Goal: Task Accomplishment & Management: Manage account settings

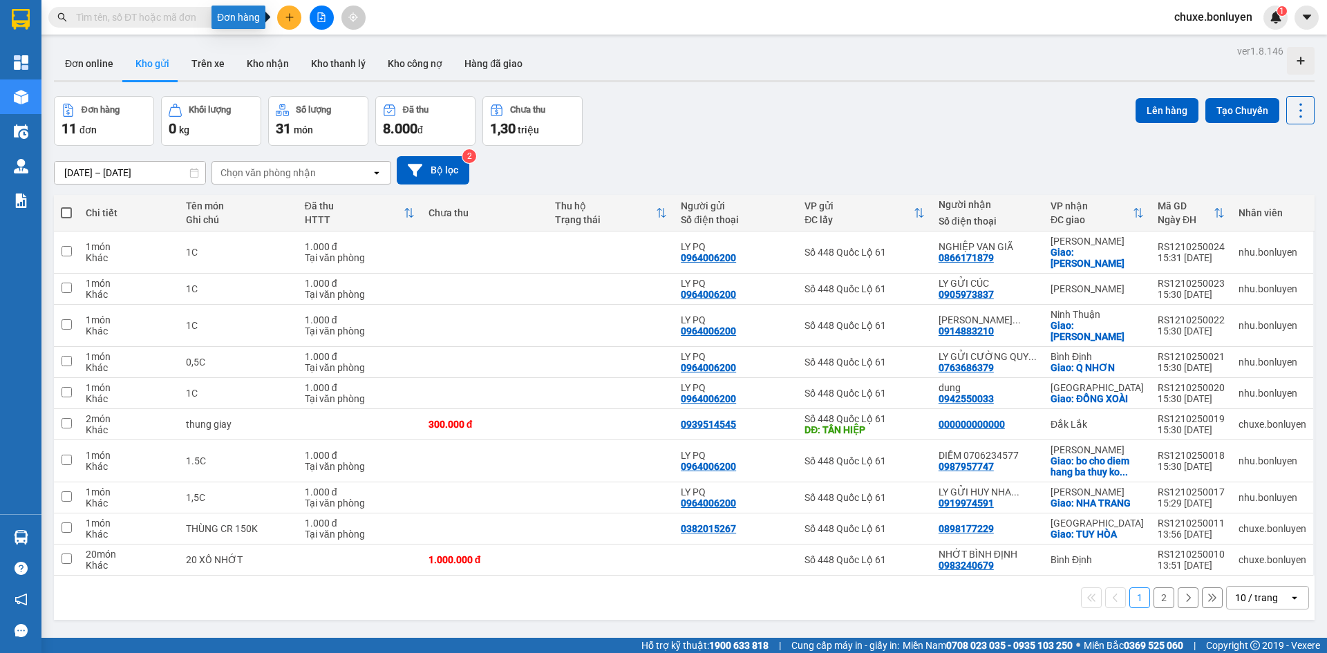
click at [288, 15] on icon "plus" at bounding box center [290, 17] width 10 height 10
click at [310, 53] on div "Tạo đơn hàng" at bounding box center [337, 52] width 104 height 26
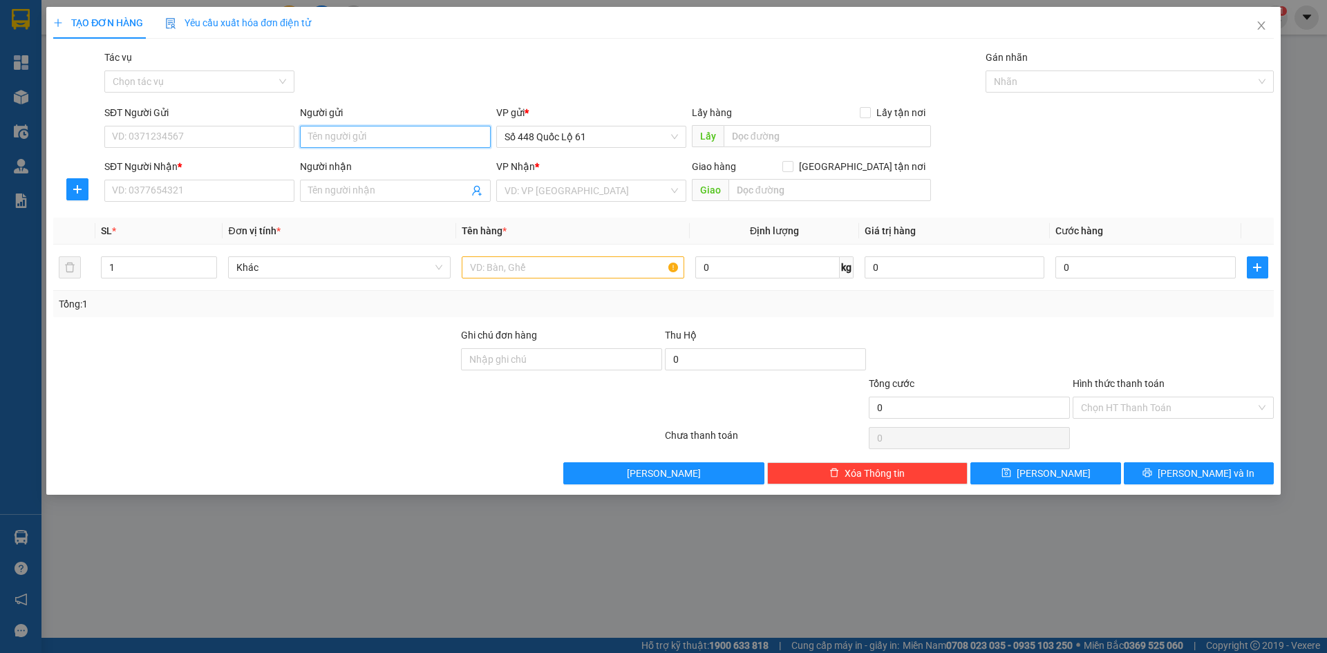
click at [419, 130] on input "Người gửi" at bounding box center [395, 137] width 190 height 22
type input "T"
paste input "ÀN"
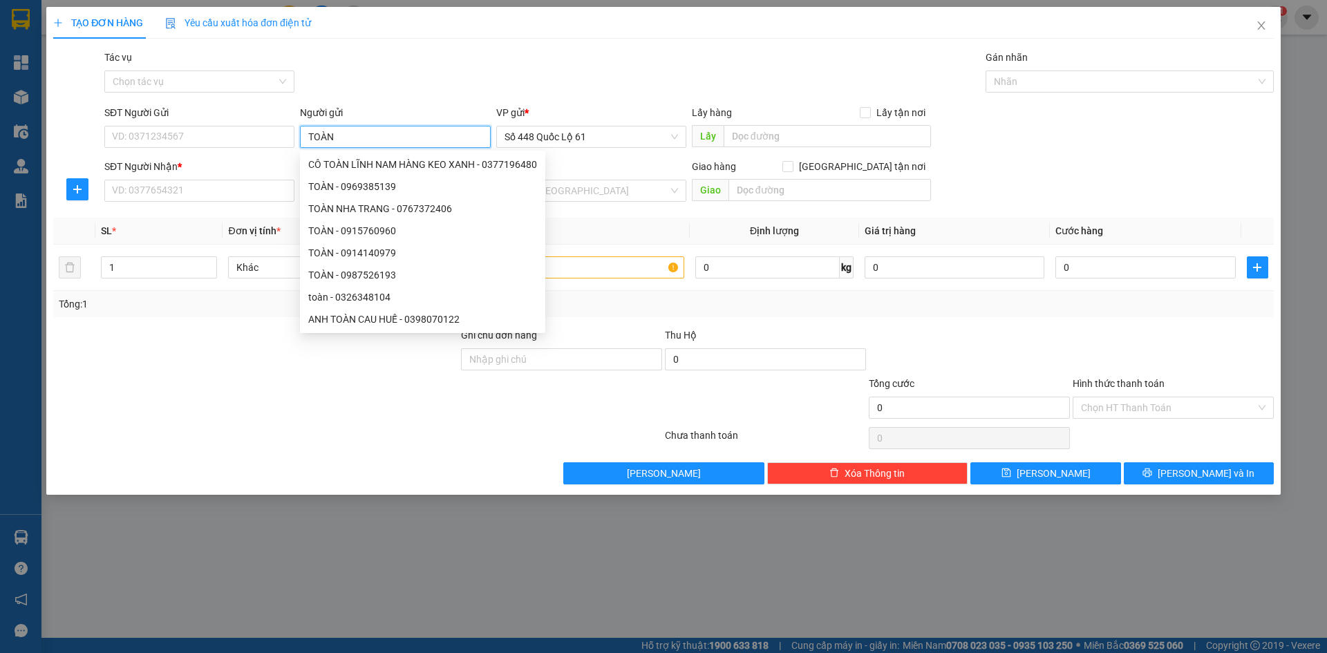
type input "TOÀN"
click at [239, 202] on div "SĐT Người Nhận * VD: 0377654321" at bounding box center [199, 183] width 190 height 48
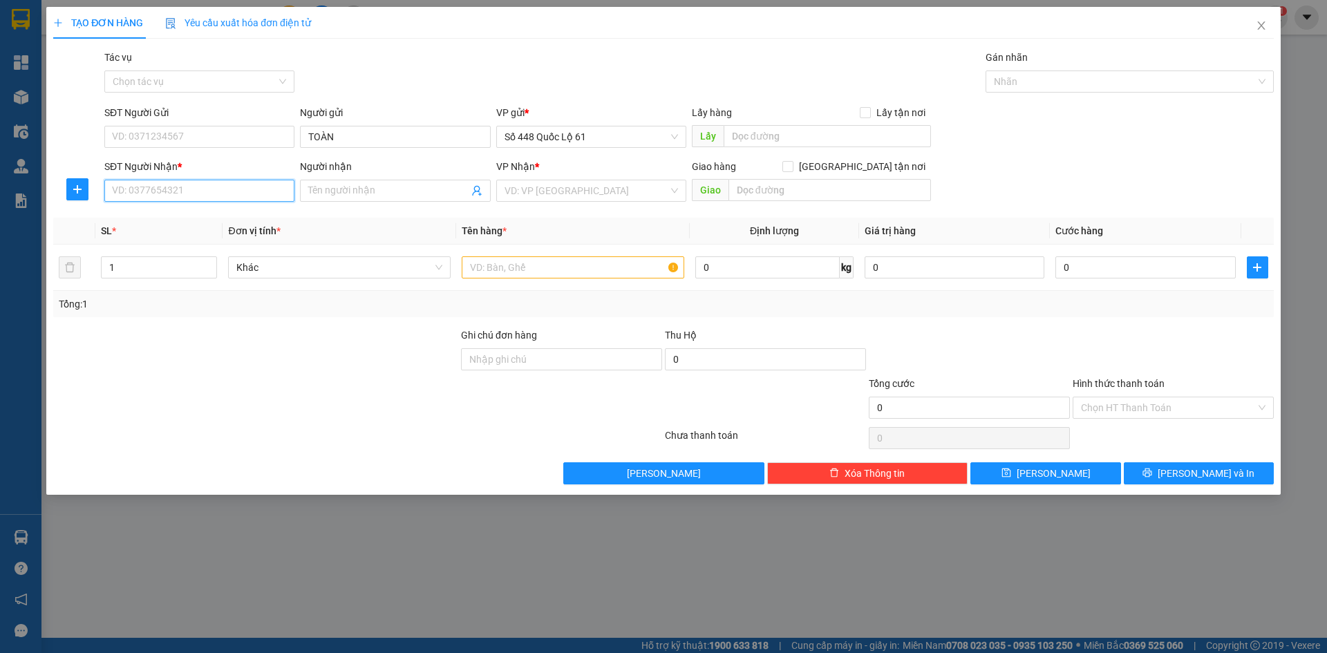
click at [227, 194] on input "SĐT Người Nhận *" at bounding box center [199, 191] width 190 height 22
type input "000000000000"
click at [341, 193] on input "Người nhận" at bounding box center [388, 190] width 160 height 15
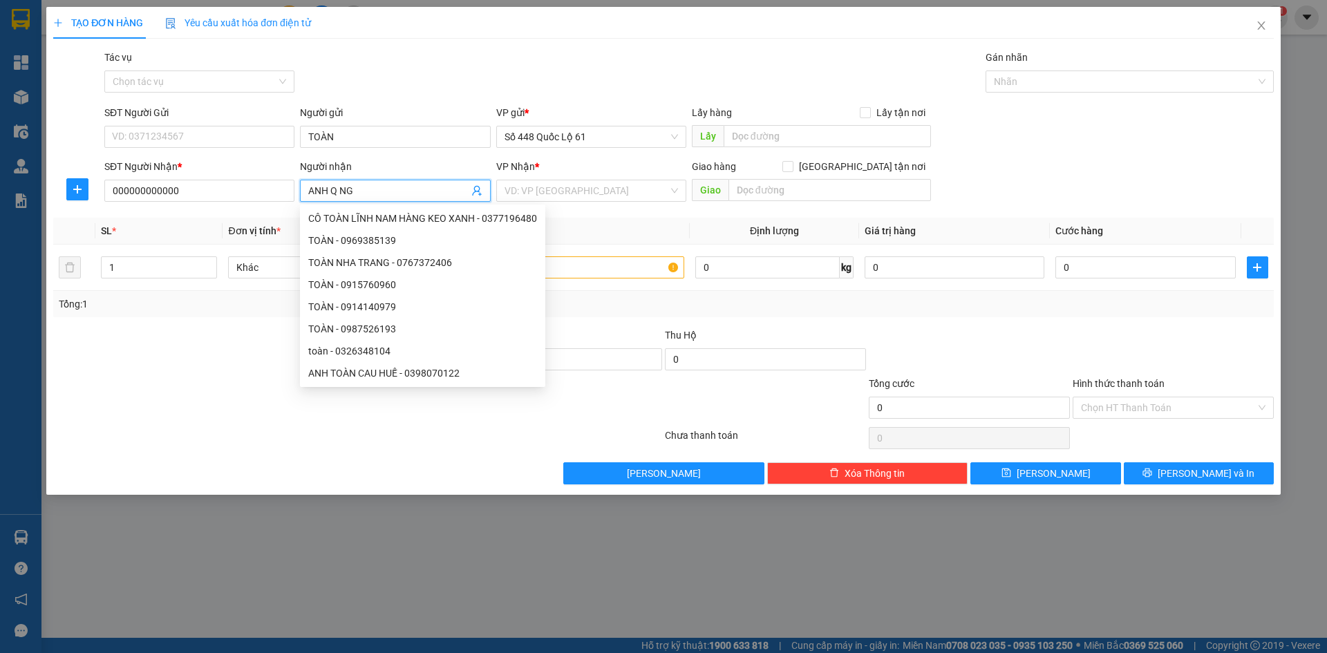
paste input "ÃI"
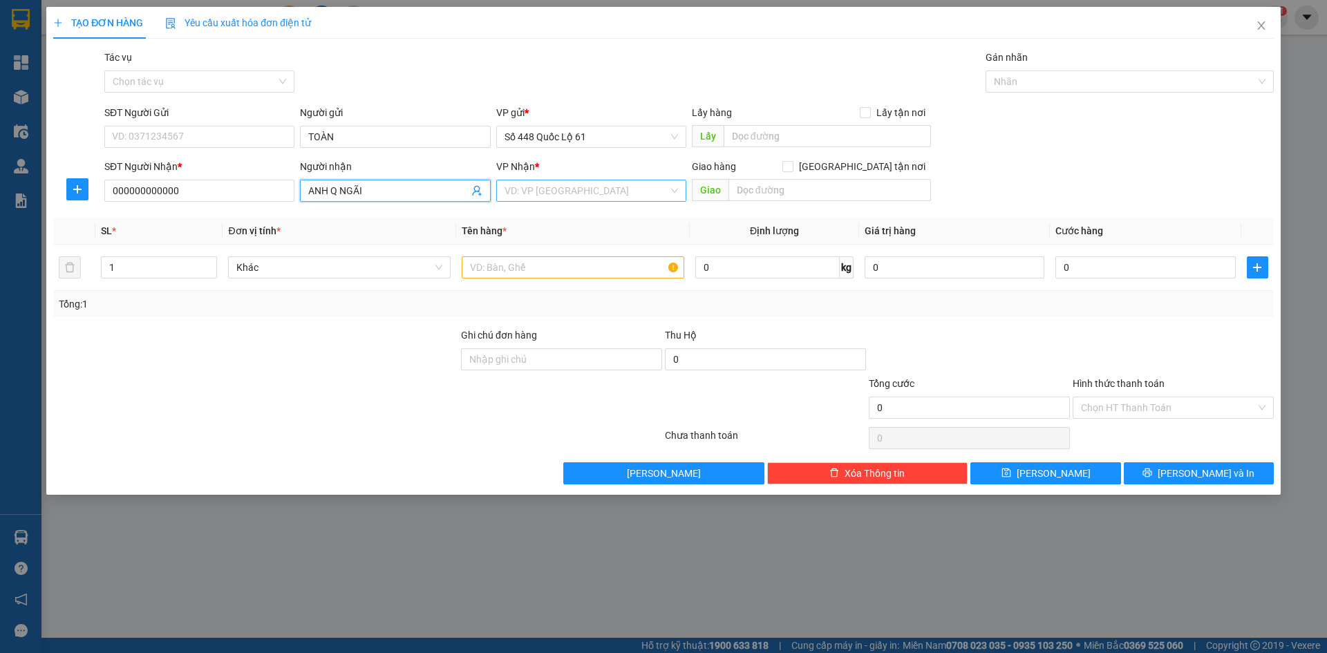
type input "ANH Q NGÃI"
click at [599, 191] on input "search" at bounding box center [586, 190] width 164 height 21
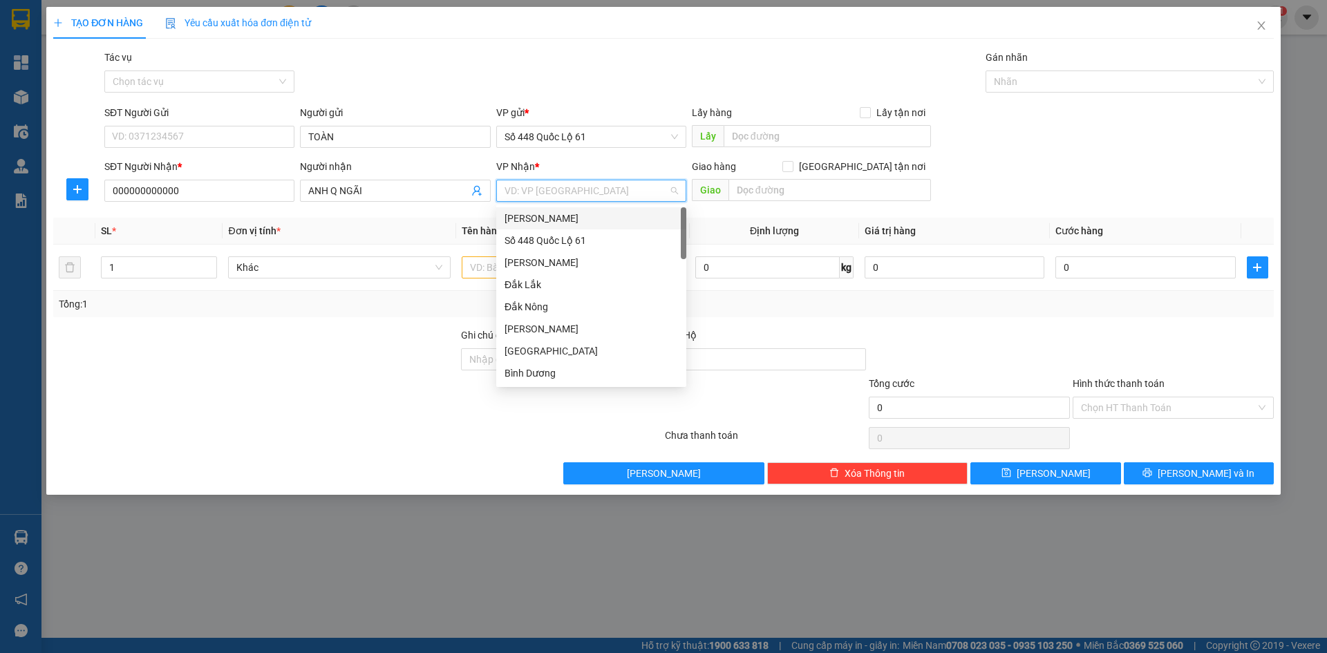
type input "Q"
click at [552, 236] on div "QuảngNgãi" at bounding box center [590, 240] width 173 height 15
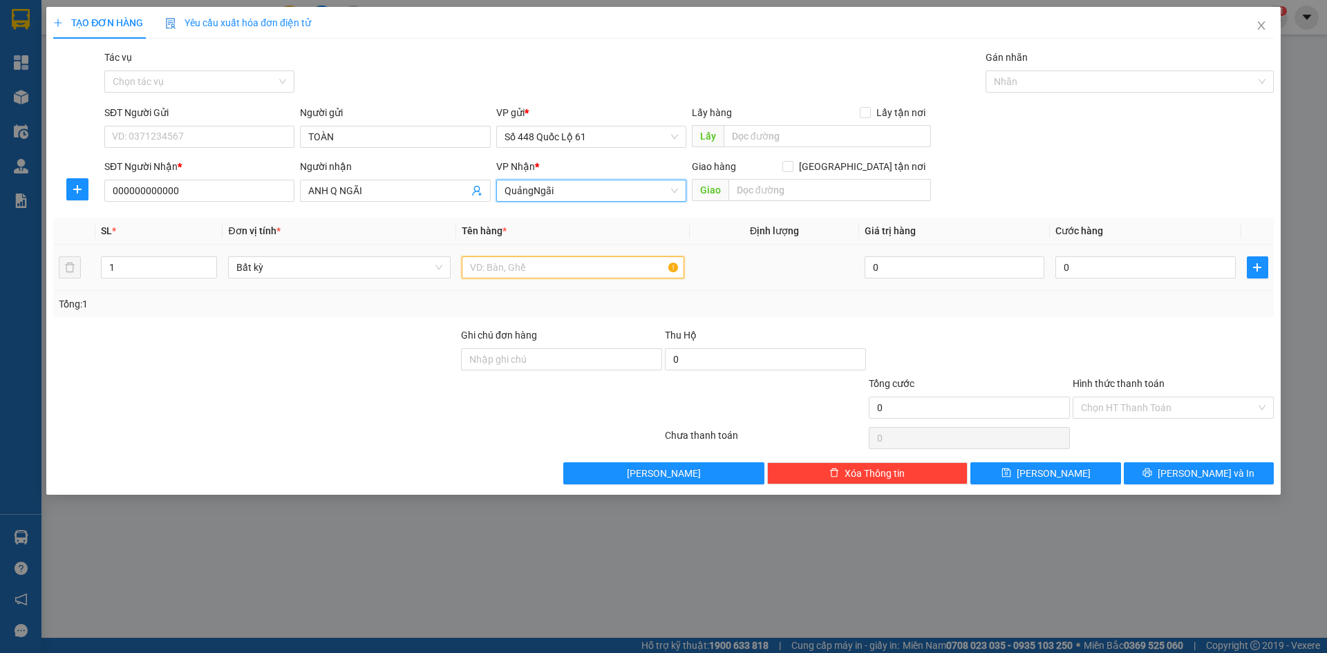
click at [533, 264] on input "text" at bounding box center [573, 267] width 222 height 22
type input "L"
click at [210, 263] on icon "up" at bounding box center [209, 264] width 4 height 3
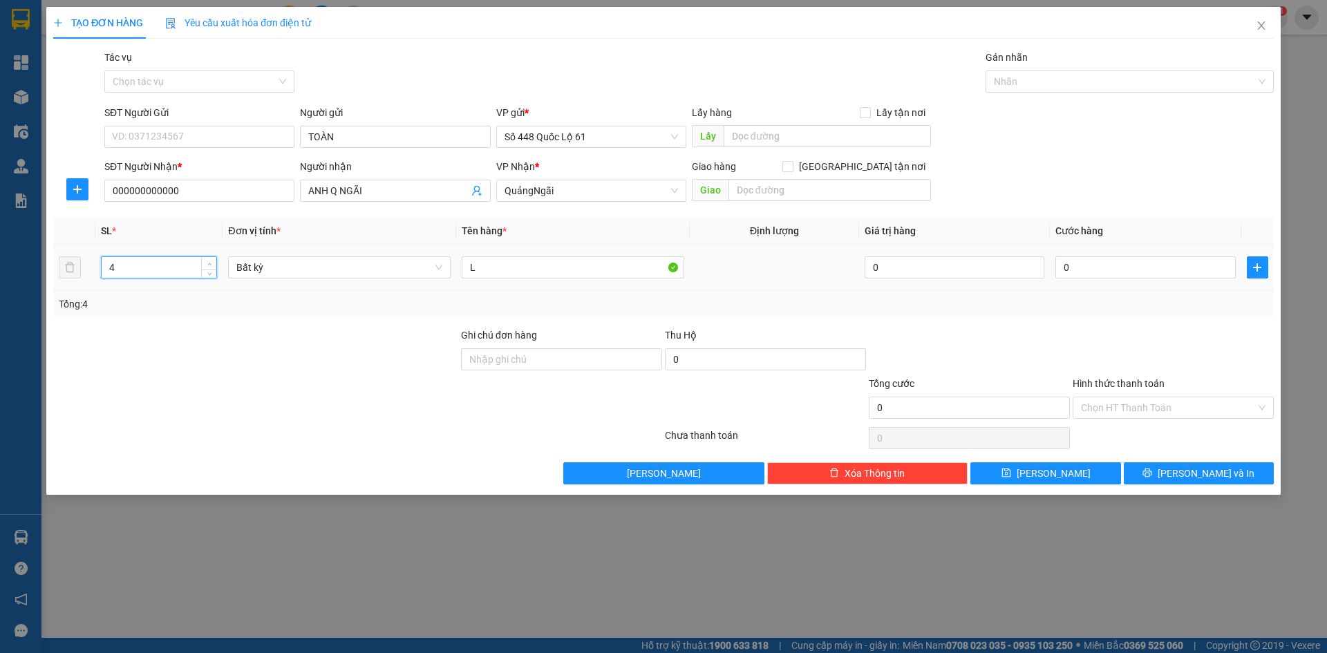
type input "5"
click at [210, 263] on icon "up" at bounding box center [209, 264] width 4 height 3
drag, startPoint x: 1109, startPoint y: 266, endPoint x: 1096, endPoint y: 321, distance: 56.7
click at [1110, 266] on input "0" at bounding box center [1145, 267] width 180 height 22
type input "1.000"
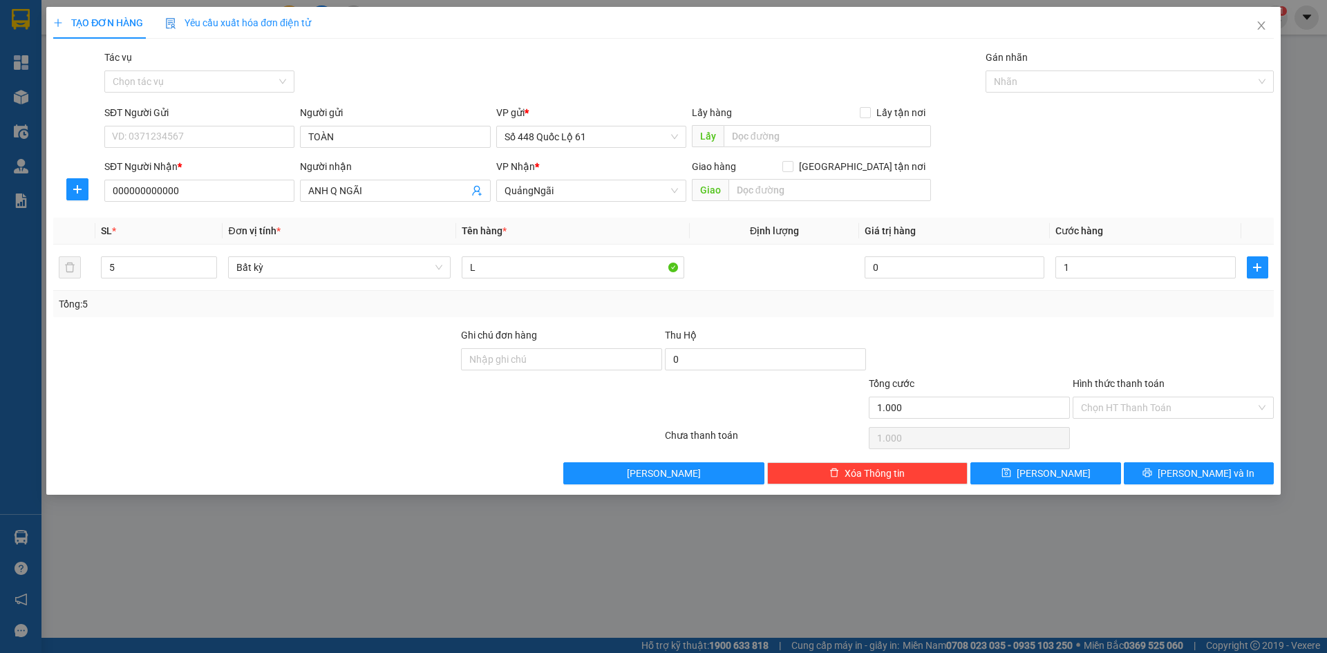
type input "1.000"
drag, startPoint x: 1096, startPoint y: 321, endPoint x: 1096, endPoint y: 394, distance: 72.5
click at [1096, 333] on div "Transit Pickup Surcharge Ids Transit Deliver Surcharge Ids Transit Deliver Surc…" at bounding box center [663, 267] width 1220 height 435
drag, startPoint x: 1099, startPoint y: 406, endPoint x: 1135, endPoint y: 450, distance: 57.4
click at [1100, 407] on input "Hình thức thanh toán" at bounding box center [1168, 407] width 175 height 21
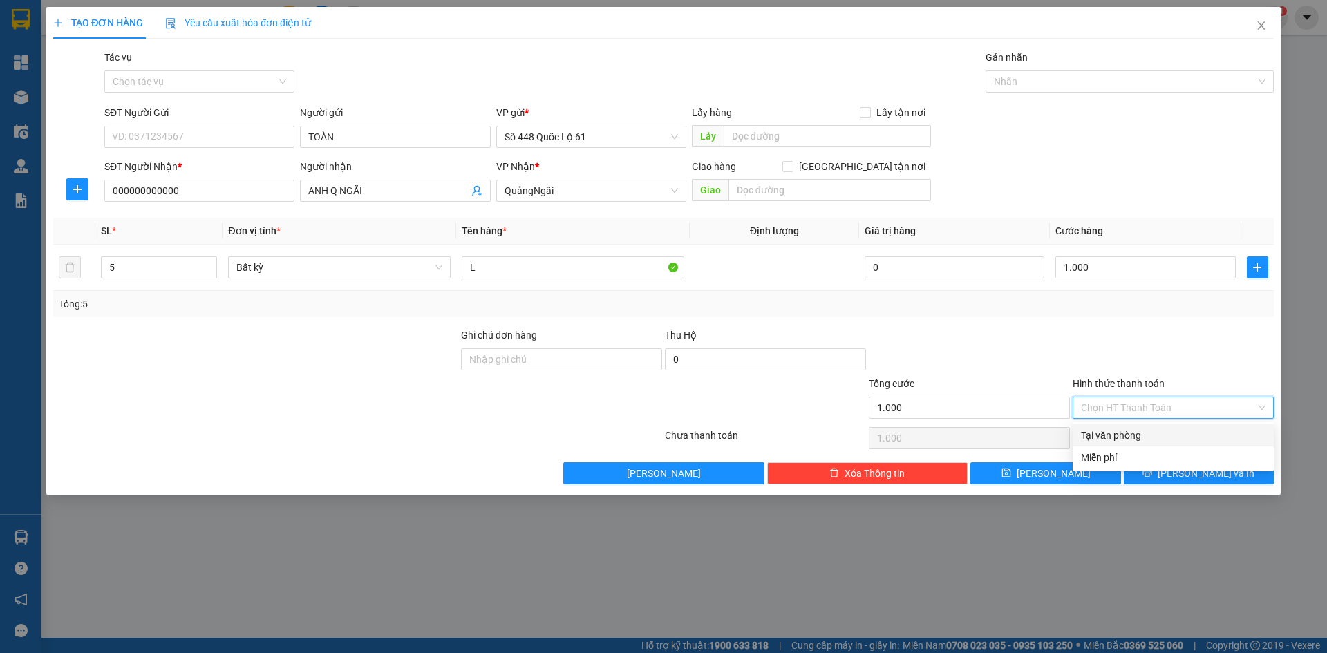
click at [1130, 441] on div "Tại văn phòng" at bounding box center [1173, 435] width 184 height 15
type input "0"
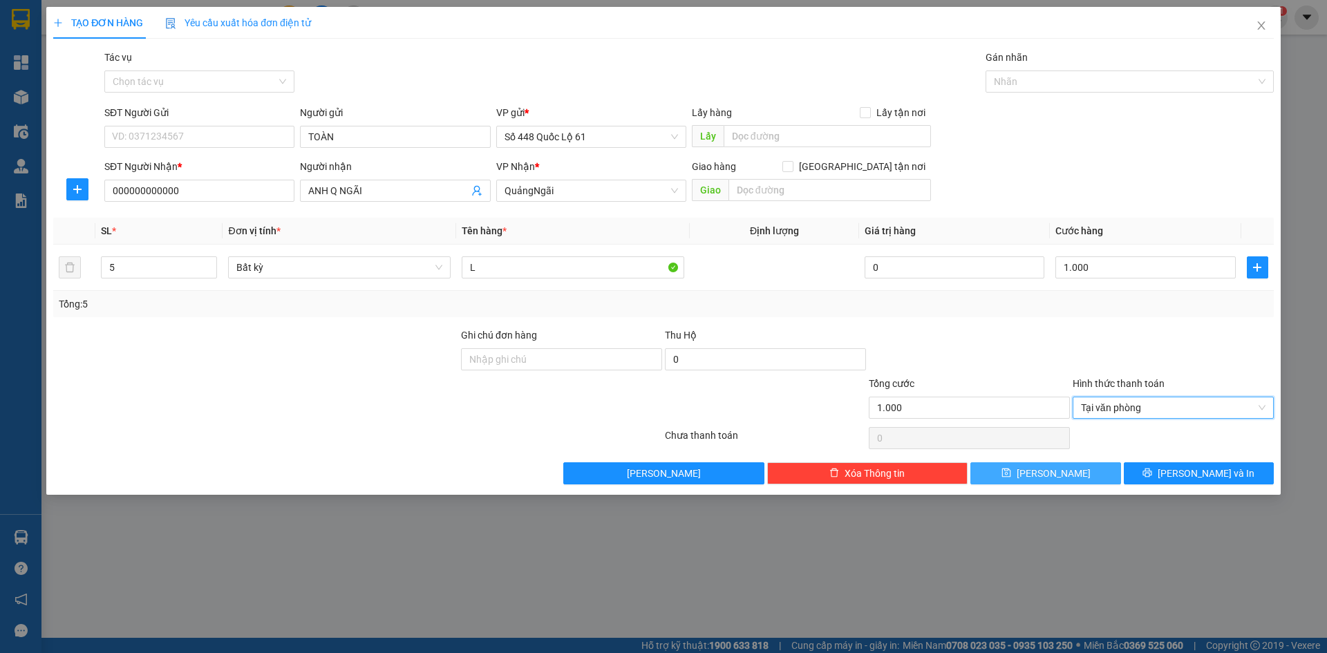
click at [1099, 462] on button "Lưu" at bounding box center [1045, 473] width 150 height 22
type input "1"
type input "0"
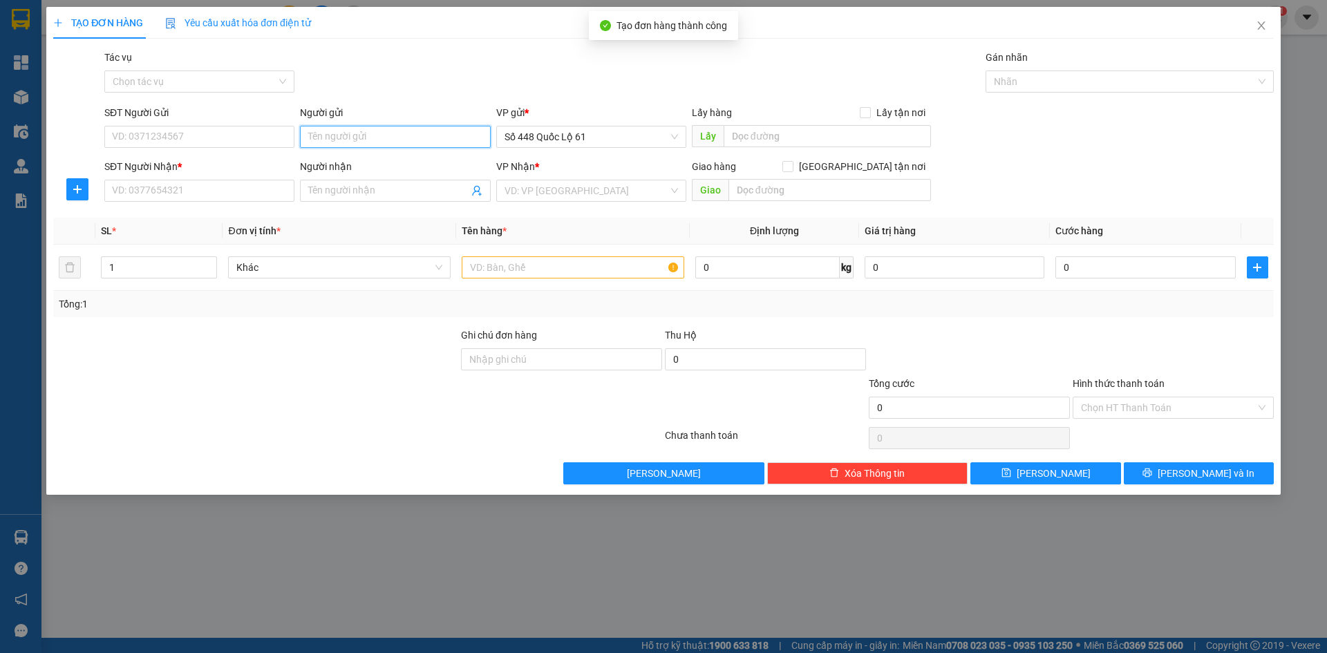
paste input "ÀN"
drag, startPoint x: 274, startPoint y: 191, endPoint x: 295, endPoint y: 191, distance: 21.4
click at [287, 191] on input "SĐT Người Nhận *" at bounding box center [199, 191] width 190 height 22
click at [310, 137] on input "ÀN" at bounding box center [395, 137] width 190 height 22
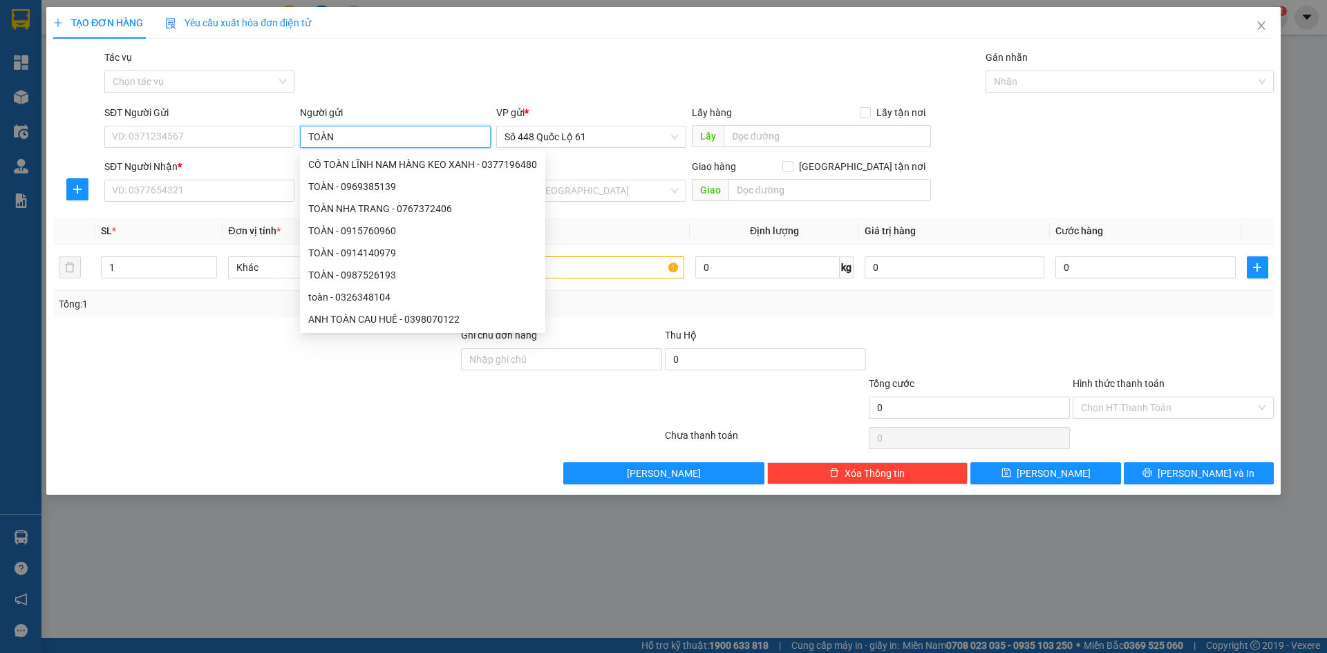
drag, startPoint x: 340, startPoint y: 135, endPoint x: 306, endPoint y: 144, distance: 35.2
click at [306, 144] on input "TOÀN" at bounding box center [395, 137] width 190 height 22
type input "TOÀN"
click at [256, 189] on input "SĐT Người Nhận *" at bounding box center [199, 191] width 190 height 22
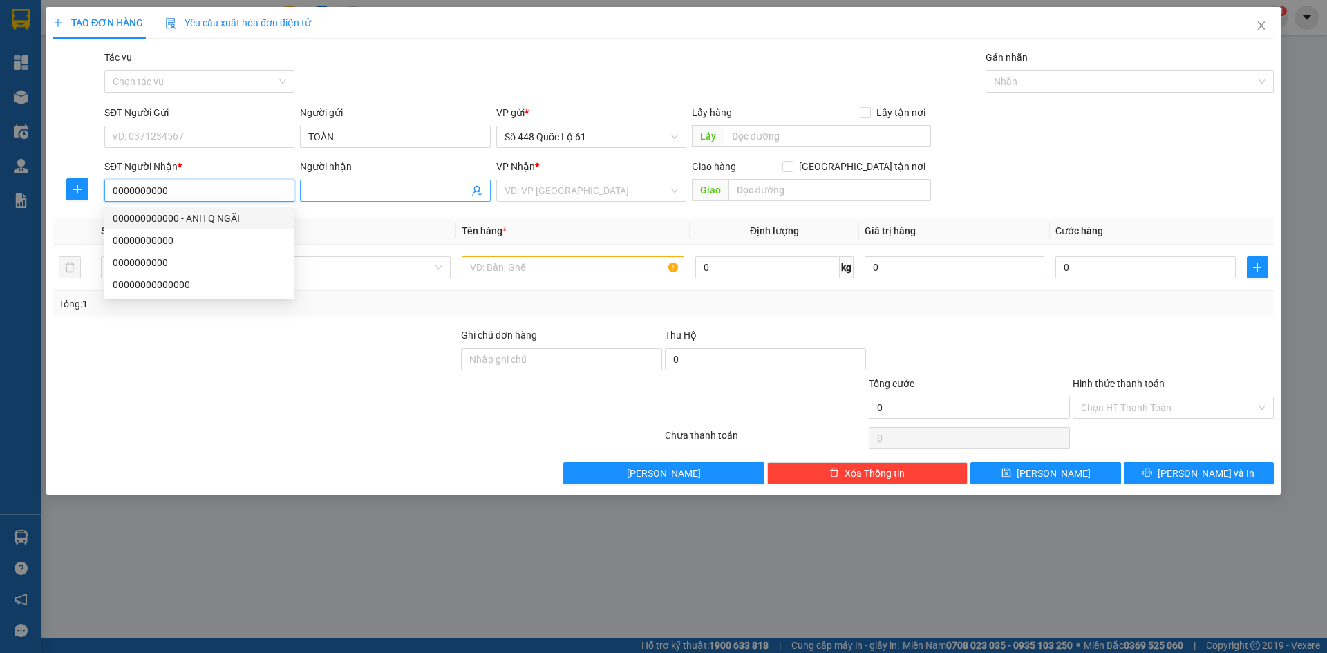
type input "0000000000"
click at [330, 186] on input "Người nhận" at bounding box center [388, 190] width 160 height 15
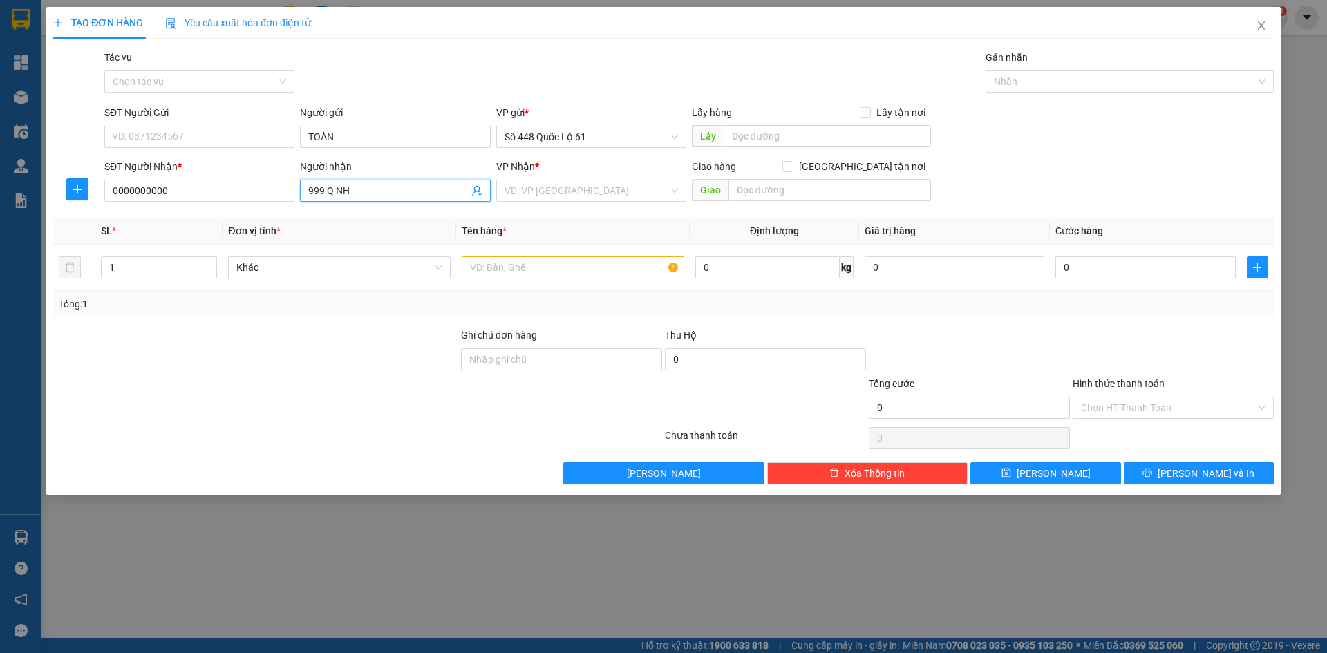
paste input "ƠN"
type input "999 Q NHƠN"
click at [607, 191] on input "search" at bounding box center [586, 190] width 164 height 21
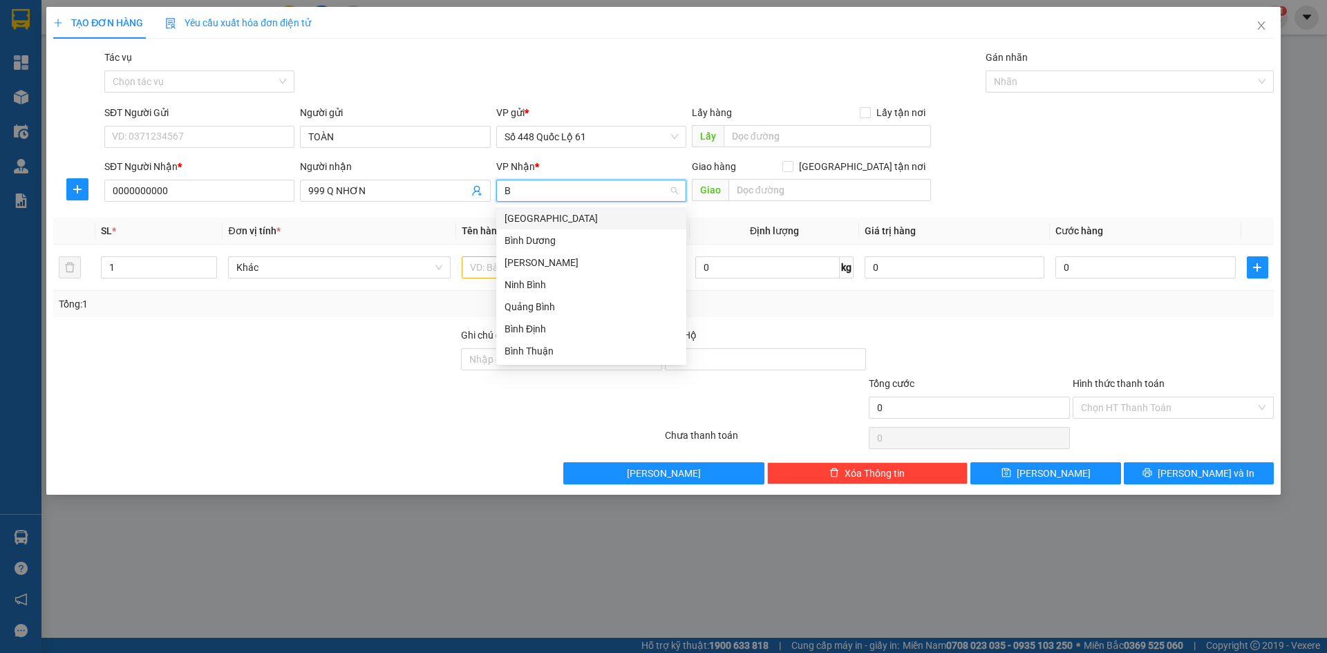
type input "BI"
click at [571, 331] on div "Bình Định" at bounding box center [590, 328] width 173 height 15
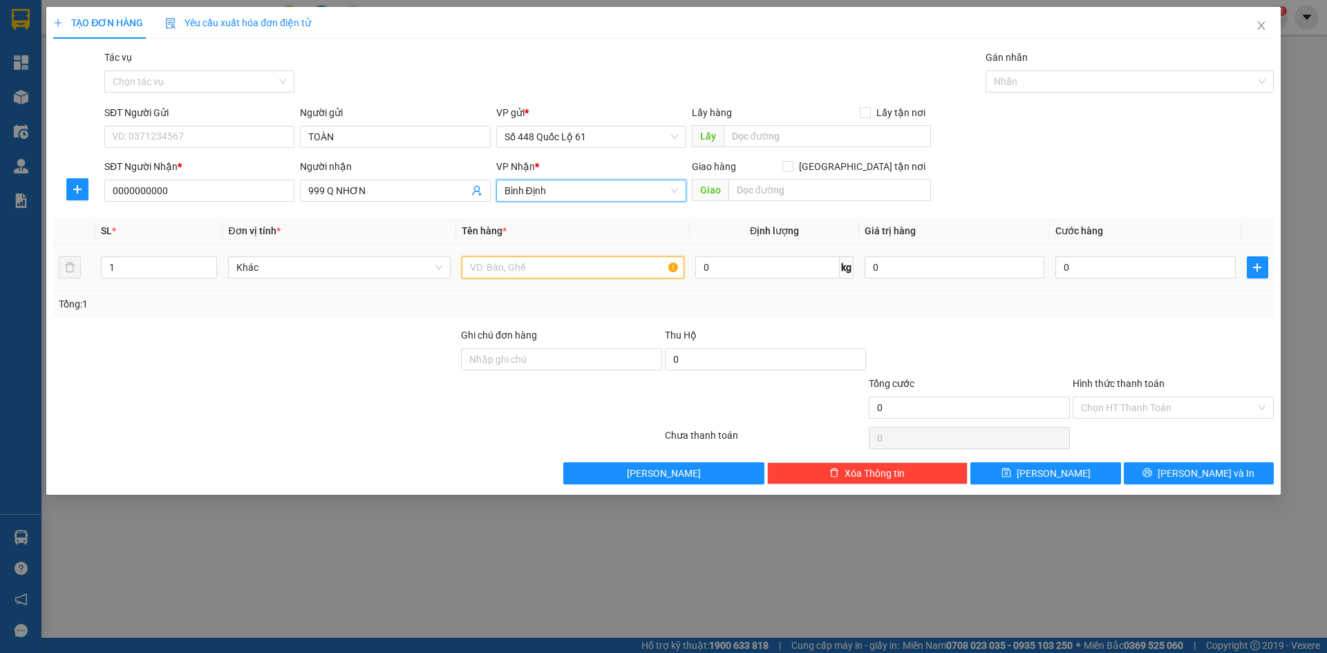
click at [540, 274] on input "text" at bounding box center [573, 267] width 222 height 22
type input "N"
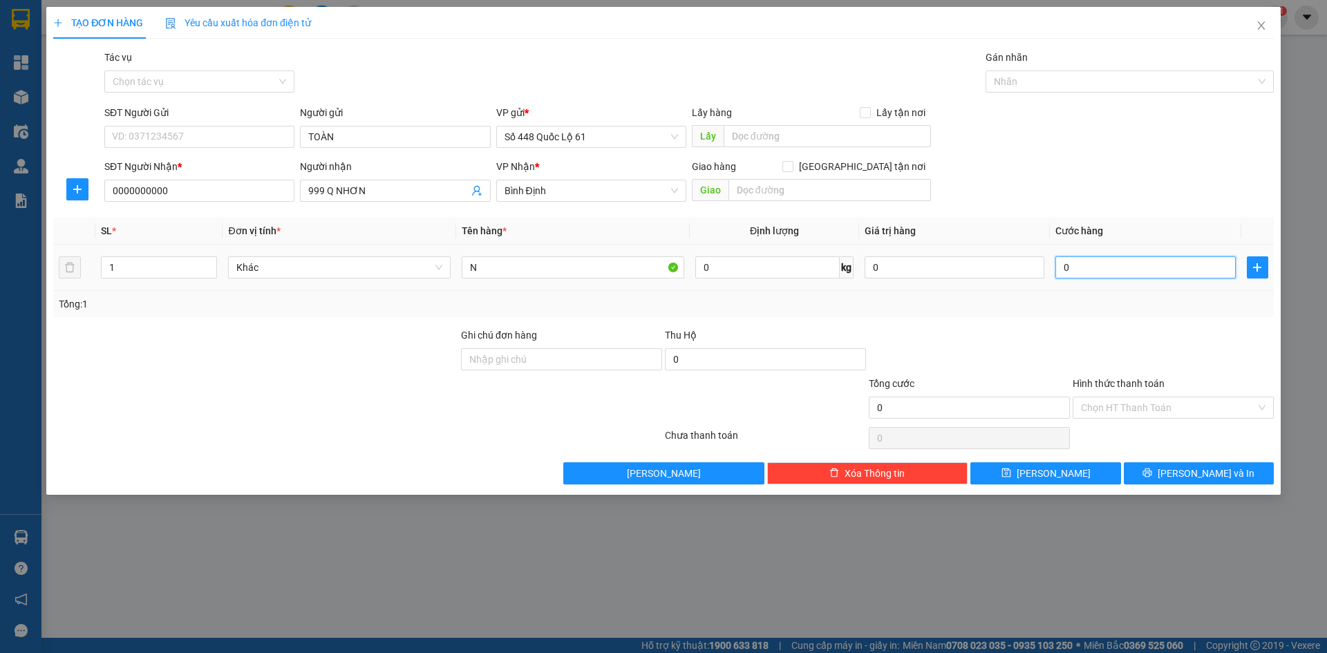
click at [1071, 274] on input "0" at bounding box center [1145, 267] width 180 height 22
type input "1"
type input "1.000"
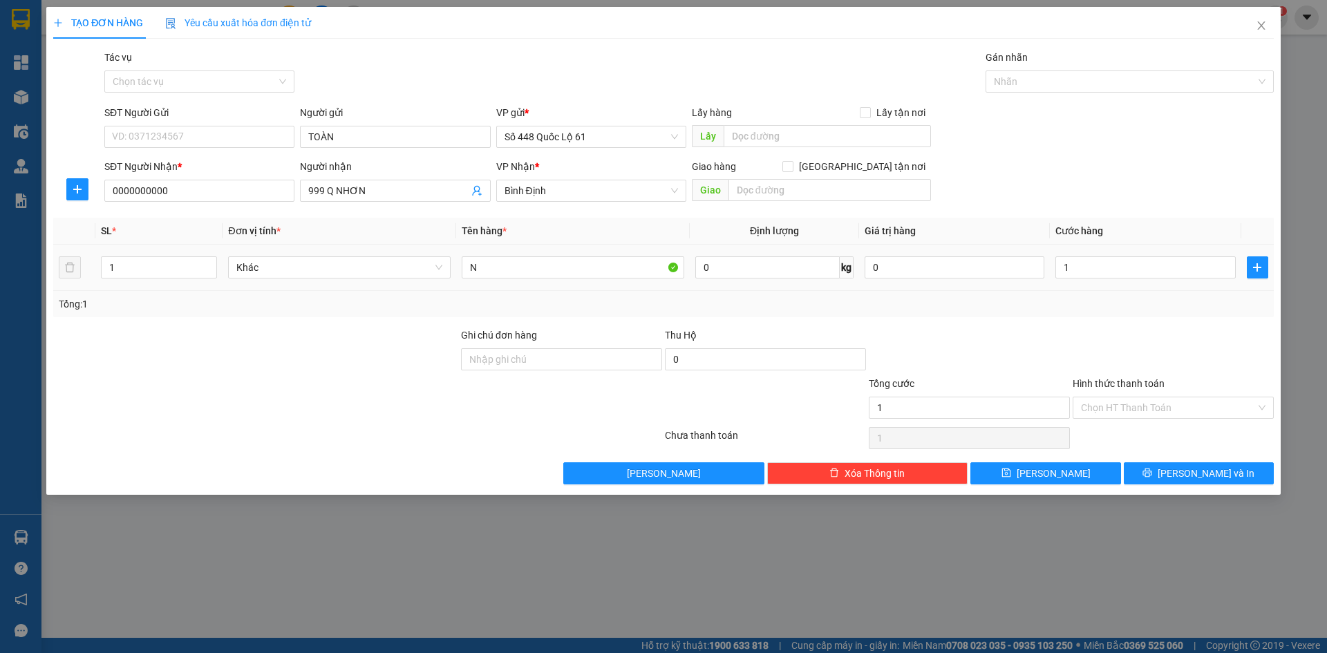
type input "1.000"
drag, startPoint x: 1076, startPoint y: 350, endPoint x: 1086, endPoint y: 428, distance: 78.8
click at [1076, 353] on div at bounding box center [1173, 351] width 204 height 48
click at [1086, 428] on div "Chọn HT Thanh Toán" at bounding box center [1173, 438] width 204 height 28
drag, startPoint x: 1108, startPoint y: 411, endPoint x: 1103, endPoint y: 444, distance: 33.6
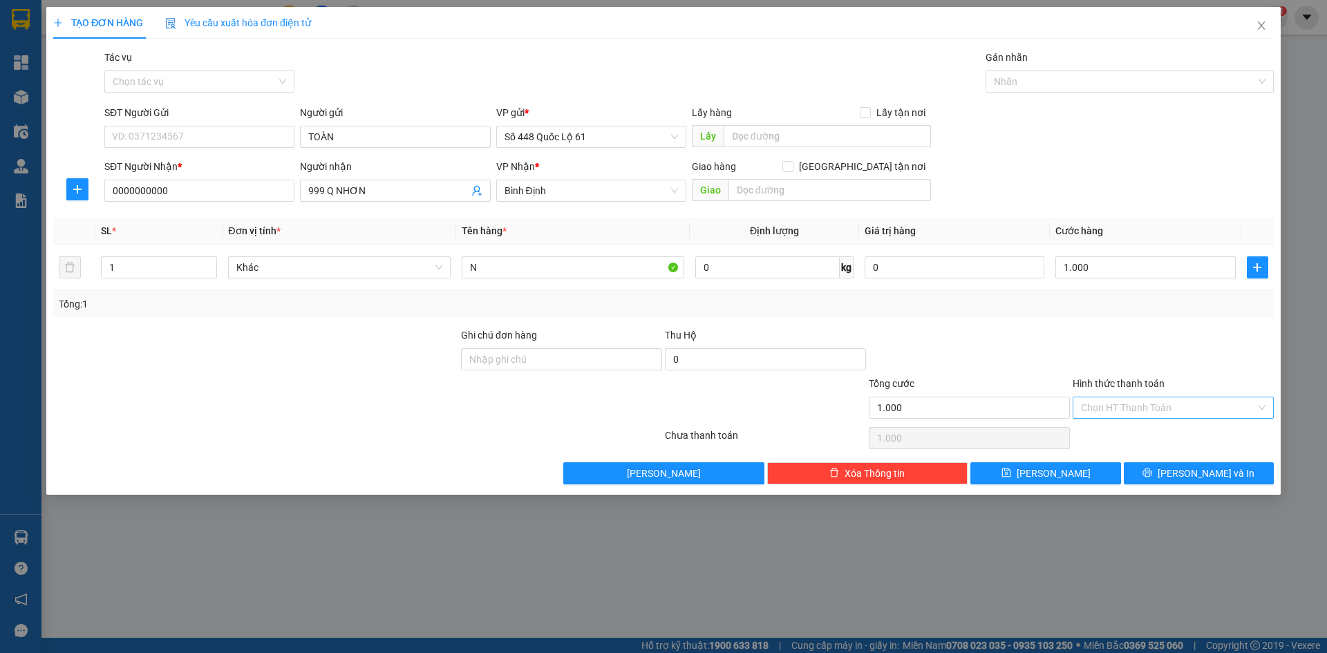
click at [1108, 412] on input "Hình thức thanh toán" at bounding box center [1168, 407] width 175 height 21
click at [1103, 444] on div "Tại văn phòng" at bounding box center [1172, 435] width 201 height 22
type input "0"
click at [1077, 472] on button "Lưu" at bounding box center [1045, 473] width 150 height 22
type input "0"
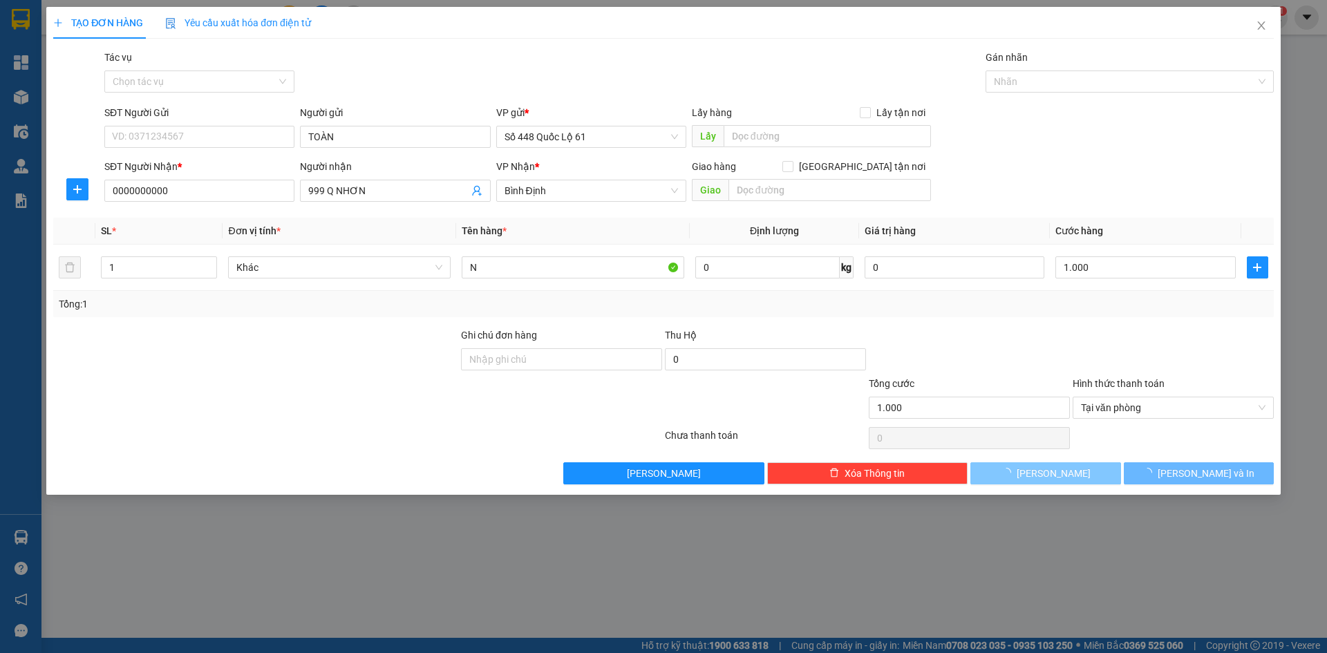
type input "0"
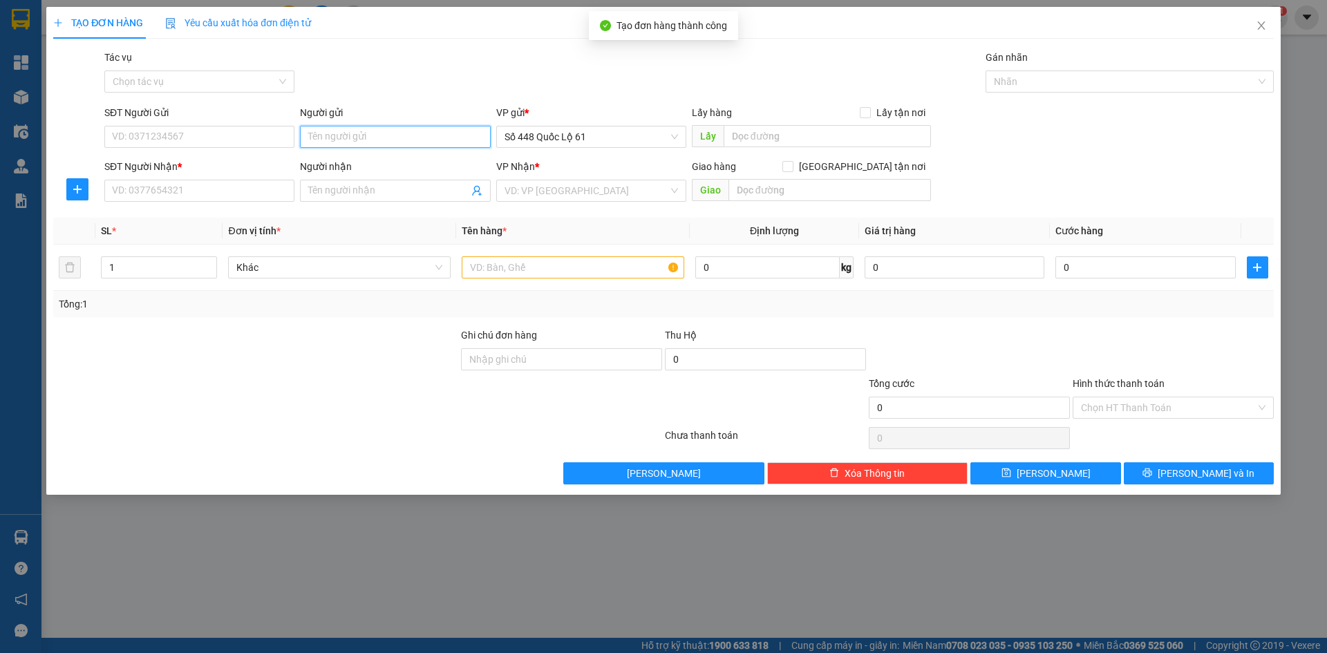
paste input "TOÀN"
type input "TOÀN"
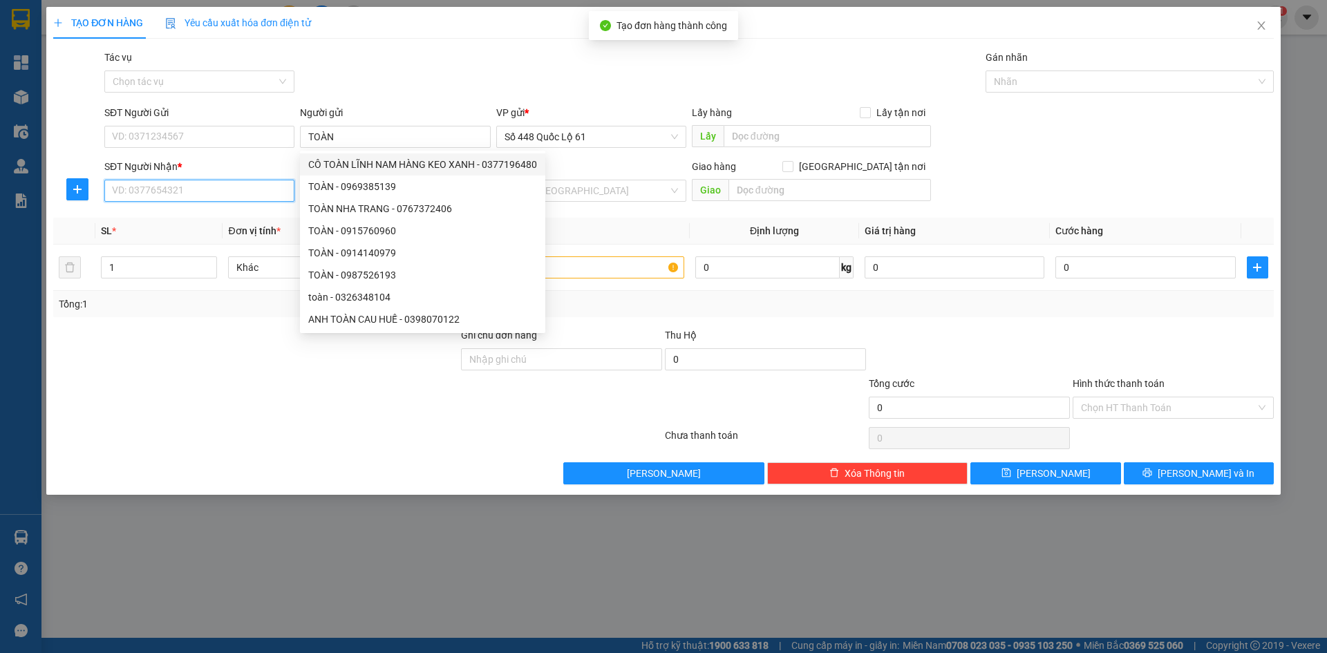
click at [254, 192] on input "SĐT Người Nhận *" at bounding box center [199, 191] width 190 height 22
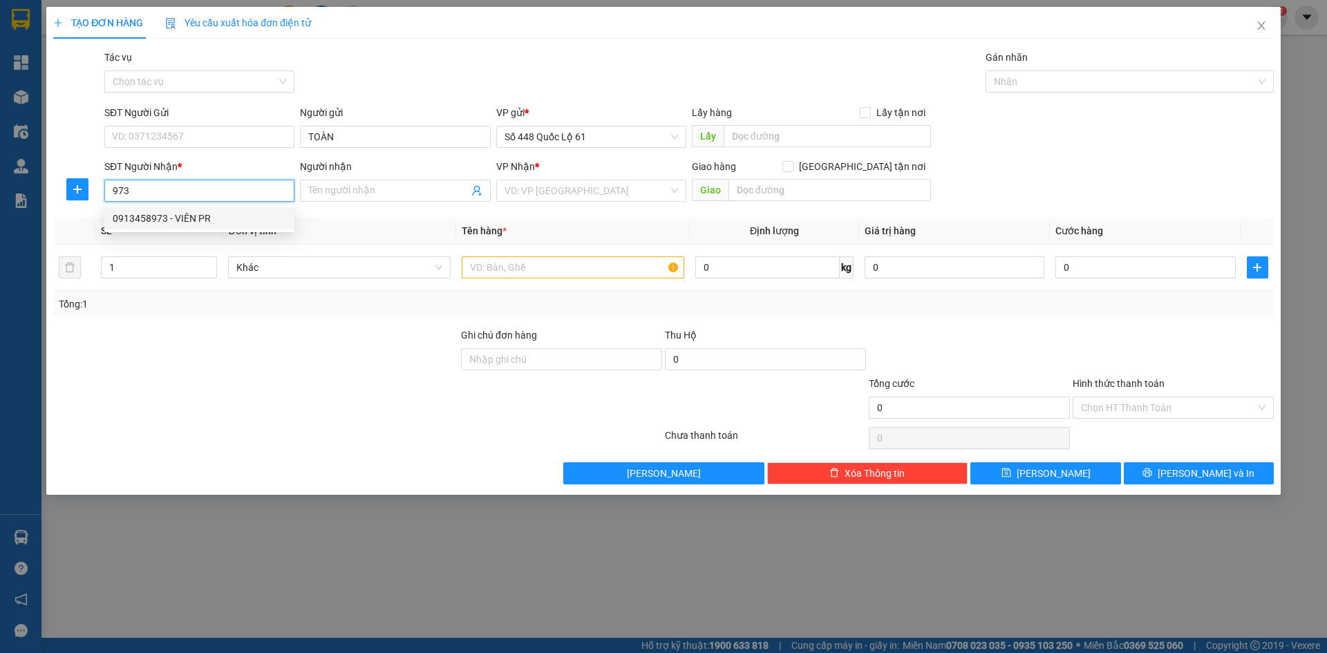
click at [237, 215] on div "0913458973 - VIÊN PR" at bounding box center [199, 218] width 173 height 15
type input "0913458973"
type input "VIÊN PR"
type input "1.000"
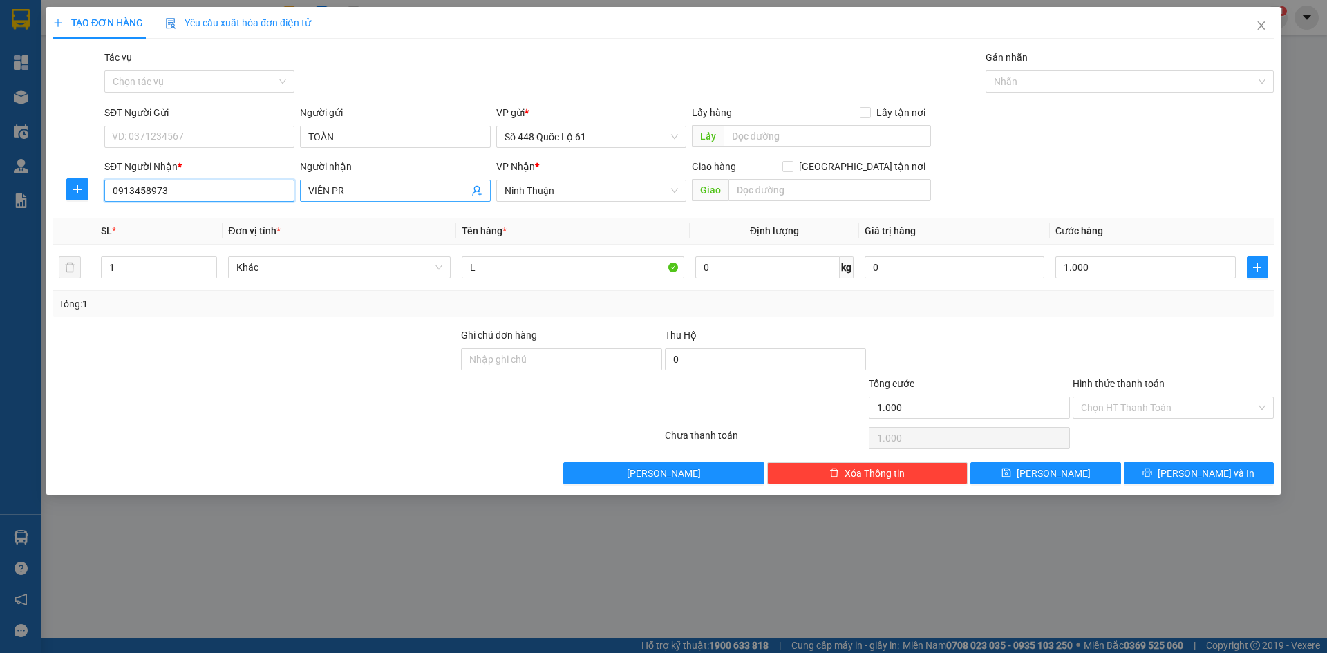
type input "0913458973"
drag, startPoint x: 352, startPoint y: 199, endPoint x: 149, endPoint y: 251, distance: 209.8
click at [149, 251] on div "Transit Pickup Surcharge Ids Transit Deliver Surcharge Ids Transit Deliver Surc…" at bounding box center [663, 267] width 1220 height 435
click at [321, 192] on input "333NT" at bounding box center [388, 190] width 160 height 15
click at [326, 187] on input "333NT" at bounding box center [388, 190] width 160 height 15
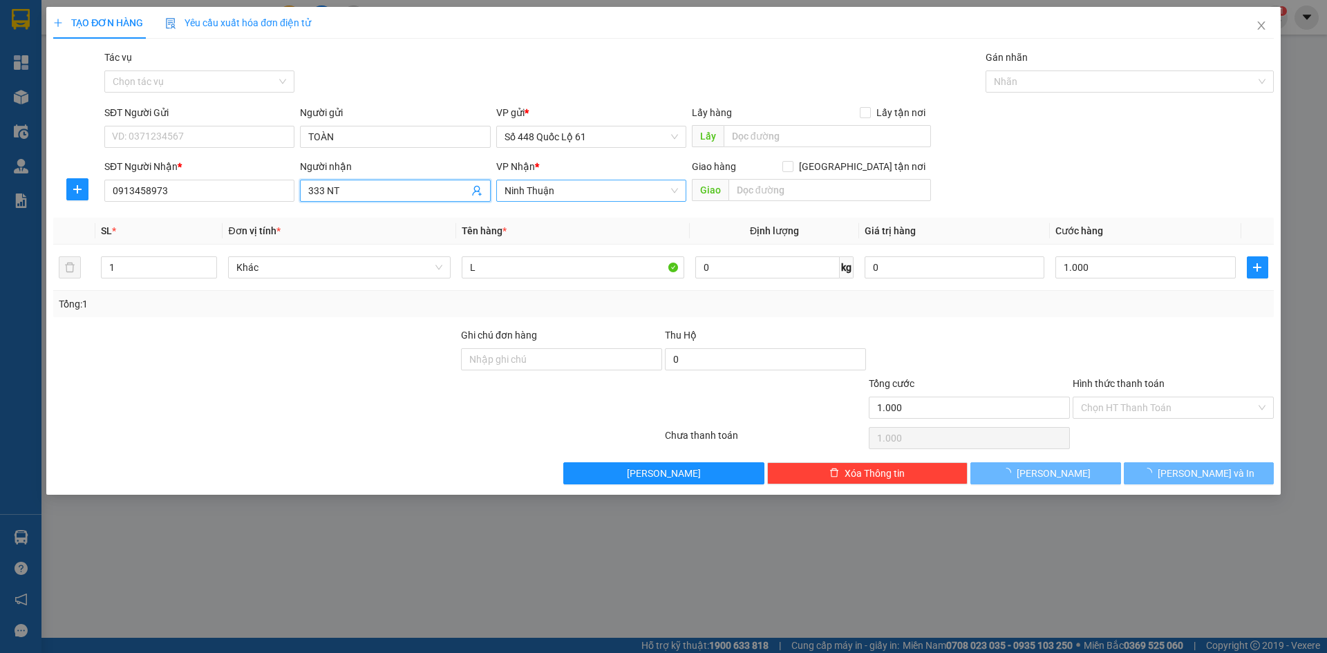
click at [603, 187] on span "Ninh Thuận" at bounding box center [590, 190] width 173 height 21
type input "333 NT"
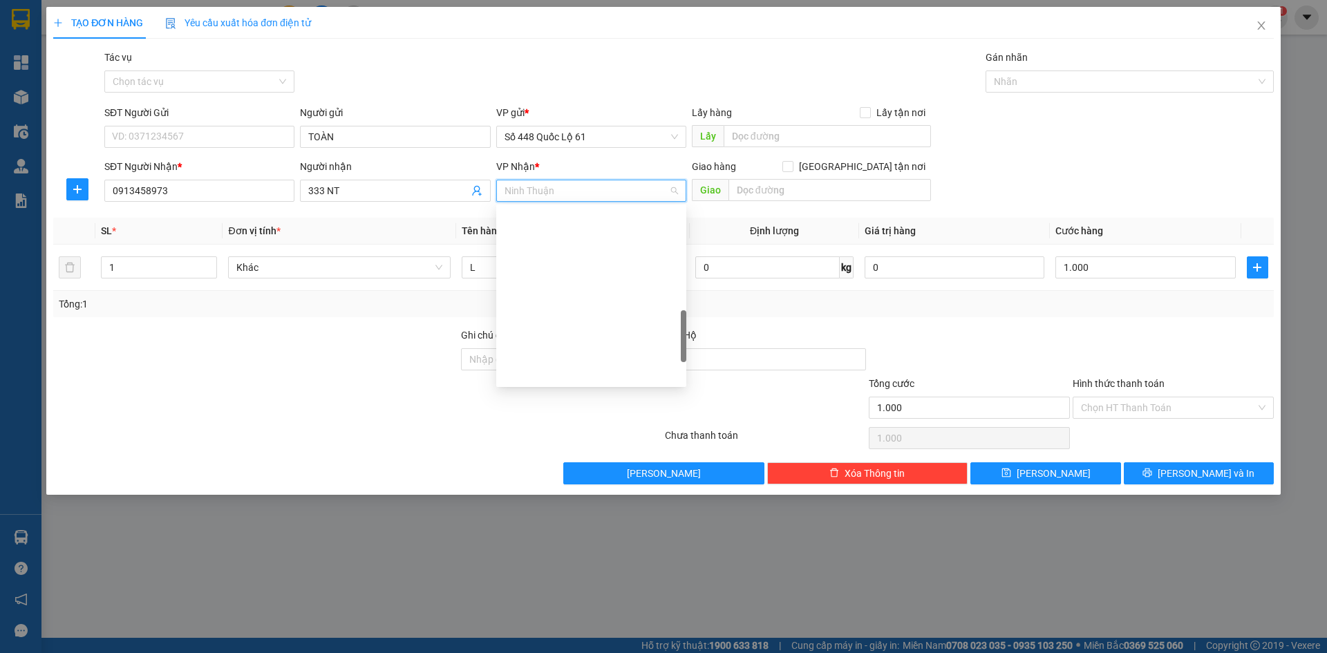
scroll to position [437, 0]
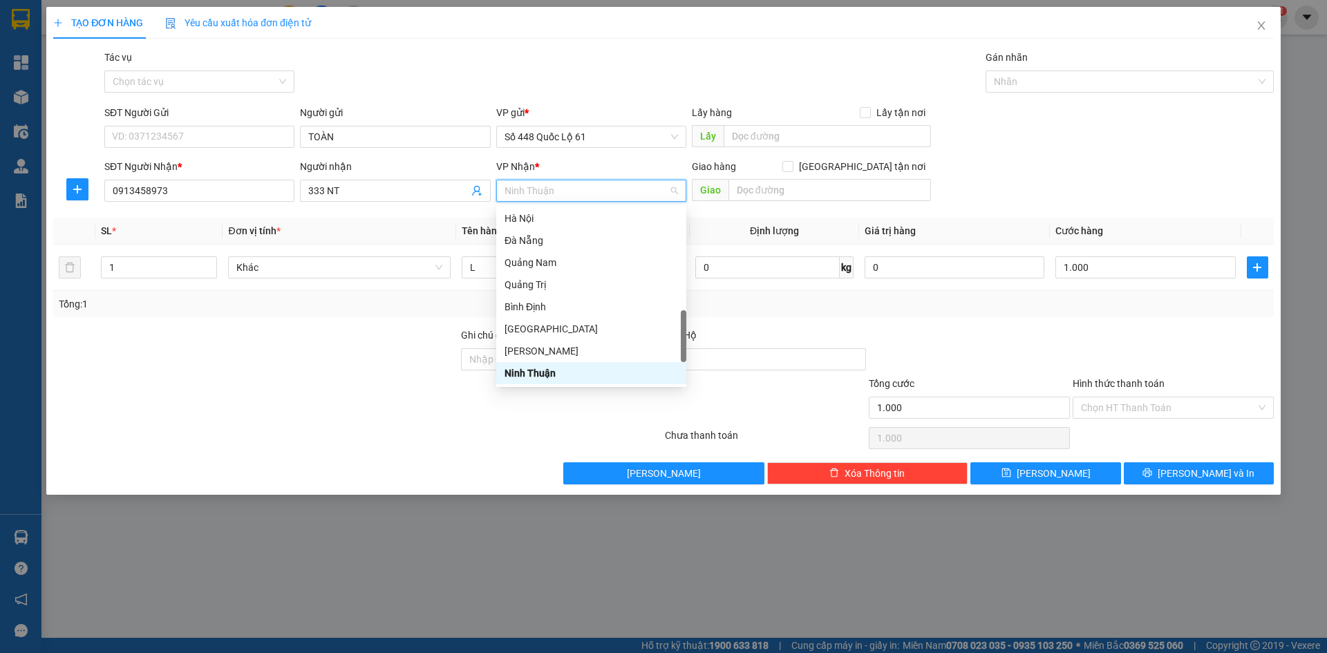
type input "K"
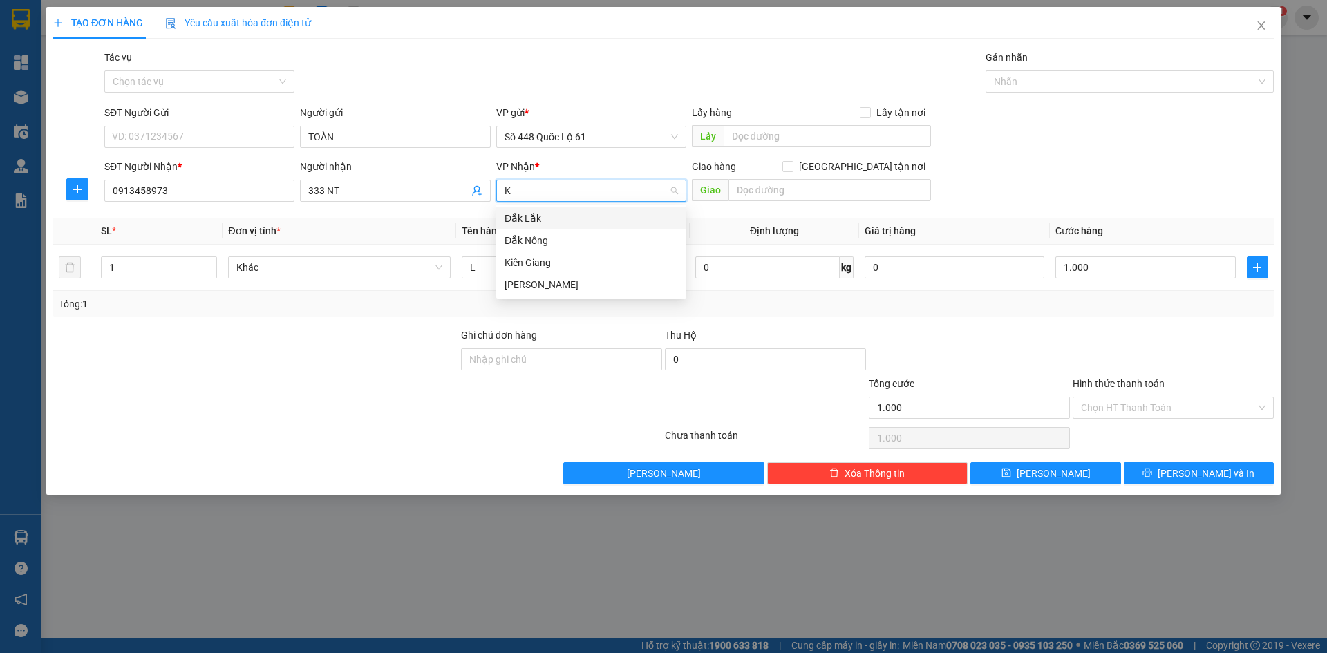
scroll to position [0, 0]
drag, startPoint x: 552, startPoint y: 285, endPoint x: 495, endPoint y: 300, distance: 58.7
click at [551, 286] on div "Khánh Hoà" at bounding box center [590, 284] width 173 height 15
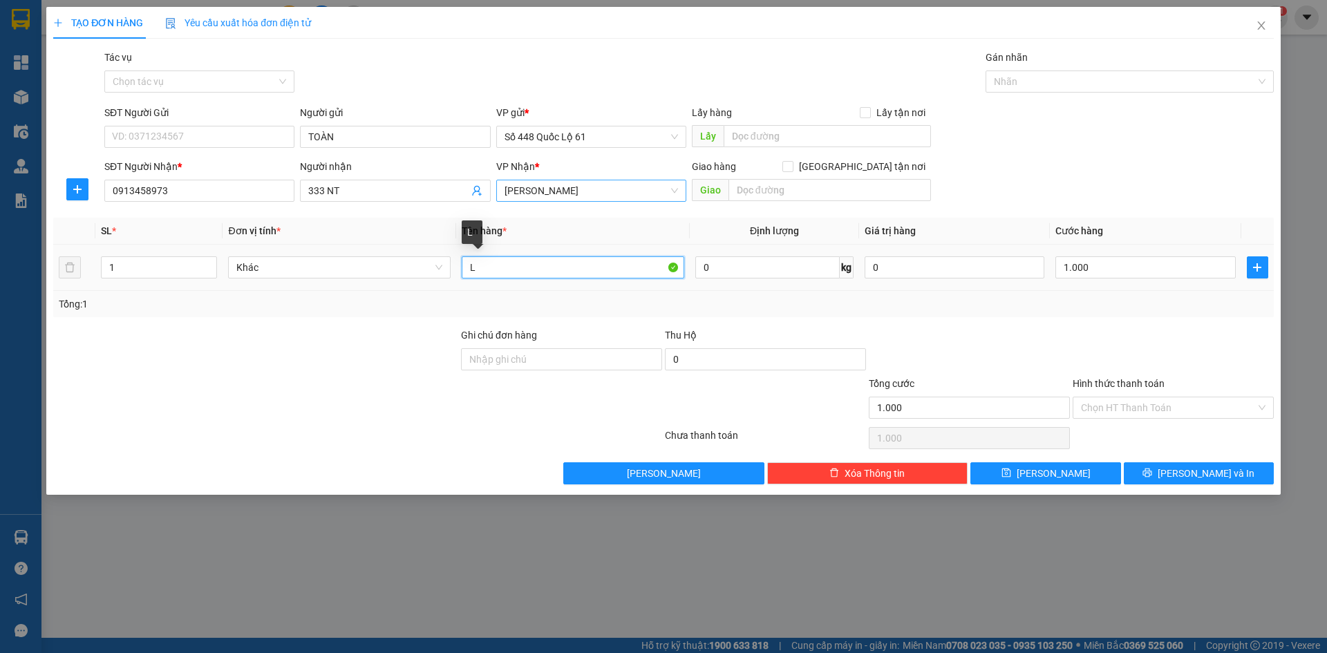
drag, startPoint x: 486, startPoint y: 264, endPoint x: 358, endPoint y: 299, distance: 133.3
click at [358, 299] on div "SL * Đơn vị tính * Tên hàng * Định lượng Giá trị hàng Cước hàng 1 Khác L 0 kg 0…" at bounding box center [663, 267] width 1220 height 99
click at [1090, 417] on div "Chọn HT Thanh Toán" at bounding box center [1172, 408] width 201 height 22
type input "N"
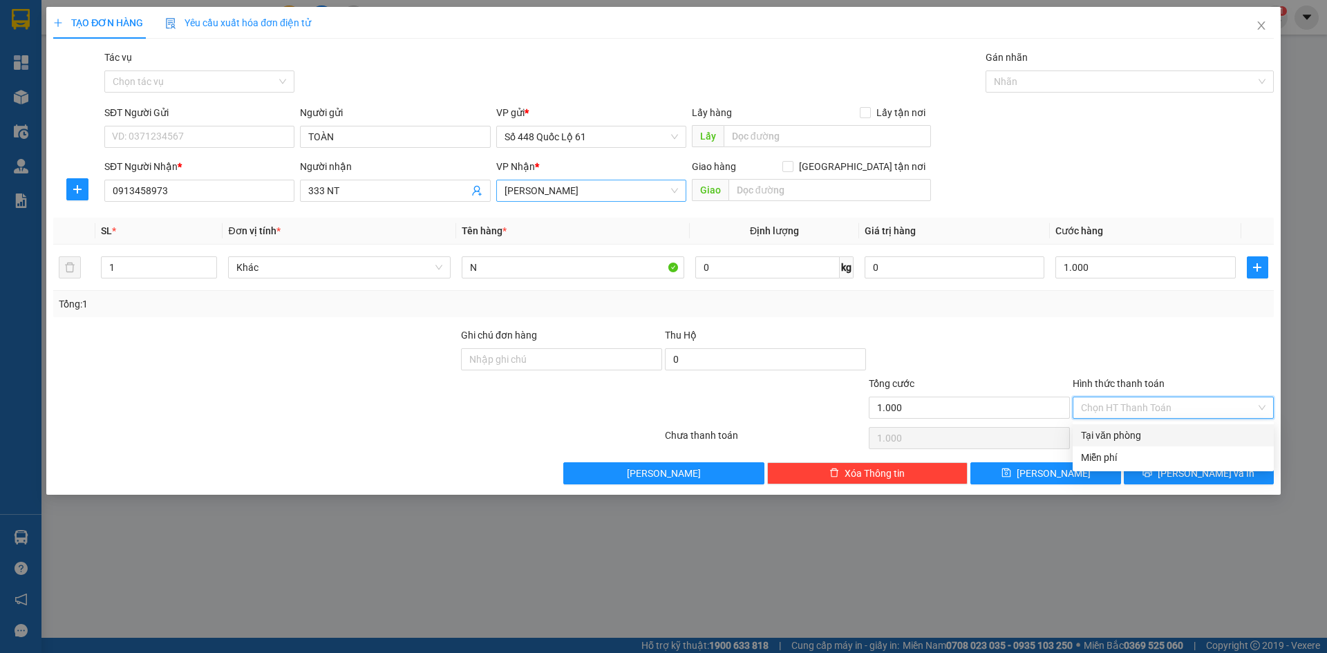
click at [1103, 439] on div "Tại văn phòng" at bounding box center [1173, 435] width 184 height 15
type input "0"
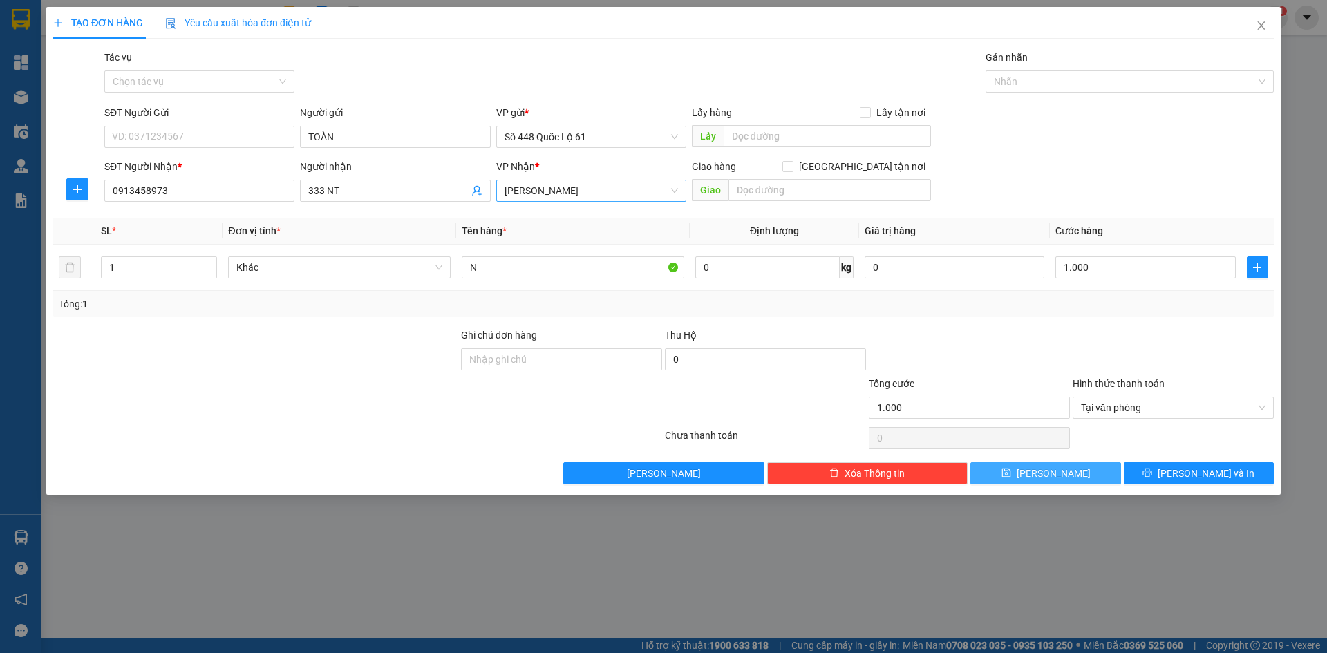
drag, startPoint x: 1078, startPoint y: 468, endPoint x: 279, endPoint y: 410, distance: 800.9
click at [1076, 471] on button "[PERSON_NAME]" at bounding box center [1045, 473] width 150 height 22
type input "0"
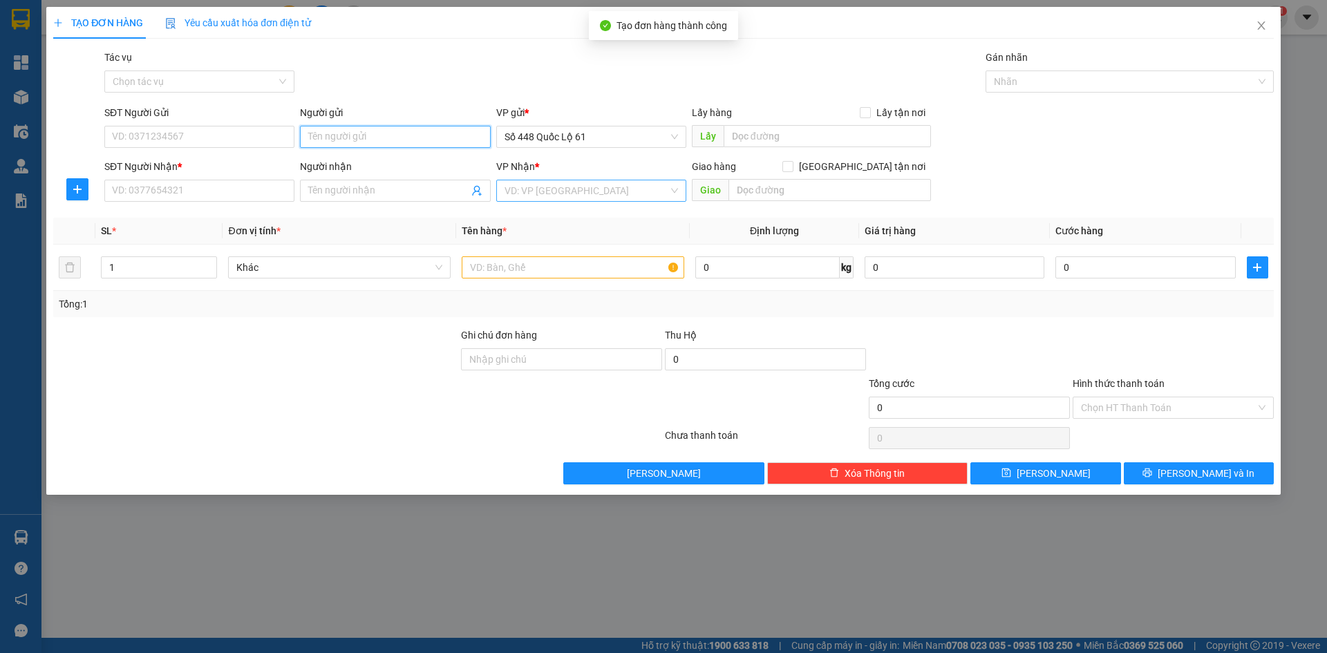
paste input "TOÀN"
type input "TOÀN"
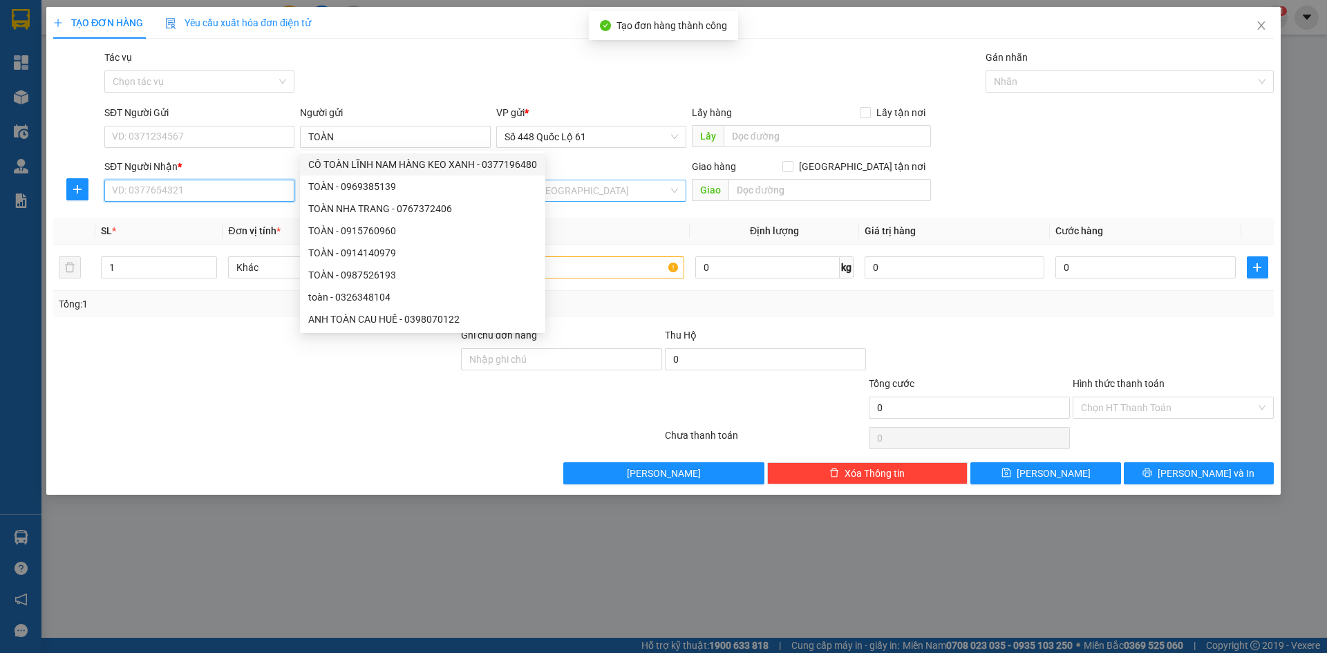
click at [205, 190] on input "SĐT Người Nhận *" at bounding box center [199, 191] width 190 height 22
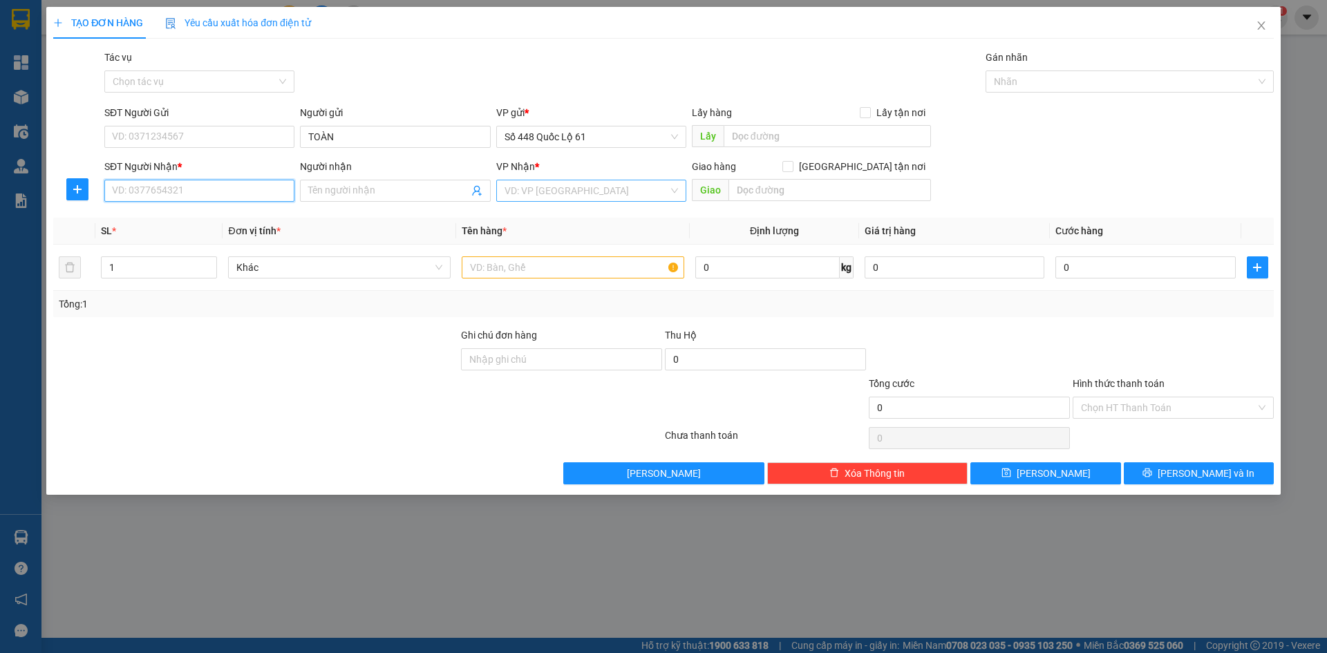
click at [206, 190] on input "SĐT Người Nhận *" at bounding box center [199, 191] width 190 height 22
click at [269, 193] on input "SĐT Người Nhận *" at bounding box center [199, 191] width 190 height 22
drag, startPoint x: 249, startPoint y: 220, endPoint x: 330, endPoint y: 189, distance: 86.6
click at [250, 220] on div "0913458973 - VIÊN PR" at bounding box center [199, 218] width 173 height 15
type input "0913458973"
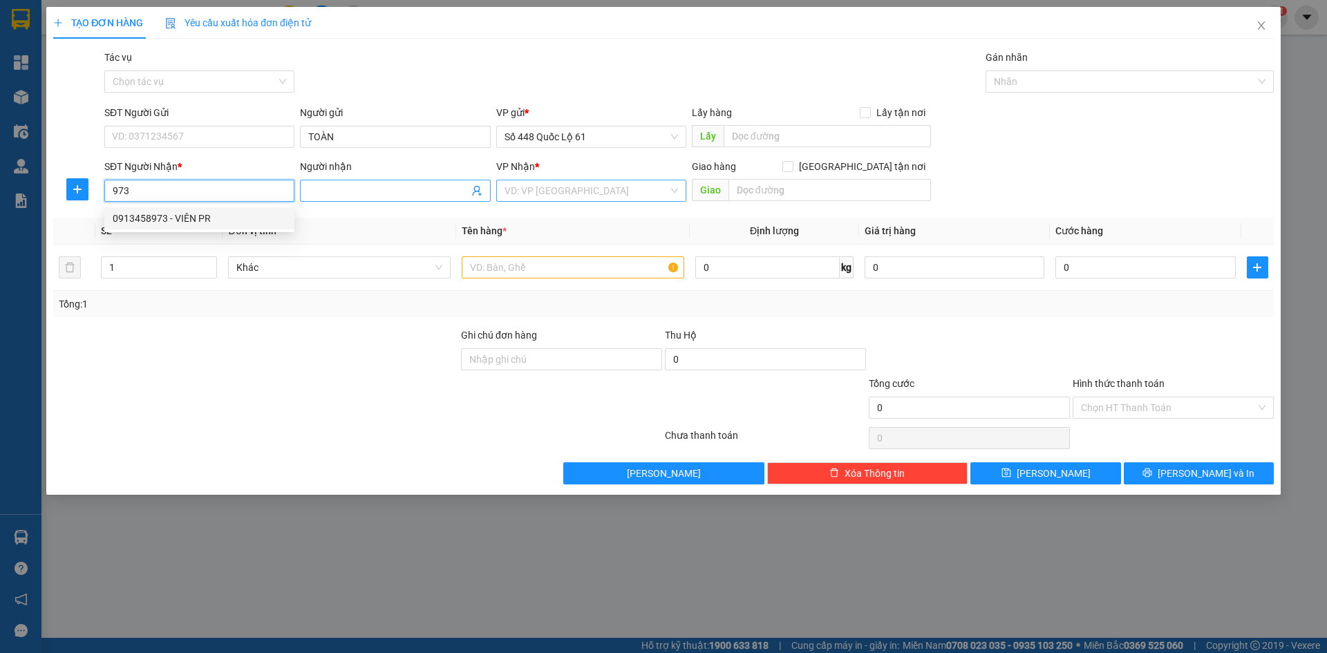
type input "VIÊN PR"
type input "1.000"
type input "0913458973"
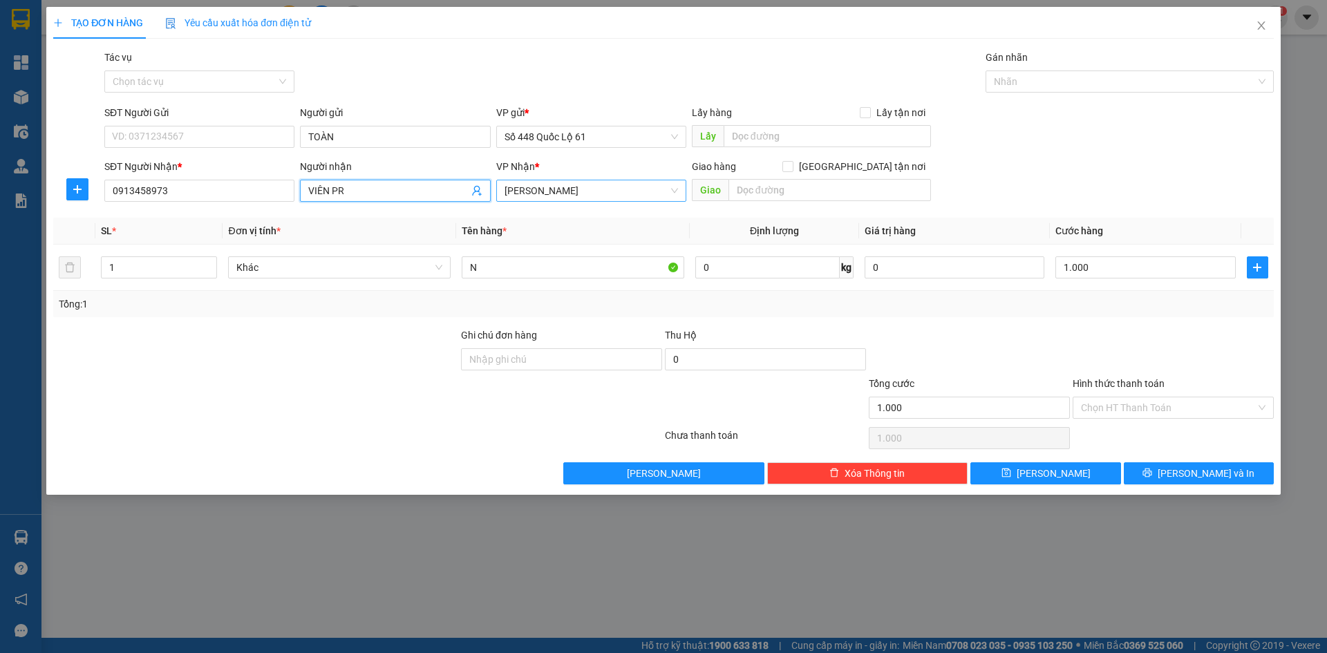
drag, startPoint x: 355, startPoint y: 187, endPoint x: 0, endPoint y: 274, distance: 365.8
click at [14, 269] on div "TẠO ĐƠN HÀNG Yêu cầu xuất hóa đơn điện tử Transit Pickup Surcharge Ids Transit …" at bounding box center [663, 326] width 1327 height 653
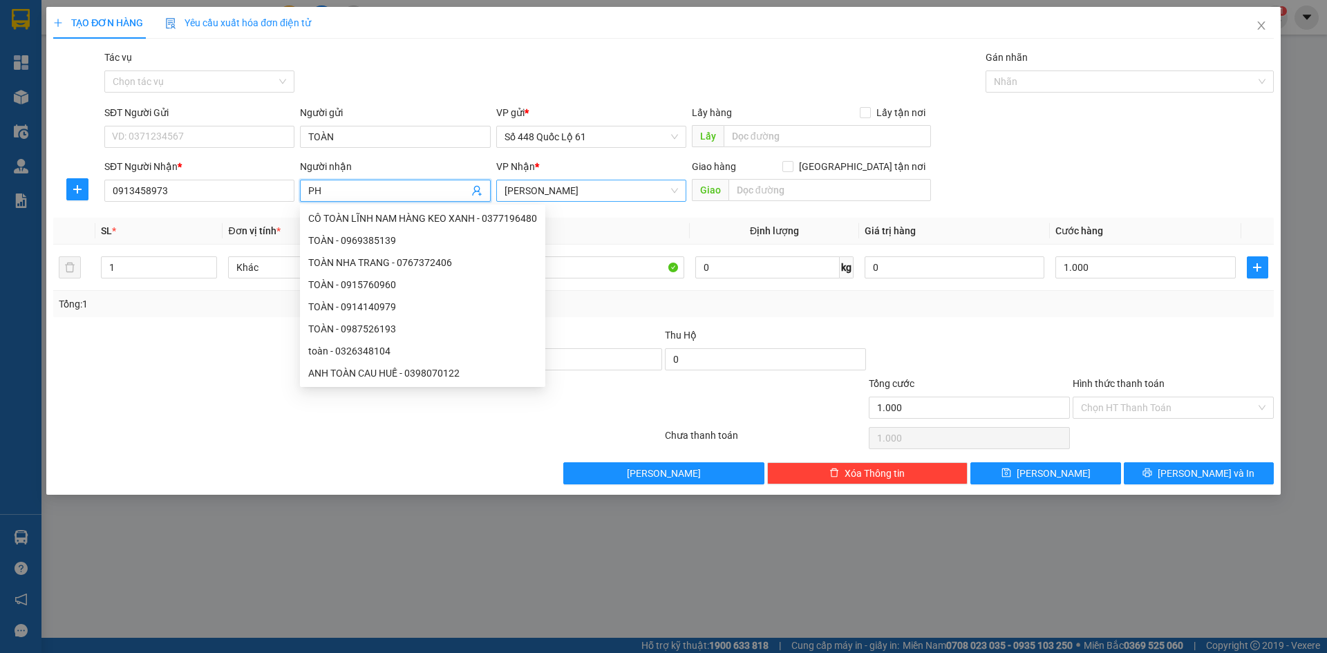
paste input "ÚC"
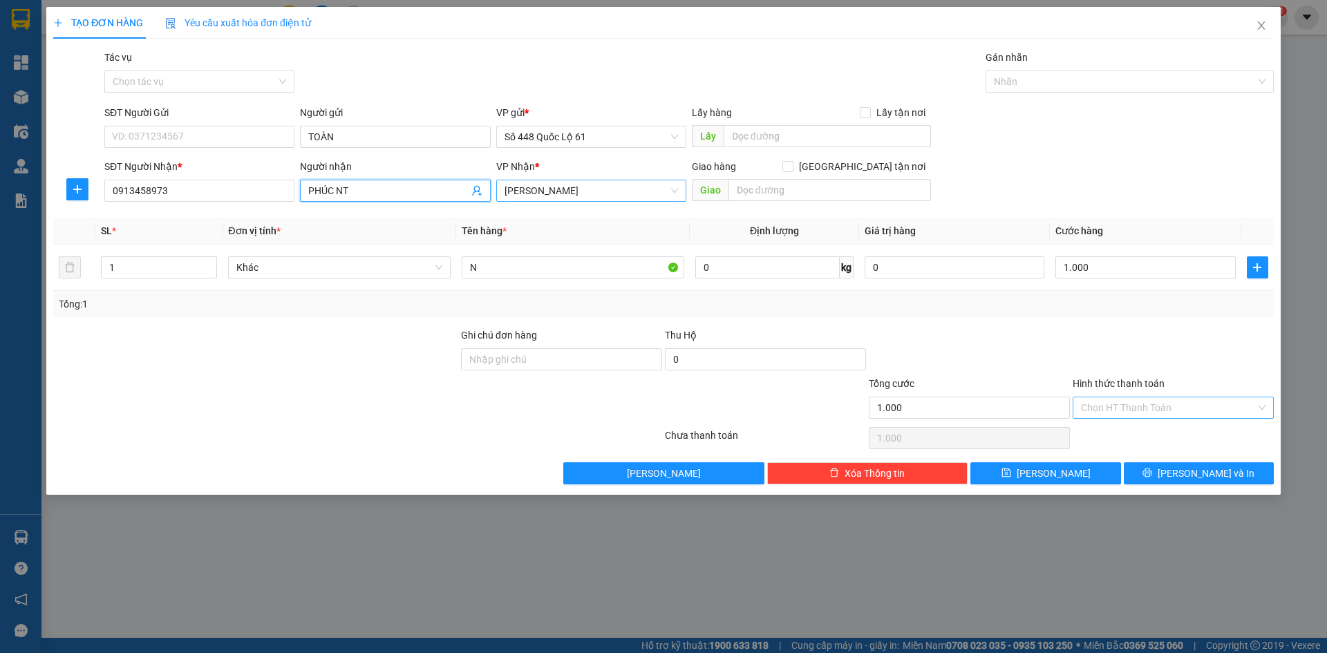
type input "PHÚC NT"
click at [1115, 401] on input "Hình thức thanh toán" at bounding box center [1168, 407] width 175 height 21
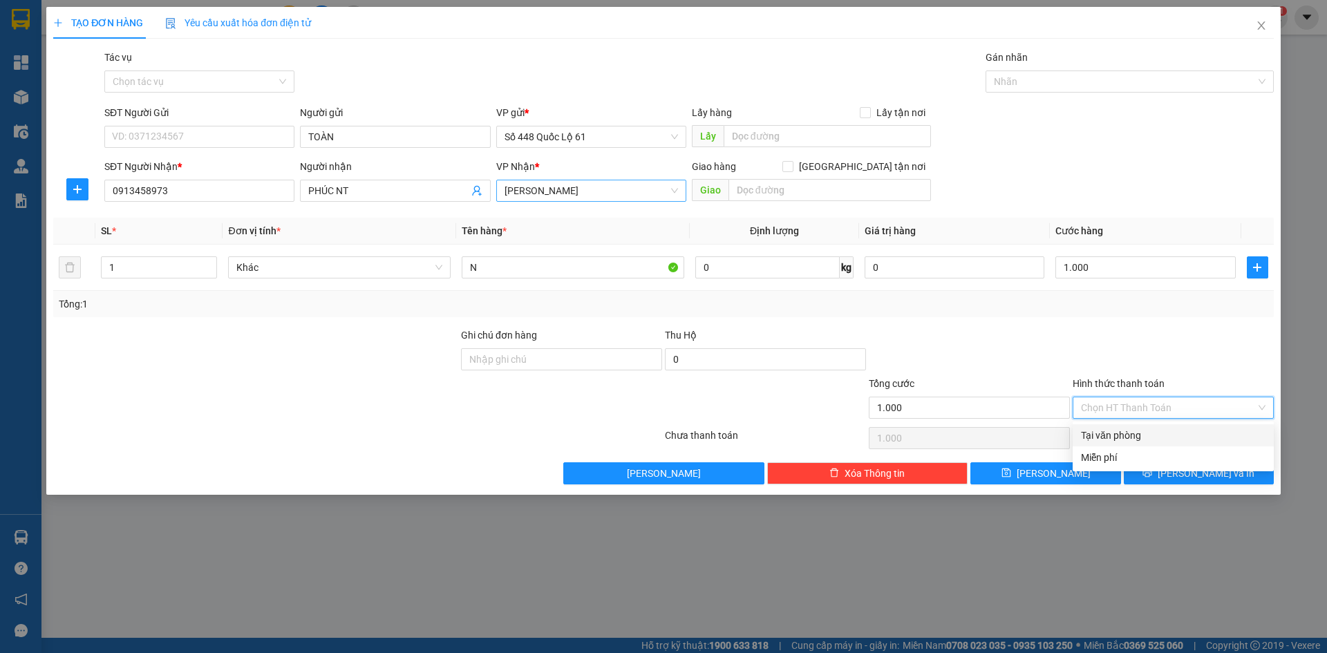
click at [1114, 435] on div "Tại văn phòng" at bounding box center [1173, 435] width 184 height 15
type input "0"
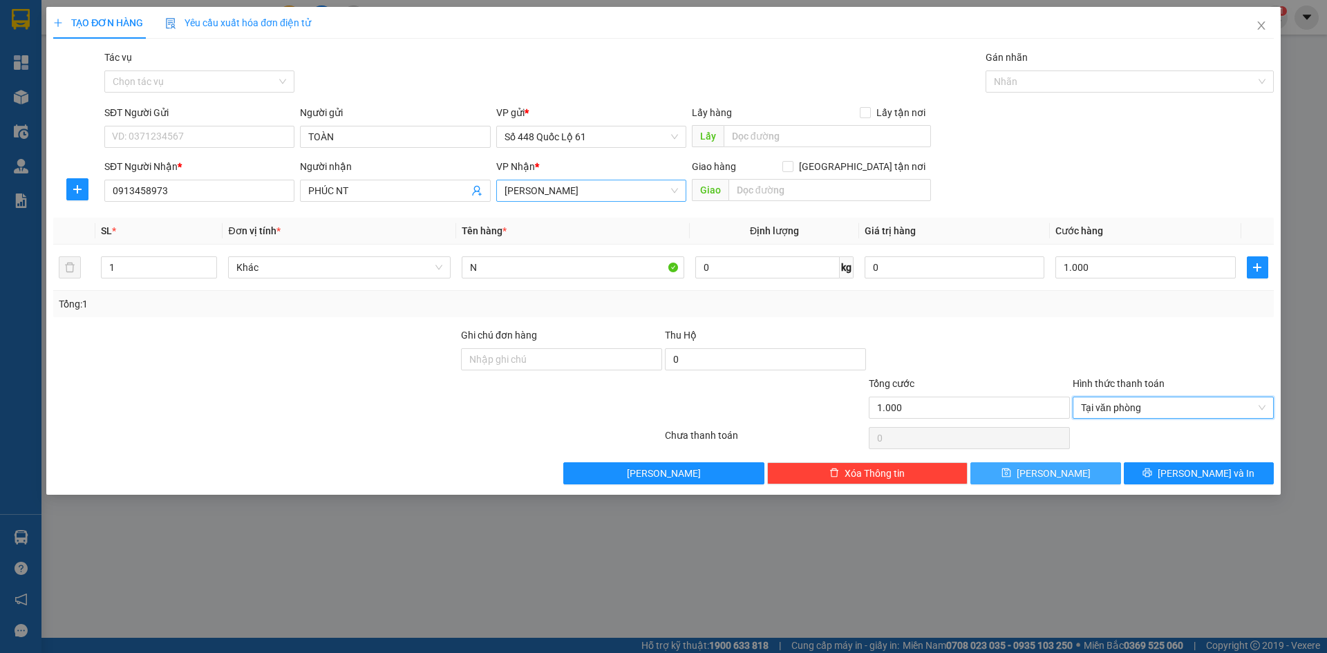
click at [1078, 470] on button "[PERSON_NAME]" at bounding box center [1045, 473] width 150 height 22
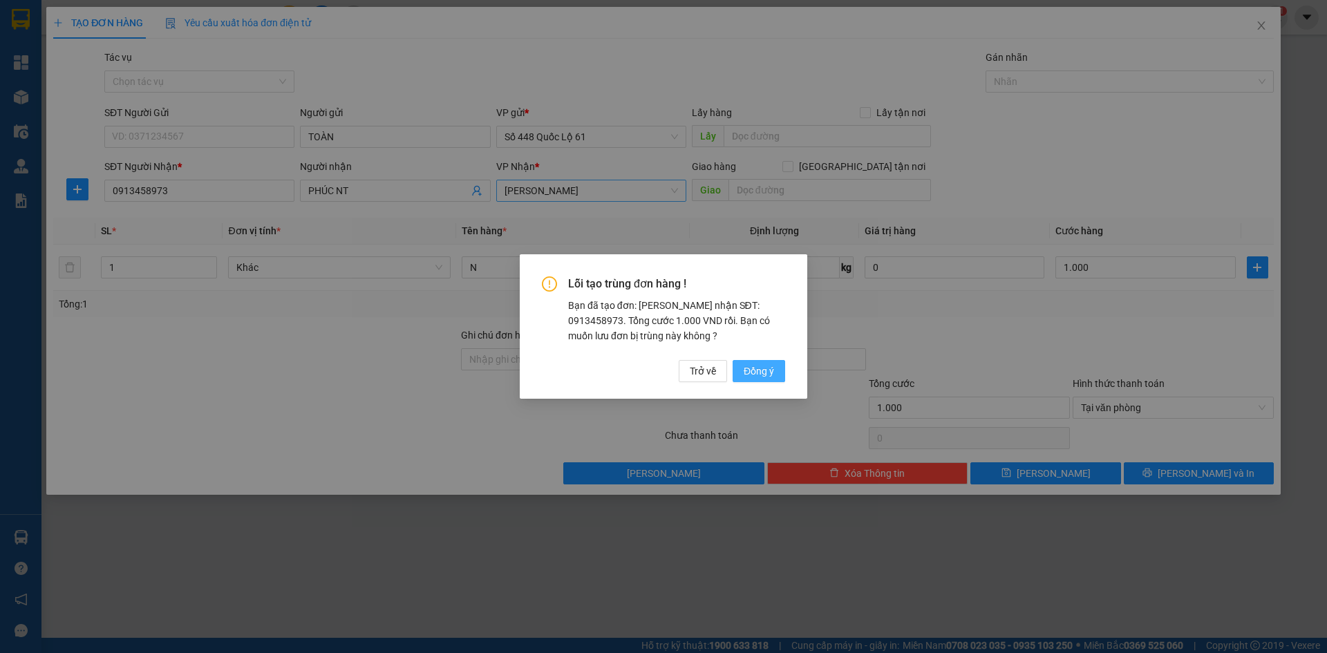
click at [741, 366] on button "Đồng ý" at bounding box center [758, 371] width 53 height 22
type input "0"
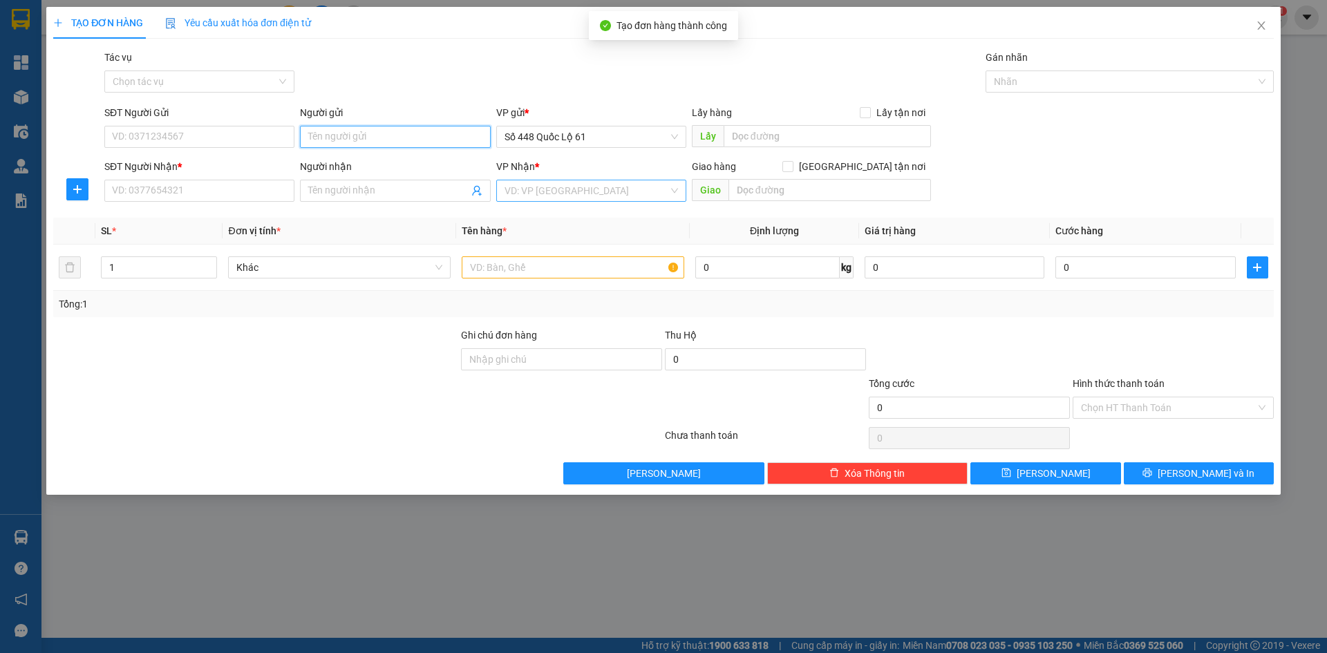
paste input "TOÀN"
type input "TOÀN"
click at [140, 197] on input "SĐT Người Nhận *" at bounding box center [199, 191] width 190 height 22
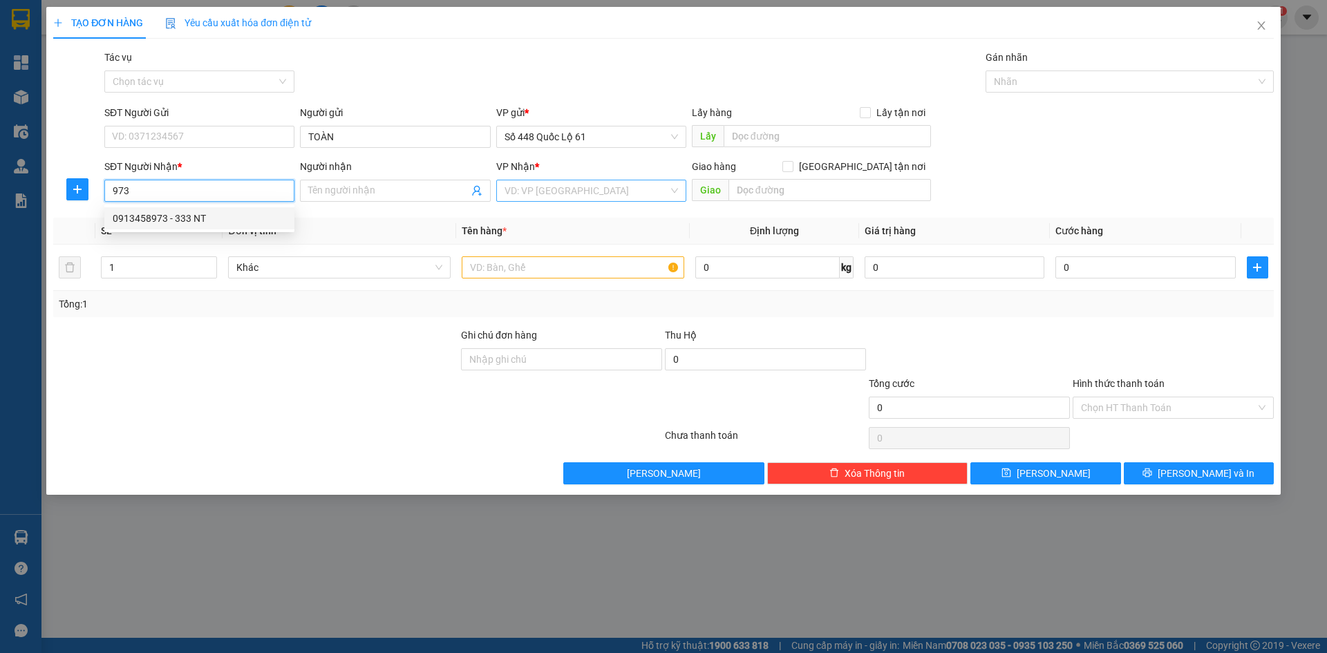
click at [197, 219] on div "0913458973 - 333 NT" at bounding box center [199, 218] width 173 height 15
type input "0913458973"
type input "333 NT"
type input "1.000"
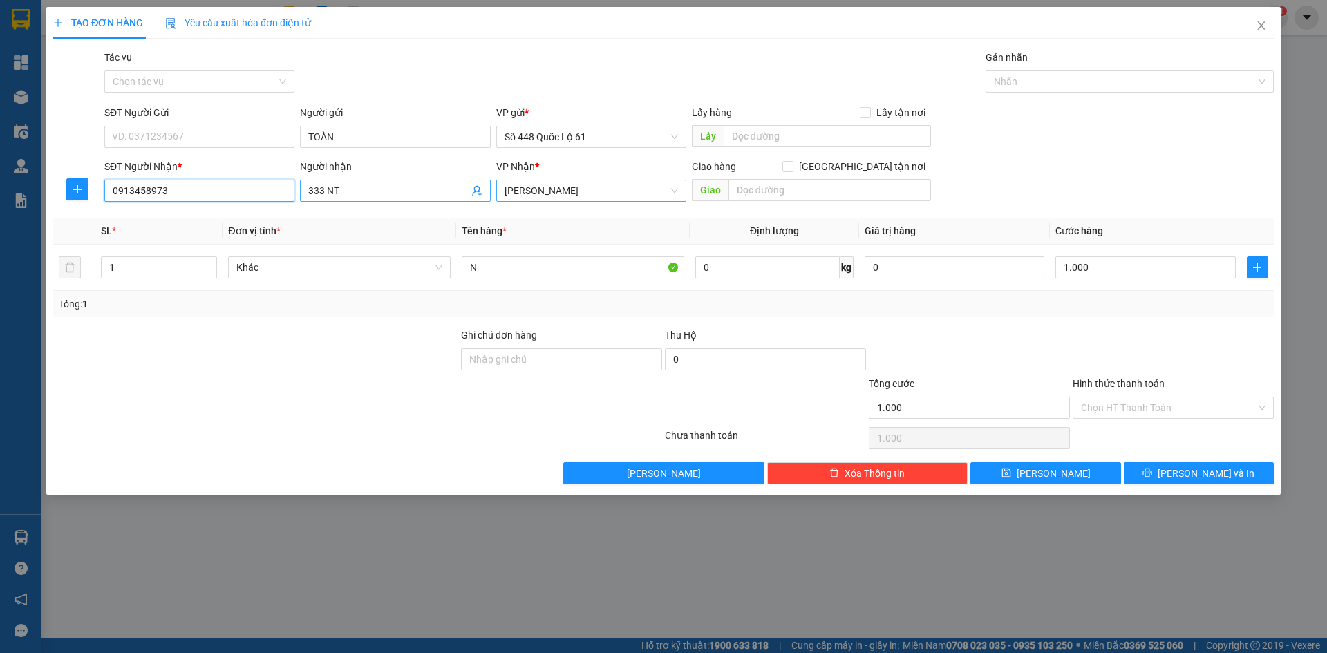
type input "0913458973"
drag, startPoint x: 349, startPoint y: 182, endPoint x: 47, endPoint y: 244, distance: 308.3
click at [61, 239] on div "Transit Pickup Surcharge Ids Transit Deliver Surcharge Ids Transit Deliver Surc…" at bounding box center [663, 267] width 1220 height 435
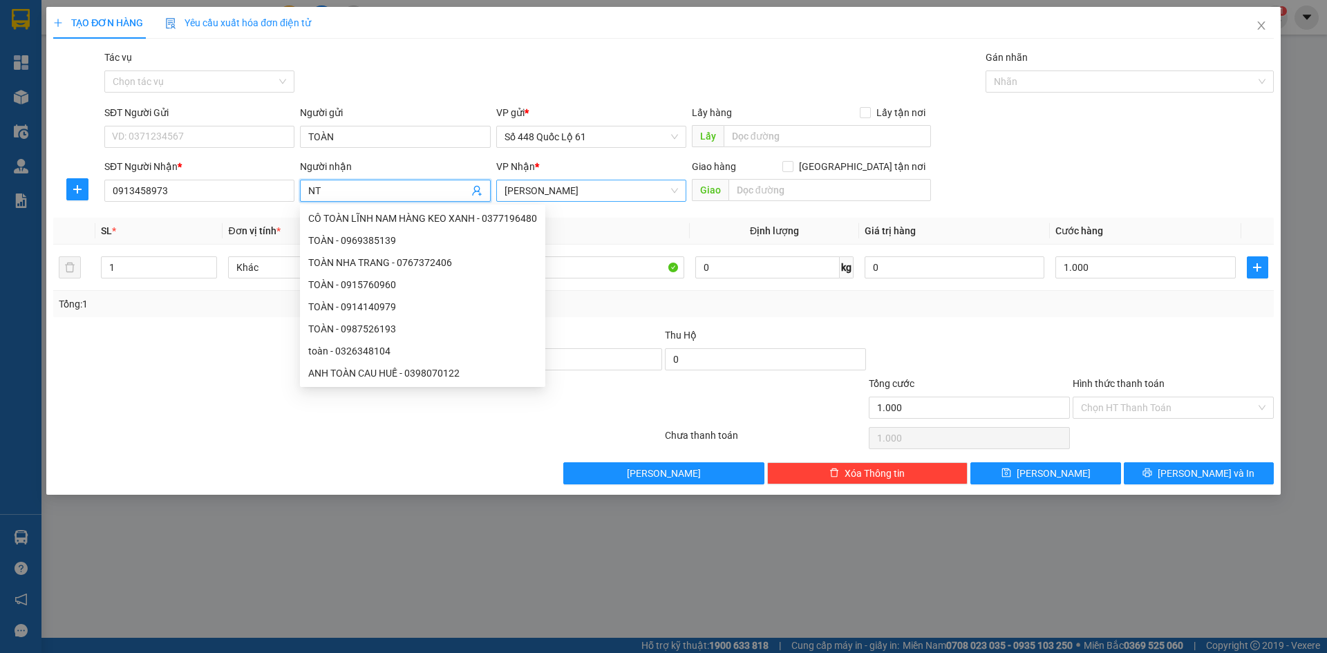
paste input "ÁI"
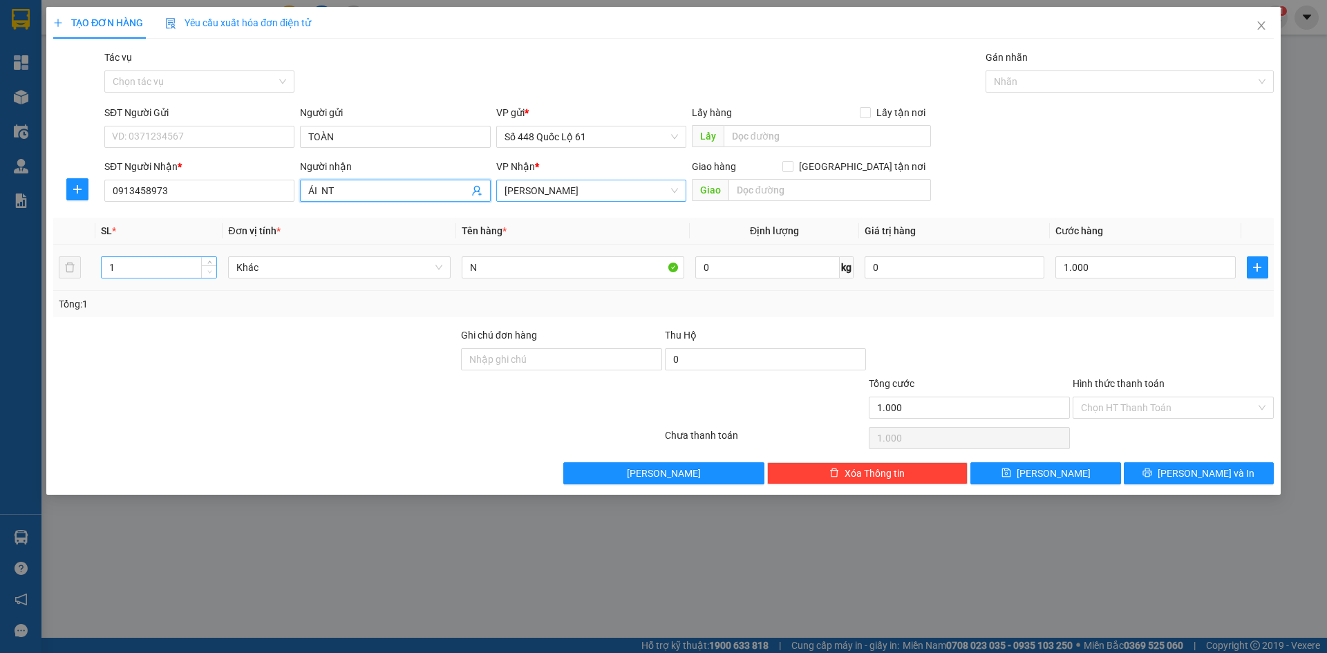
click at [210, 268] on span "down" at bounding box center [209, 272] width 8 height 8
type input "ÁI NT"
type input "2"
drag, startPoint x: 208, startPoint y: 262, endPoint x: 216, endPoint y: 261, distance: 8.3
click at [208, 262] on icon "up" at bounding box center [209, 264] width 5 height 5
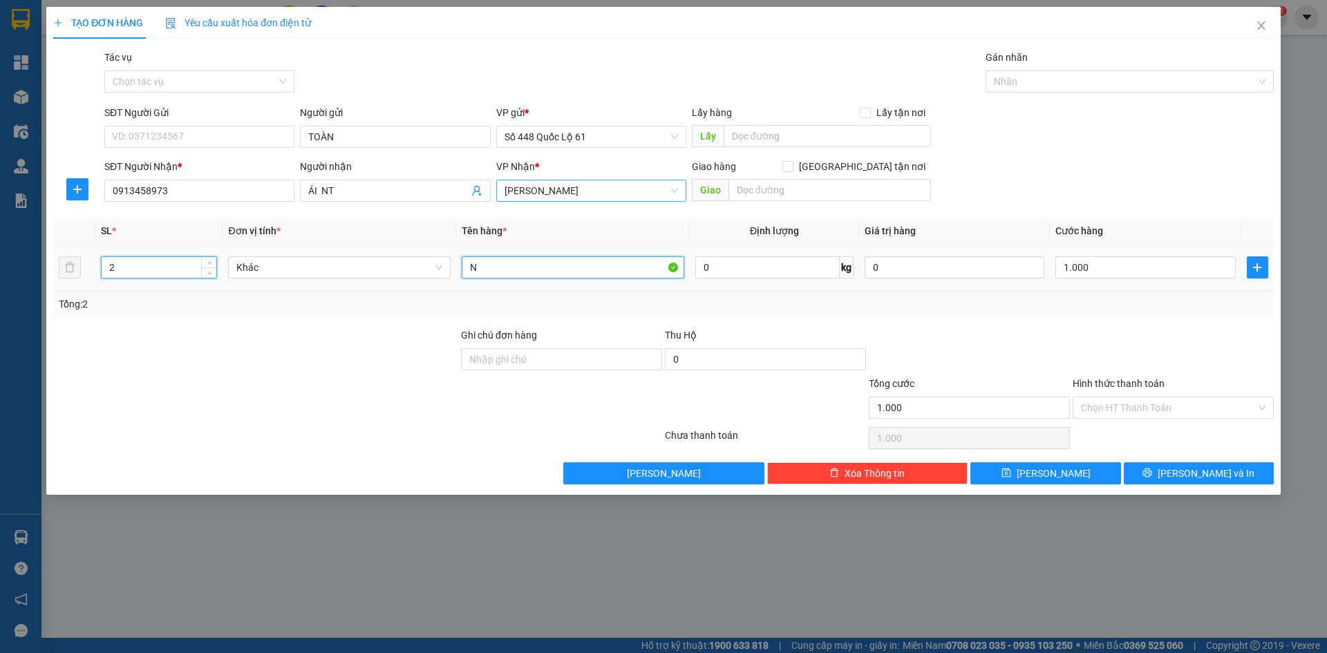
click at [463, 267] on input "N" at bounding box center [573, 267] width 222 height 22
type input "0"
type input "1L 1N"
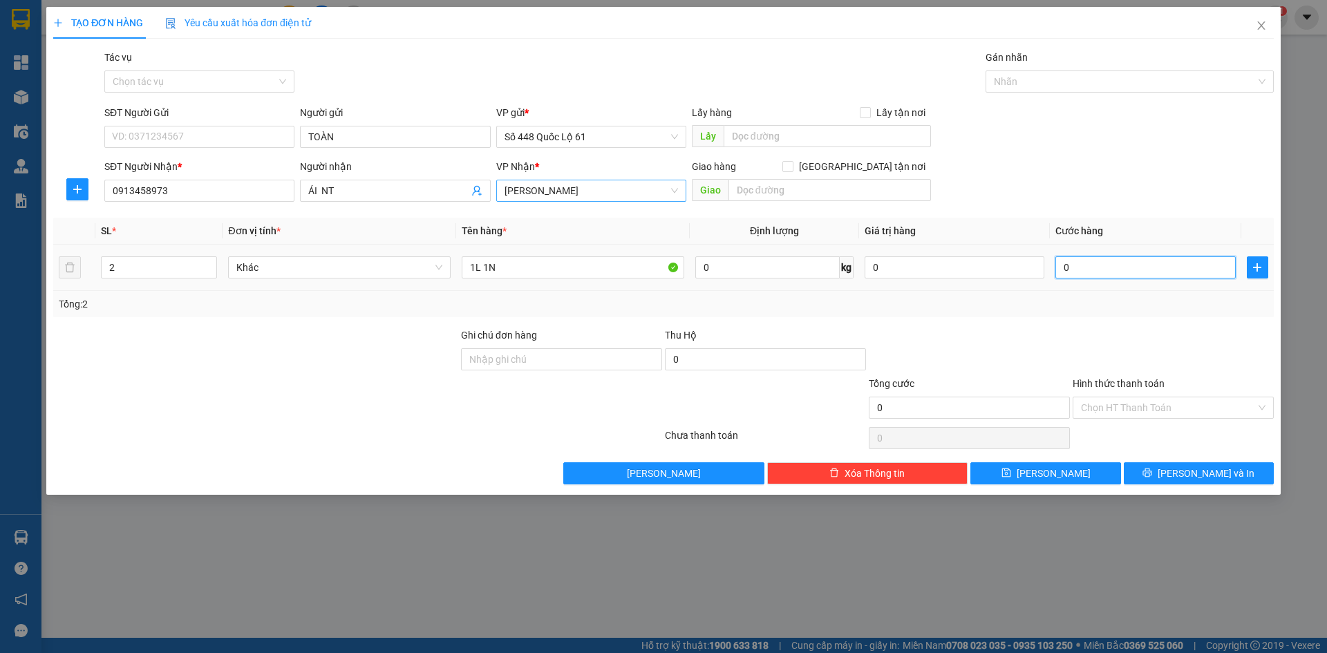
drag, startPoint x: 1076, startPoint y: 262, endPoint x: 1079, endPoint y: 294, distance: 32.6
click at [1076, 263] on input "0" at bounding box center [1145, 267] width 180 height 22
type input "1"
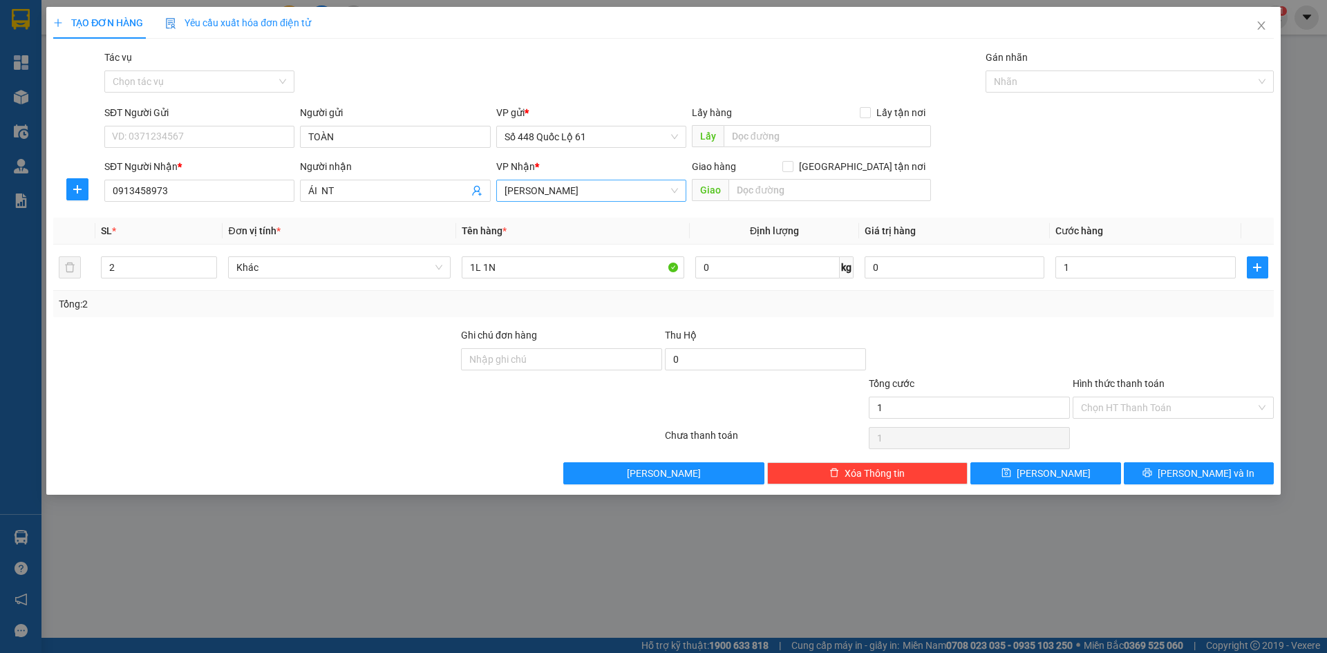
type input "1.000"
click at [1082, 339] on div at bounding box center [1173, 351] width 204 height 48
drag, startPoint x: 1103, startPoint y: 401, endPoint x: 1114, endPoint y: 428, distance: 28.2
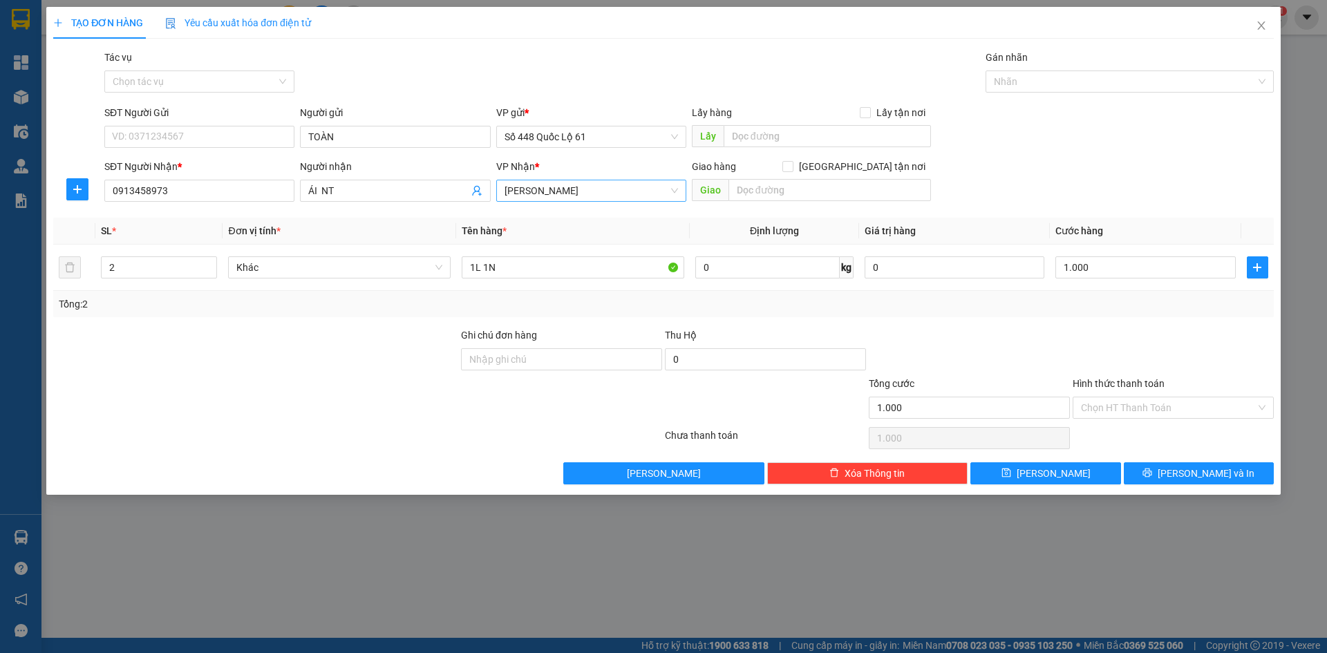
click at [1104, 401] on input "Hình thức thanh toán" at bounding box center [1168, 407] width 175 height 21
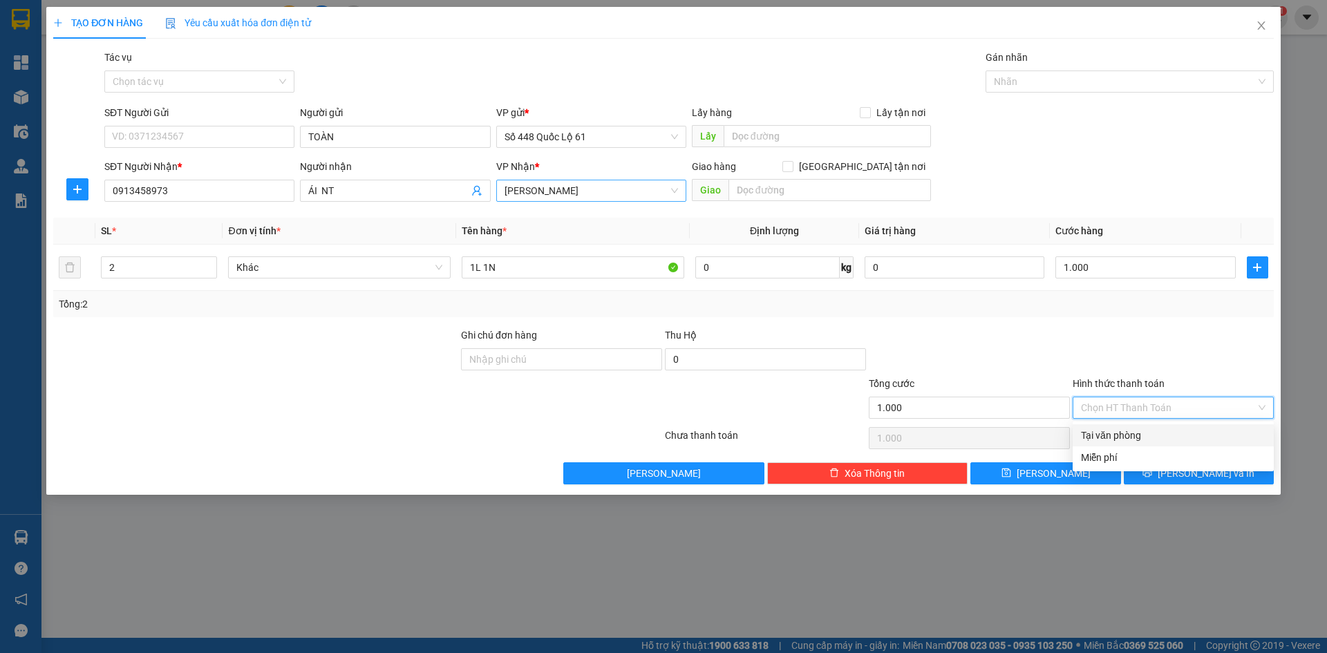
click at [1117, 433] on div "Tại văn phòng" at bounding box center [1173, 435] width 184 height 15
type input "0"
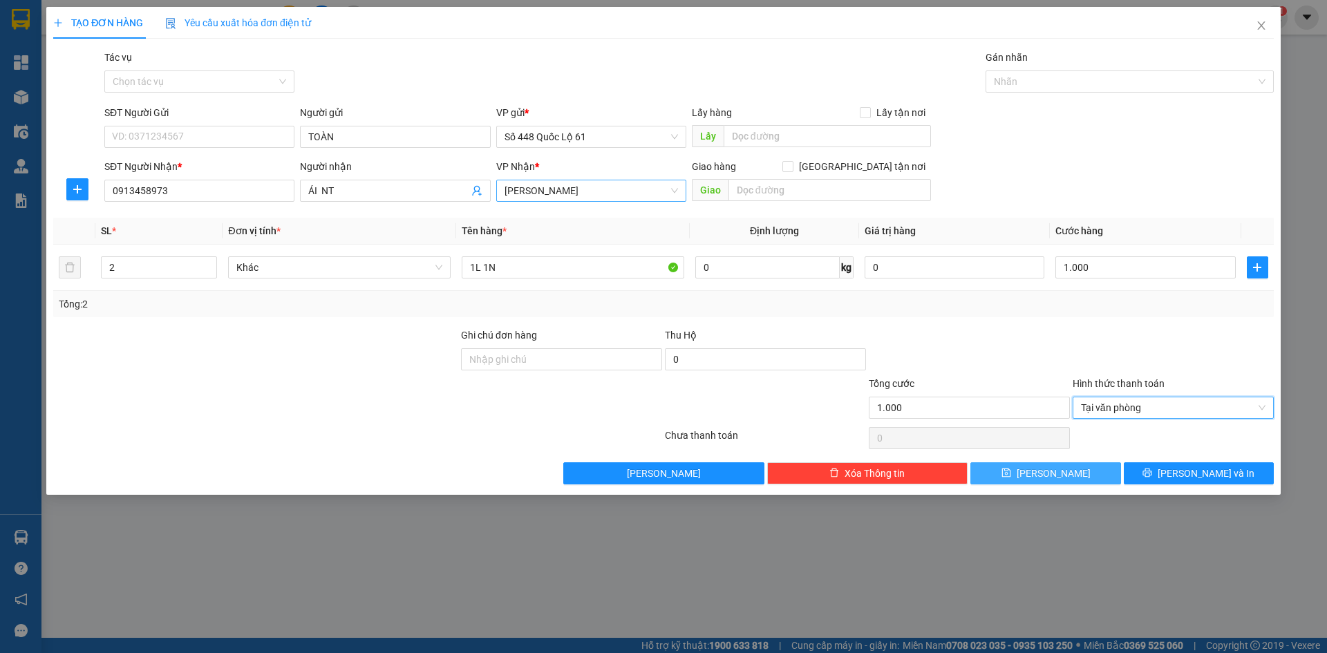
click at [1066, 477] on button "[PERSON_NAME]" at bounding box center [1045, 473] width 150 height 22
type input "0"
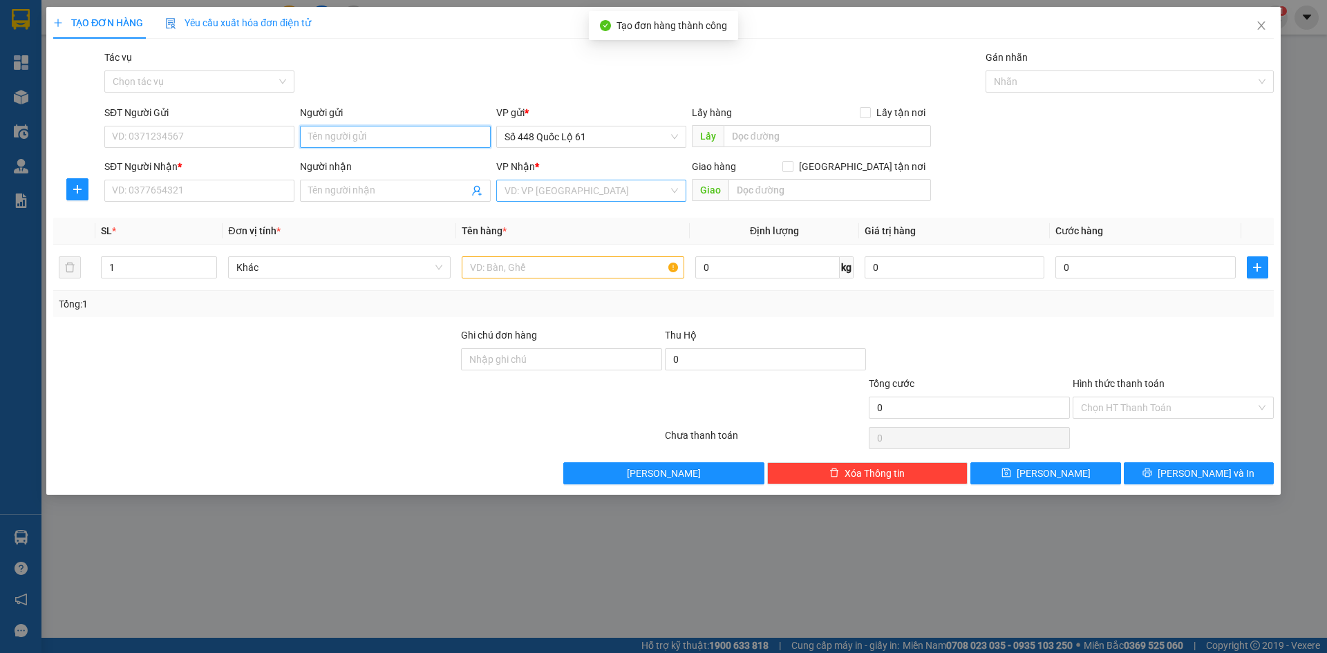
drag, startPoint x: 316, startPoint y: 161, endPoint x: 323, endPoint y: 131, distance: 30.5
paste input "TOÀN"
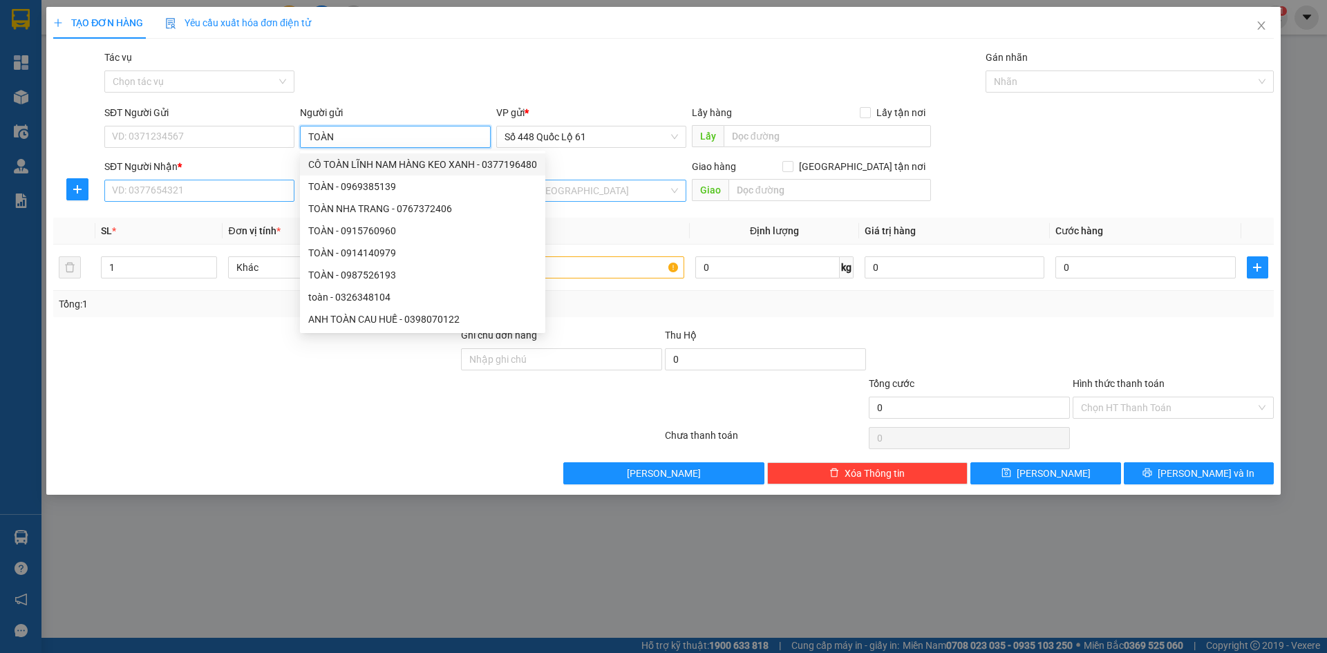
type input "TOÀN"
click at [253, 182] on input "SĐT Người Nhận *" at bounding box center [199, 191] width 190 height 22
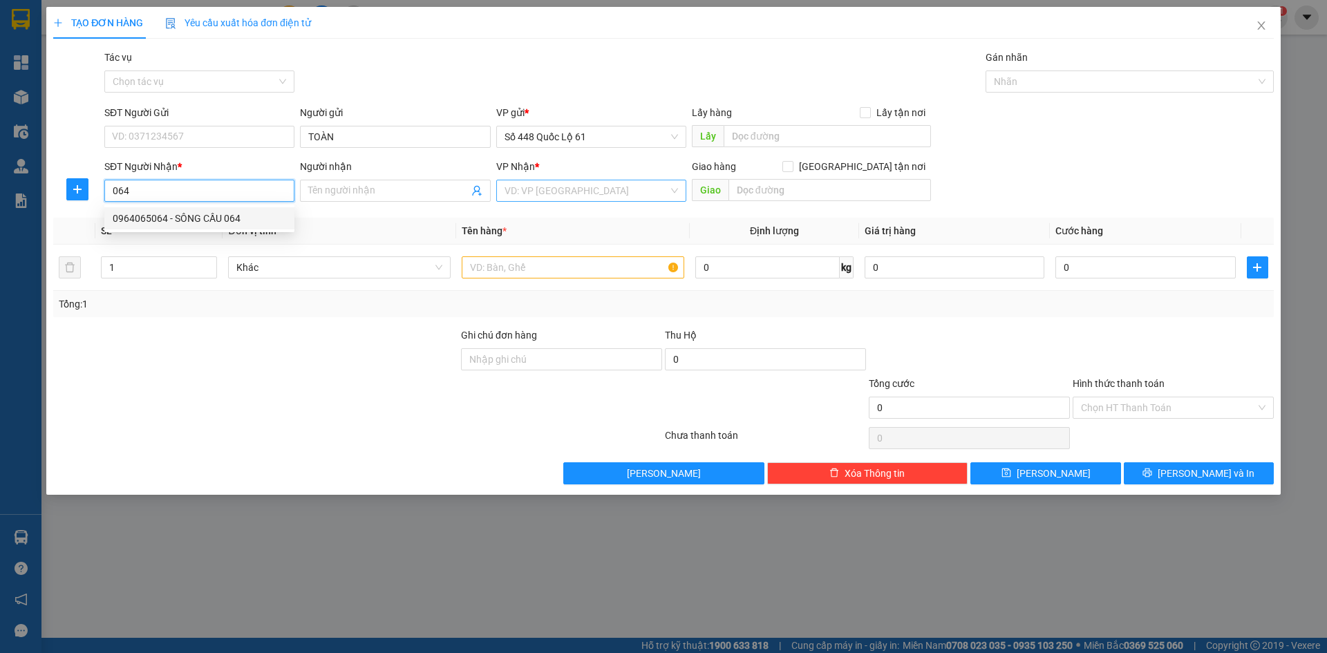
click at [205, 213] on div "0964065064 - SÔNG CẦU 064" at bounding box center [199, 218] width 173 height 15
type input "0964065064"
type input "SÔNG CẦU 064"
checkbox input "true"
type input "SÔNG CẦU"
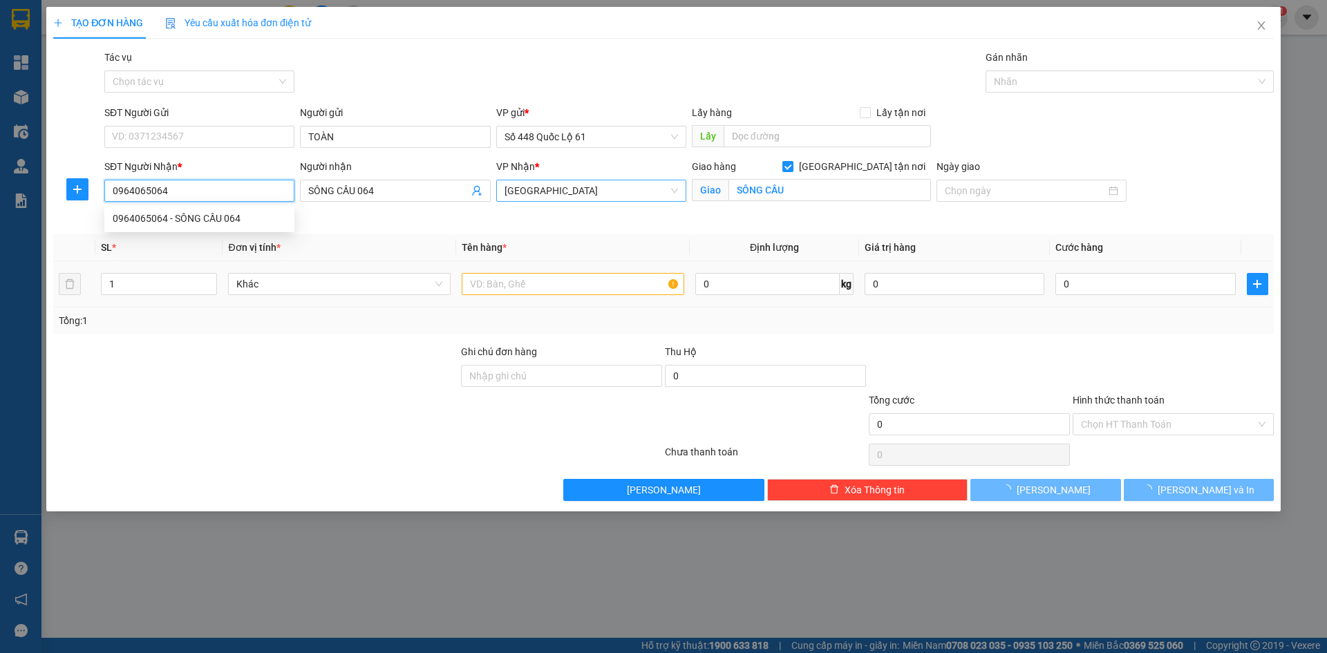
type input "150.000"
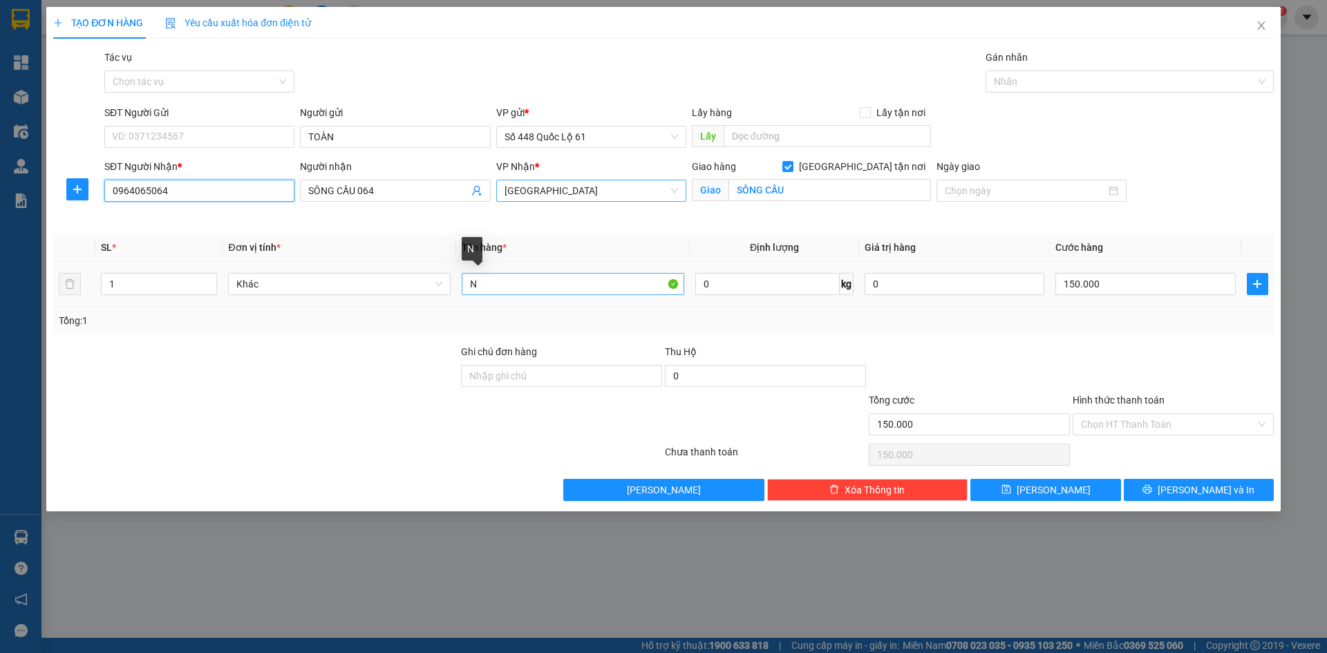
type input "0964065064"
drag, startPoint x: 493, startPoint y: 284, endPoint x: 418, endPoint y: 314, distance: 81.0
click at [417, 314] on div "SL * Đơn vị tính * Tên hàng * Định lượng Giá trị hàng Cước hàng 1 Khác 1 0 kg 0…" at bounding box center [663, 283] width 1220 height 99
type input "C"
click at [1104, 287] on input "150.000" at bounding box center [1145, 284] width 180 height 22
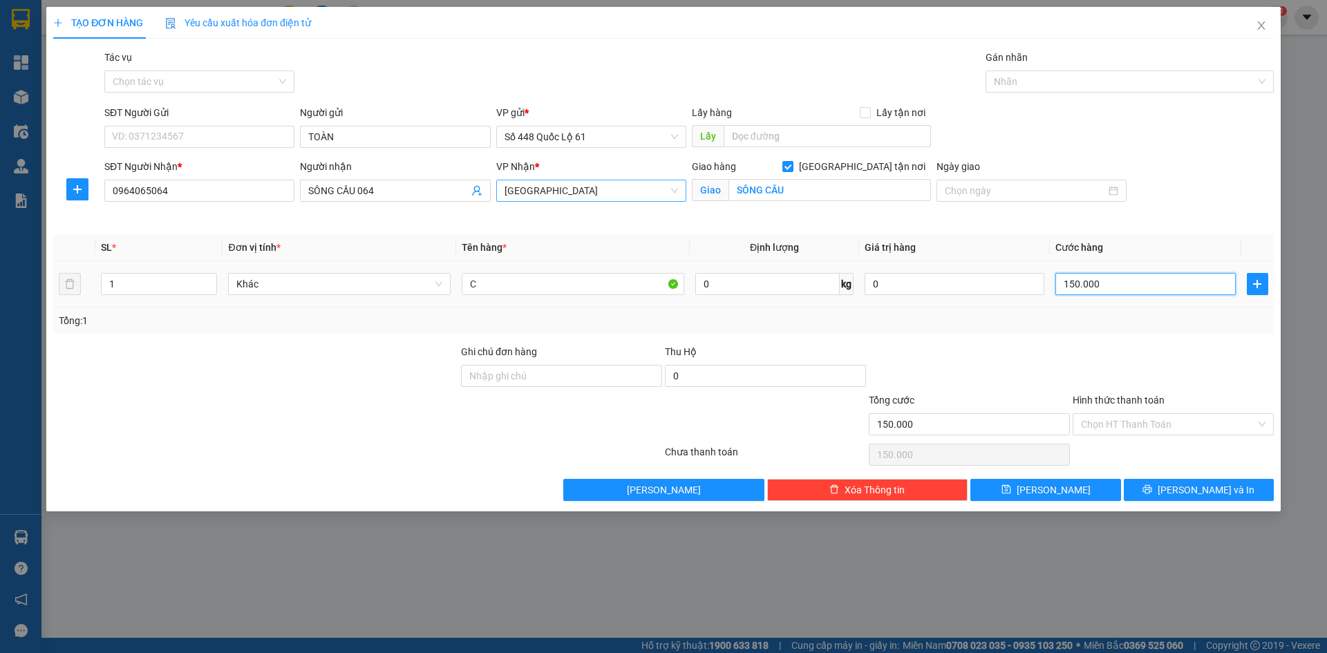
type input "2"
type input "20"
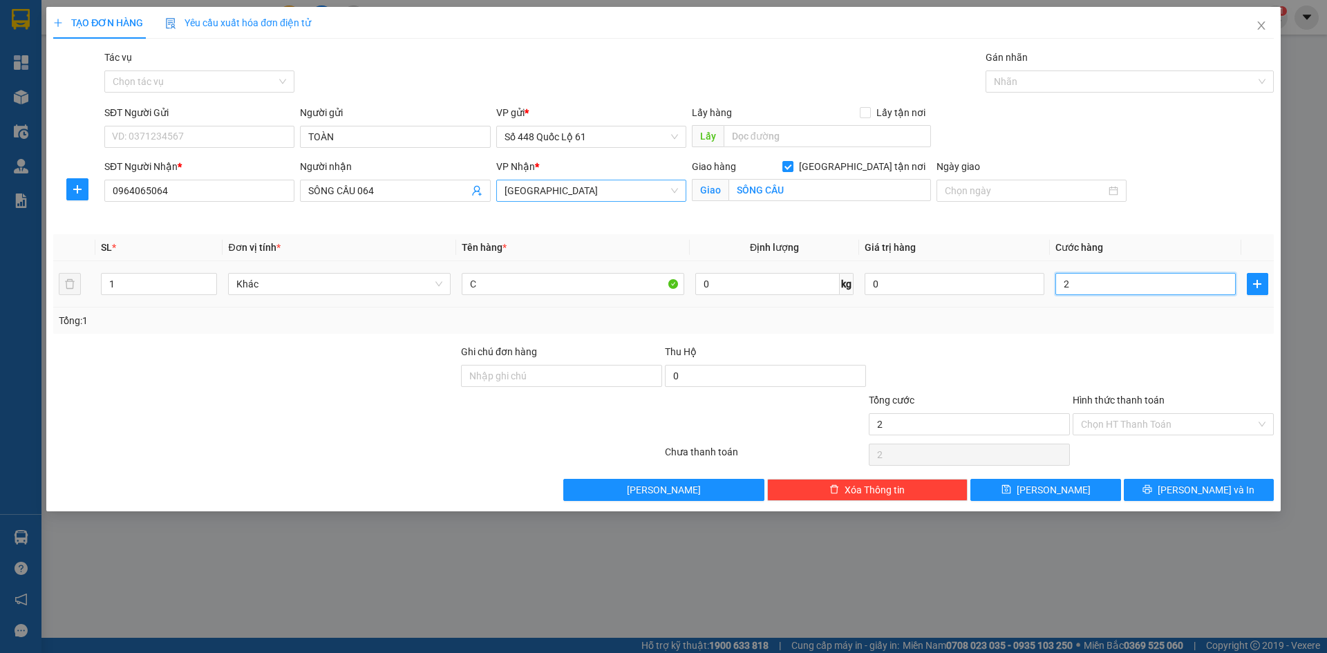
type input "20"
type input "200"
type input "200.000"
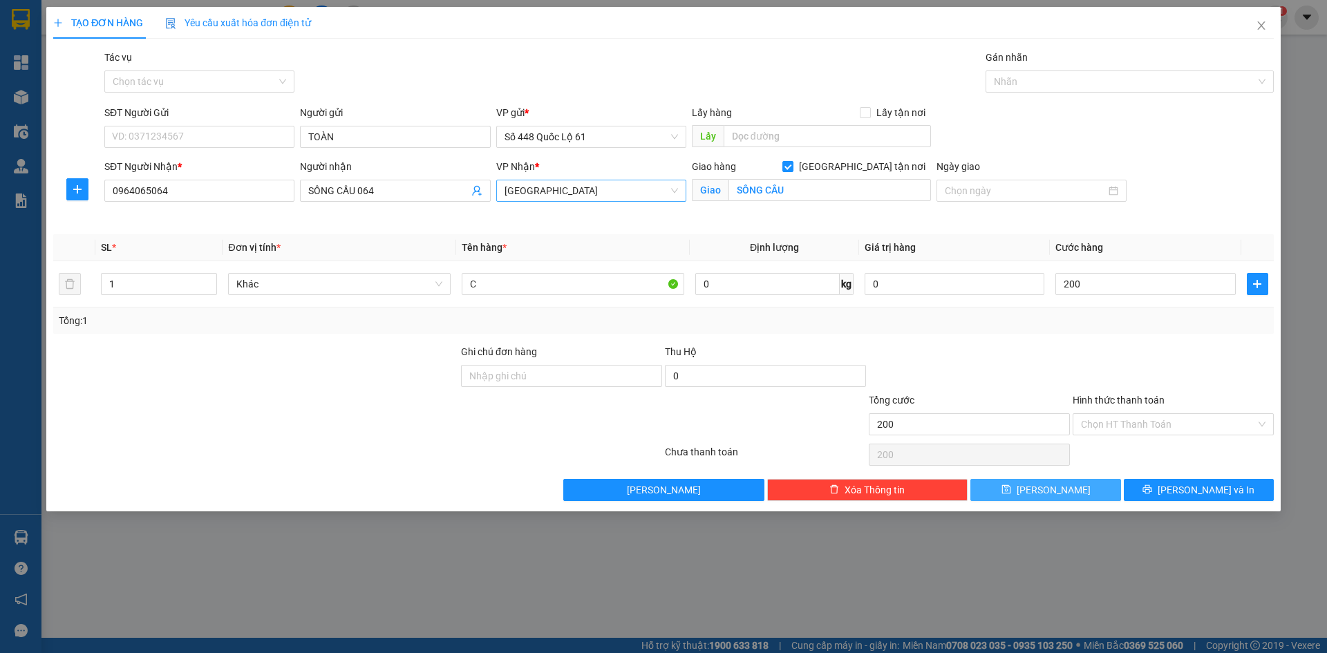
type input "200.000"
click at [1065, 494] on button "[PERSON_NAME]" at bounding box center [1045, 490] width 150 height 22
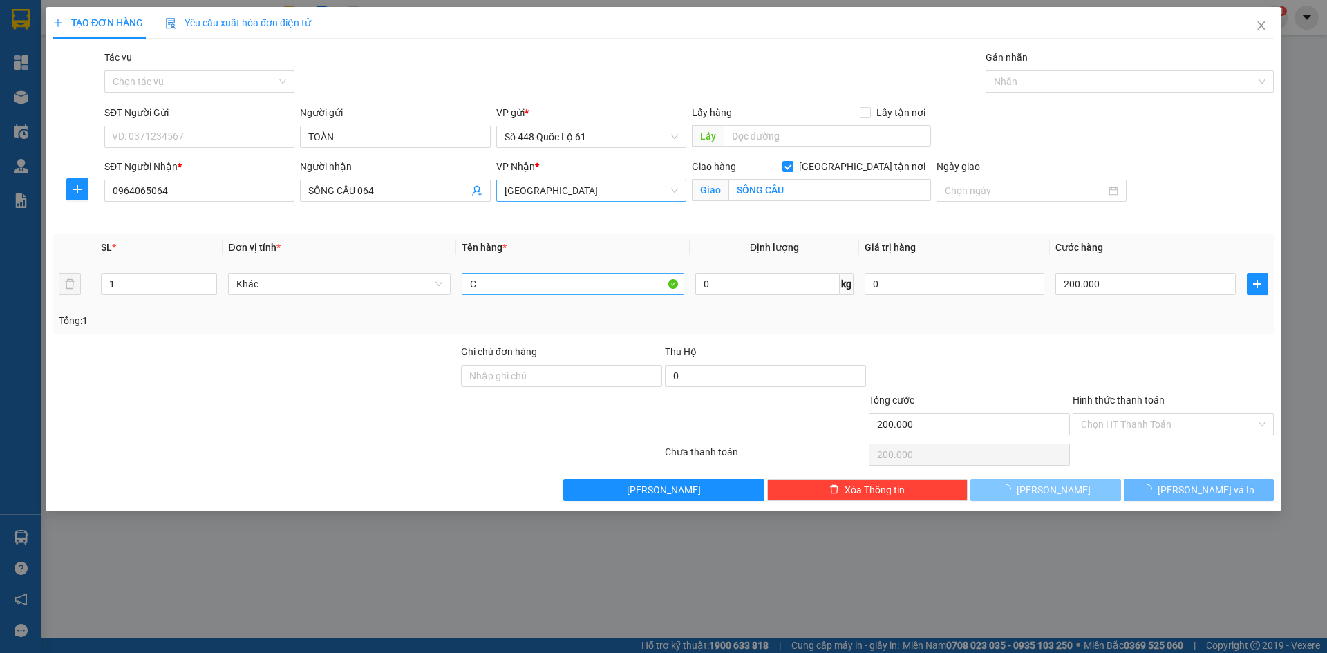
checkbox input "false"
type input "0"
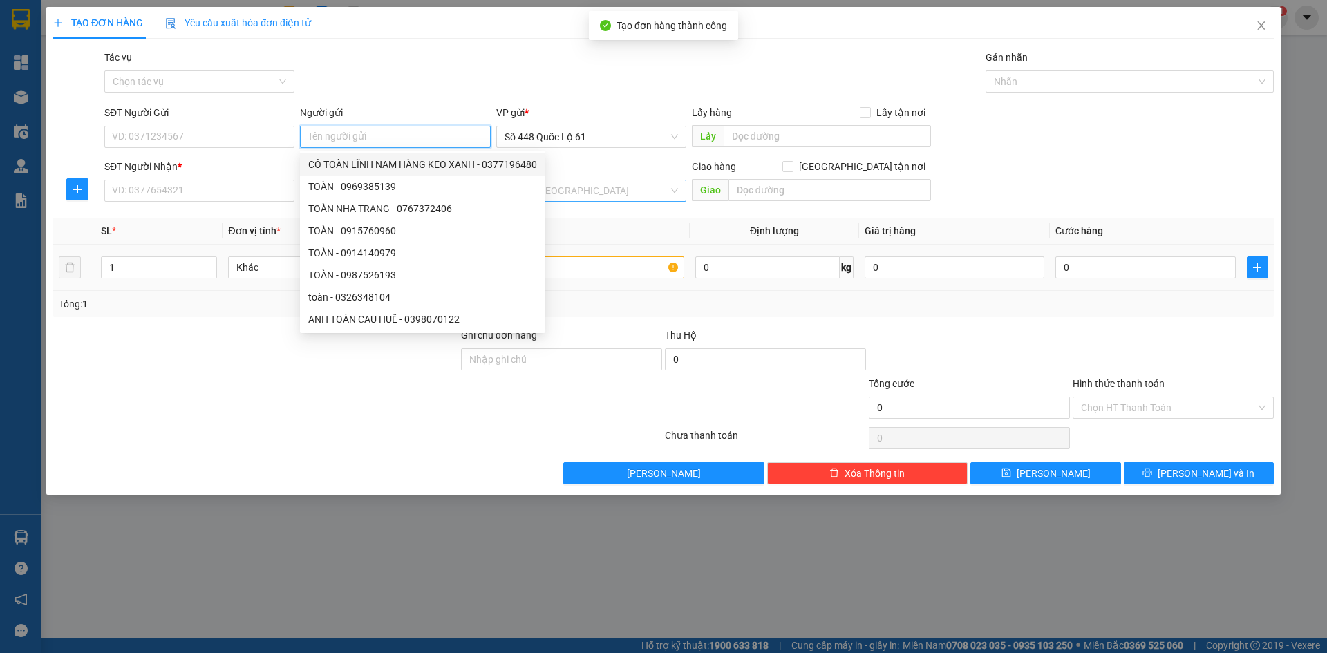
paste input "TOÀN"
type input "TOÀN"
drag, startPoint x: 254, startPoint y: 199, endPoint x: 321, endPoint y: 191, distance: 67.4
click at [258, 199] on input "SĐT Người Nhận *" at bounding box center [199, 191] width 190 height 22
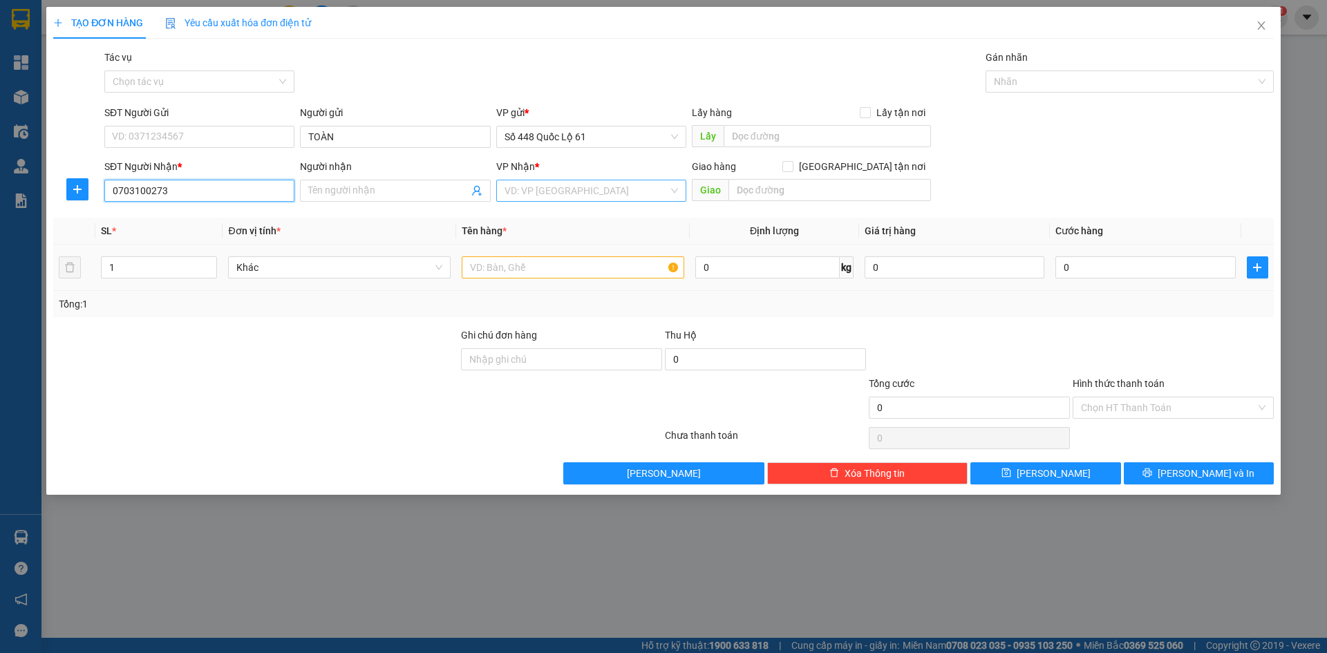
type input "0703100273"
click at [538, 196] on input "search" at bounding box center [586, 190] width 164 height 21
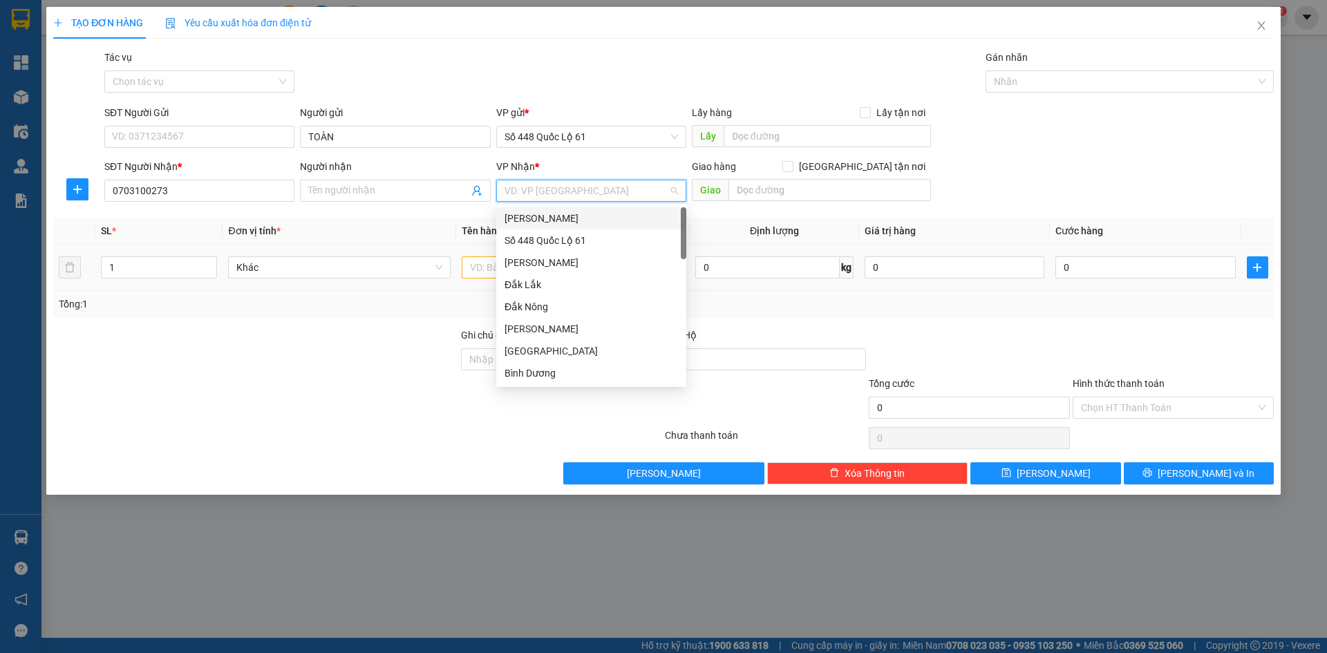
type input "K"
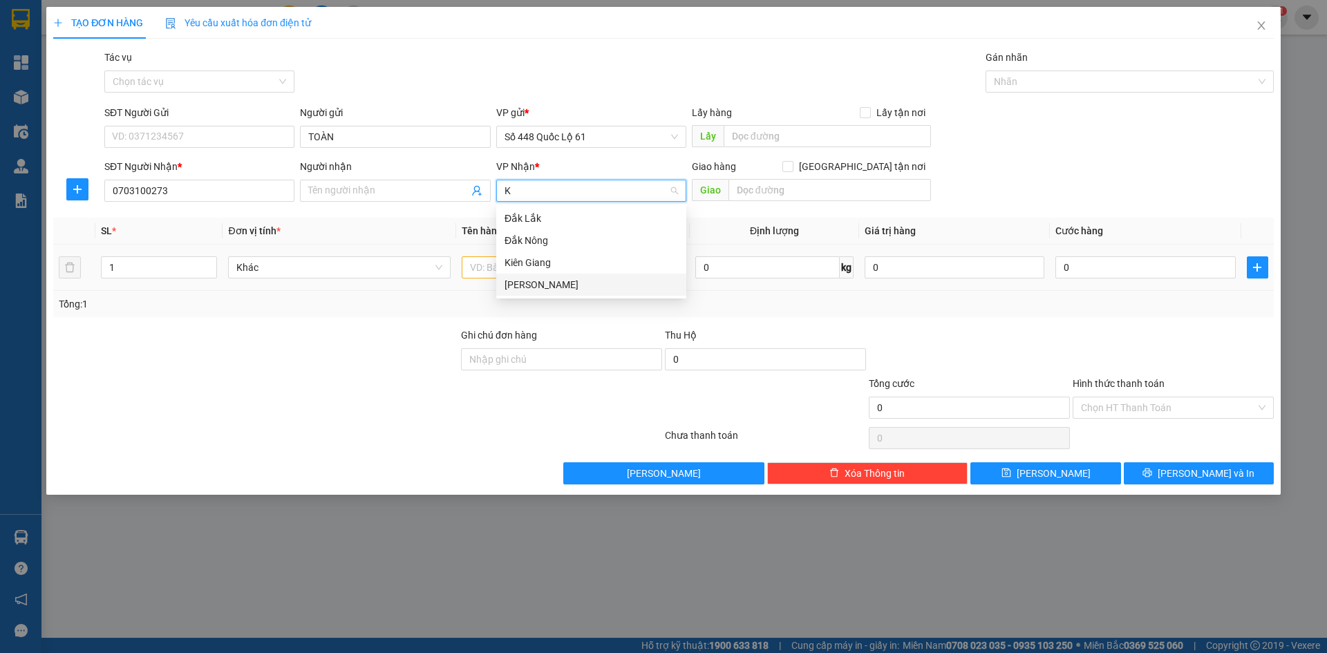
drag, startPoint x: 520, startPoint y: 281, endPoint x: 754, endPoint y: 218, distance: 243.2
click at [520, 281] on div "Khánh Hoà" at bounding box center [590, 284] width 173 height 15
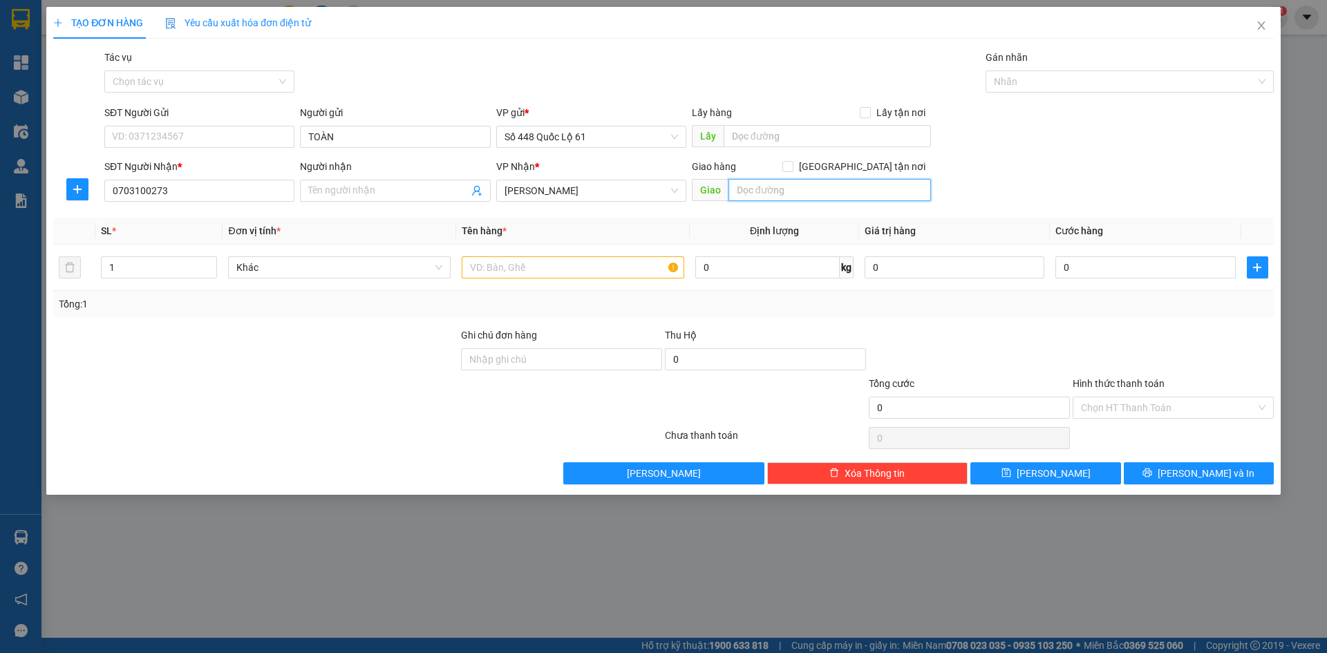
click at [801, 198] on input "text" at bounding box center [829, 190] width 202 height 22
type input "CAM RANH"
click at [867, 168] on label "[GEOGRAPHIC_DATA] tận nơi" at bounding box center [856, 166] width 149 height 15
click at [792, 167] on input "[GEOGRAPHIC_DATA] tận nơi" at bounding box center [787, 166] width 10 height 10
checkbox input "true"
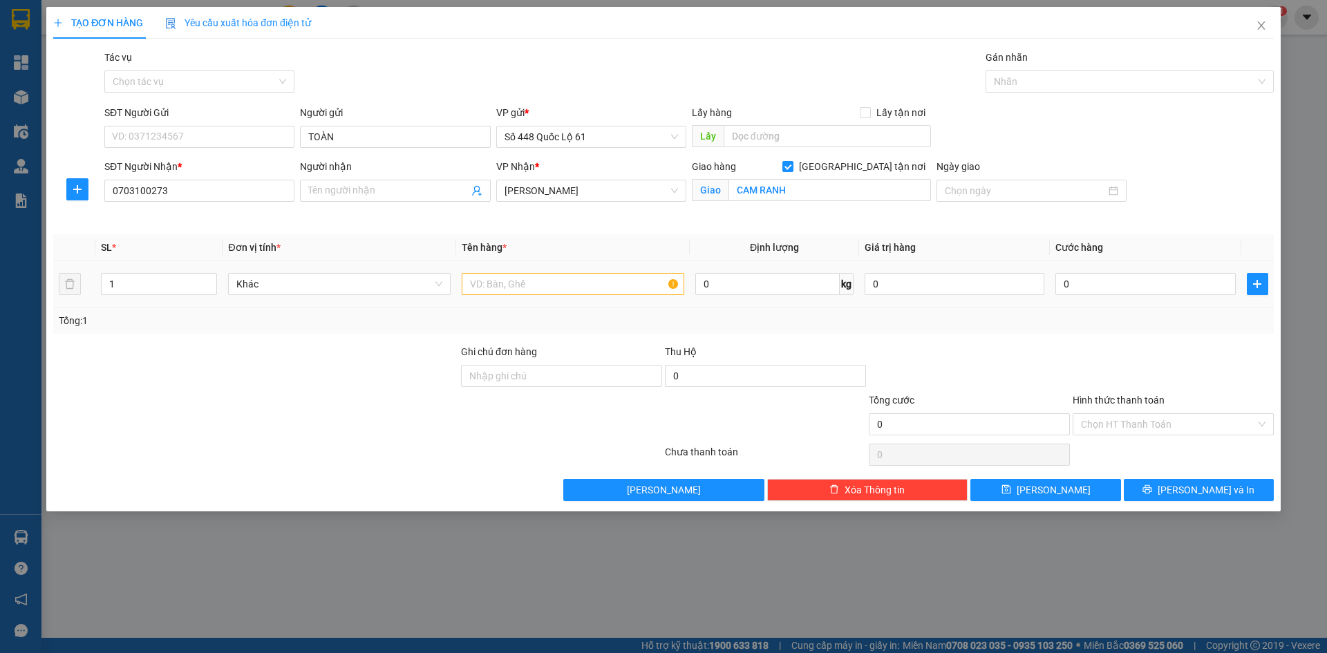
click at [539, 272] on div at bounding box center [573, 284] width 222 height 28
click at [540, 276] on input "text" at bounding box center [573, 284] width 222 height 22
paste input "ƠI"
paste input "ỢI"
type input "1C CR 200 LỢI THU"
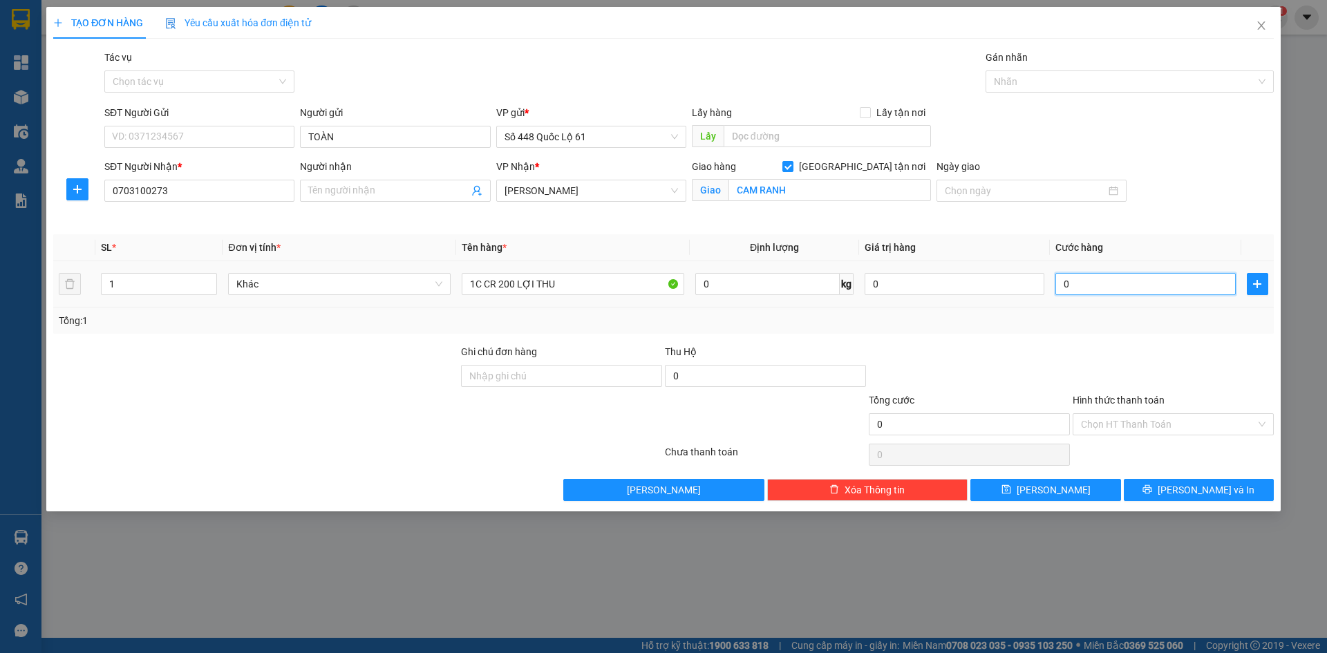
type input "1"
drag, startPoint x: 1146, startPoint y: 280, endPoint x: 1032, endPoint y: 395, distance: 161.2
click at [1146, 281] on input "1" at bounding box center [1145, 284] width 180 height 22
type input "1"
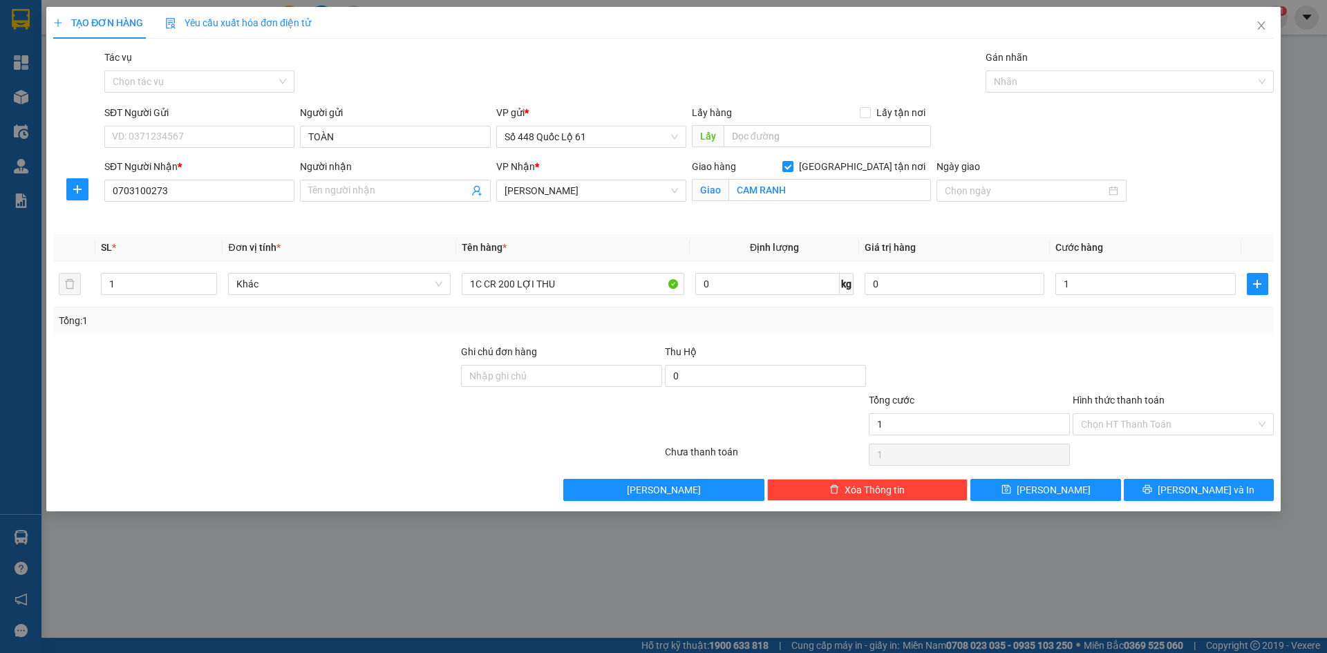
type input "1.000"
click at [1029, 401] on div "Tổng cước" at bounding box center [968, 402] width 201 height 21
type input "2.000.000"
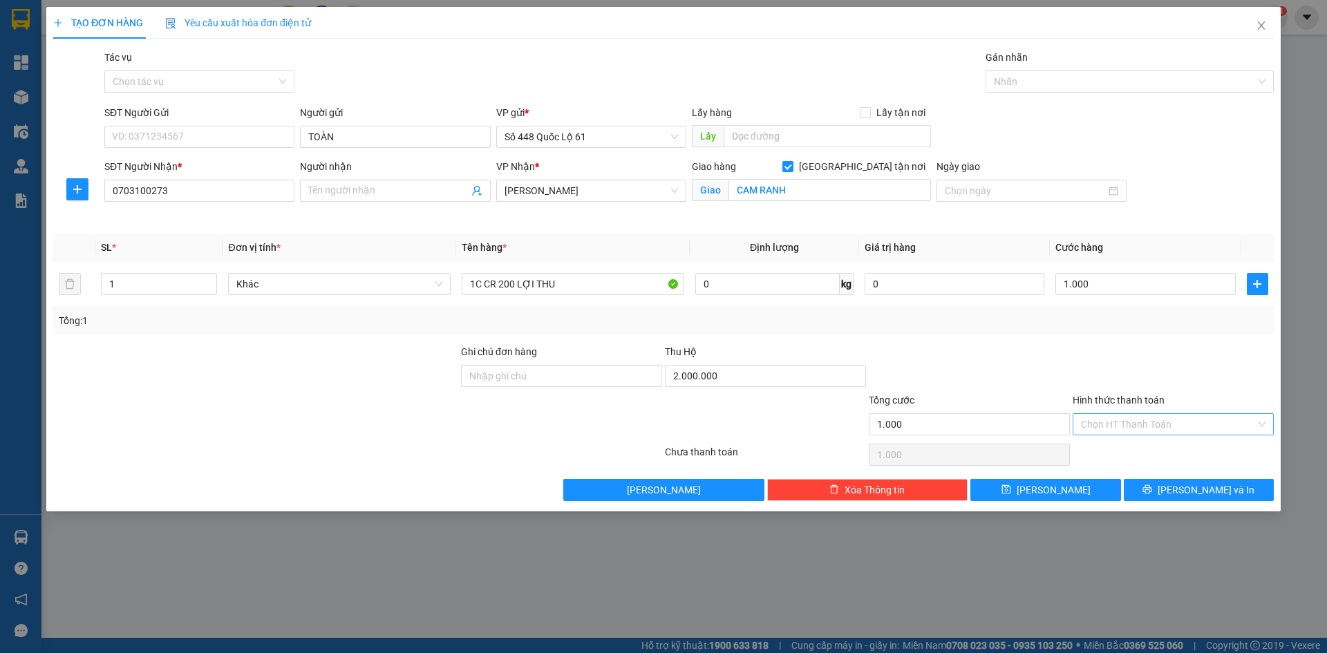
click at [1099, 426] on input "Hình thức thanh toán" at bounding box center [1168, 424] width 175 height 21
click at [1132, 447] on div "Tại văn phòng" at bounding box center [1173, 451] width 184 height 15
type input "0"
click at [1074, 497] on button "[PERSON_NAME]" at bounding box center [1045, 490] width 150 height 22
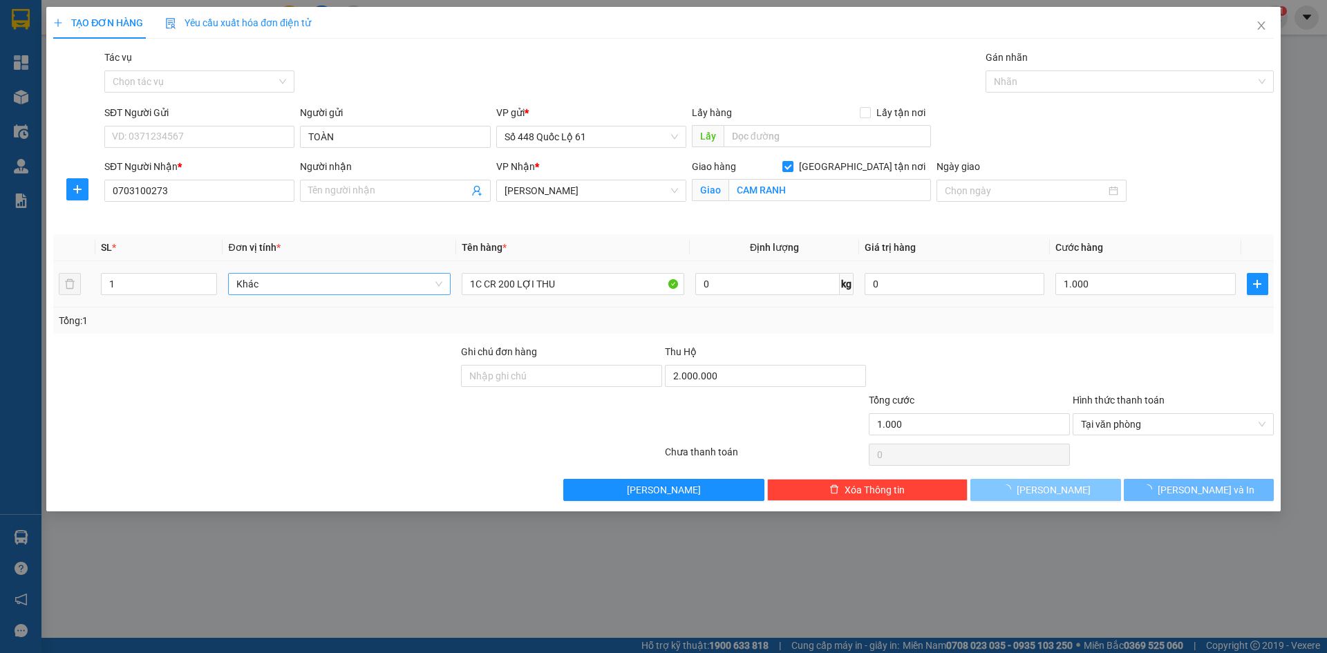
checkbox input "false"
type input "0"
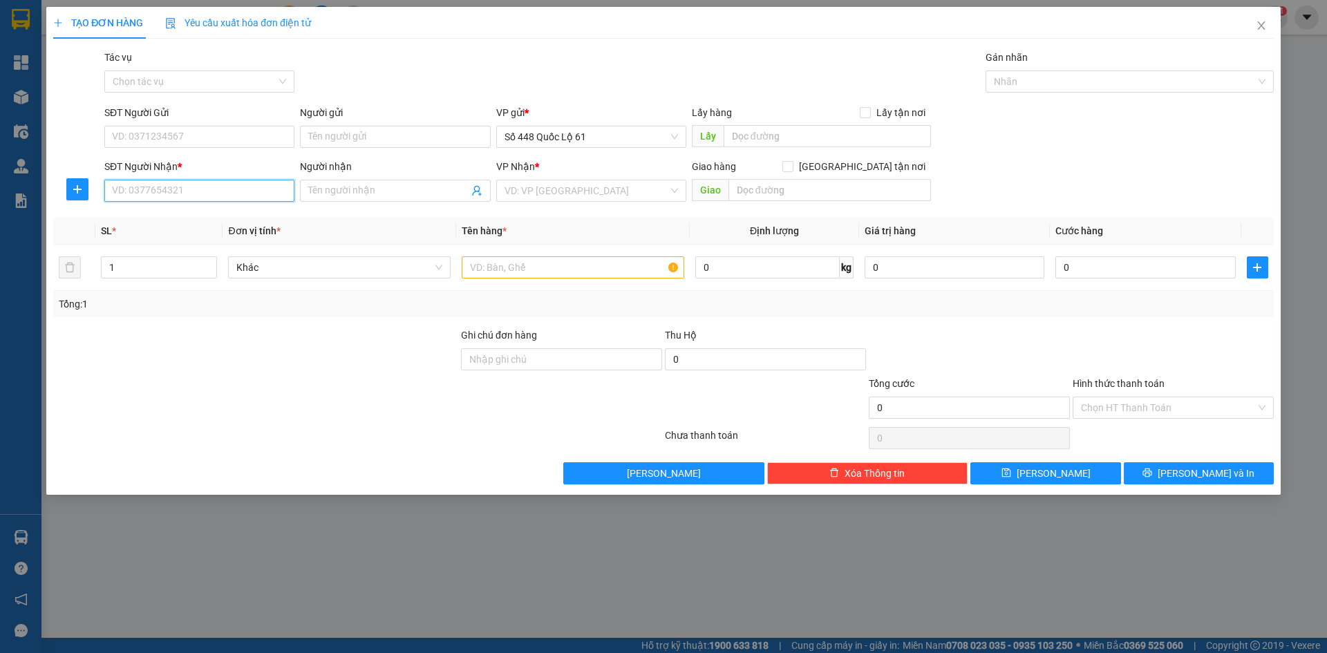
click at [243, 193] on input "SĐT Người Nhận *" at bounding box center [199, 191] width 190 height 22
type input "3"
type input "0327242326"
click at [233, 223] on div "0327242326" at bounding box center [199, 218] width 173 height 15
checkbox input "true"
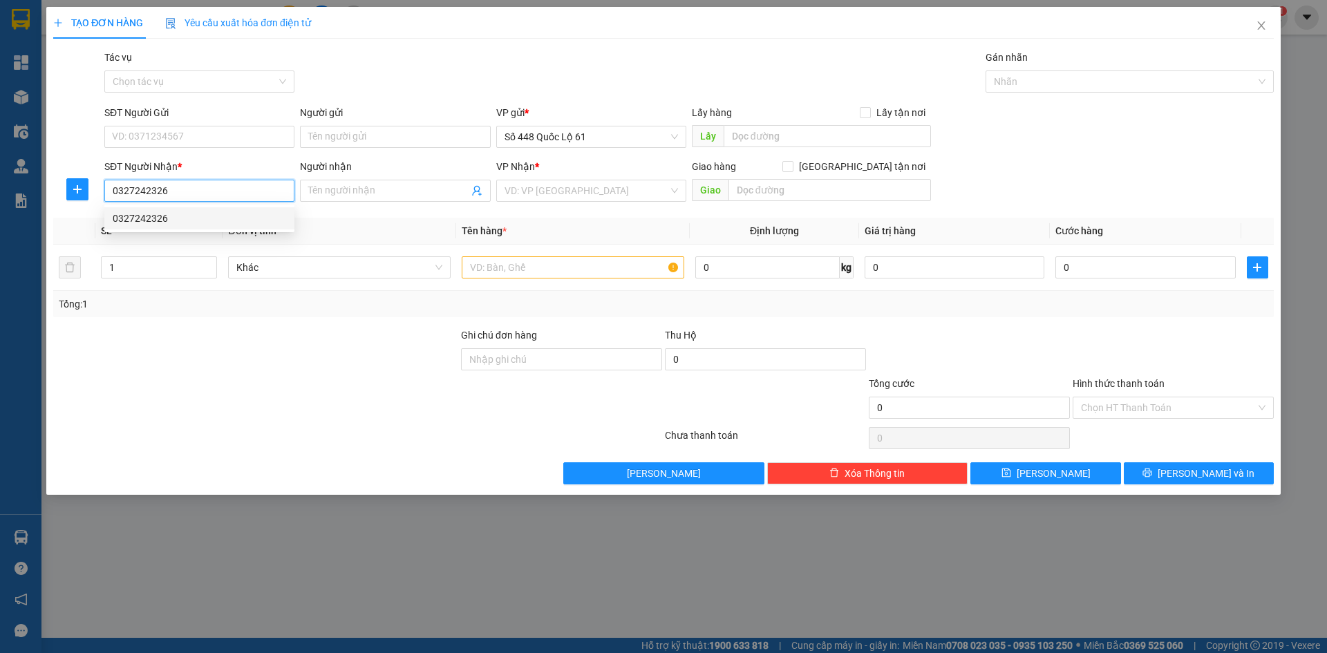
type input "NGA 3 BINH DUONG"
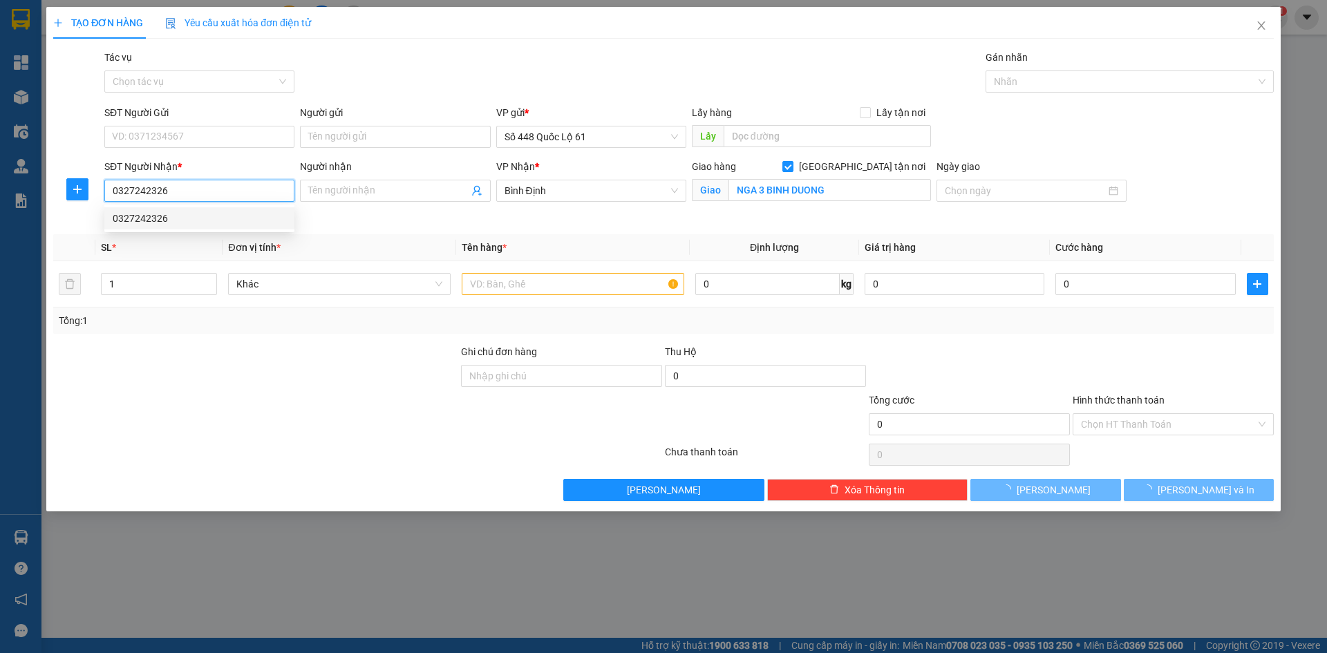
type input "1.000"
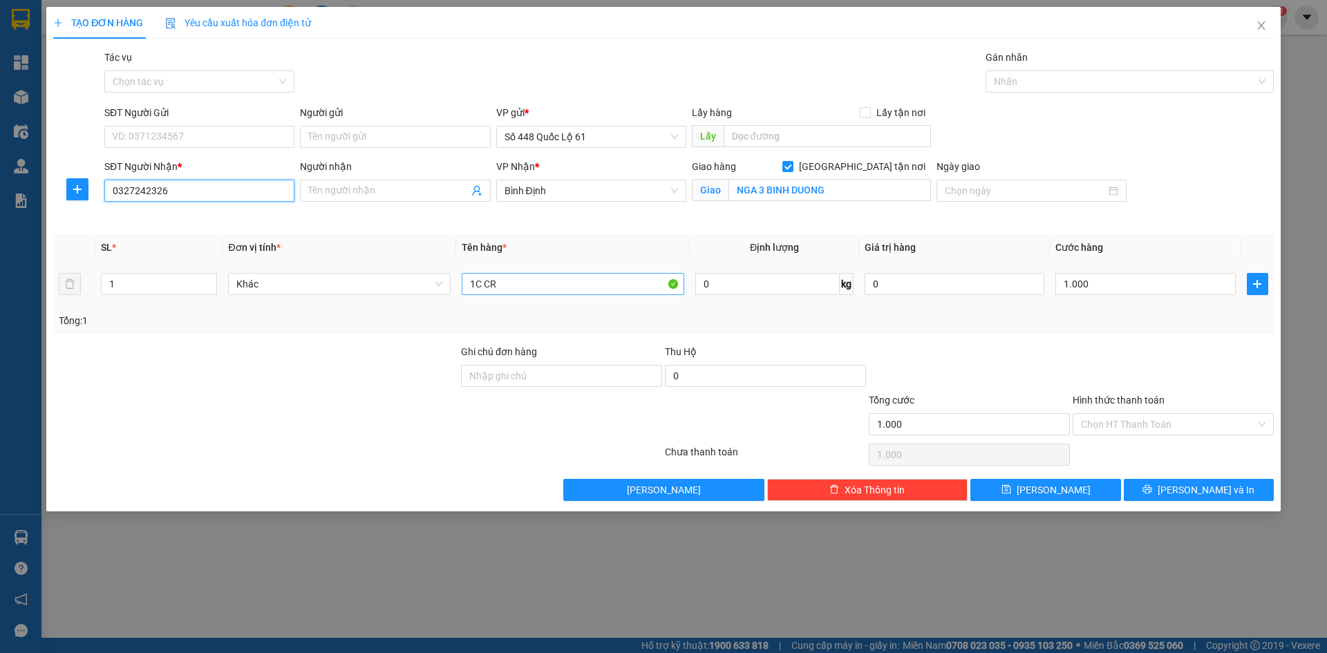
type input "0327242326"
drag, startPoint x: 492, startPoint y: 290, endPoint x: 392, endPoint y: 316, distance: 102.7
click at [395, 315] on div "SL * Đơn vị tính * Tên hàng * Định lượng Giá trị hàng Cước hàng 1 Khác 1C CR 0 …" at bounding box center [663, 283] width 1220 height 99
type input "G4 CR"
click at [1169, 419] on input "Hình thức thanh toán" at bounding box center [1168, 424] width 175 height 21
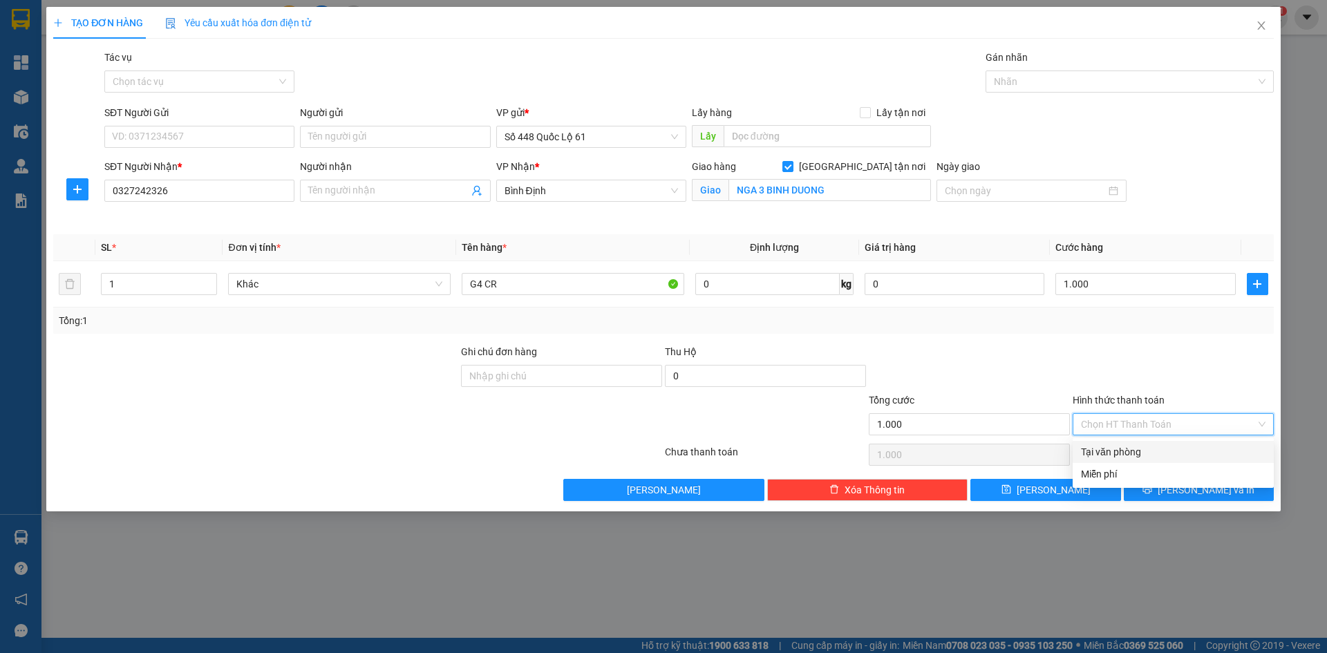
click at [1144, 450] on div "Tại văn phòng" at bounding box center [1173, 451] width 184 height 15
type input "0"
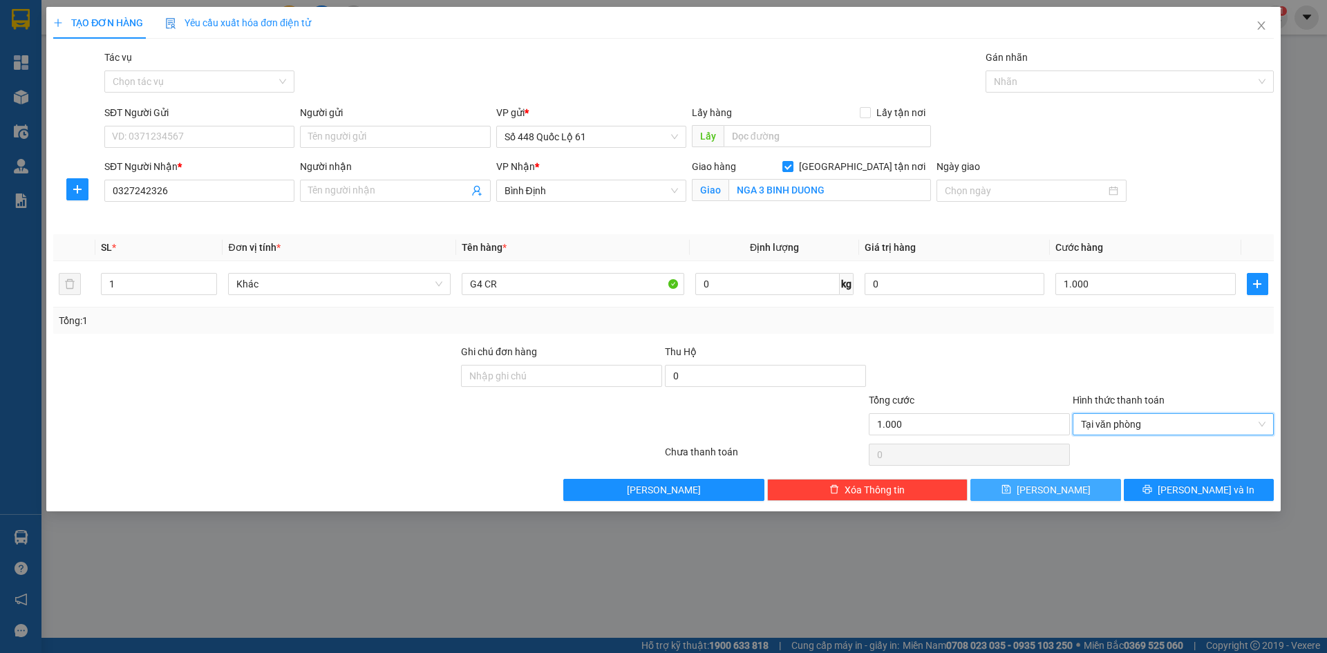
click at [1085, 486] on button "[PERSON_NAME]" at bounding box center [1045, 490] width 150 height 22
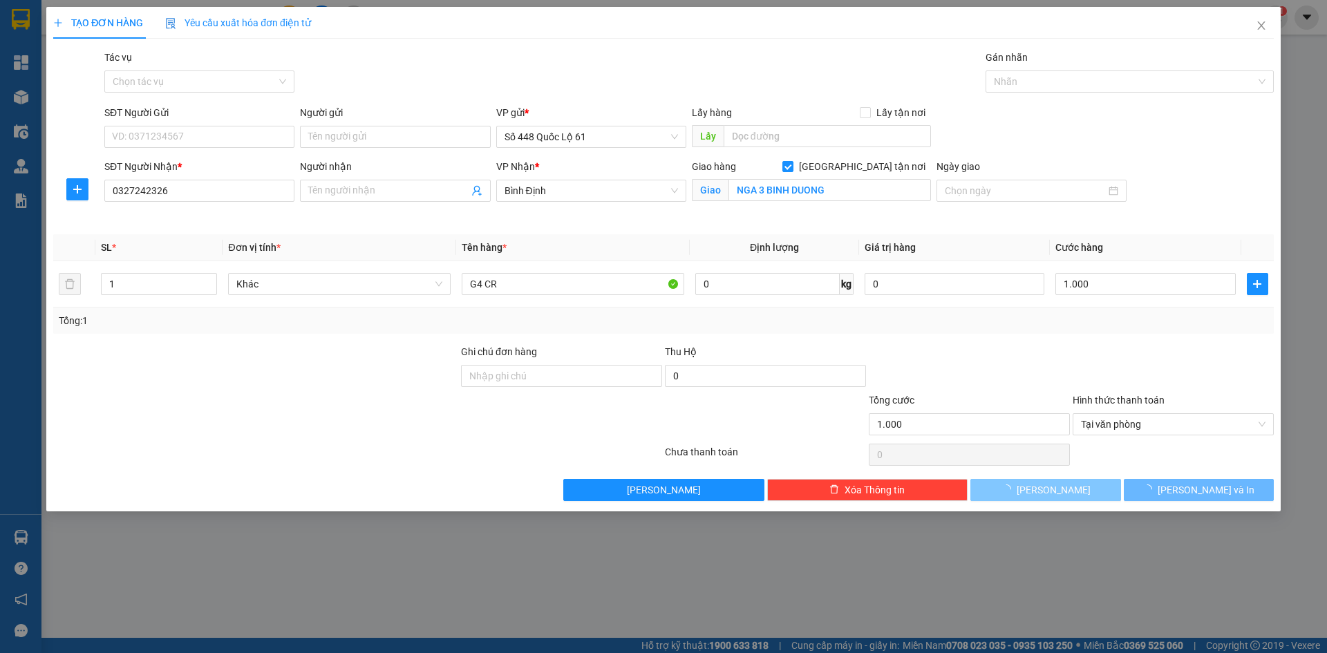
checkbox input "false"
type input "0"
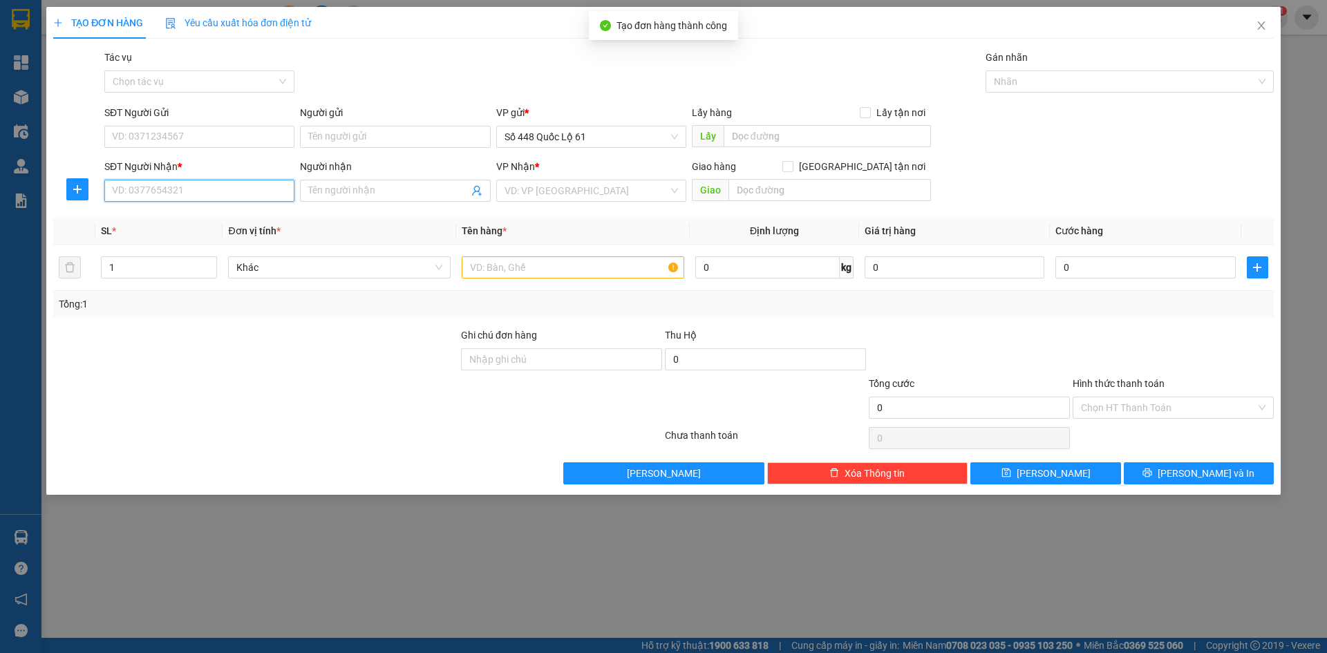
click at [236, 194] on input "SĐT Người Nhận *" at bounding box center [199, 191] width 190 height 22
click at [210, 194] on input "SĐT Người Nhận *" at bounding box center [199, 191] width 190 height 22
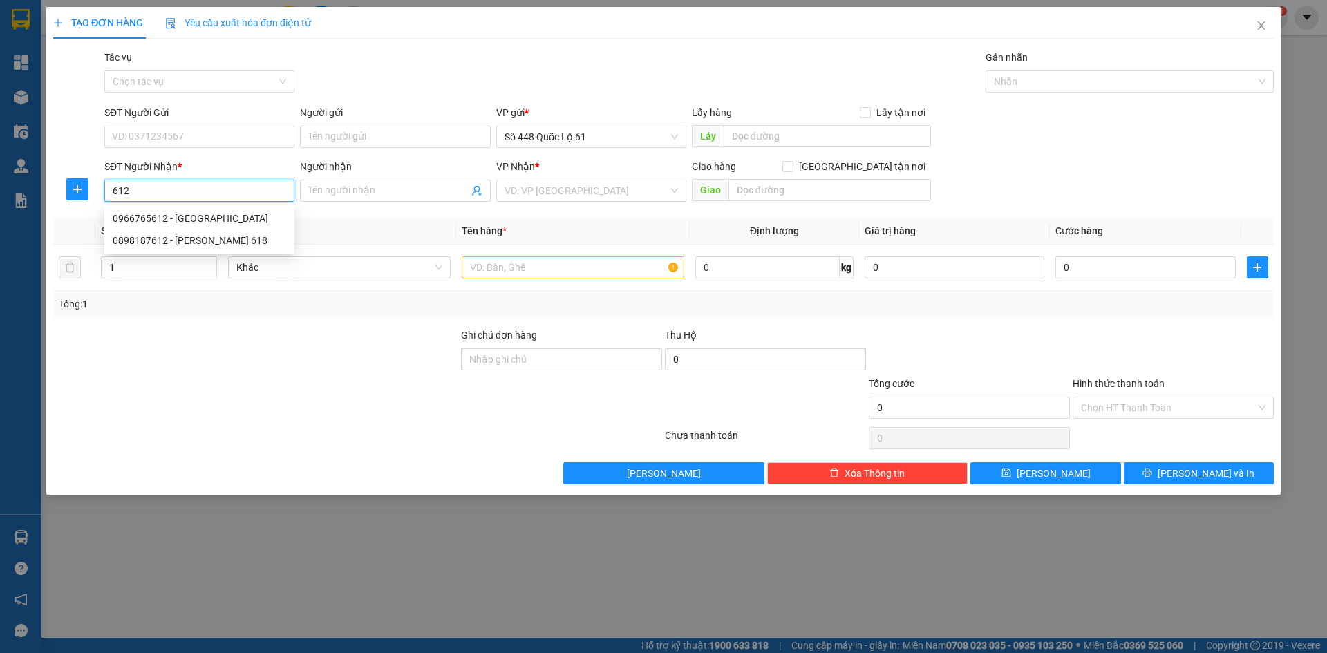
type input "612"
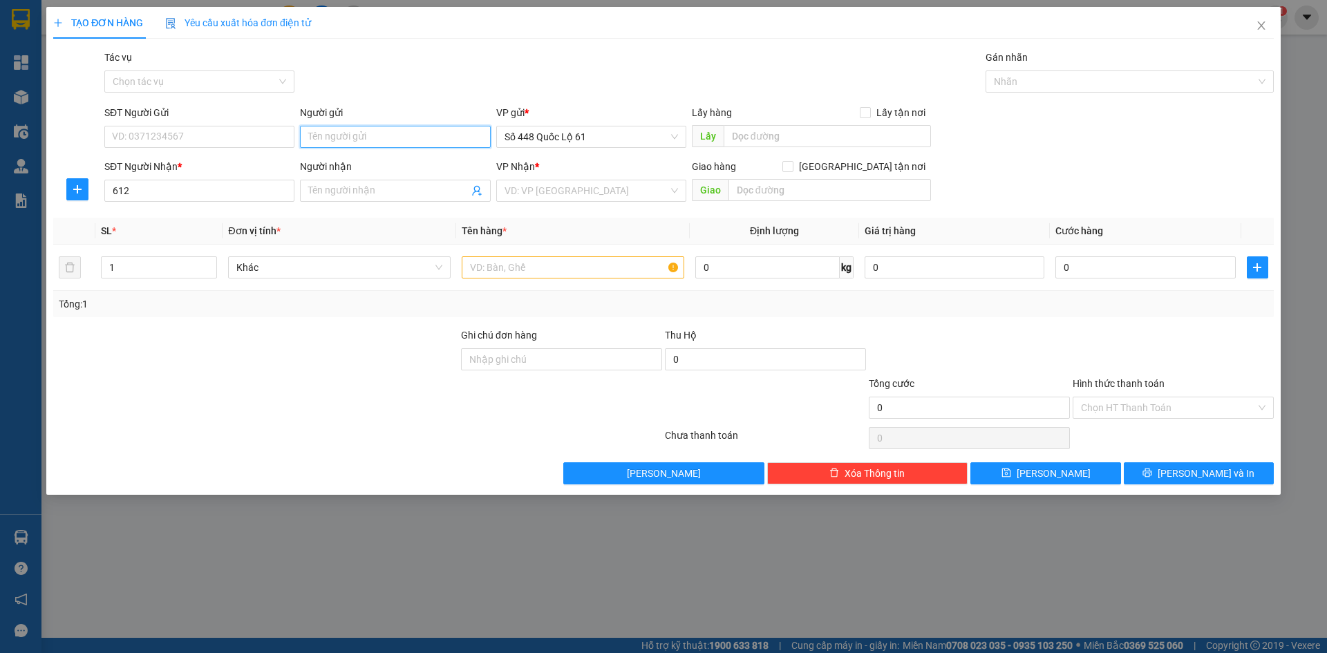
drag, startPoint x: 374, startPoint y: 132, endPoint x: 368, endPoint y: 142, distance: 11.5
click at [374, 133] on input "Người gửi" at bounding box center [395, 137] width 190 height 22
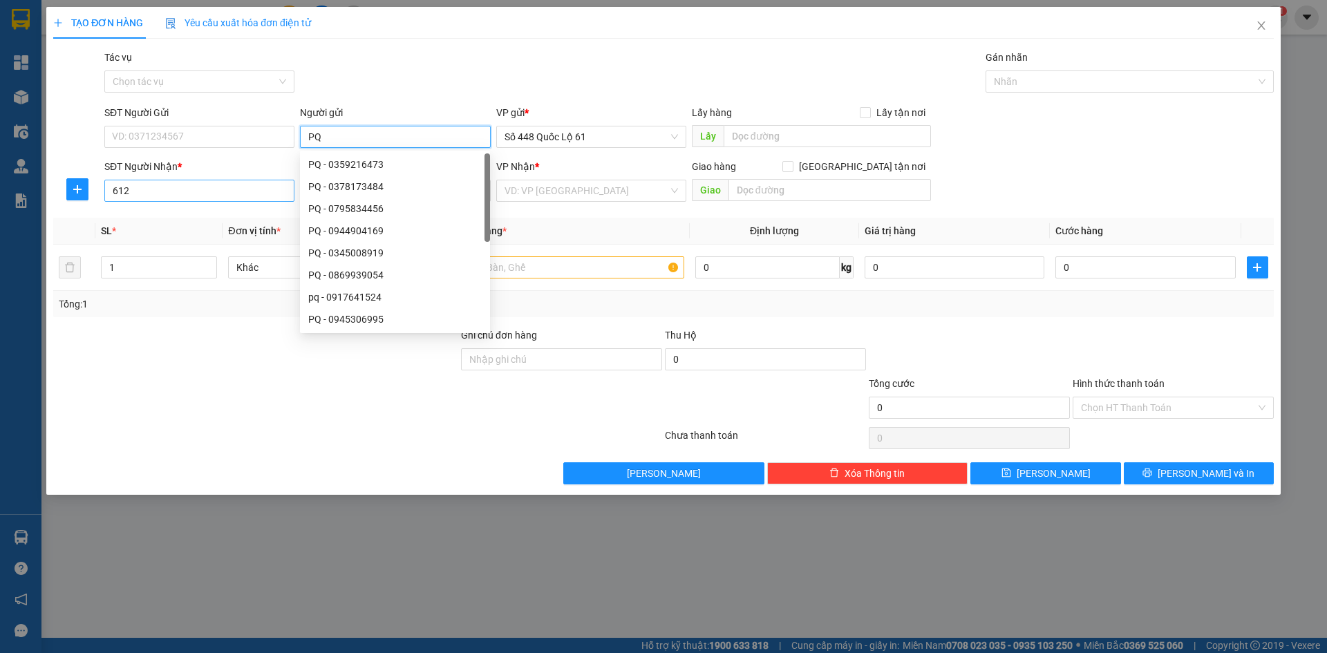
type input "PQ"
click at [180, 187] on input "612" at bounding box center [199, 191] width 190 height 22
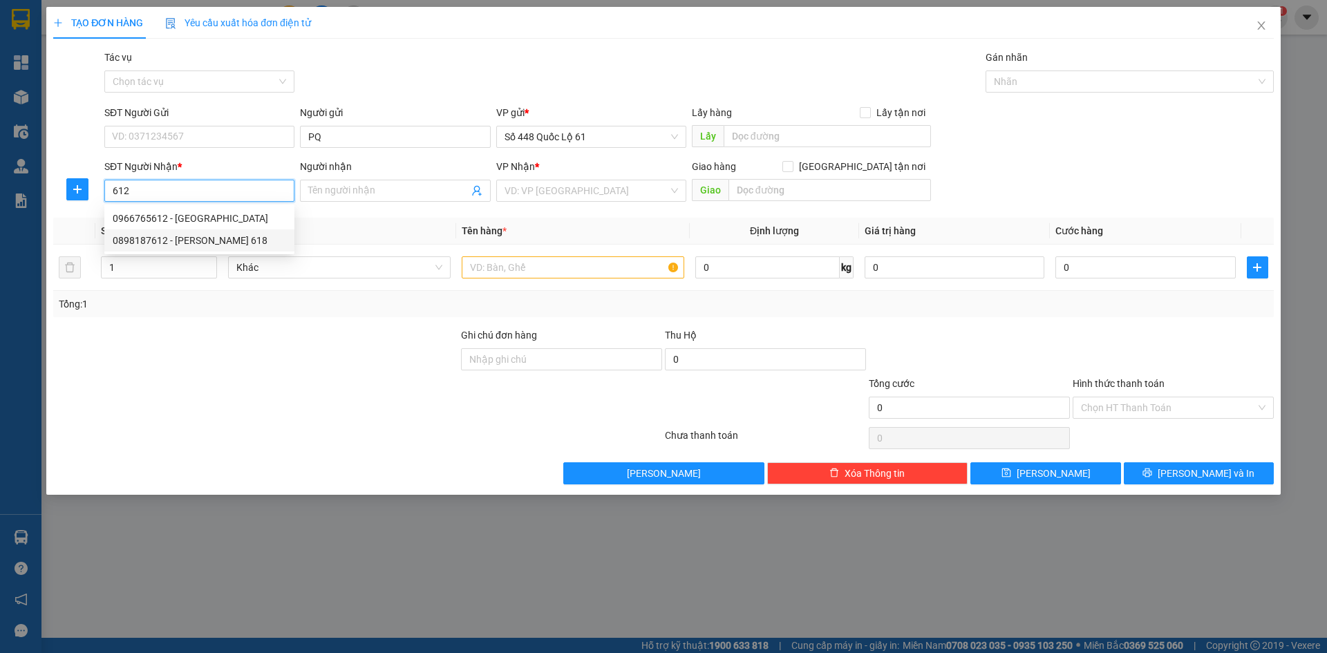
click at [198, 238] on div "0898187612 - CHU LAI 618" at bounding box center [199, 240] width 173 height 15
type input "0898187612"
type input "CHU LAI 618"
checkbox input "true"
type input "618 CHU LAI"
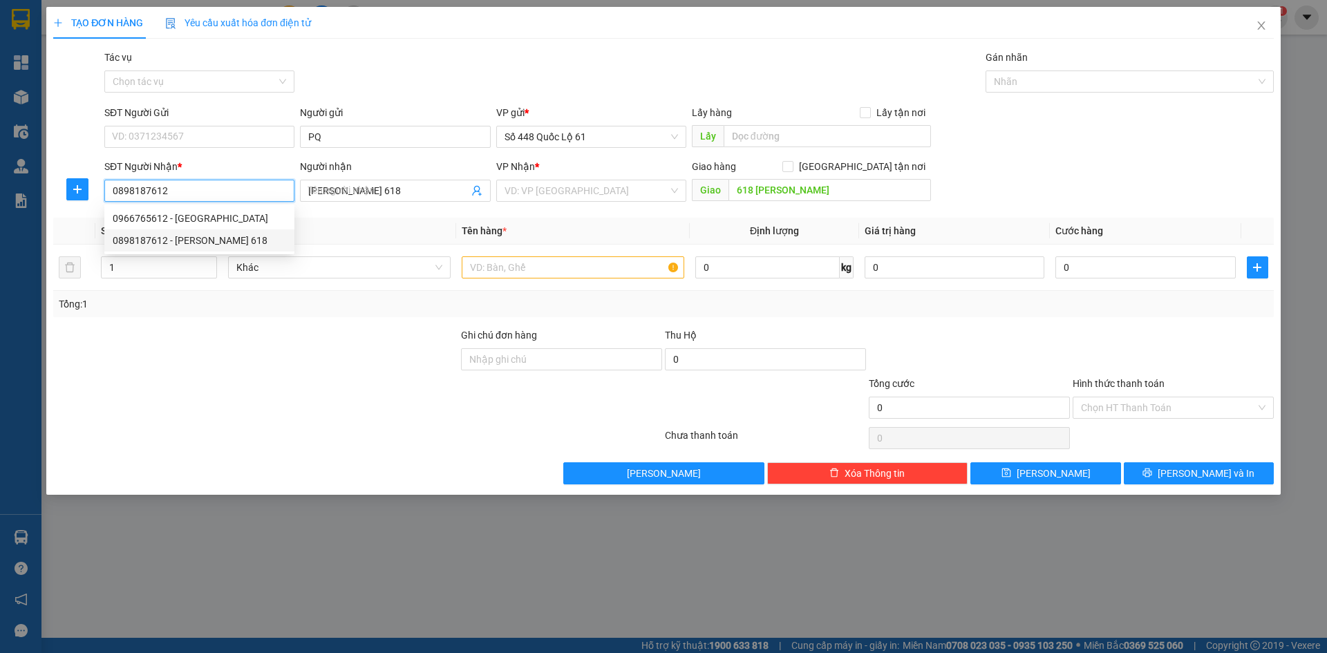
type input "1.000"
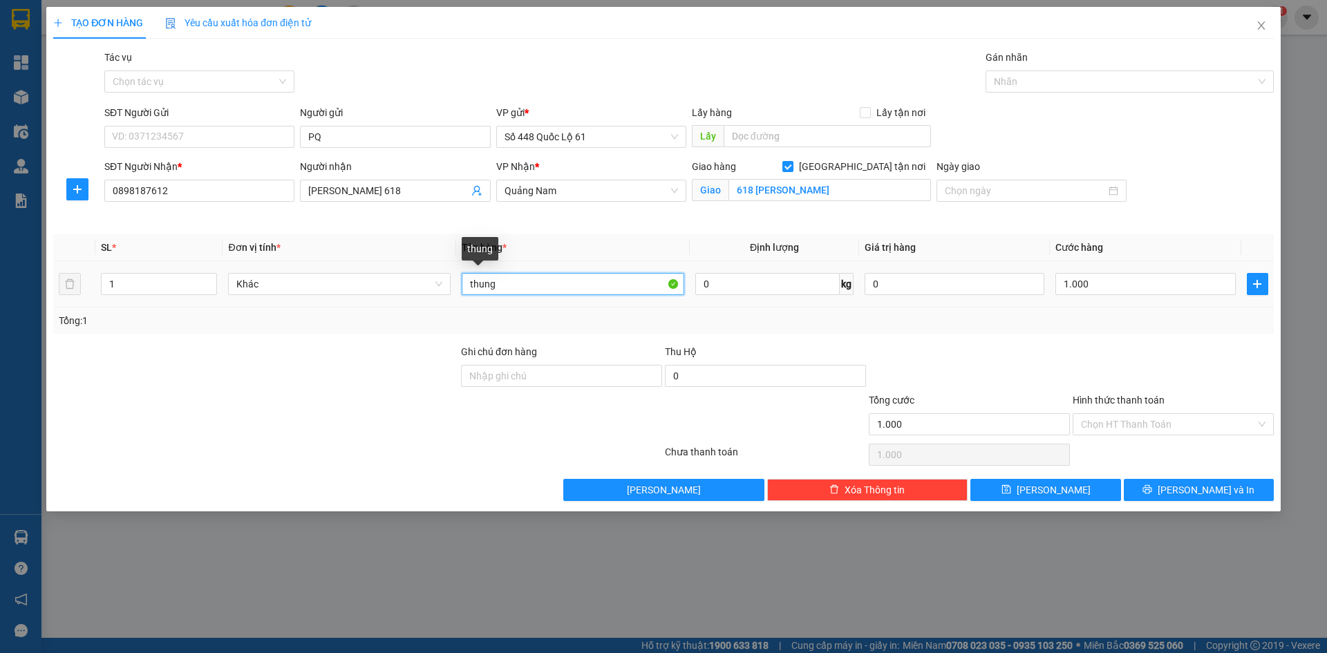
click at [504, 285] on input "thung" at bounding box center [573, 284] width 222 height 22
paste input "ƠI"
paste input "ỢI"
type input "thung 2C CR 400 LỢI THU"
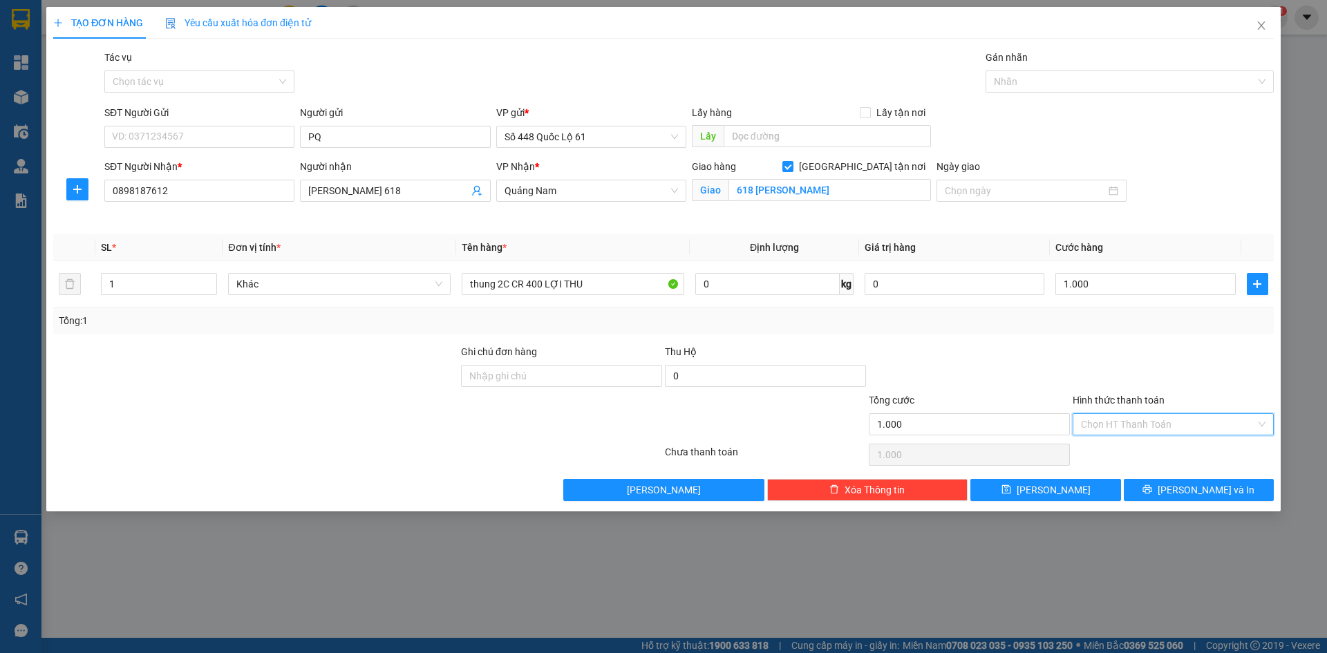
click at [1117, 430] on input "Hình thức thanh toán" at bounding box center [1168, 424] width 175 height 21
click at [1119, 446] on div "Tại văn phòng" at bounding box center [1173, 451] width 184 height 15
type input "0"
click at [1054, 488] on span "[PERSON_NAME]" at bounding box center [1053, 489] width 74 height 15
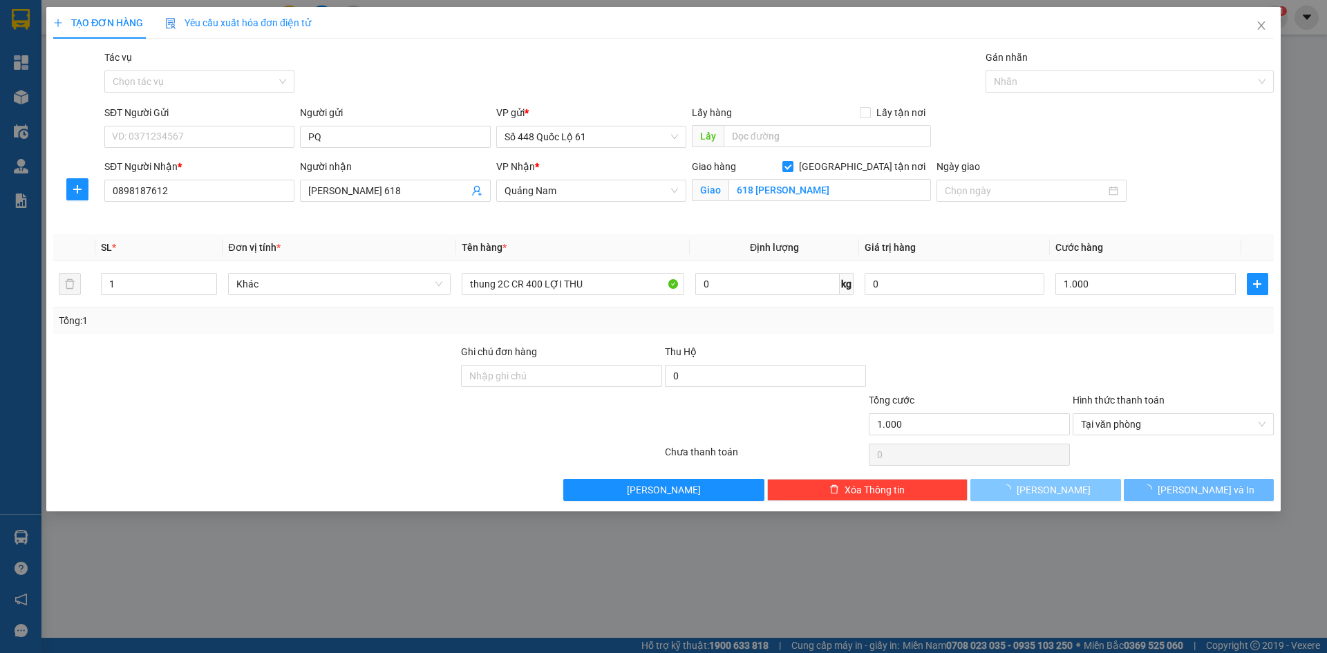
checkbox input "false"
type input "0"
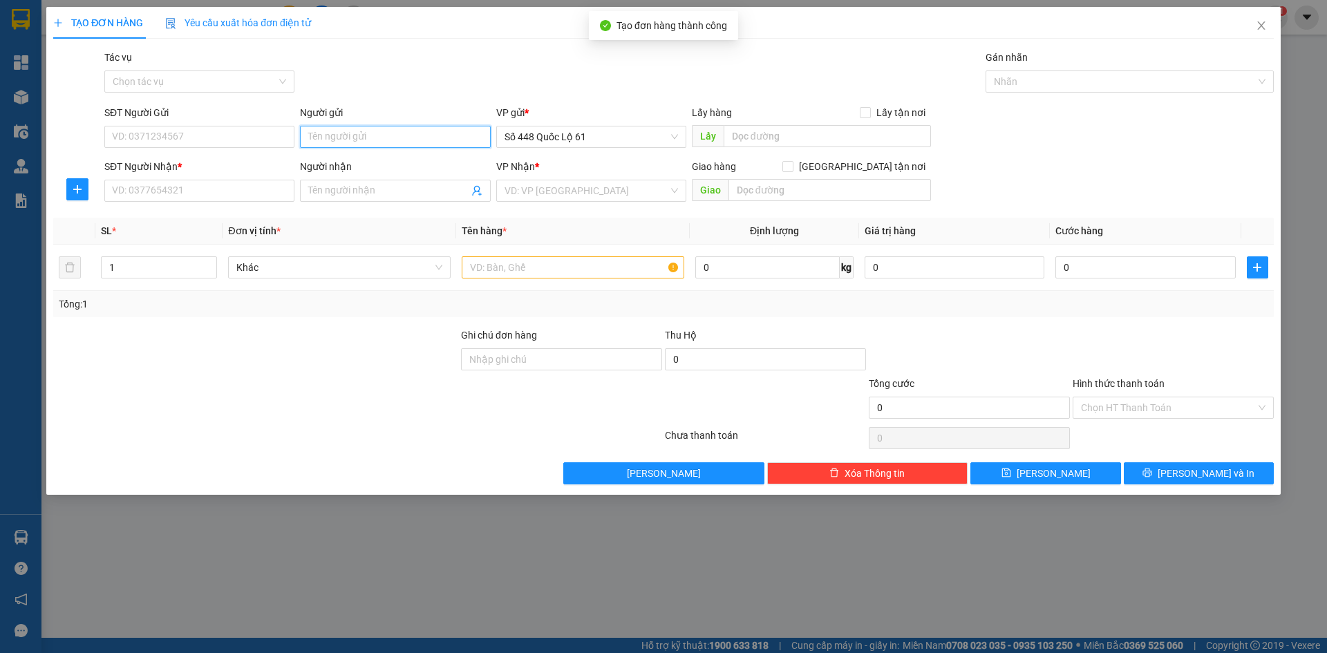
click at [367, 146] on input "Người gửi" at bounding box center [395, 137] width 190 height 22
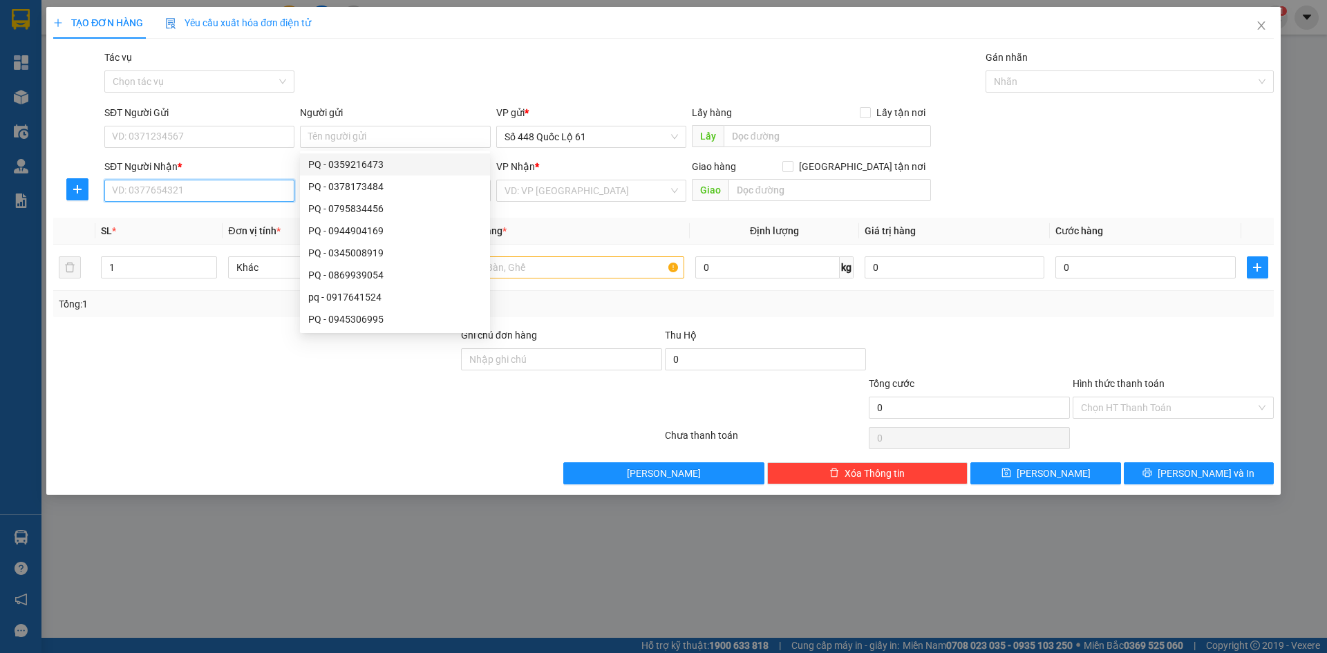
click at [178, 198] on input "SĐT Người Nhận *" at bounding box center [199, 191] width 190 height 22
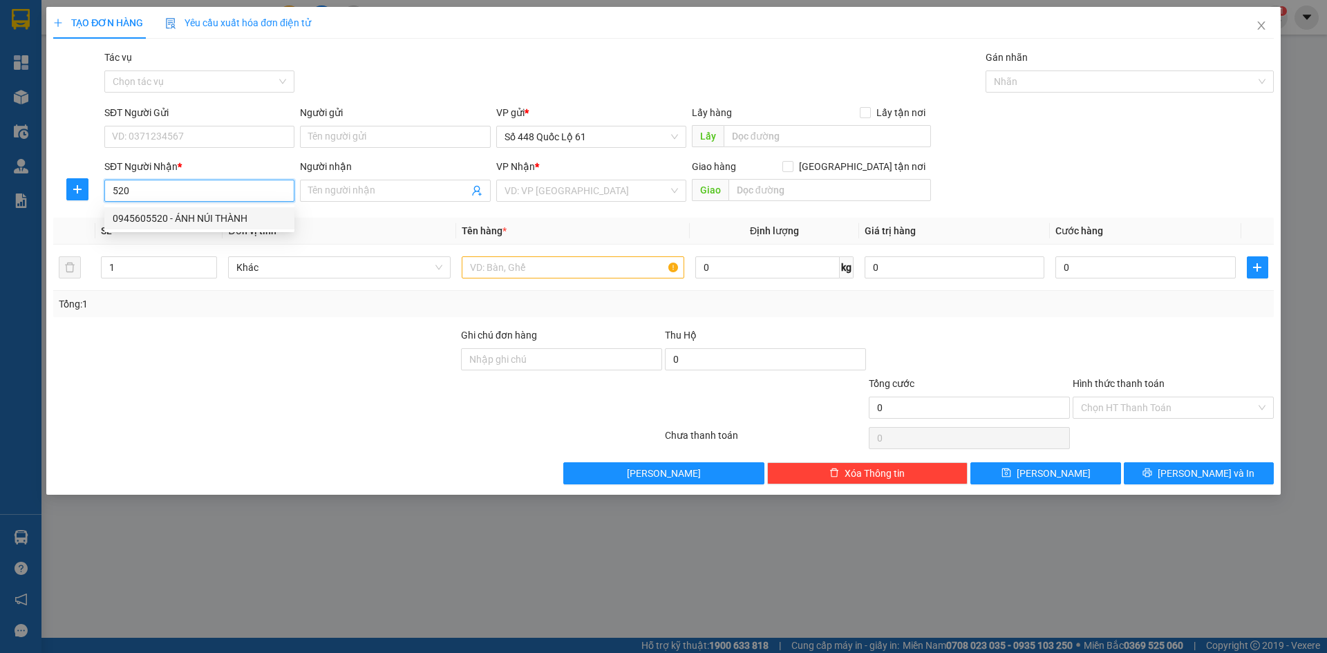
click at [200, 221] on div "0945605520 - ÁNH NÚI THÀNH" at bounding box center [199, 218] width 173 height 15
type input "0945605520"
type input "ÁNH NÚI THÀNH"
checkbox input "true"
type input "NÚI THÀNH TAM GIANG"
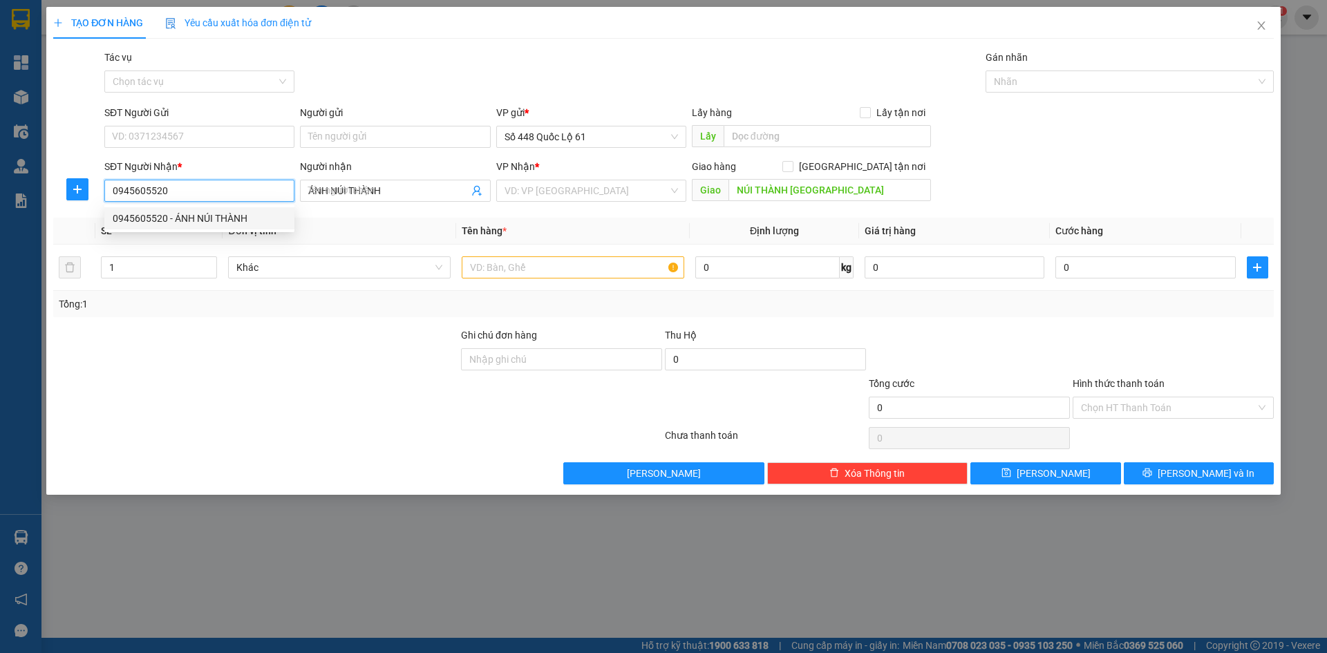
type input "500.000"
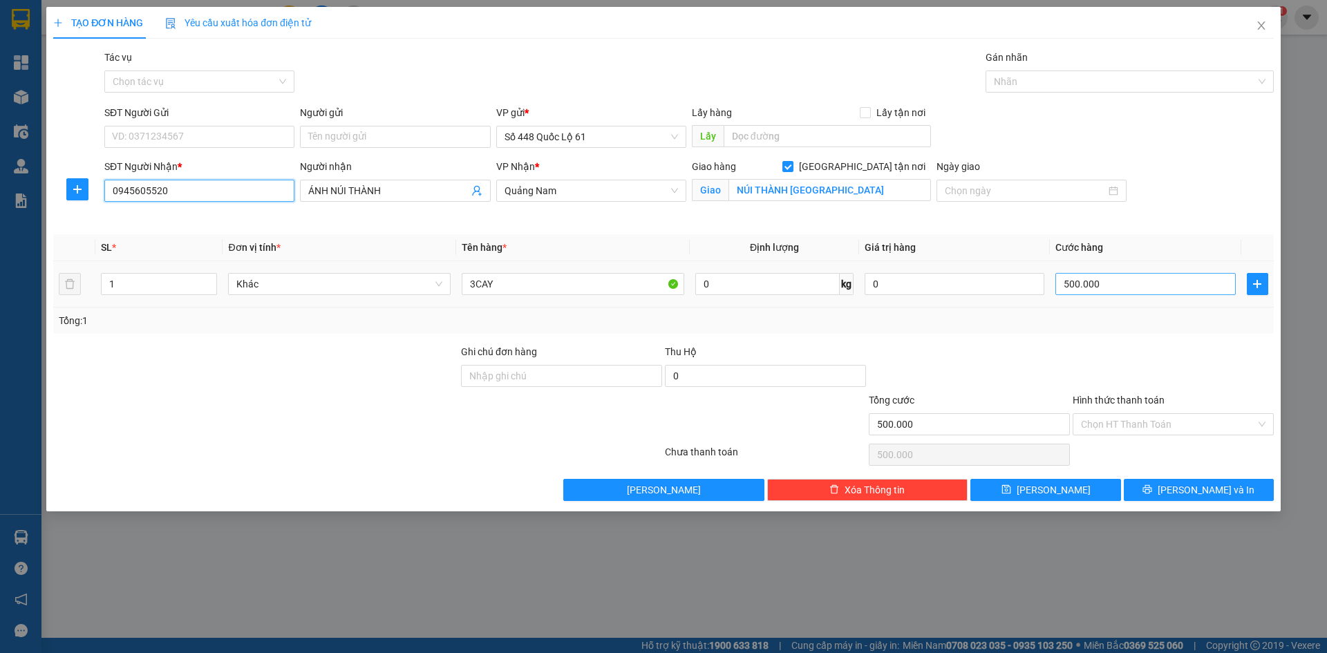
type input "0945605520"
type input "1"
type input "1.000"
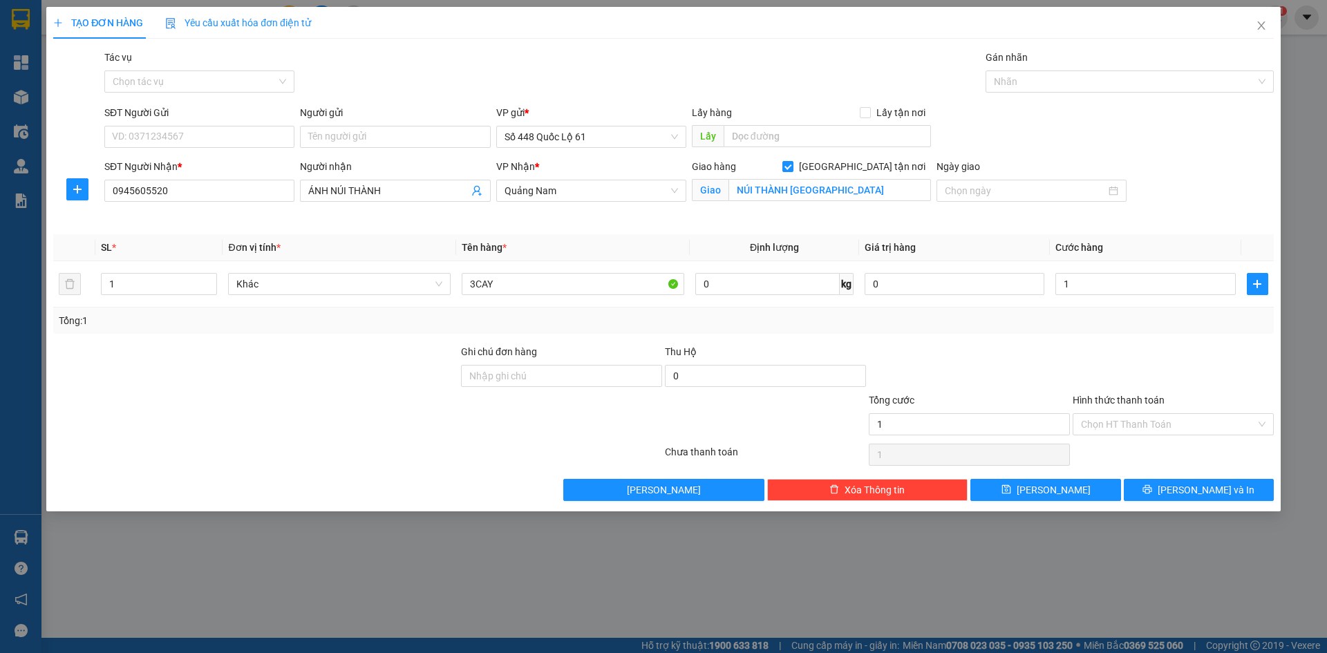
type input "1.000"
drag, startPoint x: 1130, startPoint y: 320, endPoint x: 1128, endPoint y: 366, distance: 46.4
click at [1130, 324] on div "Tổng: 1" at bounding box center [663, 320] width 1209 height 15
click at [1113, 426] on input "Hình thức thanh toán" at bounding box center [1168, 424] width 175 height 21
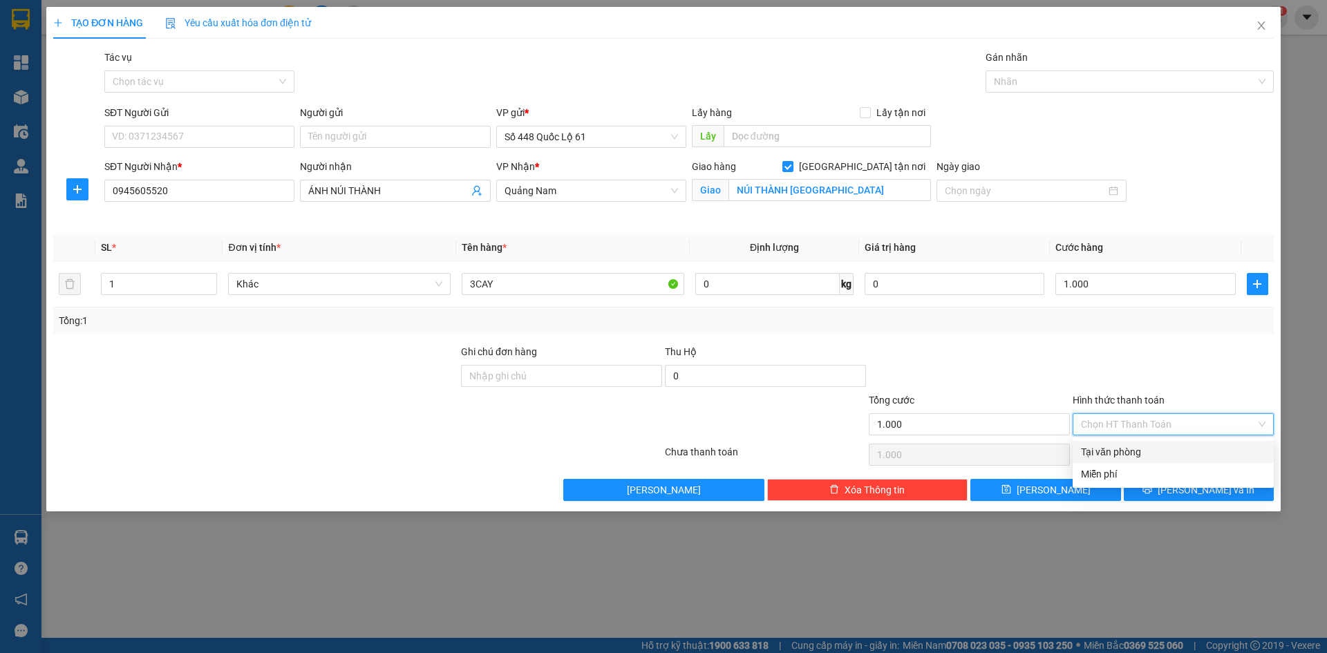
click at [1116, 448] on div "Tại văn phòng" at bounding box center [1173, 451] width 184 height 15
type input "0"
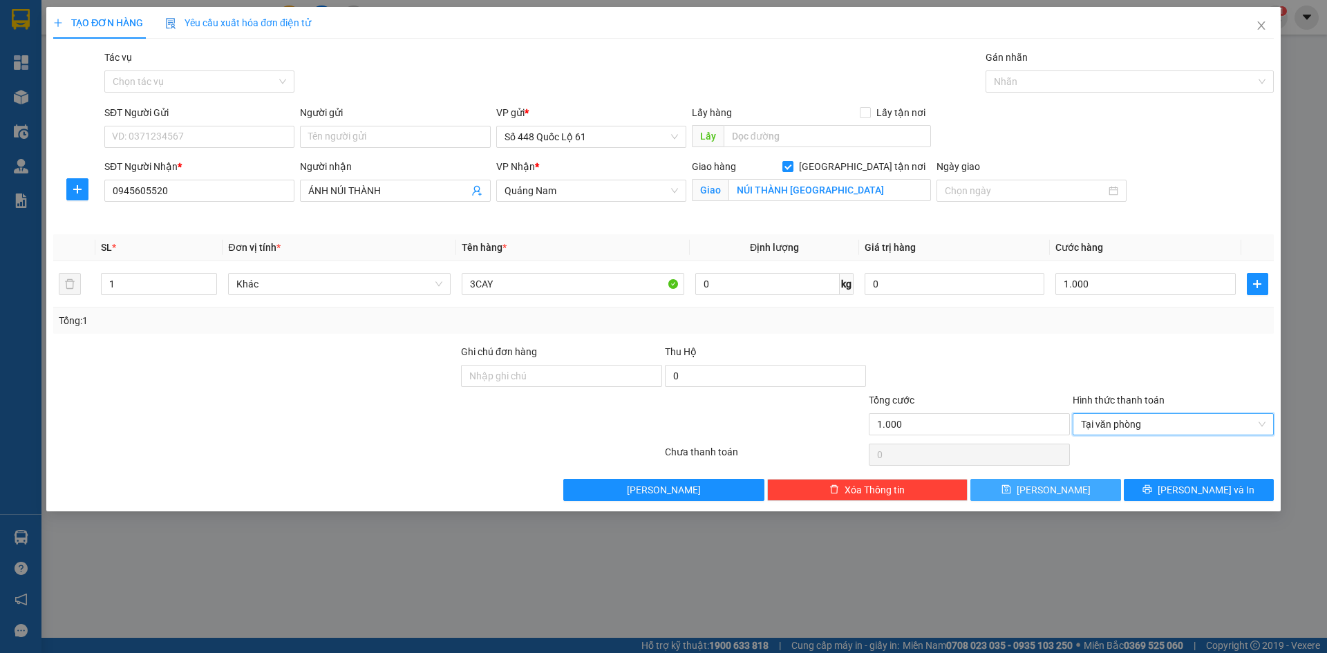
click at [1064, 490] on button "[PERSON_NAME]" at bounding box center [1045, 490] width 150 height 22
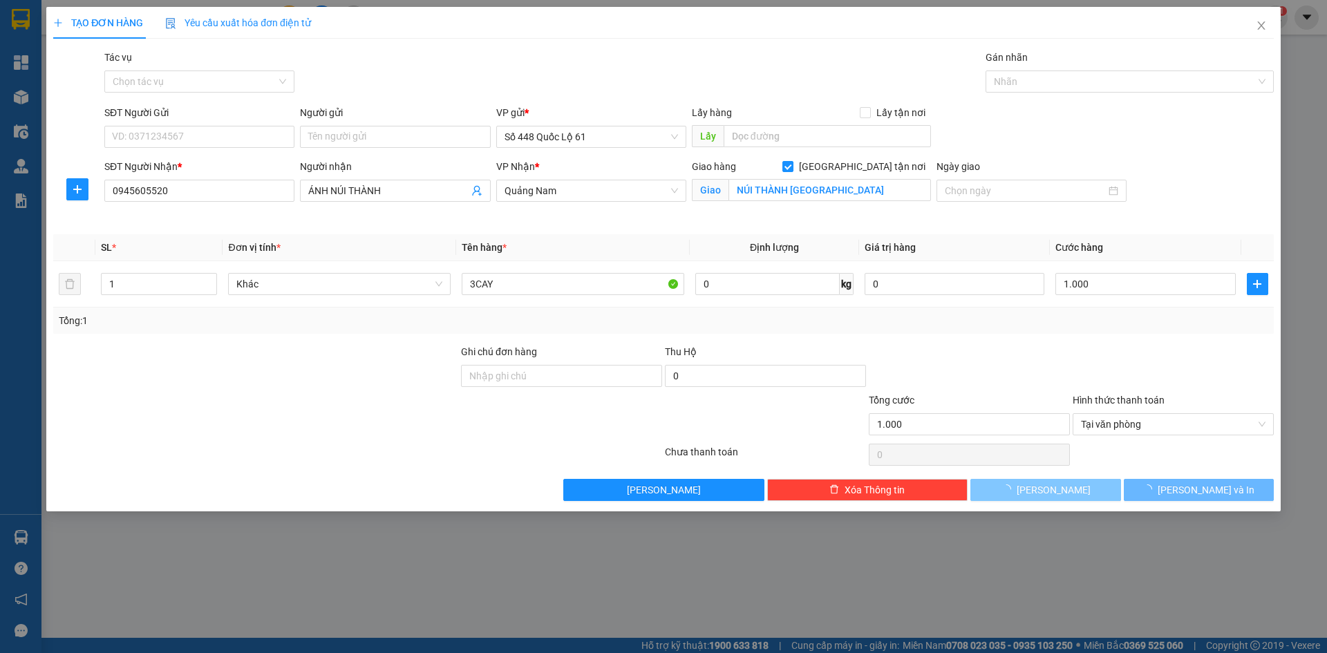
checkbox input "false"
type input "0"
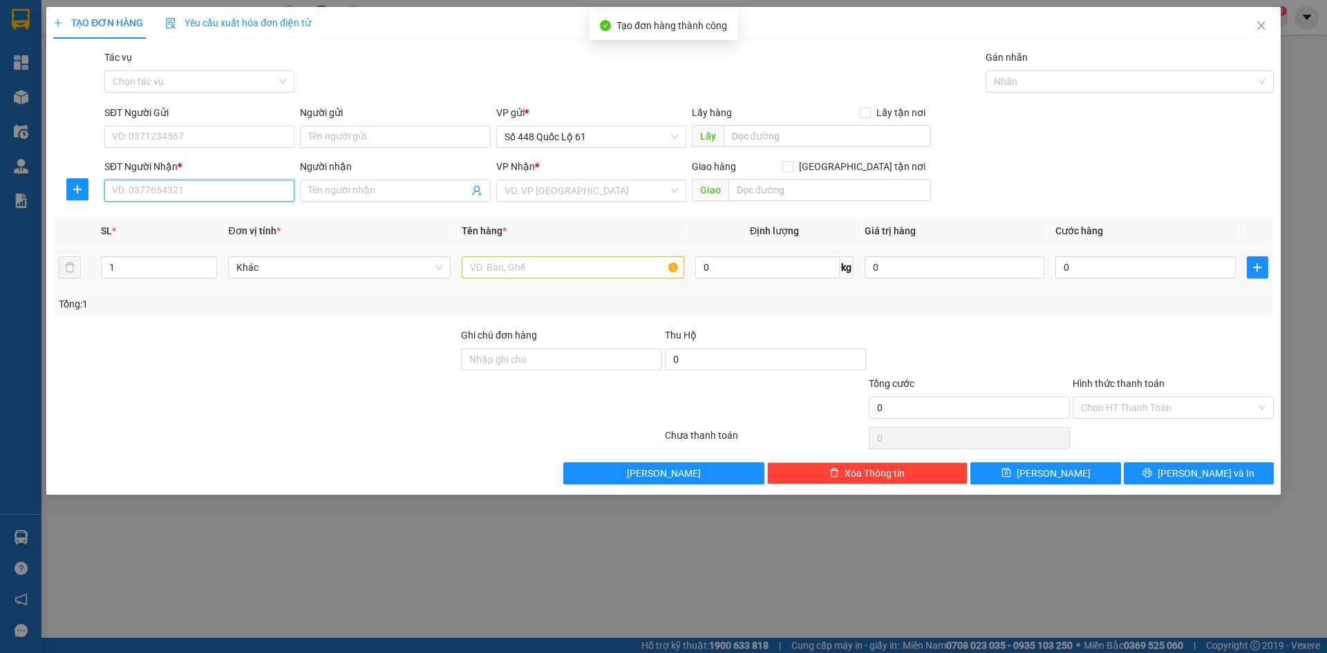
click at [207, 191] on input "SĐT Người Nhận *" at bounding box center [199, 191] width 190 height 22
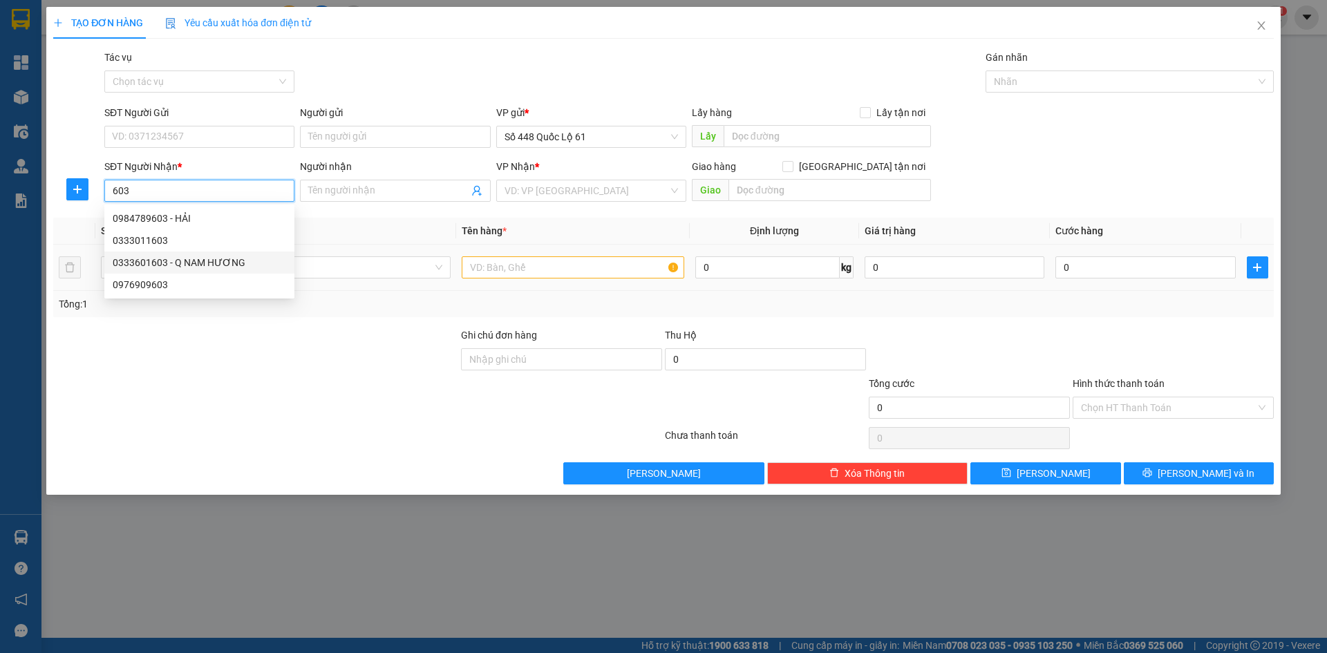
drag, startPoint x: 205, startPoint y: 254, endPoint x: 231, endPoint y: 265, distance: 27.9
click at [207, 255] on div "0333601603 - Q NAM HƯƠNG" at bounding box center [199, 262] width 190 height 22
type input "0333601603"
type input "Q NAM HƯƠNG"
checkbox input "true"
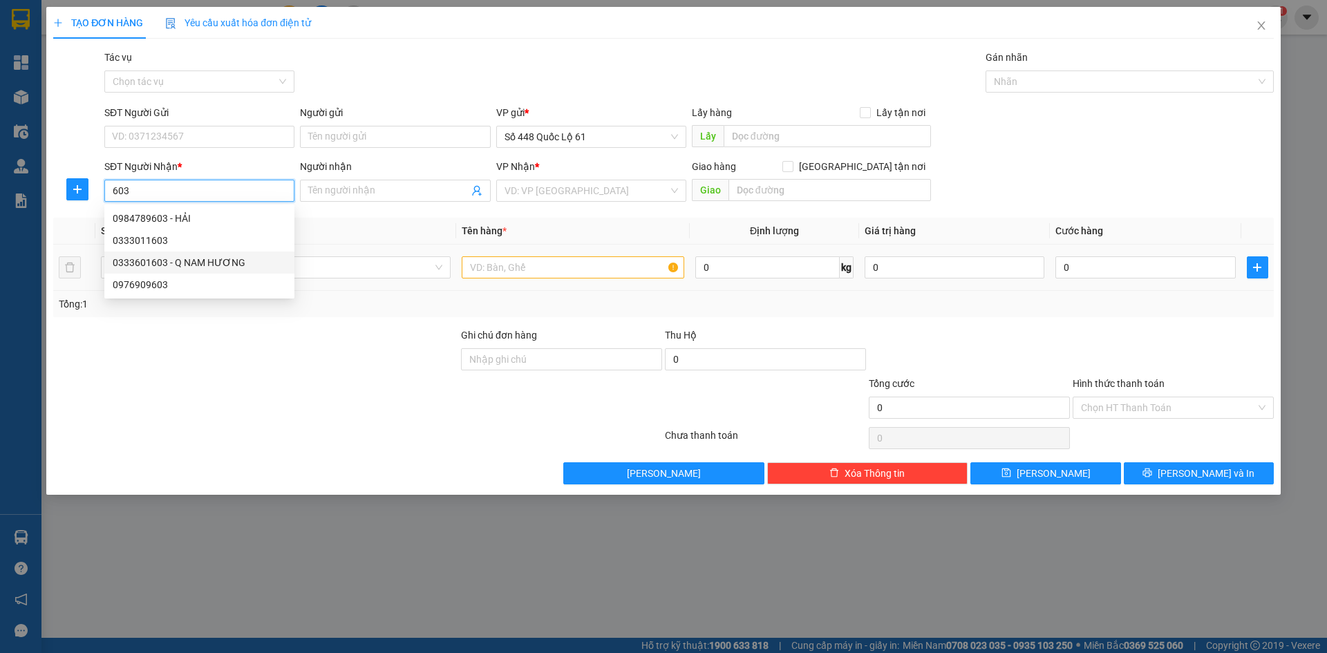
type input "tam ky"
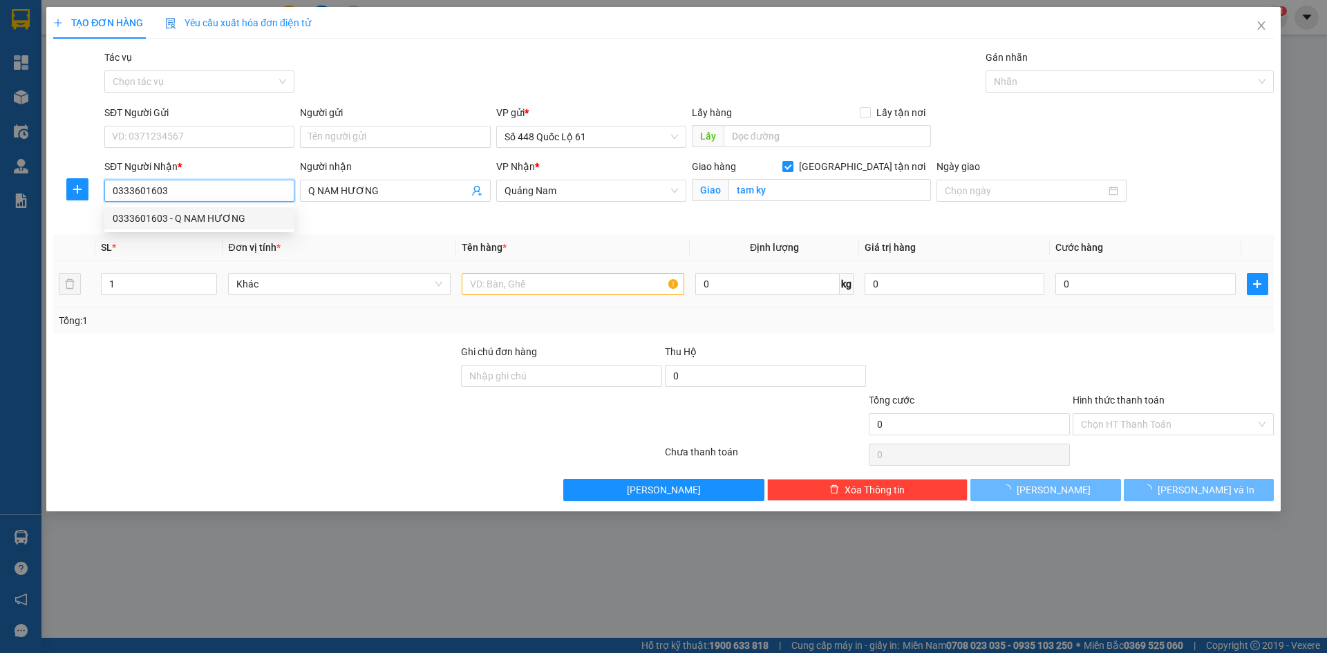
type input "1.000"
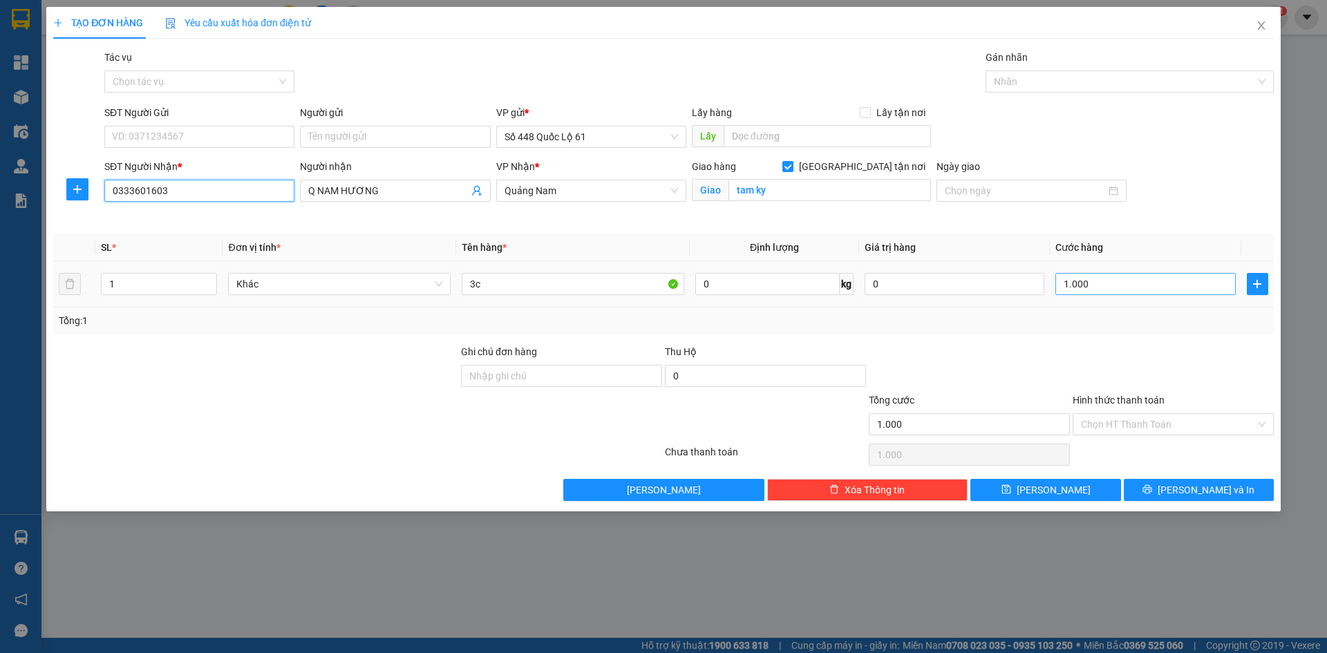
type input "0333601603"
click at [1098, 292] on input "1.000" at bounding box center [1145, 284] width 180 height 22
type input "5"
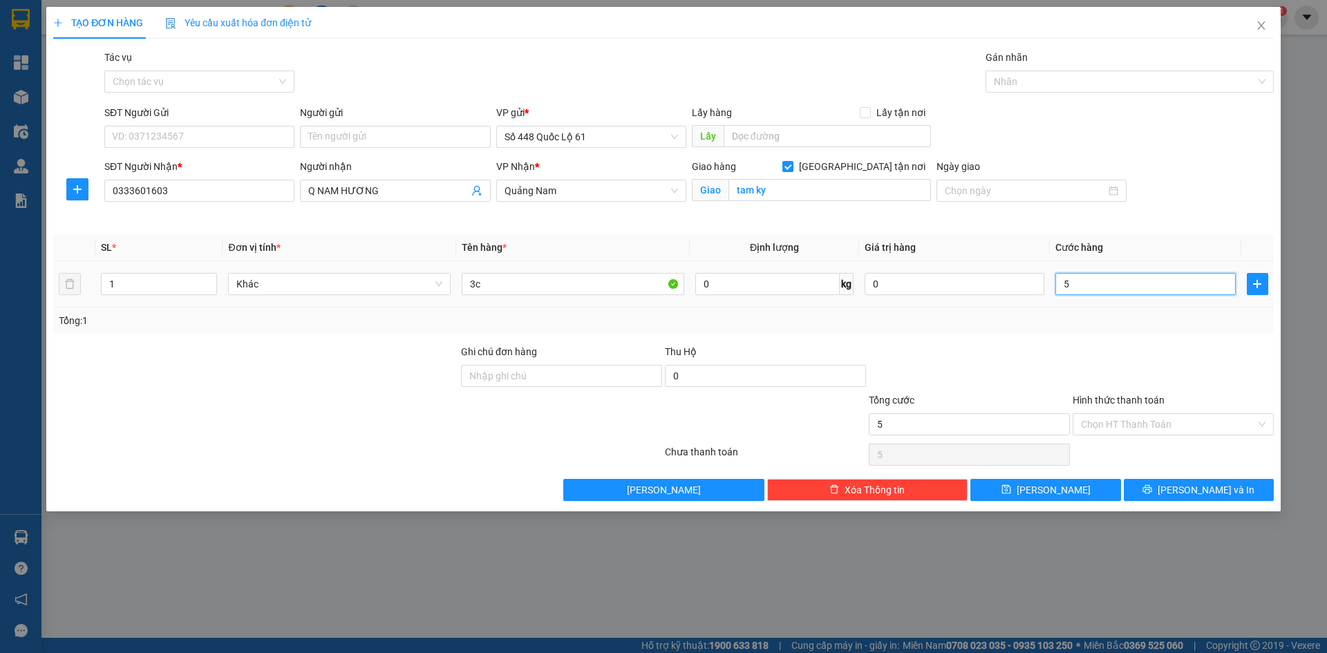
type input "50"
type input "500"
click at [1052, 491] on span "[PERSON_NAME]" at bounding box center [1053, 489] width 74 height 15
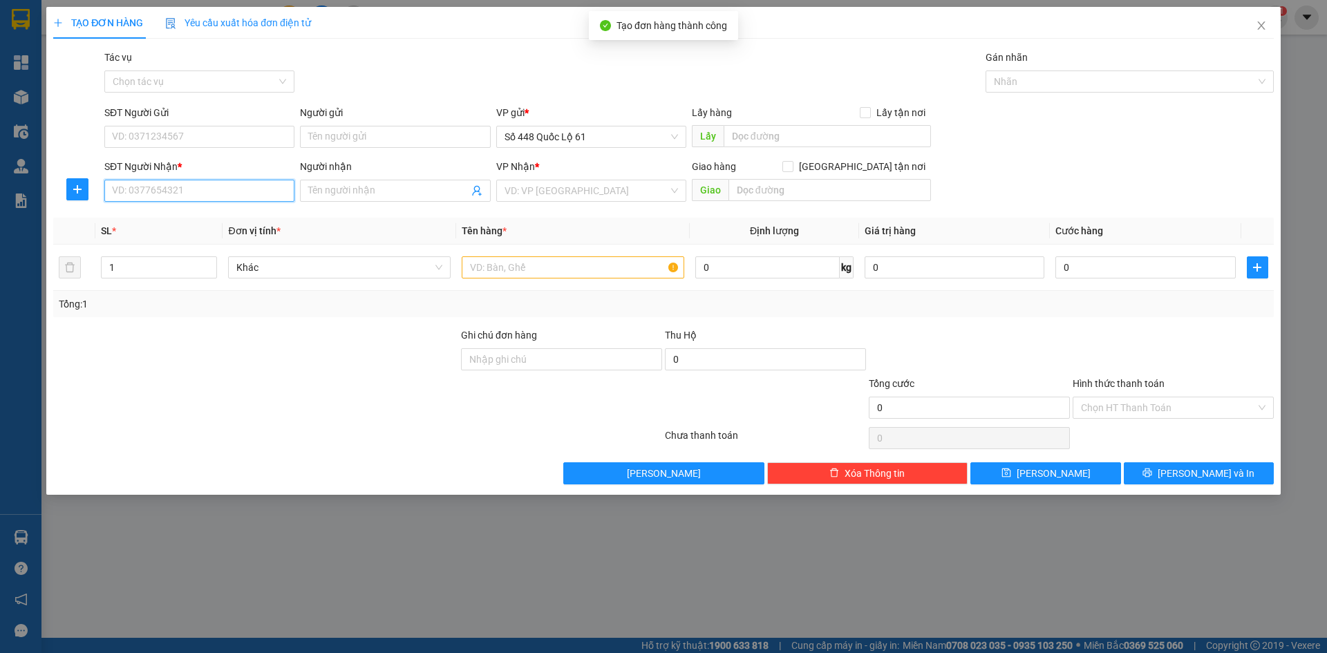
click at [260, 195] on input "SĐT Người Nhận *" at bounding box center [199, 191] width 190 height 22
click at [238, 211] on div "0567777711 - CHỢ GỒM" at bounding box center [199, 218] width 173 height 15
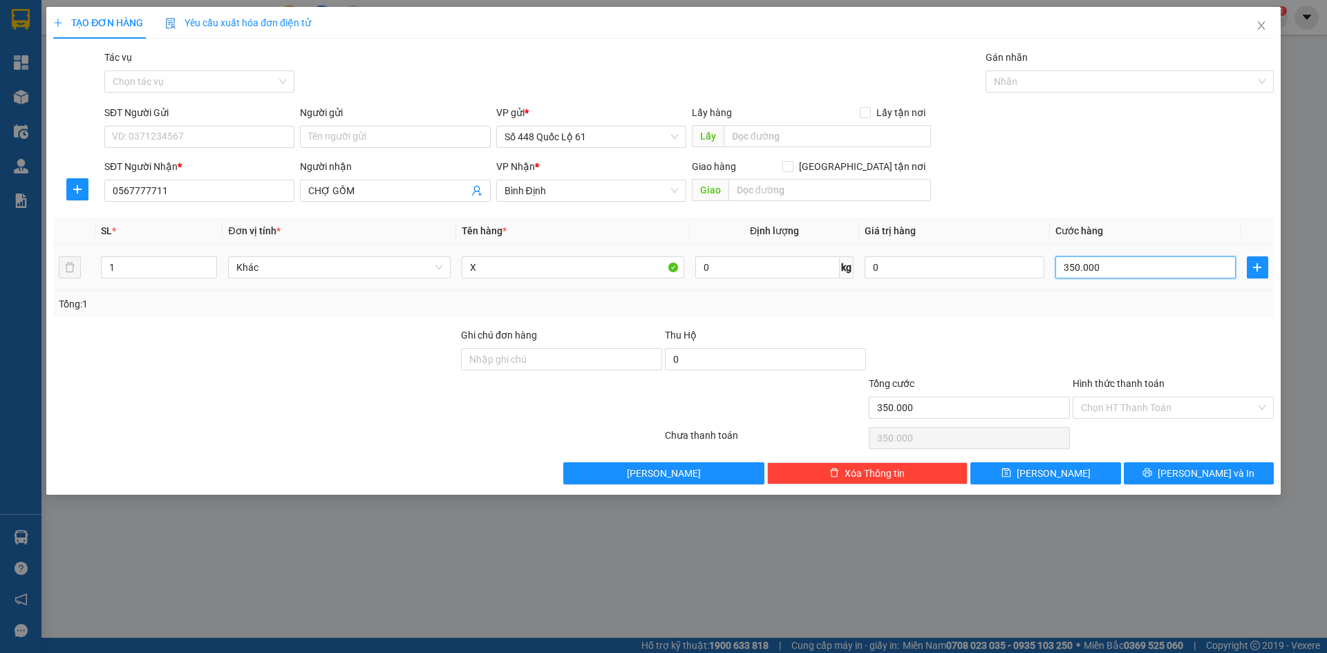
click at [1139, 274] on input "350.000" at bounding box center [1145, 267] width 180 height 22
click at [415, 138] on input "Người gửi" at bounding box center [395, 137] width 190 height 22
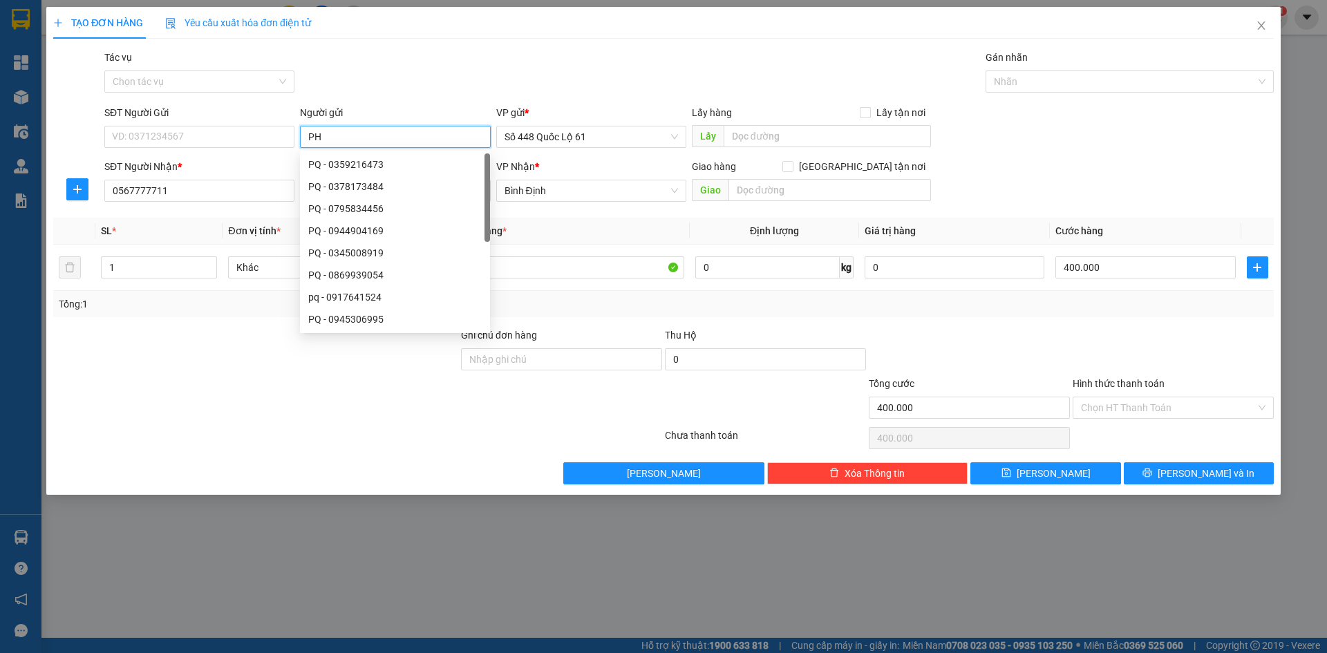
paste input "Ú"
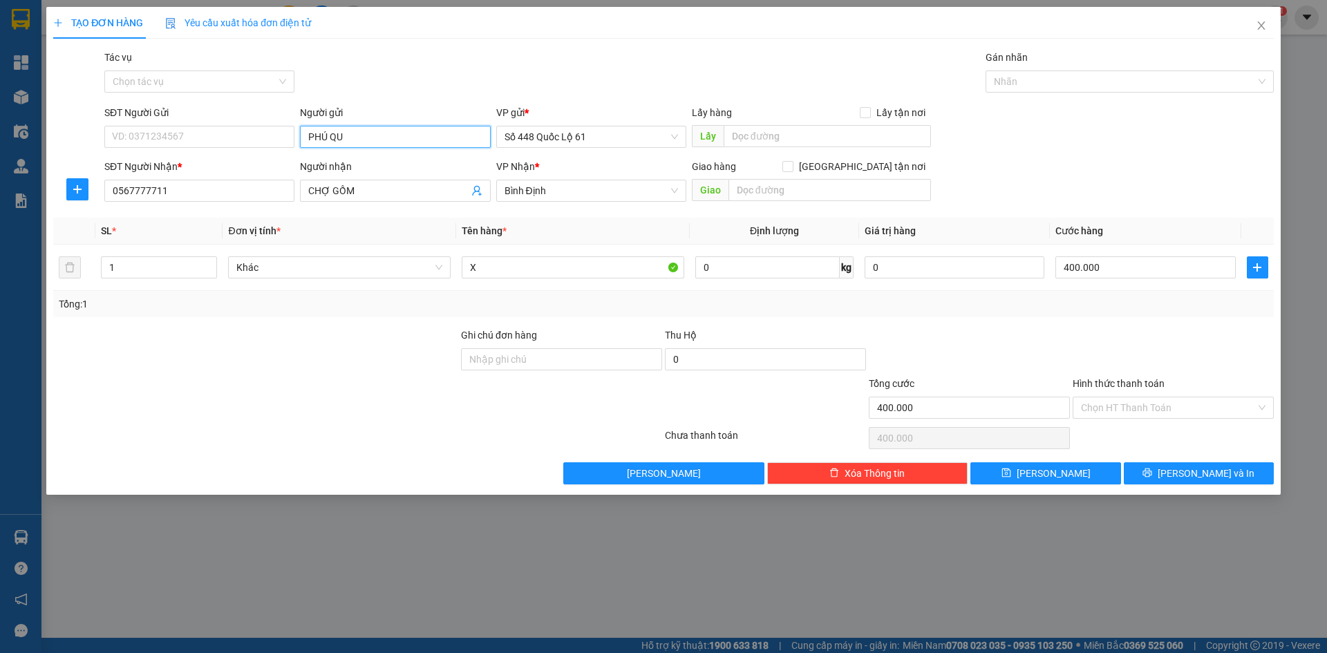
paste input "Ô"
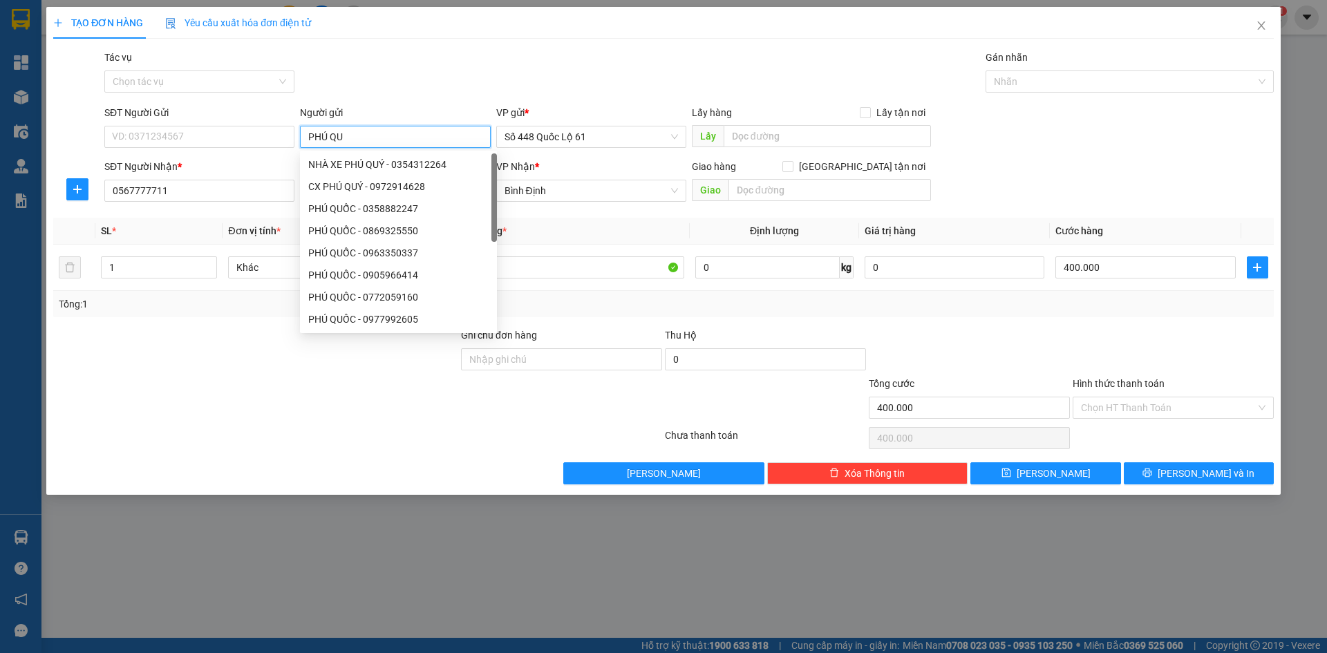
paste input "ỐC"
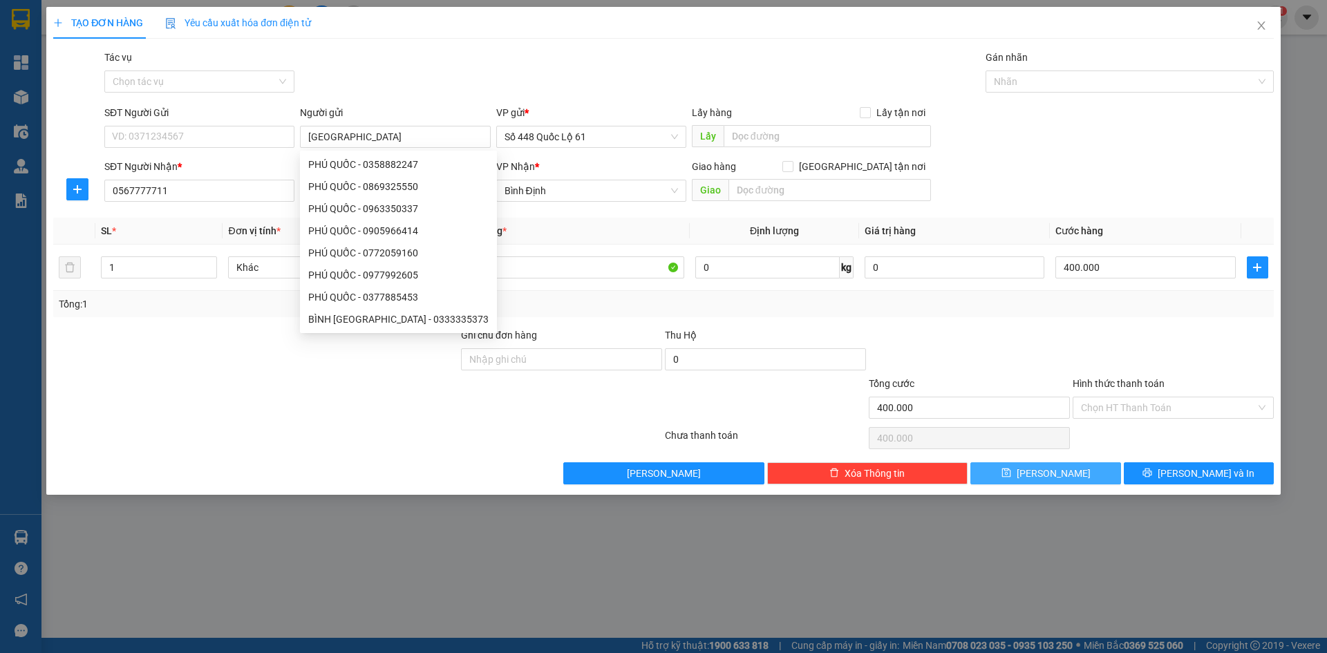
click at [1065, 462] on button "[PERSON_NAME]" at bounding box center [1045, 473] width 150 height 22
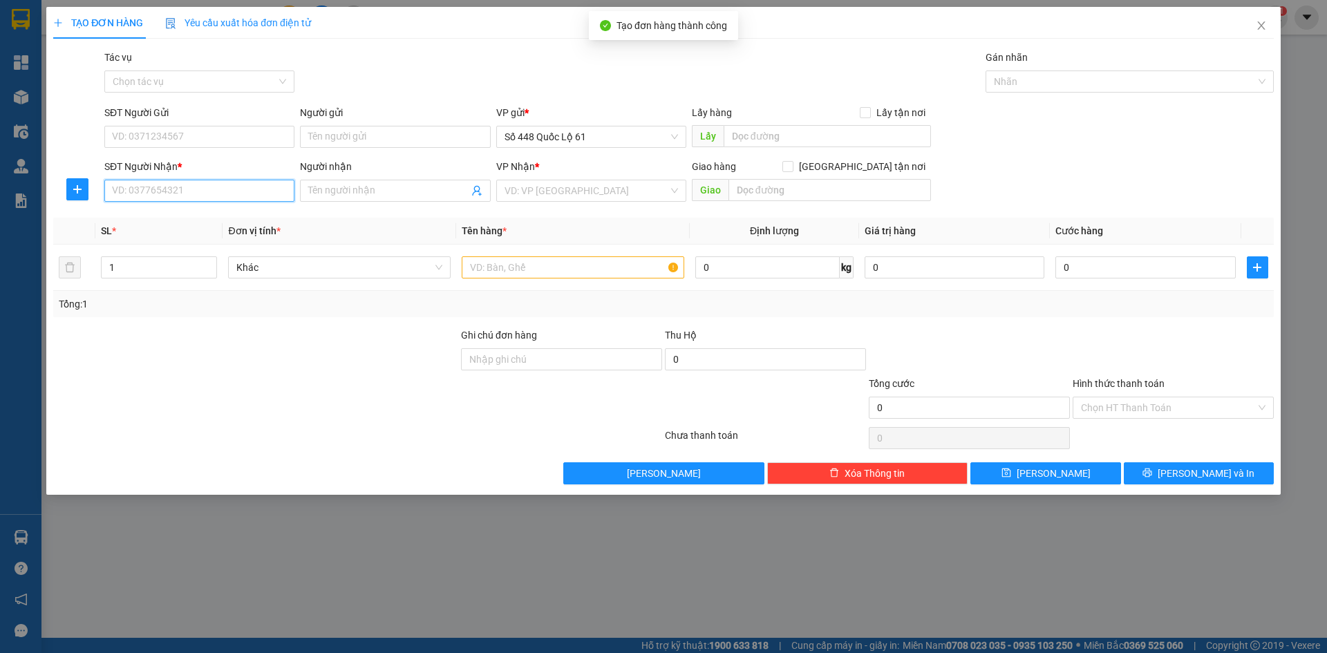
click at [263, 187] on input "SĐT Người Nhận *" at bounding box center [199, 191] width 190 height 22
click at [204, 234] on div "SL *" at bounding box center [159, 230] width 116 height 15
click at [207, 228] on div "SL *" at bounding box center [159, 230] width 116 height 15
click at [207, 208] on div "Transit Pickup Surcharge Ids Transit Deliver Surcharge Ids Transit Deliver Surc…" at bounding box center [663, 267] width 1220 height 435
drag, startPoint x: 207, startPoint y: 180, endPoint x: 206, endPoint y: 189, distance: 8.3
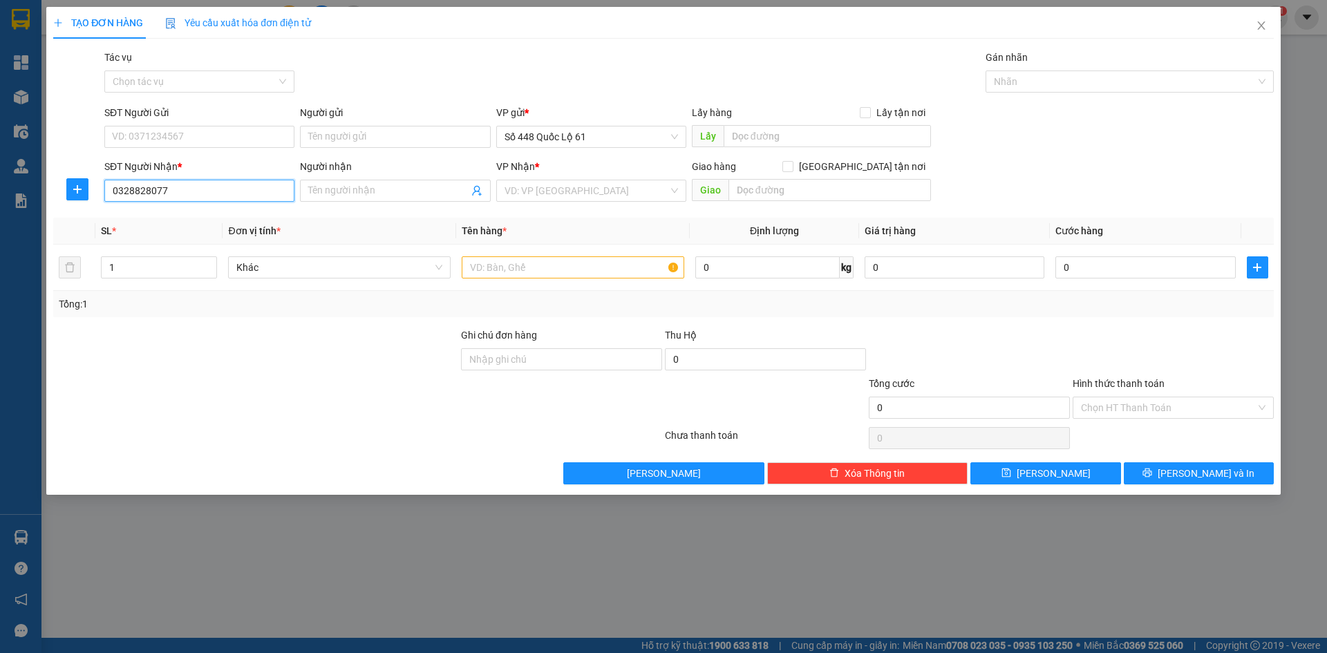
click at [206, 182] on input "0328828077" at bounding box center [199, 191] width 190 height 22
click at [203, 216] on div "0328828077" at bounding box center [199, 218] width 173 height 15
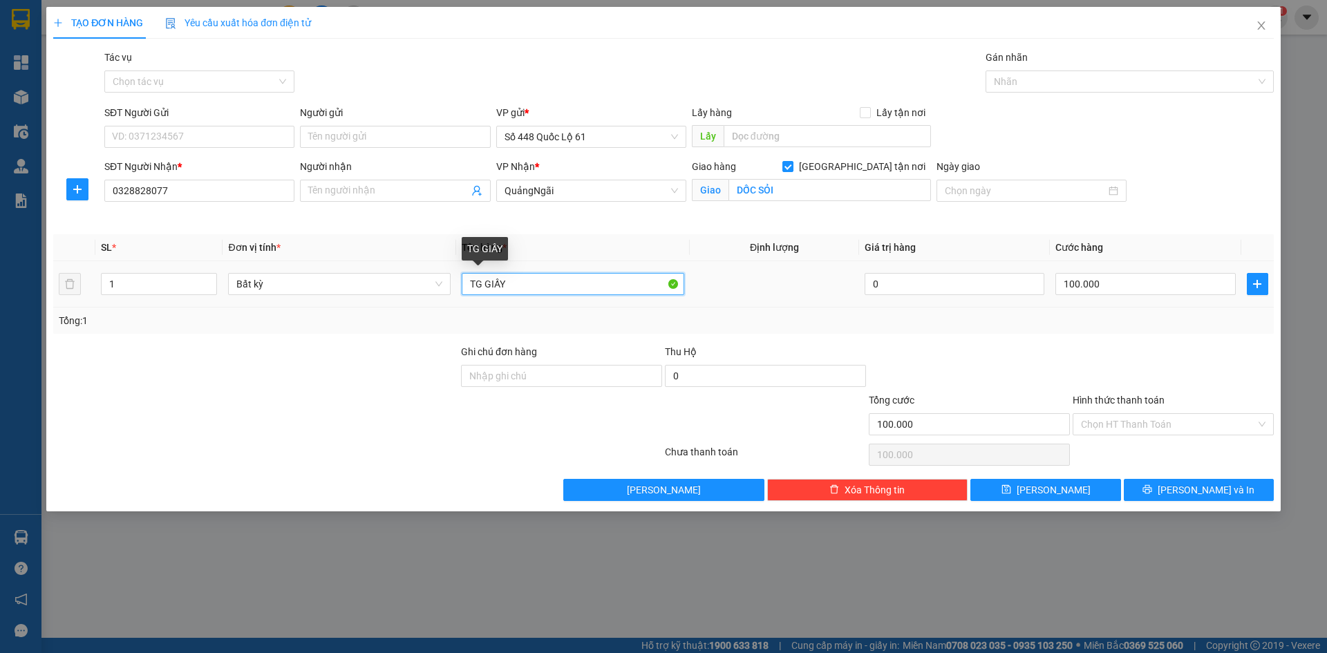
click at [540, 275] on input "TG GIẤY" at bounding box center [573, 284] width 222 height 22
click at [1183, 275] on input "100.000" at bounding box center [1145, 284] width 180 height 22
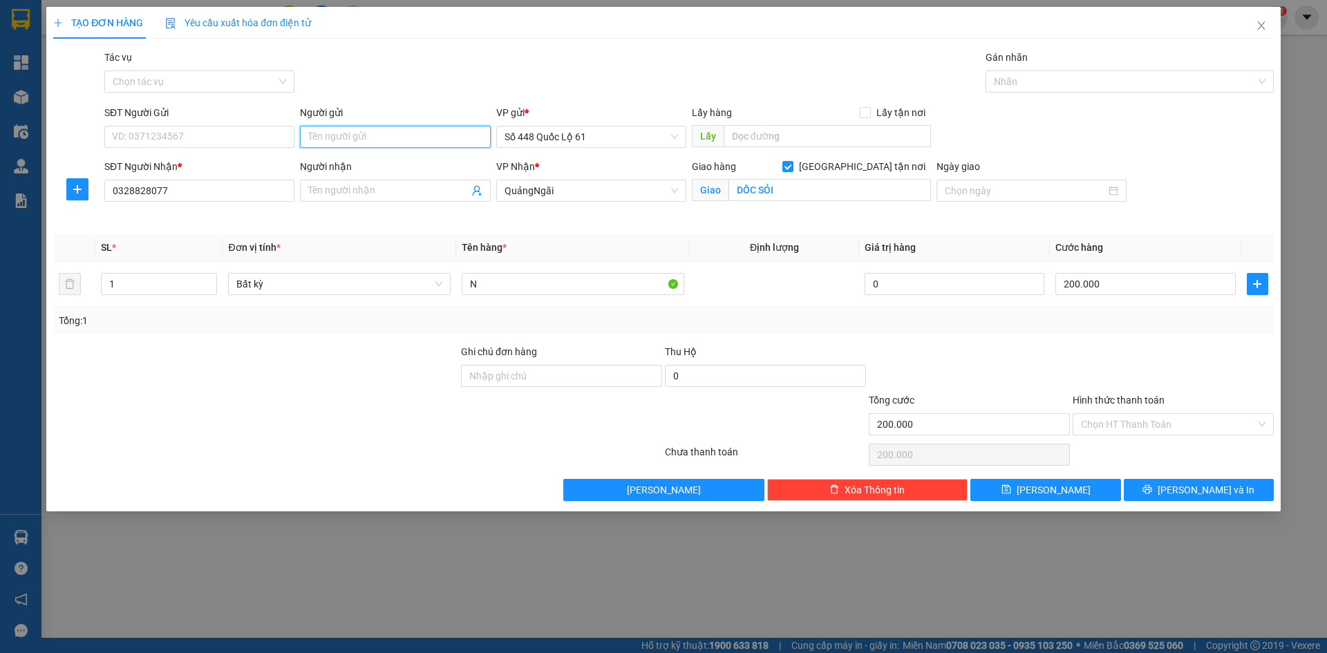
click at [331, 128] on input "Người gửi" at bounding box center [395, 137] width 190 height 22
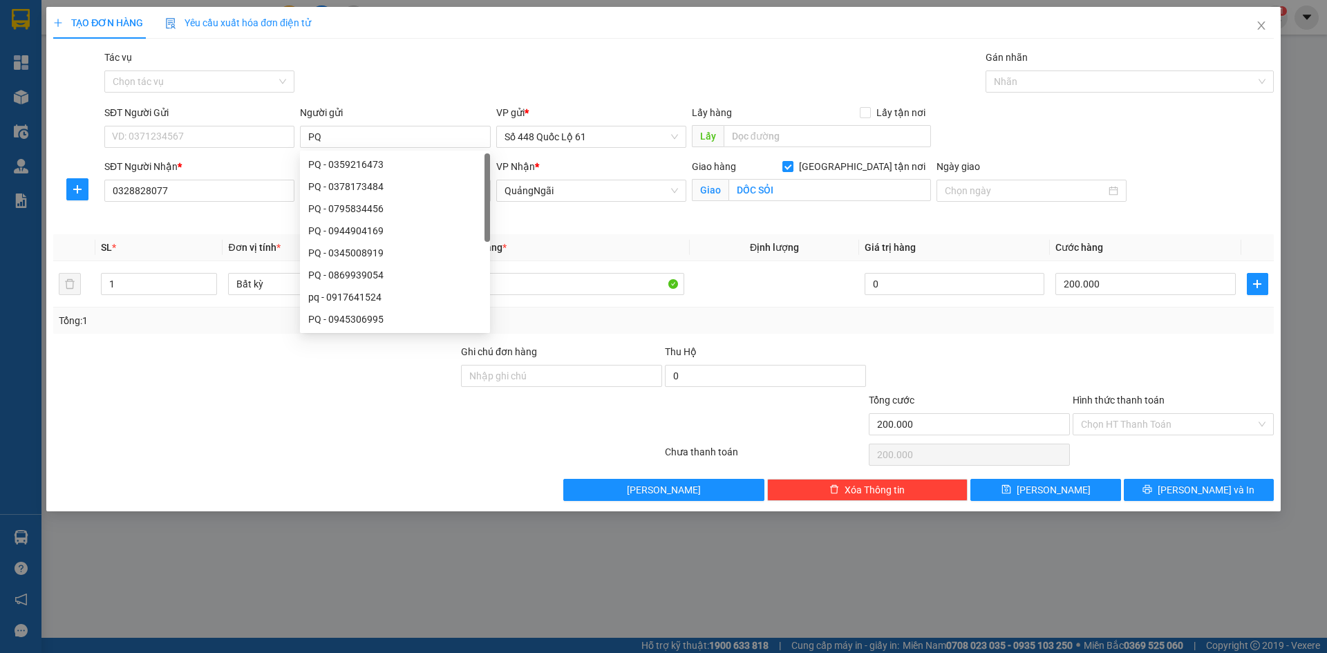
click at [610, 225] on div "Transit Pickup Surcharge Ids Transit Deliver Surcharge Ids Transit Deliver Surc…" at bounding box center [663, 275] width 1220 height 451
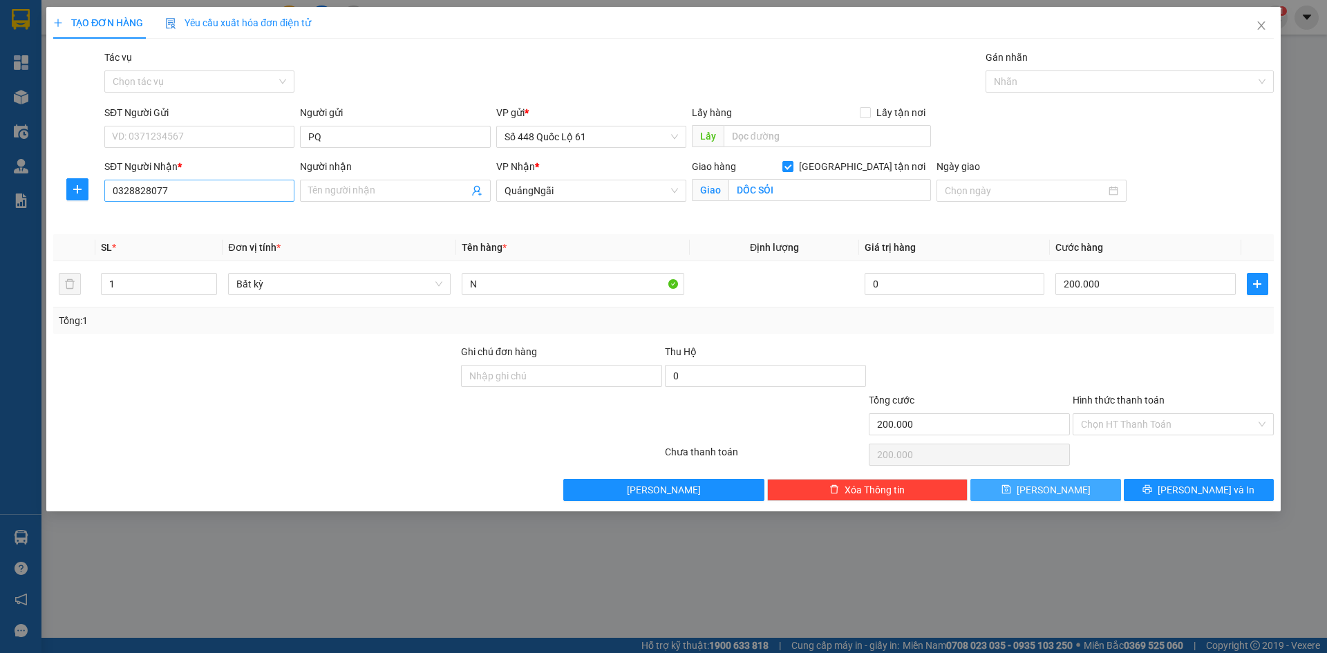
drag, startPoint x: 1068, startPoint y: 493, endPoint x: 220, endPoint y: 181, distance: 904.1
click at [1067, 493] on button "[PERSON_NAME]" at bounding box center [1045, 490] width 150 height 22
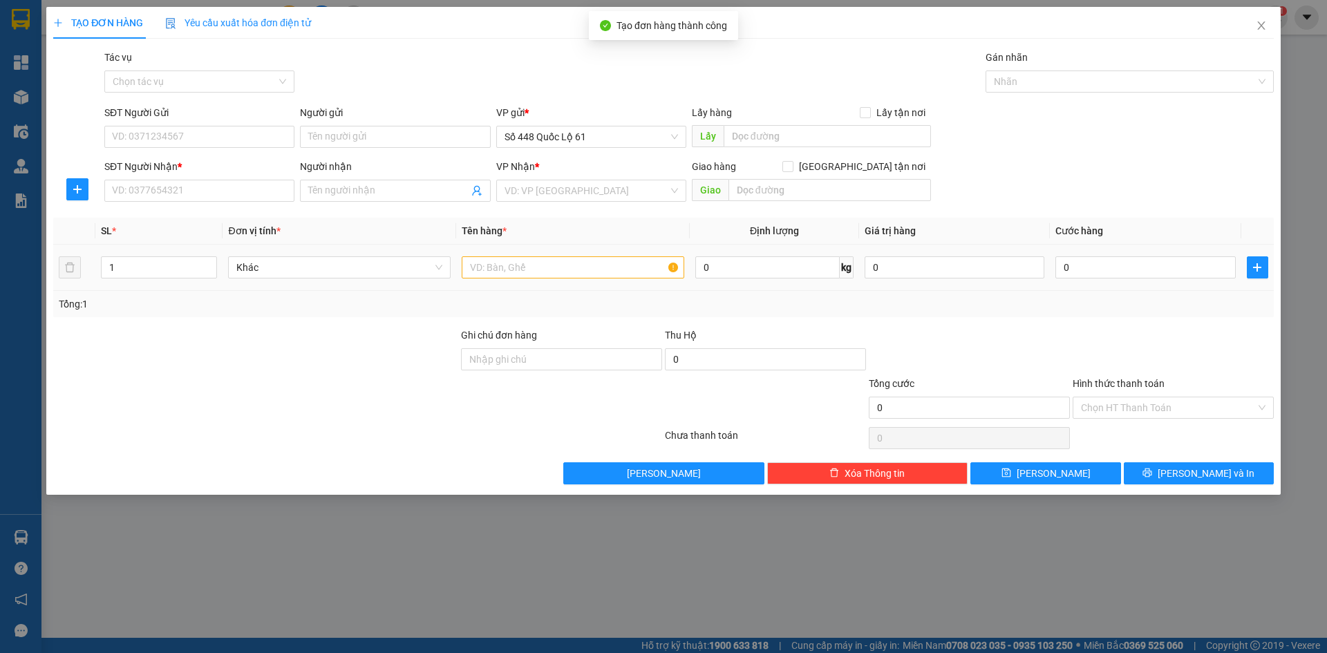
click at [227, 179] on div "SĐT Người Nhận *" at bounding box center [199, 169] width 190 height 21
click at [231, 196] on input "SĐT Người Nhận *" at bounding box center [199, 191] width 190 height 22
click at [232, 196] on input "SĐT Người Nhận *" at bounding box center [199, 191] width 190 height 22
click at [410, 138] on input "Người gửi" at bounding box center [395, 137] width 190 height 22
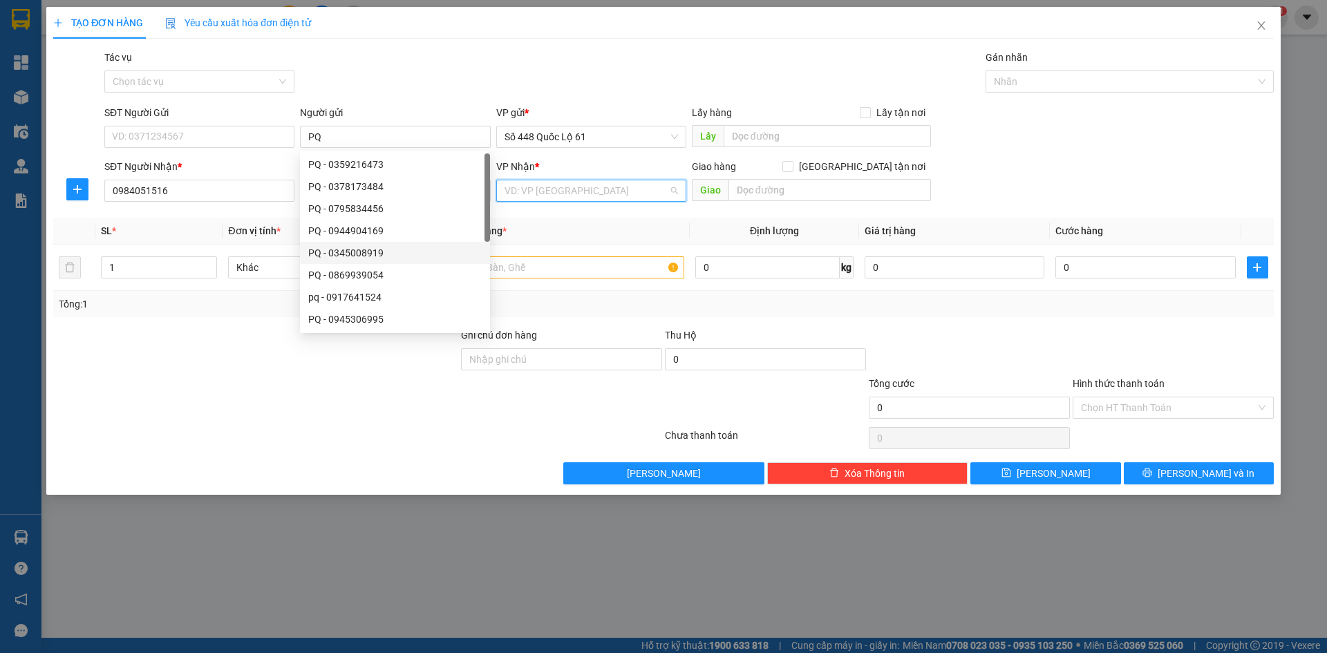
click at [576, 190] on input "search" at bounding box center [586, 190] width 164 height 21
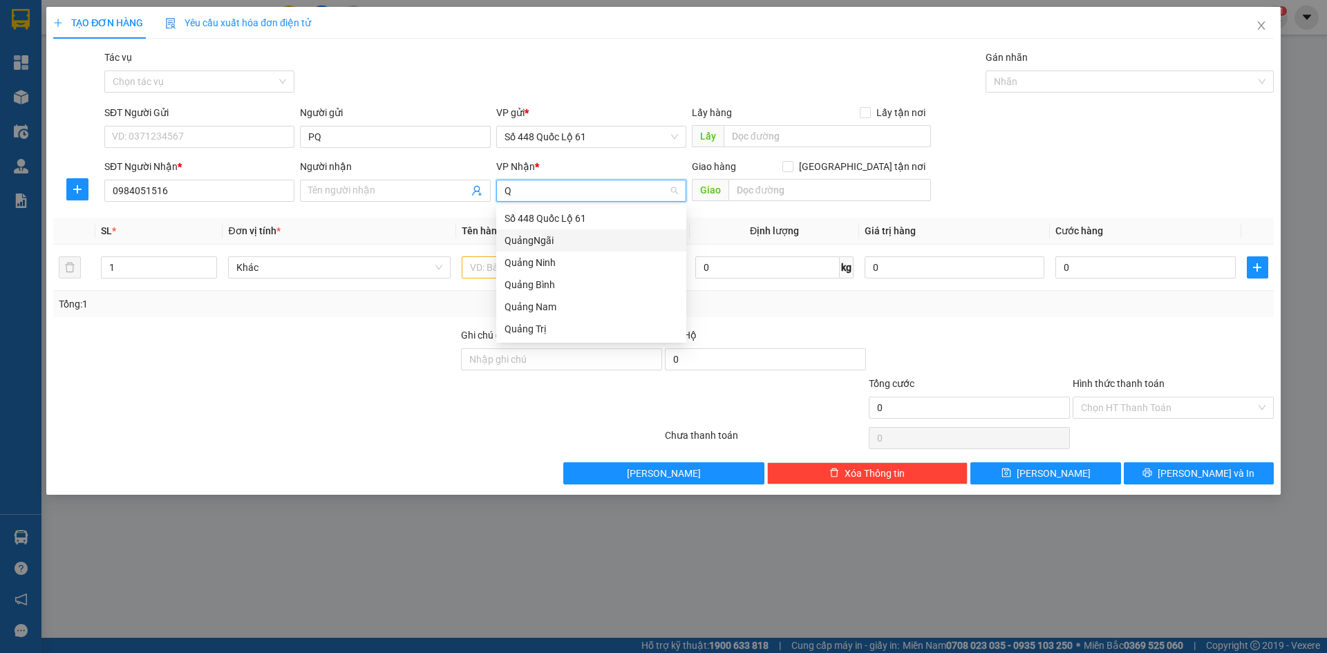
click at [569, 236] on div "QuảngNgãi" at bounding box center [590, 240] width 173 height 15
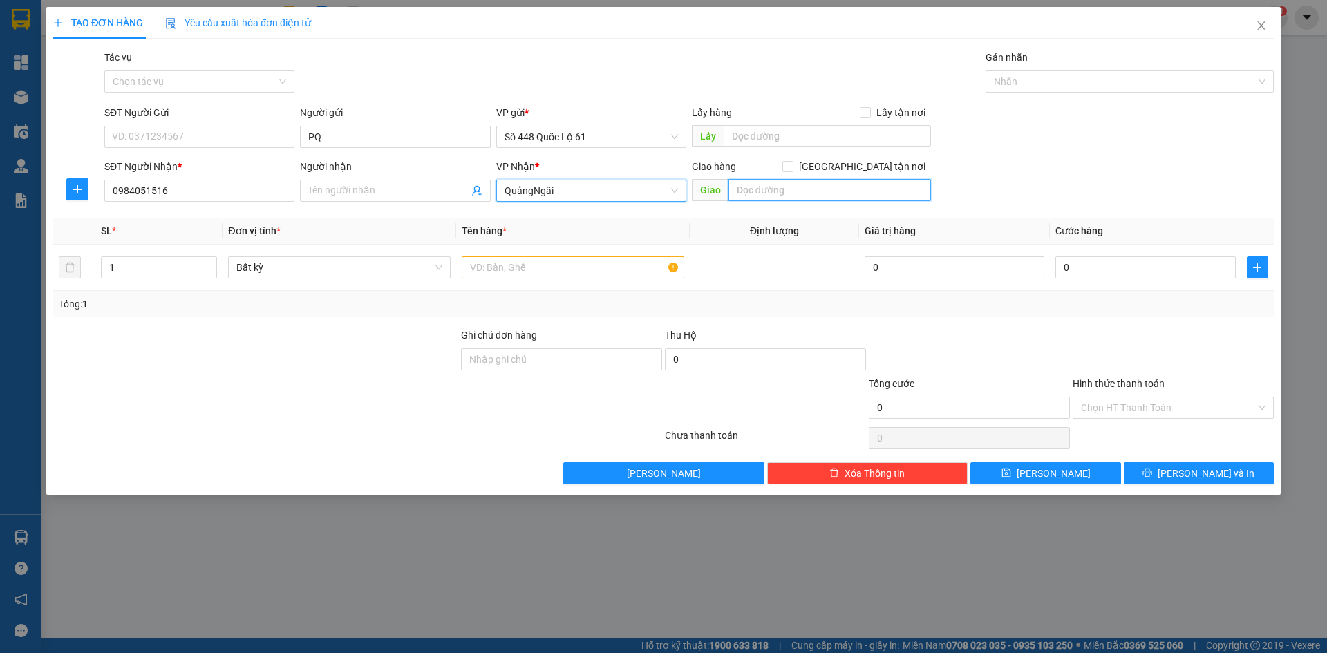
click at [788, 189] on input "text" at bounding box center [829, 190] width 202 height 22
paste input "Ô"
paste input "ỐC"
paste input "ỎI"
click at [792, 167] on input "[GEOGRAPHIC_DATA] tận nơi" at bounding box center [787, 166] width 10 height 10
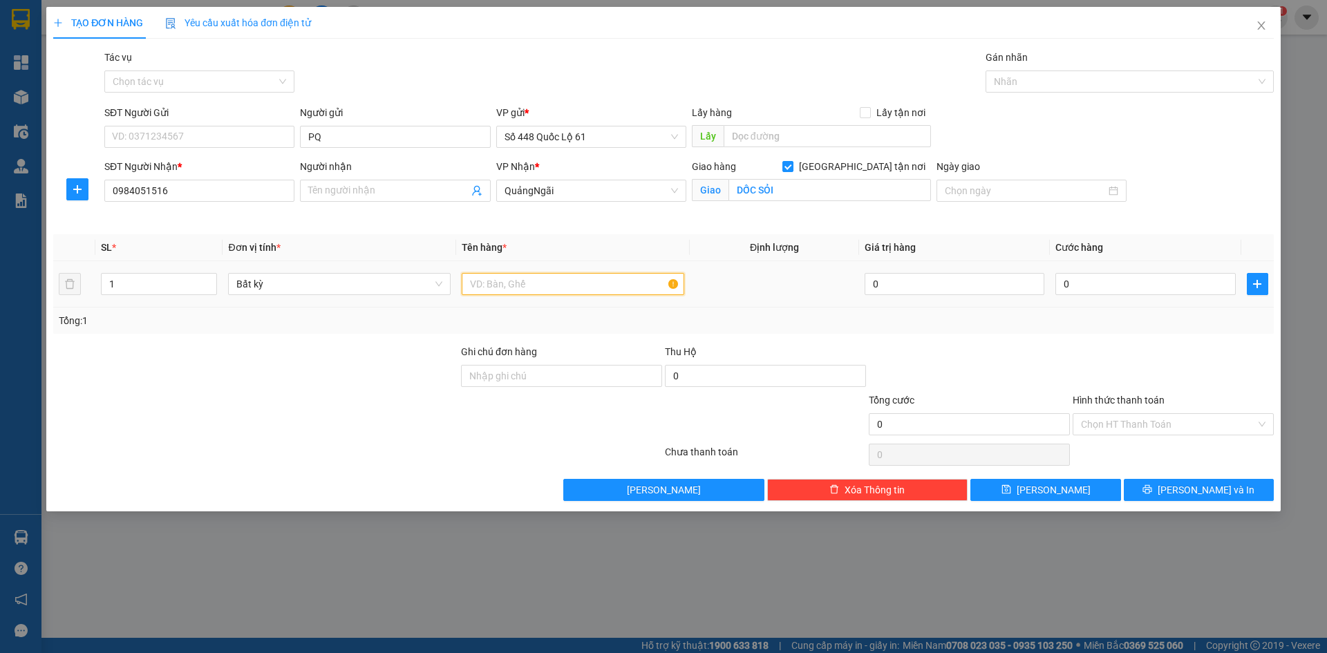
click at [492, 280] on input "text" at bounding box center [573, 284] width 222 height 22
paste input "Â"
paste input "ẤY"
click at [1074, 281] on input "0" at bounding box center [1145, 284] width 180 height 22
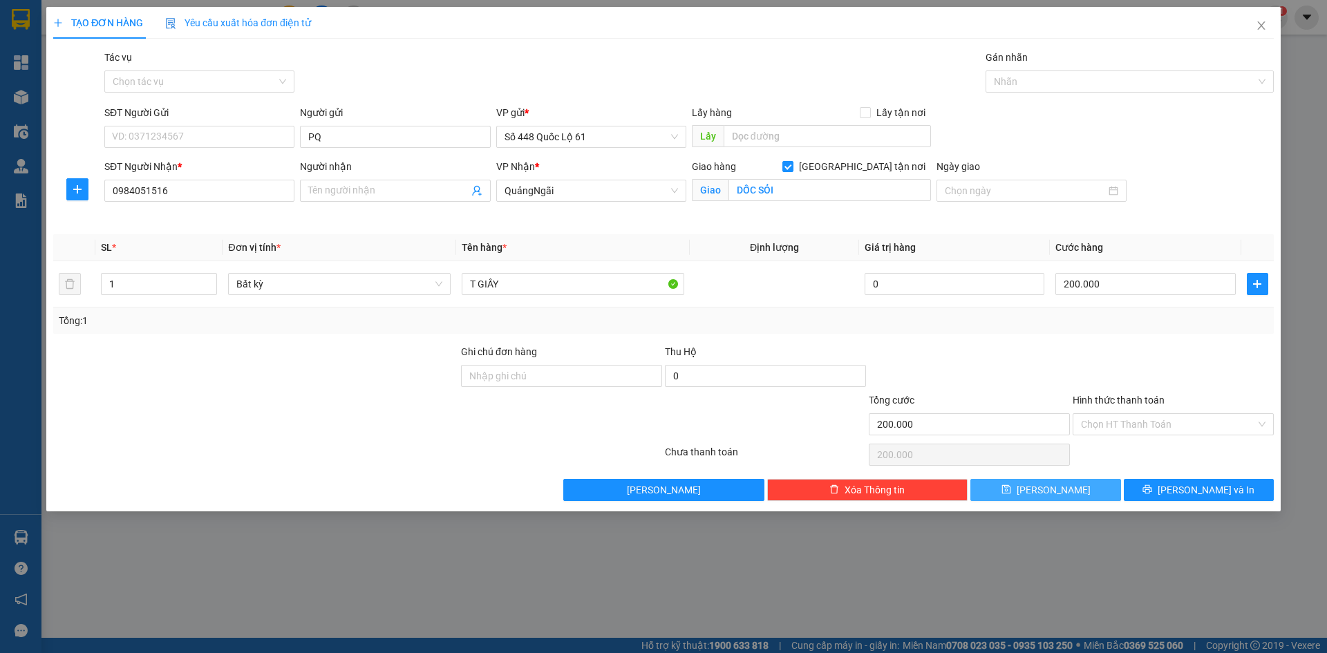
click at [1059, 484] on span "[PERSON_NAME]" at bounding box center [1053, 489] width 74 height 15
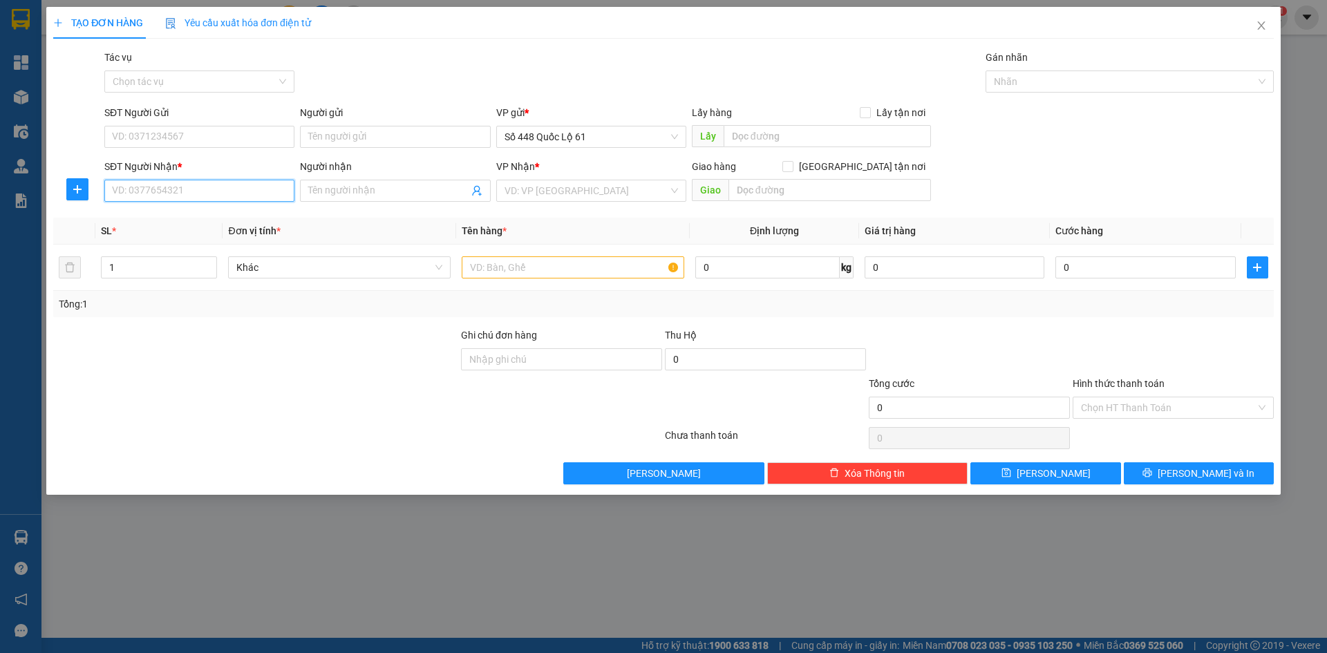
click at [172, 196] on input "SĐT Người Nhận *" at bounding box center [199, 191] width 190 height 22
click at [182, 187] on input "SĐT Người Nhận *" at bounding box center [199, 191] width 190 height 22
drag, startPoint x: 180, startPoint y: 211, endPoint x: 264, endPoint y: 240, distance: 88.3
click at [182, 211] on div "0358071902 - ĐỨC TRỌNG LÂM ĐỒNG" at bounding box center [199, 218] width 173 height 15
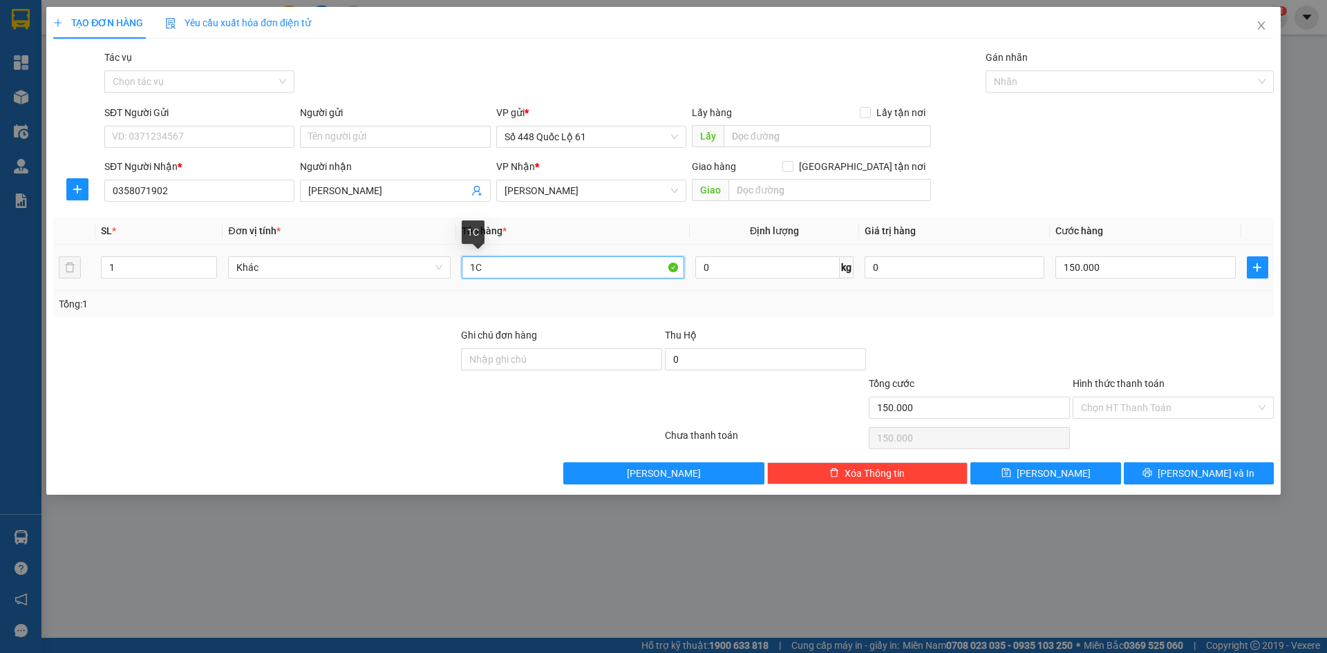
drag, startPoint x: 496, startPoint y: 269, endPoint x: 401, endPoint y: 287, distance: 97.0
click at [401, 287] on tr "1 Khác 1C 0 kg 0 150.000" at bounding box center [663, 268] width 1220 height 46
click at [1134, 258] on input "150.000" at bounding box center [1145, 267] width 180 height 22
click at [1056, 467] on span "[PERSON_NAME]" at bounding box center [1053, 473] width 74 height 15
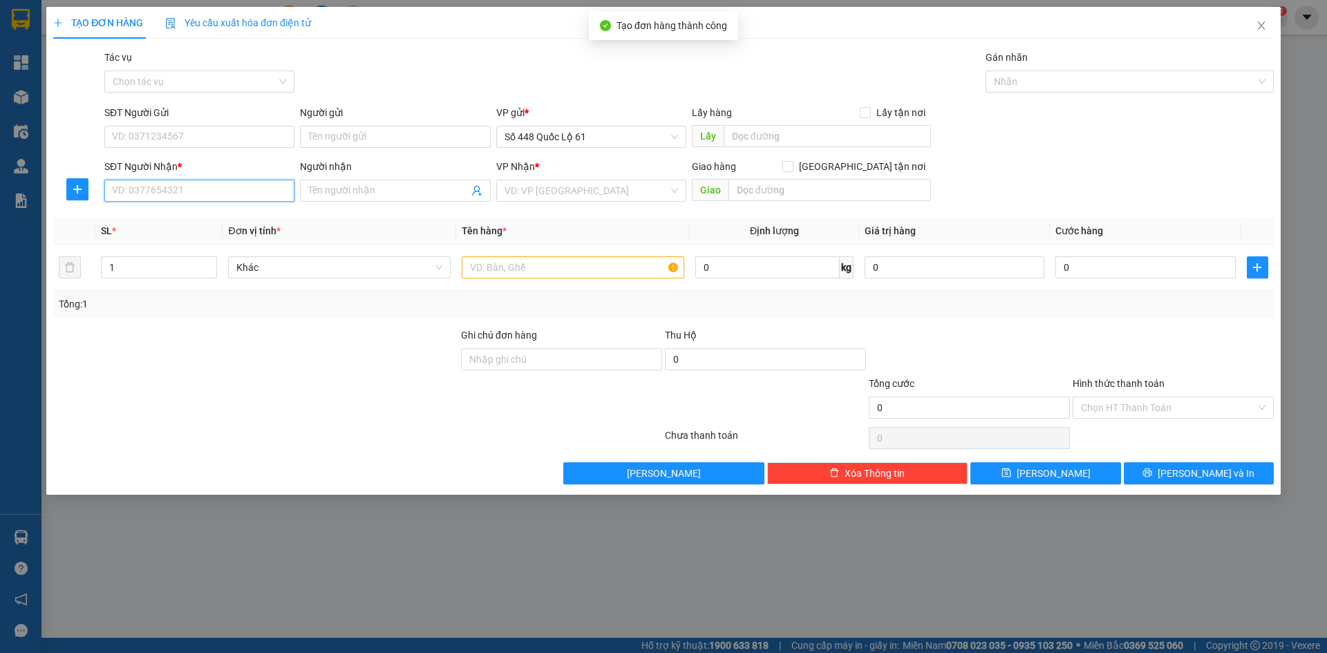
click at [126, 187] on input "SĐT Người Nhận *" at bounding box center [199, 191] width 190 height 22
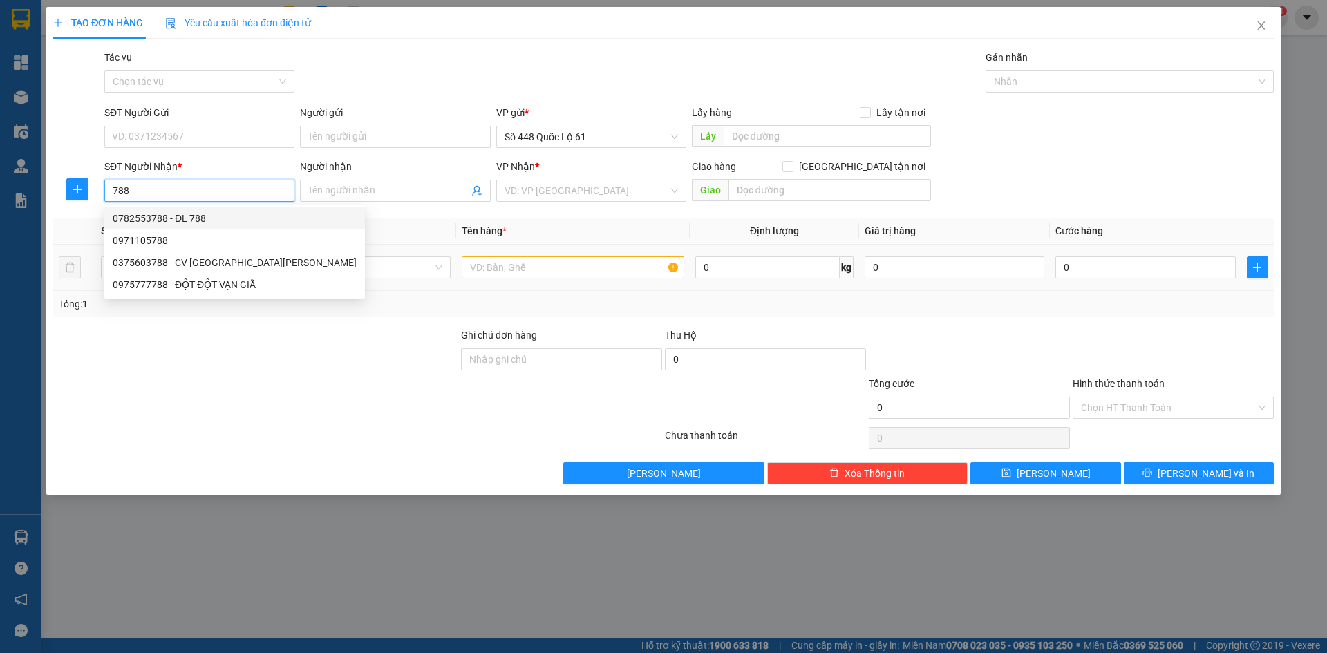
drag, startPoint x: 230, startPoint y: 211, endPoint x: 478, endPoint y: 266, distance: 254.0
click at [229, 212] on div "0782553788 - ĐL 788" at bounding box center [235, 218] width 244 height 15
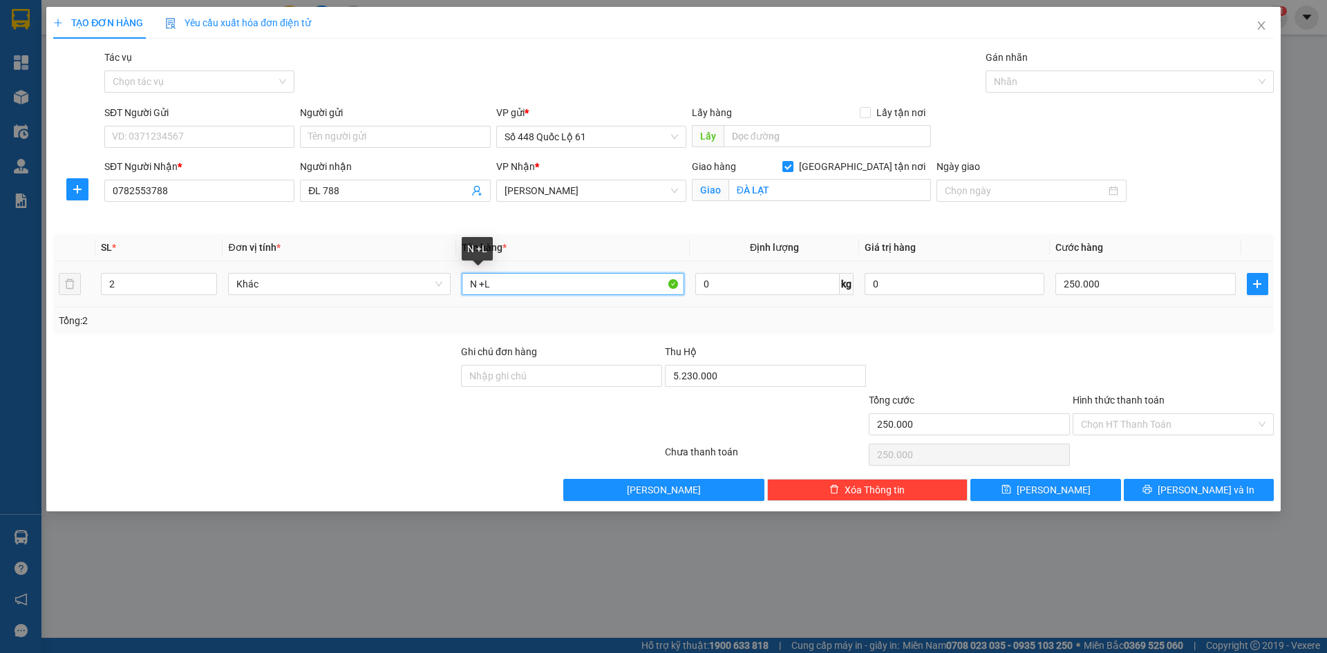
drag, startPoint x: 500, startPoint y: 282, endPoint x: 310, endPoint y: 327, distance: 195.4
click at [310, 327] on div "SL * Đơn vị tính * Tên hàng * Định lượng Giá trị hàng Cước hàng 2 Khác N +L 0 k…" at bounding box center [663, 283] width 1220 height 99
drag, startPoint x: 51, startPoint y: 303, endPoint x: 36, endPoint y: 306, distance: 15.4
click at [37, 306] on div "TẠO ĐƠN HÀNG Yêu cầu xuất hóa đơn điện tử Transit Pickup Surcharge Ids Transit …" at bounding box center [663, 326] width 1327 height 653
click at [739, 370] on input "5.230.000" at bounding box center [765, 376] width 201 height 22
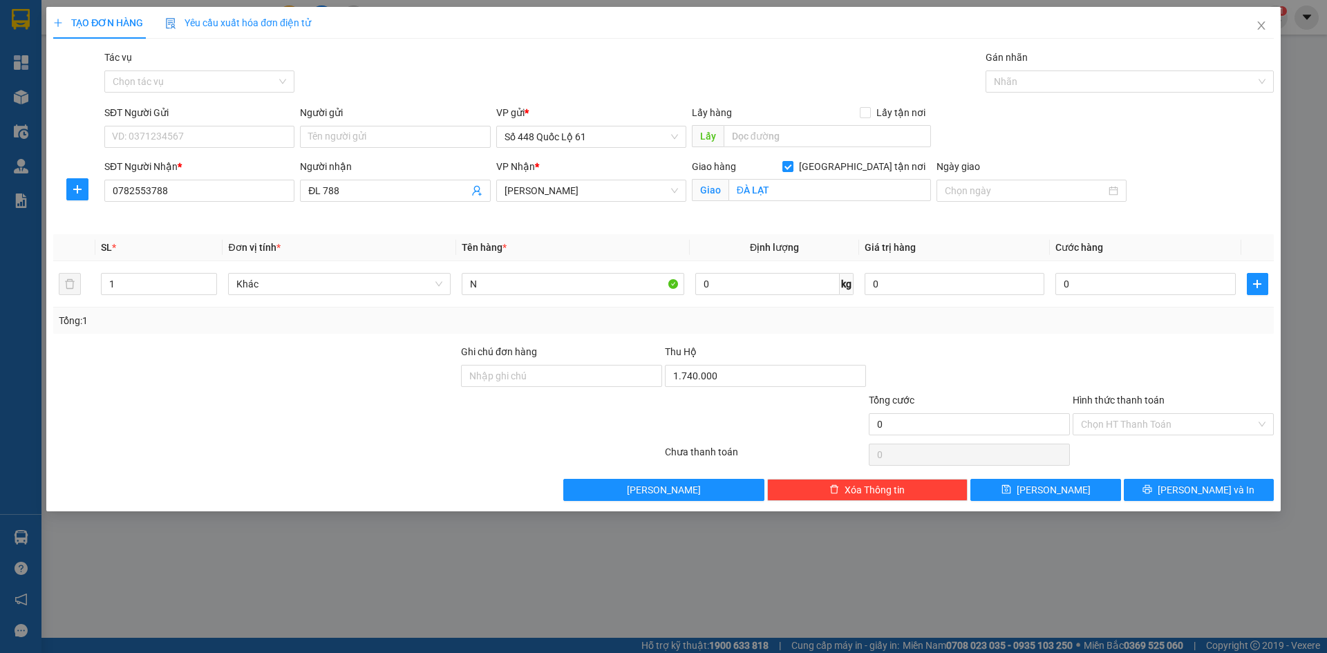
drag, startPoint x: 931, startPoint y: 310, endPoint x: 1043, endPoint y: 337, distance: 114.5
click at [933, 313] on div "Tổng: 1" at bounding box center [663, 320] width 1220 height 26
click at [1080, 292] on input "0" at bounding box center [1145, 284] width 180 height 22
drag, startPoint x: 1043, startPoint y: 486, endPoint x: 1060, endPoint y: 475, distance: 19.9
click at [1043, 485] on button "[PERSON_NAME]" at bounding box center [1045, 490] width 150 height 22
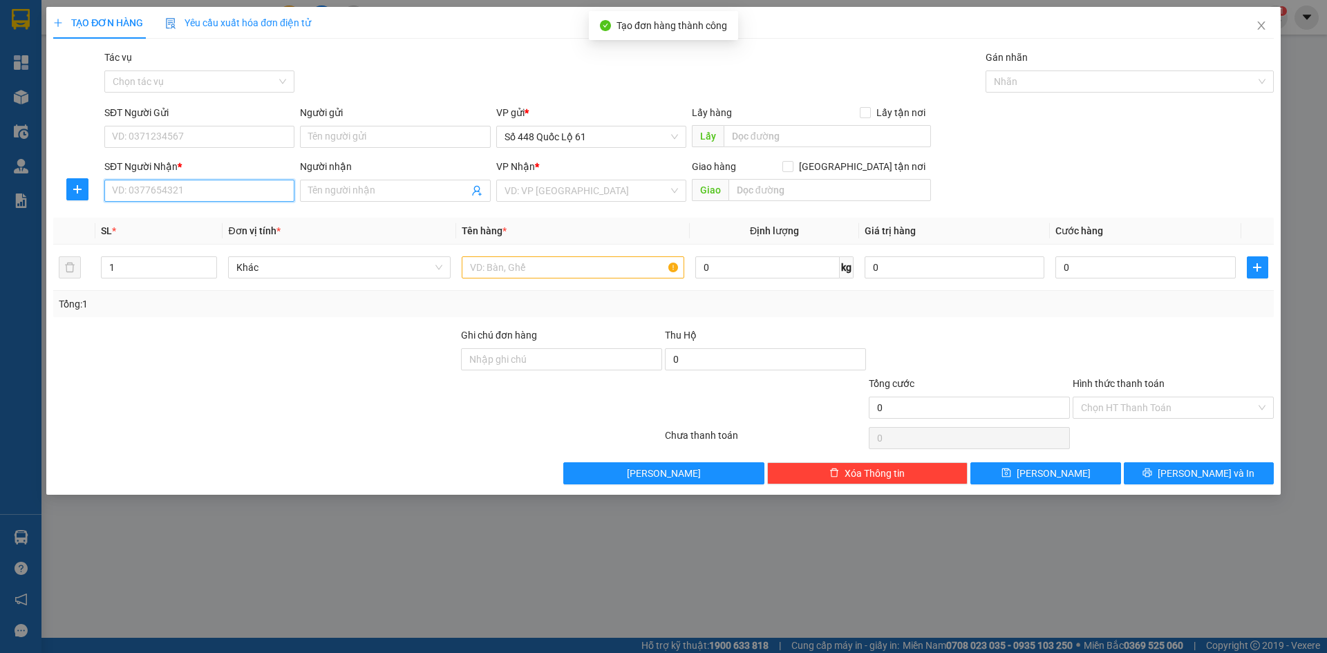
click at [227, 182] on input "SĐT Người Nhận *" at bounding box center [199, 191] width 190 height 22
click at [230, 218] on div "0918734336 - CF YẾN NGỌC" at bounding box center [199, 218] width 173 height 15
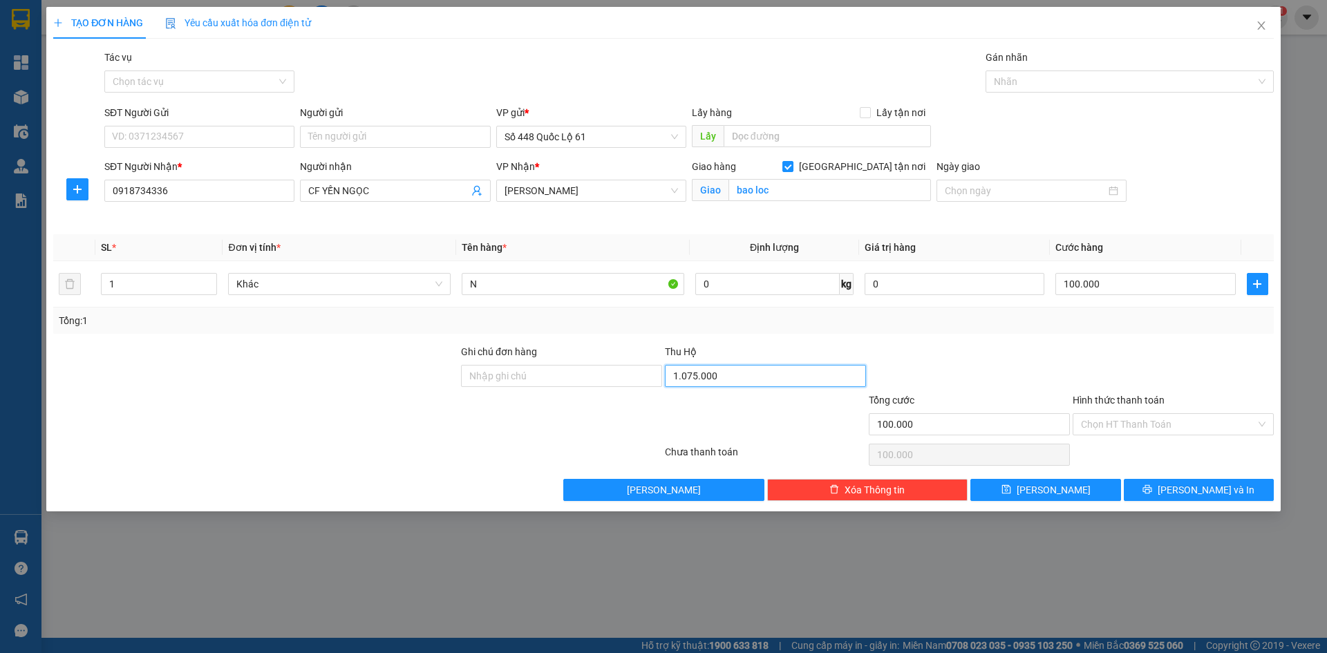
click at [739, 376] on input "1.075.000" at bounding box center [765, 376] width 201 height 22
click at [770, 339] on div "Transit Pickup Surcharge Ids Transit Deliver Surcharge Ids Transit Deliver Surc…" at bounding box center [663, 275] width 1220 height 451
drag, startPoint x: 1045, startPoint y: 491, endPoint x: 944, endPoint y: 418, distance: 124.3
click at [1040, 482] on button "[PERSON_NAME]" at bounding box center [1045, 490] width 150 height 22
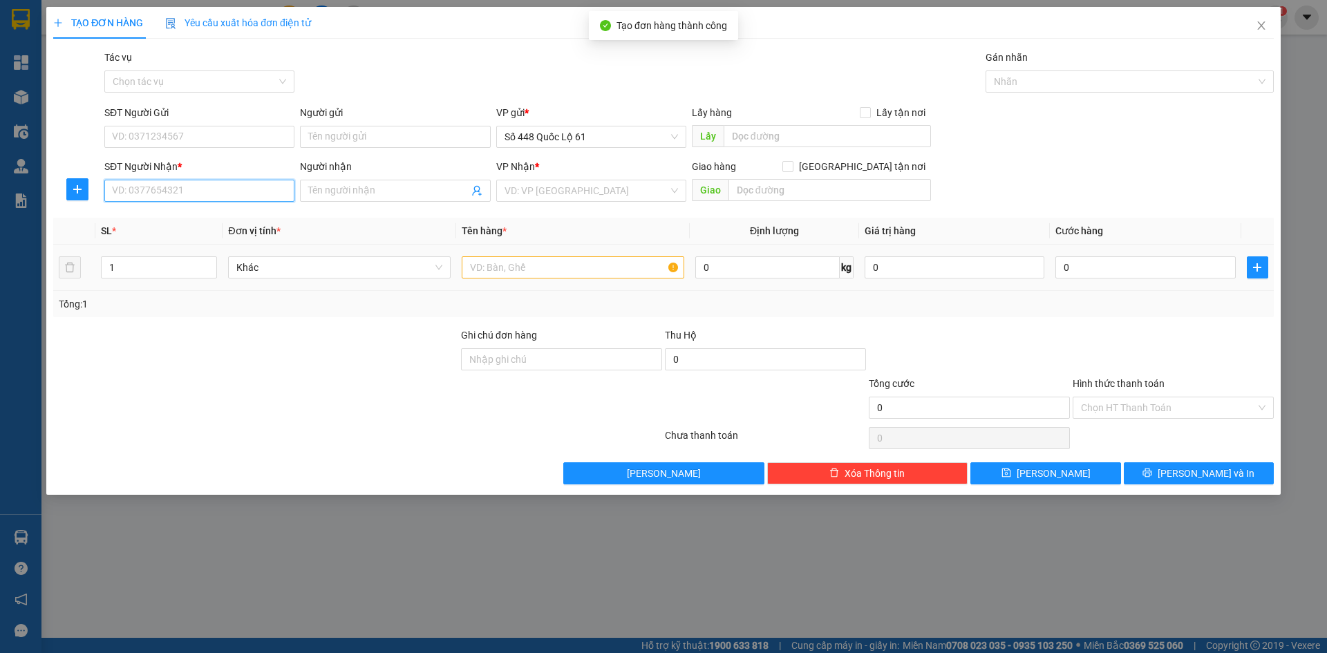
click at [211, 198] on input "SĐT Người Nhận *" at bounding box center [199, 191] width 190 height 22
click at [219, 215] on div "0397728240 - CF SƠN LÂM 8240" at bounding box center [203, 218] width 180 height 15
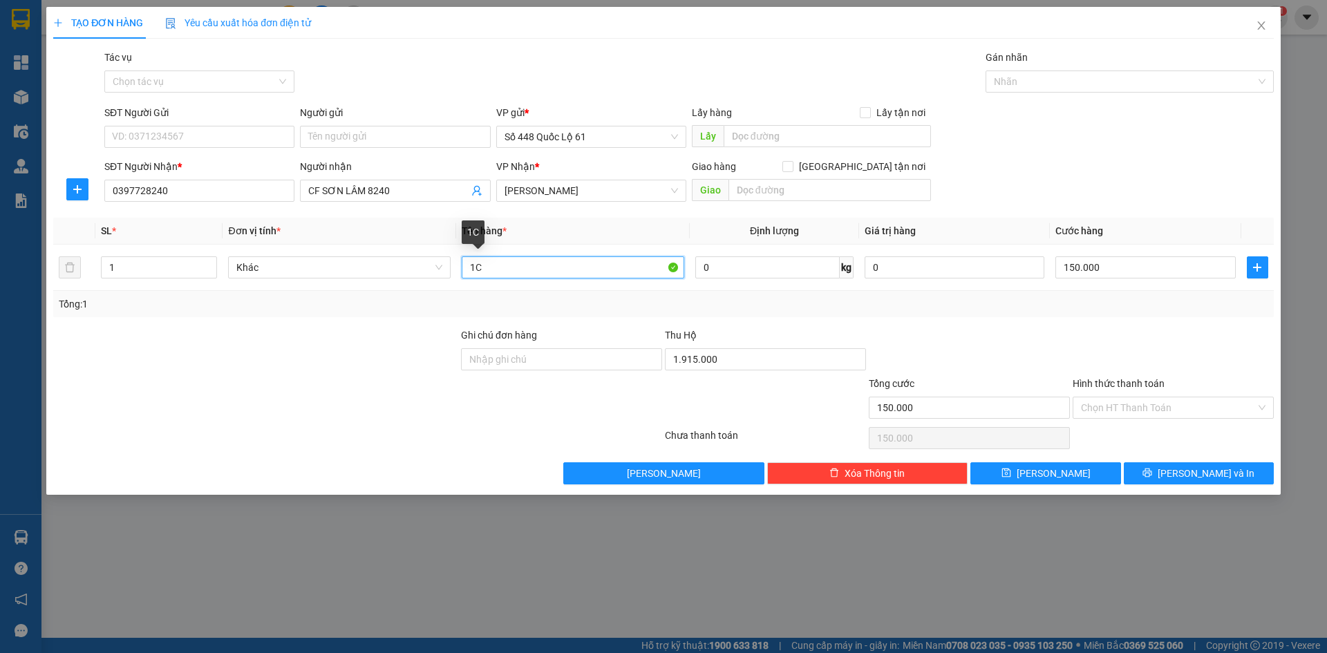
drag, startPoint x: 526, startPoint y: 272, endPoint x: 327, endPoint y: 321, distance: 204.9
click at [327, 321] on div "Transit Pickup Surcharge Ids Transit Deliver Surcharge Ids Transit Deliver Surc…" at bounding box center [663, 267] width 1220 height 435
click at [743, 364] on input "1.915.000" at bounding box center [765, 359] width 201 height 22
drag, startPoint x: 1054, startPoint y: 475, endPoint x: 1130, endPoint y: 273, distance: 216.0
click at [1130, 273] on div "Transit Pickup Surcharge Ids Transit Deliver Surcharge Ids Transit Deliver Surc…" at bounding box center [663, 267] width 1220 height 435
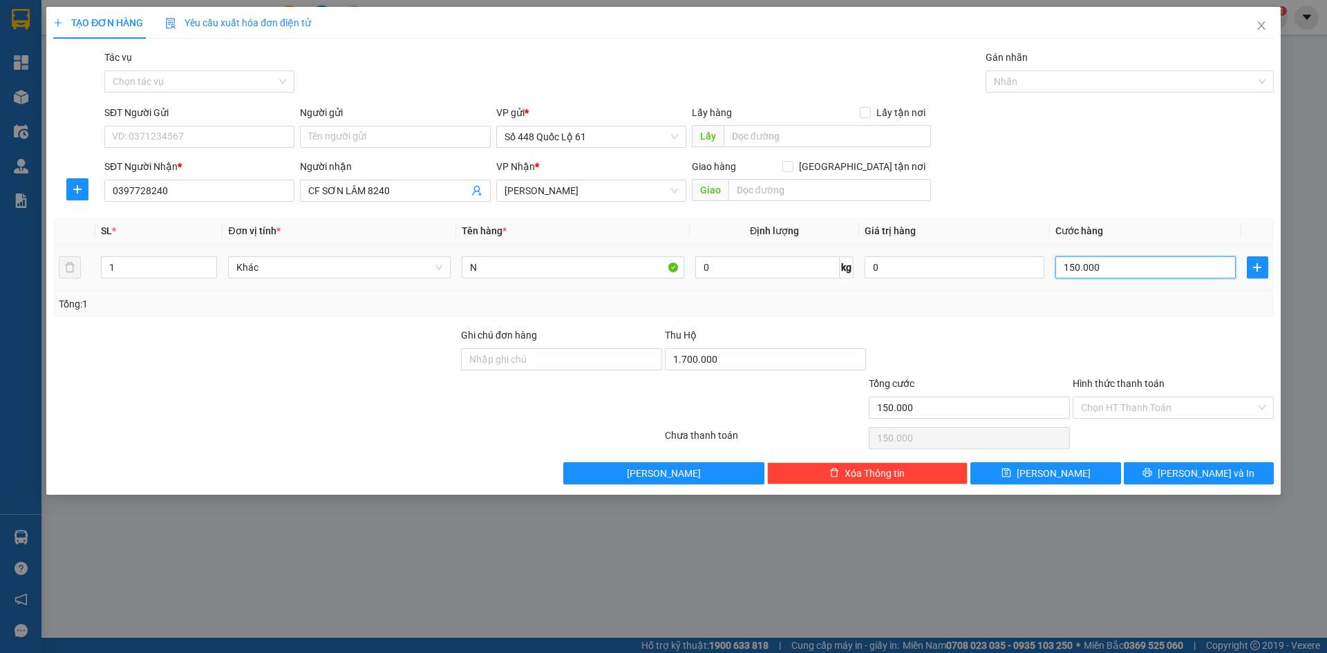
click at [1130, 273] on input "150.000" at bounding box center [1145, 267] width 180 height 22
click at [1052, 464] on button "[PERSON_NAME]" at bounding box center [1045, 473] width 150 height 22
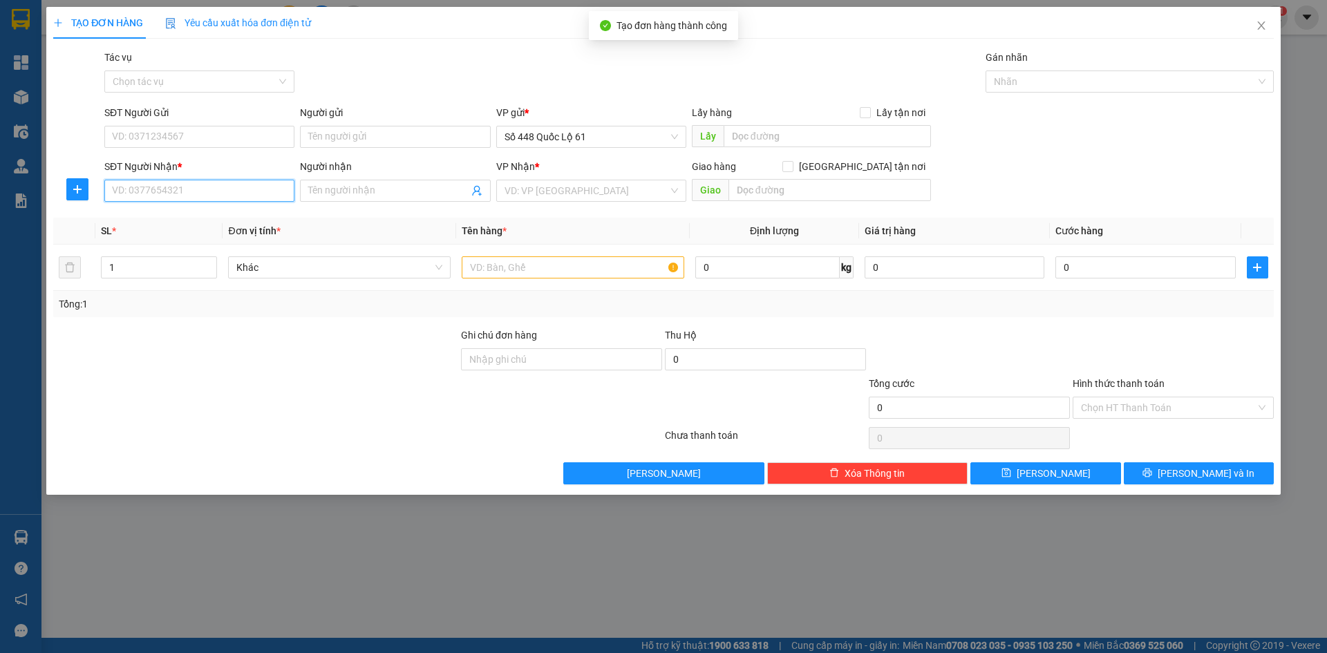
click at [256, 195] on input "SĐT Người Nhận *" at bounding box center [199, 191] width 190 height 22
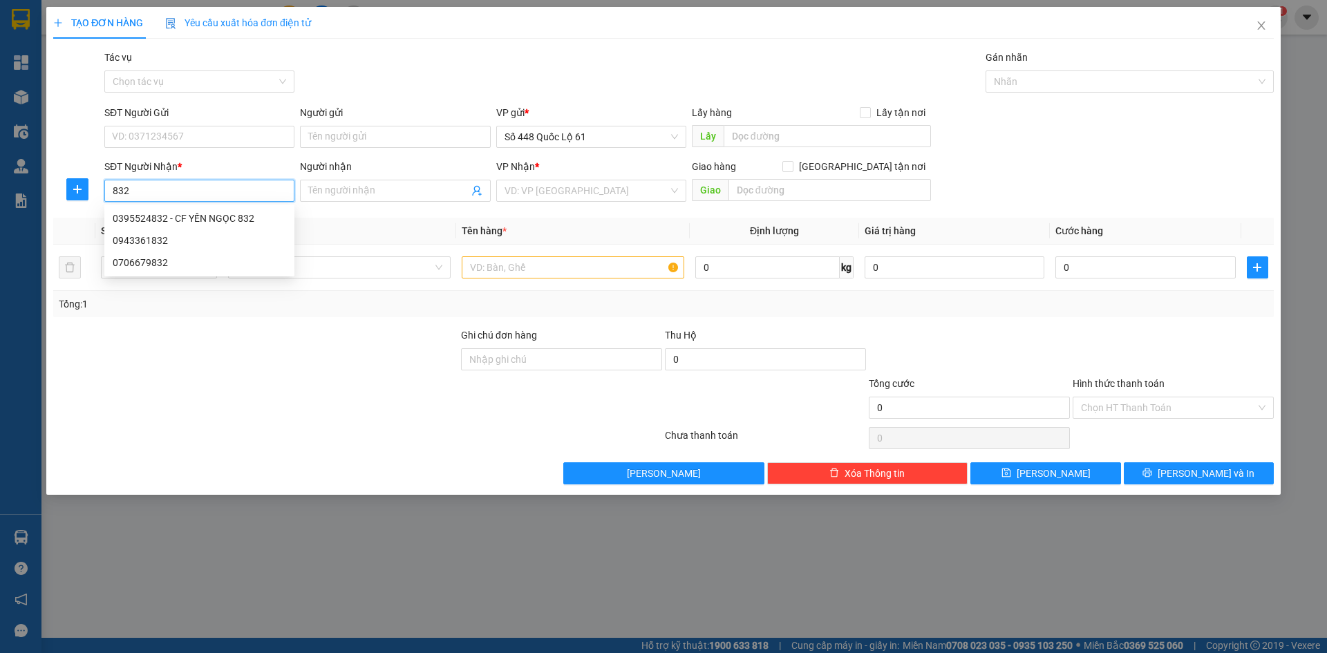
click at [222, 219] on div "0395524832 - CF YẾN NGỌC 832" at bounding box center [199, 218] width 173 height 15
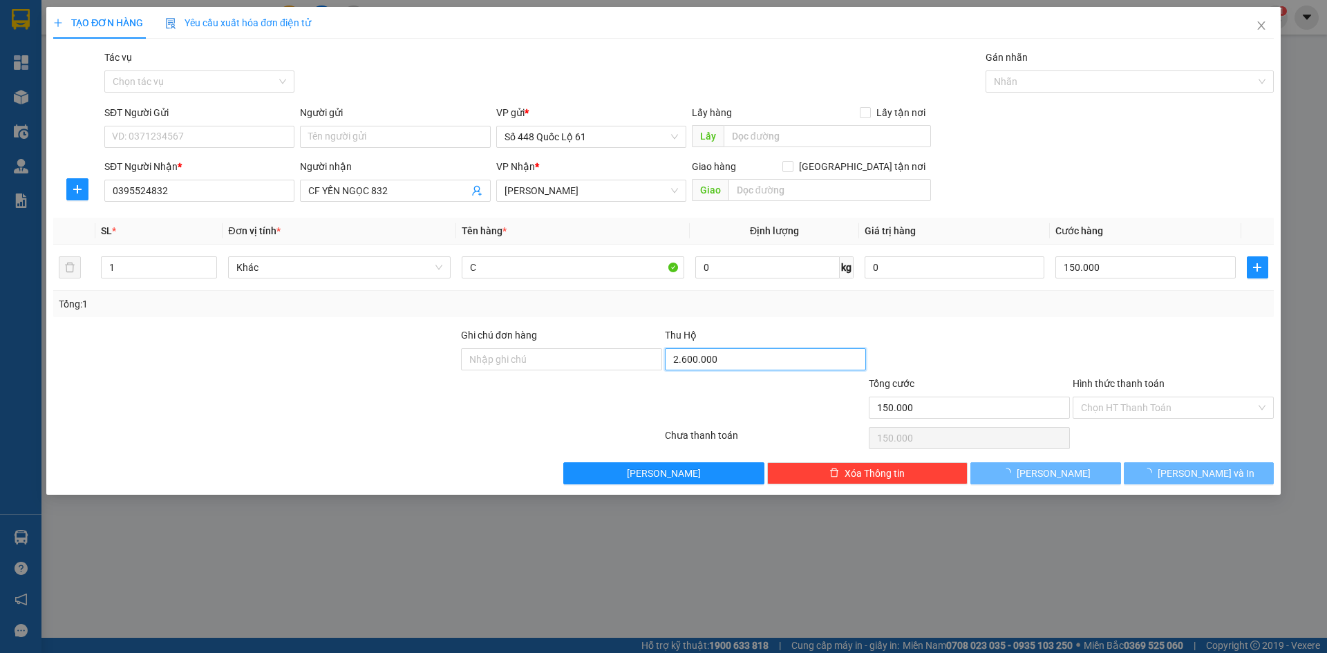
click at [734, 351] on input "2.600.000" at bounding box center [765, 359] width 201 height 22
drag, startPoint x: 1083, startPoint y: 307, endPoint x: 1065, endPoint y: 340, distance: 37.7
click at [1082, 316] on div "Tổng: 1" at bounding box center [663, 304] width 1220 height 26
click at [1014, 466] on button "[PERSON_NAME]" at bounding box center [1045, 473] width 150 height 22
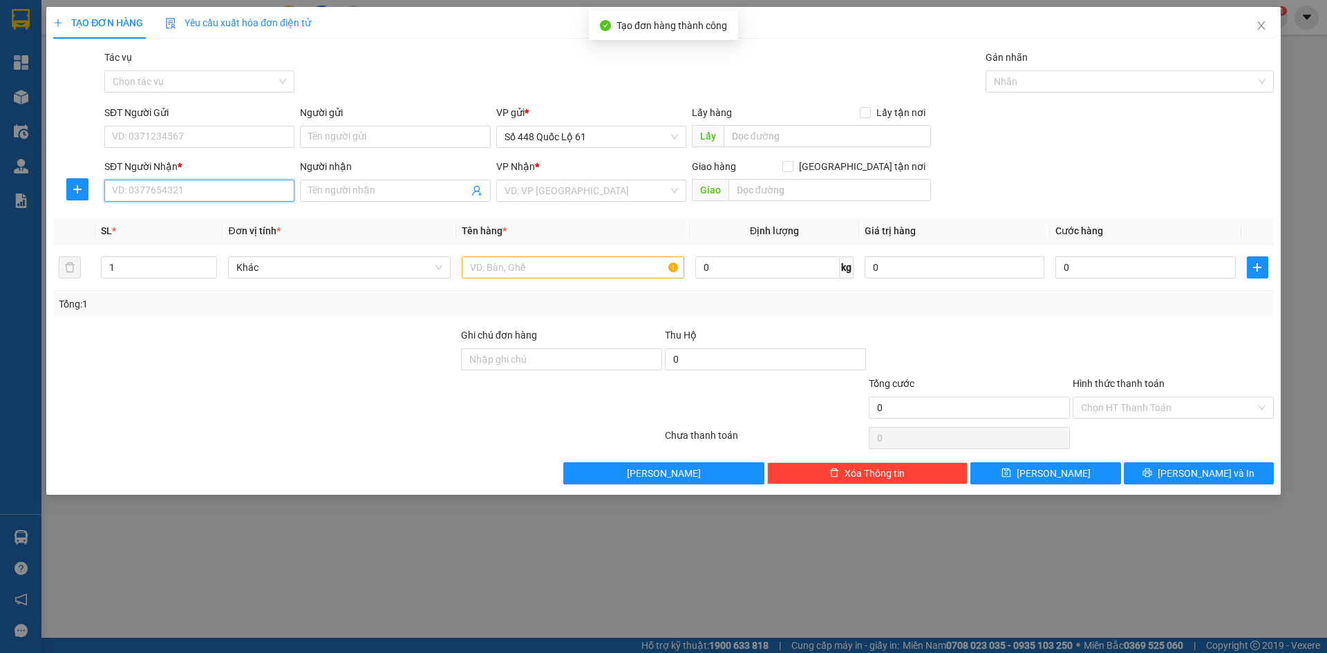
click at [228, 187] on input "SĐT Người Nhận *" at bounding box center [199, 191] width 190 height 22
click at [251, 194] on input "SĐT Người Nhận *" at bounding box center [199, 191] width 190 height 22
click at [385, 195] on input "Người nhận" at bounding box center [388, 190] width 160 height 15
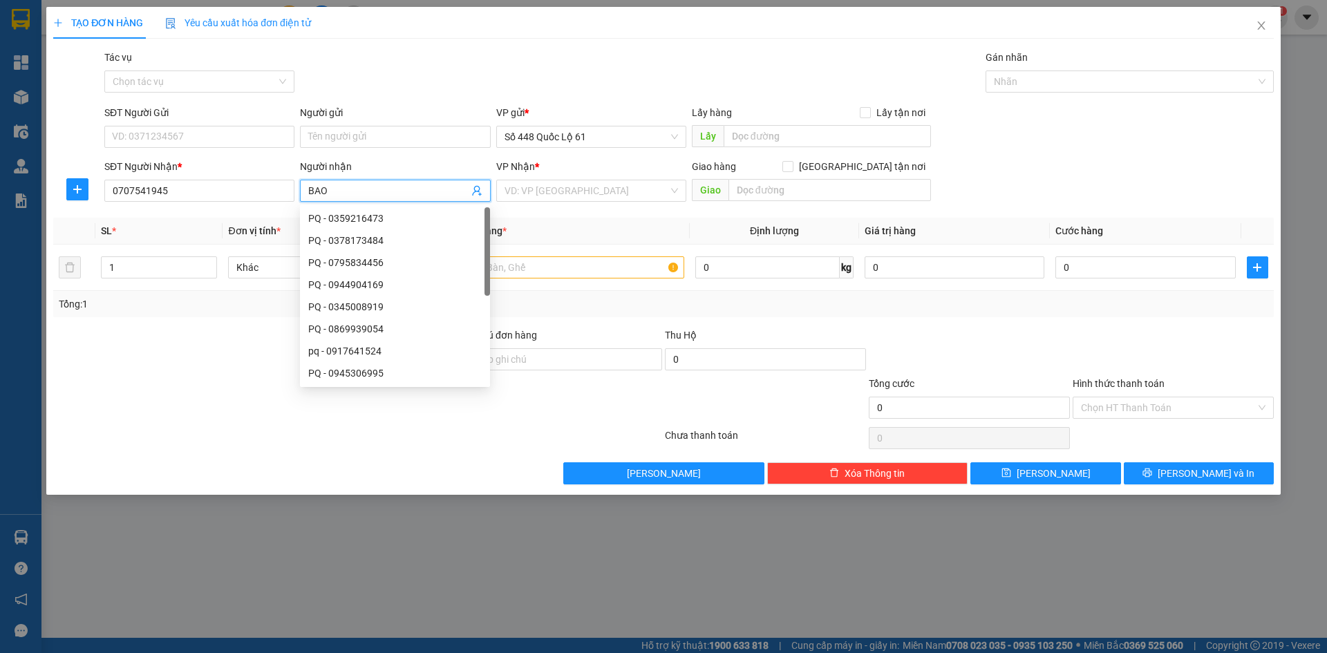
paste input "Đ"
paste input "DD"
paste input "ÁC"
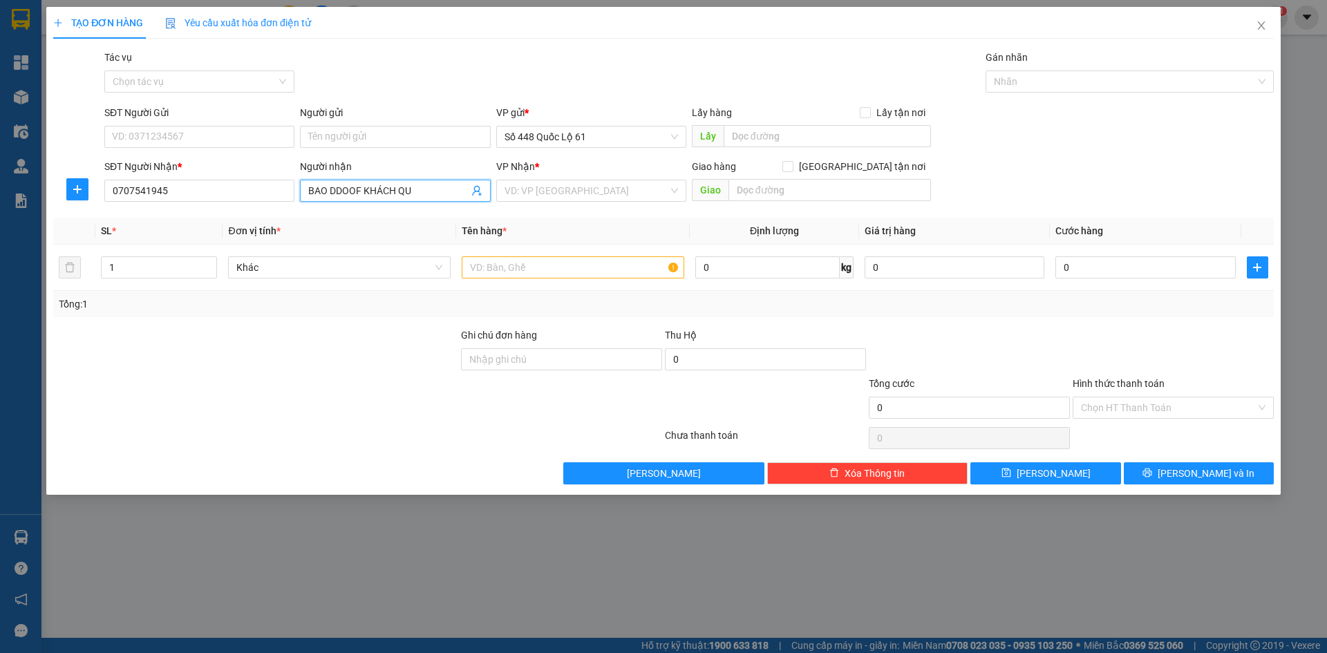
paste input "Ê"
click at [361, 194] on input "BAO DDOOF KHÁCH QUÊN" at bounding box center [388, 190] width 160 height 15
paste input "Đ"
paste input "Ô"
paste input "Ồ"
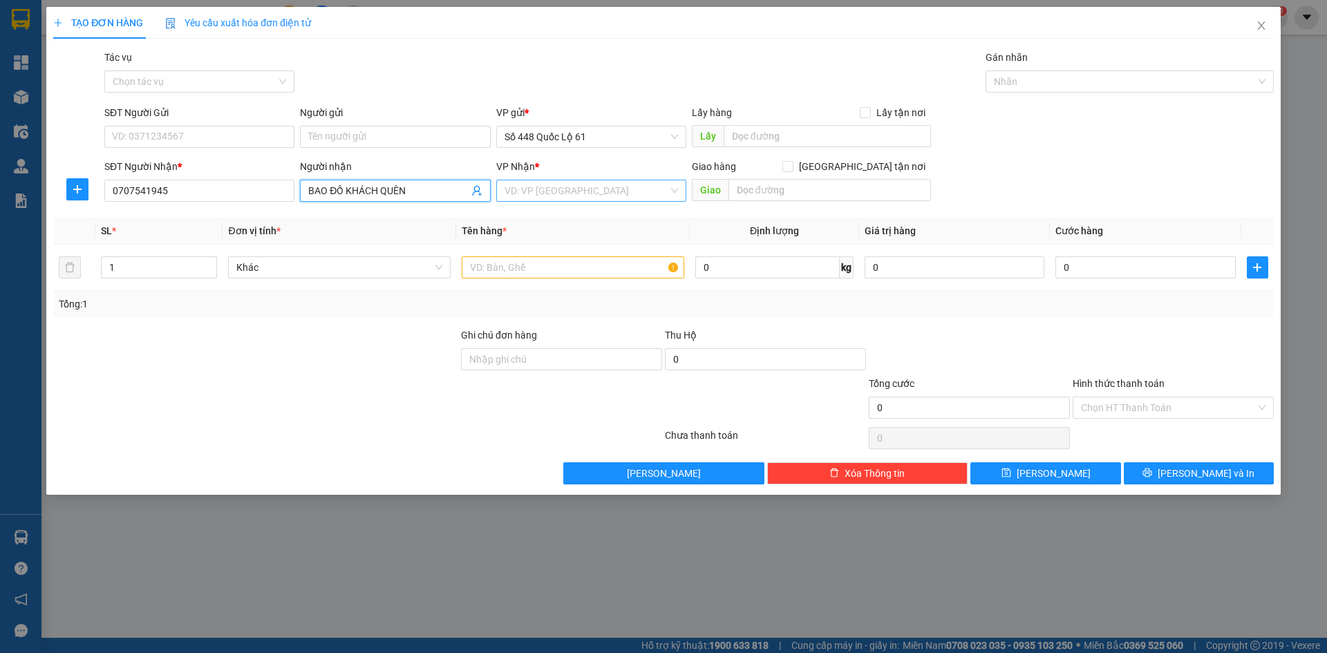
click at [601, 193] on input "search" at bounding box center [586, 190] width 164 height 21
click at [578, 245] on div "Sài Gòn" at bounding box center [590, 240] width 173 height 15
click at [781, 194] on input "text" at bounding box center [829, 190] width 202 height 22
paste input "Ủ"
paste input "Đ"
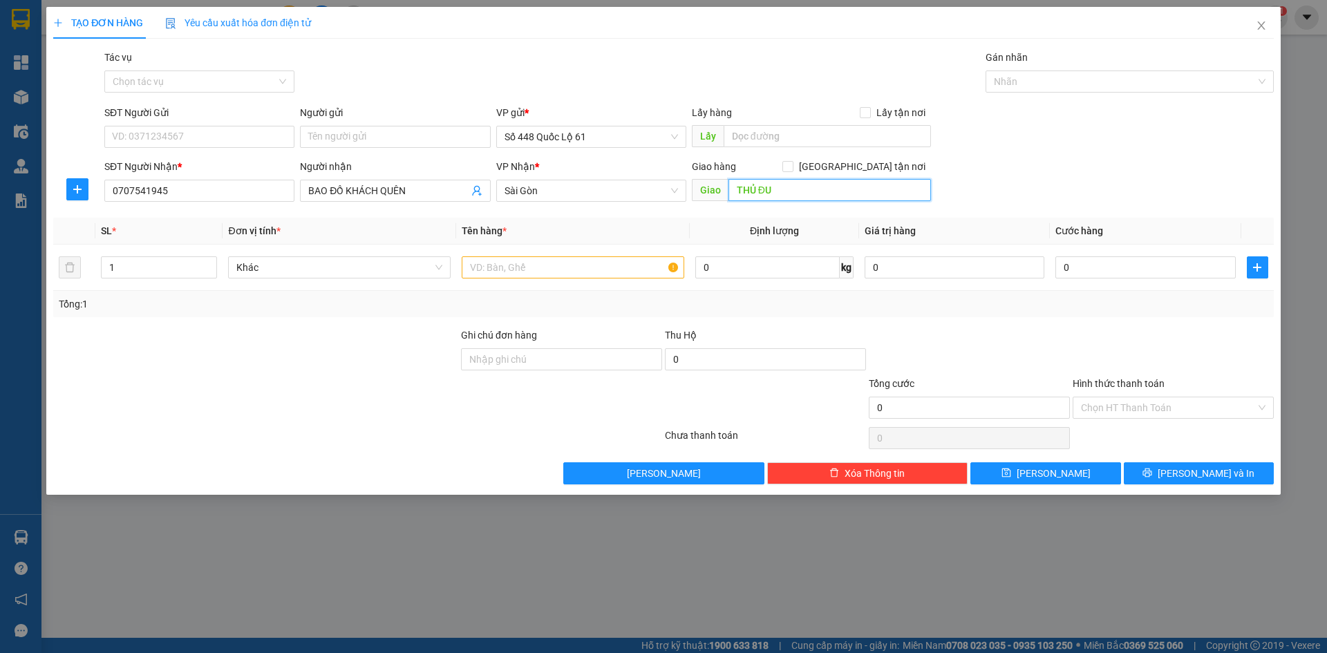
paste input "ƯC"
paste input "ỨC"
click at [862, 173] on label "[GEOGRAPHIC_DATA] tận nơi" at bounding box center [856, 166] width 149 height 15
click at [792, 171] on input "[GEOGRAPHIC_DATA] tận nơi" at bounding box center [787, 166] width 10 height 10
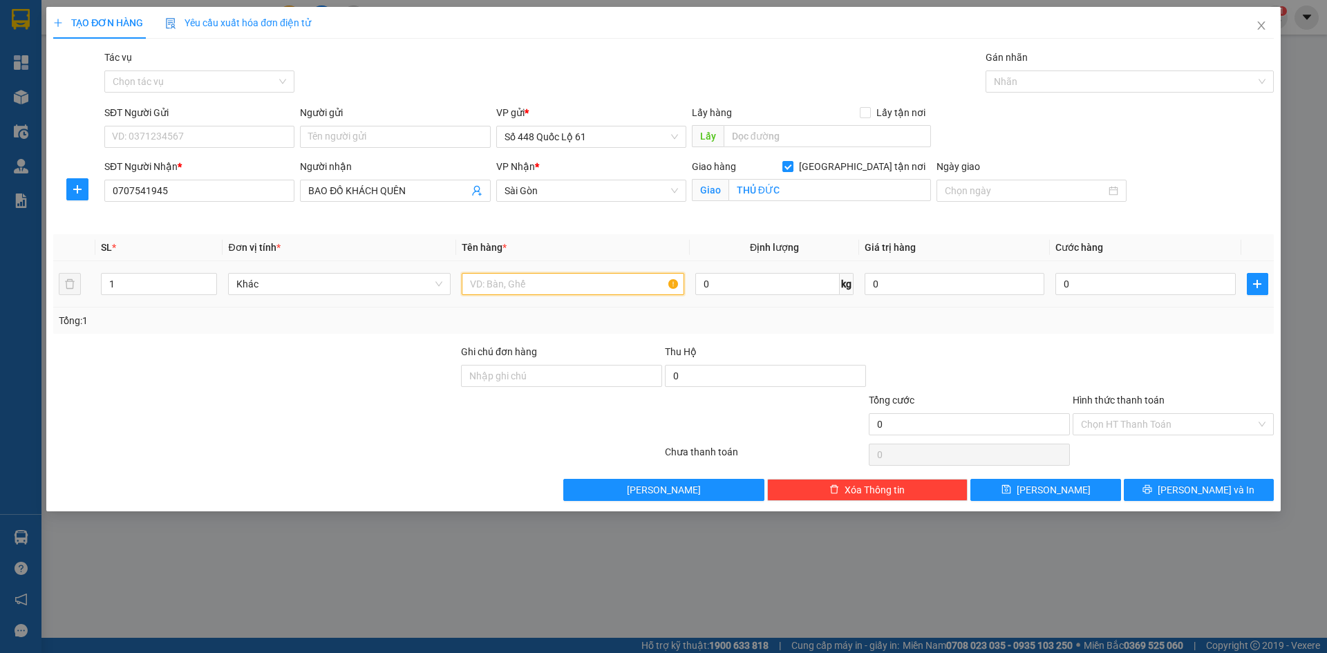
click at [569, 285] on input "text" at bounding box center [573, 284] width 222 height 22
click at [1097, 290] on input "0" at bounding box center [1145, 284] width 180 height 22
drag, startPoint x: 1092, startPoint y: 343, endPoint x: 1105, endPoint y: 417, distance: 75.0
click at [1093, 348] on div "Transit Pickup Surcharge Ids Transit Deliver Surcharge Ids Transit Deliver Surc…" at bounding box center [663, 275] width 1220 height 451
click at [1107, 426] on input "Hình thức thanh toán" at bounding box center [1168, 424] width 175 height 21
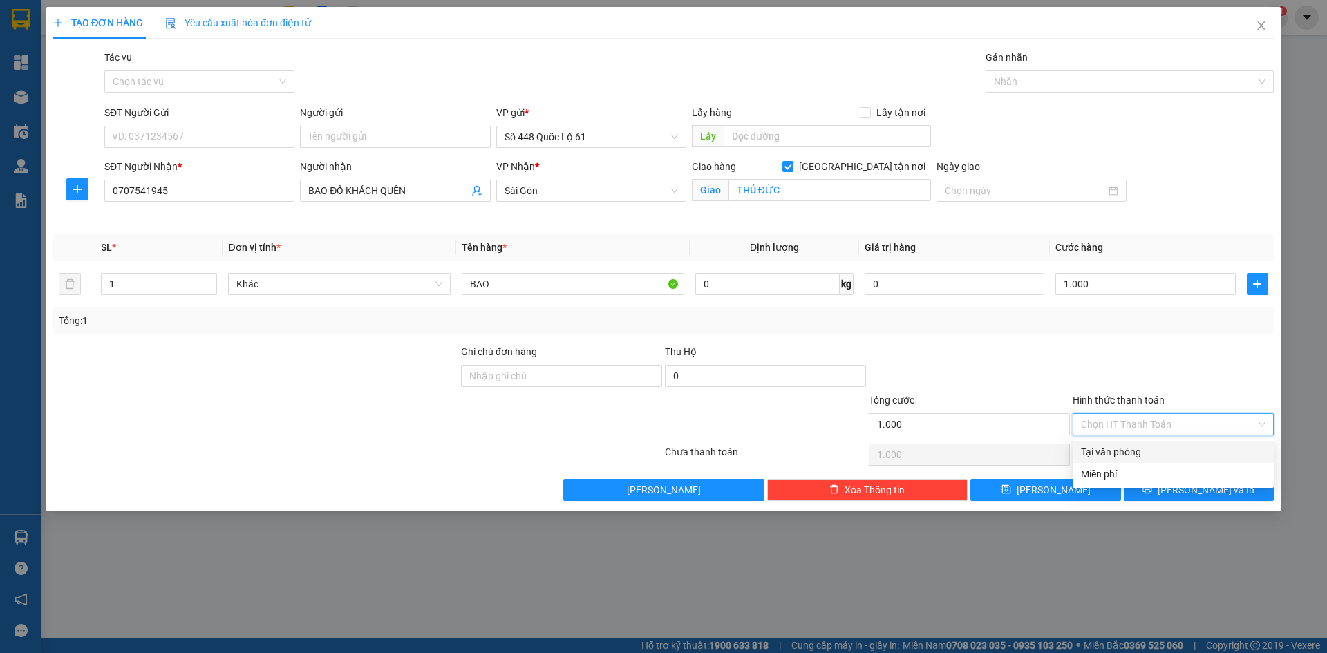
click at [1127, 450] on div "Tại văn phòng" at bounding box center [1173, 451] width 184 height 15
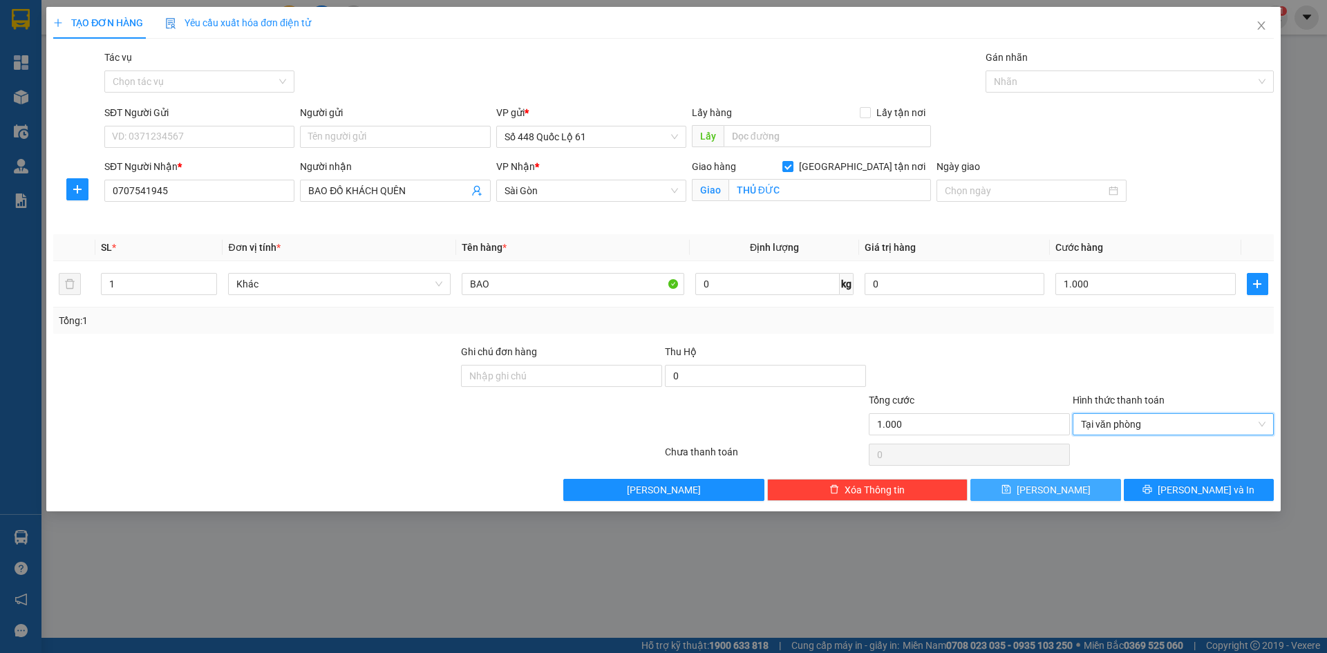
click at [1076, 481] on button "[PERSON_NAME]" at bounding box center [1045, 490] width 150 height 22
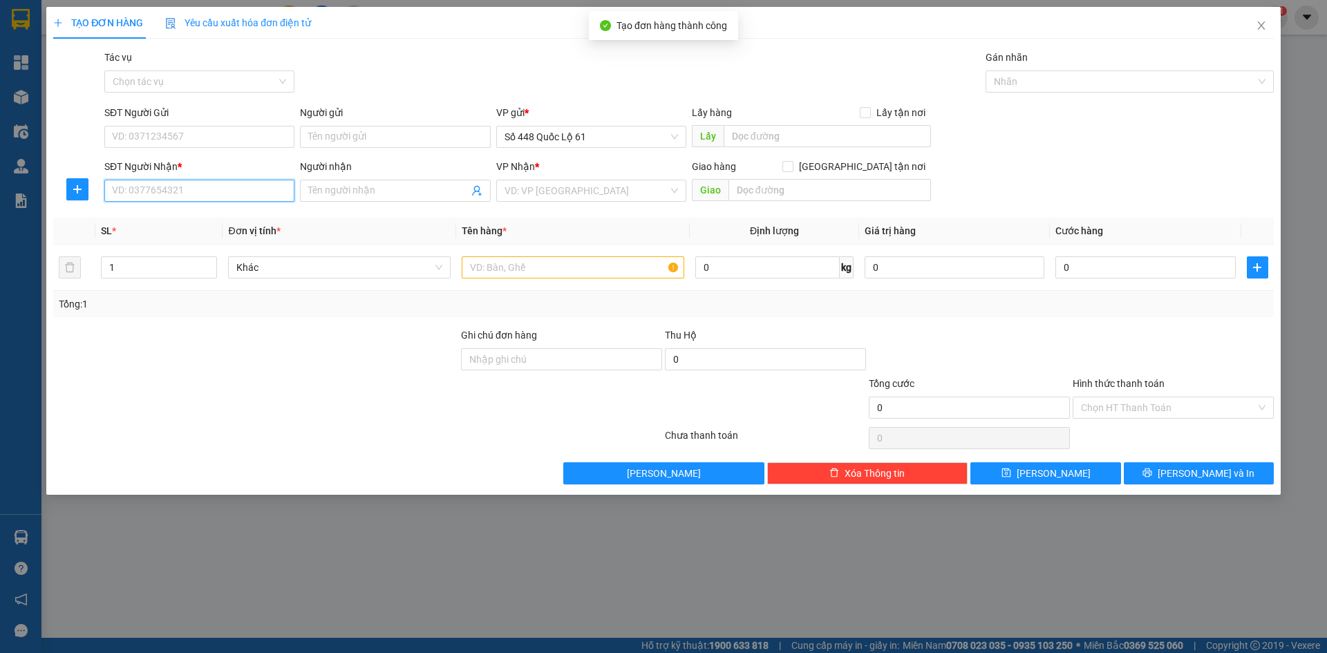
click at [234, 189] on input "SĐT Người Nhận *" at bounding box center [199, 191] width 190 height 22
click at [627, 197] on input "search" at bounding box center [586, 190] width 164 height 21
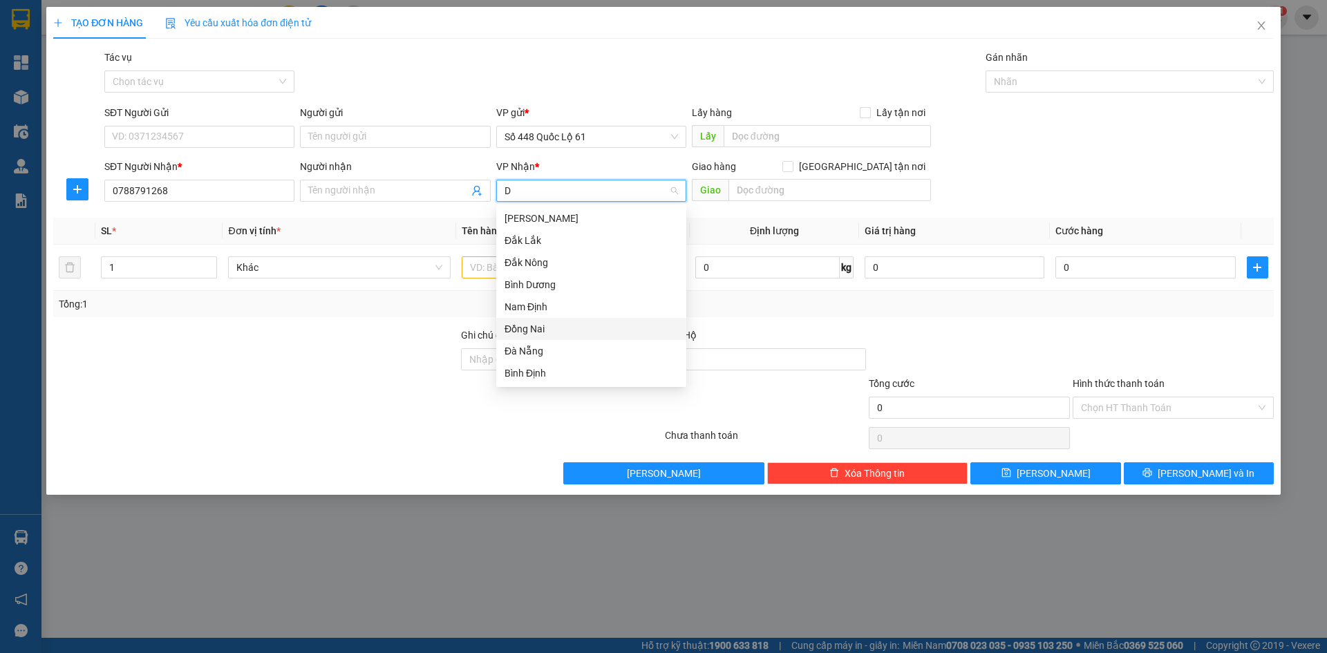
click at [552, 330] on div "Đồng Nai" at bounding box center [590, 328] width 173 height 15
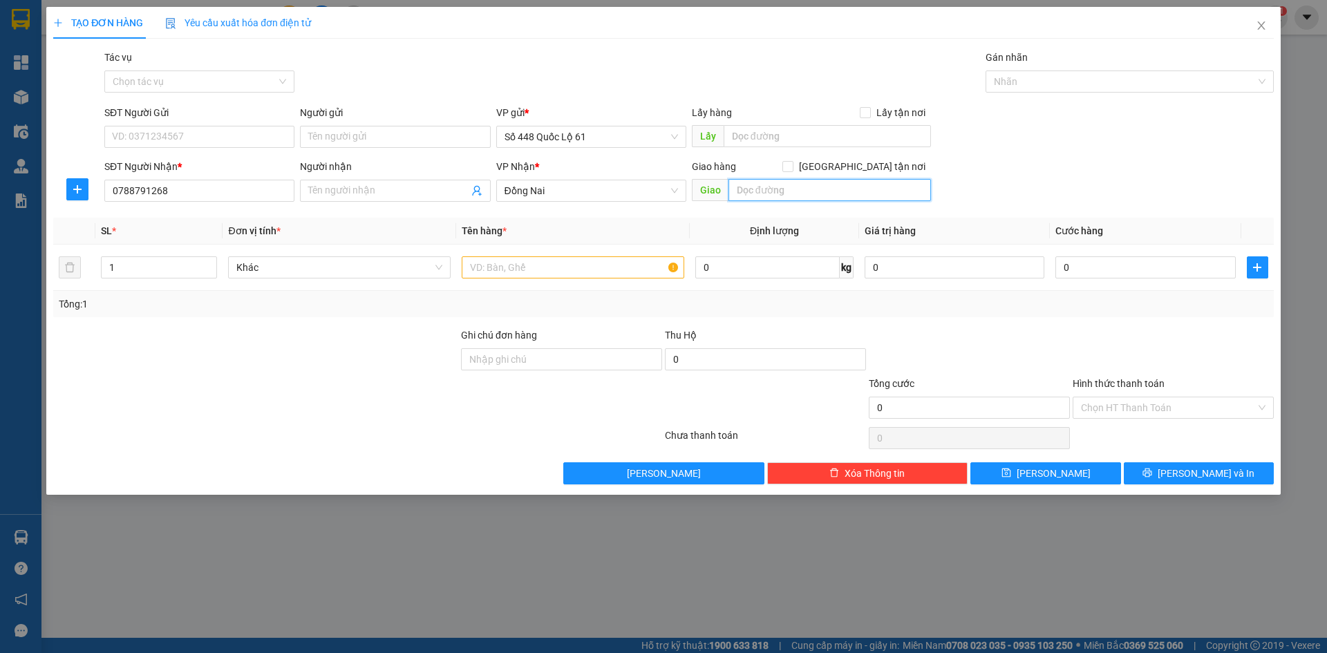
click at [842, 183] on input "text" at bounding box center [829, 190] width 202 height 22
paste input "Đ"
paste input "ỊNH"
paste input "Á"
click at [792, 165] on input "[GEOGRAPHIC_DATA] tận nơi" at bounding box center [787, 166] width 10 height 10
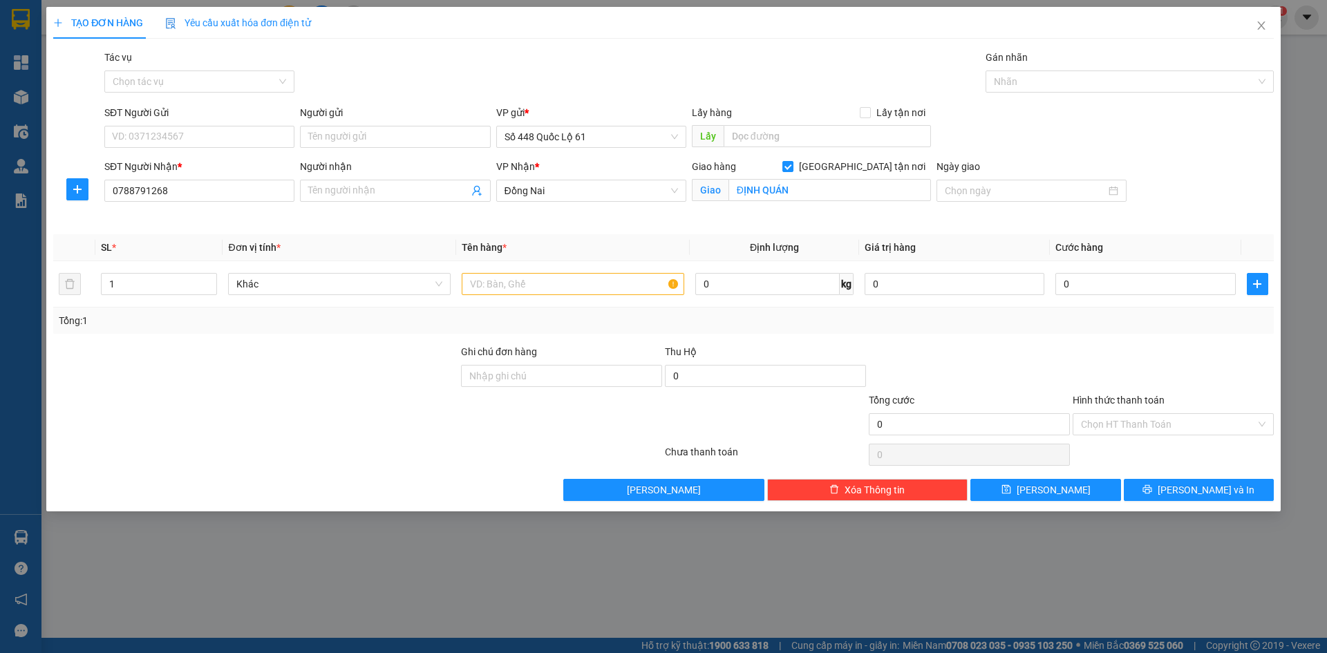
click at [602, 241] on th "Tên hàng *" at bounding box center [573, 247] width 234 height 27
click at [379, 133] on input "Người gửi" at bounding box center [395, 137] width 190 height 22
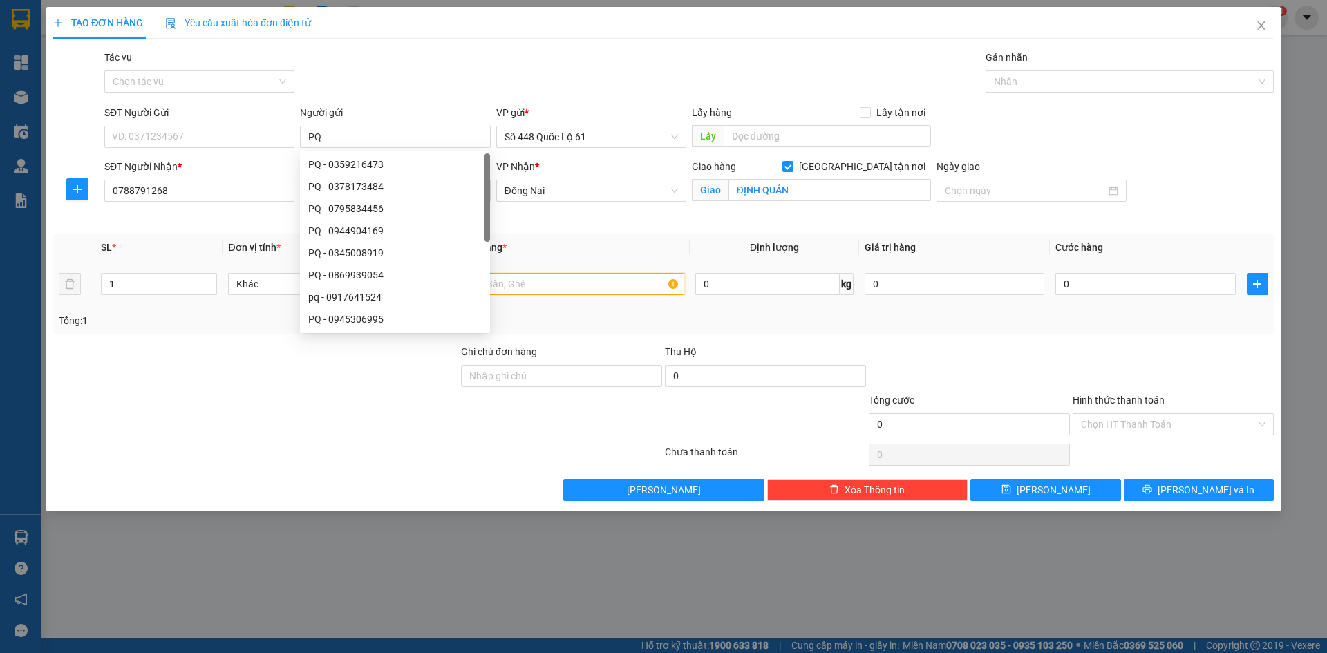
click at [522, 284] on input "text" at bounding box center [573, 284] width 222 height 22
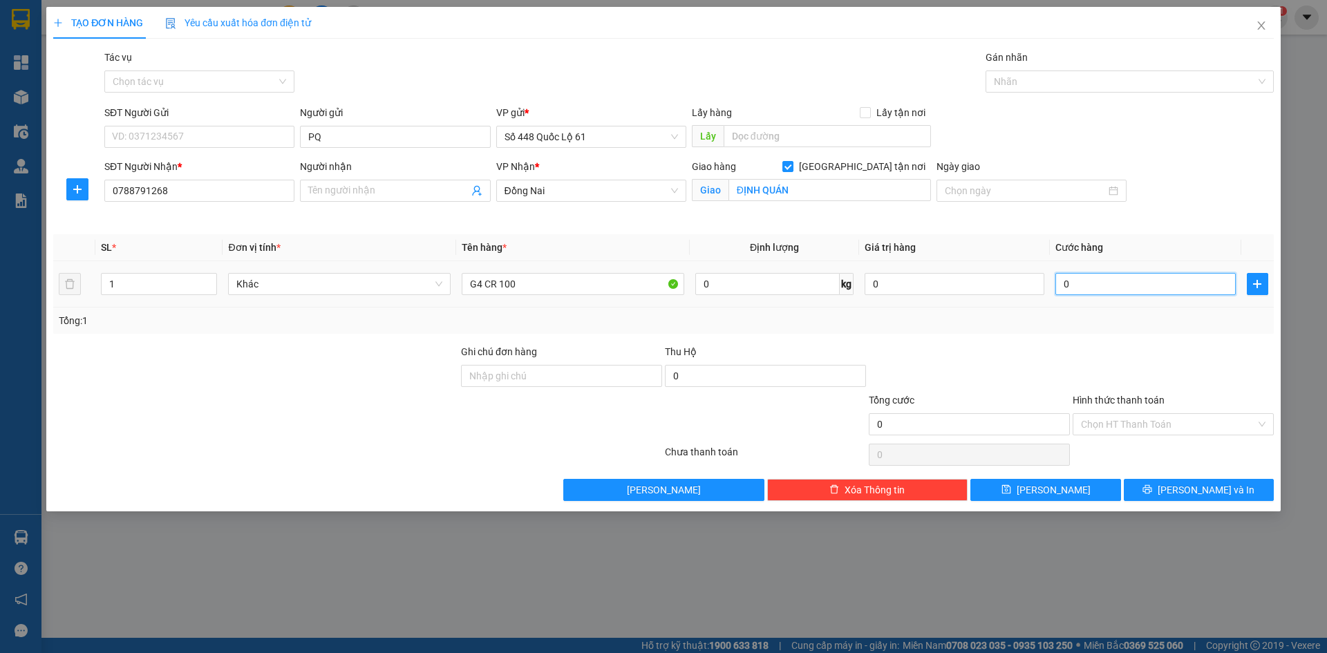
drag, startPoint x: 1112, startPoint y: 278, endPoint x: 1137, endPoint y: 370, distance: 94.7
click at [1112, 290] on input "0" at bounding box center [1145, 284] width 180 height 22
click at [1137, 370] on div at bounding box center [1173, 368] width 204 height 48
click at [1123, 428] on input "Hình thức thanh toán" at bounding box center [1168, 424] width 175 height 21
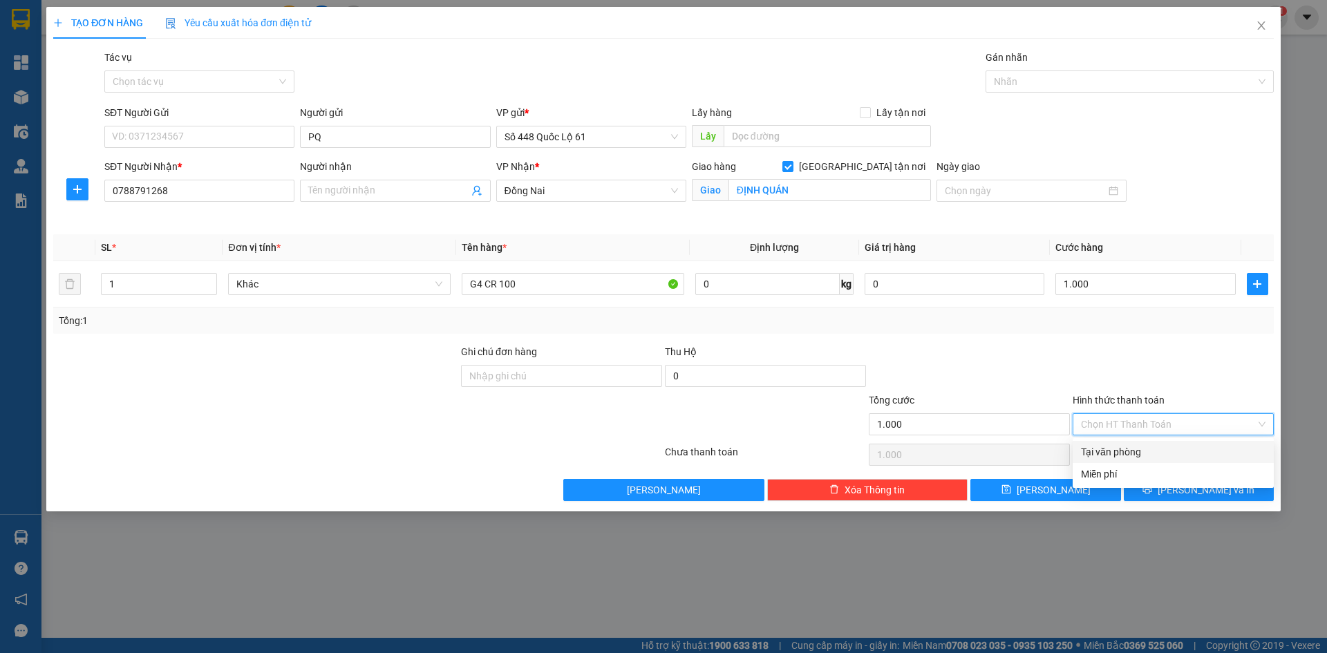
click at [1124, 444] on div "Tại văn phòng" at bounding box center [1172, 452] width 201 height 22
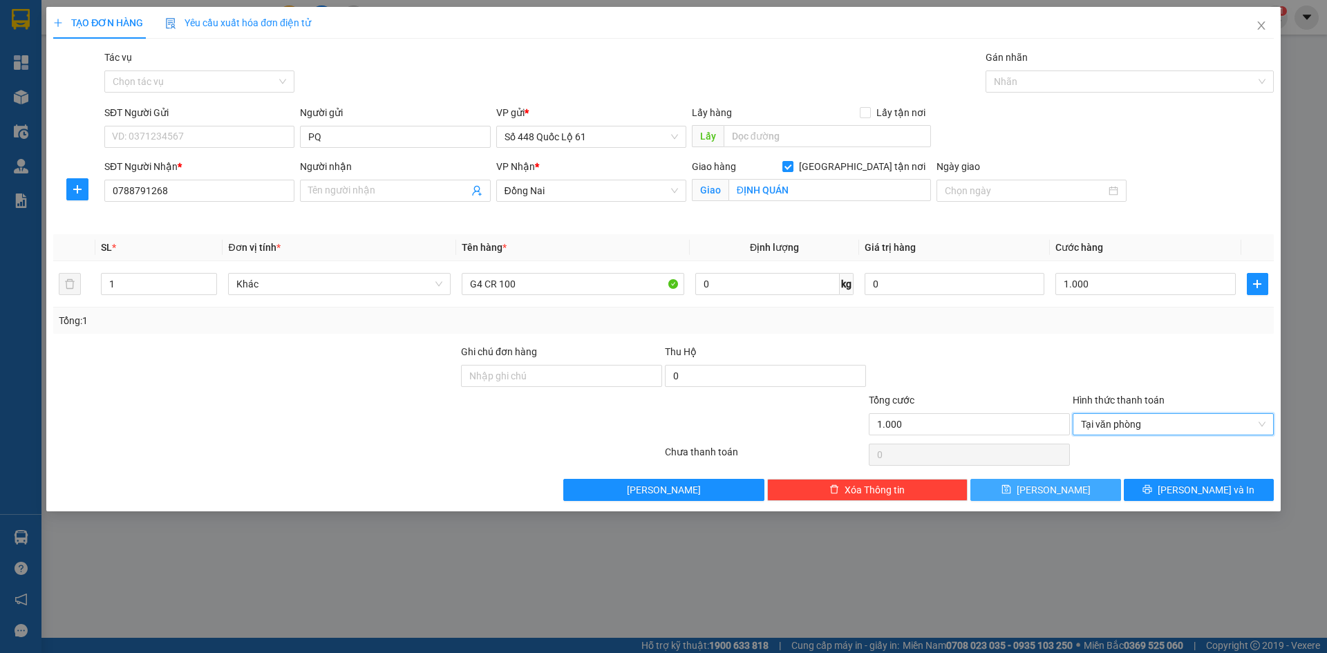
click at [1045, 487] on span "[PERSON_NAME]" at bounding box center [1053, 489] width 74 height 15
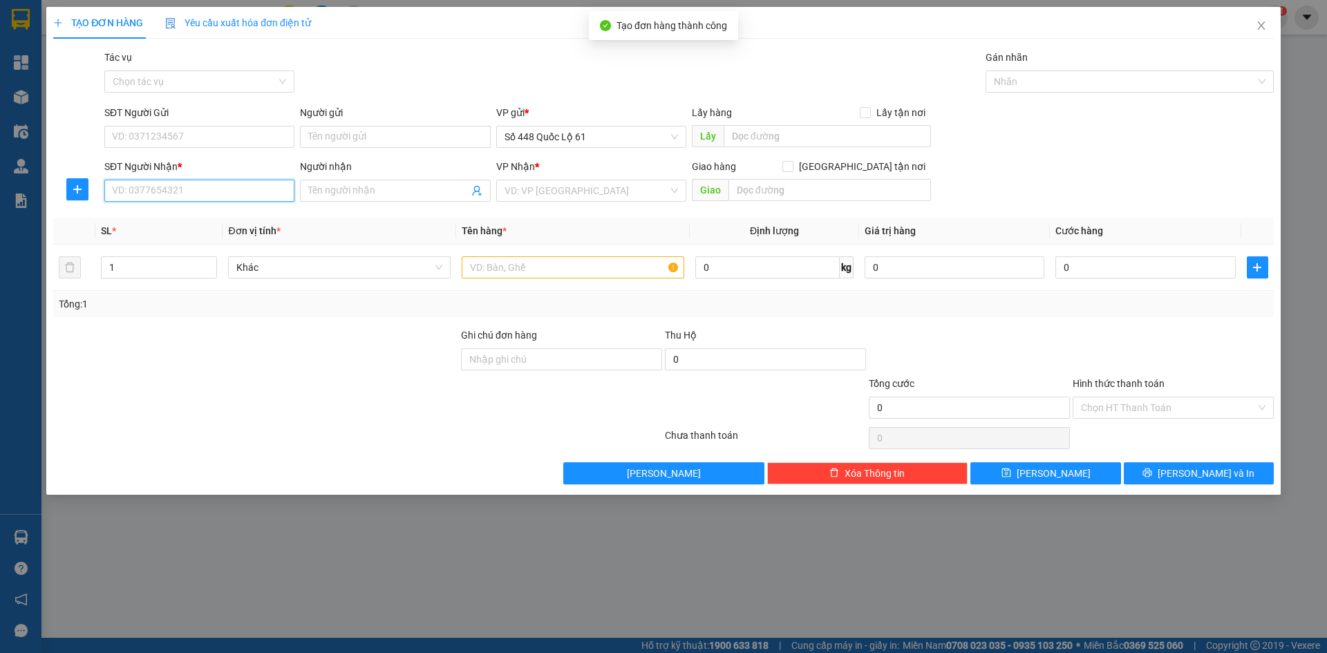
click at [153, 195] on input "SĐT Người Nhận *" at bounding box center [199, 191] width 190 height 22
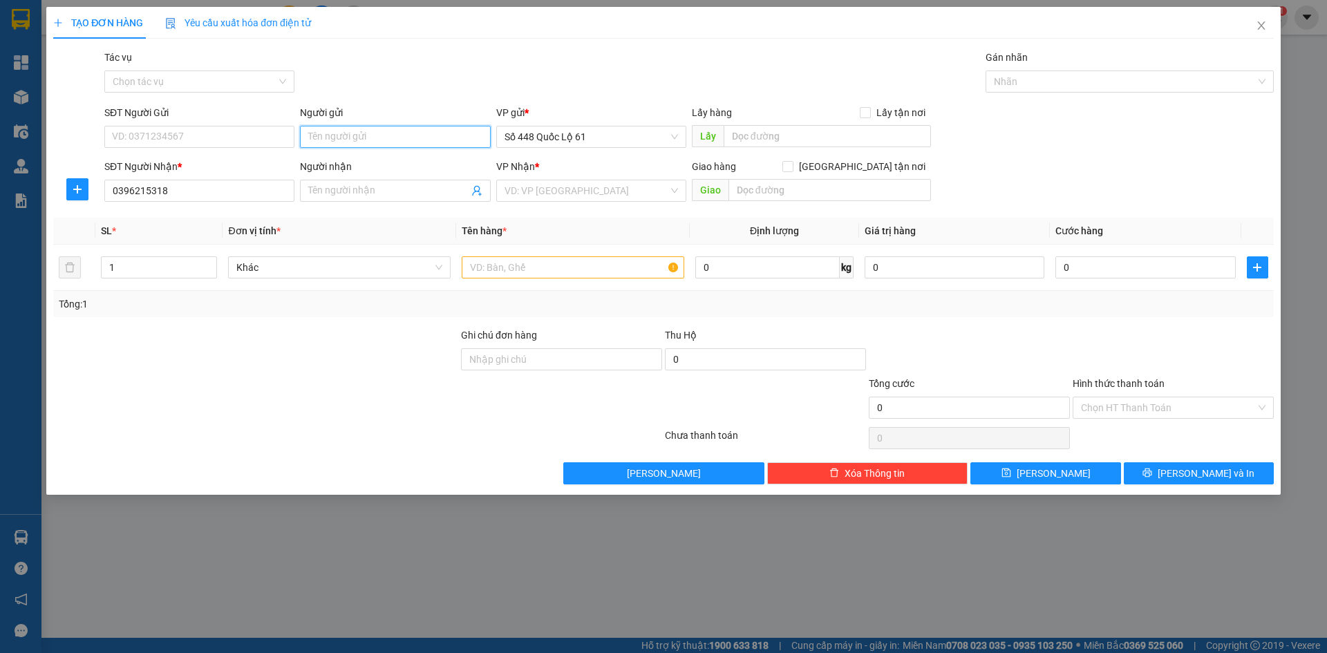
click at [379, 128] on input "Người gửi" at bounding box center [395, 137] width 190 height 22
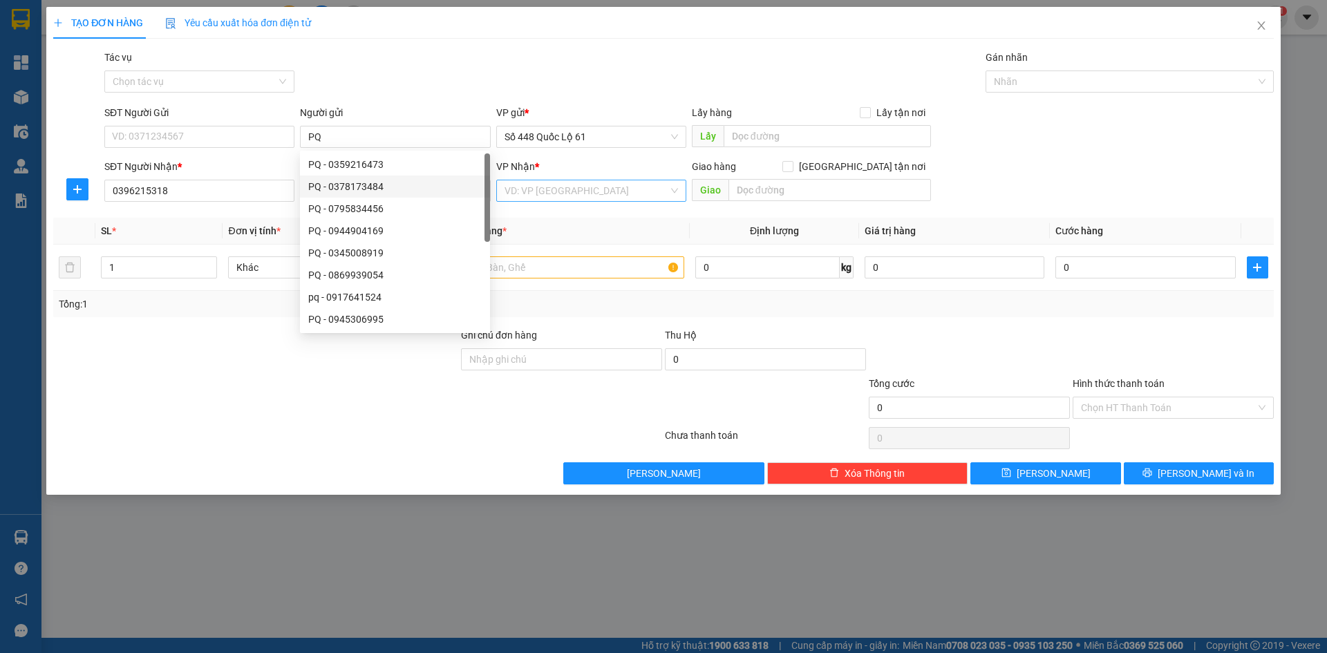
click at [569, 196] on input "search" at bounding box center [586, 190] width 164 height 21
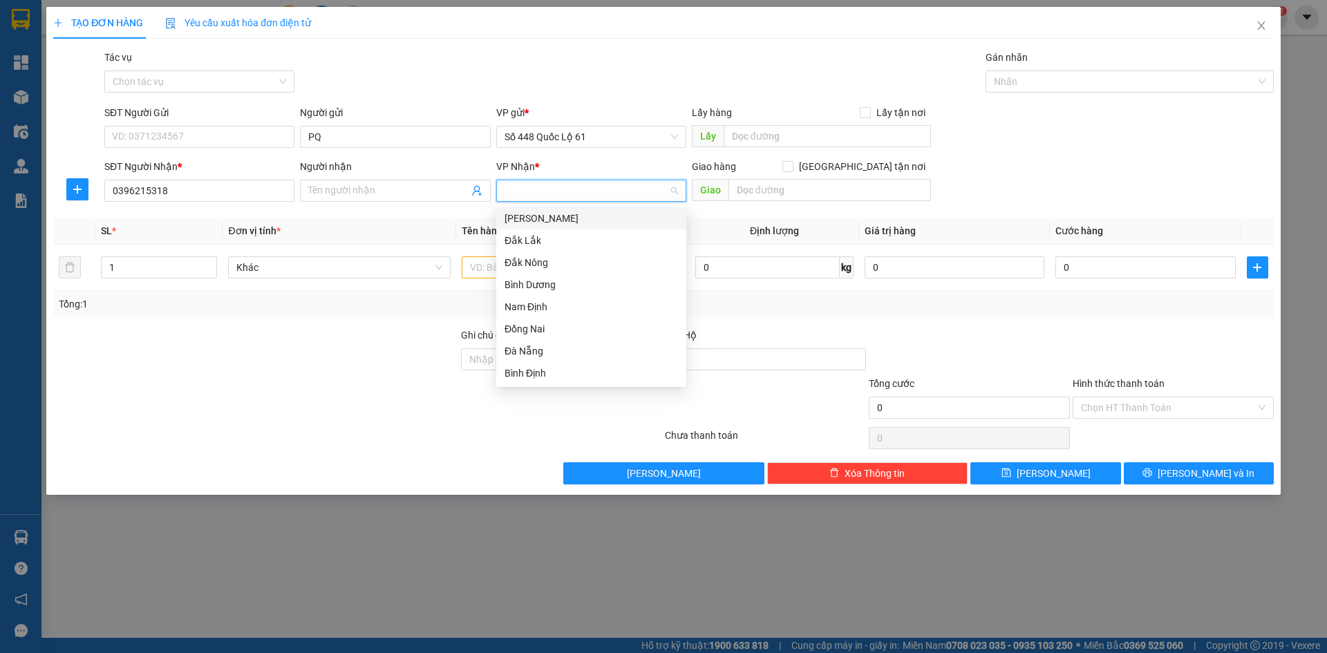
paste input "Đ"
click at [543, 352] on div "Đà Nẵng" at bounding box center [590, 350] width 173 height 15
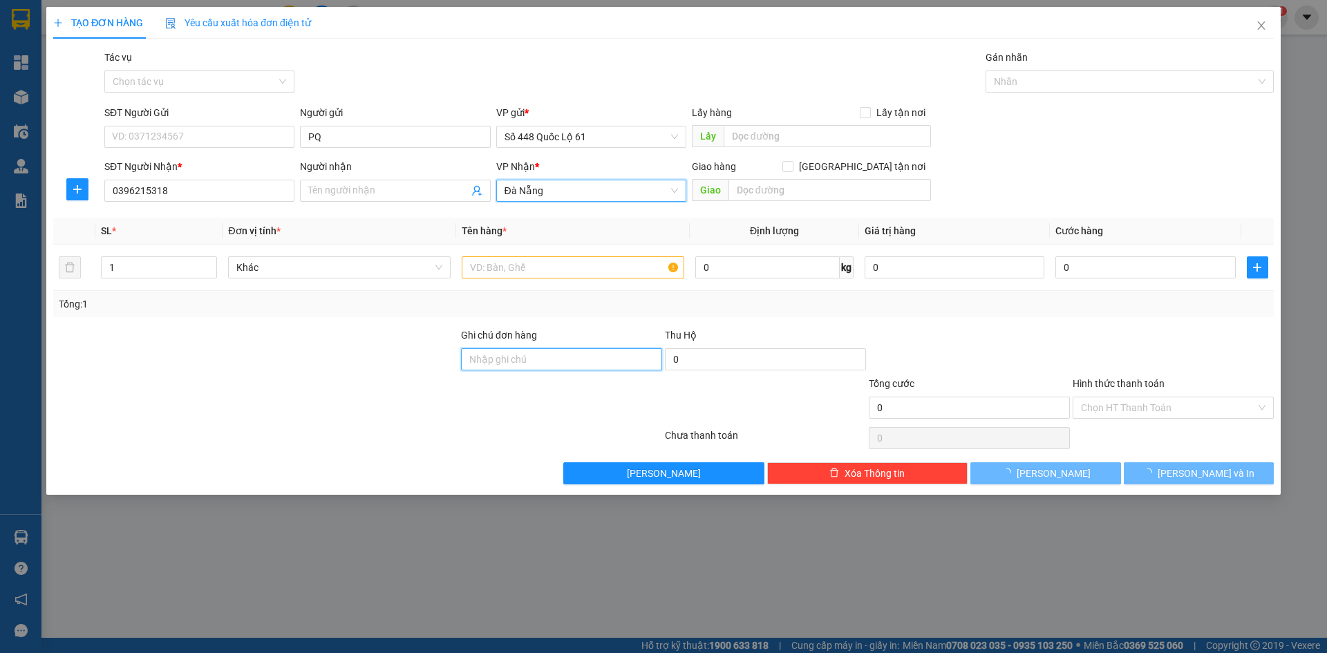
drag, startPoint x: 543, startPoint y: 352, endPoint x: 547, endPoint y: 339, distance: 14.2
click at [547, 339] on div "Ghi chú đơn hàng" at bounding box center [561, 351] width 201 height 48
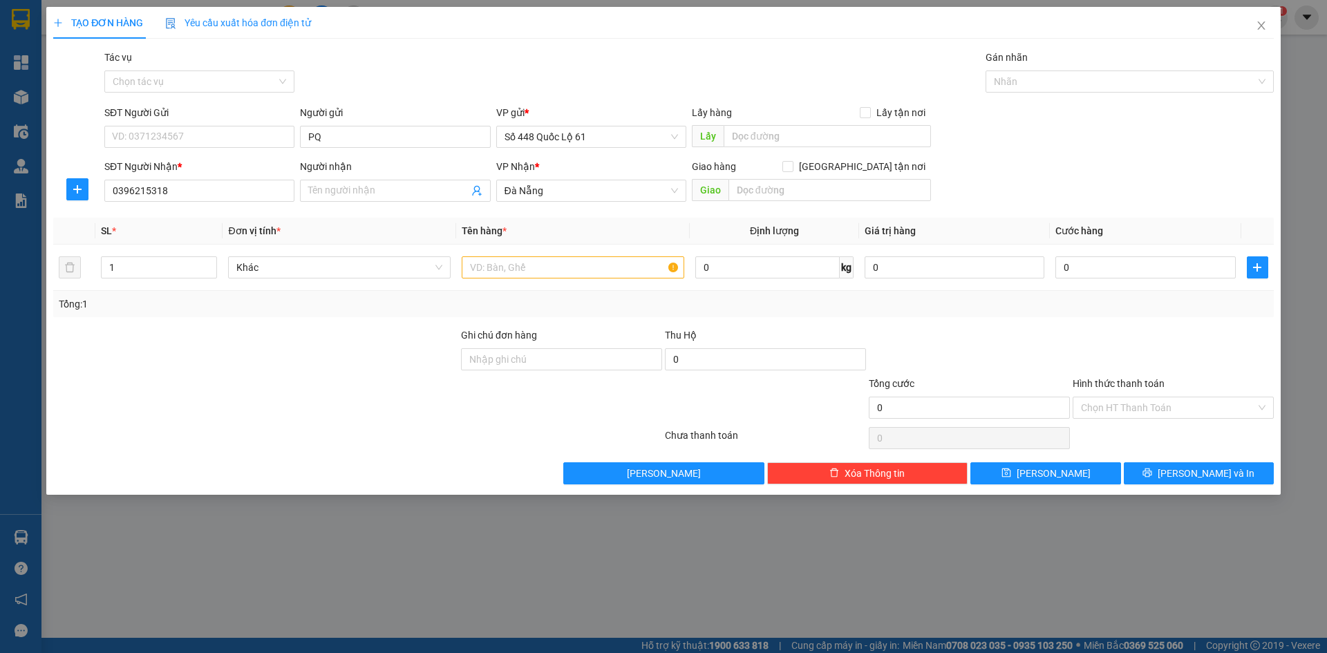
drag, startPoint x: 553, startPoint y: 176, endPoint x: 555, endPoint y: 202, distance: 25.6
click at [554, 180] on div "VP Nhận * Đà Nẵng" at bounding box center [591, 183] width 190 height 48
drag, startPoint x: 558, startPoint y: 194, endPoint x: 553, endPoint y: 205, distance: 12.1
click at [558, 195] on span "Đà Nẵng" at bounding box center [590, 190] width 173 height 21
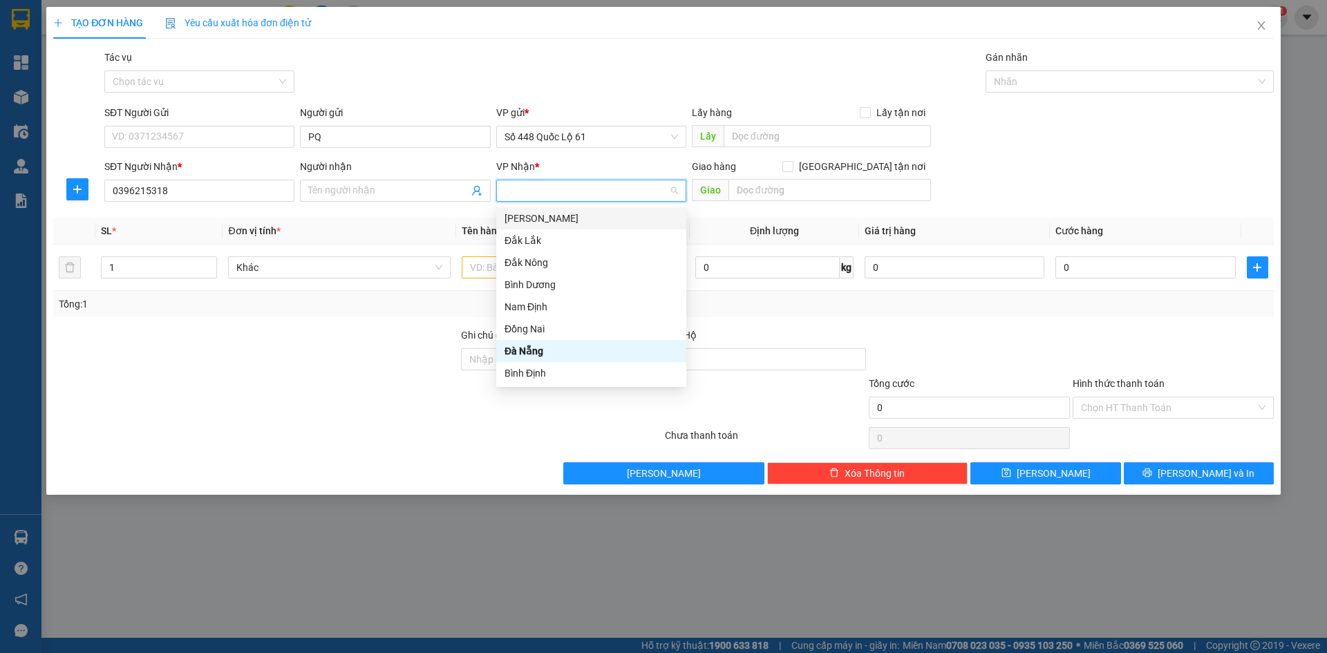
paste input "Đ"
click at [546, 330] on div "Đồng Nai" at bounding box center [590, 328] width 173 height 15
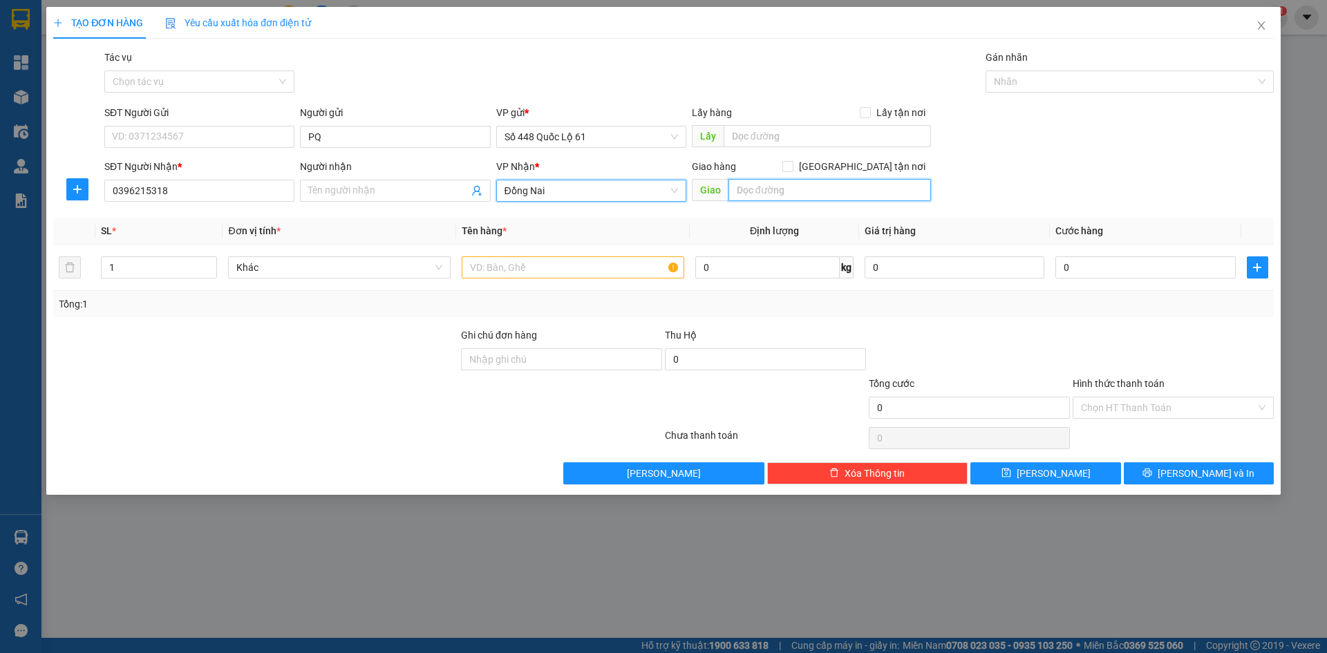
click at [774, 188] on input "text" at bounding box center [829, 190] width 202 height 22
paste input "ẢNG"
click at [792, 167] on input "[GEOGRAPHIC_DATA] tận nơi" at bounding box center [787, 166] width 10 height 10
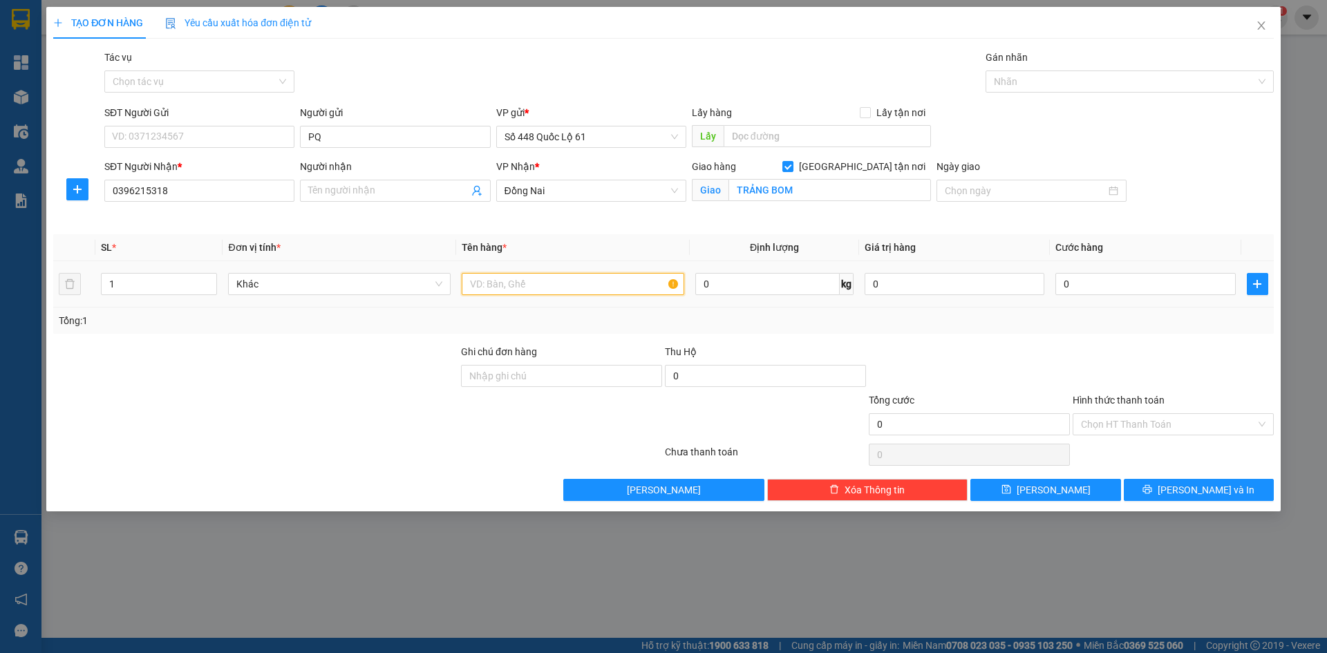
click at [560, 286] on input "text" at bounding box center [573, 284] width 222 height 22
click at [1099, 277] on input "0" at bounding box center [1145, 284] width 180 height 22
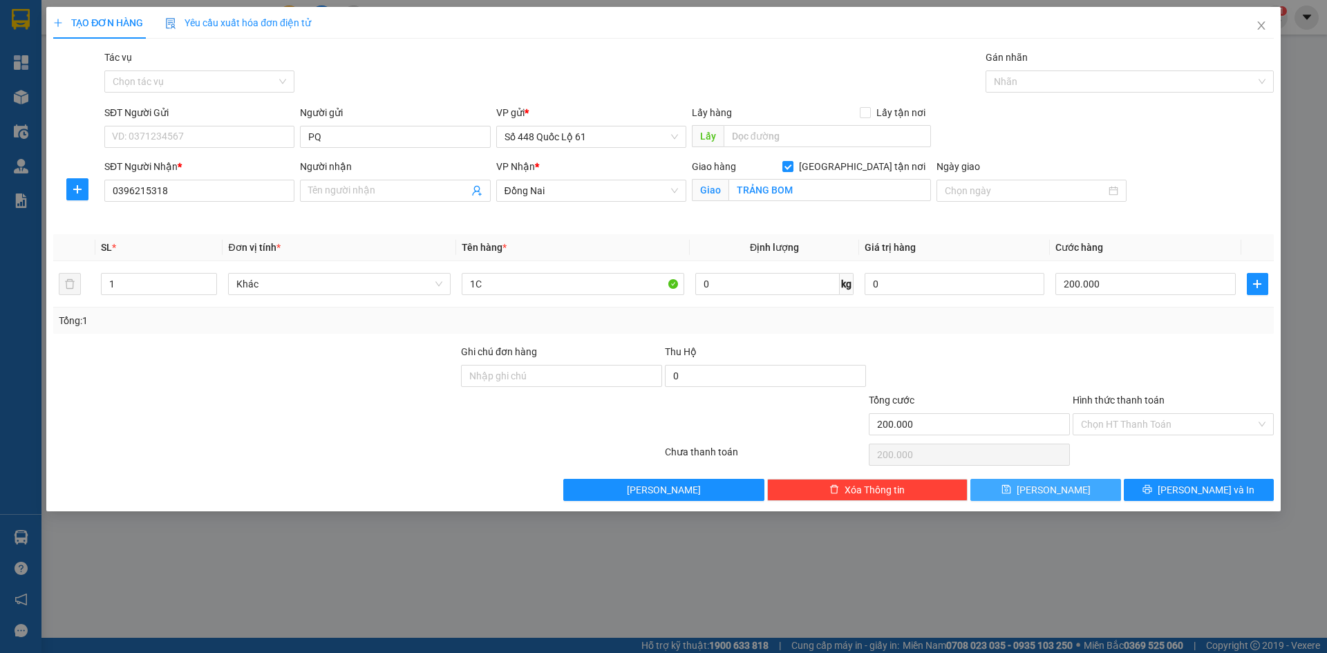
click at [1051, 495] on span "[PERSON_NAME]" at bounding box center [1053, 489] width 74 height 15
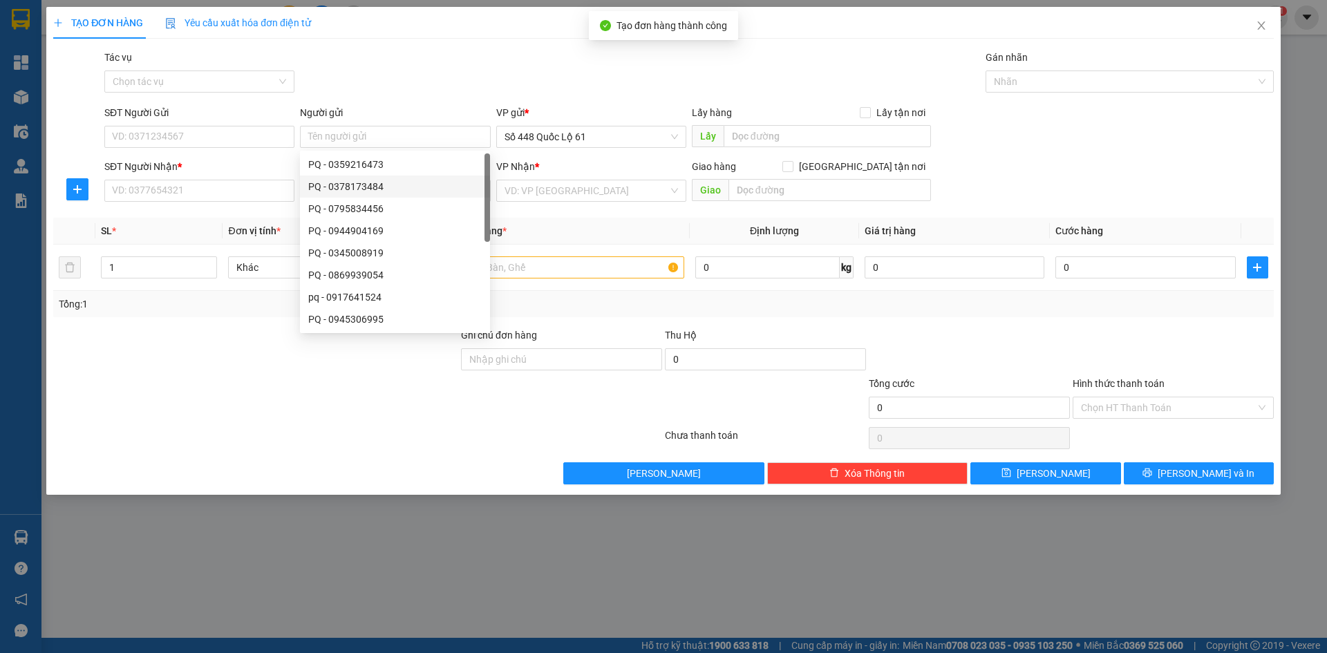
drag, startPoint x: 324, startPoint y: 134, endPoint x: 379, endPoint y: 57, distance: 95.1
click at [381, 53] on div "Gói vận chuyển * Tiêu chuẩn Tác vụ Chọn tác vụ Gán nhãn Nhãn" at bounding box center [689, 74] width 1175 height 48
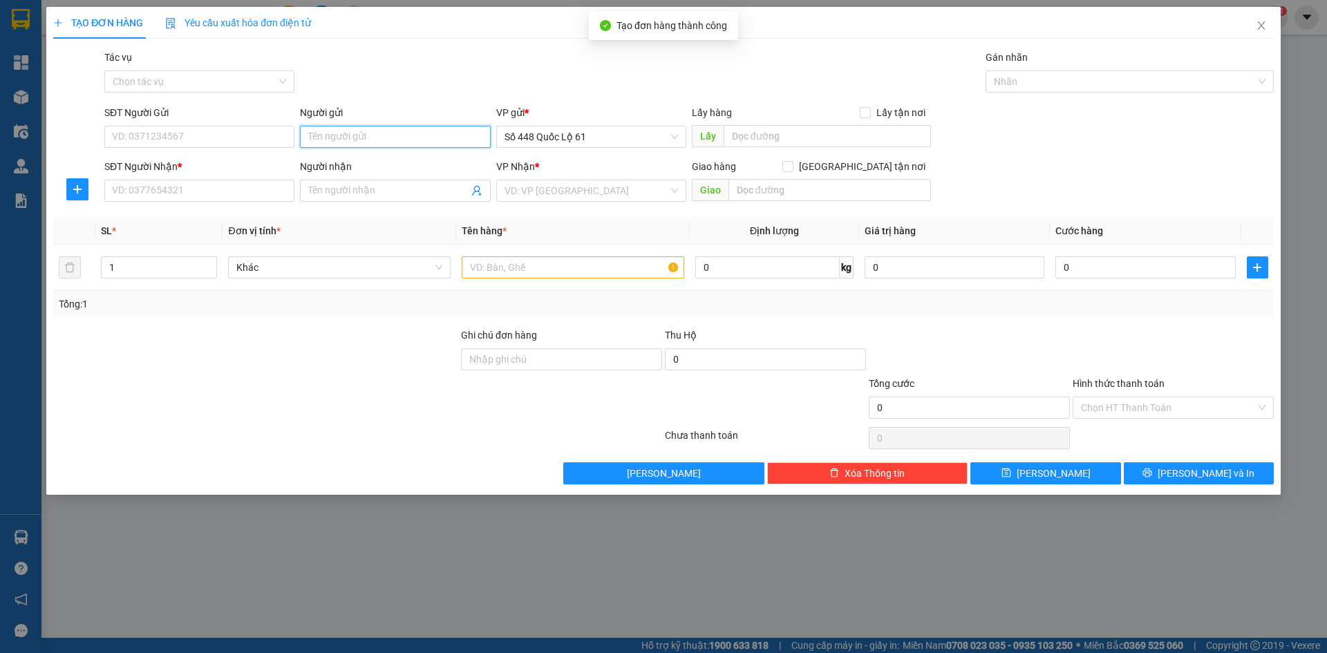
click at [347, 135] on input "Người gửi" at bounding box center [395, 137] width 190 height 22
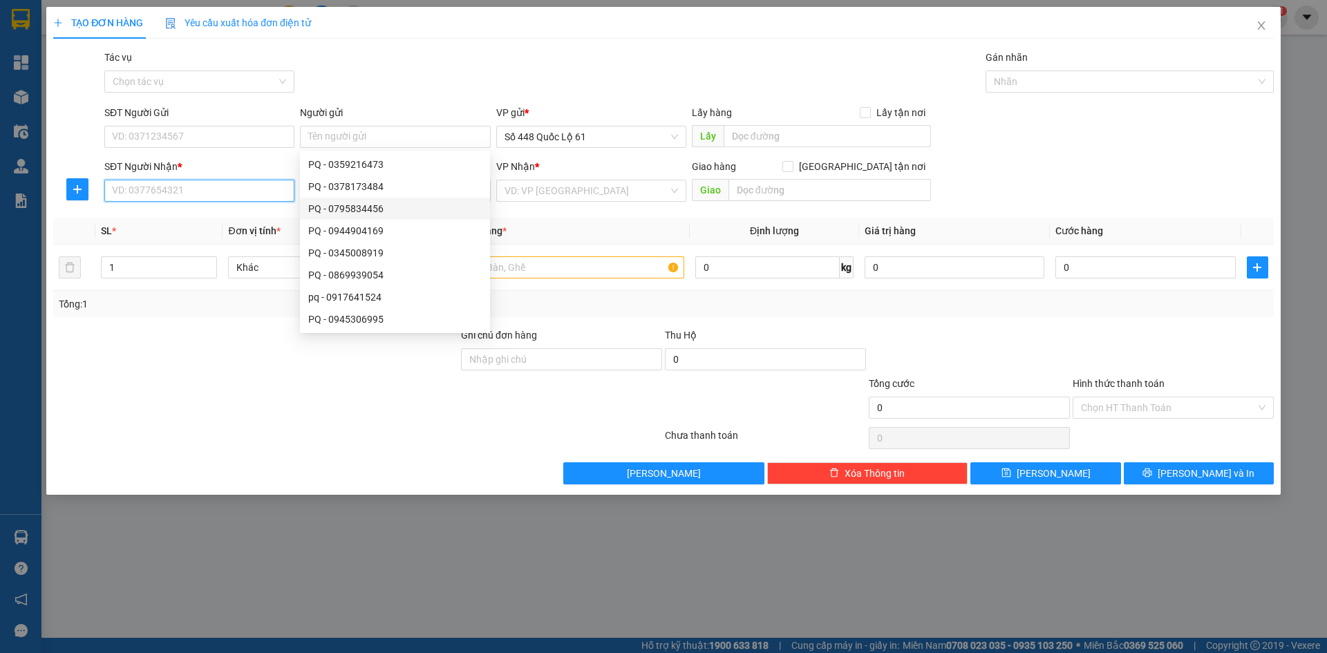
click at [196, 184] on input "SĐT Người Nhận *" at bounding box center [199, 191] width 190 height 22
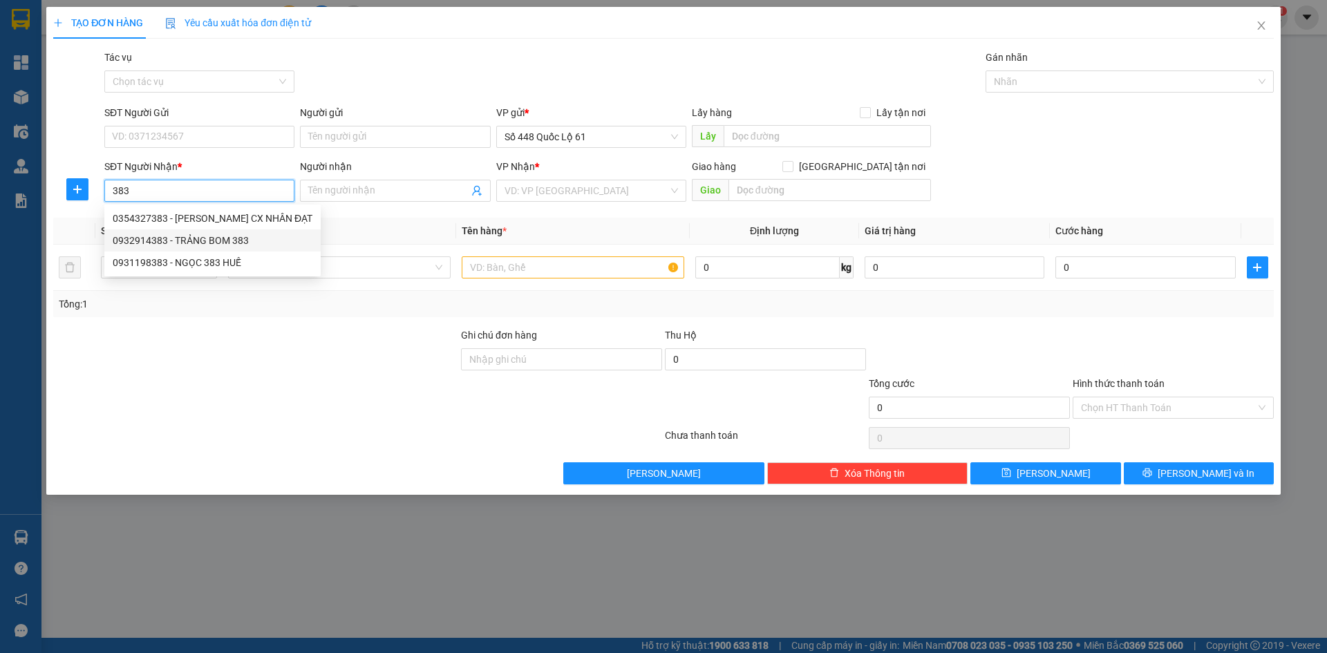
drag, startPoint x: 218, startPoint y: 231, endPoint x: 238, endPoint y: 237, distance: 20.8
click at [218, 232] on div "0932914383 - TRẢNG BOM 383" at bounding box center [212, 240] width 216 height 22
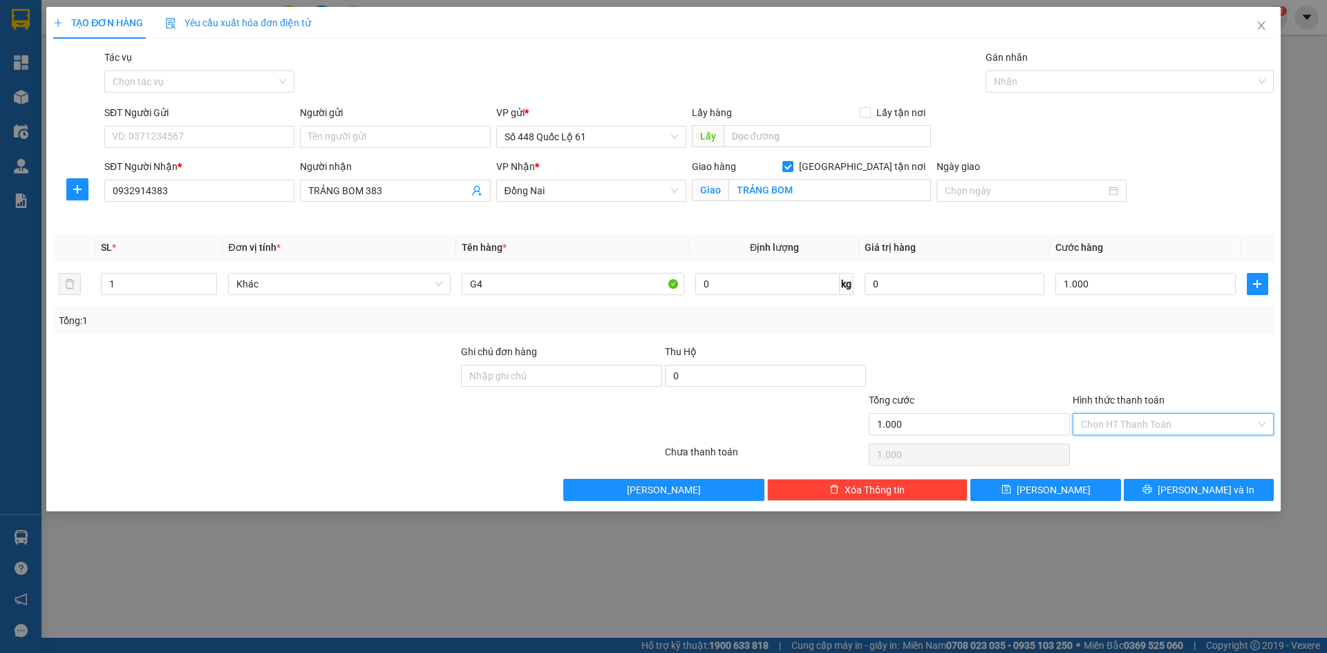
drag, startPoint x: 1172, startPoint y: 415, endPoint x: 1170, endPoint y: 438, distance: 23.7
click at [1172, 417] on input "Hình thức thanh toán" at bounding box center [1168, 424] width 175 height 21
drag, startPoint x: 1158, startPoint y: 450, endPoint x: 1135, endPoint y: 468, distance: 29.0
click at [1156, 450] on div "Tại văn phòng" at bounding box center [1173, 451] width 184 height 15
drag, startPoint x: 1085, startPoint y: 482, endPoint x: 620, endPoint y: 441, distance: 466.8
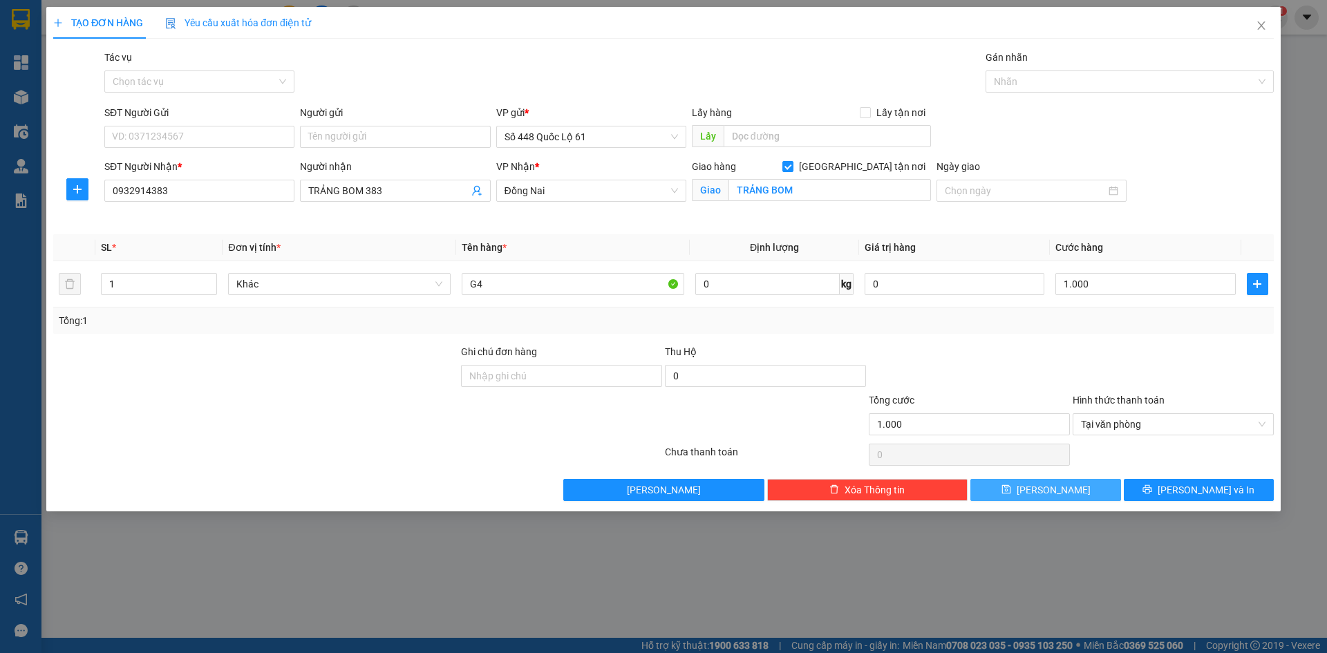
click at [1085, 482] on button "[PERSON_NAME]" at bounding box center [1045, 490] width 150 height 22
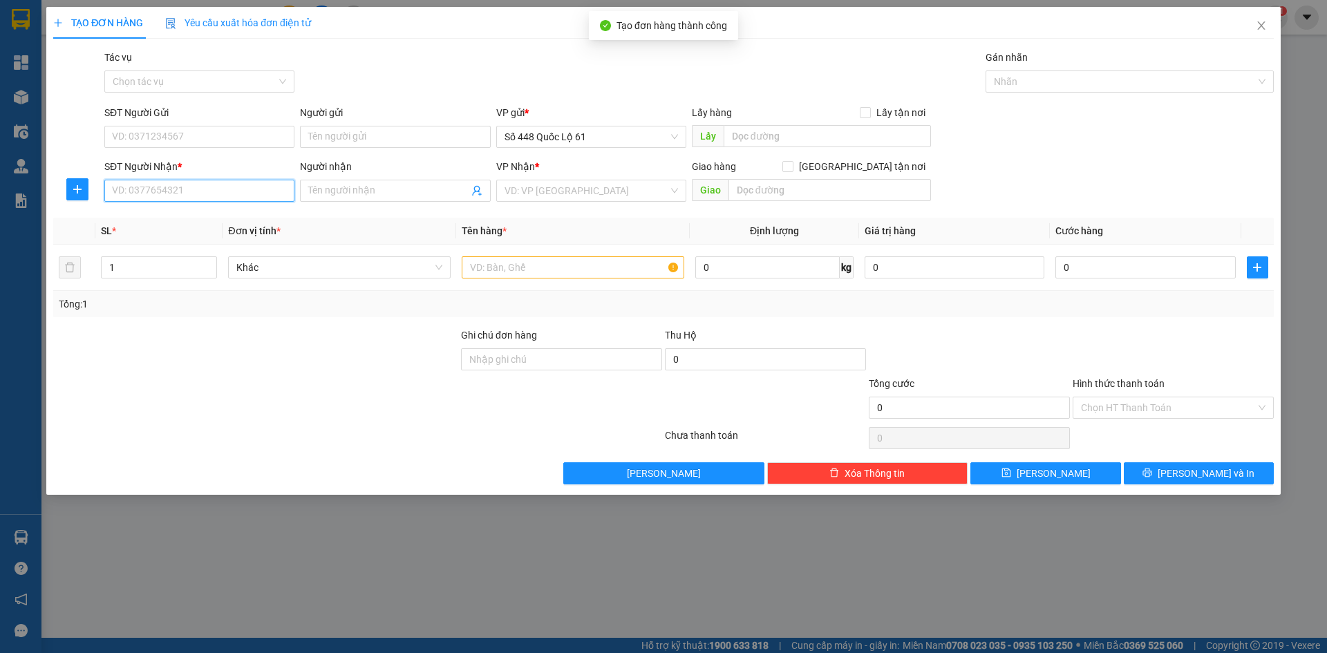
click at [198, 194] on input "SĐT Người Nhận *" at bounding box center [199, 191] width 190 height 22
click at [149, 189] on input "03955444029" at bounding box center [199, 191] width 190 height 22
click at [555, 191] on input "search" at bounding box center [586, 190] width 164 height 21
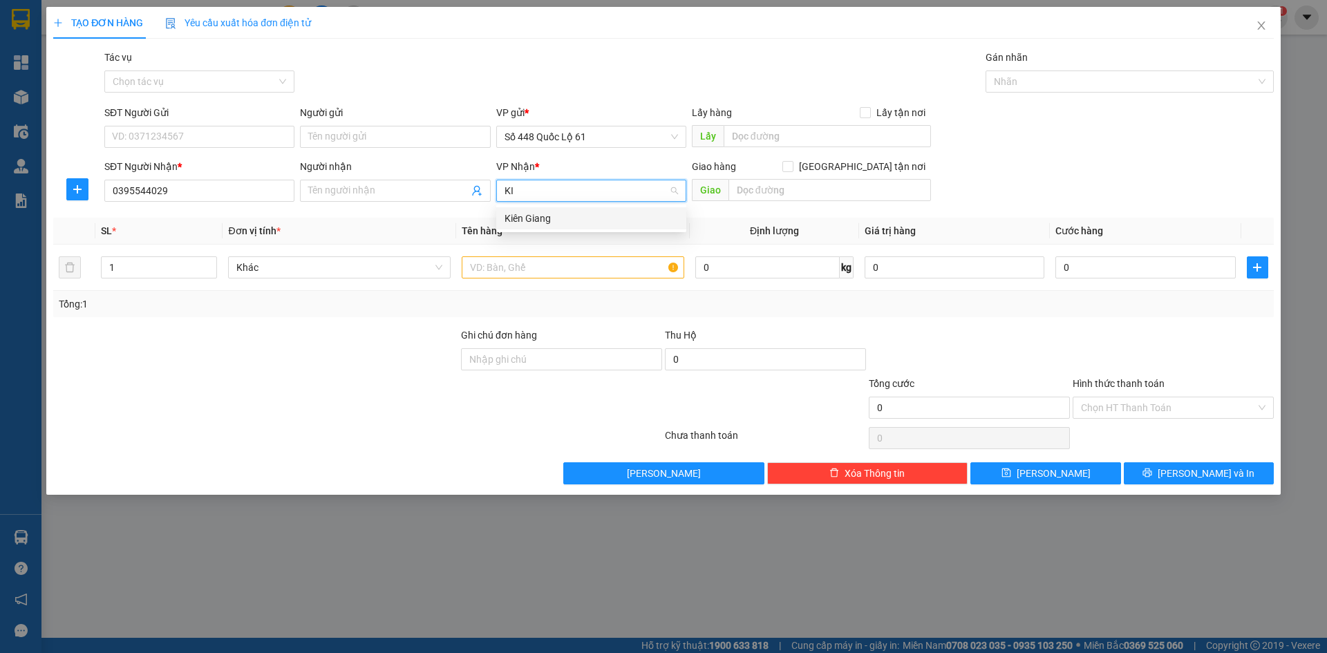
click at [553, 218] on div "Kiên Giang" at bounding box center [590, 218] width 173 height 15
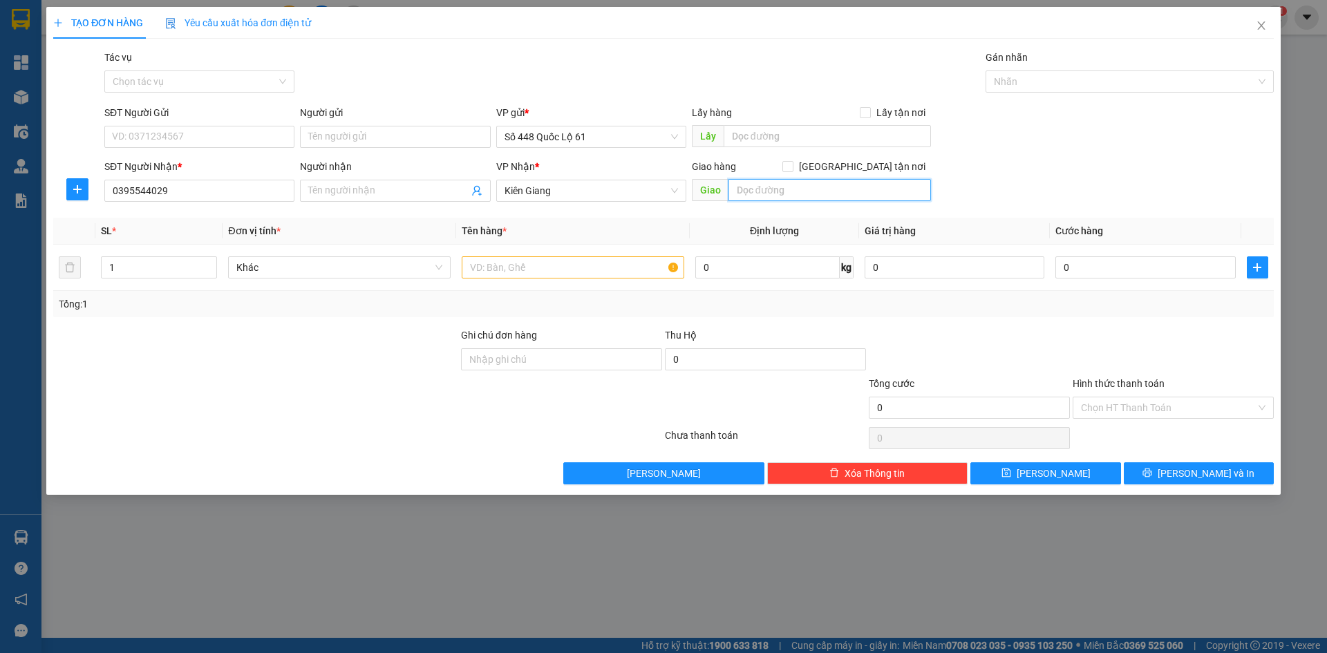
click at [826, 185] on input "text" at bounding box center [829, 190] width 202 height 22
paste input "Ê"
paste input "Â"
paste input "Ê"
paste input "ỆP"
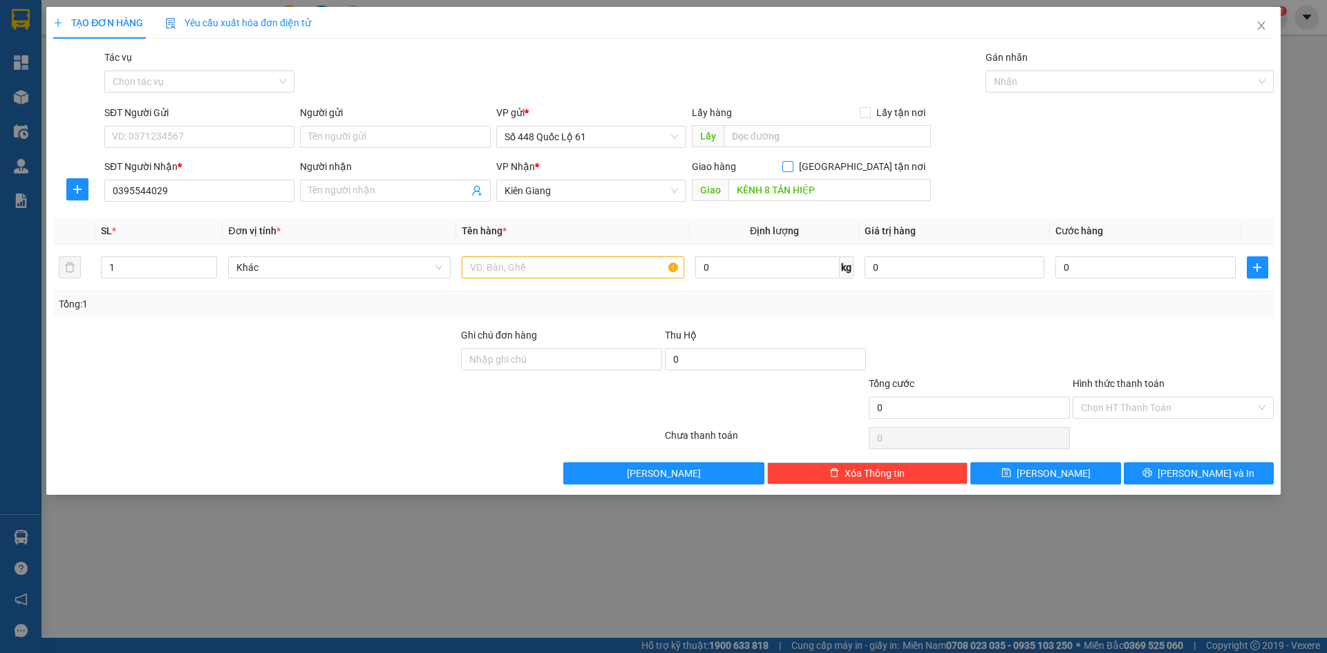
click at [792, 164] on input "[GEOGRAPHIC_DATA] tận nơi" at bounding box center [787, 166] width 10 height 10
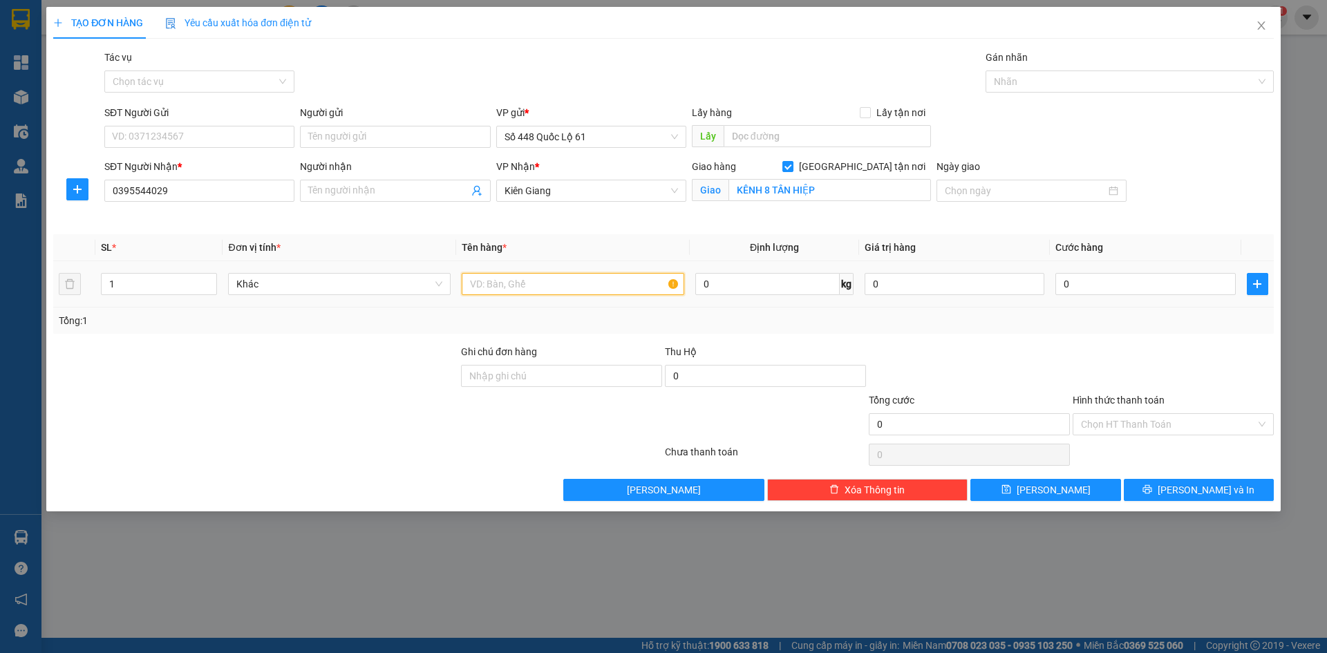
click at [519, 281] on input "text" at bounding box center [573, 284] width 222 height 22
click at [209, 277] on span "up" at bounding box center [209, 280] width 8 height 8
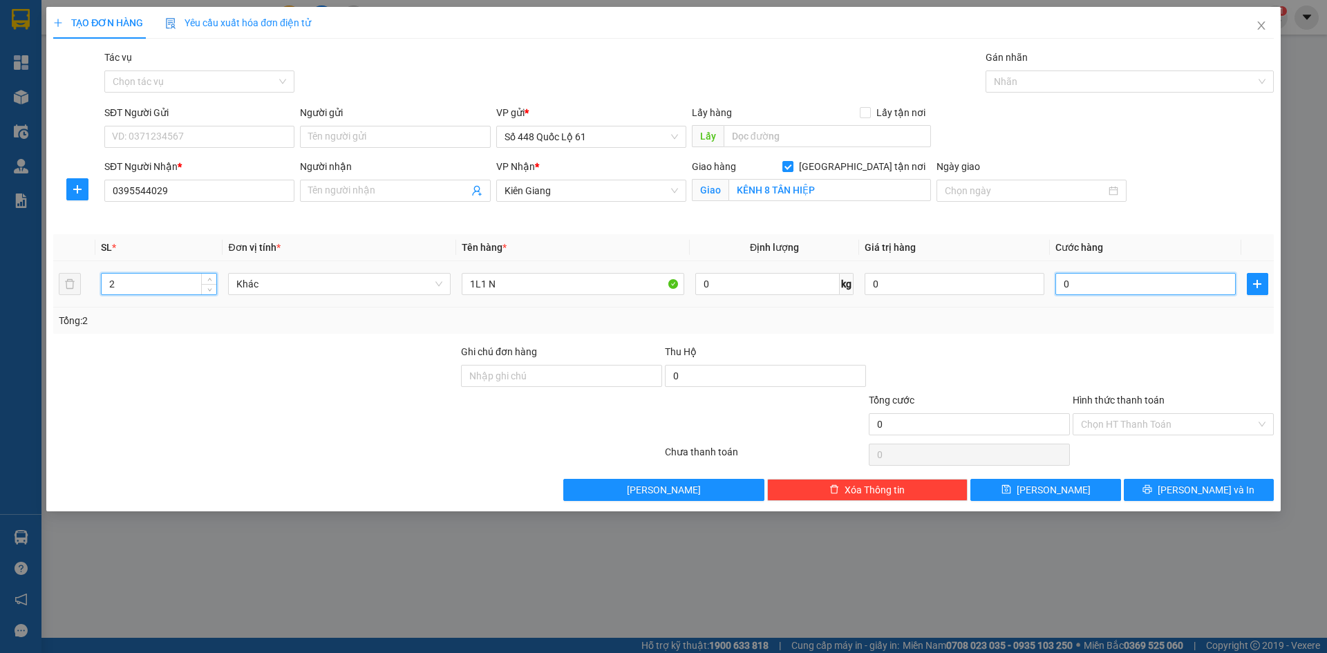
click at [1188, 287] on input "0" at bounding box center [1145, 284] width 180 height 22
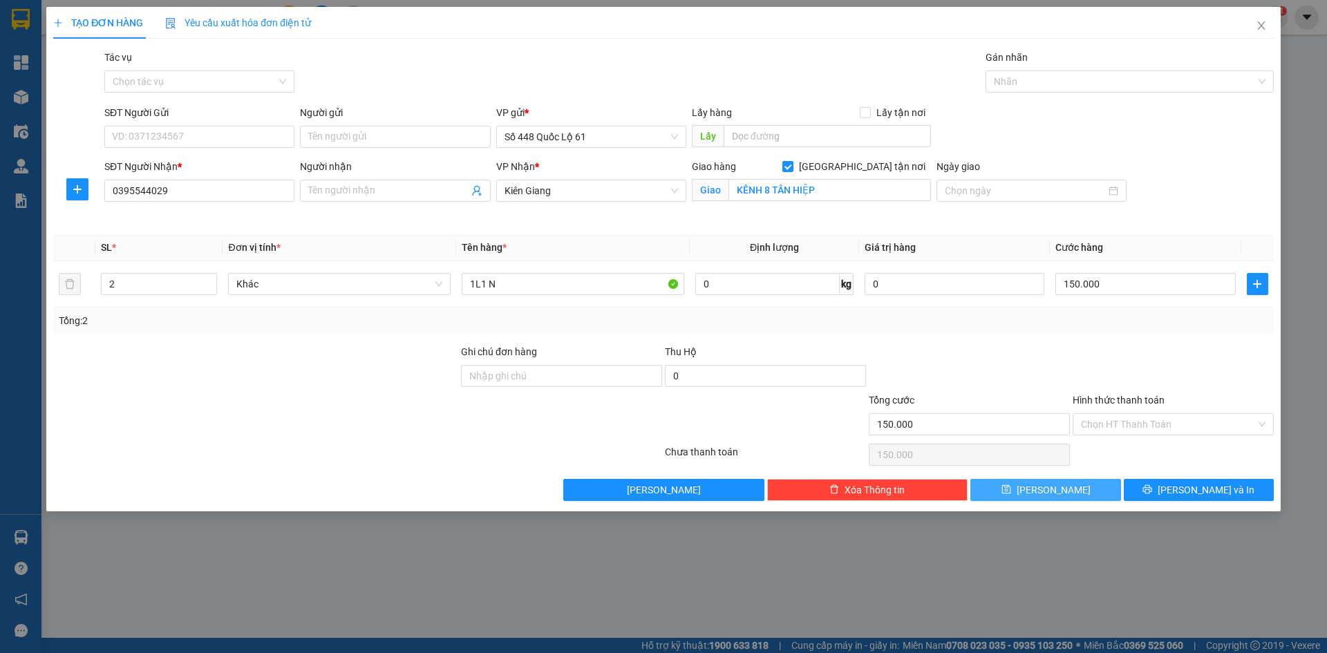
click at [1076, 482] on button "[PERSON_NAME]" at bounding box center [1045, 490] width 150 height 22
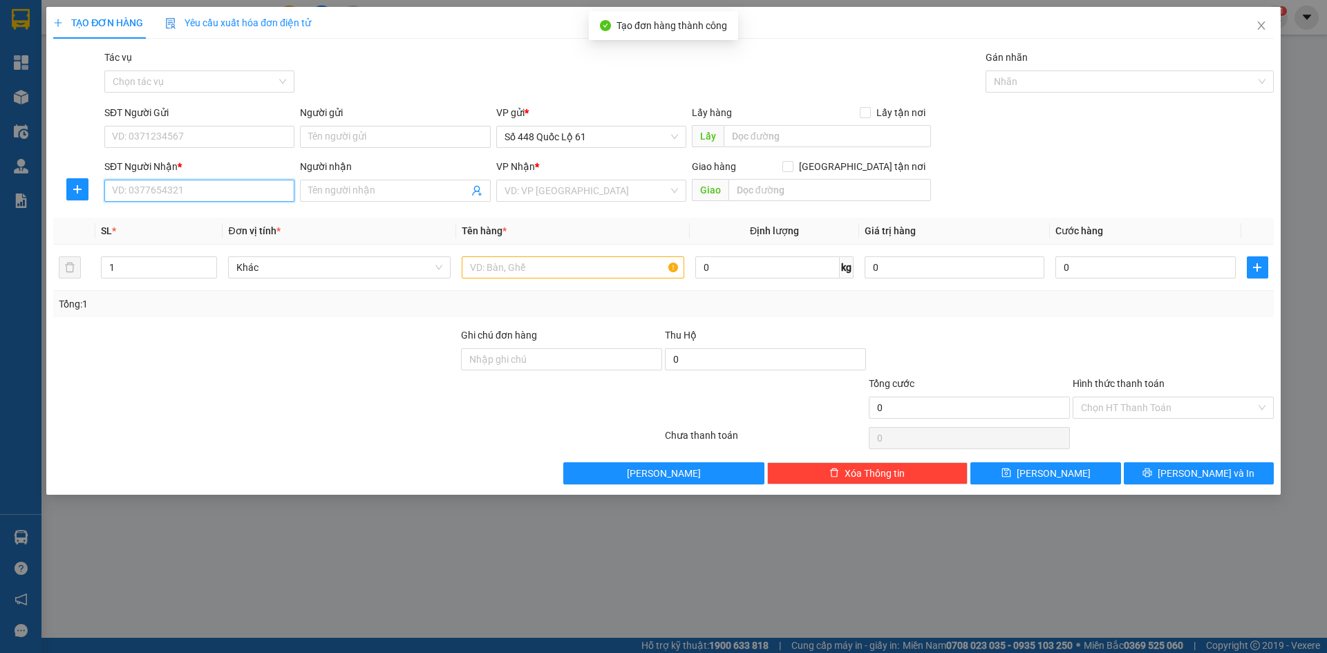
click at [225, 185] on input "SĐT Người Nhận *" at bounding box center [199, 191] width 190 height 22
click at [542, 195] on input "search" at bounding box center [586, 190] width 164 height 21
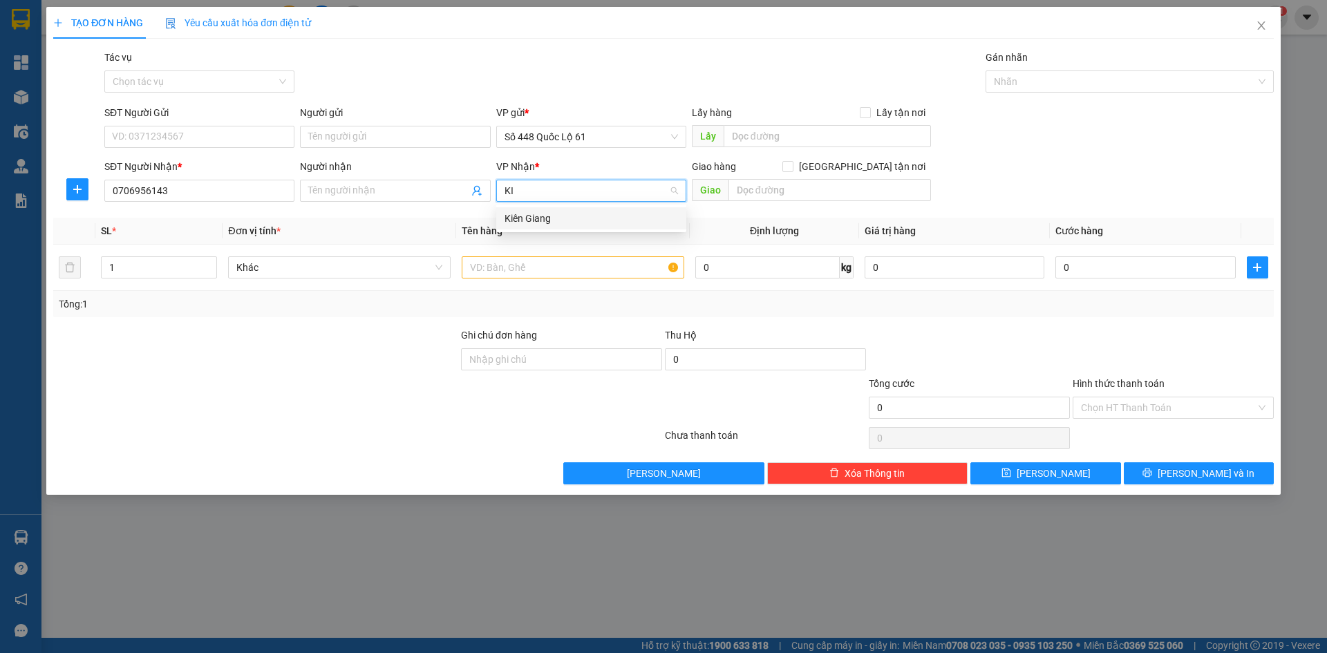
click at [549, 222] on div "Kiên Giang" at bounding box center [590, 218] width 173 height 15
click at [756, 194] on input "text" at bounding box center [829, 190] width 202 height 22
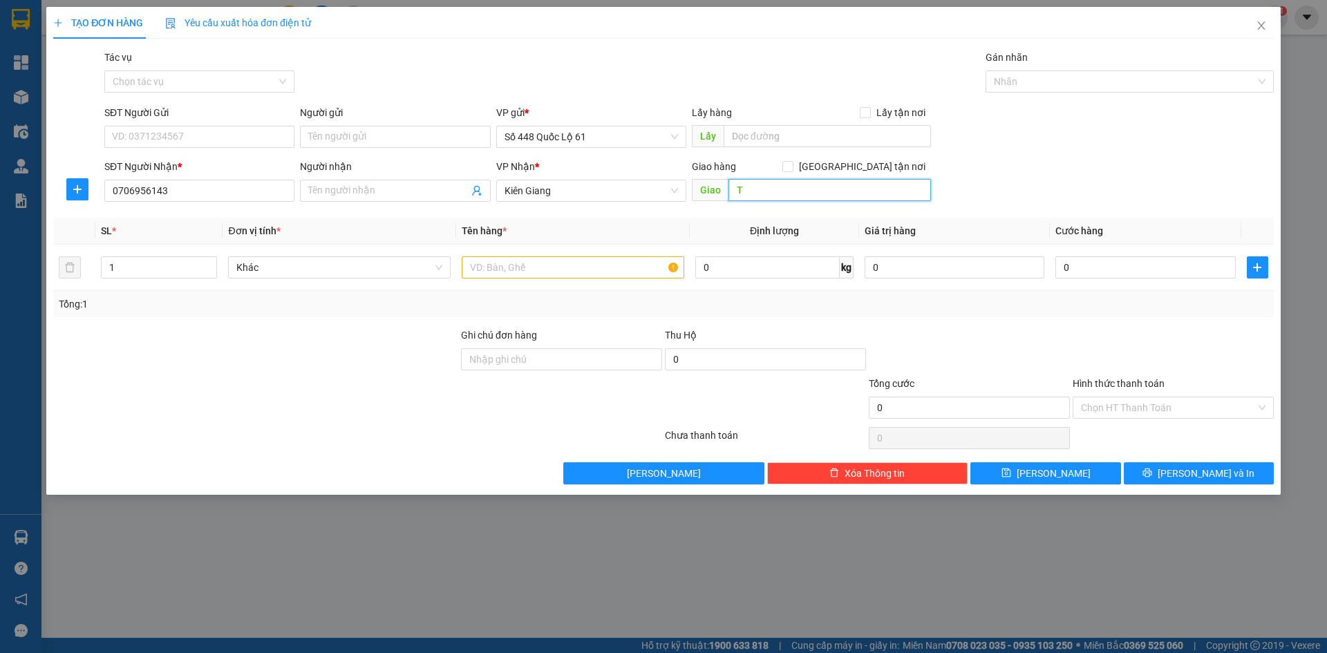
paste input "ÂN"
paste input "Ê"
click at [565, 272] on input "text" at bounding box center [573, 267] width 222 height 22
click at [779, 193] on input "TÂN HIÊ[J KÊNH 9" at bounding box center [829, 190] width 202 height 22
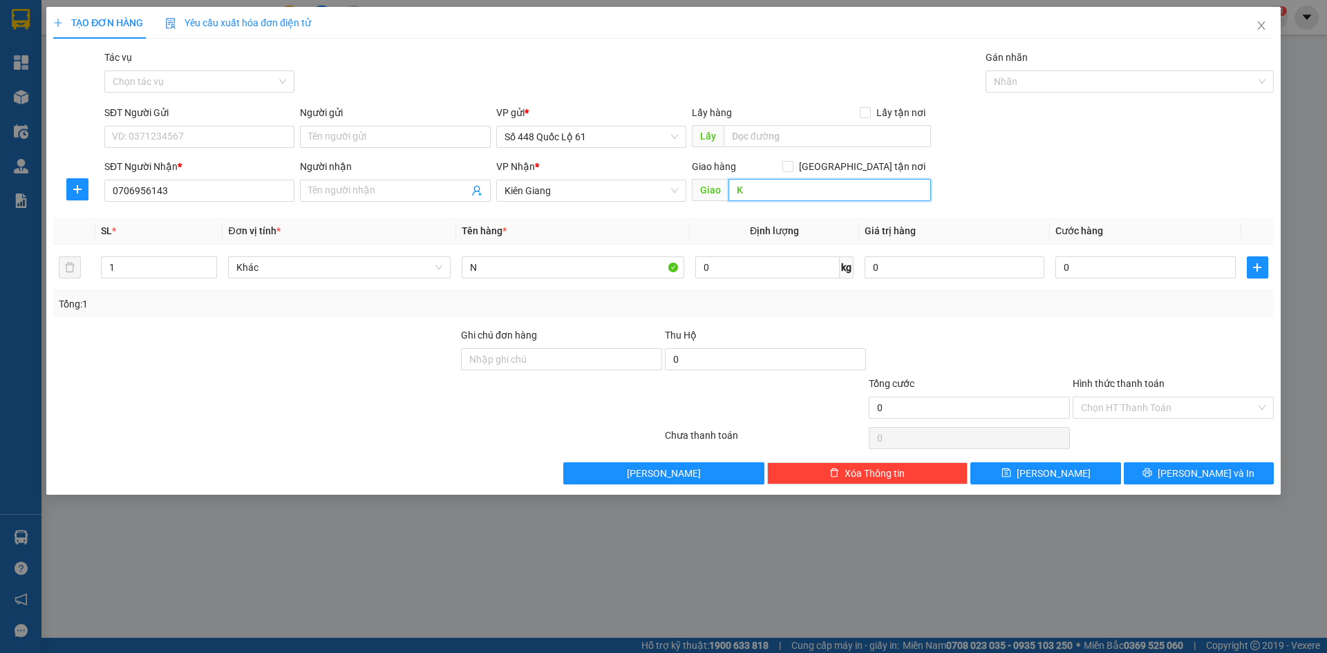
paste input "Ê"
paste input "Â"
paste input "Ê"
paste input "ỆP"
click at [792, 166] on input "[GEOGRAPHIC_DATA] tận nơi" at bounding box center [787, 166] width 10 height 10
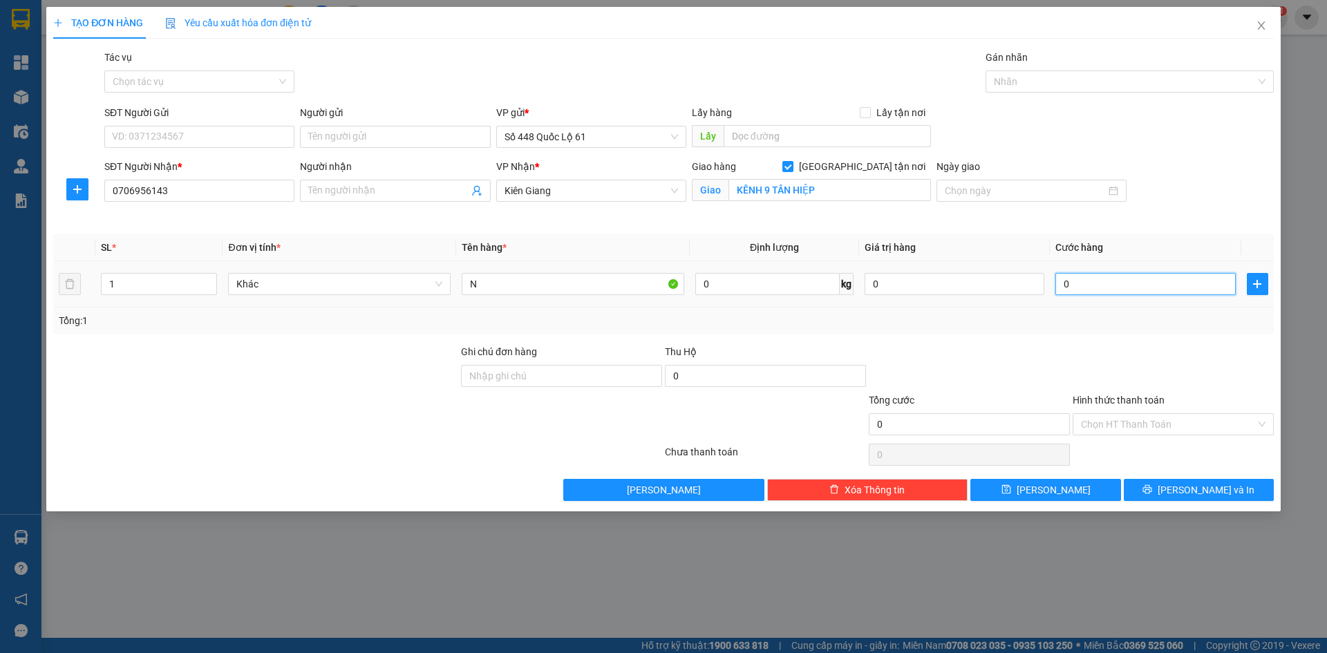
click at [1140, 284] on input "0" at bounding box center [1145, 284] width 180 height 22
drag, startPoint x: 1142, startPoint y: 354, endPoint x: 1143, endPoint y: 402, distance: 48.4
click at [1142, 359] on div at bounding box center [1173, 368] width 204 height 48
drag, startPoint x: 1136, startPoint y: 426, endPoint x: 1148, endPoint y: 444, distance: 21.5
click at [1137, 427] on input "Hình thức thanh toán" at bounding box center [1168, 424] width 175 height 21
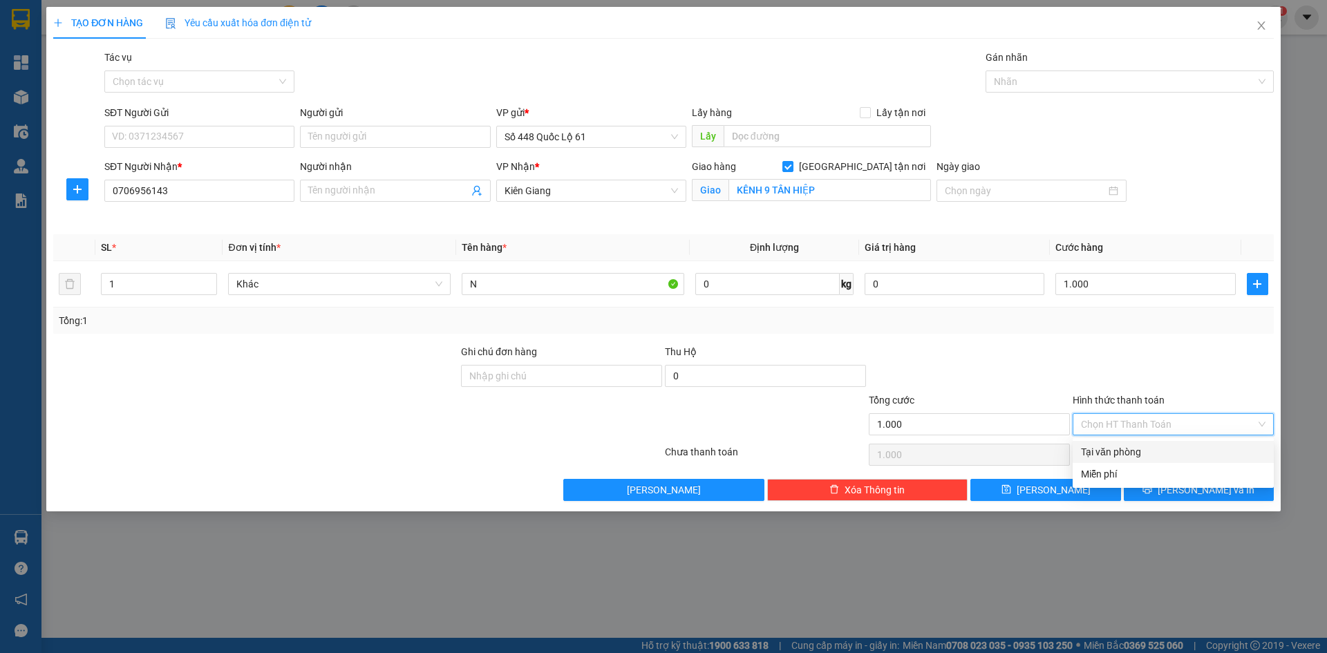
click at [1158, 455] on div "Tại văn phòng" at bounding box center [1173, 451] width 184 height 15
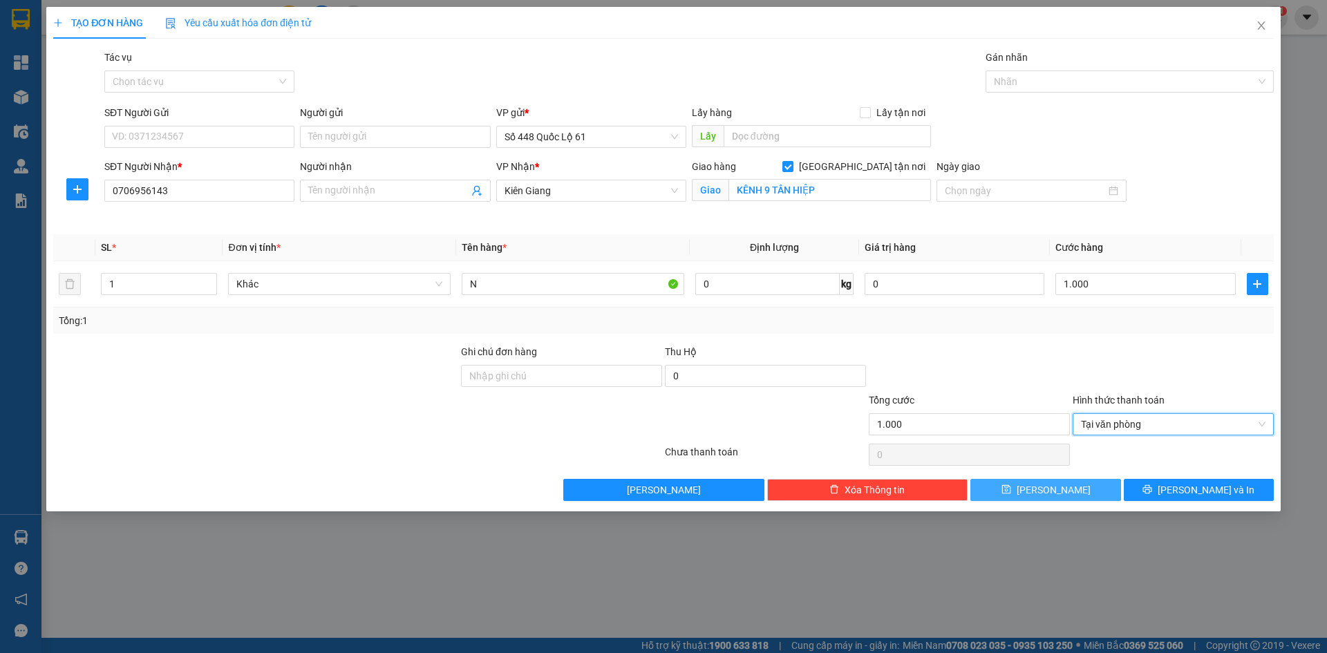
click at [1072, 485] on button "[PERSON_NAME]" at bounding box center [1045, 490] width 150 height 22
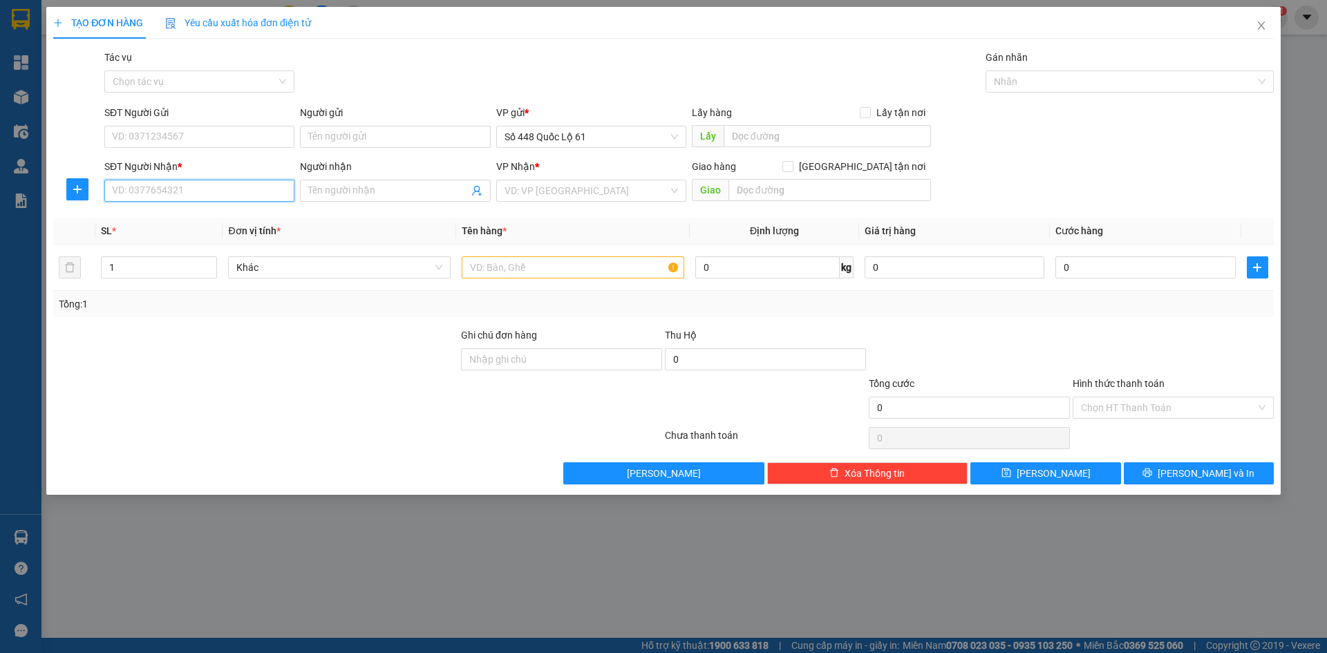
click at [228, 195] on input "SĐT Người Nhận *" at bounding box center [199, 191] width 190 height 22
click at [243, 217] on div "0987046804 - HỘI" at bounding box center [199, 218] width 173 height 15
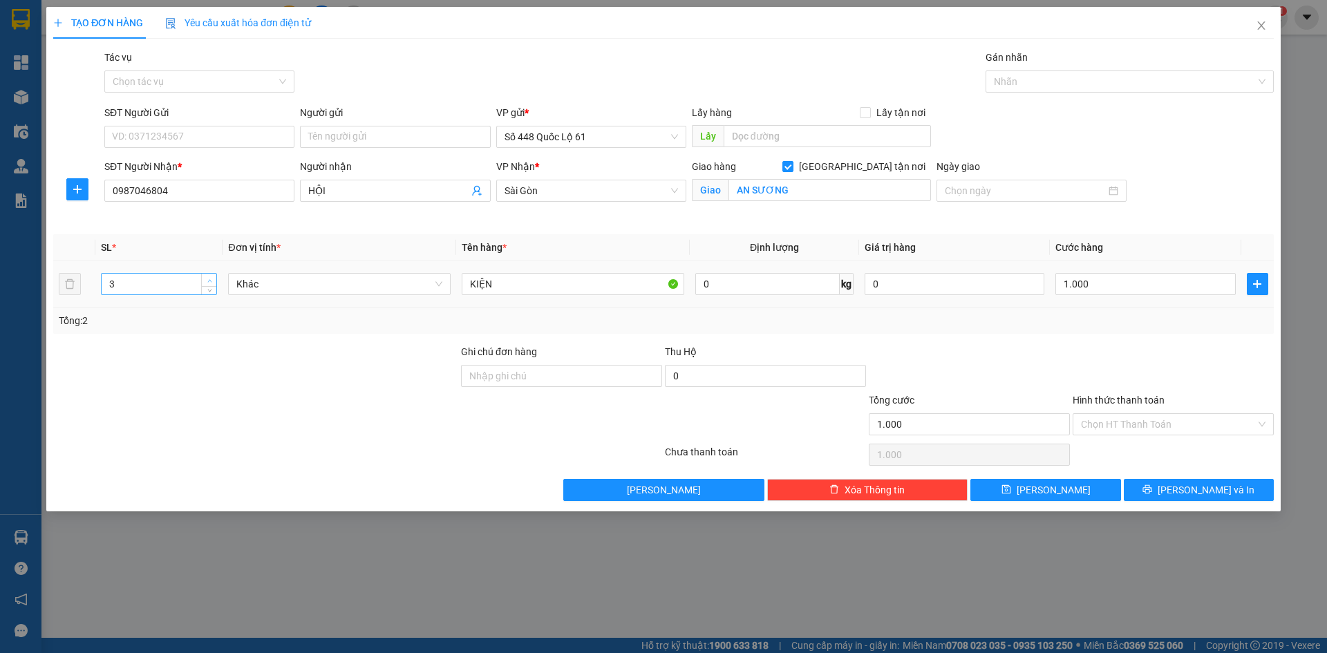
click at [212, 280] on span "up" at bounding box center [209, 280] width 8 height 8
click at [1157, 284] on input "1.000" at bounding box center [1145, 284] width 180 height 22
drag, startPoint x: 1150, startPoint y: 309, endPoint x: 1151, endPoint y: 357, distance: 47.7
click at [1149, 312] on div "Tổng: 3" at bounding box center [663, 320] width 1220 height 26
click at [1120, 421] on input "Hình thức thanh toán" at bounding box center [1168, 424] width 175 height 21
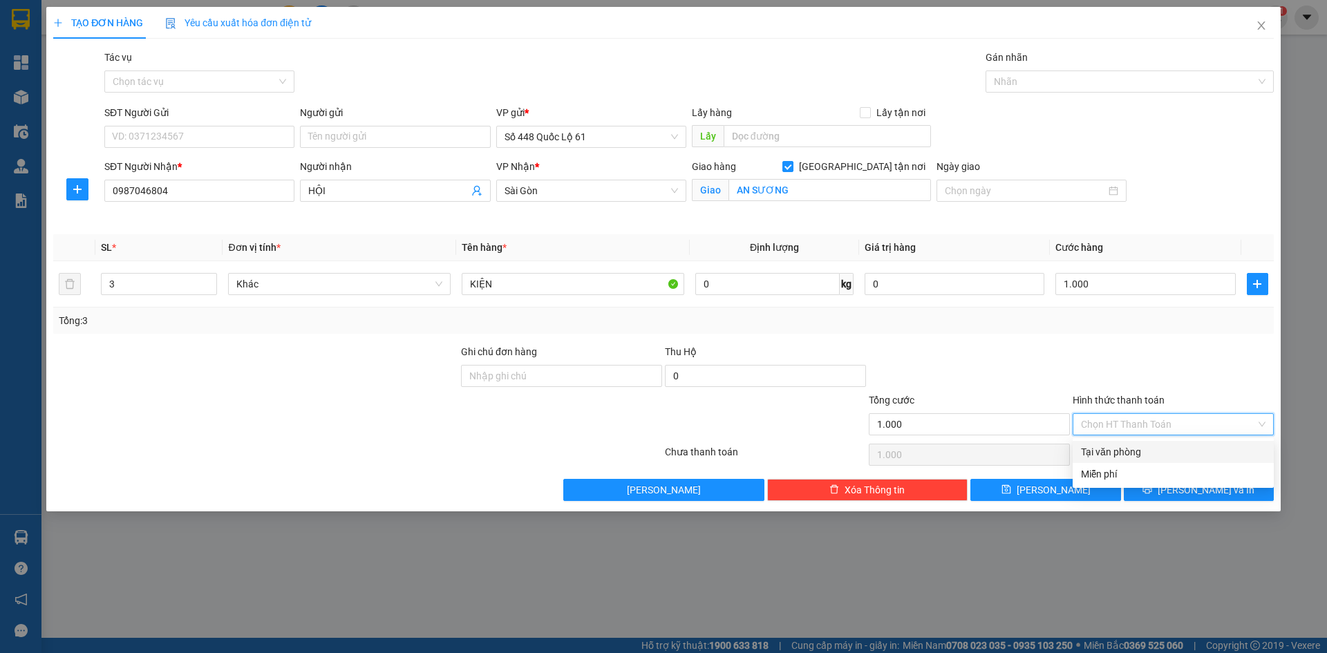
click at [1123, 450] on div "Tại văn phòng" at bounding box center [1173, 451] width 184 height 15
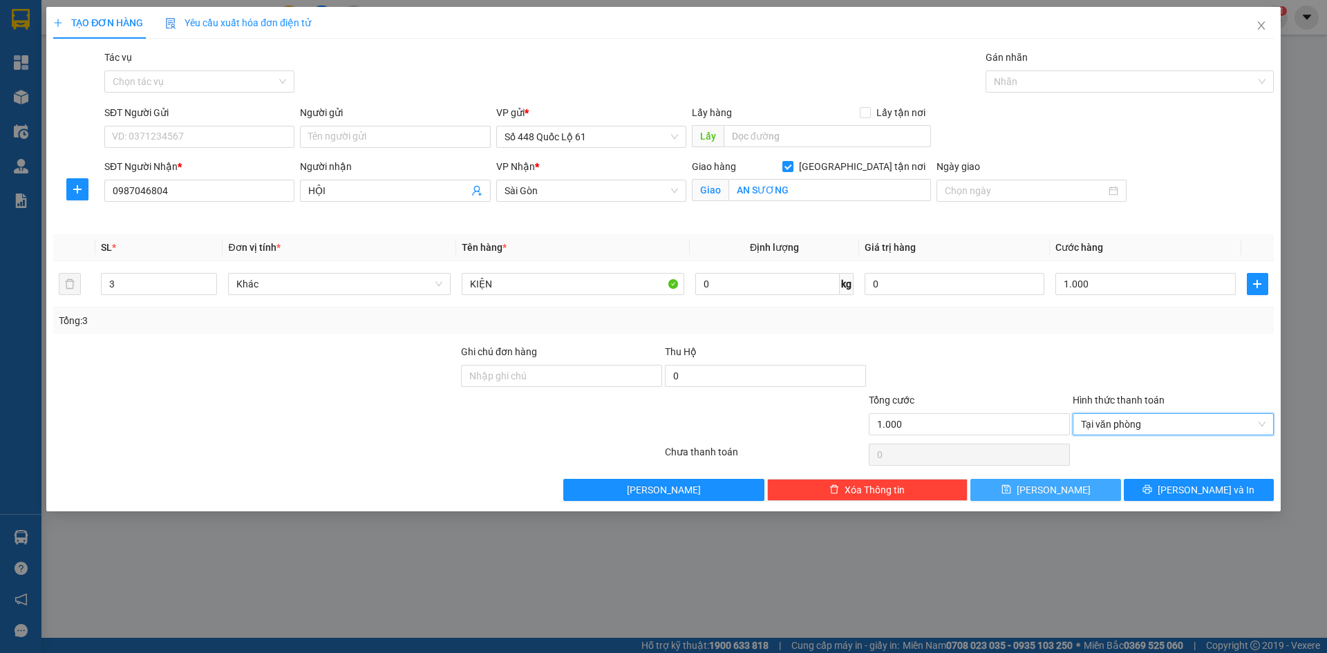
click at [1081, 486] on button "[PERSON_NAME]" at bounding box center [1045, 490] width 150 height 22
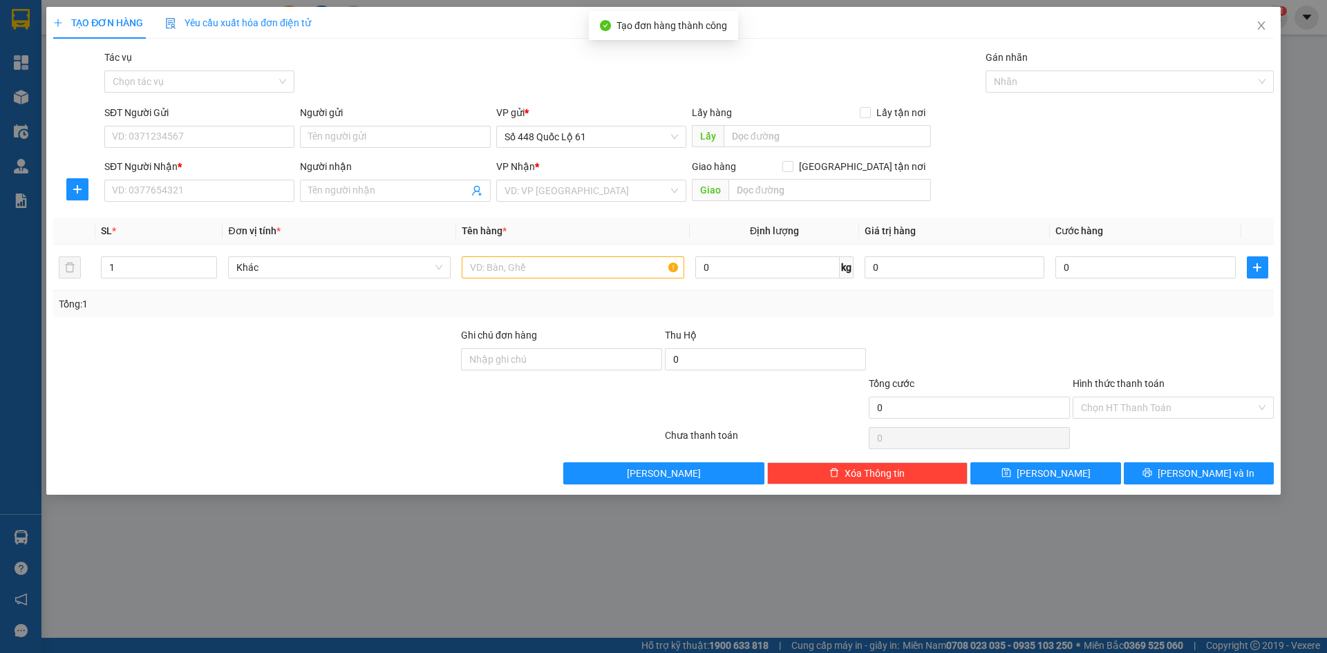
click at [426, 64] on div "Gói vận chuyển * Tiêu chuẩn Tác vụ Chọn tác vụ Gán nhãn Nhãn" at bounding box center [689, 74] width 1175 height 48
click at [207, 194] on input "SĐT Người Nhận *" at bounding box center [199, 191] width 190 height 22
click at [183, 197] on input "SĐT Người Nhận *" at bounding box center [199, 191] width 190 height 22
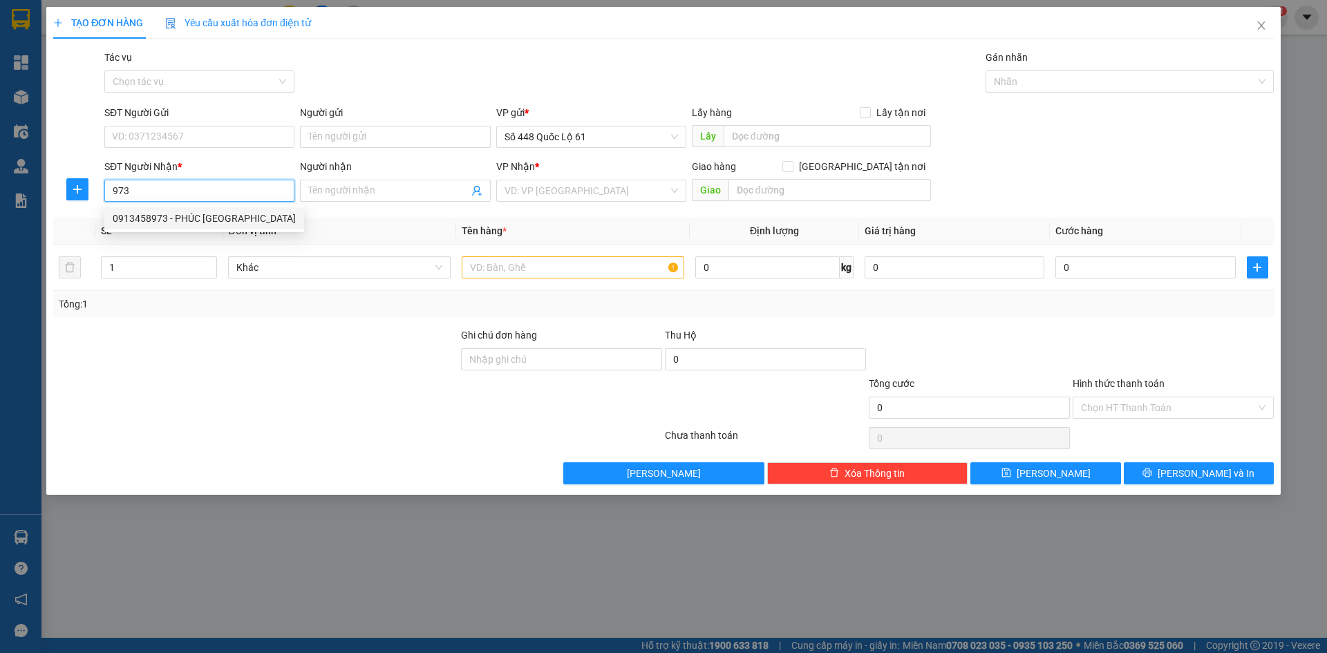
drag, startPoint x: 189, startPoint y: 214, endPoint x: 263, endPoint y: 213, distance: 74.6
click at [189, 214] on div "0913458973 - PHÚC NT" at bounding box center [204, 218] width 183 height 15
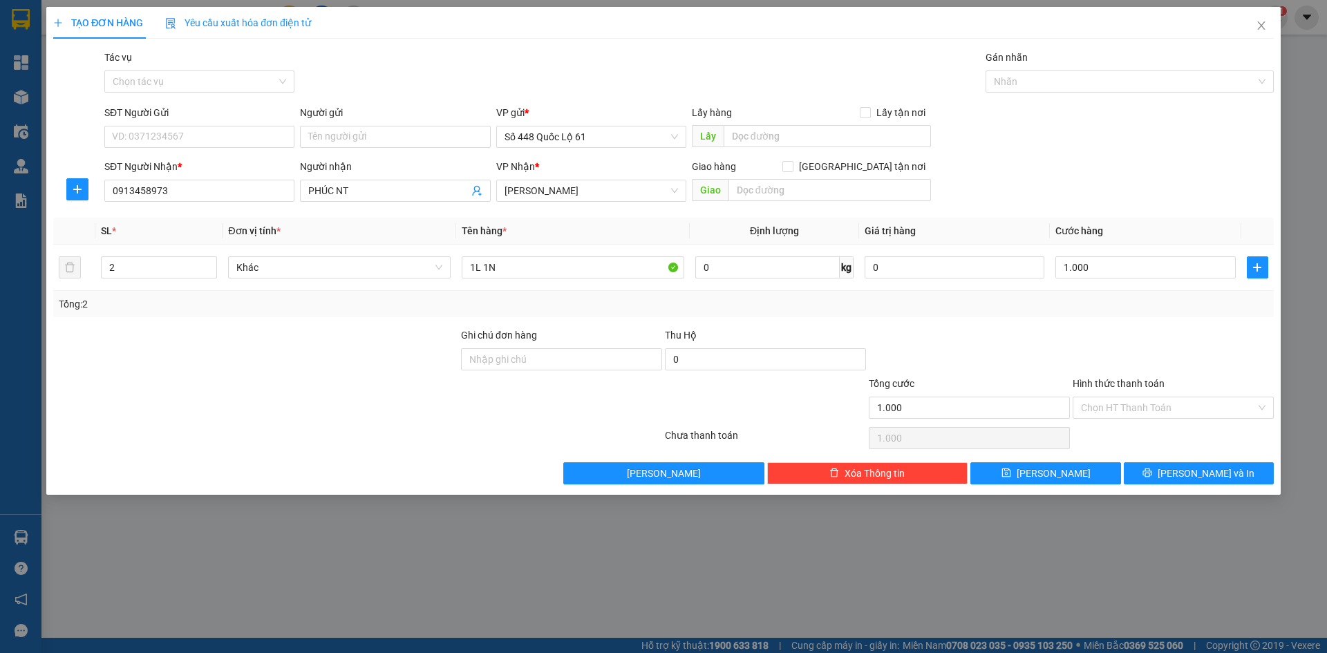
drag, startPoint x: 332, startPoint y: 198, endPoint x: 194, endPoint y: 239, distance: 144.1
click at [256, 216] on div "Transit Pickup Surcharge Ids Transit Deliver Surcharge Ids Transit Deliver Surc…" at bounding box center [663, 267] width 1220 height 435
paste input "ÁI"
drag, startPoint x: 41, startPoint y: 293, endPoint x: 515, endPoint y: 297, distance: 474.0
click at [3, 304] on div "TẠO ĐƠN HÀNG Yêu cầu xuất hóa đơn điện tử Transit Pickup Surcharge Ids Transit …" at bounding box center [663, 326] width 1327 height 653
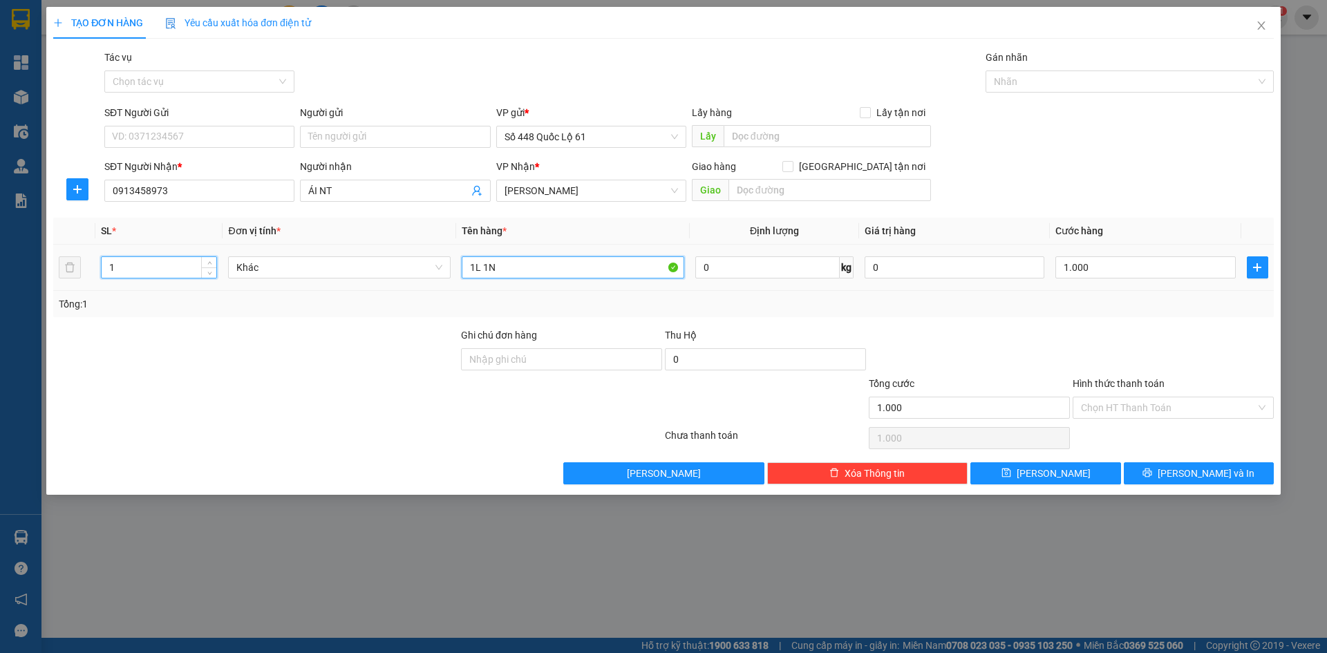
click at [164, 390] on div "Transit Pickup Surcharge Ids Transit Deliver Surcharge Ids Transit Deliver Surc…" at bounding box center [663, 267] width 1220 height 435
click at [1085, 265] on input "0" at bounding box center [1145, 267] width 180 height 22
drag, startPoint x: 1066, startPoint y: 305, endPoint x: 1079, endPoint y: 345, distance: 42.2
click at [1066, 307] on div "Tổng: 1" at bounding box center [663, 303] width 1209 height 15
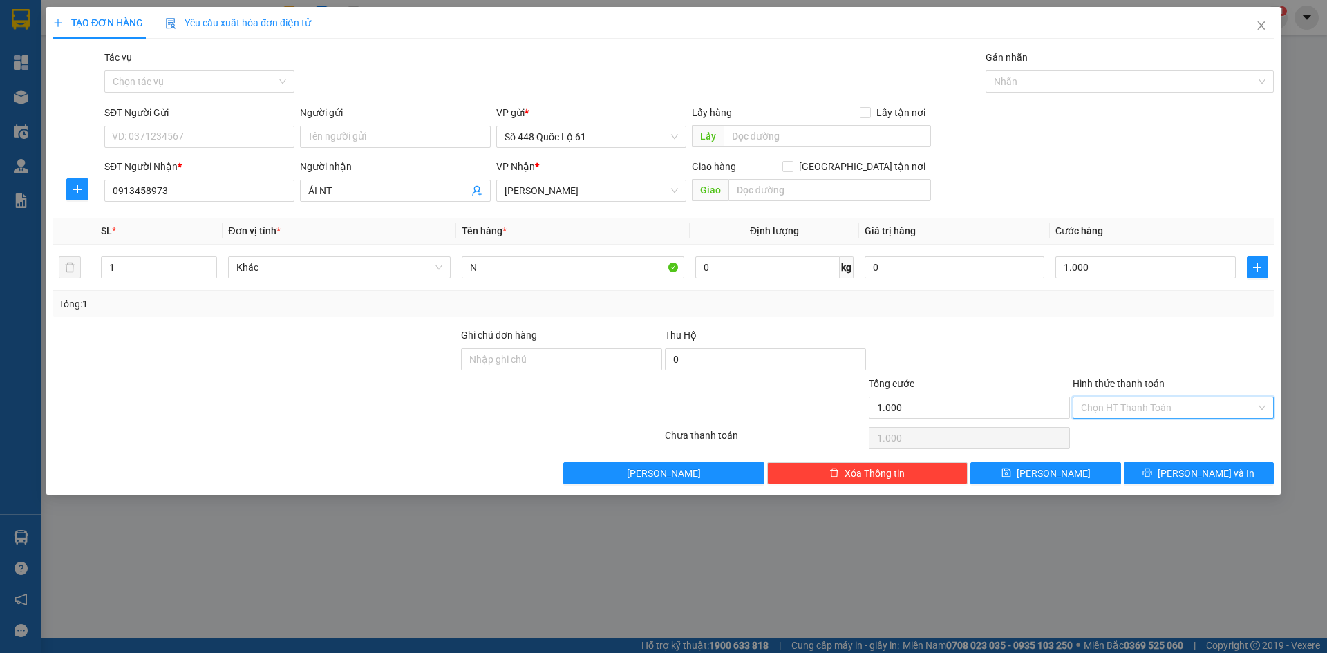
click at [1097, 403] on input "Hình thức thanh toán" at bounding box center [1168, 407] width 175 height 21
click at [1109, 437] on div "Tại văn phòng" at bounding box center [1173, 435] width 184 height 15
drag, startPoint x: 1065, startPoint y: 471, endPoint x: 1065, endPoint y: 479, distance: 9.0
click at [1063, 471] on button "[PERSON_NAME]" at bounding box center [1045, 473] width 150 height 22
click at [220, 197] on input "SĐT Người Nhận *" at bounding box center [199, 191] width 190 height 22
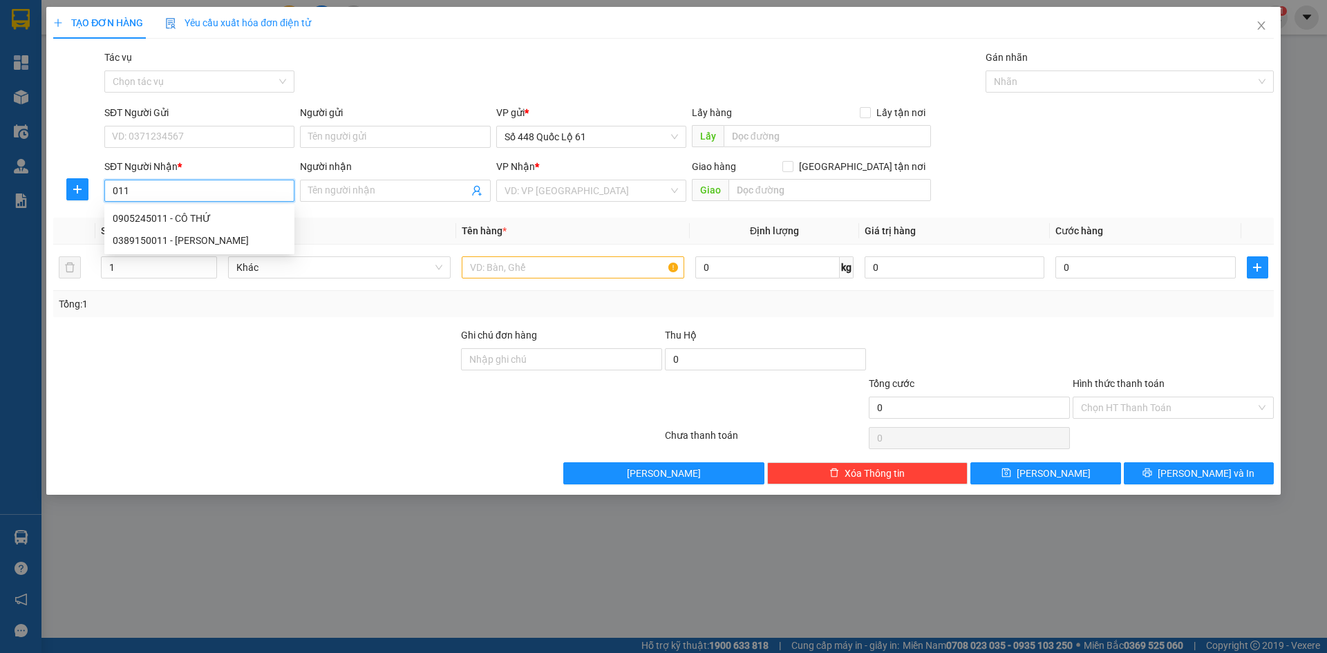
click at [216, 222] on div "0905245011 - CÔ THỨ" at bounding box center [199, 218] width 173 height 15
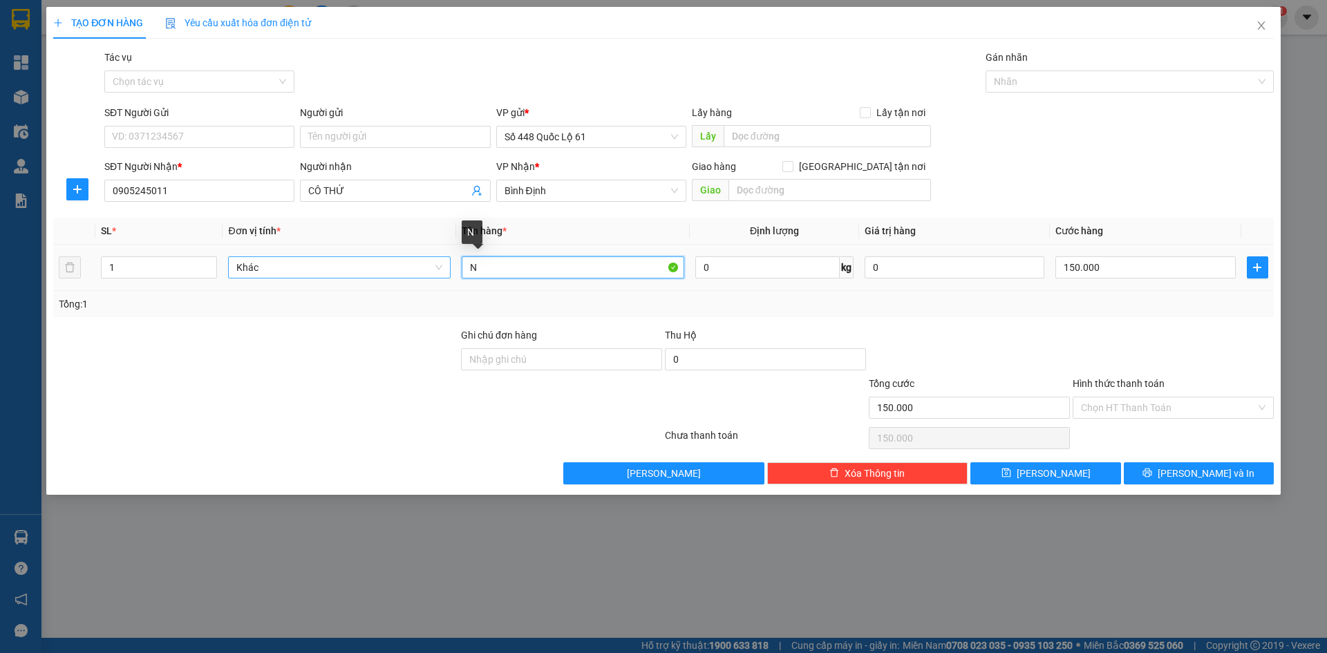
drag, startPoint x: 489, startPoint y: 265, endPoint x: 428, endPoint y: 276, distance: 61.8
click at [435, 273] on tr "1 Khác N 0 kg 0 150.000" at bounding box center [663, 268] width 1220 height 46
click at [1204, 272] on input "150.000" at bounding box center [1145, 267] width 180 height 22
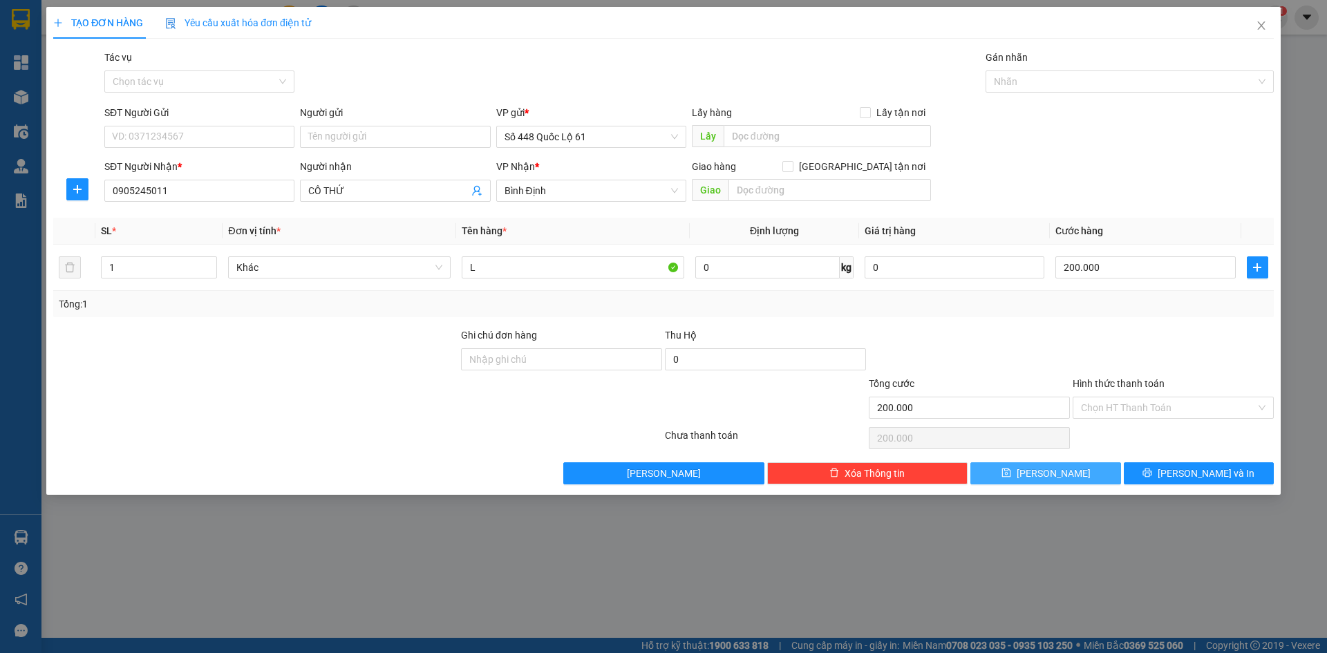
click at [1077, 478] on button "[PERSON_NAME]" at bounding box center [1045, 473] width 150 height 22
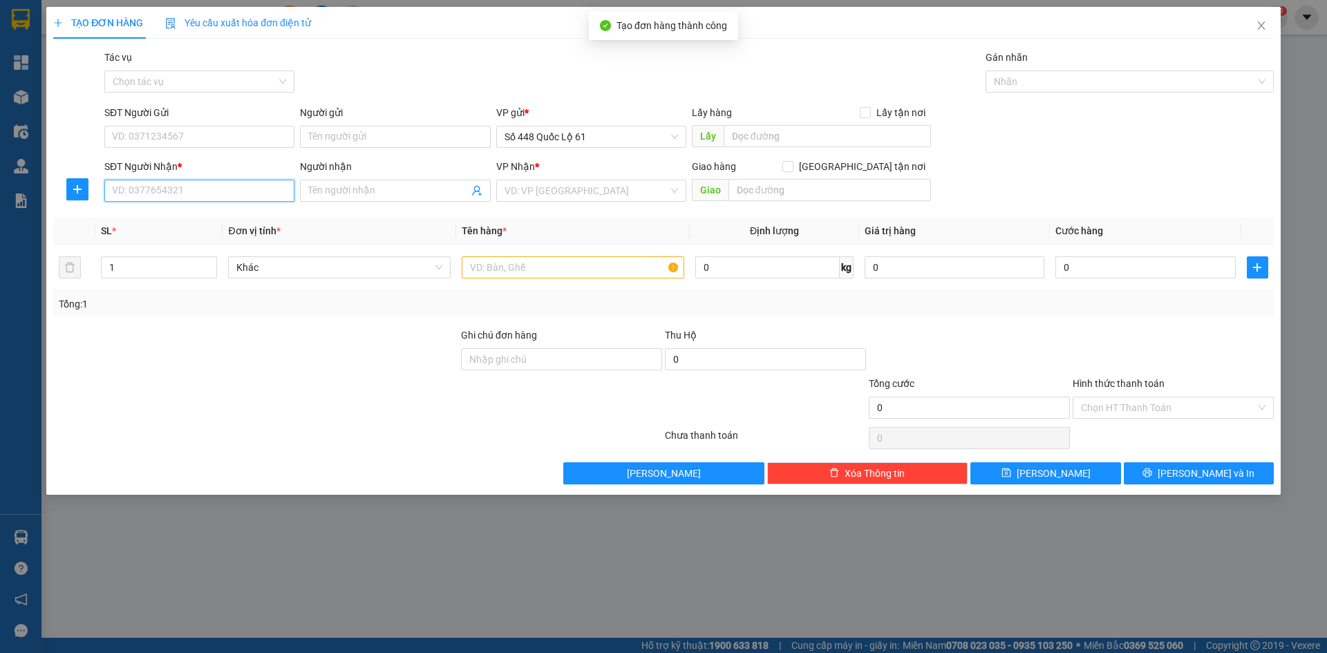
click at [249, 184] on input "SĐT Người Nhận *" at bounding box center [199, 191] width 190 height 22
click at [236, 209] on div "0964327189 - VINH" at bounding box center [199, 218] width 190 height 22
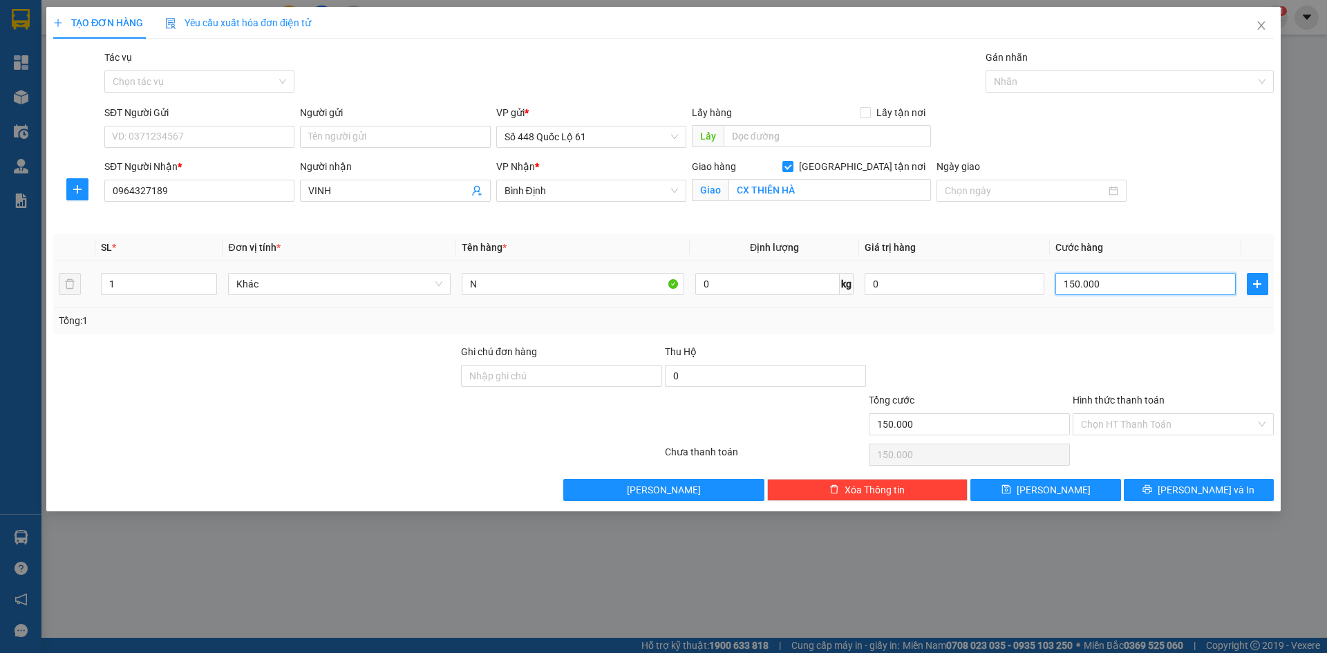
click at [1107, 278] on input "150.000" at bounding box center [1145, 284] width 180 height 22
click at [1013, 484] on button "[PERSON_NAME]" at bounding box center [1045, 490] width 150 height 22
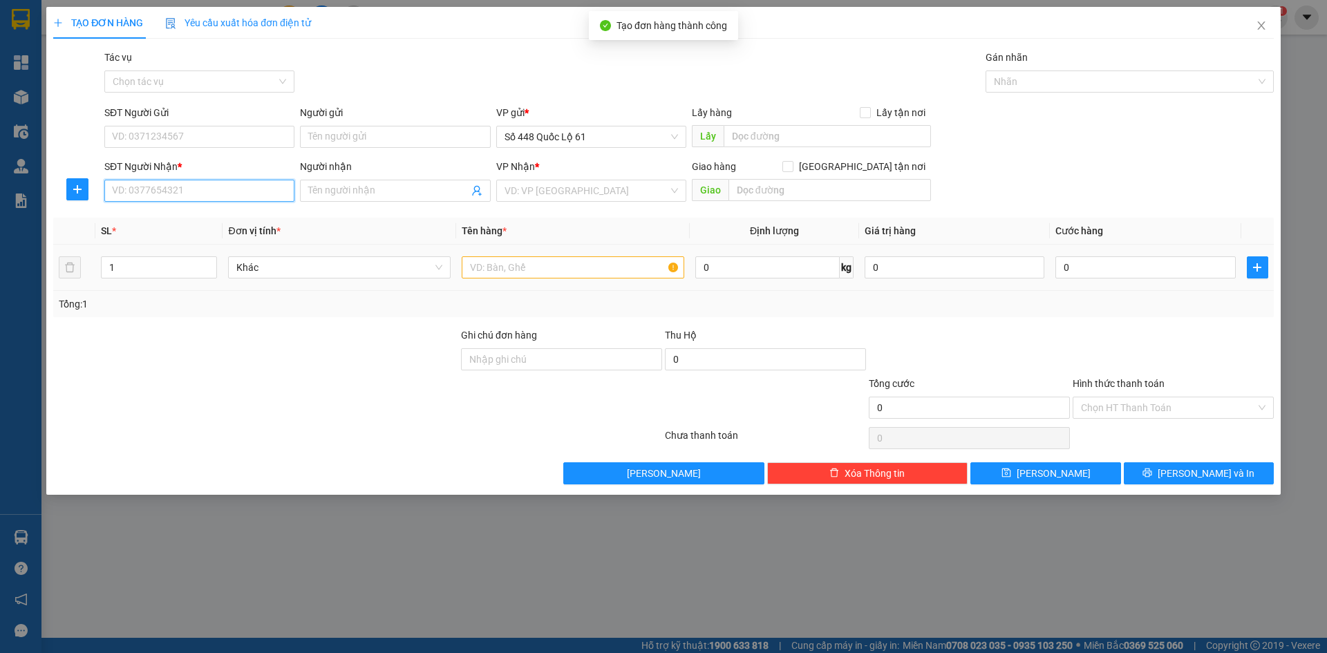
click at [205, 192] on input "SĐT Người Nhận *" at bounding box center [199, 191] width 190 height 22
click at [216, 216] on div "0974005152 - DƯƠNG 152" at bounding box center [199, 218] width 173 height 15
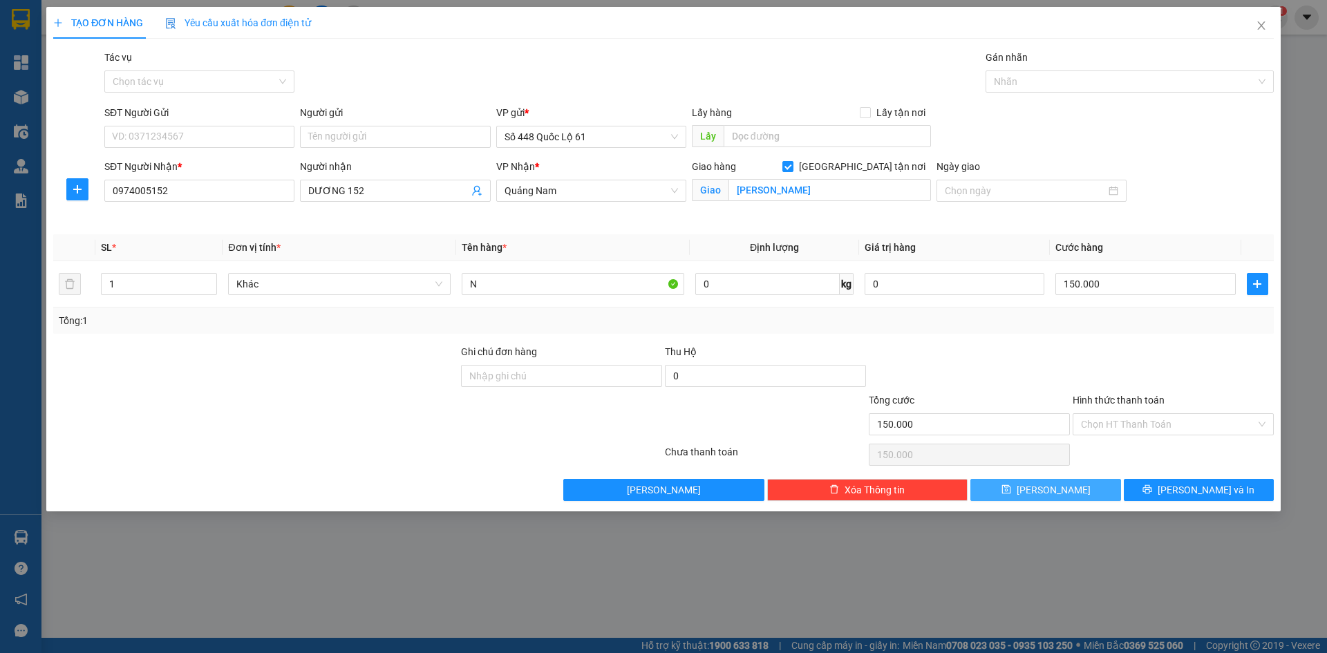
click at [1083, 484] on button "[PERSON_NAME]" at bounding box center [1045, 490] width 150 height 22
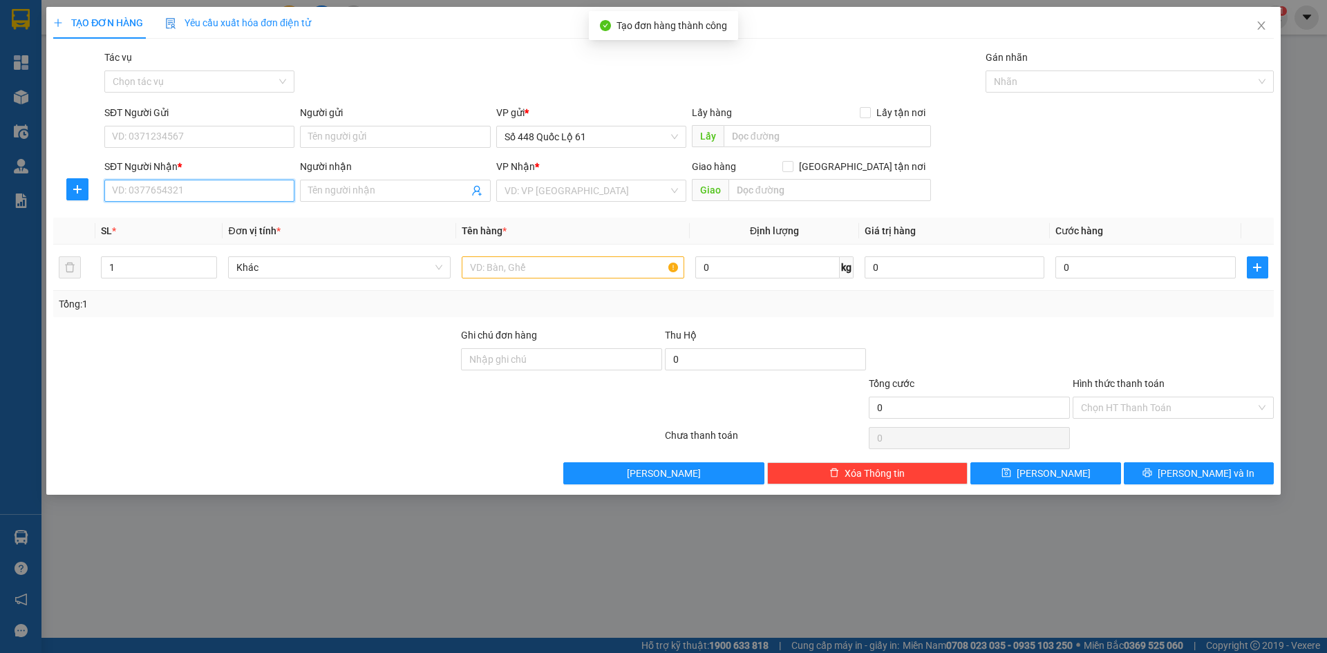
click at [210, 191] on input "SĐT Người Nhận *" at bounding box center [199, 191] width 190 height 22
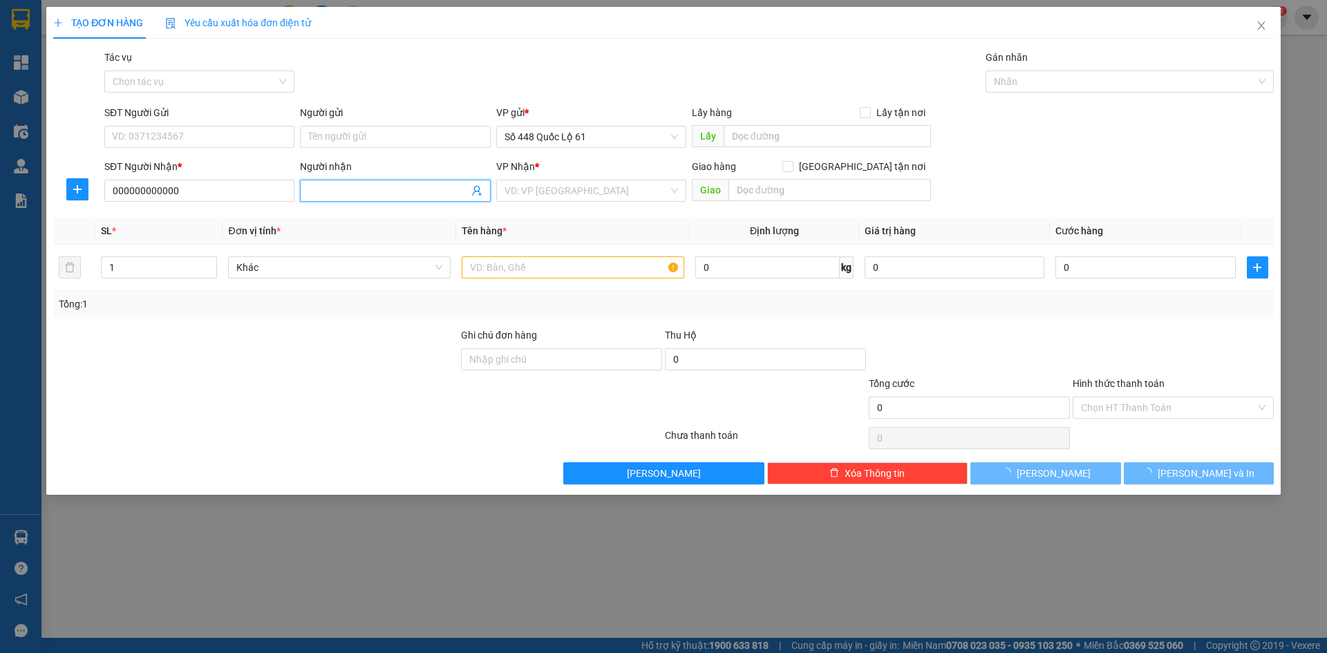
click at [340, 180] on span at bounding box center [395, 191] width 190 height 22
click at [511, 196] on input "search" at bounding box center [586, 190] width 164 height 21
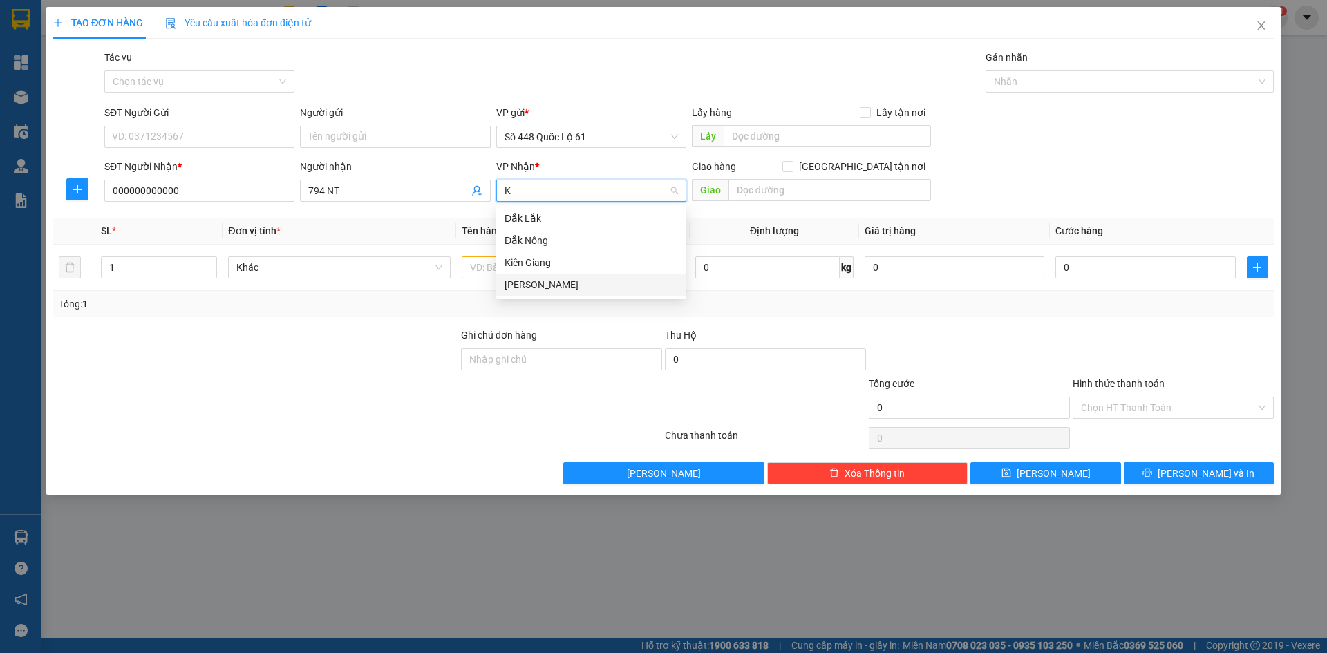
click at [568, 285] on div "Khánh Hoà" at bounding box center [590, 284] width 173 height 15
click at [488, 269] on input "text" at bounding box center [573, 267] width 222 height 22
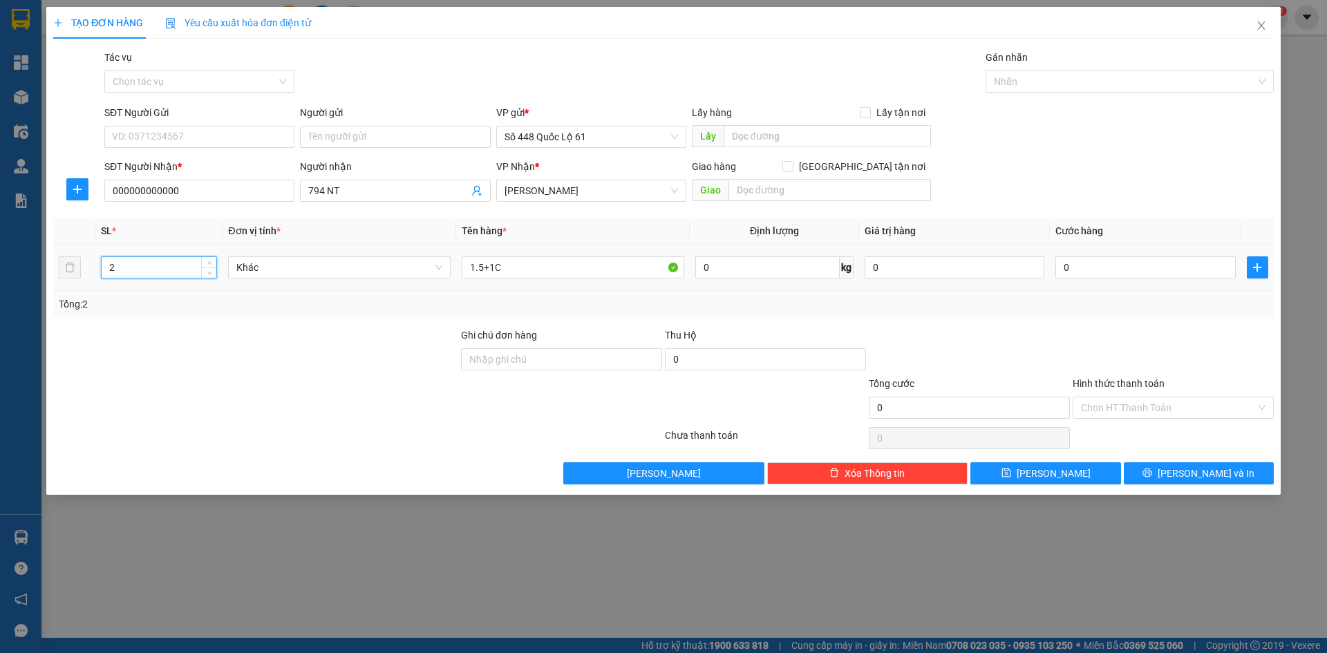
drag, startPoint x: 115, startPoint y: 268, endPoint x: 103, endPoint y: 275, distance: 13.6
click at [103, 269] on input "2" at bounding box center [159, 267] width 115 height 21
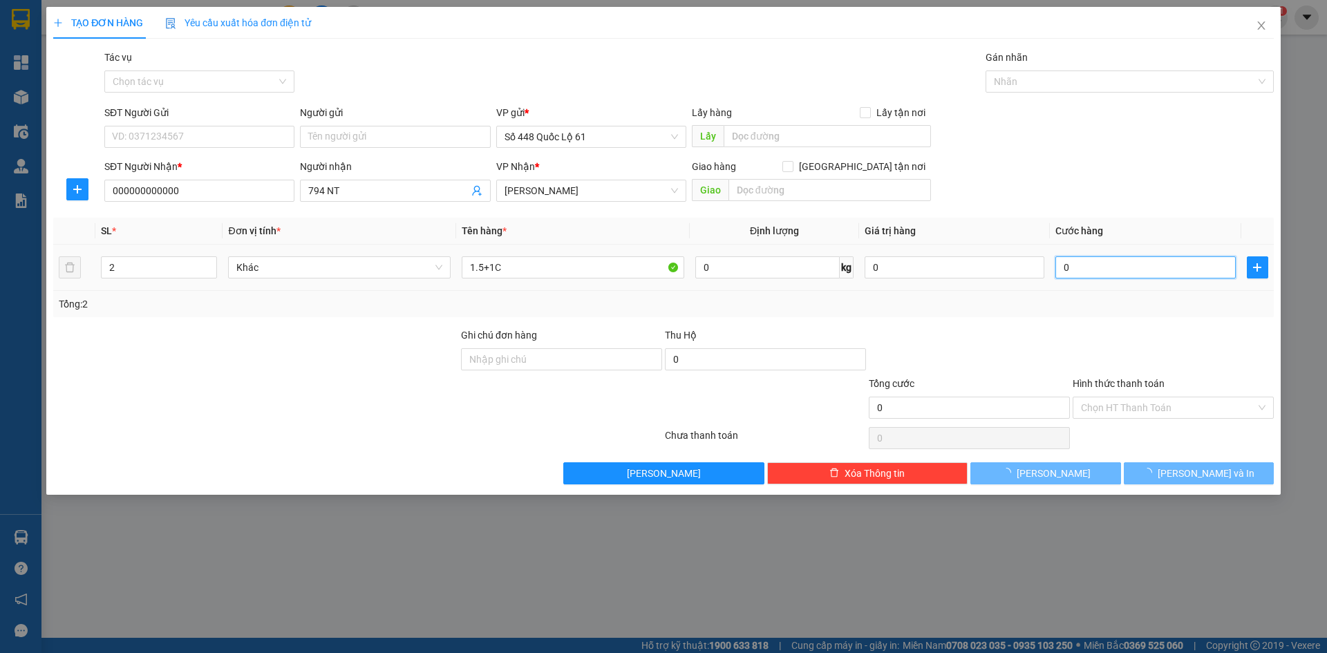
drag, startPoint x: 1112, startPoint y: 277, endPoint x: 1107, endPoint y: 309, distance: 32.3
click at [1113, 277] on input "0" at bounding box center [1145, 267] width 180 height 22
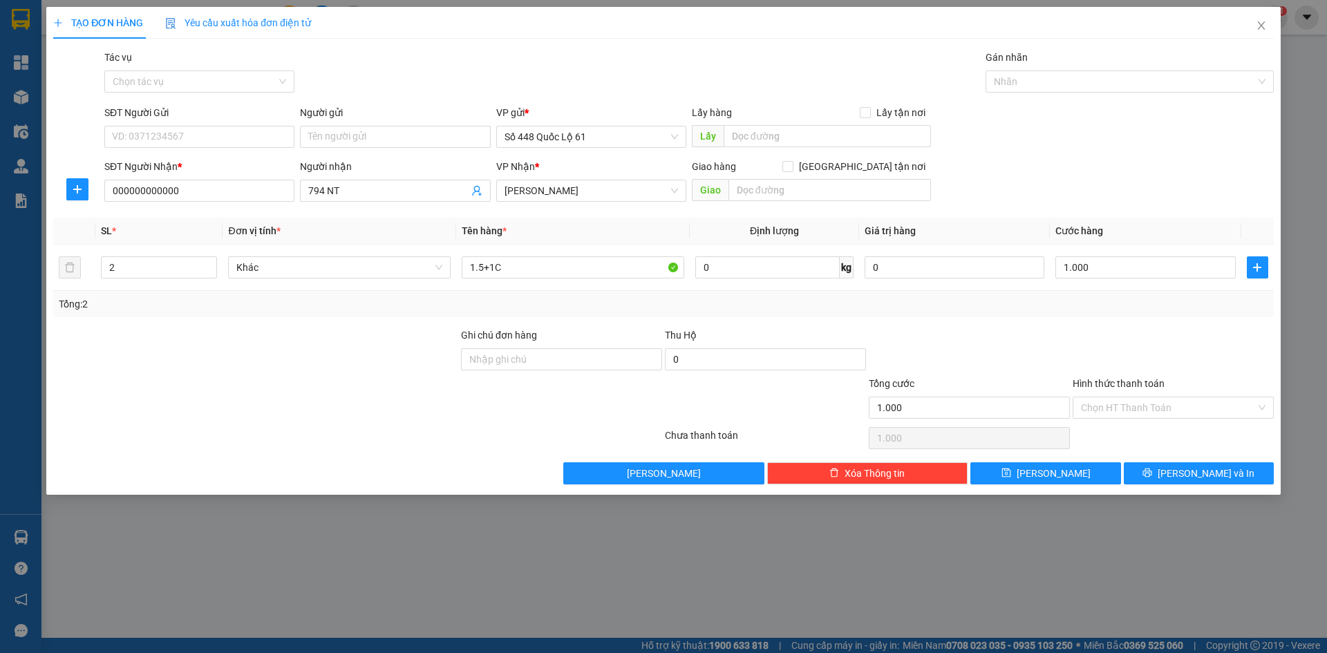
drag, startPoint x: 1107, startPoint y: 309, endPoint x: 1099, endPoint y: 363, distance: 55.1
click at [1105, 316] on div "Tổng: 2" at bounding box center [663, 304] width 1220 height 26
click at [1102, 410] on input "Hình thức thanh toán" at bounding box center [1168, 407] width 175 height 21
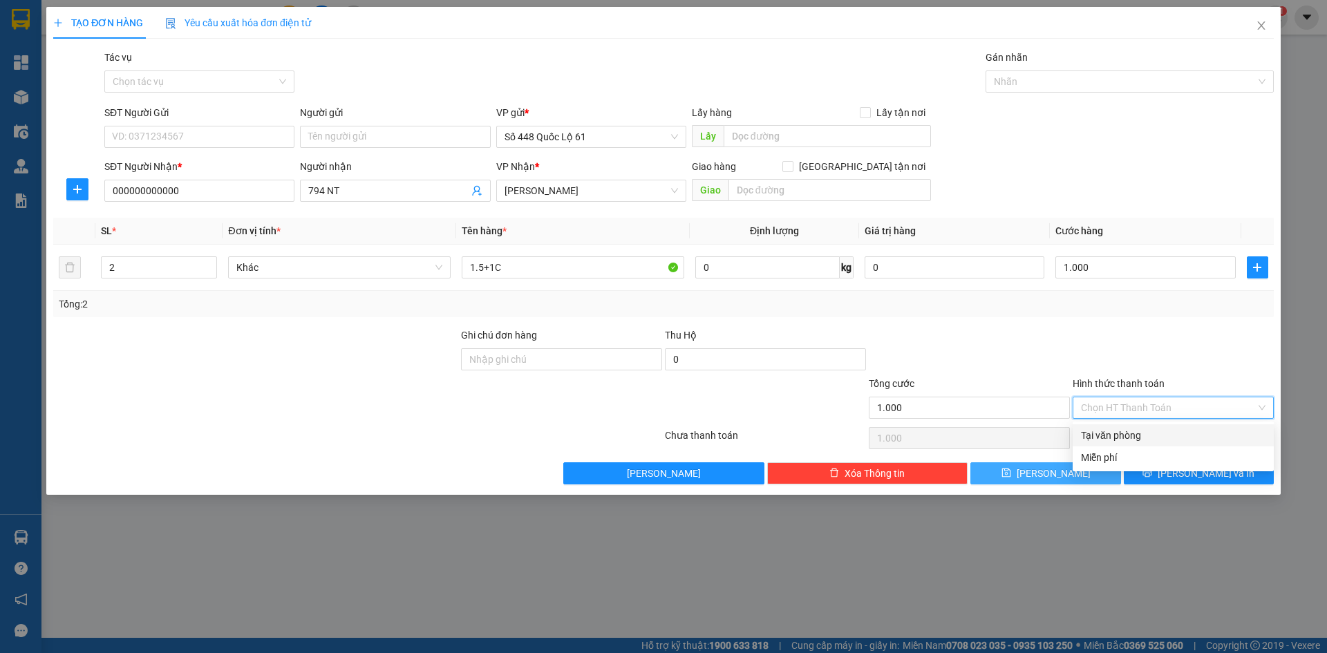
drag, startPoint x: 1111, startPoint y: 428, endPoint x: 1111, endPoint y: 462, distance: 33.2
click at [1111, 432] on div "Tại văn phòng" at bounding box center [1173, 435] width 184 height 15
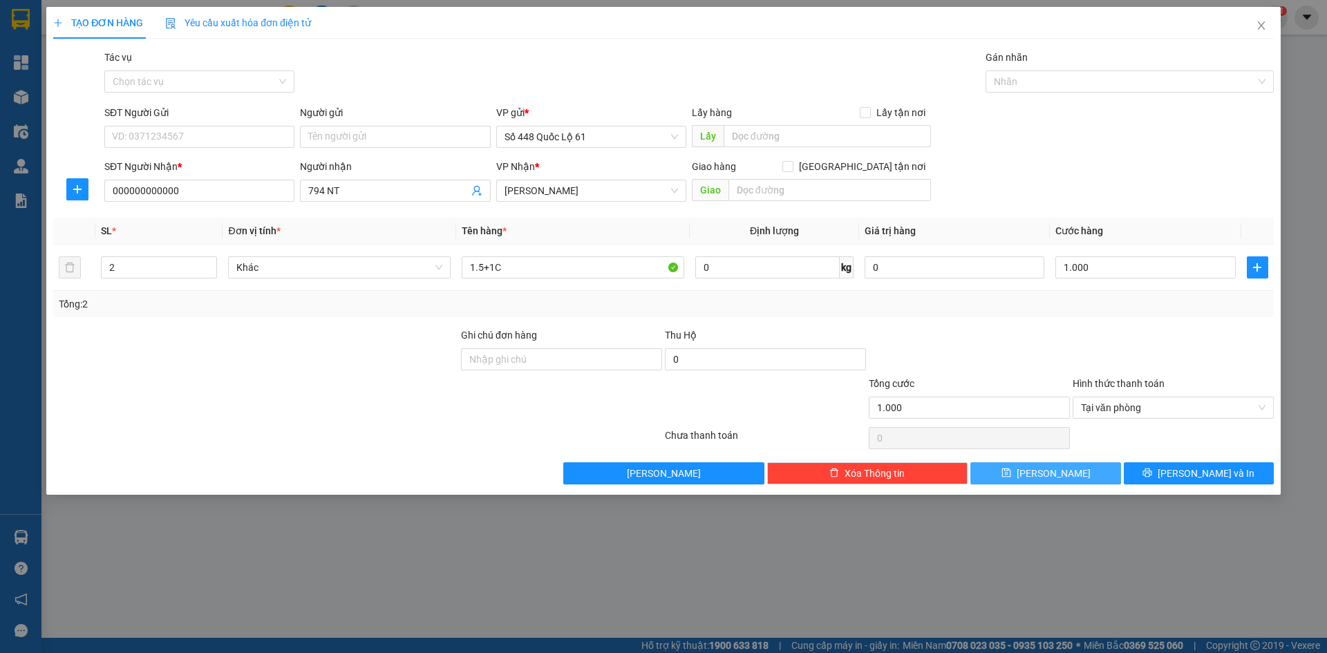
click at [1101, 469] on button "[PERSON_NAME]" at bounding box center [1045, 473] width 150 height 22
click at [193, 194] on input "SĐT Người Nhận *" at bounding box center [199, 191] width 190 height 22
click at [411, 189] on input "Người nhận" at bounding box center [388, 190] width 160 height 15
paste input "ẢO"
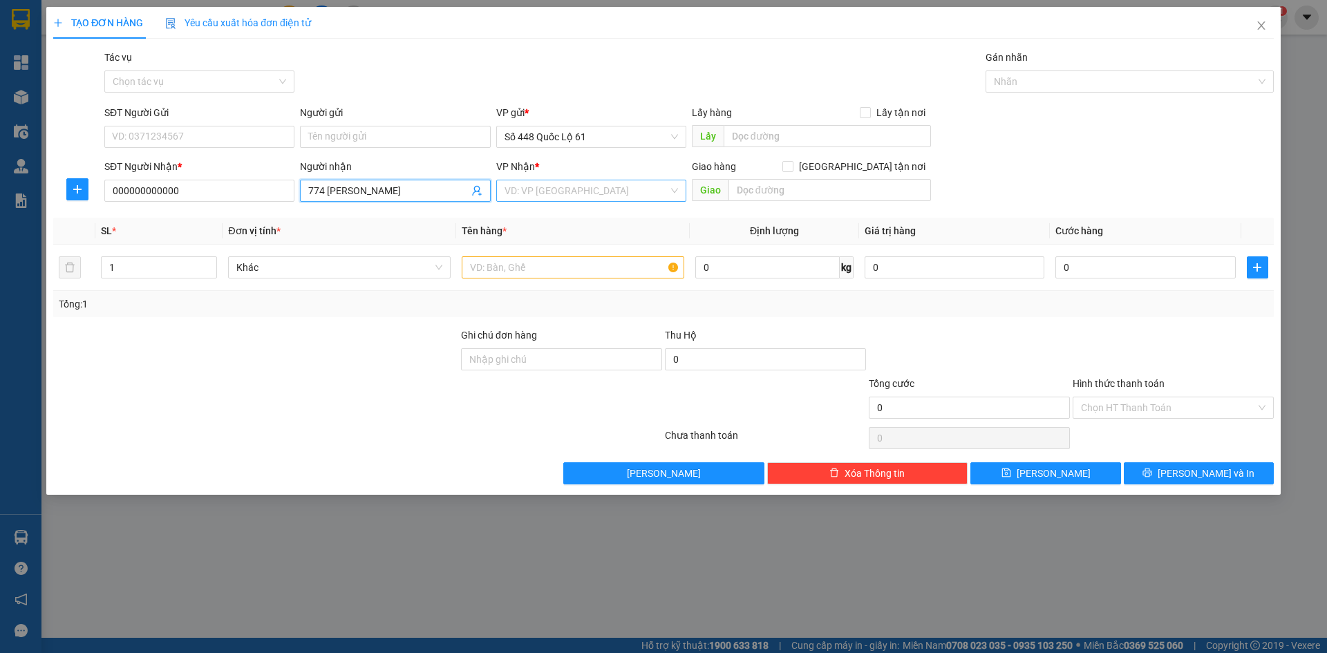
click at [556, 186] on input "search" at bounding box center [586, 190] width 164 height 21
click at [558, 290] on div "Khánh Hoà" at bounding box center [590, 284] width 173 height 15
click at [495, 266] on input "text" at bounding box center [573, 267] width 222 height 22
click at [213, 260] on span "up" at bounding box center [209, 264] width 8 height 8
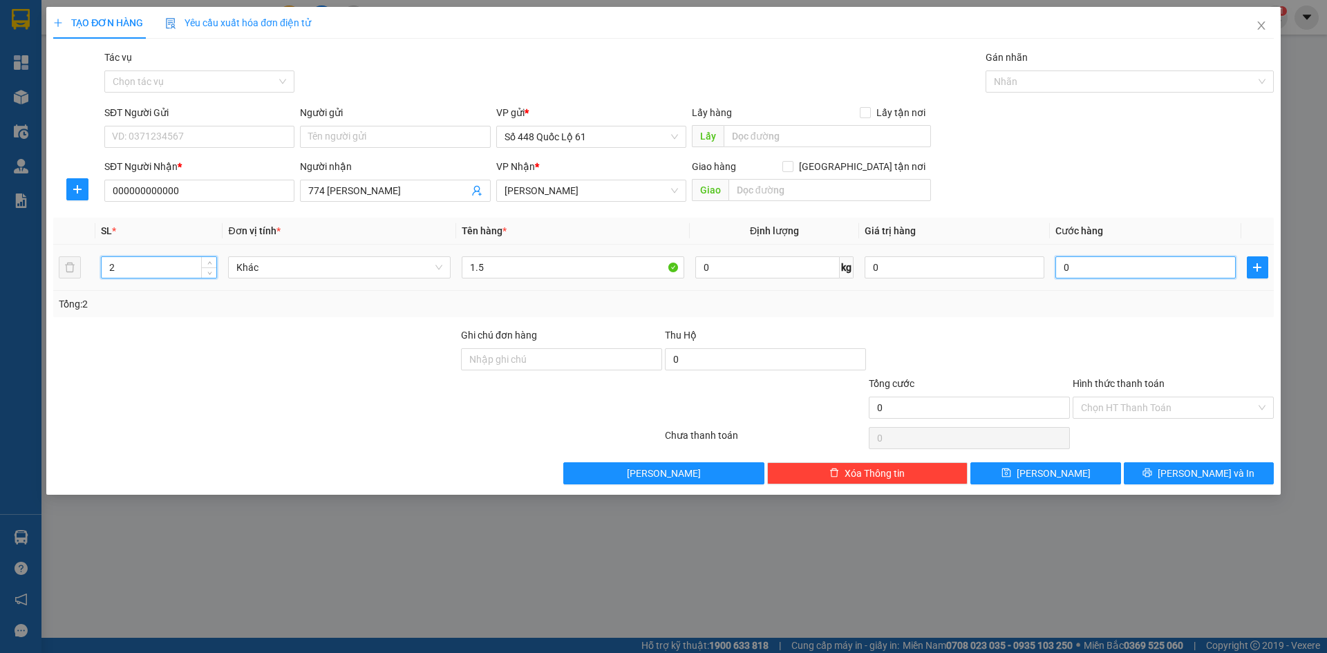
click at [1143, 265] on input "0" at bounding box center [1145, 267] width 180 height 22
click at [1136, 415] on input "Hình thức thanh toán" at bounding box center [1168, 407] width 175 height 21
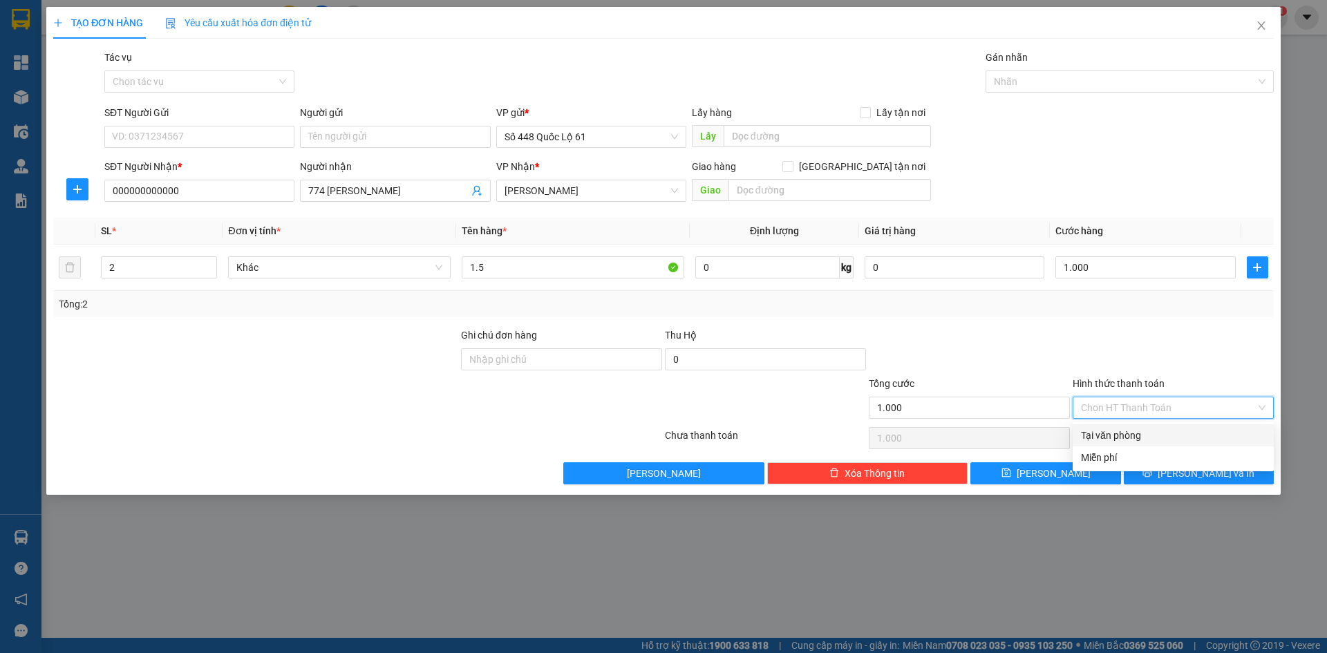
click at [1119, 431] on div "Tại văn phòng" at bounding box center [1173, 435] width 184 height 15
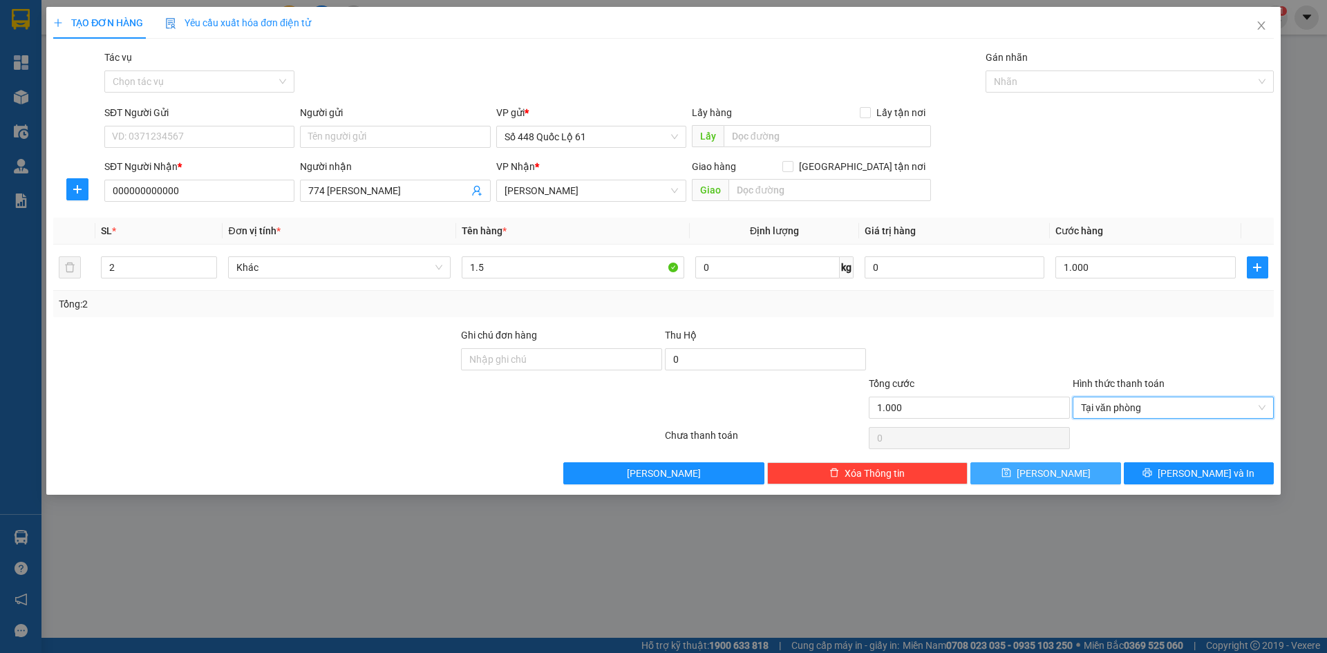
click at [1042, 467] on button "[PERSON_NAME]" at bounding box center [1045, 473] width 150 height 22
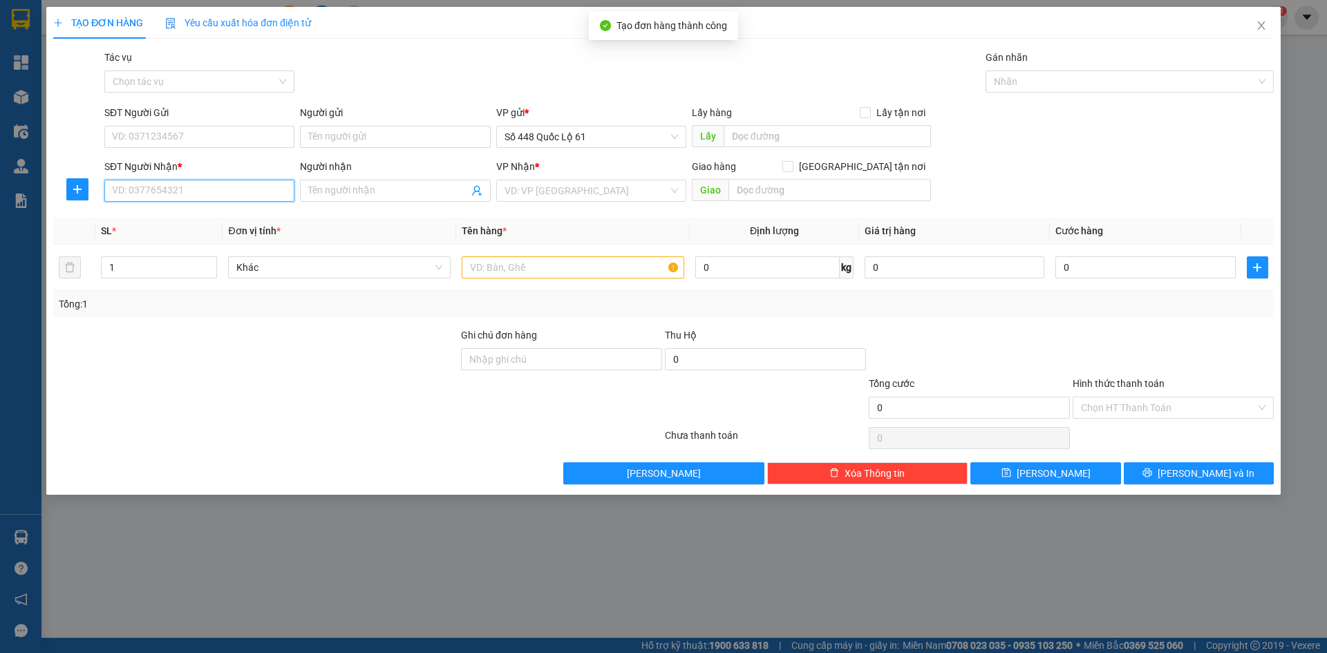
click at [227, 197] on input "SĐT Người Nhận *" at bounding box center [199, 191] width 190 height 22
click at [196, 195] on input "SĐT Người Nhận *" at bounding box center [199, 191] width 190 height 22
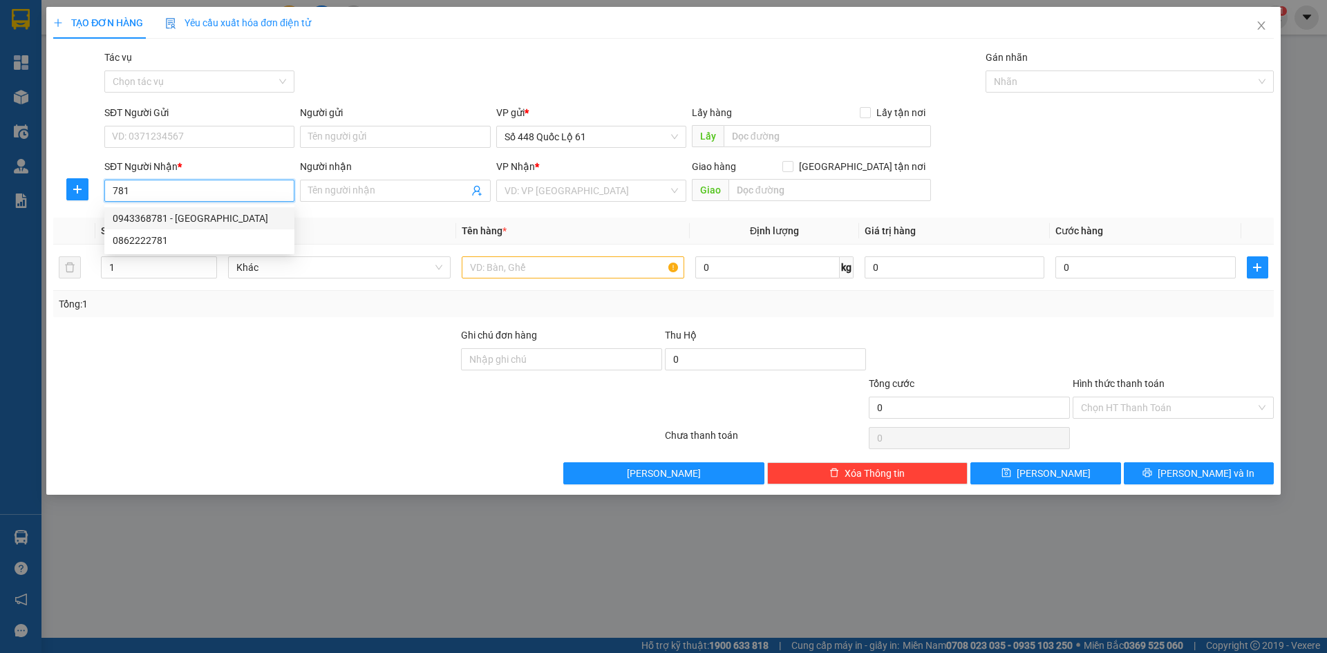
click at [254, 216] on div "0943368781 - HỒNG PHÚ YÊN" at bounding box center [199, 218] width 173 height 15
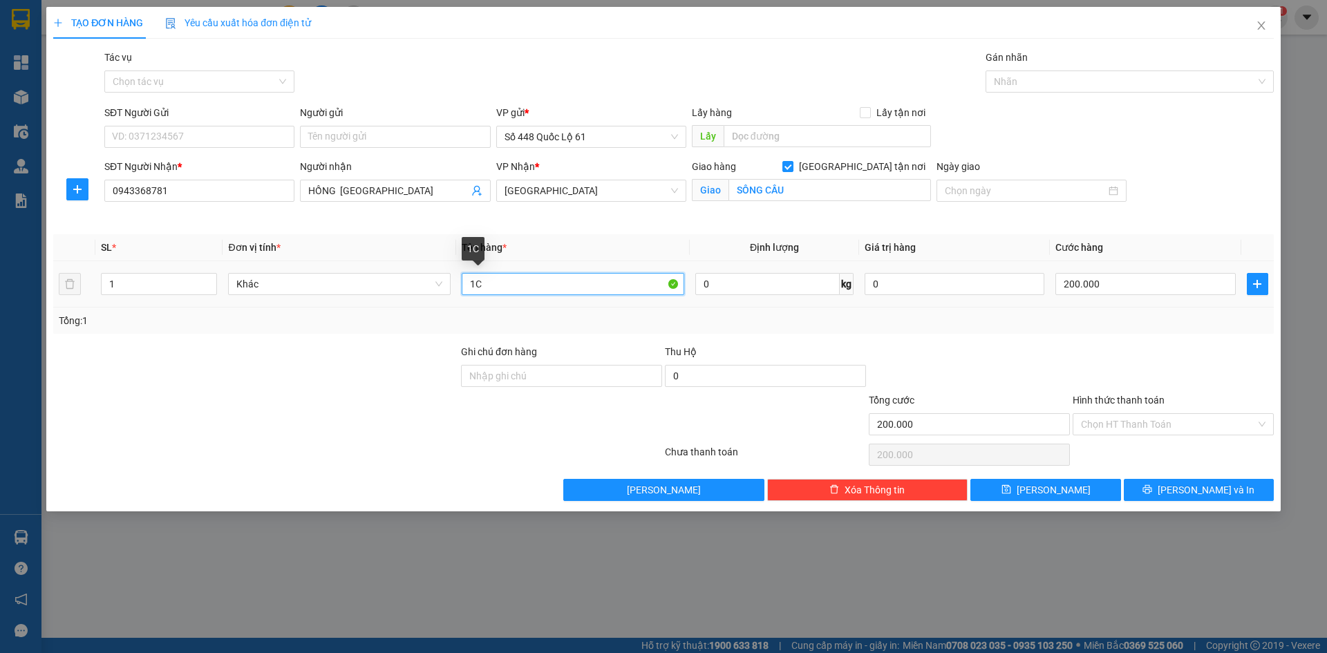
drag, startPoint x: 542, startPoint y: 285, endPoint x: 26, endPoint y: 464, distance: 546.9
click at [137, 394] on div "Transit Pickup Surcharge Ids Transit Deliver Surcharge Ids Transit Deliver Surc…" at bounding box center [663, 275] width 1220 height 451
click at [1108, 284] on input "200.000" at bounding box center [1145, 284] width 180 height 22
drag, startPoint x: 1043, startPoint y: 492, endPoint x: 1096, endPoint y: 486, distance: 54.2
click at [1050, 492] on button "[PERSON_NAME]" at bounding box center [1045, 490] width 150 height 22
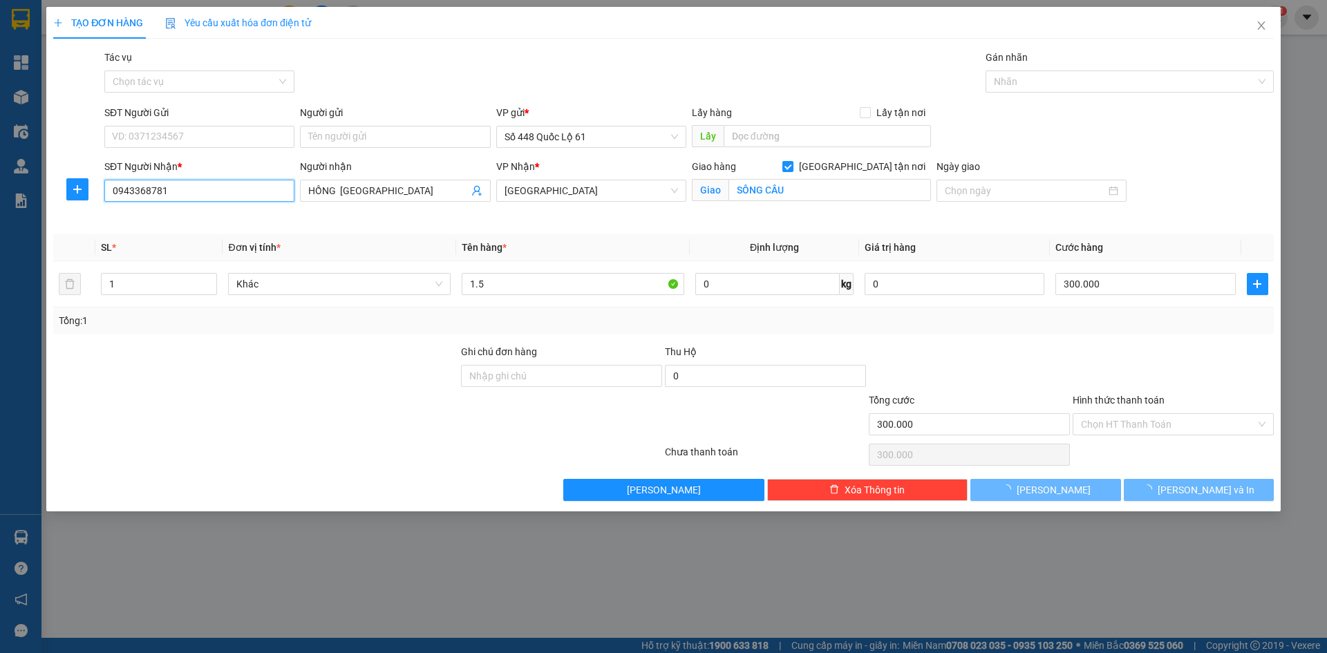
click at [242, 190] on input "0943368781" at bounding box center [199, 191] width 190 height 22
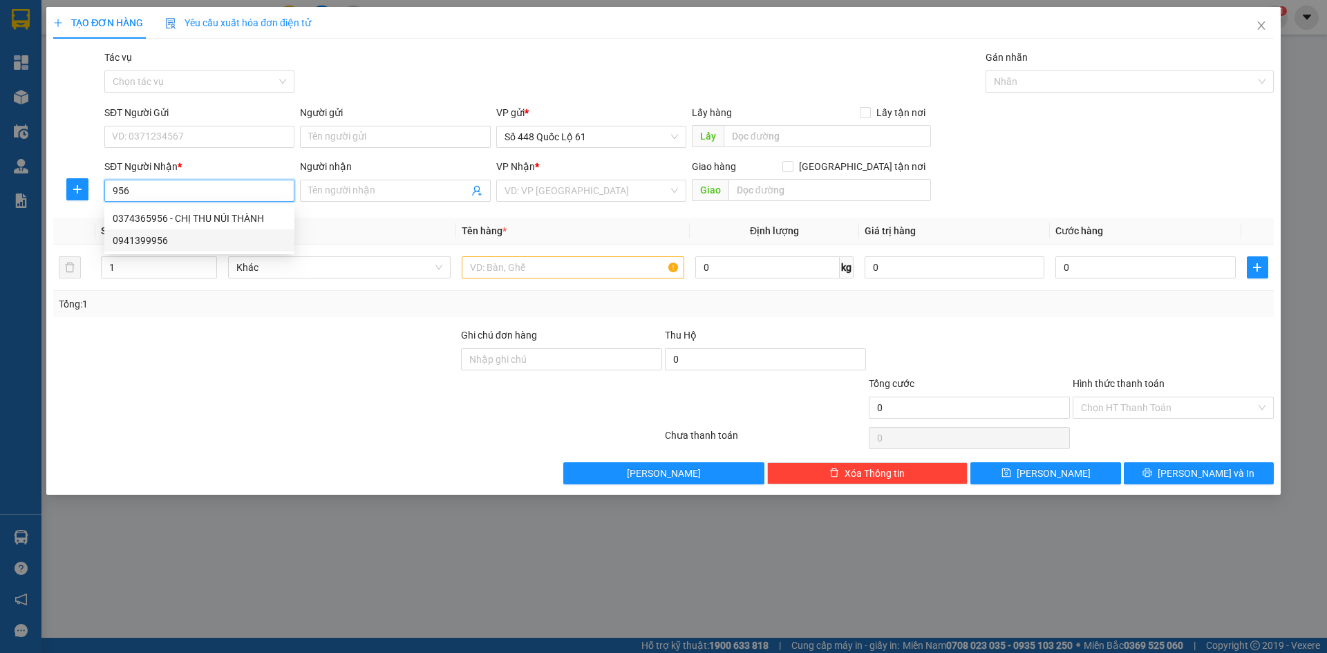
click at [228, 236] on div "0941399956" at bounding box center [199, 240] width 173 height 15
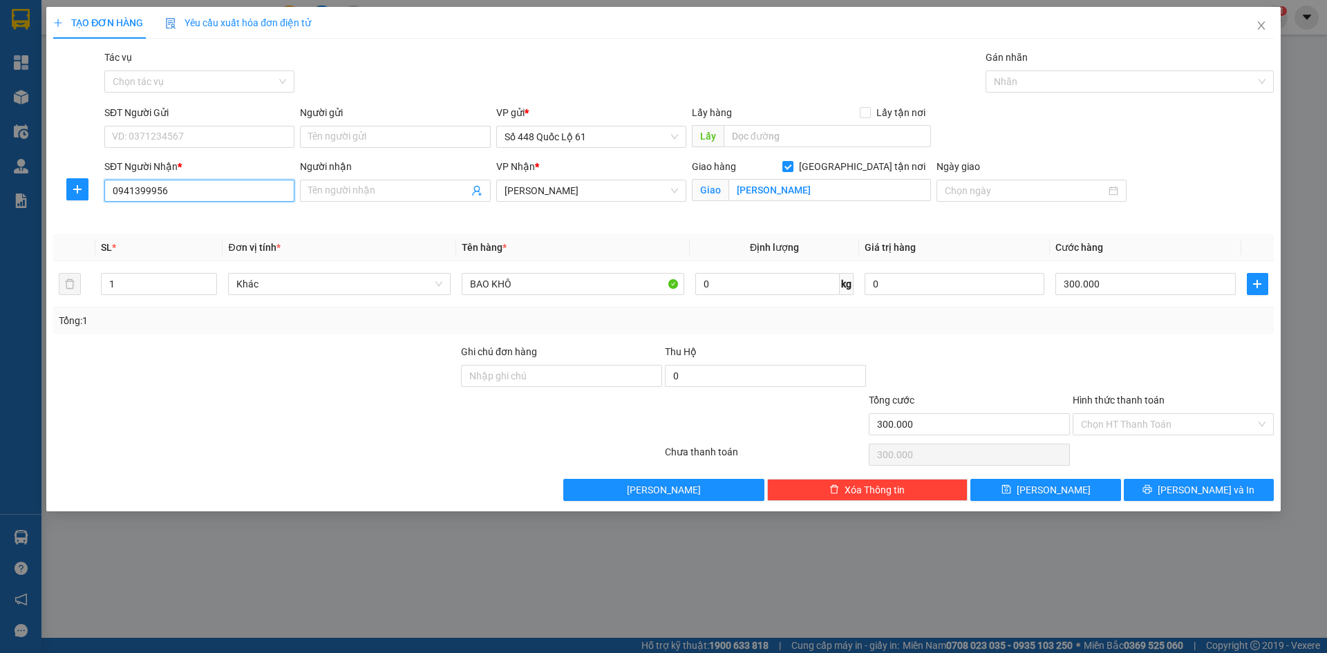
drag, startPoint x: 0, startPoint y: 254, endPoint x: 0, endPoint y: 298, distance: 44.2
click at [0, 289] on div "TẠO ĐƠN HÀNG Yêu cầu xuất hóa đơn điện tử Transit Pickup Surcharge Ids Transit …" at bounding box center [663, 326] width 1327 height 653
drag, startPoint x: 627, startPoint y: 200, endPoint x: 619, endPoint y: 203, distance: 8.7
click at [626, 203] on div "VP Nhận * Khánh Hoà" at bounding box center [591, 183] width 190 height 48
click at [585, 186] on span "Khánh Hoà" at bounding box center [590, 190] width 173 height 21
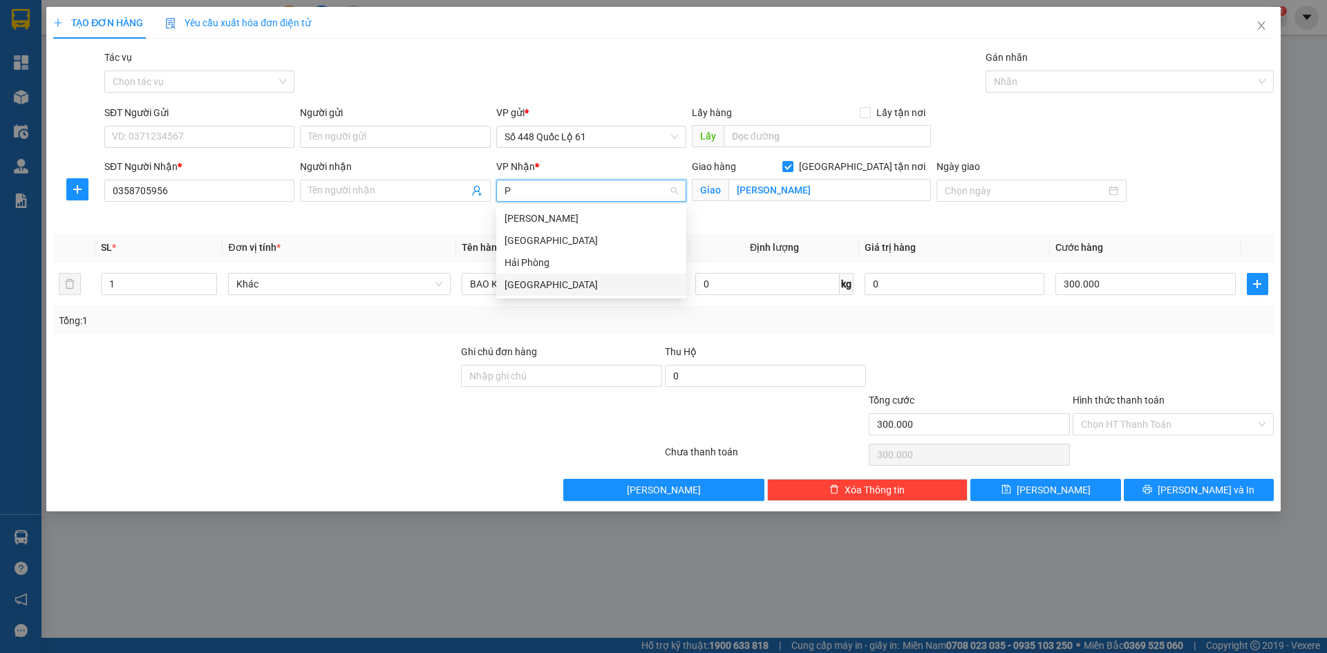
click at [567, 284] on div "Phú Yên" at bounding box center [590, 284] width 173 height 15
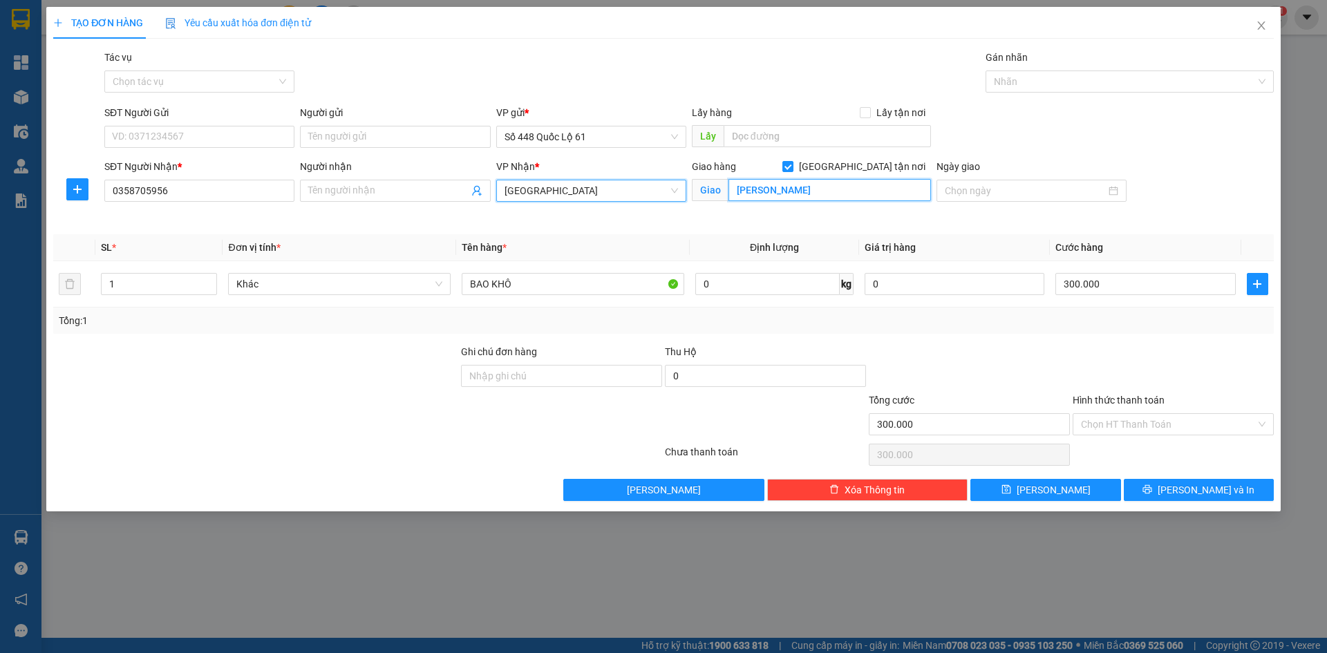
click at [820, 191] on input "BẢO BẢO" at bounding box center [829, 190] width 202 height 22
click at [793, 162] on span at bounding box center [787, 166] width 11 height 11
click at [792, 162] on input "[GEOGRAPHIC_DATA] tận nơi" at bounding box center [787, 166] width 10 height 10
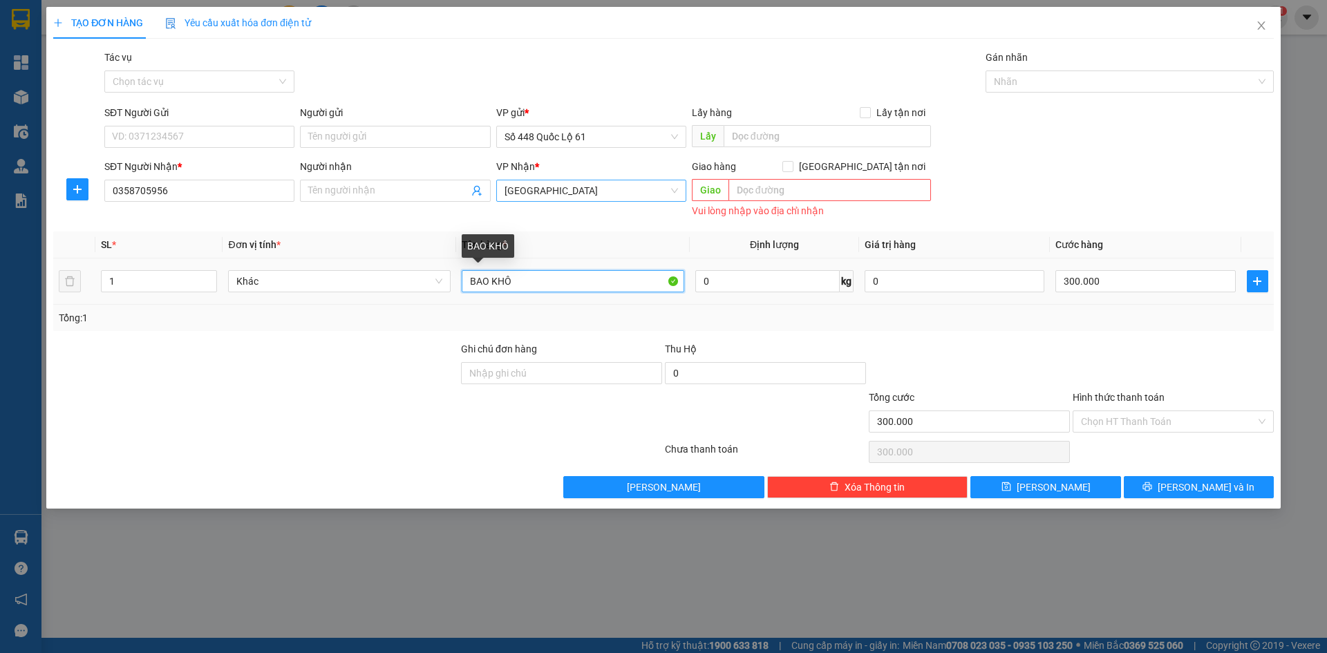
drag, startPoint x: 523, startPoint y: 285, endPoint x: 0, endPoint y: 522, distance: 574.2
click at [0, 444] on div "TẠO ĐƠN HÀNG Yêu cầu xuất hóa đơn điện tử Transit Pickup Surcharge Ids Transit …" at bounding box center [663, 326] width 1327 height 653
paste input "ÓC"
click at [1105, 278] on input "300.000" at bounding box center [1145, 281] width 180 height 22
click at [995, 381] on div at bounding box center [969, 365] width 204 height 48
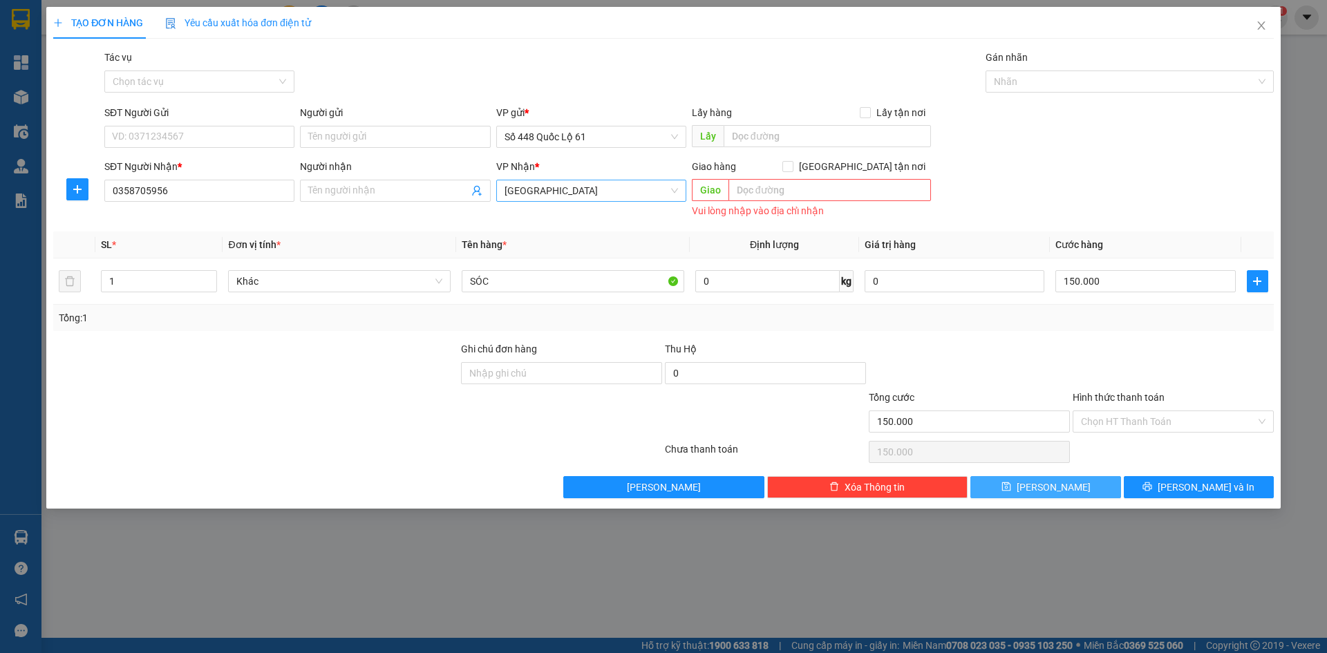
click at [1045, 488] on span "[PERSON_NAME]" at bounding box center [1053, 486] width 74 height 15
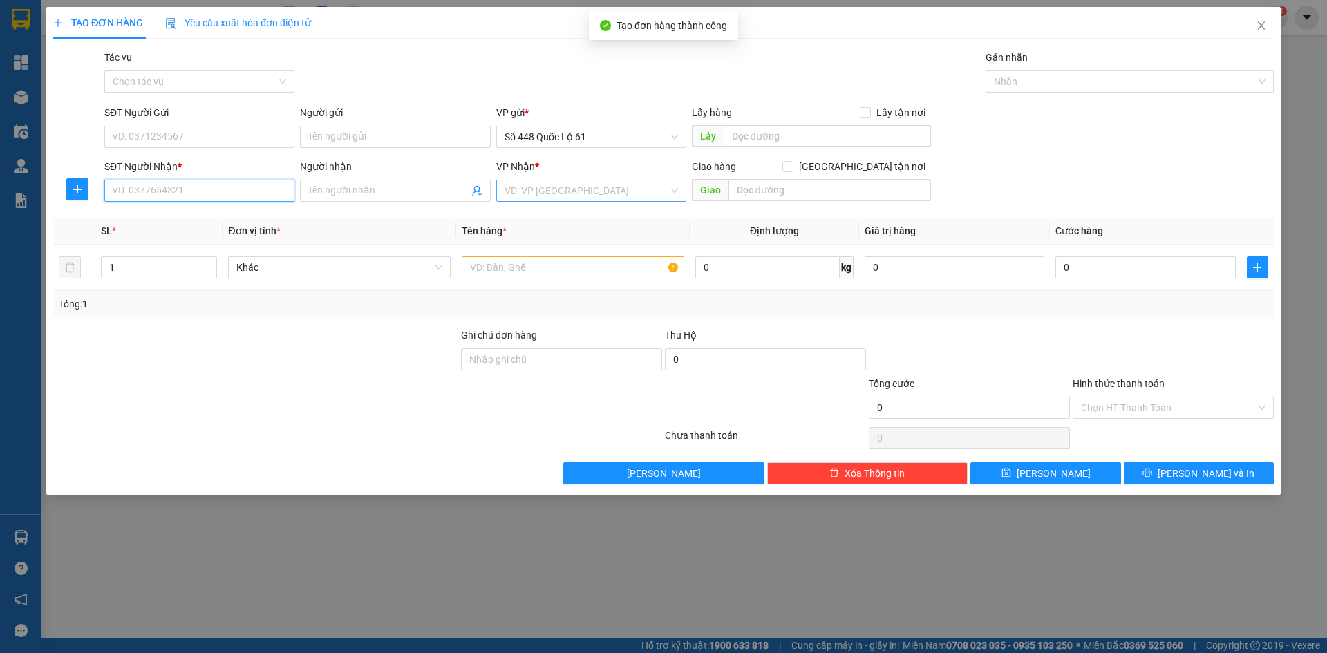
click at [238, 189] on input "SĐT Người Nhận *" at bounding box center [199, 191] width 190 height 22
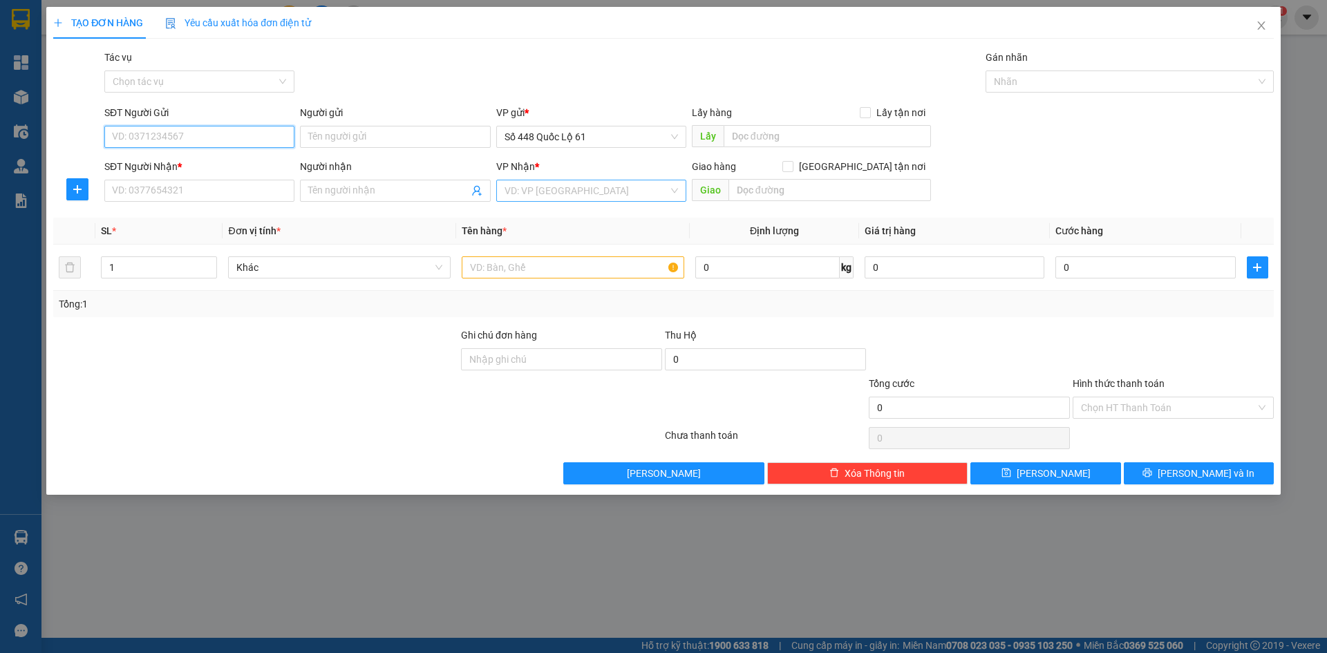
click at [265, 146] on input "SĐT Người Gửi" at bounding box center [199, 137] width 190 height 22
drag, startPoint x: 247, startPoint y: 159, endPoint x: 279, endPoint y: 207, distance: 57.7
click at [247, 160] on div "0899472128 - THẢO PQ ." at bounding box center [199, 164] width 173 height 15
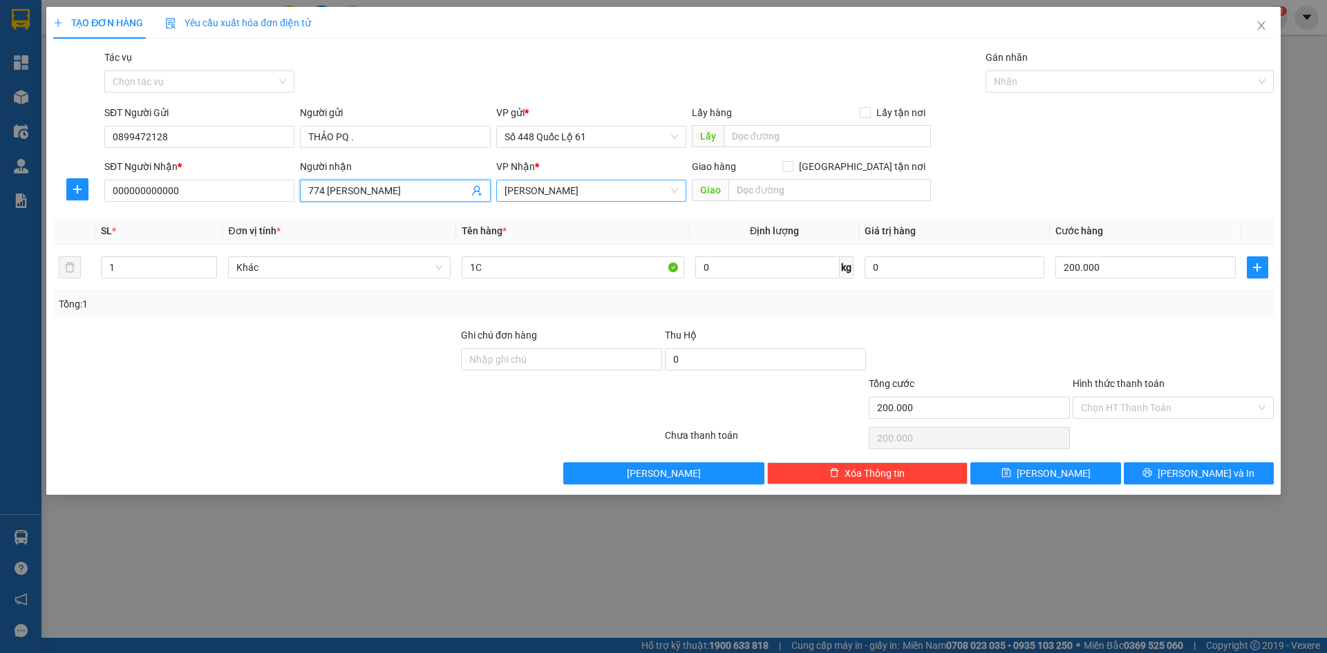
drag, startPoint x: 392, startPoint y: 192, endPoint x: 0, endPoint y: 366, distance: 428.7
click at [0, 366] on div "TẠO ĐƠN HÀNG Yêu cầu xuất hóa đơn điện tử Transit Pickup Surcharge Ids Transit …" at bounding box center [663, 326] width 1327 height 653
click at [568, 182] on span "Khánh Hoà" at bounding box center [590, 190] width 173 height 21
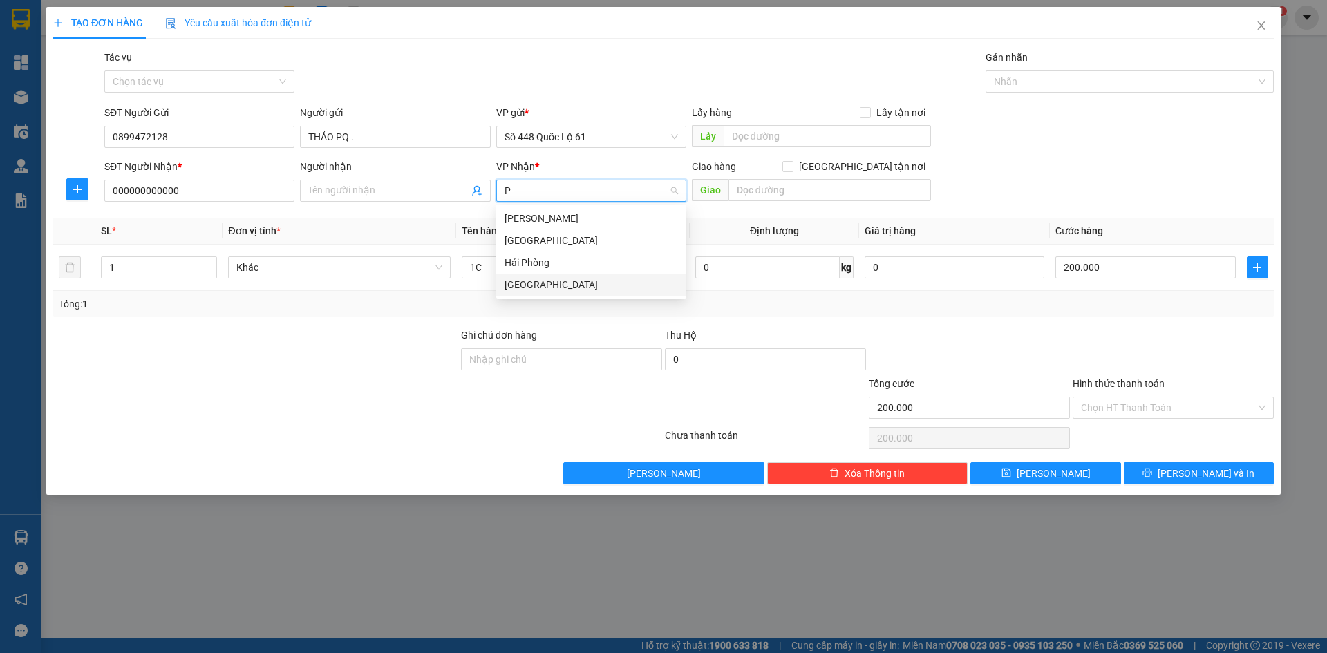
click at [551, 294] on div "Phú Yên" at bounding box center [591, 285] width 190 height 22
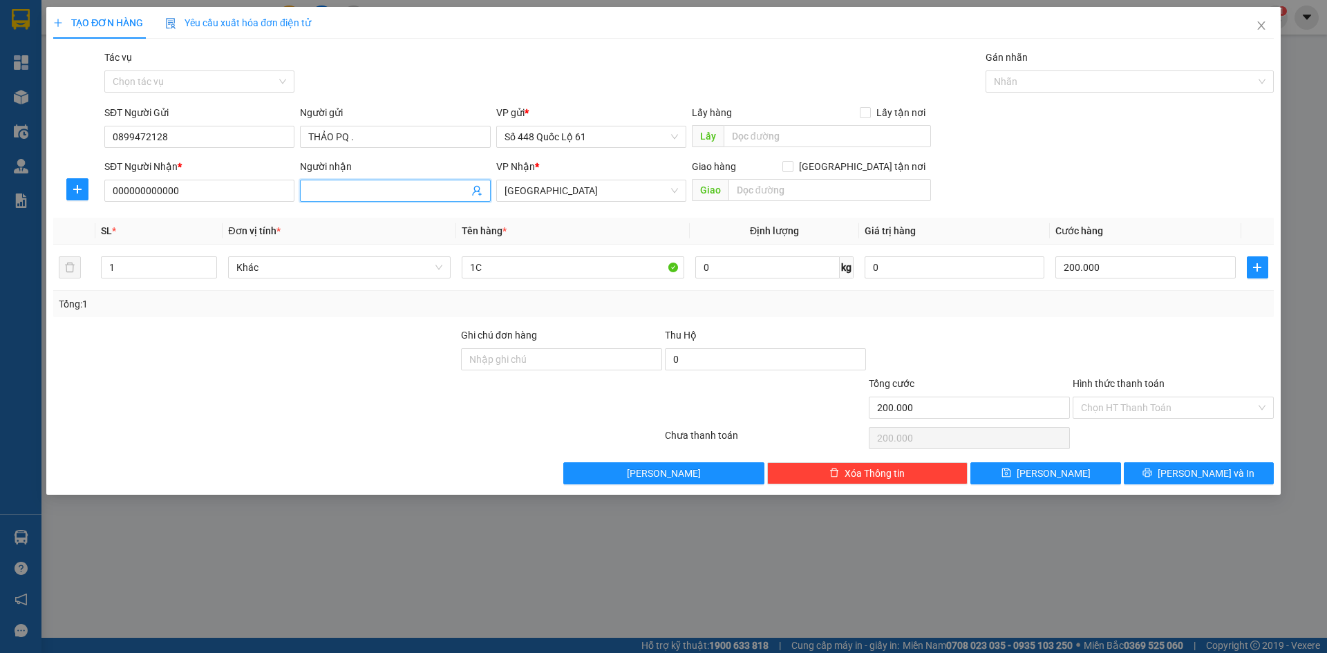
click at [383, 196] on input "Người nhận" at bounding box center [388, 190] width 160 height 15
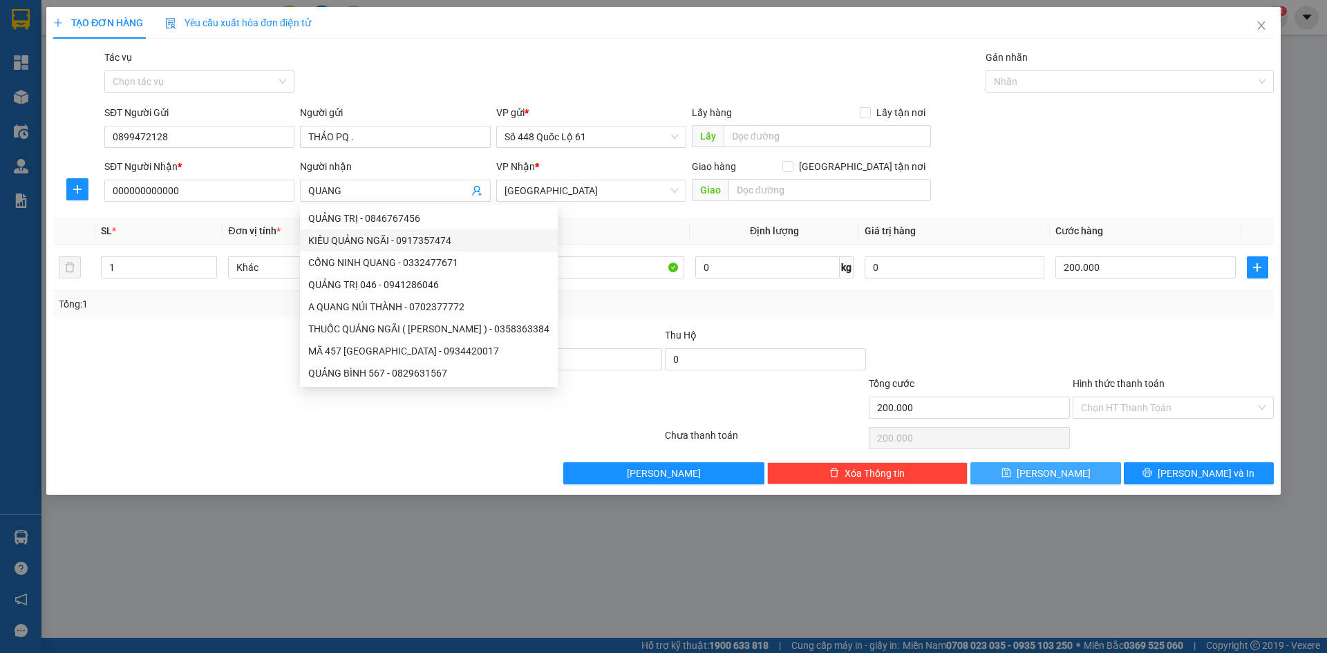
click at [1041, 476] on button "[PERSON_NAME]" at bounding box center [1045, 473] width 150 height 22
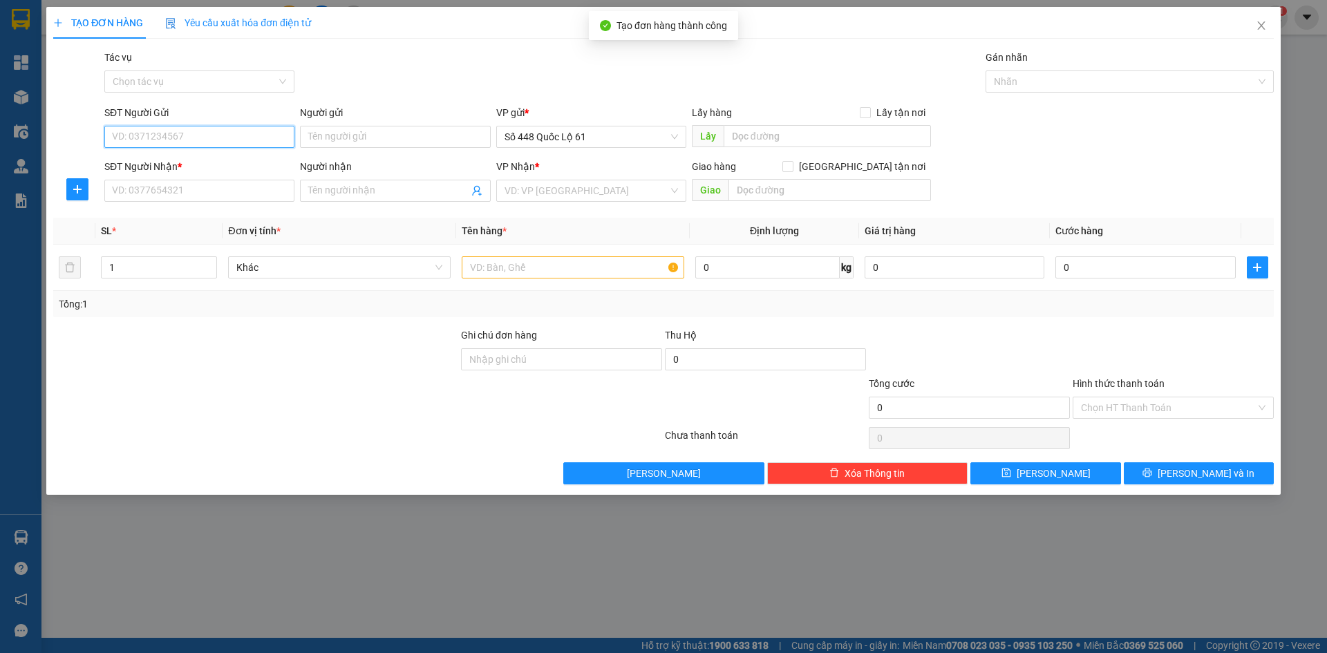
click at [212, 138] on input "SĐT Người Gửi" at bounding box center [199, 137] width 190 height 22
click at [215, 166] on div "0899472128 - THẢO PQ ." at bounding box center [199, 164] width 173 height 15
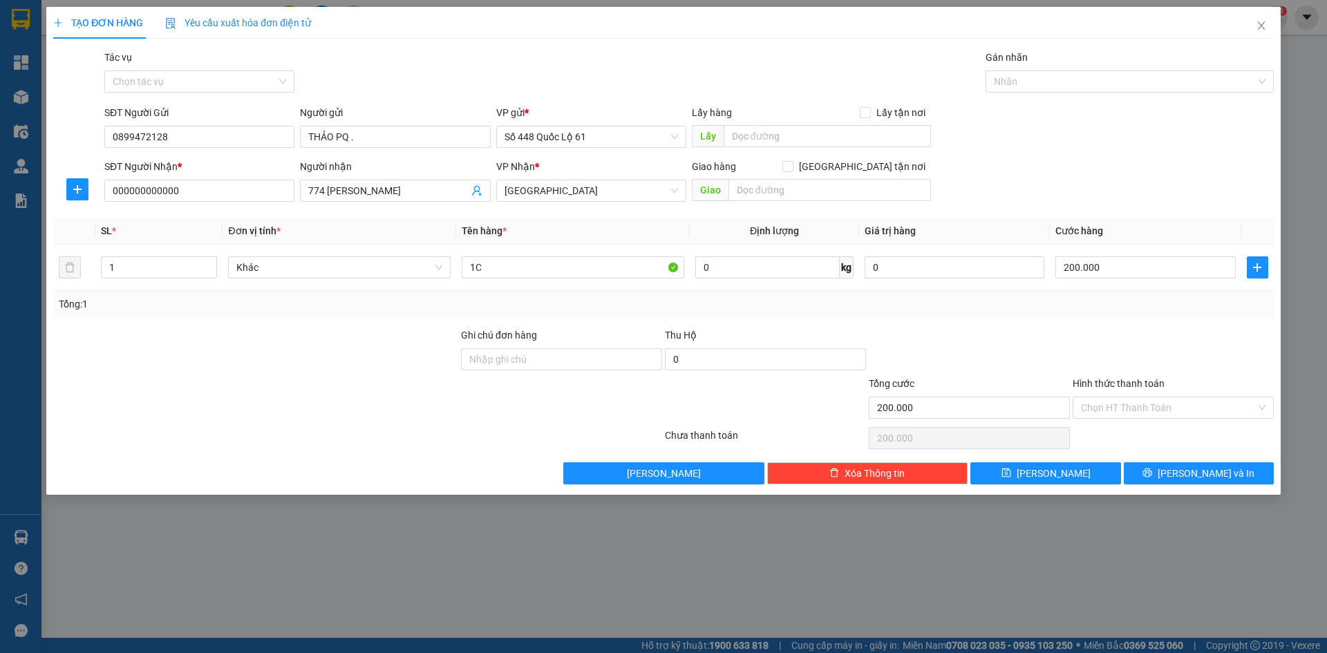
drag, startPoint x: 368, startPoint y: 195, endPoint x: 0, endPoint y: 406, distance: 424.6
click at [0, 334] on div "TẠO ĐƠN HÀNG Yêu cầu xuất hóa đơn điện tử Transit Pickup Surcharge Ids Transit …" at bounding box center [663, 326] width 1327 height 653
drag, startPoint x: 1050, startPoint y: 474, endPoint x: 1153, endPoint y: 310, distance: 194.0
click at [1153, 312] on div "Transit Pickup Surcharge Ids Transit Deliver Surcharge Ids Transit Deliver Surc…" at bounding box center [663, 267] width 1220 height 435
click at [1131, 272] on input "200.000" at bounding box center [1145, 267] width 180 height 22
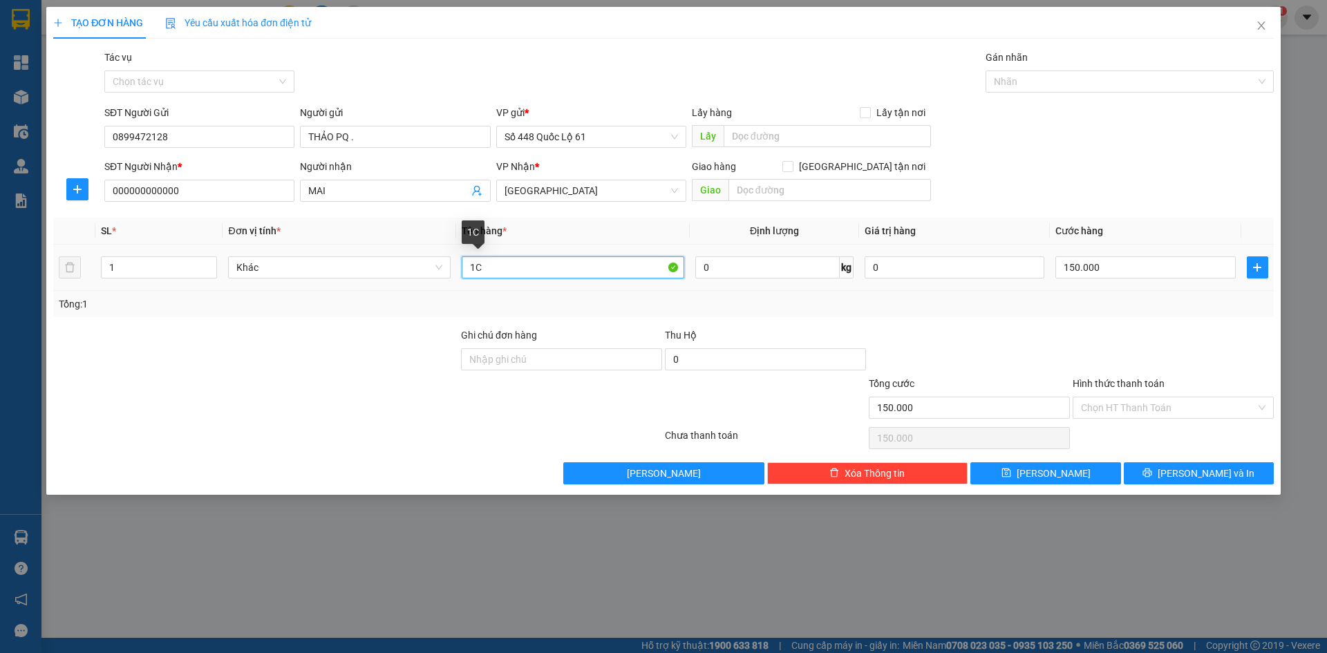
drag, startPoint x: 488, startPoint y: 260, endPoint x: 301, endPoint y: 303, distance: 192.2
click at [306, 302] on div "SL * Đơn vị tính * Tên hàng * Định lượng Giá trị hàng Cước hàng 1 Khác 1C 0 kg …" at bounding box center [663, 267] width 1220 height 99
click at [1054, 466] on span "[PERSON_NAME]" at bounding box center [1053, 473] width 74 height 15
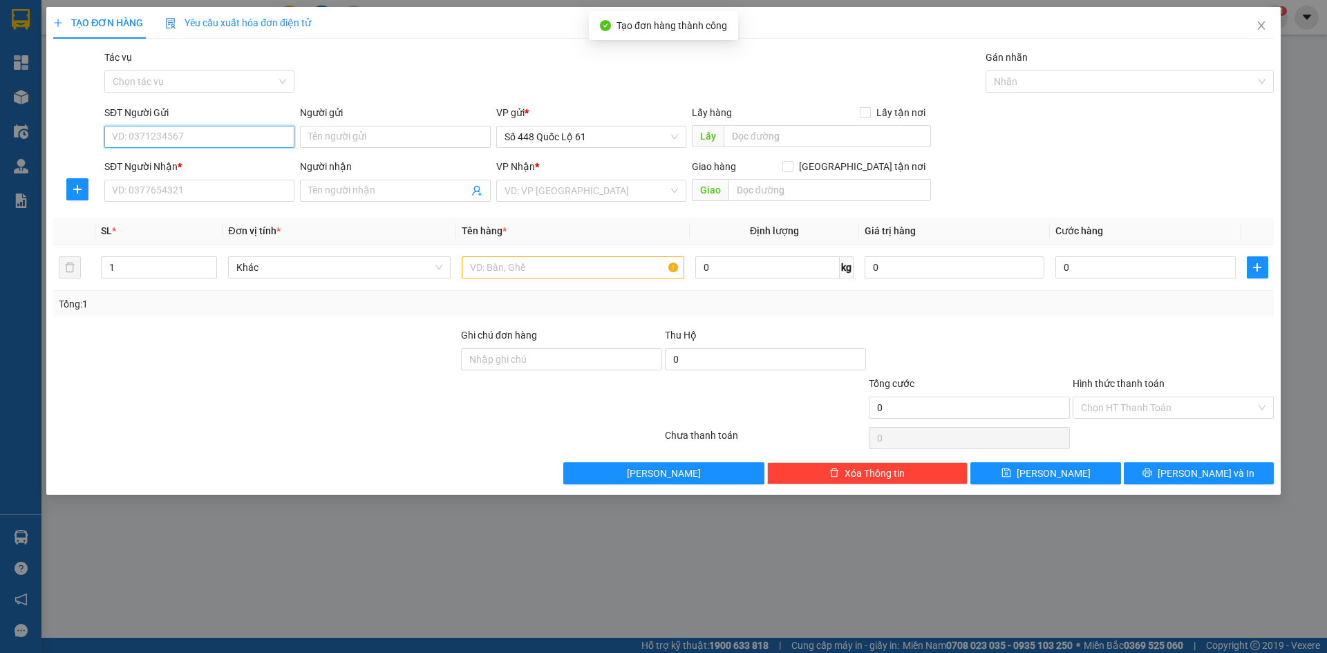
click at [202, 129] on input "SĐT Người Gửi" at bounding box center [199, 137] width 190 height 22
drag, startPoint x: 193, startPoint y: 151, endPoint x: 200, endPoint y: 153, distance: 7.9
click at [193, 151] on div "0899472128 0899472128 - THẢO PQ ." at bounding box center [199, 165] width 190 height 28
click at [213, 164] on div "SĐT Người Nhận *" at bounding box center [199, 166] width 190 height 15
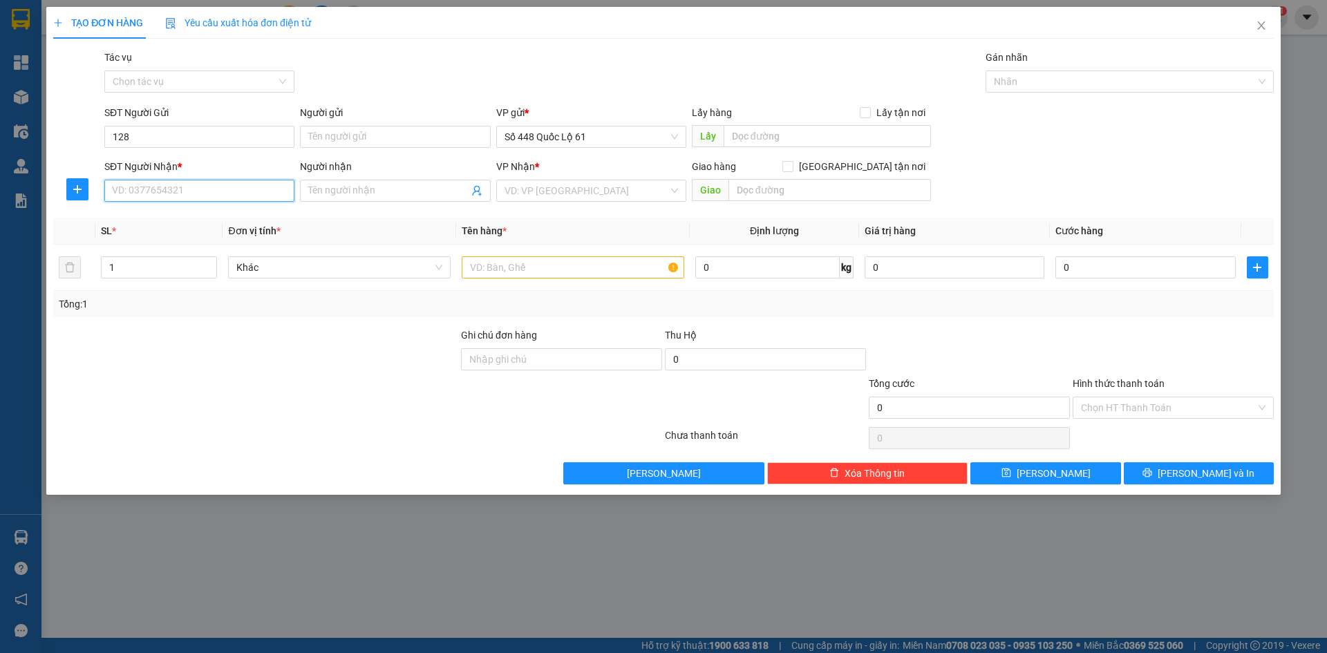
click at [213, 180] on input "SĐT Người Nhận *" at bounding box center [199, 191] width 190 height 22
click at [206, 139] on input "128" at bounding box center [199, 137] width 190 height 22
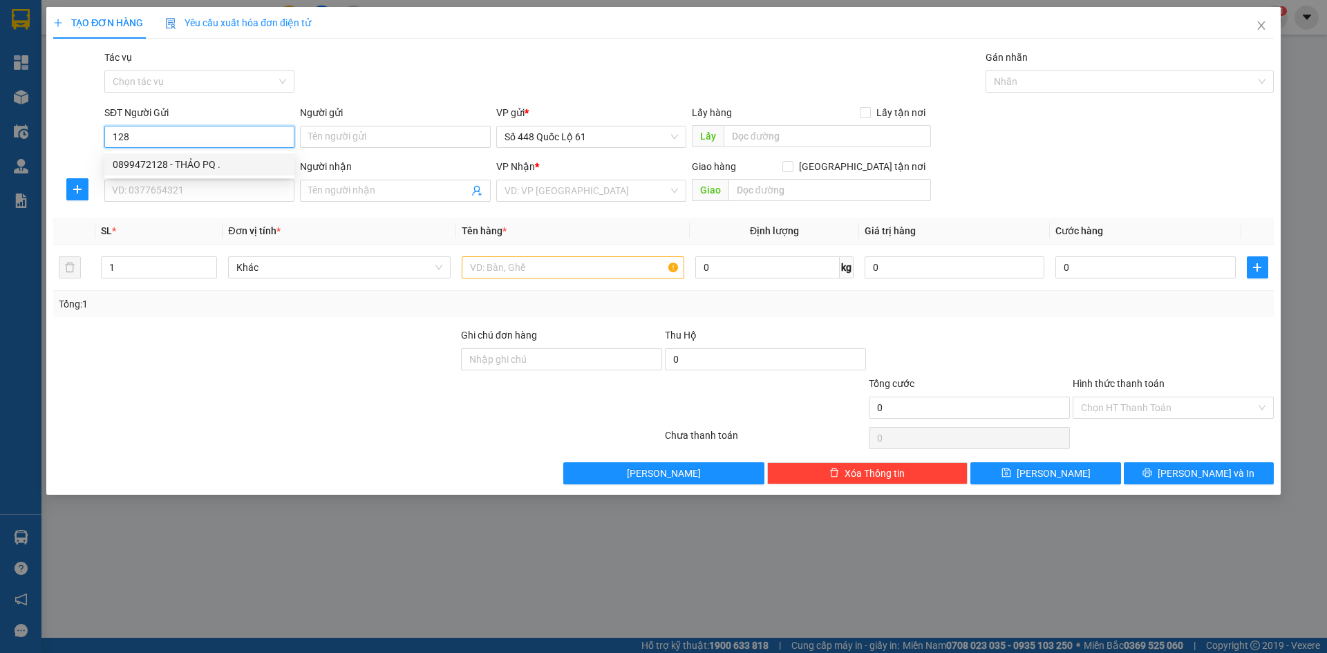
click at [201, 164] on div "0899472128 - THẢO PQ ." at bounding box center [199, 164] width 173 height 15
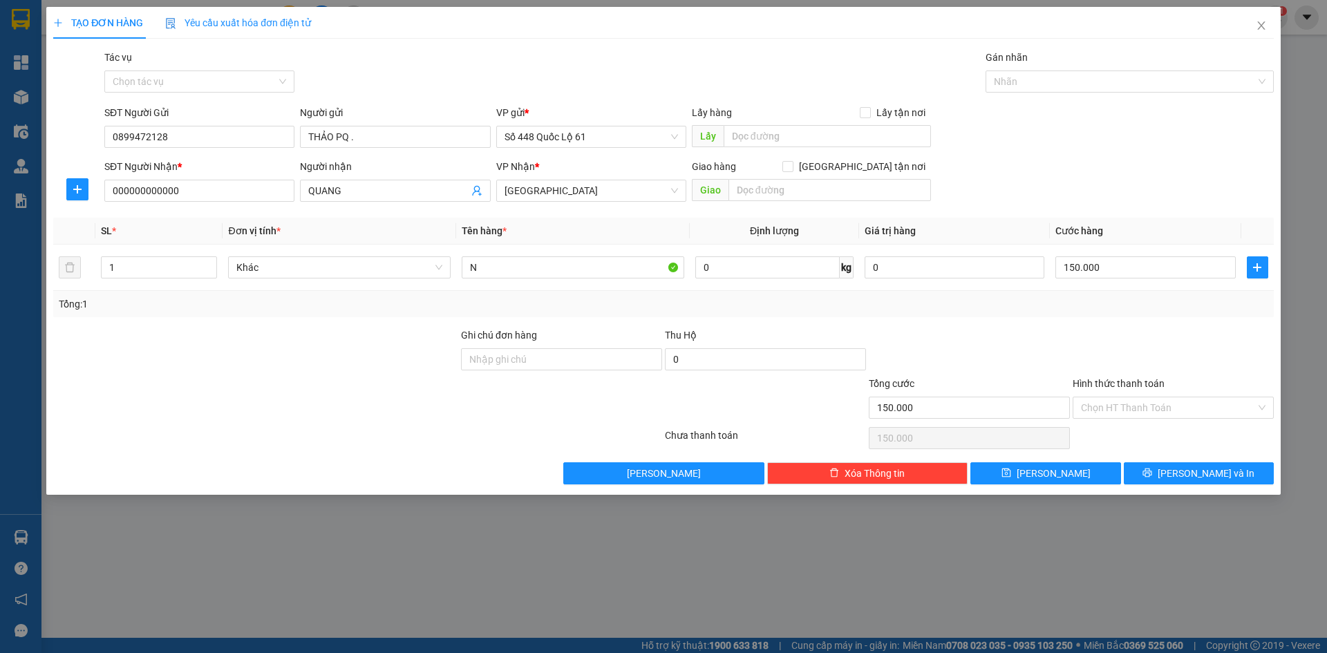
drag, startPoint x: 384, startPoint y: 182, endPoint x: 223, endPoint y: 229, distance: 167.5
click at [223, 229] on div "Transit Pickup Surcharge Ids Transit Deliver Surcharge Ids Transit Deliver Surc…" at bounding box center [663, 267] width 1220 height 435
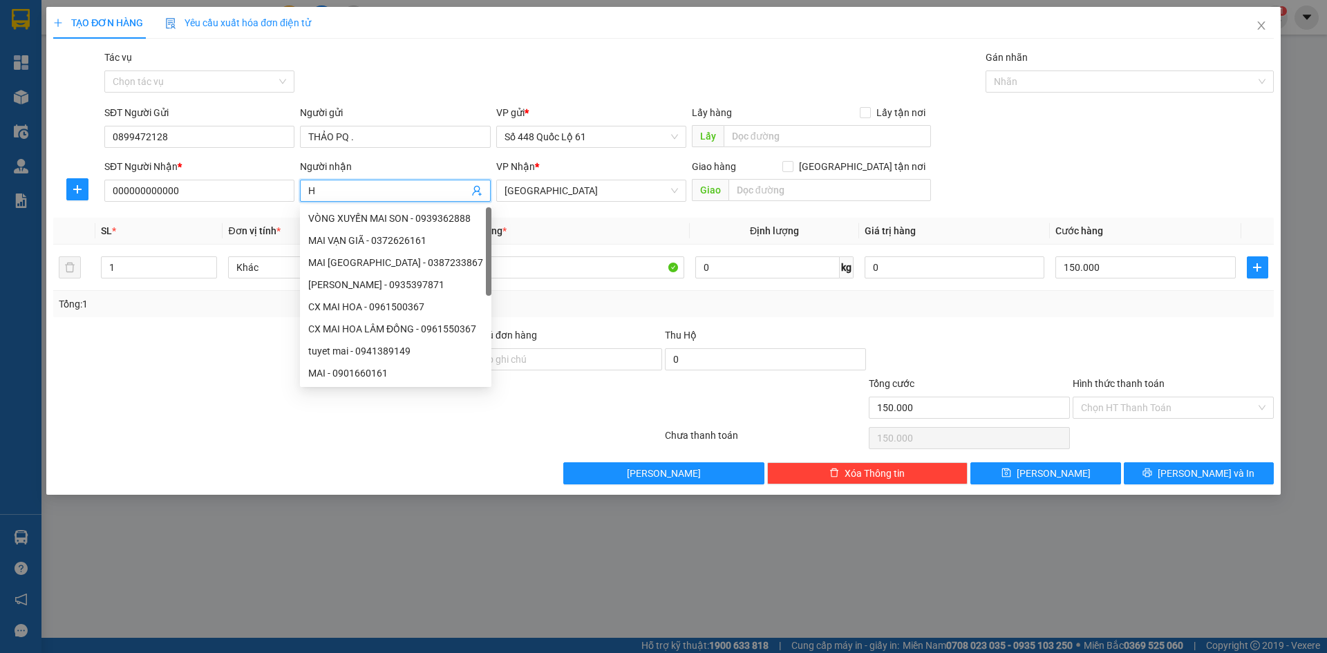
paste input "Ô"
paste input "ỒNG"
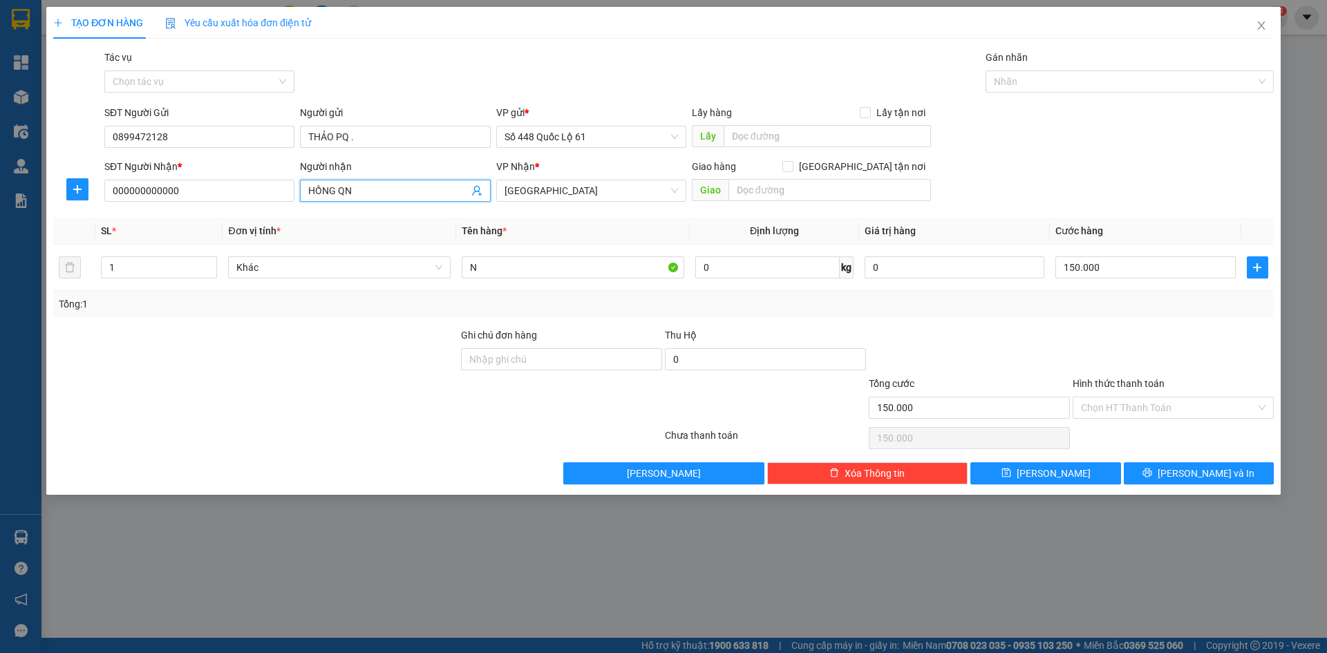
drag, startPoint x: 545, startPoint y: 193, endPoint x: 545, endPoint y: 207, distance: 13.8
click at [547, 194] on span "Phú Yên" at bounding box center [590, 190] width 173 height 21
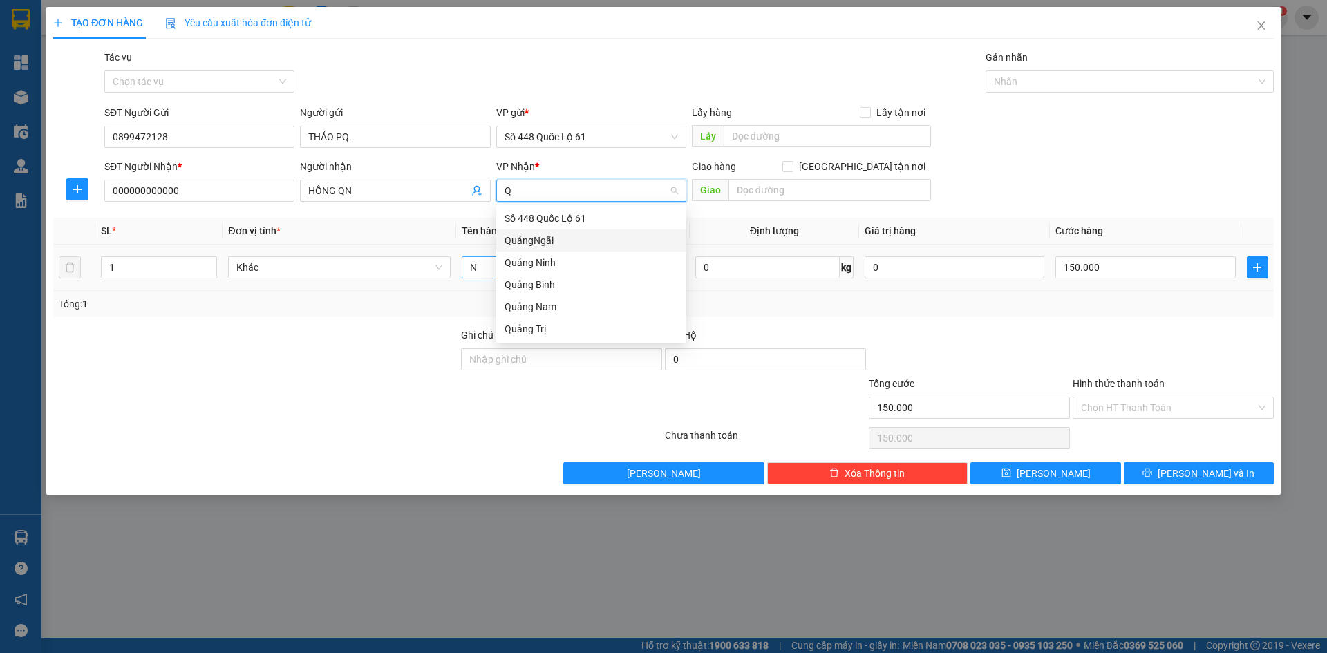
drag, startPoint x: 556, startPoint y: 240, endPoint x: 535, endPoint y: 273, distance: 39.1
click at [558, 243] on div "QuảngNgãi" at bounding box center [590, 240] width 173 height 15
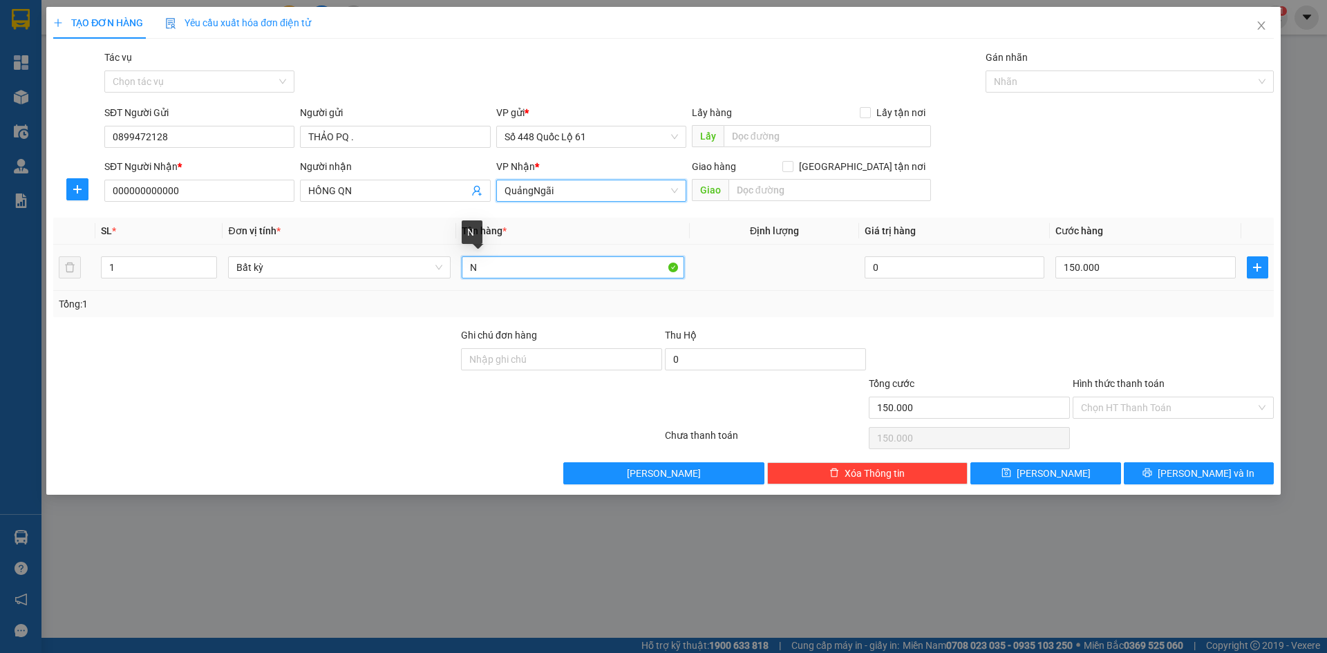
drag, startPoint x: 522, startPoint y: 278, endPoint x: 323, endPoint y: 312, distance: 202.0
click at [323, 312] on div "SL * Đơn vị tính * Tên hàng * Định lượng Giá trị hàng Cước hàng 1 Bất kỳ N 0 15…" at bounding box center [663, 267] width 1220 height 99
paste input "ÚI"
click at [1105, 278] on input "150.000" at bounding box center [1145, 267] width 180 height 22
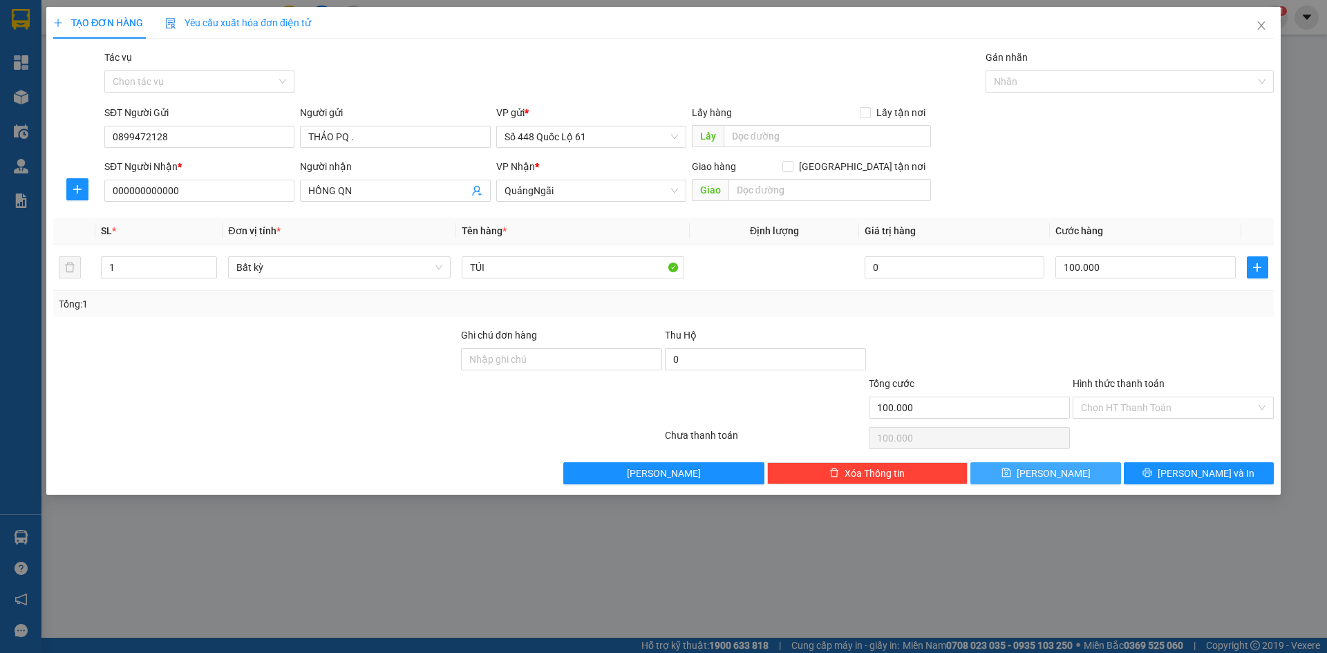
click at [1075, 478] on button "[PERSON_NAME]" at bounding box center [1045, 473] width 150 height 22
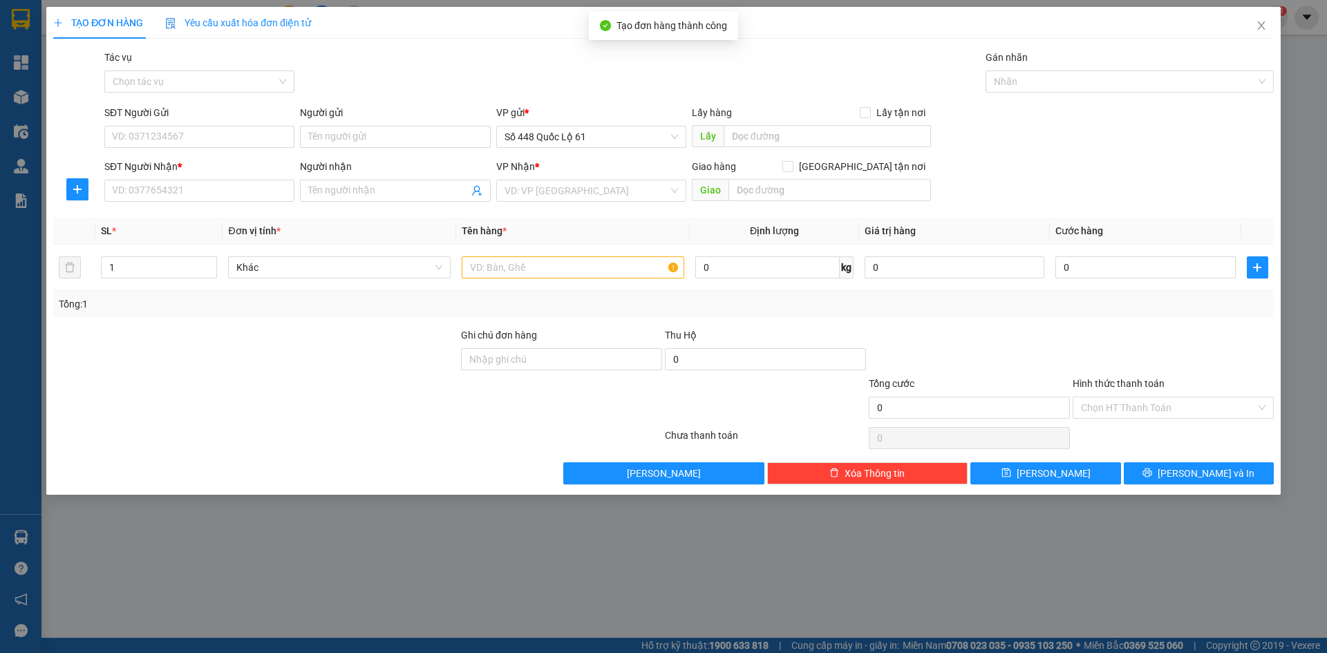
drag, startPoint x: 155, startPoint y: 178, endPoint x: 182, endPoint y: 202, distance: 36.7
click at [157, 178] on div "SĐT Người Nhận *" at bounding box center [199, 169] width 190 height 21
click at [183, 202] on div "SĐT Người Nhận * VD: 0377654321" at bounding box center [199, 183] width 190 height 48
click at [190, 192] on input "SĐT Người Nhận *" at bounding box center [199, 191] width 190 height 22
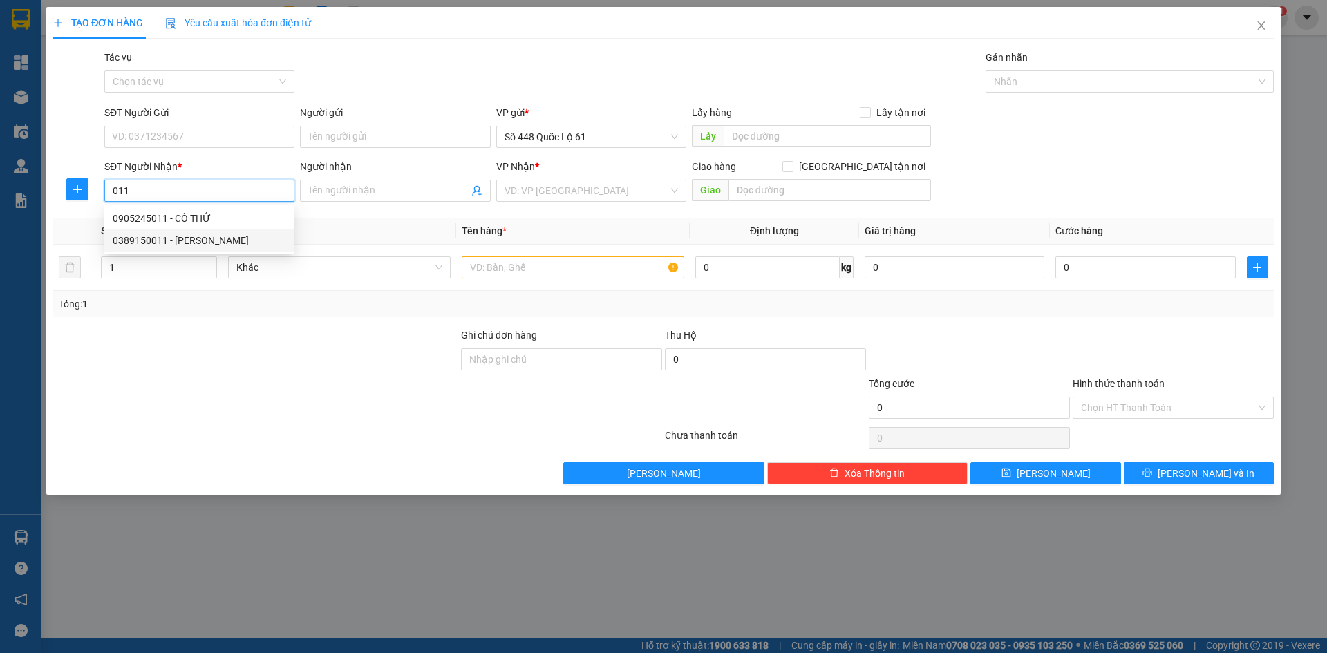
click at [238, 247] on div "0389150011 - PHAN TRUNG" at bounding box center [199, 240] width 173 height 15
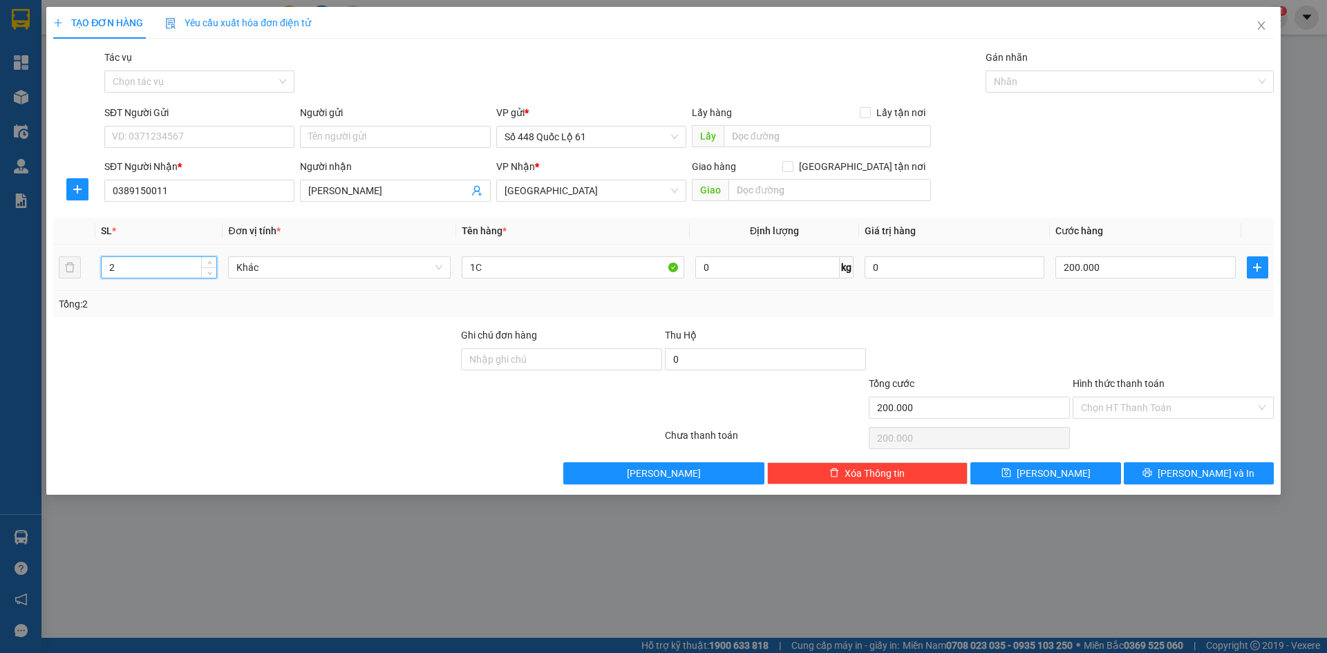
drag, startPoint x: 127, startPoint y: 272, endPoint x: 92, endPoint y: 277, distance: 35.7
click at [71, 278] on tr "2 Khác 1C 0 kg 0 200.000" at bounding box center [663, 268] width 1220 height 46
click at [1116, 274] on input "200.000" at bounding box center [1145, 267] width 180 height 22
drag, startPoint x: 1117, startPoint y: 263, endPoint x: 968, endPoint y: 293, distance: 151.5
click at [968, 293] on div "SL * Đơn vị tính * Tên hàng * Định lượng Giá trị hàng Cước hàng 2 Khác 1C 0 kg …" at bounding box center [663, 267] width 1220 height 99
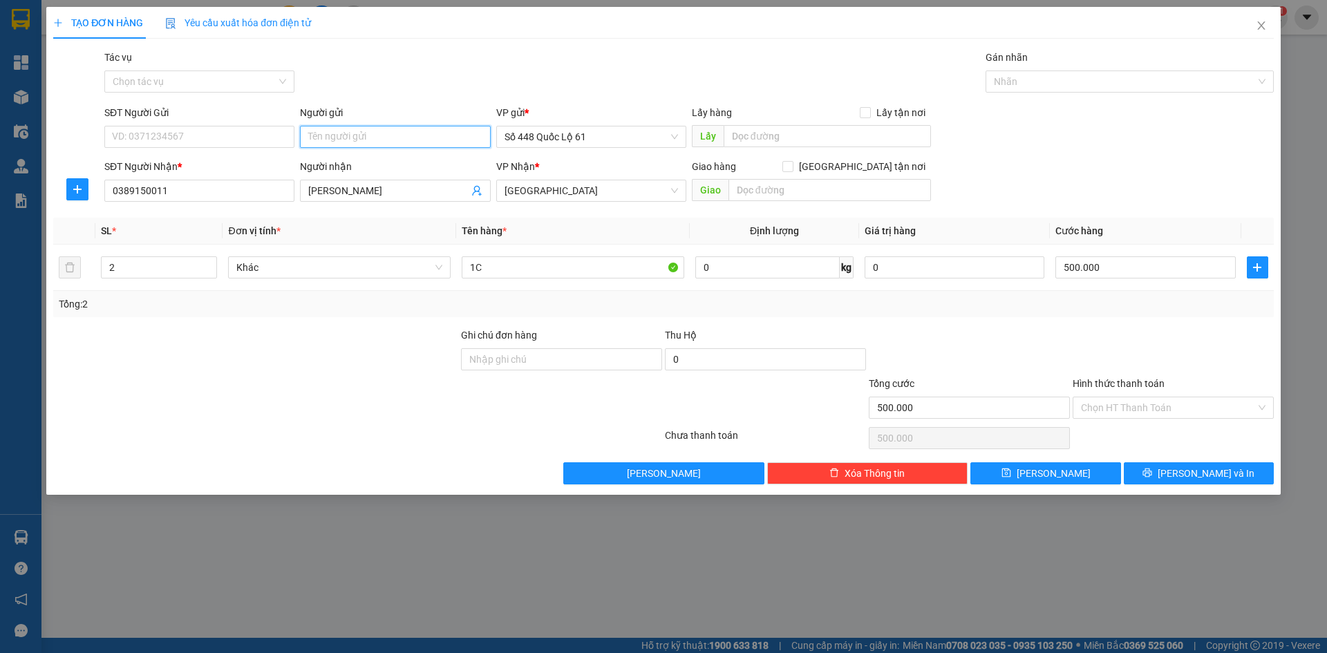
click at [415, 137] on input "Người gửi" at bounding box center [395, 137] width 190 height 22
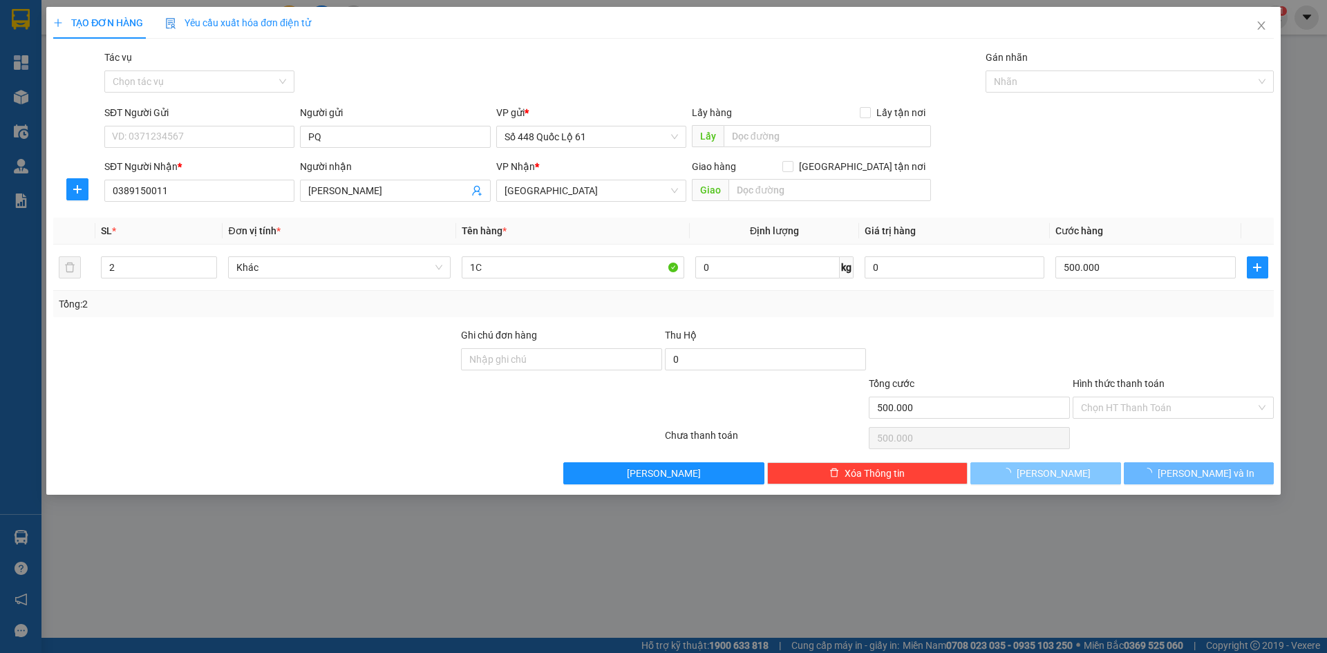
drag, startPoint x: 1040, startPoint y: 468, endPoint x: 911, endPoint y: 448, distance: 130.1
click at [1016, 469] on span "loading" at bounding box center [1008, 473] width 15 height 10
click at [1077, 465] on button "[PERSON_NAME]" at bounding box center [1045, 473] width 150 height 22
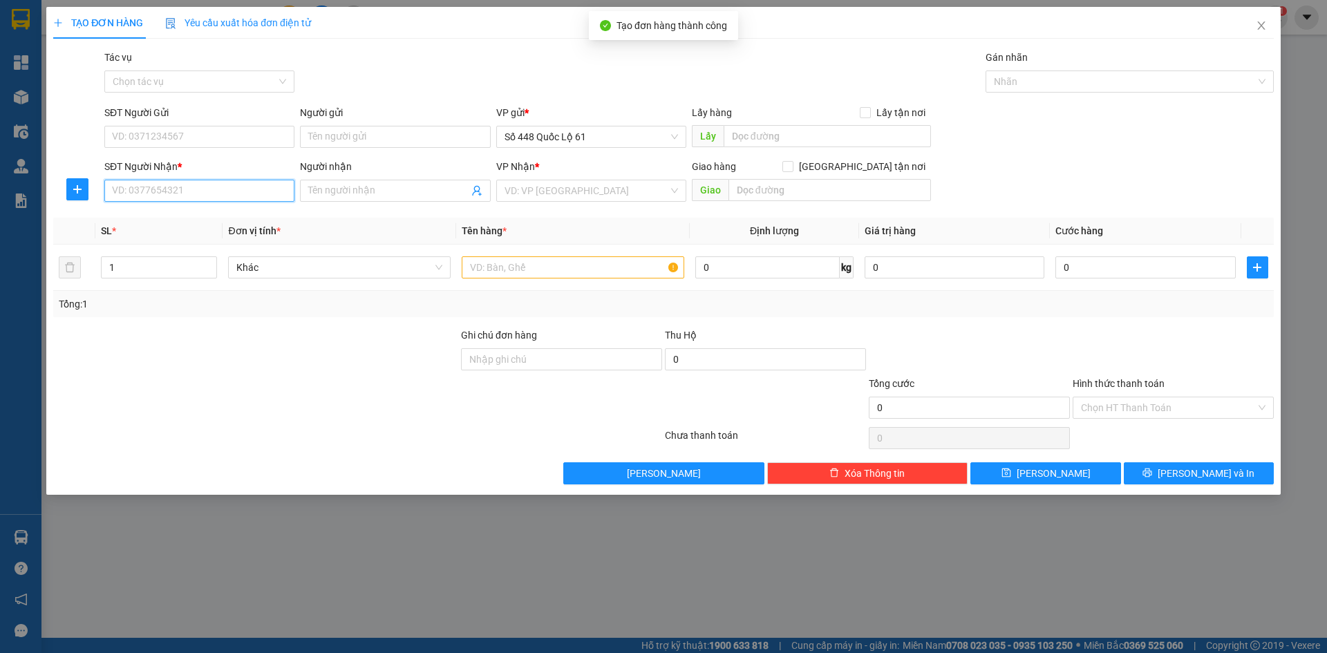
drag, startPoint x: 234, startPoint y: 189, endPoint x: 267, endPoint y: 190, distance: 32.5
click at [248, 189] on input "SĐT Người Nhận *" at bounding box center [199, 191] width 190 height 22
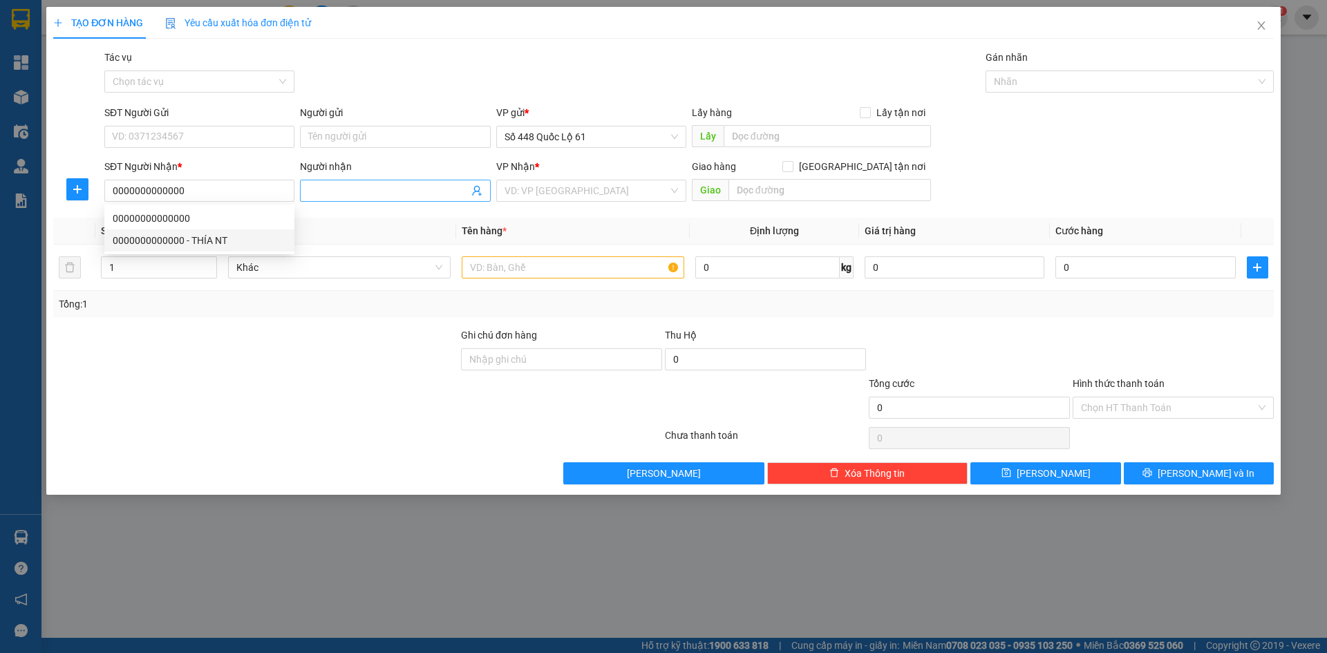
click at [334, 182] on span at bounding box center [395, 191] width 190 height 22
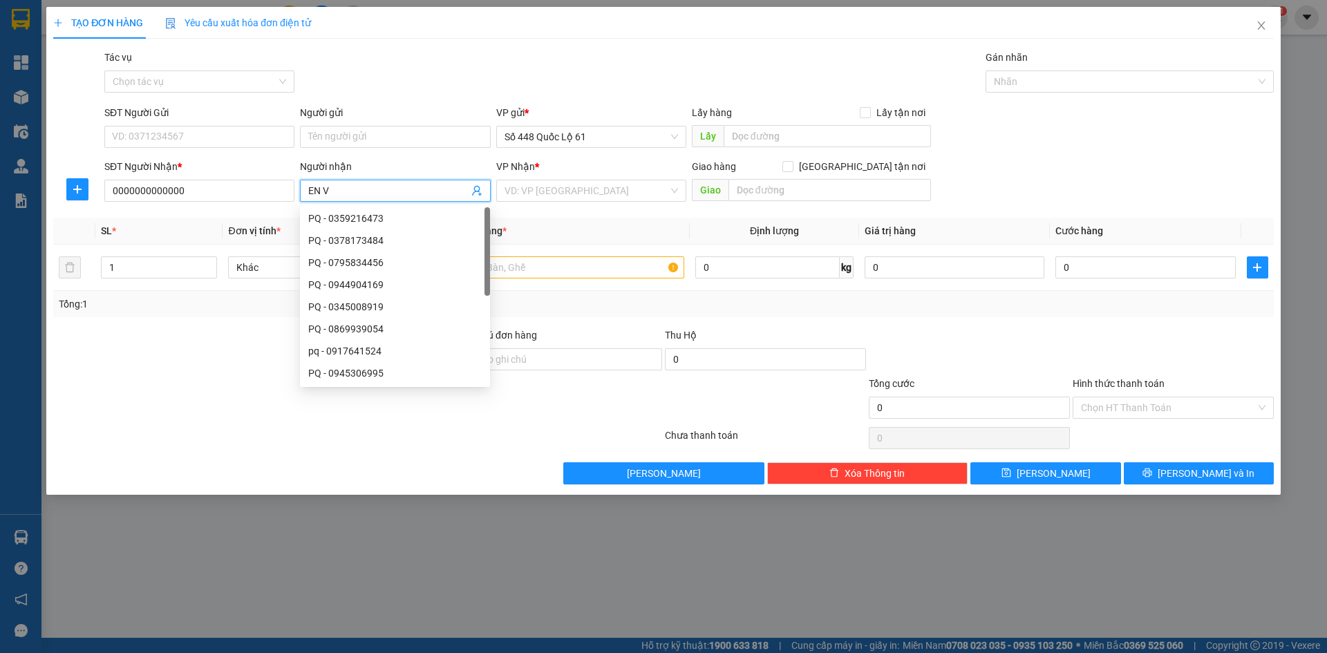
paste input "Ũ"
paste input "Â"
paste input "ẬP"
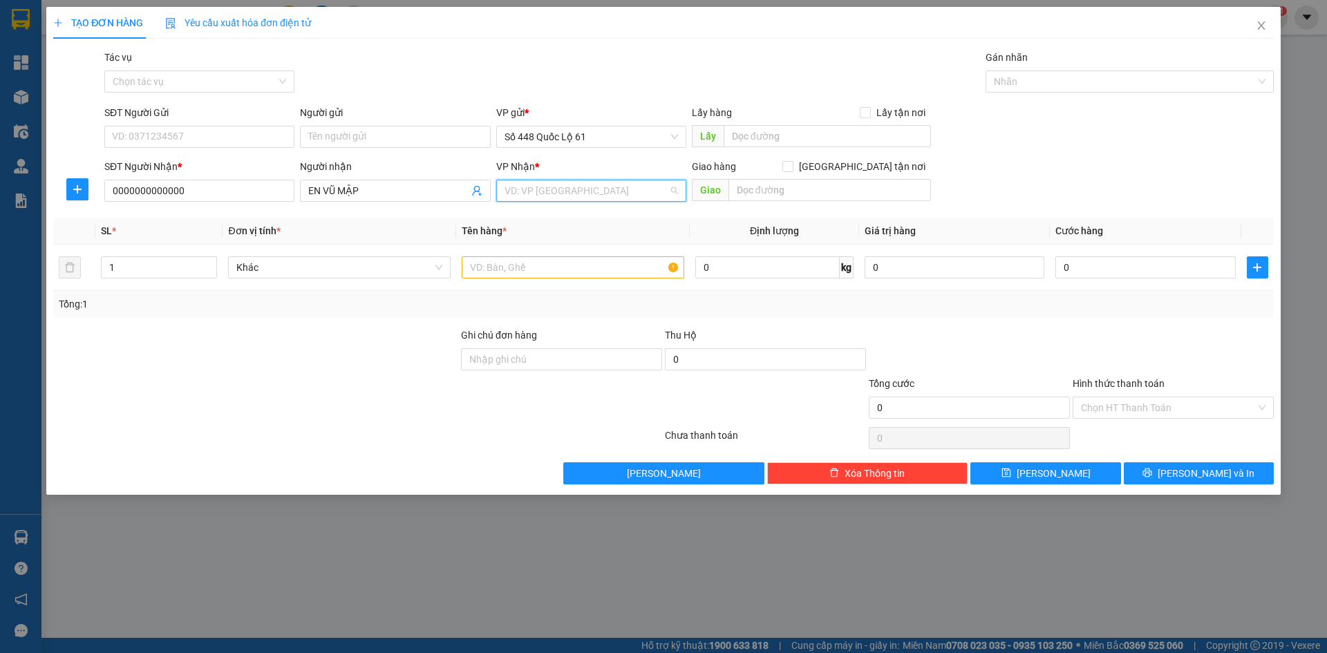
click at [573, 196] on input "search" at bounding box center [586, 190] width 164 height 21
click at [552, 285] on div "Khánh Hoà" at bounding box center [590, 284] width 173 height 15
click at [482, 265] on input "text" at bounding box center [573, 267] width 222 height 22
click at [1171, 267] on input "0" at bounding box center [1145, 267] width 180 height 22
drag, startPoint x: 1068, startPoint y: 484, endPoint x: 662, endPoint y: 374, distance: 420.7
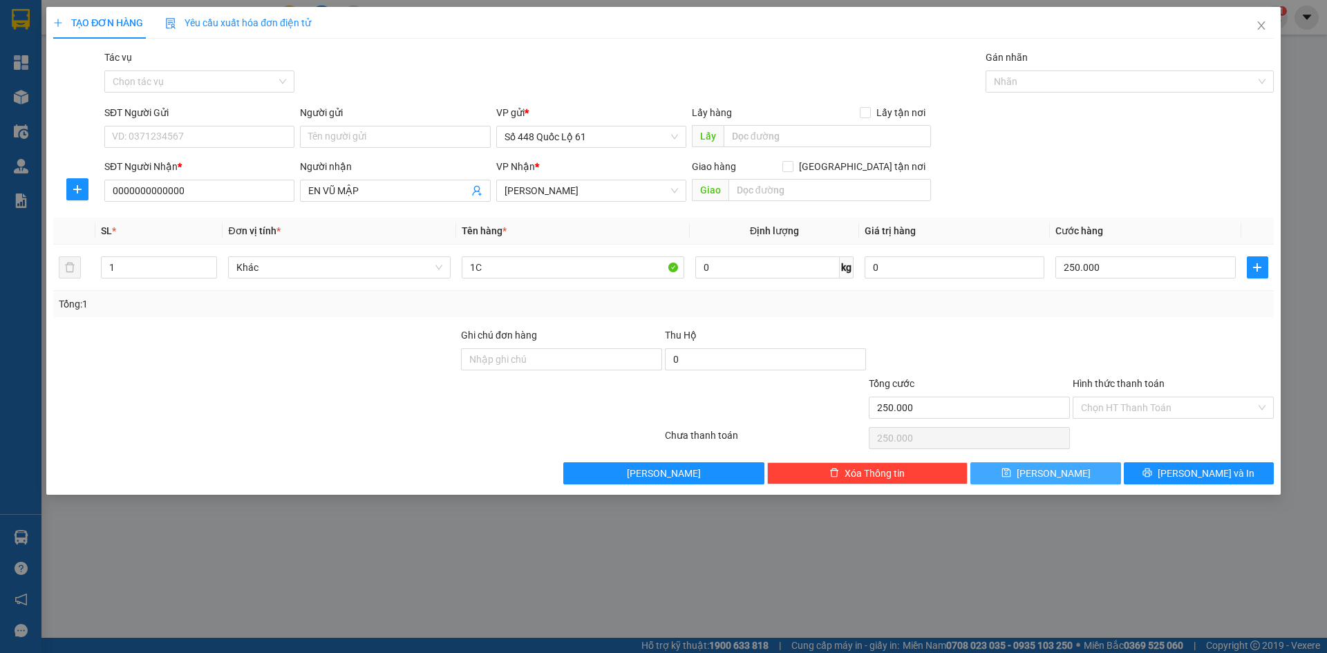
click at [1068, 484] on div "TẠO ĐƠN HÀNG Yêu cầu xuất hóa đơn điện tử Transit Pickup Surcharge Ids Transit …" at bounding box center [663, 251] width 1234 height 488
click at [227, 191] on input "0000000000000" at bounding box center [199, 191] width 190 height 22
drag, startPoint x: 189, startPoint y: 192, endPoint x: 0, endPoint y: 369, distance: 259.1
click at [0, 364] on div "TẠO ĐƠN HÀNG Yêu cầu xuất hóa đơn điện tử Transit Pickup Surcharge Ids Transit …" at bounding box center [663, 326] width 1327 height 653
drag, startPoint x: 224, startPoint y: 189, endPoint x: 0, endPoint y: 265, distance: 236.2
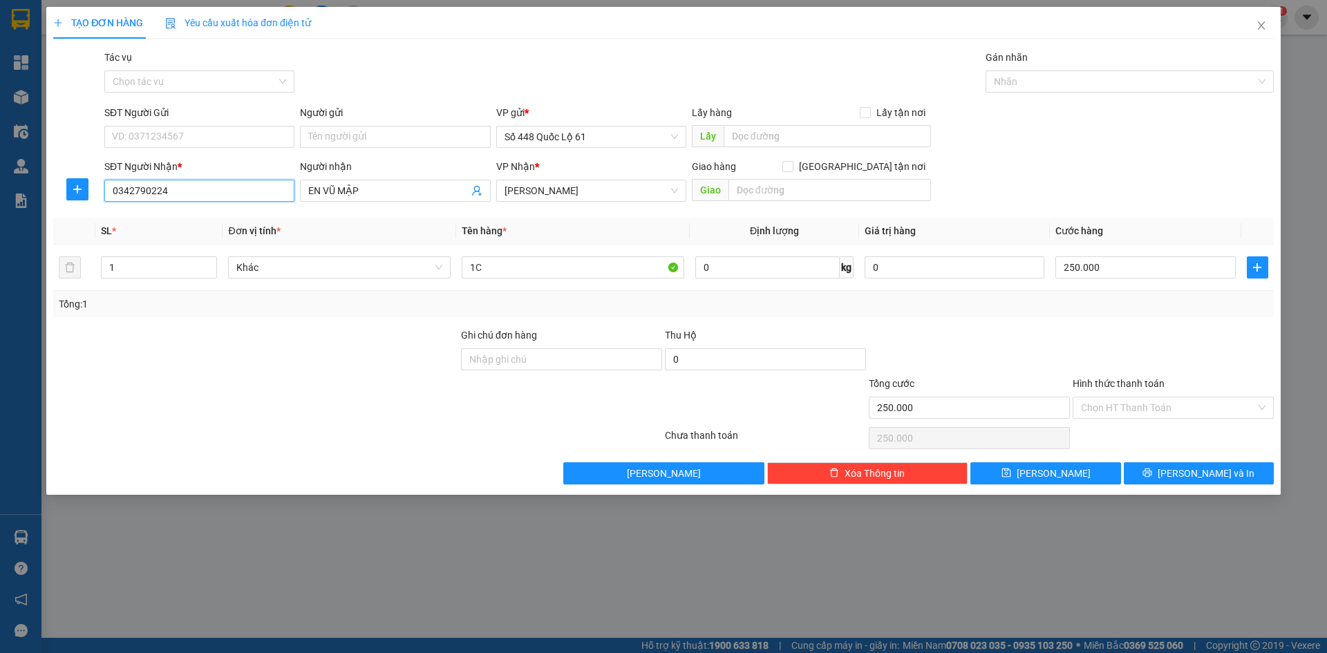
click at [0, 265] on div "TẠO ĐƠN HÀNG Yêu cầu xuất hóa đơn điện tử Transit Pickup Surcharge Ids Transit …" at bounding box center [663, 326] width 1327 height 653
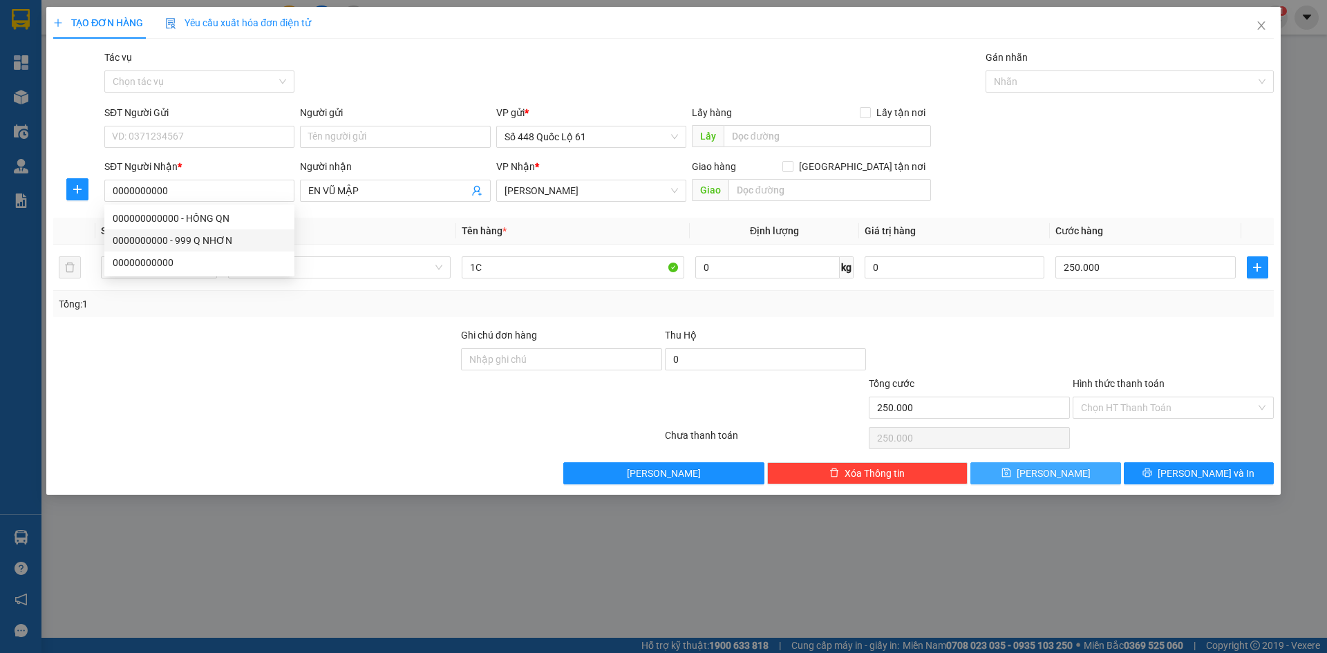
click at [1092, 471] on button "[PERSON_NAME]" at bounding box center [1045, 473] width 150 height 22
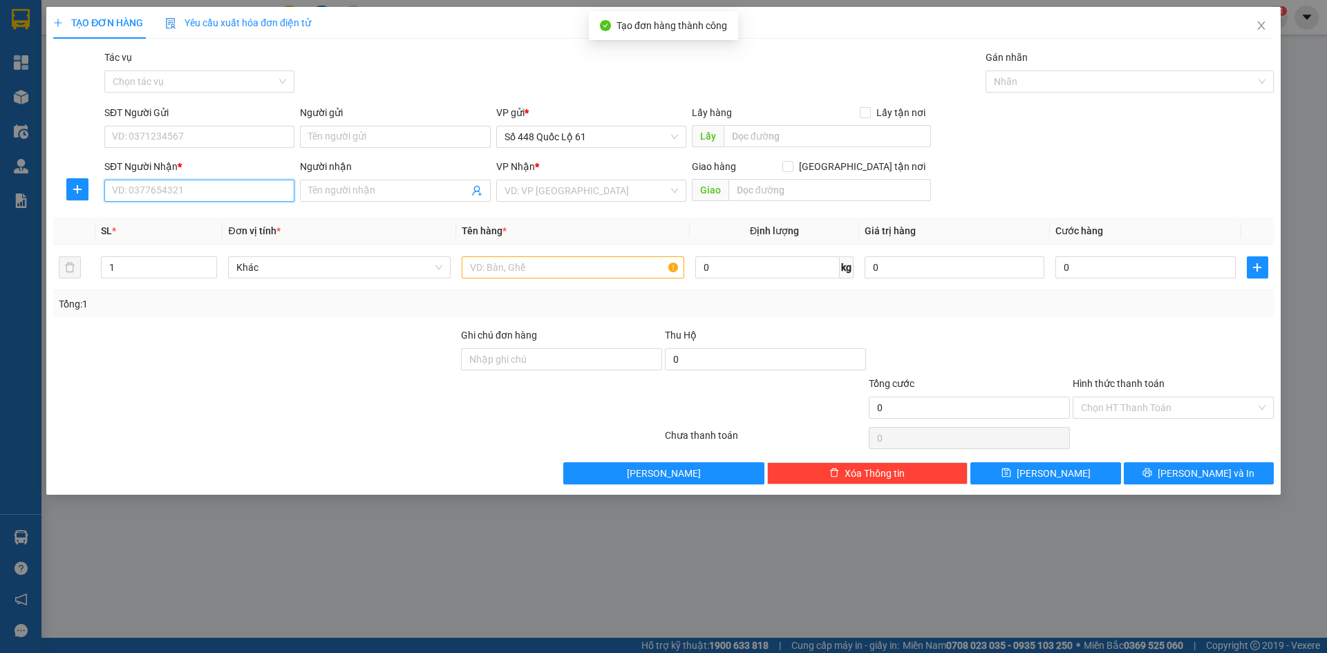
click at [231, 200] on input "SĐT Người Nhận *" at bounding box center [199, 191] width 190 height 22
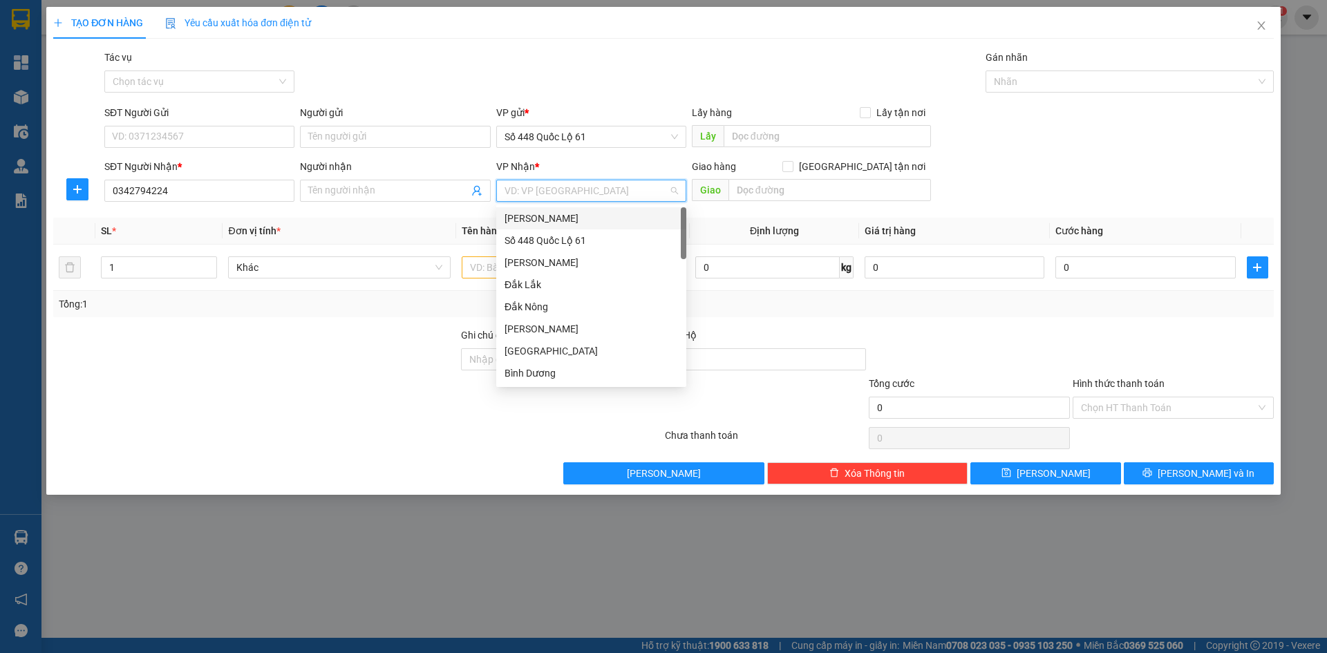
click at [629, 198] on input "search" at bounding box center [586, 190] width 164 height 21
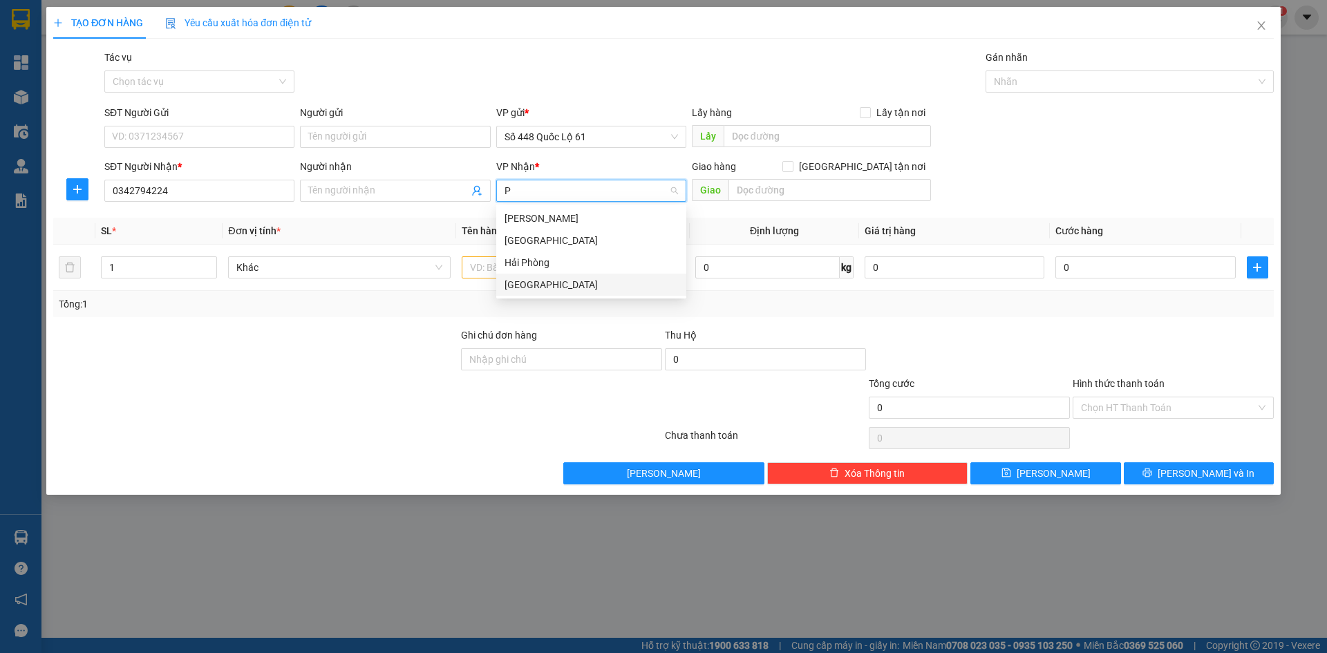
click at [553, 281] on div "Phú Yên" at bounding box center [590, 284] width 173 height 15
click at [600, 189] on span "Phú Yên" at bounding box center [590, 190] width 173 height 21
drag, startPoint x: 582, startPoint y: 214, endPoint x: 813, endPoint y: 170, distance: 234.3
click at [587, 214] on div "Khánh Hoà" at bounding box center [590, 218] width 173 height 15
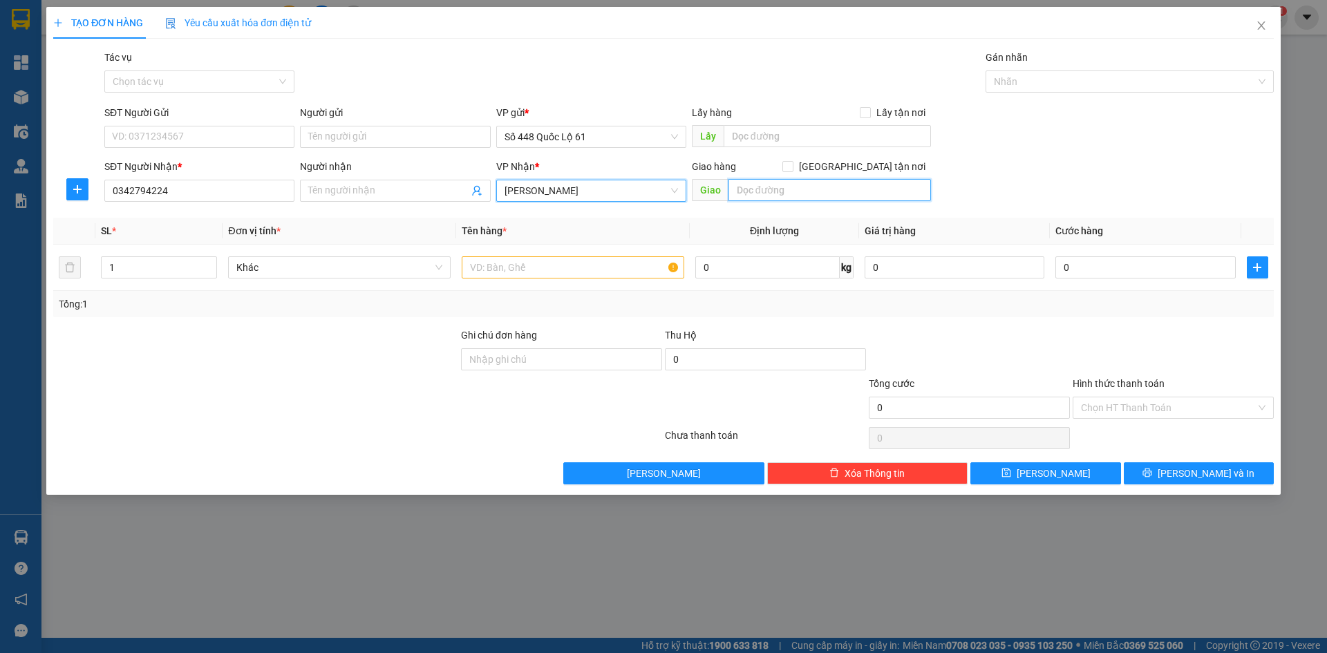
click at [804, 196] on input "text" at bounding box center [829, 190] width 202 height 22
paste input "Ô"
paste input "Ổ"
paste input "Ã"
paste input "AX"
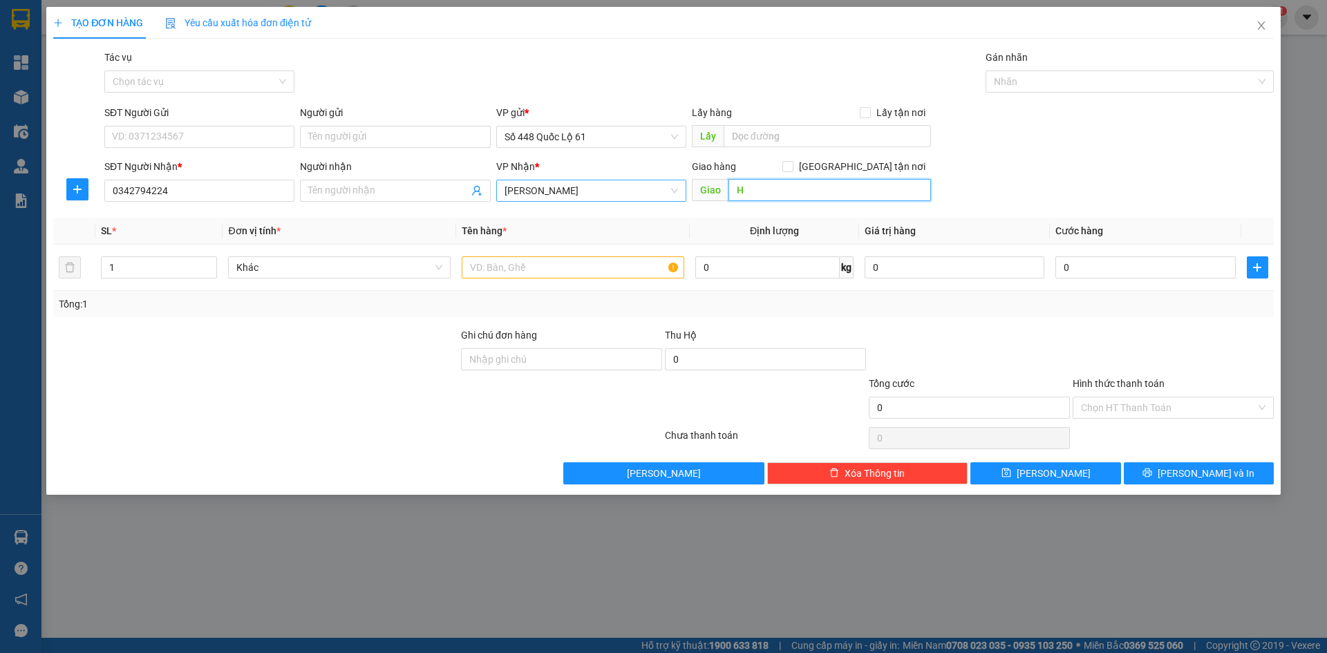
paste input "Â"
paste input "ẦM"
paste input "Ô"
paste input "Ổ"
paste input "Ã"
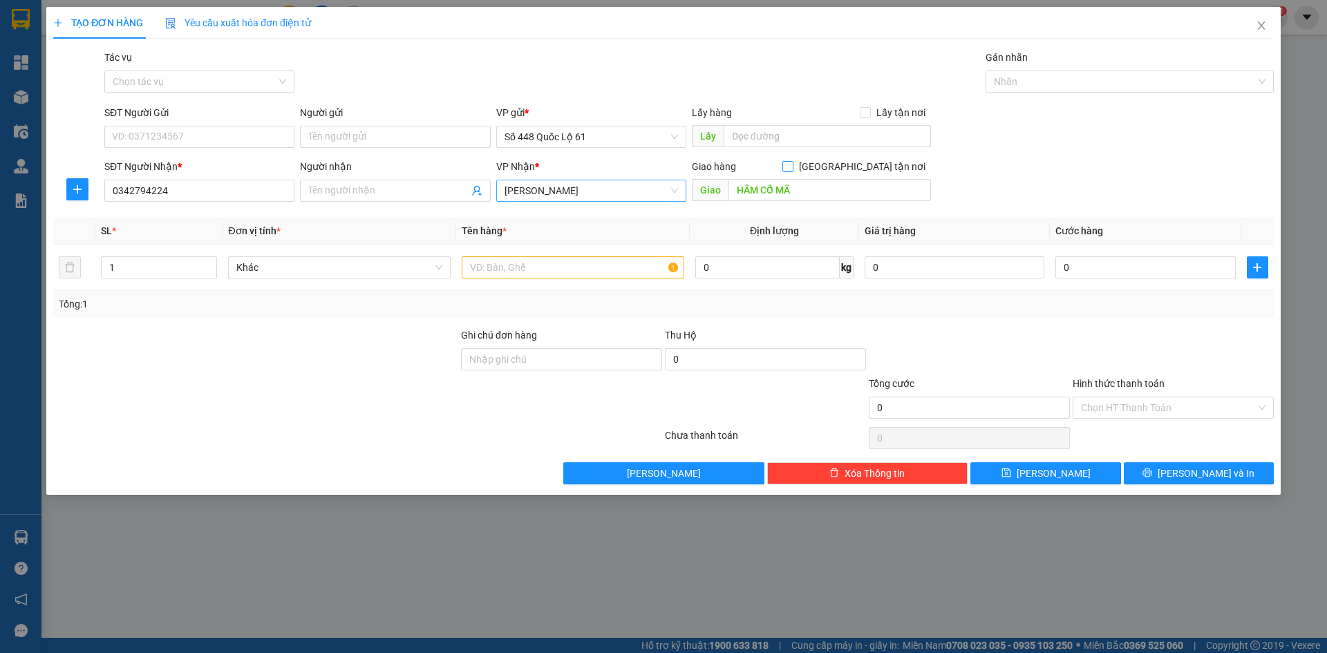
click at [793, 164] on span at bounding box center [787, 166] width 11 height 11
click at [792, 164] on input "[GEOGRAPHIC_DATA] tận nơi" at bounding box center [787, 166] width 10 height 10
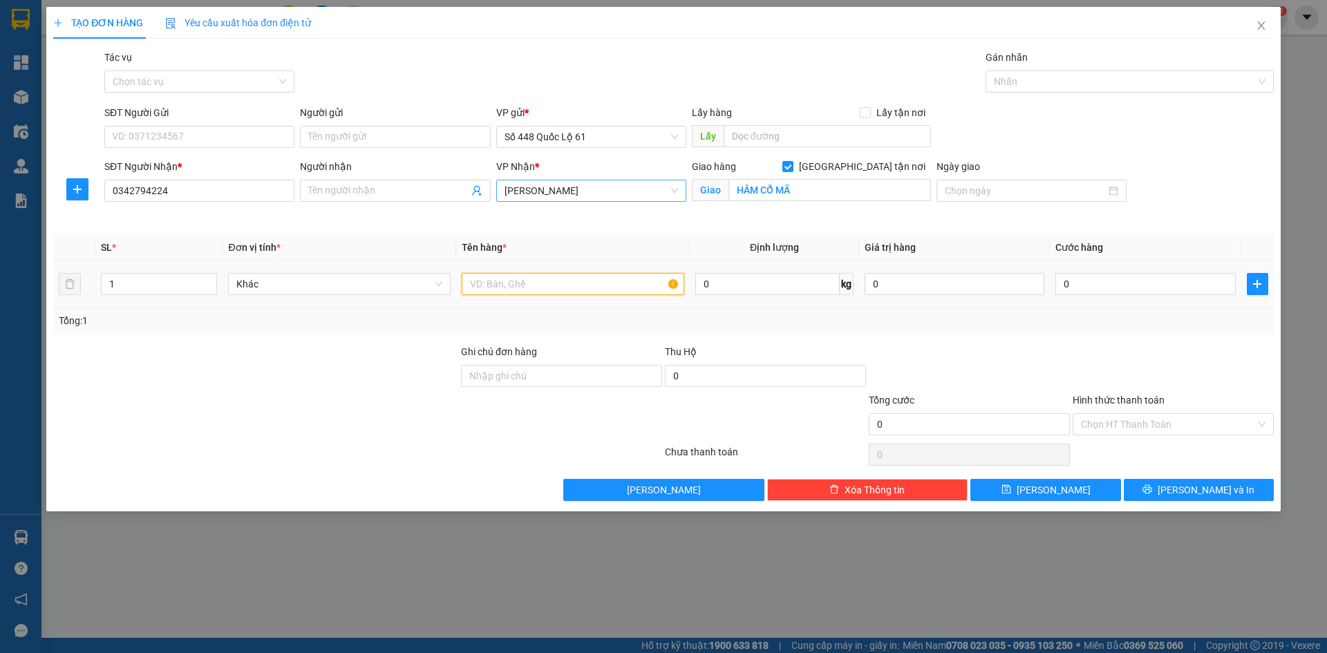
click at [601, 286] on input "text" at bounding box center [573, 284] width 222 height 22
click at [1117, 278] on input "0" at bounding box center [1145, 284] width 180 height 22
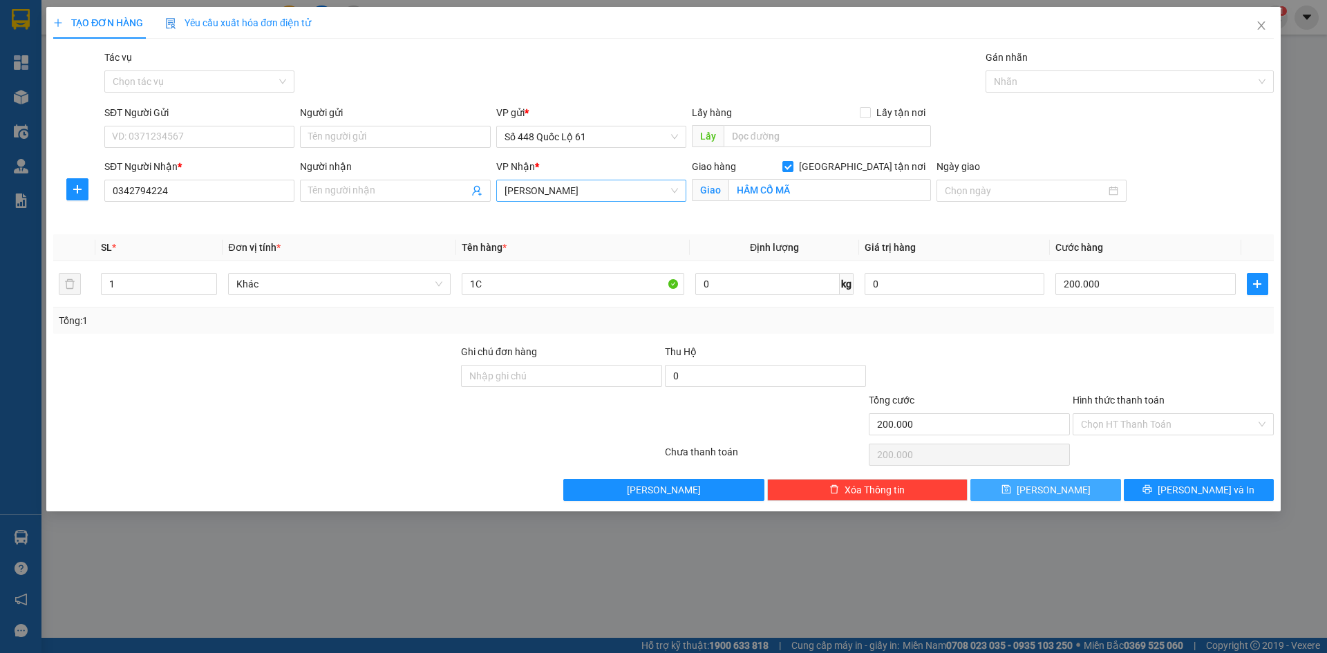
click at [1067, 482] on button "[PERSON_NAME]" at bounding box center [1045, 490] width 150 height 22
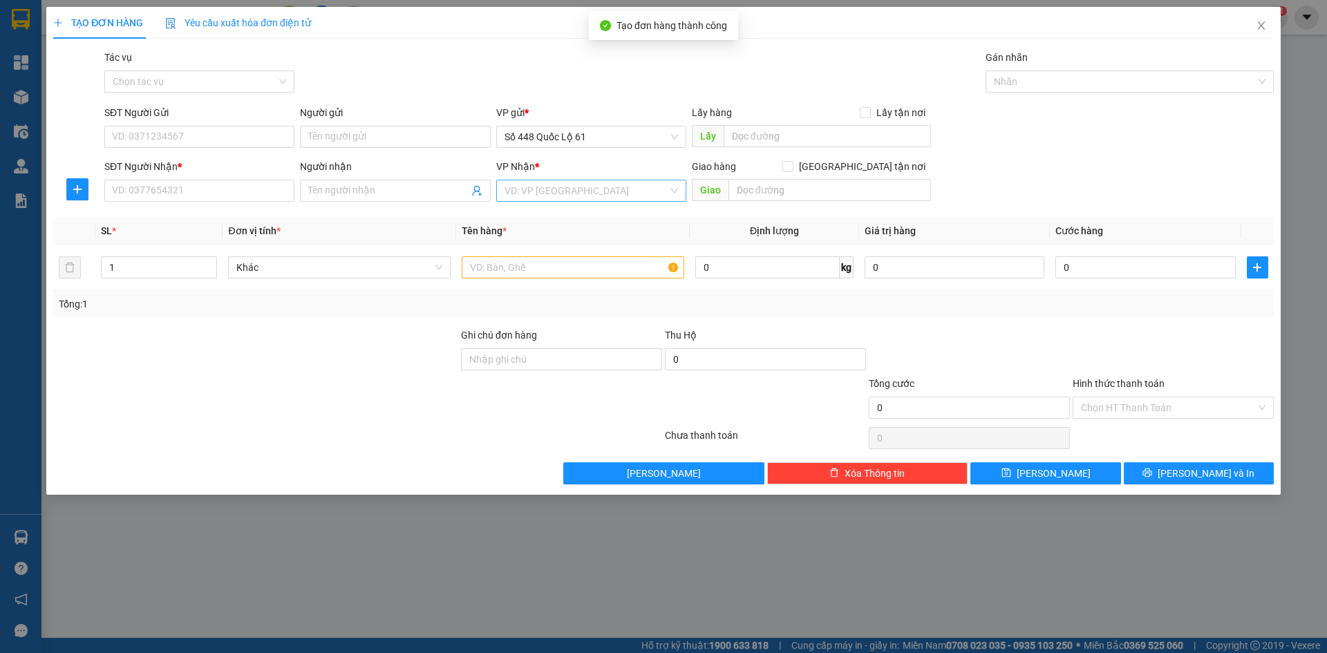
click at [265, 202] on div "SĐT Người Nhận * VD: 0377654321" at bounding box center [199, 183] width 190 height 48
click at [275, 187] on input "SĐT Người Nhận *" at bounding box center [199, 191] width 190 height 22
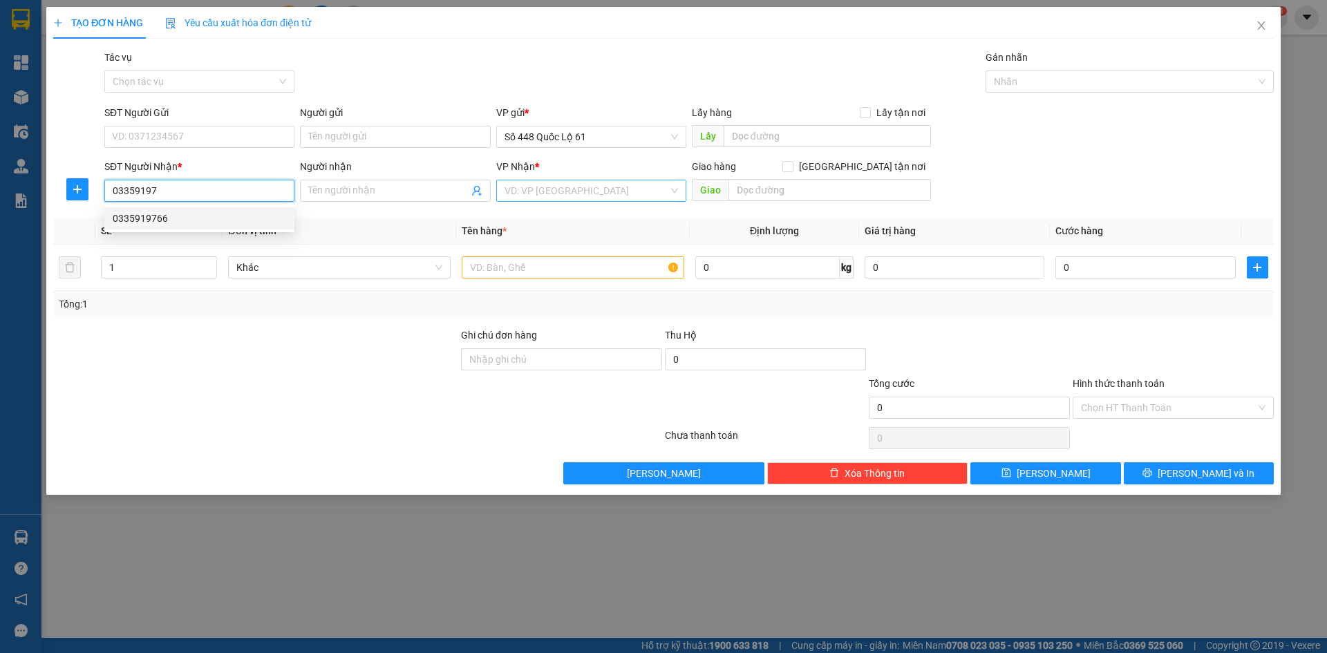
click at [230, 220] on div "0335919766" at bounding box center [199, 218] width 173 height 15
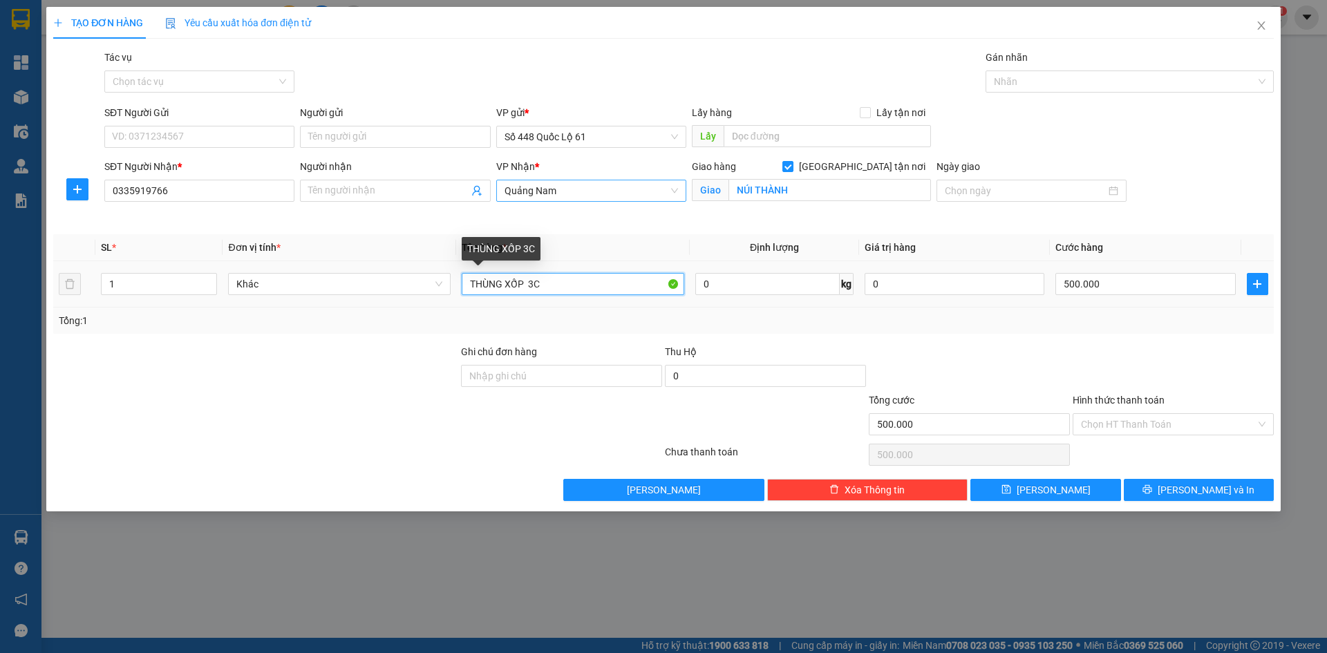
drag, startPoint x: 558, startPoint y: 287, endPoint x: 39, endPoint y: 397, distance: 530.4
click at [39, 398] on div "TẠO ĐƠN HÀNG Yêu cầu xuất hóa đơn điện tử Transit Pickup Surcharge Ids Transit …" at bounding box center [663, 326] width 1327 height 653
click at [1086, 291] on input "500.000" at bounding box center [1145, 284] width 180 height 22
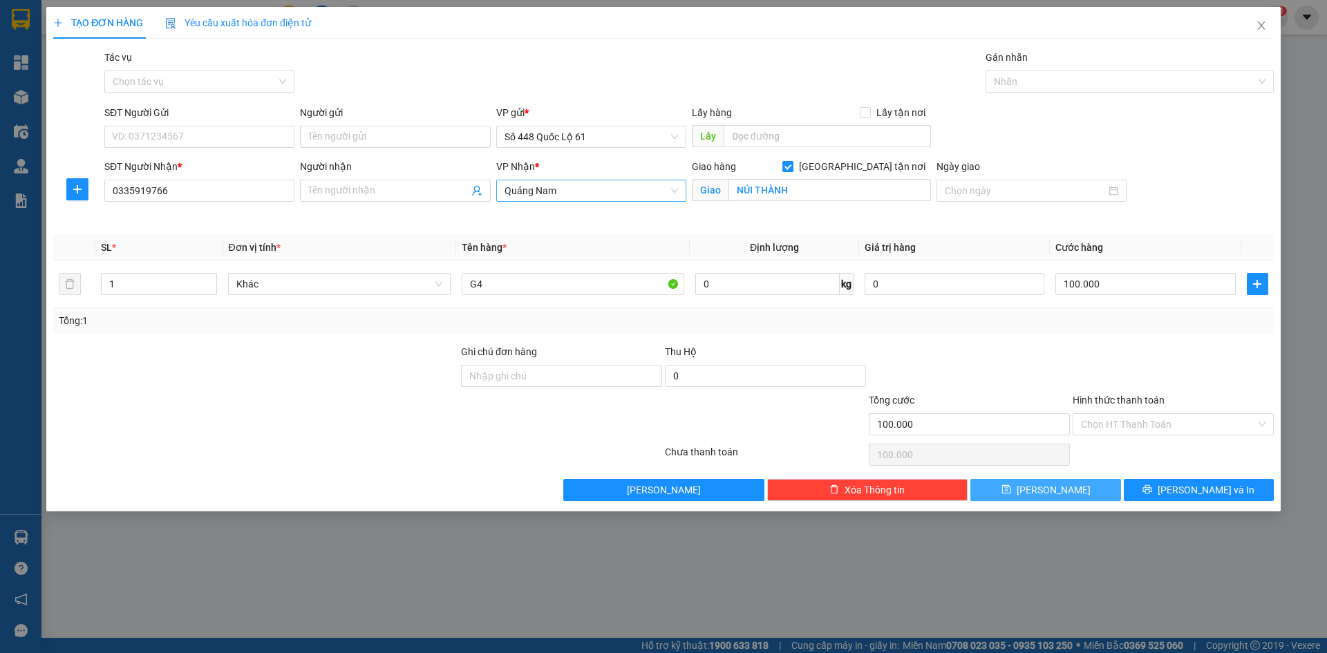
drag, startPoint x: 1033, startPoint y: 495, endPoint x: 767, endPoint y: 396, distance: 284.0
click at [1028, 496] on button "[PERSON_NAME]" at bounding box center [1045, 490] width 150 height 22
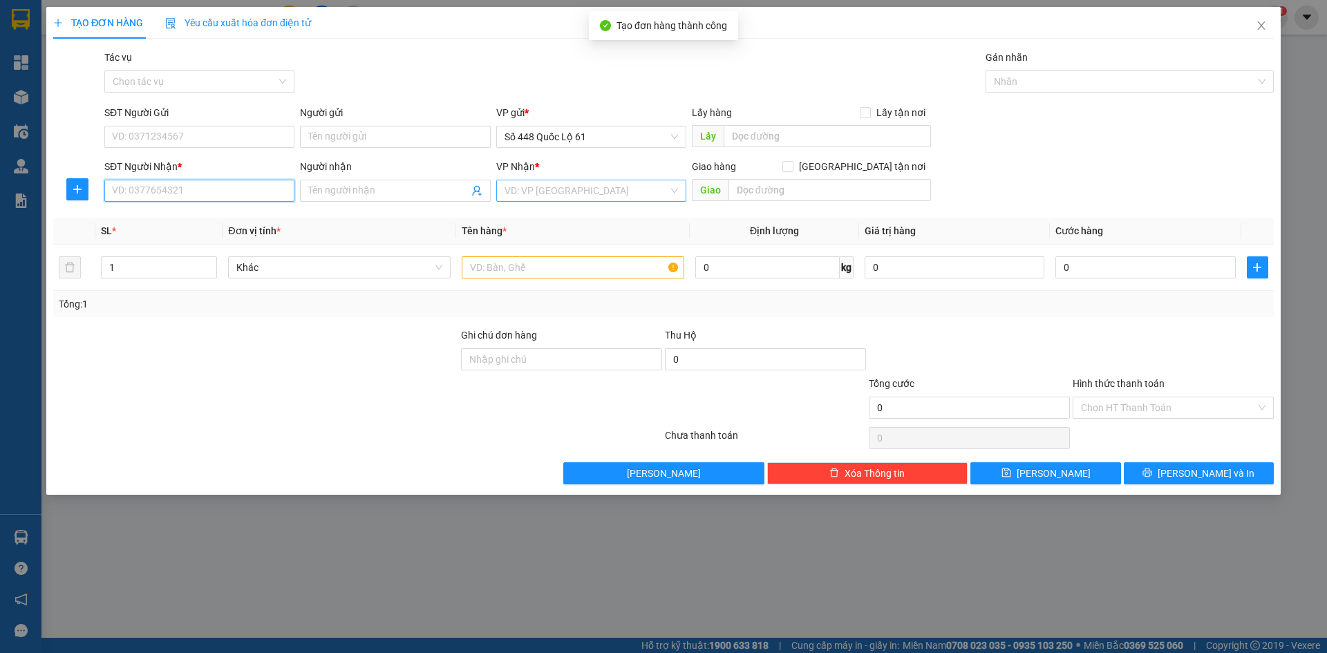
click at [269, 190] on input "SĐT Người Nhận *" at bounding box center [199, 191] width 190 height 22
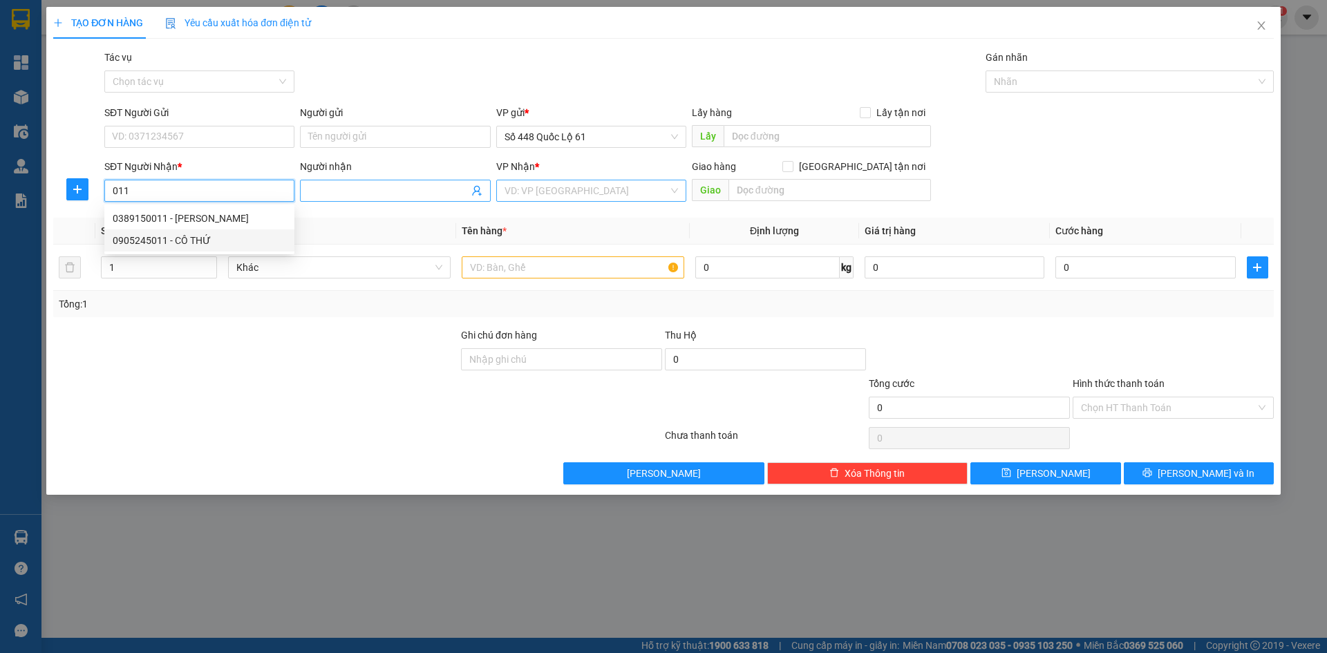
drag, startPoint x: 233, startPoint y: 239, endPoint x: 369, endPoint y: 198, distance: 142.3
click at [234, 240] on div "0905245011 - CÔ THỨ" at bounding box center [199, 240] width 173 height 15
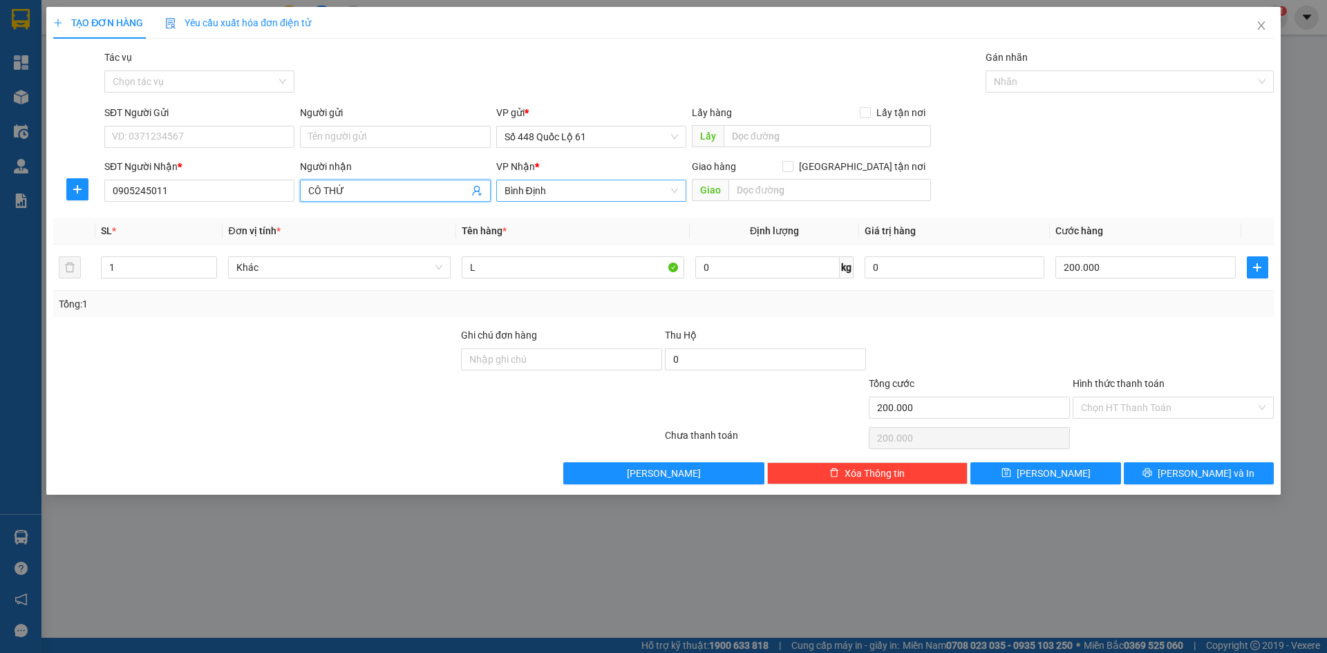
click at [80, 272] on div "Transit Pickup Surcharge Ids Transit Deliver Surcharge Ids Transit Deliver Surc…" at bounding box center [663, 267] width 1220 height 435
paste input "Ả"
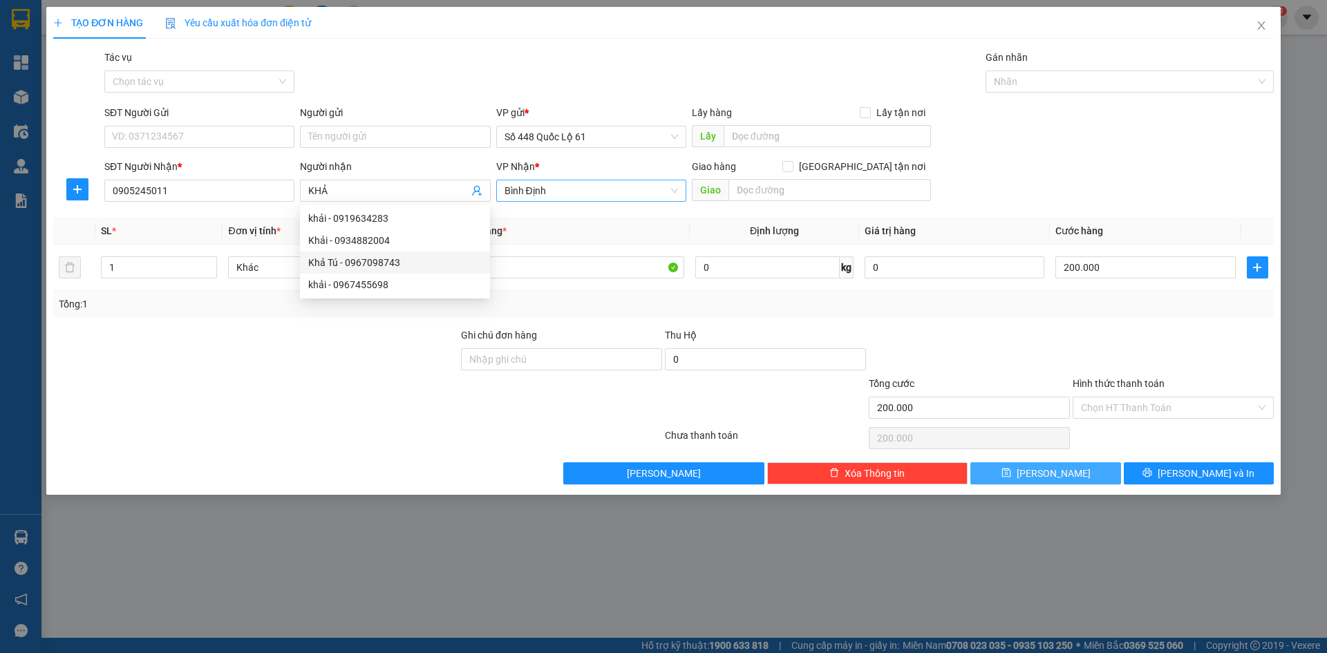
click at [1043, 464] on button "[PERSON_NAME]" at bounding box center [1045, 473] width 150 height 22
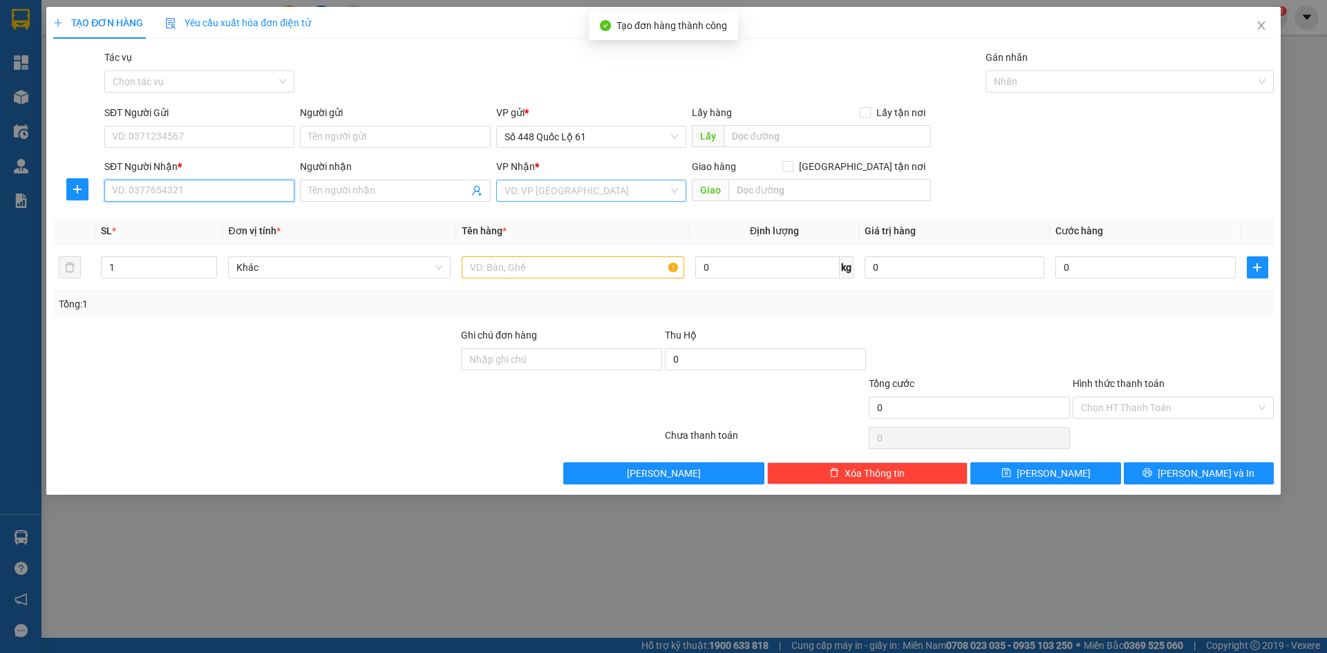
drag, startPoint x: 161, startPoint y: 188, endPoint x: 172, endPoint y: 188, distance: 11.1
click at [162, 188] on input "SĐT Người Nhận *" at bounding box center [199, 191] width 190 height 22
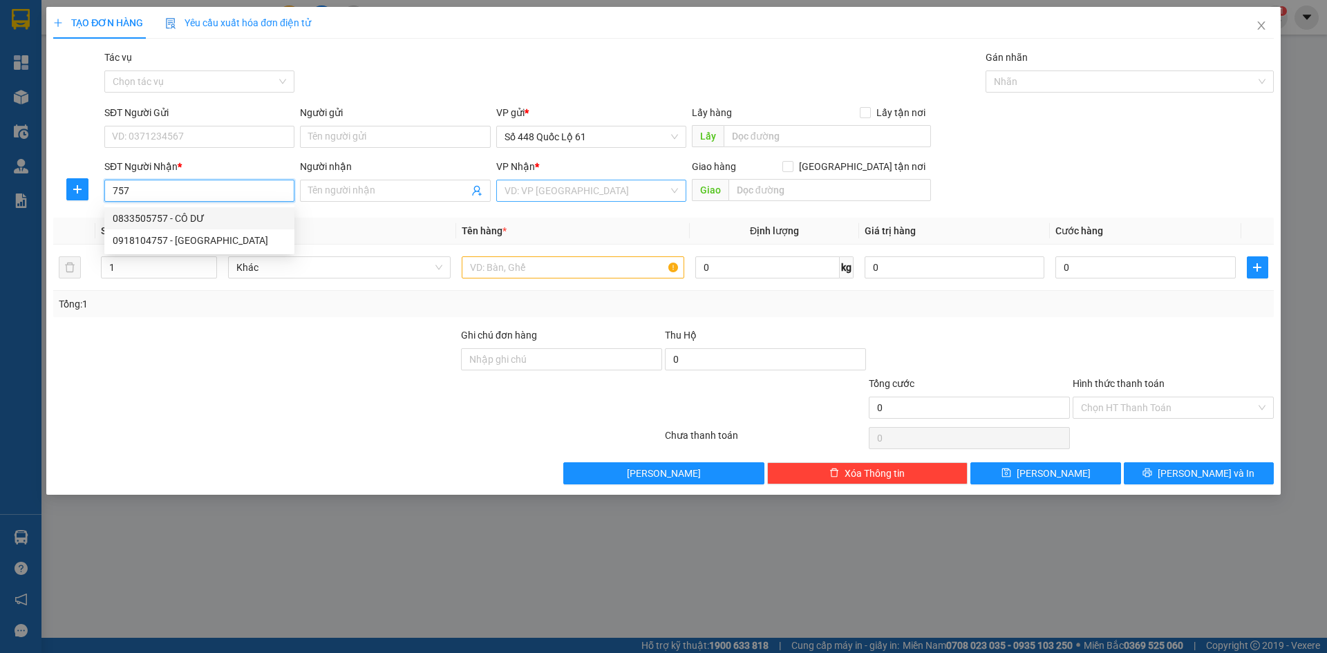
click at [213, 209] on div "0833505757 - CÔ DƯ" at bounding box center [199, 218] width 190 height 22
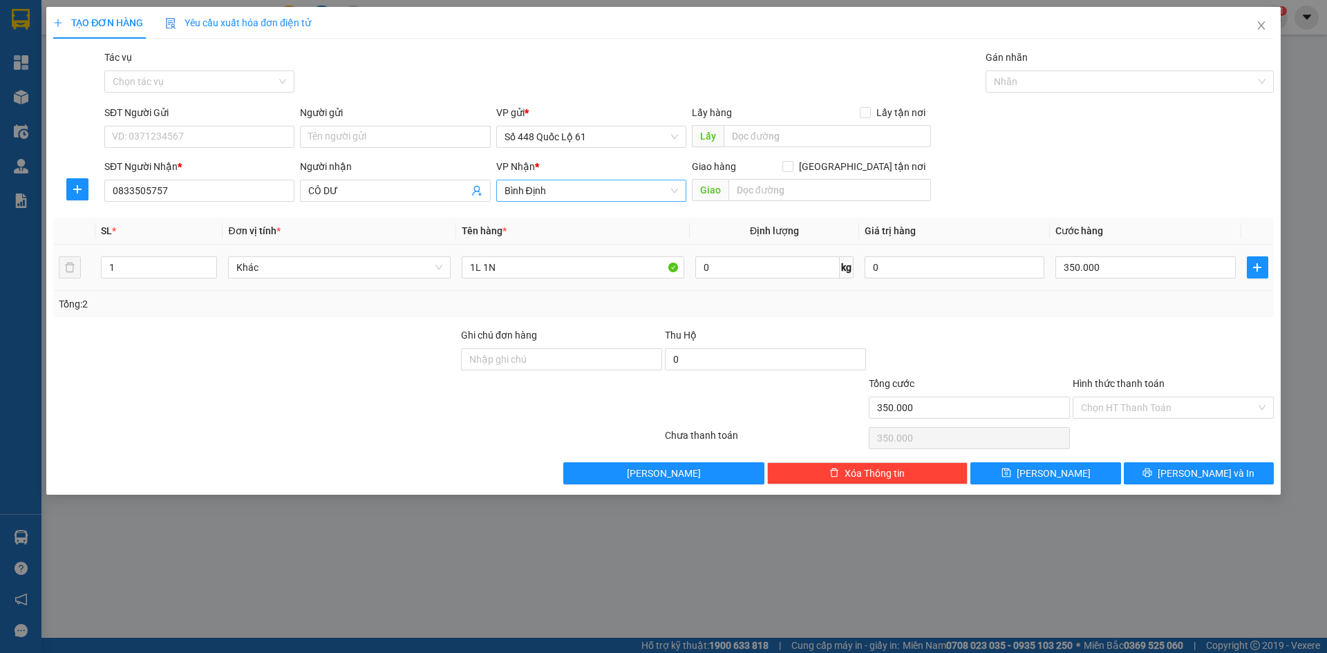
drag, startPoint x: 212, startPoint y: 276, endPoint x: 344, endPoint y: 292, distance: 133.0
click at [213, 275] on span "Decrease Value" at bounding box center [208, 272] width 15 height 10
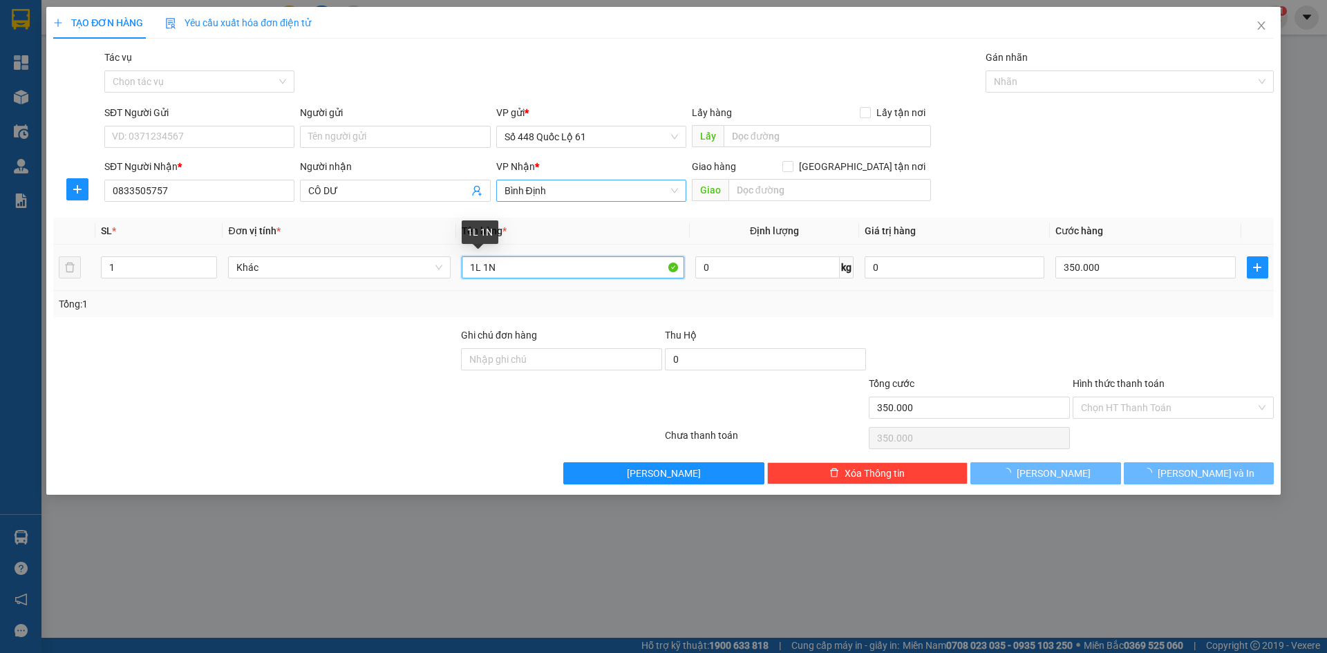
drag, startPoint x: 538, startPoint y: 269, endPoint x: 268, endPoint y: 332, distance: 277.4
click at [270, 332] on div "Transit Pickup Surcharge Ids Transit Deliver Surcharge Ids Transit Deliver Surc…" at bounding box center [663, 267] width 1220 height 435
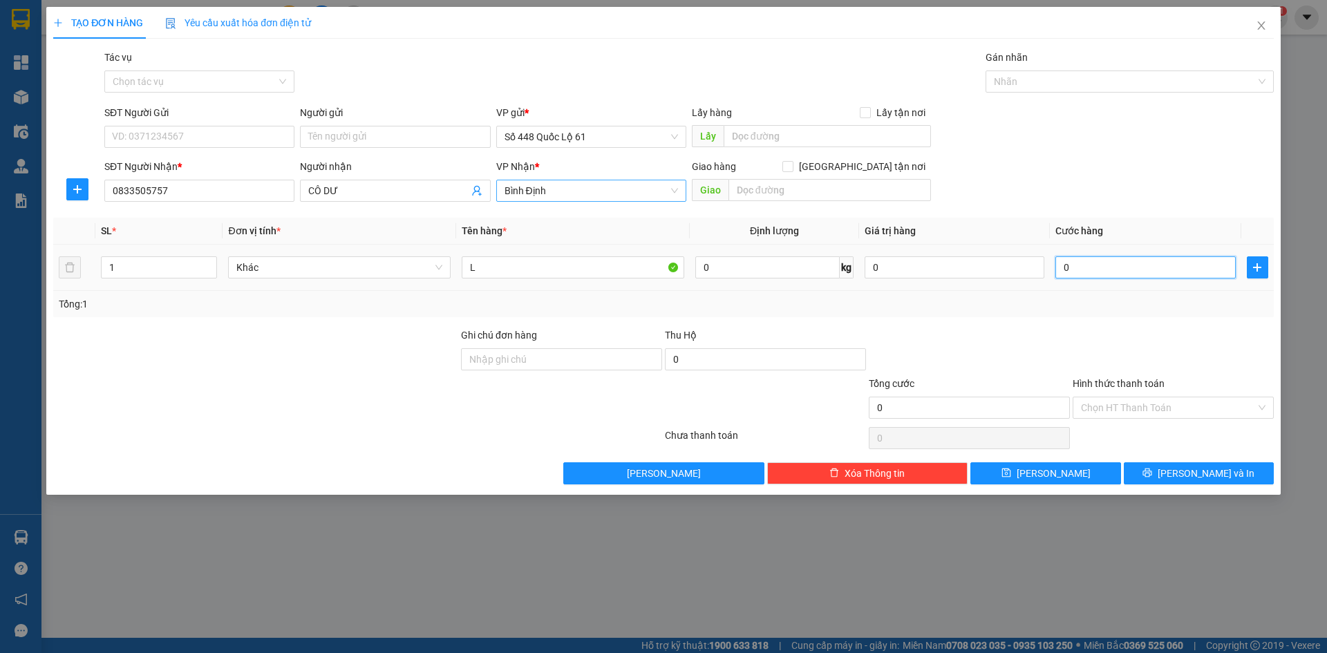
click at [1126, 270] on input "0" at bounding box center [1145, 267] width 180 height 22
click at [1011, 475] on icon "save" at bounding box center [1006, 473] width 10 height 10
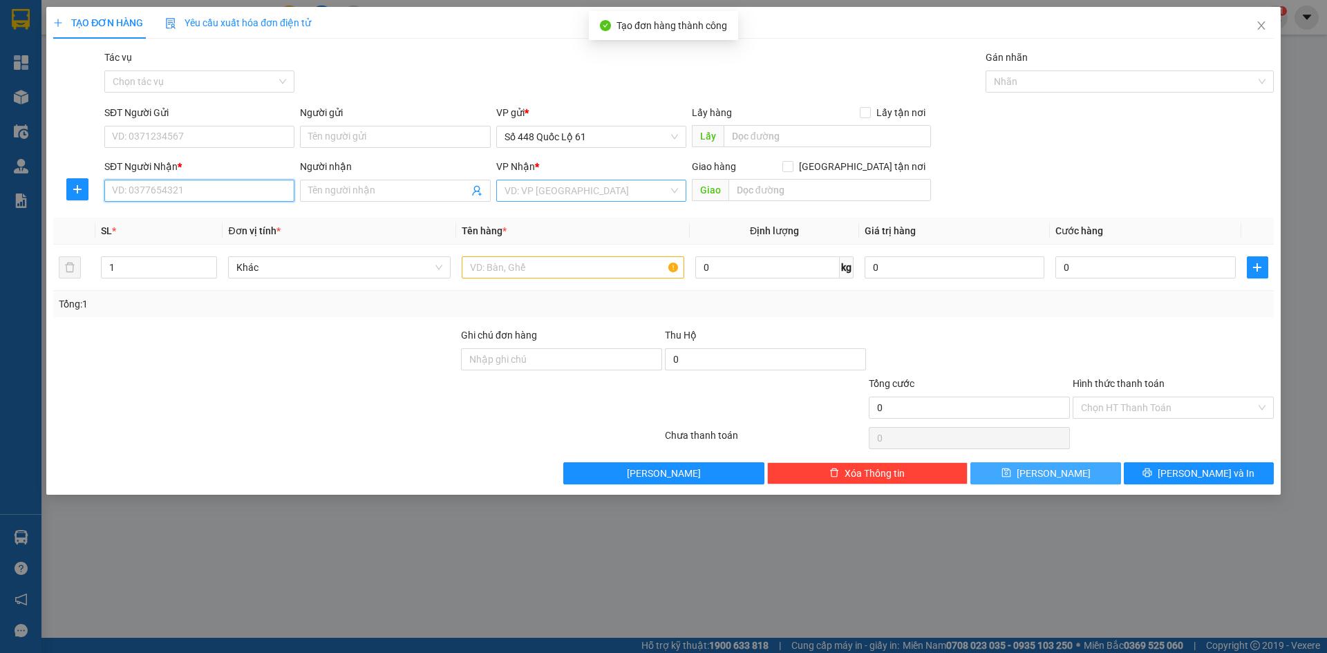
drag, startPoint x: 189, startPoint y: 195, endPoint x: 236, endPoint y: 195, distance: 46.3
click at [197, 195] on input "SĐT Người Nhận *" at bounding box center [199, 191] width 190 height 22
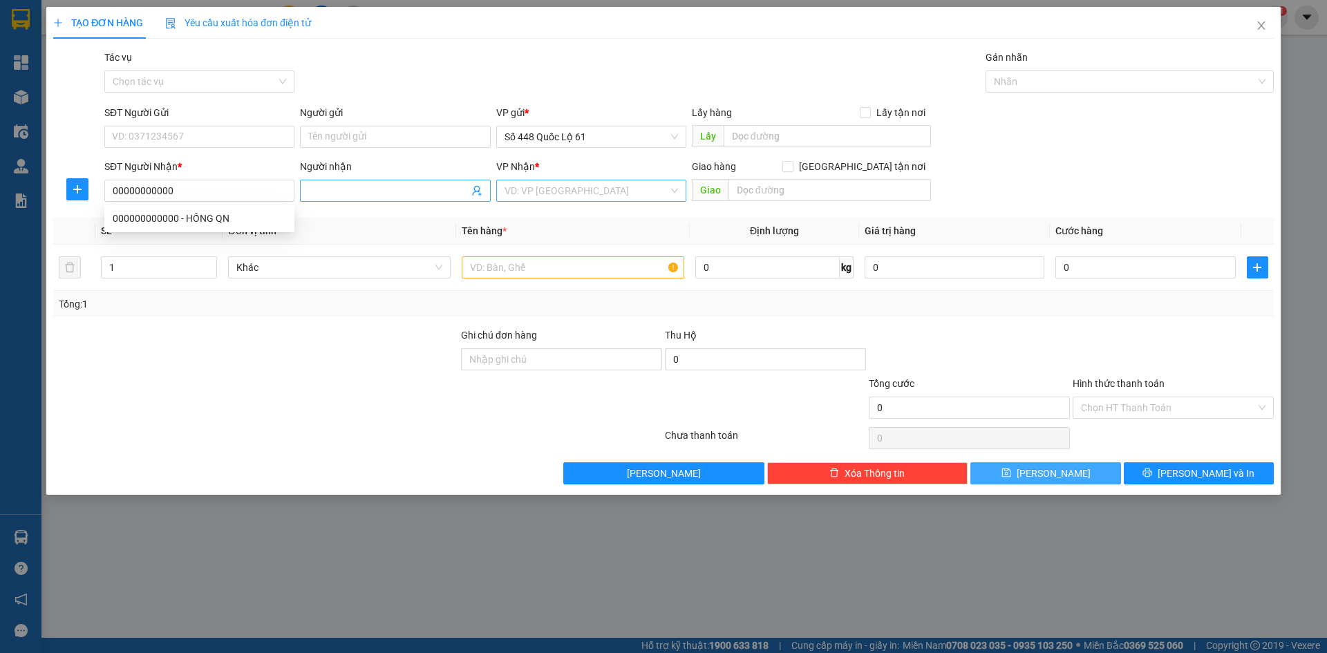
click at [331, 193] on input "Người nhận" at bounding box center [388, 190] width 160 height 15
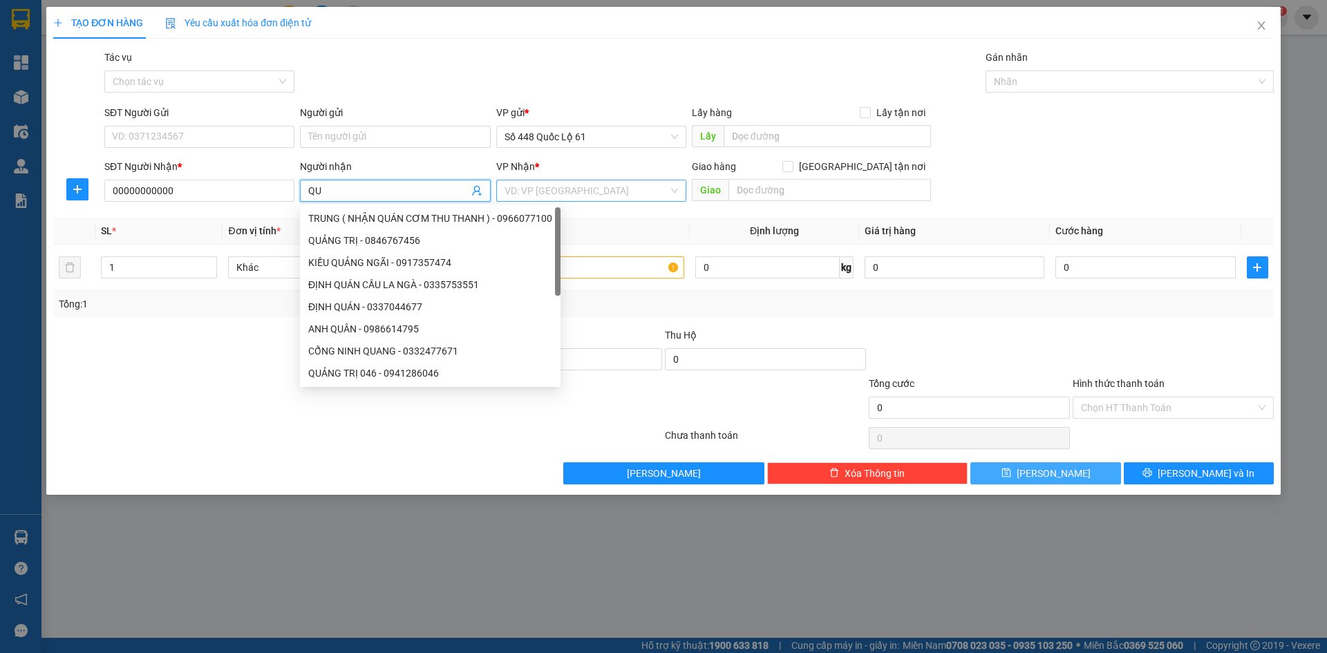
paste input "ẢNG"
paste input "ÃI"
click at [663, 193] on input "search" at bounding box center [586, 190] width 164 height 21
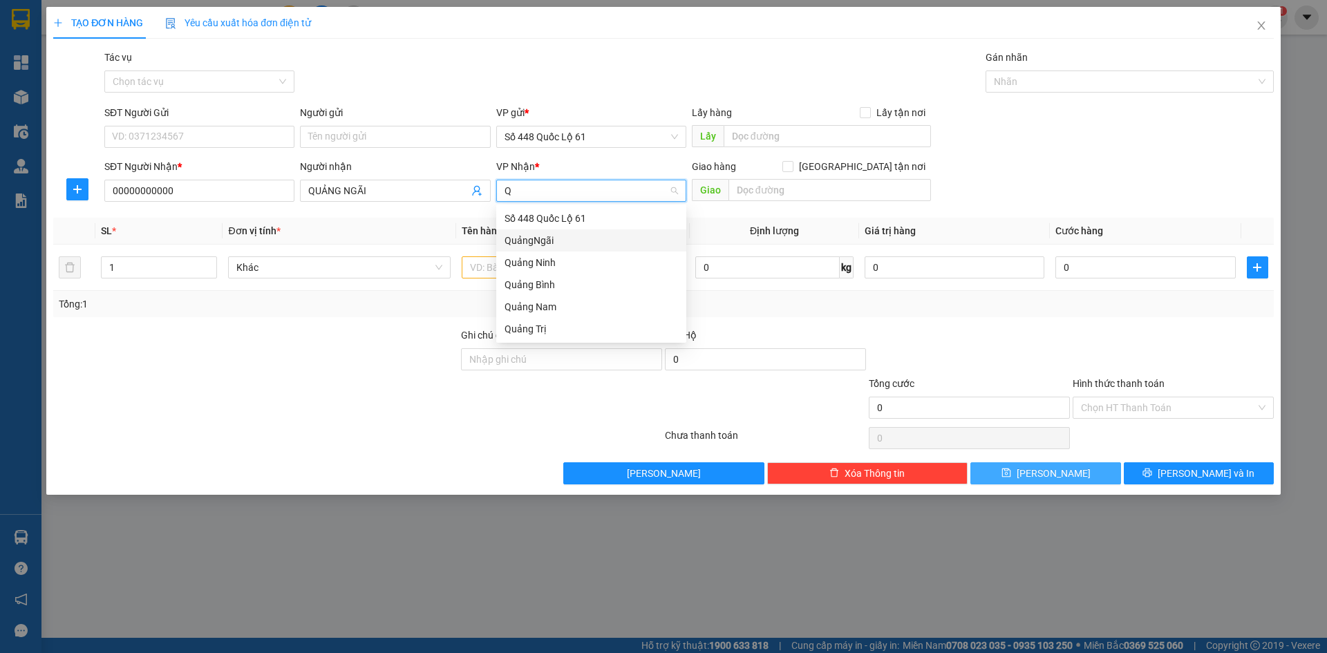
click at [571, 237] on div "QuảngNgãi" at bounding box center [590, 240] width 173 height 15
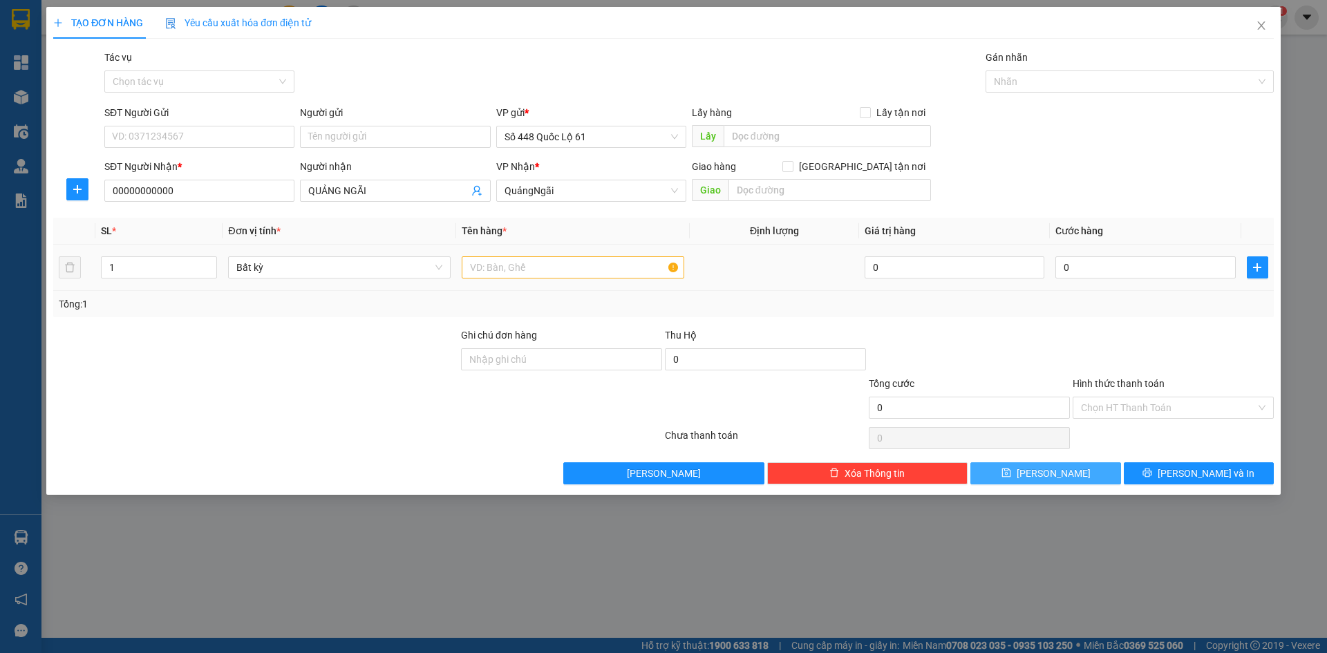
click at [522, 281] on div at bounding box center [573, 268] width 222 height 28
click at [1215, 272] on input "0" at bounding box center [1145, 267] width 180 height 22
drag, startPoint x: 1156, startPoint y: 407, endPoint x: 1148, endPoint y: 428, distance: 22.1
click at [1156, 409] on input "Hình thức thanh toán" at bounding box center [1168, 407] width 175 height 21
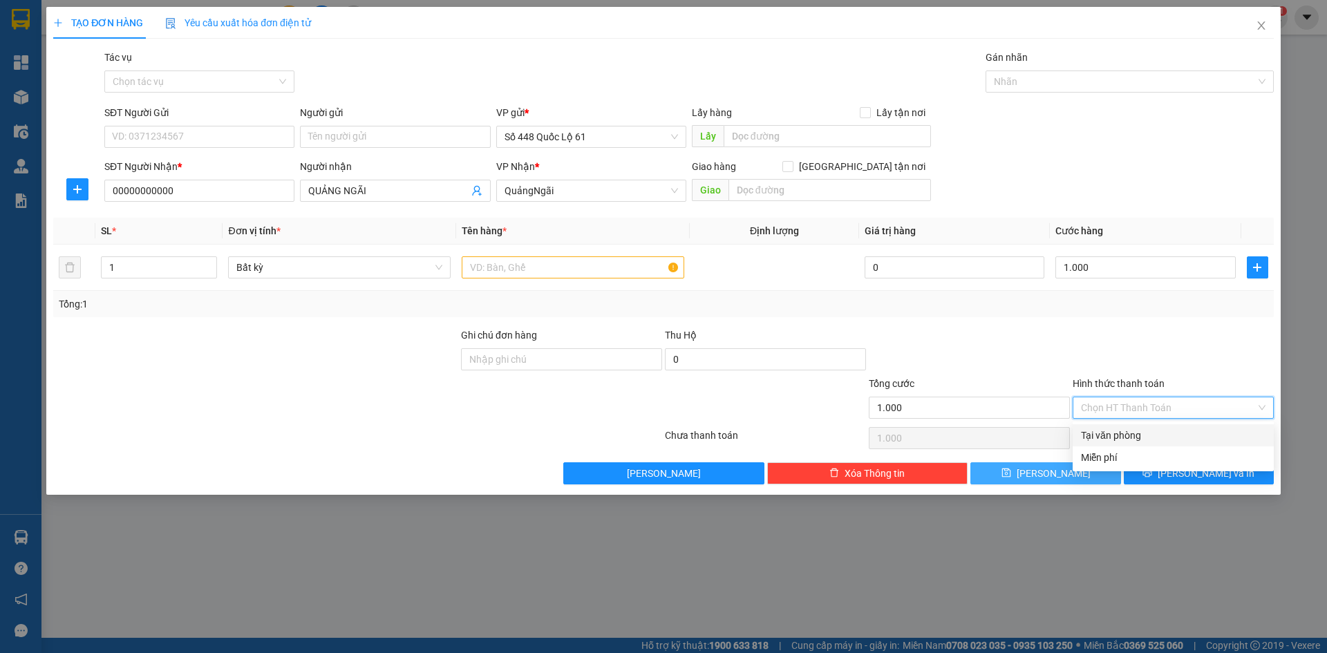
click at [1148, 428] on div "Tại văn phòng" at bounding box center [1173, 435] width 184 height 15
drag, startPoint x: 1058, startPoint y: 466, endPoint x: 853, endPoint y: 395, distance: 216.8
click at [1057, 467] on span "[PERSON_NAME]" at bounding box center [1053, 473] width 74 height 15
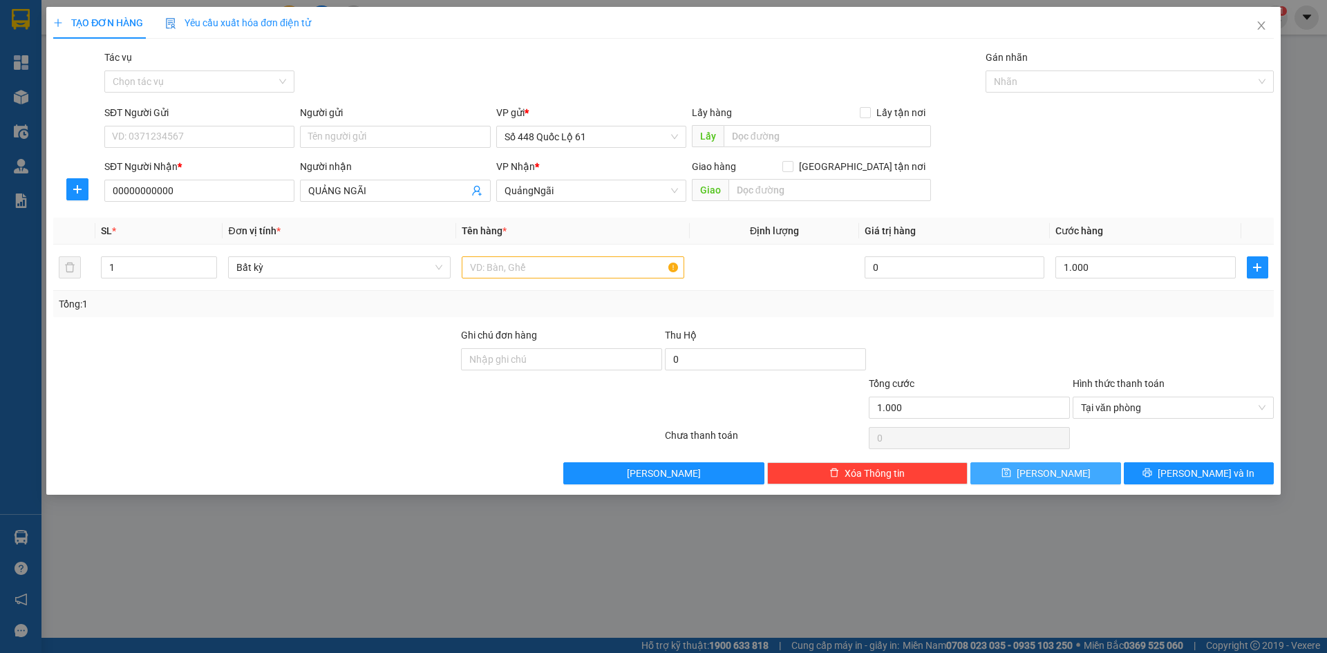
click at [1022, 469] on button "[PERSON_NAME]" at bounding box center [1045, 473] width 150 height 22
click at [567, 258] on input "text" at bounding box center [573, 267] width 222 height 22
click at [1065, 480] on button "[PERSON_NAME]" at bounding box center [1045, 473] width 150 height 22
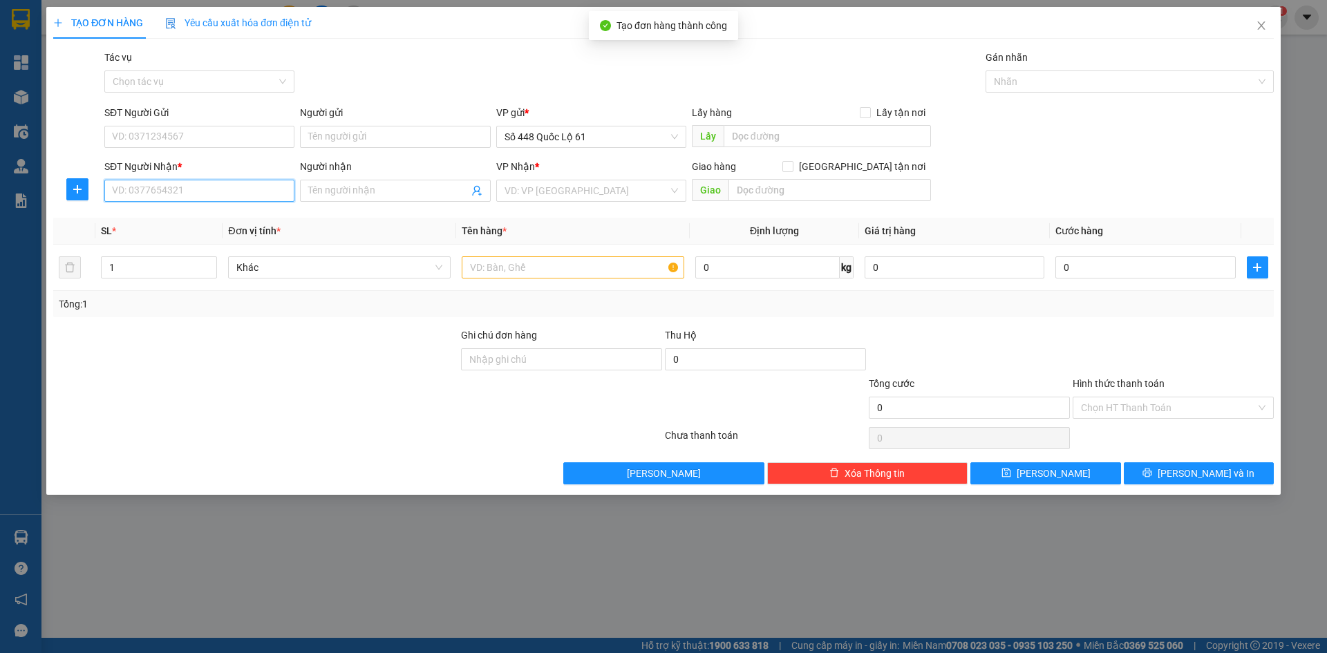
click at [186, 189] on input "SĐT Người Nhận *" at bounding box center [199, 191] width 190 height 22
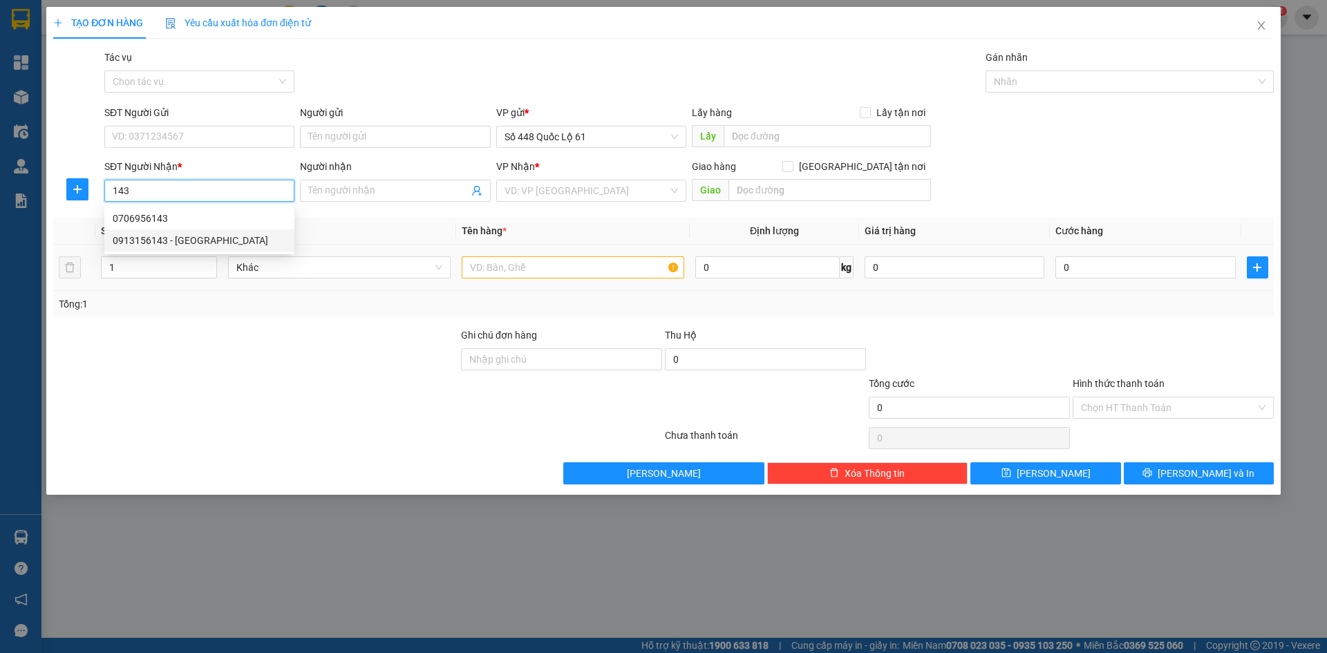
click at [208, 237] on div "0913156143 - HÙNG PHÚ YÊN" at bounding box center [199, 240] width 173 height 15
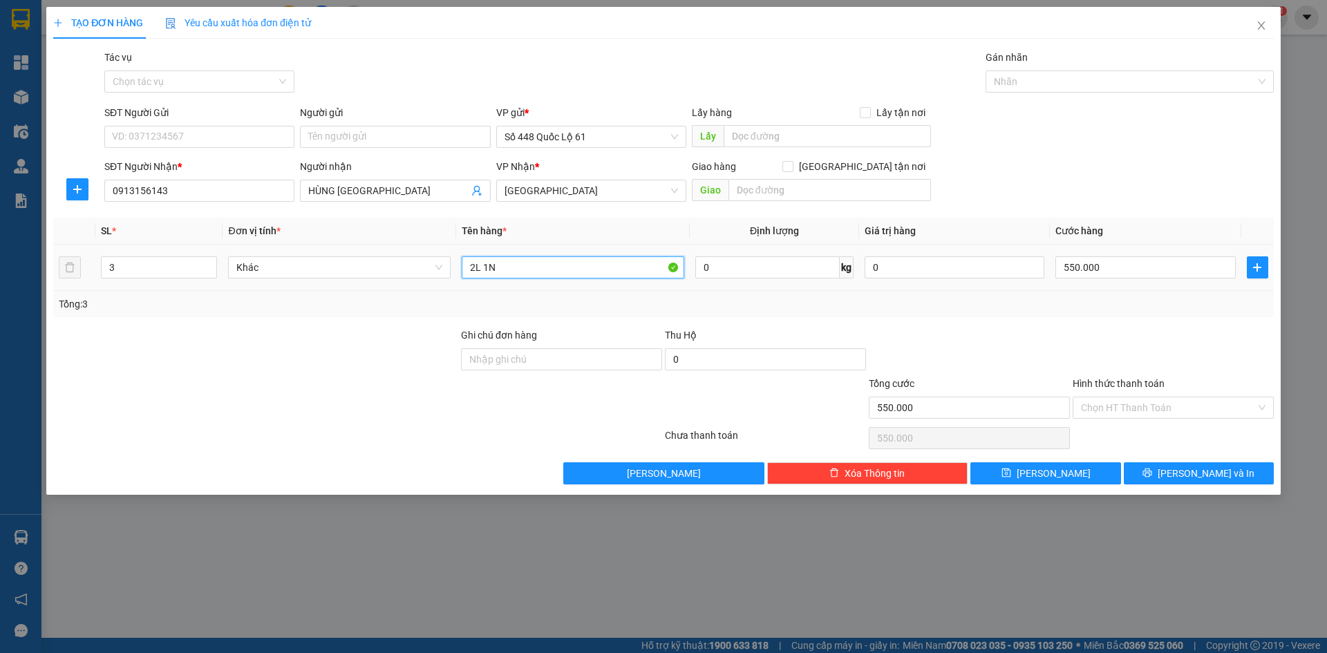
drag, startPoint x: 512, startPoint y: 273, endPoint x: 357, endPoint y: 292, distance: 156.0
click at [359, 292] on div "SL * Đơn vị tính * Tên hàng * Định lượng Giá trị hàng Cước hàng 3 Khác 2L 1N 0 …" at bounding box center [663, 267] width 1220 height 99
drag, startPoint x: 98, startPoint y: 272, endPoint x: 106, endPoint y: 278, distance: 10.3
click at [53, 279] on tr "1 Khác L 0 kg 0 550.000" at bounding box center [663, 268] width 1220 height 46
click at [1158, 275] on input "550.000" at bounding box center [1145, 267] width 180 height 22
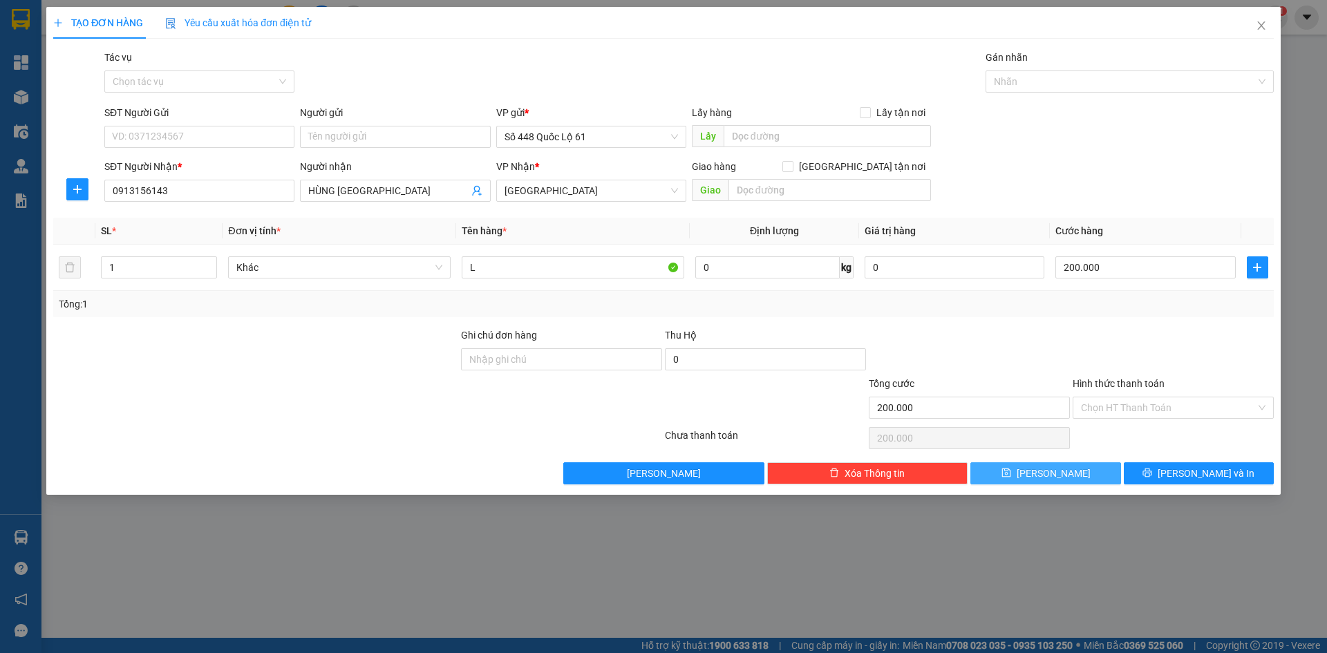
drag, startPoint x: 1071, startPoint y: 468, endPoint x: 875, endPoint y: 406, distance: 205.0
click at [1070, 468] on button "[PERSON_NAME]" at bounding box center [1045, 473] width 150 height 22
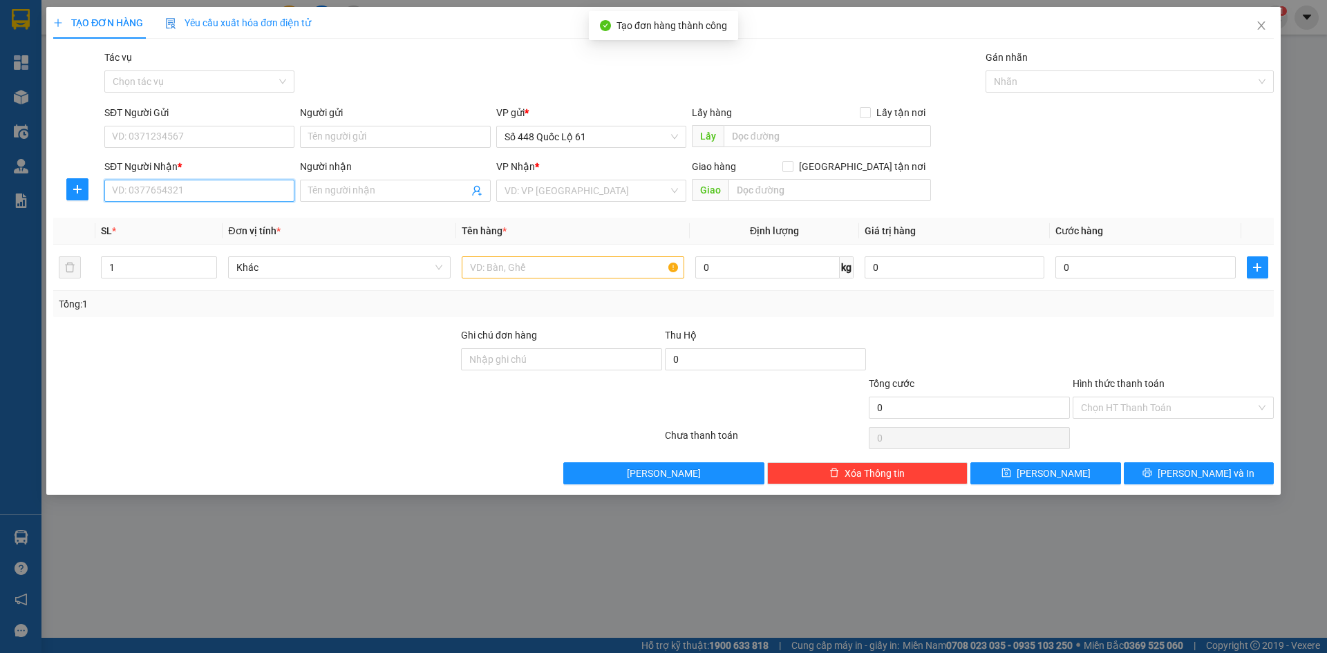
click at [213, 195] on input "SĐT Người Nhận *" at bounding box center [199, 191] width 190 height 22
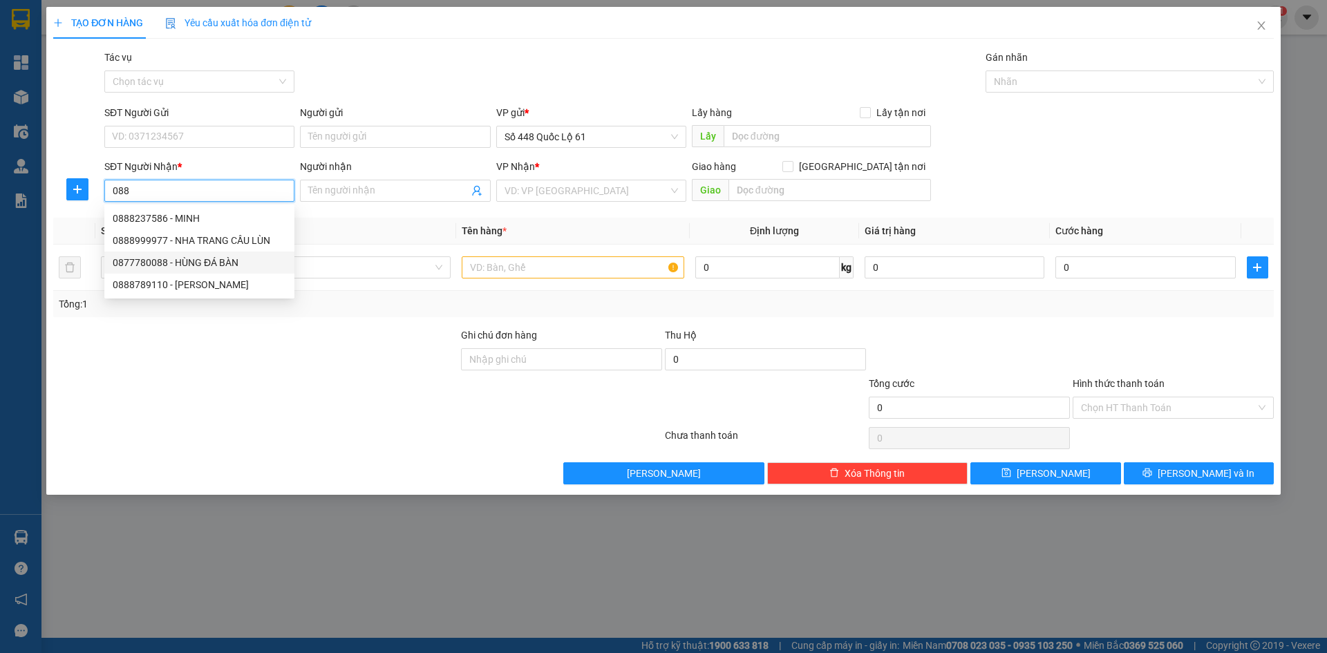
drag, startPoint x: 236, startPoint y: 261, endPoint x: 419, endPoint y: 282, distance: 183.6
click at [238, 261] on div "0877780088 - HÙNG ĐÁ BÀN" at bounding box center [199, 262] width 173 height 15
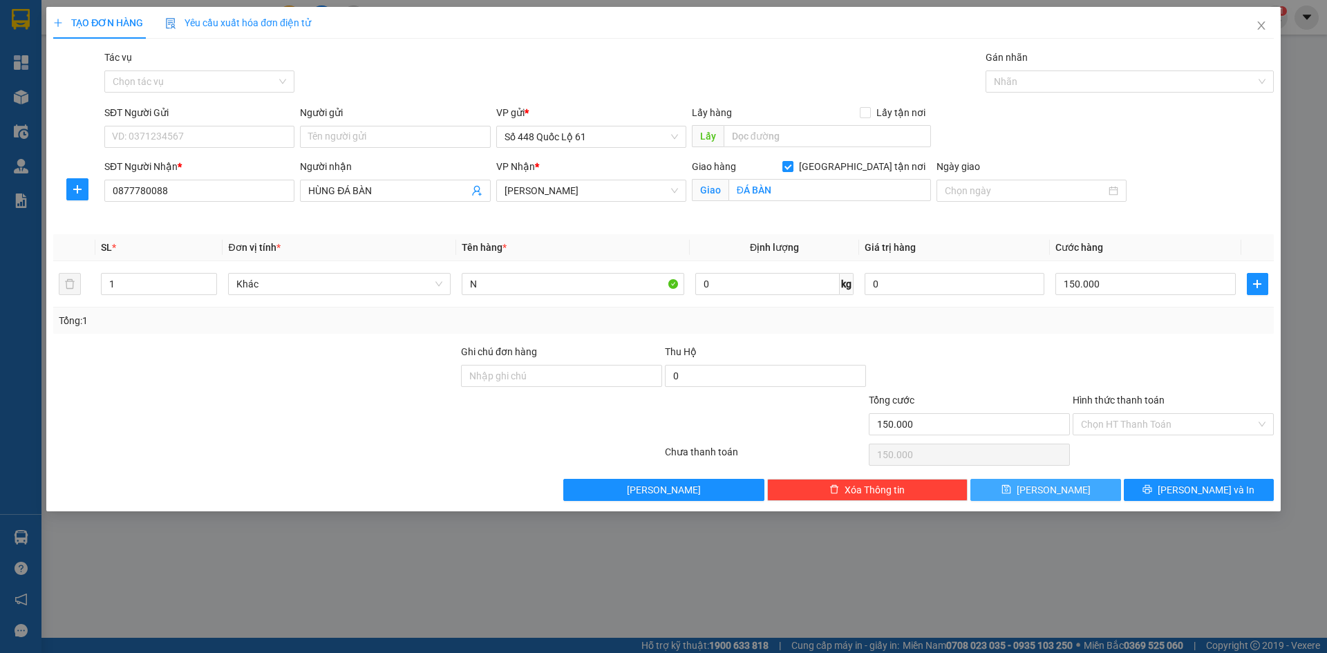
click at [1041, 490] on button "[PERSON_NAME]" at bounding box center [1045, 490] width 150 height 22
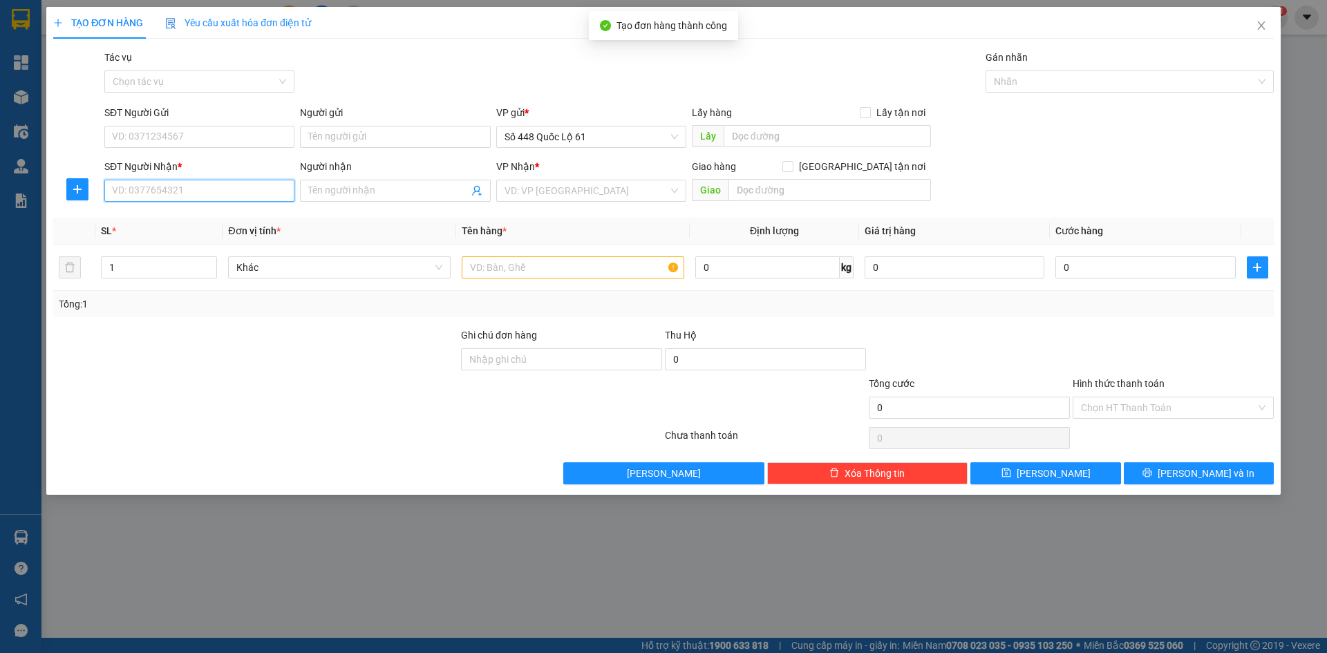
click at [164, 191] on input "SĐT Người Nhận *" at bounding box center [199, 191] width 190 height 22
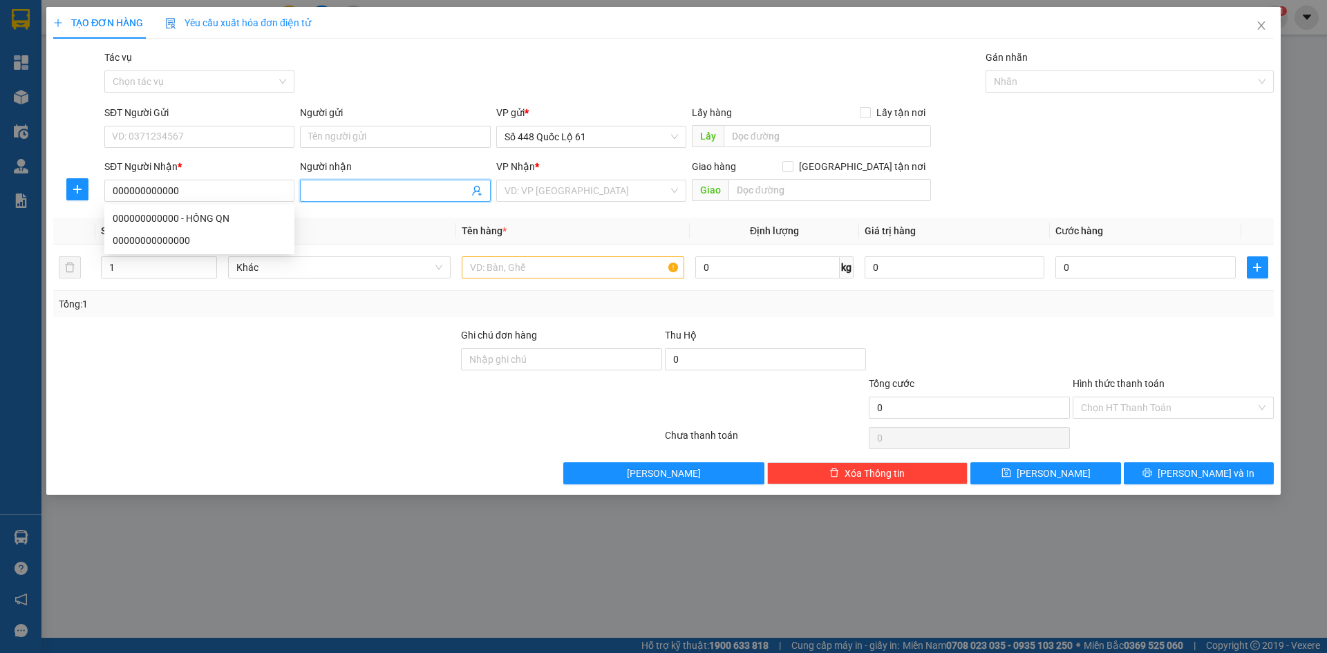
click at [345, 189] on input "Người nhận" at bounding box center [388, 190] width 160 height 15
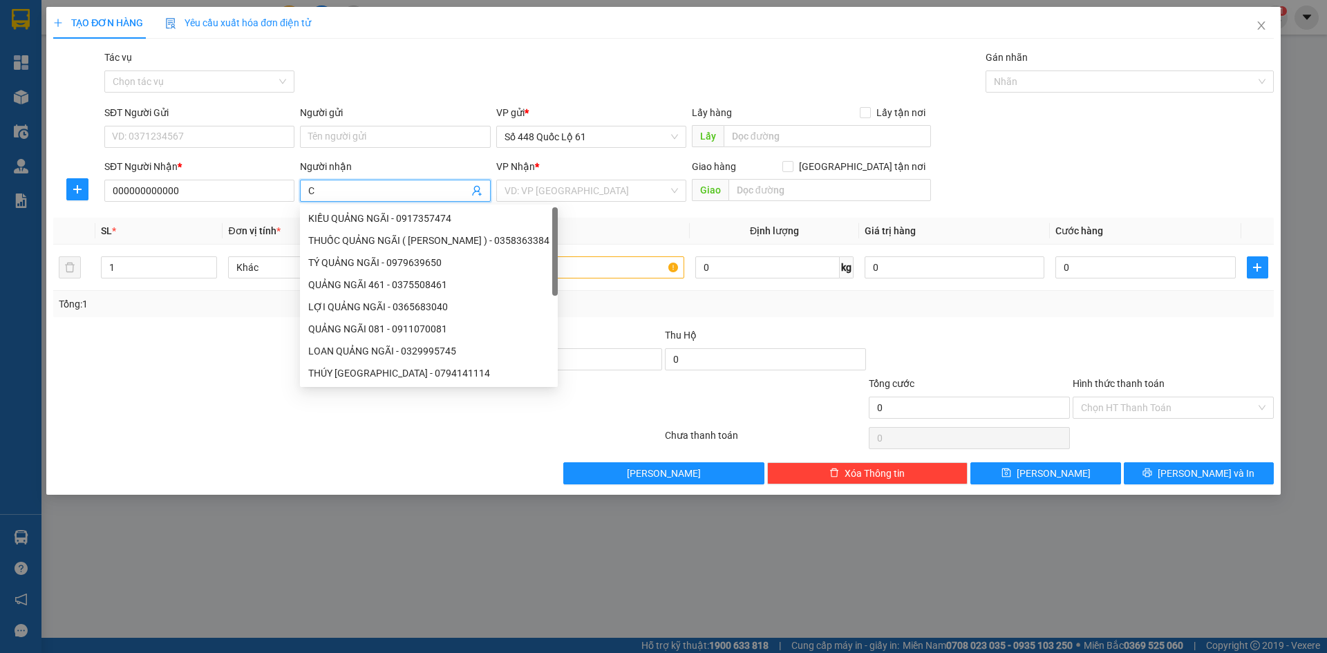
paste input "Ô"
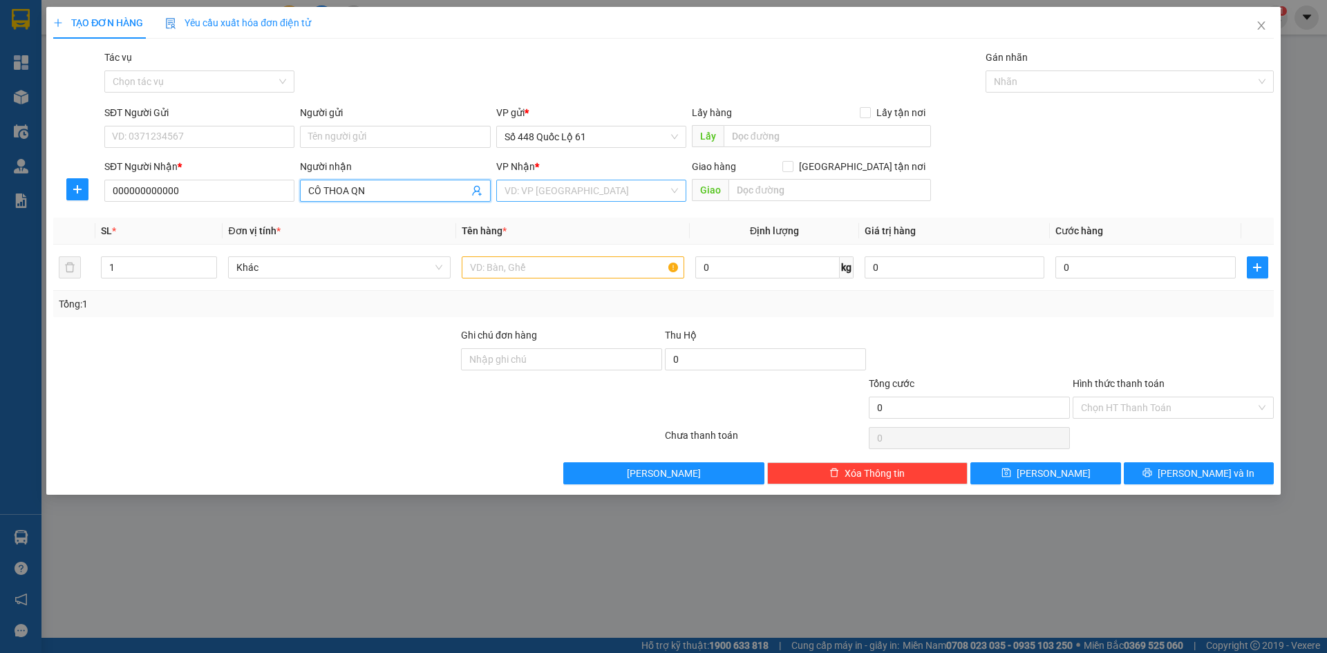
click at [514, 191] on input "search" at bounding box center [586, 190] width 164 height 21
click at [539, 240] on div "QuảngNgãi" at bounding box center [590, 240] width 173 height 15
click at [482, 265] on input "text" at bounding box center [573, 267] width 222 height 22
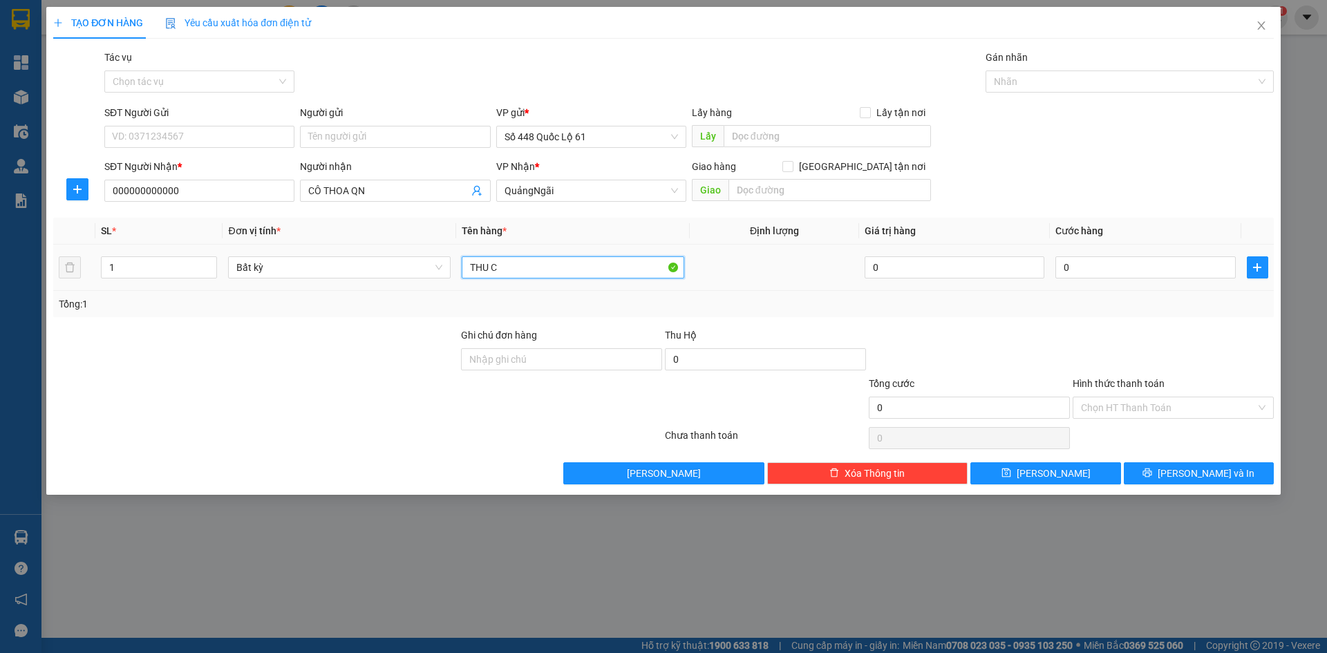
paste input "ƯƠC"
paste input "ỚC"
click at [1104, 269] on input "0" at bounding box center [1145, 267] width 180 height 22
click at [471, 269] on input "THU CƯỚC 0.5" at bounding box center [573, 267] width 222 height 22
click at [1074, 470] on button "[PERSON_NAME]" at bounding box center [1045, 473] width 150 height 22
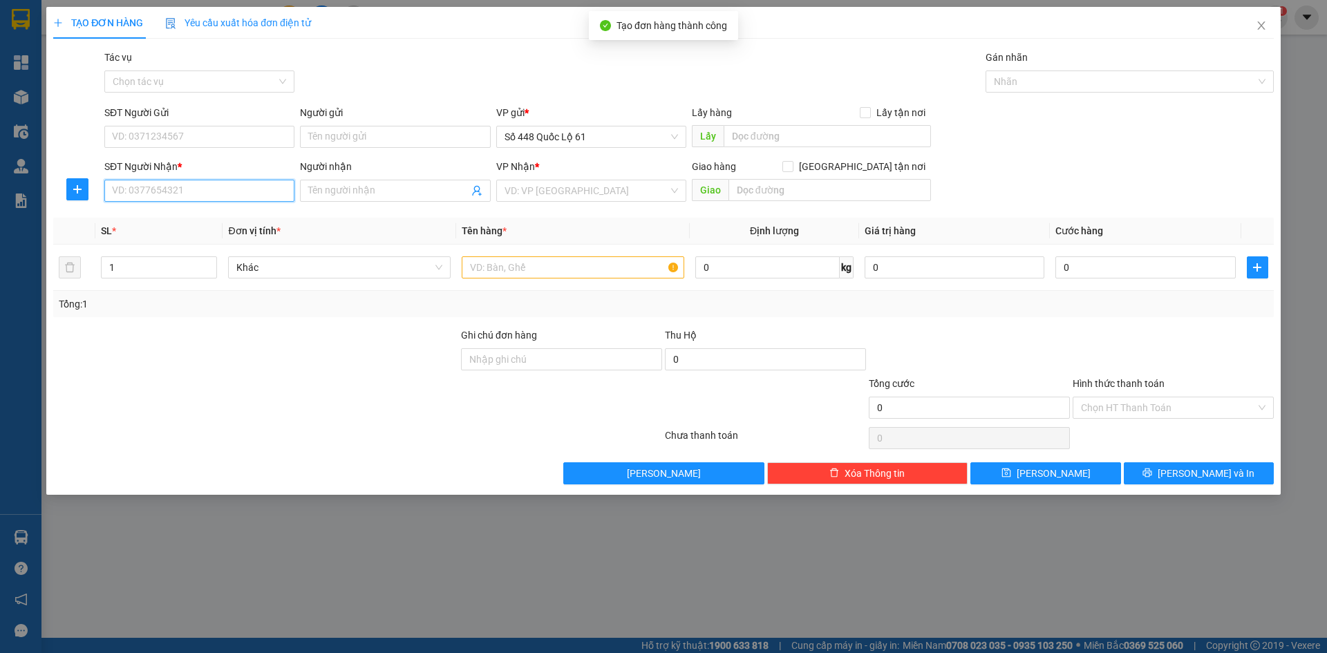
click at [194, 193] on input "SĐT Người Nhận *" at bounding box center [199, 191] width 190 height 22
click at [160, 197] on input "SĐT Người Nhận *" at bounding box center [199, 191] width 190 height 22
drag, startPoint x: 229, startPoint y: 220, endPoint x: 244, endPoint y: 222, distance: 14.6
click at [231, 222] on div "0905339122" at bounding box center [199, 218] width 173 height 15
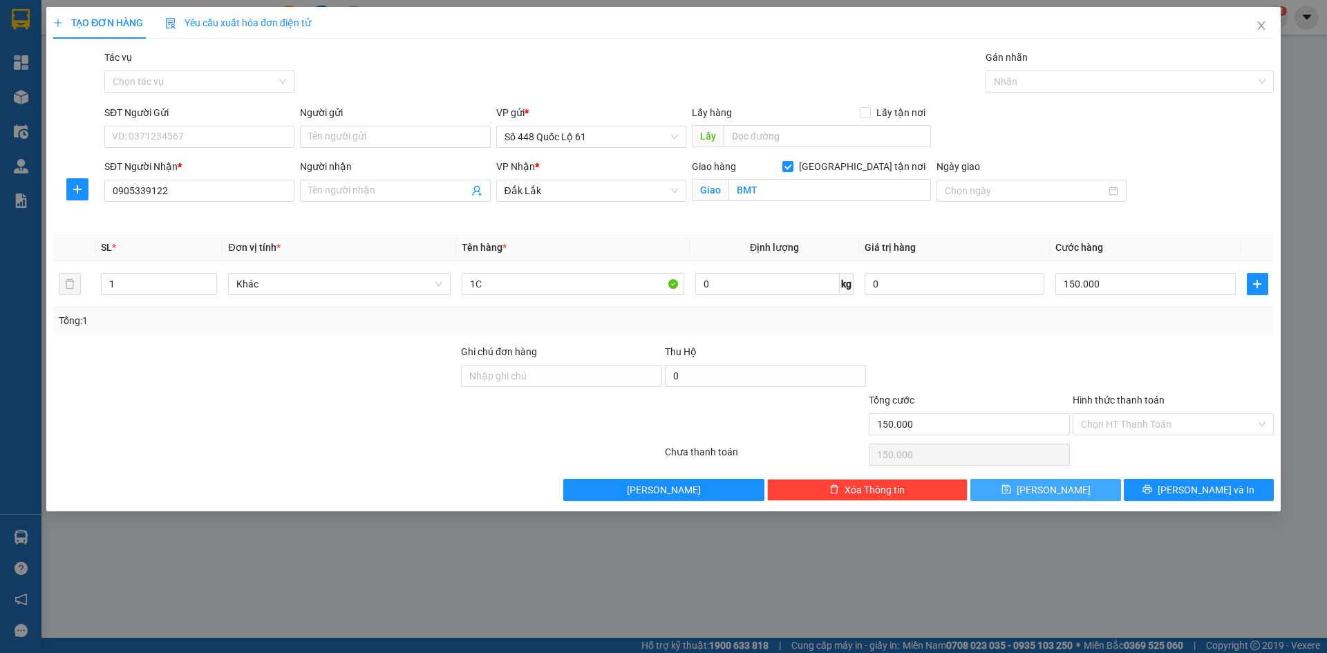
click at [1064, 494] on button "[PERSON_NAME]" at bounding box center [1045, 490] width 150 height 22
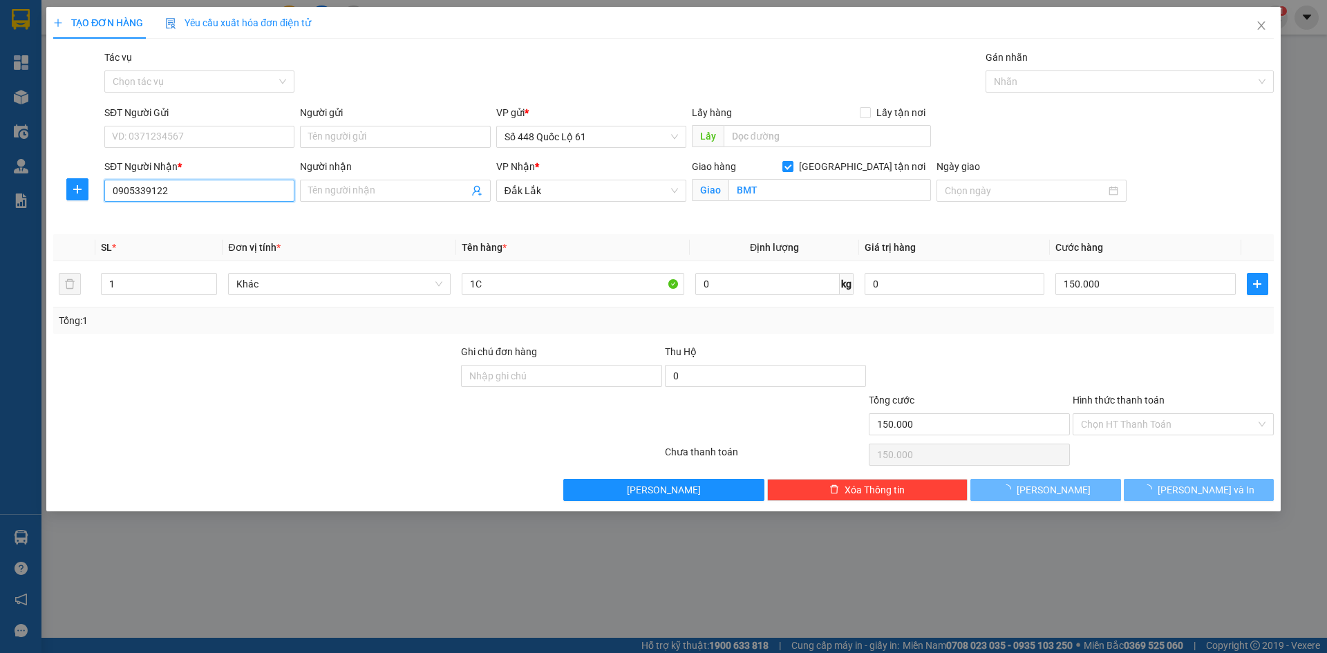
click at [213, 196] on input "0905339122" at bounding box center [199, 191] width 190 height 22
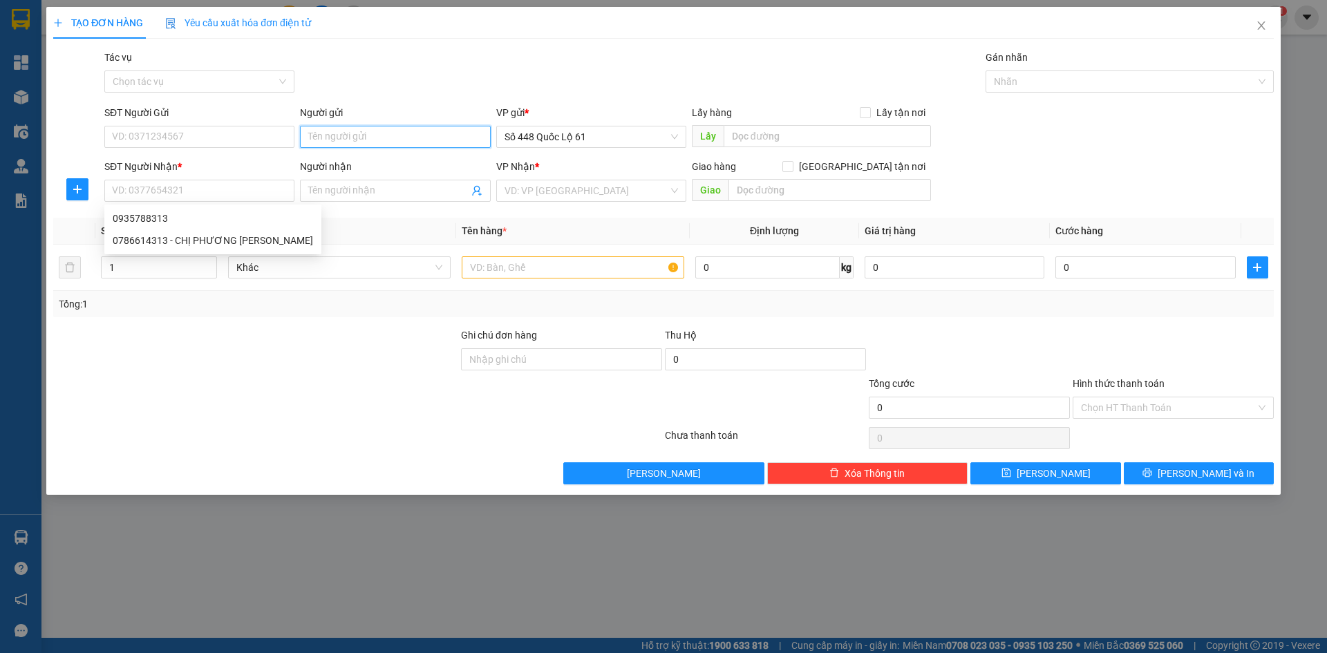
click at [353, 141] on input "Người gửi" at bounding box center [395, 137] width 190 height 22
paste input "À"
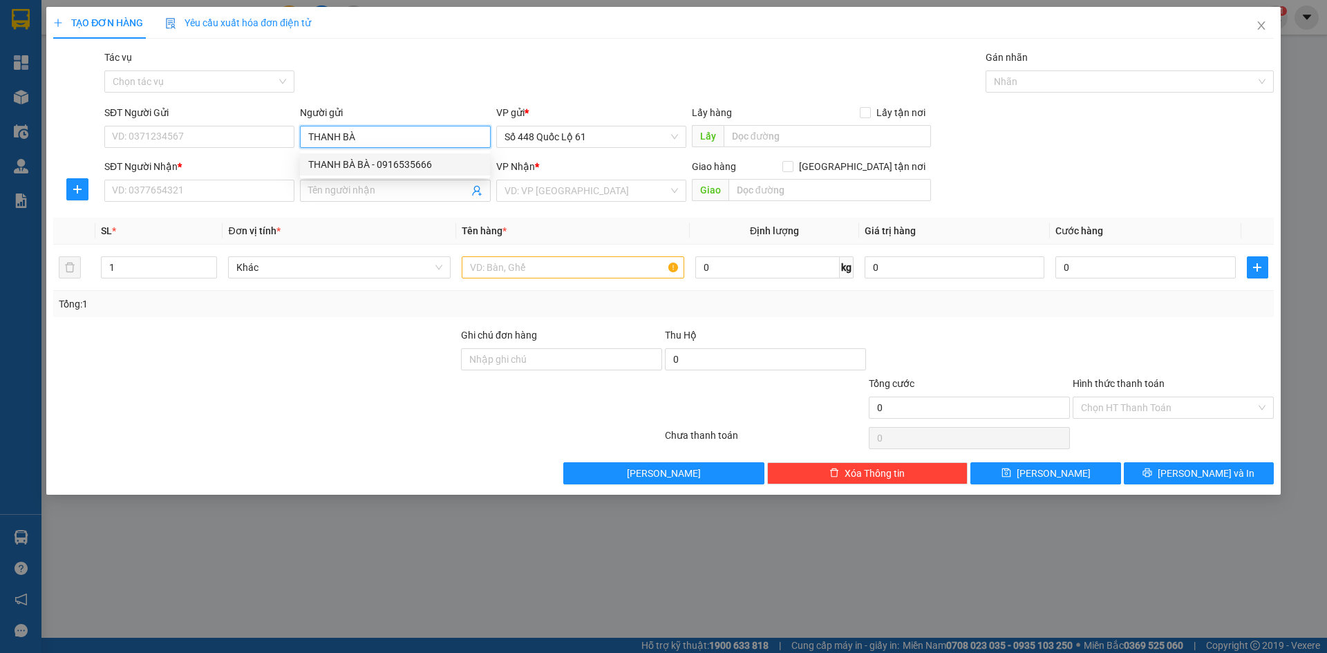
click at [390, 158] on div "THANH BÀ BÀ - 0916535666" at bounding box center [394, 164] width 173 height 15
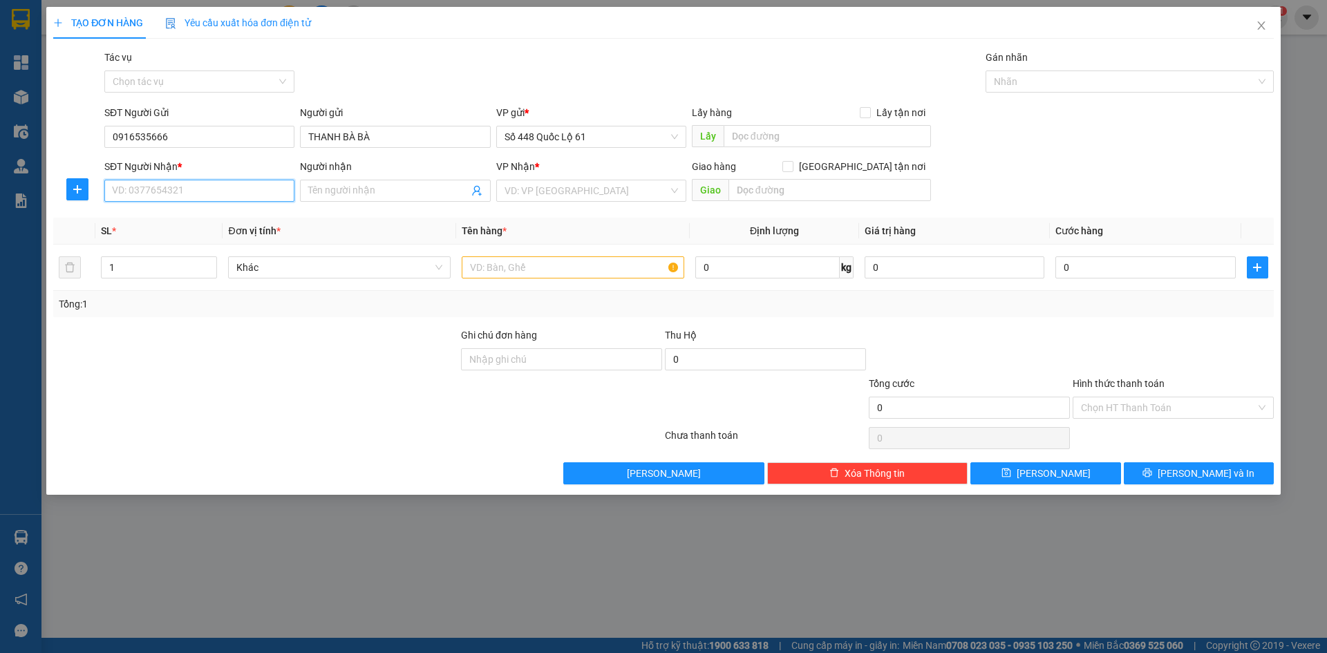
click at [271, 187] on input "SĐT Người Nhận *" at bounding box center [199, 191] width 190 height 22
click at [267, 225] on div "0914141512 - PHƯỢNG GIA LAI" at bounding box center [204, 218] width 182 height 15
drag, startPoint x: 173, startPoint y: 278, endPoint x: 73, endPoint y: 286, distance: 99.8
click at [64, 292] on div "SL * Đơn vị tính * Tên hàng * Định lượng Giá trị hàng Cước hàng 7 Khác 1.5 0 kg…" at bounding box center [663, 267] width 1220 height 99
click at [140, 303] on div "Tổng: 7" at bounding box center [285, 303] width 453 height 15
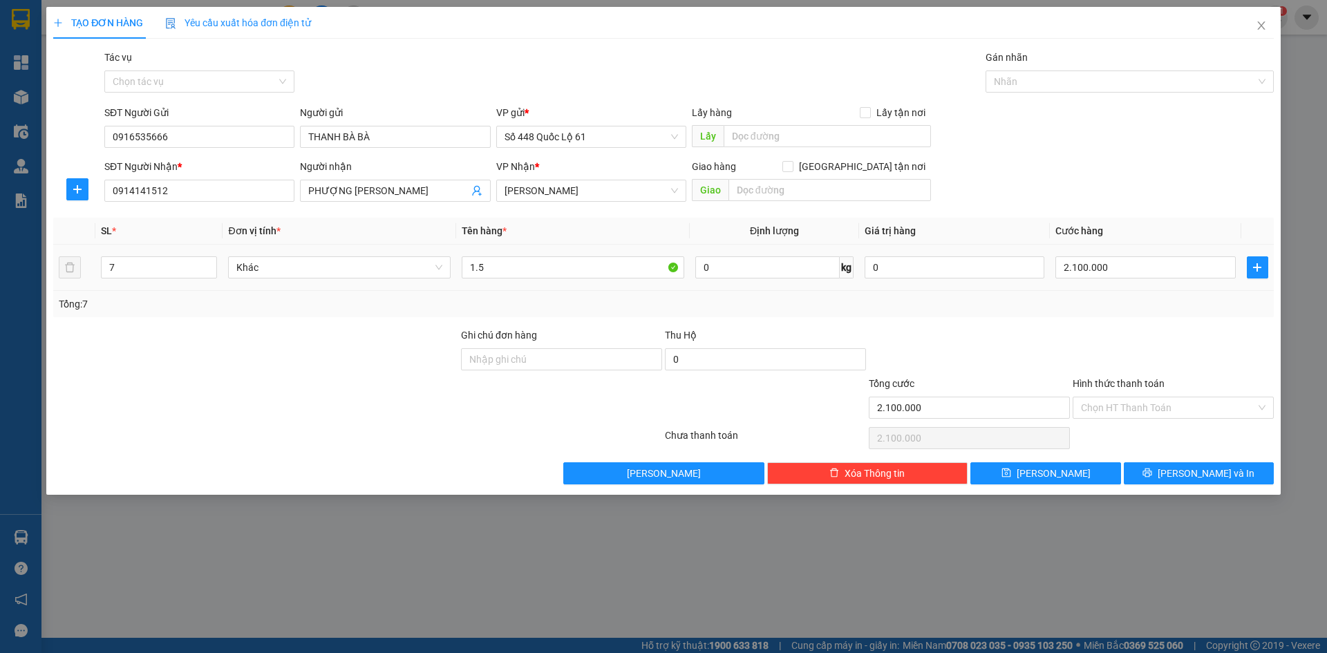
click at [53, 291] on div "TẠO ĐƠN HÀNG Yêu cầu xuất hóa đơn điện tử Transit Pickup Surcharge Ids Transit …" at bounding box center [663, 251] width 1234 height 488
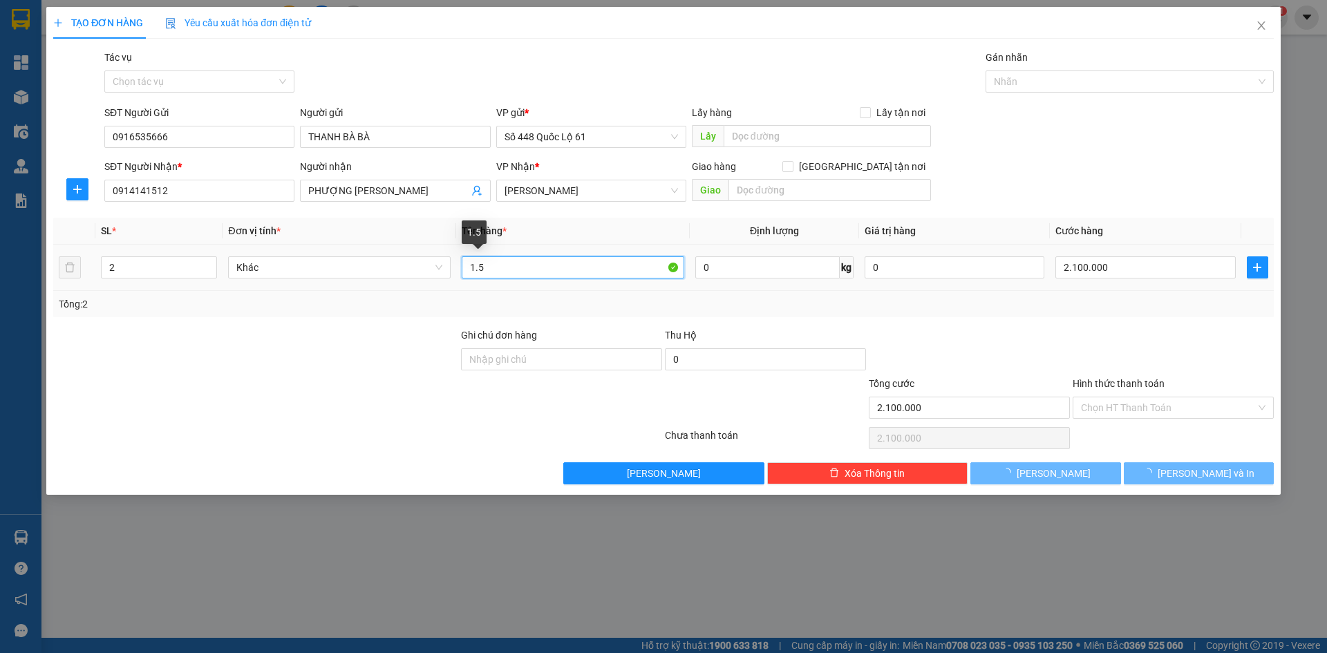
drag, startPoint x: 526, startPoint y: 269, endPoint x: 168, endPoint y: 390, distance: 377.8
click at [240, 359] on div "Transit Pickup Surcharge Ids Transit Deliver Surcharge Ids Transit Deliver Surc…" at bounding box center [663, 267] width 1220 height 435
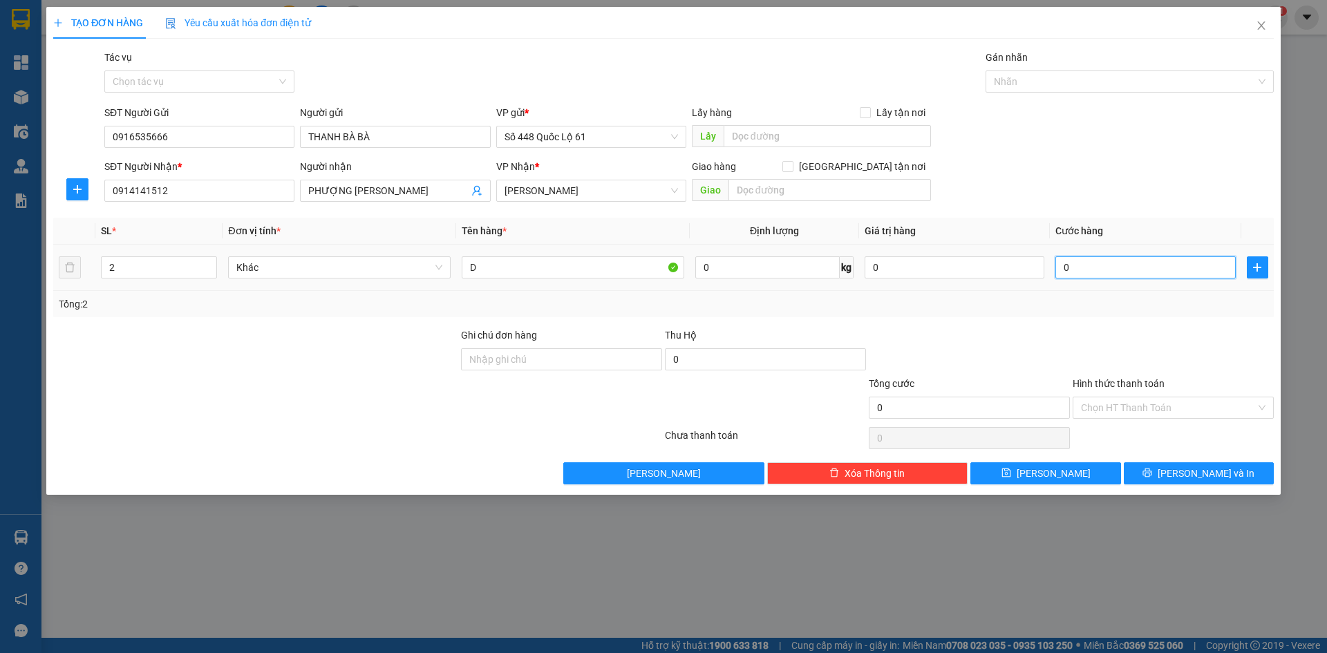
click at [1204, 274] on input "0" at bounding box center [1145, 267] width 180 height 22
click at [1072, 480] on button "[PERSON_NAME]" at bounding box center [1045, 473] width 150 height 22
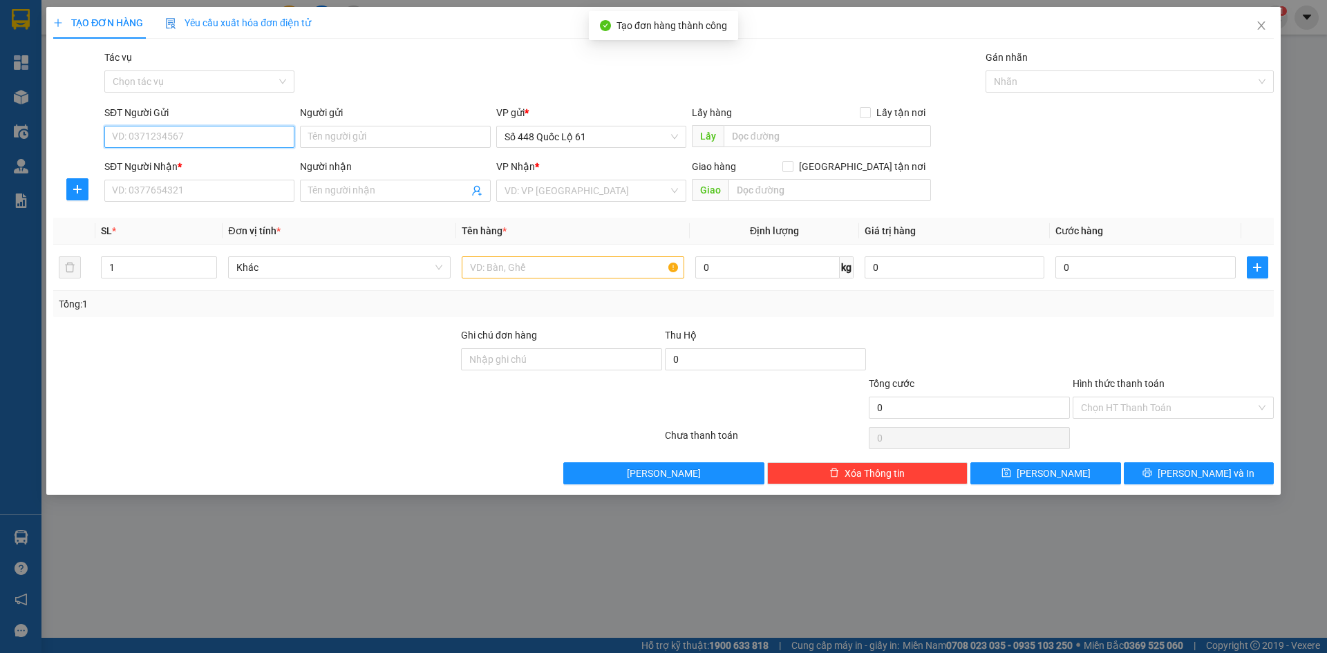
click at [196, 133] on input "SĐT Người Gửi" at bounding box center [199, 137] width 190 height 22
click at [206, 162] on div "0916535666 - THANH BÀ BÀ" at bounding box center [199, 164] width 173 height 15
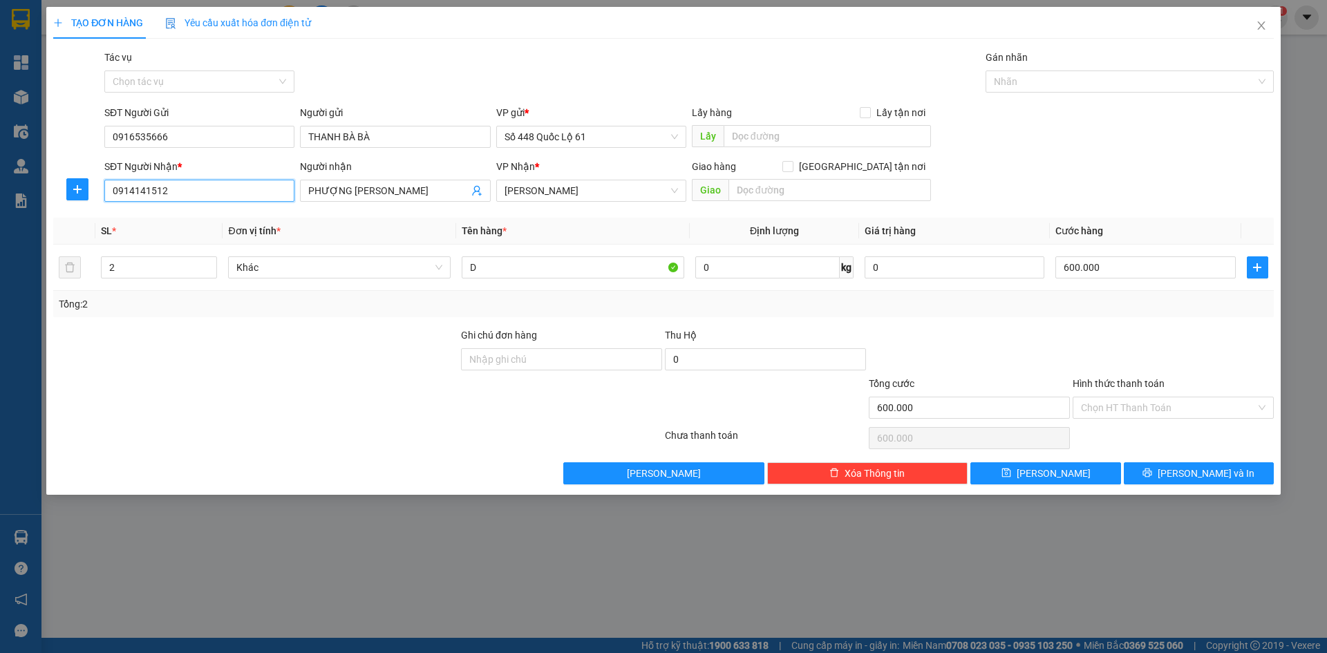
drag, startPoint x: 198, startPoint y: 189, endPoint x: 0, endPoint y: 323, distance: 238.8
click at [0, 321] on div "TẠO ĐƠN HÀNG Yêu cầu xuất hóa đơn điện tử Transit Pickup Surcharge Ids Transit …" at bounding box center [663, 326] width 1327 height 653
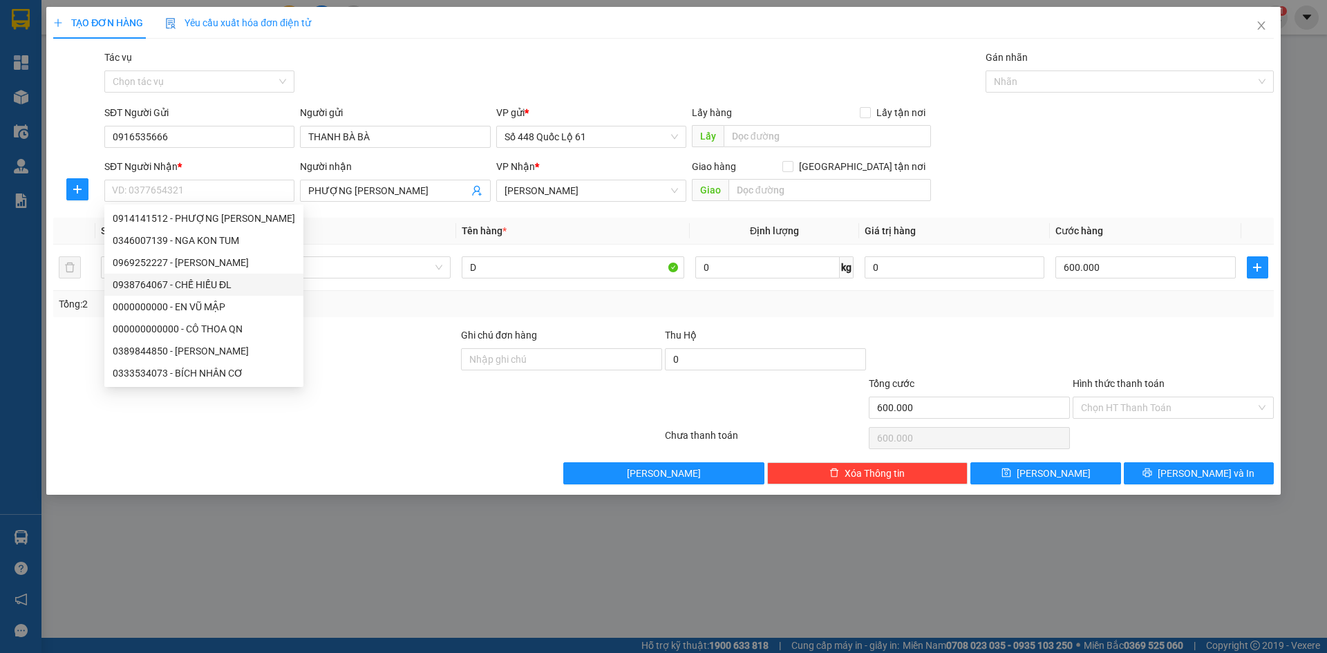
drag, startPoint x: 403, startPoint y: 192, endPoint x: 68, endPoint y: 312, distance: 356.0
click at [79, 307] on div "Transit Pickup Surcharge Ids Transit Deliver Surcharge Ids Transit Deliver Surc…" at bounding box center [663, 267] width 1220 height 435
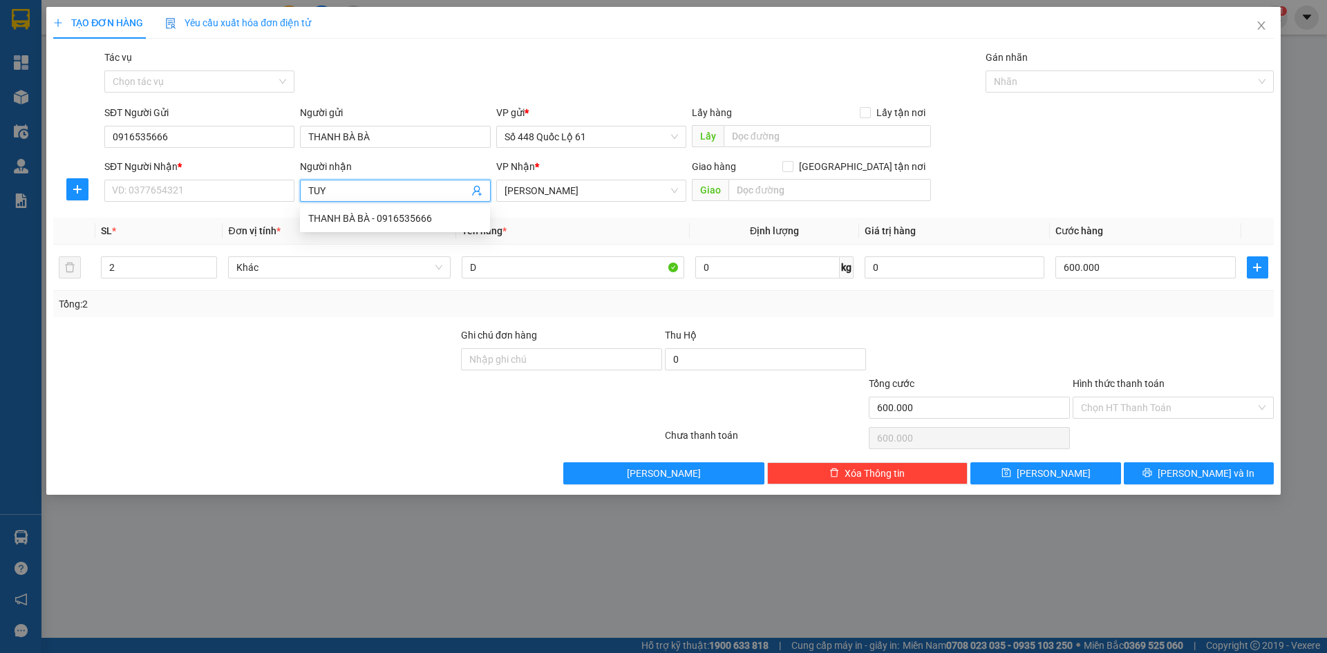
paste input "Ê"
paste input "ẾT"
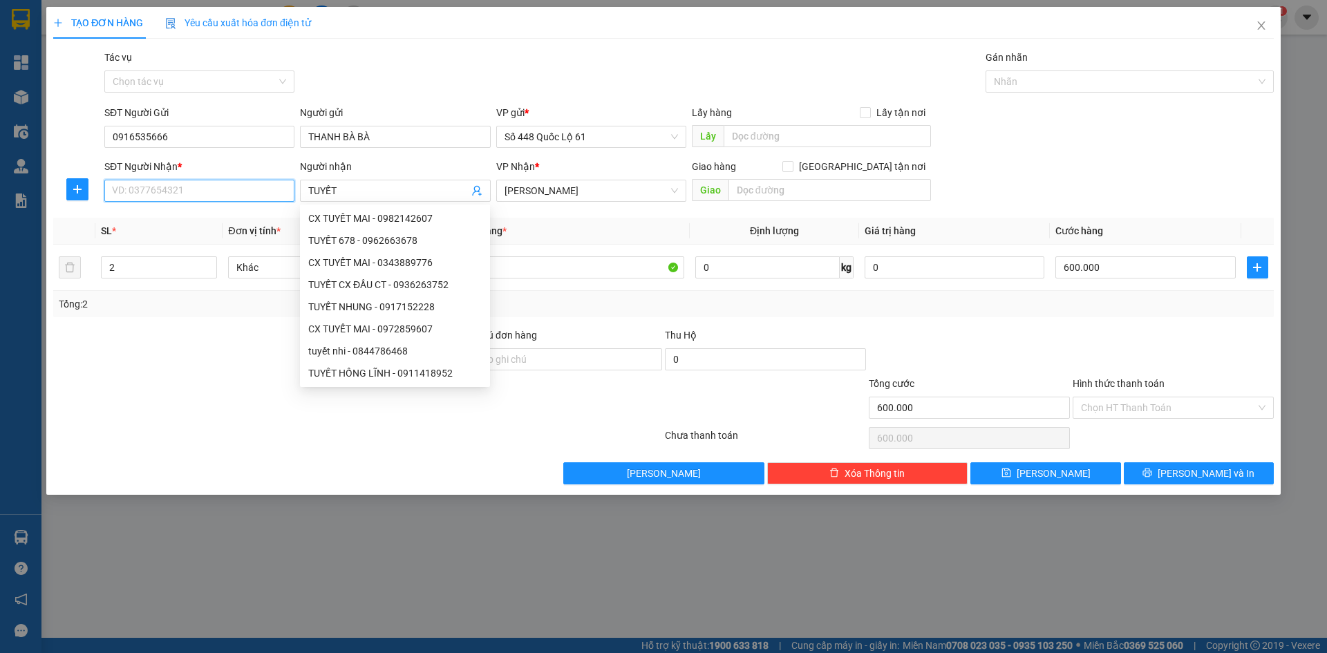
click at [206, 183] on input "SĐT Người Nhận *" at bounding box center [199, 191] width 190 height 22
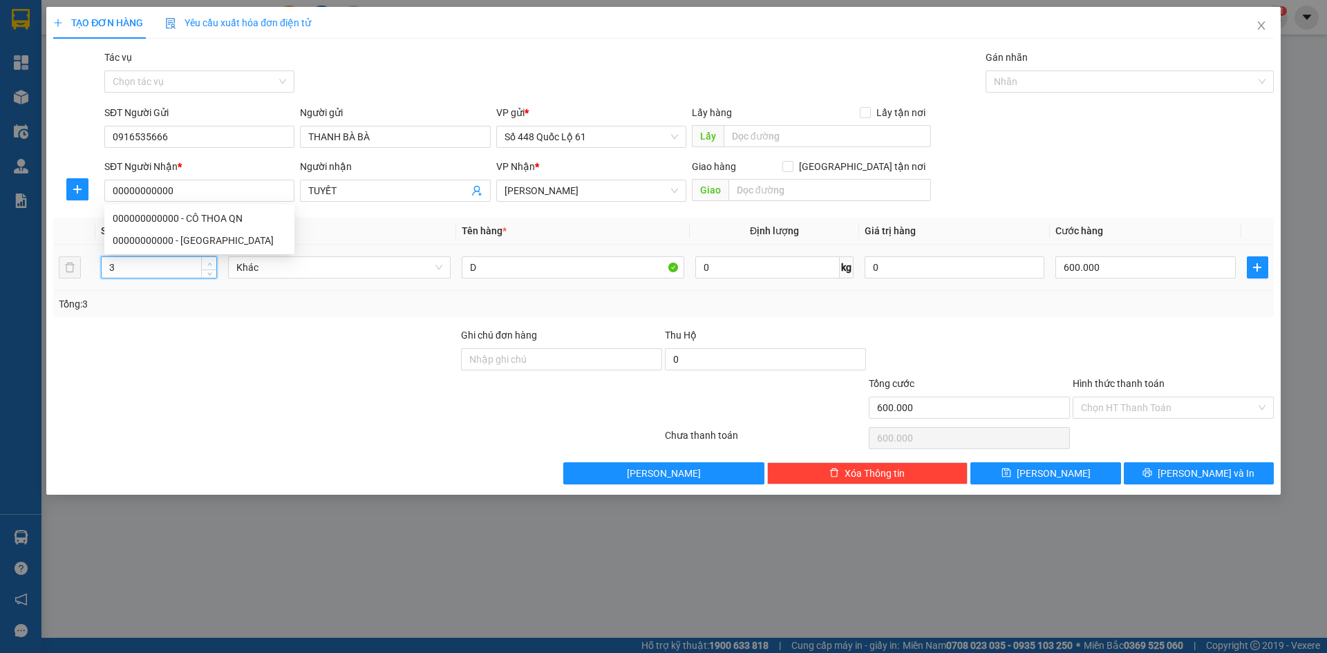
click at [214, 265] on span "Increase Value" at bounding box center [208, 263] width 15 height 12
click at [1105, 266] on input "600.000" at bounding box center [1145, 267] width 180 height 22
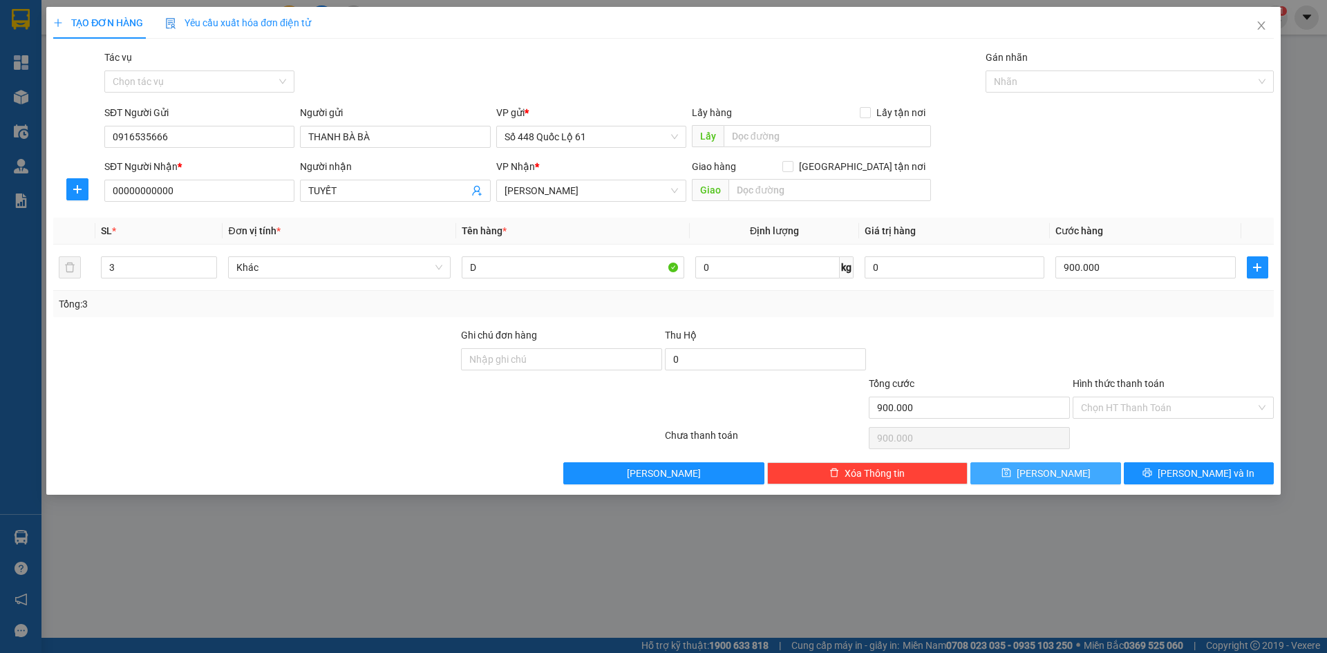
drag, startPoint x: 1061, startPoint y: 483, endPoint x: 948, endPoint y: 451, distance: 117.0
click at [1060, 483] on button "[PERSON_NAME]" at bounding box center [1045, 473] width 150 height 22
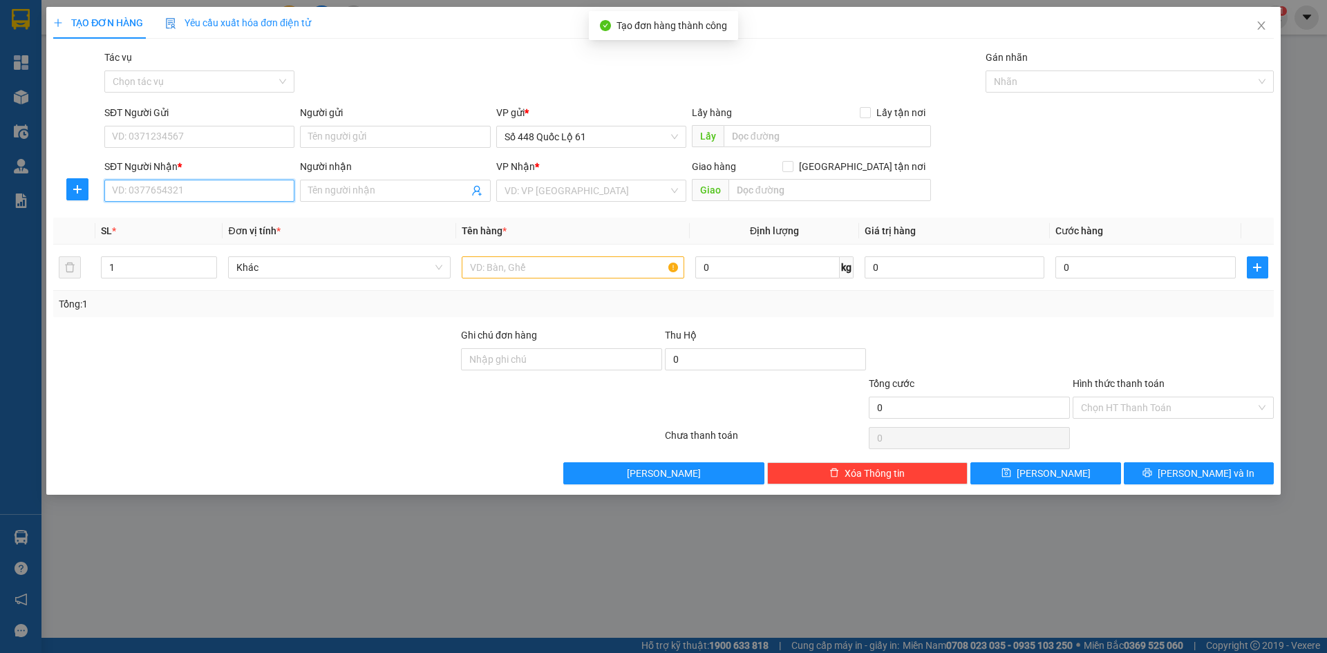
click at [169, 193] on input "SĐT Người Nhận *" at bounding box center [199, 191] width 190 height 22
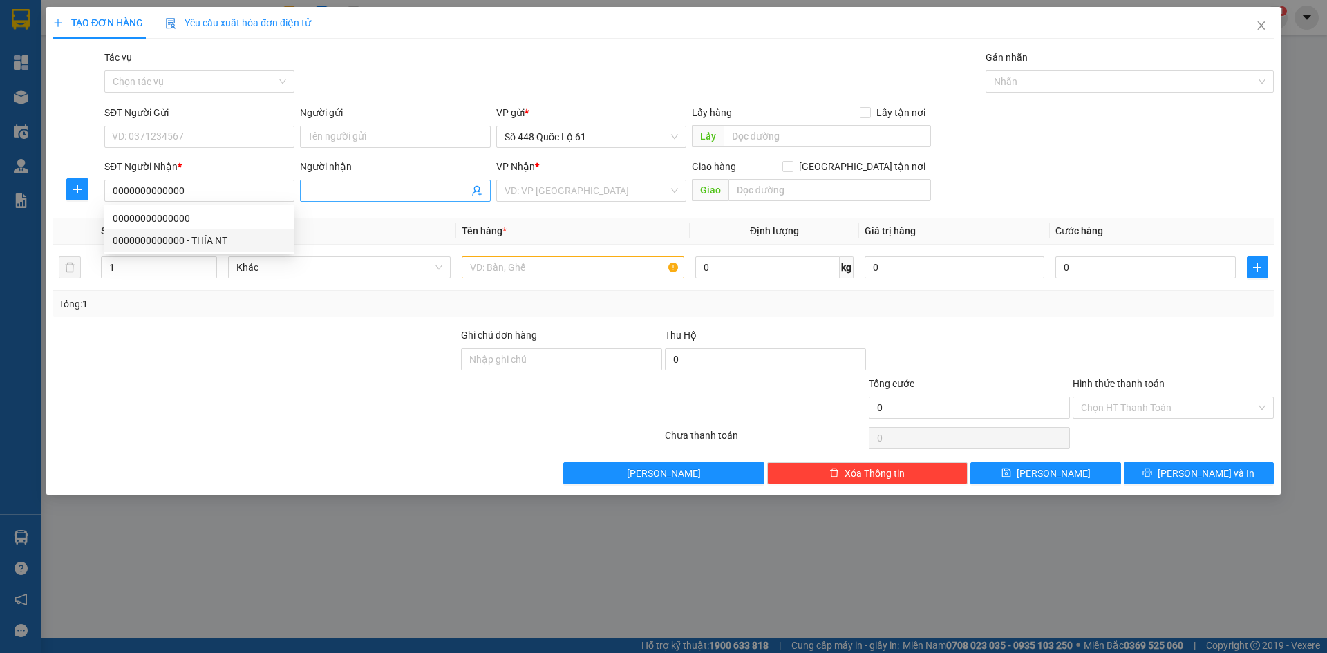
click at [371, 183] on input "Người nhận" at bounding box center [388, 190] width 160 height 15
click at [548, 189] on input "search" at bounding box center [586, 190] width 164 height 21
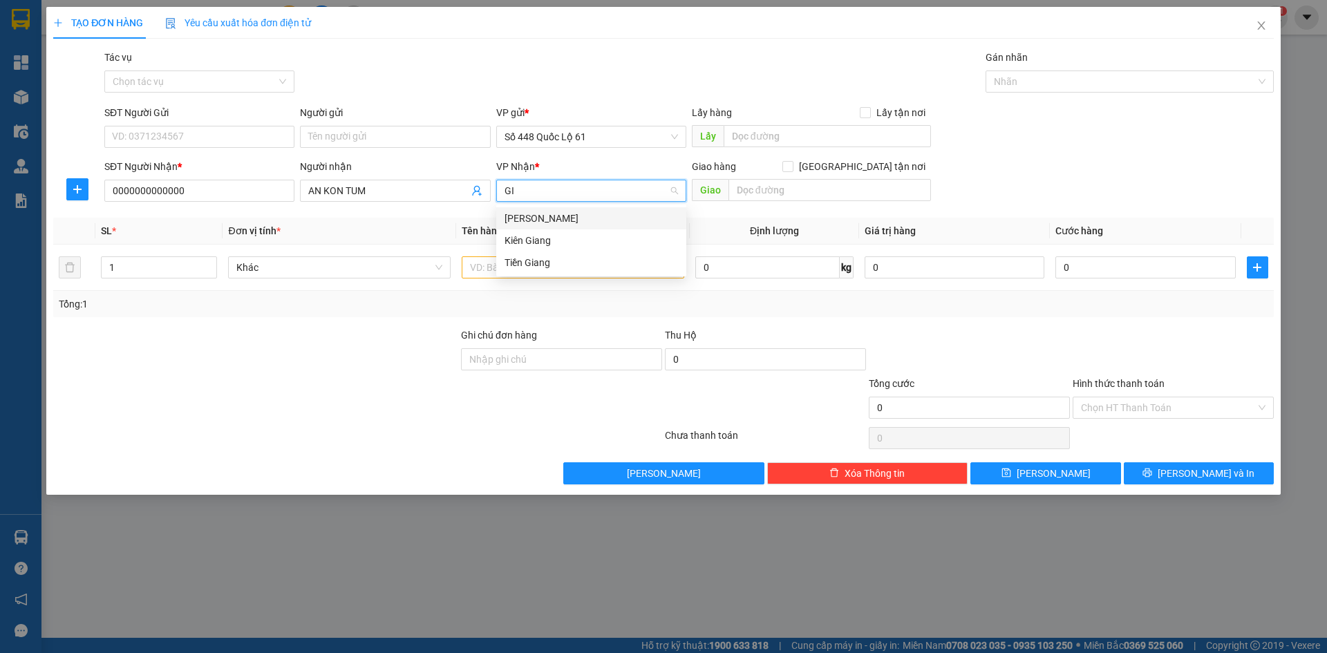
click at [537, 214] on div "Gia Lai" at bounding box center [590, 218] width 173 height 15
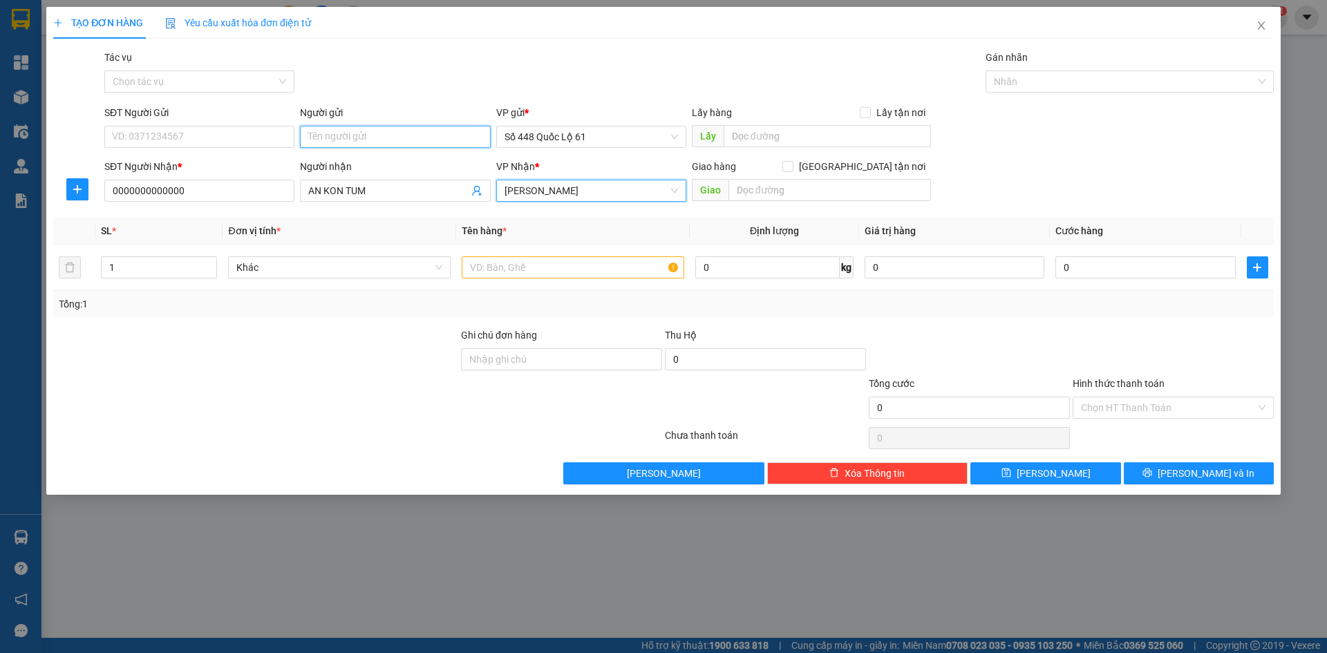
click at [401, 144] on input "Người gửi" at bounding box center [395, 137] width 190 height 22
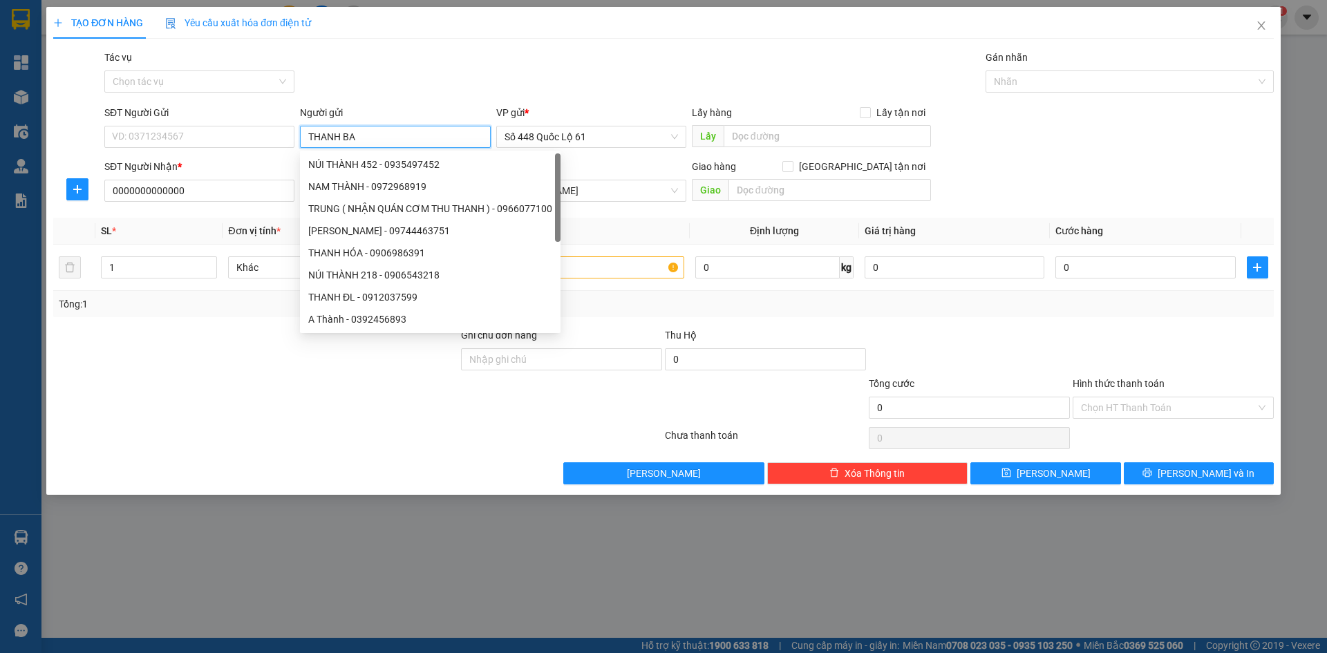
paste input "À"
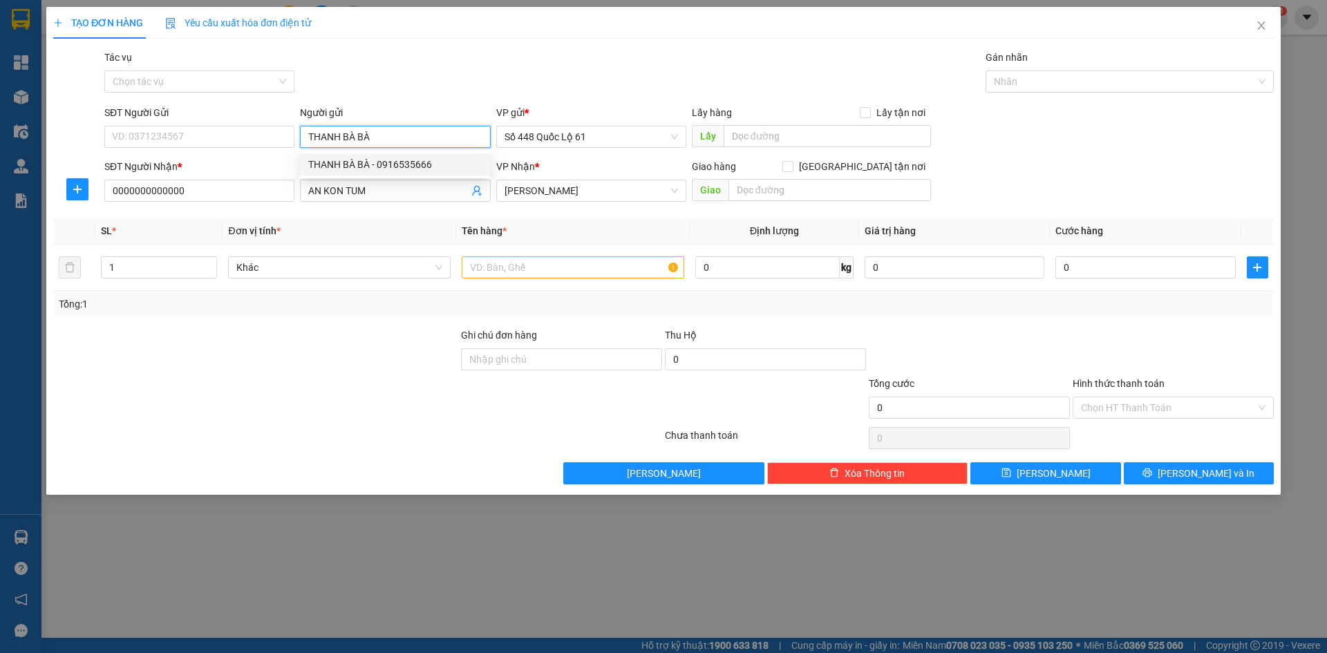
click at [381, 165] on div "THANH BÀ BÀ - 0916535666" at bounding box center [394, 164] width 173 height 15
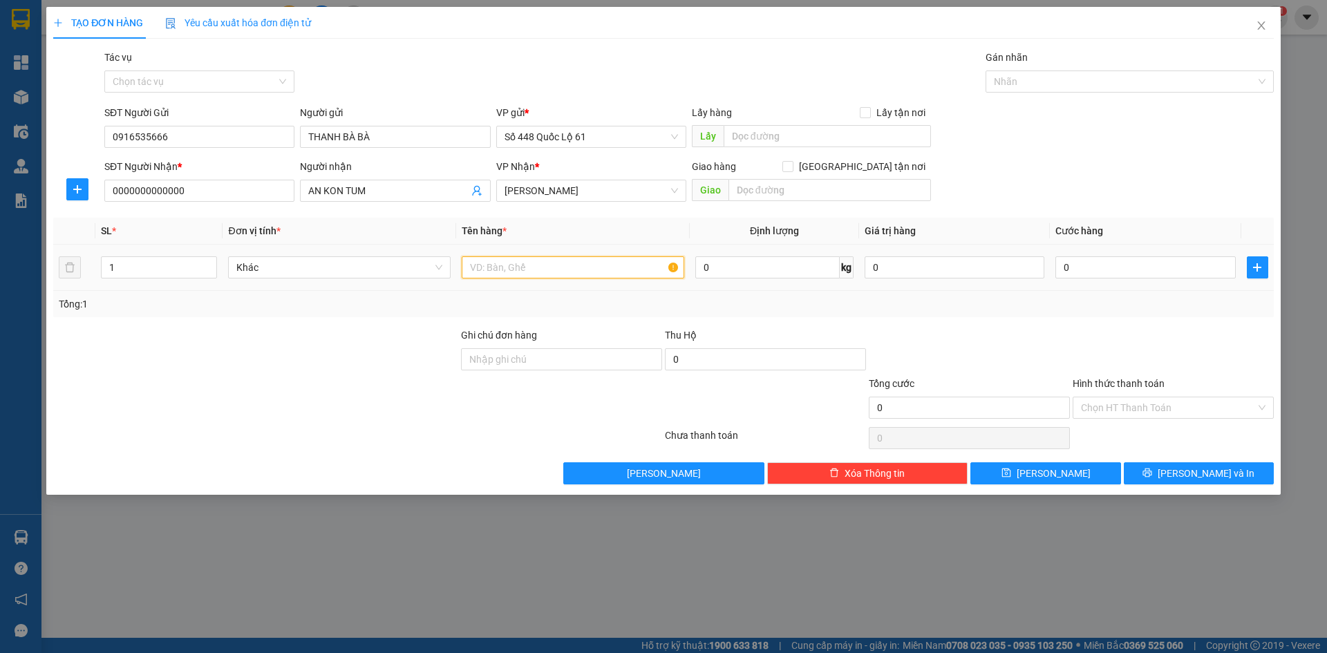
click at [511, 268] on input "text" at bounding box center [573, 267] width 222 height 22
click at [1173, 269] on input "0" at bounding box center [1145, 267] width 180 height 22
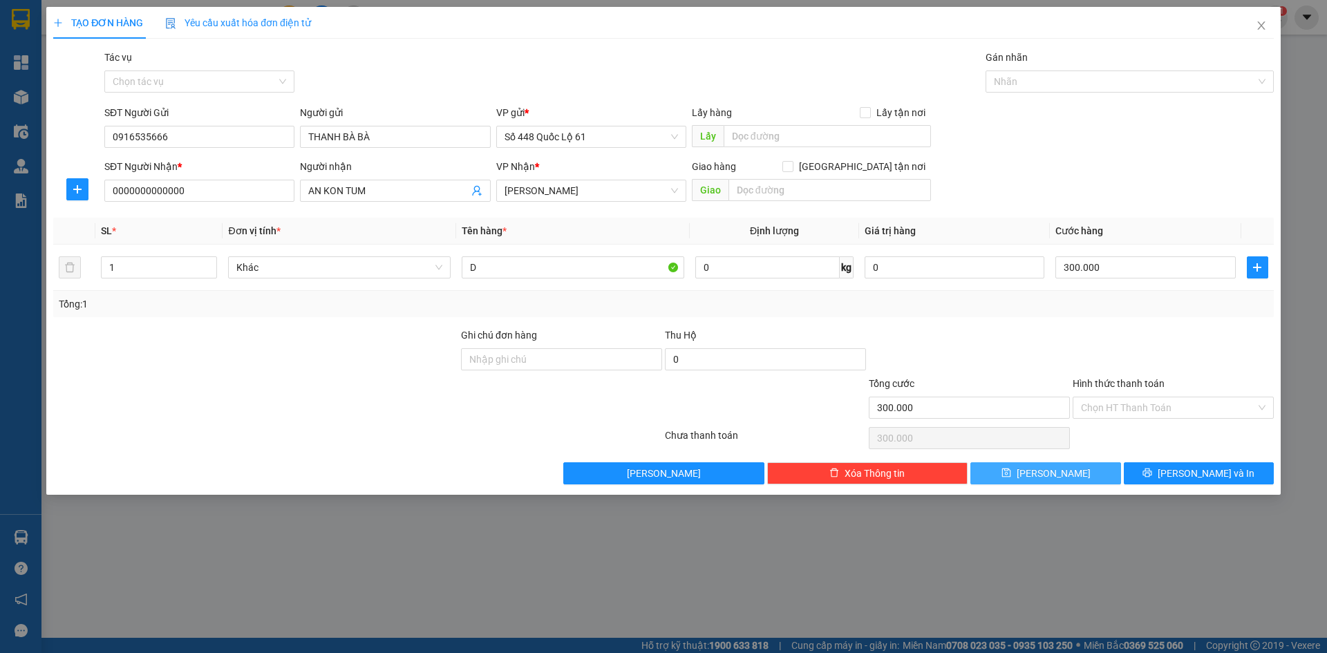
click at [1043, 477] on button "[PERSON_NAME]" at bounding box center [1045, 473] width 150 height 22
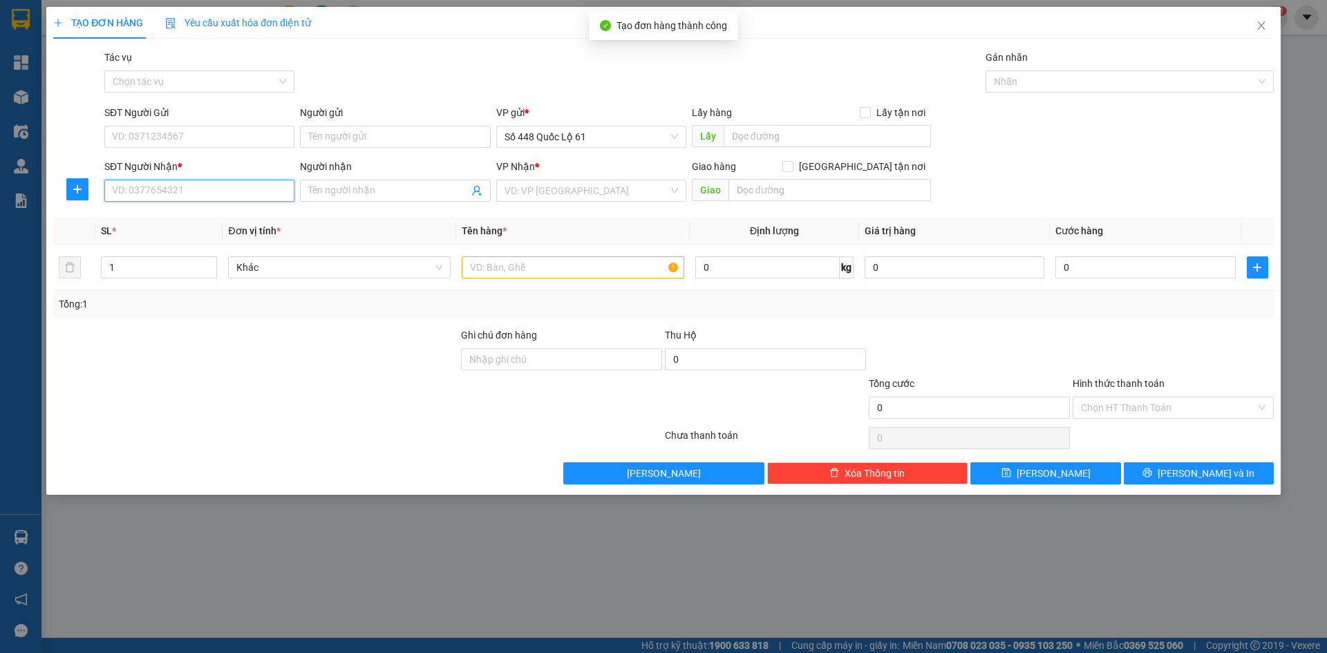
click at [238, 196] on input "SĐT Người Nhận *" at bounding box center [199, 191] width 190 height 22
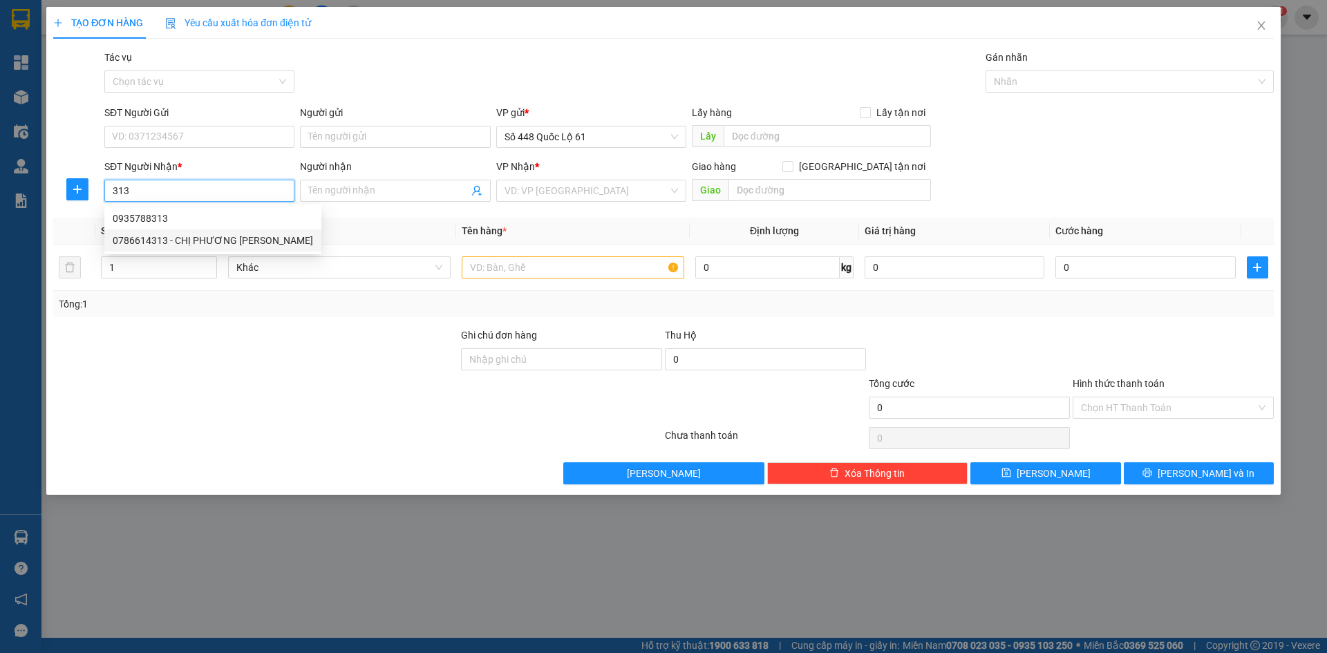
click at [218, 238] on div "0786614313 - CHỊ PHƯƠNG GIA LAI" at bounding box center [213, 240] width 200 height 15
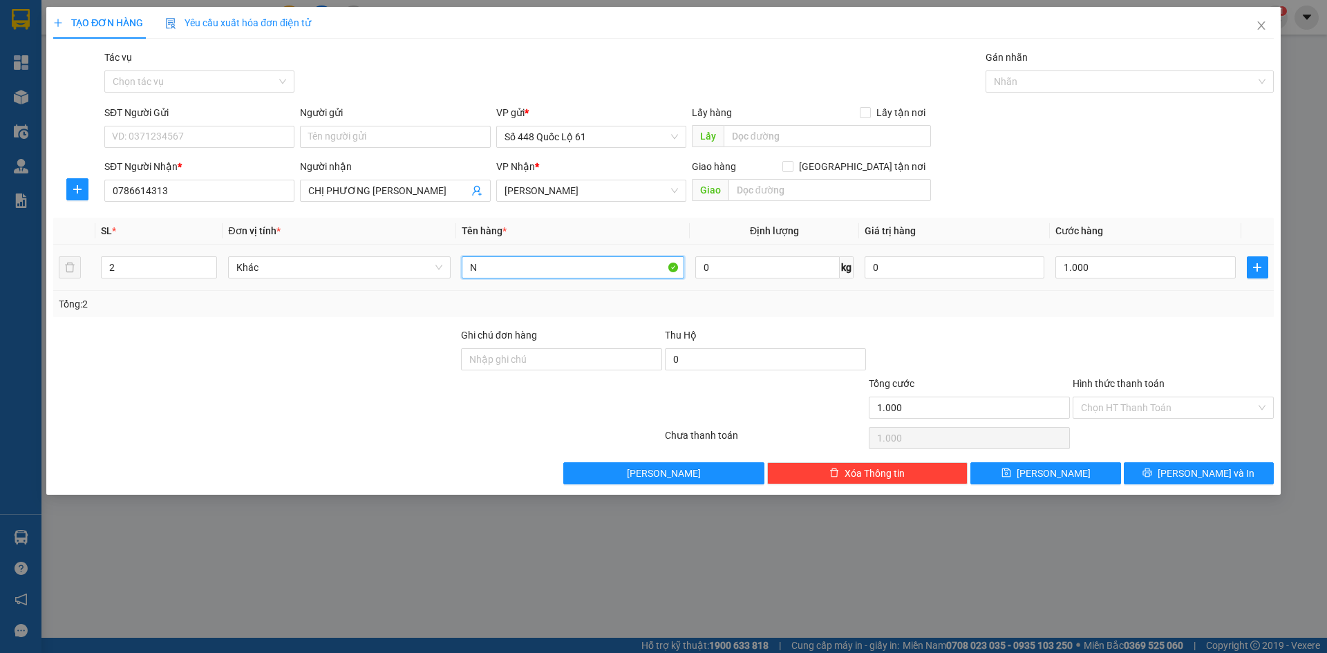
click at [538, 270] on input "N" at bounding box center [573, 267] width 222 height 22
drag, startPoint x: 1131, startPoint y: 401, endPoint x: 1146, endPoint y: 430, distance: 33.4
click at [1132, 402] on input "Hình thức thanh toán" at bounding box center [1168, 407] width 175 height 21
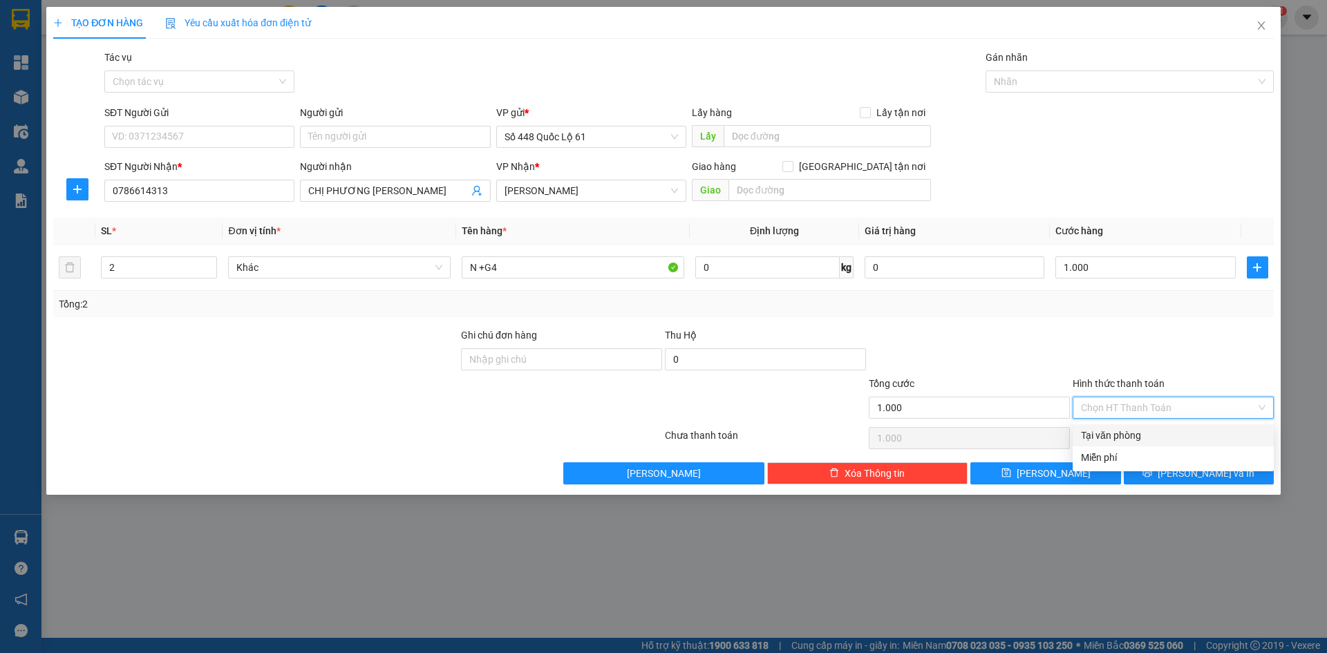
drag, startPoint x: 1146, startPoint y: 431, endPoint x: 1070, endPoint y: 463, distance: 82.4
click at [1145, 433] on div "Tại văn phòng" at bounding box center [1173, 435] width 184 height 15
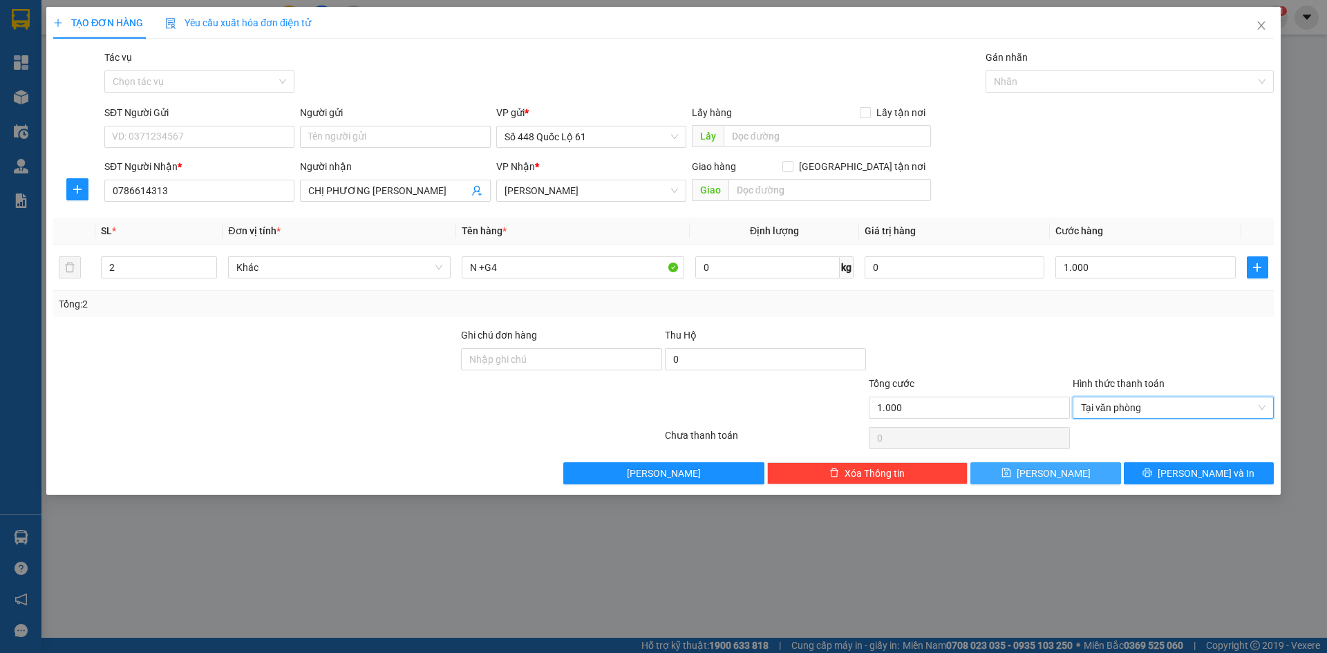
drag, startPoint x: 1061, startPoint y: 473, endPoint x: 1018, endPoint y: 461, distance: 44.4
click at [1061, 473] on span "[PERSON_NAME]" at bounding box center [1053, 473] width 74 height 15
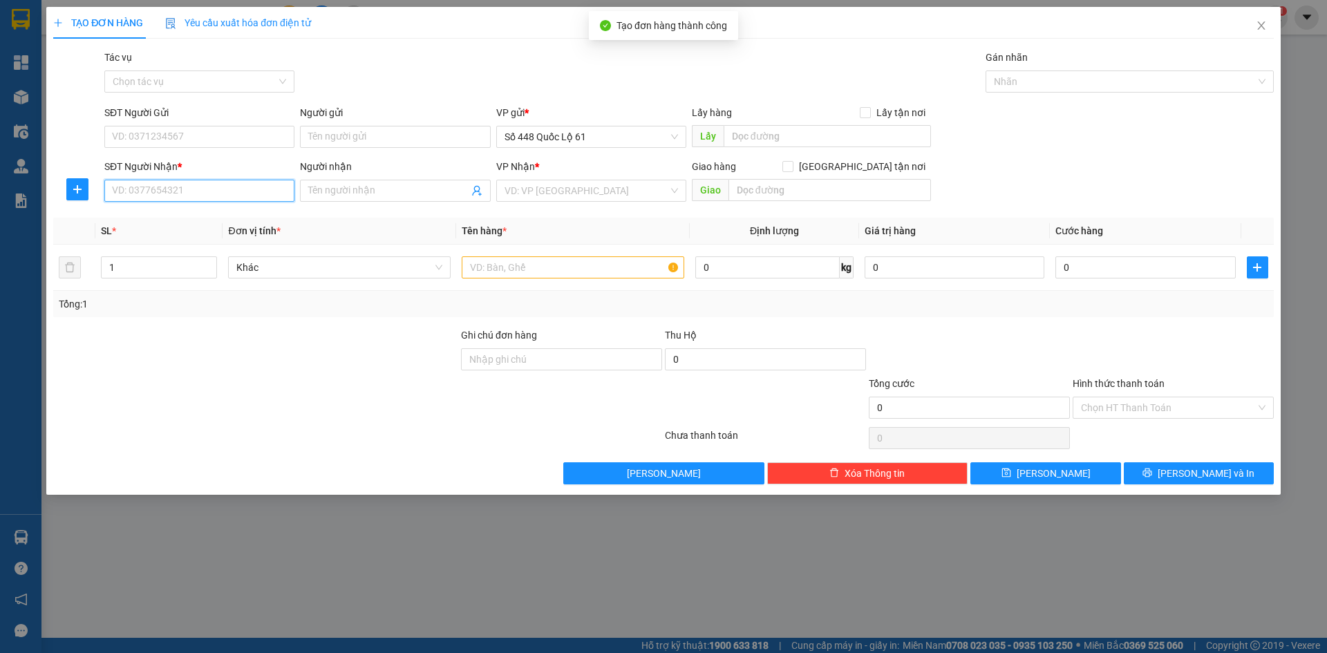
click at [269, 198] on input "SĐT Người Nhận *" at bounding box center [199, 191] width 190 height 22
click at [257, 222] on div "0977894281" at bounding box center [199, 218] width 173 height 15
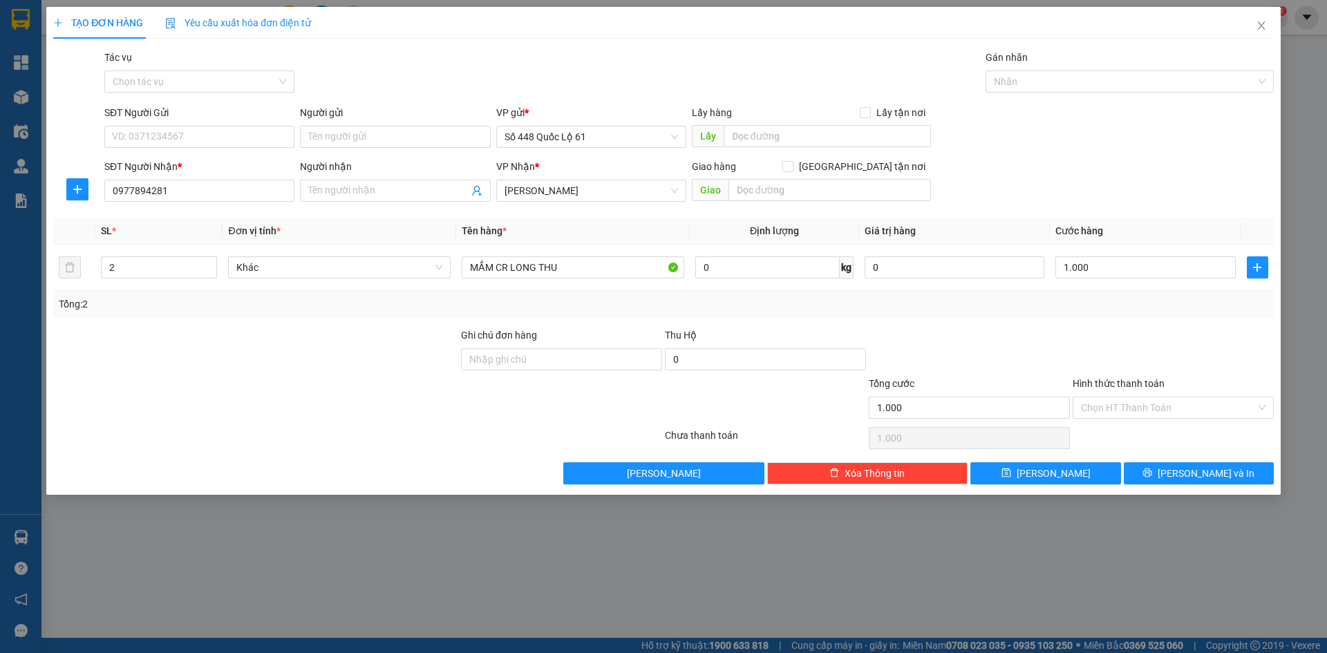
drag, startPoint x: 1180, startPoint y: 400, endPoint x: 1168, endPoint y: 428, distance: 30.0
click at [1179, 401] on input "Hình thức thanh toán" at bounding box center [1168, 407] width 175 height 21
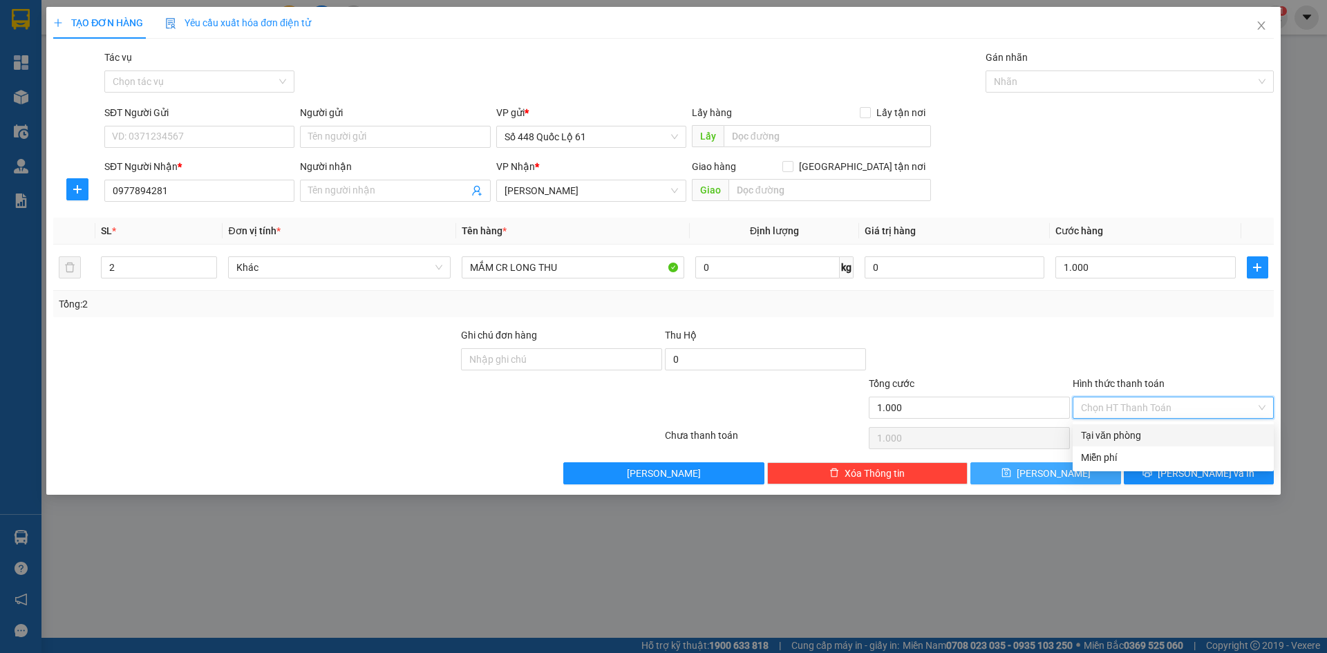
drag, startPoint x: 1165, startPoint y: 429, endPoint x: 1099, endPoint y: 471, distance: 78.2
click at [1165, 430] on div "Tại văn phòng" at bounding box center [1173, 435] width 184 height 15
click at [1131, 427] on div "Tại văn phòng" at bounding box center [1172, 435] width 201 height 22
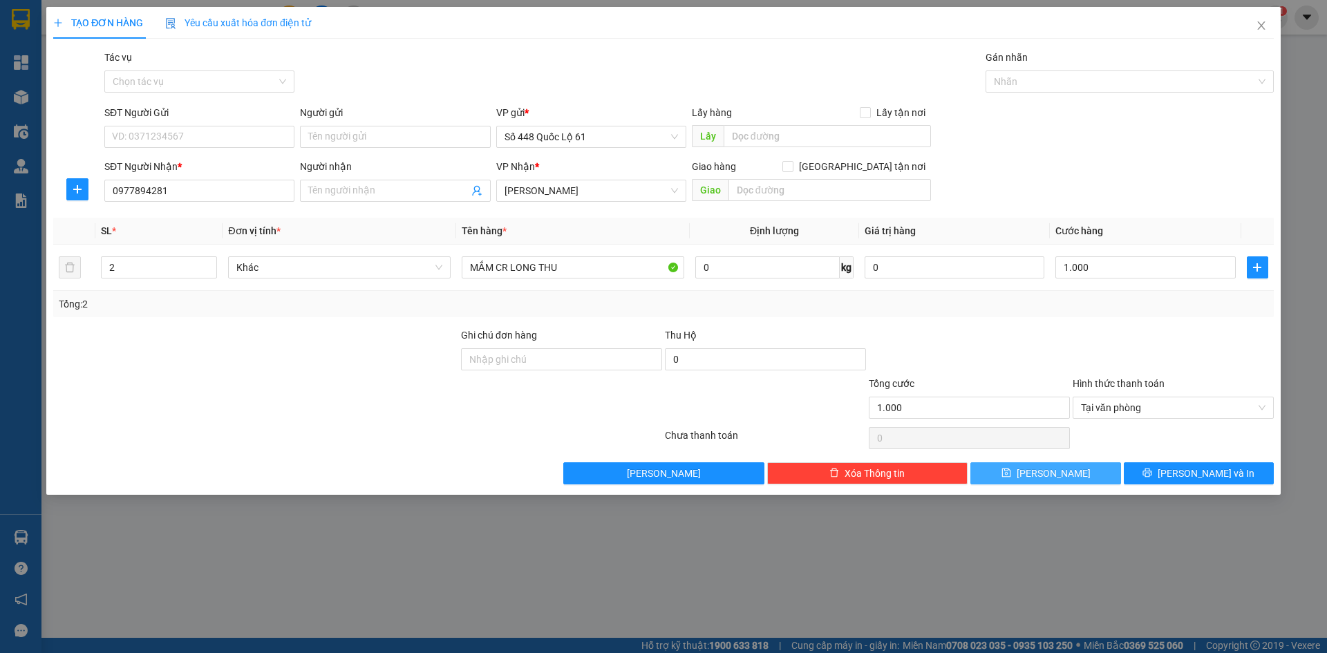
click at [1049, 474] on span "[PERSON_NAME]" at bounding box center [1053, 473] width 74 height 15
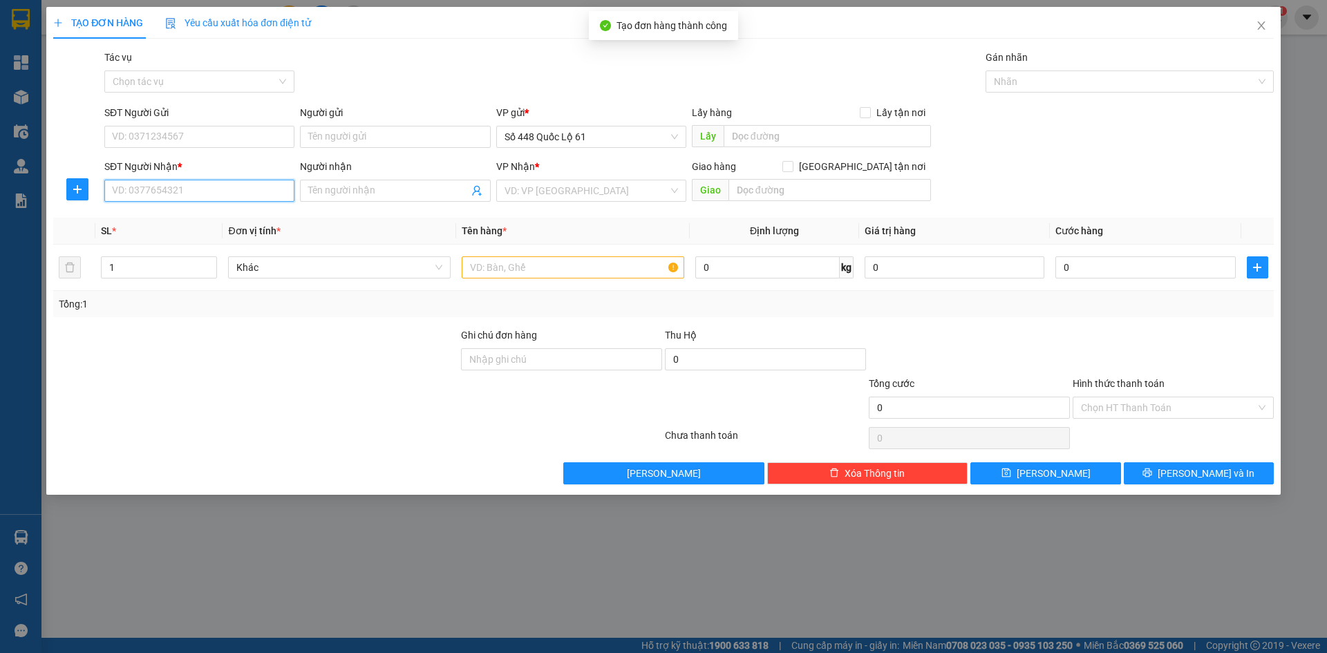
drag, startPoint x: 194, startPoint y: 191, endPoint x: 272, endPoint y: 195, distance: 78.2
click at [196, 191] on input "SĐT Người Nhận *" at bounding box center [199, 191] width 190 height 22
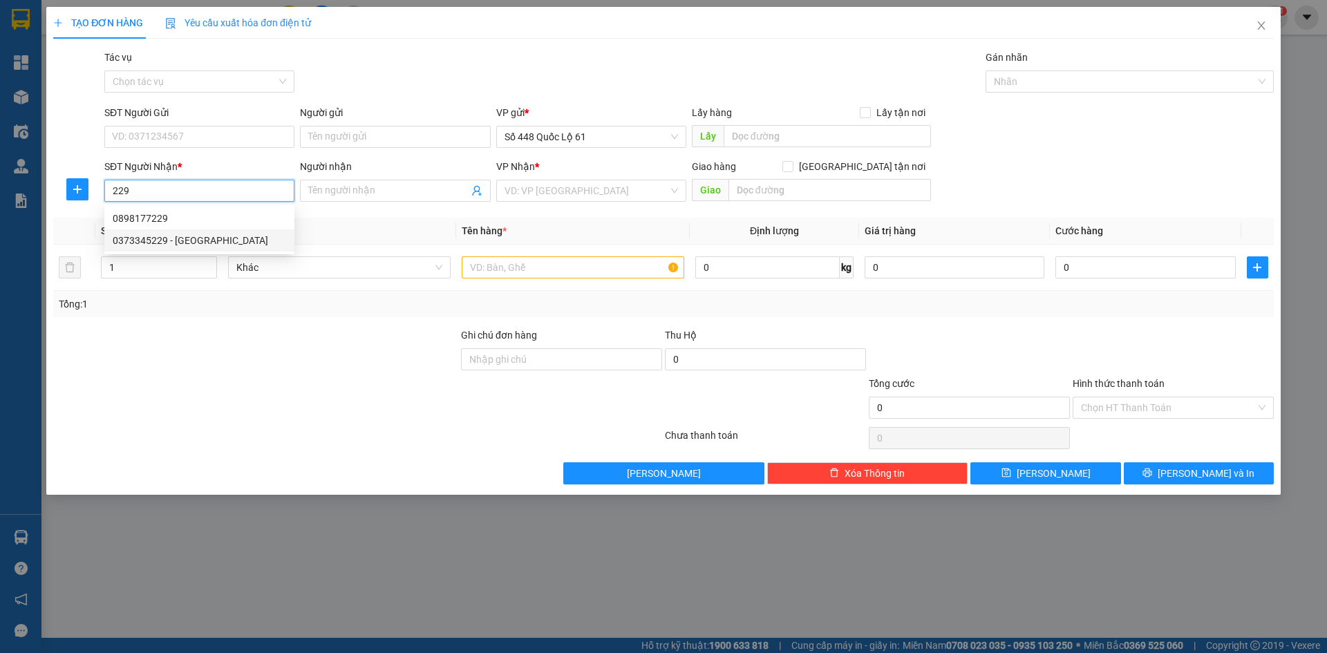
drag, startPoint x: 263, startPoint y: 236, endPoint x: 305, endPoint y: 238, distance: 42.2
click at [264, 236] on div "0373345229 - TUY HOÀ" at bounding box center [199, 240] width 173 height 15
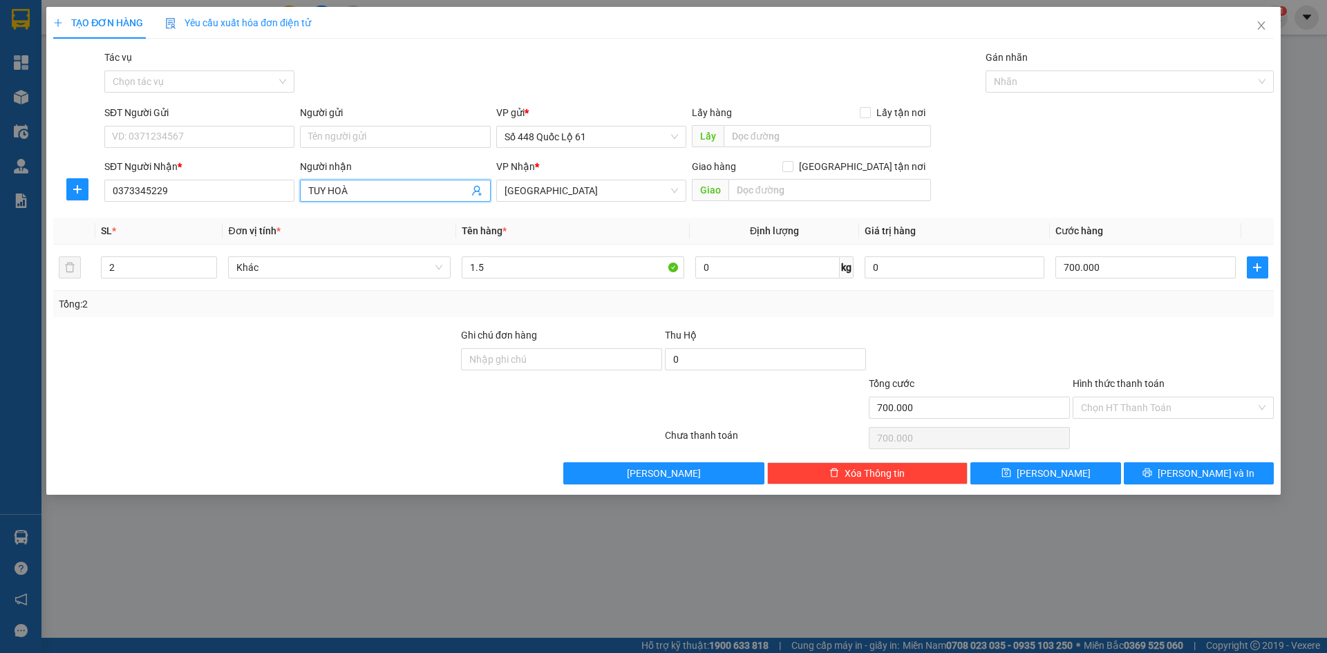
drag, startPoint x: 361, startPoint y: 187, endPoint x: 198, endPoint y: 234, distance: 169.5
click at [206, 227] on div "Transit Pickup Surcharge Ids Transit Deliver Surcharge Ids Transit Deliver Surc…" at bounding box center [663, 267] width 1220 height 435
paste input "ĐA"
paste input "ẠT"
paste input "Ý"
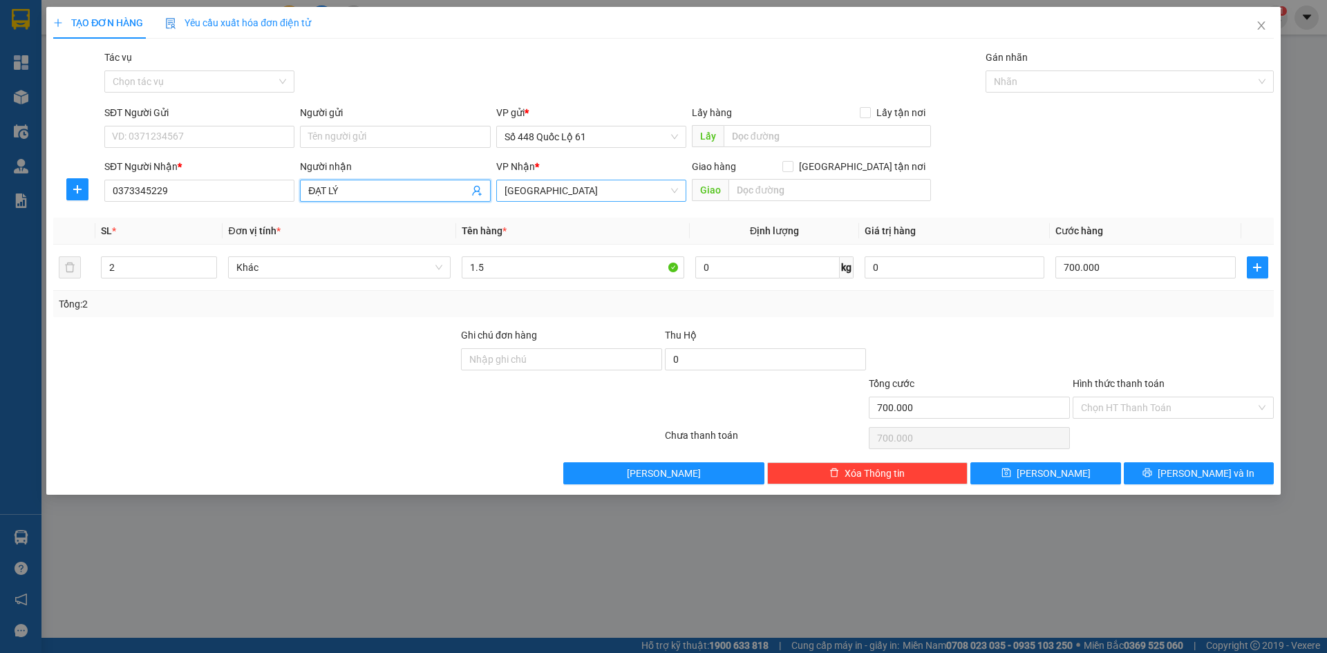
click at [550, 190] on span "Phú Yên" at bounding box center [590, 190] width 173 height 21
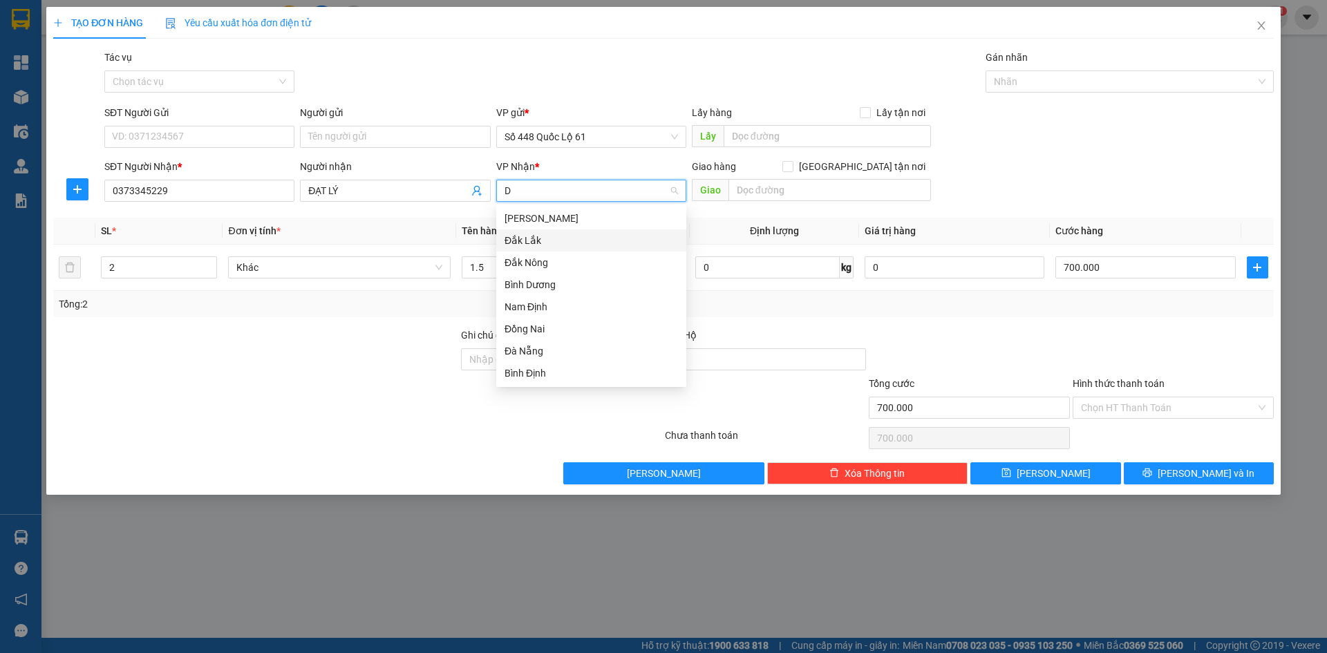
click at [535, 235] on div "Đắk Lắk" at bounding box center [590, 240] width 173 height 15
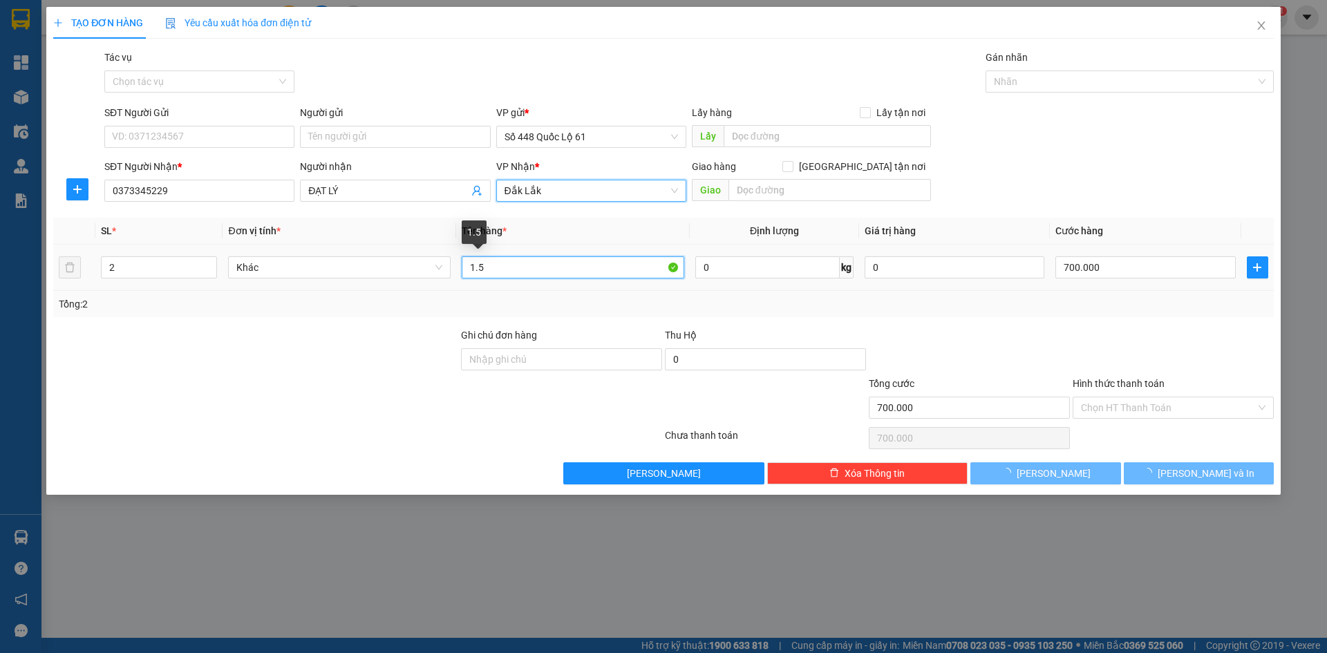
click at [505, 267] on input "1.5" at bounding box center [573, 267] width 222 height 22
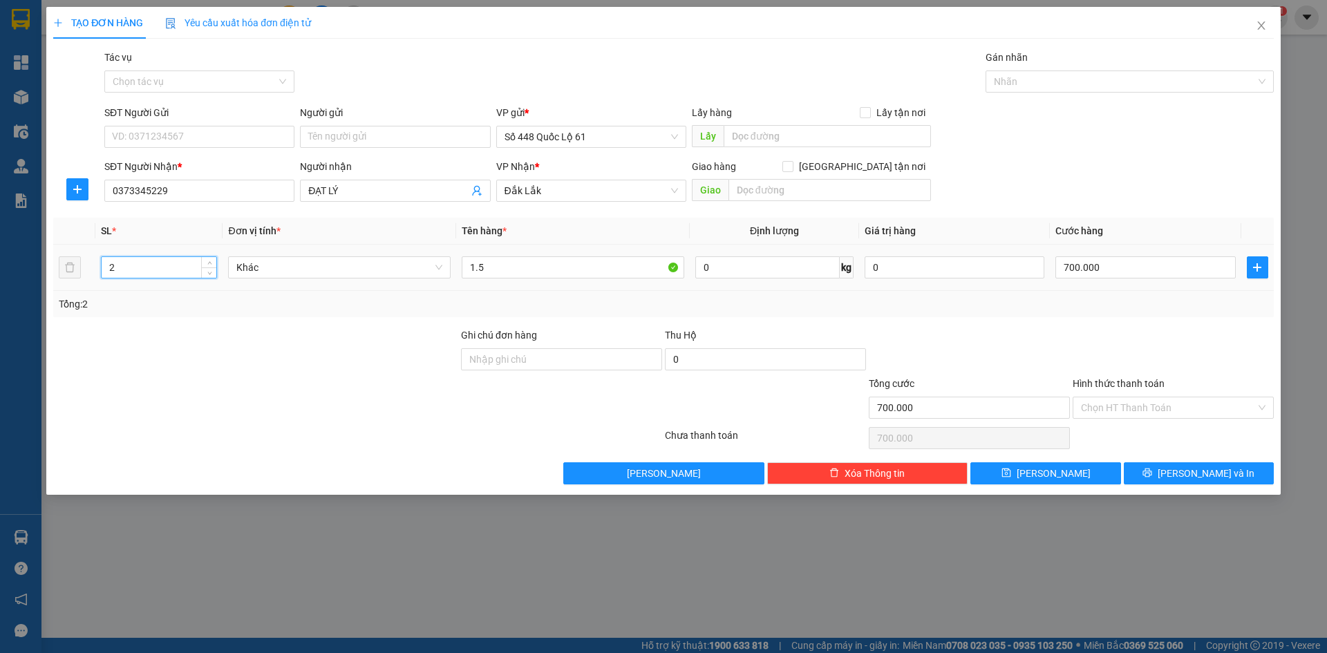
drag, startPoint x: 151, startPoint y: 274, endPoint x: 79, endPoint y: 293, distance: 73.6
click at [82, 292] on div "SL * Đơn vị tính * Tên hàng * Định lượng Giá trị hàng Cước hàng 2 Khác 1.5 0 kg…" at bounding box center [663, 267] width 1220 height 99
drag, startPoint x: 511, startPoint y: 270, endPoint x: 241, endPoint y: 332, distance: 277.1
click at [242, 332] on div "Transit Pickup Surcharge Ids Transit Deliver Surcharge Ids Transit Deliver Surc…" at bounding box center [663, 267] width 1220 height 435
click at [1076, 269] on input "0" at bounding box center [1145, 267] width 180 height 22
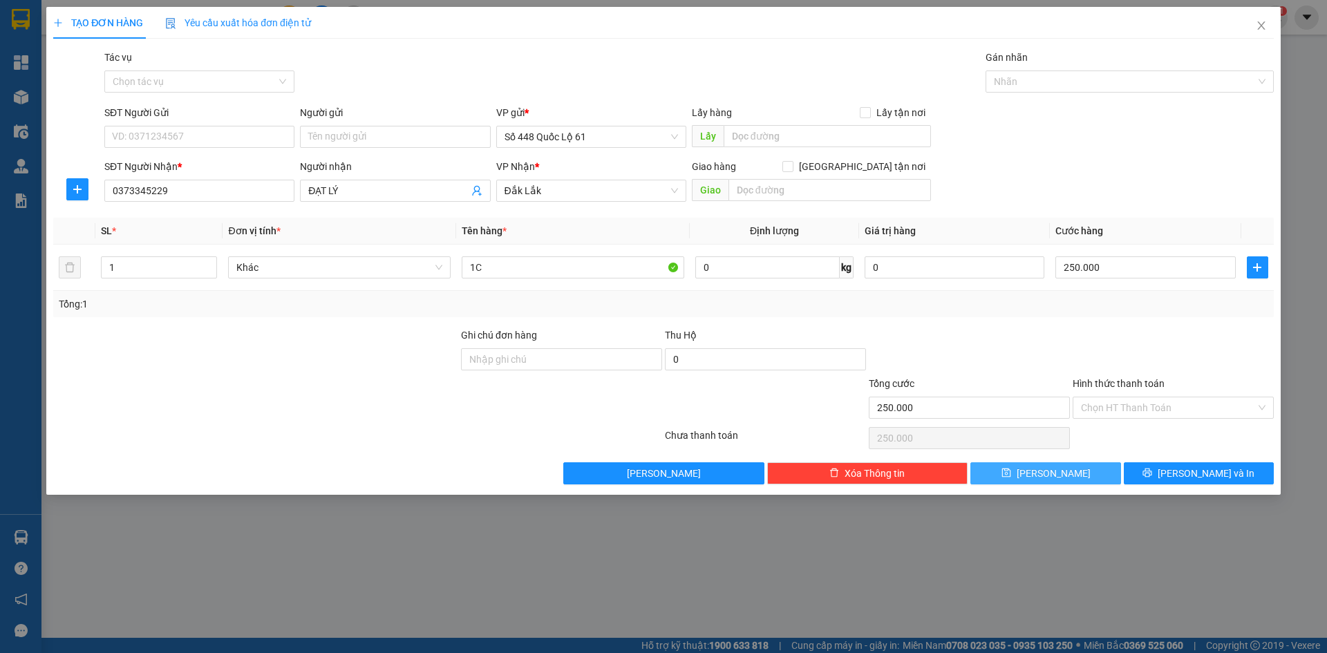
click at [1058, 477] on span "[PERSON_NAME]" at bounding box center [1053, 473] width 74 height 15
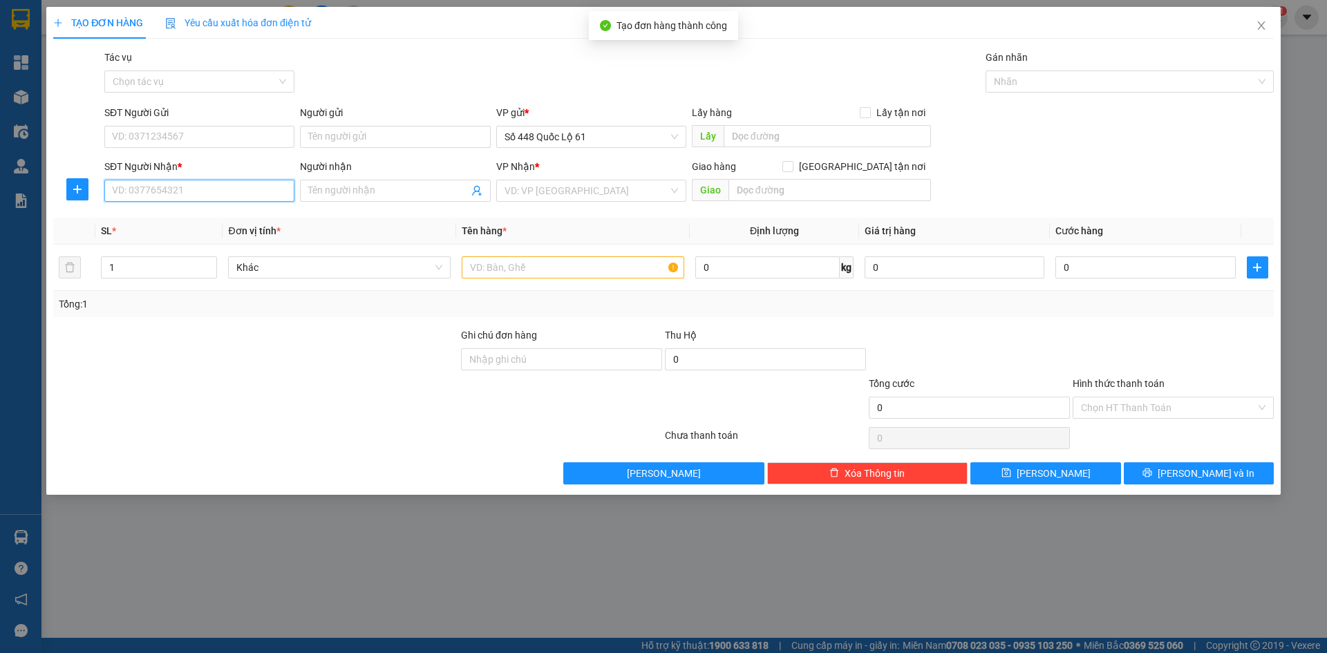
click at [231, 181] on input "SĐT Người Nhận *" at bounding box center [199, 191] width 190 height 22
click at [265, 211] on div "0373345229 - ĐẠT LÝ" at bounding box center [199, 218] width 173 height 15
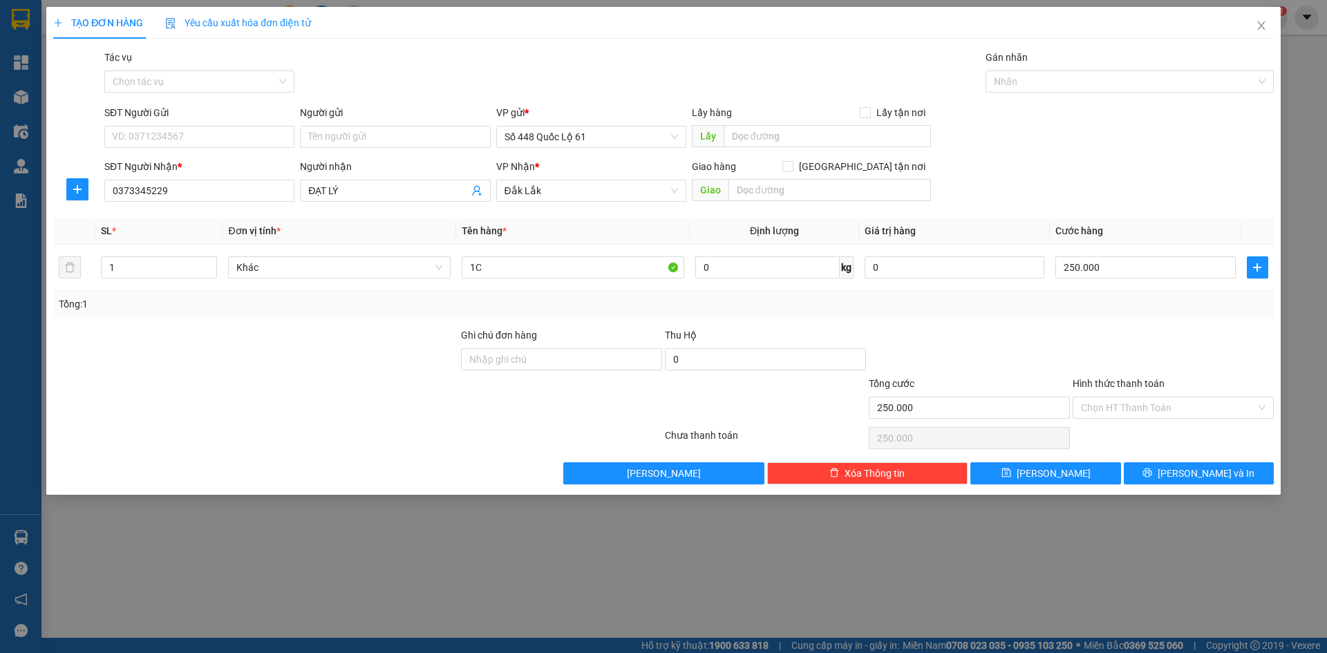
click at [77, 266] on div "Transit Pickup Surcharge Ids Transit Deliver Surcharge Ids Transit Deliver Surc…" at bounding box center [663, 267] width 1220 height 435
paste input "Ô"
paste input "Ồ"
drag, startPoint x: 209, startPoint y: 261, endPoint x: 563, endPoint y: 275, distance: 354.7
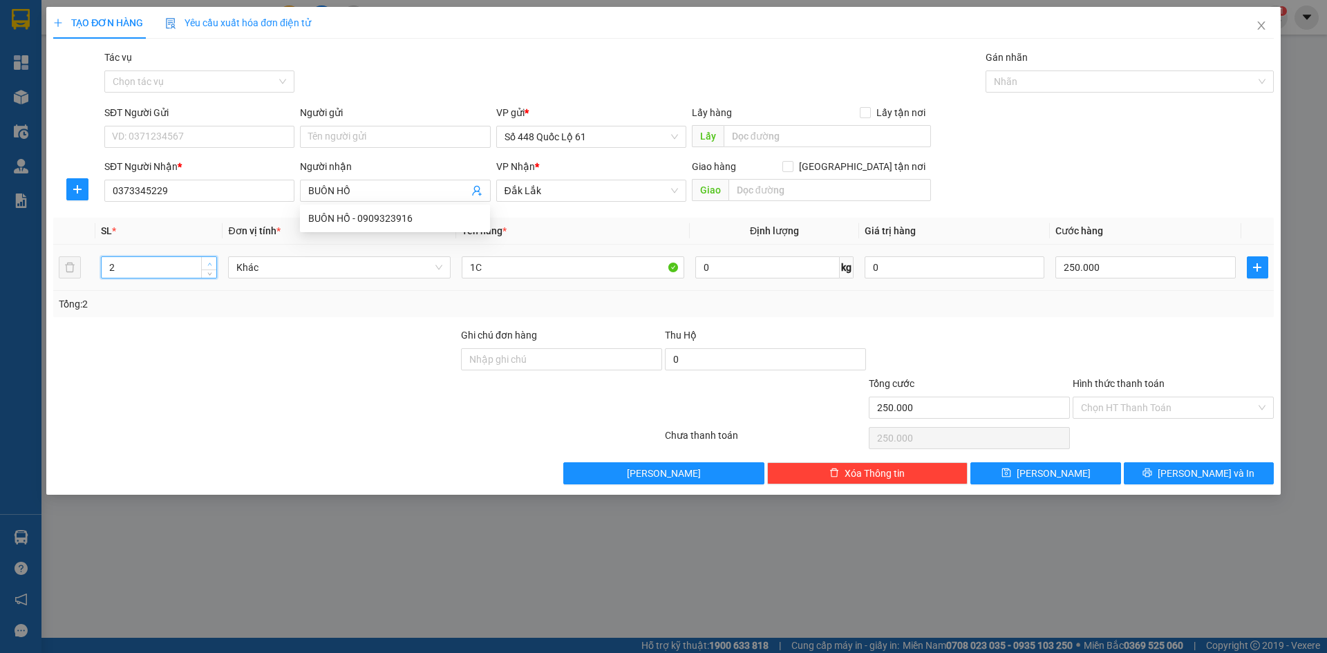
click at [209, 262] on icon "up" at bounding box center [209, 264] width 5 height 5
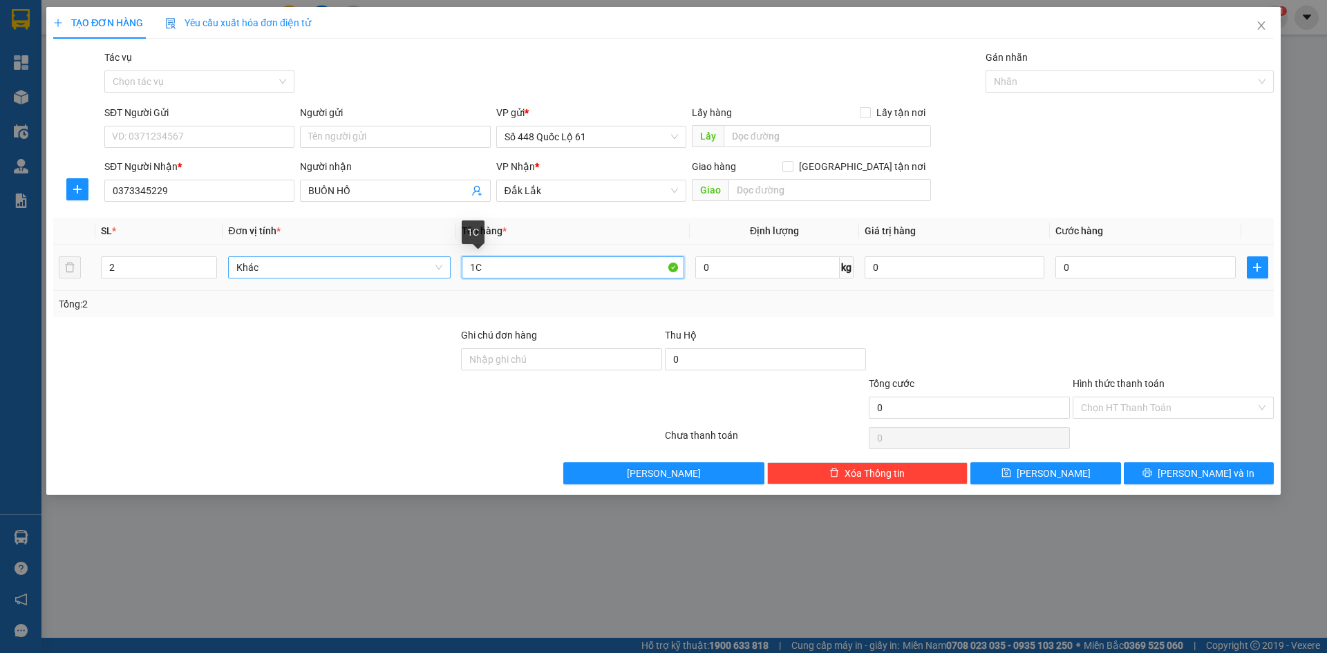
drag, startPoint x: 542, startPoint y: 275, endPoint x: 278, endPoint y: 277, distance: 264.6
click at [278, 277] on tr "2 Khác 1C 0 kg 0 0" at bounding box center [663, 268] width 1220 height 46
click at [1148, 261] on input "0" at bounding box center [1145, 267] width 180 height 22
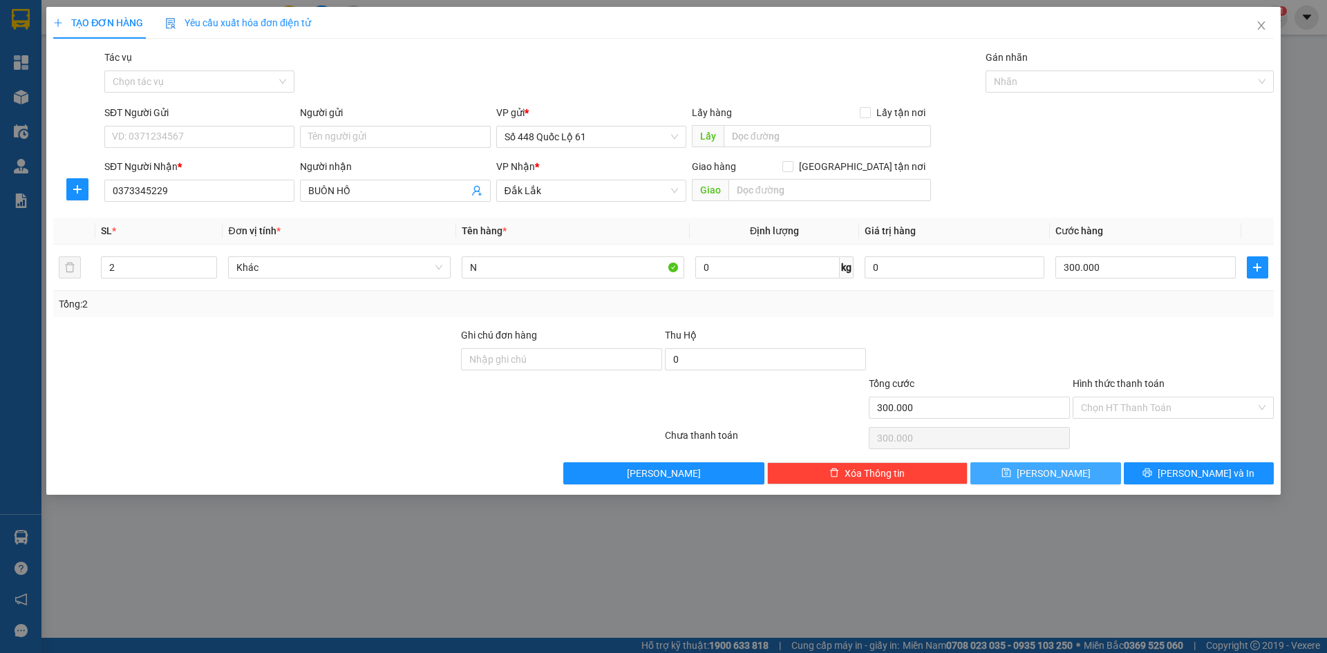
click at [1051, 466] on span "[PERSON_NAME]" at bounding box center [1053, 473] width 74 height 15
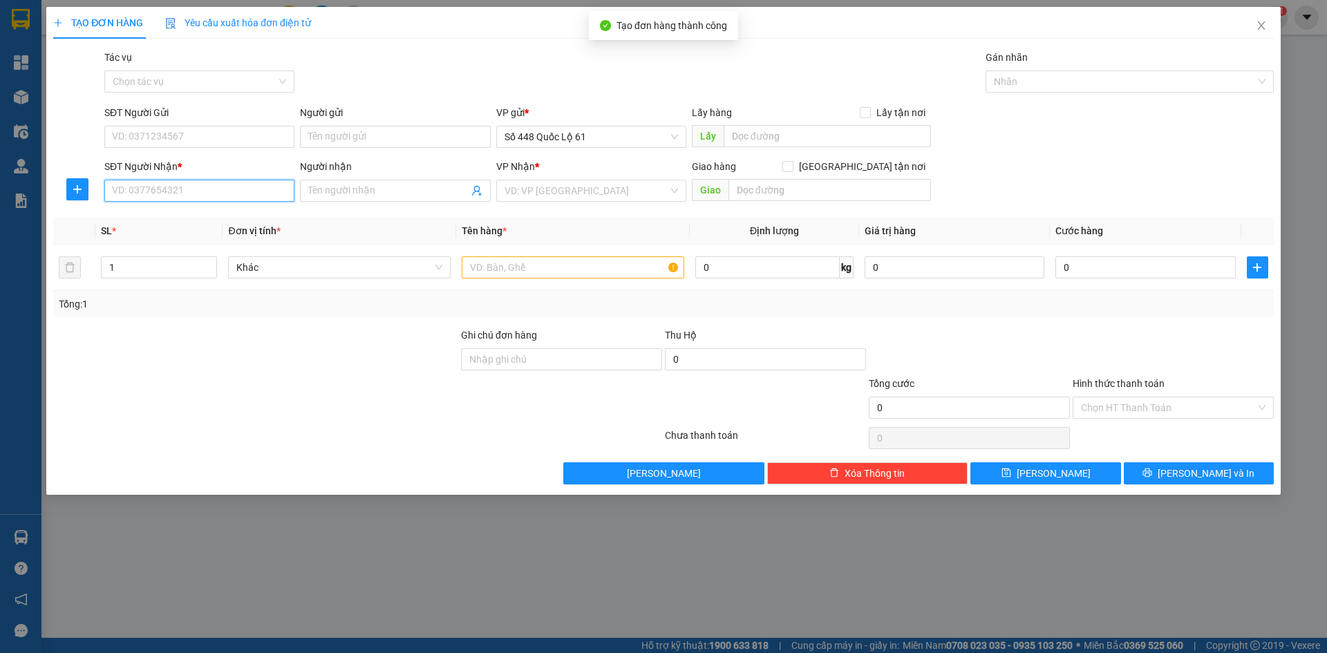
click at [162, 184] on input "SĐT Người Nhận *" at bounding box center [199, 191] width 190 height 22
drag, startPoint x: 168, startPoint y: 209, endPoint x: 206, endPoint y: 227, distance: 42.0
click at [169, 209] on div "0837424008 - LAN MAI" at bounding box center [199, 218] width 190 height 22
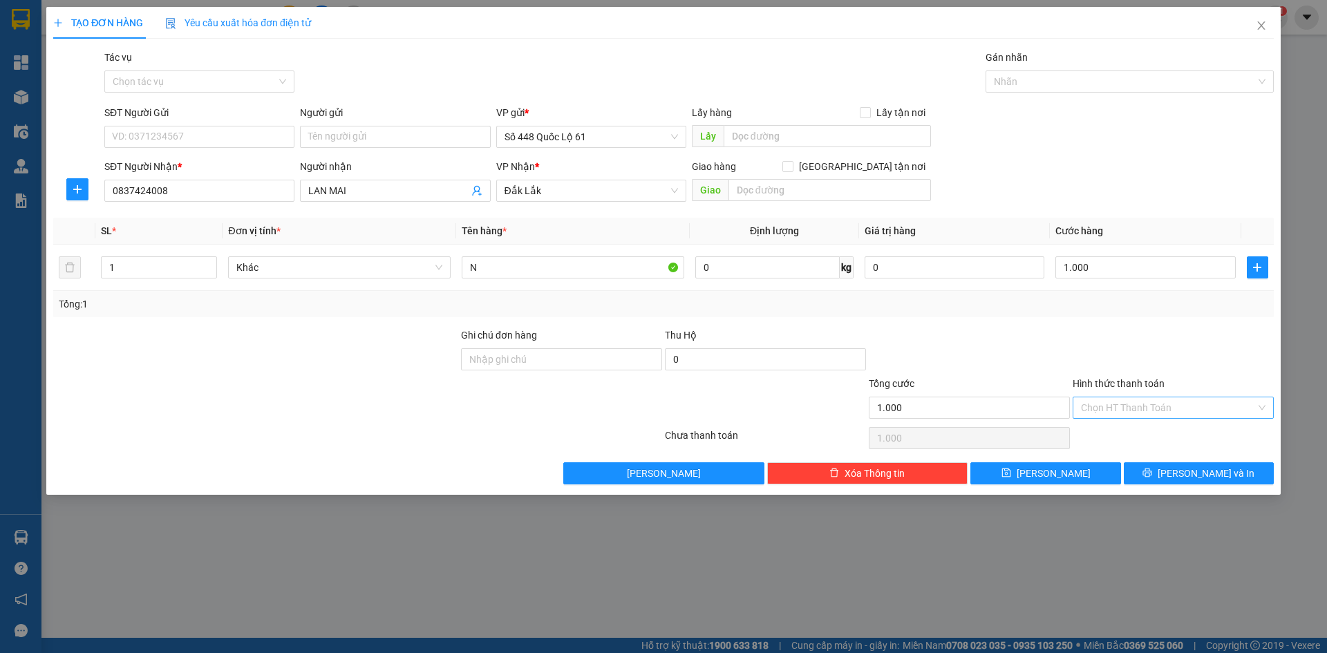
click at [1140, 412] on input "Hình thức thanh toán" at bounding box center [1168, 407] width 175 height 21
click at [1143, 437] on div "Tại văn phòng" at bounding box center [1173, 435] width 184 height 15
click at [1063, 473] on button "[PERSON_NAME]" at bounding box center [1045, 473] width 150 height 22
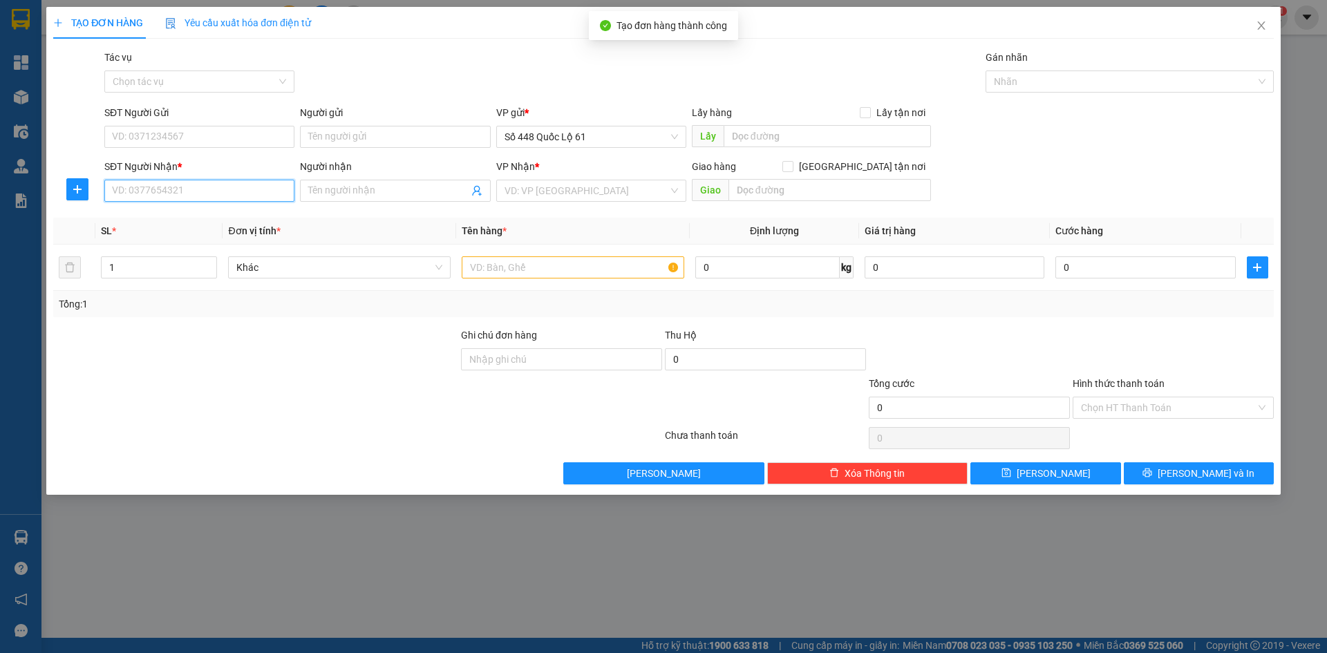
click at [184, 193] on input "SĐT Người Nhận *" at bounding box center [199, 191] width 190 height 22
drag, startPoint x: 189, startPoint y: 219, endPoint x: 285, endPoint y: 204, distance: 97.9
click at [189, 219] on div "0389521759 - THẢO YẾN GL" at bounding box center [199, 218] width 173 height 15
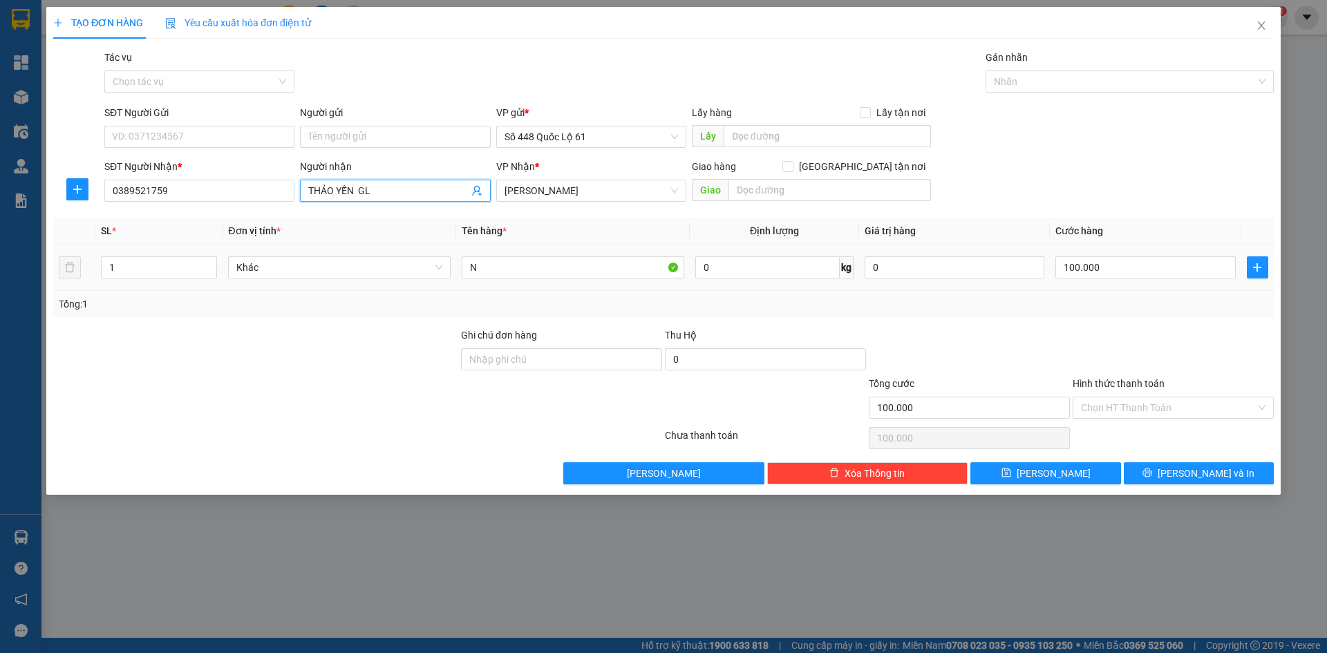
drag, startPoint x: 381, startPoint y: 192, endPoint x: 0, endPoint y: 327, distance: 403.8
click at [0, 324] on div "TẠO ĐƠN HÀNG Yêu cầu xuất hóa đơn điện tử Transit Pickup Surcharge Ids Transit …" at bounding box center [663, 326] width 1327 height 653
paste input "ƯƠNG"
click at [536, 278] on div "N" at bounding box center [573, 268] width 222 height 28
click at [1011, 475] on icon "save" at bounding box center [1006, 473] width 10 height 10
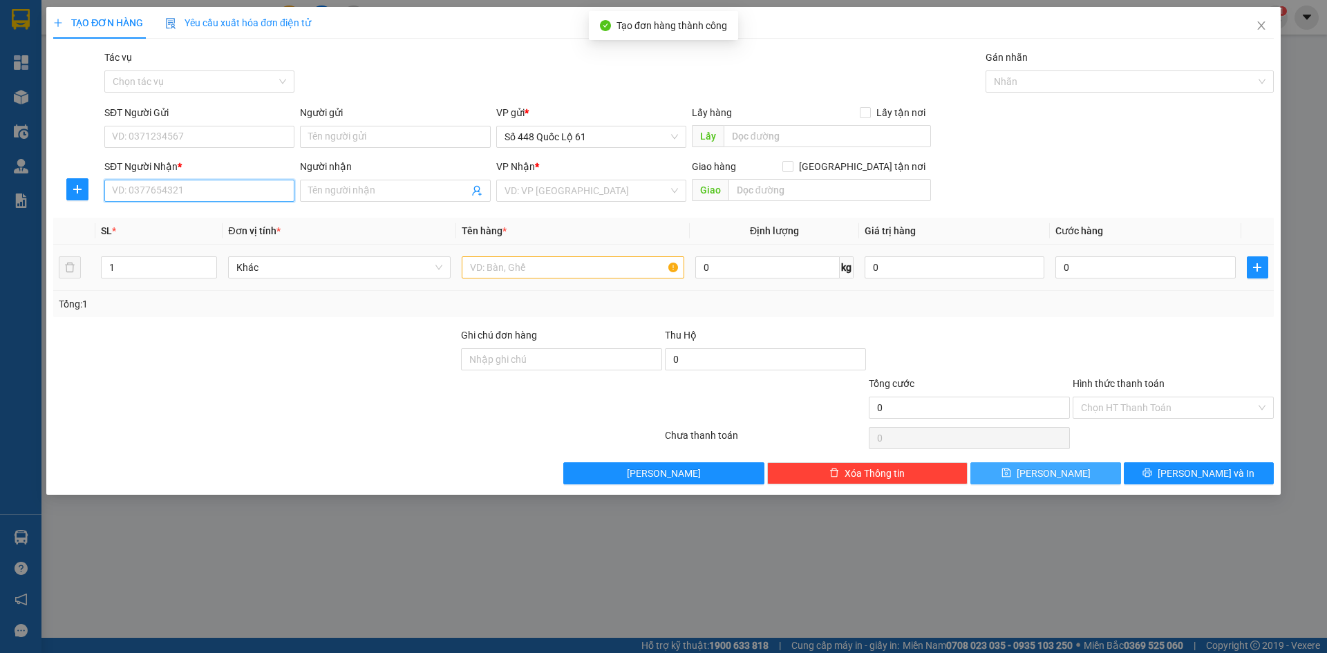
click at [227, 201] on input "SĐT Người Nhận *" at bounding box center [199, 191] width 190 height 22
click at [222, 222] on div "0822507600" at bounding box center [199, 218] width 173 height 15
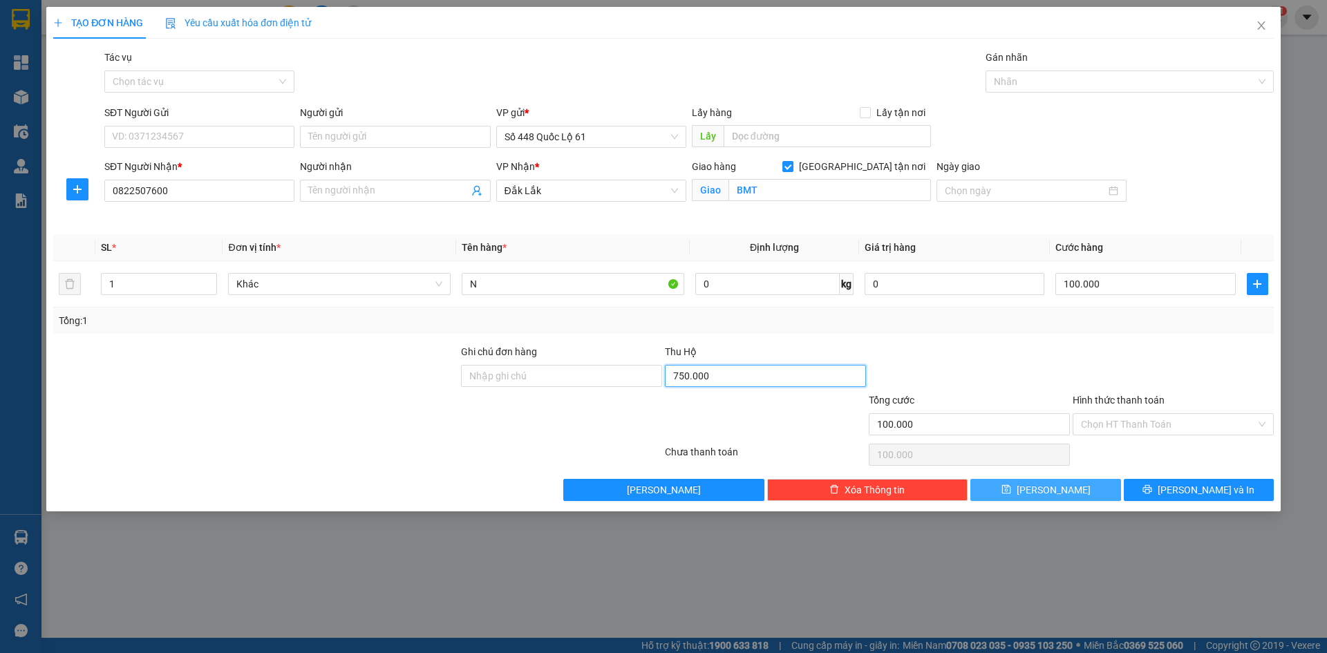
click at [760, 371] on input "750.000" at bounding box center [765, 376] width 201 height 22
click at [1074, 490] on button "[PERSON_NAME]" at bounding box center [1045, 490] width 150 height 22
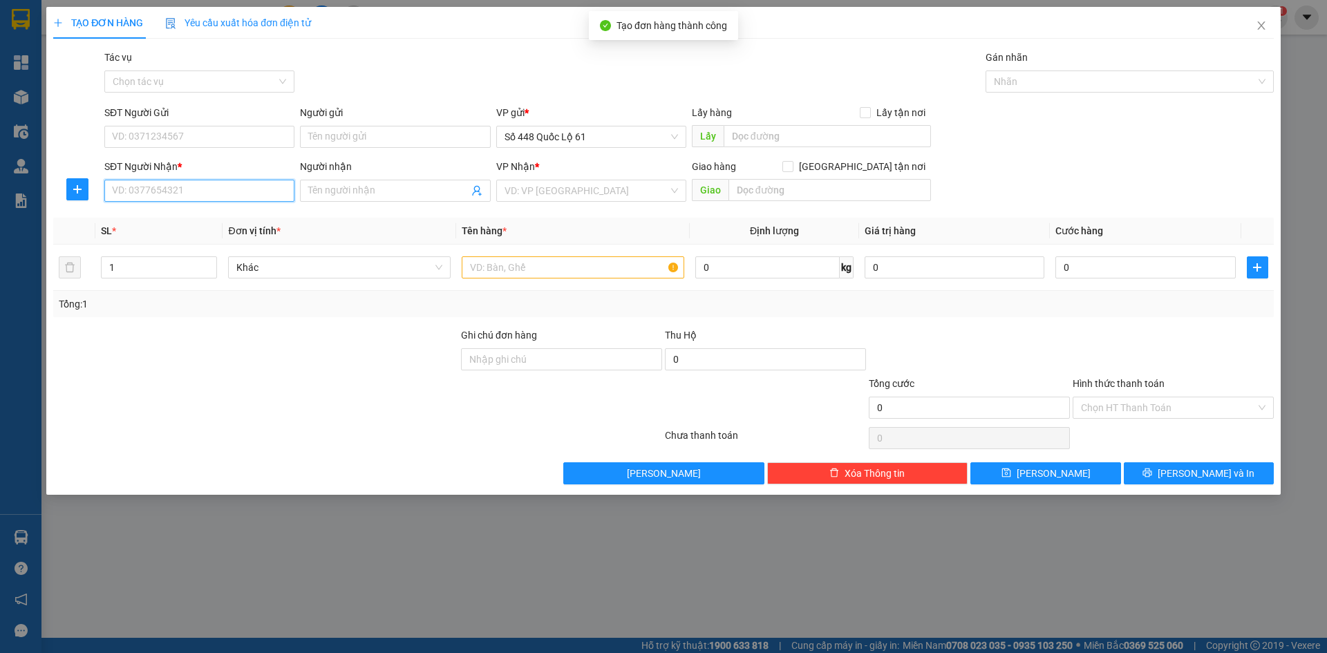
click at [258, 191] on input "SĐT Người Nhận *" at bounding box center [199, 191] width 190 height 22
click at [262, 211] on div "0915191035 - SIÊU THỊ GO" at bounding box center [199, 218] width 173 height 15
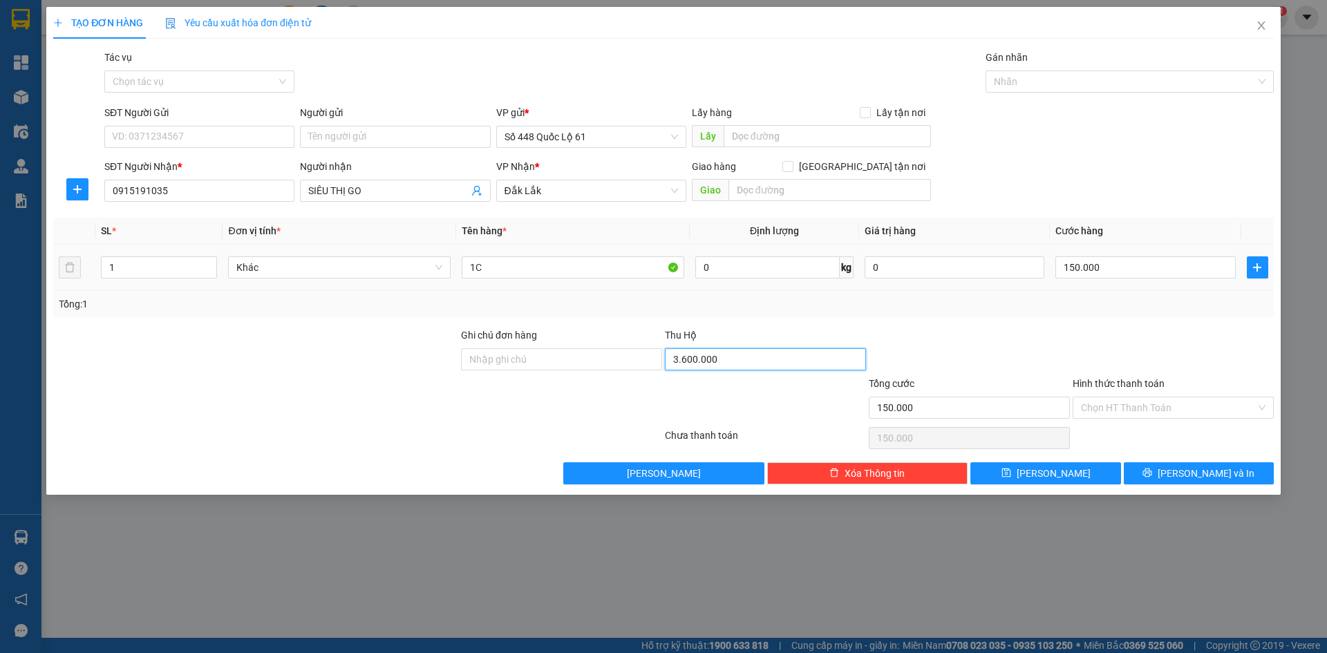
click at [748, 362] on input "3.600.000" at bounding box center [765, 359] width 201 height 22
click at [916, 334] on div at bounding box center [969, 351] width 204 height 48
click at [1059, 468] on span "[PERSON_NAME]" at bounding box center [1053, 473] width 74 height 15
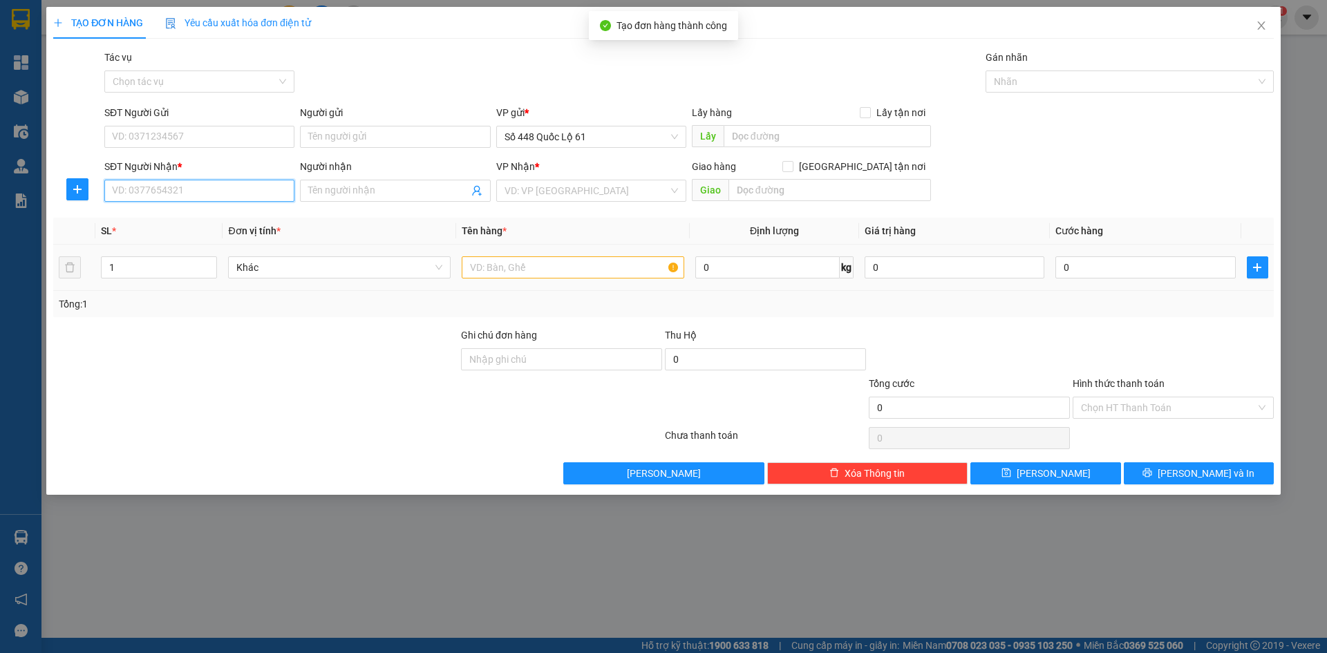
click at [257, 191] on input "SĐT Người Nhận *" at bounding box center [199, 191] width 190 height 22
click at [605, 193] on input "search" at bounding box center [586, 190] width 164 height 21
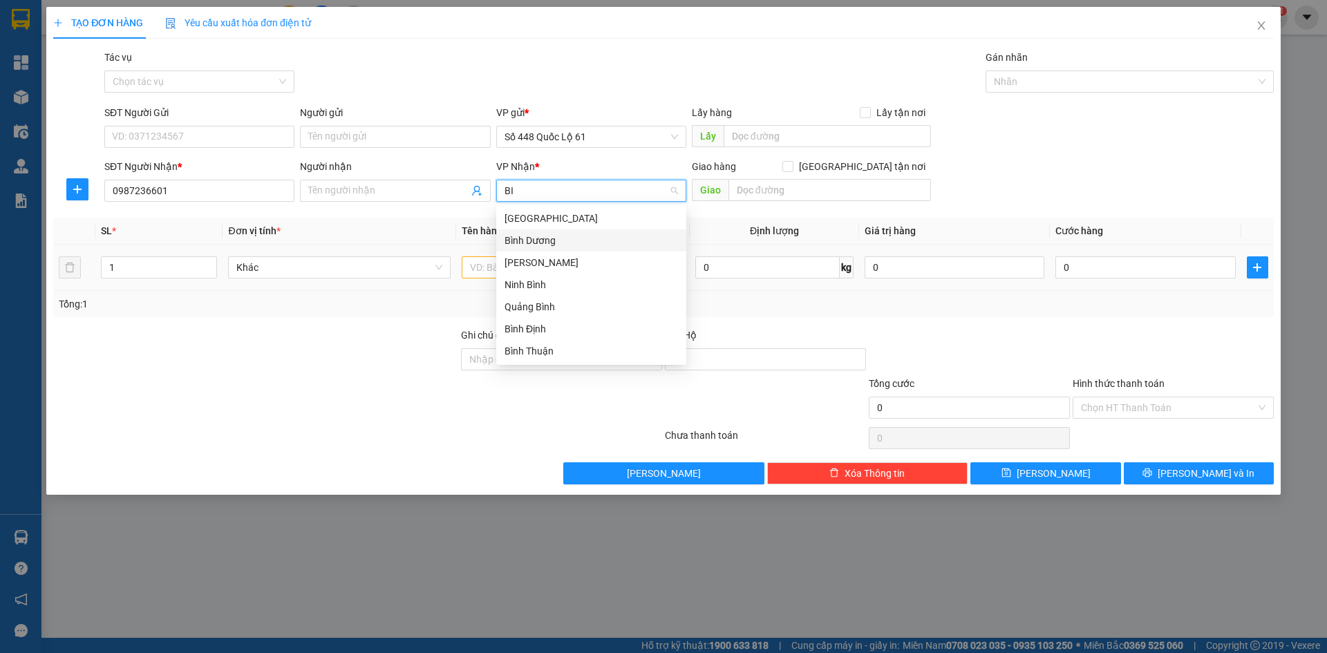
click at [555, 242] on div "Bình Dương" at bounding box center [590, 240] width 173 height 15
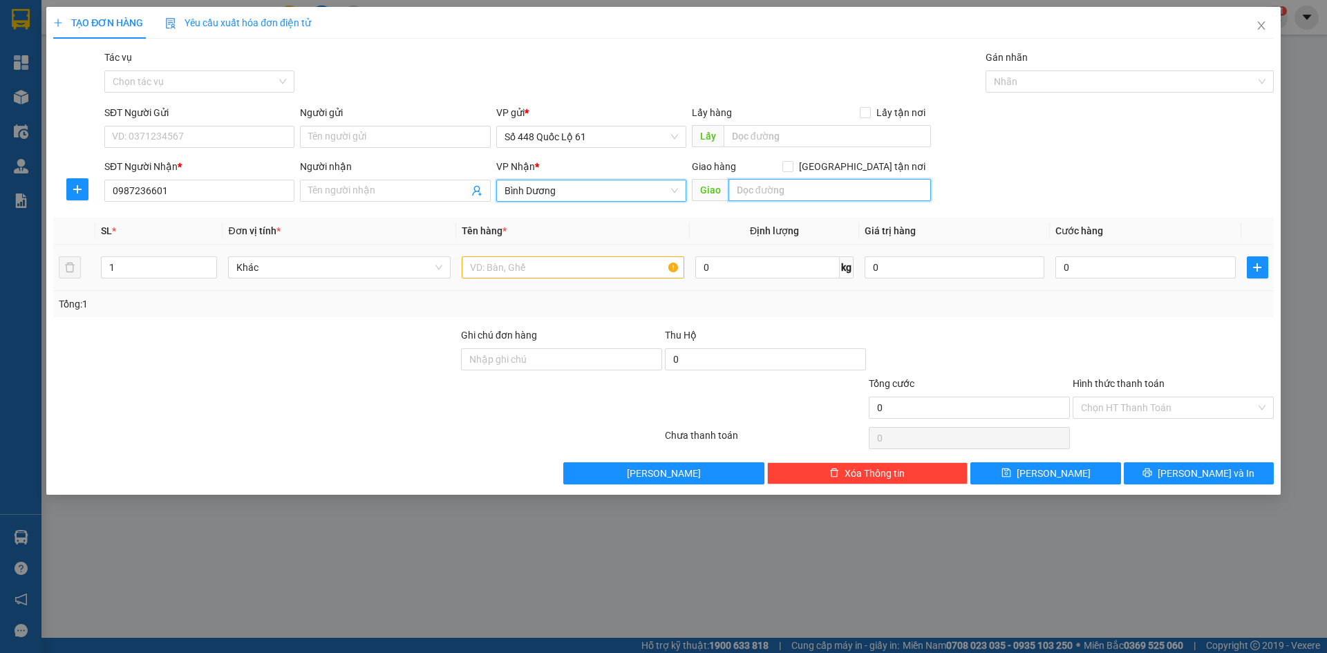
click at [778, 193] on input "text" at bounding box center [829, 190] width 202 height 22
paste input "Đ"
paste input "ƯC"
paste input "ỨC"
click at [868, 167] on span "[GEOGRAPHIC_DATA] tận nơi" at bounding box center [861, 166] width 137 height 15
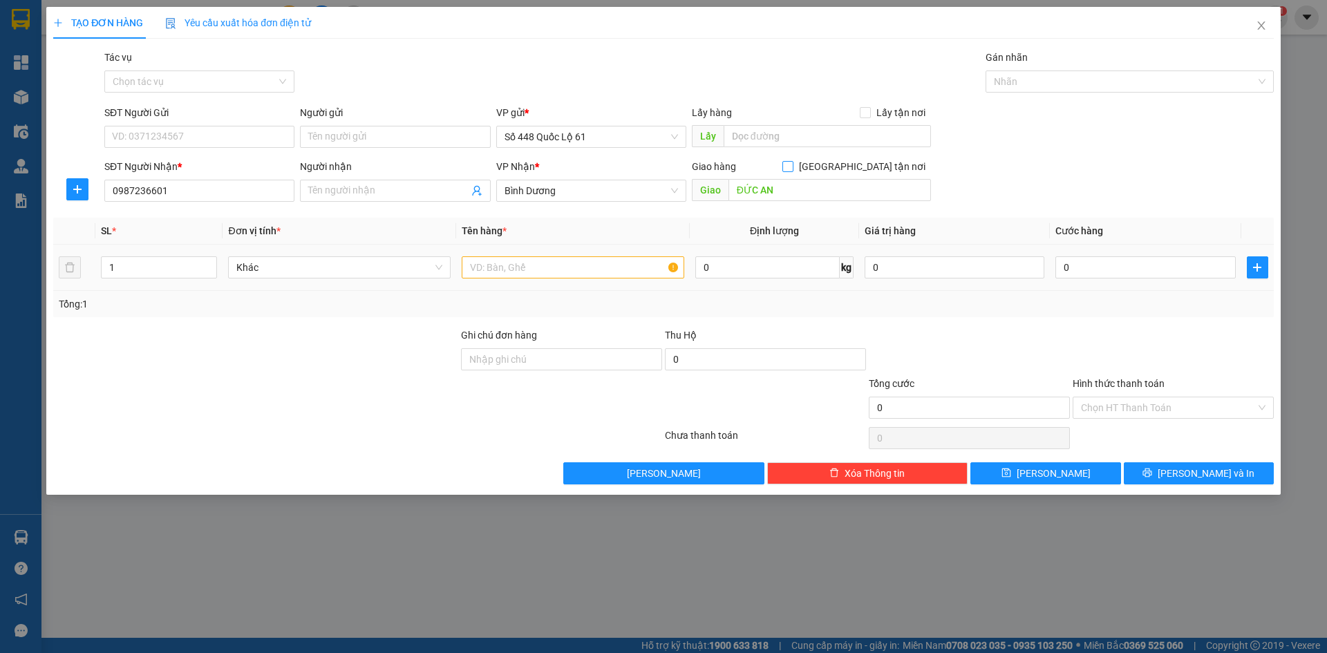
click at [792, 167] on input "[GEOGRAPHIC_DATA] tận nơi" at bounding box center [787, 166] width 10 height 10
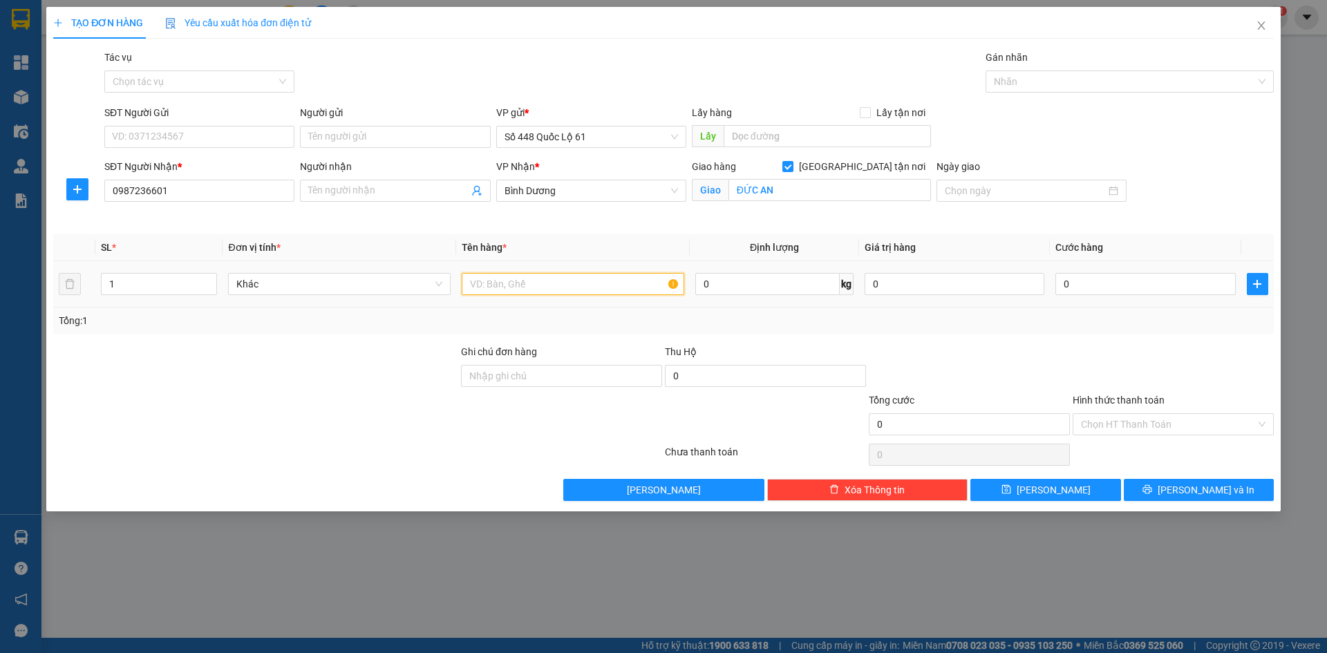
click at [531, 284] on input "text" at bounding box center [573, 284] width 222 height 22
drag, startPoint x: 1189, startPoint y: 287, endPoint x: 1177, endPoint y: 303, distance: 19.8
click at [1184, 292] on input "1" at bounding box center [1145, 284] width 180 height 22
drag, startPoint x: 1133, startPoint y: 360, endPoint x: 1128, endPoint y: 375, distance: 16.2
click at [1132, 362] on div at bounding box center [1173, 368] width 204 height 48
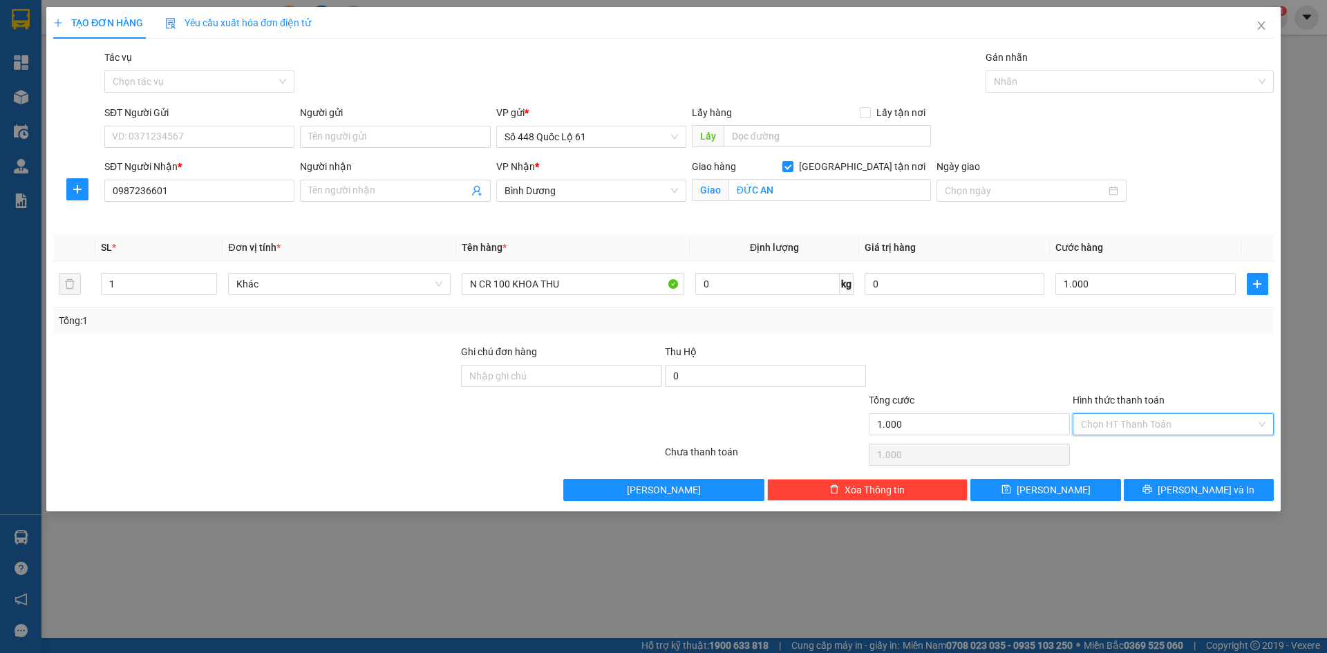
drag, startPoint x: 1116, startPoint y: 431, endPoint x: 1121, endPoint y: 453, distance: 22.8
click at [1115, 433] on input "Hình thức thanh toán" at bounding box center [1168, 424] width 175 height 21
click at [1123, 455] on div "Tại văn phòng" at bounding box center [1173, 451] width 184 height 15
click at [1083, 493] on button "[PERSON_NAME]" at bounding box center [1045, 490] width 150 height 22
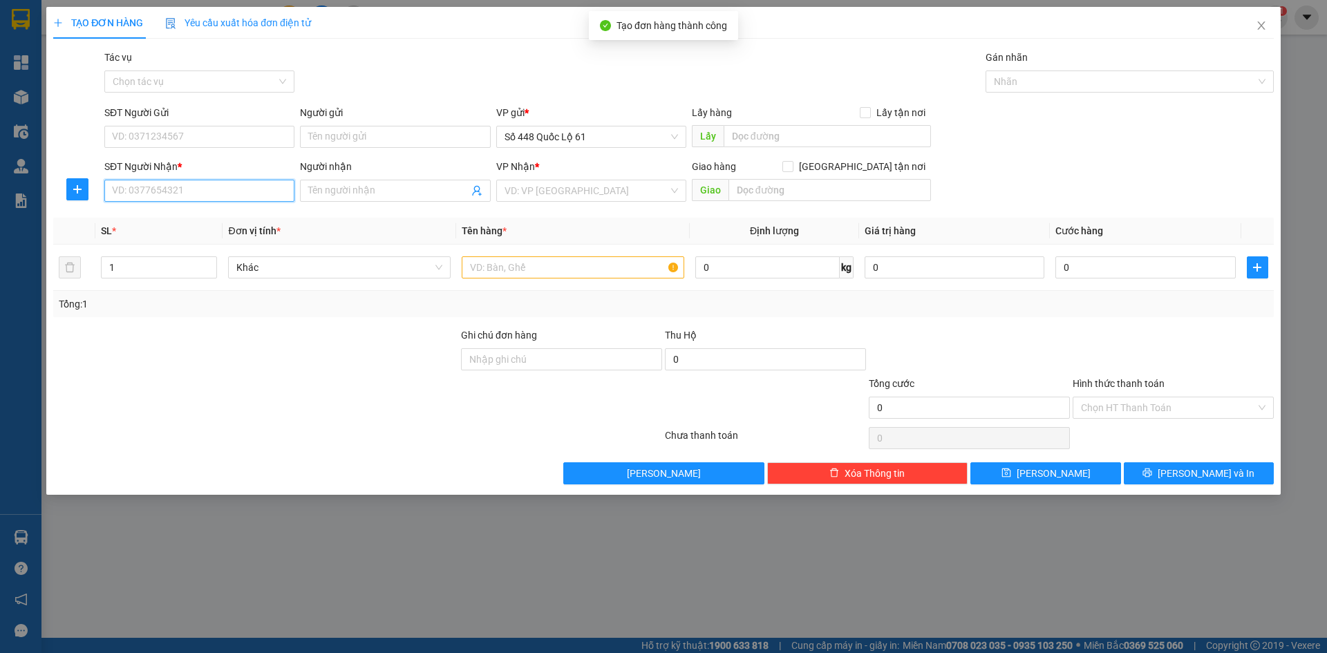
click at [191, 186] on input "SĐT Người Nhận *" at bounding box center [199, 191] width 190 height 22
click at [174, 217] on div "0964883184" at bounding box center [199, 218] width 173 height 15
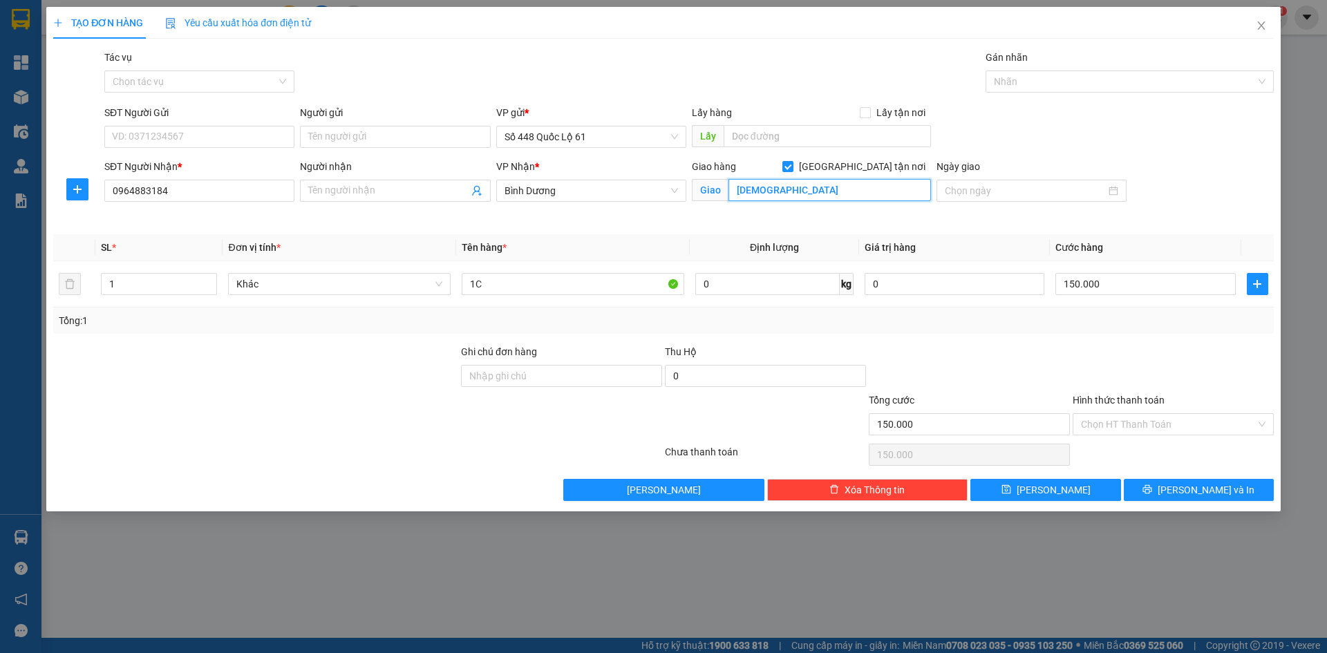
click at [803, 193] on input "PHÚ GIÁO" at bounding box center [829, 190] width 202 height 22
paste input "Ã"
paste input "À"
paste input "Â"
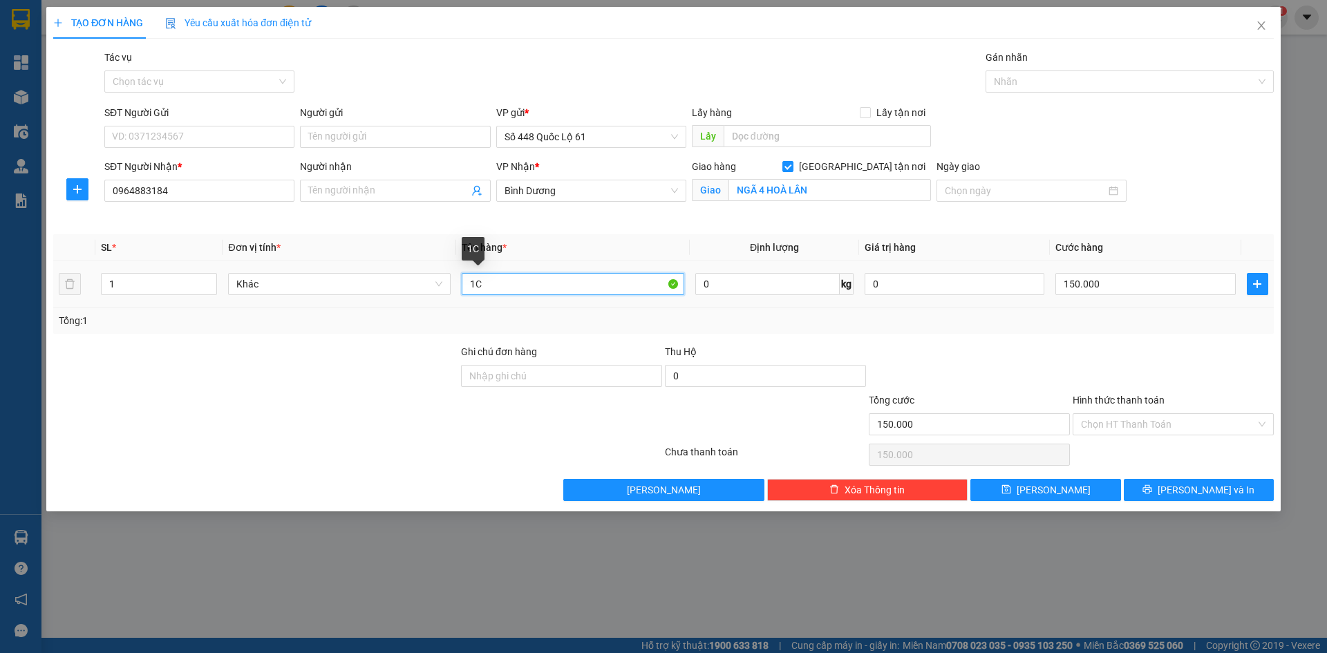
drag, startPoint x: 506, startPoint y: 287, endPoint x: 287, endPoint y: 324, distance: 222.9
click at [287, 324] on div "SL * Đơn vị tính * Tên hàng * Định lượng Giá trị hàng Cước hàng 1 Khác 1C 0 kg …" at bounding box center [663, 283] width 1220 height 99
click at [1193, 285] on input "150.000" at bounding box center [1145, 284] width 180 height 22
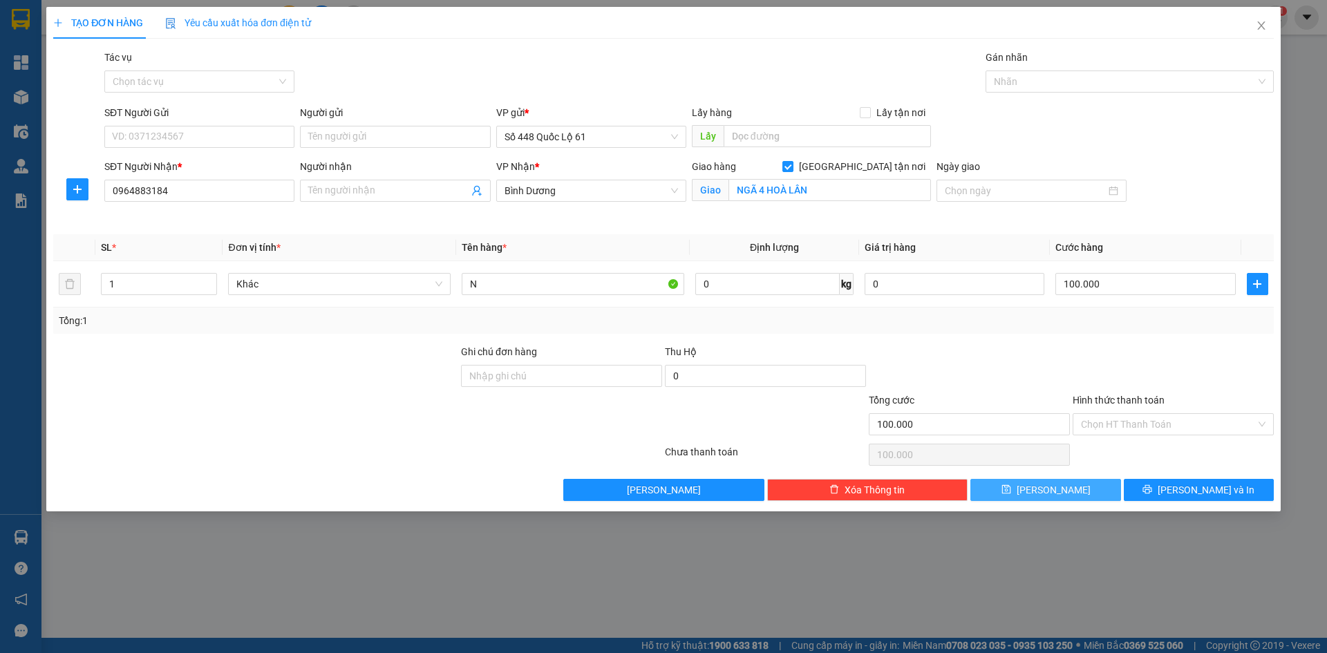
click at [1052, 482] on span "[PERSON_NAME]" at bounding box center [1053, 489] width 74 height 15
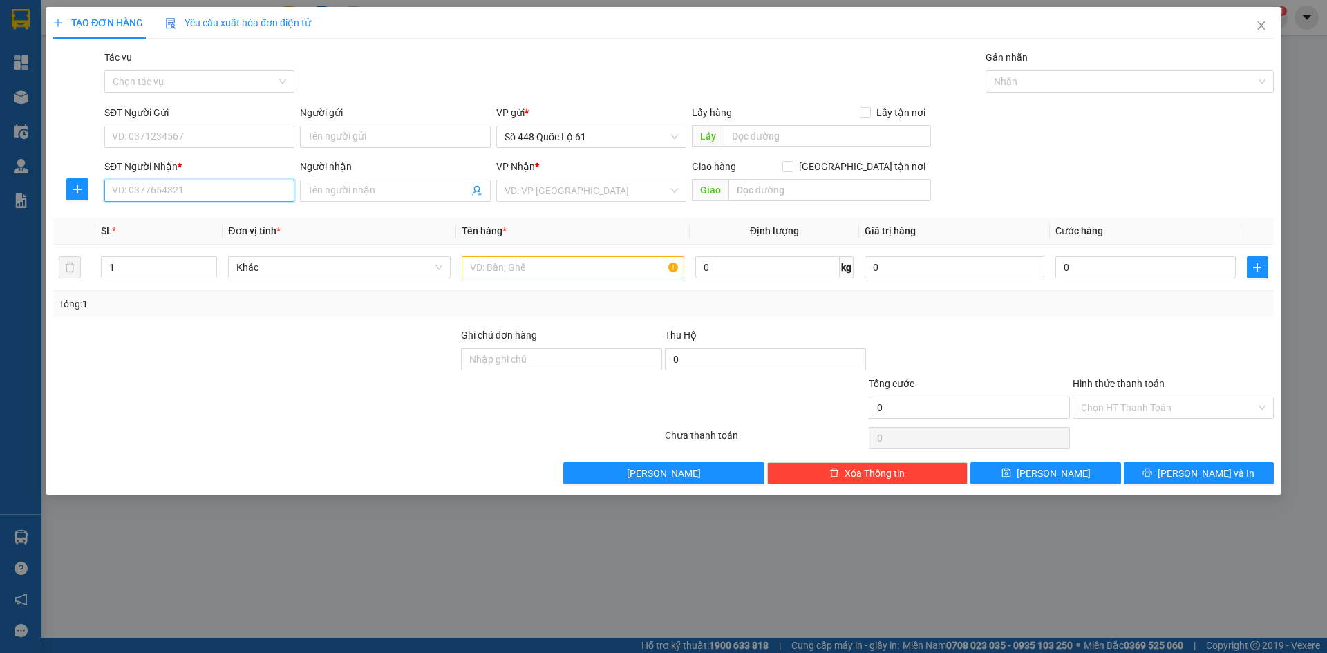
click at [217, 184] on input "SĐT Người Nhận *" at bounding box center [199, 191] width 190 height 22
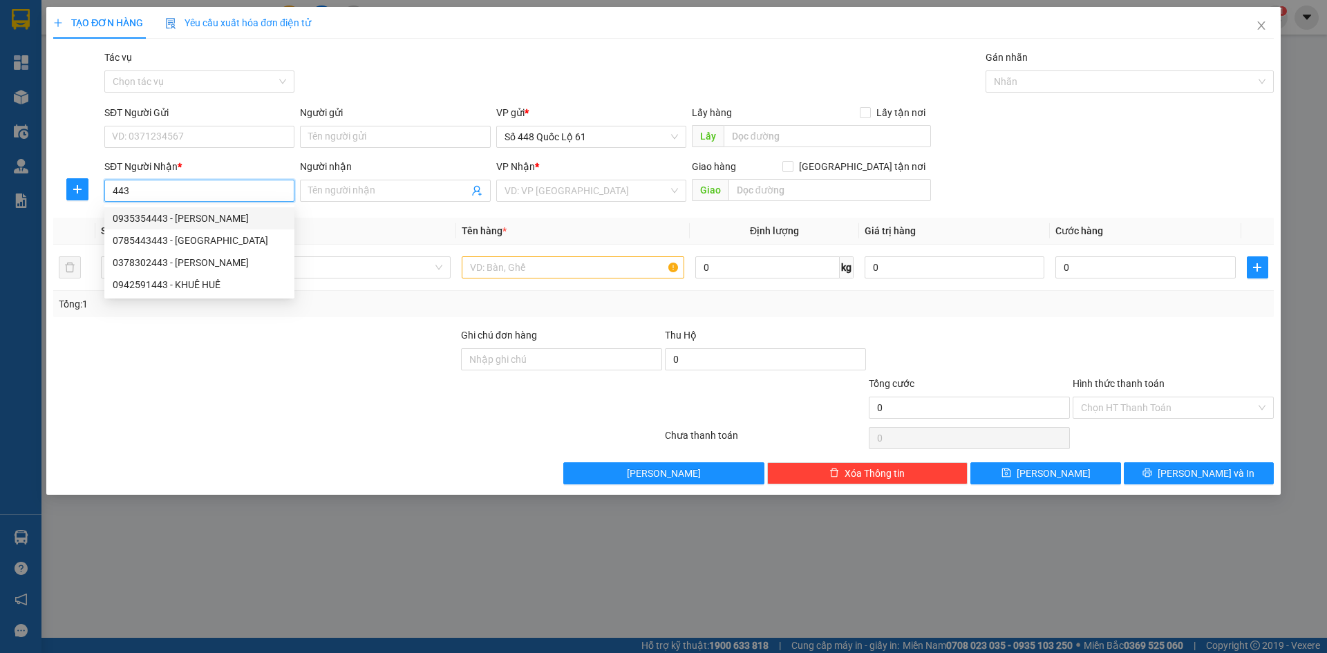
click at [201, 216] on div "0935354443 - CAM RANH" at bounding box center [199, 218] width 173 height 15
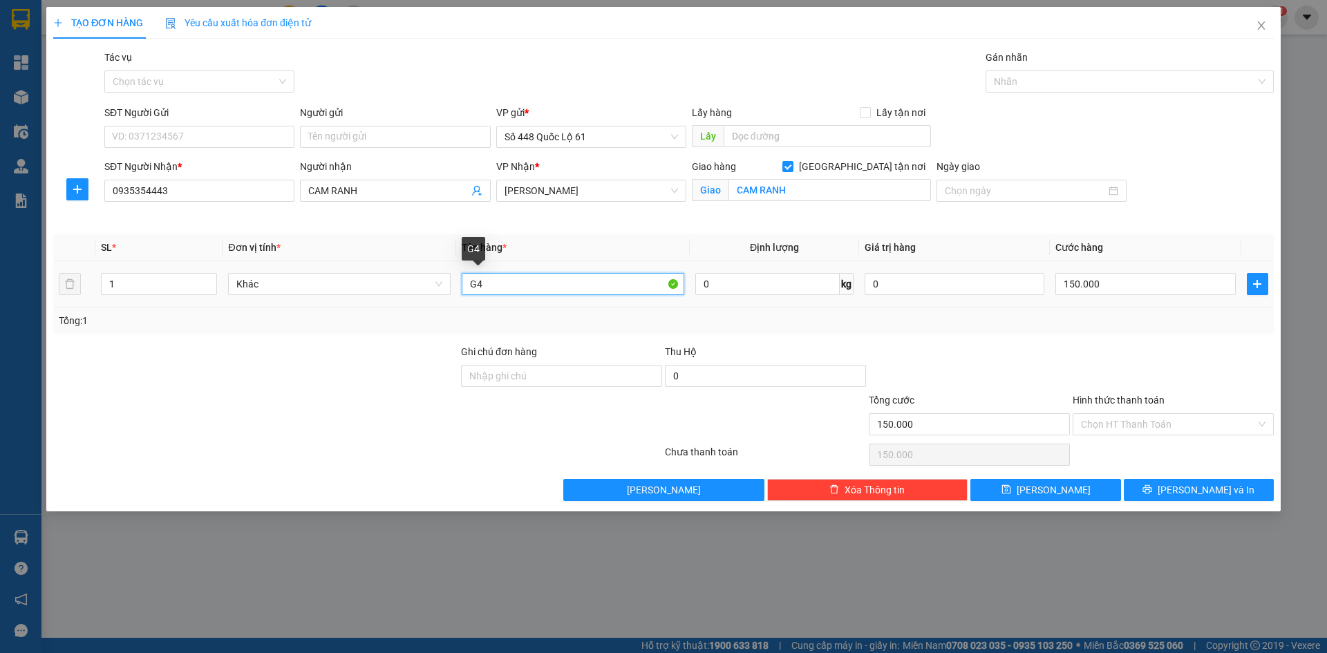
drag, startPoint x: 498, startPoint y: 285, endPoint x: 112, endPoint y: 448, distance: 419.2
click at [197, 391] on div "Transit Pickup Surcharge Ids Transit Deliver Surcharge Ids Transit Deliver Surc…" at bounding box center [663, 275] width 1220 height 451
paste input "ÚI"
click at [1099, 290] on input "150.000" at bounding box center [1145, 284] width 180 height 22
drag, startPoint x: 1056, startPoint y: 491, endPoint x: 979, endPoint y: 485, distance: 76.9
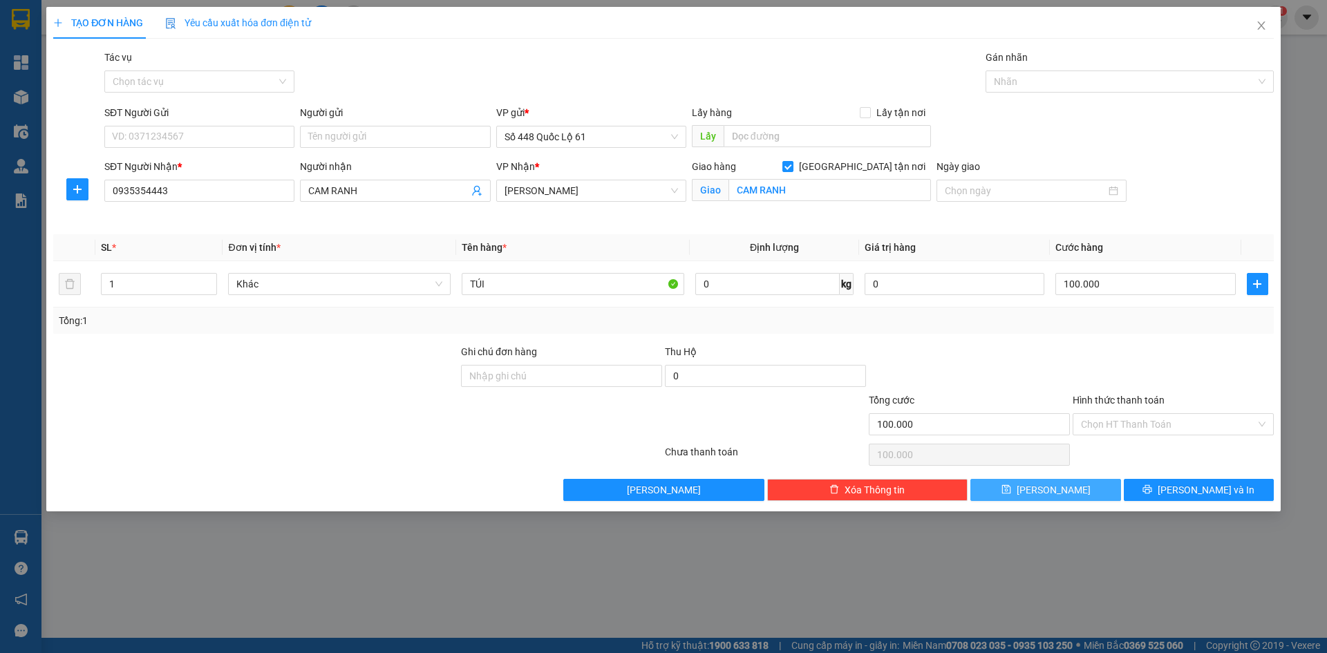
click at [1056, 491] on span "[PERSON_NAME]" at bounding box center [1053, 489] width 74 height 15
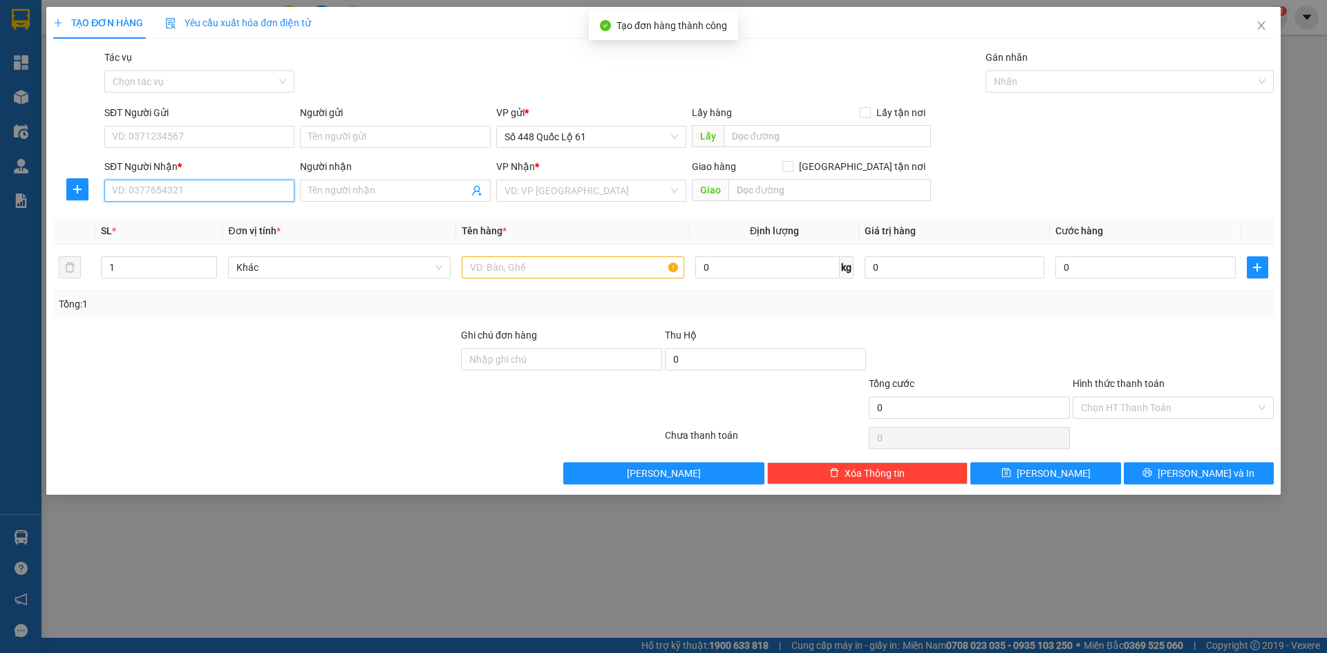
click at [191, 190] on input "SĐT Người Nhận *" at bounding box center [199, 191] width 190 height 22
click at [585, 190] on input "search" at bounding box center [586, 190] width 164 height 21
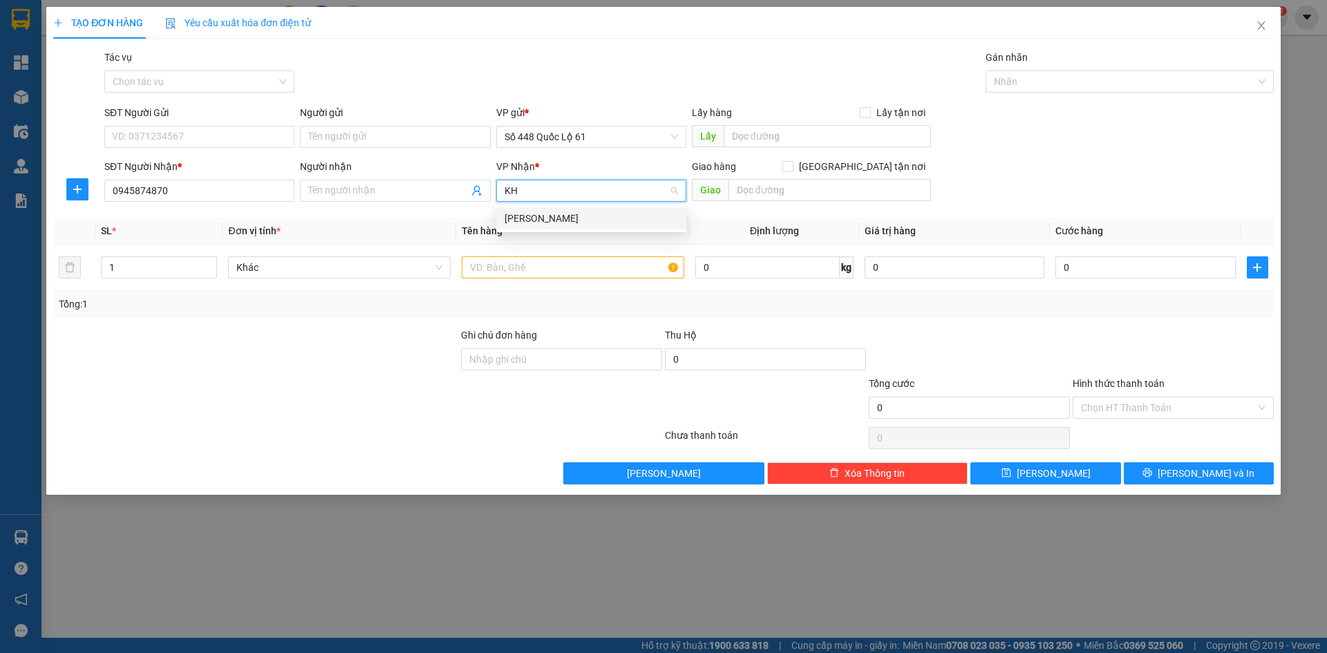
click at [514, 218] on div "Khánh Hoà" at bounding box center [590, 218] width 173 height 15
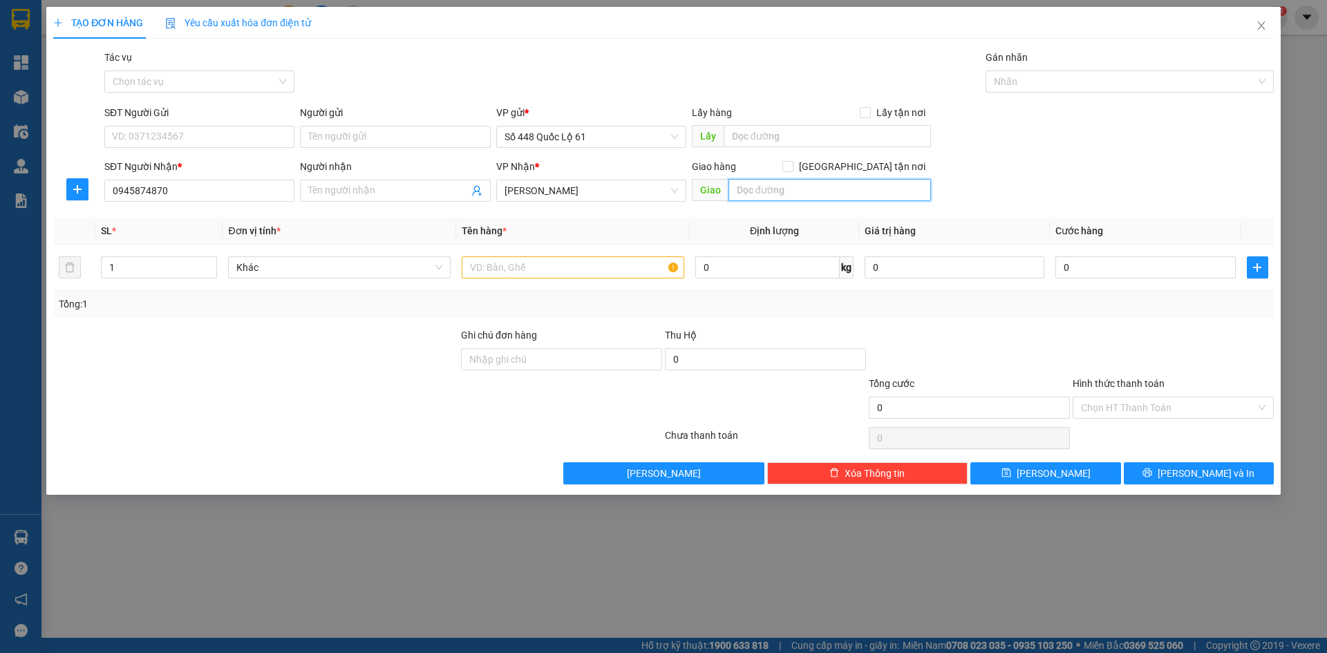
click at [772, 189] on input "text" at bounding box center [829, 190] width 202 height 22
paste input "Ã"
paste input "ÀNH"
click at [792, 168] on input "[GEOGRAPHIC_DATA] tận nơi" at bounding box center [787, 166] width 10 height 10
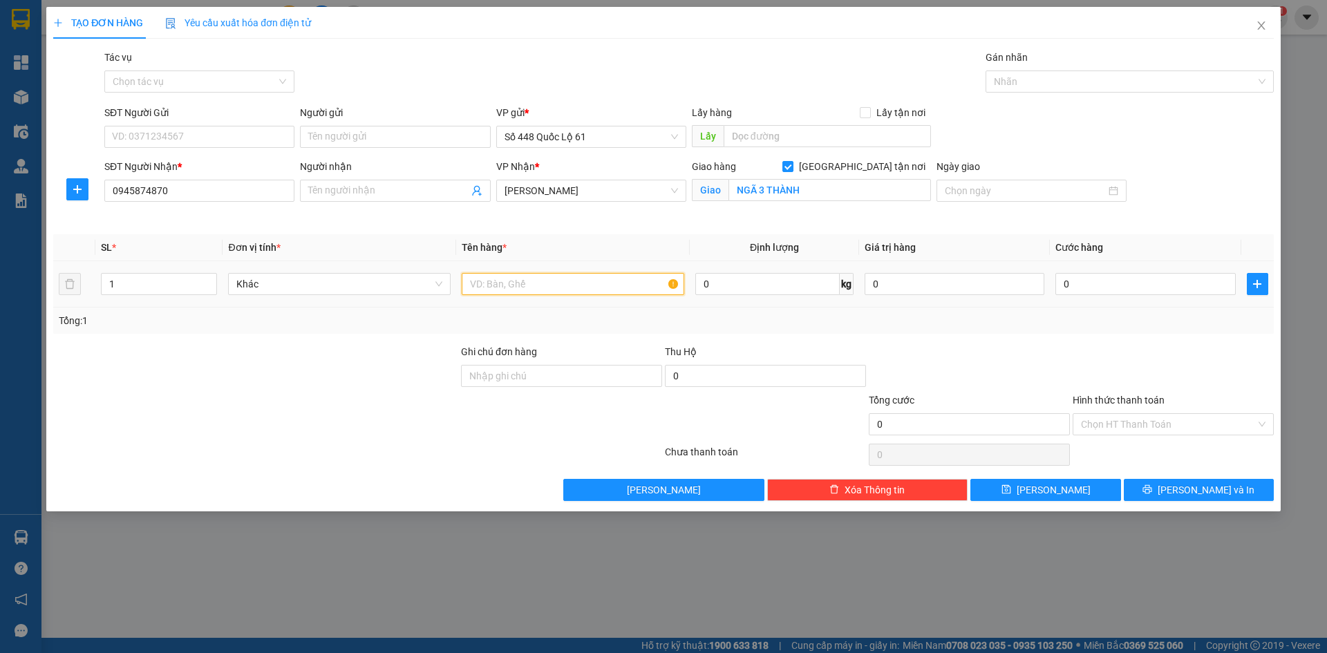
click at [571, 292] on input "text" at bounding box center [573, 284] width 222 height 22
paste input "ÚI"
click at [1085, 281] on input "0" at bounding box center [1145, 284] width 180 height 22
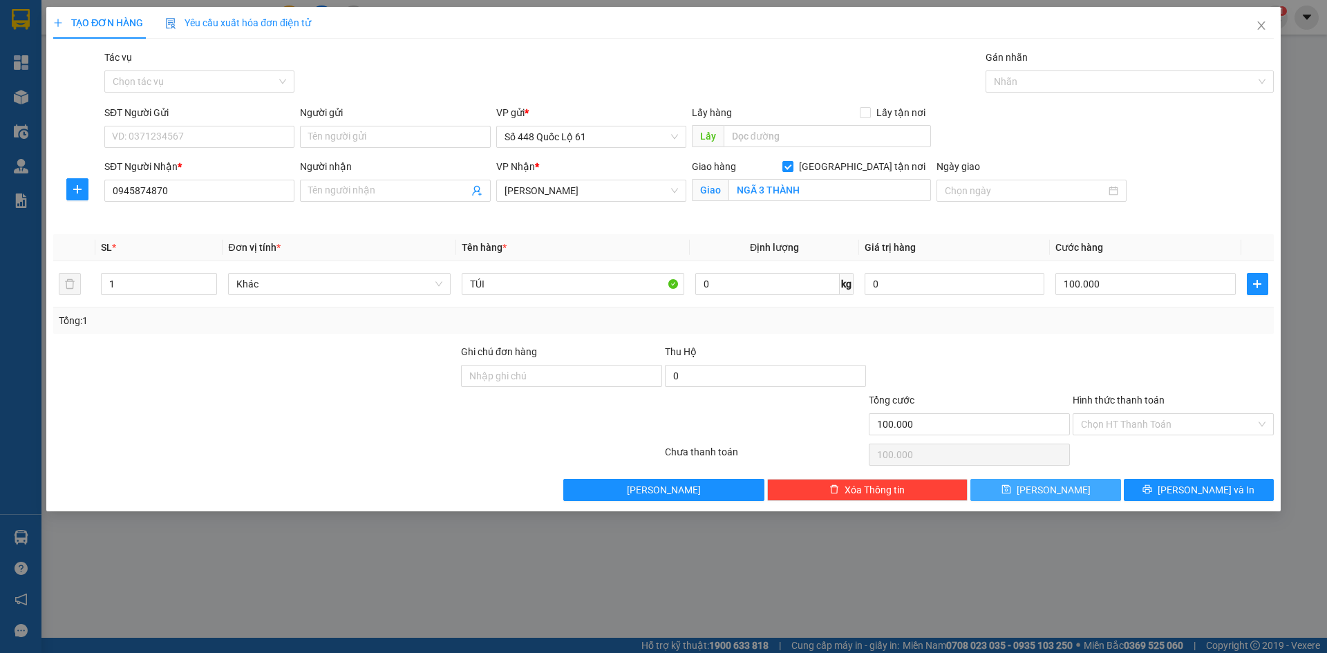
drag, startPoint x: 1028, startPoint y: 489, endPoint x: 363, endPoint y: 330, distance: 684.2
click at [1027, 489] on button "[PERSON_NAME]" at bounding box center [1045, 490] width 150 height 22
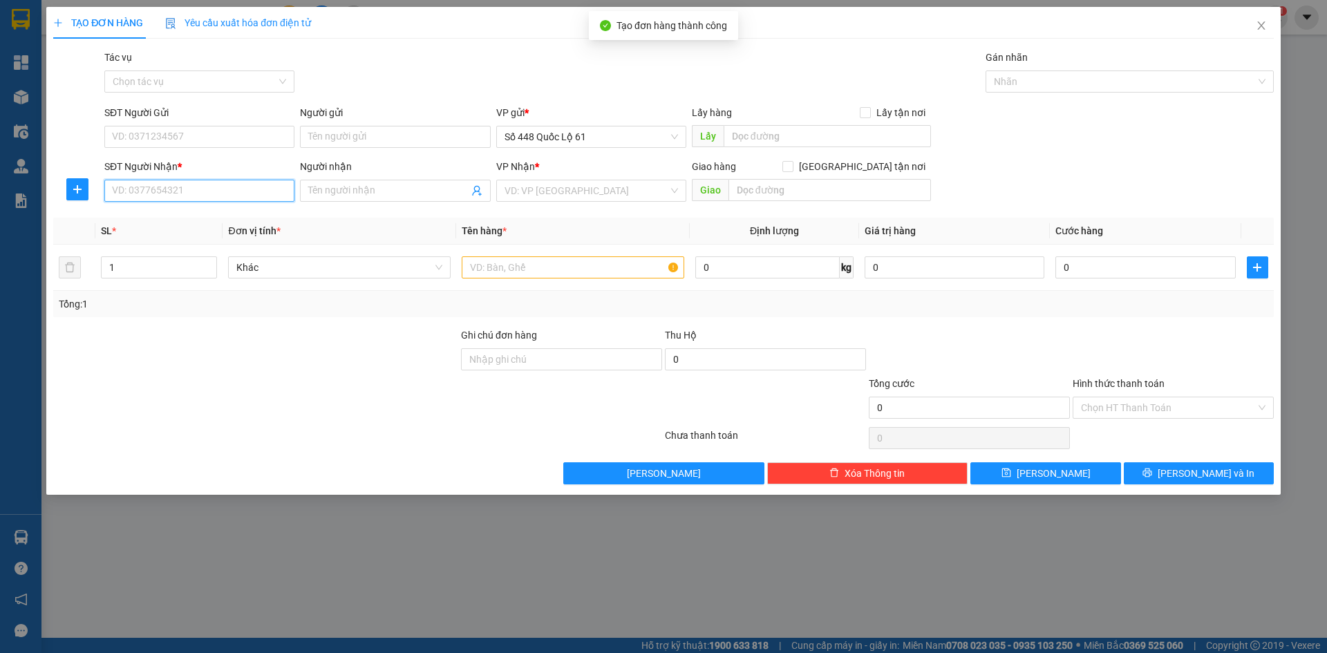
click at [218, 188] on input "SĐT Người Nhận *" at bounding box center [199, 191] width 190 height 22
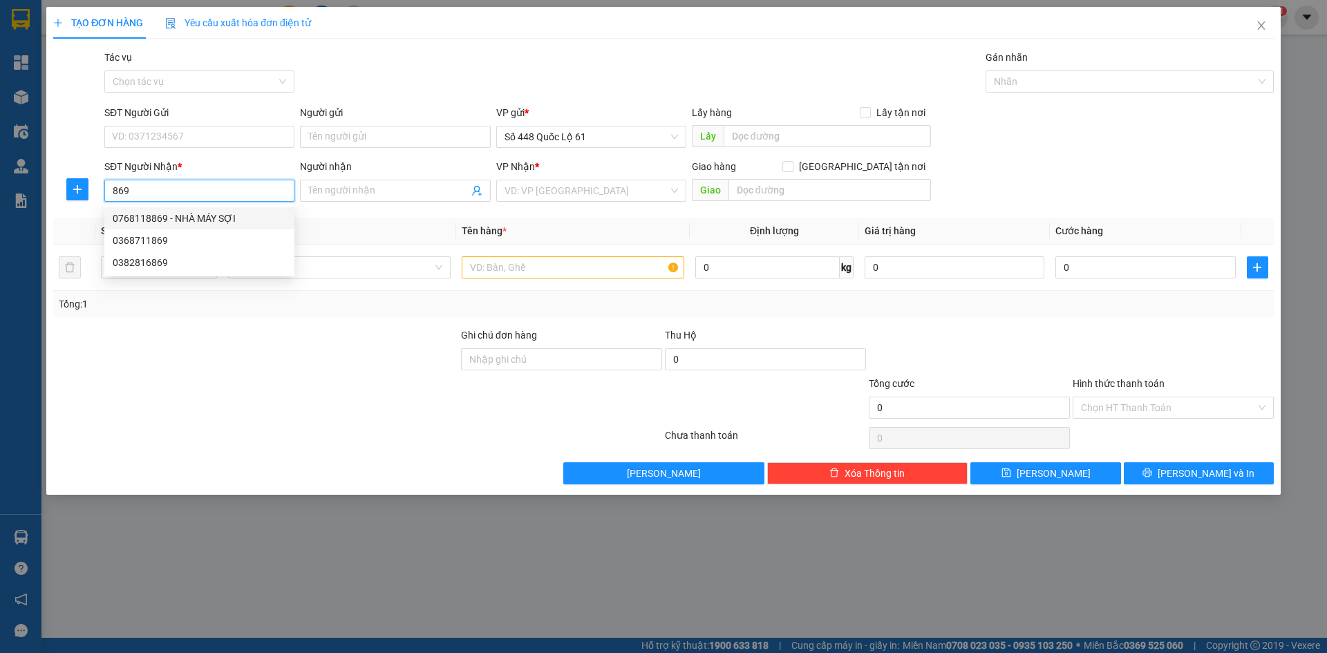
click at [240, 212] on div "0768118869 - NHÀ MÁY SỢI" at bounding box center [199, 218] width 173 height 15
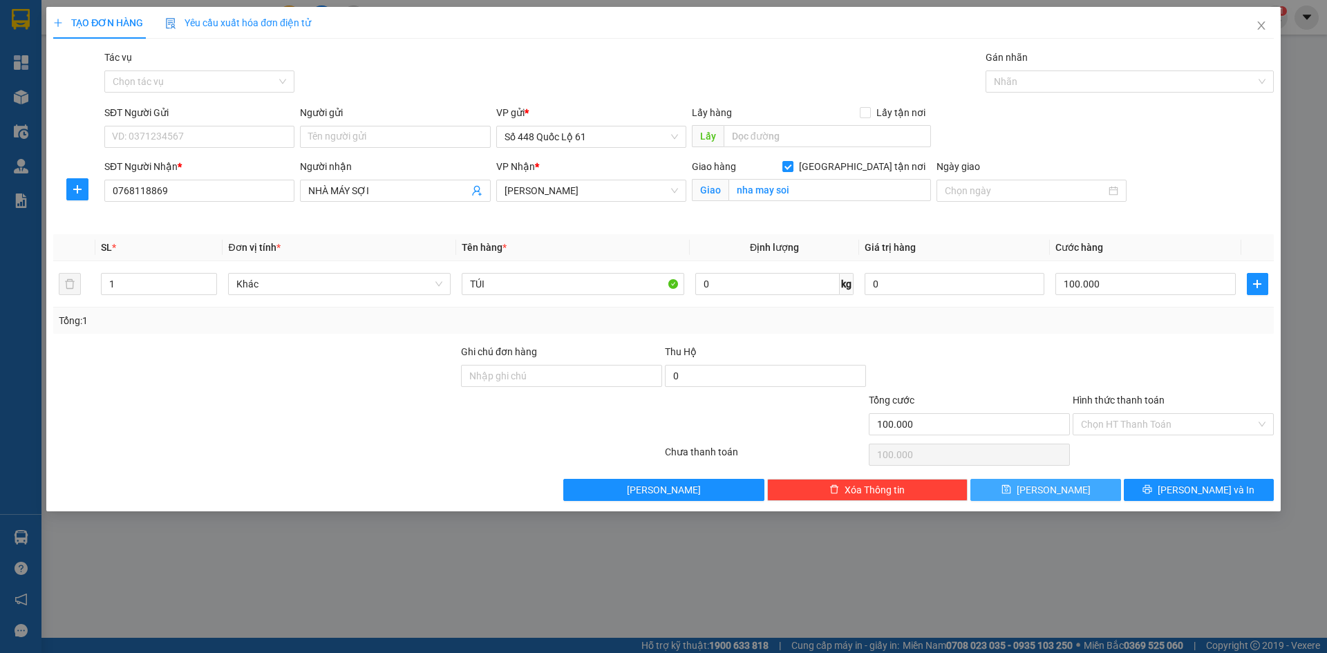
click at [1041, 486] on button "[PERSON_NAME]" at bounding box center [1045, 490] width 150 height 22
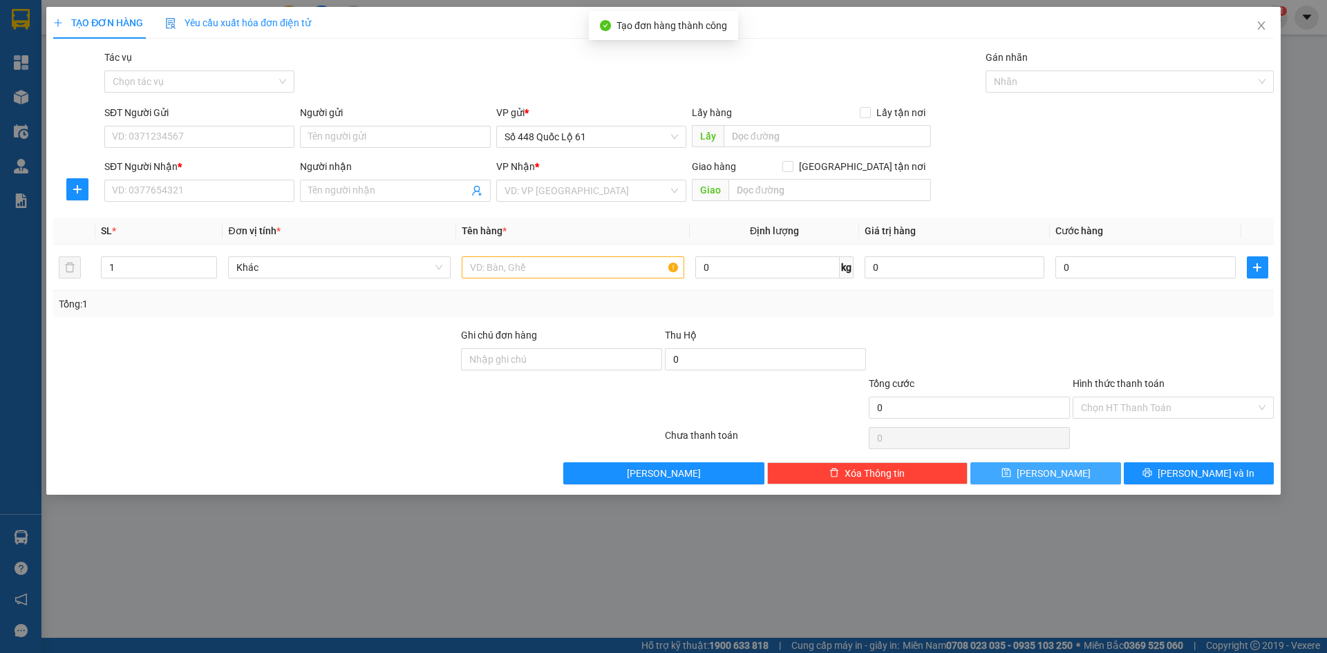
click at [244, 204] on div "SĐT Người Nhận * VD: 0377654321" at bounding box center [199, 183] width 190 height 48
click at [259, 189] on input "SĐT Người Nhận *" at bounding box center [199, 191] width 190 height 22
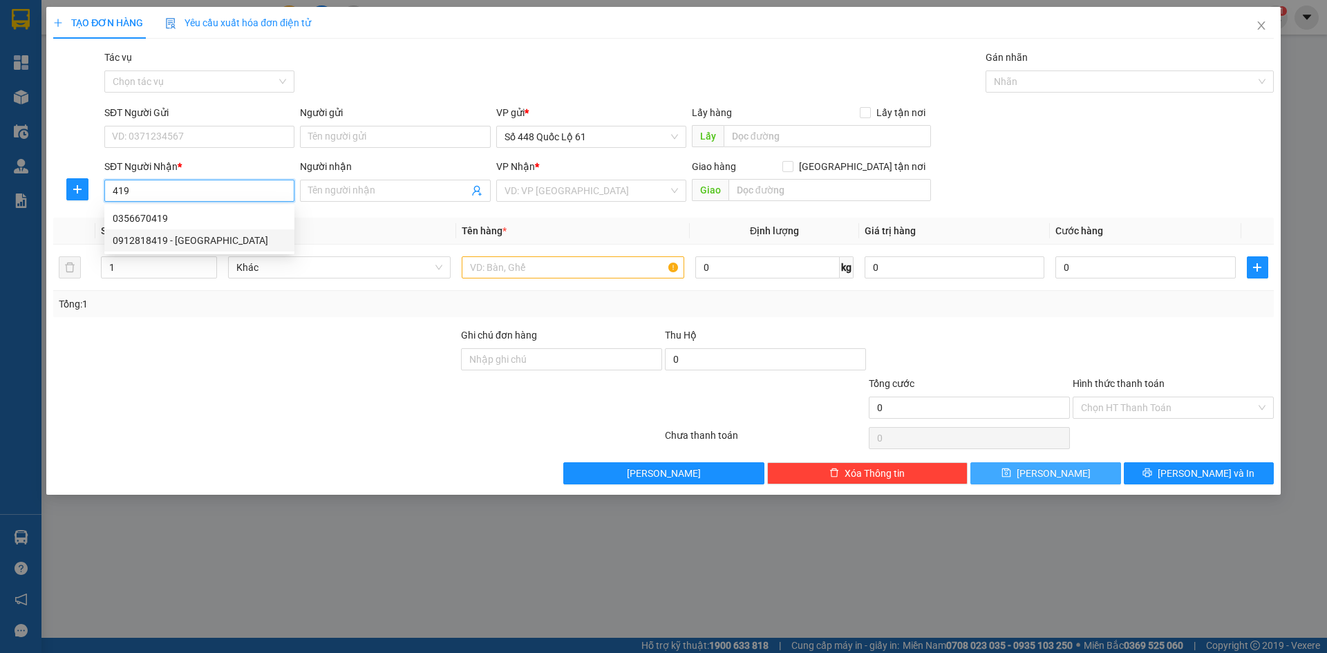
click at [217, 234] on div "0912818419 - ĐAN" at bounding box center [199, 240] width 173 height 15
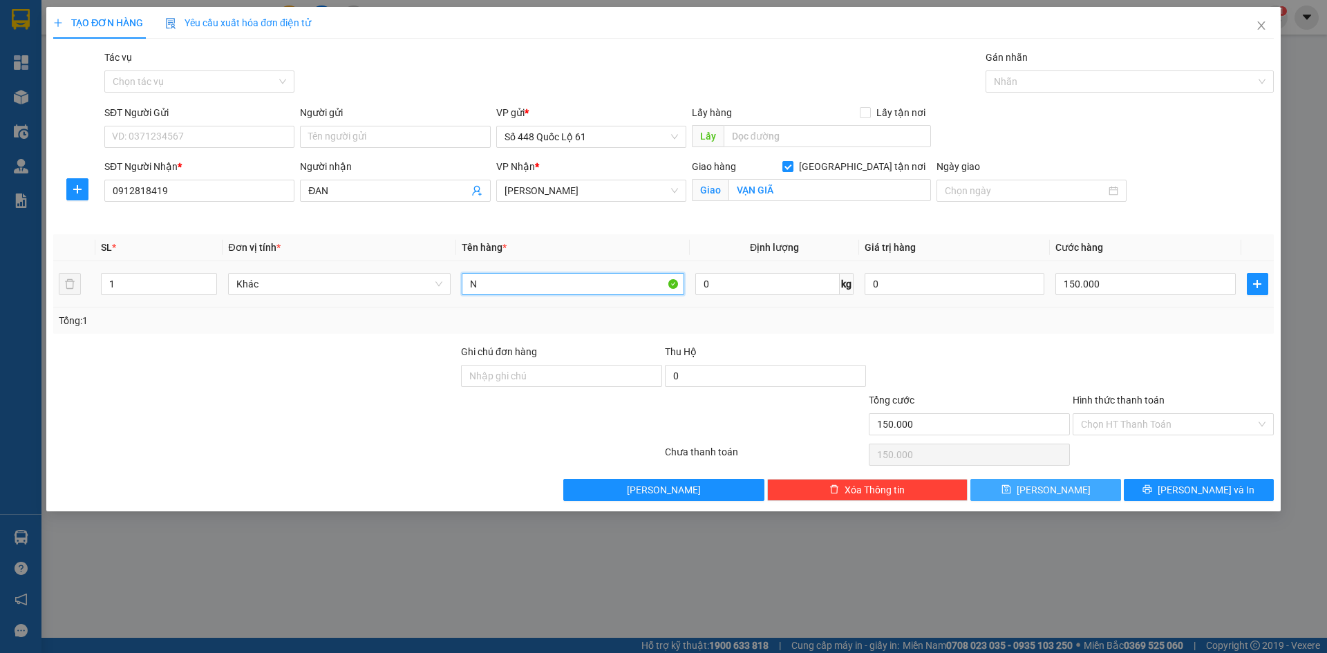
click at [230, 383] on div "Transit Pickup Surcharge Ids Transit Deliver Surcharge Ids Transit Deliver Surc…" at bounding box center [663, 275] width 1220 height 451
paste input "ÚI"
click at [1150, 289] on input "150.000" at bounding box center [1145, 284] width 180 height 22
click at [1054, 482] on span "[PERSON_NAME]" at bounding box center [1053, 489] width 74 height 15
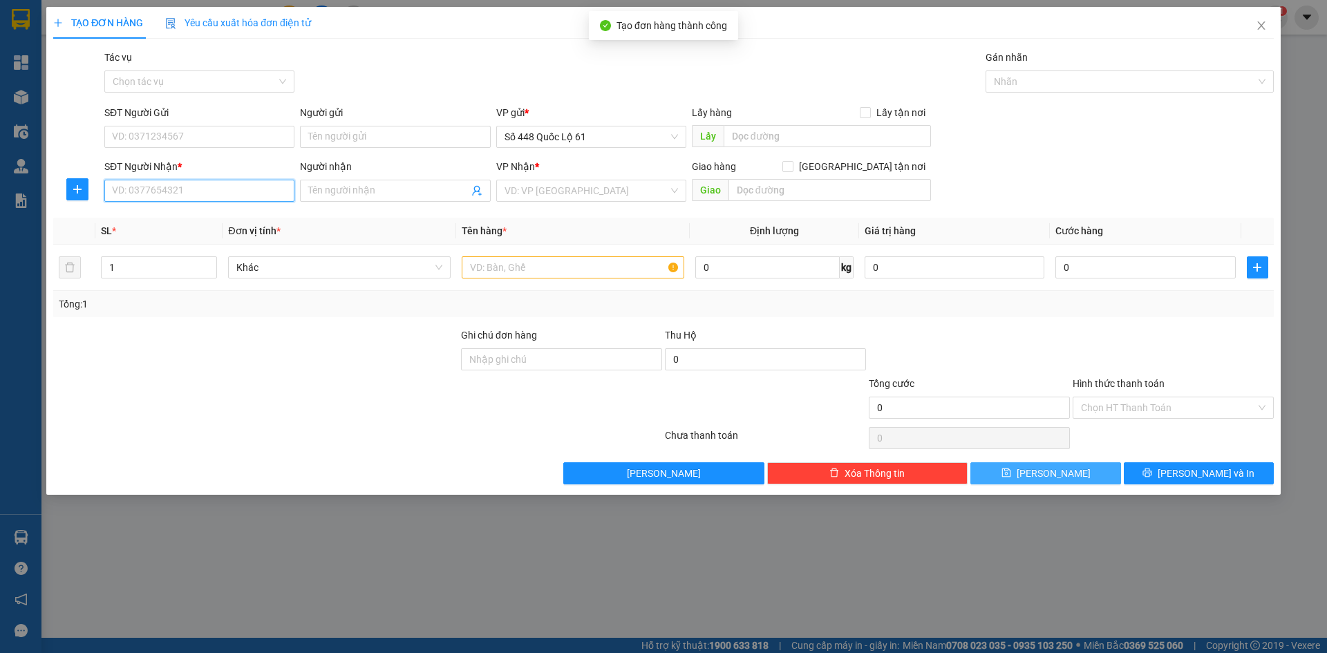
click at [148, 187] on input "SĐT Người Nhận *" at bounding box center [199, 191] width 190 height 22
click at [186, 214] on div "0566220456" at bounding box center [199, 218] width 173 height 15
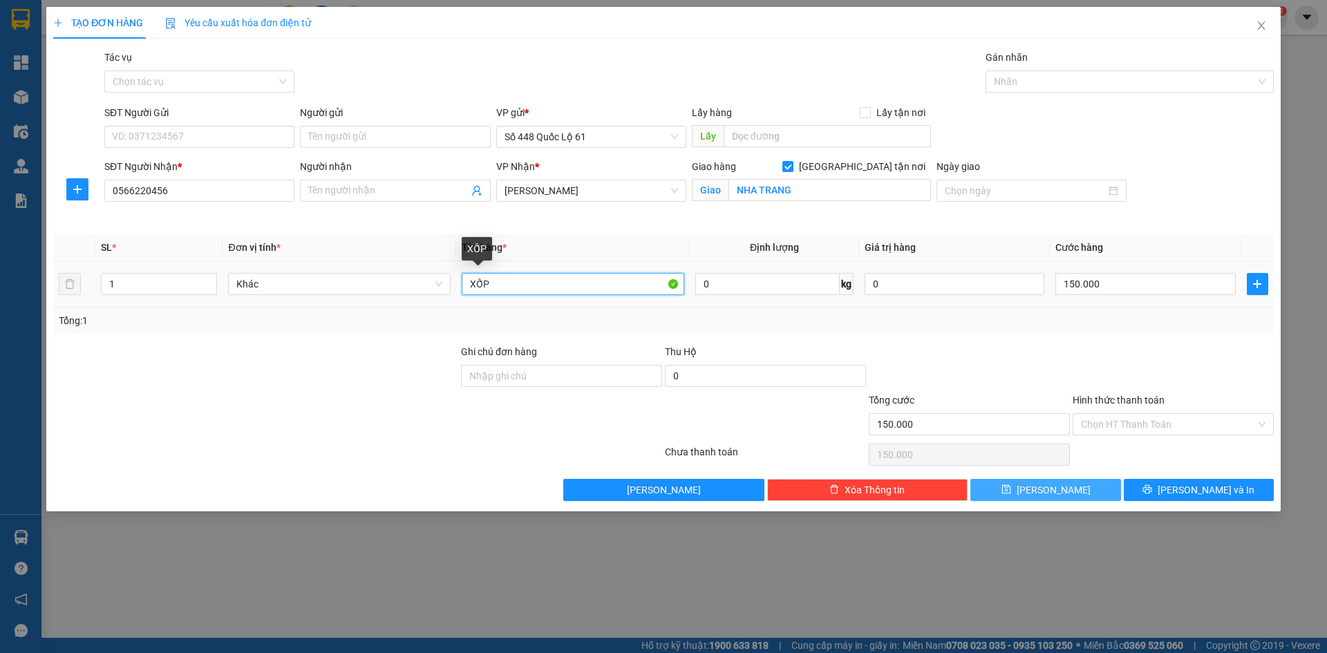
drag, startPoint x: 500, startPoint y: 284, endPoint x: 348, endPoint y: 332, distance: 158.9
click at [348, 332] on div "SL * Đơn vị tính * Tên hàng * Định lượng Giá trị hàng Cước hàng 1 Khác XỐP 0 kg…" at bounding box center [663, 283] width 1220 height 99
paste input "ÚI"
click at [1099, 279] on input "150.000" at bounding box center [1145, 284] width 180 height 22
click at [1018, 485] on button "[PERSON_NAME]" at bounding box center [1045, 490] width 150 height 22
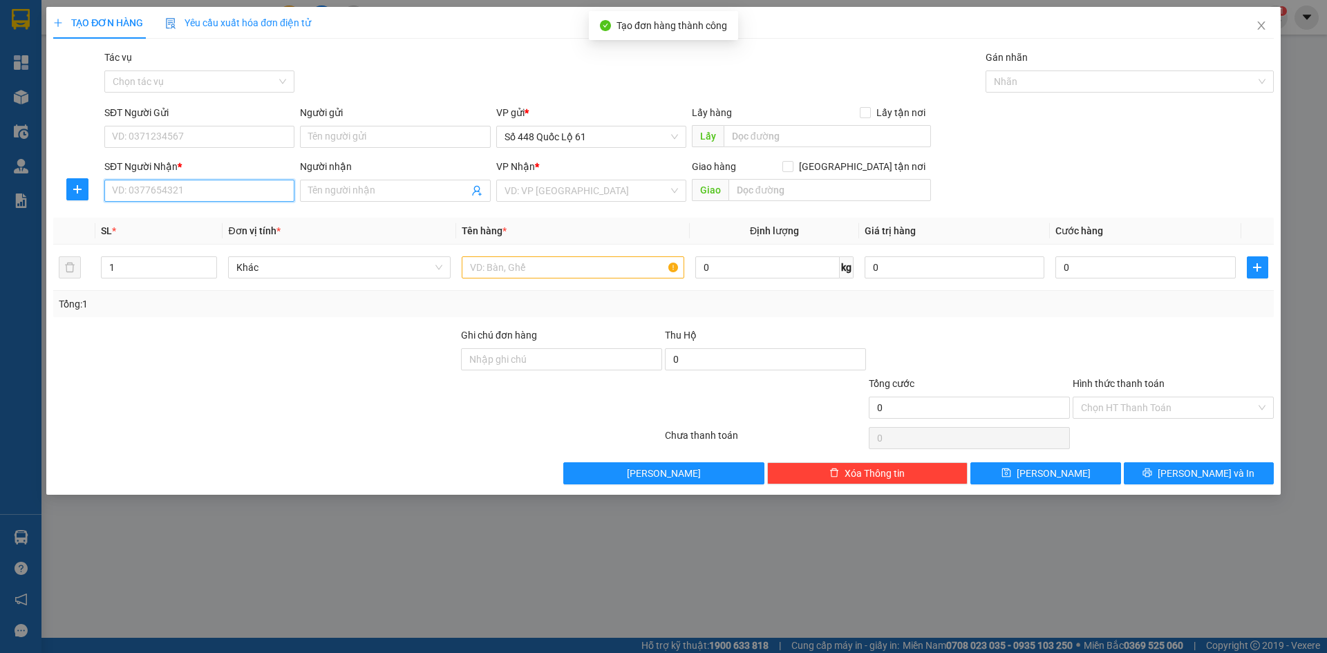
click at [227, 200] on input "SĐT Người Nhận *" at bounding box center [199, 191] width 190 height 22
click at [246, 222] on div "0352828683 - BÀ DI 683" at bounding box center [199, 218] width 173 height 15
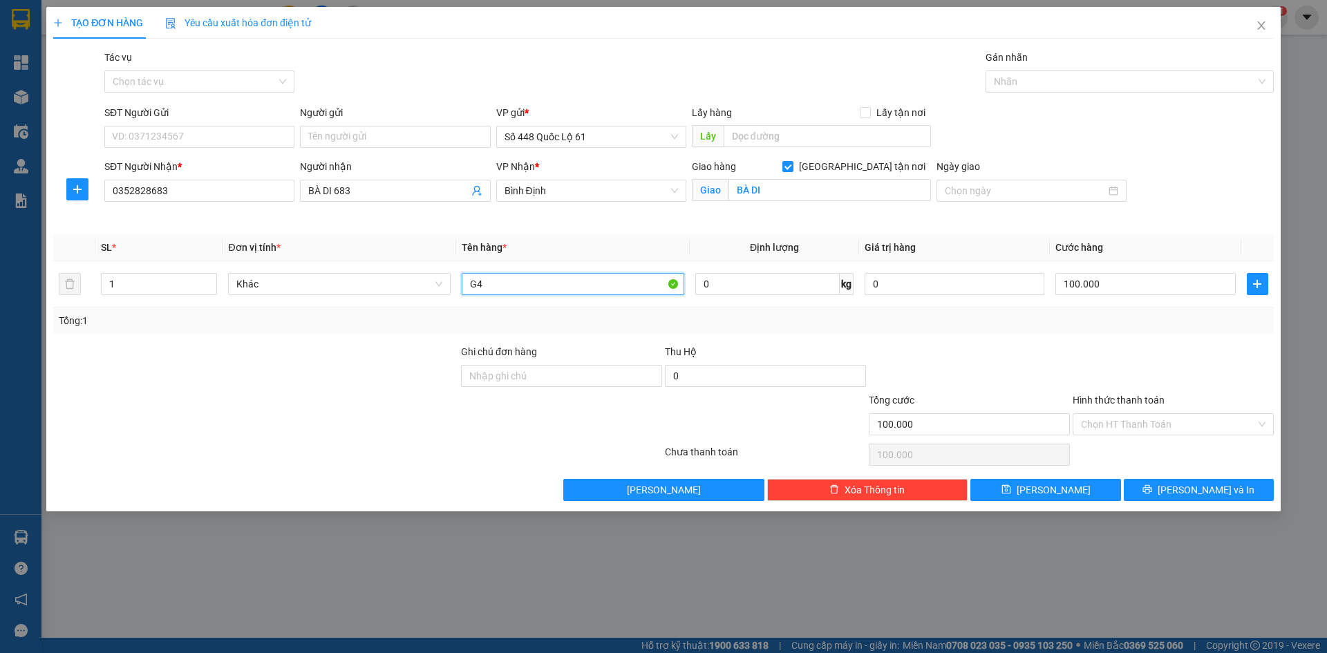
drag, startPoint x: 516, startPoint y: 288, endPoint x: 650, endPoint y: 351, distance: 148.1
click at [649, 351] on div "Transit Pickup Surcharge Ids Transit Deliver Surcharge Ids Transit Deliver Surc…" at bounding box center [663, 275] width 1220 height 451
drag, startPoint x: 1081, startPoint y: 484, endPoint x: 1079, endPoint y: 475, distance: 10.1
click at [1081, 485] on button "[PERSON_NAME]" at bounding box center [1045, 490] width 150 height 22
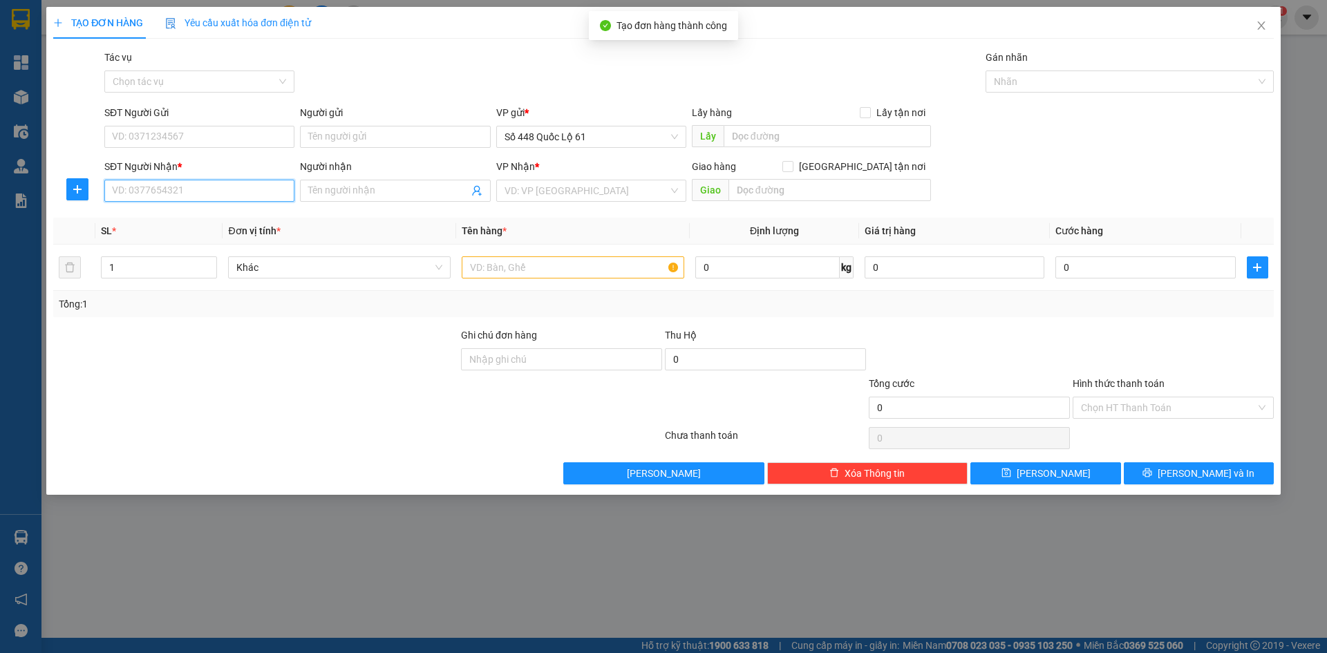
click at [173, 191] on input "SĐT Người Nhận *" at bounding box center [199, 191] width 190 height 22
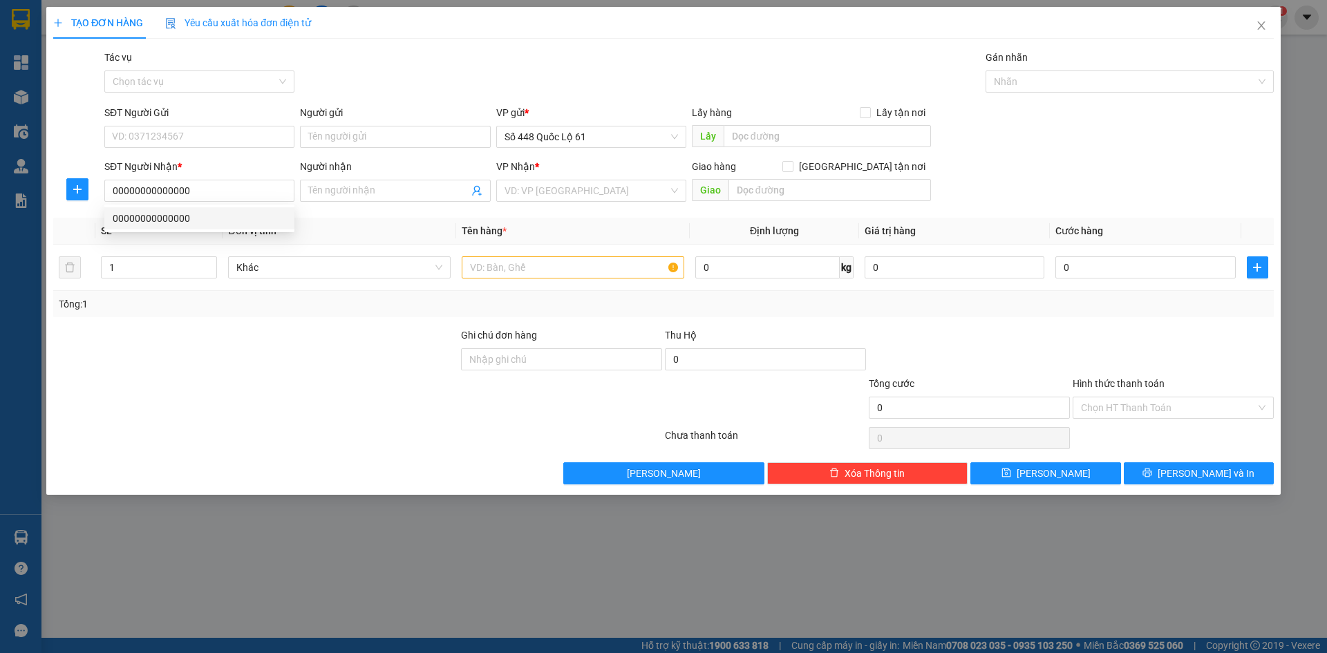
click at [379, 203] on div "Người nhận Tên người nhận" at bounding box center [395, 183] width 190 height 48
click at [380, 199] on span at bounding box center [395, 191] width 190 height 22
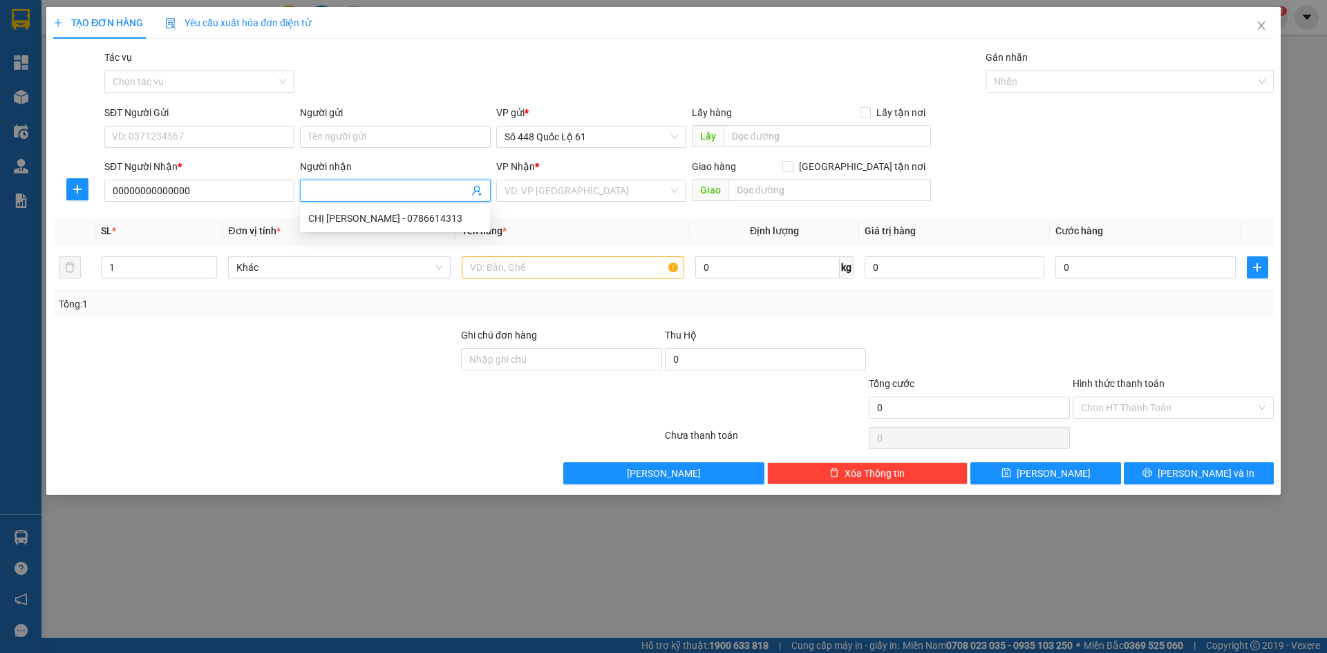
paste
click at [600, 196] on input "search" at bounding box center [586, 190] width 164 height 21
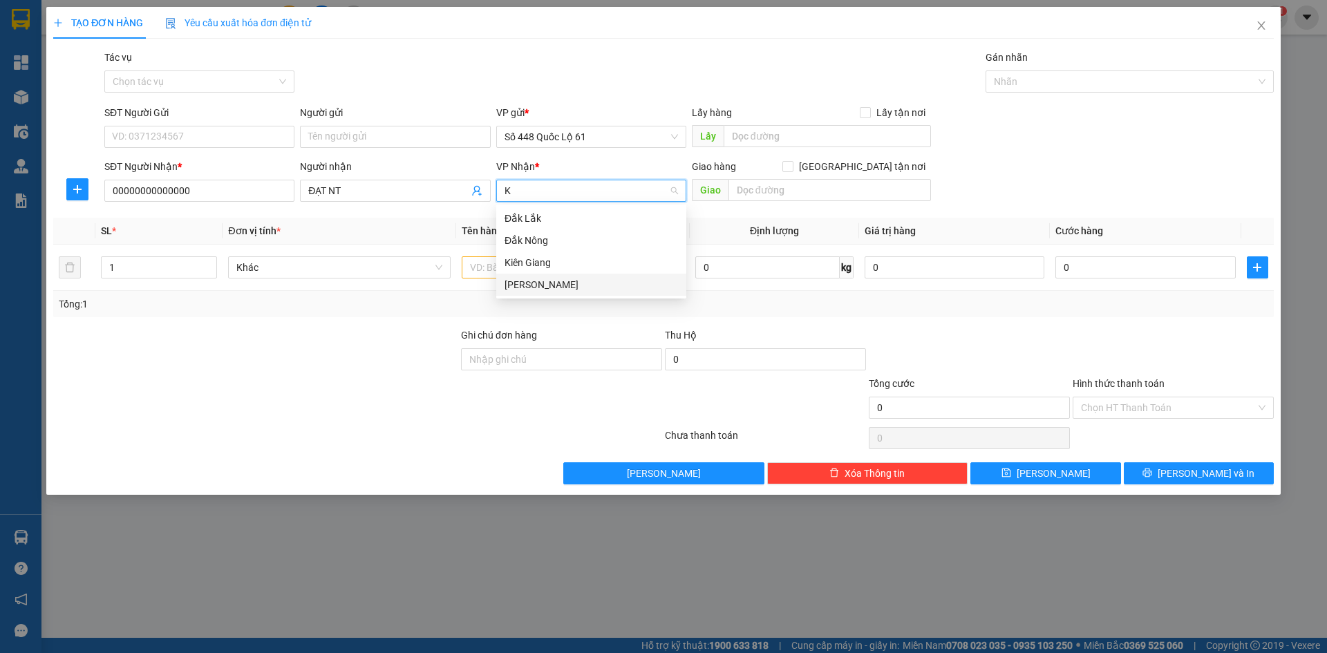
click at [569, 291] on div "Khánh Hoà" at bounding box center [590, 284] width 173 height 15
click at [505, 266] on input "text" at bounding box center [573, 267] width 222 height 22
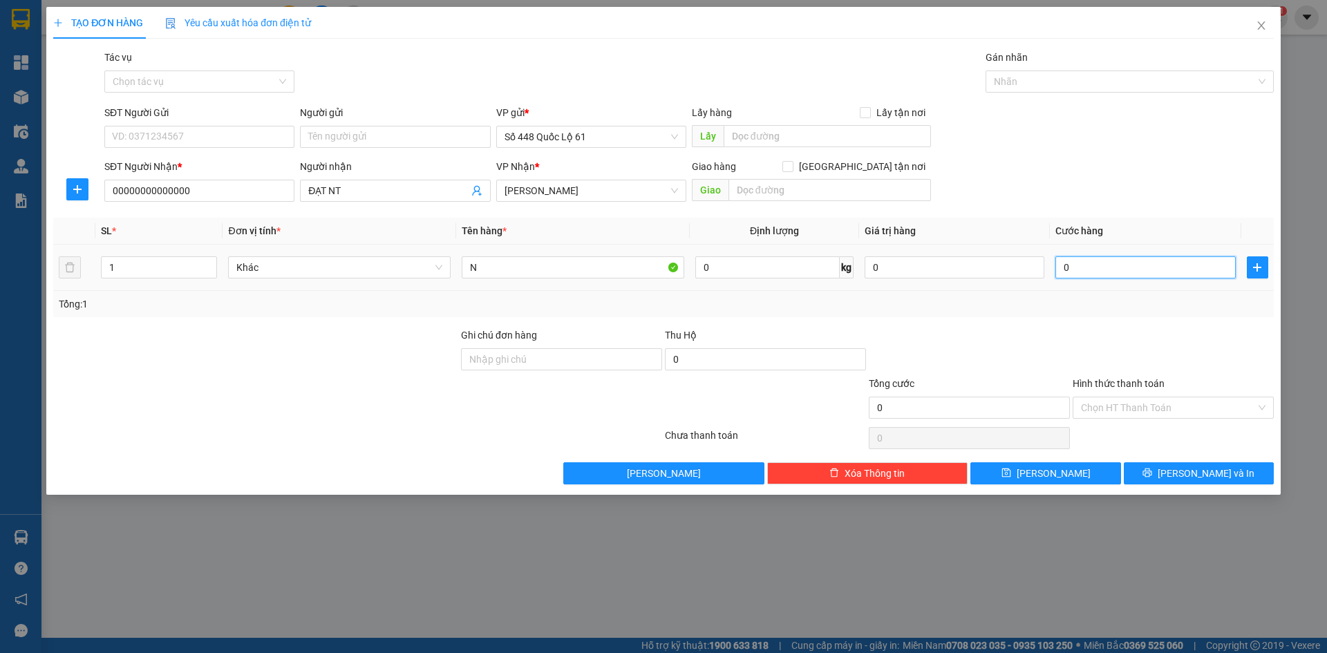
click at [1144, 274] on input "0" at bounding box center [1145, 267] width 180 height 22
drag, startPoint x: 1120, startPoint y: 307, endPoint x: 1114, endPoint y: 345, distance: 39.2
click at [1120, 309] on div "Tổng: 1" at bounding box center [663, 303] width 1209 height 15
click at [1106, 412] on input "Hình thức thanh toán" at bounding box center [1168, 407] width 175 height 21
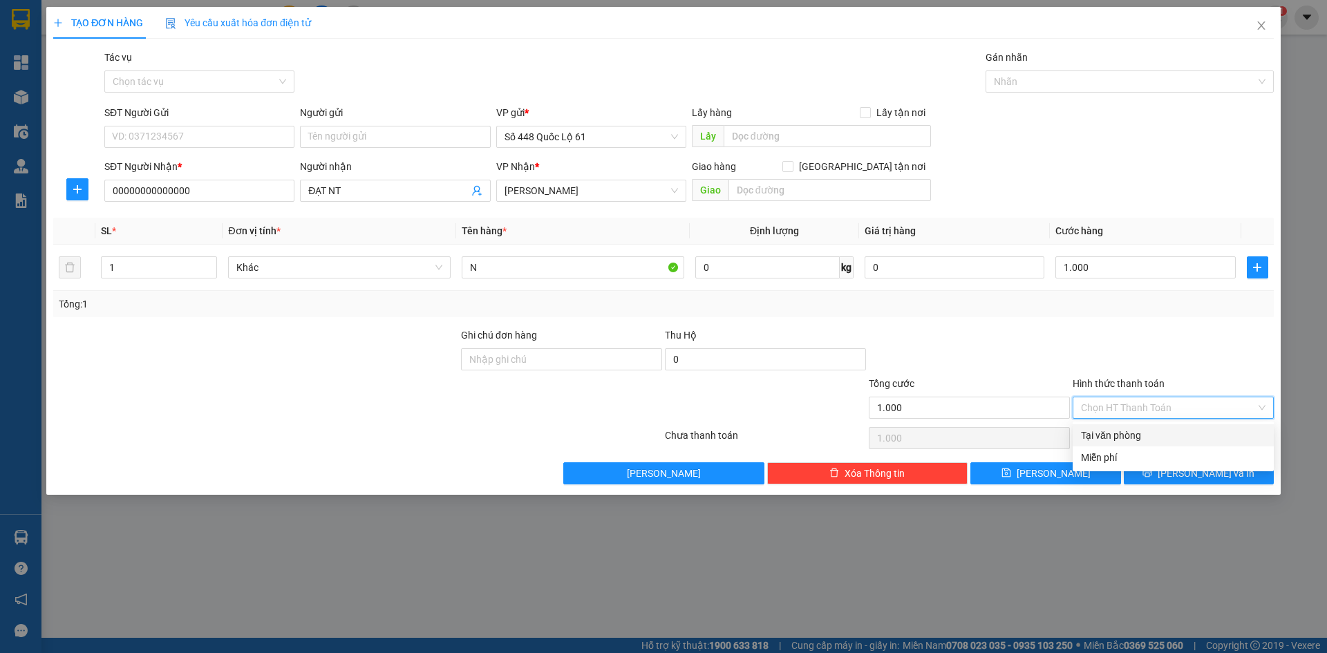
click at [1117, 436] on div "Tại văn phòng" at bounding box center [1173, 435] width 184 height 15
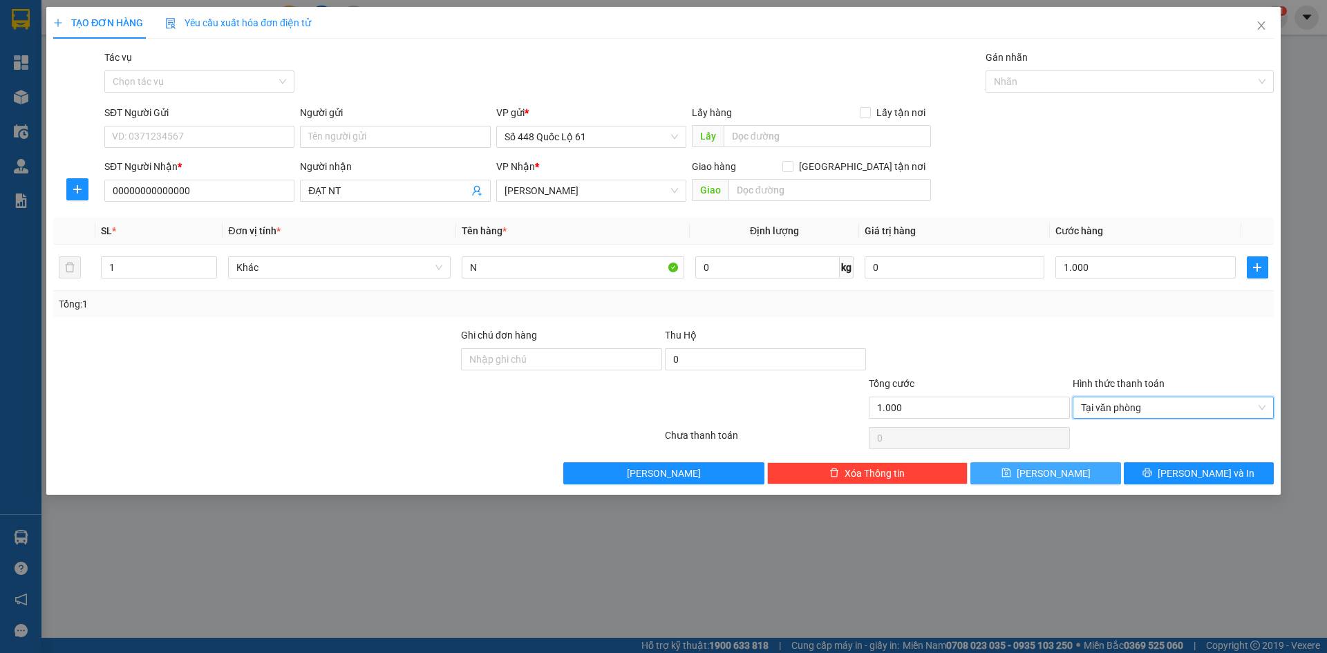
drag, startPoint x: 1049, startPoint y: 471, endPoint x: 247, endPoint y: 354, distance: 809.9
click at [1047, 471] on span "[PERSON_NAME]" at bounding box center [1053, 473] width 74 height 15
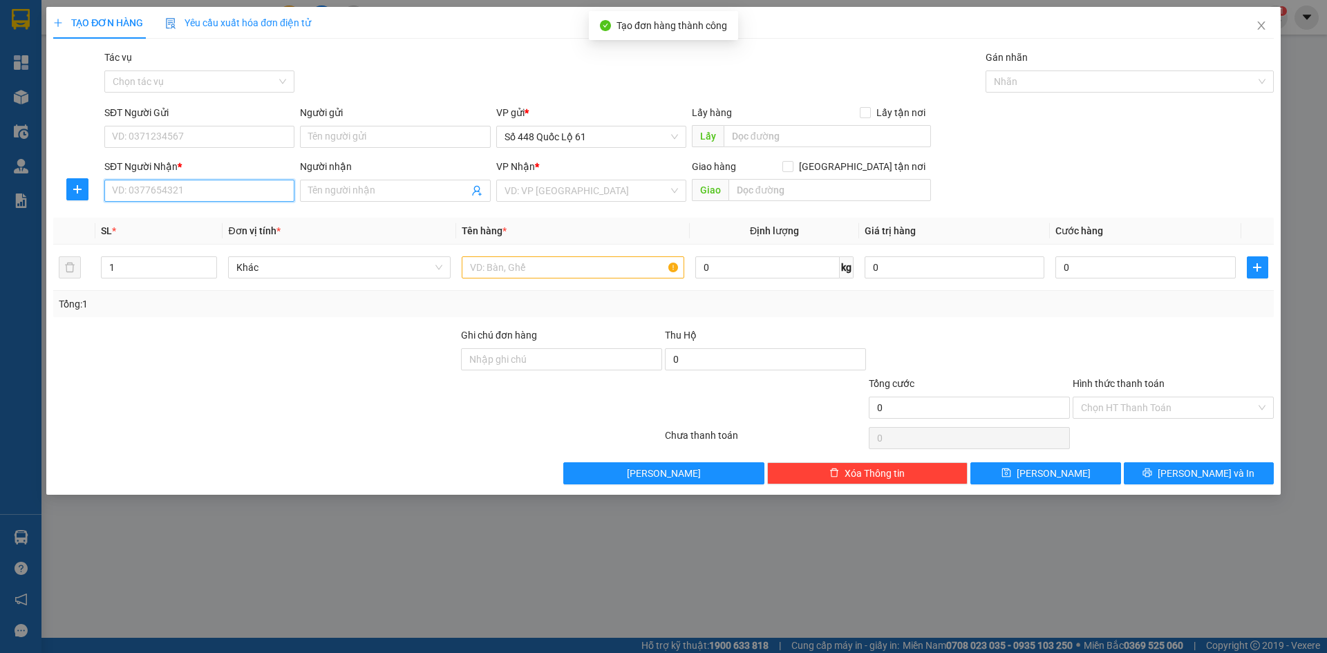
click at [195, 183] on input "SĐT Người Nhận *" at bounding box center [199, 191] width 190 height 22
click at [589, 193] on input "search" at bounding box center [586, 190] width 164 height 21
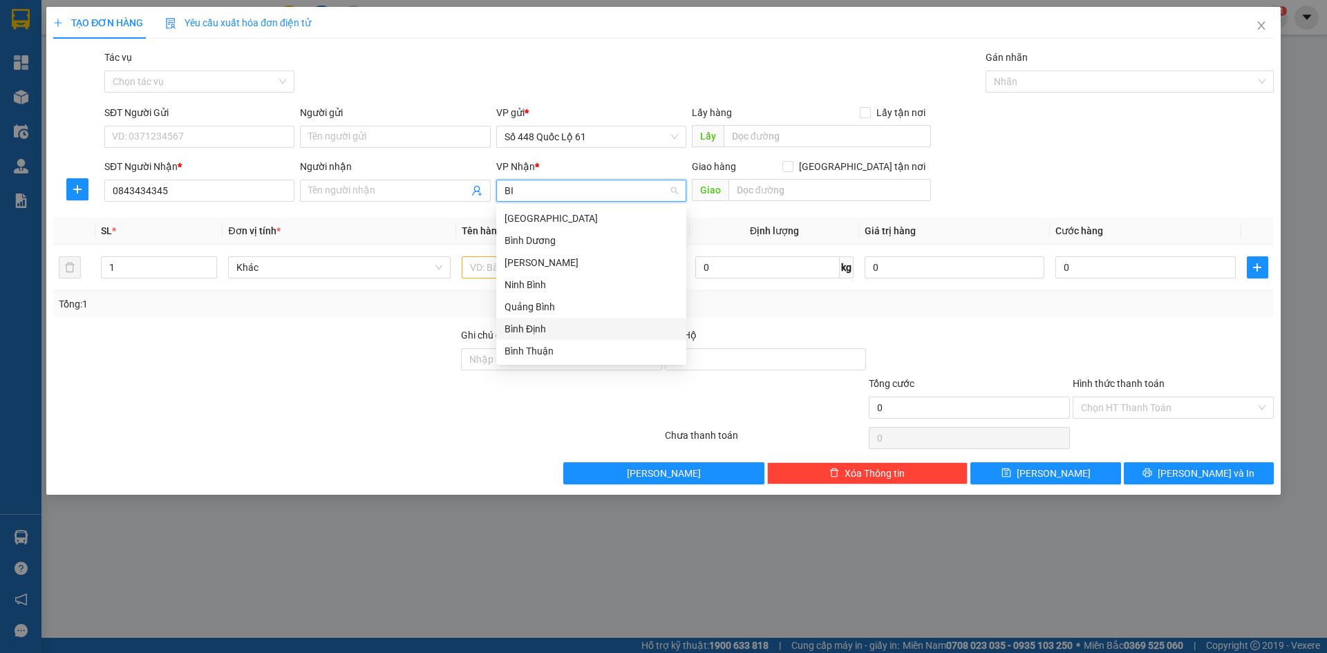
click at [606, 327] on div "Bình Định" at bounding box center [590, 328] width 173 height 15
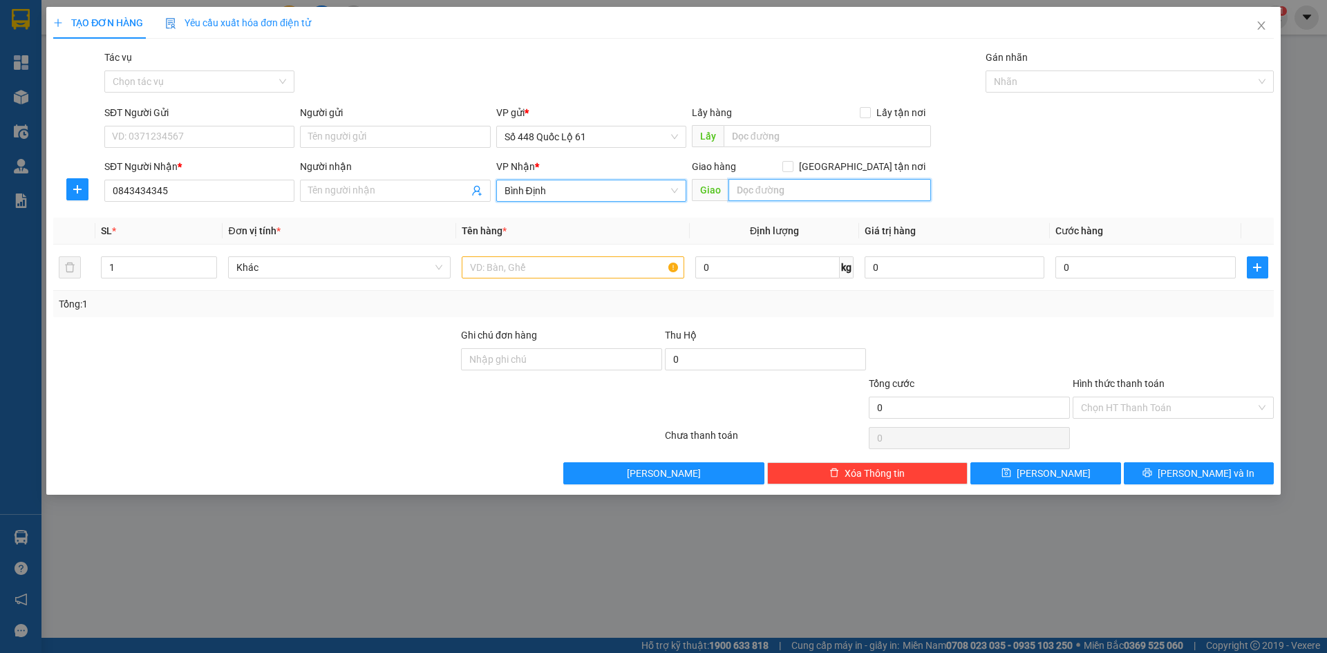
click at [793, 197] on input "text" at bounding box center [829, 190] width 202 height 22
click at [792, 169] on input "[GEOGRAPHIC_DATA] tận nơi" at bounding box center [787, 166] width 10 height 10
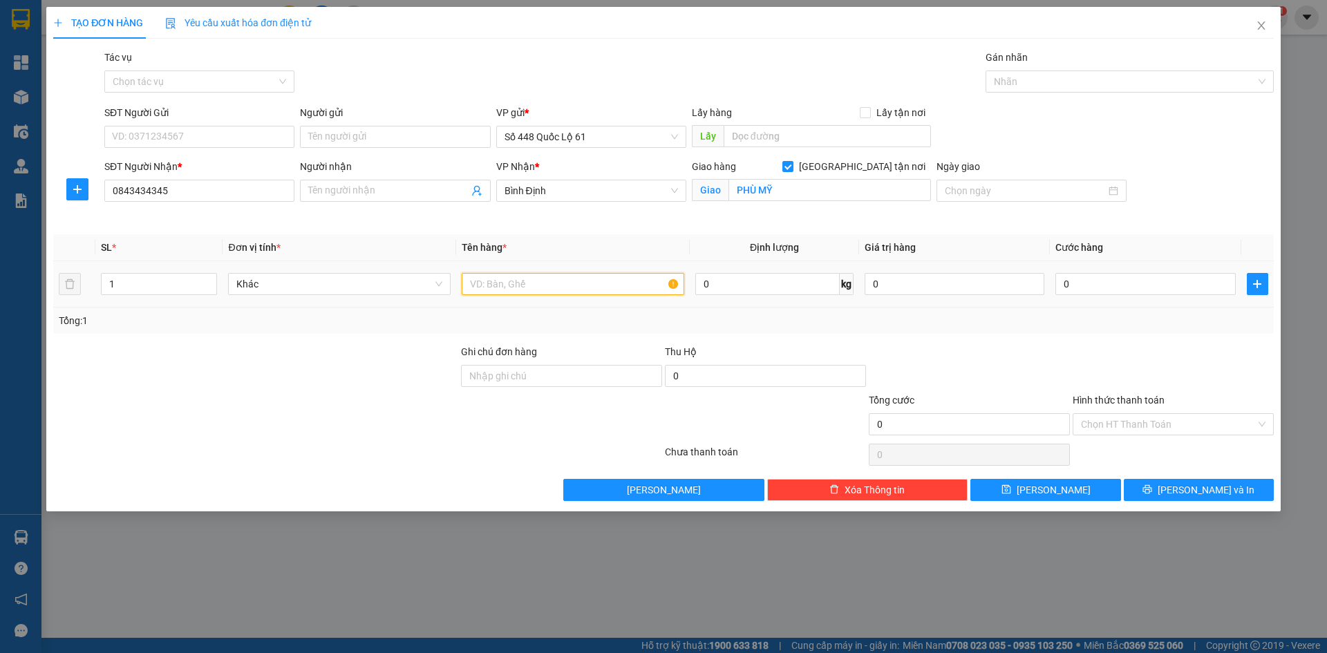
click at [564, 283] on input "text" at bounding box center [573, 284] width 222 height 22
click at [1085, 283] on input "0" at bounding box center [1145, 284] width 180 height 22
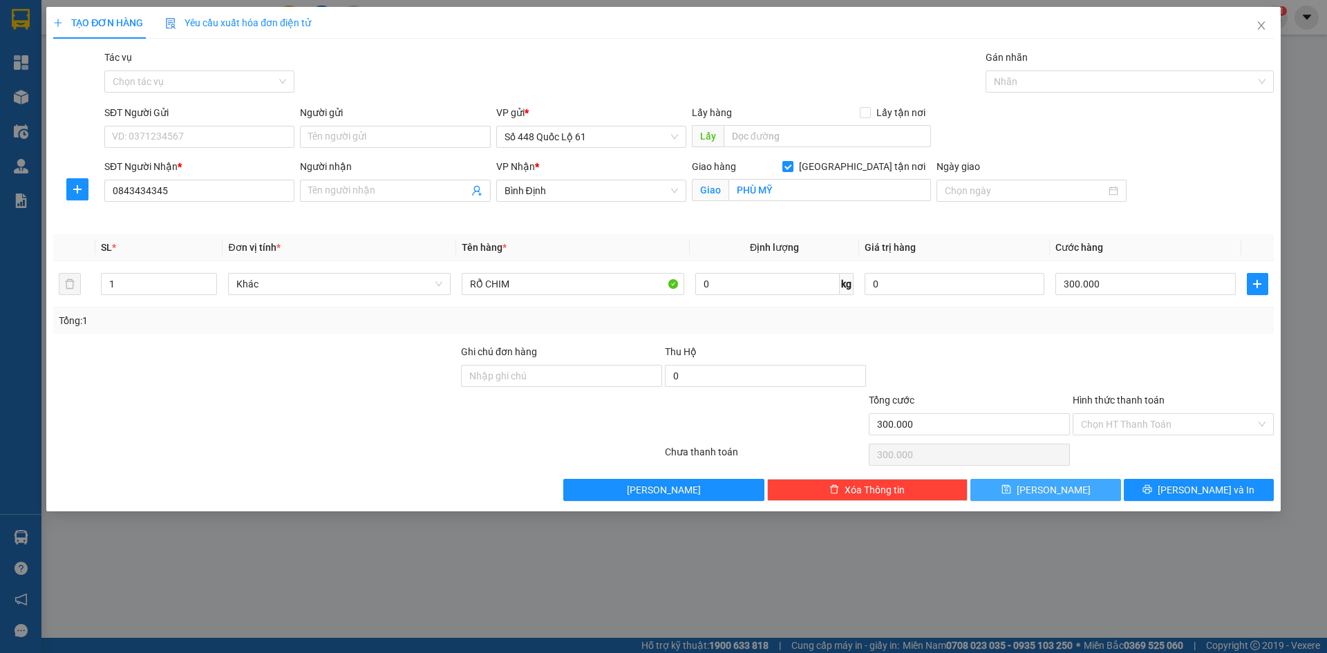
click at [1088, 484] on button "[PERSON_NAME]" at bounding box center [1045, 490] width 150 height 22
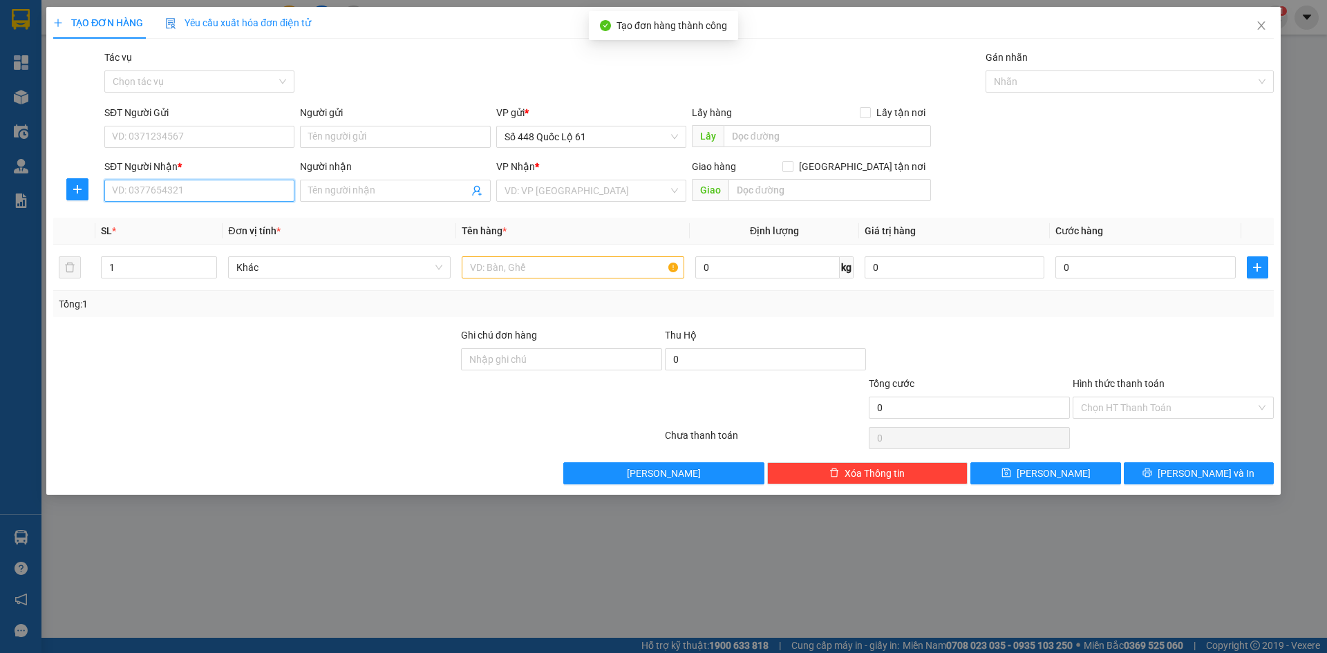
click at [196, 185] on input "SĐT Người Nhận *" at bounding box center [199, 191] width 190 height 22
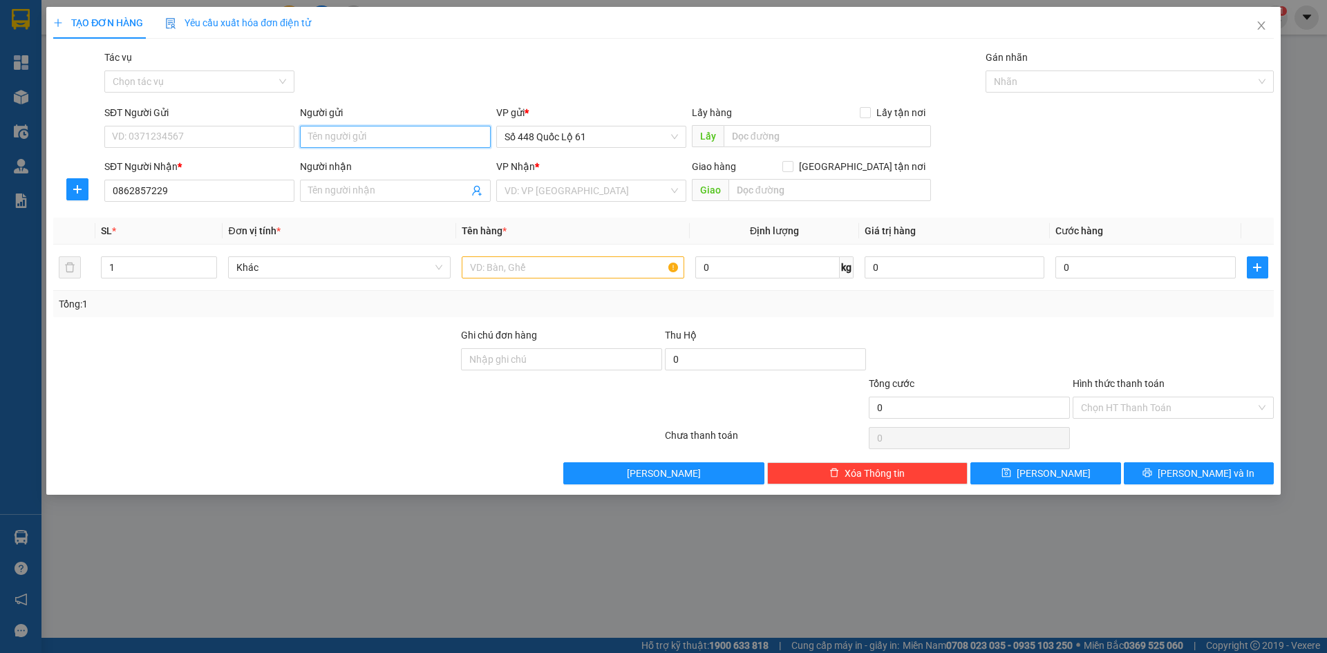
click at [388, 136] on input "Người gửi" at bounding box center [395, 137] width 190 height 22
click at [534, 191] on input "search" at bounding box center [586, 190] width 164 height 21
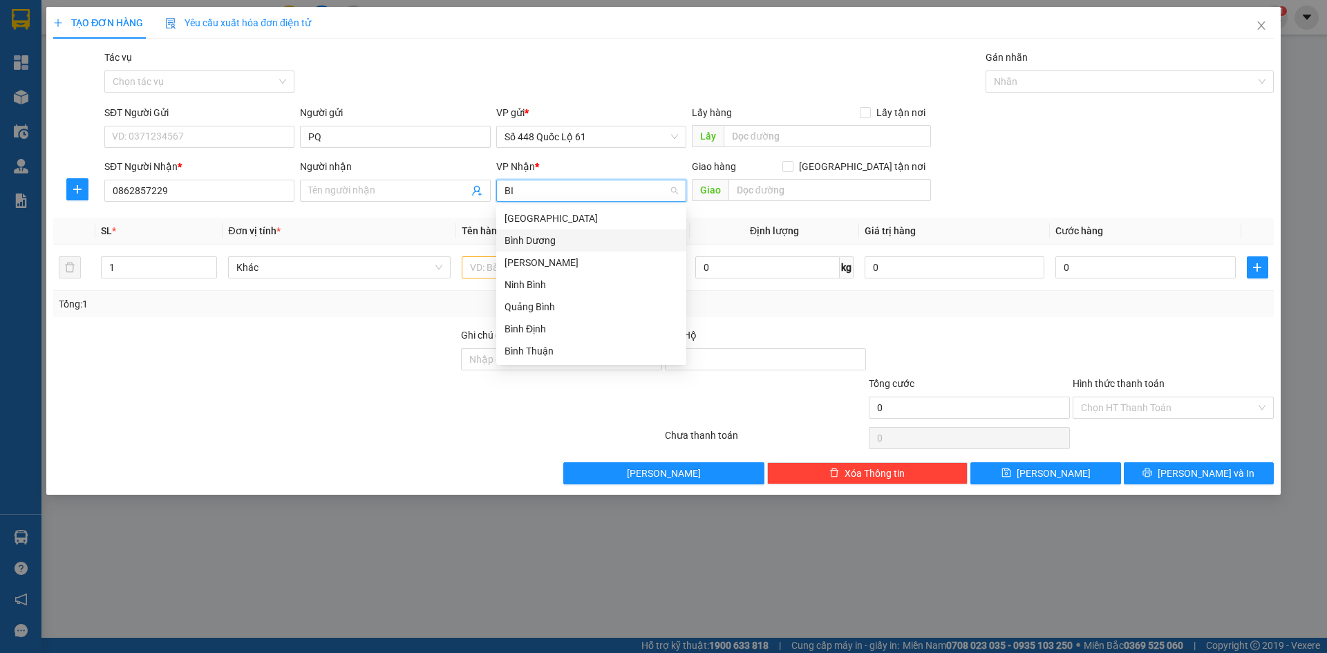
click at [534, 244] on div "Bình Dương" at bounding box center [590, 240] width 173 height 15
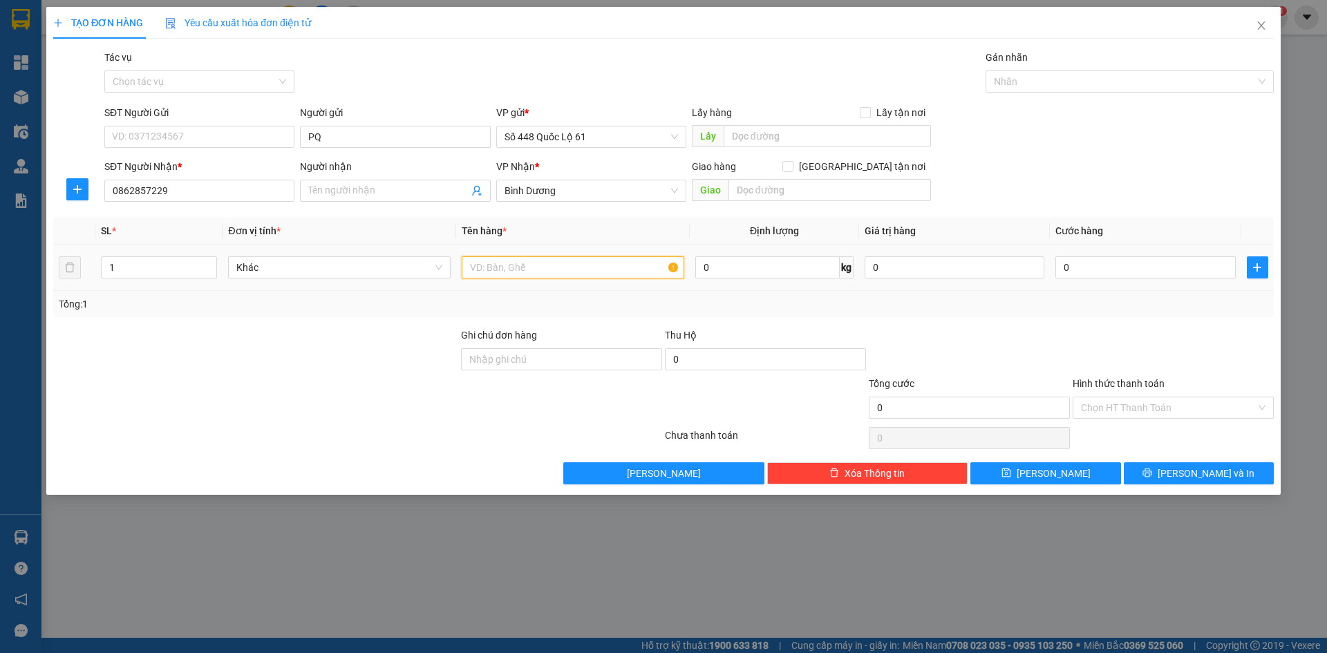
click at [494, 267] on input "text" at bounding box center [573, 267] width 222 height 22
click at [1181, 270] on input "0" at bounding box center [1145, 267] width 180 height 22
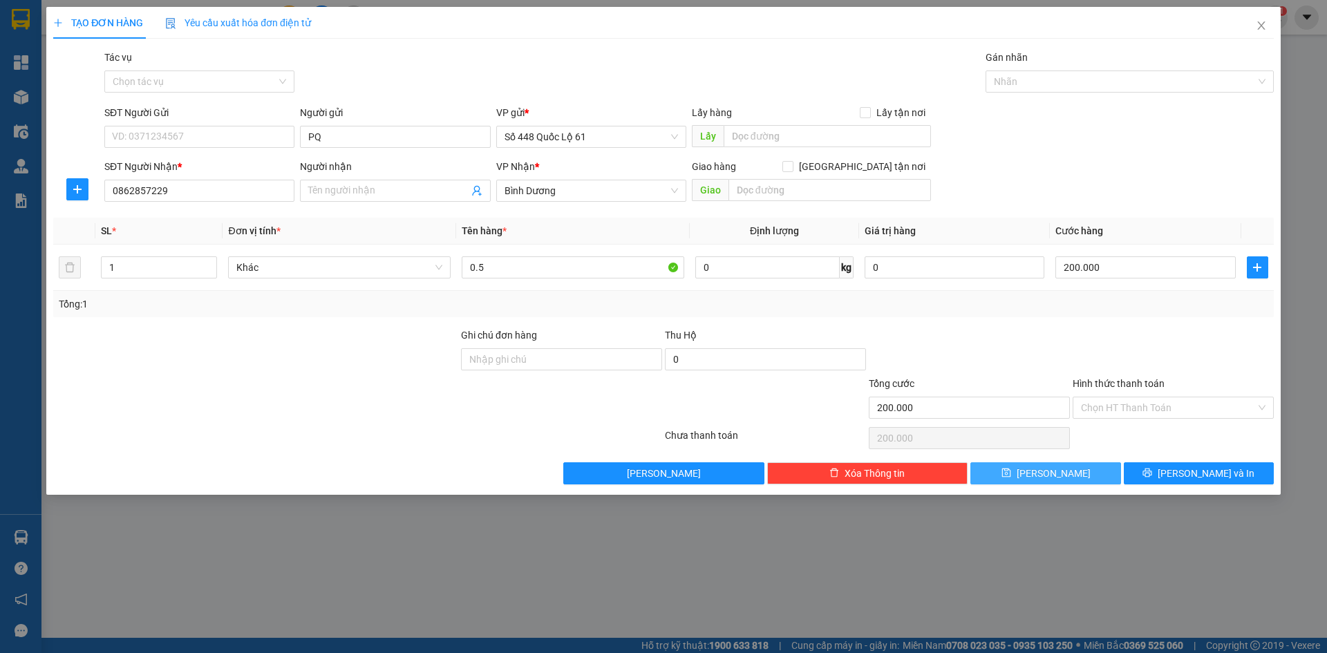
click at [1063, 470] on button "[PERSON_NAME]" at bounding box center [1045, 473] width 150 height 22
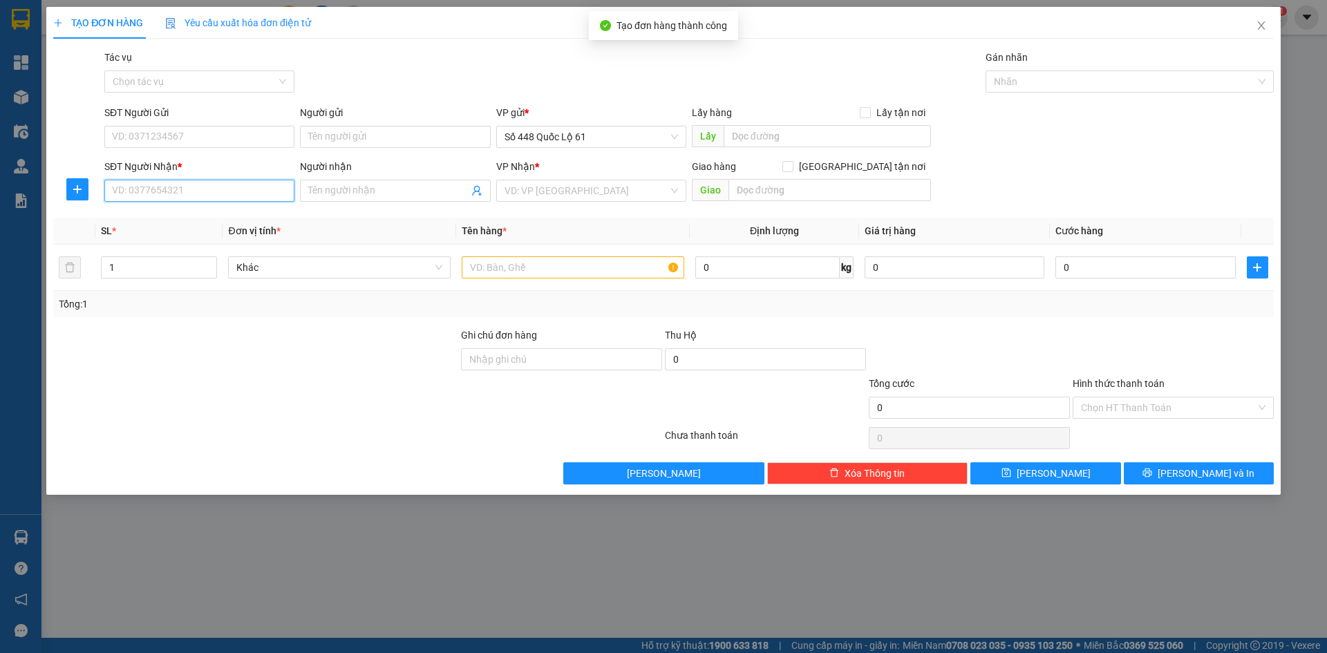
click at [208, 180] on input "SĐT Người Nhận *" at bounding box center [199, 191] width 190 height 22
click at [430, 82] on div "Gói vận chuyển * Tiêu chuẩn Tác vụ Chọn tác vụ Gán nhãn Nhãn" at bounding box center [689, 74] width 1175 height 48
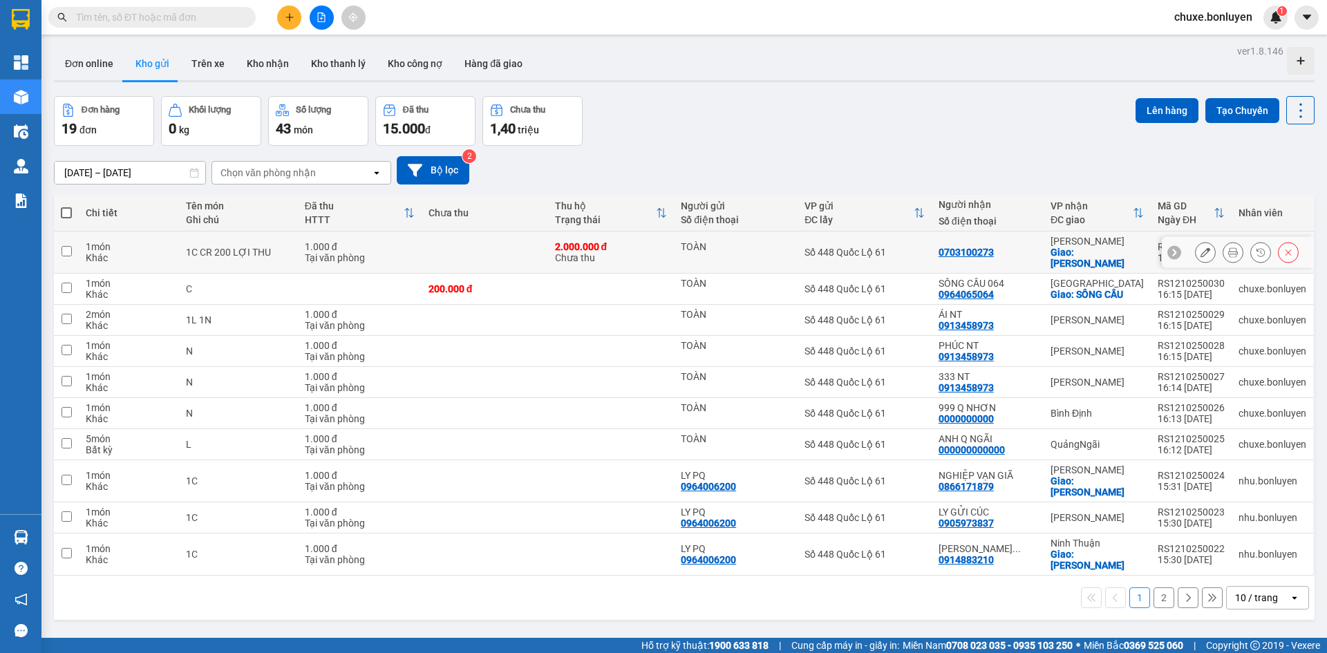
click at [1200, 245] on button at bounding box center [1204, 252] width 19 height 24
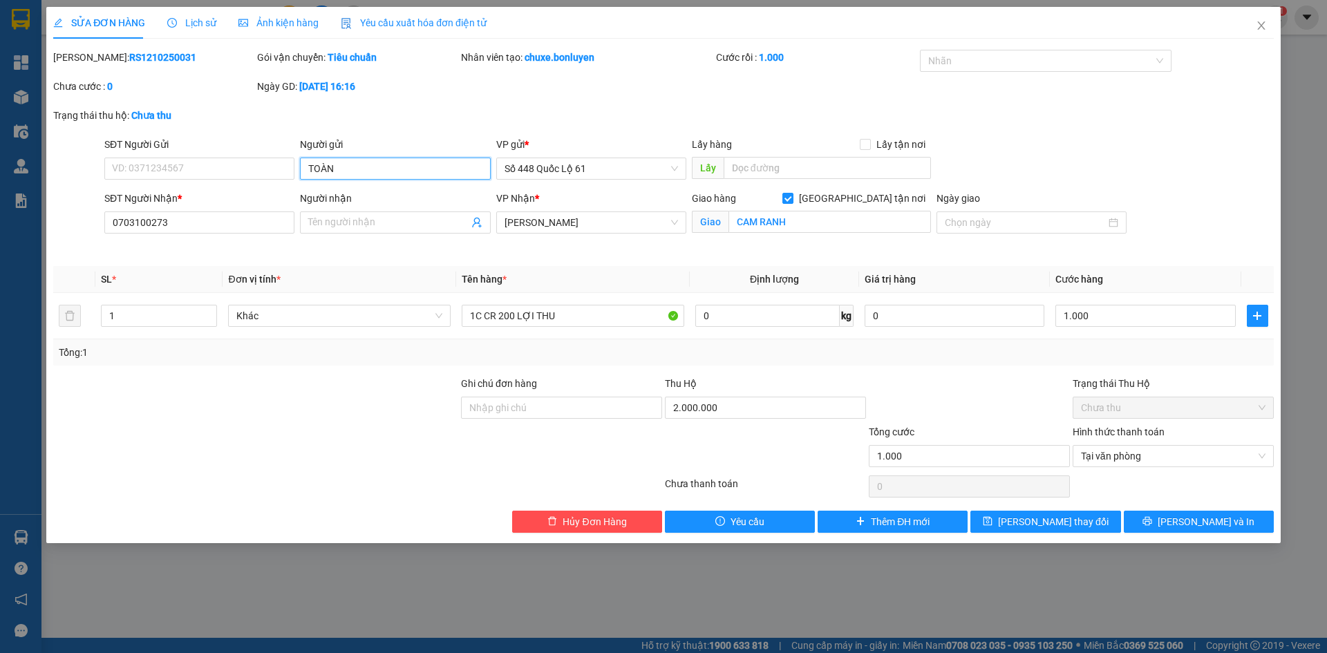
drag, startPoint x: 392, startPoint y: 161, endPoint x: 74, endPoint y: 228, distance: 324.8
click at [74, 228] on form "SĐT Người Gửi VD: 0371234567 Người gửi TOÀN VP gửi * Số 448 Quốc Lộ 61 Lấy hàng…" at bounding box center [663, 196] width 1220 height 119
click at [1036, 524] on span "[PERSON_NAME] thay đổi" at bounding box center [1053, 521] width 111 height 15
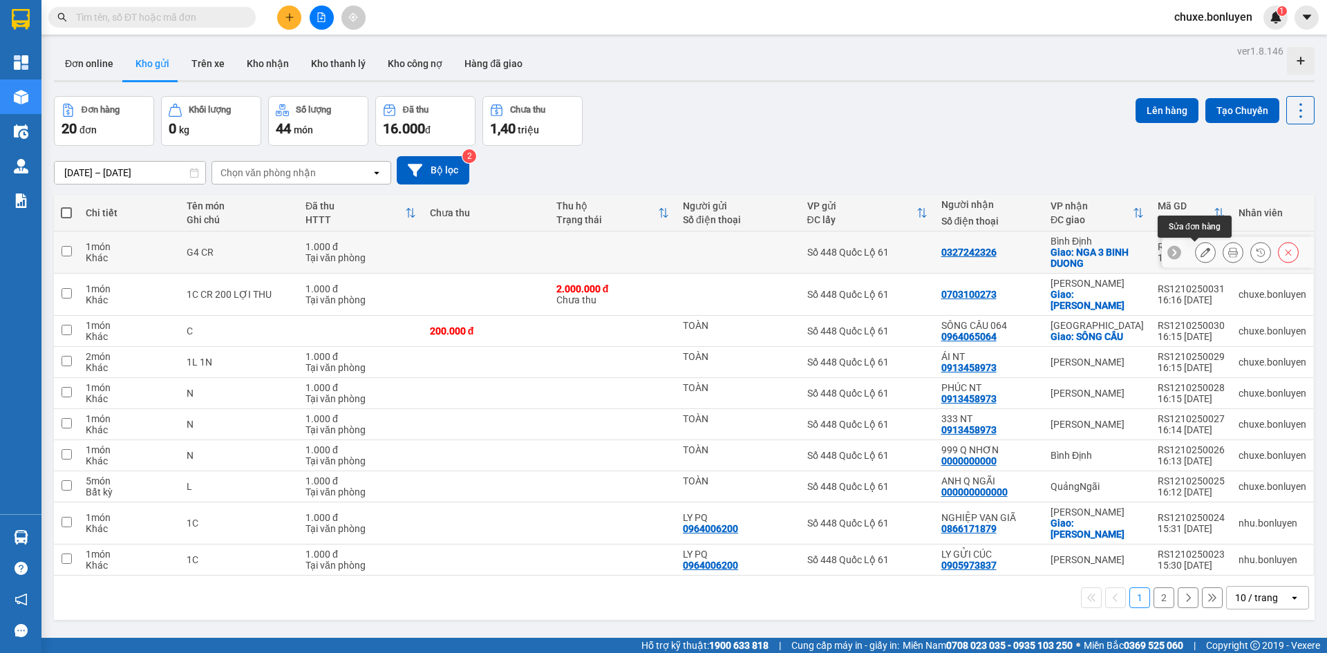
click at [1196, 258] on button at bounding box center [1204, 252] width 19 height 24
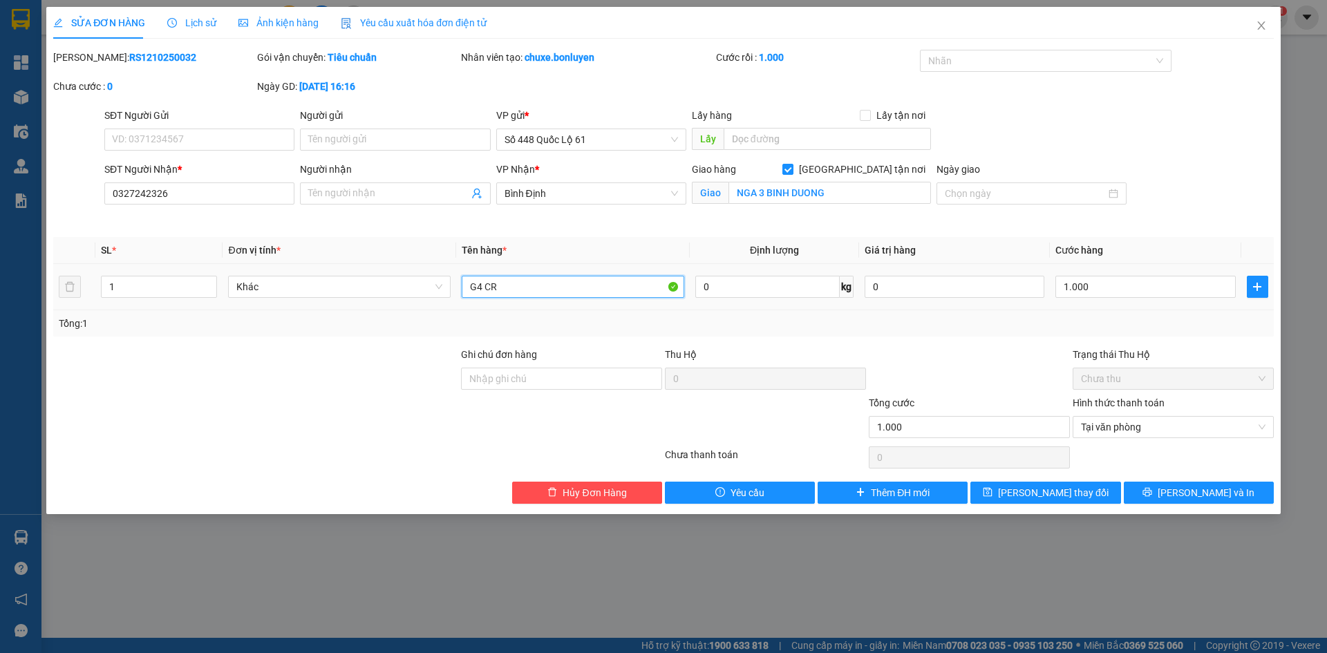
click at [515, 293] on input "G4 CR" at bounding box center [573, 287] width 222 height 22
type input "G4 C+1BALOR"
type input "2"
click at [207, 277] on span "Increase Value" at bounding box center [208, 282] width 15 height 12
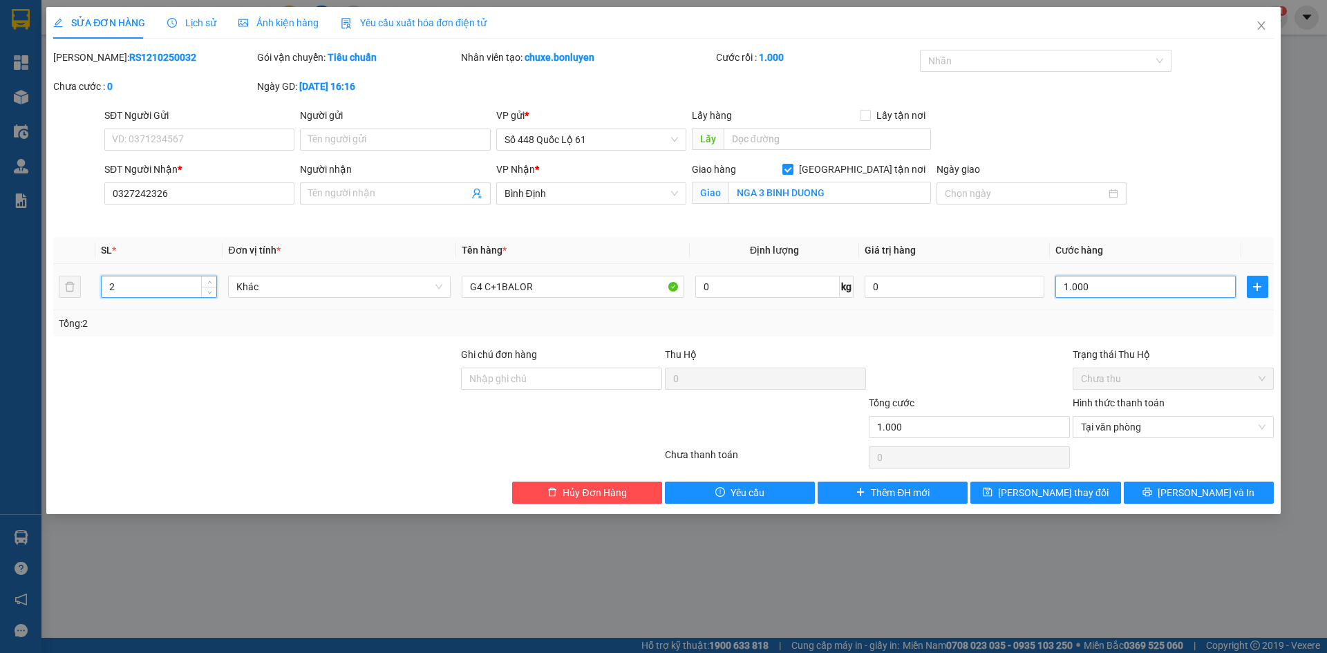
click at [1155, 294] on input "1.000" at bounding box center [1145, 287] width 180 height 22
type input "1"
type input "1.000"
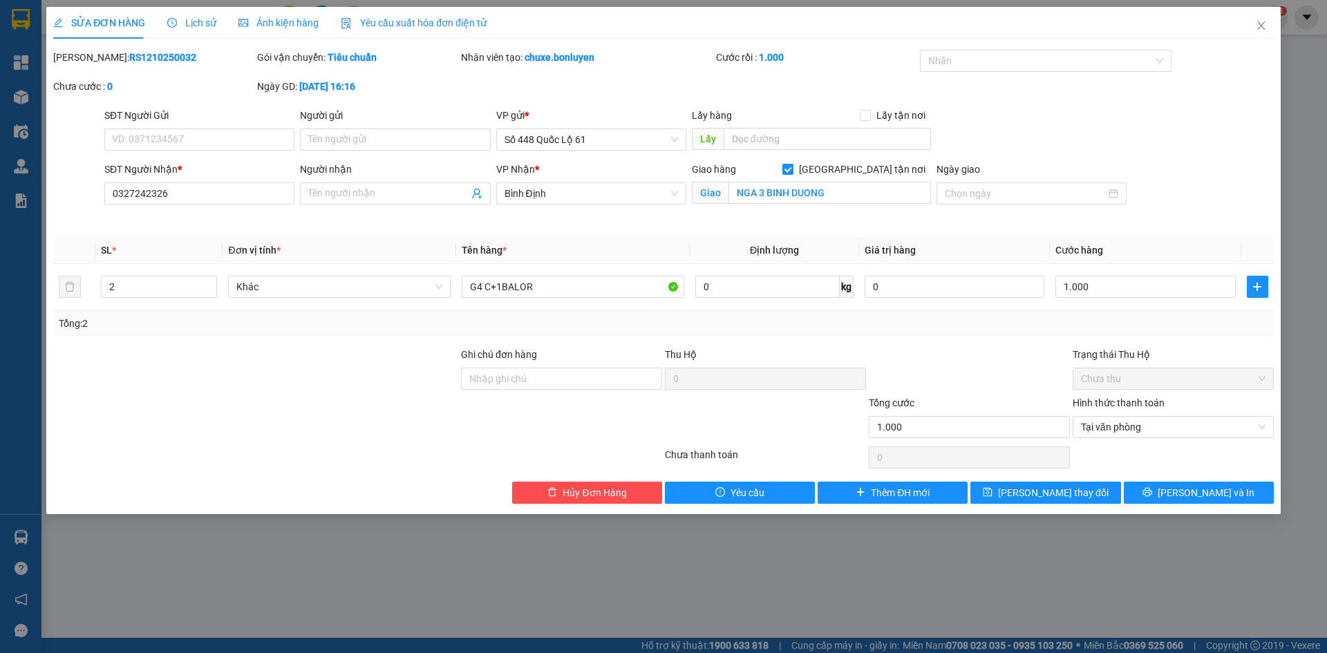
drag, startPoint x: 1121, startPoint y: 345, endPoint x: 1110, endPoint y: 387, distance: 42.9
click at [1121, 348] on div "Total Paid Fee 1.000 Total UnPaid Fee 0 Cash Collection Total Fee Mã ĐH: RS1210…" at bounding box center [663, 277] width 1220 height 454
click at [1079, 497] on span "[PERSON_NAME] thay đổi" at bounding box center [1053, 492] width 111 height 15
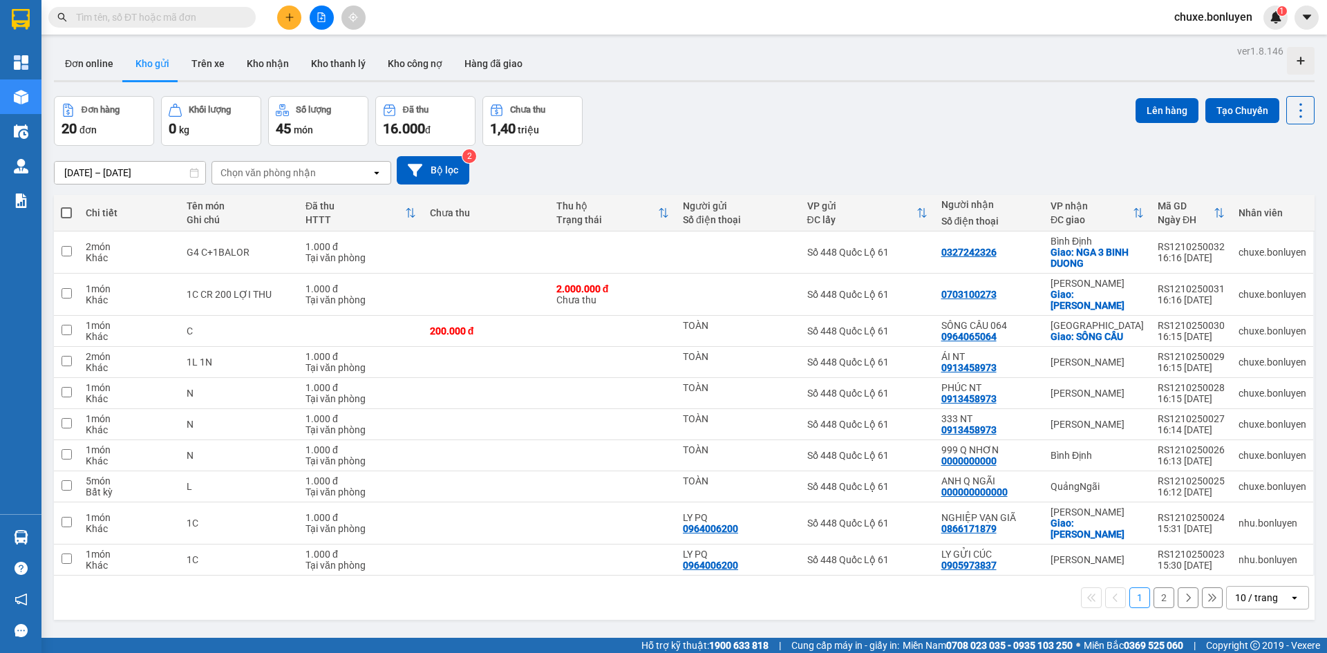
click at [1263, 591] on div "10 / trang" at bounding box center [1256, 598] width 43 height 14
drag, startPoint x: 1260, startPoint y: 549, endPoint x: 1227, endPoint y: 525, distance: 40.1
click at [1261, 549] on span "100 / trang" at bounding box center [1251, 545] width 50 height 14
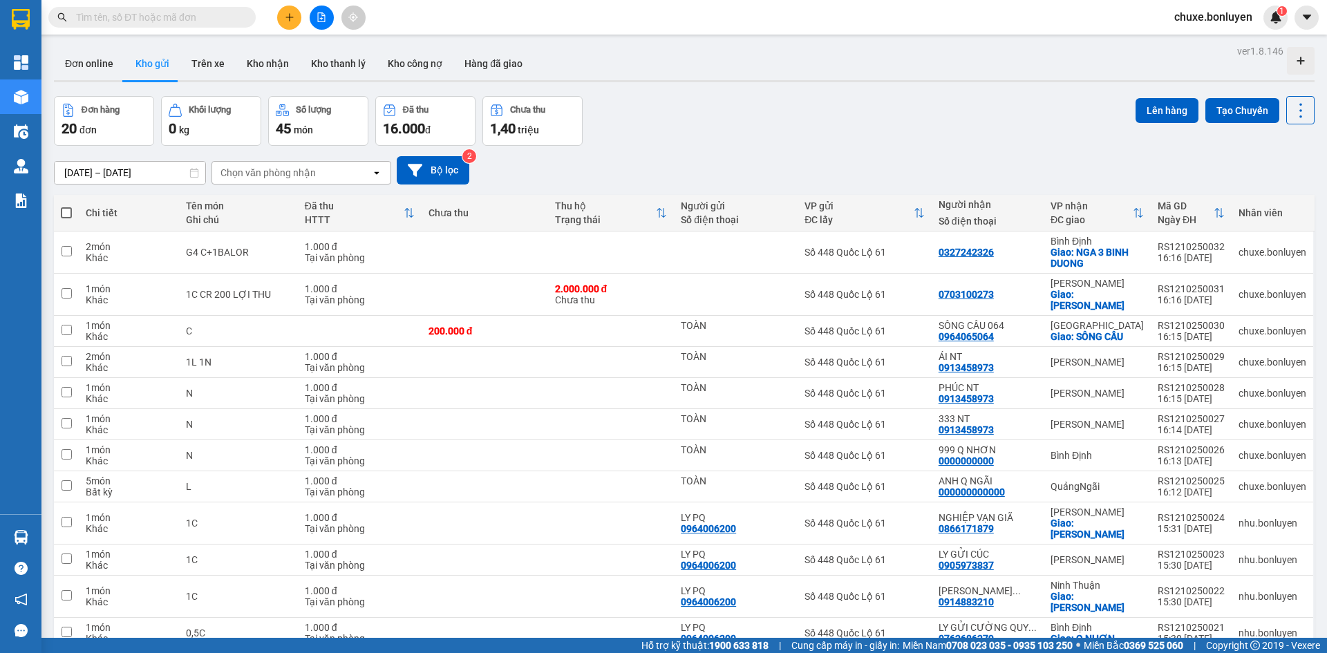
click at [69, 215] on span at bounding box center [66, 212] width 11 height 11
click at [66, 206] on input "checkbox" at bounding box center [66, 206] width 0 height 0
checkbox input "true"
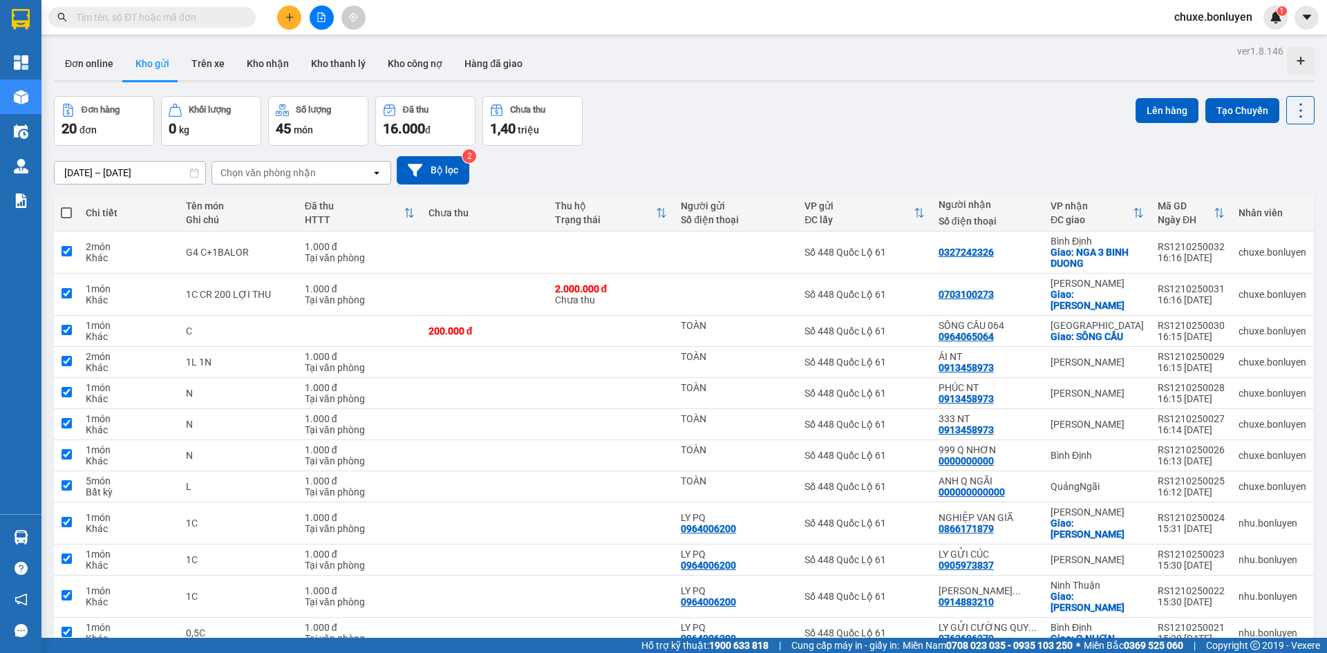
checkbox input "true"
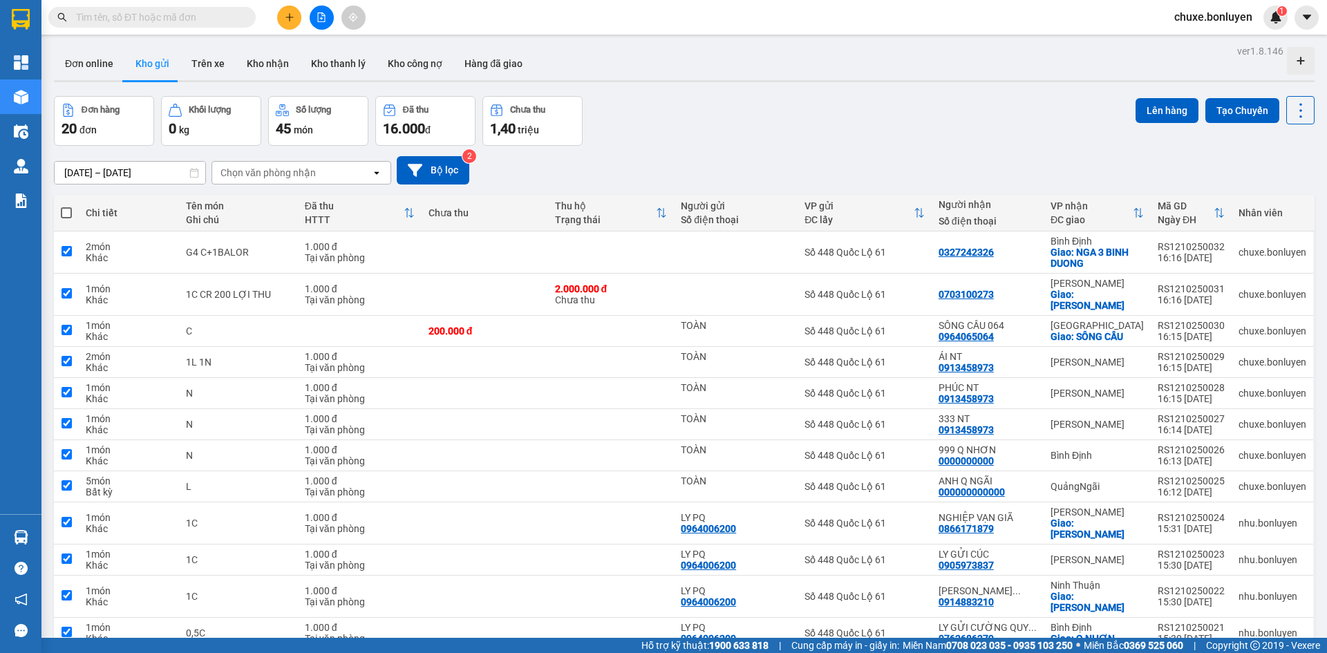
checkbox input "true"
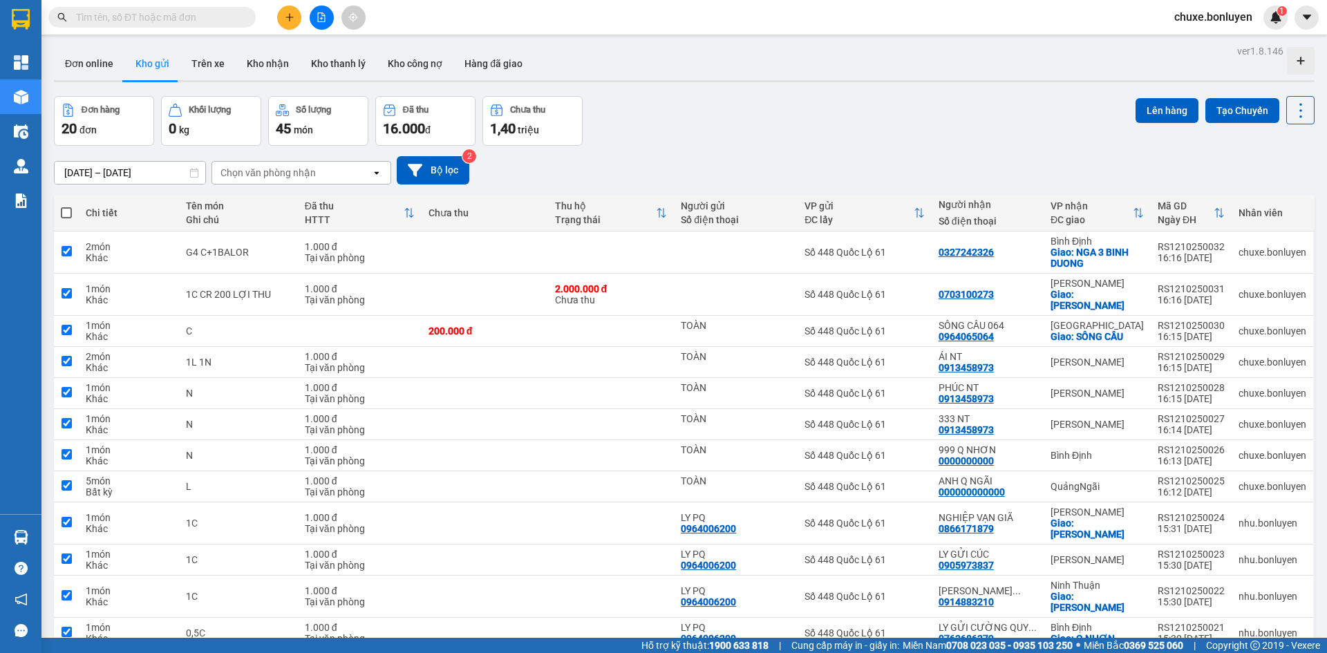
checkbox input "true"
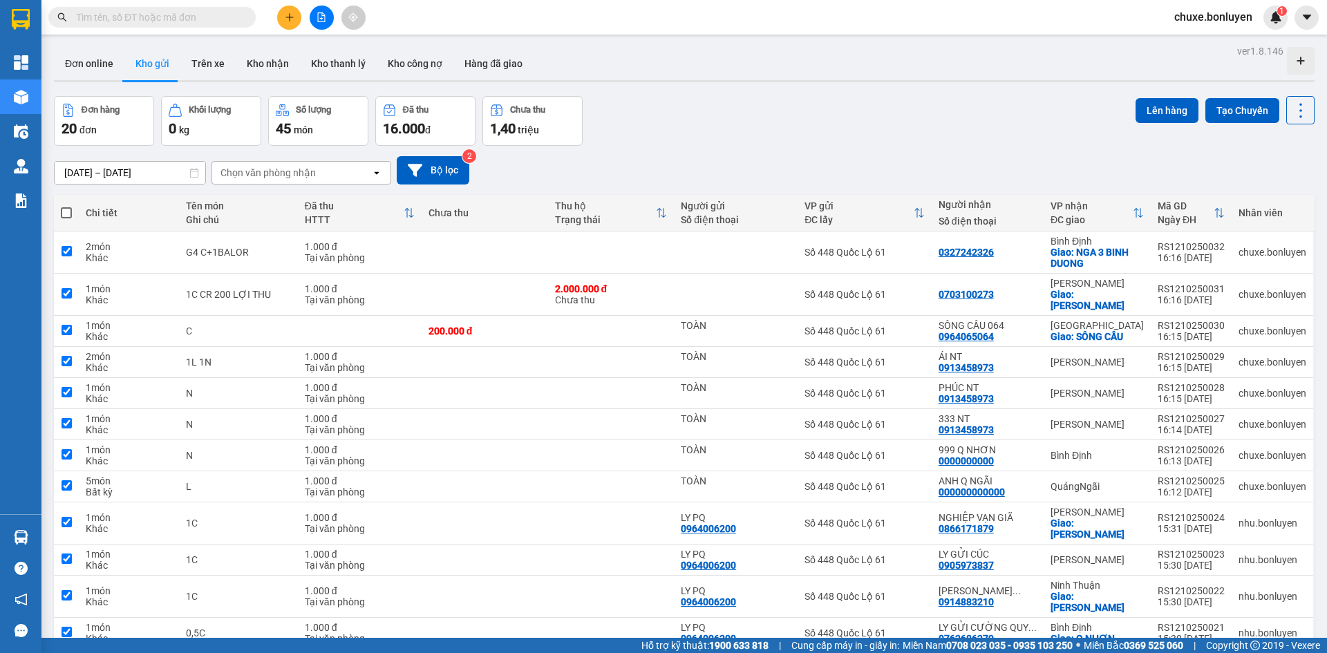
checkbox input "true"
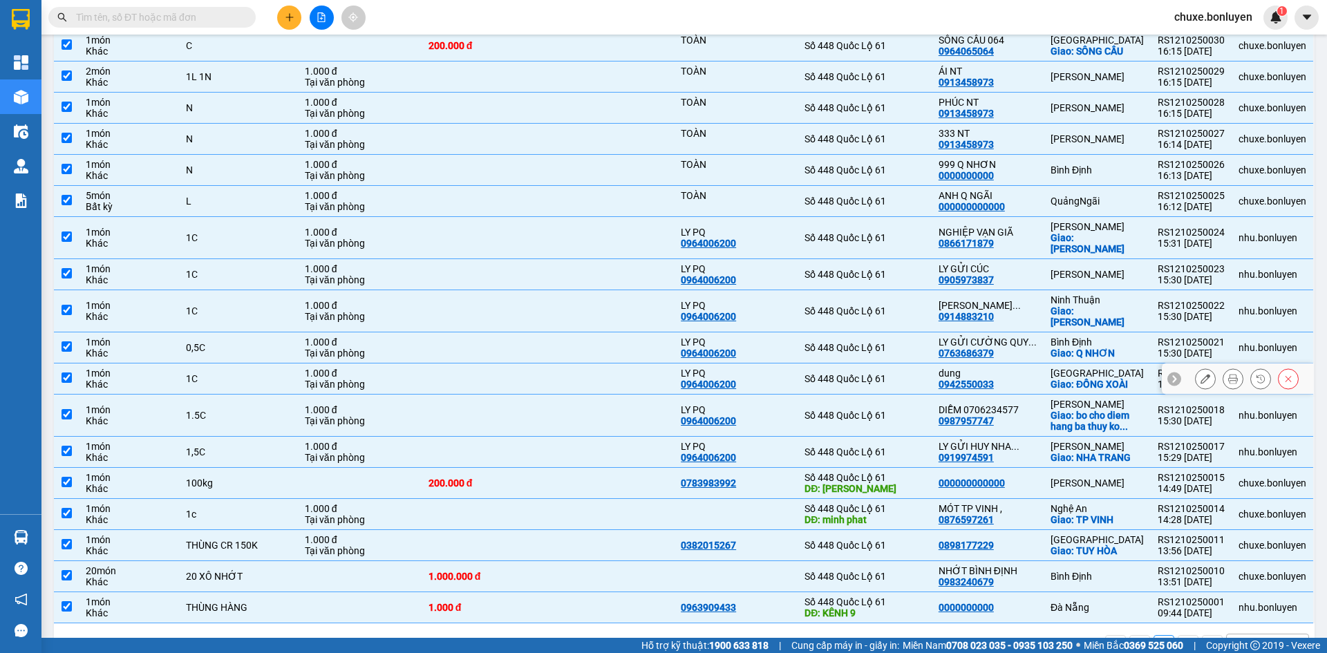
scroll to position [294, 0]
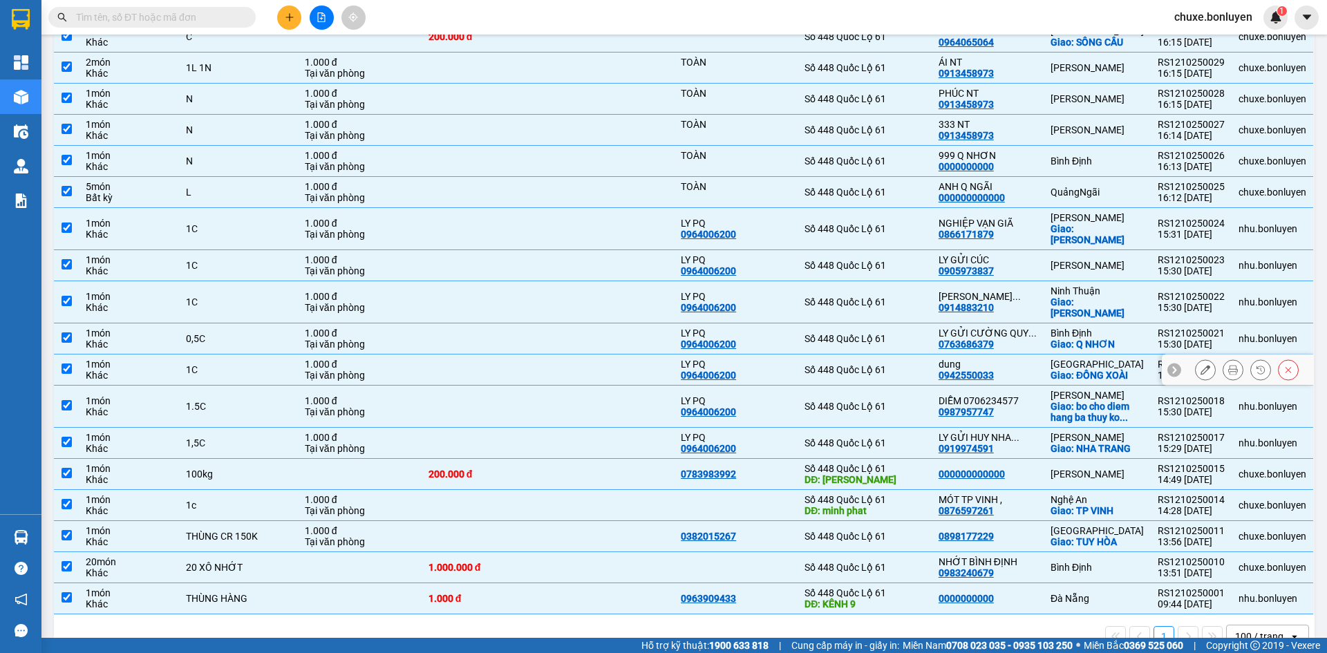
click at [916, 364] on div "Số 448 Quốc Lộ 61" at bounding box center [864, 369] width 120 height 11
checkbox input "false"
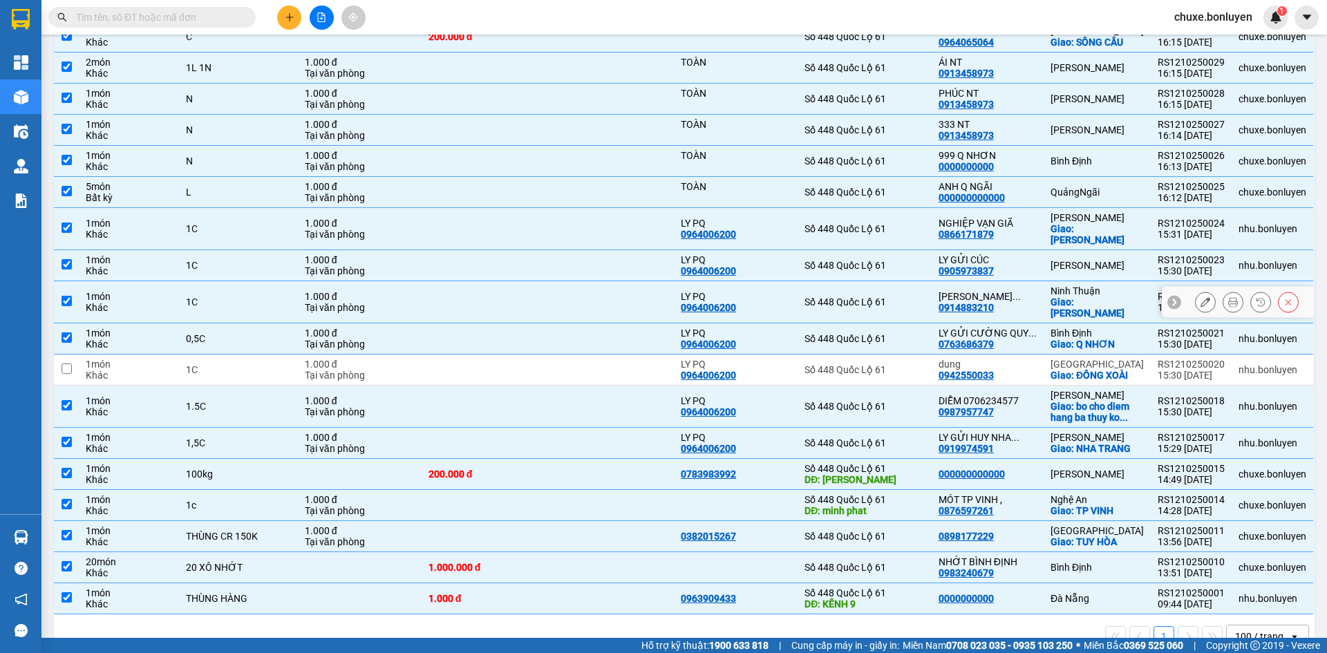
click at [1054, 285] on div "Ninh Thuận" at bounding box center [1096, 290] width 93 height 11
checkbox input "false"
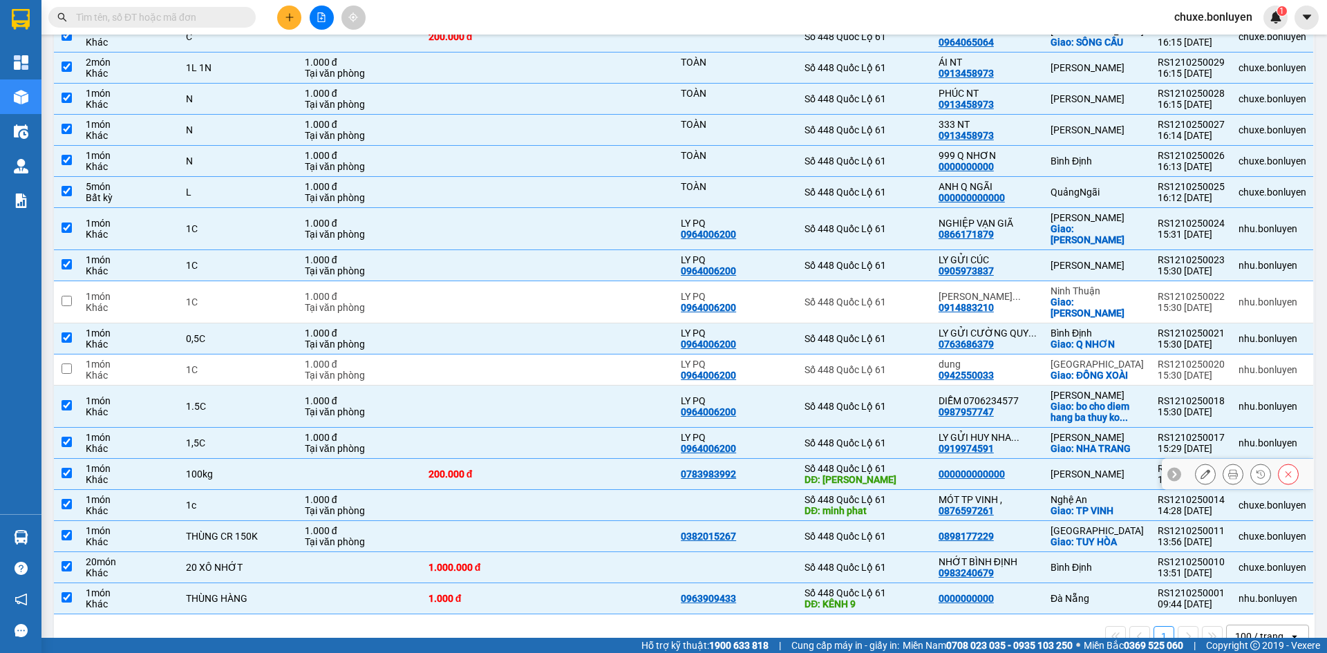
drag, startPoint x: 1014, startPoint y: 441, endPoint x: 1012, endPoint y: 454, distance: 12.6
click at [1014, 468] on div "000000000000" at bounding box center [987, 473] width 98 height 11
checkbox input "false"
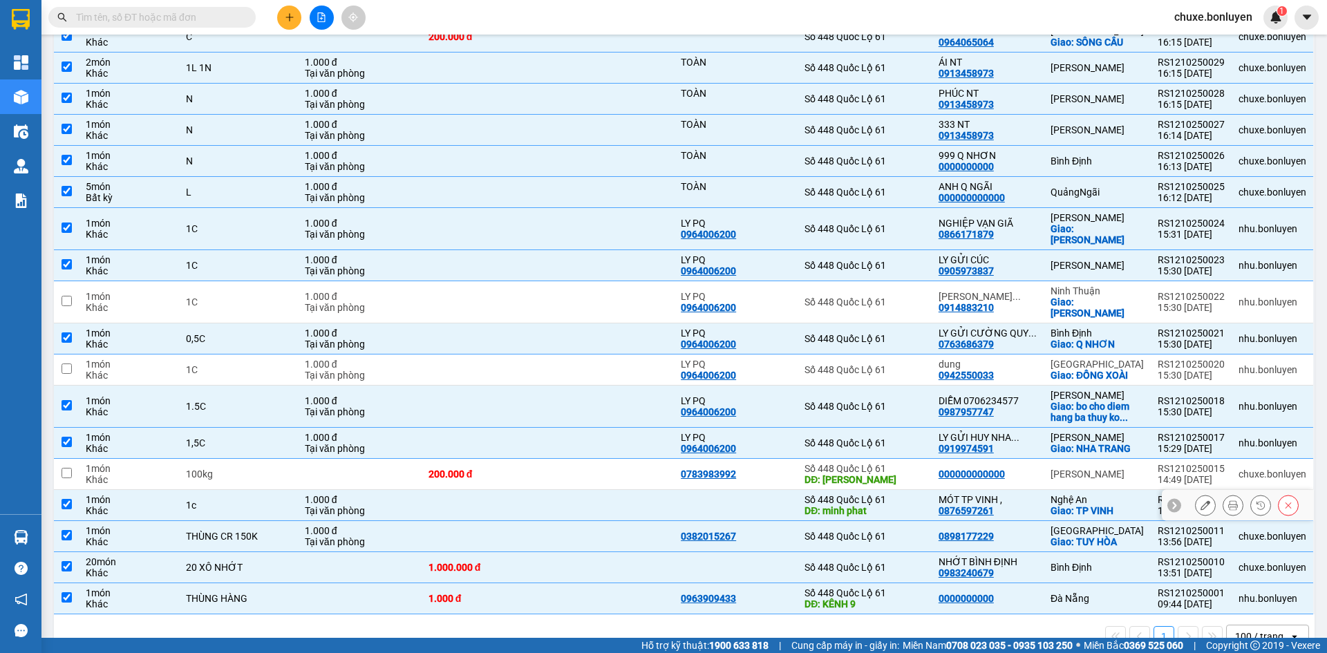
click at [1005, 490] on td "MÓT TP VINH , 0876597261" at bounding box center [987, 505] width 112 height 31
checkbox input "false"
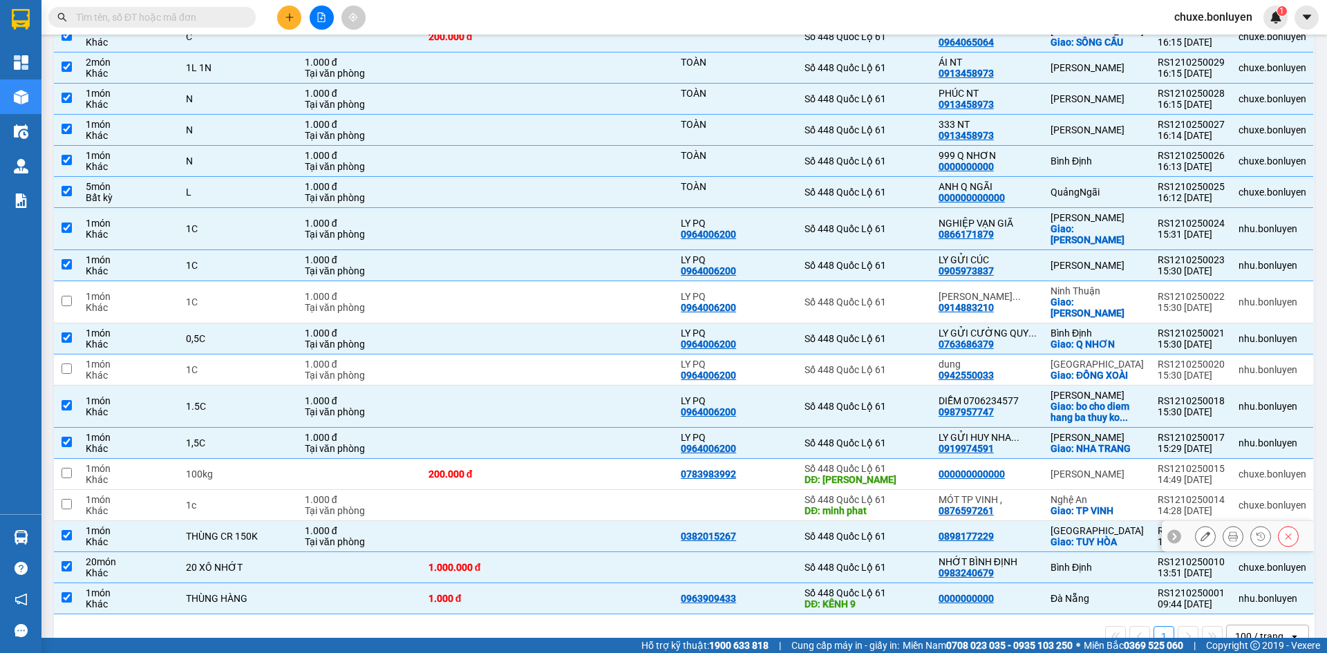
click at [1006, 531] on div "0898177229" at bounding box center [987, 536] width 98 height 11
checkbox input "false"
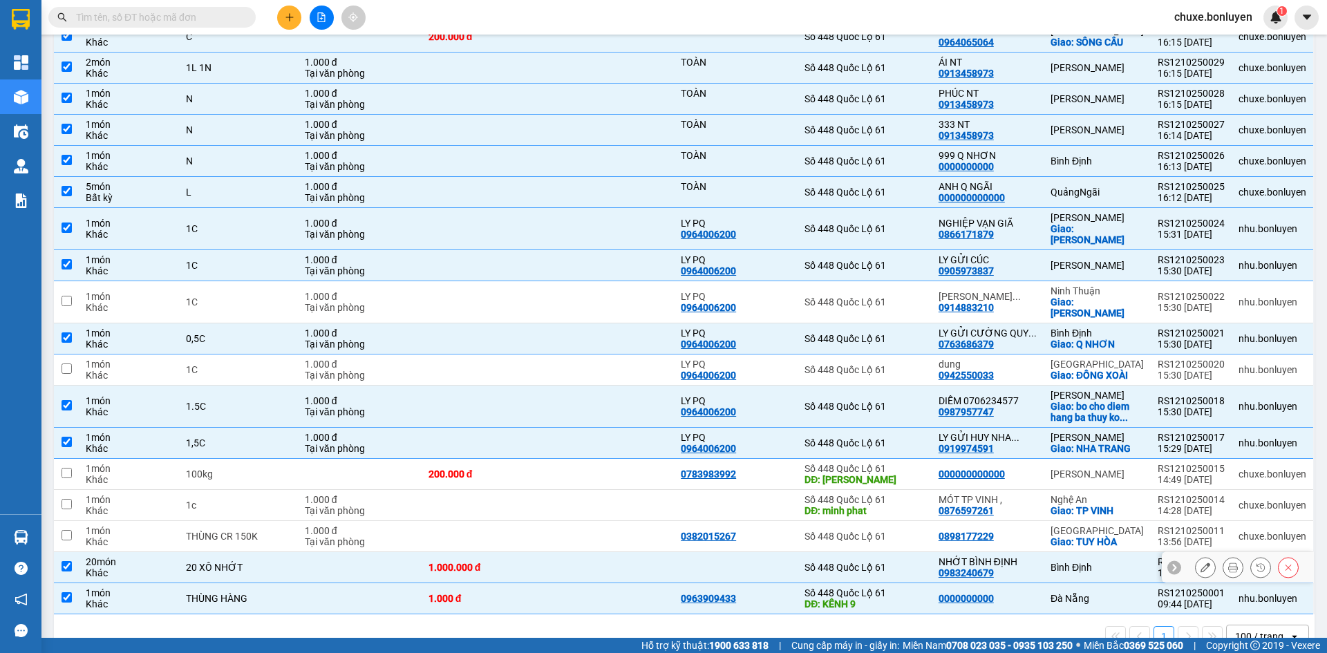
click at [1009, 556] on div "NHỚT BÌNH ĐỊNH 0983240679" at bounding box center [987, 567] width 98 height 22
checkbox input "false"
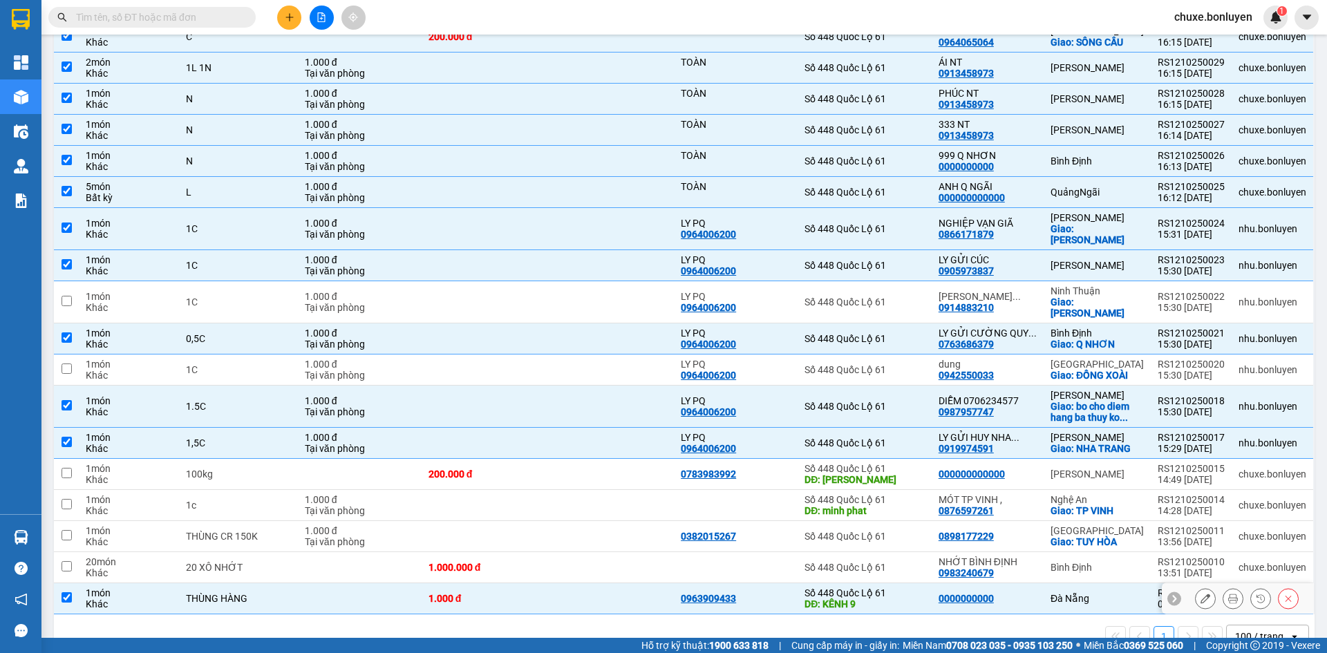
click at [1023, 593] on div "0000000000" at bounding box center [987, 598] width 98 height 11
checkbox input "false"
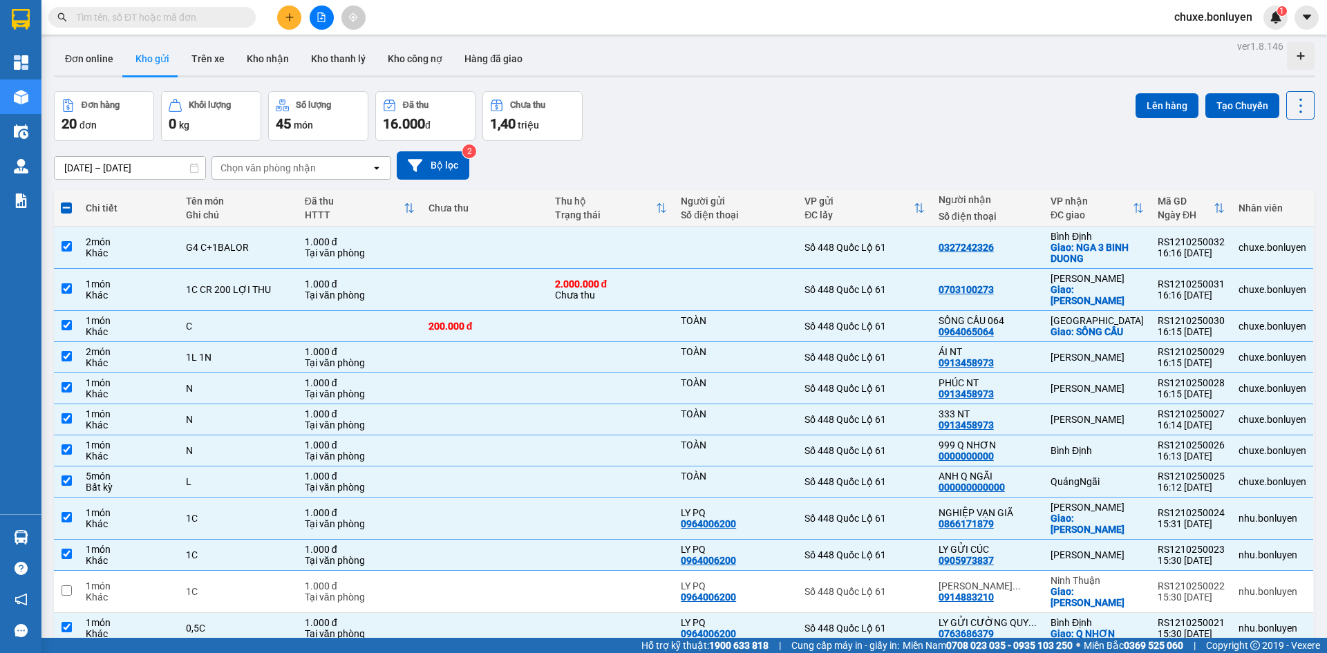
scroll to position [0, 0]
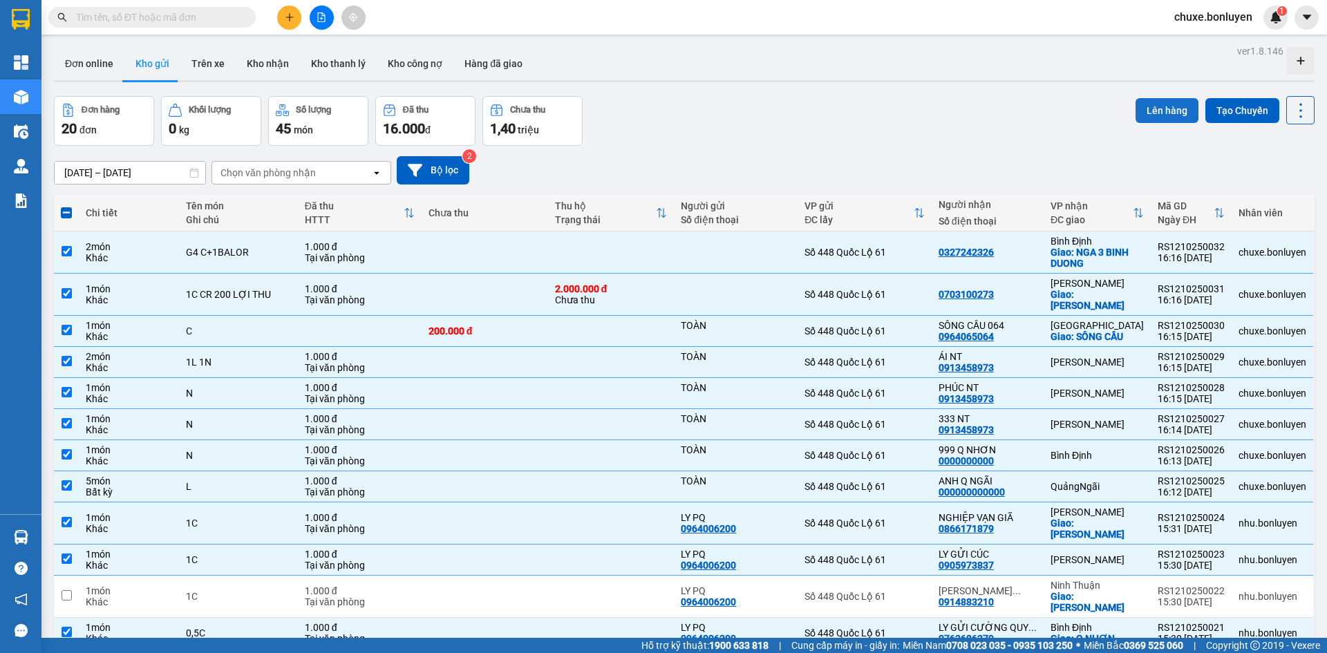
click at [1147, 116] on button "Lên hàng" at bounding box center [1166, 110] width 63 height 25
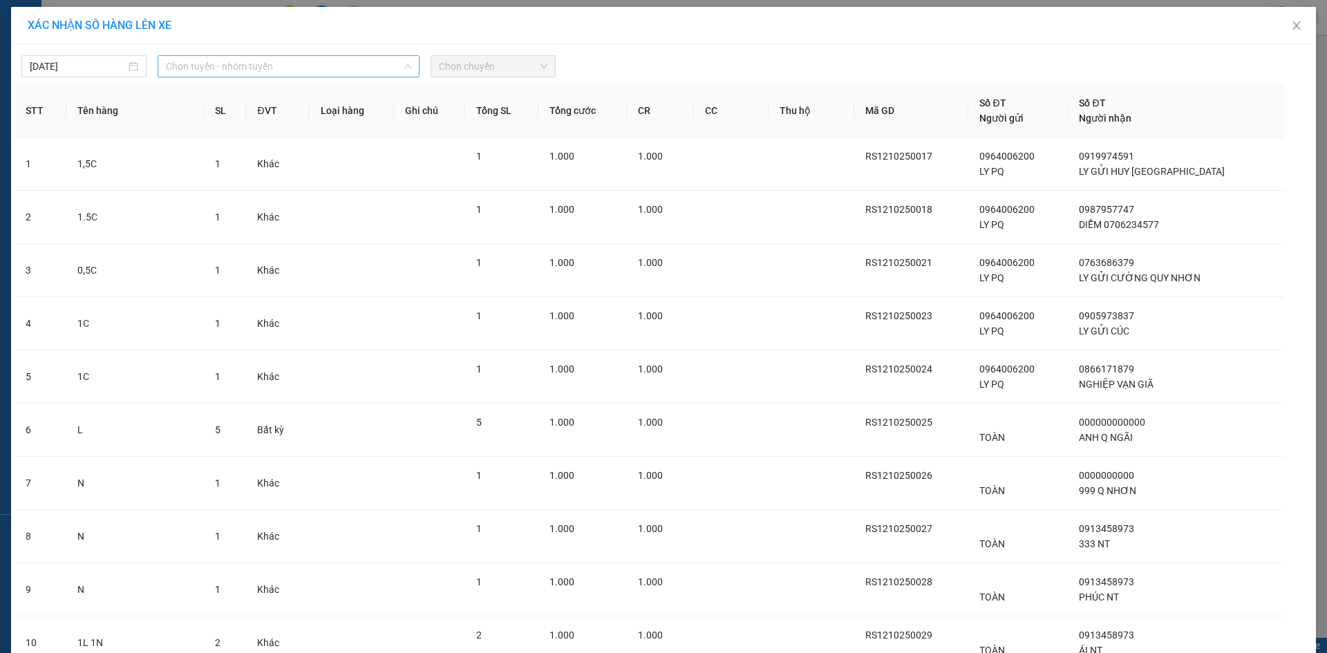
click at [187, 61] on span "Chọn tuyến - nhóm tuyến" at bounding box center [288, 66] width 245 height 21
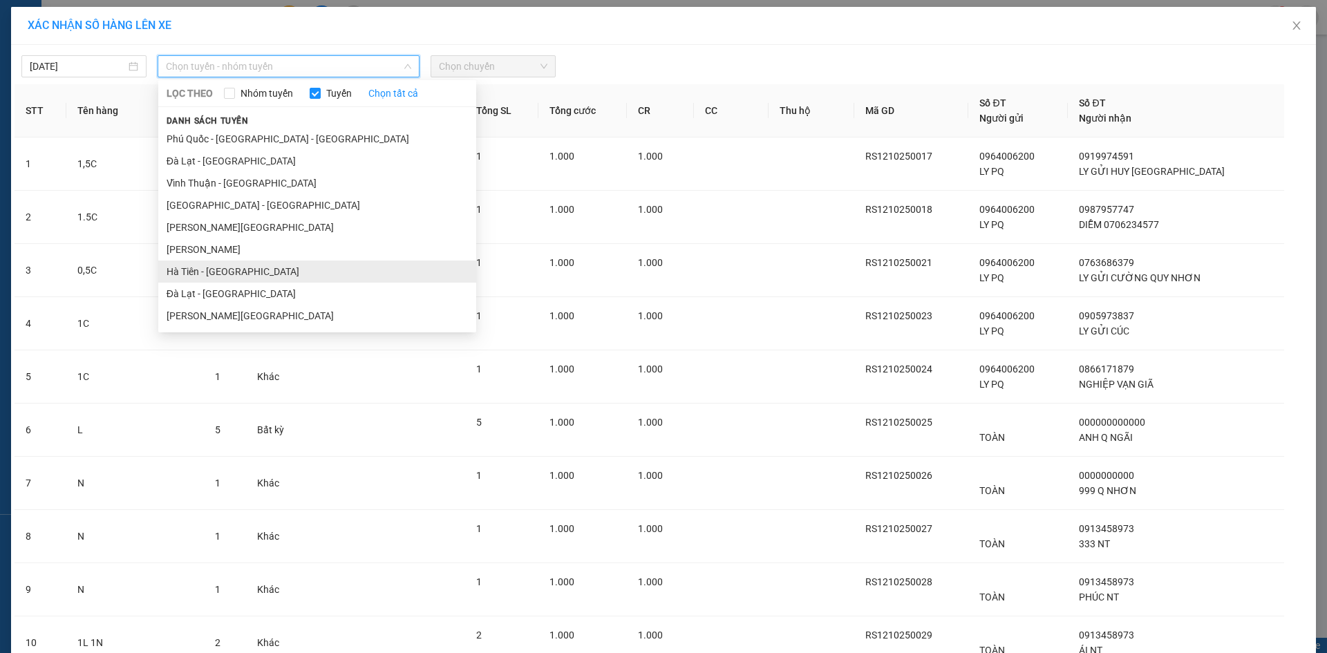
click at [207, 270] on li "Hà Tiên - Đà Nẵng" at bounding box center [317, 271] width 318 height 22
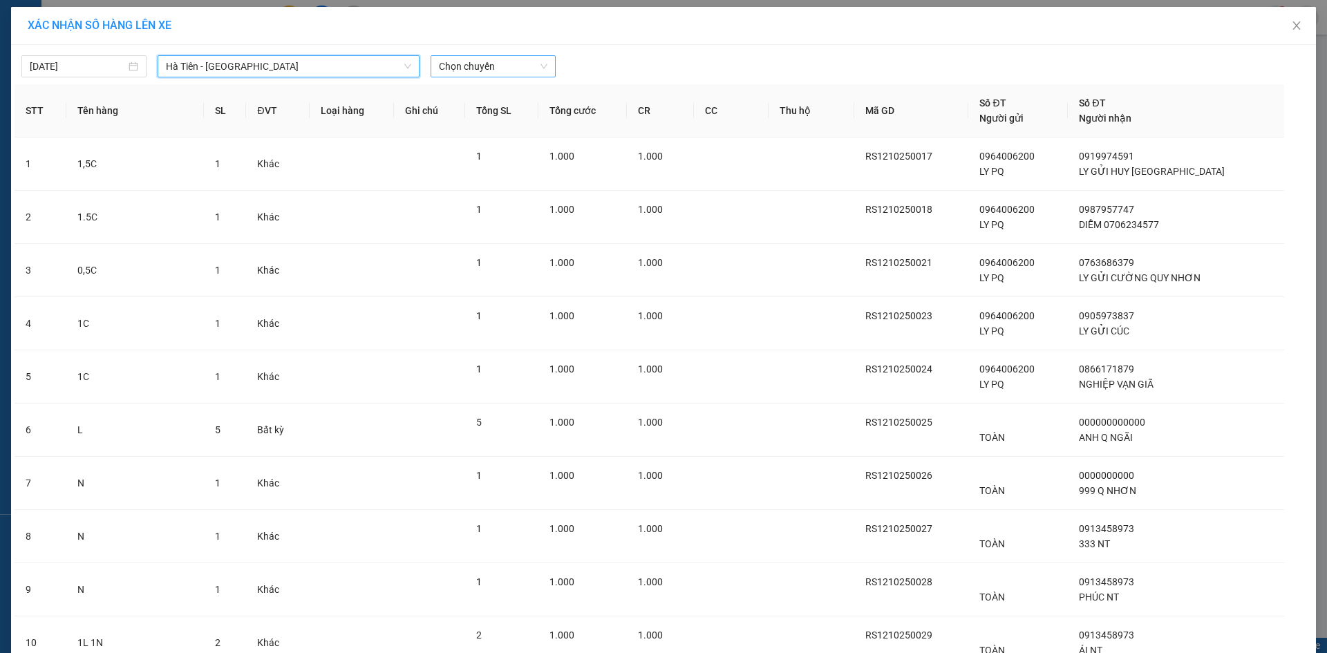
click at [479, 61] on span "Chọn chuyến" at bounding box center [493, 66] width 108 height 21
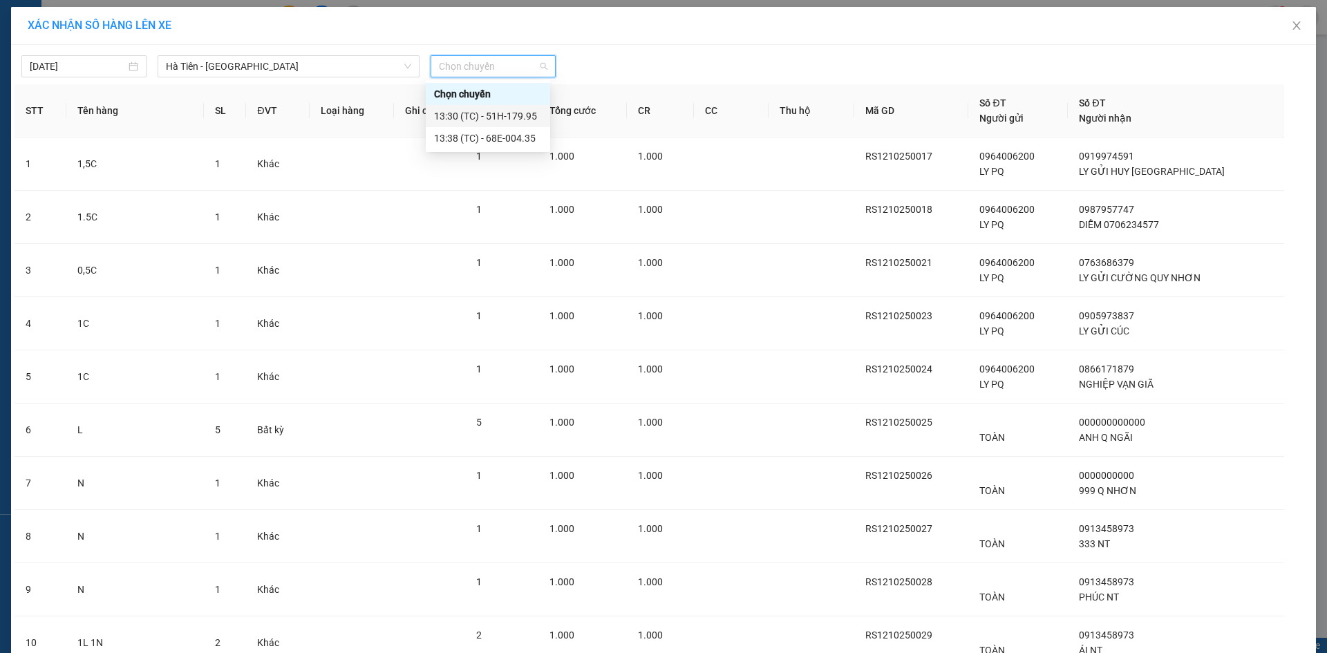
click at [493, 111] on div "13:30 (TC) - 51H-179.95" at bounding box center [488, 115] width 108 height 15
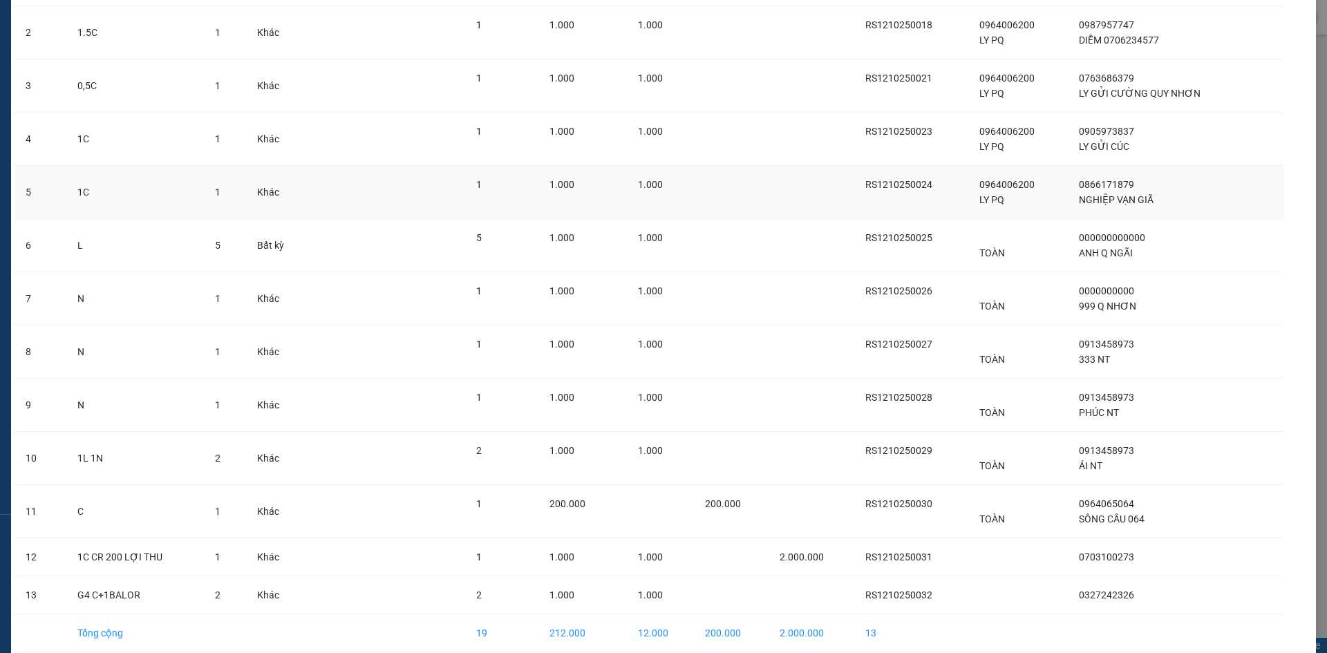
scroll to position [255, 0]
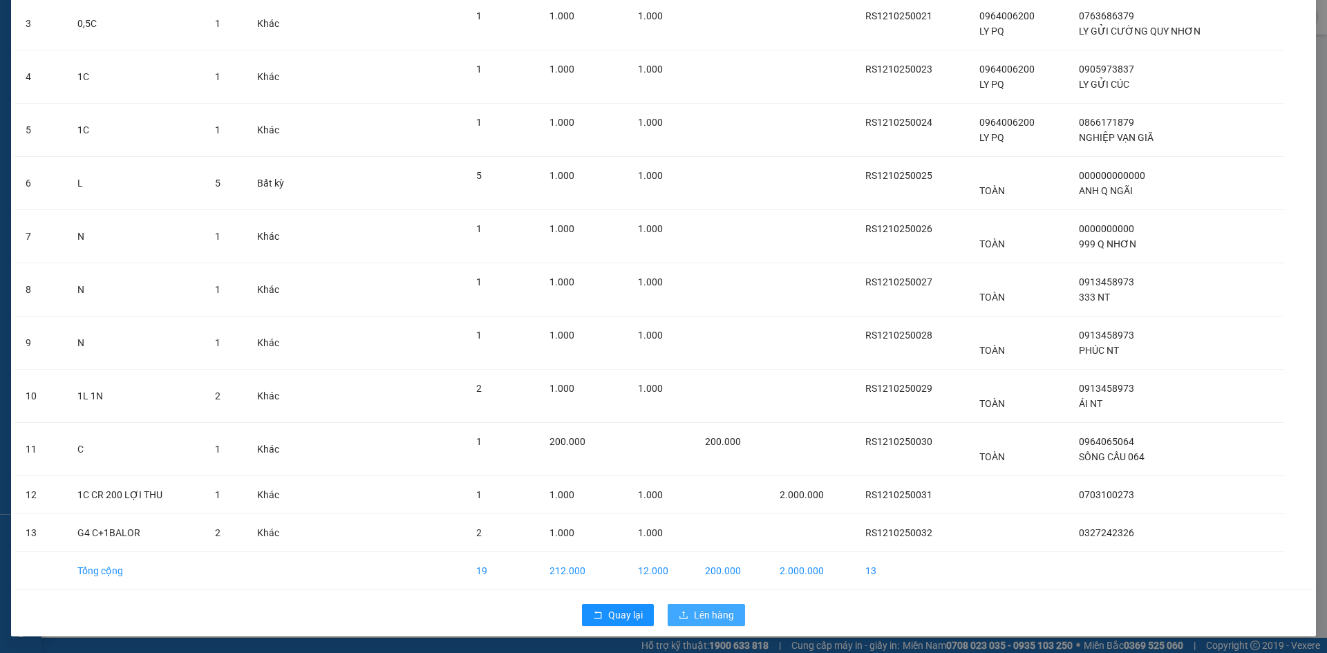
click at [711, 621] on span "Lên hàng" at bounding box center [714, 614] width 40 height 15
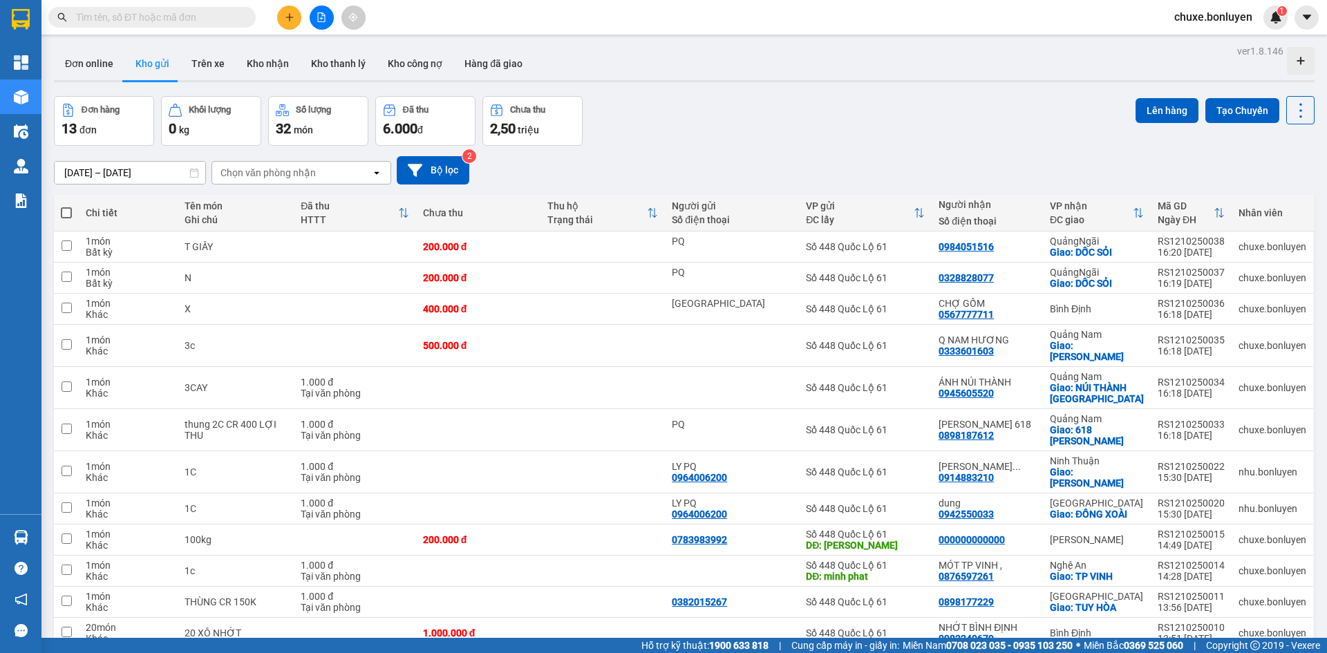
click at [63, 210] on span at bounding box center [66, 212] width 11 height 11
click at [66, 206] on input "checkbox" at bounding box center [66, 206] width 0 height 0
checkbox input "true"
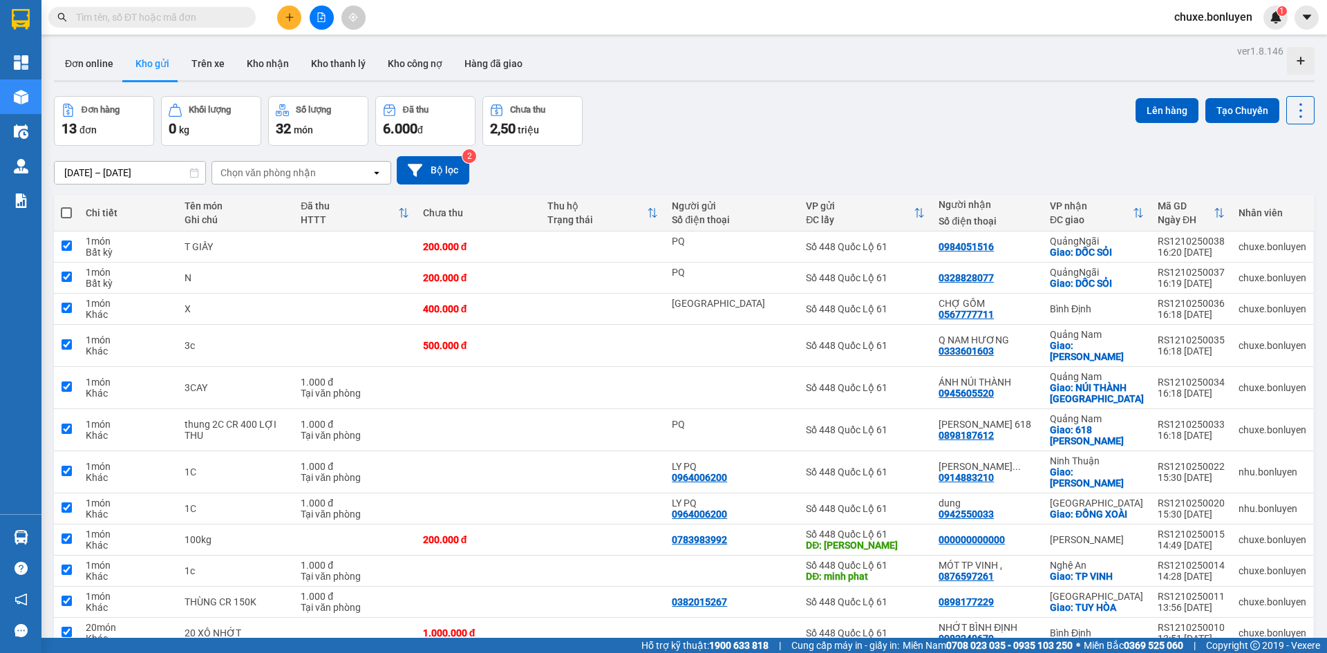
checkbox input "true"
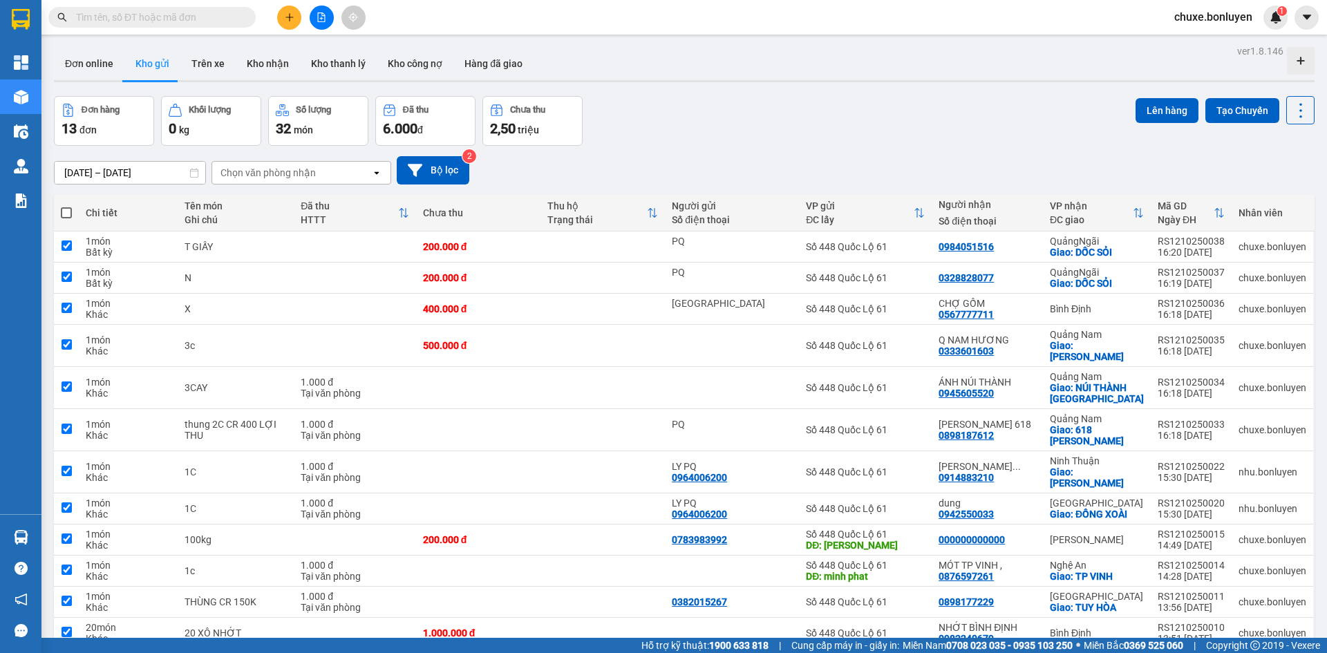
checkbox input "true"
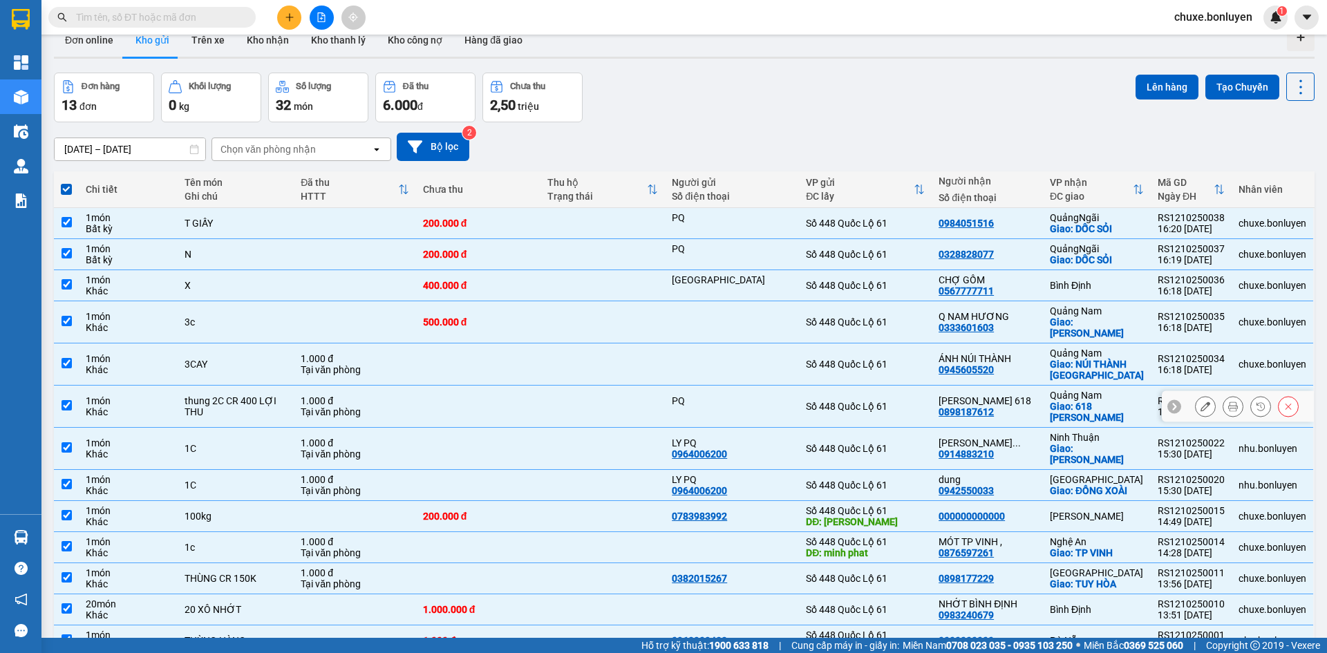
scroll to position [66, 0]
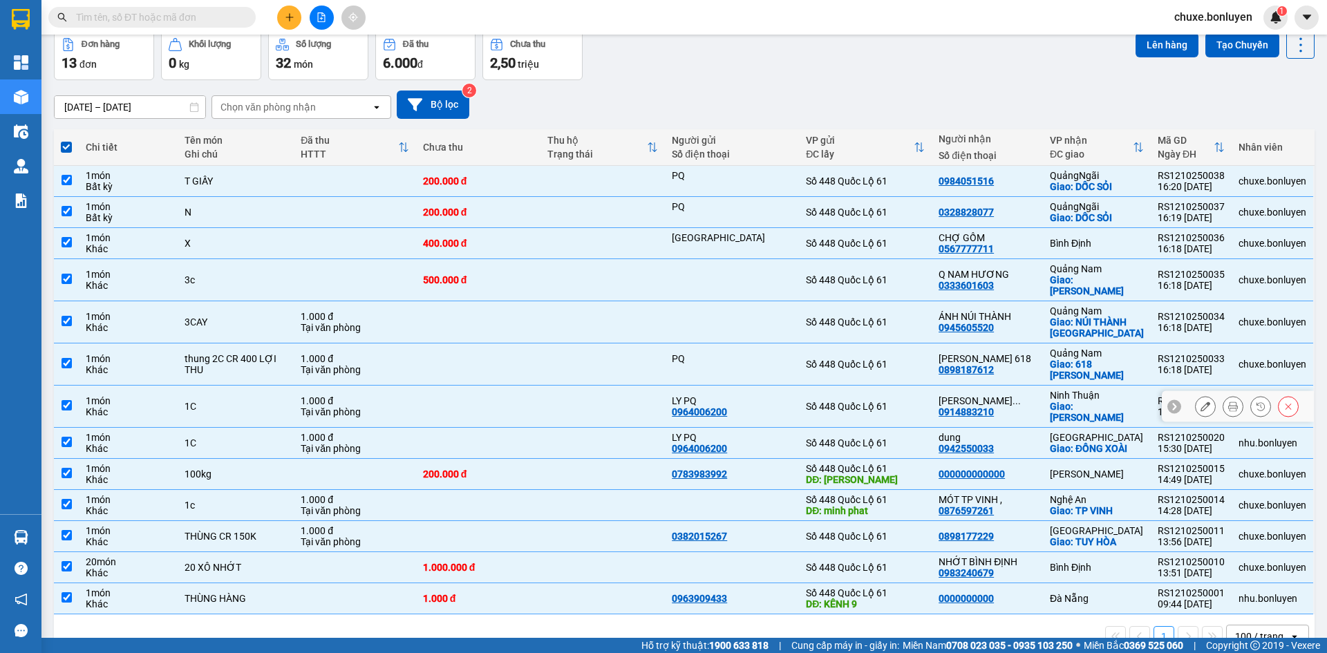
click at [845, 401] on div "Số 448 Quốc Lộ 61" at bounding box center [865, 406] width 119 height 11
checkbox input "false"
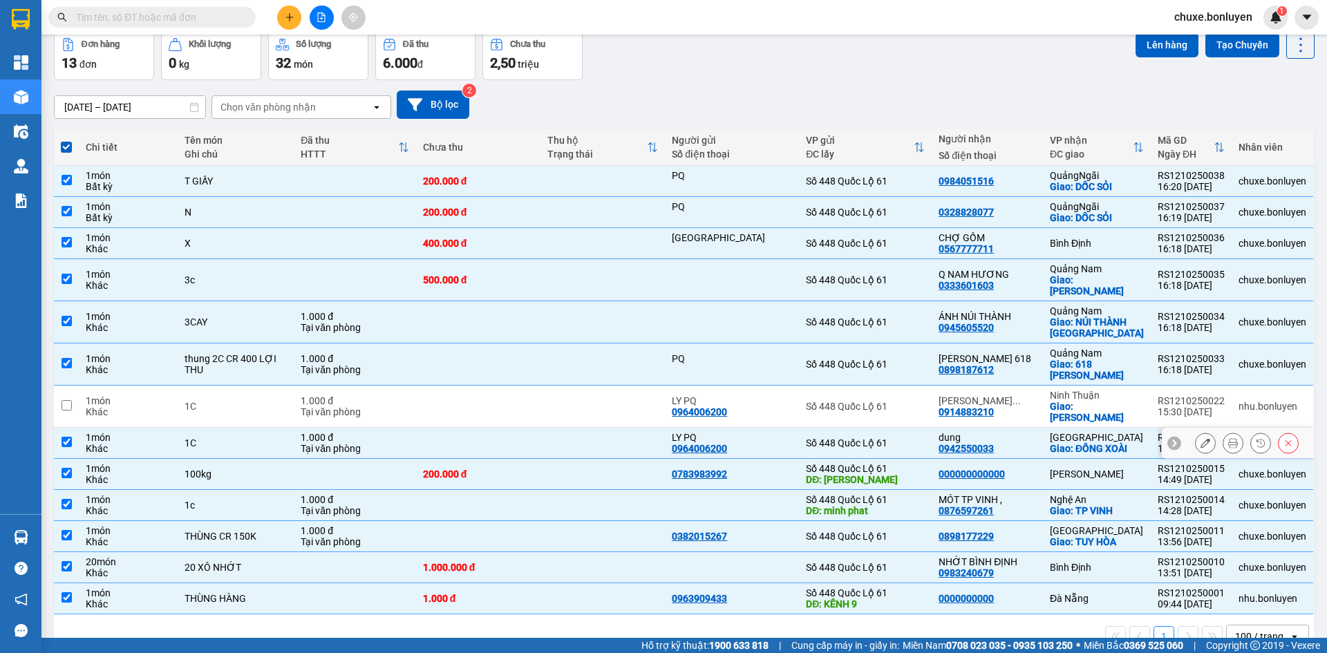
click at [842, 437] on div "Số 448 Quốc Lộ 61" at bounding box center [865, 442] width 119 height 11
checkbox input "false"
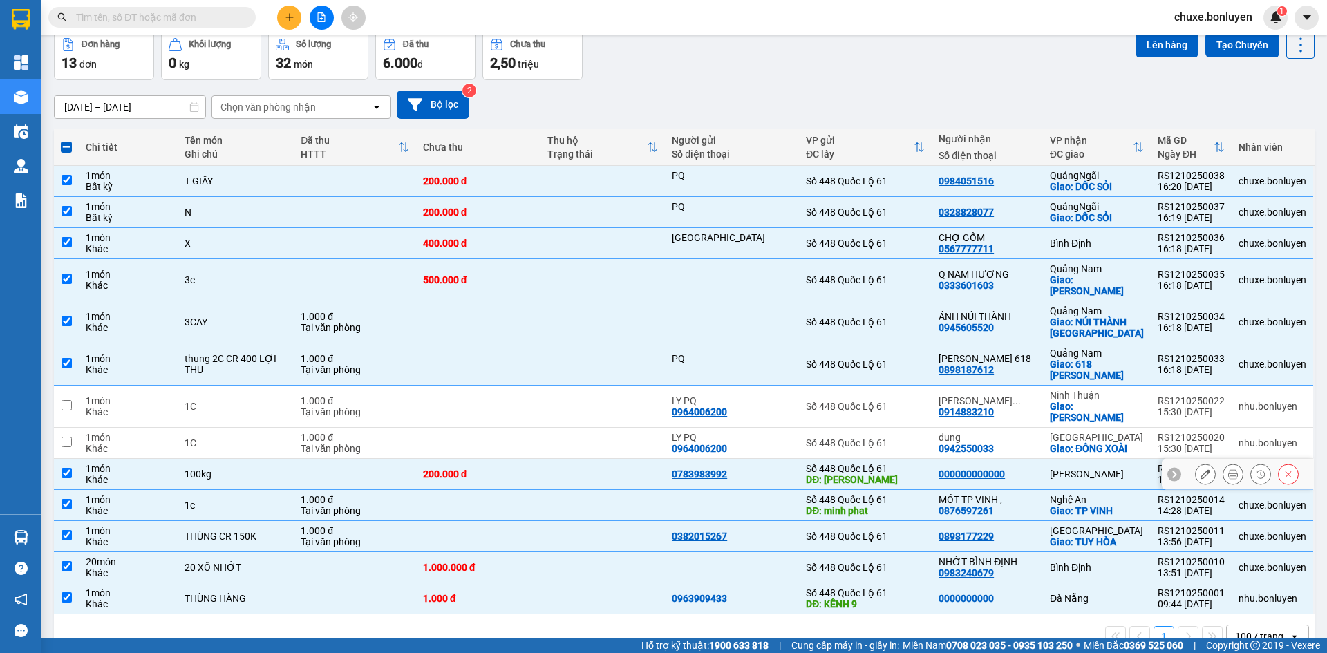
click at [843, 463] on div "Số 448 Quốc Lộ 61" at bounding box center [865, 468] width 119 height 11
checkbox input "false"
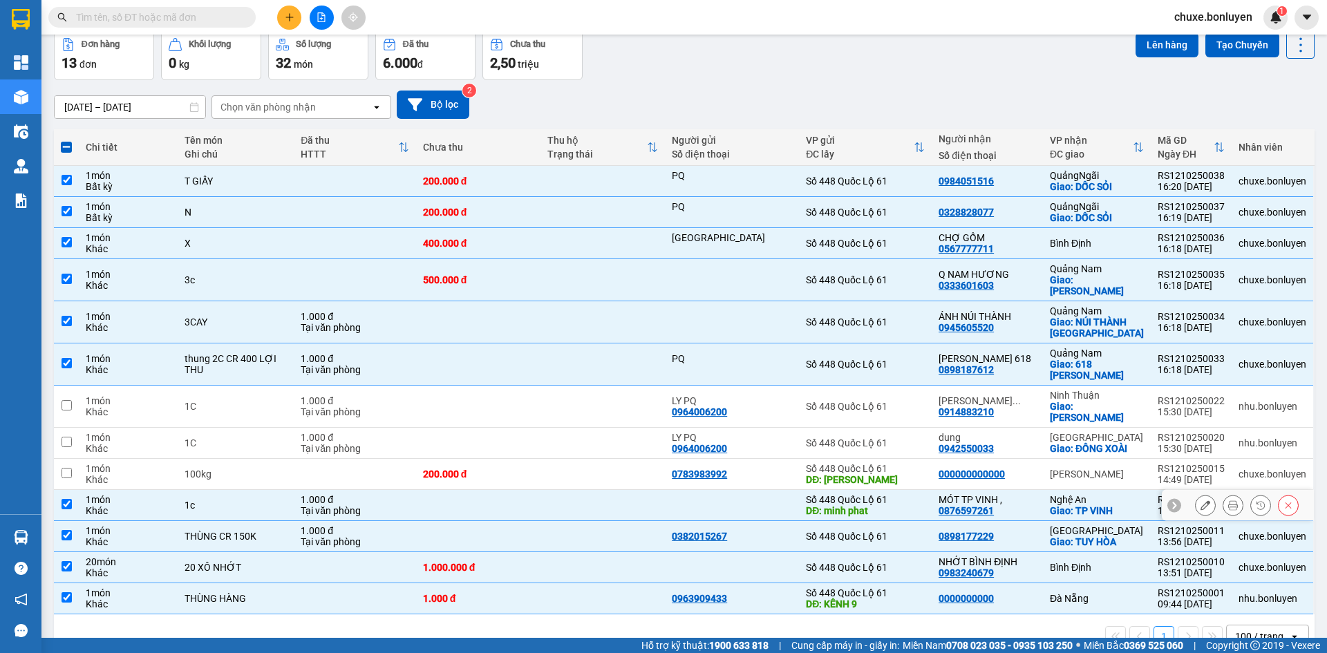
drag, startPoint x: 928, startPoint y: 481, endPoint x: 919, endPoint y: 495, distance: 16.5
click at [927, 490] on td "Số 448 Quốc Lộ 61 DĐ: minh phat" at bounding box center [865, 505] width 133 height 31
checkbox input "false"
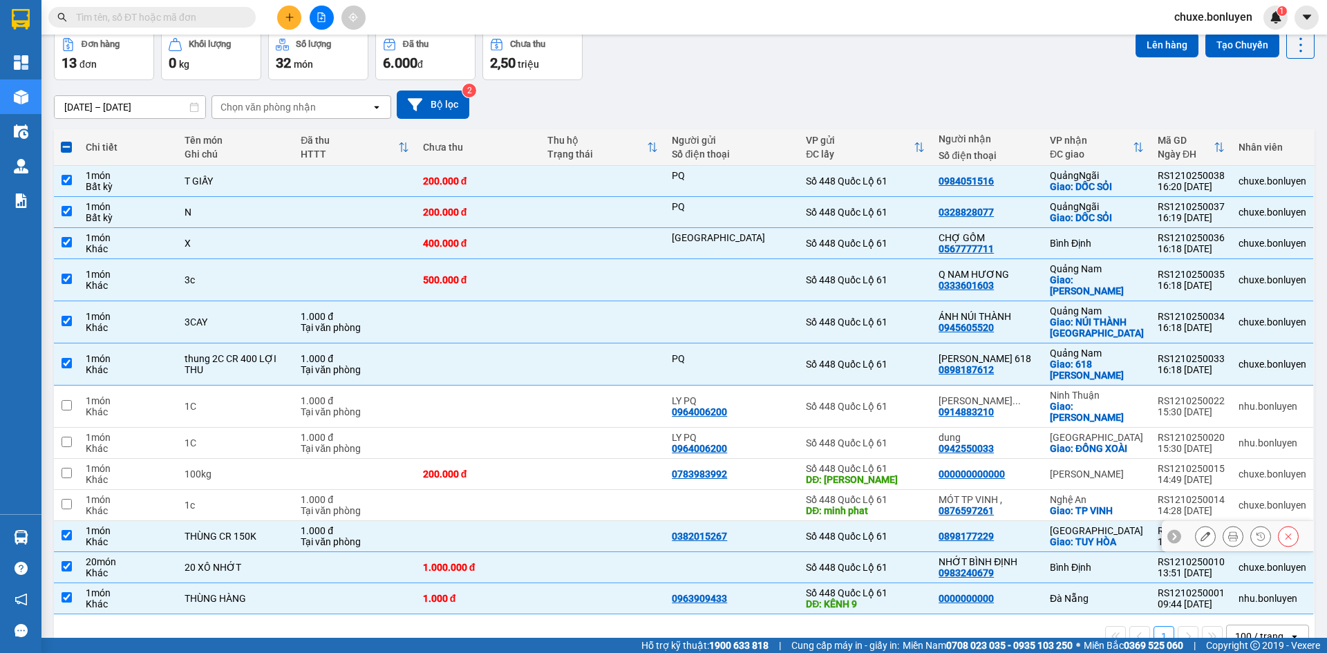
drag, startPoint x: 916, startPoint y: 504, endPoint x: 916, endPoint y: 515, distance: 10.4
click at [916, 531] on div "Số 448 Quốc Lộ 61" at bounding box center [865, 536] width 119 height 11
checkbox input "false"
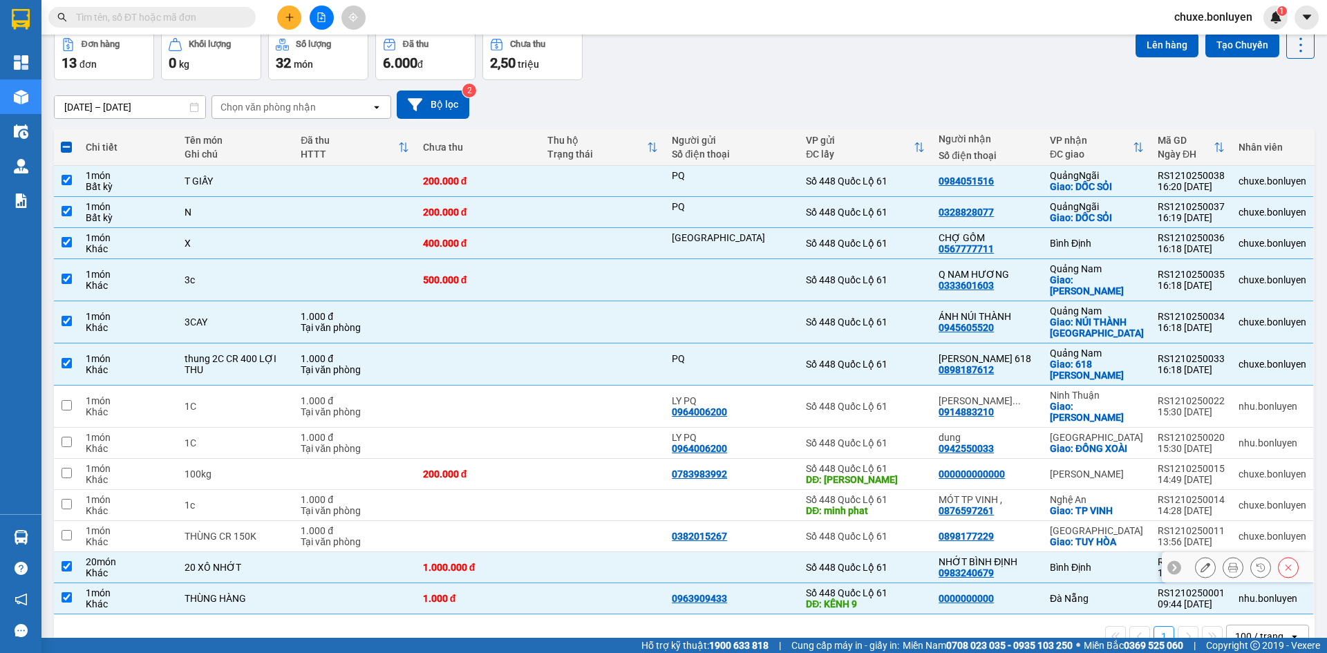
drag, startPoint x: 916, startPoint y: 534, endPoint x: 919, endPoint y: 585, distance: 50.5
click at [916, 552] on td "Số 448 Quốc Lộ 61" at bounding box center [865, 567] width 133 height 31
checkbox input "false"
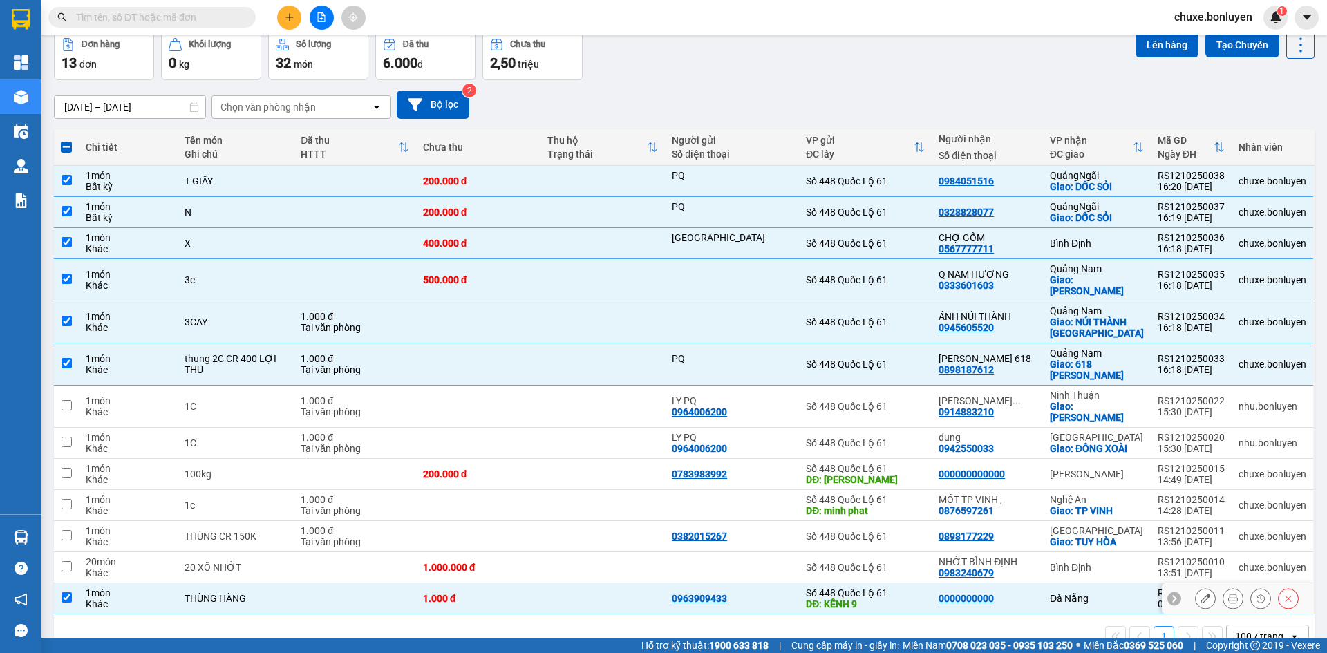
click at [928, 583] on td "Số 448 Quốc Lộ 61 DĐ: KÊNH 9" at bounding box center [865, 598] width 133 height 31
checkbox input "false"
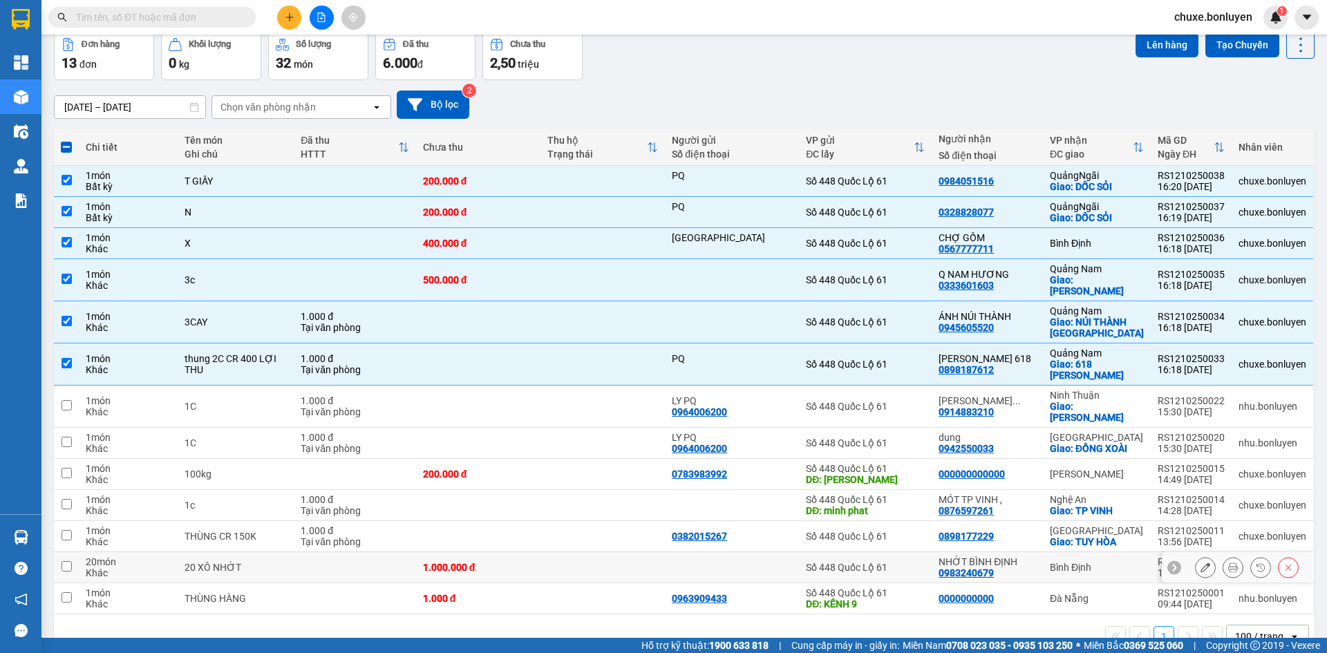
scroll to position [0, 0]
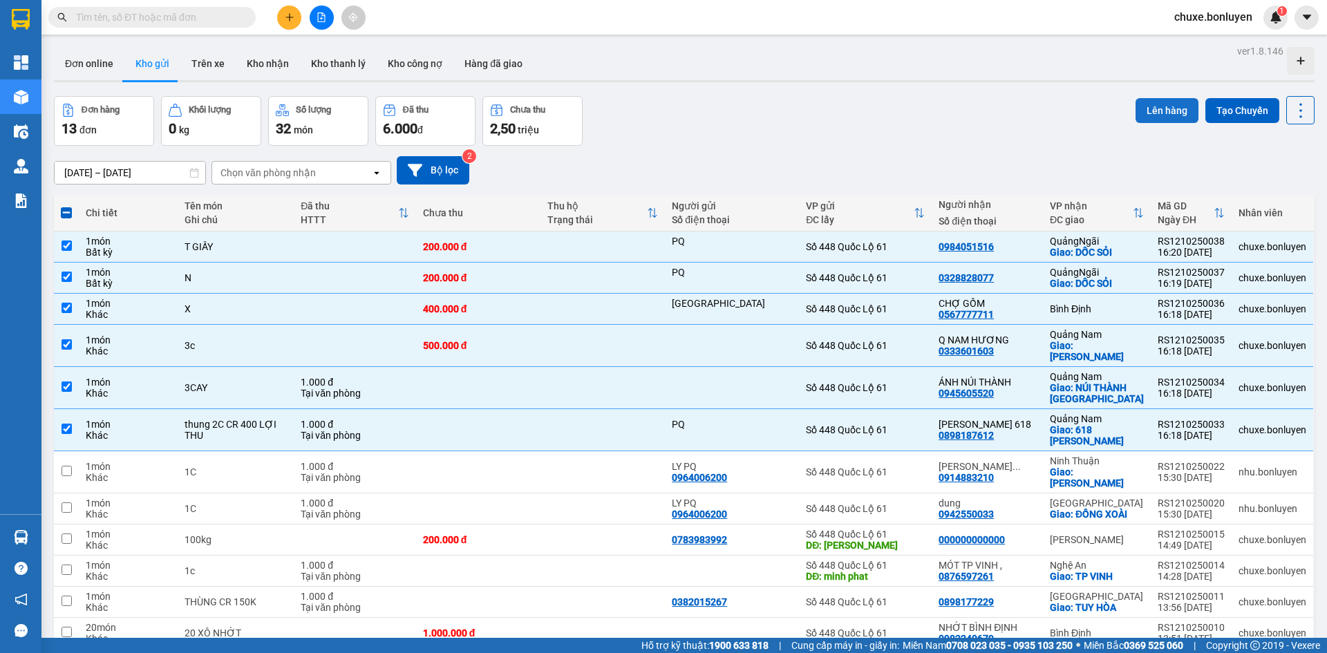
click at [1145, 106] on button "Lên hàng" at bounding box center [1166, 110] width 63 height 25
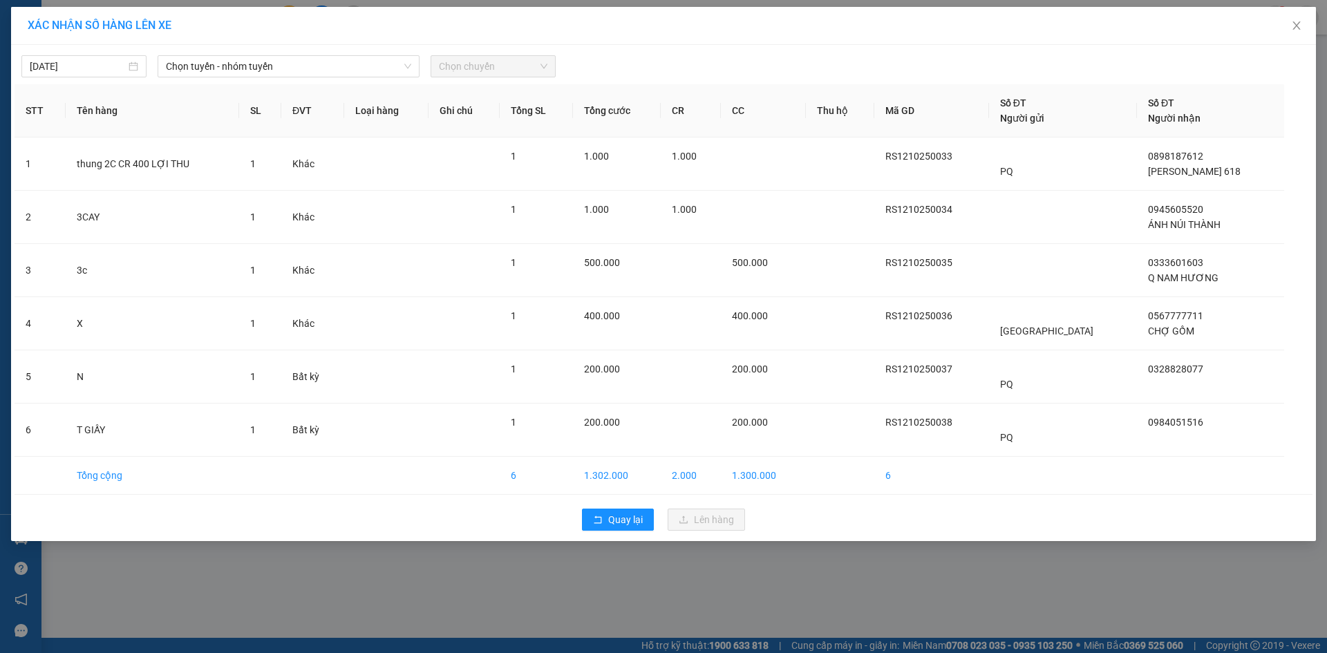
click at [299, 48] on div "12/10/2025 Chọn tuyến - nhóm tuyến Chọn chuyến" at bounding box center [664, 62] width 1298 height 29
click at [296, 59] on span "Chọn tuyến - nhóm tuyến" at bounding box center [288, 66] width 245 height 21
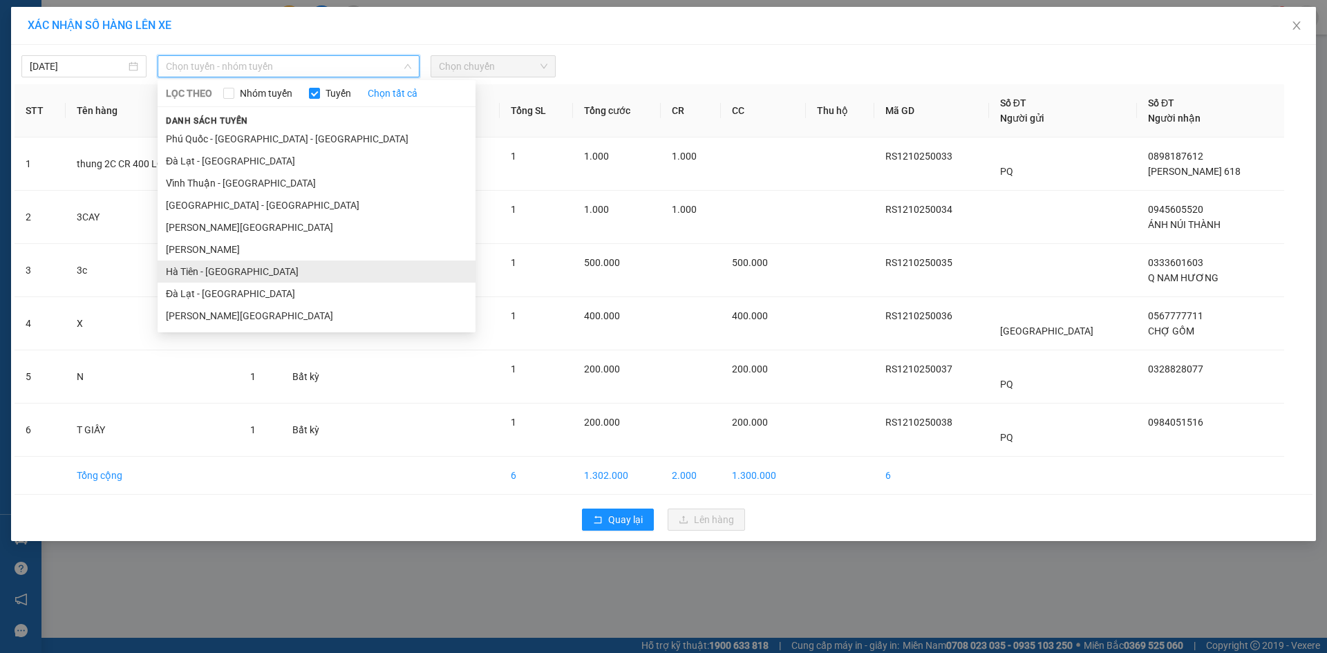
click at [260, 267] on li "Hà Tiên - Đà Nẵng" at bounding box center [317, 271] width 318 height 22
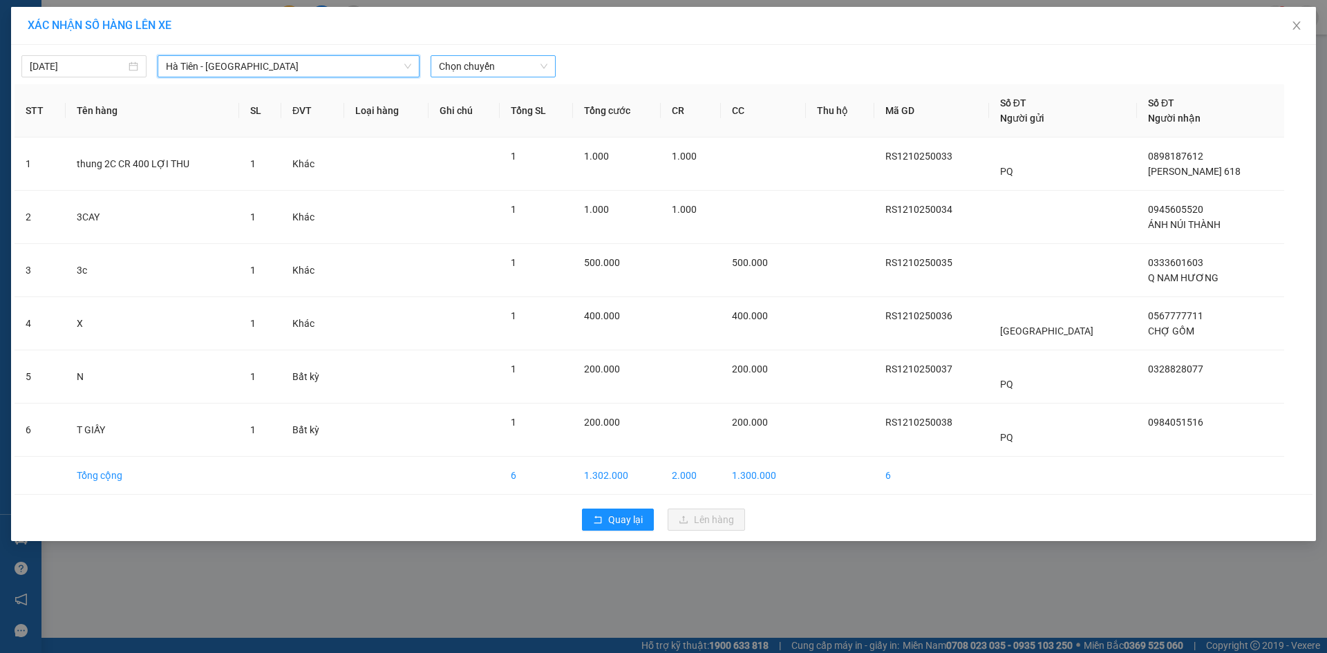
drag, startPoint x: 466, startPoint y: 67, endPoint x: 466, endPoint y: 75, distance: 7.6
click at [466, 70] on span "Chọn chuyến" at bounding box center [493, 66] width 108 height 21
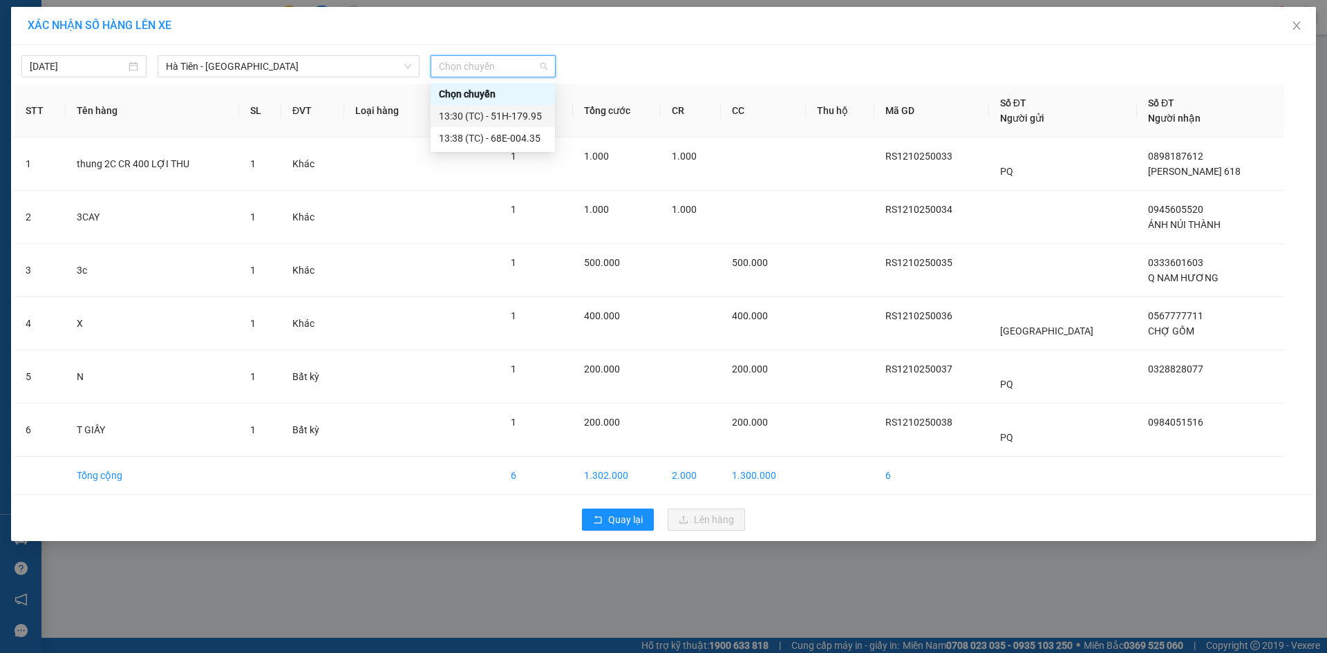
click at [498, 120] on div "13:30 (TC) - 51H-179.95" at bounding box center [493, 115] width 108 height 15
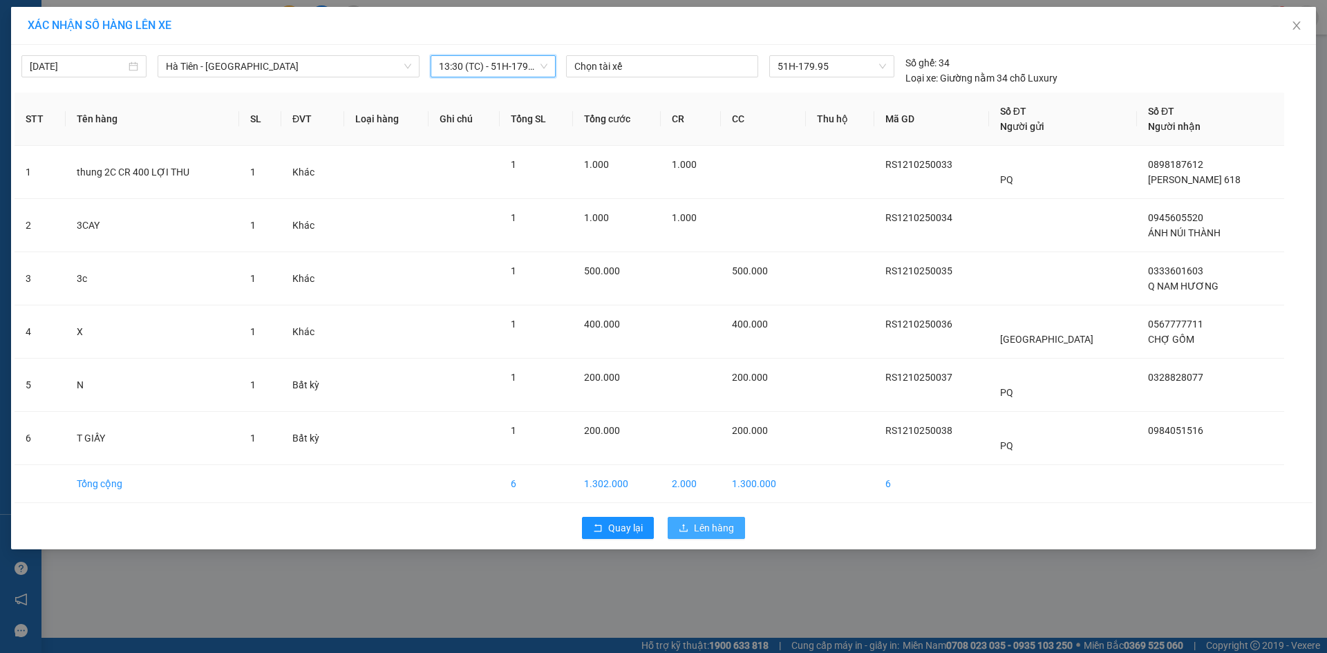
click at [703, 522] on span "Lên hàng" at bounding box center [714, 527] width 40 height 15
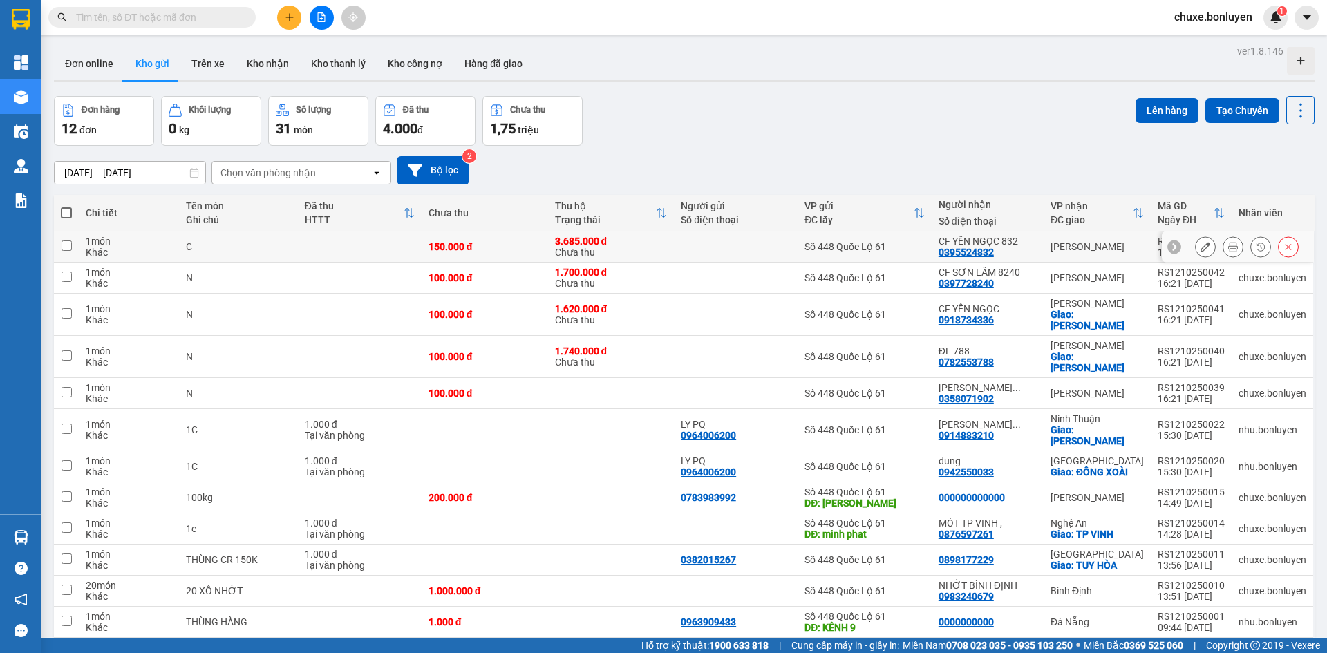
click at [1200, 249] on icon at bounding box center [1205, 247] width 10 height 10
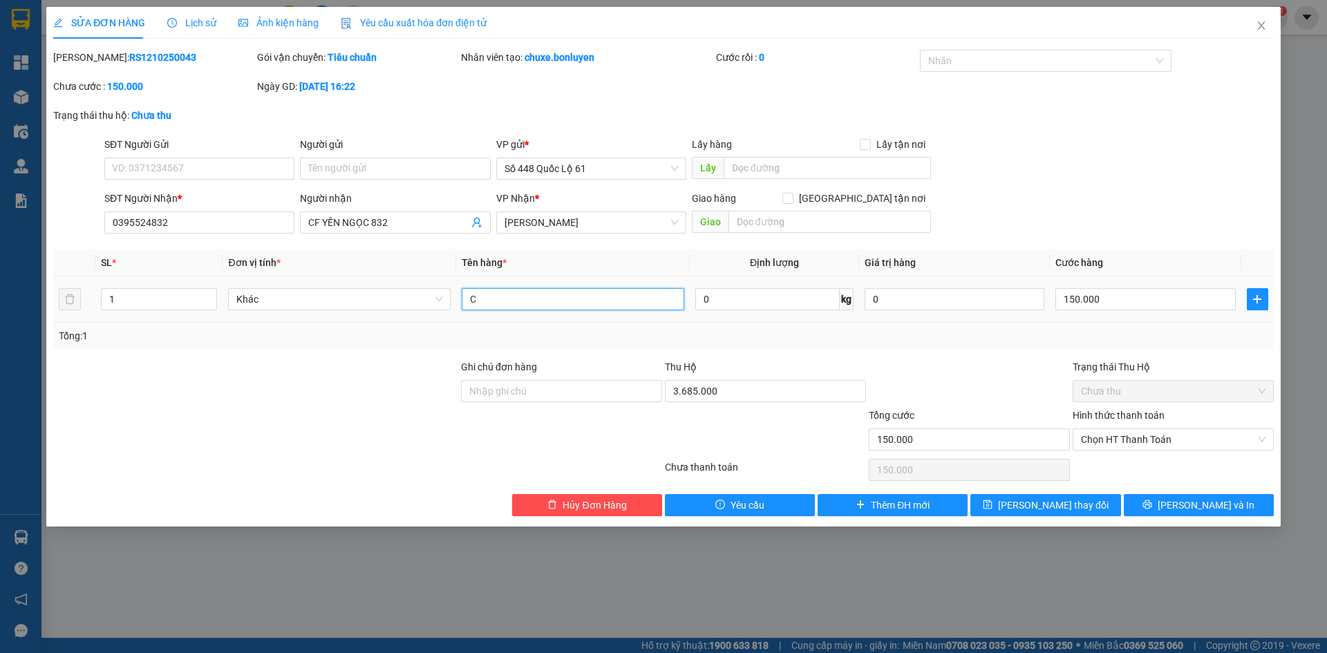
click at [543, 307] on input "C" at bounding box center [573, 299] width 222 height 22
type input "1.5"
click at [1111, 305] on input "150.000" at bounding box center [1145, 299] width 180 height 22
type input "2"
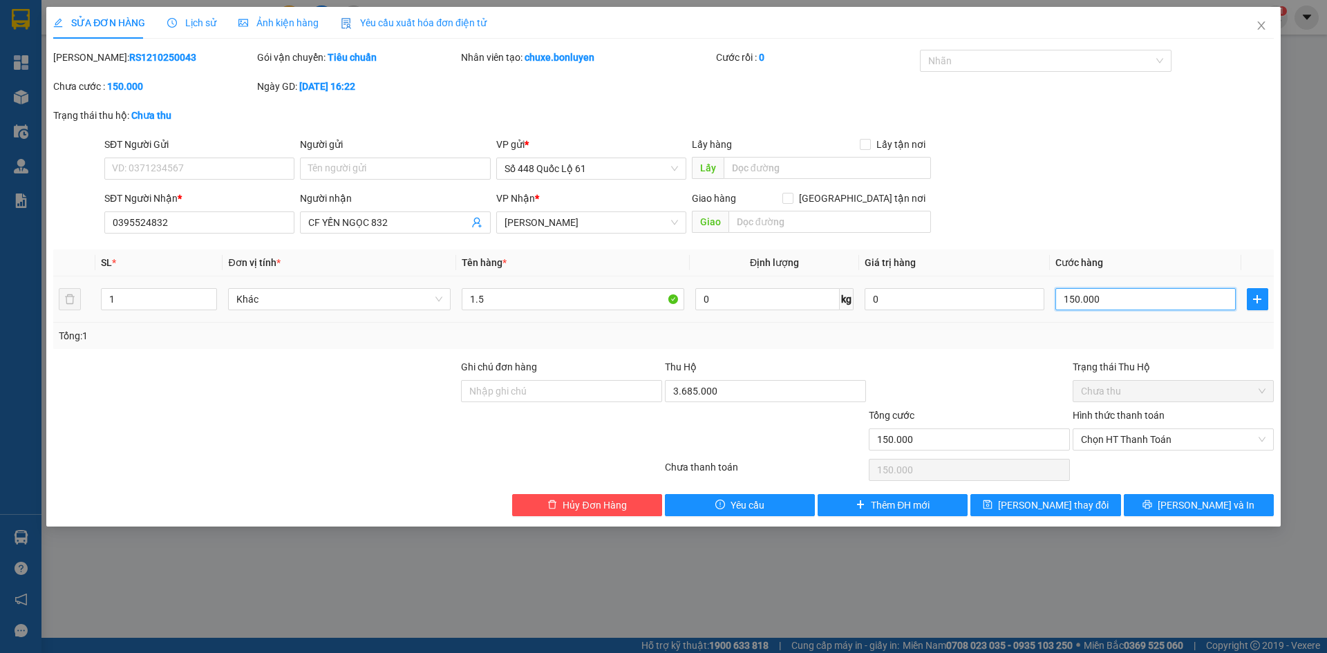
type input "2"
type input "20"
type input "200"
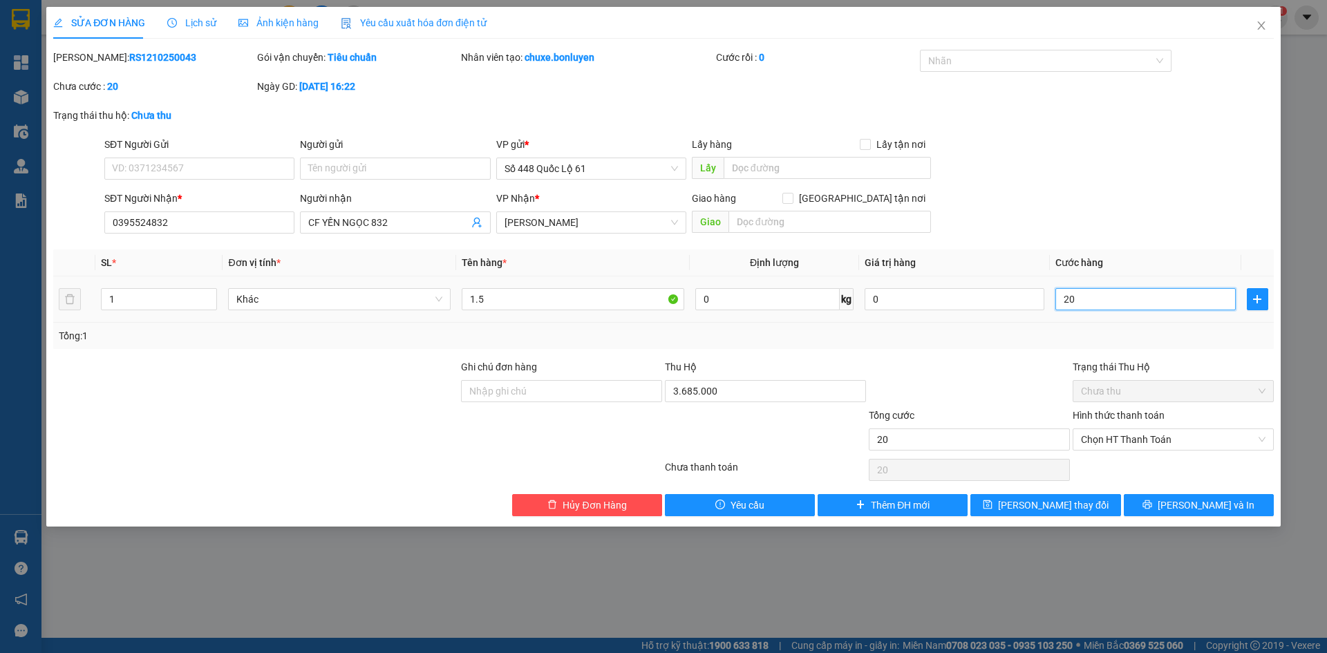
type input "200"
type input "200.000"
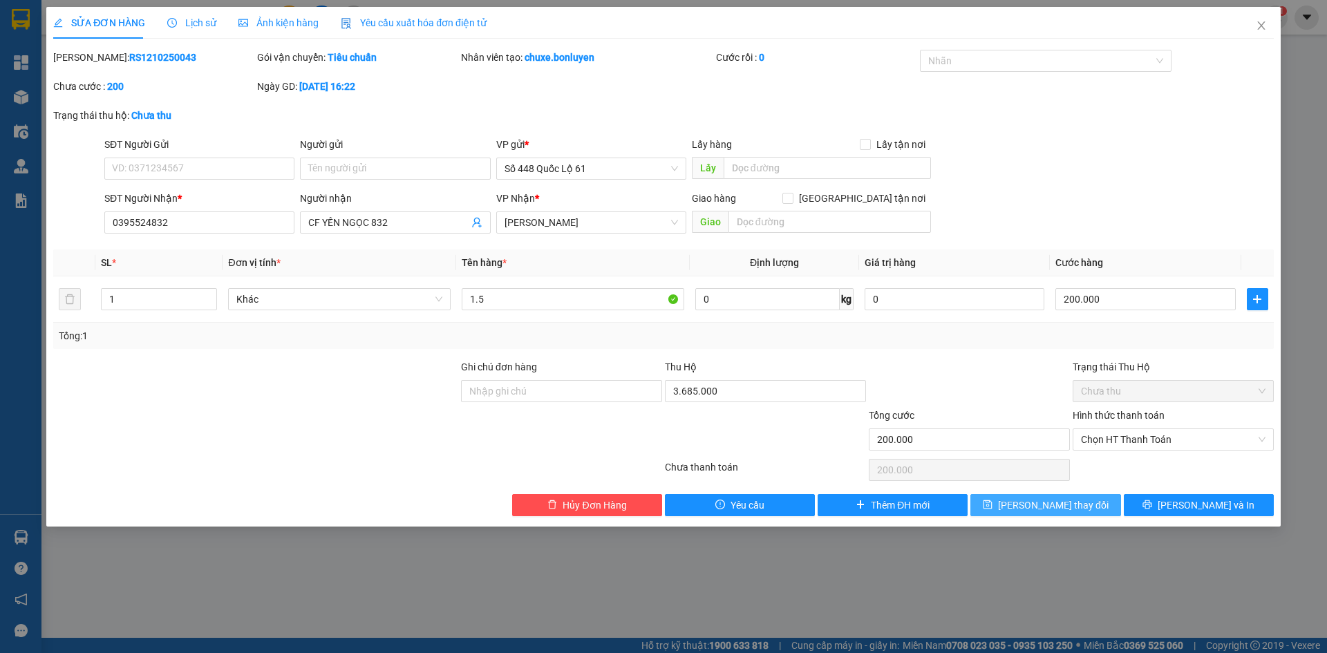
click at [1067, 502] on span "Lưu thay đổi" at bounding box center [1053, 504] width 111 height 15
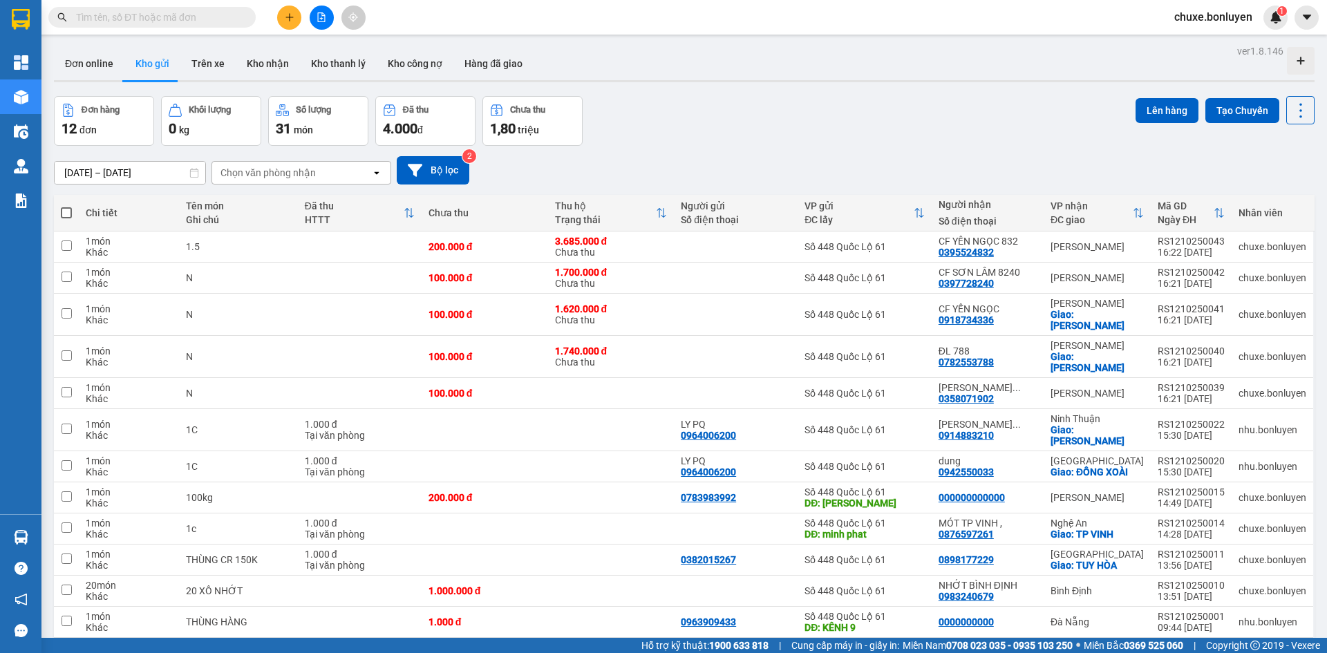
click at [553, 5] on div "Kết quả tìm kiếm ( 0 ) Bộ lọc No Data chuxe.bonluyen 1" at bounding box center [663, 17] width 1327 height 35
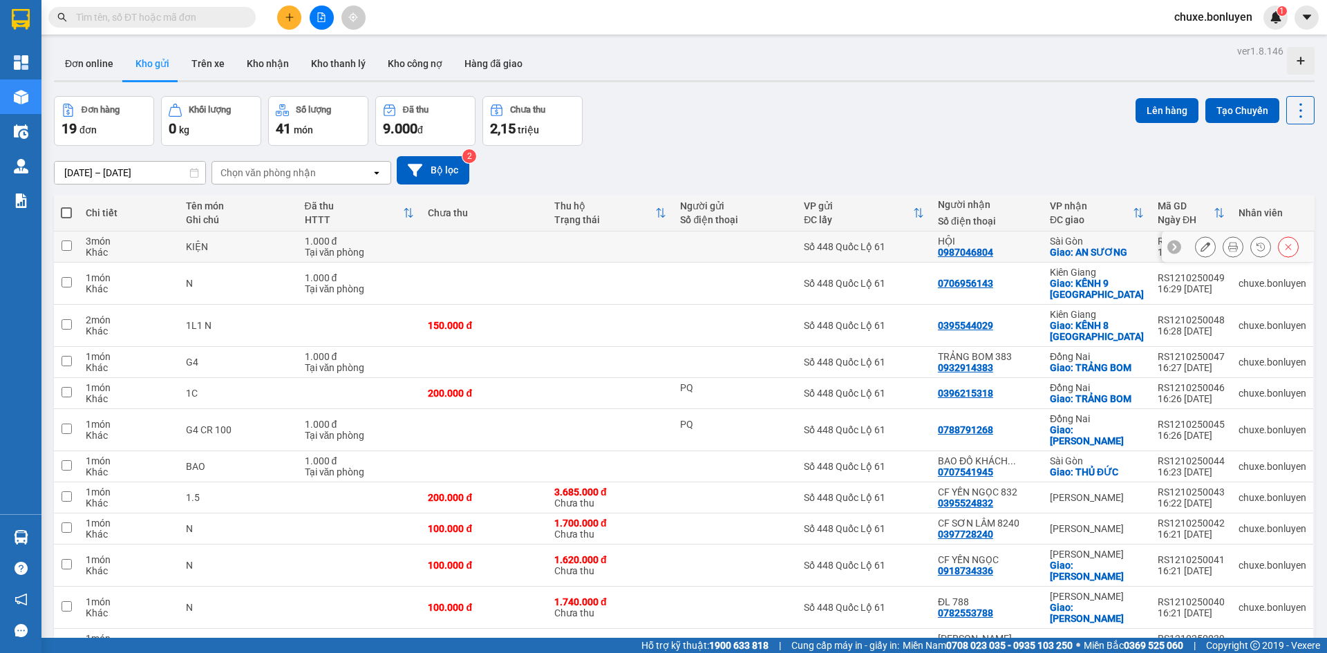
click at [1021, 249] on div "HỘI 0987046804" at bounding box center [987, 247] width 98 height 22
checkbox input "true"
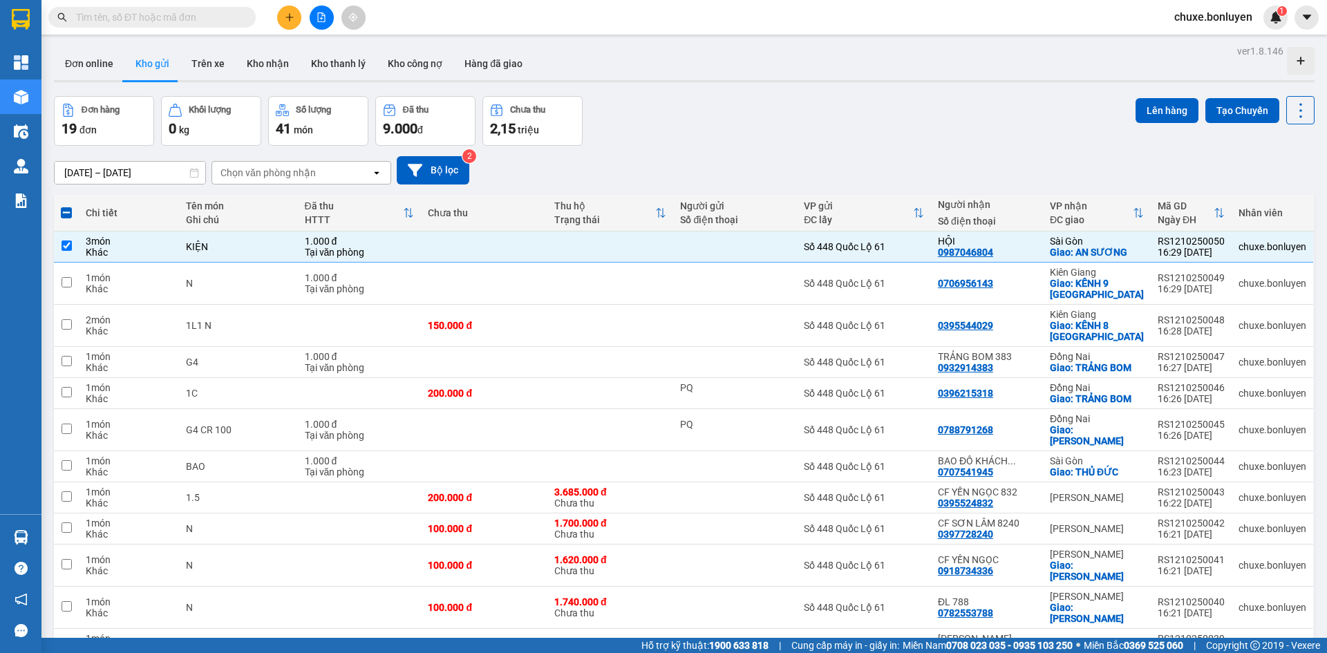
click at [66, 207] on span at bounding box center [66, 212] width 11 height 11
click at [66, 206] on input "checkbox" at bounding box center [66, 206] width 0 height 0
checkbox input "true"
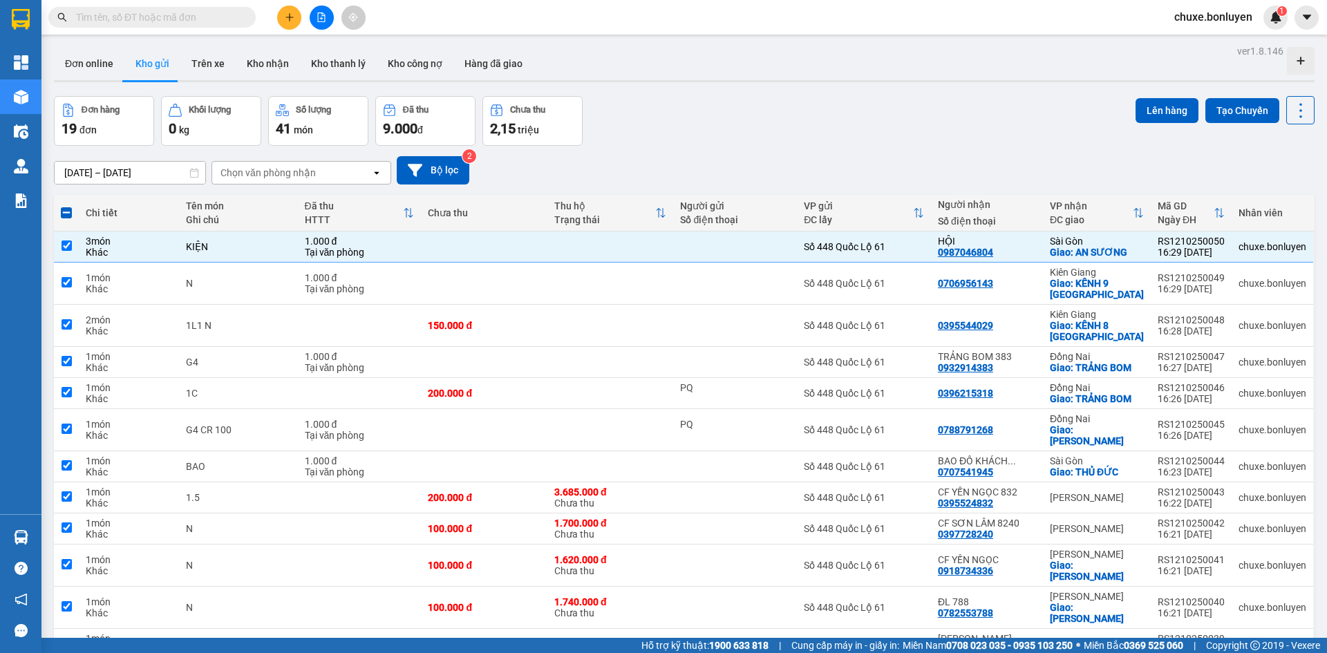
checkbox input "true"
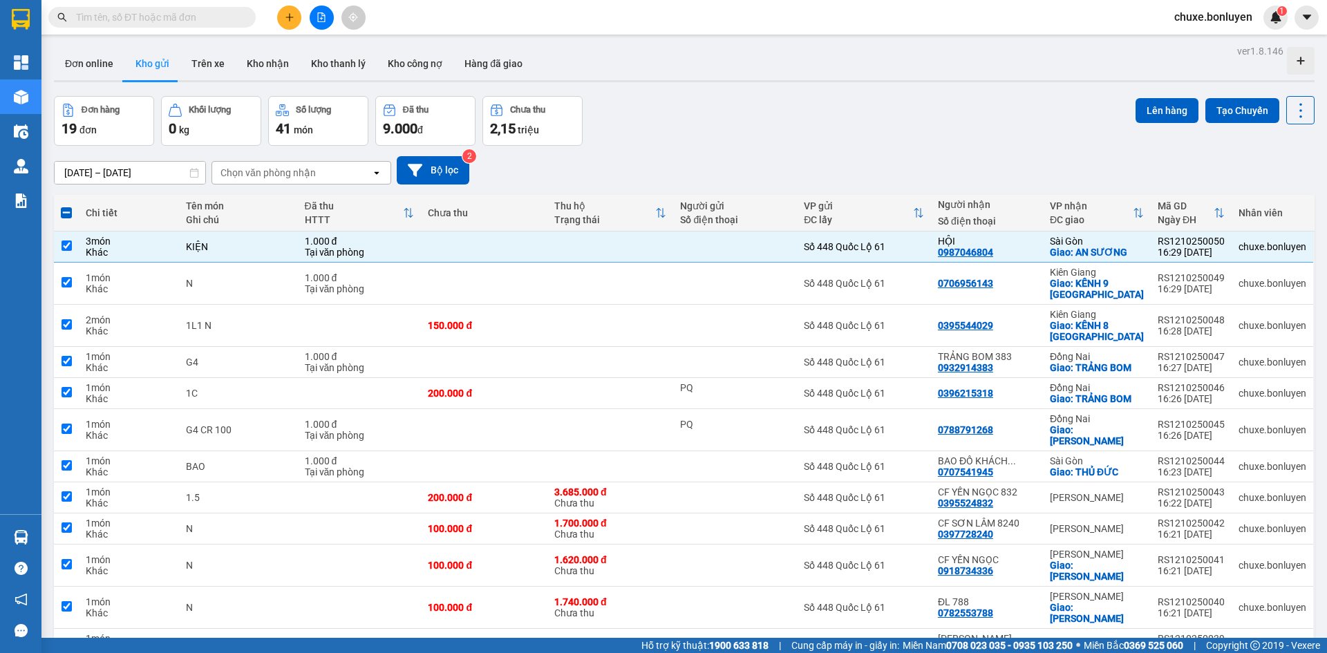
checkbox input "true"
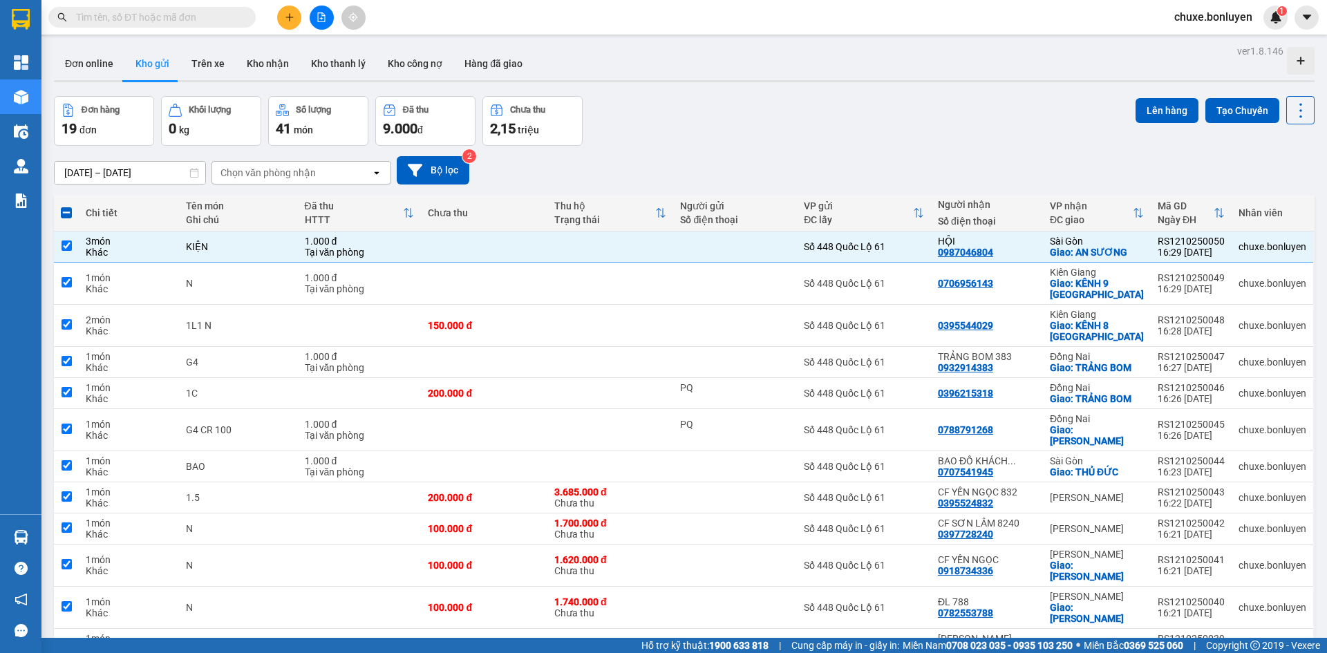
checkbox input "true"
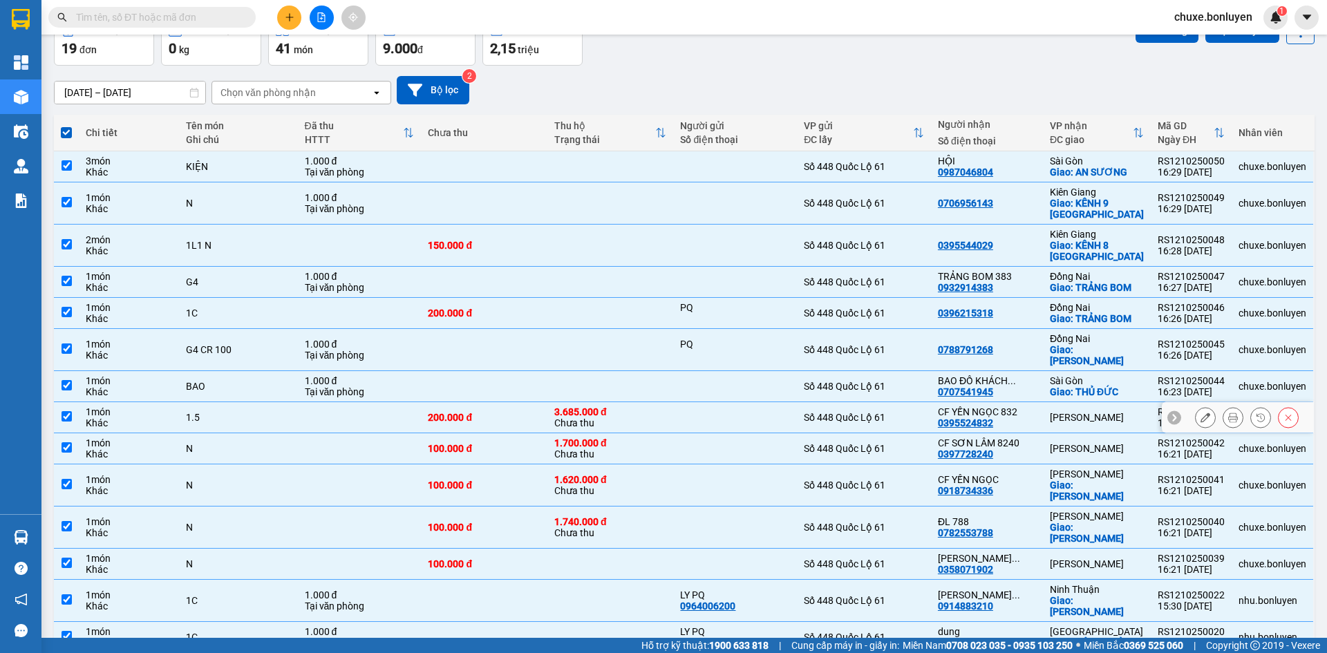
scroll to position [207, 0]
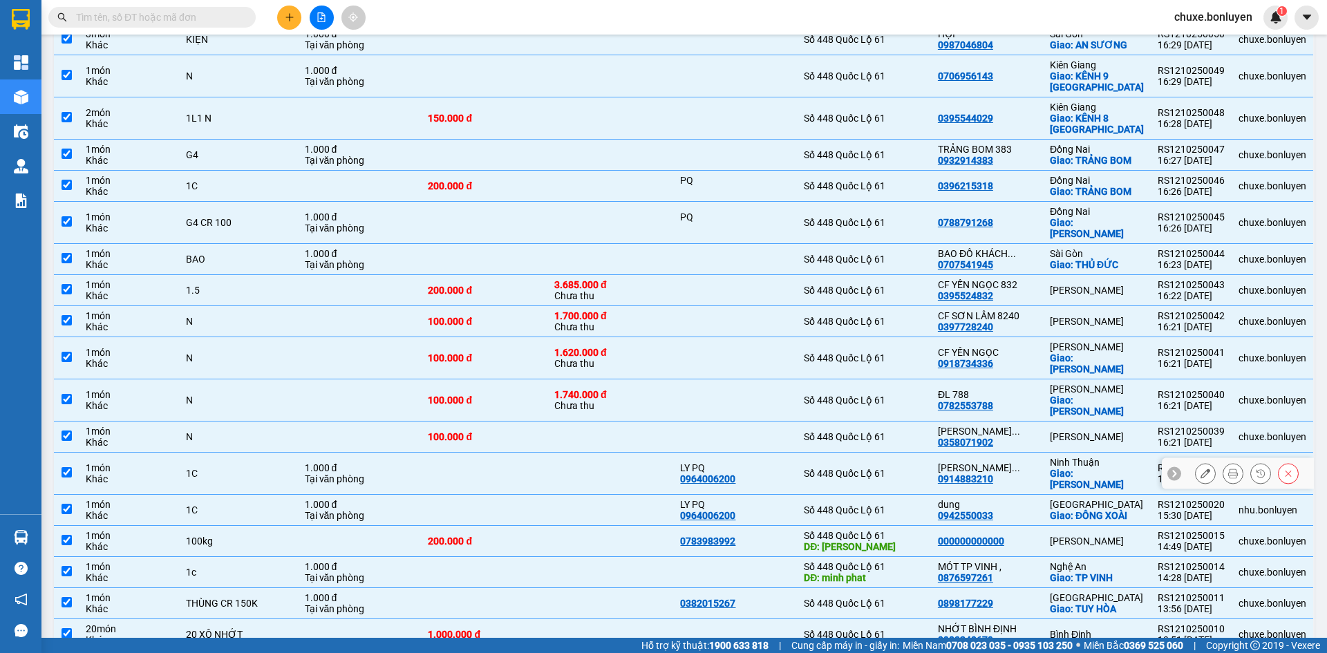
click at [909, 468] on div "Số 448 Quốc Lộ 61" at bounding box center [864, 473] width 120 height 11
checkbox input "false"
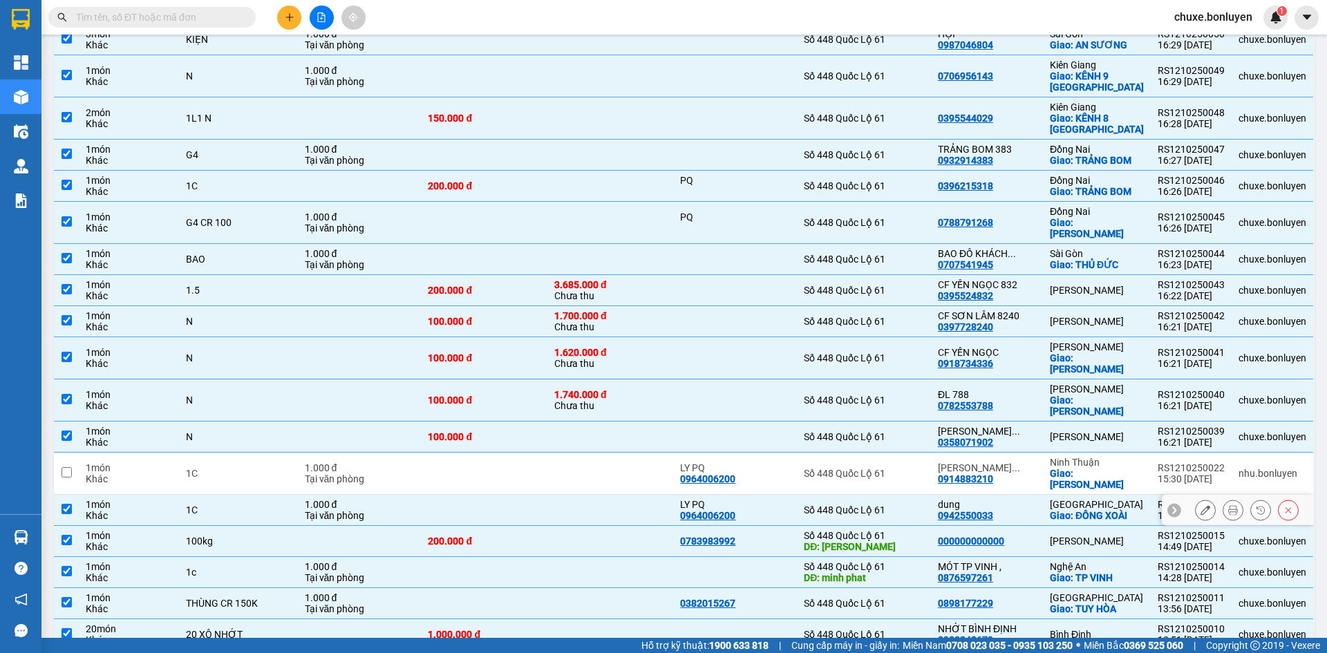
click at [906, 495] on td "Số 448 Quốc Lộ 61" at bounding box center [864, 510] width 134 height 31
checkbox input "false"
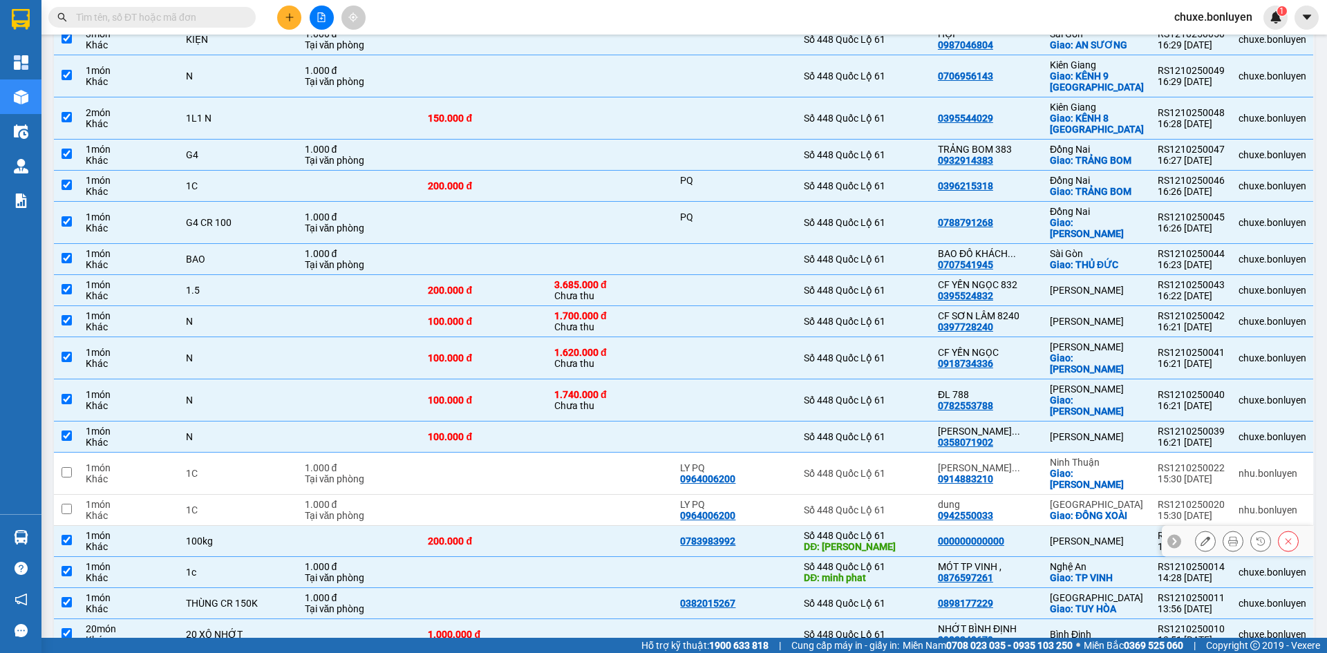
click at [904, 530] on div "Số 448 Quốc Lộ 61" at bounding box center [864, 535] width 120 height 11
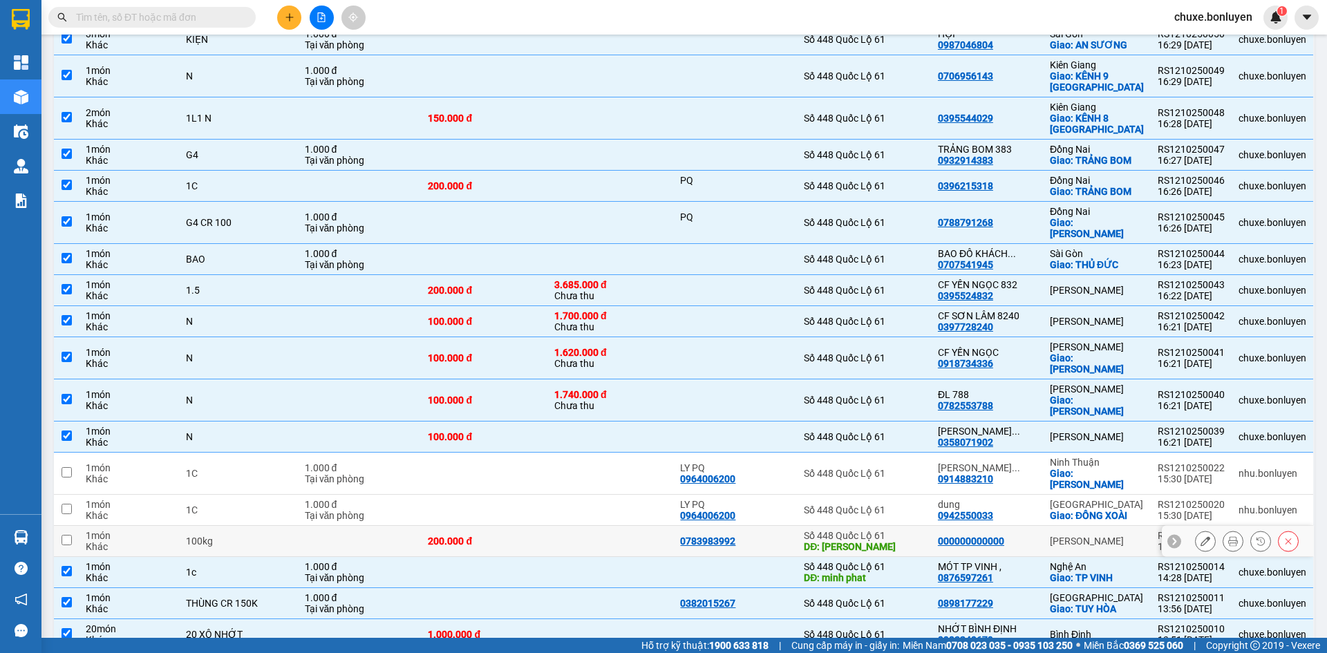
click at [906, 541] on div "DĐ: lai vung" at bounding box center [864, 546] width 120 height 11
checkbox input "true"
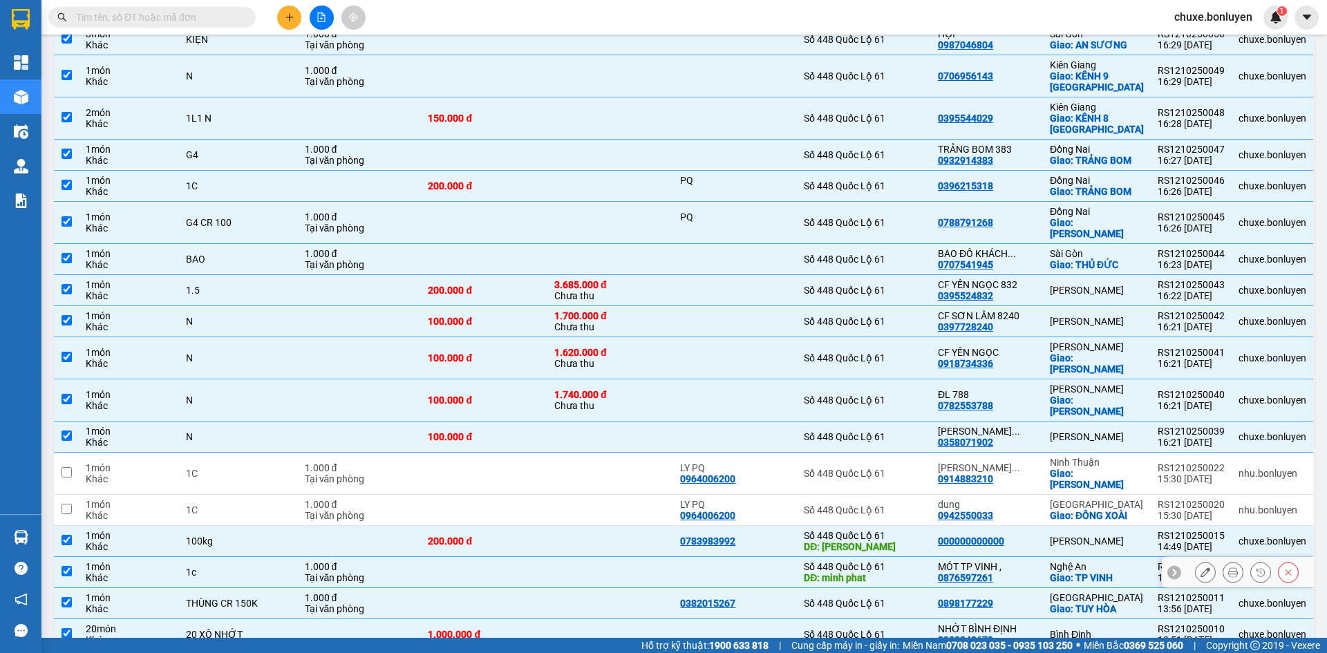
click at [906, 572] on div "DĐ: minh phat" at bounding box center [864, 577] width 120 height 11
checkbox input "false"
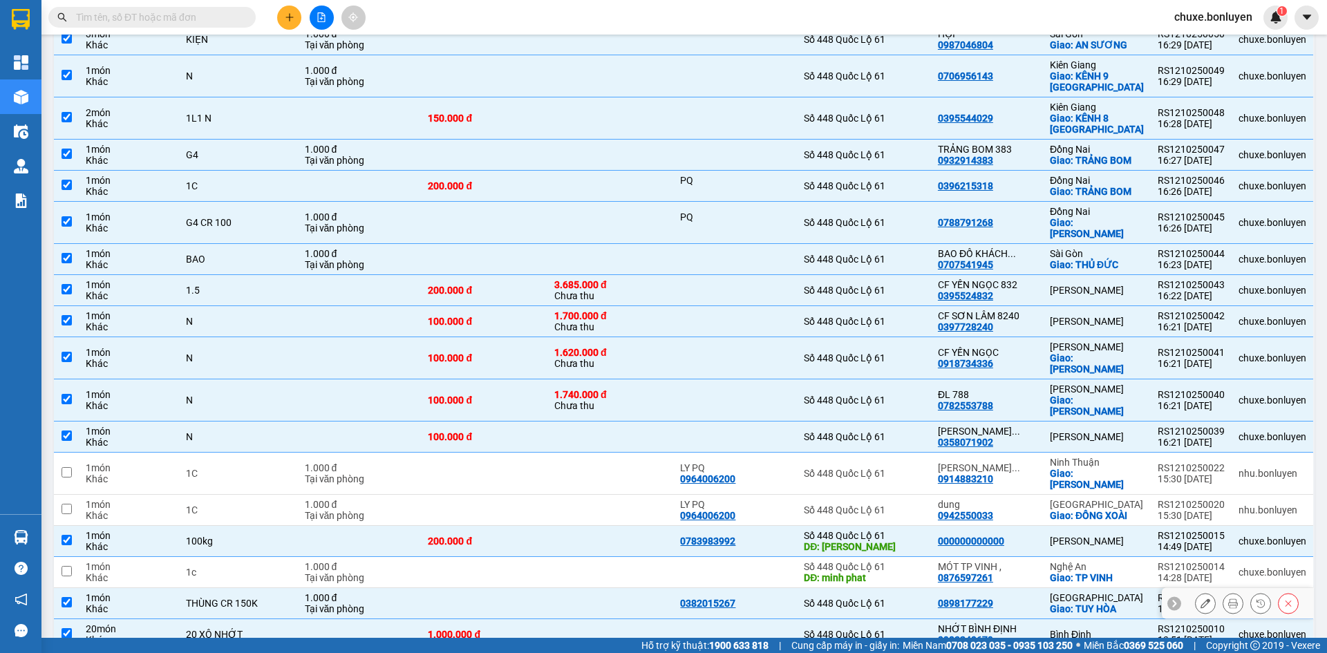
click at [912, 588] on td "Số 448 Quốc Lộ 61" at bounding box center [864, 603] width 134 height 31
checkbox input "false"
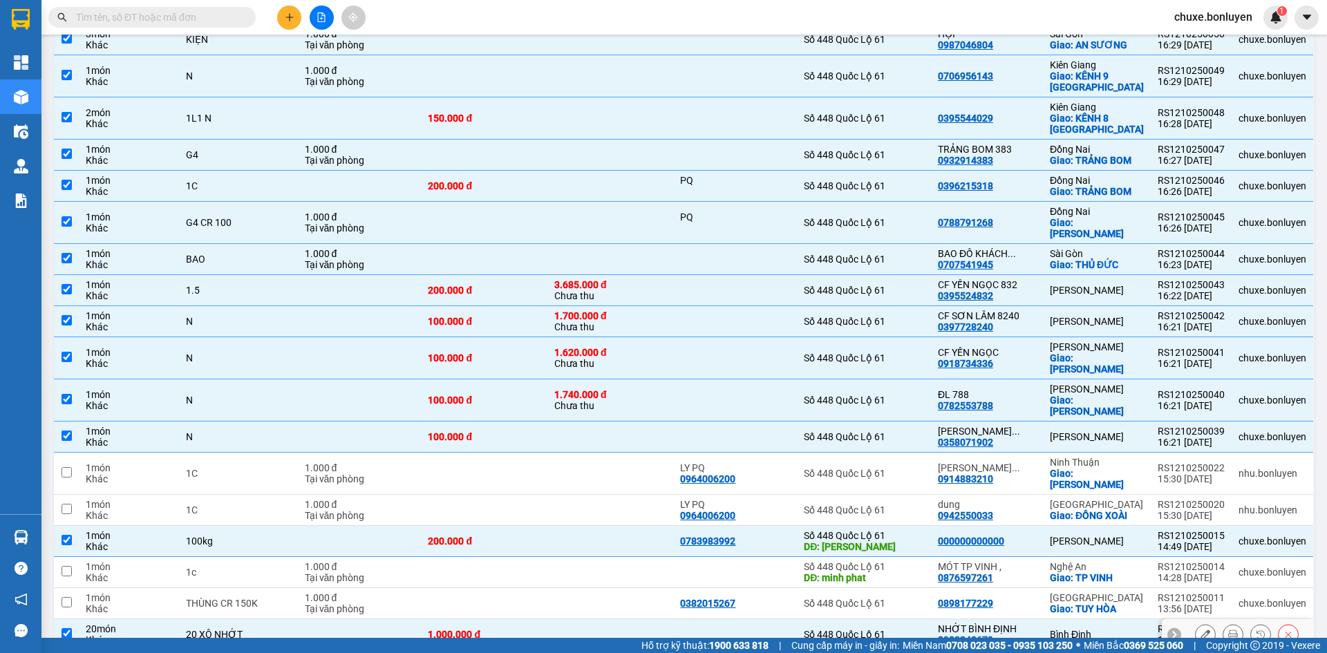
click at [903, 629] on div "Số 448 Quốc Lộ 61" at bounding box center [864, 634] width 120 height 11
checkbox input "false"
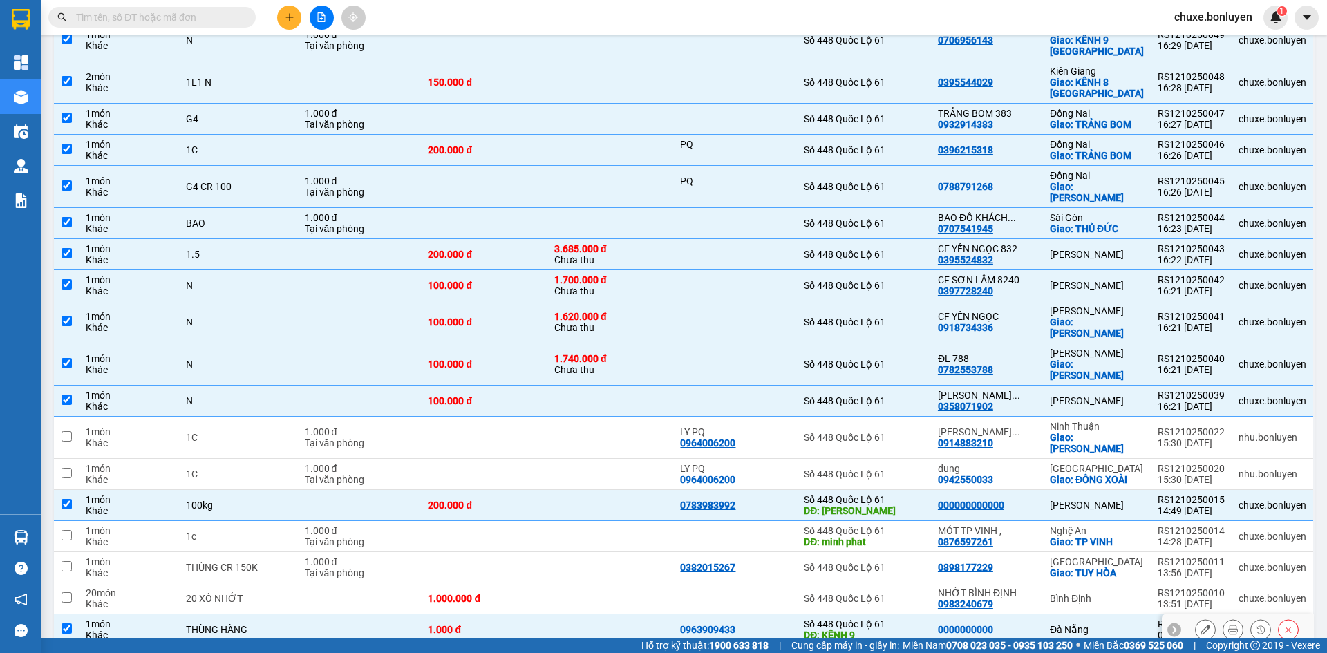
scroll to position [263, 0]
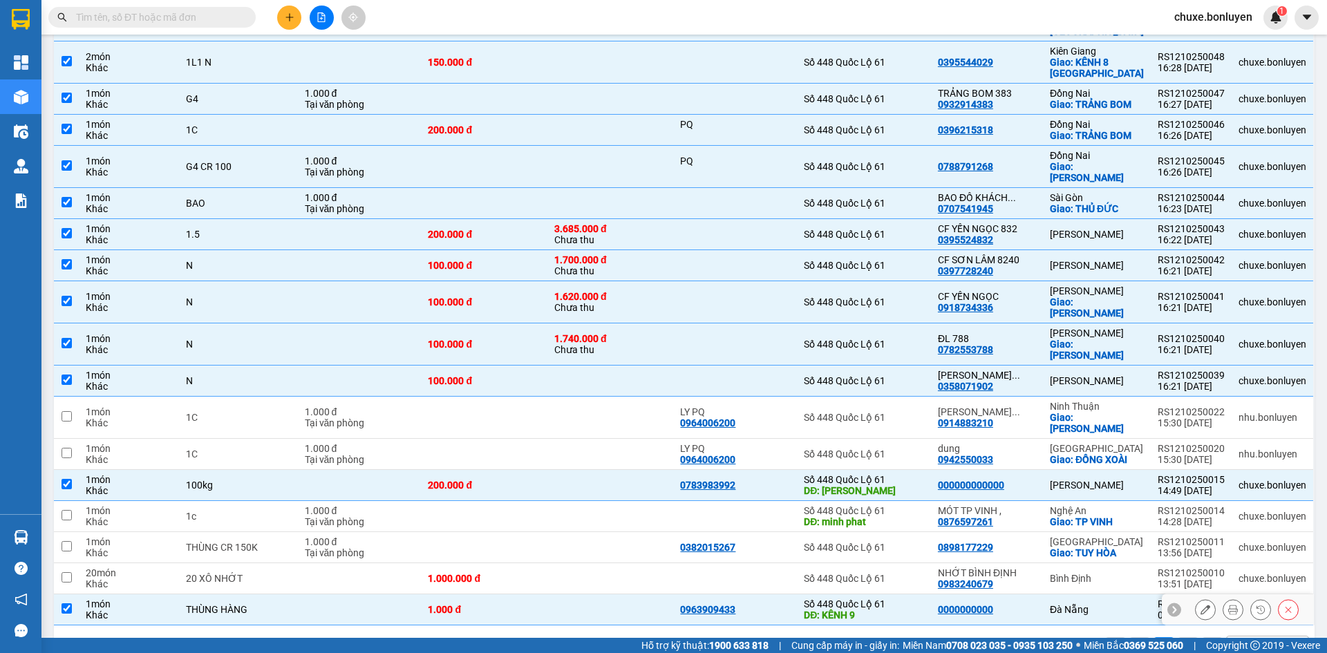
click at [915, 609] on div "DĐ: KÊNH 9" at bounding box center [864, 614] width 120 height 11
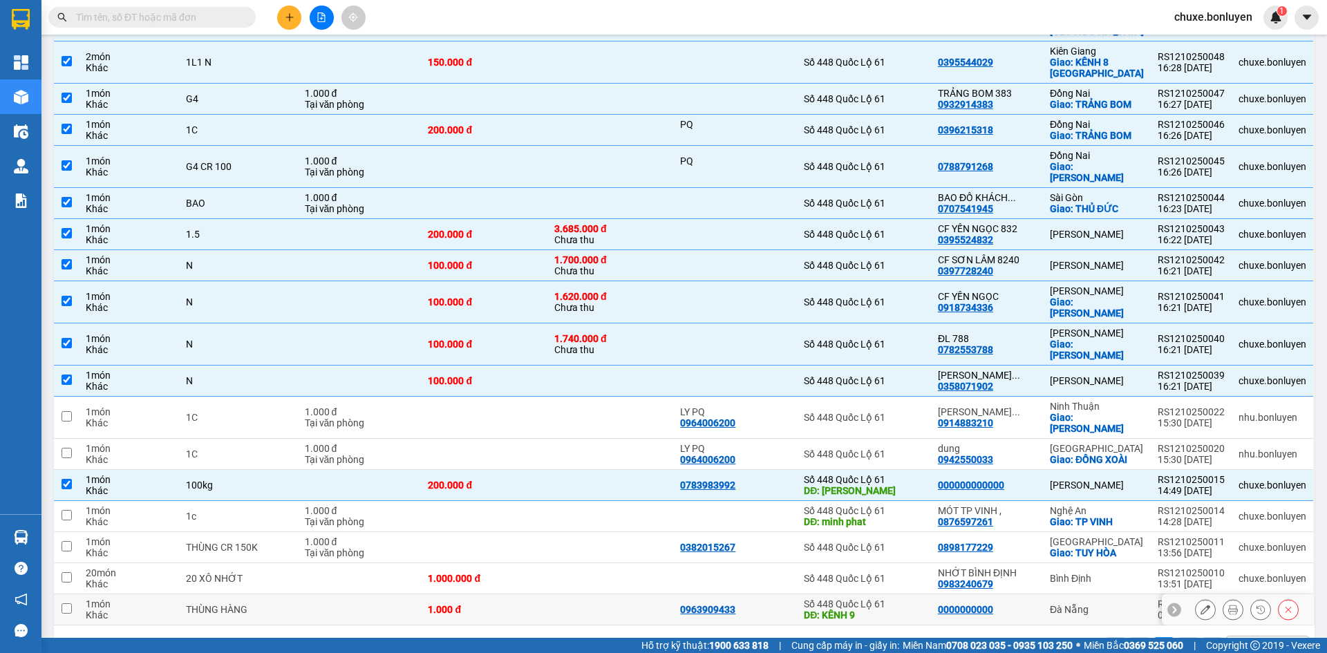
click at [911, 598] on div "Số 448 Quốc Lộ 61" at bounding box center [864, 603] width 120 height 11
checkbox input "true"
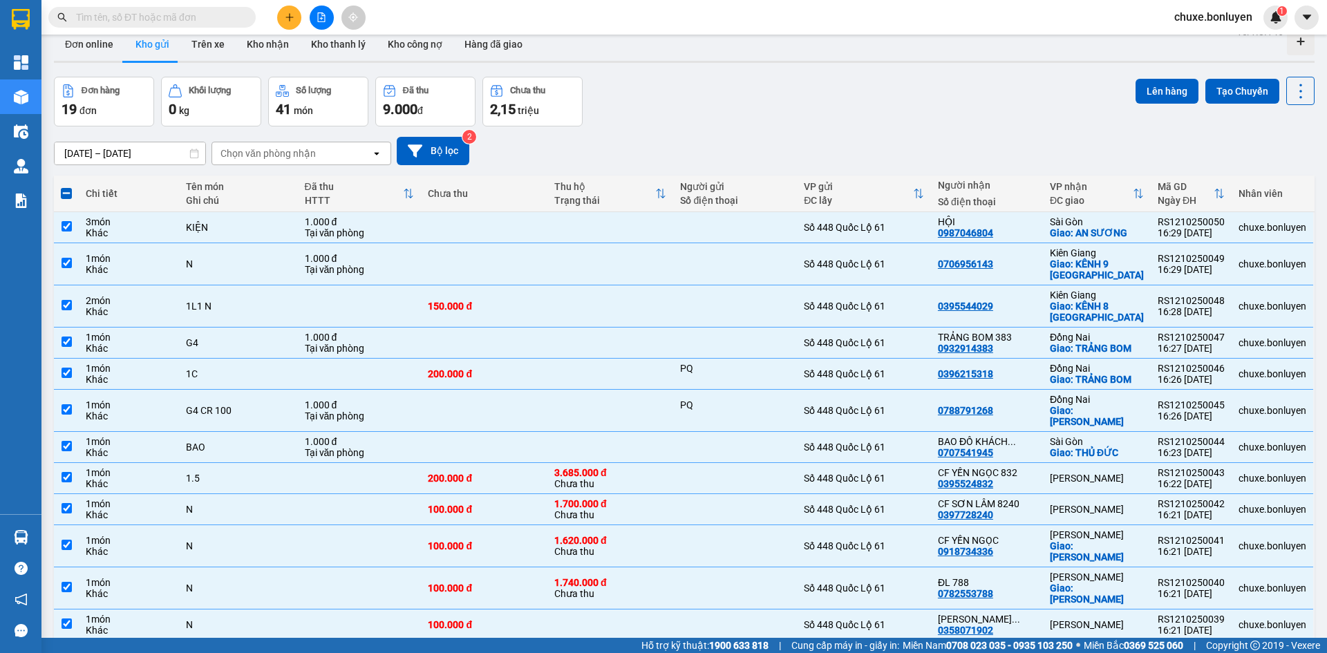
scroll to position [0, 0]
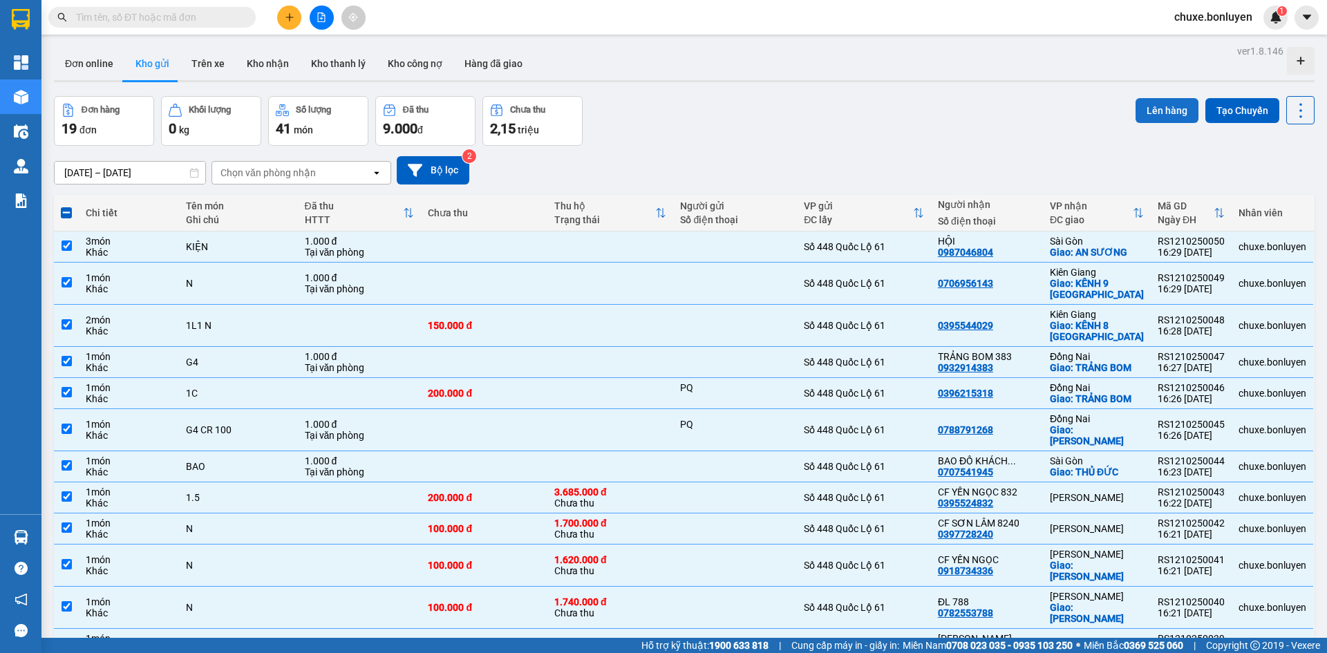
click at [1162, 122] on button "Lên hàng" at bounding box center [1166, 110] width 63 height 25
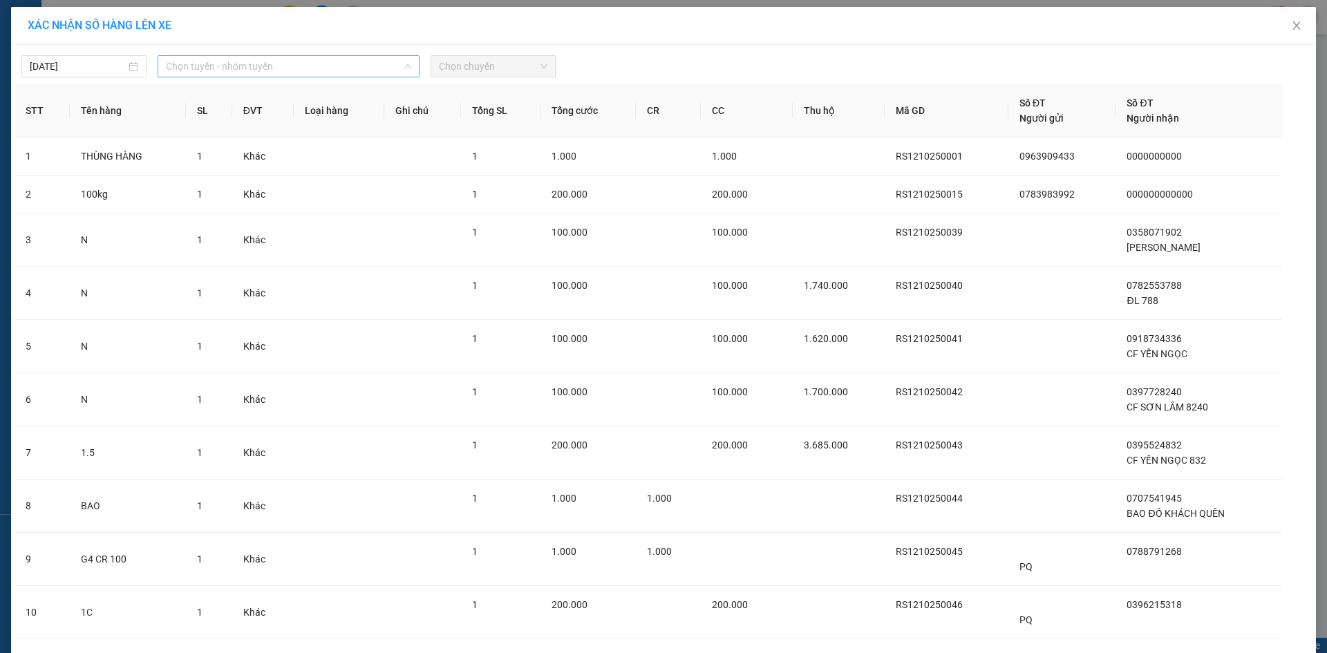
click at [241, 64] on span "Chọn tuyến - nhóm tuyến" at bounding box center [288, 66] width 245 height 21
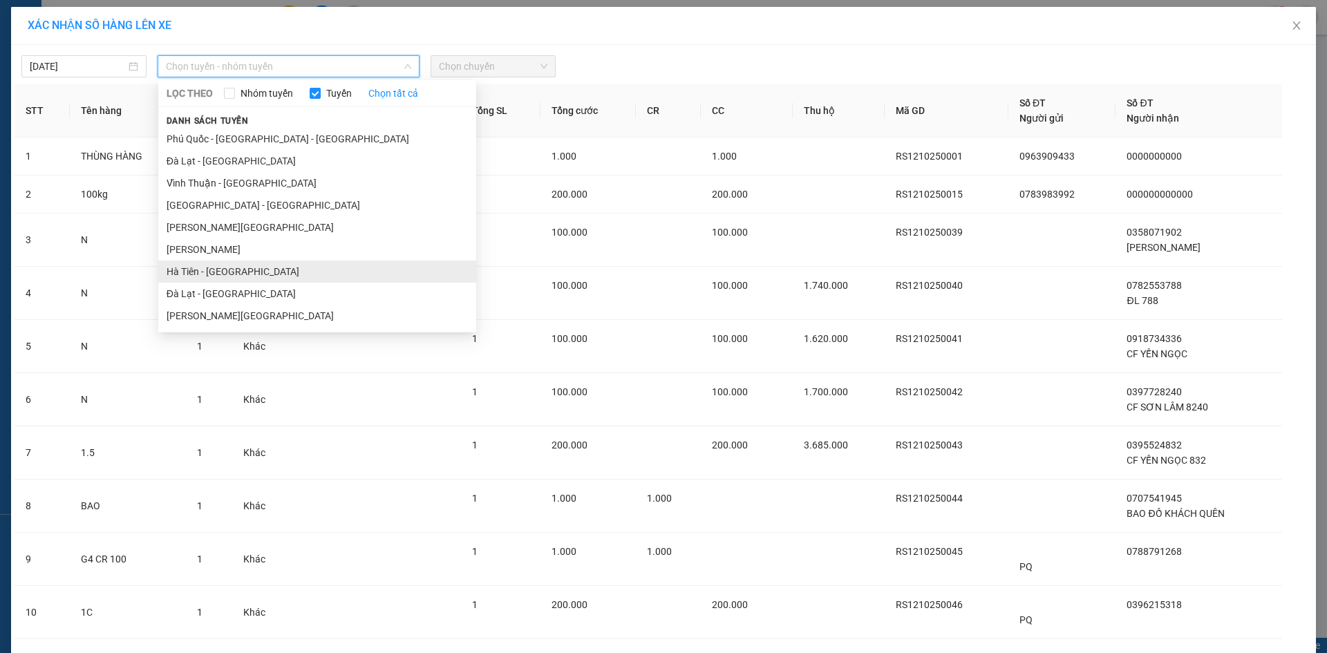
click at [269, 269] on li "Hà Tiên - Đà Nẵng" at bounding box center [317, 271] width 318 height 22
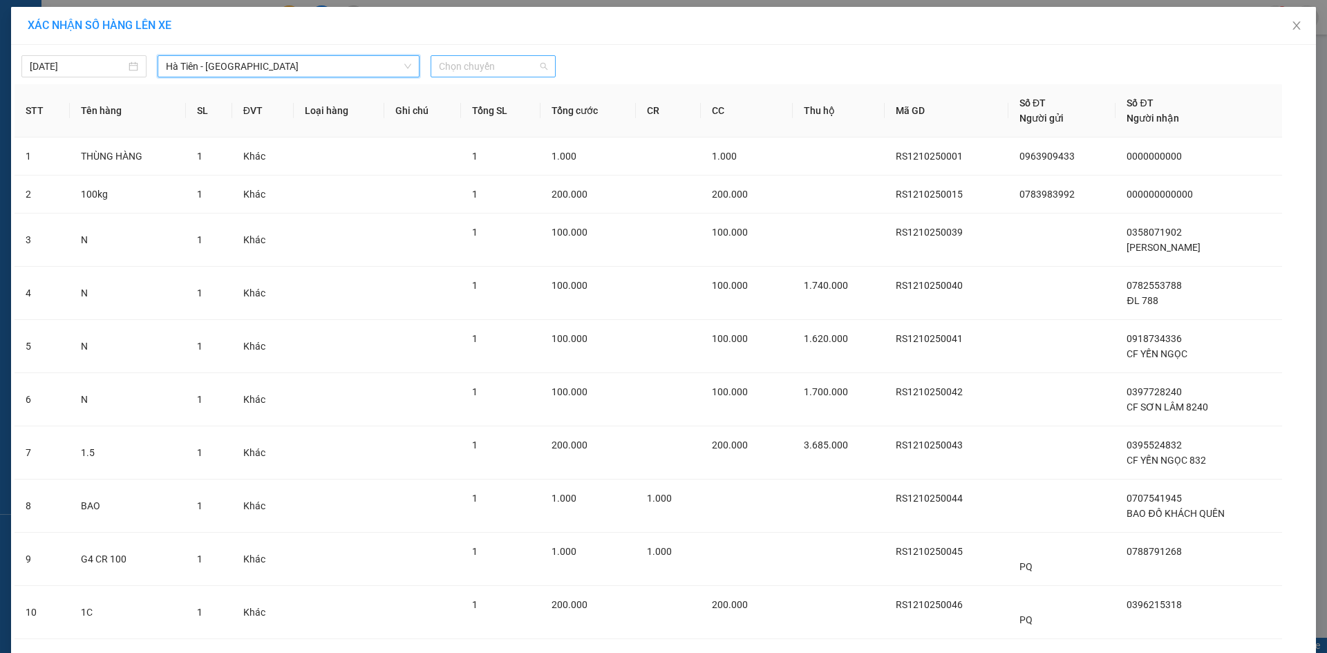
click at [453, 70] on span "Chọn chuyến" at bounding box center [493, 66] width 108 height 21
click at [193, 66] on span "Hà Tiên - Đà Nẵng" at bounding box center [288, 66] width 245 height 21
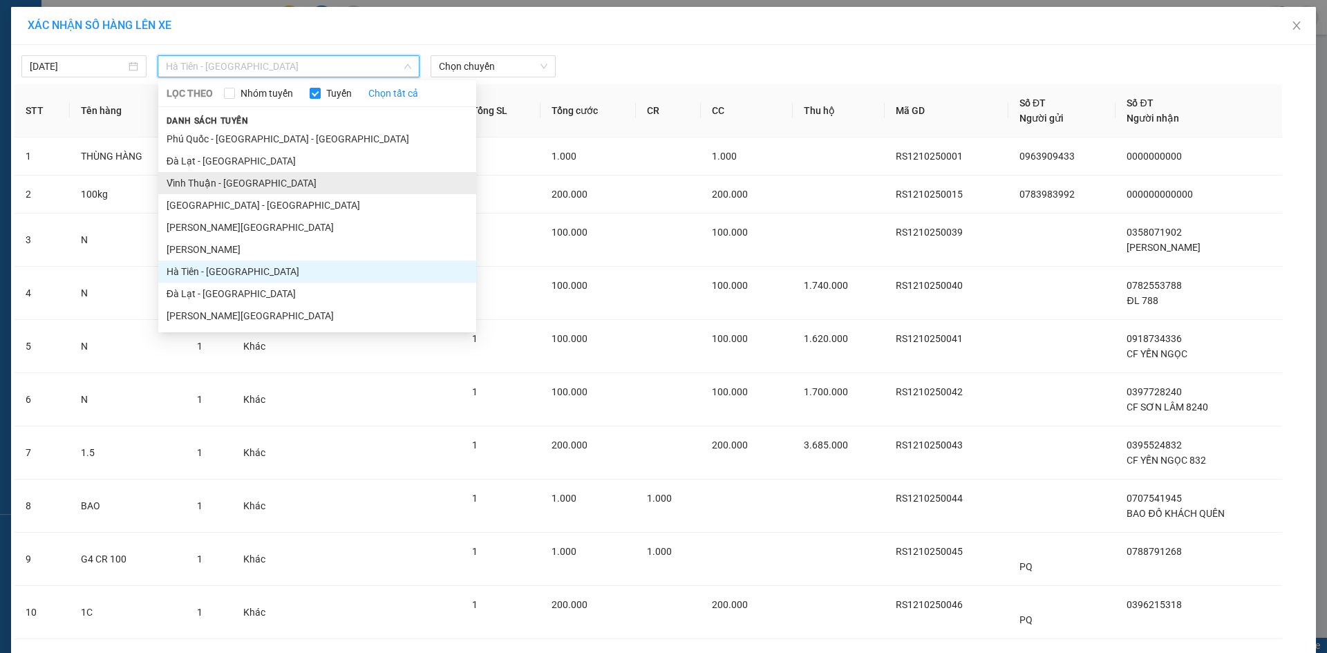
click at [247, 176] on li "Vĩnh Thuận - Đà Lạt" at bounding box center [317, 183] width 318 height 22
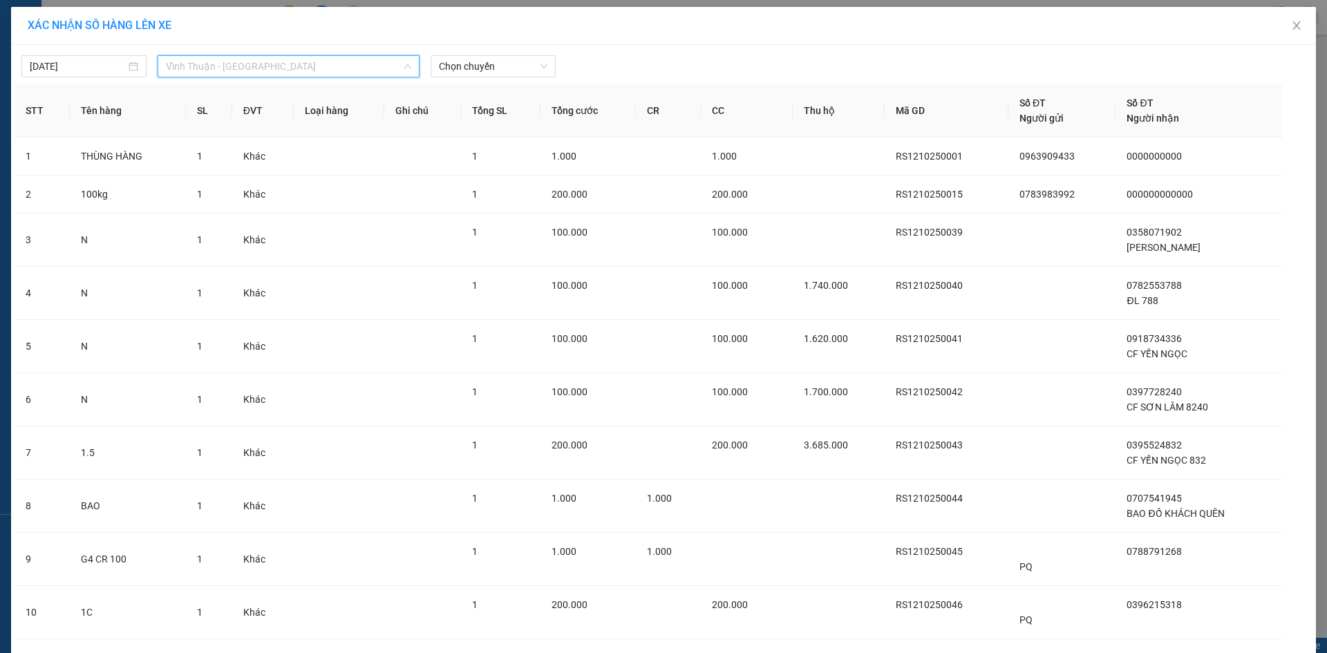
drag, startPoint x: 228, startPoint y: 58, endPoint x: 209, endPoint y: 159, distance: 102.6
click at [229, 60] on span "Vĩnh Thuận - Đà Lạt" at bounding box center [288, 66] width 245 height 21
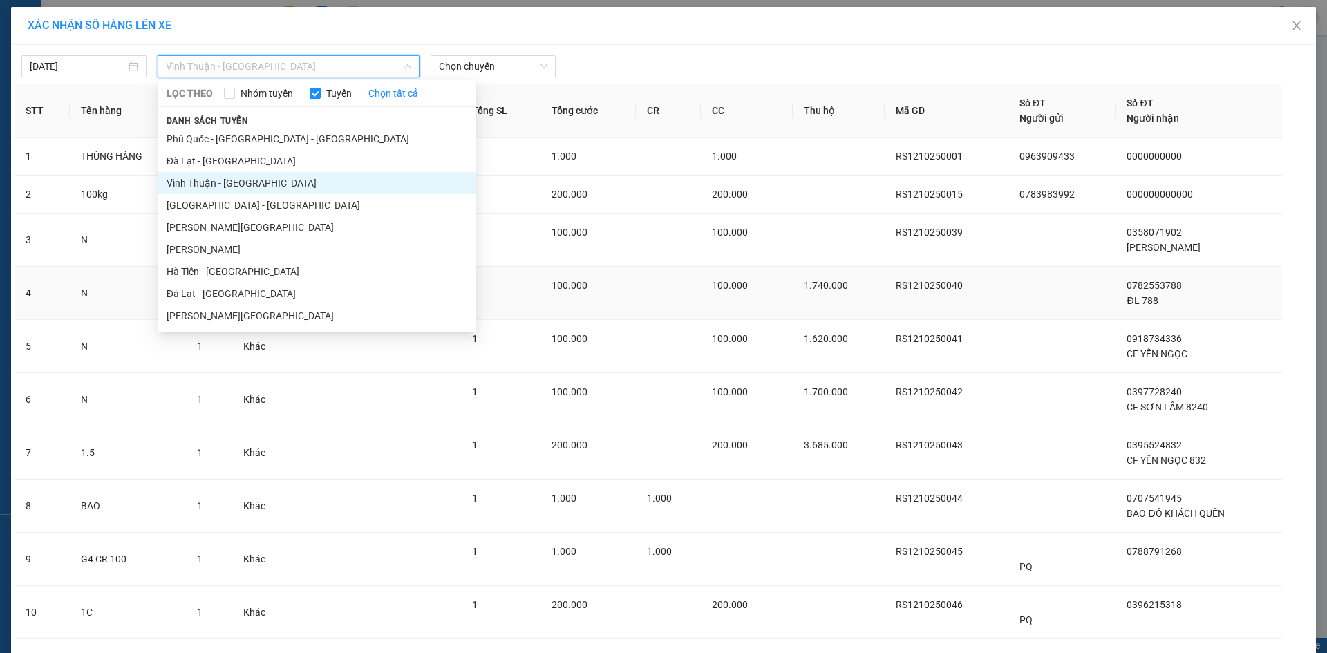
drag, startPoint x: 240, startPoint y: 311, endPoint x: 251, endPoint y: 310, distance: 11.1
click at [240, 312] on li "Hà Tiên - Đà Lạt" at bounding box center [317, 316] width 318 height 22
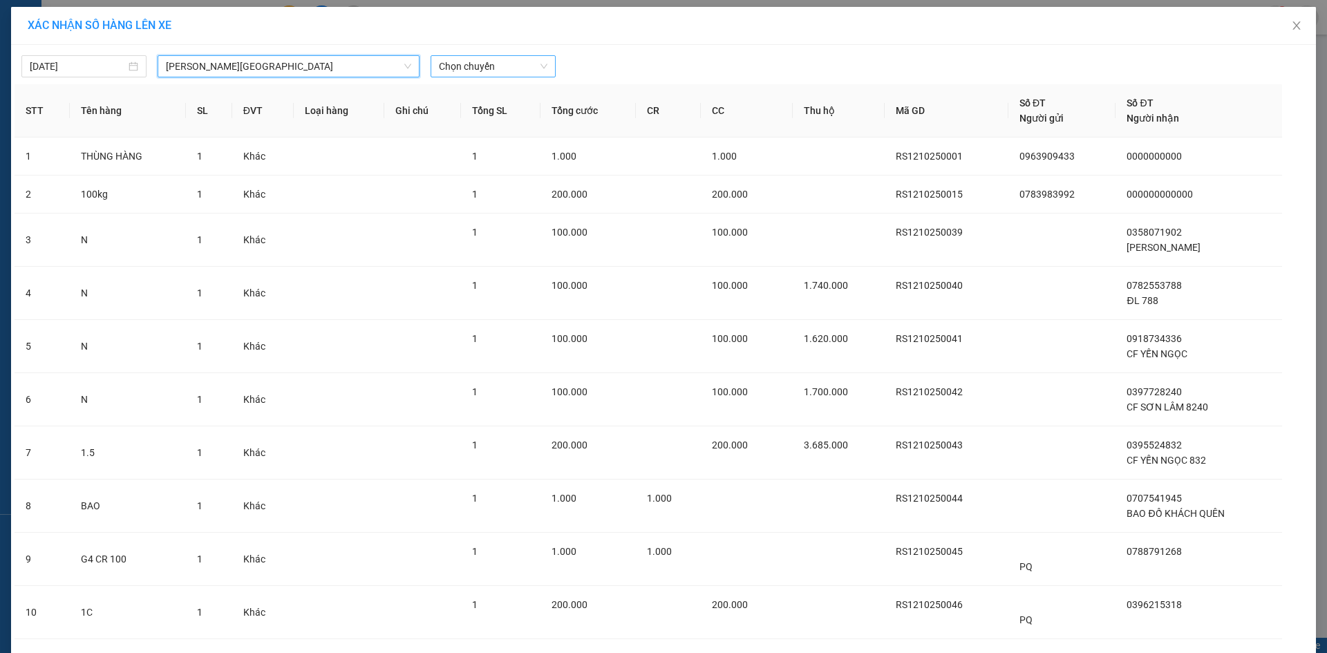
click at [522, 66] on span "Chọn chuyến" at bounding box center [493, 66] width 108 height 21
click at [225, 59] on span "Hà Tiên - Đà Lạt" at bounding box center [288, 66] width 245 height 21
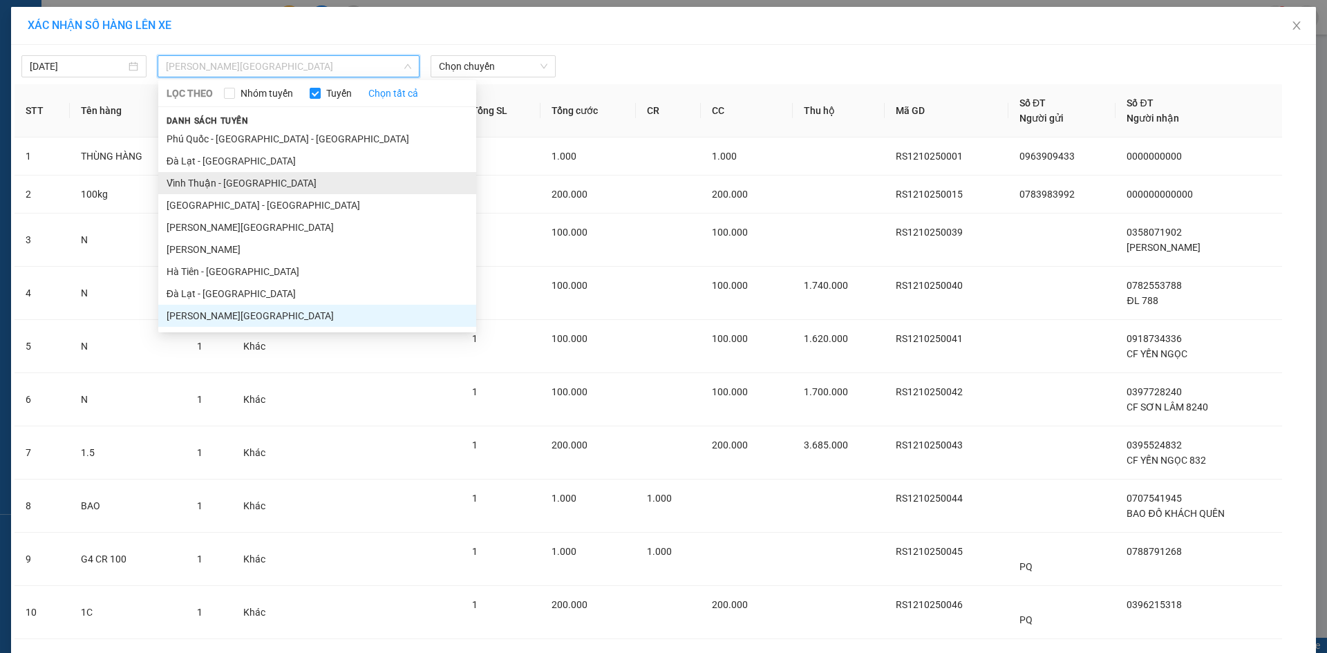
click at [244, 177] on li "Vĩnh Thuận - Đà Lạt" at bounding box center [317, 183] width 318 height 22
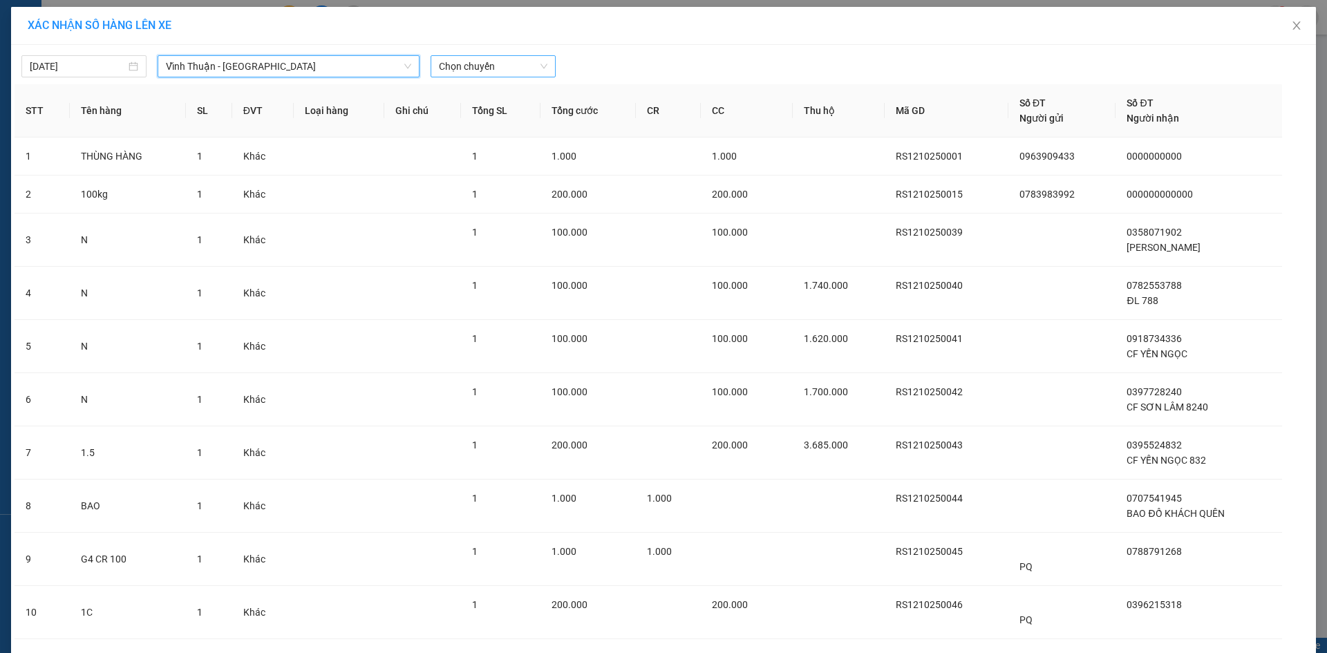
click at [489, 59] on span "Chọn chuyến" at bounding box center [493, 66] width 108 height 21
click at [479, 115] on div "16:15 - 68H-062.00" at bounding box center [488, 115] width 108 height 15
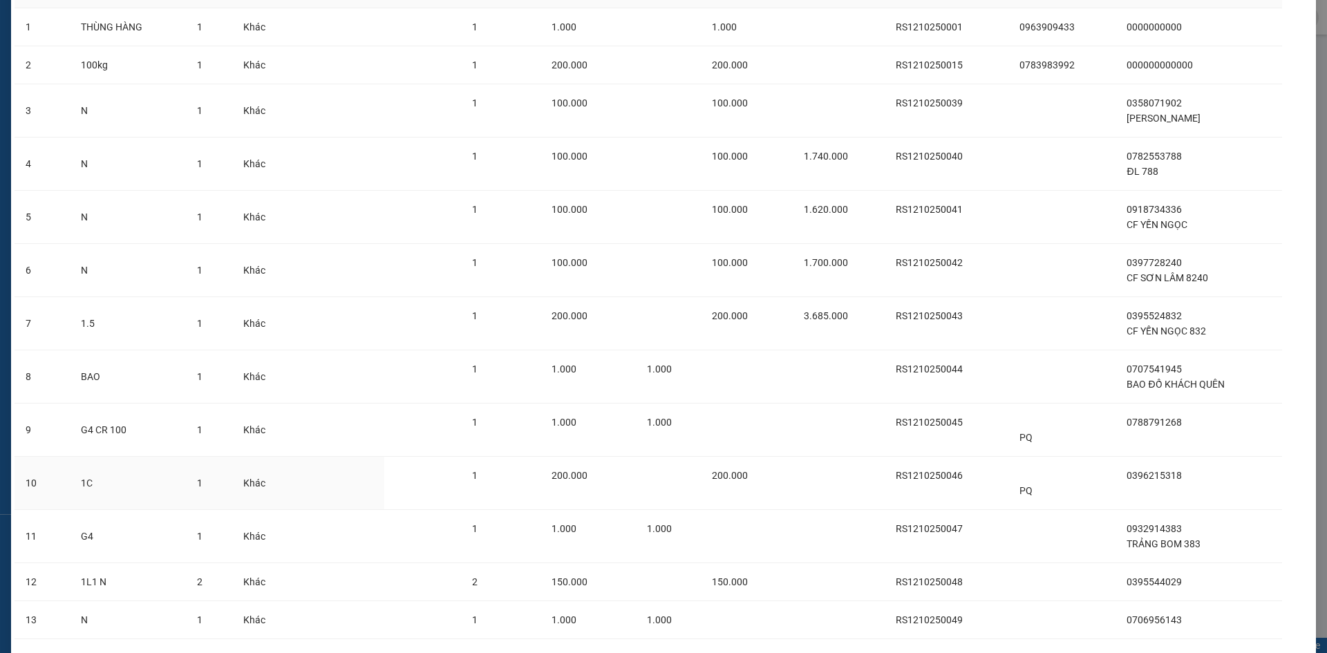
scroll to position [278, 0]
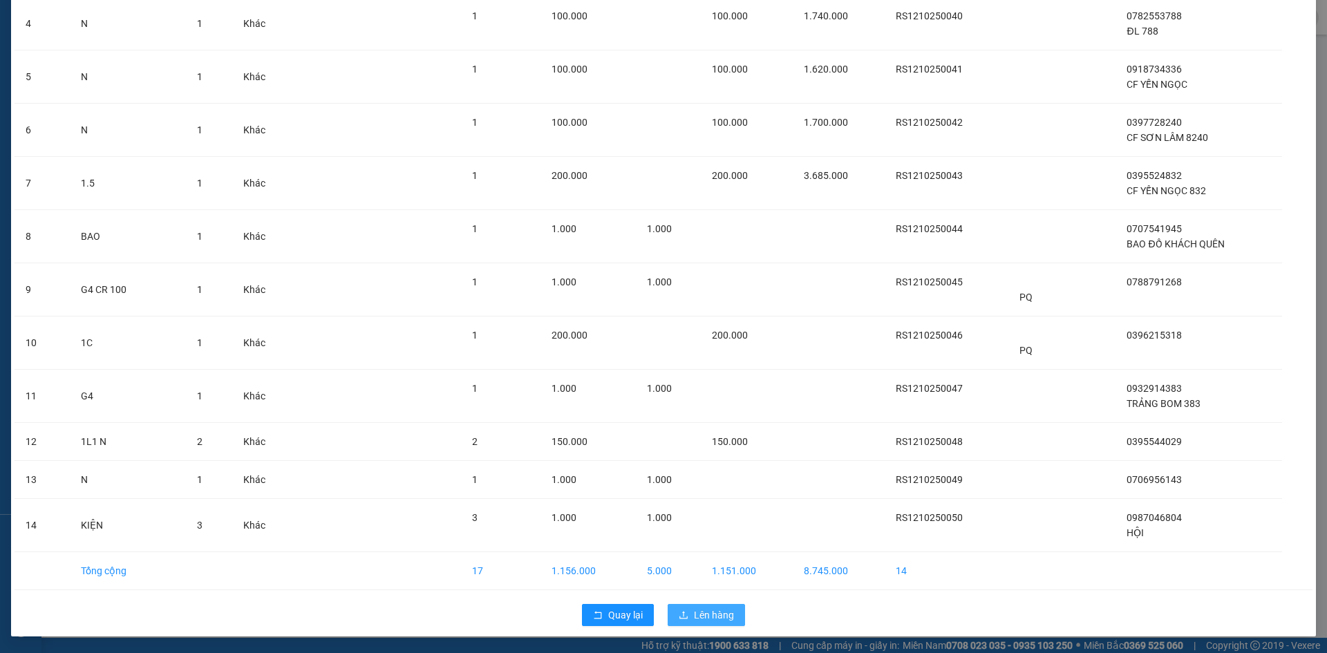
click at [710, 611] on span "Lên hàng" at bounding box center [714, 614] width 40 height 15
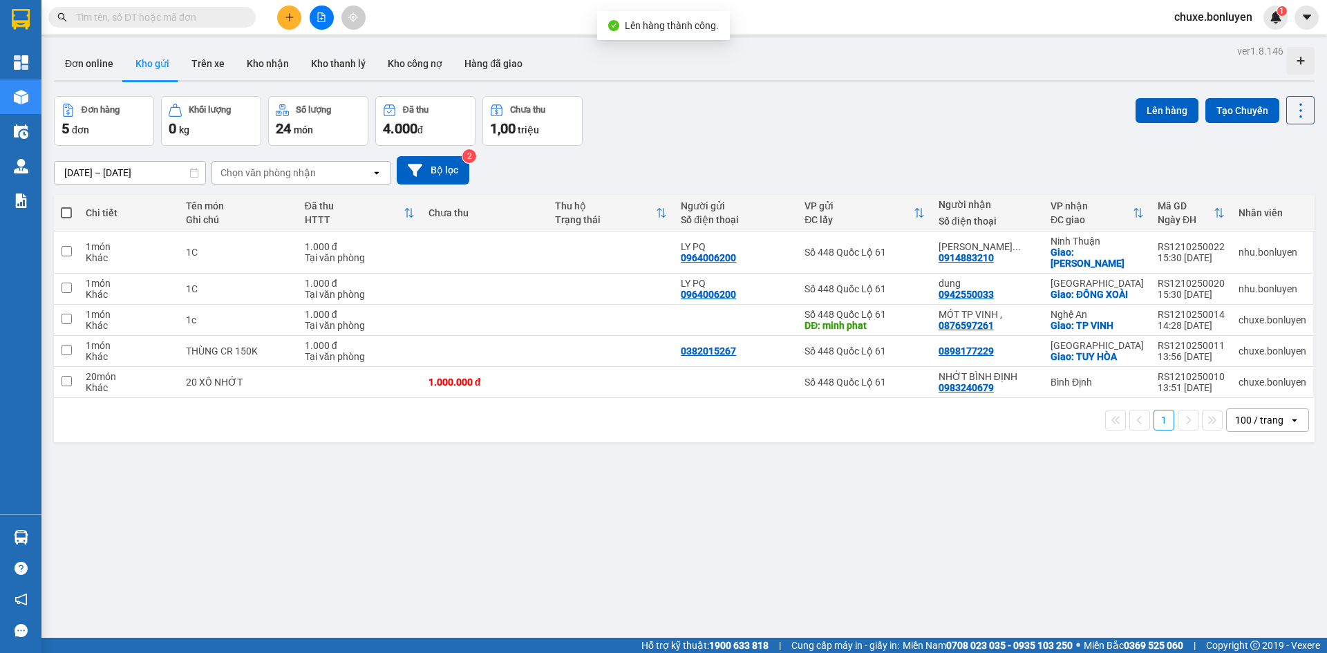
click at [323, 21] on icon "file-add" at bounding box center [321, 17] width 10 height 10
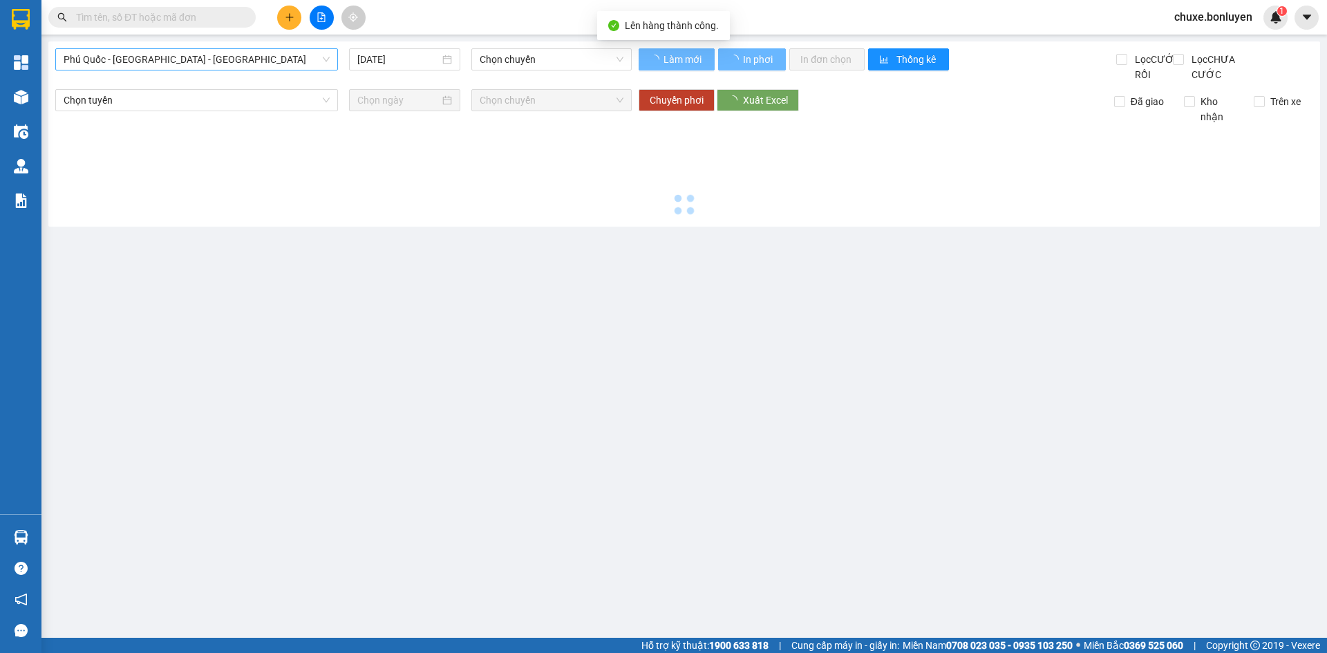
click at [202, 58] on span "Phú Quốc - Sài Gòn - Bình Phước" at bounding box center [197, 59] width 266 height 21
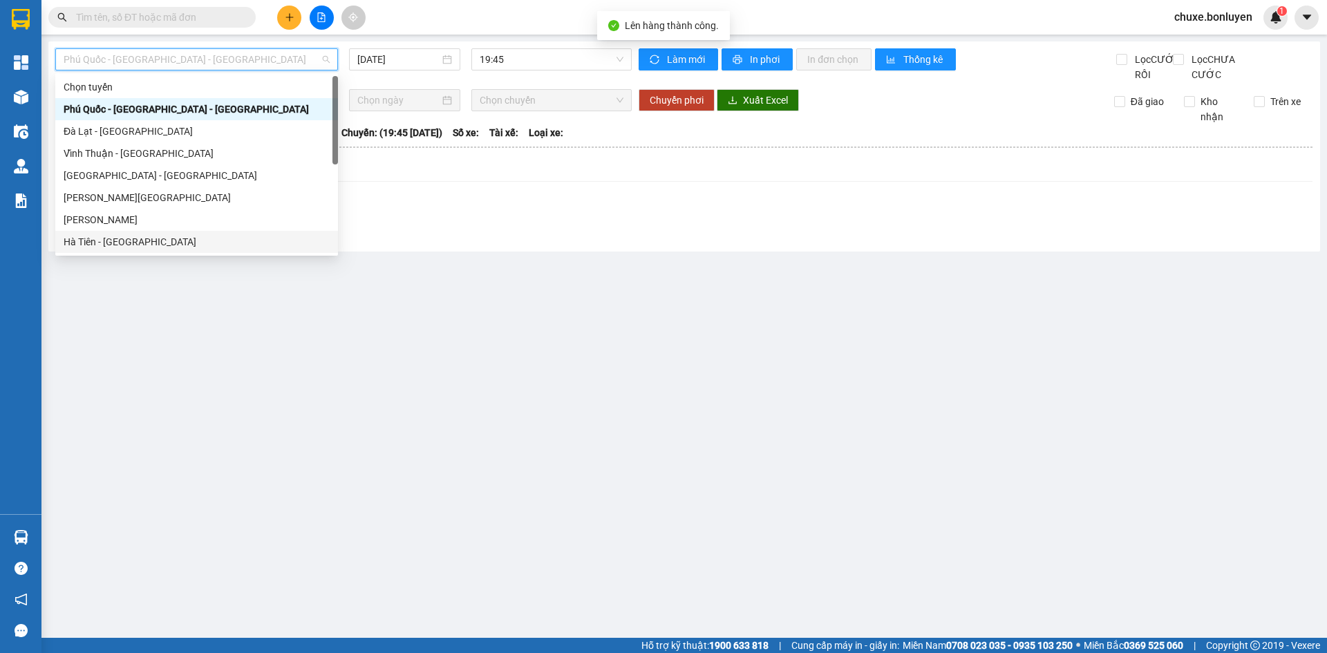
click at [155, 241] on div "Hà Tiên - Đà Nẵng" at bounding box center [197, 241] width 266 height 15
type input "12/10/2025"
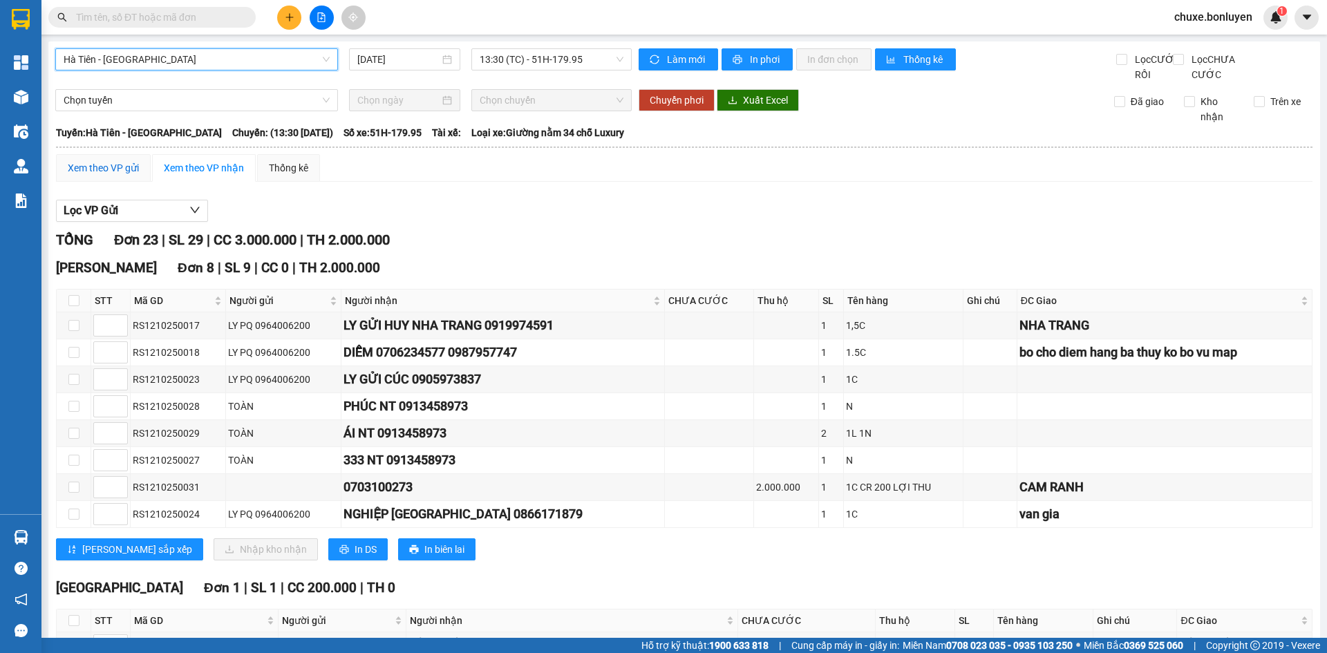
click at [94, 175] on div "Xem theo VP gửi" at bounding box center [103, 167] width 71 height 15
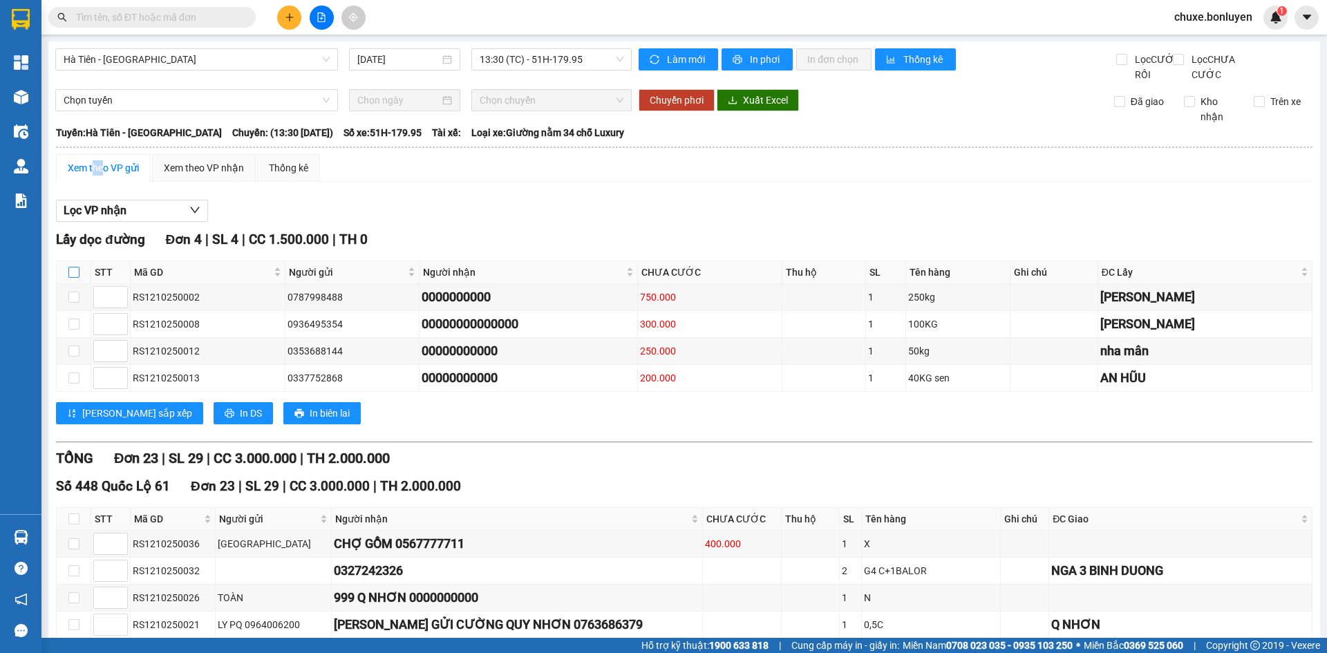
click at [70, 278] on input "checkbox" at bounding box center [73, 272] width 11 height 11
checkbox input "true"
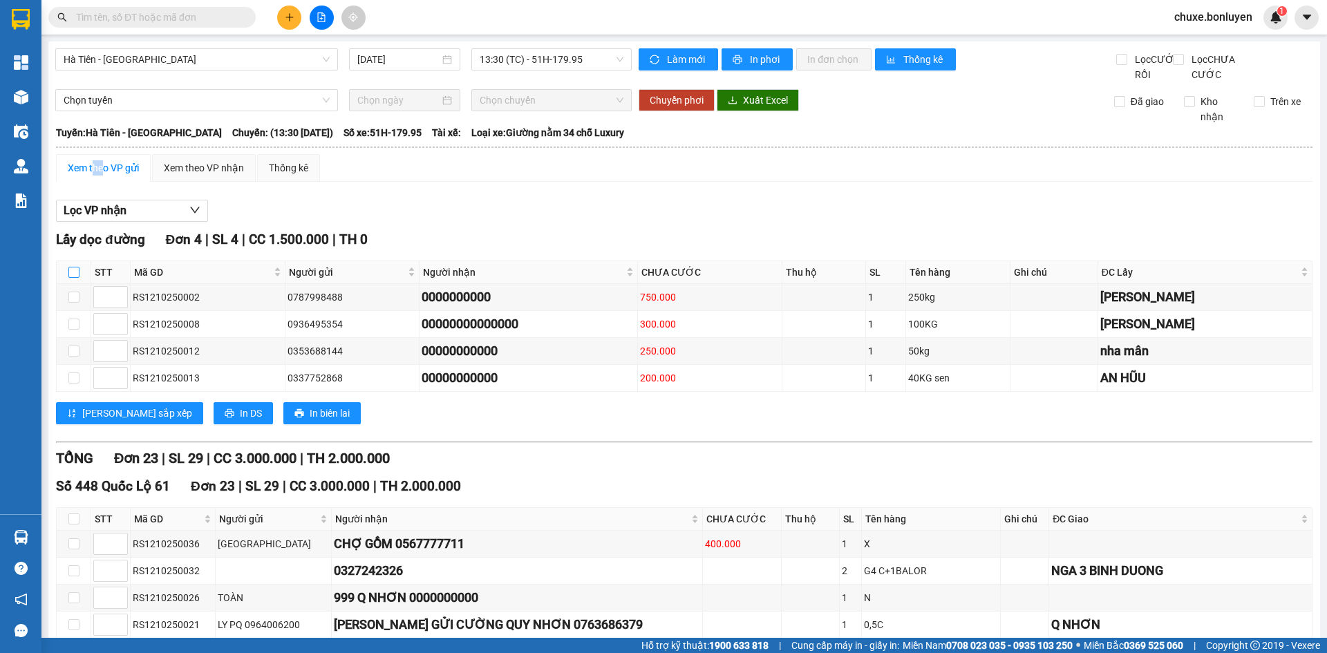
checkbox input "true"
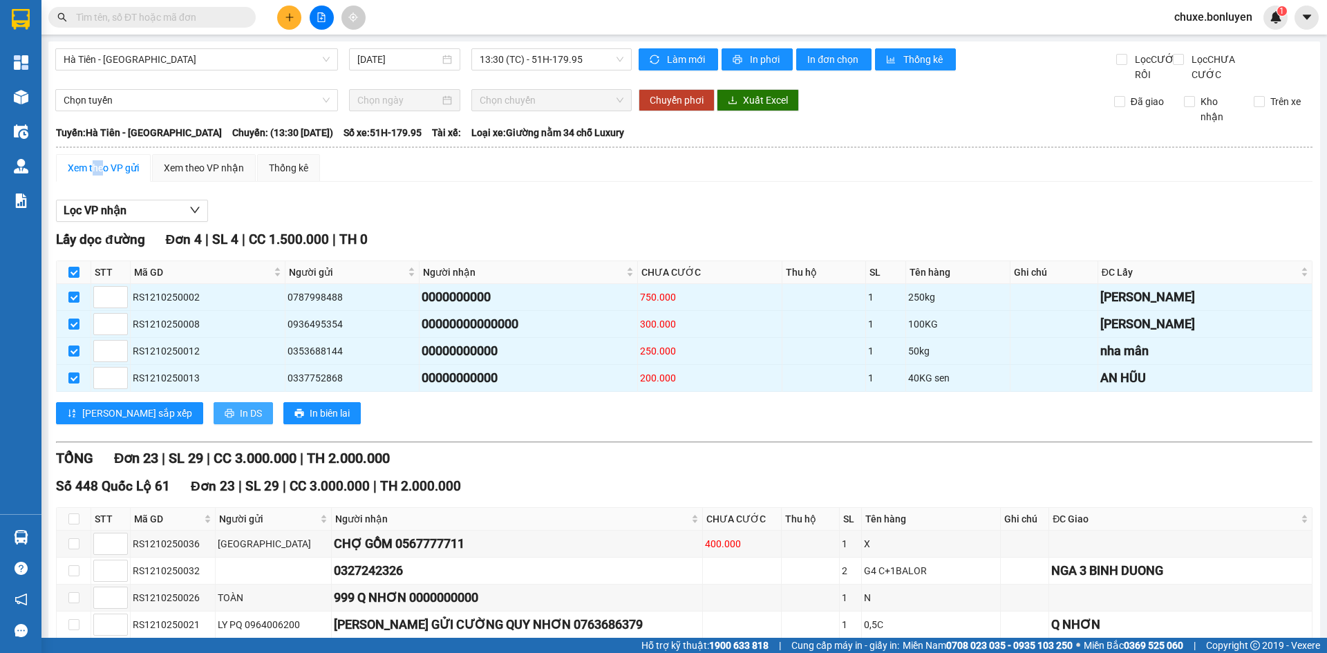
click at [240, 421] on span "In DS" at bounding box center [251, 413] width 22 height 15
click at [225, 175] on div "Xem theo VP nhận" at bounding box center [204, 167] width 80 height 15
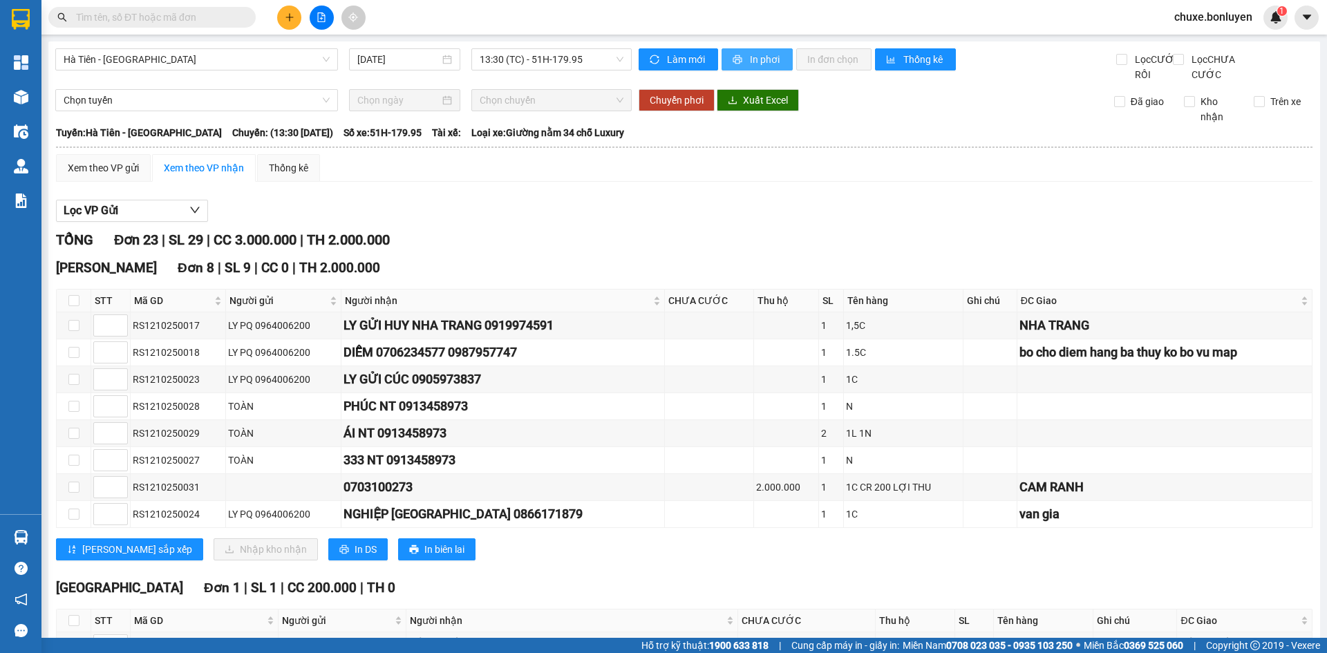
click at [779, 59] on button "In phơi" at bounding box center [756, 59] width 71 height 22
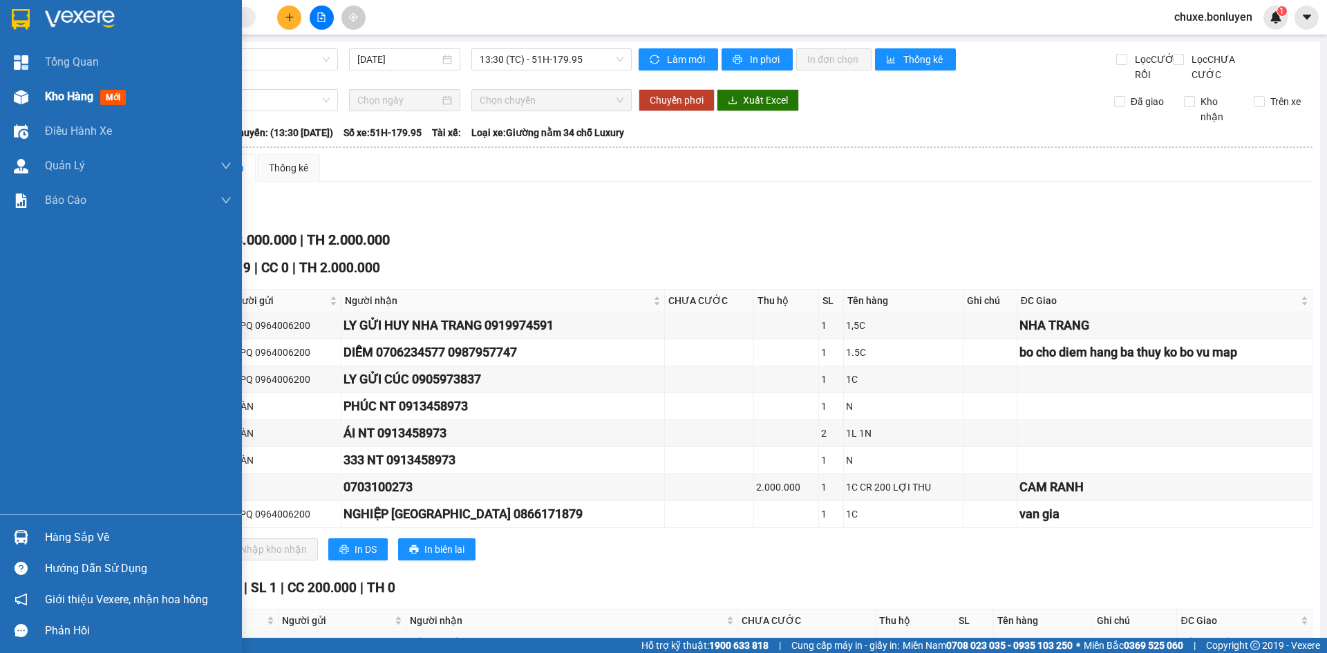
click at [46, 93] on span "Kho hàng" at bounding box center [69, 96] width 48 height 13
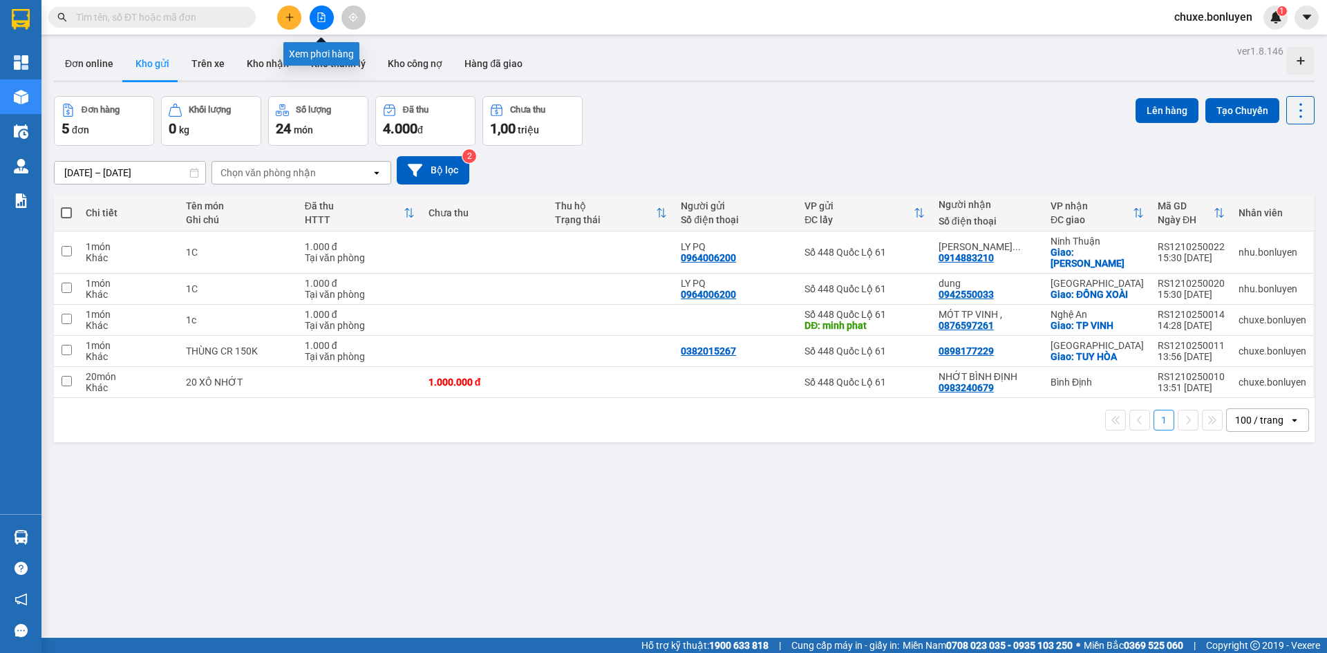
click at [321, 25] on button at bounding box center [322, 18] width 24 height 24
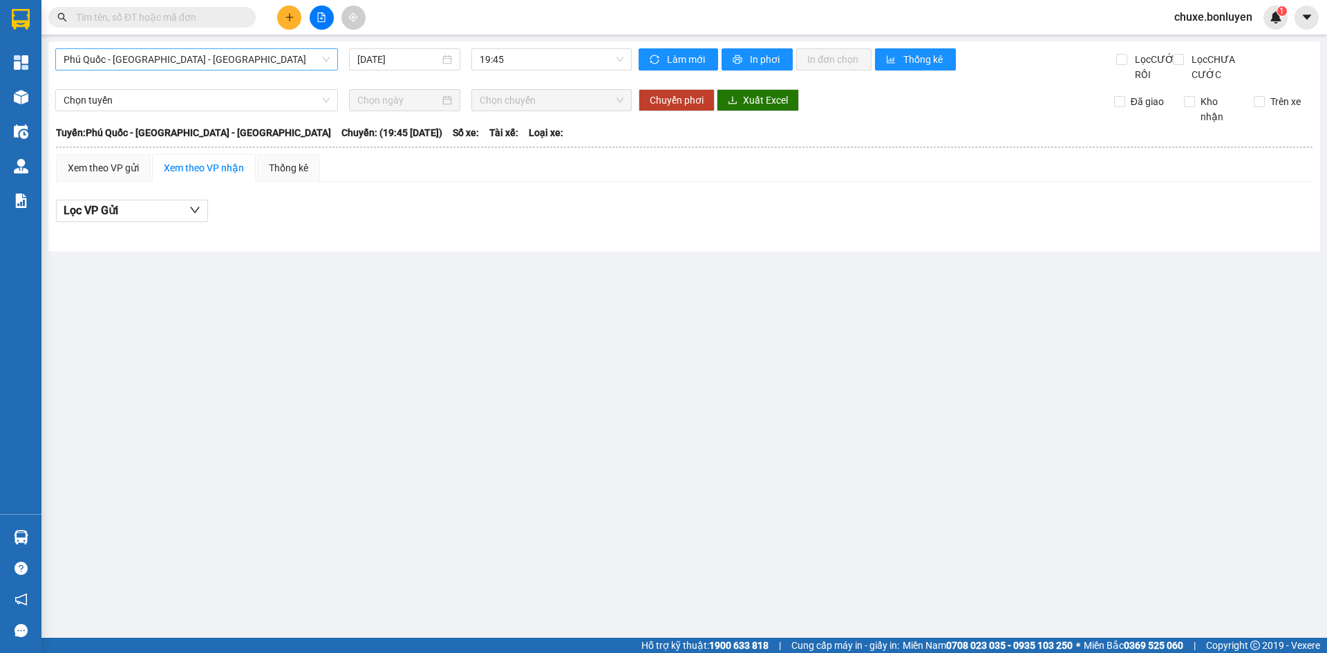
click at [196, 48] on div "Phú Quốc - Sài Gòn - Bình Phước 12/10/2025 19:45 Làm mới In phơi In đơn chọn Th…" at bounding box center [683, 146] width 1271 height 210
click at [196, 56] on span "Phú Quốc - Sài Gòn - Bình Phước" at bounding box center [197, 59] width 266 height 21
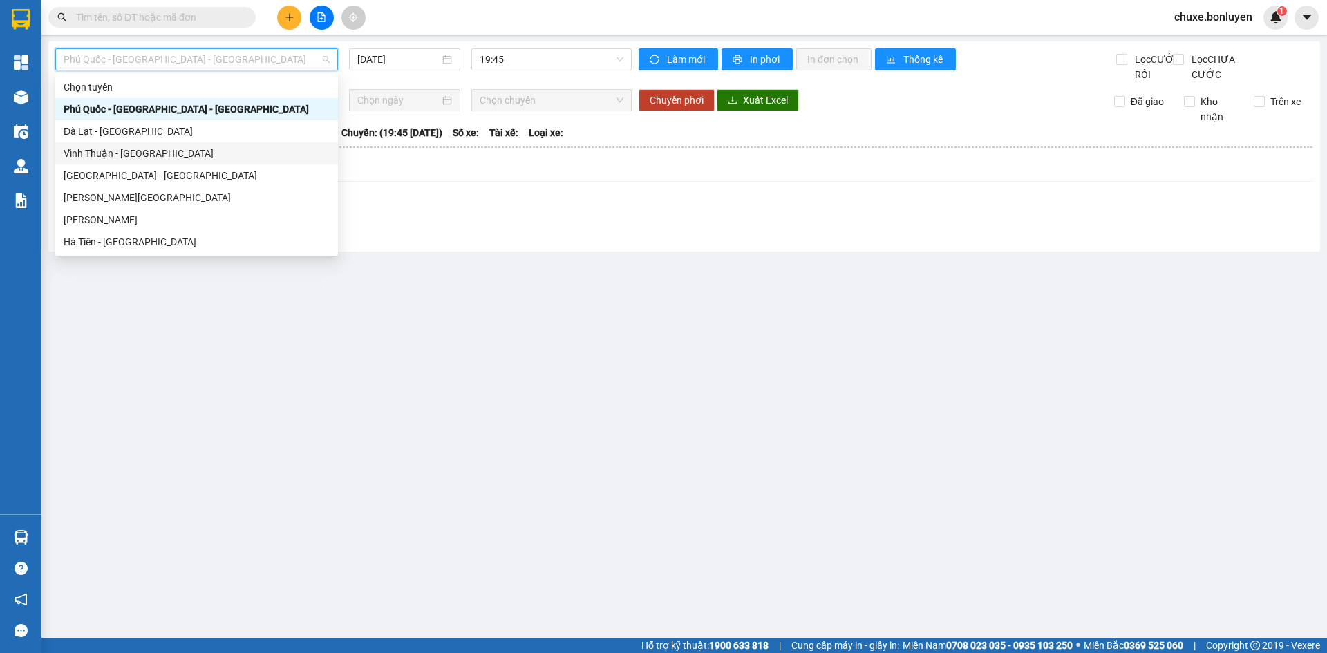
click at [182, 147] on div "Vĩnh Thuận - Đà Lạt" at bounding box center [197, 153] width 266 height 15
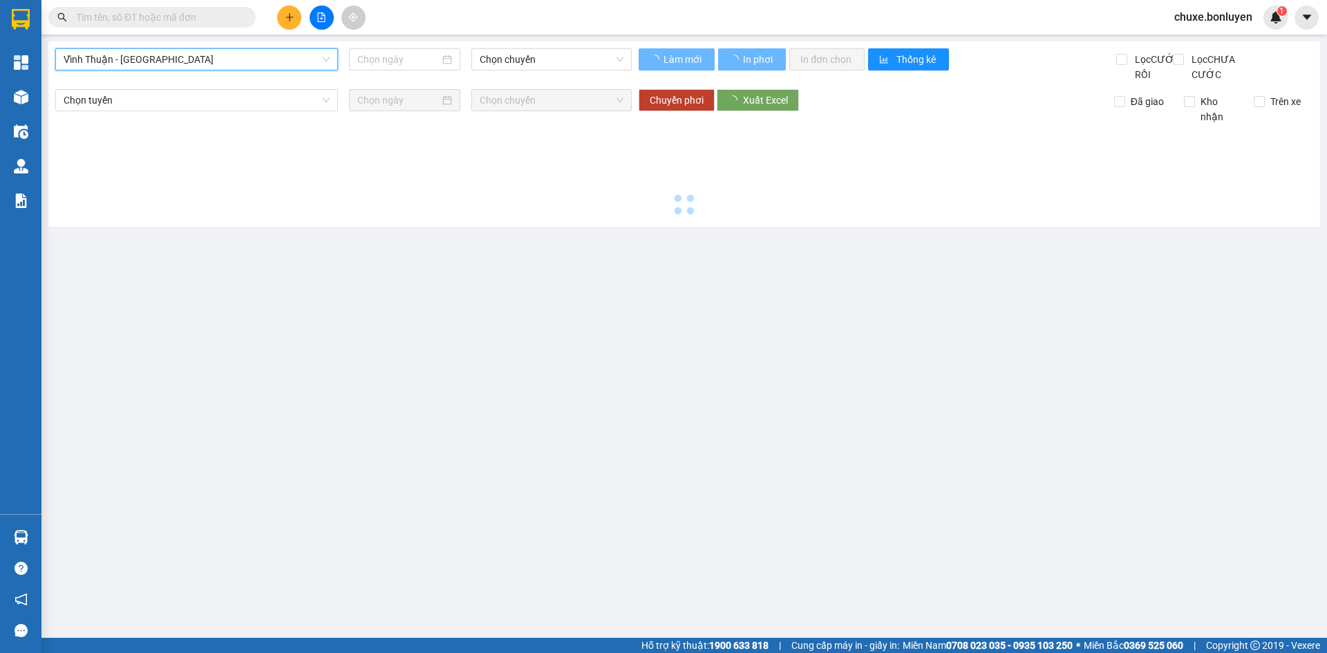
type input "12/10/2025"
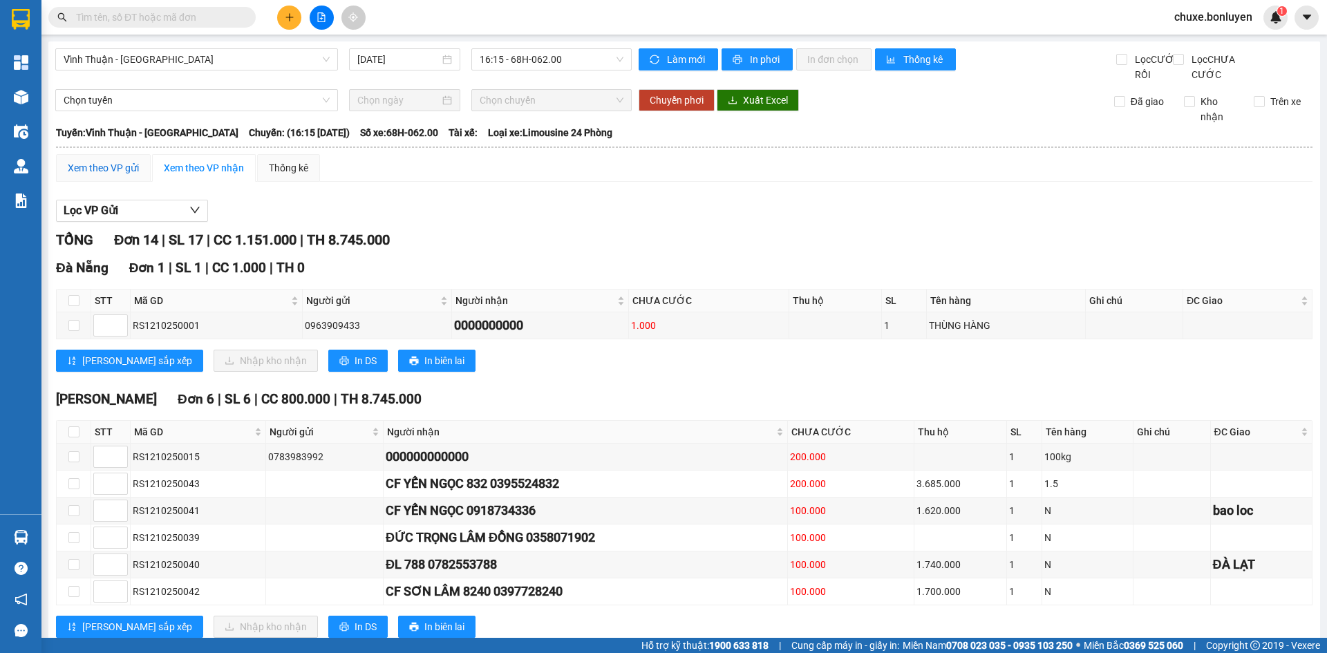
drag, startPoint x: 112, startPoint y: 181, endPoint x: 98, endPoint y: 165, distance: 21.1
click at [112, 175] on div "Xem theo VP gửi" at bounding box center [103, 167] width 71 height 15
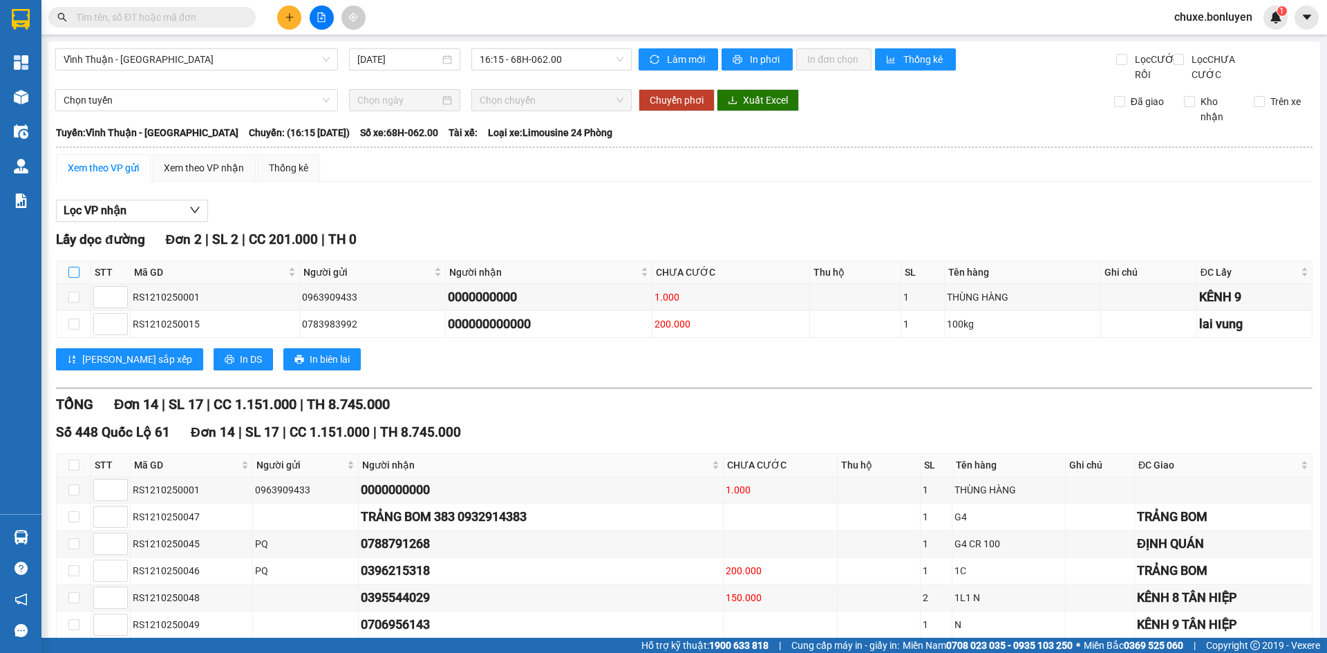
click at [75, 278] on input "checkbox" at bounding box center [73, 272] width 11 height 11
checkbox input "true"
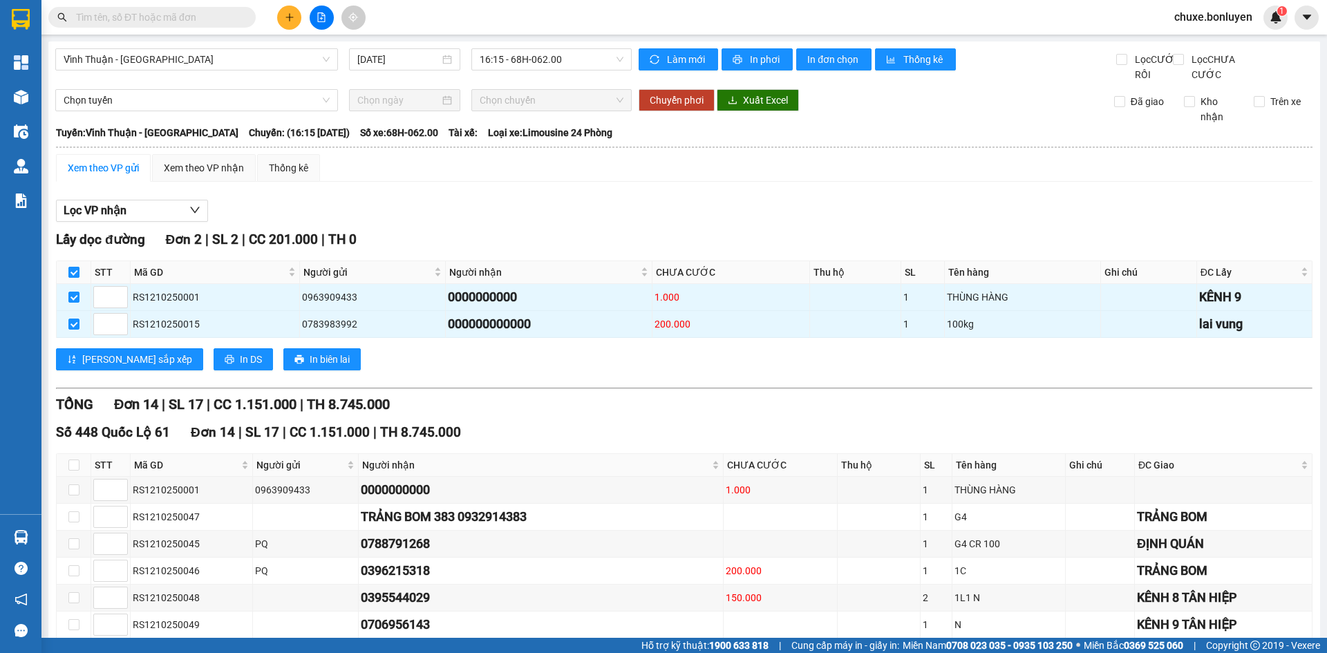
checkbox input "true"
click at [225, 364] on icon "printer" at bounding box center [230, 359] width 10 height 10
drag, startPoint x: 244, startPoint y: 187, endPoint x: 214, endPoint y: 180, distance: 30.5
click at [242, 182] on div "Xem theo VP nhận" at bounding box center [204, 168] width 104 height 28
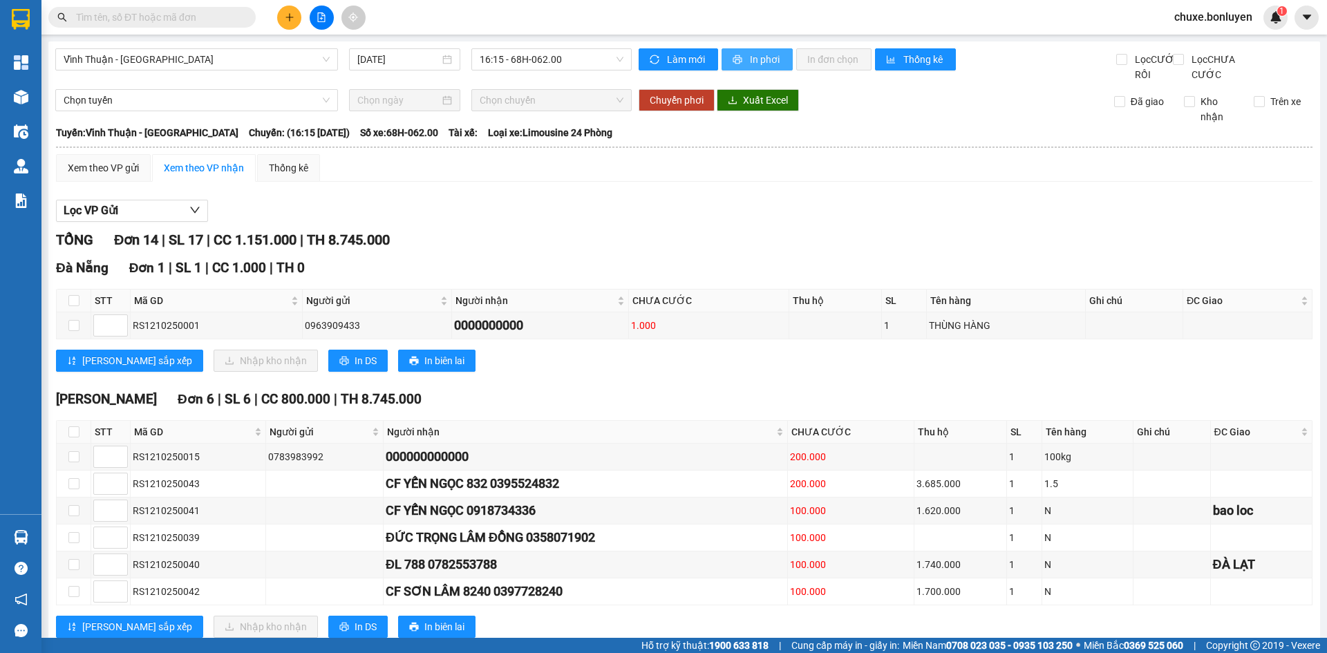
click at [760, 57] on span "In phơi" at bounding box center [766, 59] width 32 height 15
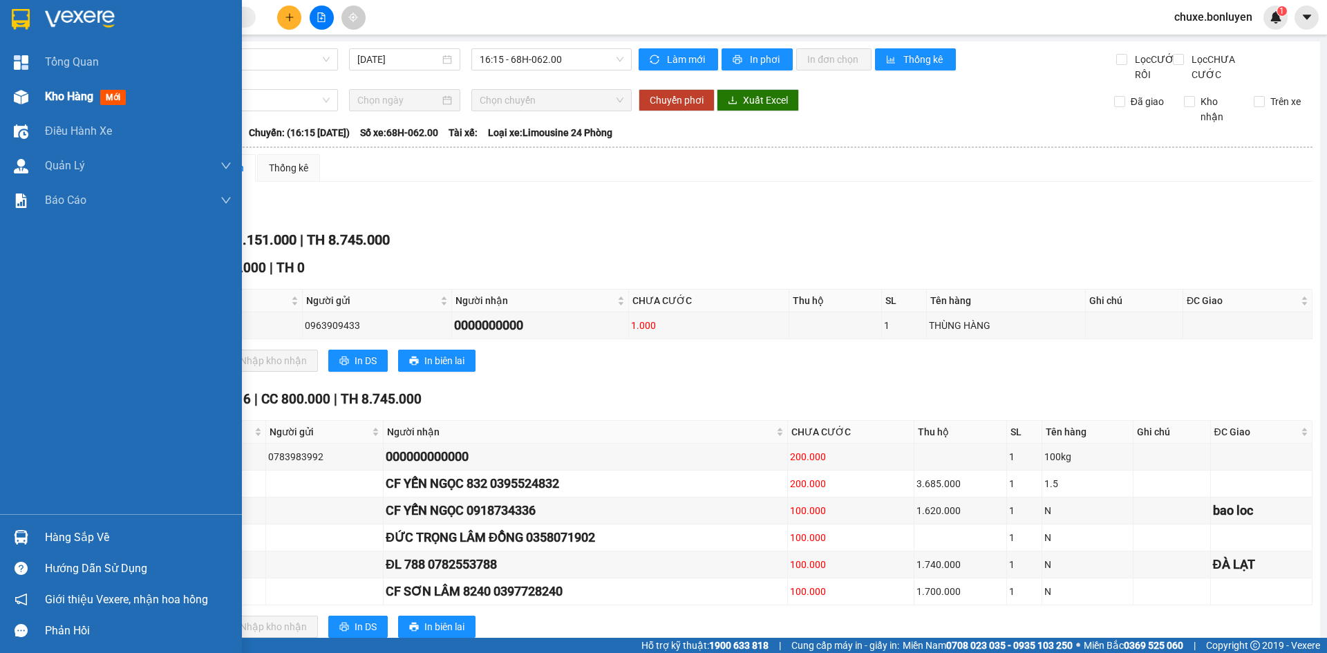
click at [60, 91] on span "Kho hàng" at bounding box center [69, 96] width 48 height 13
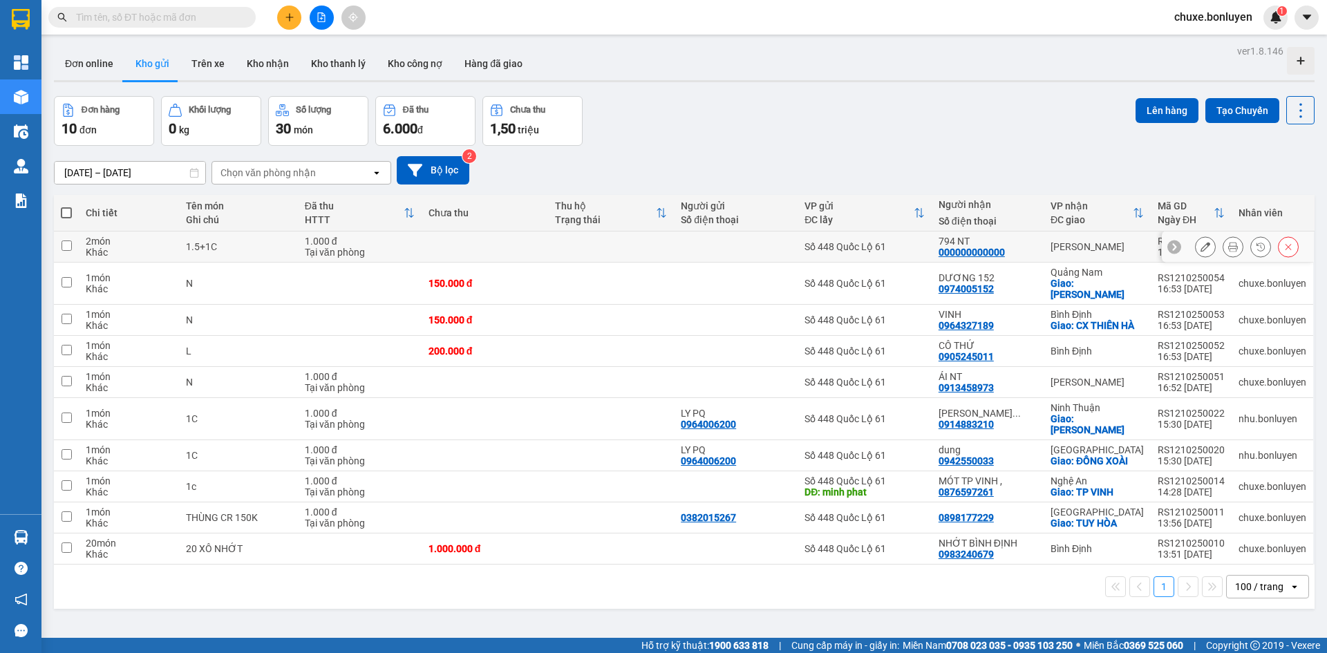
click at [1200, 249] on icon at bounding box center [1205, 247] width 10 height 10
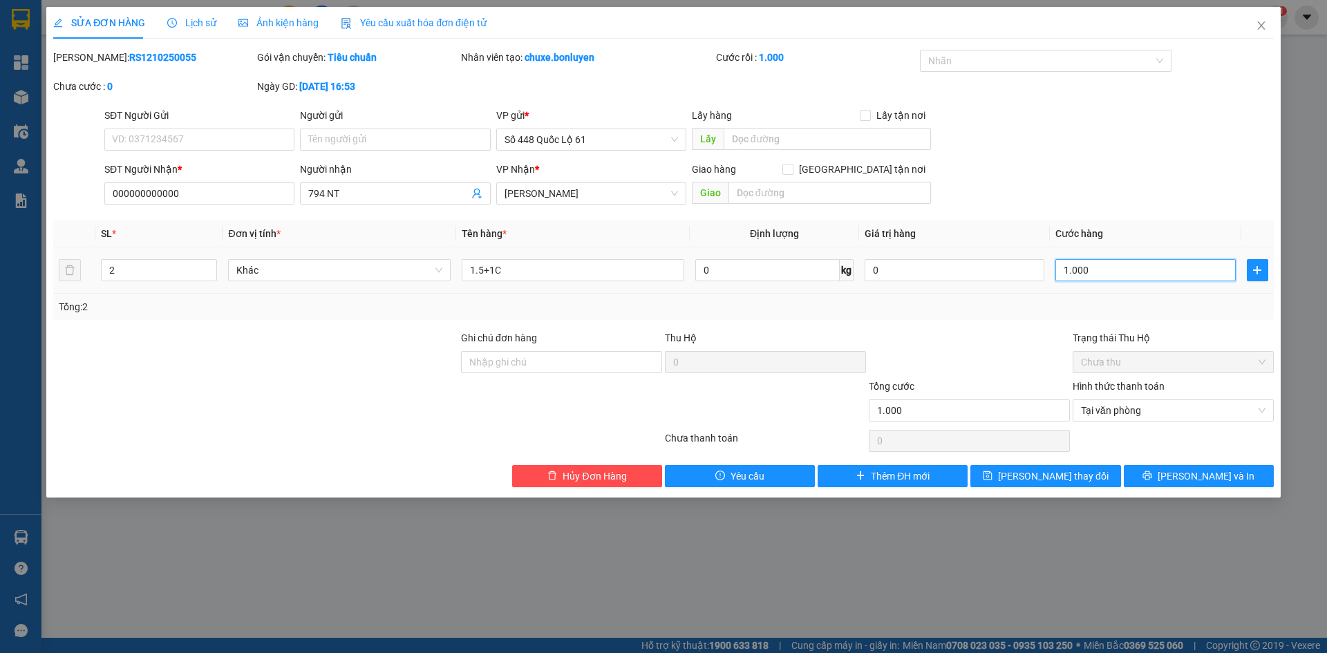
click at [1126, 277] on input "1.000" at bounding box center [1145, 270] width 180 height 22
type input "4"
type input "45"
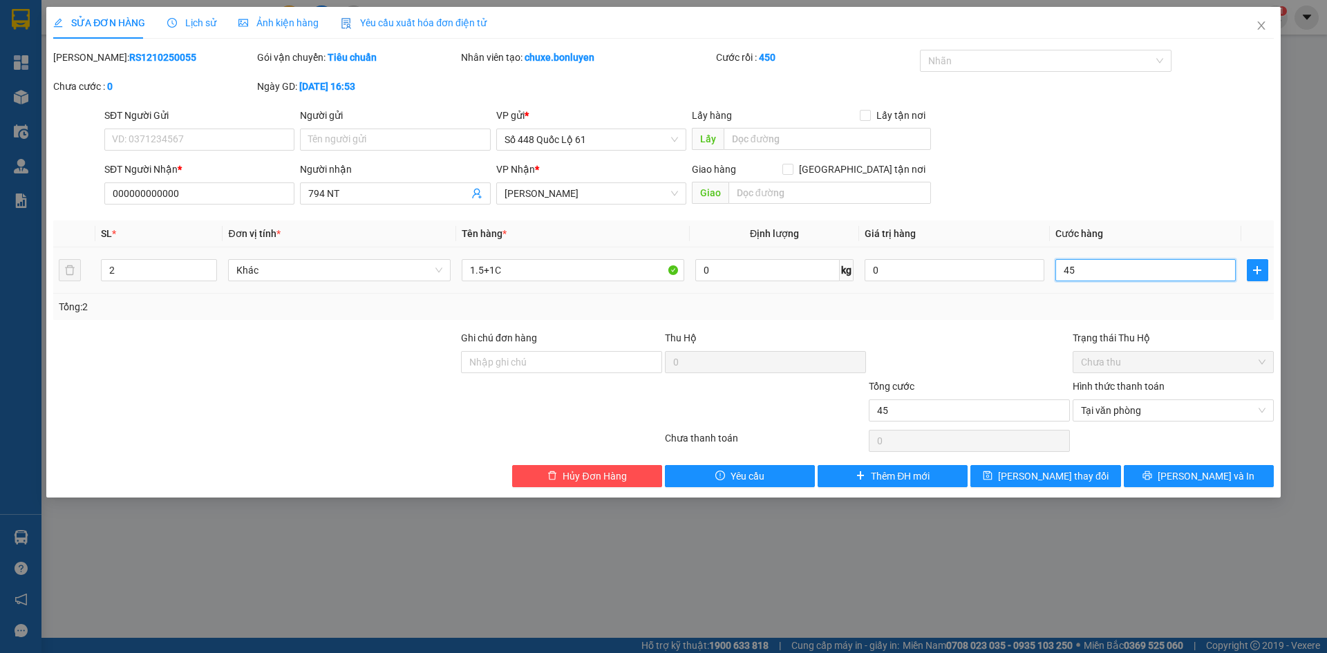
type input "450"
type input "450.000"
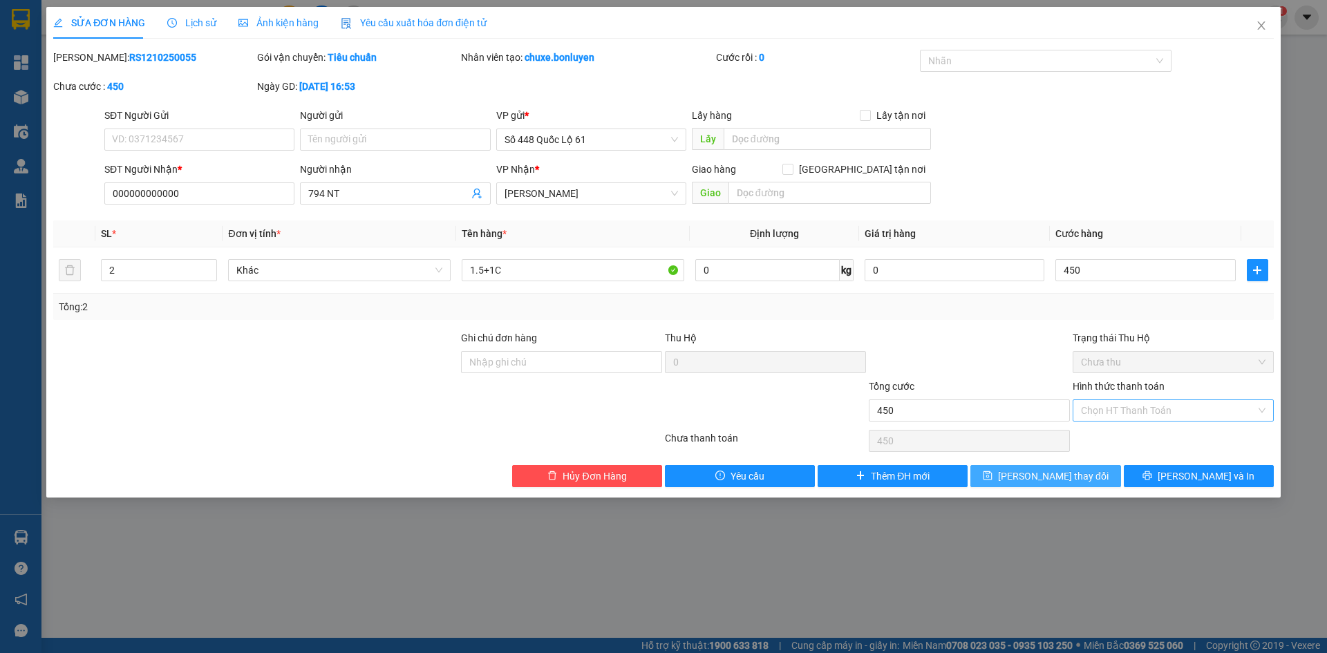
type input "450.000"
click at [1098, 484] on button "[PERSON_NAME] thay đổi" at bounding box center [1045, 476] width 150 height 22
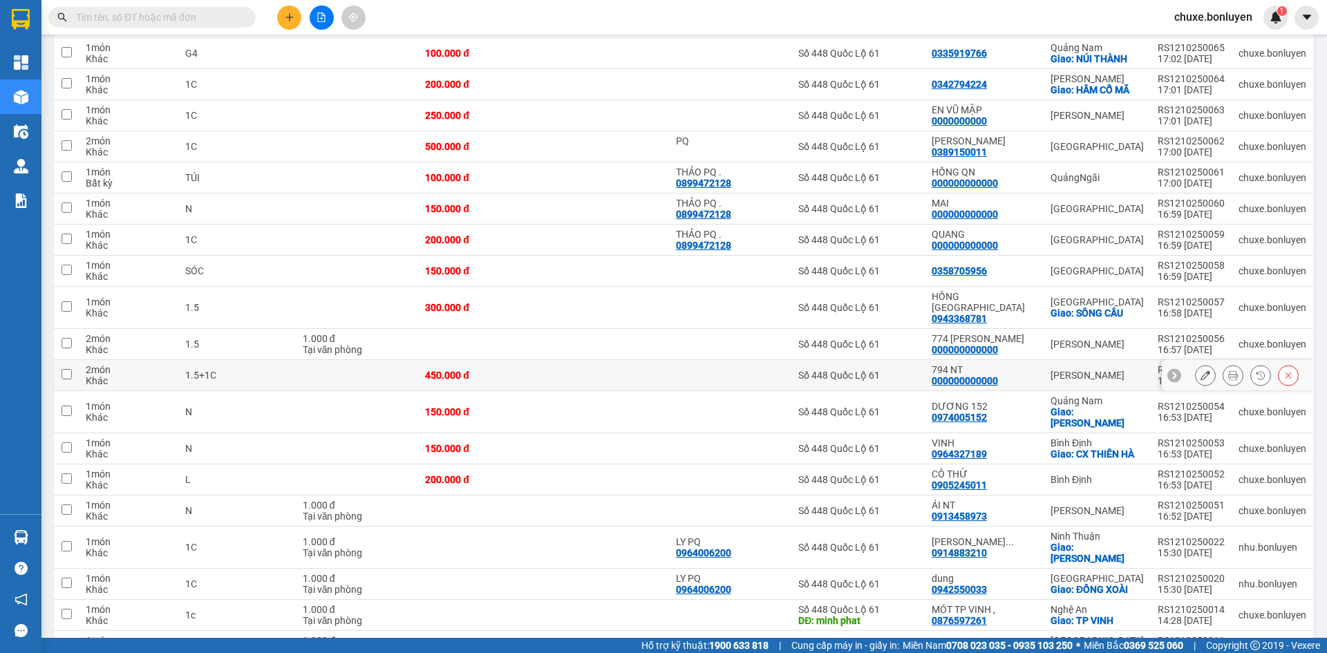
scroll to position [459, 0]
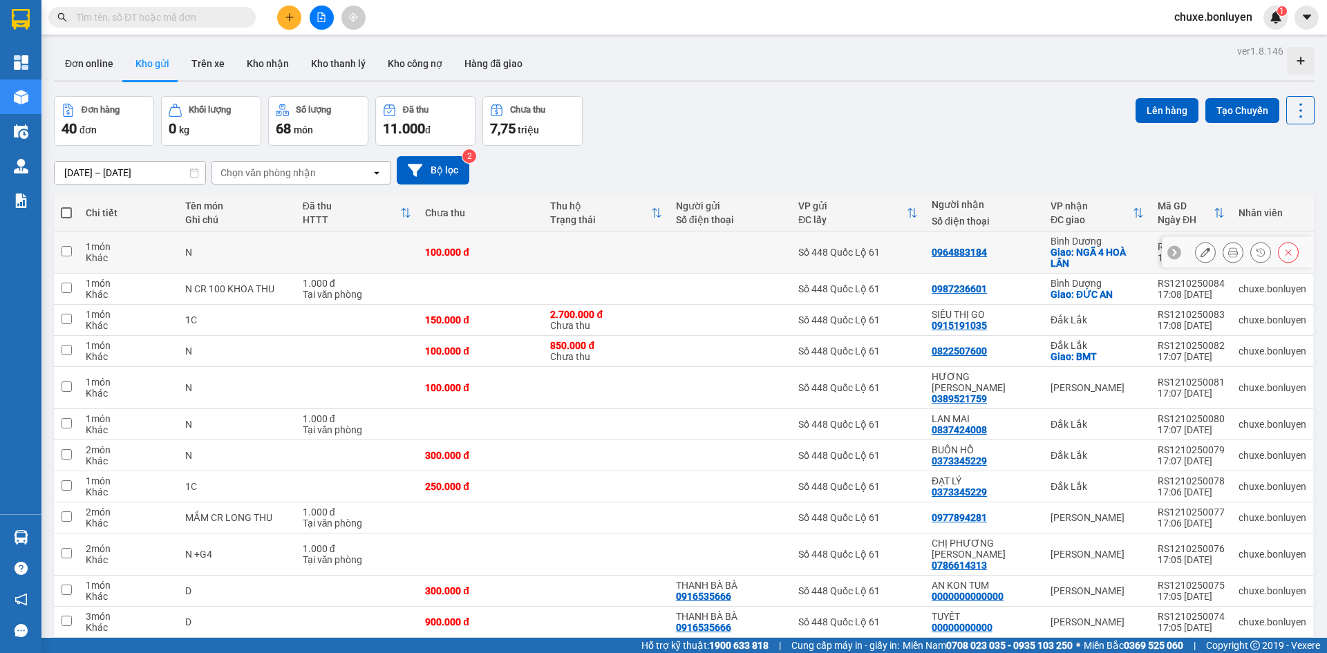
drag, startPoint x: 763, startPoint y: 254, endPoint x: 768, endPoint y: 289, distance: 35.6
click at [763, 256] on div at bounding box center [730, 252] width 109 height 11
checkbox input "true"
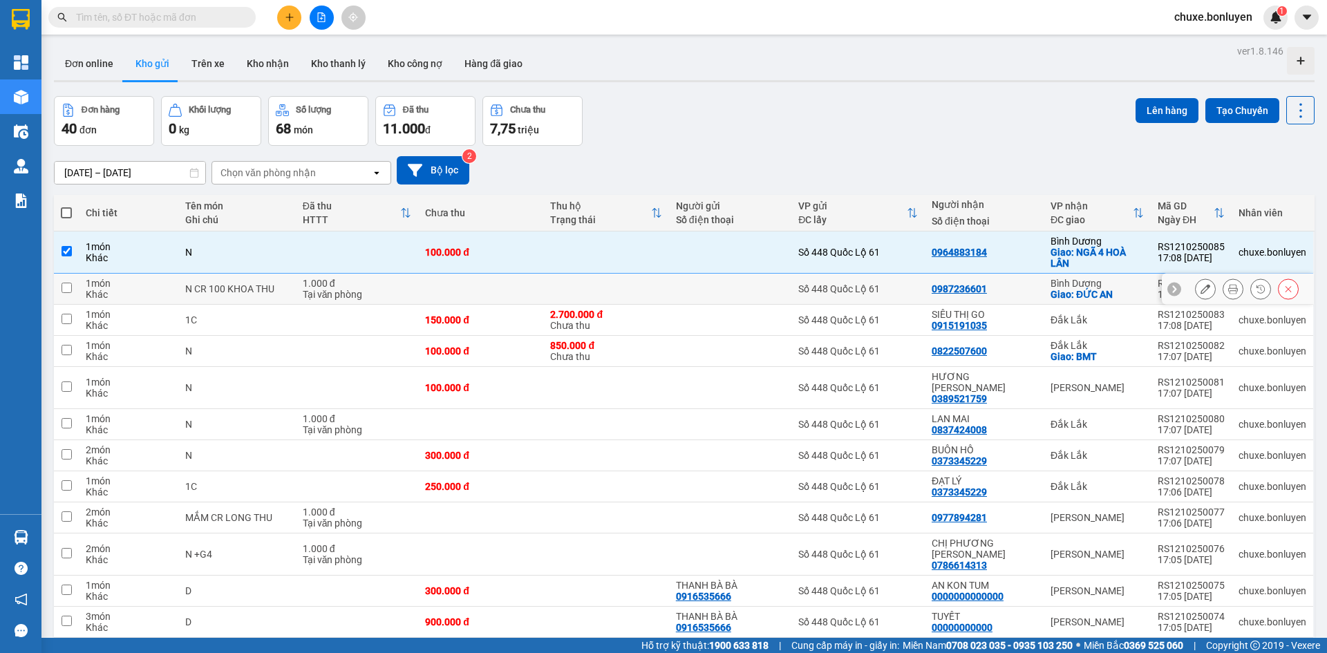
drag, startPoint x: 768, startPoint y: 289, endPoint x: 768, endPoint y: 315, distance: 25.6
click at [768, 292] on div at bounding box center [730, 288] width 109 height 11
checkbox input "true"
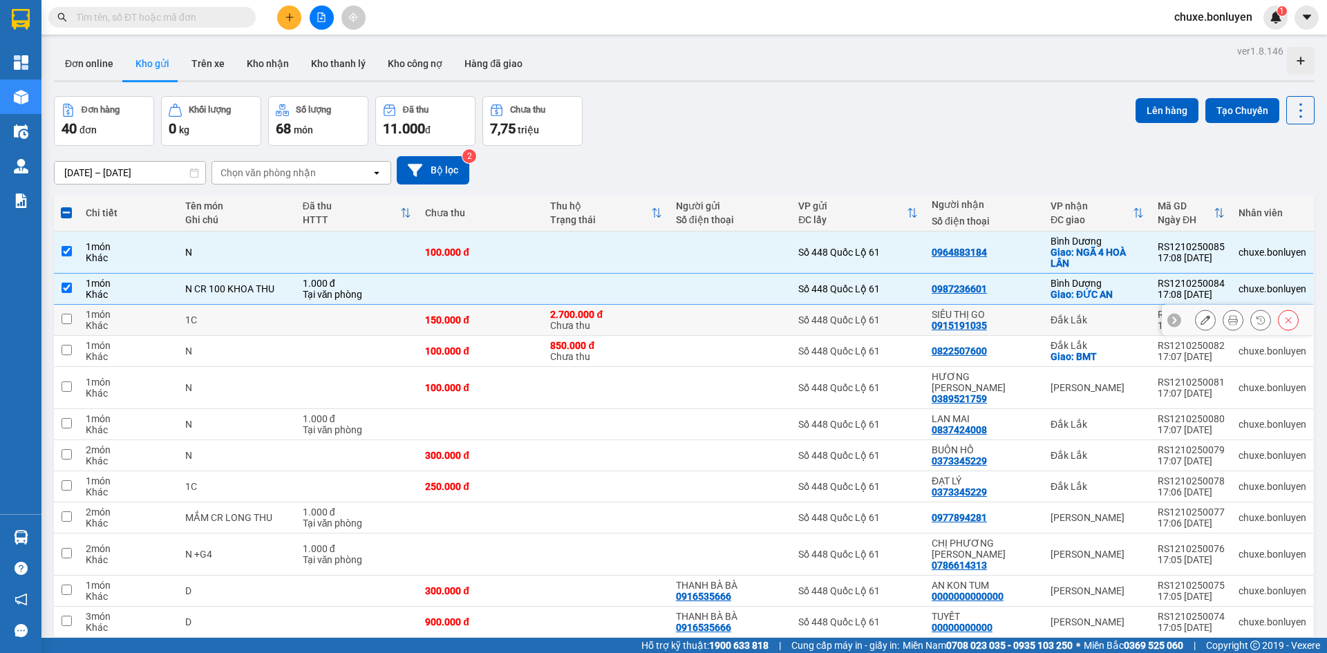
drag, startPoint x: 768, startPoint y: 315, endPoint x: 768, endPoint y: 339, distance: 24.2
click at [768, 320] on div at bounding box center [730, 319] width 109 height 11
checkbox input "true"
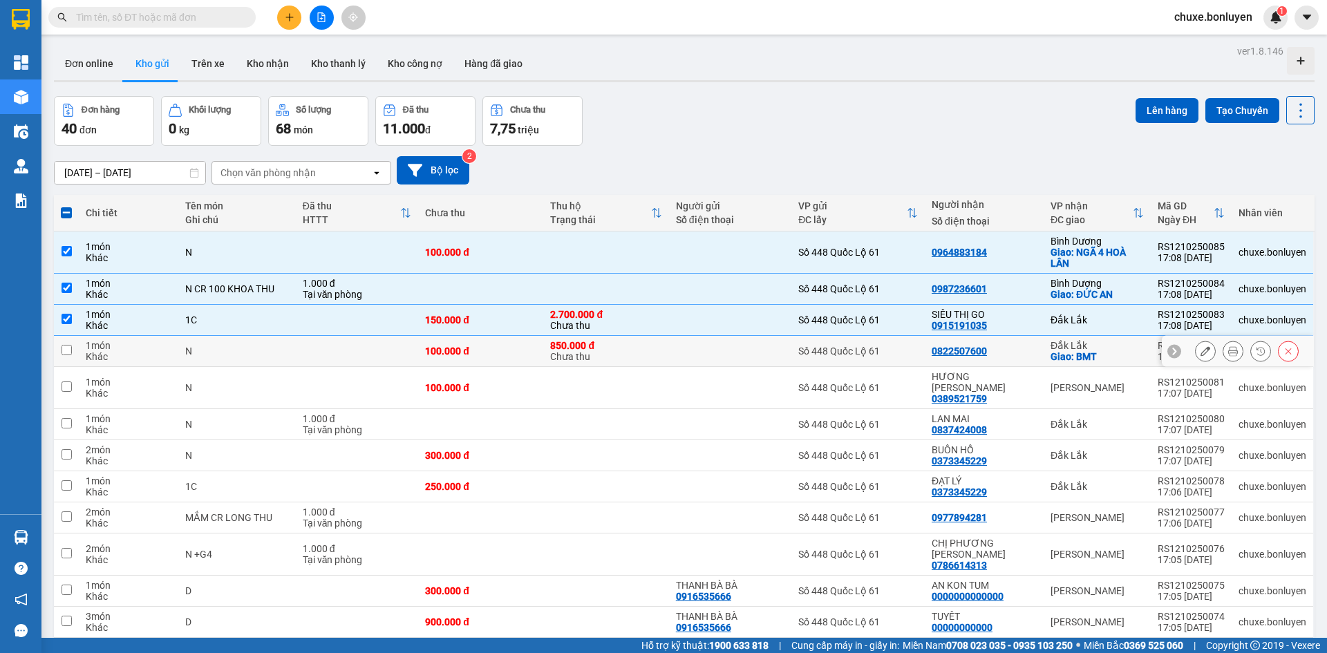
drag, startPoint x: 768, startPoint y: 339, endPoint x: 770, endPoint y: 365, distance: 25.7
click at [768, 341] on td at bounding box center [730, 351] width 123 height 31
checkbox input "true"
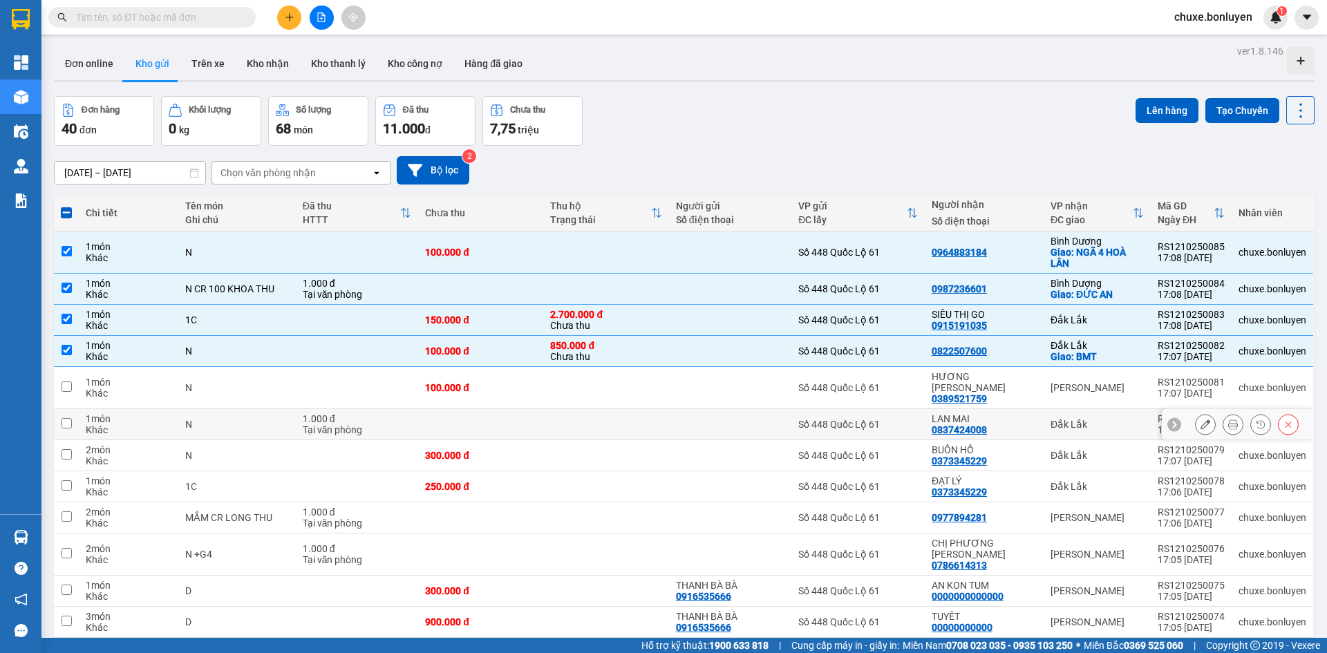
click at [787, 409] on td at bounding box center [730, 424] width 123 height 31
checkbox input "true"
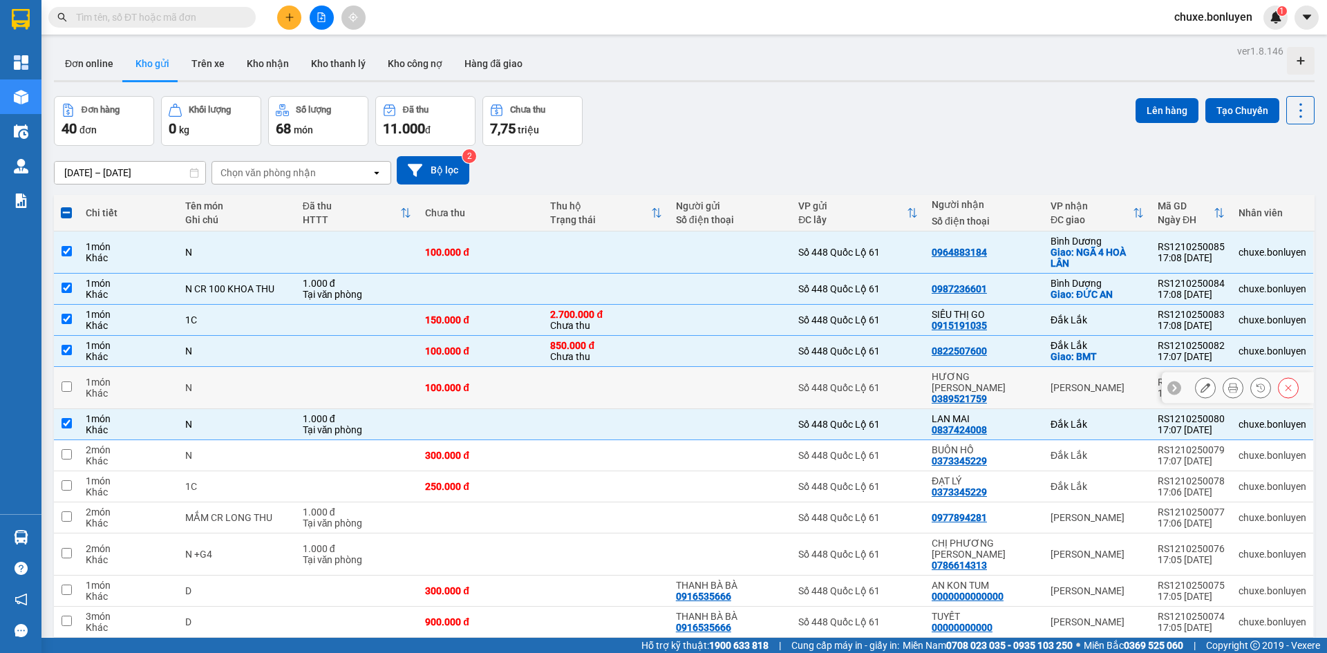
drag, startPoint x: 789, startPoint y: 394, endPoint x: 783, endPoint y: 439, distance: 45.2
click at [783, 450] on div at bounding box center [730, 455] width 109 height 11
checkbox input "true"
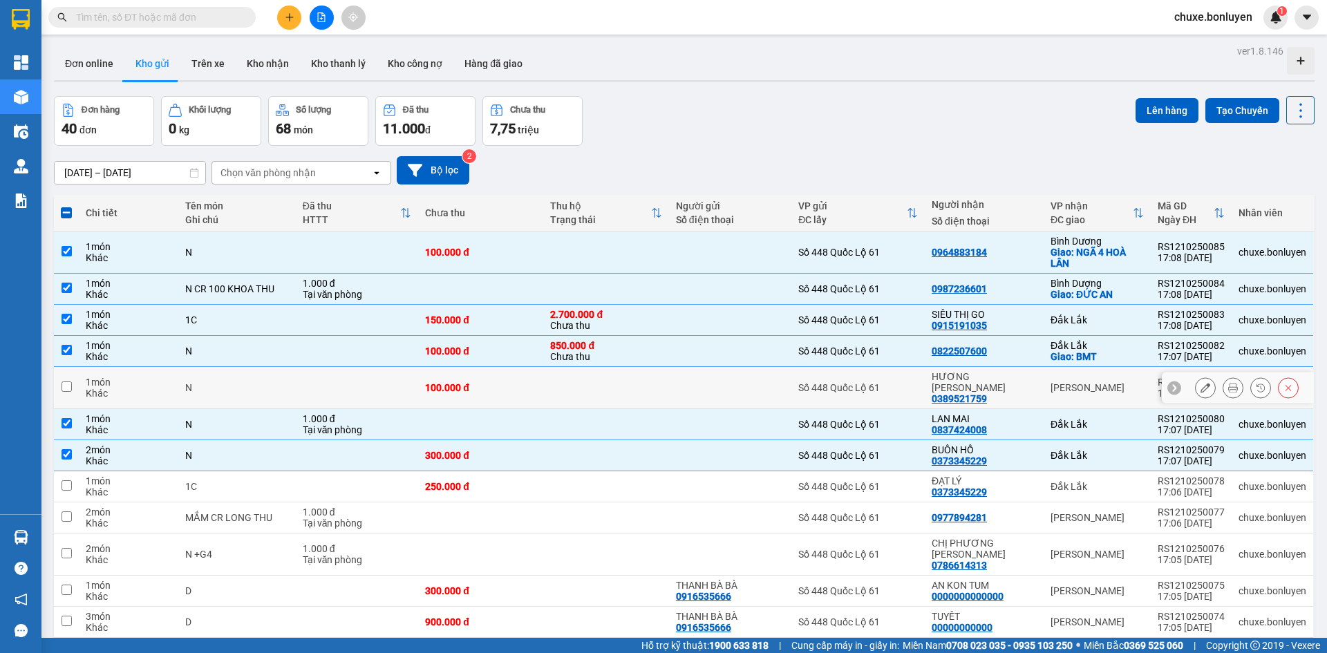
drag, startPoint x: 778, startPoint y: 378, endPoint x: 797, endPoint y: 465, distance: 89.0
click at [779, 386] on div at bounding box center [730, 387] width 109 height 11
checkbox input "true"
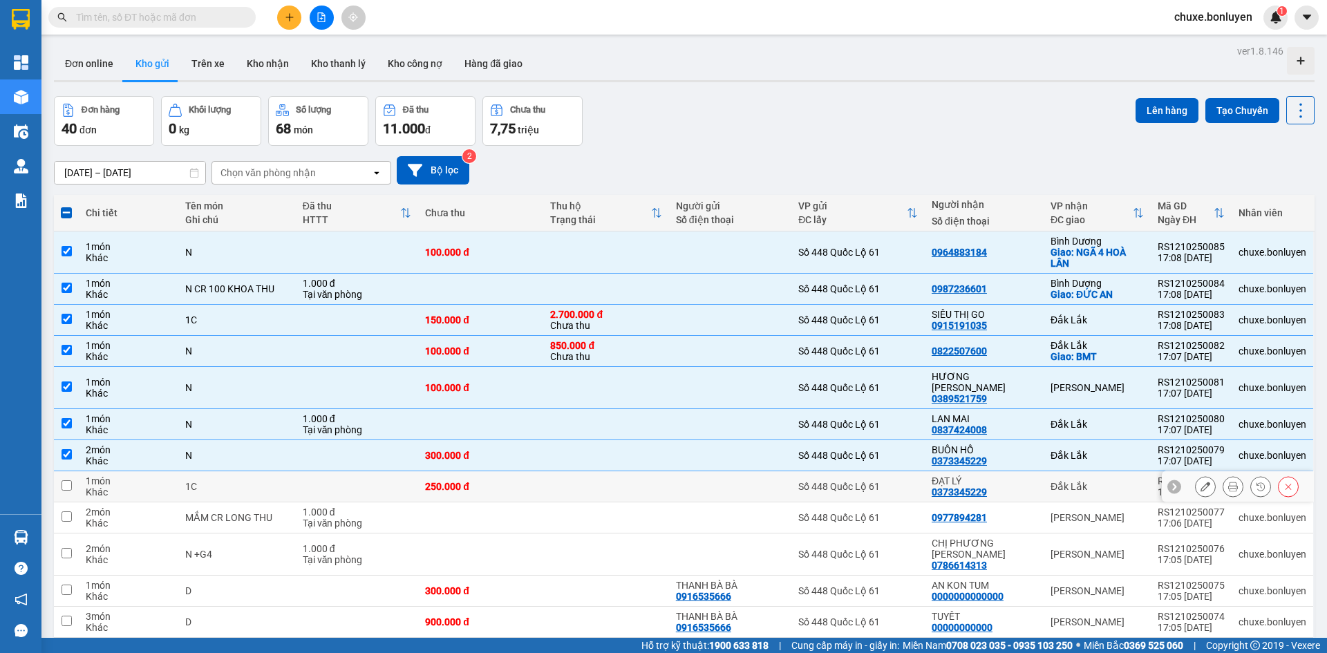
drag, startPoint x: 797, startPoint y: 465, endPoint x: 797, endPoint y: 472, distance: 6.9
click at [797, 472] on tr "1 món Khác 1C 250.000 đ Số 448 Quốc Lộ 61 ĐẠT LÝ 0373345229 Đắk Lắk RS121025007…" at bounding box center [684, 486] width 1260 height 31
checkbox input "true"
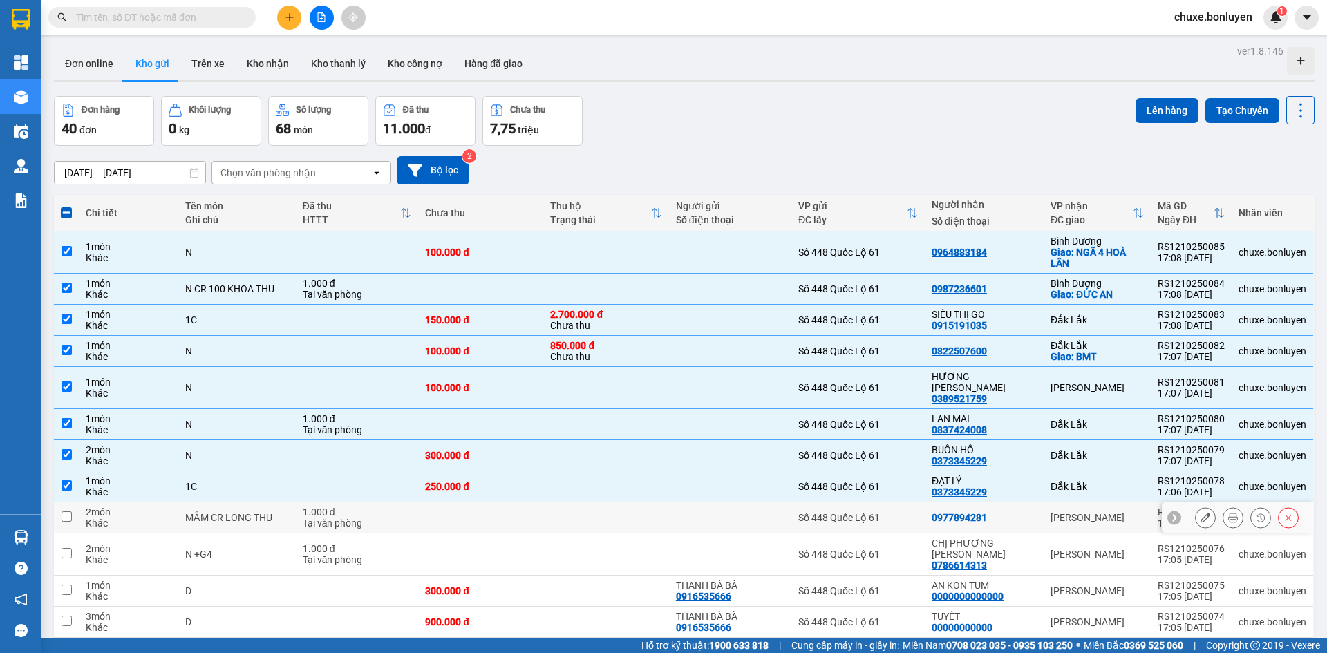
drag, startPoint x: 797, startPoint y: 513, endPoint x: 794, endPoint y: 534, distance: 21.7
click at [797, 515] on tr "2 món Khác MẮM CR LONG THU 1.000 đ Tại văn phòng Số 448 Quốc Lộ 61 0977894281 G…" at bounding box center [684, 517] width 1260 height 31
checkbox input "true"
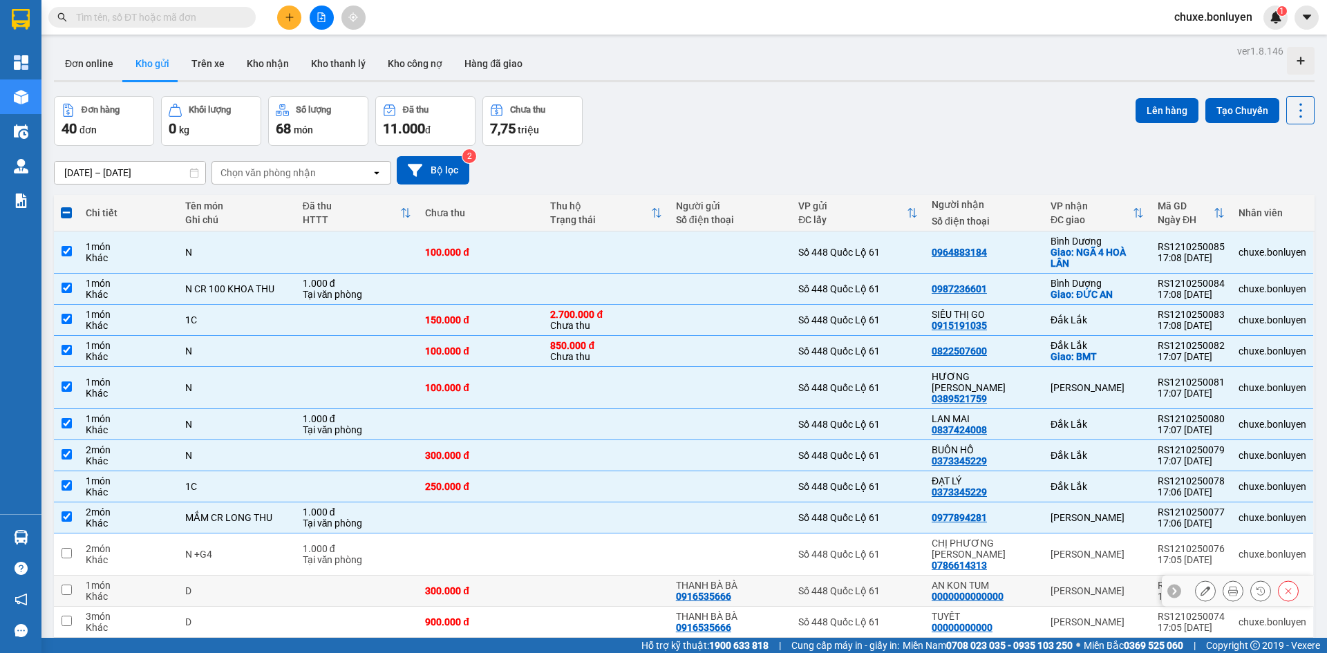
drag, startPoint x: 790, startPoint y: 572, endPoint x: 791, endPoint y: 587, distance: 15.3
click at [785, 580] on div "THANH BÀ BÀ 0916535666" at bounding box center [730, 591] width 109 height 22
checkbox input "true"
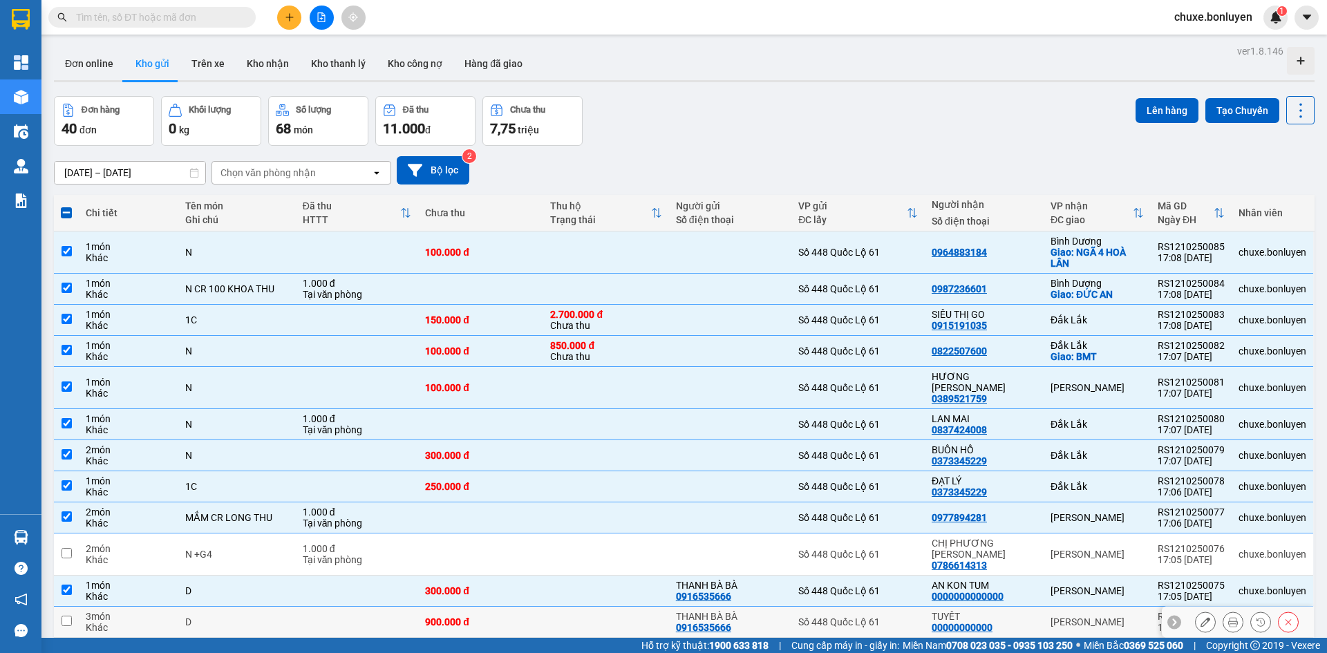
click at [791, 607] on td "THANH BÀ BÀ 0916535666" at bounding box center [730, 622] width 123 height 31
checkbox input "true"
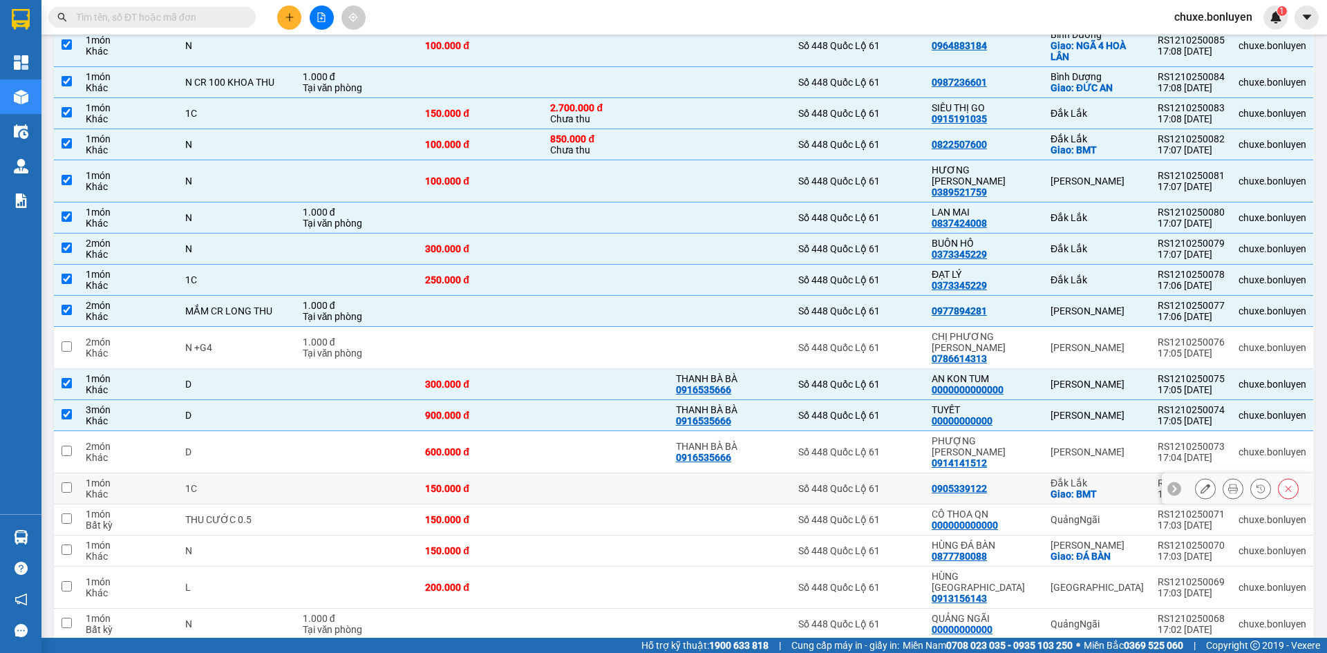
scroll to position [207, 0]
click at [806, 341] on div "Số 448 Quốc Lộ 61" at bounding box center [858, 346] width 120 height 11
checkbox input "true"
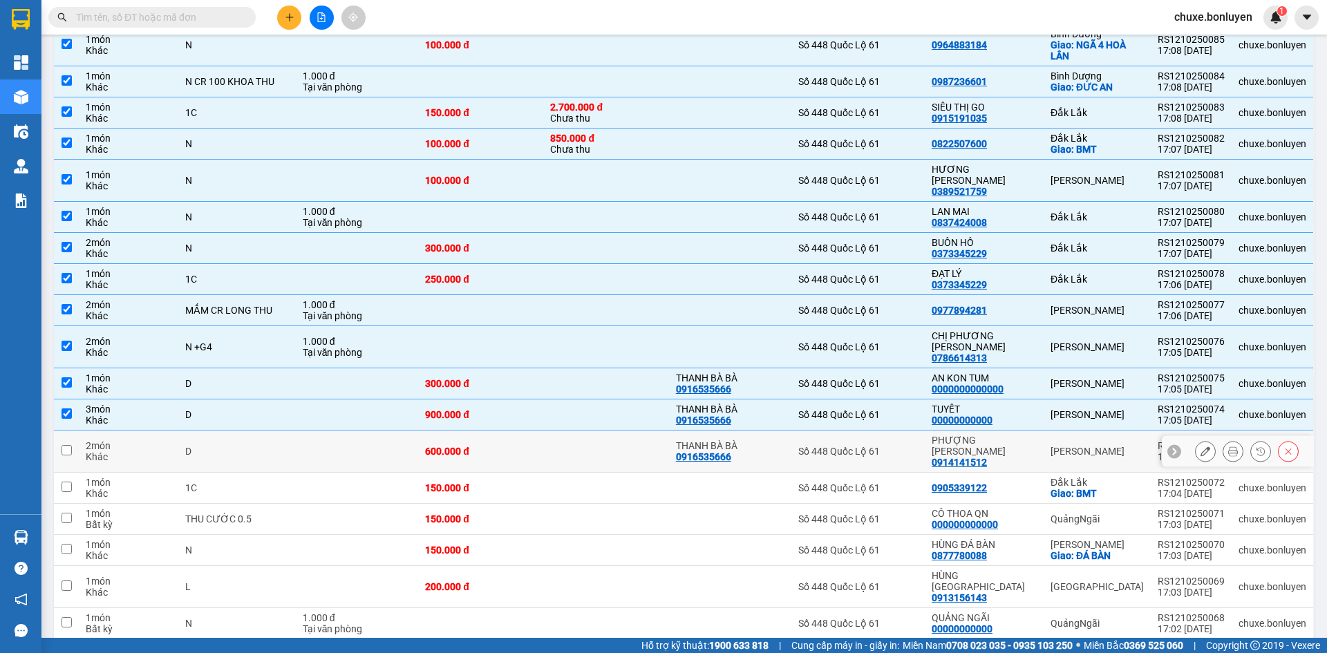
drag, startPoint x: 795, startPoint y: 419, endPoint x: 785, endPoint y: 462, distance: 44.1
click at [792, 430] on td "THANH BÀ BÀ 0916535666" at bounding box center [730, 451] width 123 height 42
checkbox input "true"
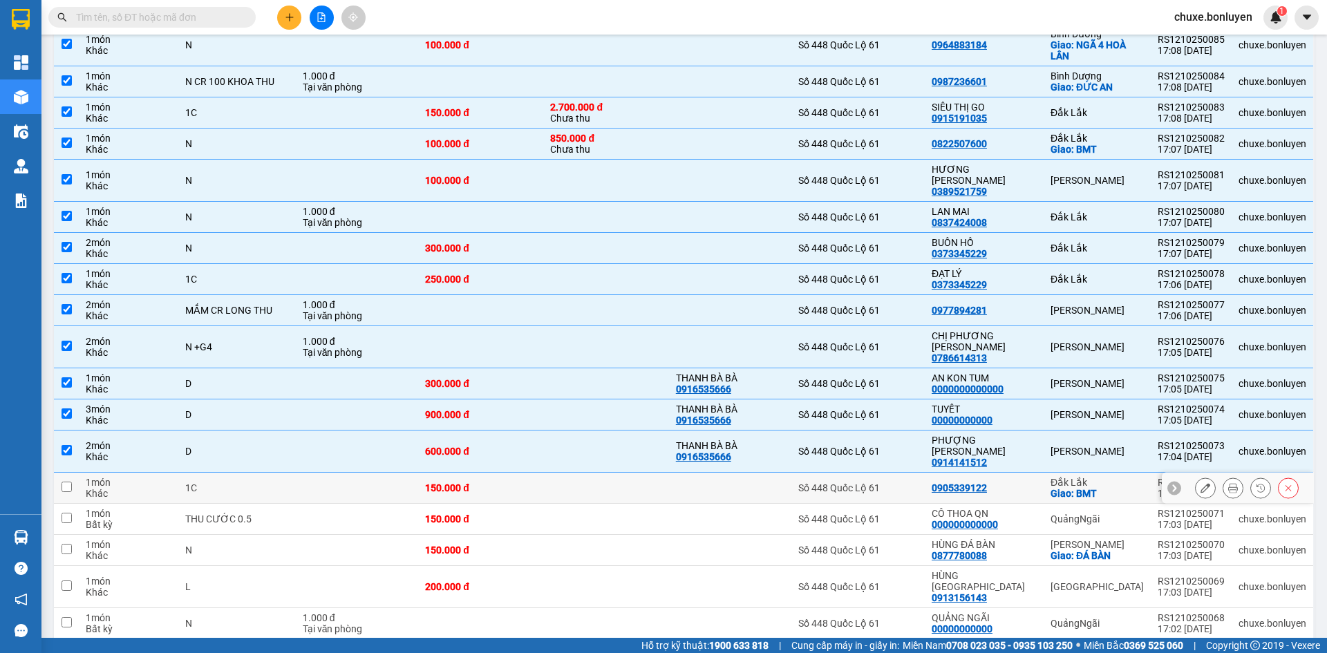
drag, startPoint x: 786, startPoint y: 468, endPoint x: 783, endPoint y: 493, distance: 24.3
click at [786, 473] on td at bounding box center [730, 488] width 123 height 31
checkbox input "true"
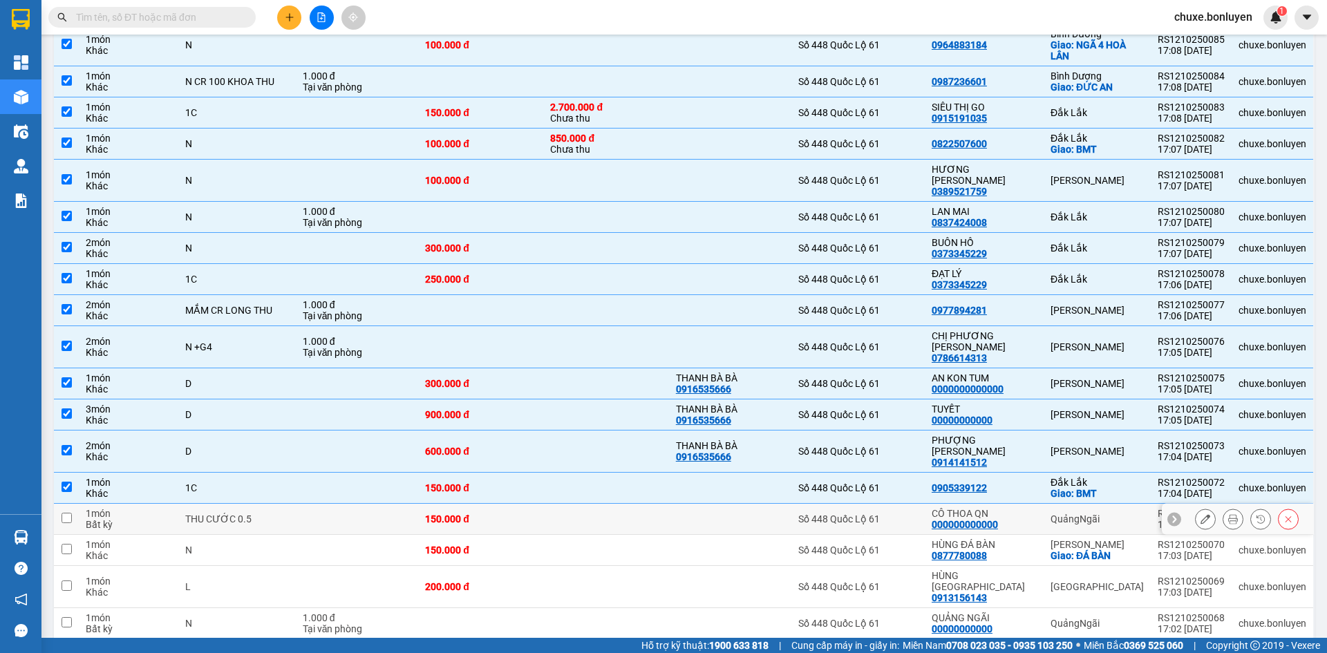
drag, startPoint x: 783, startPoint y: 496, endPoint x: 782, endPoint y: 511, distance: 15.2
click at [783, 504] on td at bounding box center [730, 519] width 123 height 31
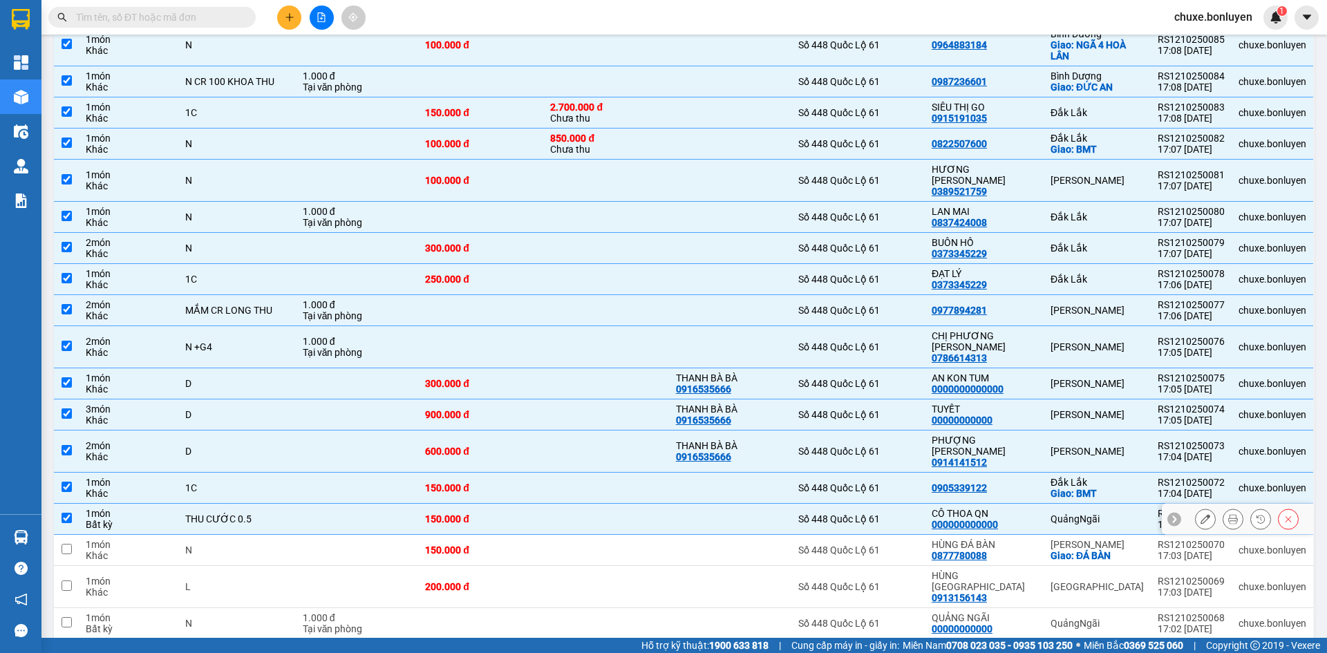
click at [783, 513] on div at bounding box center [730, 518] width 109 height 11
checkbox input "false"
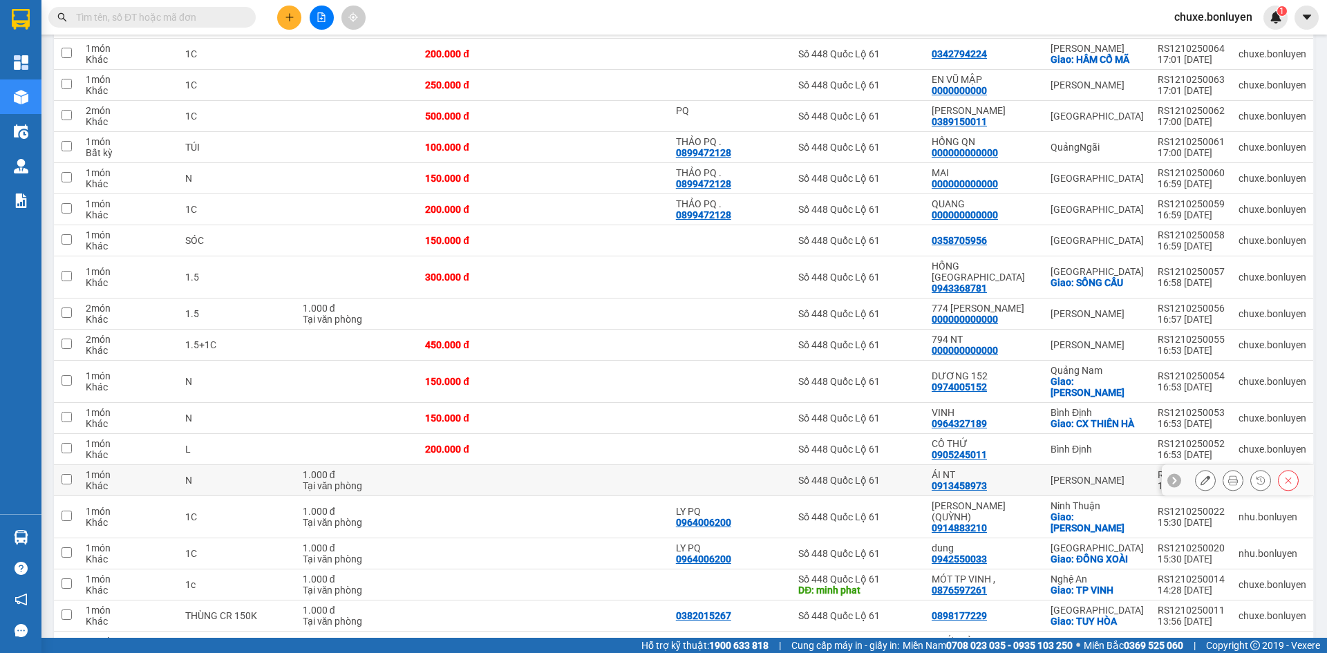
scroll to position [905, 0]
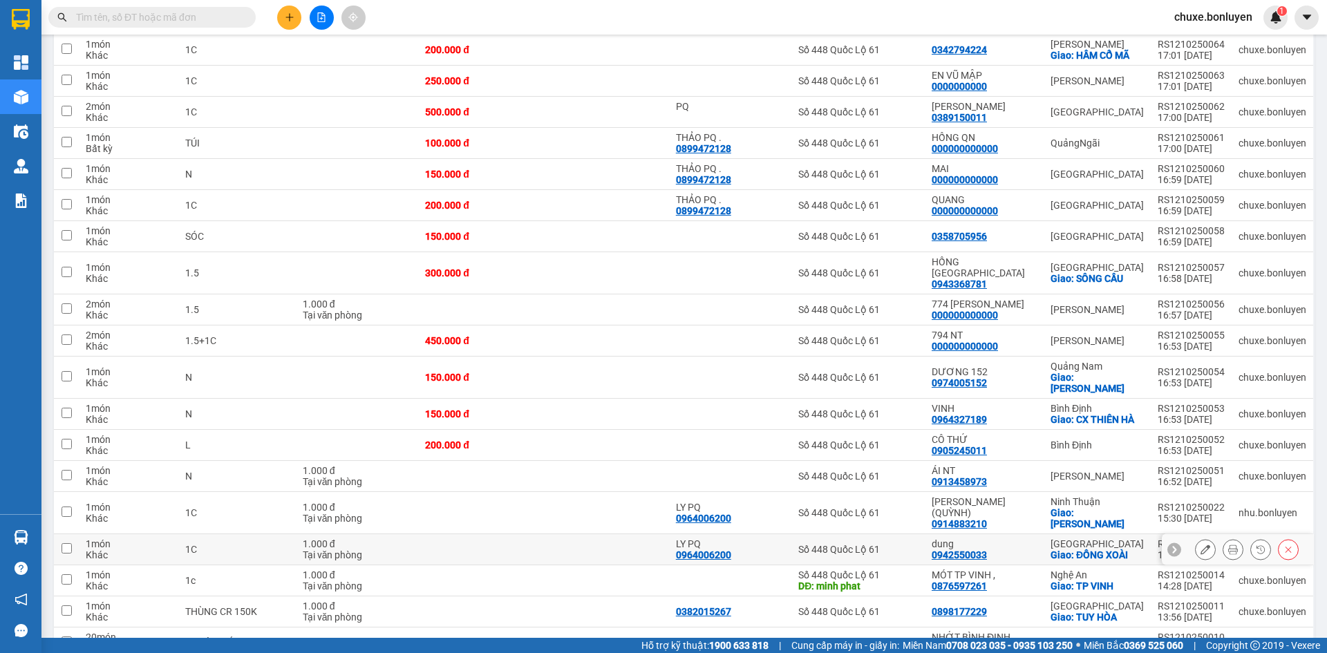
click at [1023, 538] on div "dung" at bounding box center [983, 543] width 105 height 11
checkbox input "true"
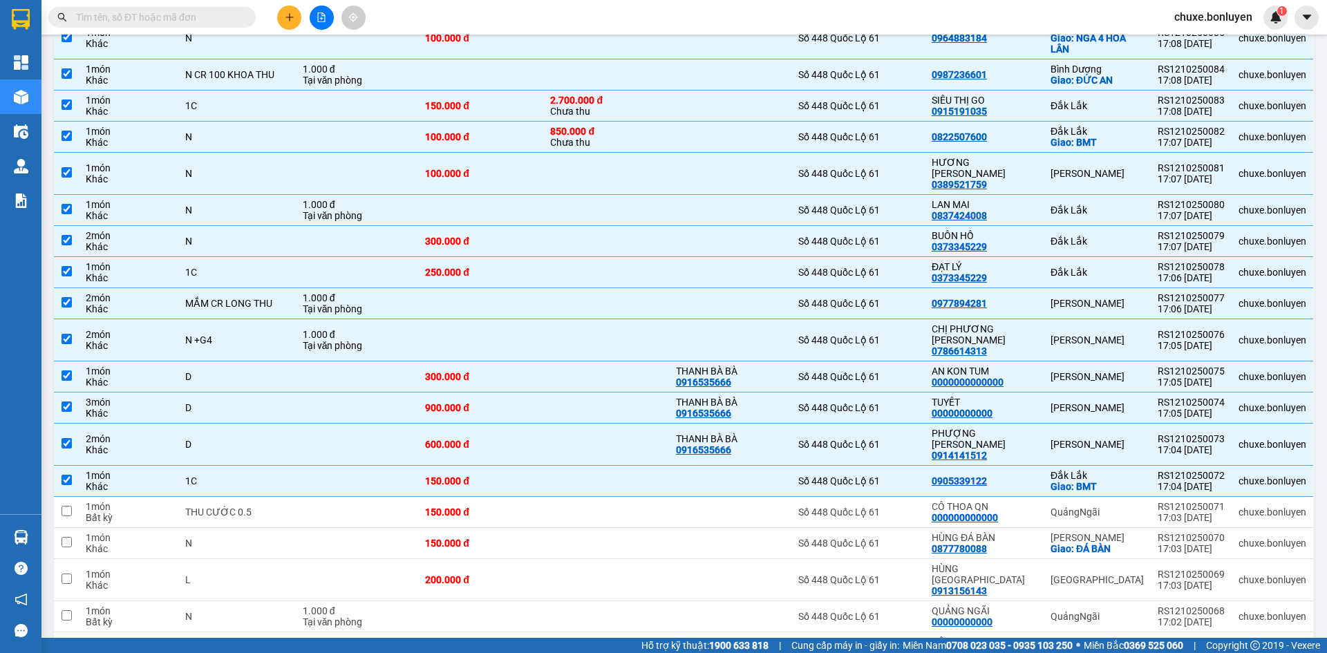
scroll to position [0, 0]
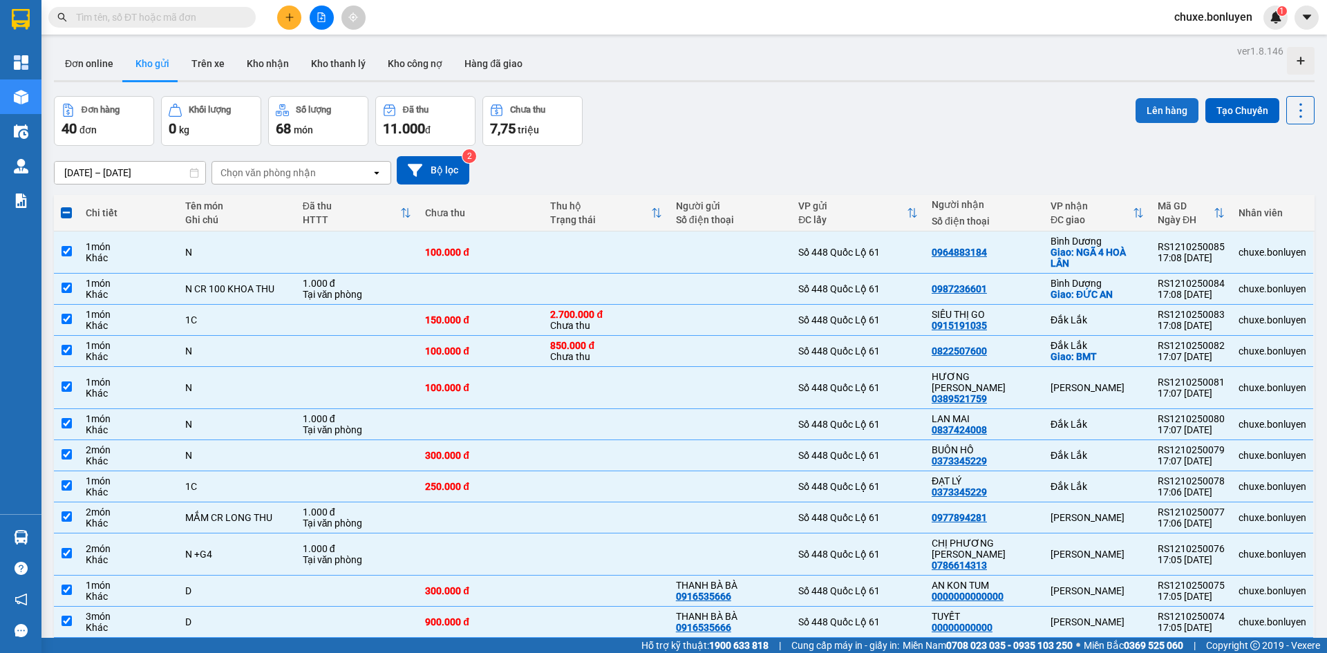
click at [1160, 115] on button "Lên hàng" at bounding box center [1166, 110] width 63 height 25
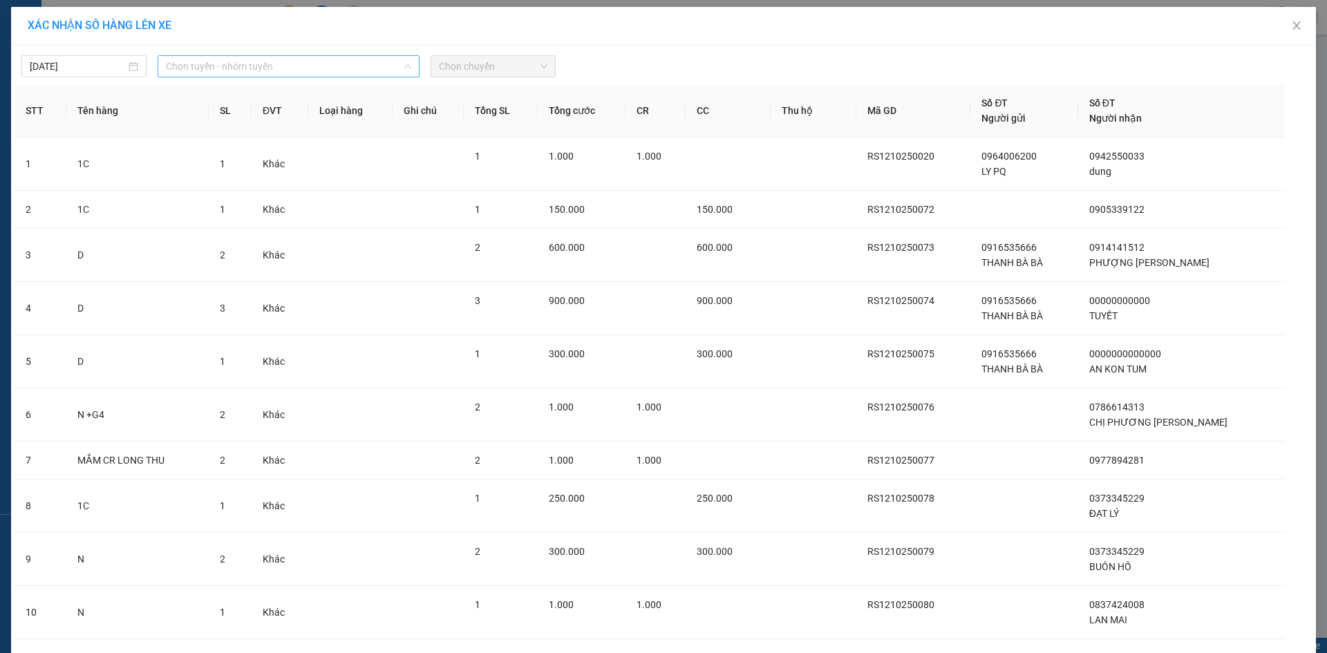
click at [263, 68] on span "Chọn tuyến - nhóm tuyến" at bounding box center [288, 66] width 245 height 21
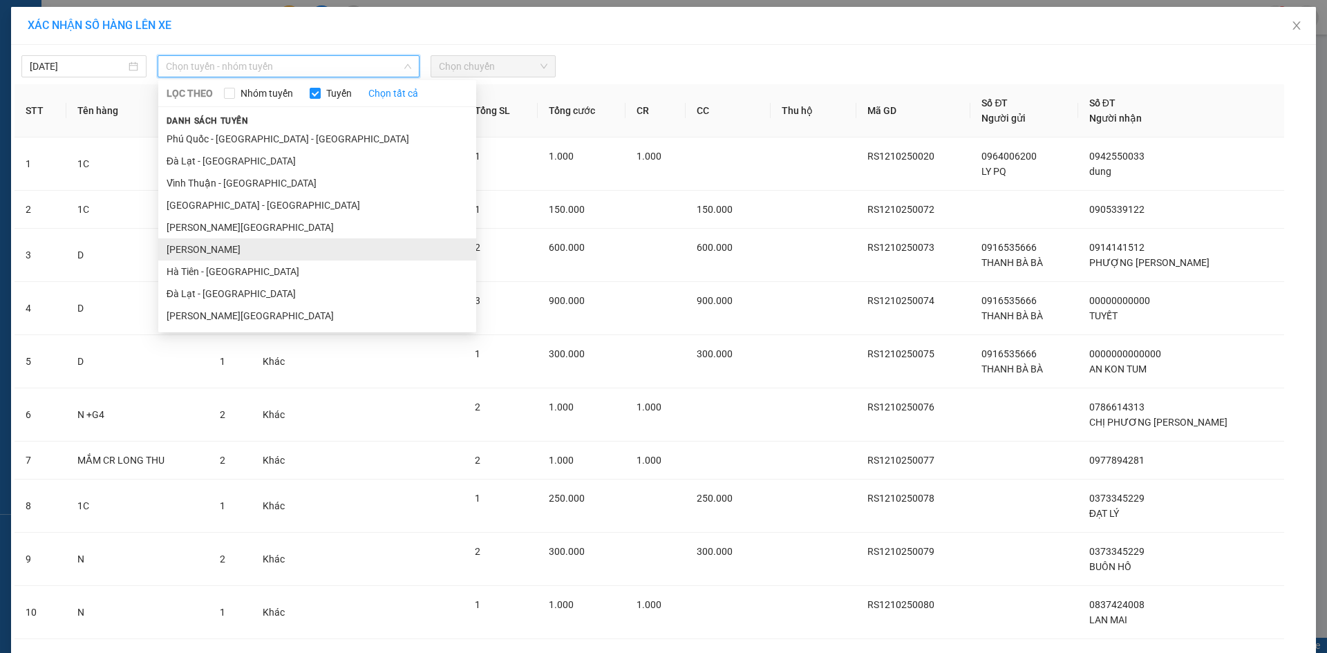
click at [250, 248] on li "Hà Tiên - Gia Lai" at bounding box center [317, 249] width 318 height 22
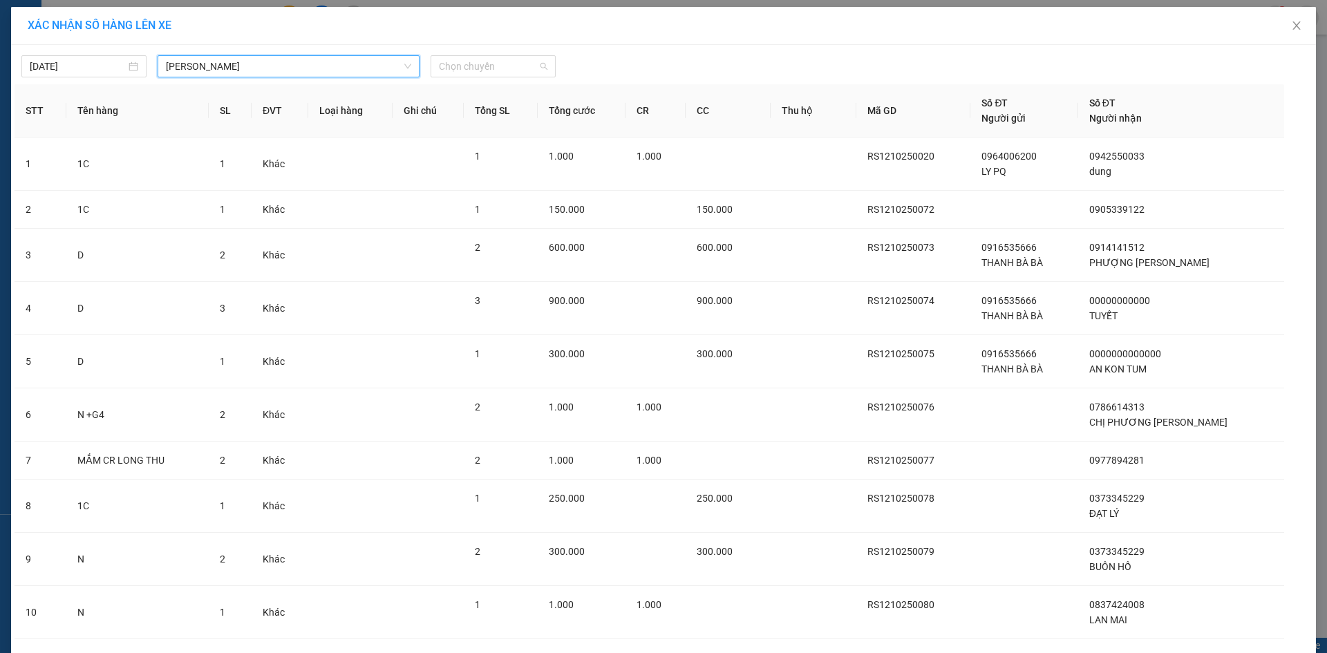
drag, startPoint x: 520, startPoint y: 62, endPoint x: 517, endPoint y: 81, distance: 18.9
click at [522, 60] on span "Chọn chuyến" at bounding box center [493, 66] width 108 height 21
click at [512, 113] on div "14:31 - 50H-648.56" at bounding box center [488, 115] width 108 height 15
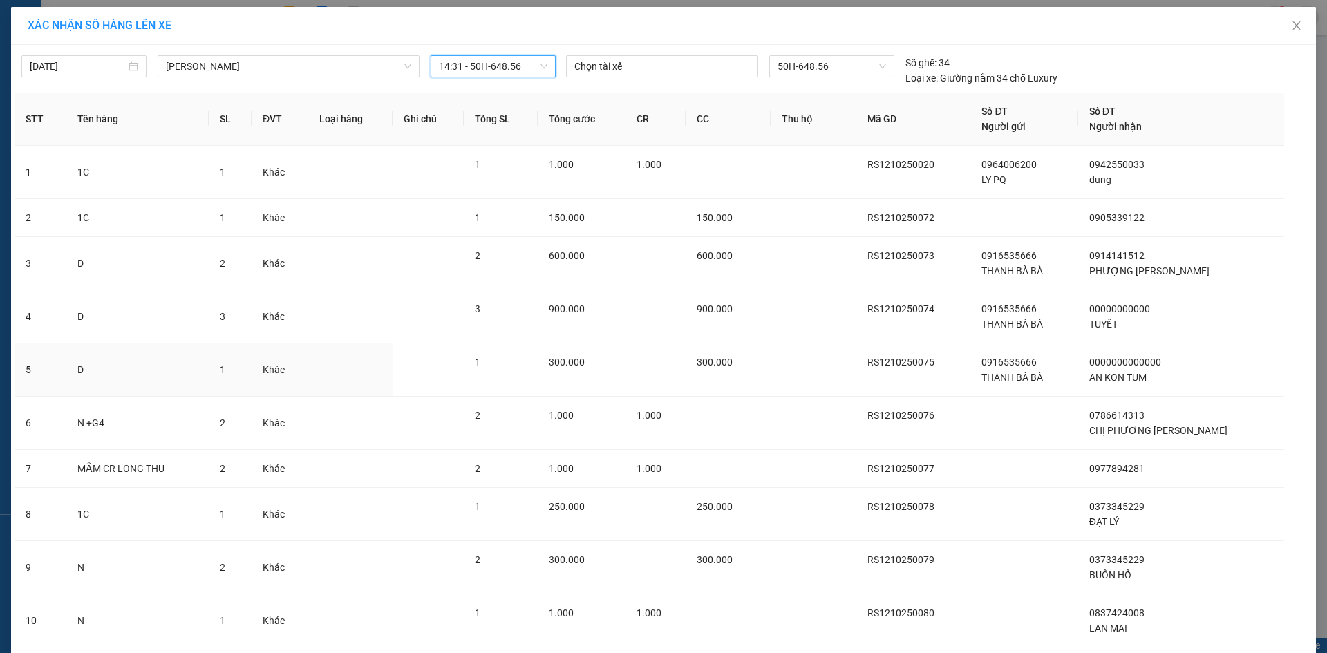
scroll to position [316, 0]
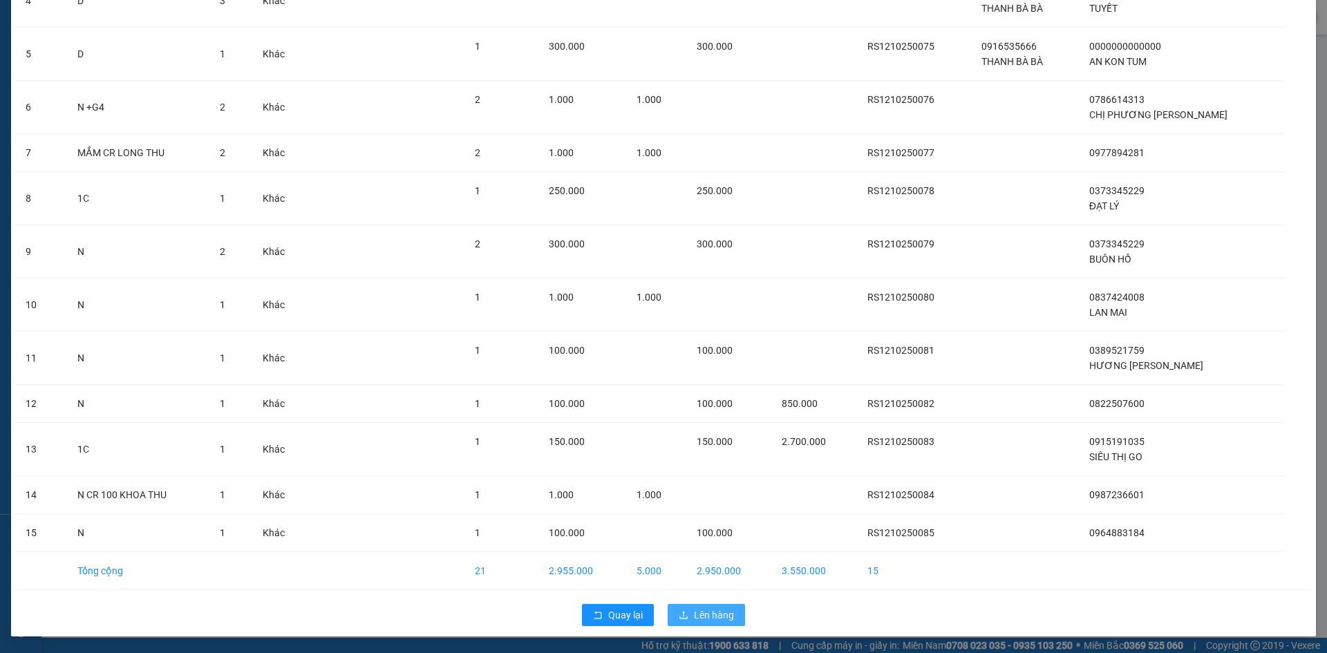
click at [689, 623] on button "Lên hàng" at bounding box center [705, 615] width 77 height 22
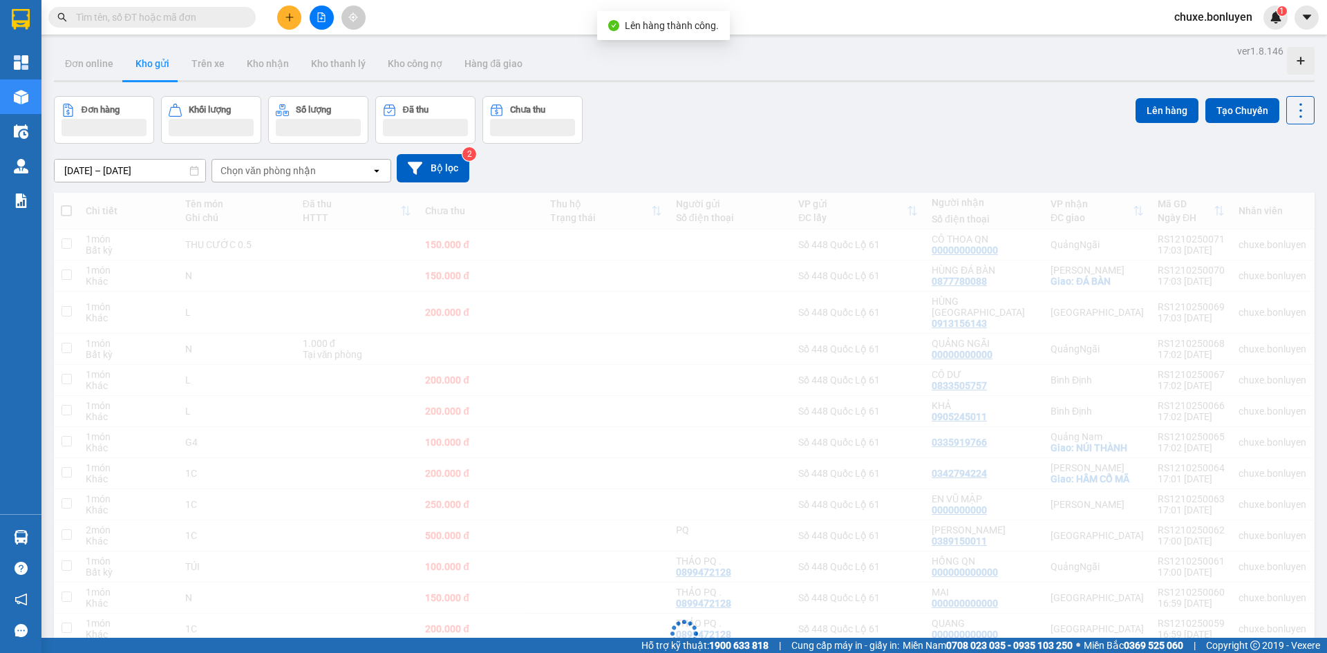
click at [321, 12] on icon "file-add" at bounding box center [322, 17] width 8 height 10
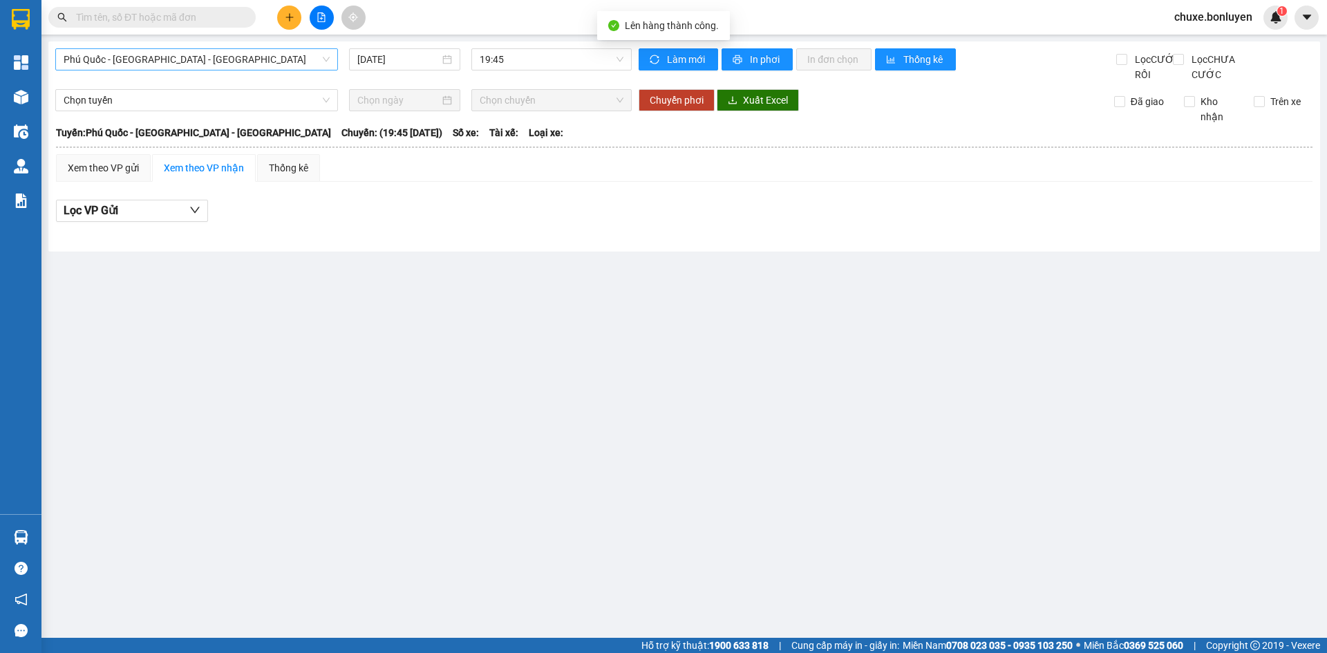
click at [234, 59] on span "Phú Quốc - Sài Gòn - Bình Phước" at bounding box center [197, 59] width 266 height 21
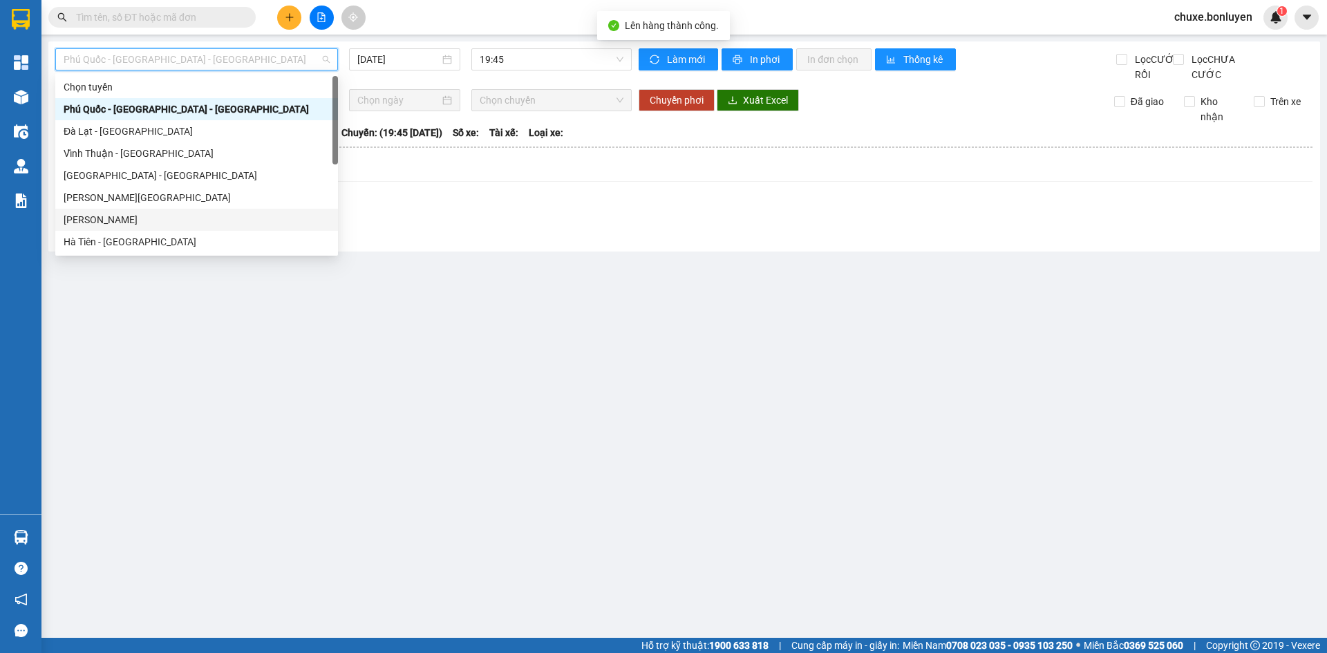
click at [208, 225] on div "Hà Tiên - Gia Lai" at bounding box center [197, 219] width 266 height 15
type input "12/10/2025"
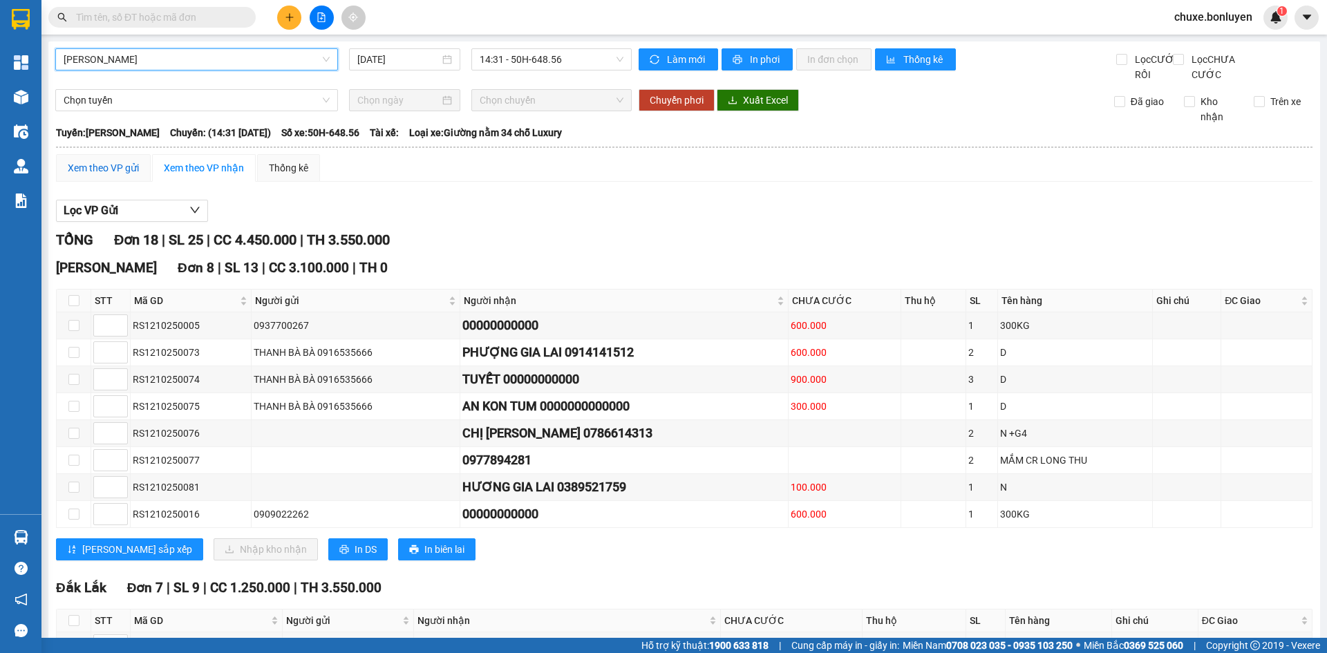
click at [107, 175] on div "Xem theo VP gửi" at bounding box center [103, 167] width 71 height 15
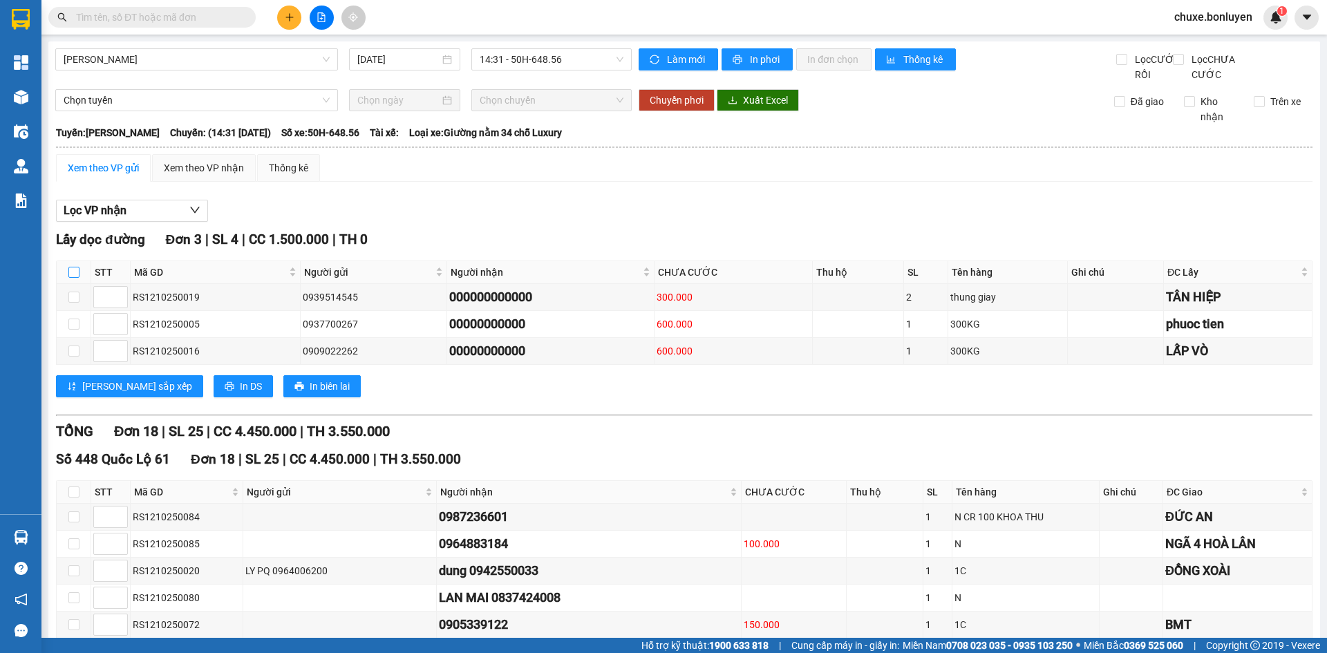
click at [75, 278] on input "checkbox" at bounding box center [73, 272] width 11 height 11
checkbox input "true"
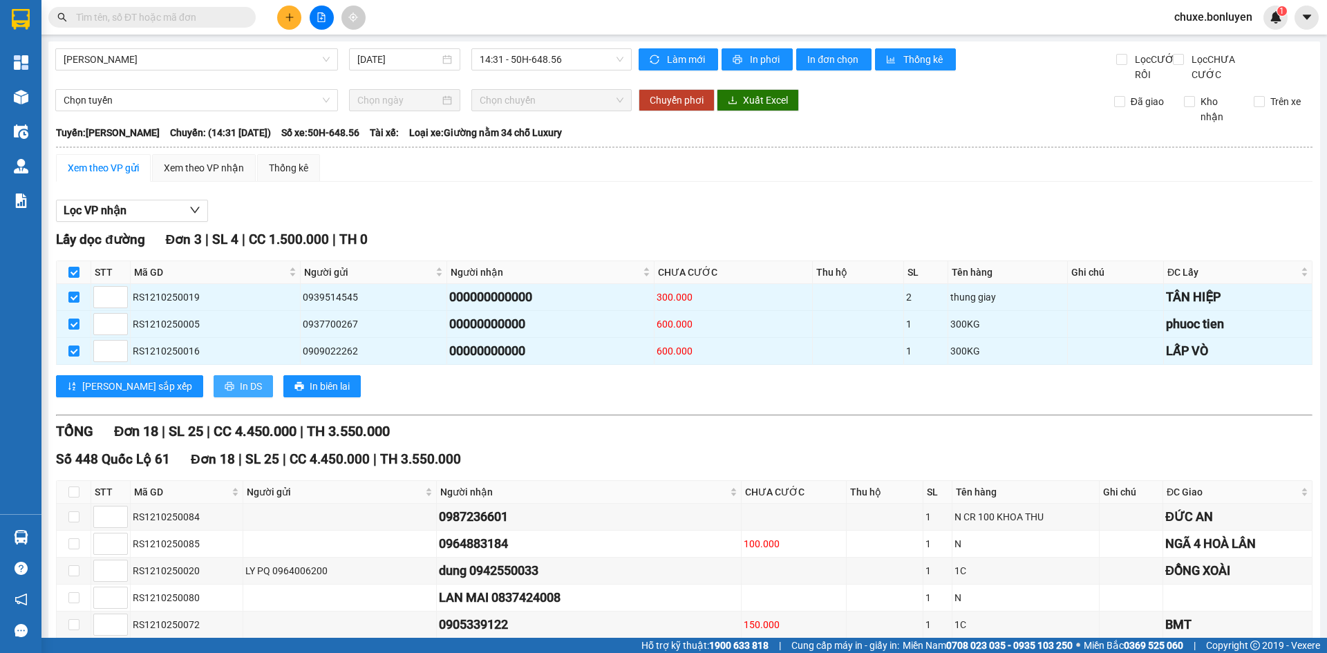
click at [240, 394] on span "In DS" at bounding box center [251, 386] width 22 height 15
click at [211, 175] on div "Xem theo VP nhận" at bounding box center [204, 167] width 80 height 15
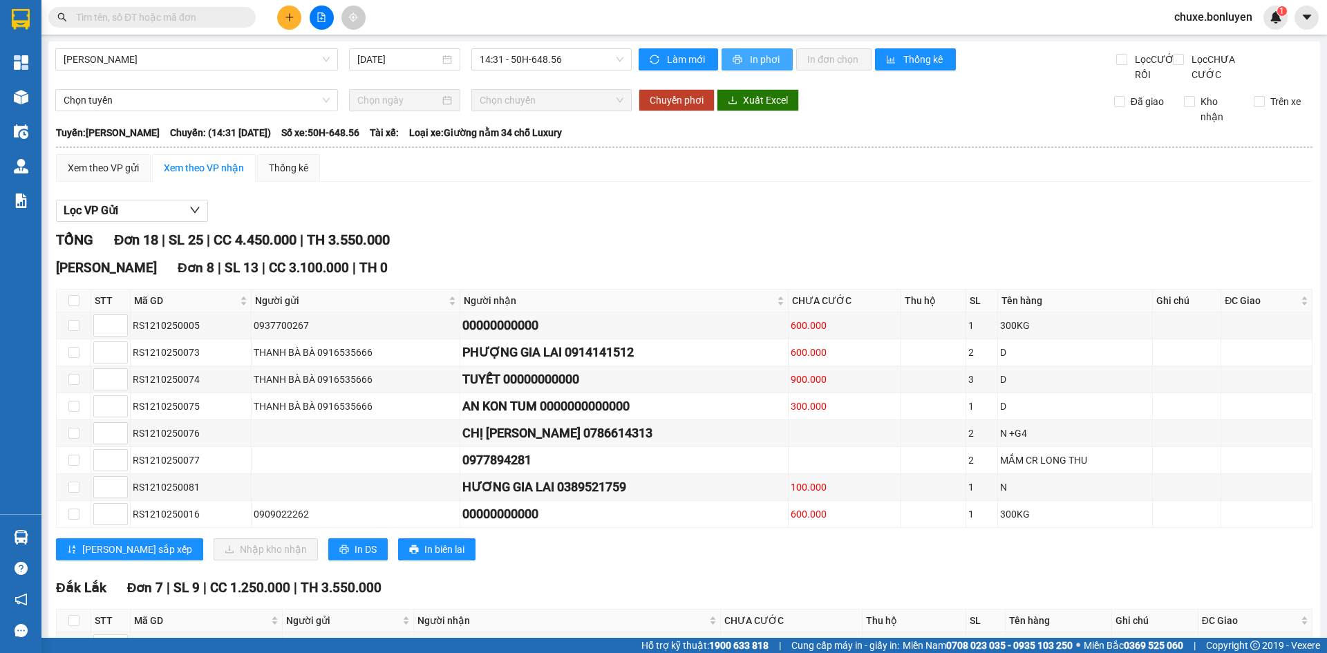
drag, startPoint x: 754, startPoint y: 61, endPoint x: 747, endPoint y: 60, distance: 6.9
click at [754, 61] on span "In phơi" at bounding box center [766, 59] width 32 height 15
click at [126, 175] on div "Xem theo VP gửi" at bounding box center [103, 168] width 95 height 28
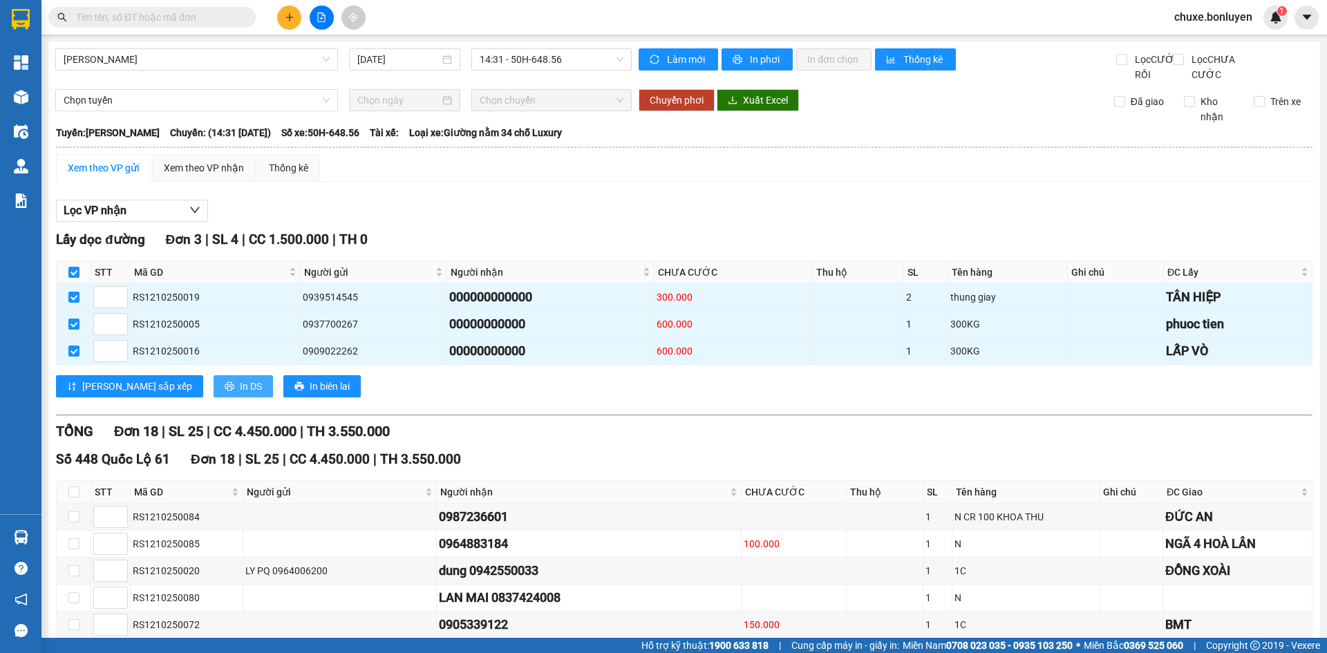
click at [213, 397] on button "In DS" at bounding box center [242, 386] width 59 height 22
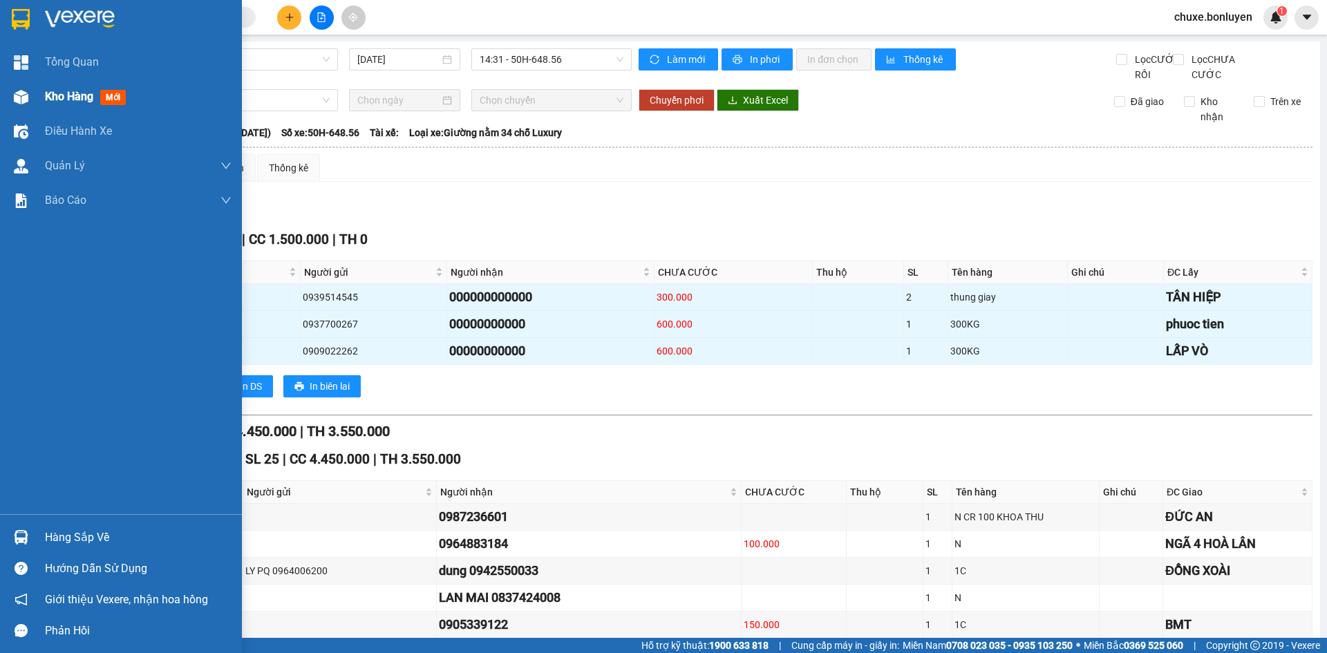
click at [35, 93] on div "Kho hàng mới" at bounding box center [121, 96] width 242 height 35
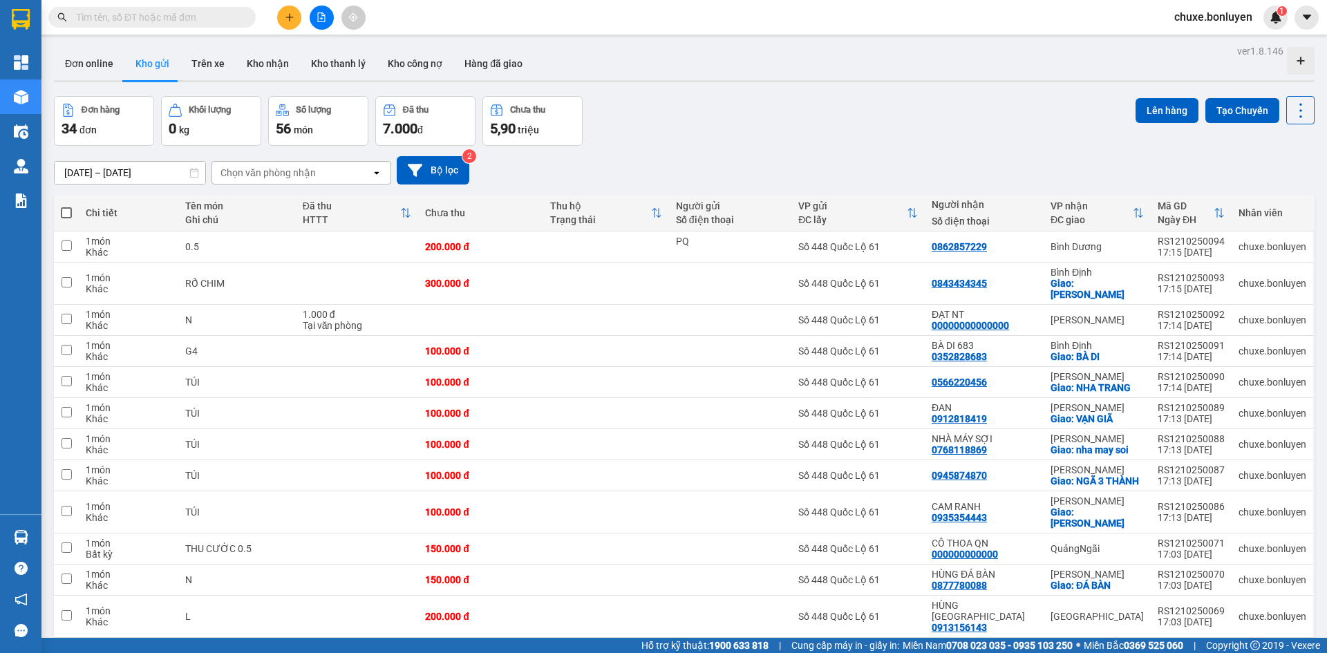
click at [68, 209] on span at bounding box center [66, 212] width 11 height 11
click at [66, 206] on input "checkbox" at bounding box center [66, 206] width 0 height 0
checkbox input "true"
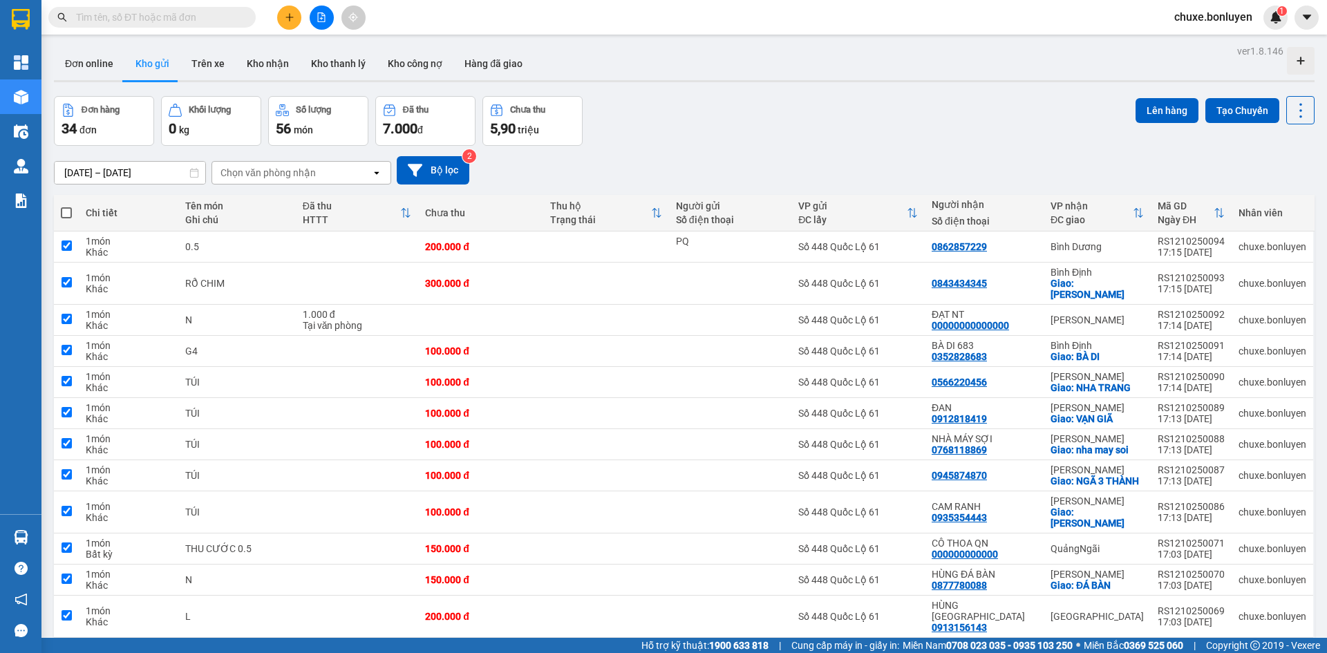
checkbox input "true"
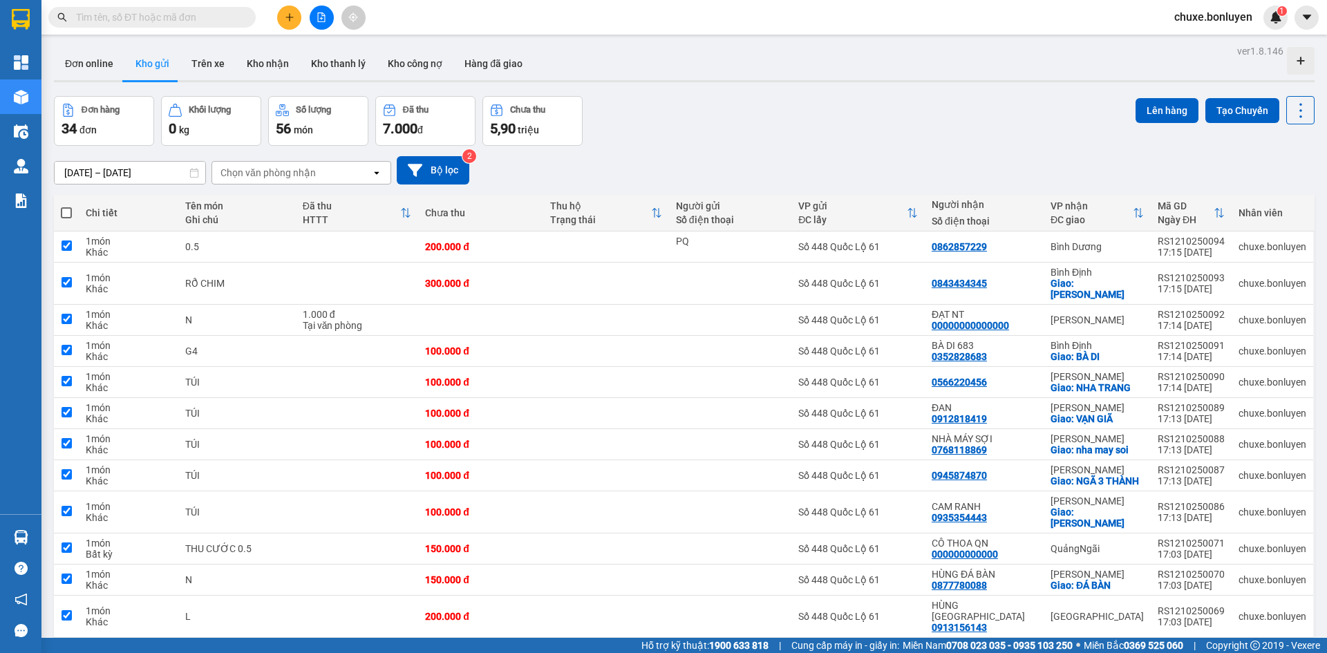
checkbox input "true"
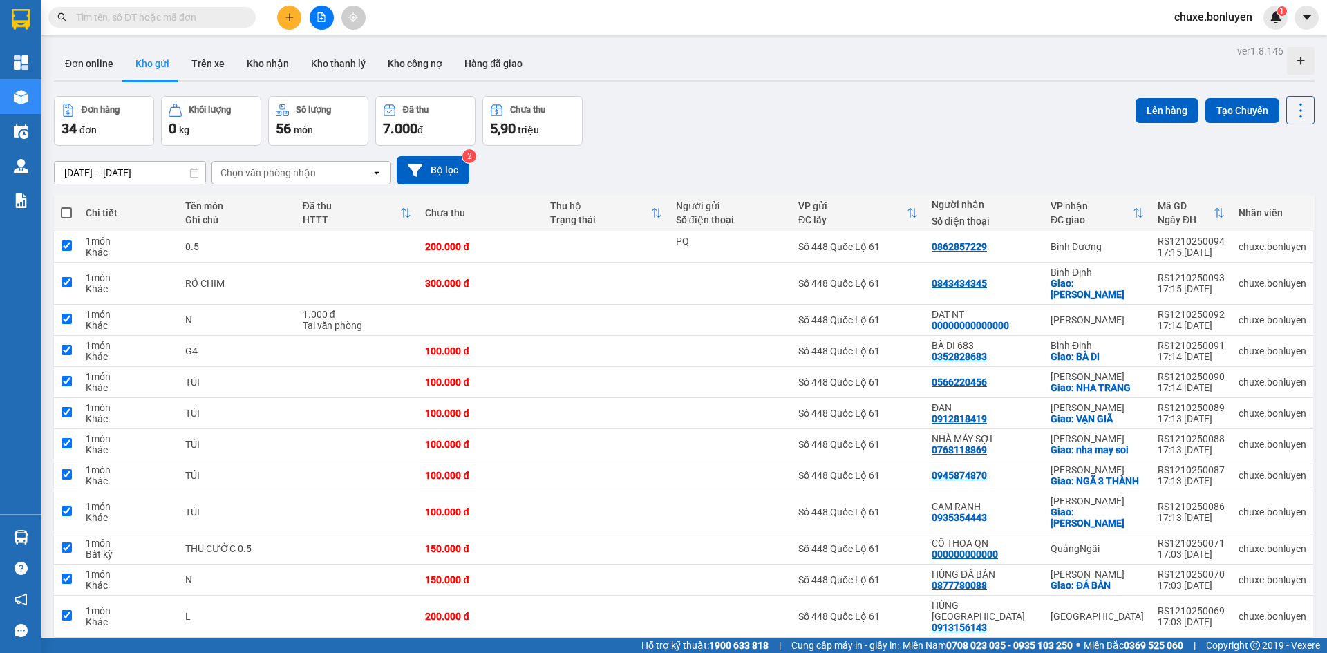
checkbox input "true"
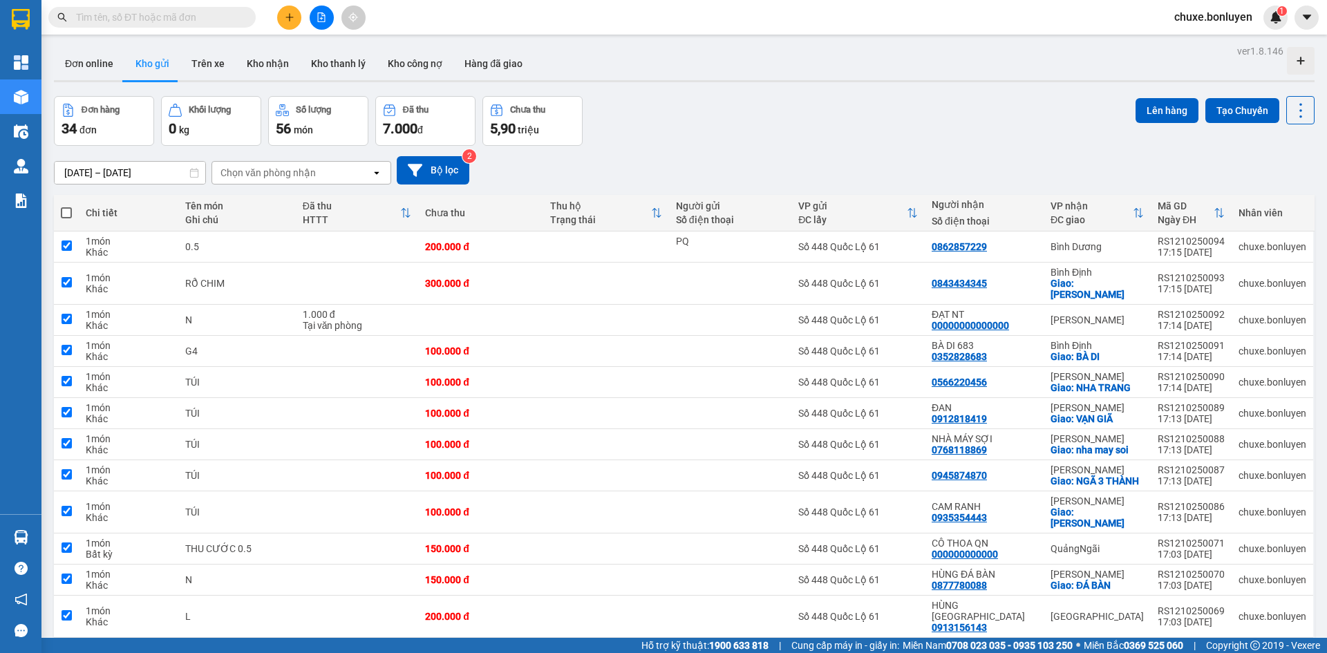
checkbox input "true"
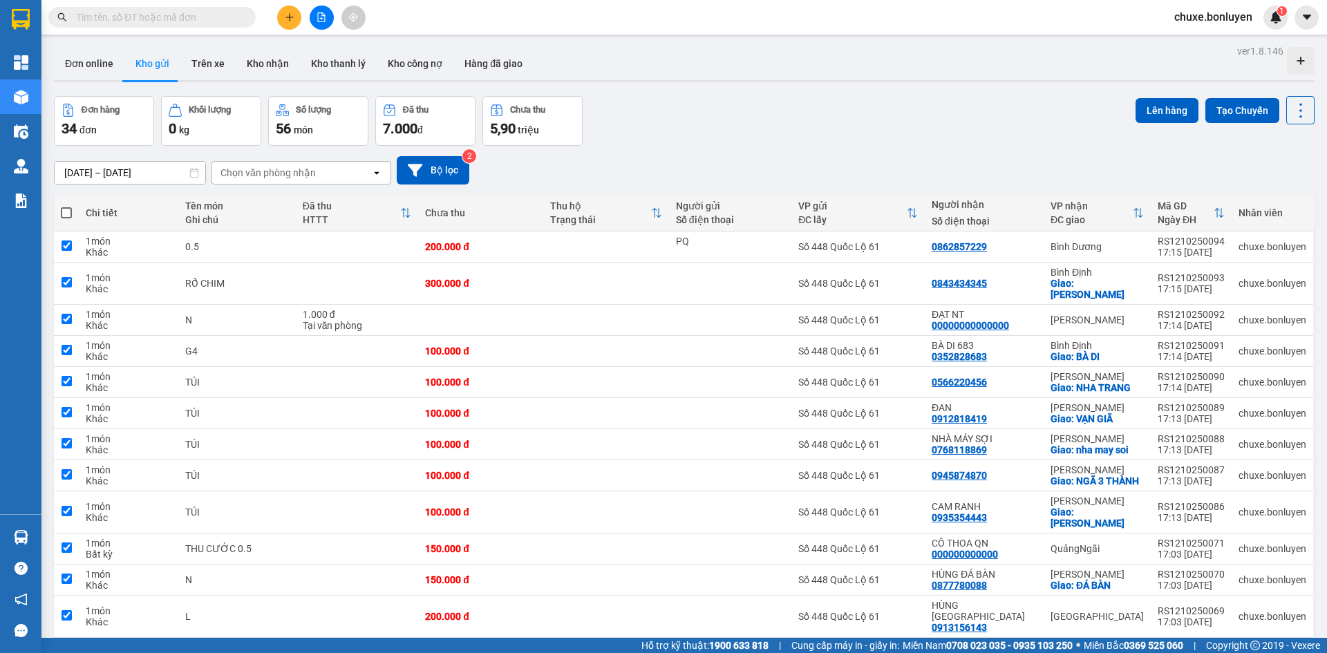
checkbox input "true"
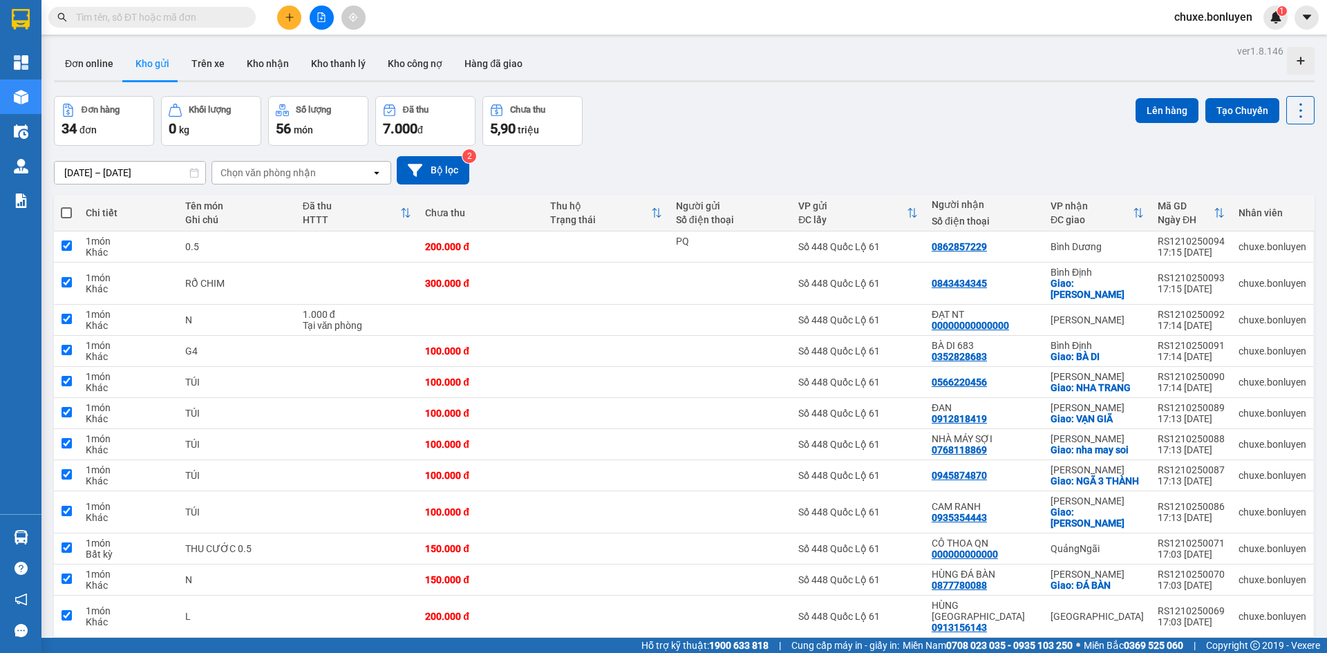
checkbox input "true"
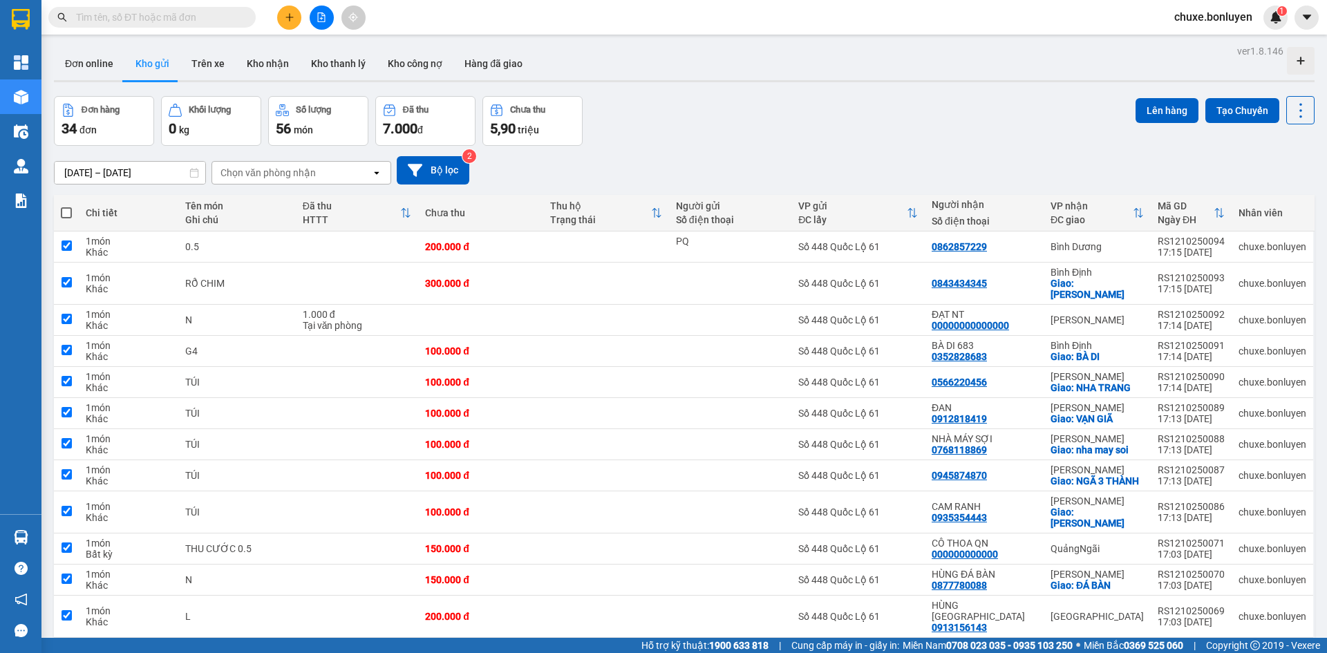
checkbox input "true"
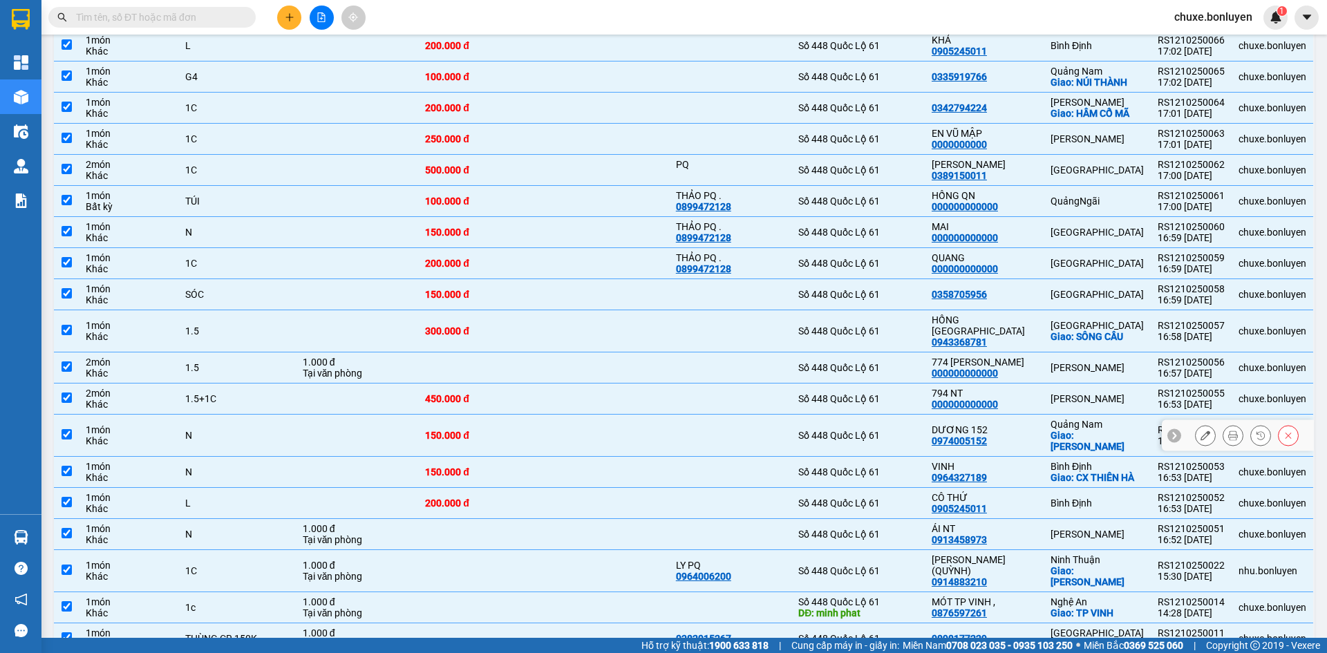
scroll to position [719, 0]
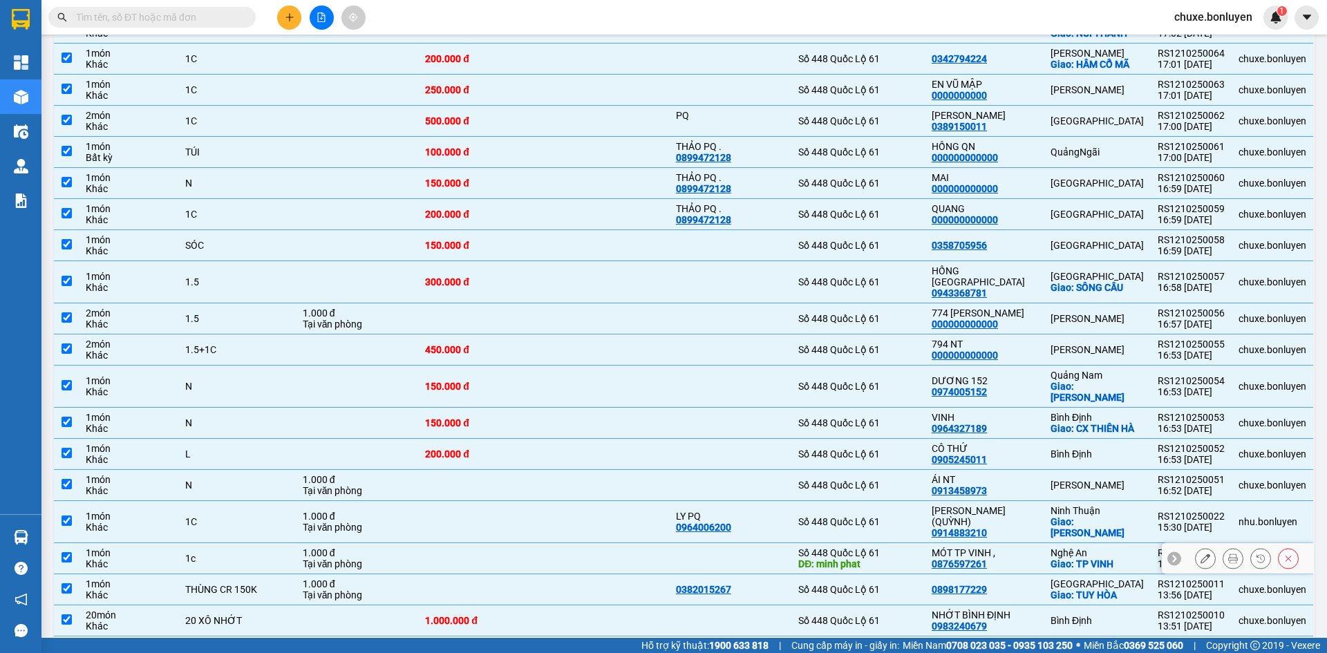
click at [1011, 547] on div "MÓT TP VINH , 0876597261" at bounding box center [983, 558] width 105 height 22
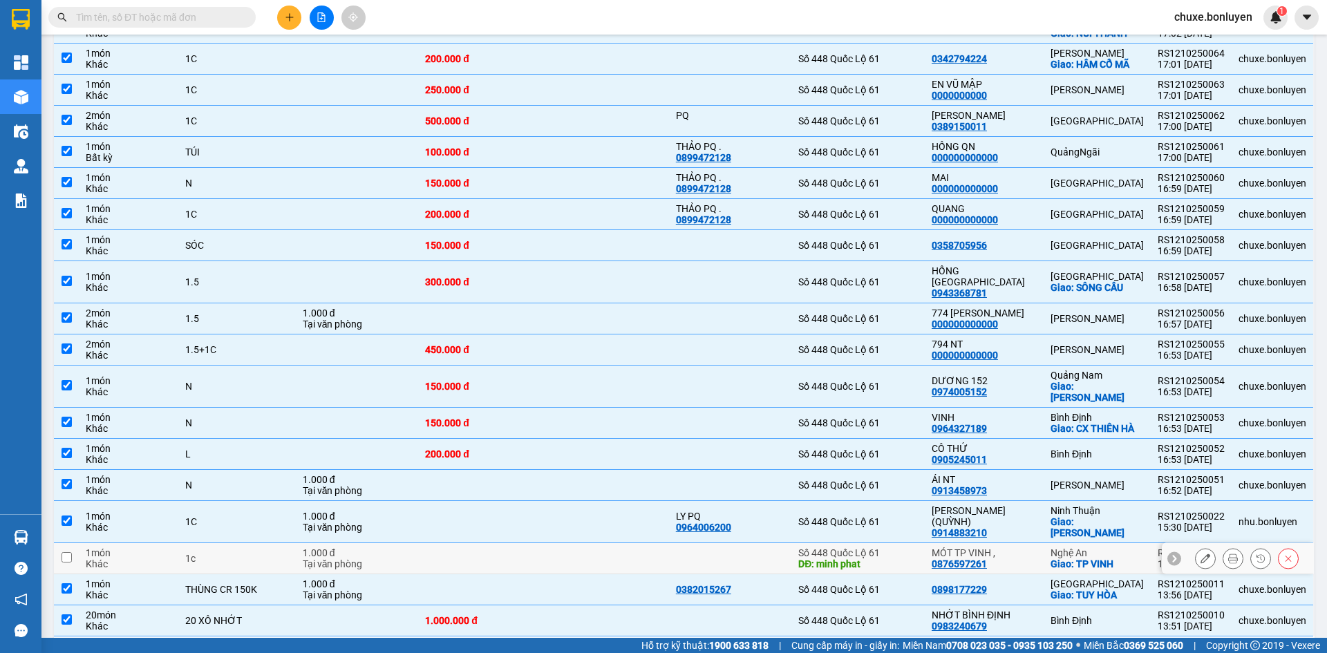
click at [993, 547] on div "MÓT TP VINH , 0876597261" at bounding box center [983, 558] width 105 height 22
checkbox input "true"
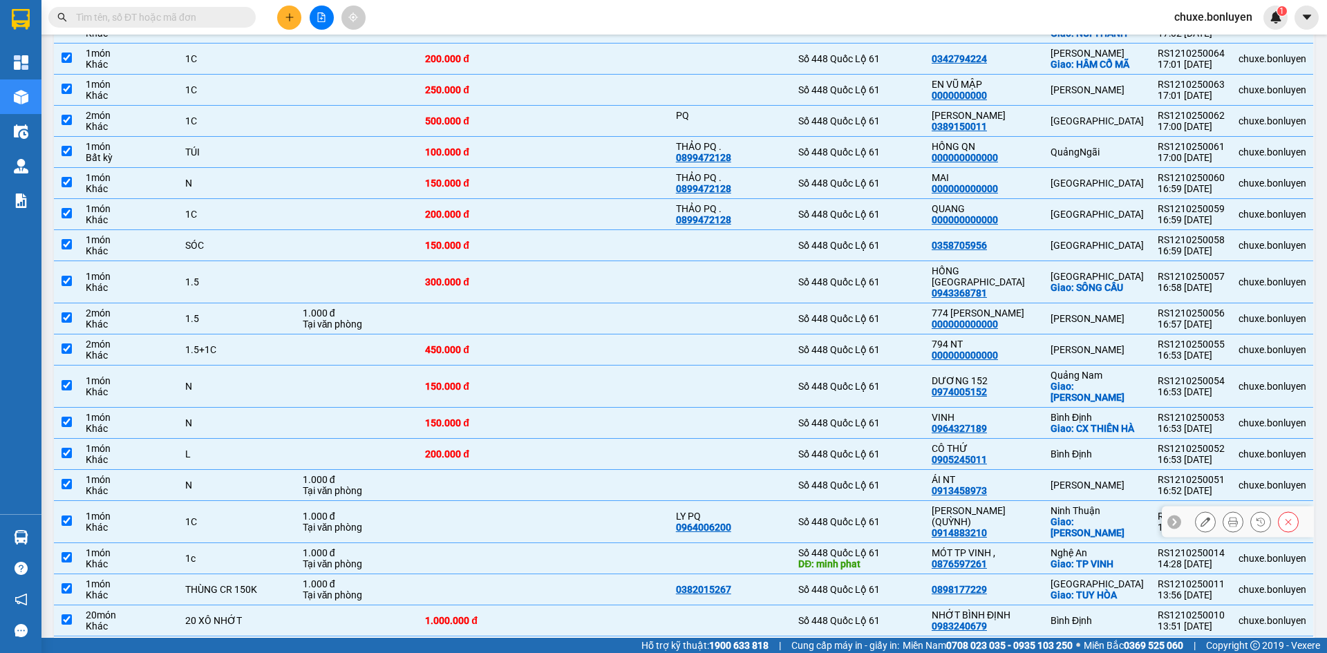
click at [1002, 505] on div "PHAN RANG (QUỲNH)" at bounding box center [983, 516] width 105 height 22
checkbox input "false"
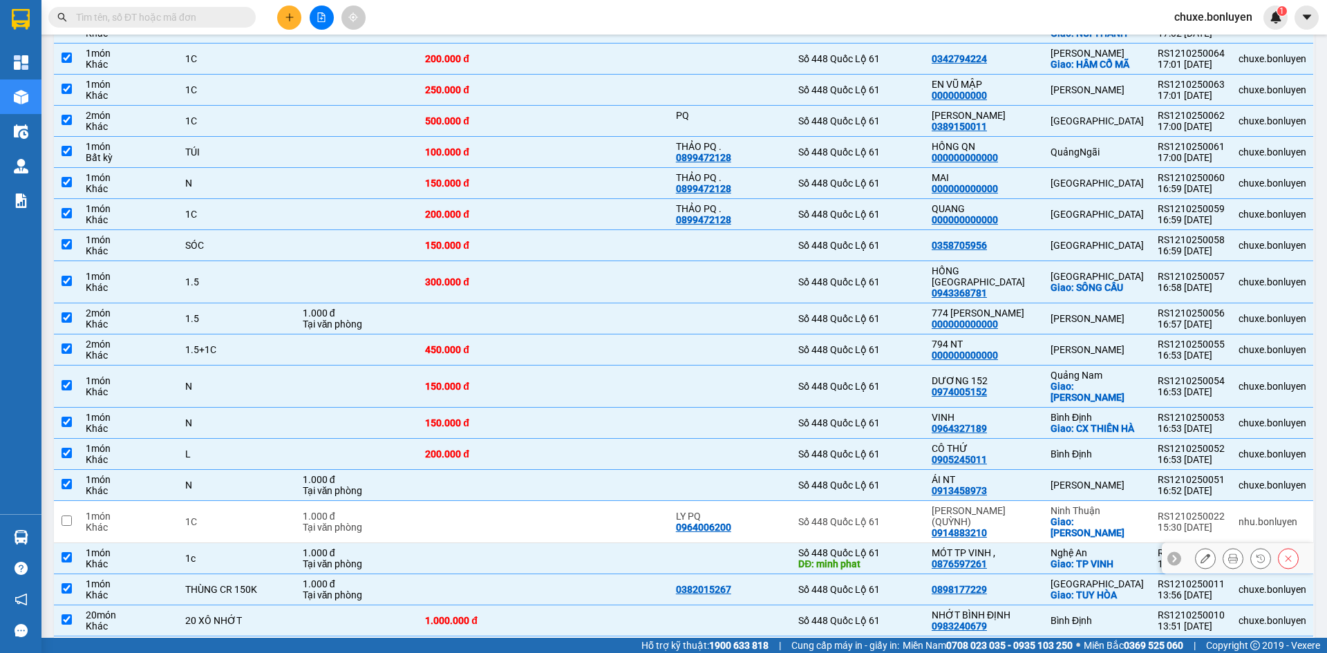
click at [1034, 547] on div "MÓT TP VINH ," at bounding box center [983, 552] width 105 height 11
checkbox input "false"
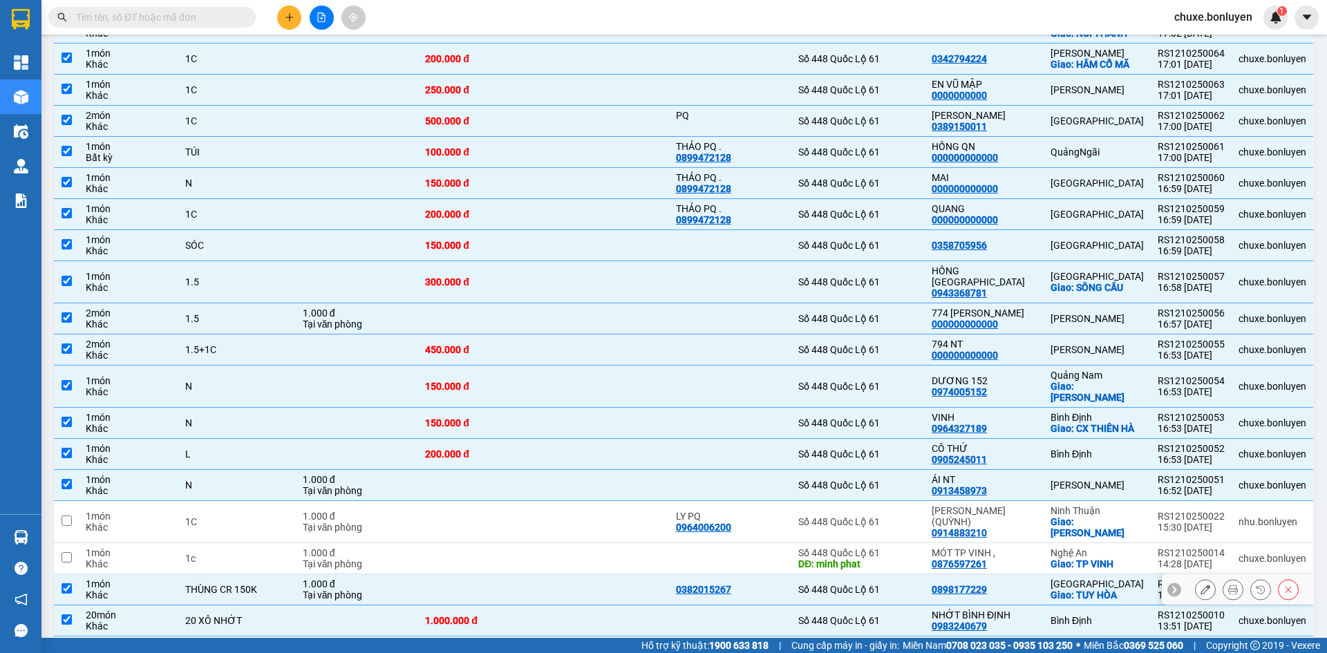
click at [1047, 574] on td "Phú Yên Giao: TUY HÒA" at bounding box center [1096, 589] width 107 height 31
checkbox input "false"
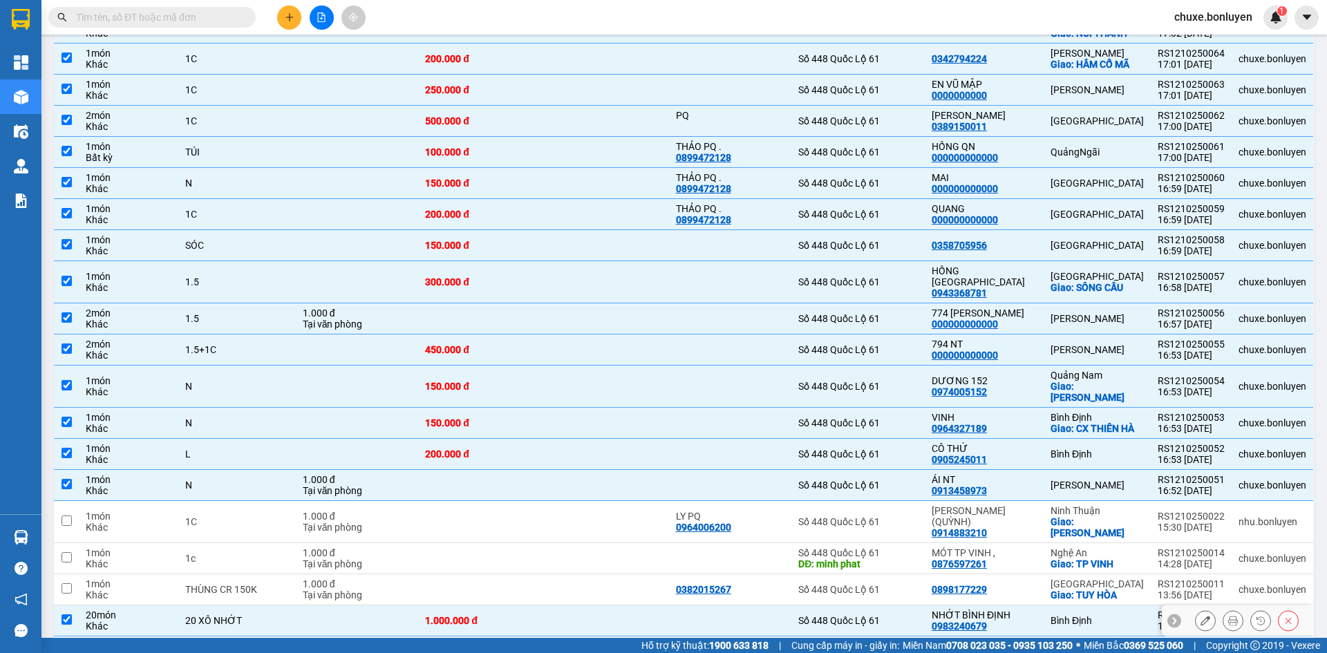
click at [1027, 609] on div "NHỚT BÌNH ĐỊNH" at bounding box center [983, 614] width 105 height 11
checkbox input "false"
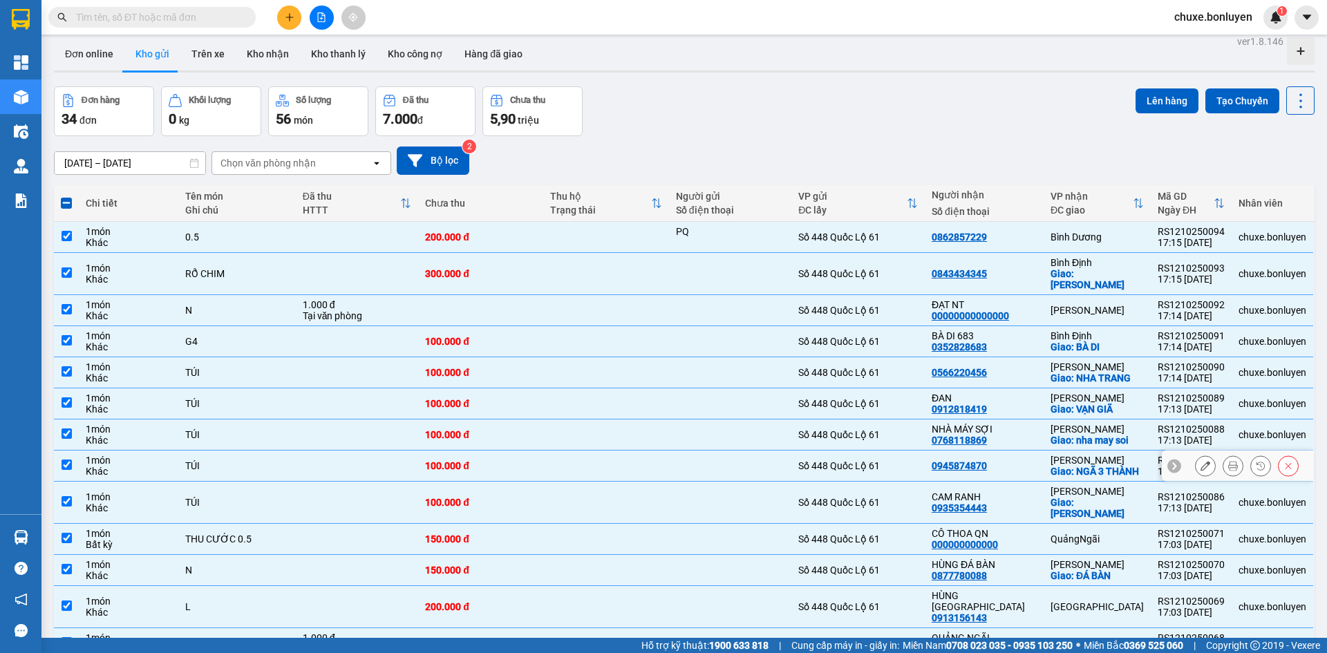
scroll to position [0, 0]
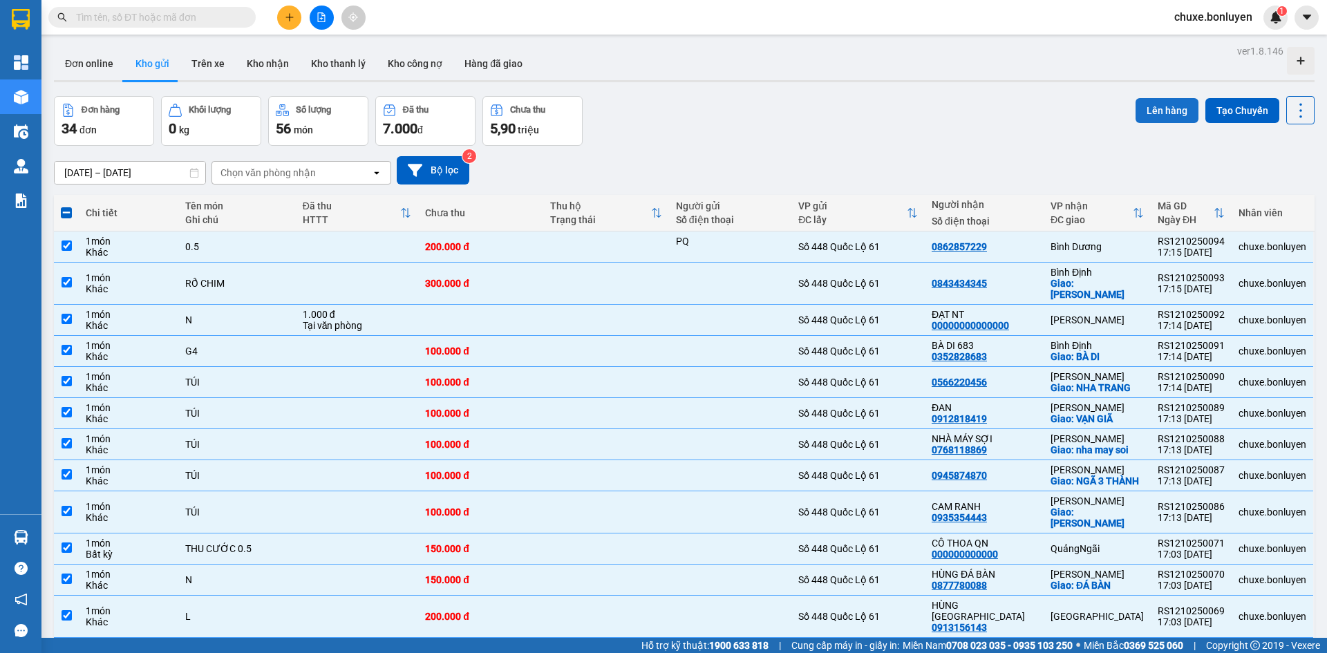
click at [1172, 104] on button "Lên hàng" at bounding box center [1166, 110] width 63 height 25
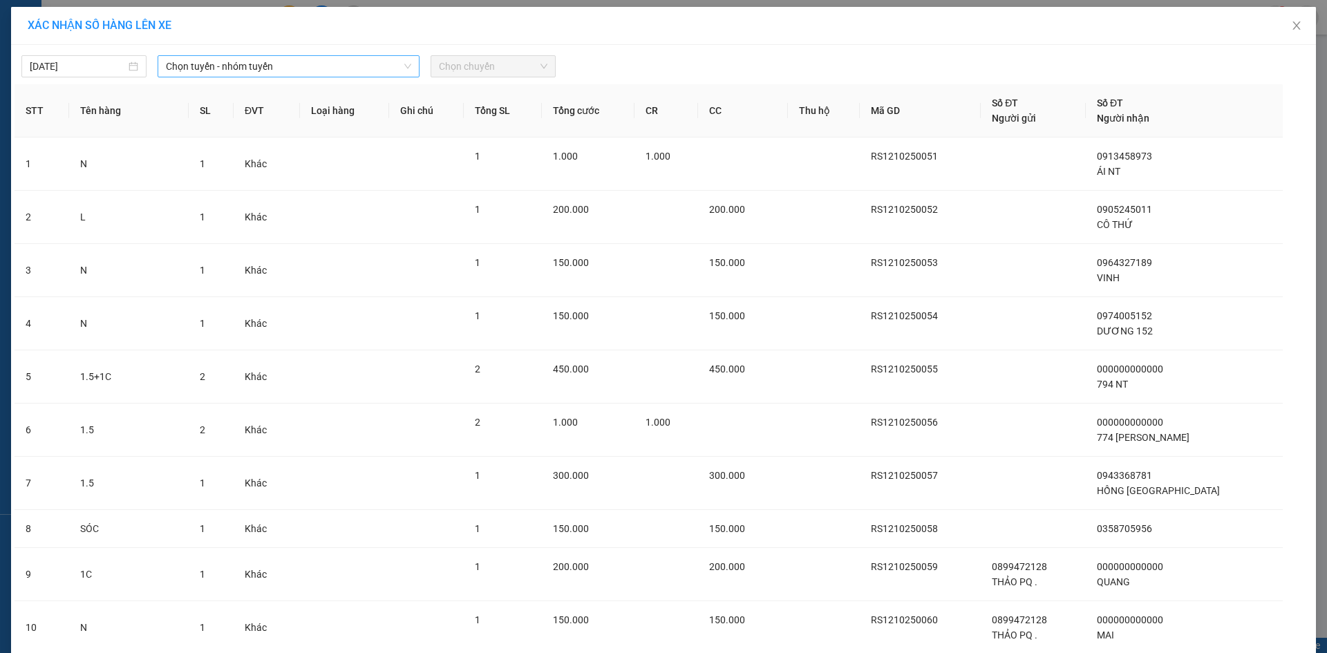
click at [269, 72] on span "Chọn tuyến - nhóm tuyến" at bounding box center [288, 66] width 245 height 21
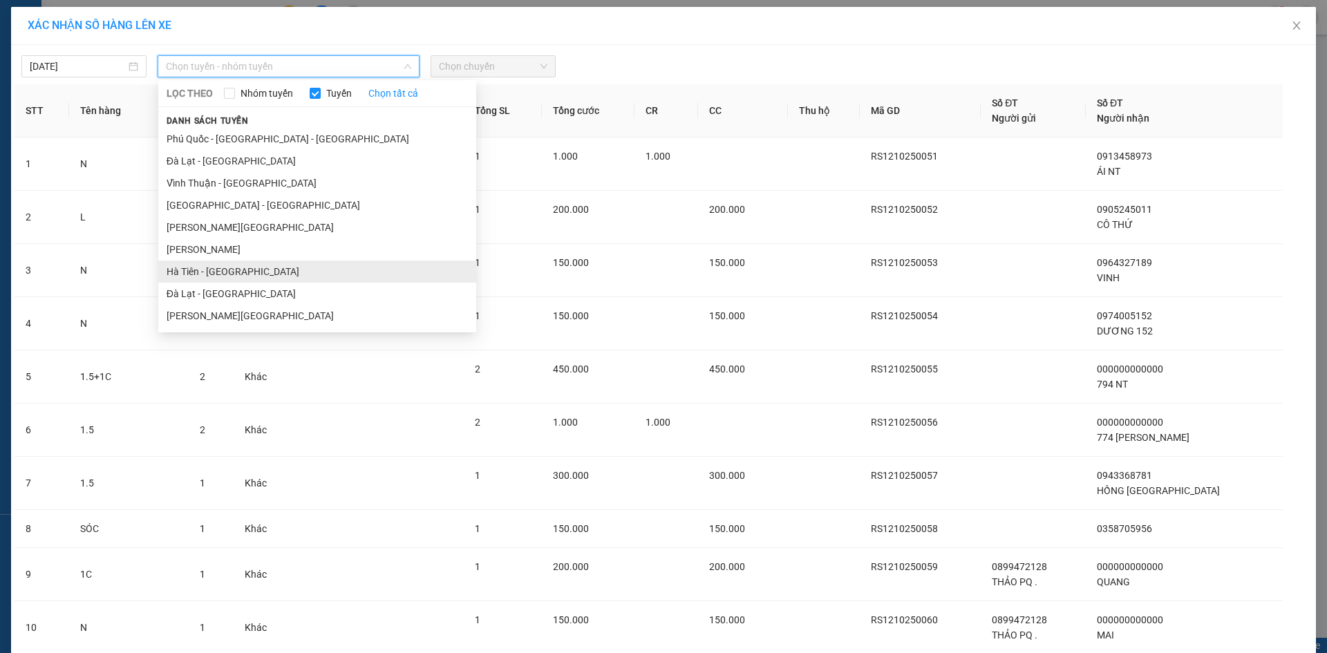
click at [246, 266] on li "Hà Tiên - Đà Nẵng" at bounding box center [317, 271] width 318 height 22
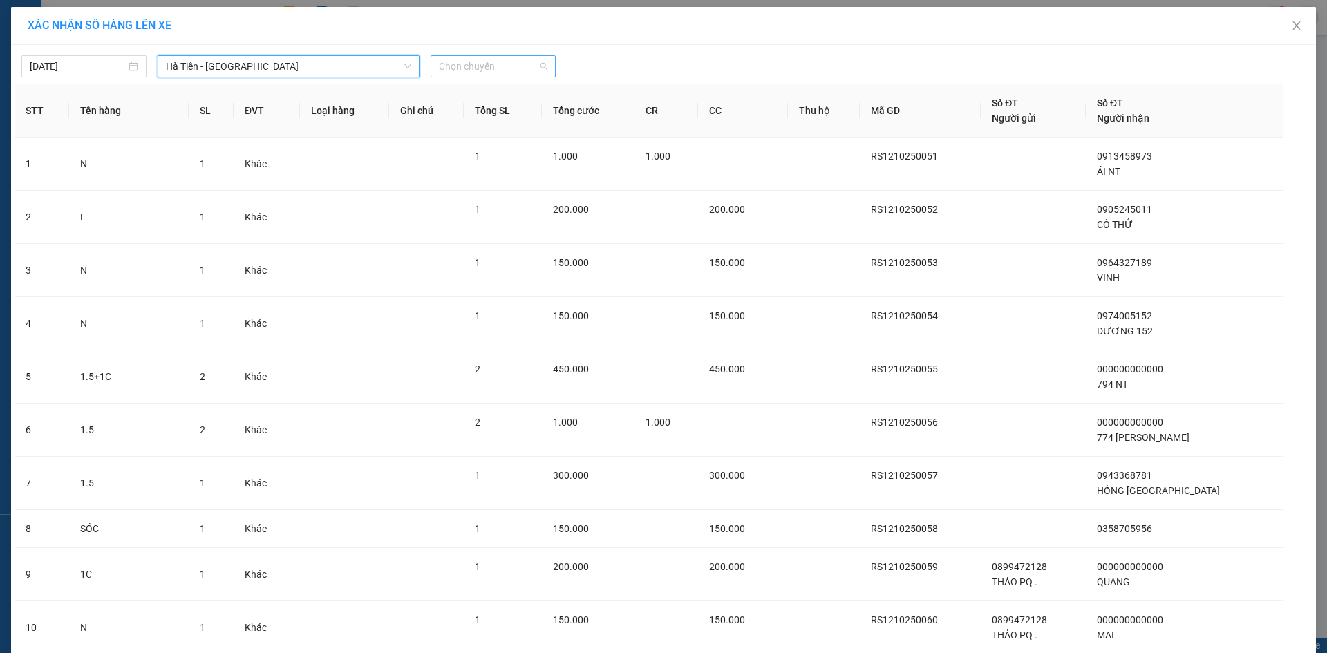
click at [514, 59] on span "Chọn chuyến" at bounding box center [493, 66] width 108 height 21
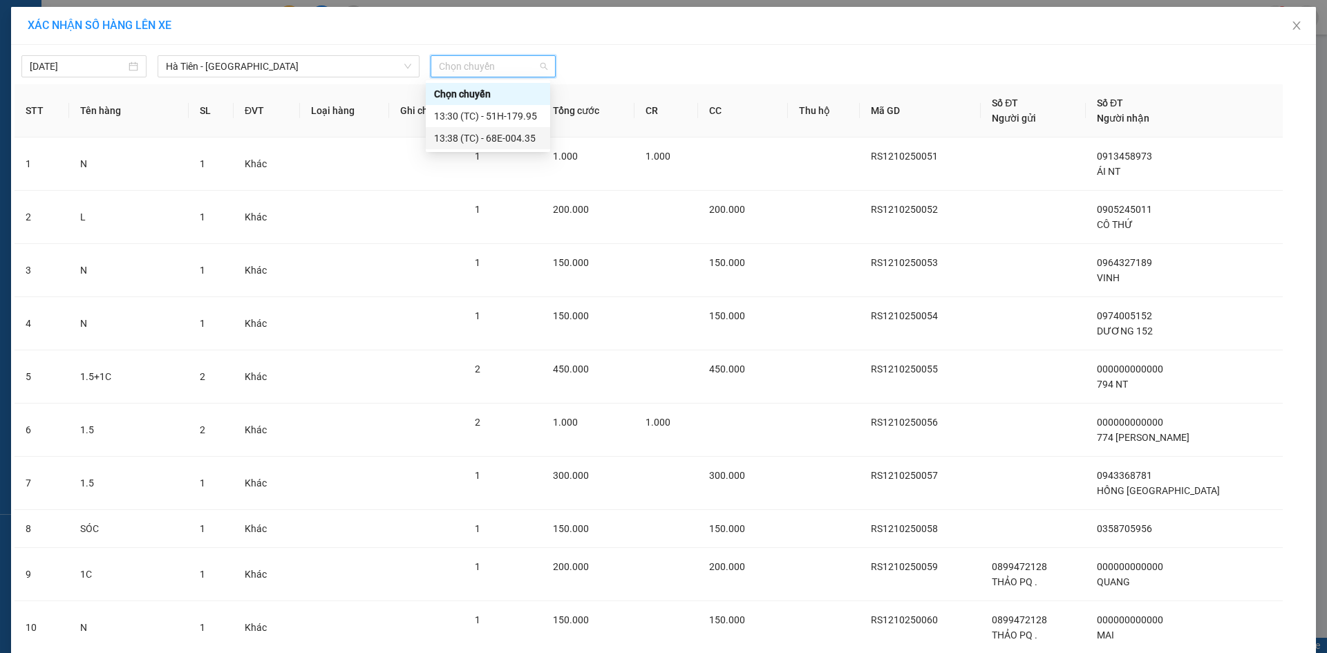
click at [488, 133] on div "13:38 (TC) - 68E-004.35" at bounding box center [488, 138] width 108 height 15
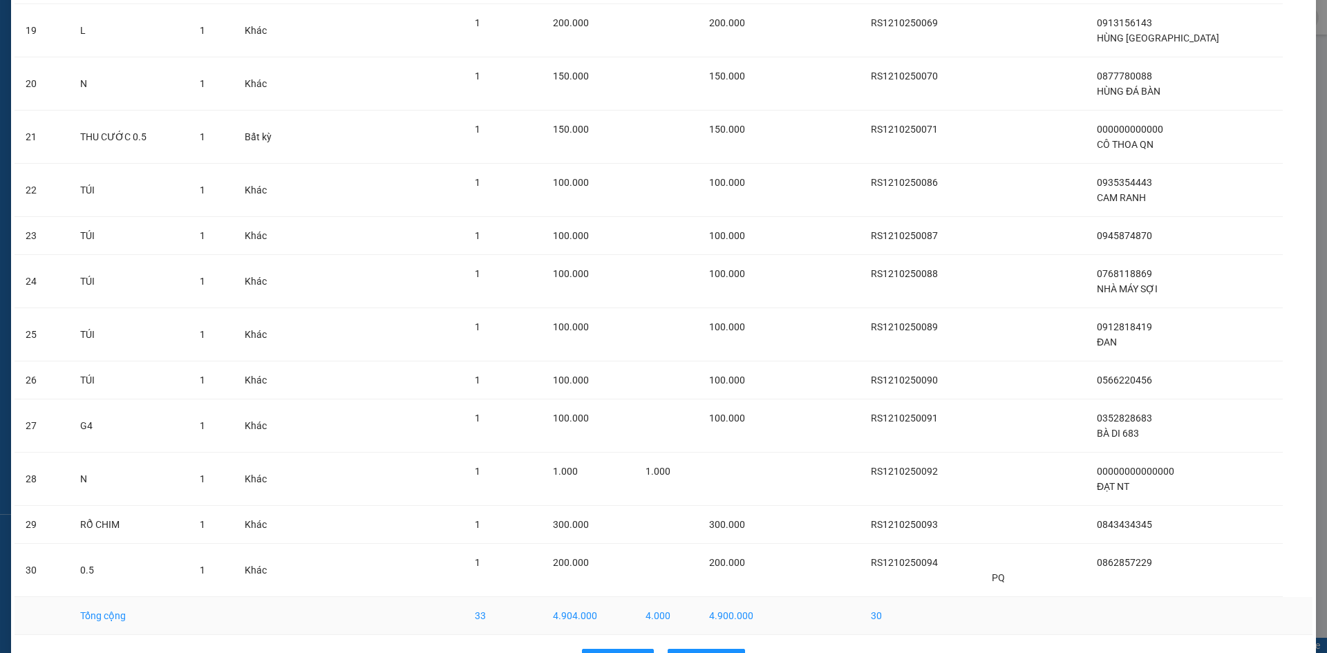
scroll to position [1099, 0]
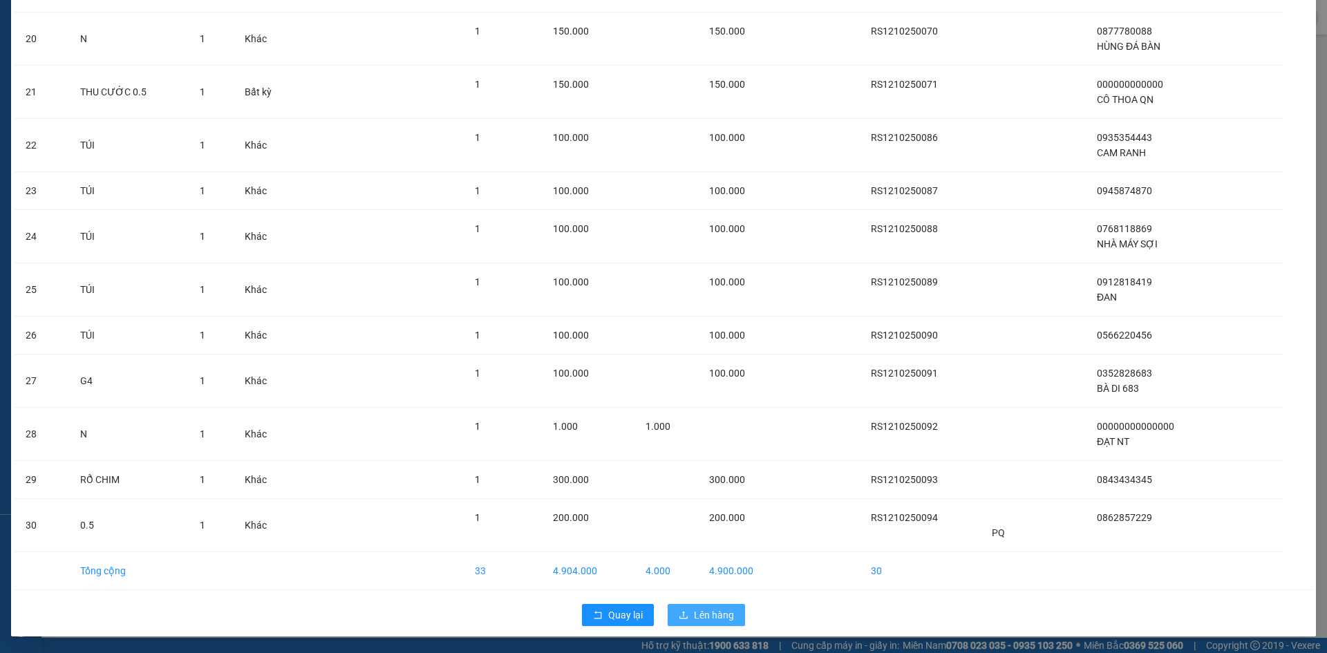
drag, startPoint x: 684, startPoint y: 612, endPoint x: 626, endPoint y: 591, distance: 61.9
click at [683, 612] on button "Lên hàng" at bounding box center [705, 615] width 77 height 22
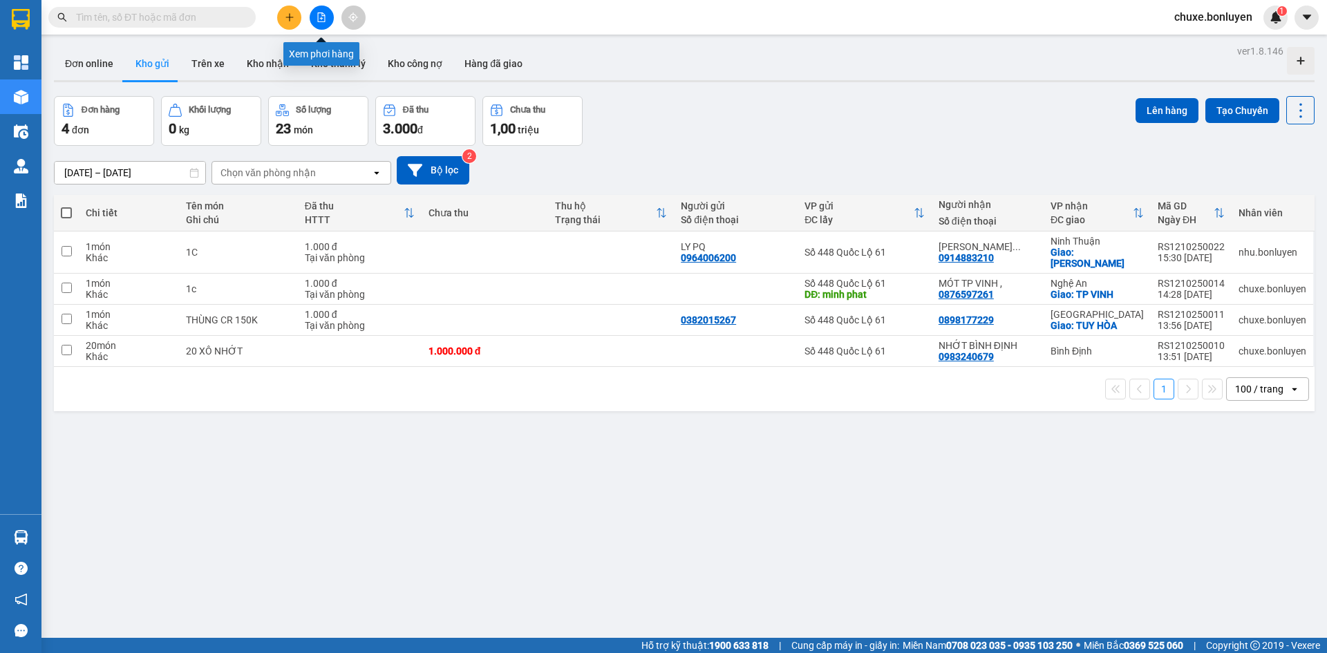
click at [327, 21] on button at bounding box center [322, 18] width 24 height 24
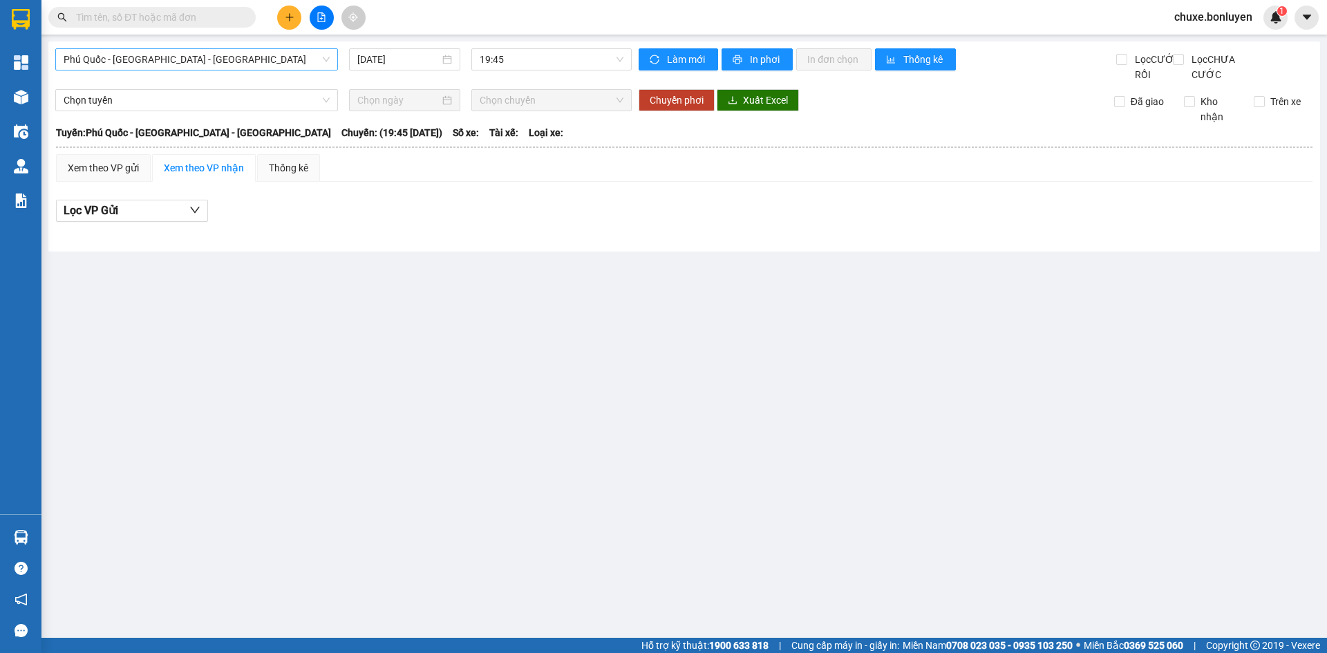
click at [238, 59] on span "Phú Quốc - Sài Gòn - Bình Phước" at bounding box center [197, 59] width 266 height 21
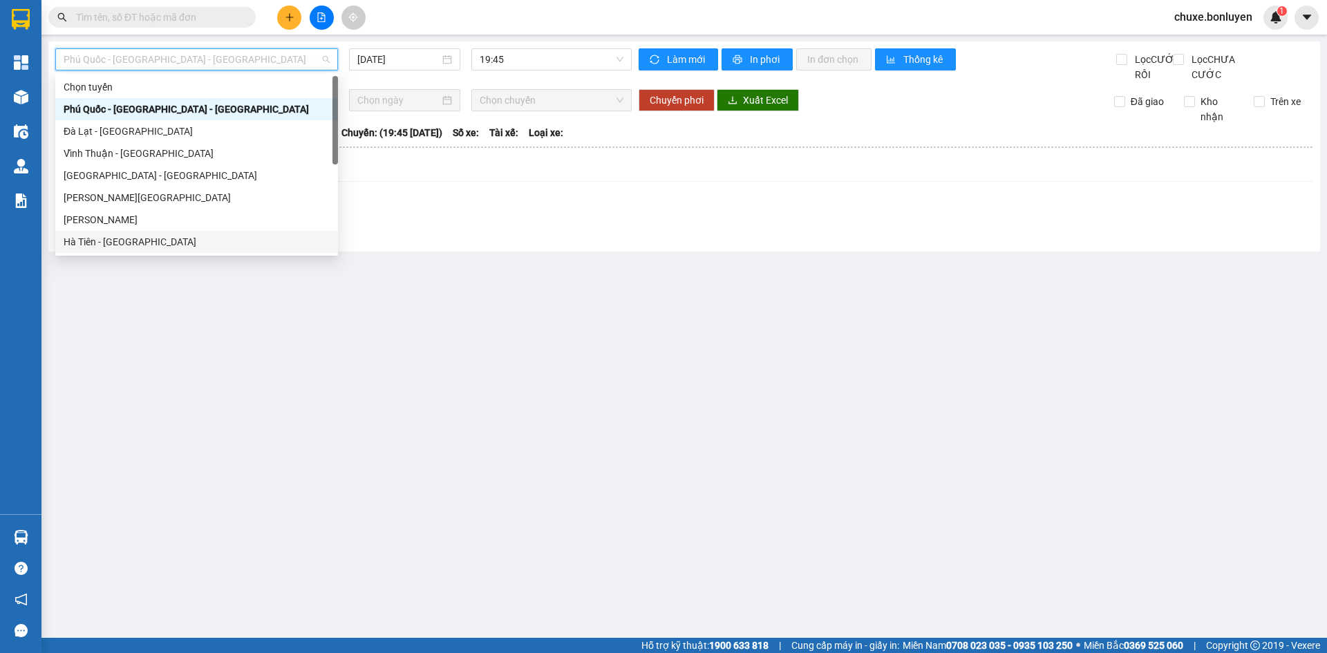
click at [194, 238] on div "Hà Tiên - Đà Nẵng" at bounding box center [197, 241] width 266 height 15
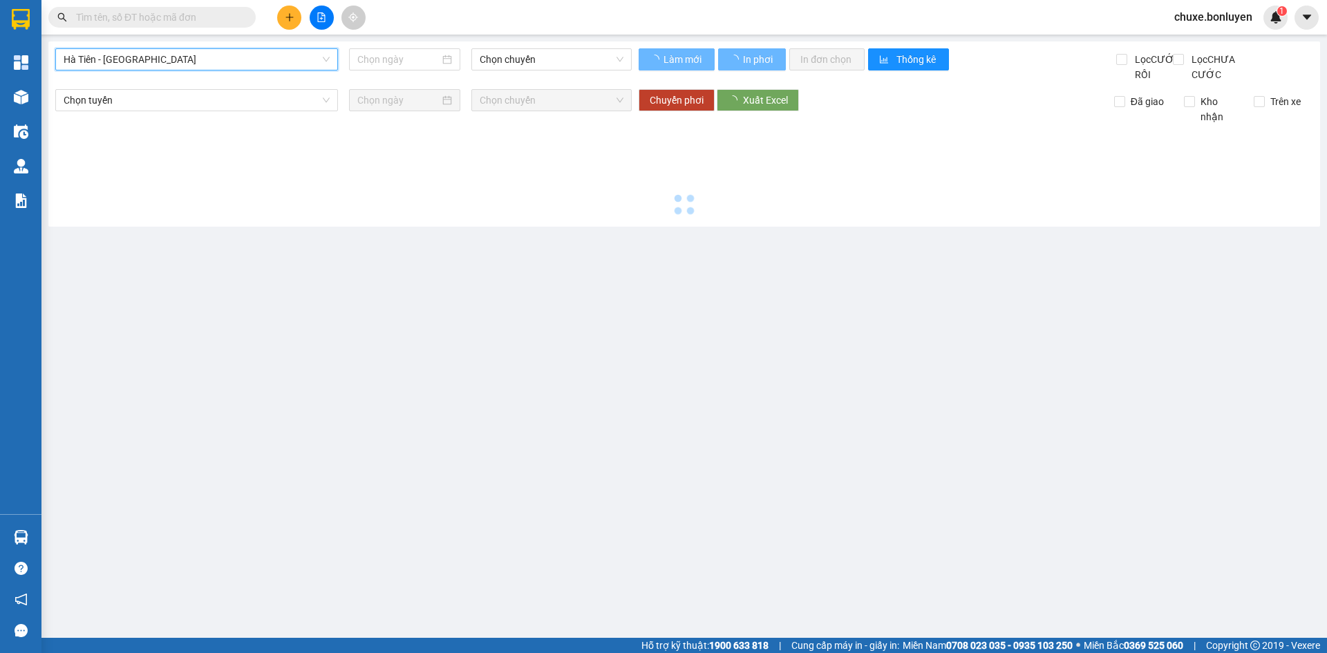
type input "12/10/2025"
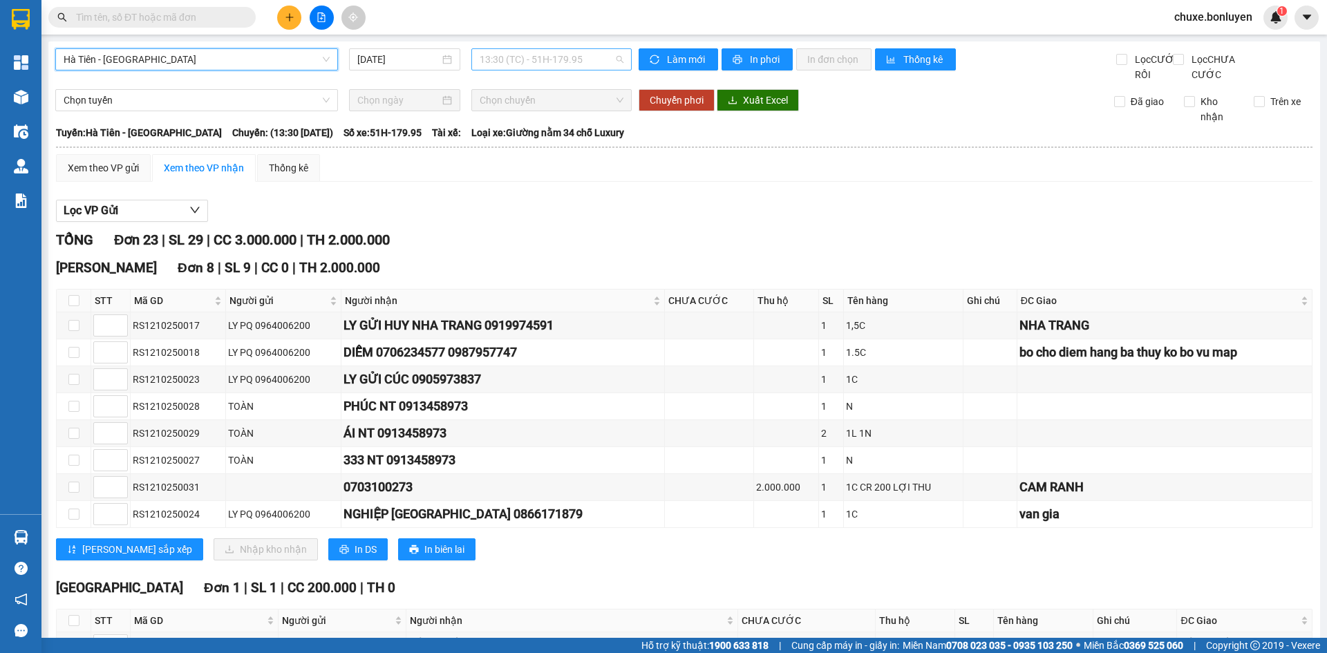
click at [569, 62] on span "13:30 (TC) - 51H-179.95" at bounding box center [551, 59] width 144 height 21
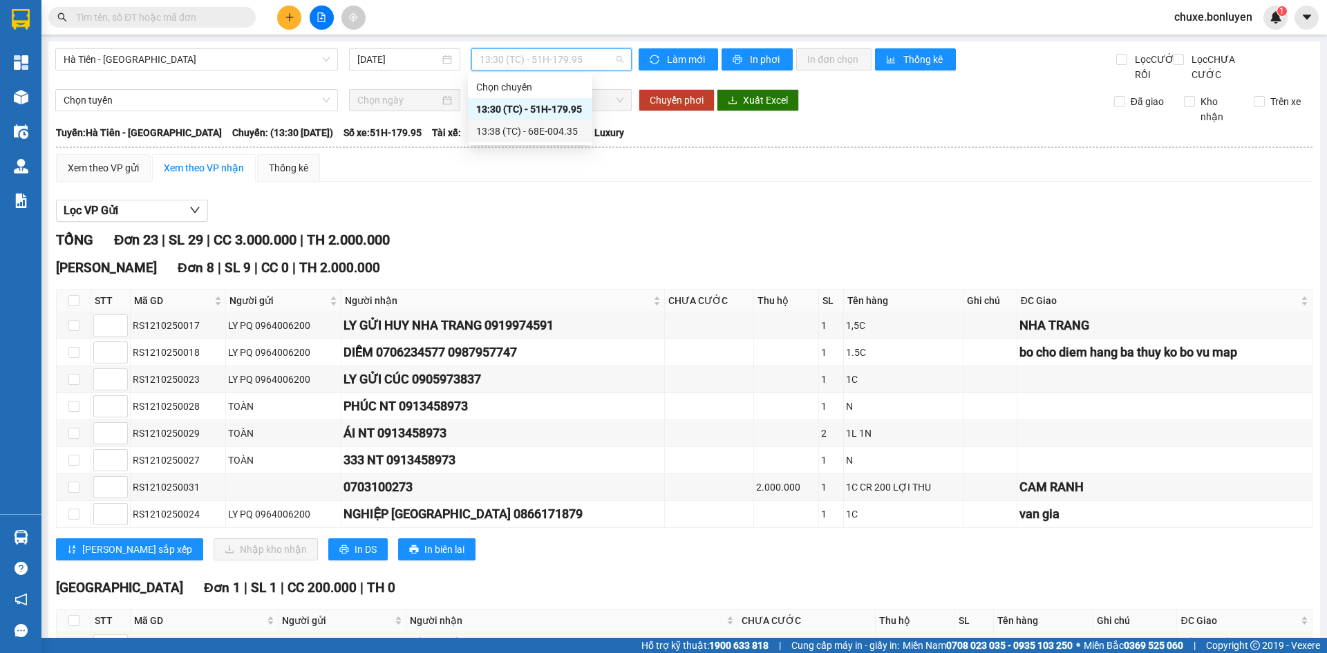
drag, startPoint x: 504, startPoint y: 133, endPoint x: 503, endPoint y: 118, distance: 14.6
click at [505, 132] on div "13:38 (TC) - 68E-004.35" at bounding box center [530, 131] width 108 height 15
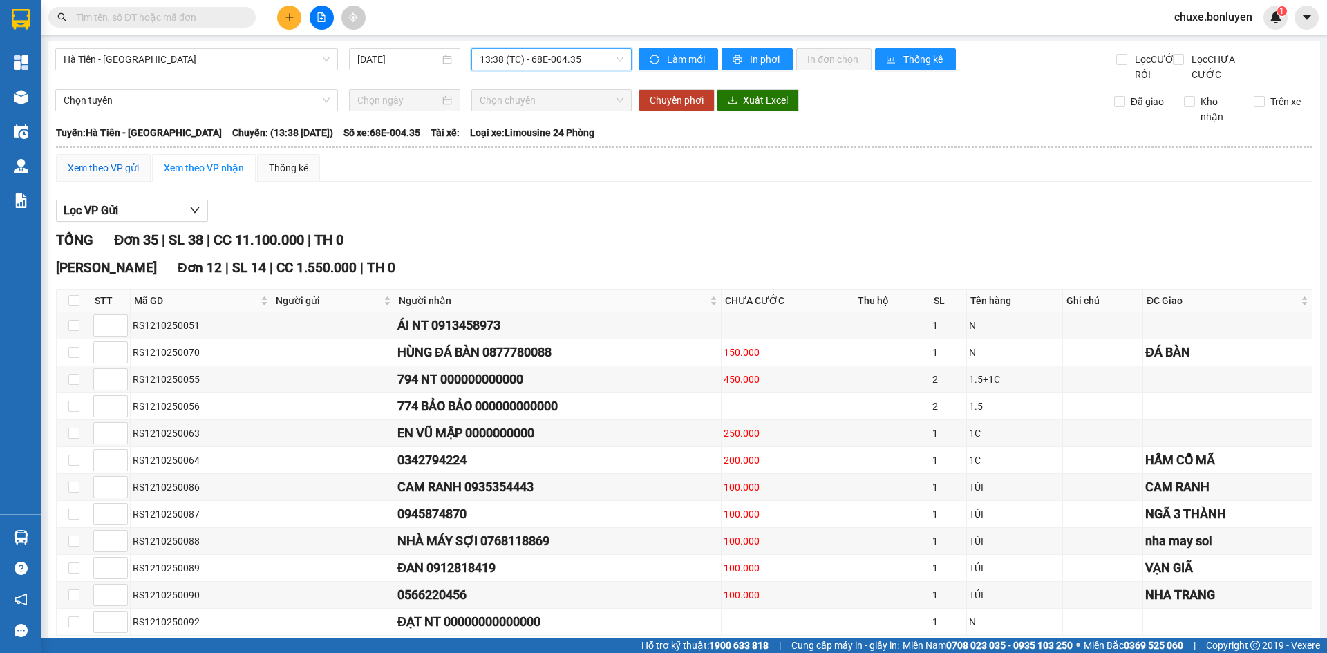
click at [104, 175] on div "Xem theo VP gửi" at bounding box center [103, 167] width 71 height 15
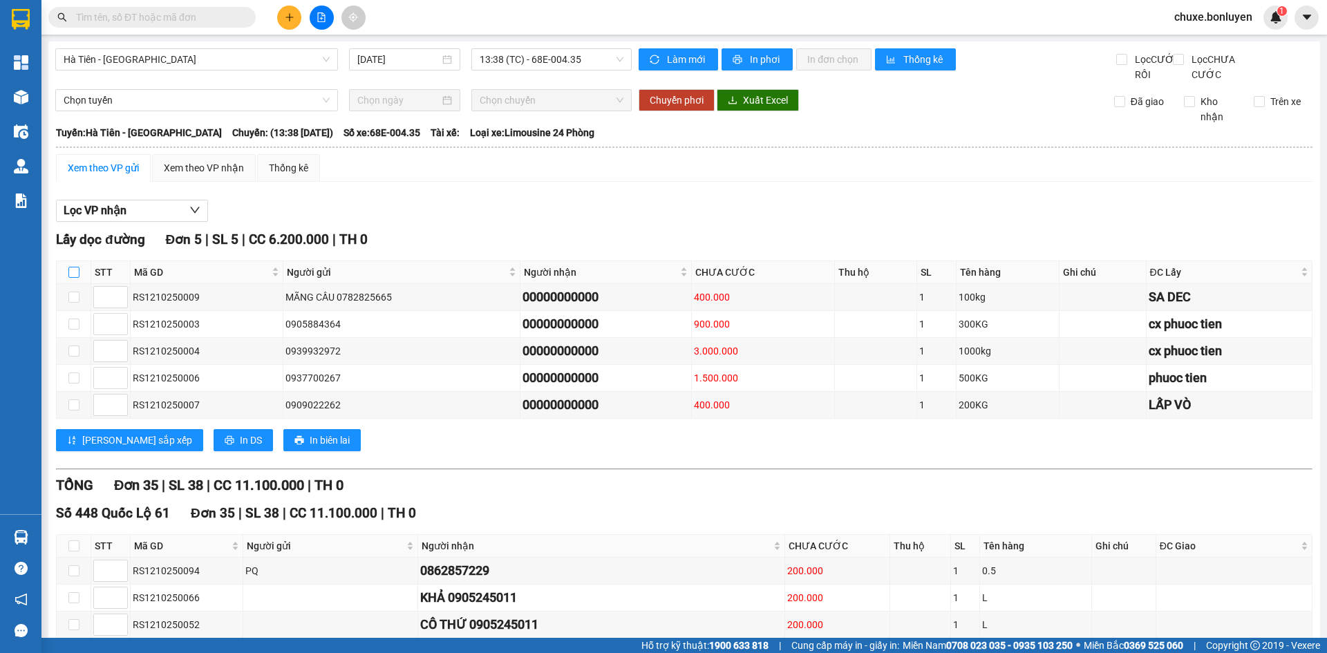
click at [75, 278] on input "checkbox" at bounding box center [73, 272] width 11 height 11
checkbox input "true"
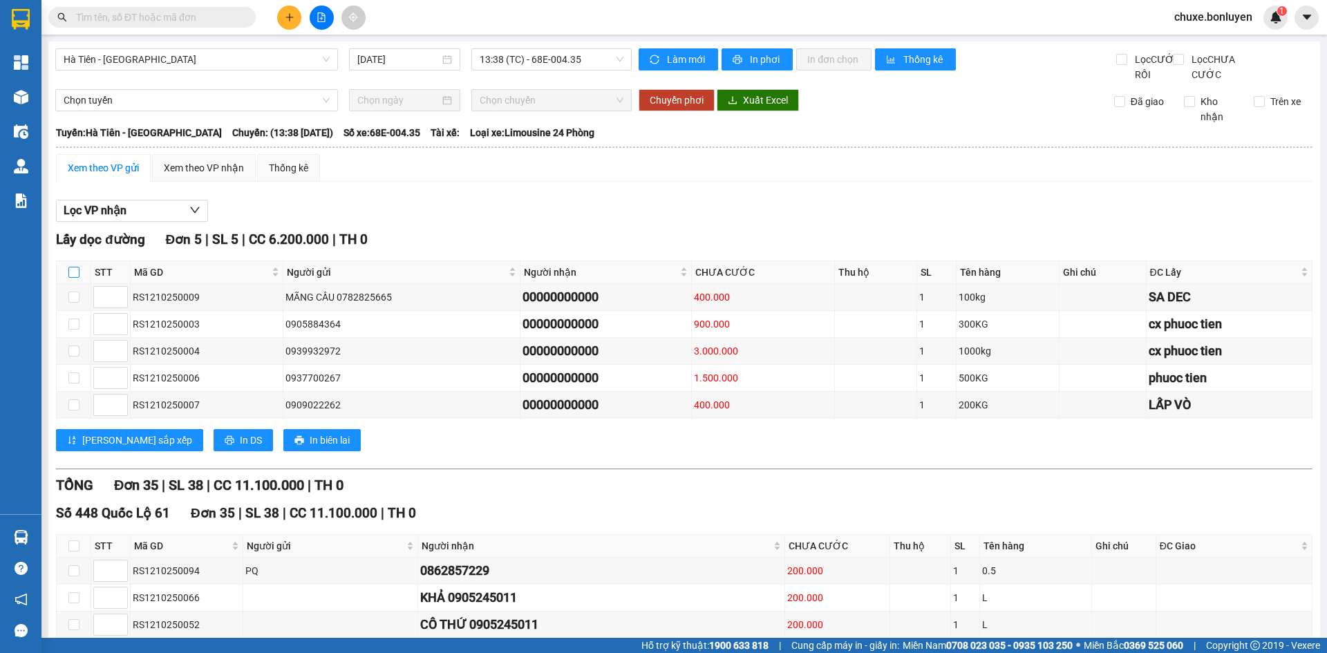
checkbox input "true"
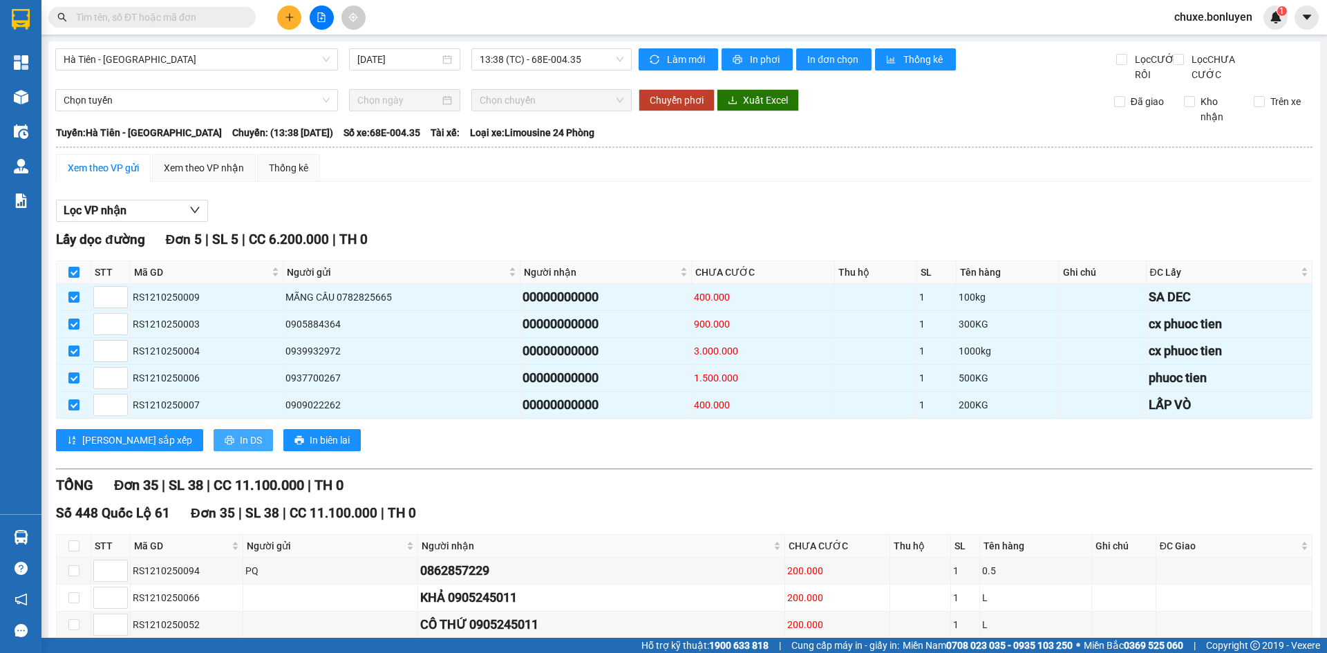
click at [240, 448] on span "In DS" at bounding box center [251, 440] width 22 height 15
click at [225, 175] on div "Xem theo VP nhận" at bounding box center [204, 167] width 80 height 15
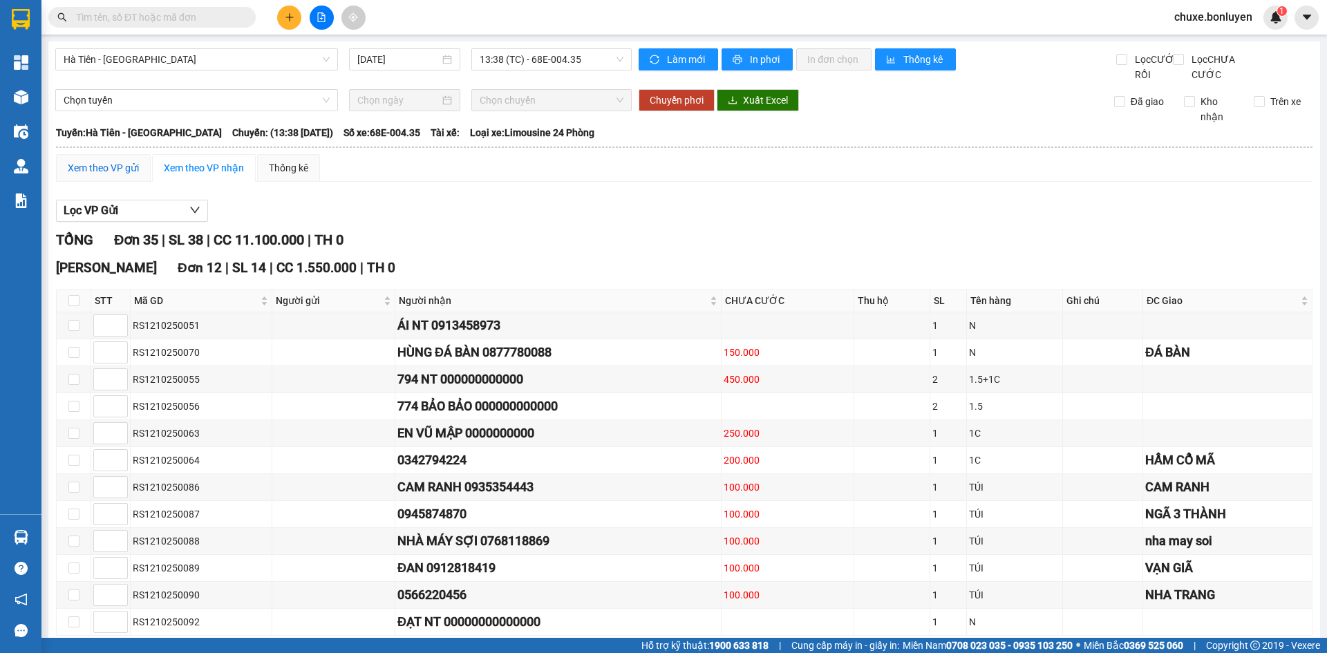
click at [75, 175] on div "Xem theo VP gửi" at bounding box center [103, 167] width 71 height 15
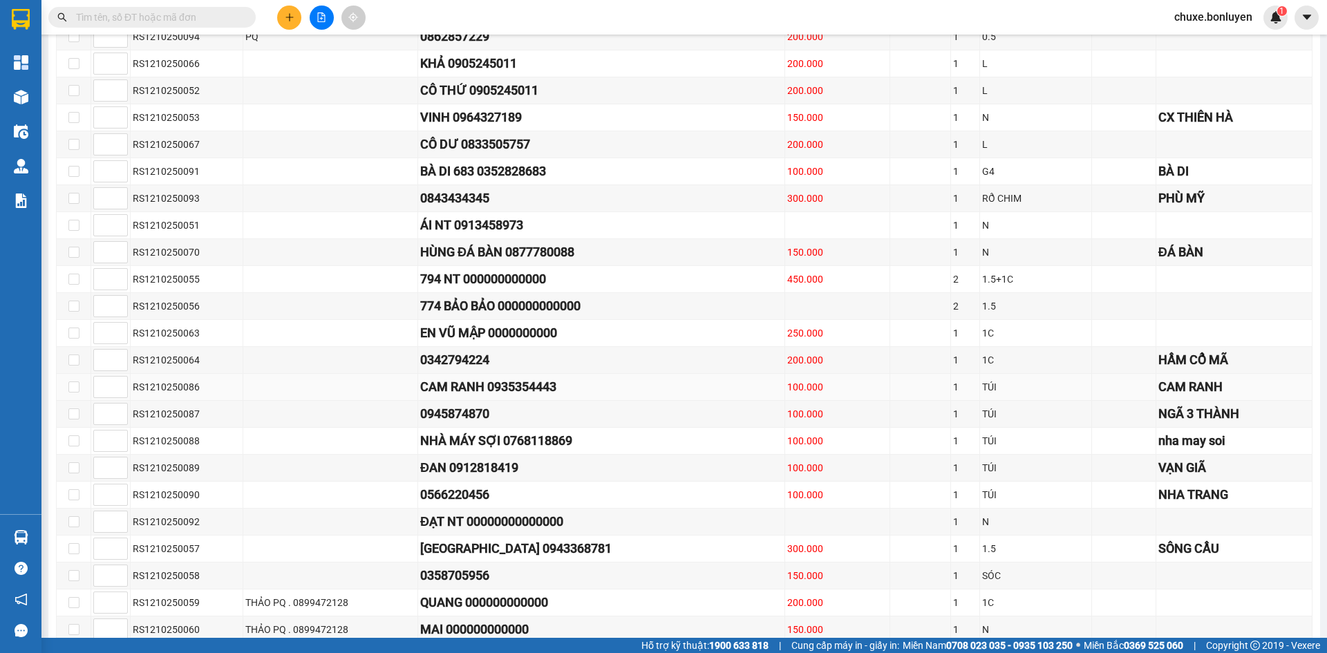
scroll to position [397, 0]
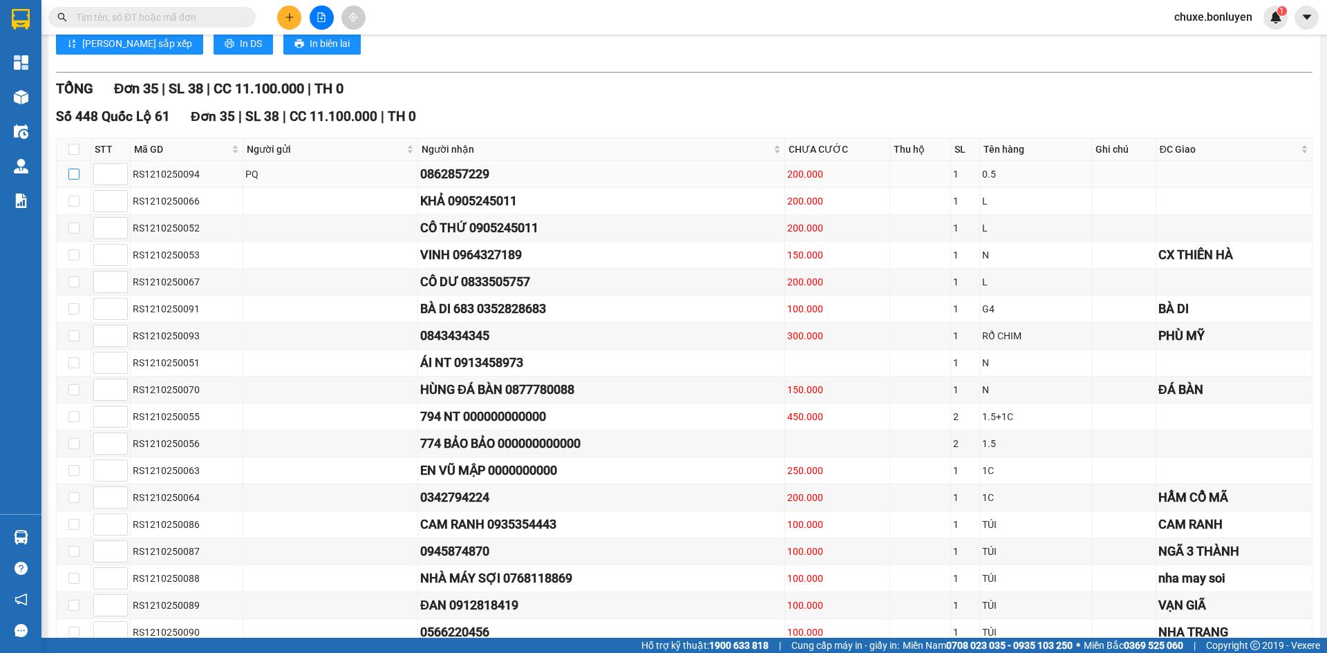
click at [77, 180] on input "checkbox" at bounding box center [73, 174] width 11 height 11
checkbox input "true"
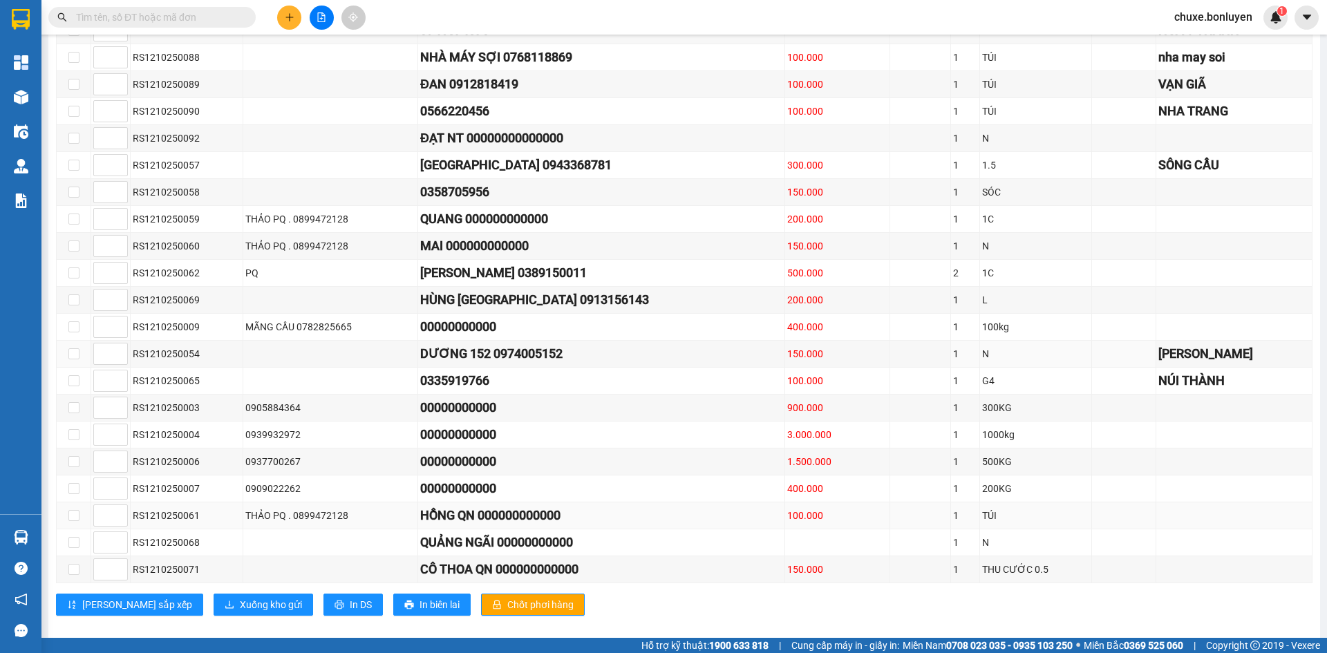
scroll to position [949, 0]
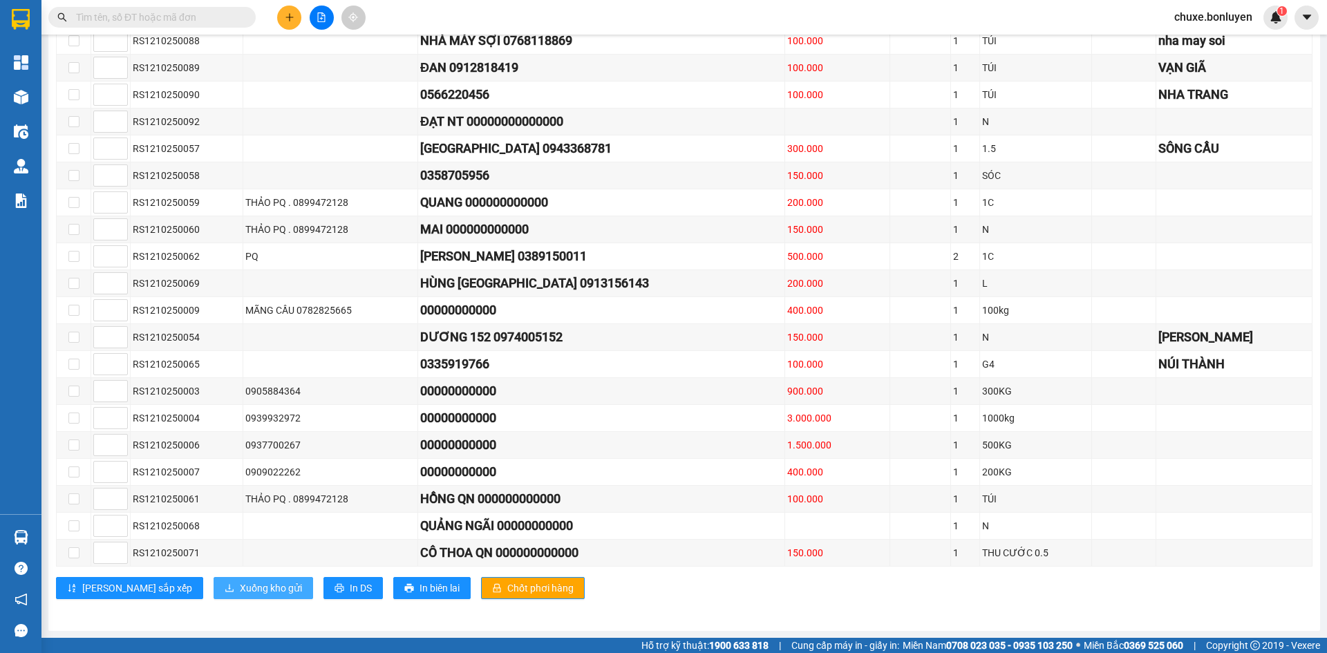
click at [240, 587] on span "Xuống kho gửi" at bounding box center [271, 587] width 62 height 15
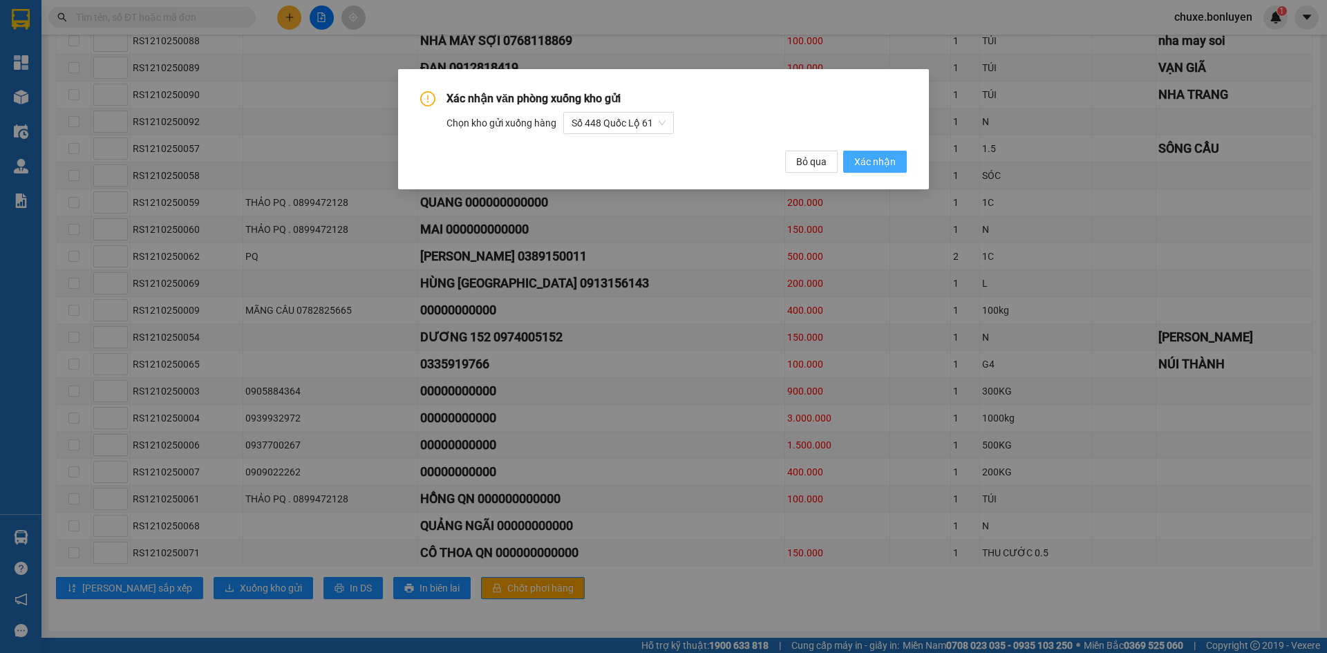
click at [855, 160] on button "Xác nhận" at bounding box center [875, 162] width 64 height 22
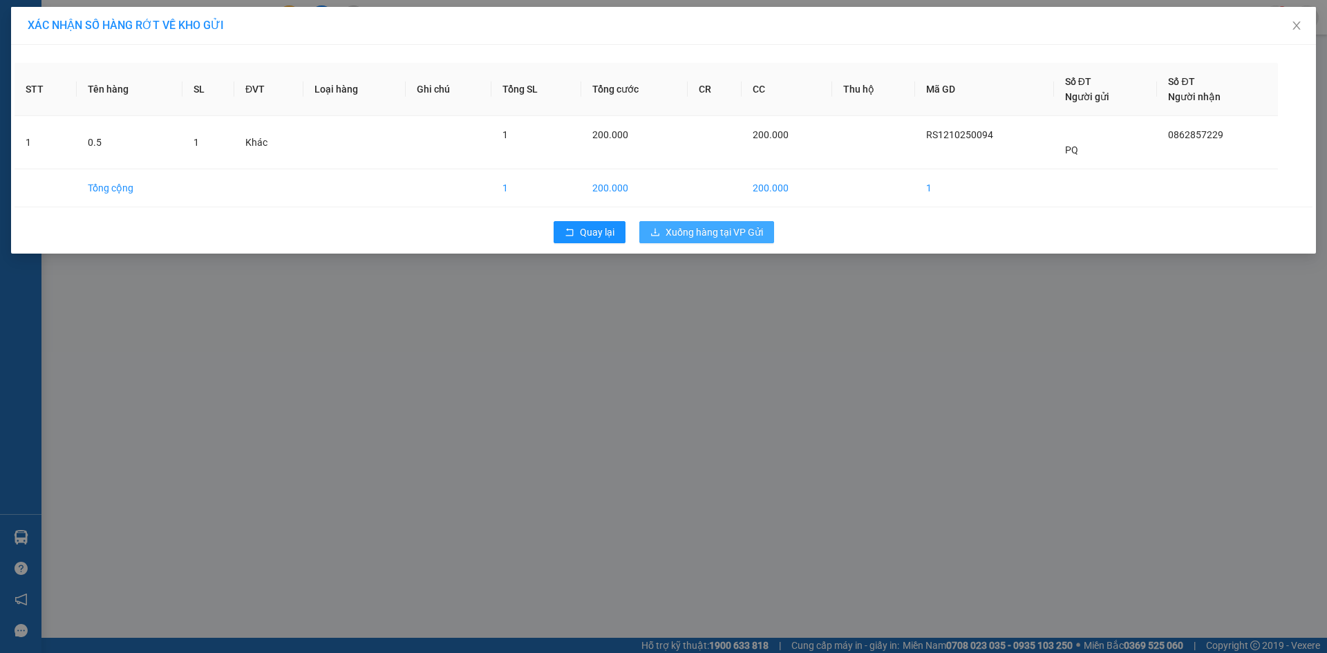
click at [705, 235] on span "Xuống hàng tại VP Gửi" at bounding box center [713, 232] width 97 height 15
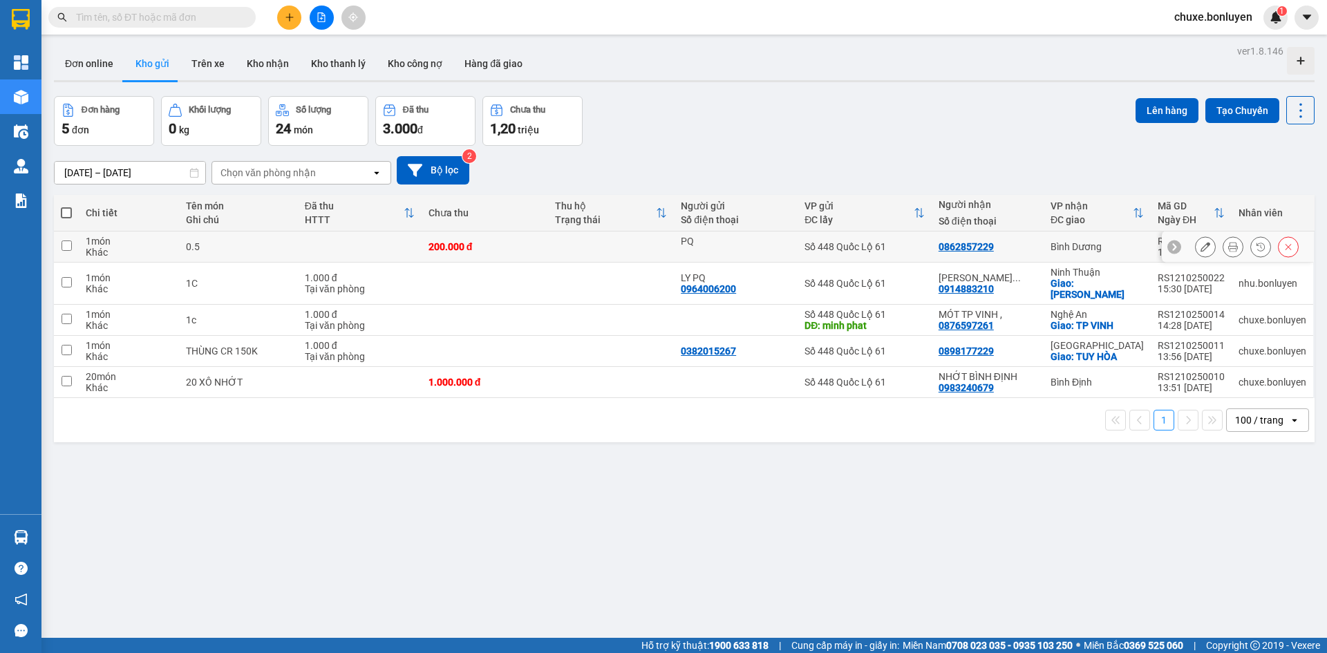
click at [1200, 246] on icon at bounding box center [1205, 247] width 10 height 10
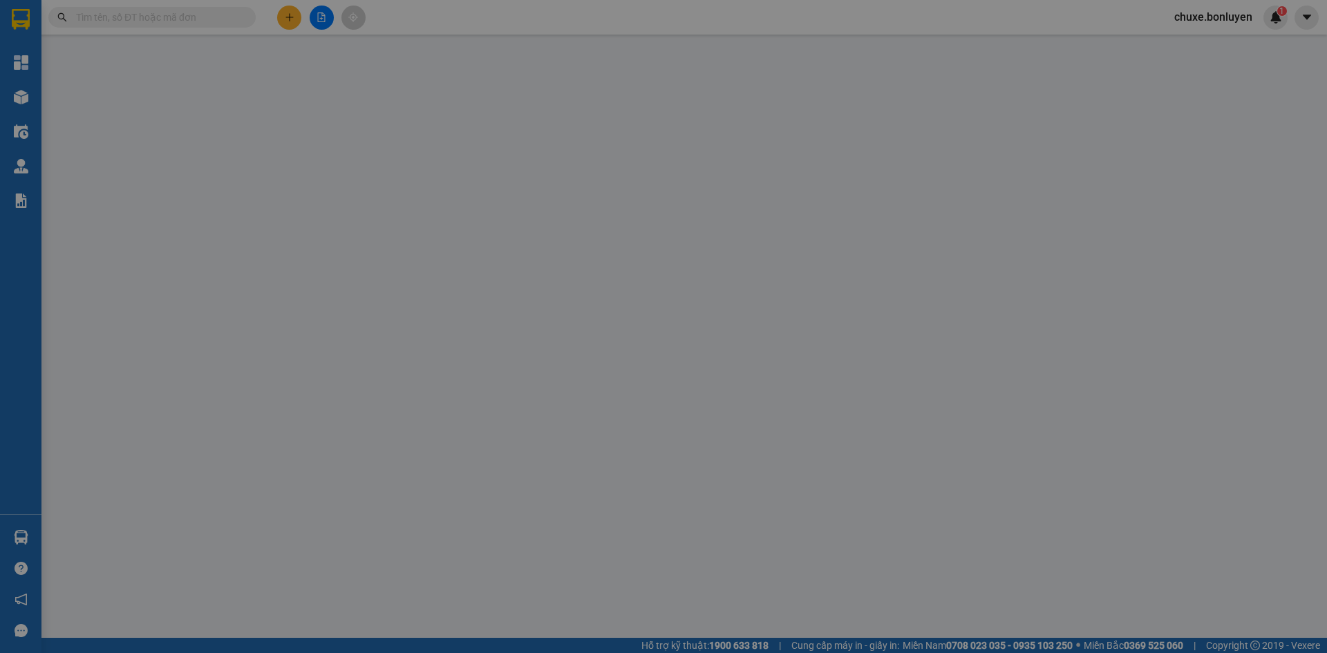
type input "PQ"
type input "0862857229"
type input "200.000"
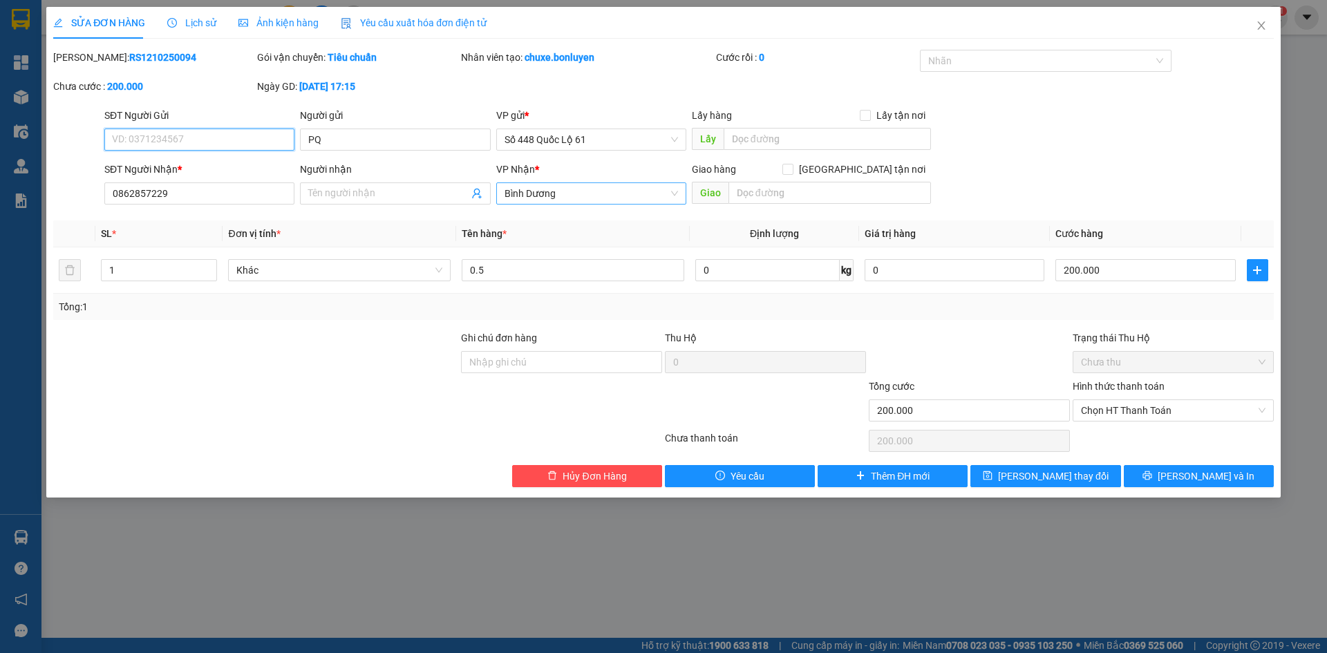
click at [593, 191] on span "Bình Dương" at bounding box center [590, 193] width 173 height 21
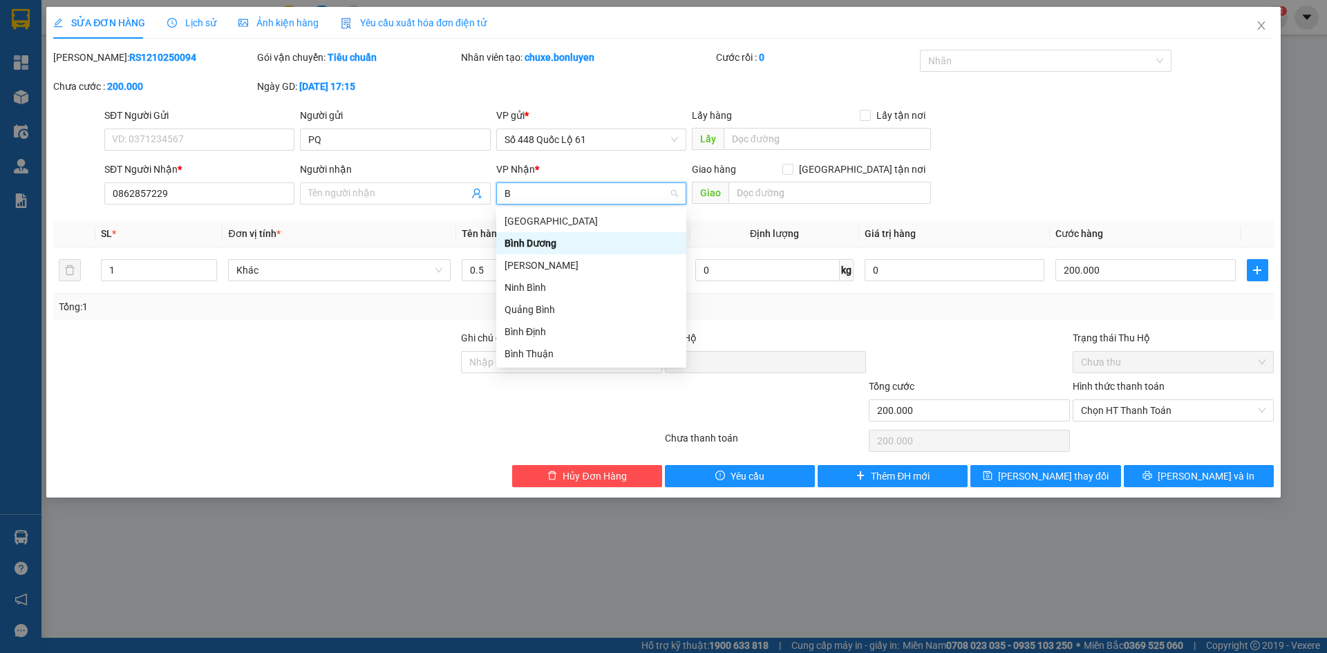
type input "BI"
drag, startPoint x: 569, startPoint y: 332, endPoint x: 604, endPoint y: 307, distance: 43.1
click at [569, 332] on div "Bình Định" at bounding box center [590, 331] width 173 height 15
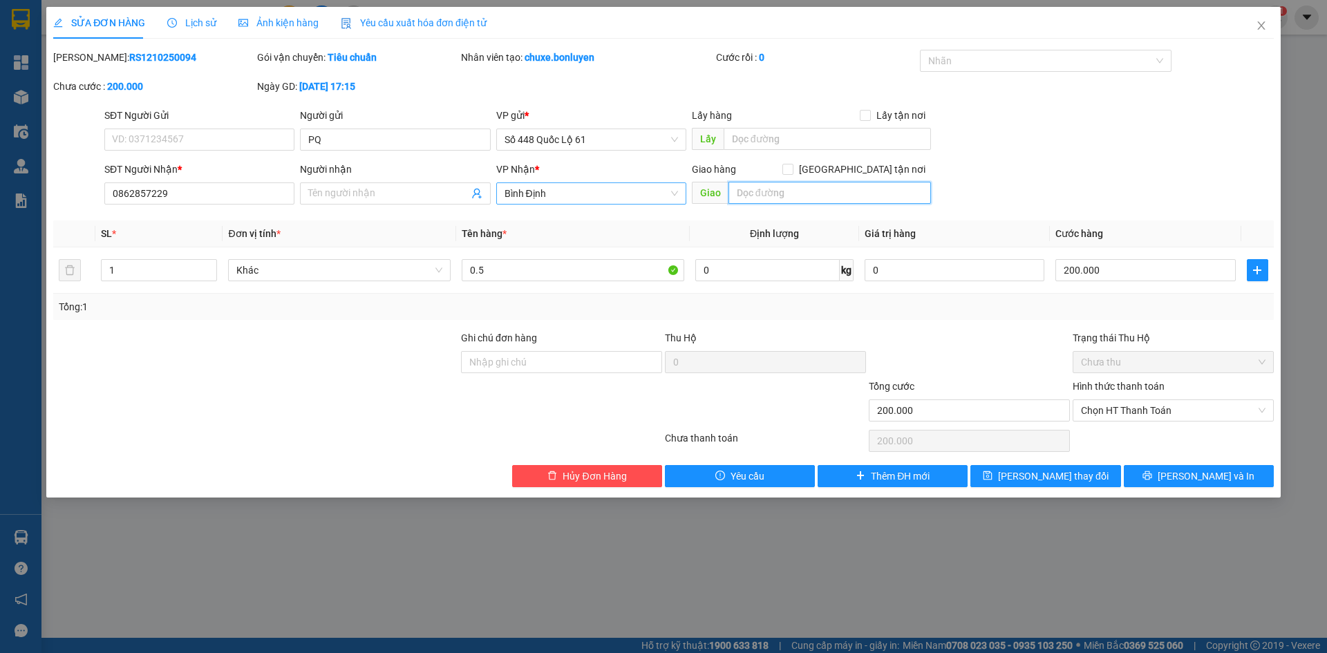
click at [831, 196] on input "text" at bounding box center [829, 193] width 202 height 22
paste input "ÌNH"
paste input "ƯƠNG"
type input "BÌNH DƯƠNG"
click at [793, 174] on span at bounding box center [787, 169] width 11 height 11
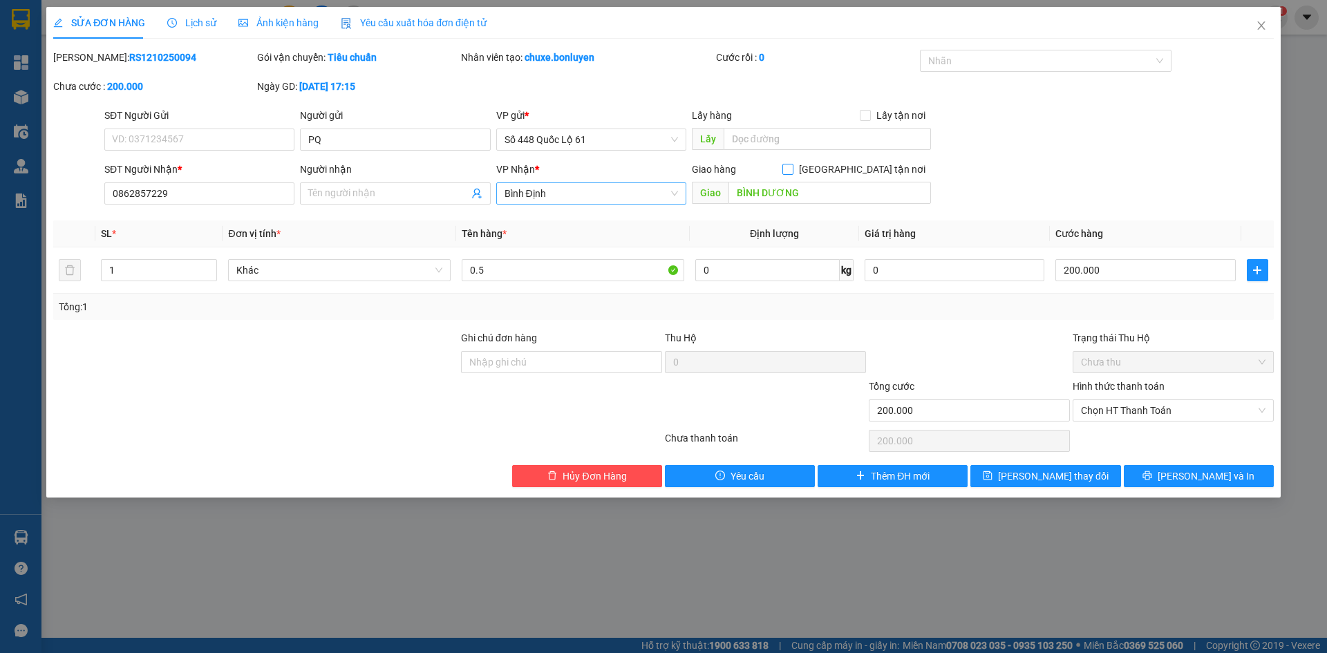
click at [792, 173] on input "[GEOGRAPHIC_DATA] tận nơi" at bounding box center [787, 169] width 10 height 10
checkbox input "true"
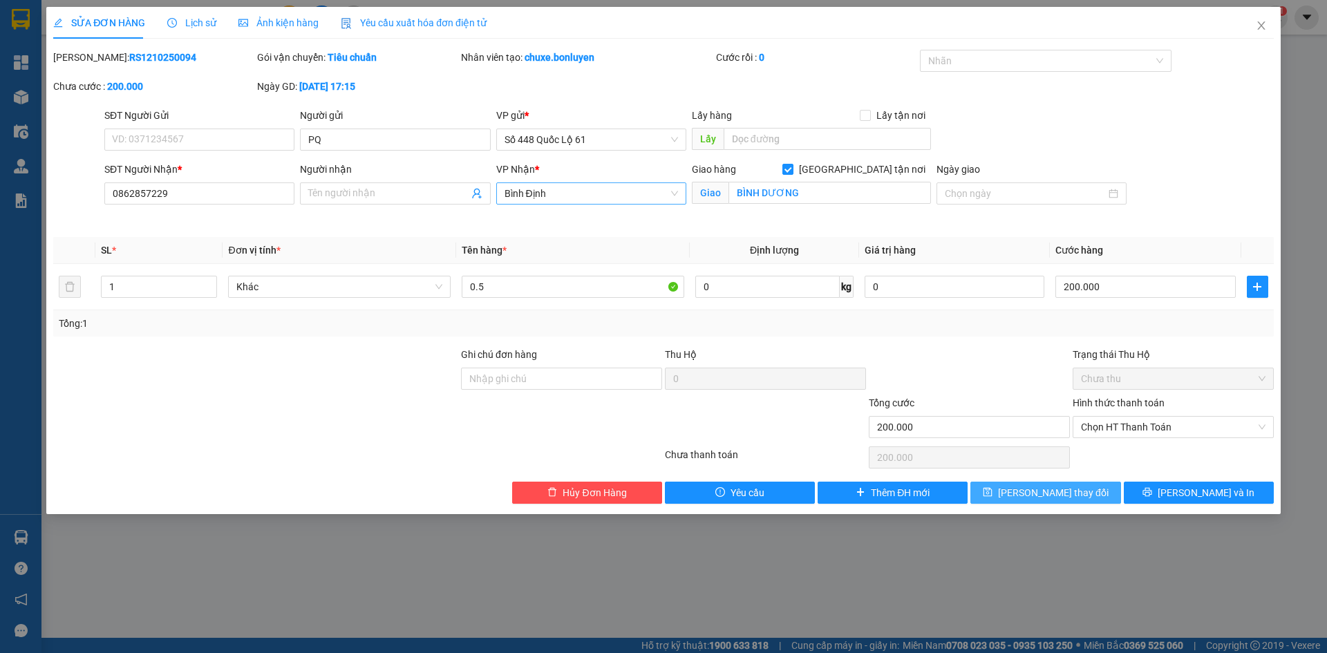
drag, startPoint x: 1050, startPoint y: 490, endPoint x: 195, endPoint y: 246, distance: 889.4
click at [1044, 490] on span "Lưu thay đổi" at bounding box center [1053, 492] width 111 height 15
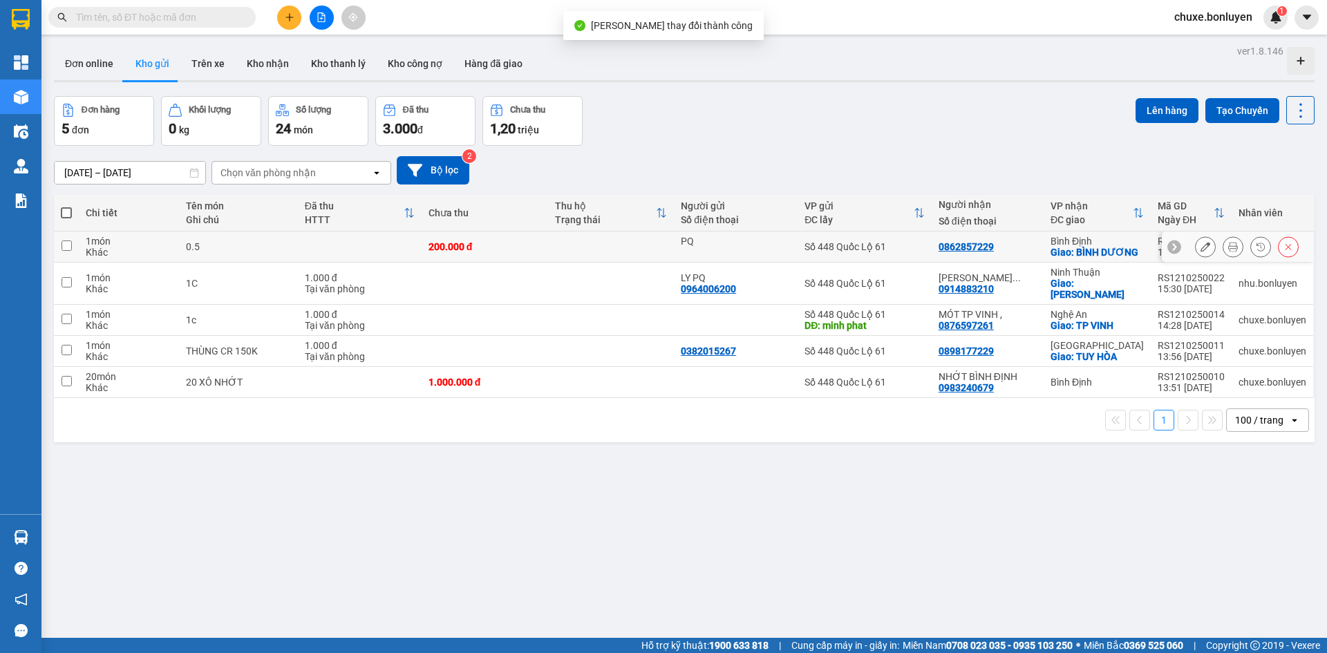
drag, startPoint x: 535, startPoint y: 243, endPoint x: 548, endPoint y: 245, distance: 12.6
click at [539, 243] on div "200.000 đ" at bounding box center [484, 246] width 113 height 11
checkbox input "true"
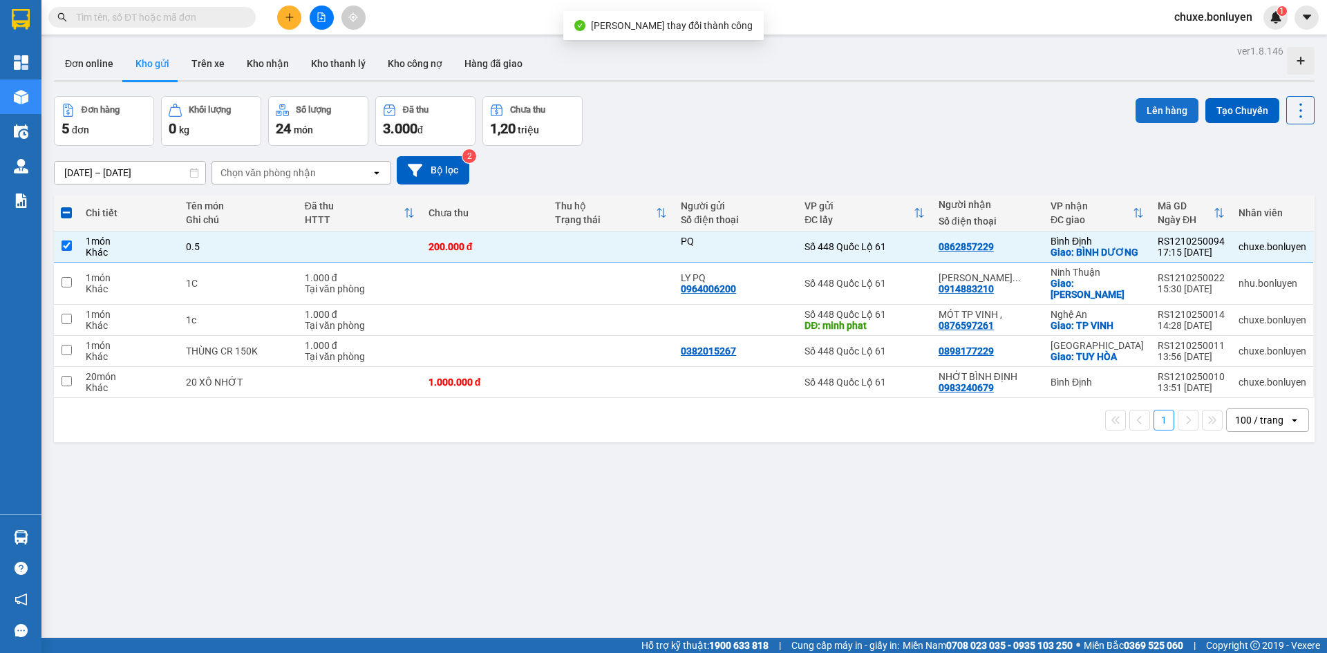
click at [1146, 104] on button "Lên hàng" at bounding box center [1166, 110] width 63 height 25
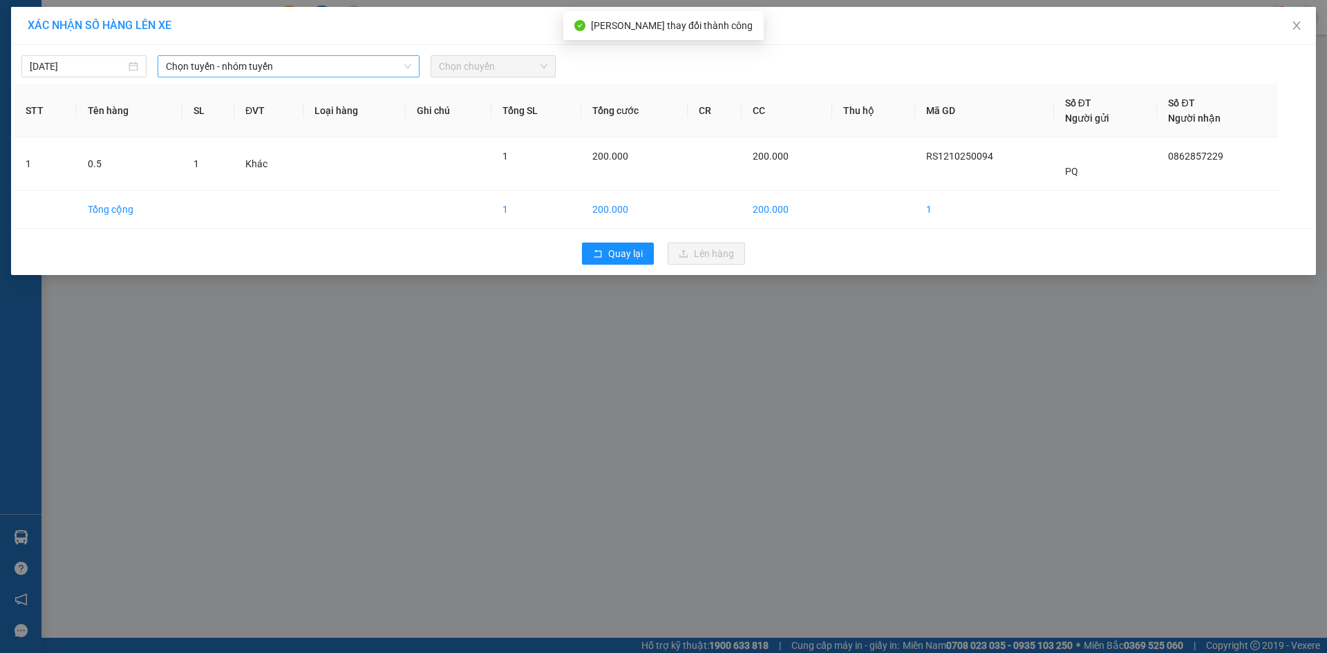
click at [227, 66] on span "Chọn tuyến - nhóm tuyến" at bounding box center [288, 66] width 245 height 21
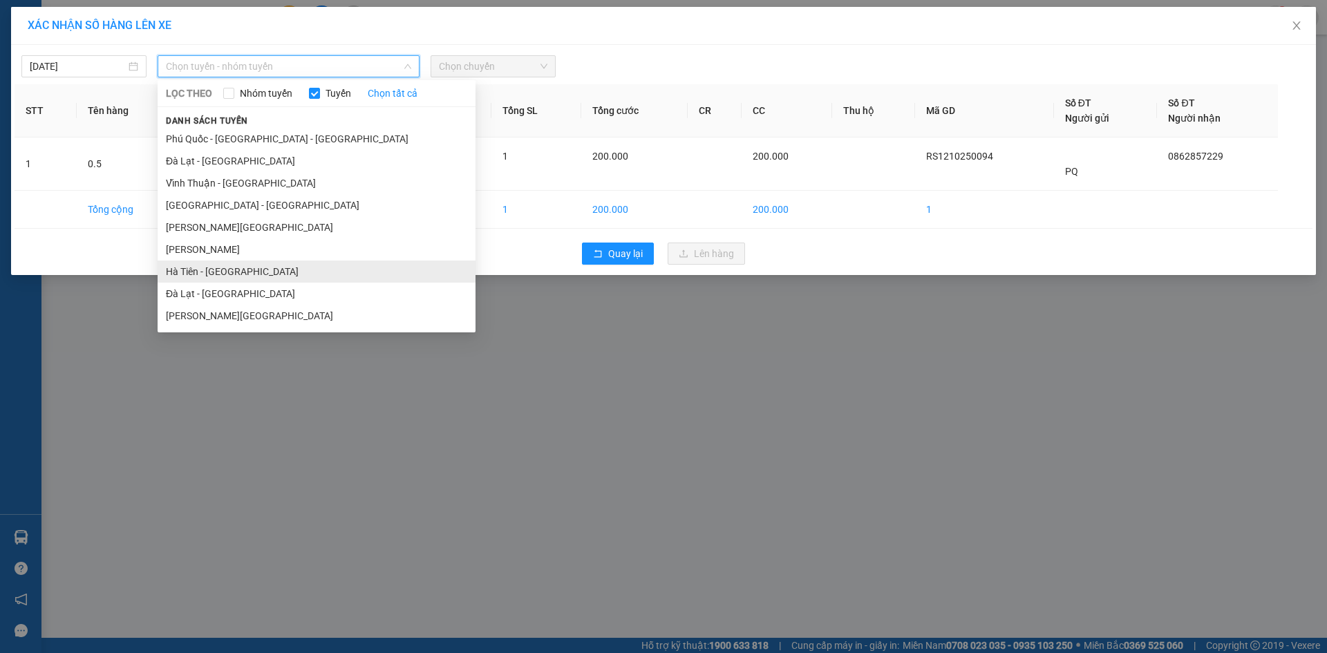
click at [228, 265] on li "Hà Tiên - Đà Nẵng" at bounding box center [317, 271] width 318 height 22
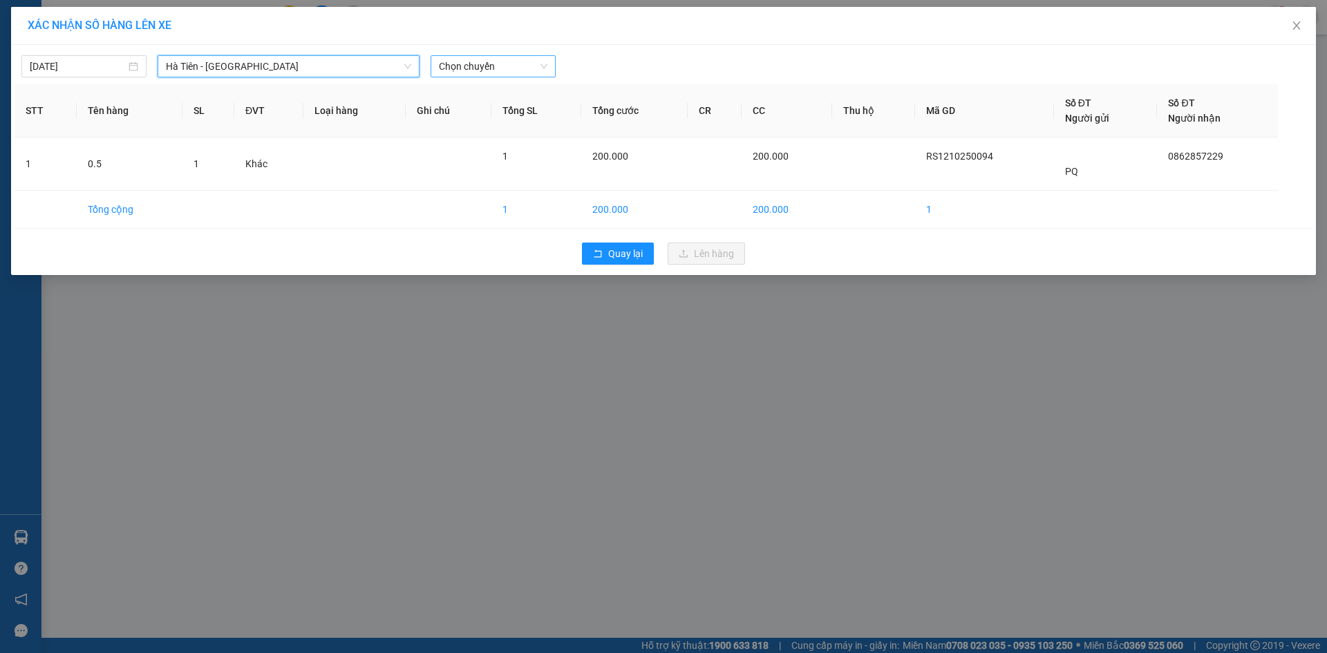
click at [498, 65] on span "Chọn chuyến" at bounding box center [493, 66] width 108 height 21
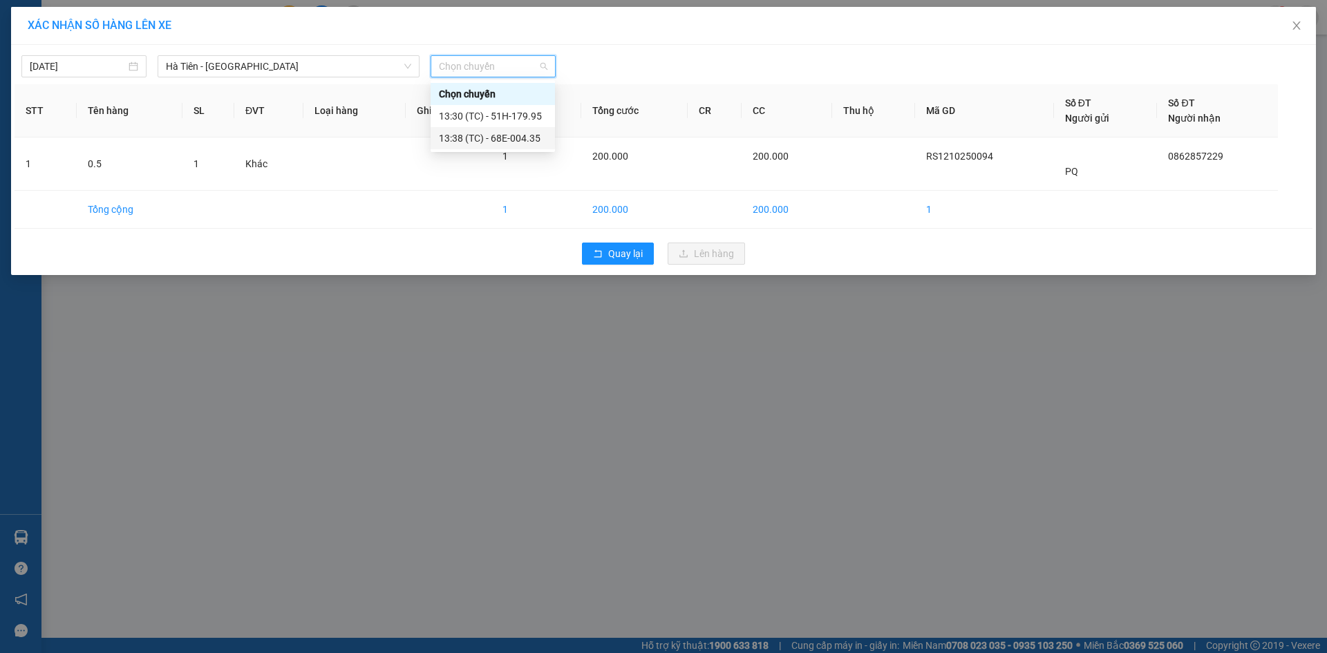
click at [501, 134] on div "13:38 (TC) - 68E-004.35" at bounding box center [493, 138] width 108 height 15
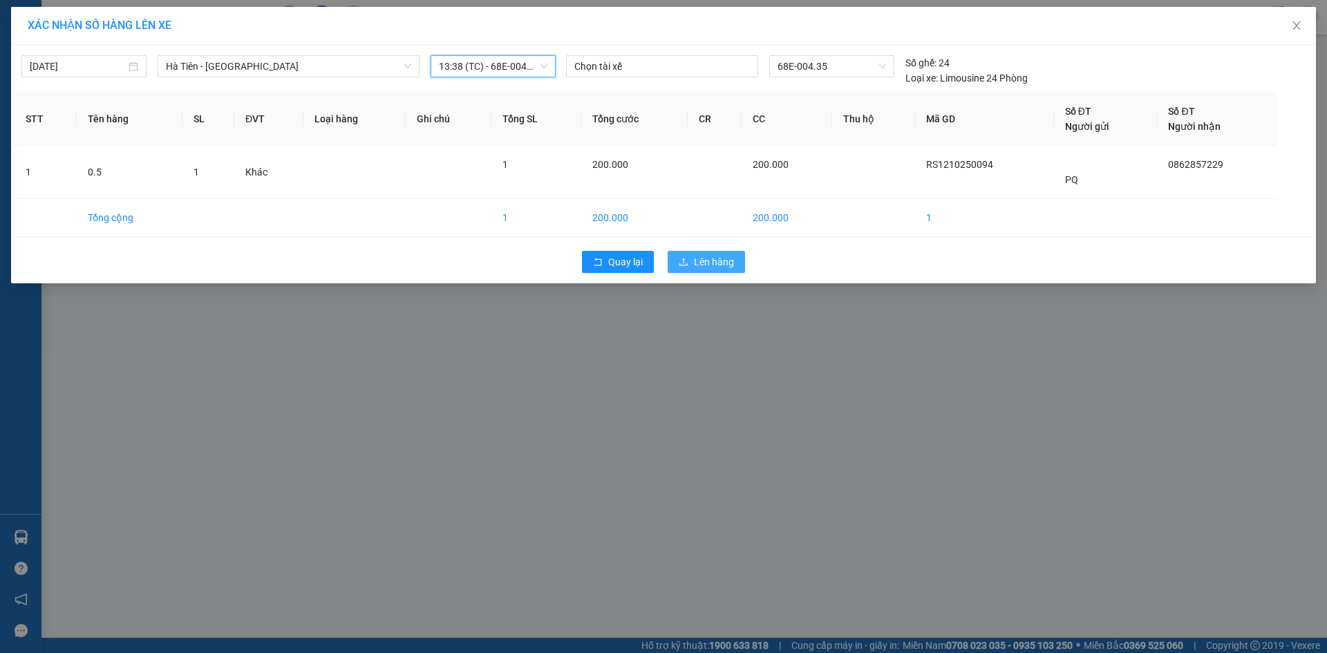
click at [687, 260] on icon "upload" at bounding box center [683, 262] width 10 height 10
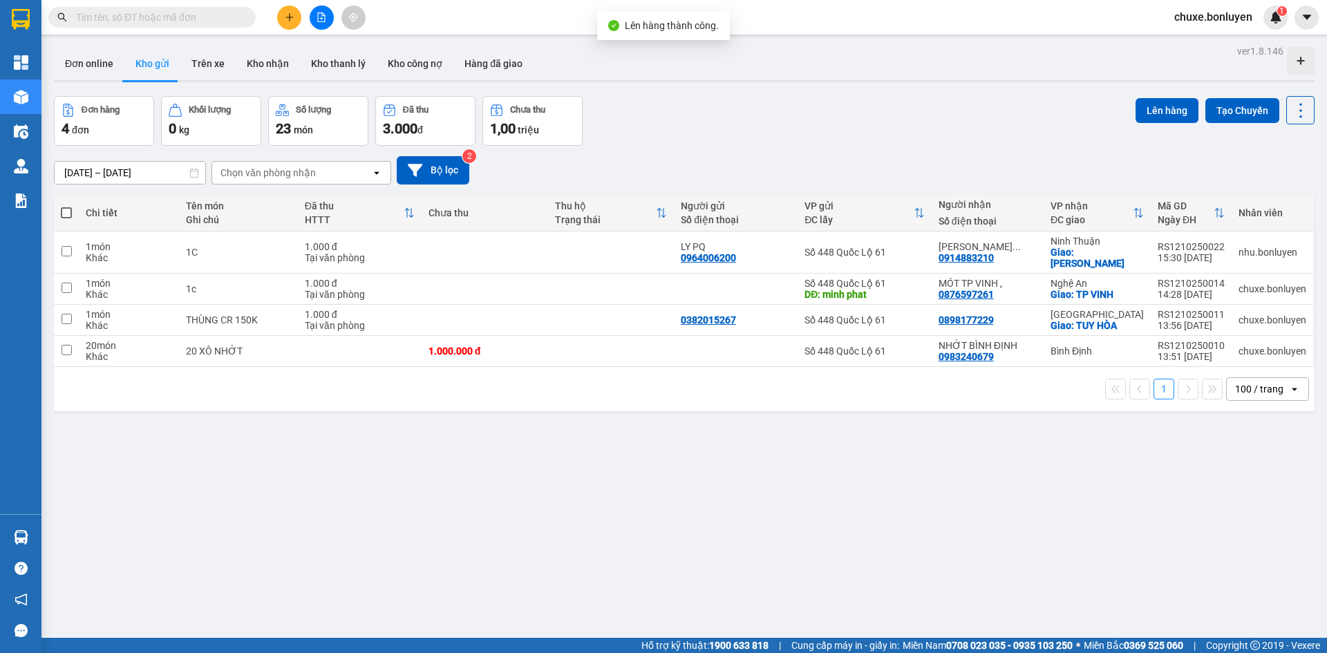
click at [319, 23] on button at bounding box center [322, 18] width 24 height 24
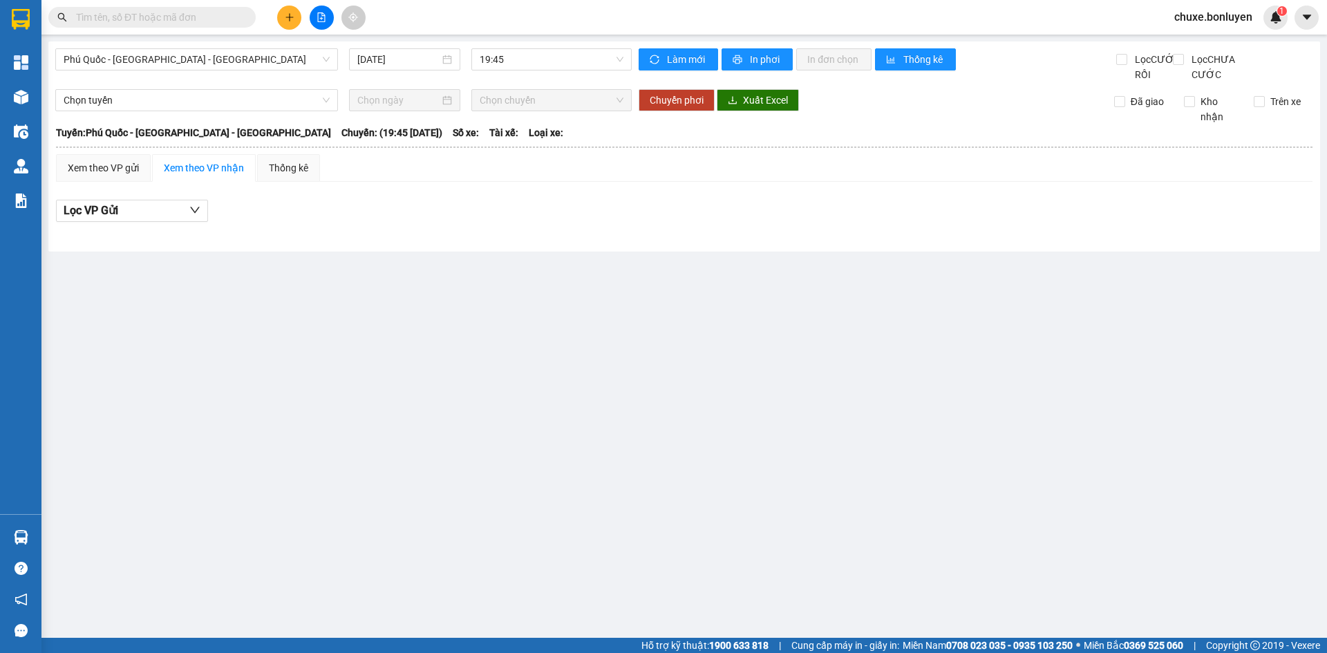
click at [235, 68] on span "Phú Quốc - Sài Gòn - Bình Phước" at bounding box center [197, 59] width 266 height 21
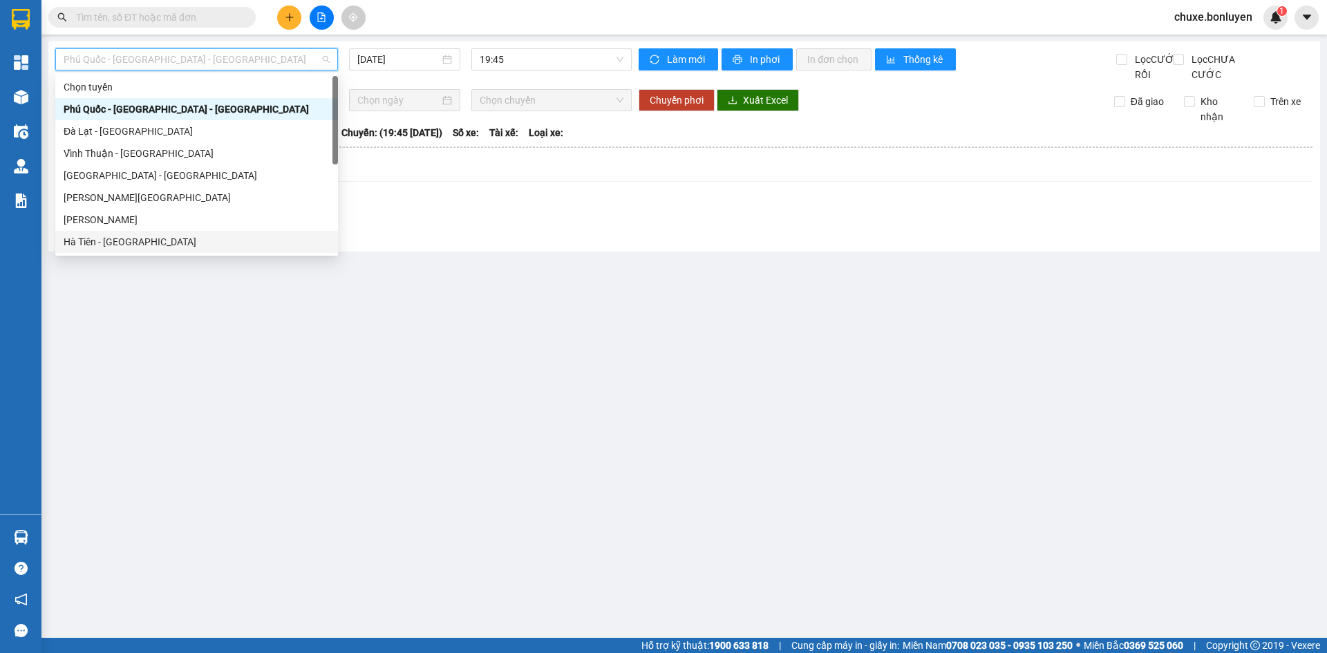
click at [154, 244] on div "Hà Tiên - Đà Nẵng" at bounding box center [197, 241] width 266 height 15
type input "12/10/2025"
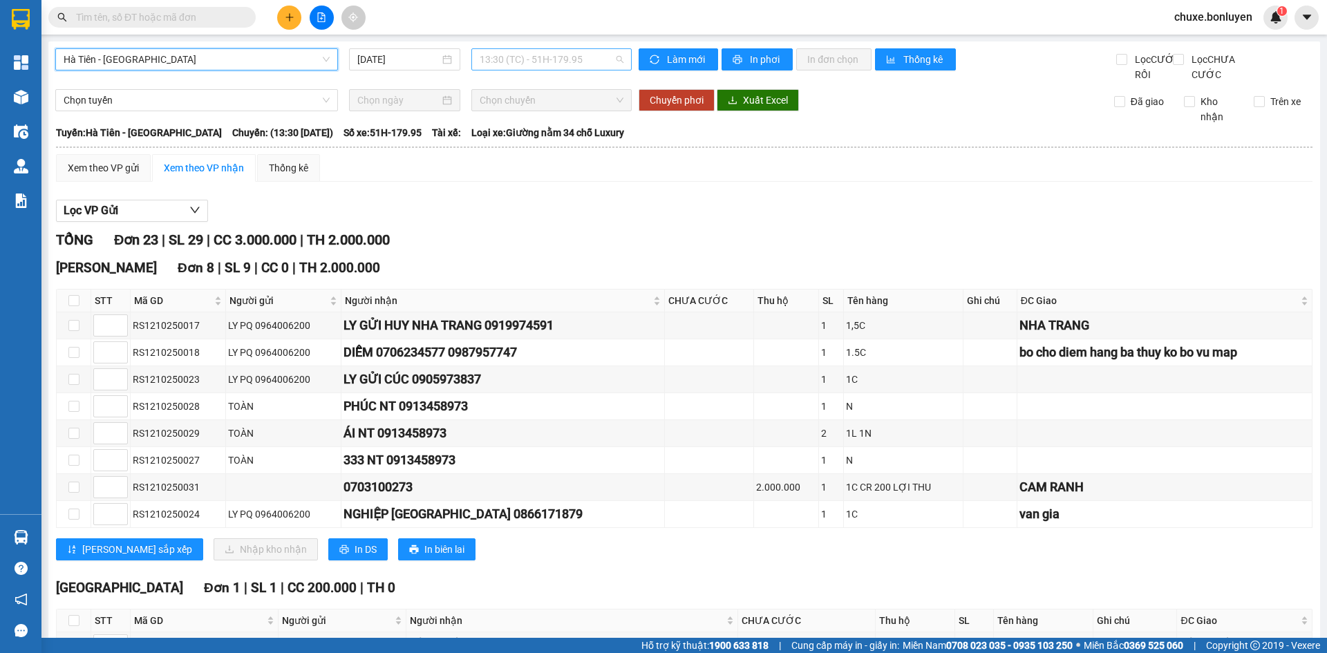
click at [527, 55] on span "13:30 (TC) - 51H-179.95" at bounding box center [551, 59] width 144 height 21
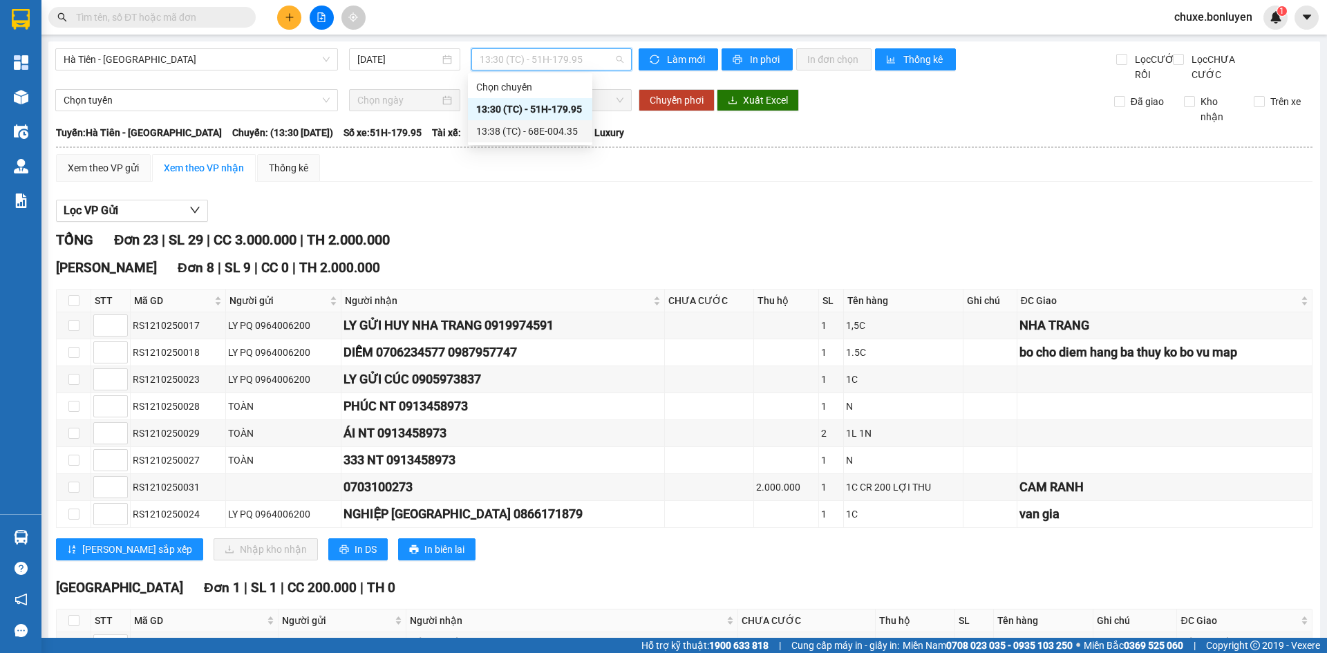
click at [524, 137] on div "13:38 (TC) - 68E-004.35" at bounding box center [530, 131] width 108 height 15
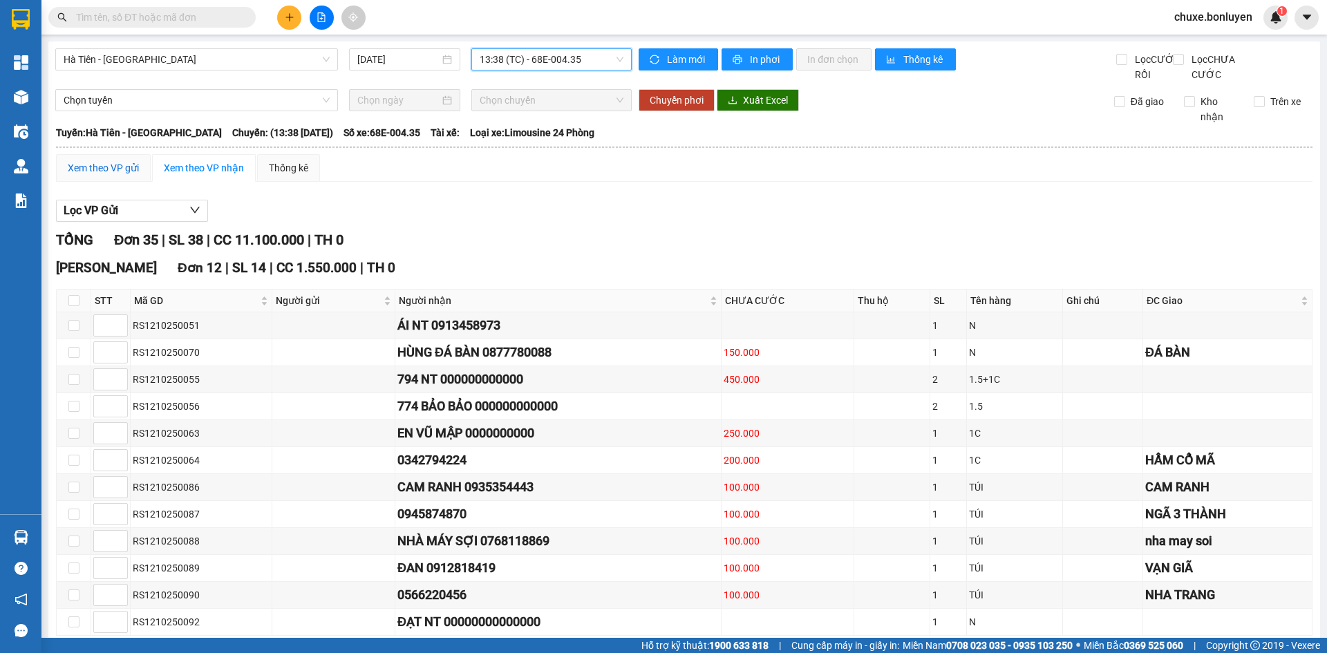
click at [109, 175] on div "Xem theo VP gửi" at bounding box center [103, 167] width 71 height 15
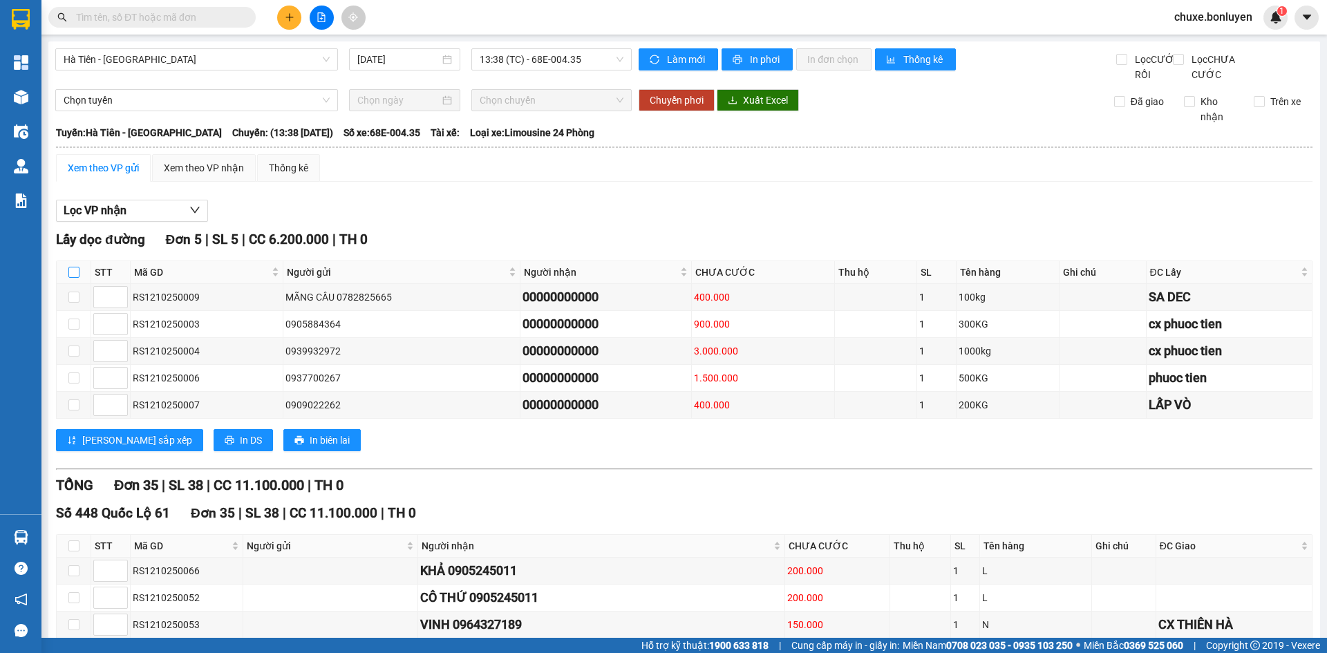
click at [78, 278] on input "checkbox" at bounding box center [73, 272] width 11 height 11
checkbox input "true"
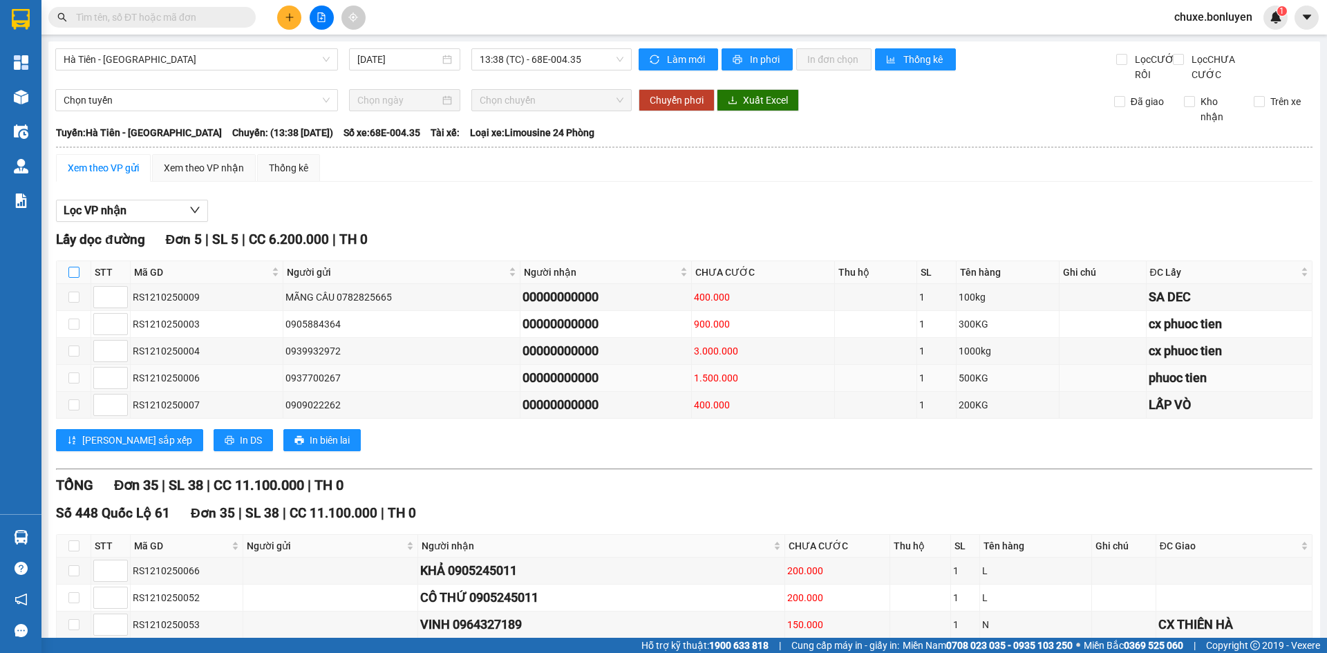
checkbox input "true"
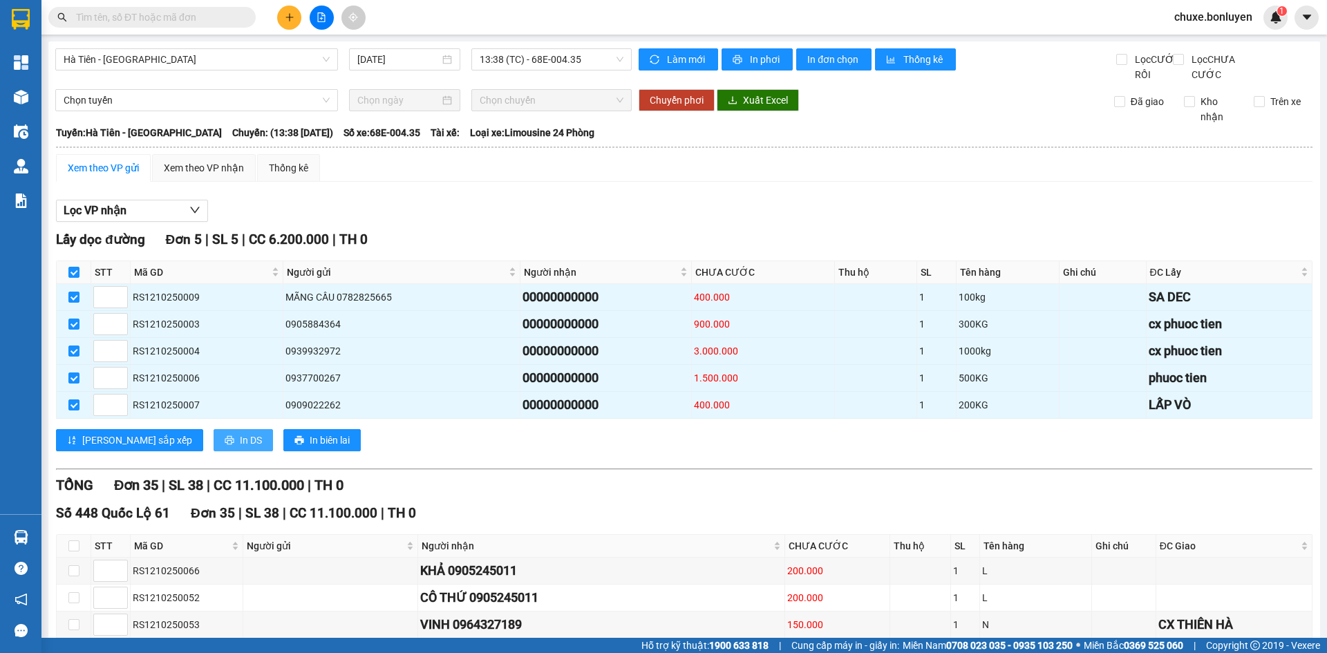
drag, startPoint x: 191, startPoint y: 452, endPoint x: 119, endPoint y: 207, distance: 254.9
click at [549, 253] on div "Lấy dọc đường Đơn 5 | SL 5 | CC 6.200.000 | TH 0 STT Mã GD Người gửi Người nhận…" at bounding box center [684, 345] width 1256 height 232
click at [199, 175] on div "Xem theo VP nhận" at bounding box center [204, 167] width 80 height 15
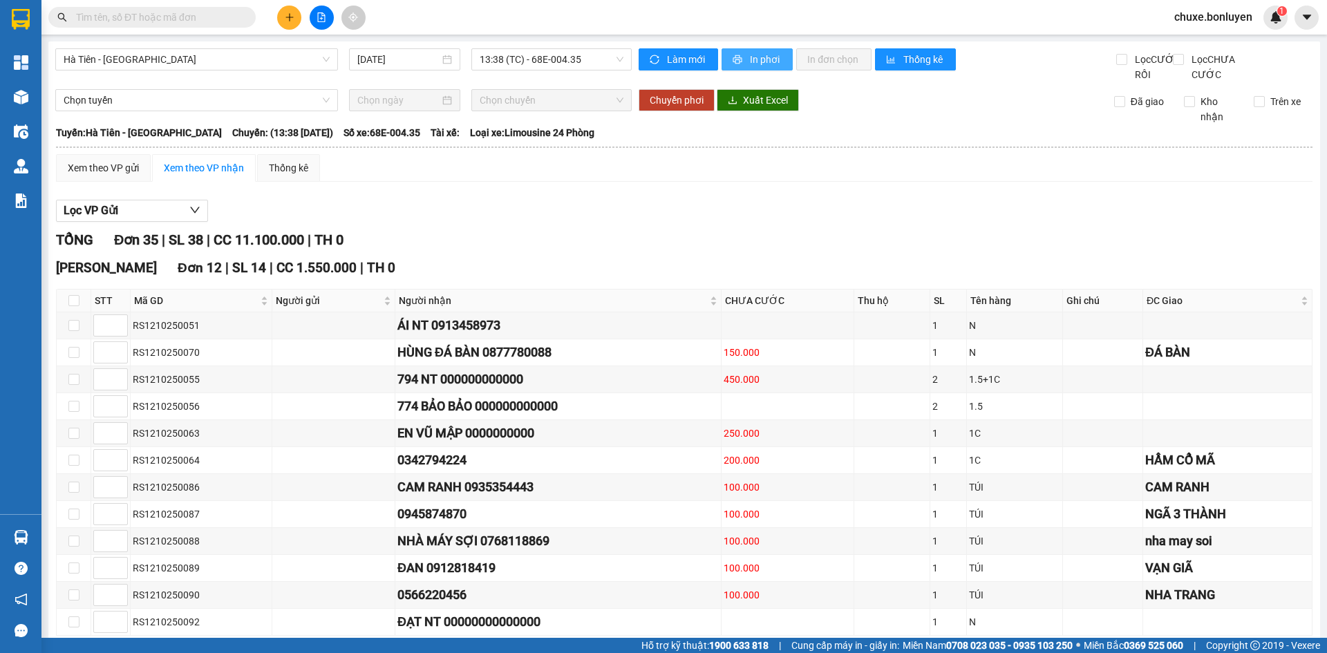
click at [738, 60] on span "printer" at bounding box center [738, 60] width 12 height 11
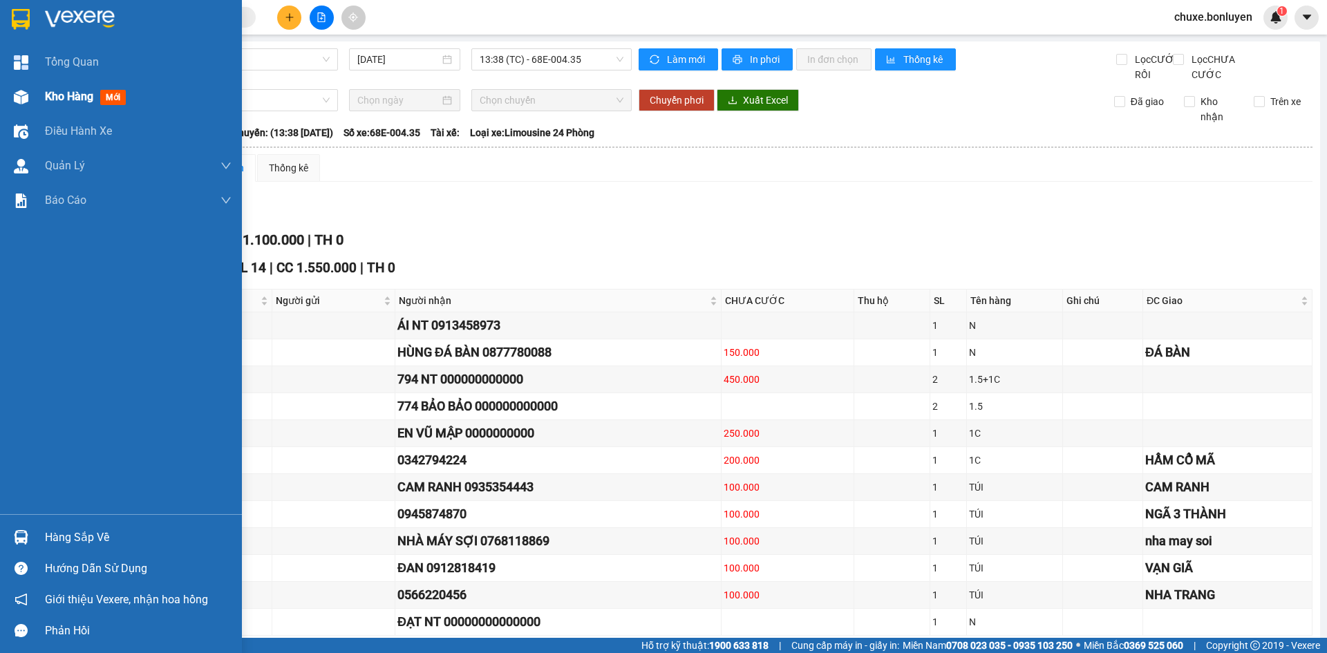
click at [35, 101] on div "Kho hàng mới" at bounding box center [121, 96] width 242 height 35
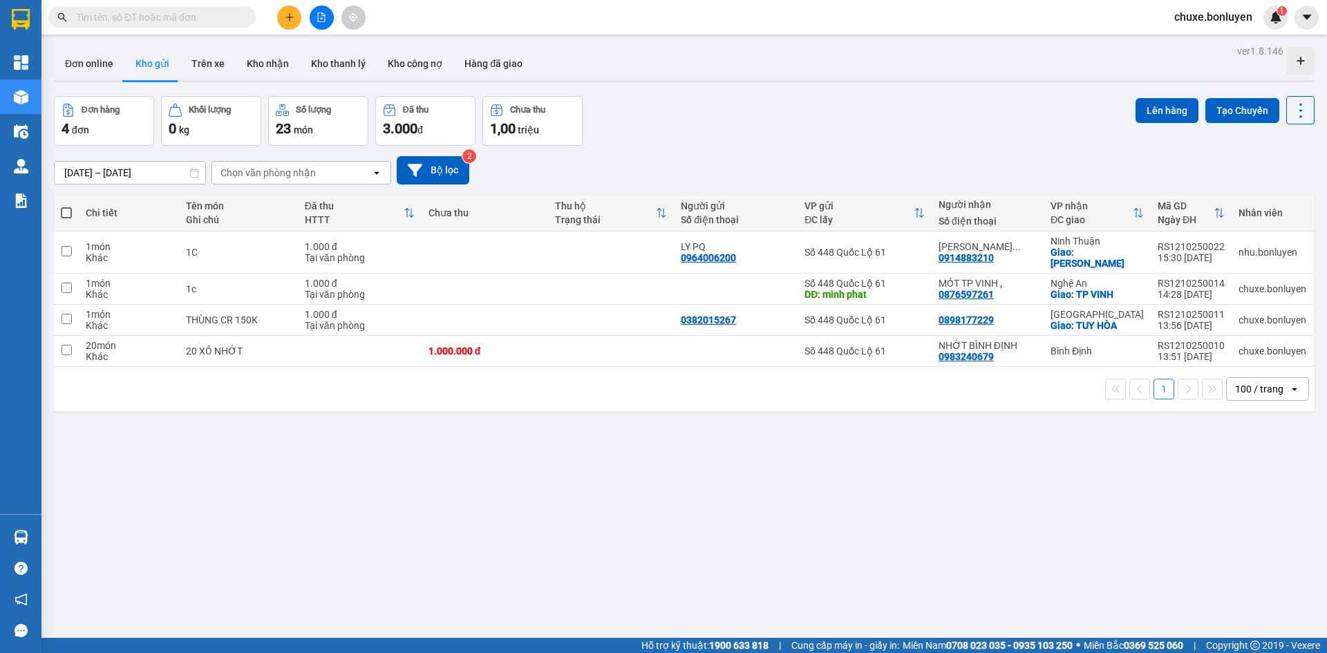
click at [759, 168] on div "10/10/2025 – 12/10/2025 Press the down arrow key to interact with the calendar …" at bounding box center [684, 170] width 1260 height 28
click at [321, 19] on icon "file-add" at bounding box center [321, 17] width 10 height 10
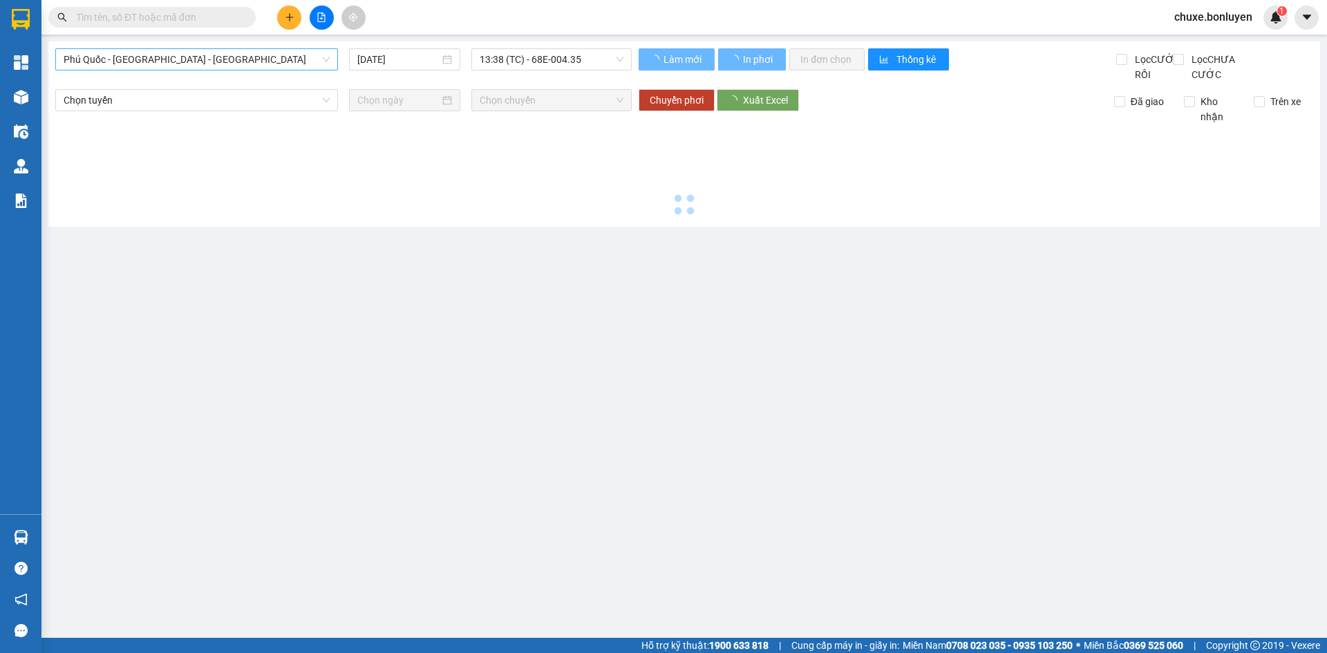
click at [213, 56] on span "Phú Quốc - Sài Gòn - Bình Phước" at bounding box center [197, 59] width 266 height 21
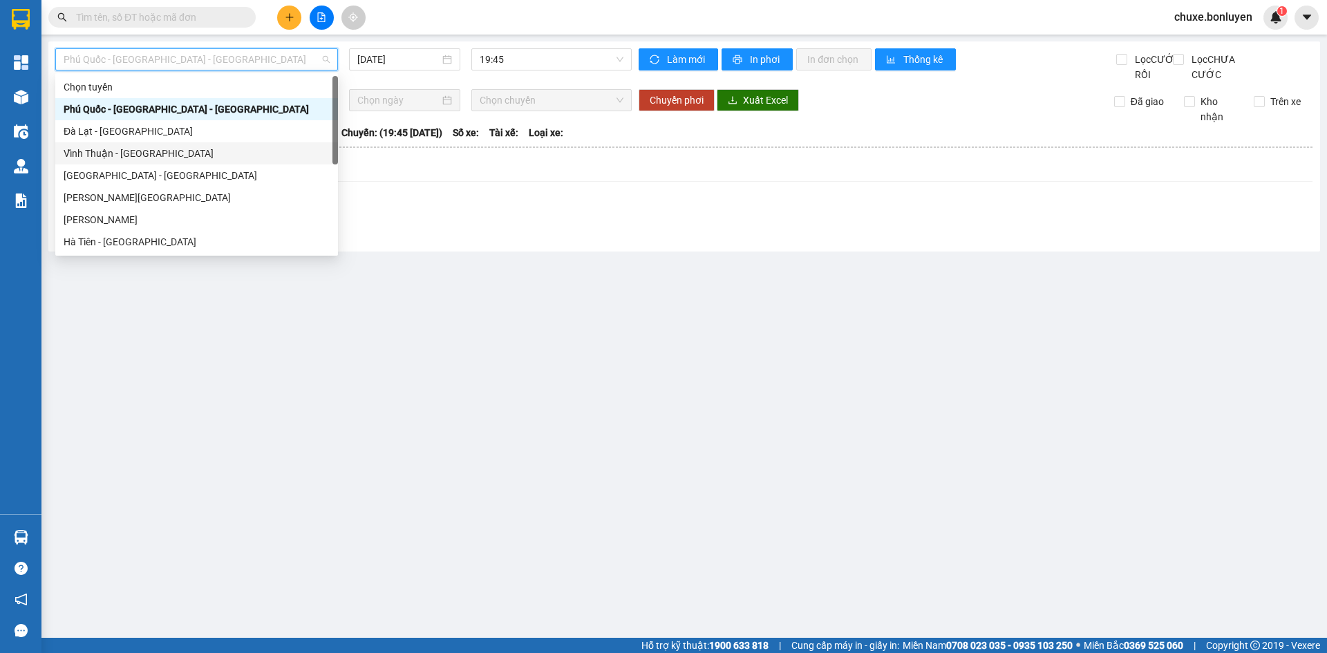
click at [161, 149] on div "Vĩnh Thuận - Đà Lạt" at bounding box center [197, 153] width 266 height 15
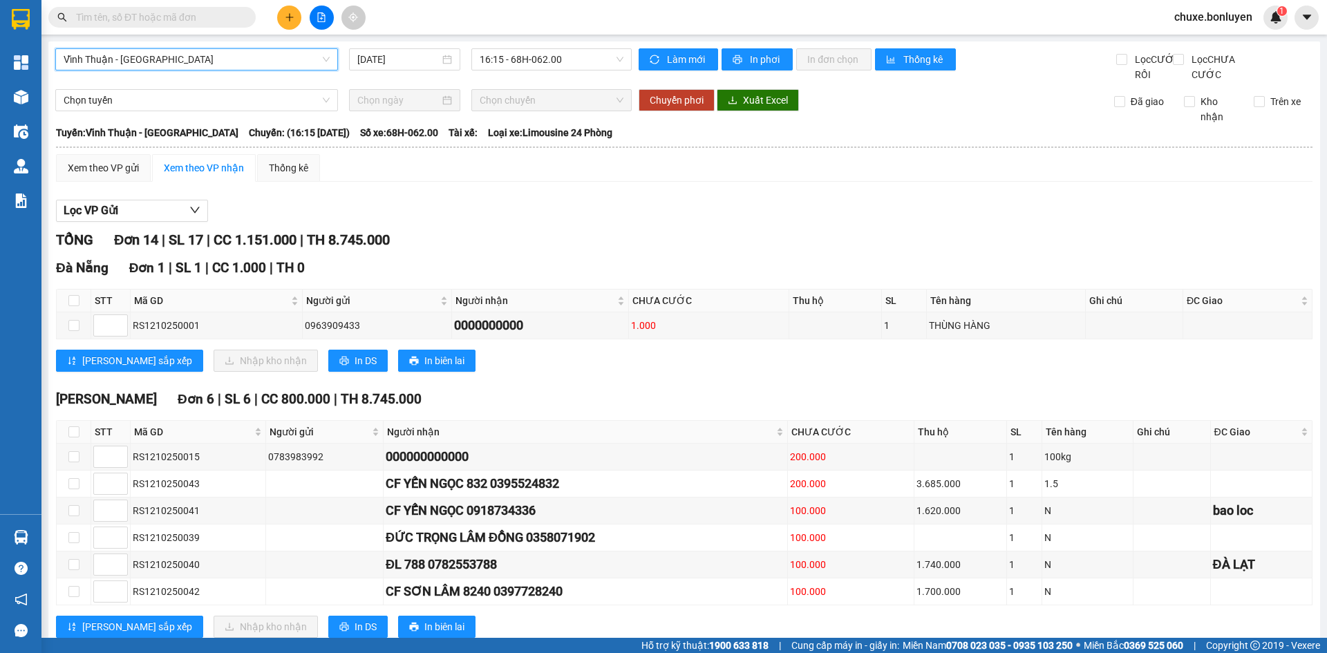
drag, startPoint x: 390, startPoint y: 60, endPoint x: 398, endPoint y: 73, distance: 14.9
click at [389, 60] on input "12/10/2025" at bounding box center [398, 59] width 82 height 15
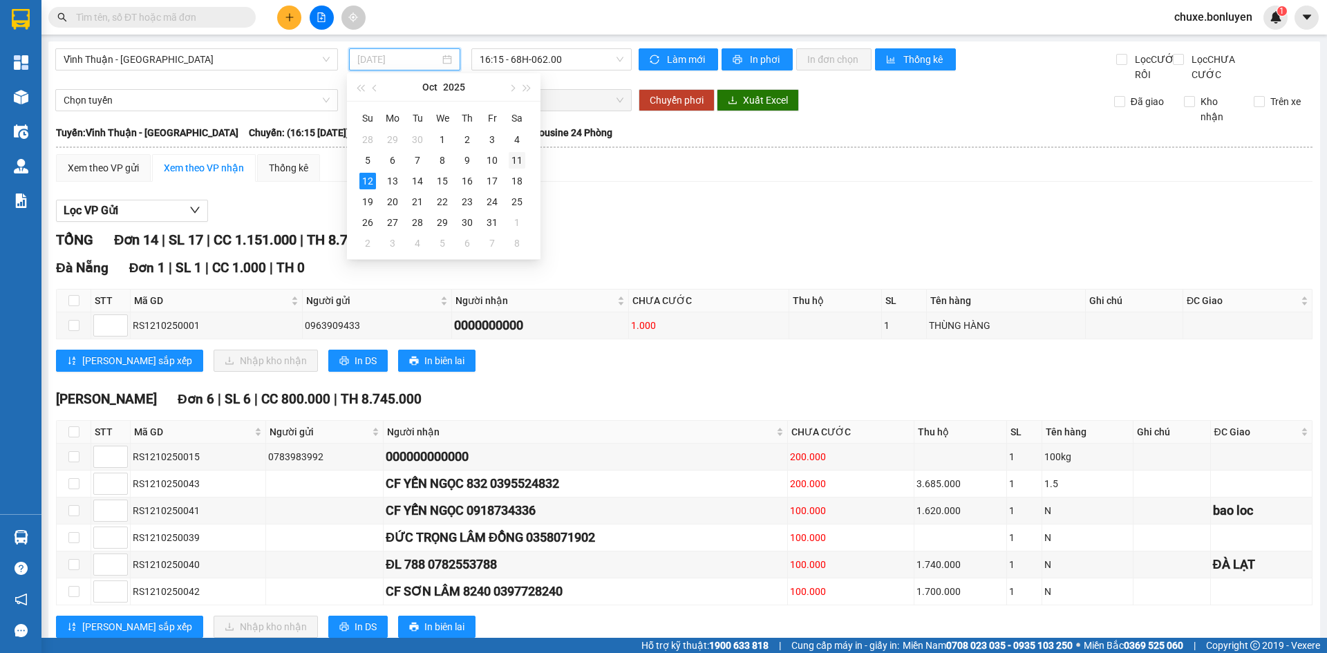
click at [515, 155] on div "11" at bounding box center [517, 160] width 17 height 17
type input "11/10/2025"
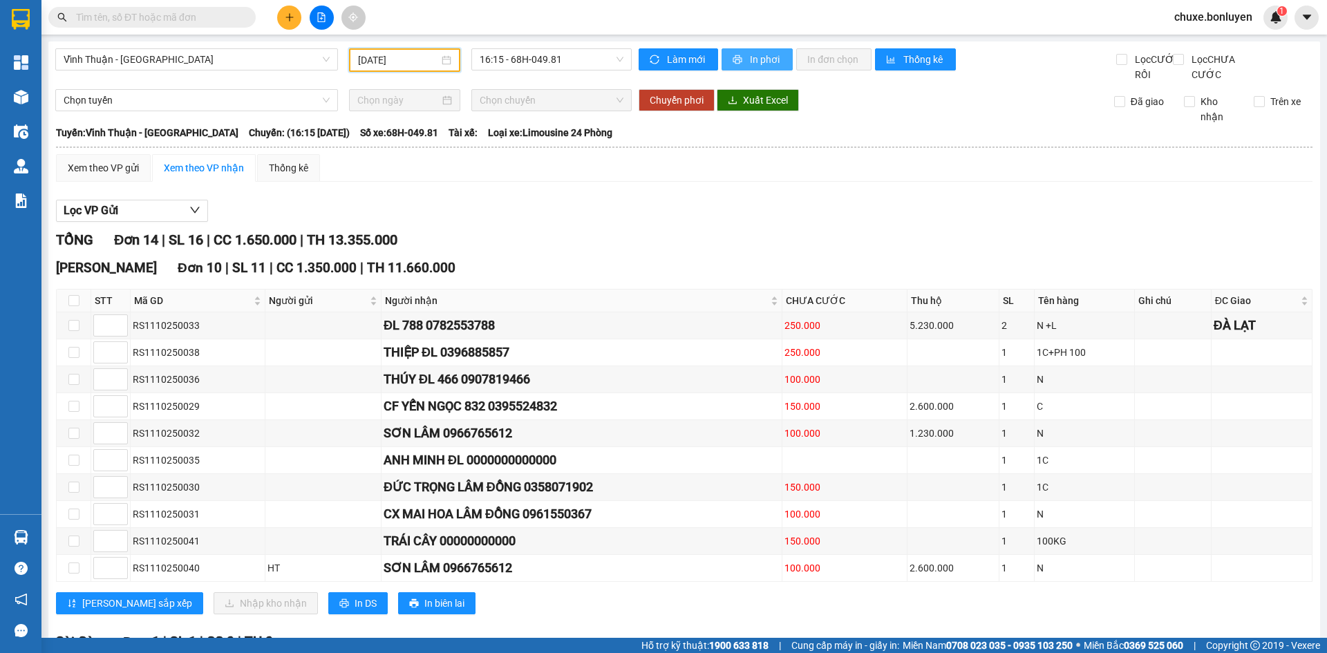
click at [741, 59] on button "In phơi" at bounding box center [756, 59] width 71 height 22
drag, startPoint x: 118, startPoint y: 183, endPoint x: 106, endPoint y: 184, distance: 12.5
click at [117, 175] on div "Xem theo VP gửi" at bounding box center [103, 167] width 71 height 15
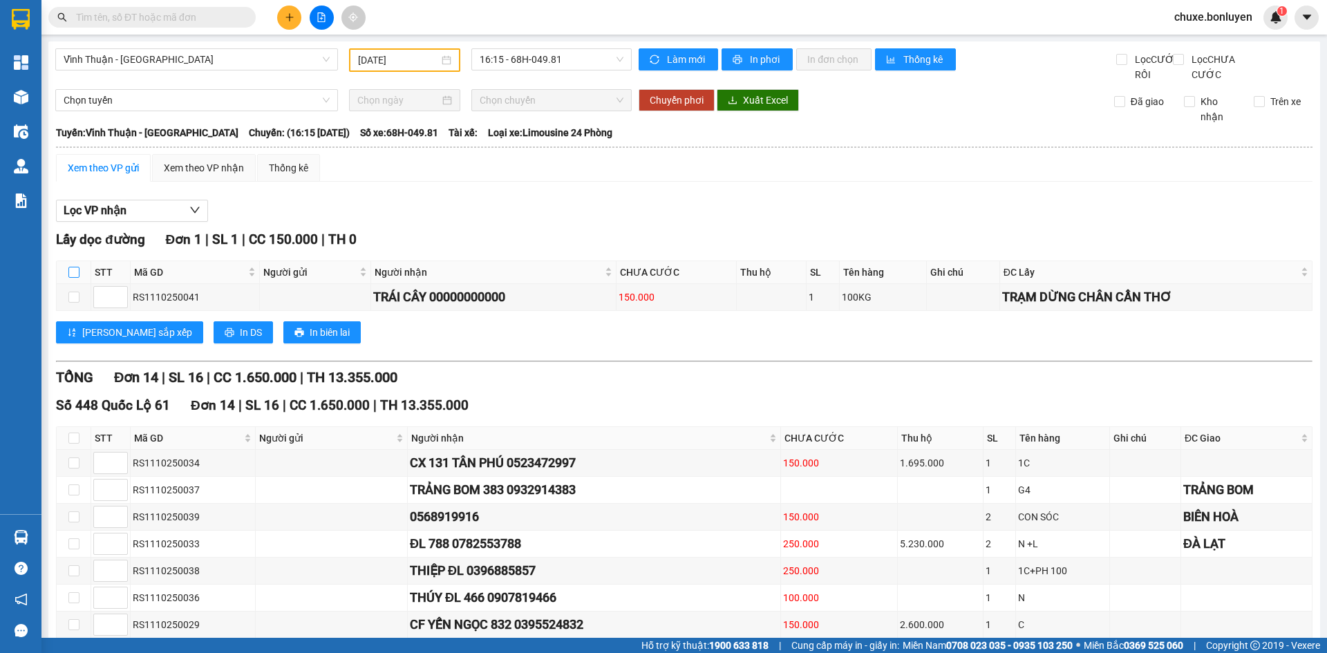
drag, startPoint x: 73, startPoint y: 287, endPoint x: 167, endPoint y: 334, distance: 104.8
click at [75, 278] on input "checkbox" at bounding box center [73, 272] width 11 height 11
checkbox input "true"
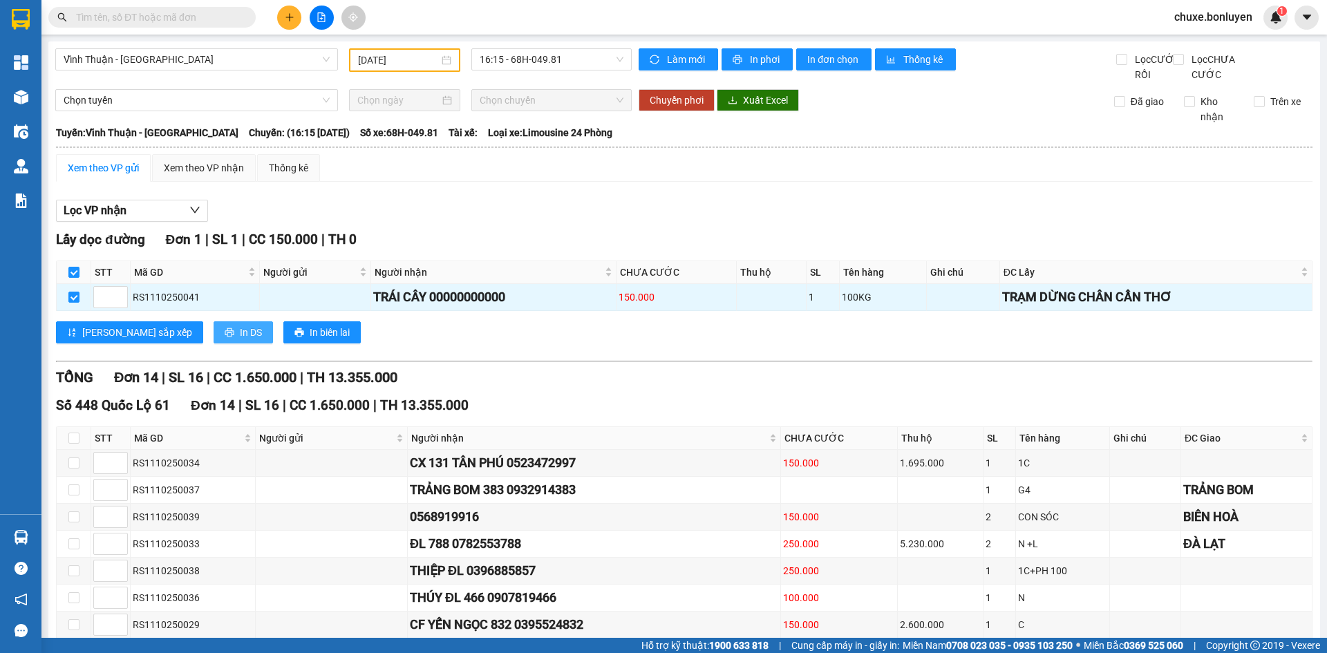
drag, startPoint x: 196, startPoint y: 350, endPoint x: 205, endPoint y: 350, distance: 9.7
click at [240, 340] on span "In DS" at bounding box center [251, 332] width 22 height 15
click at [238, 175] on div "Xem theo VP nhận" at bounding box center [204, 167] width 80 height 15
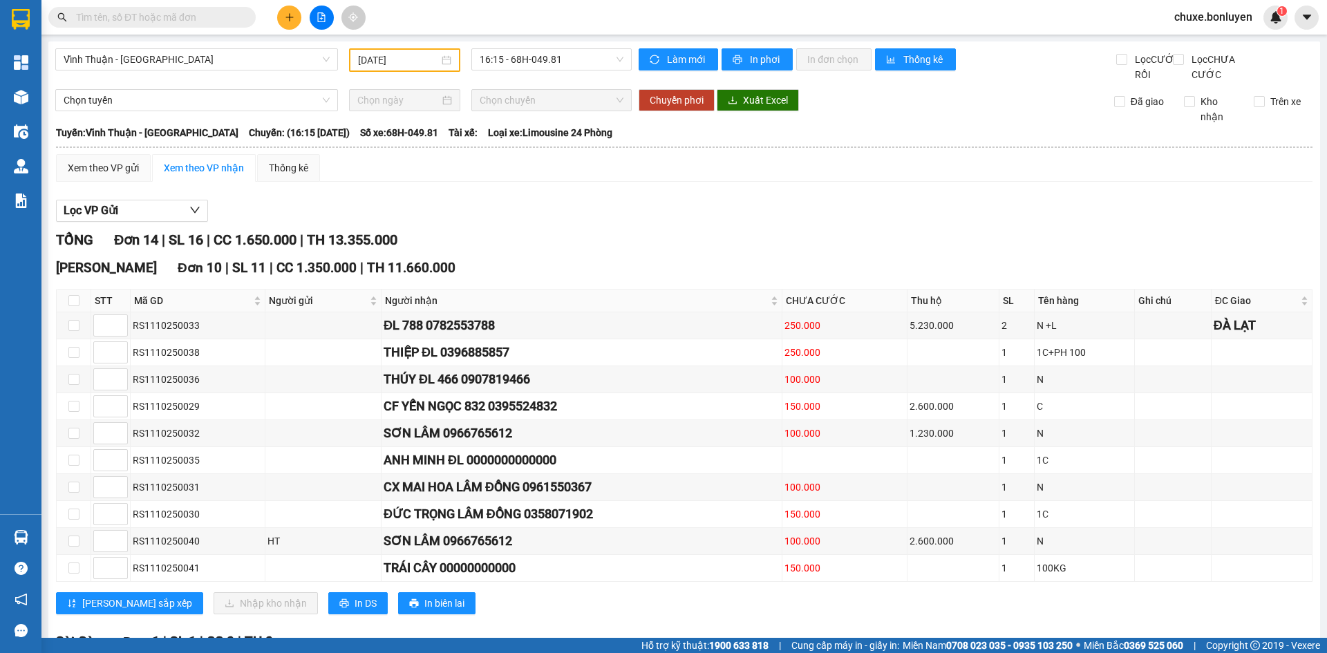
click at [699, 218] on div "Lọc VP Gửi" at bounding box center [684, 211] width 1256 height 23
click at [663, 241] on div "Lọc VP Gửi TỔNG Đơn 14 | SL 16 | CC 1.650.000 | TH 13.355.000 Lâm Đồng Đơn 10 …" at bounding box center [684, 570] width 1256 height 755
drag, startPoint x: 662, startPoint y: 241, endPoint x: 721, endPoint y: 207, distance: 67.8
click at [721, 207] on div "Xem theo VP gửi Xem theo VP nhận Thống kê Lọc VP nhận Lấy dọc đường Đơn 1 | SL …" at bounding box center [684, 551] width 1256 height 794
click at [185, 17] on input "text" at bounding box center [157, 17] width 163 height 15
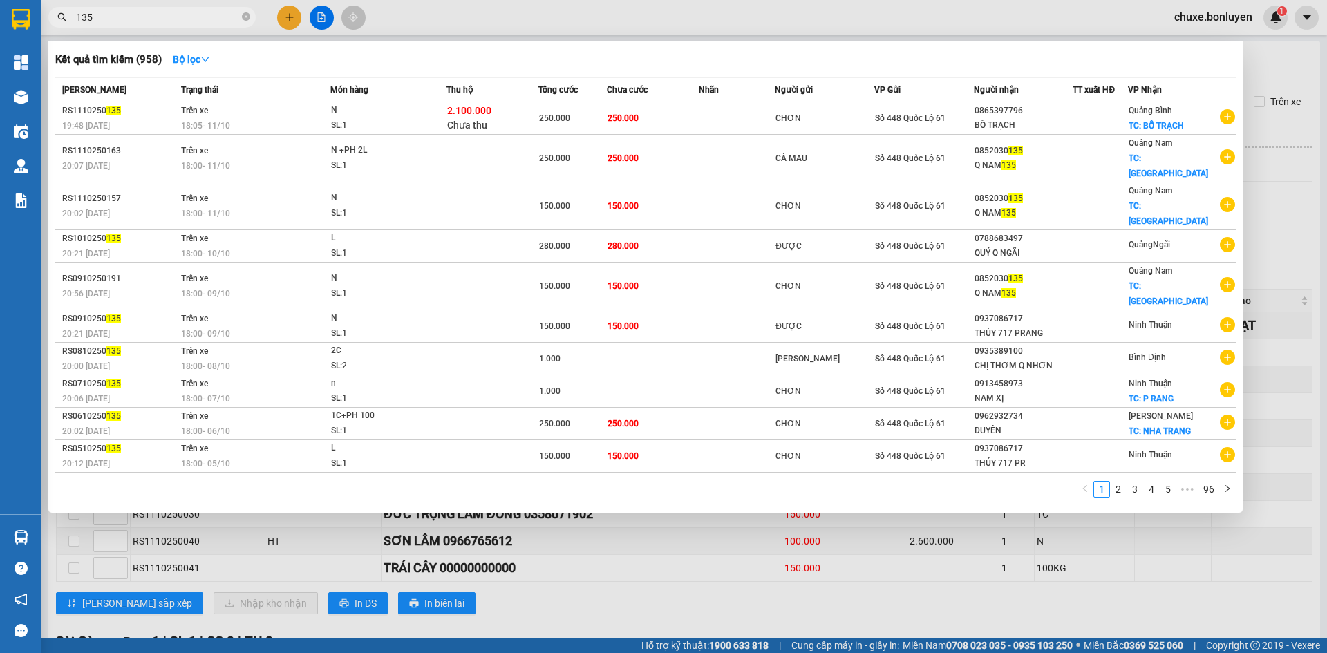
drag, startPoint x: 105, startPoint y: 19, endPoint x: 0, endPoint y: 34, distance: 106.0
click at [0, 29] on section "Kết quả tìm kiếm ( 958 ) Bộ lọc Mã ĐH Trạng thái Món hàng Thu hộ Tổng cước Chưa…" at bounding box center [663, 326] width 1327 height 653
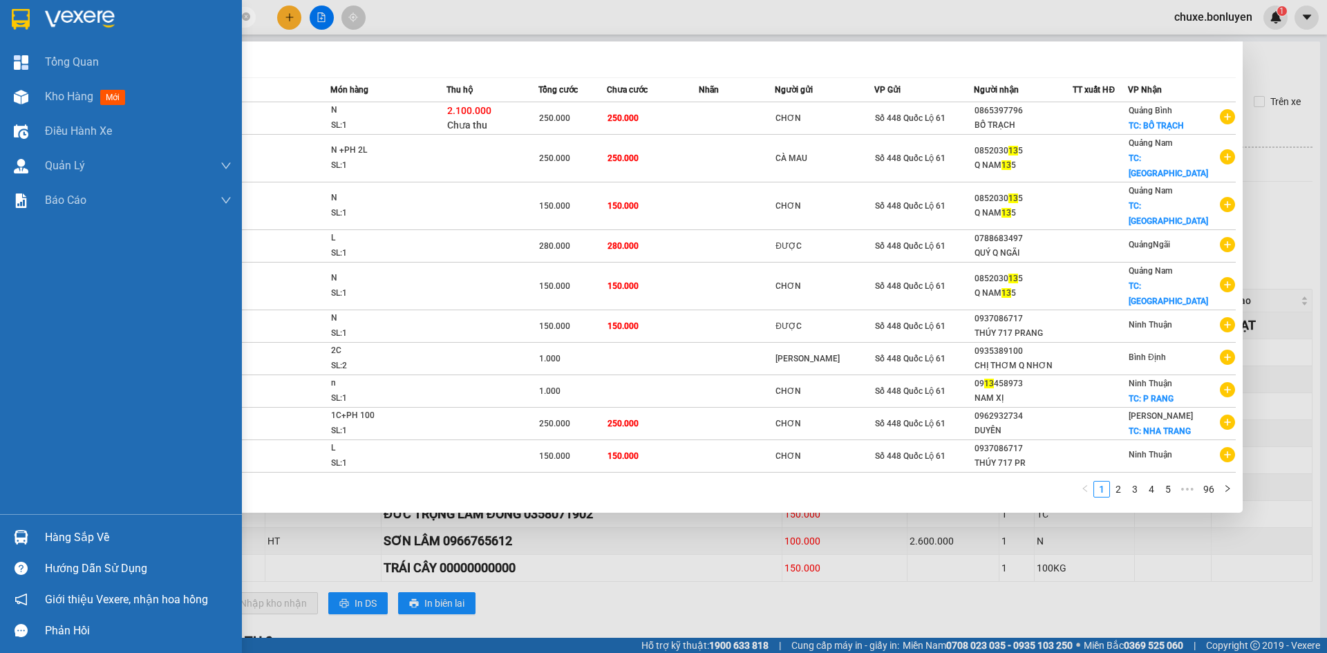
type input "1"
paste input "ƠN"
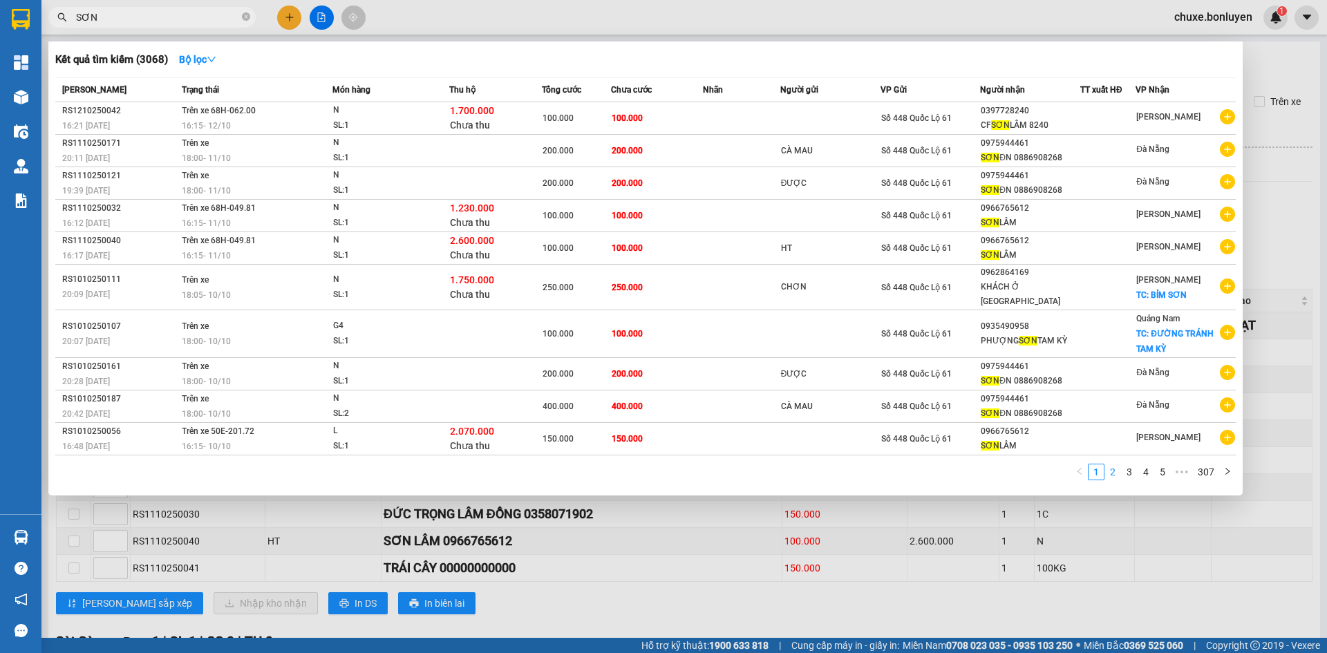
type input "SƠN"
click at [1115, 464] on link "2" at bounding box center [1112, 471] width 15 height 15
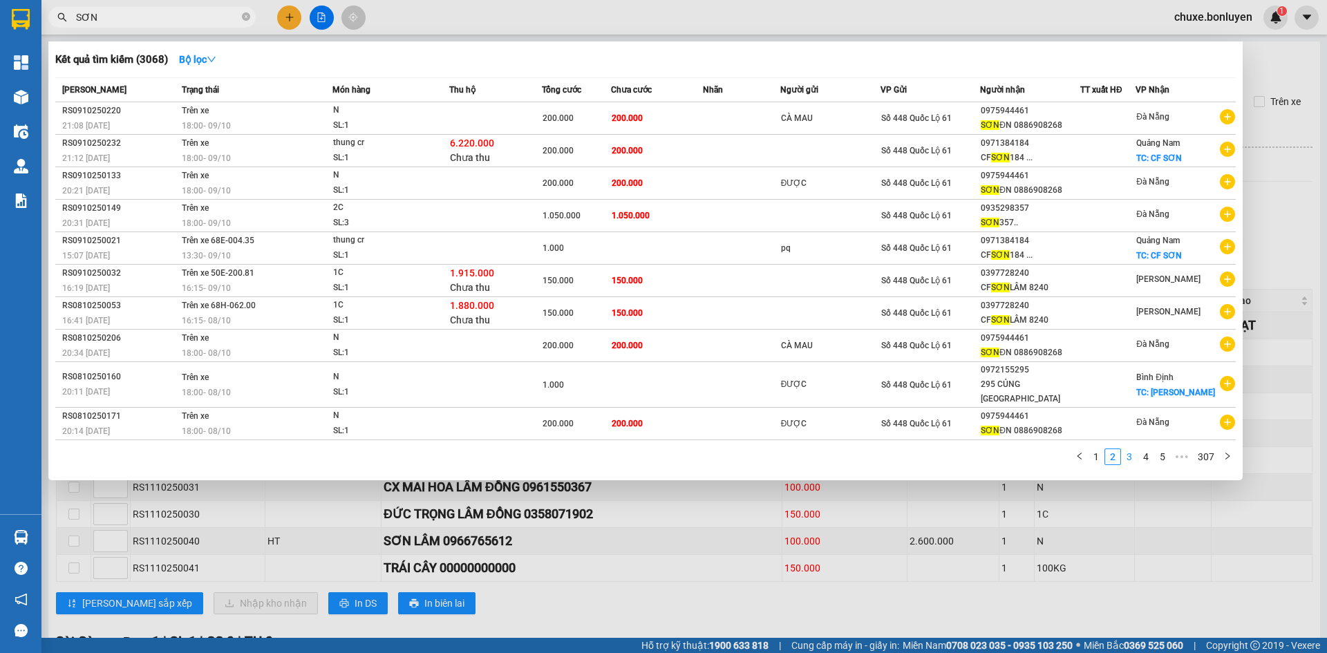
click at [1127, 449] on link "3" at bounding box center [1128, 456] width 15 height 15
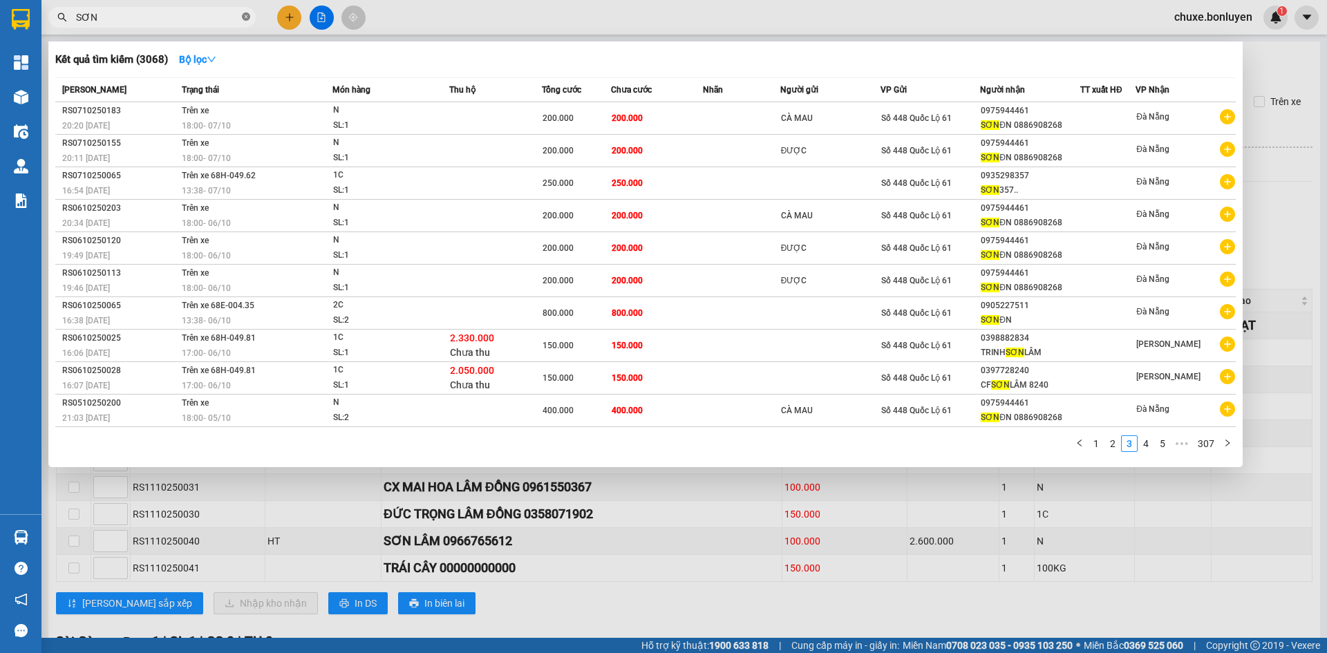
click at [245, 19] on icon "close-circle" at bounding box center [246, 16] width 8 height 8
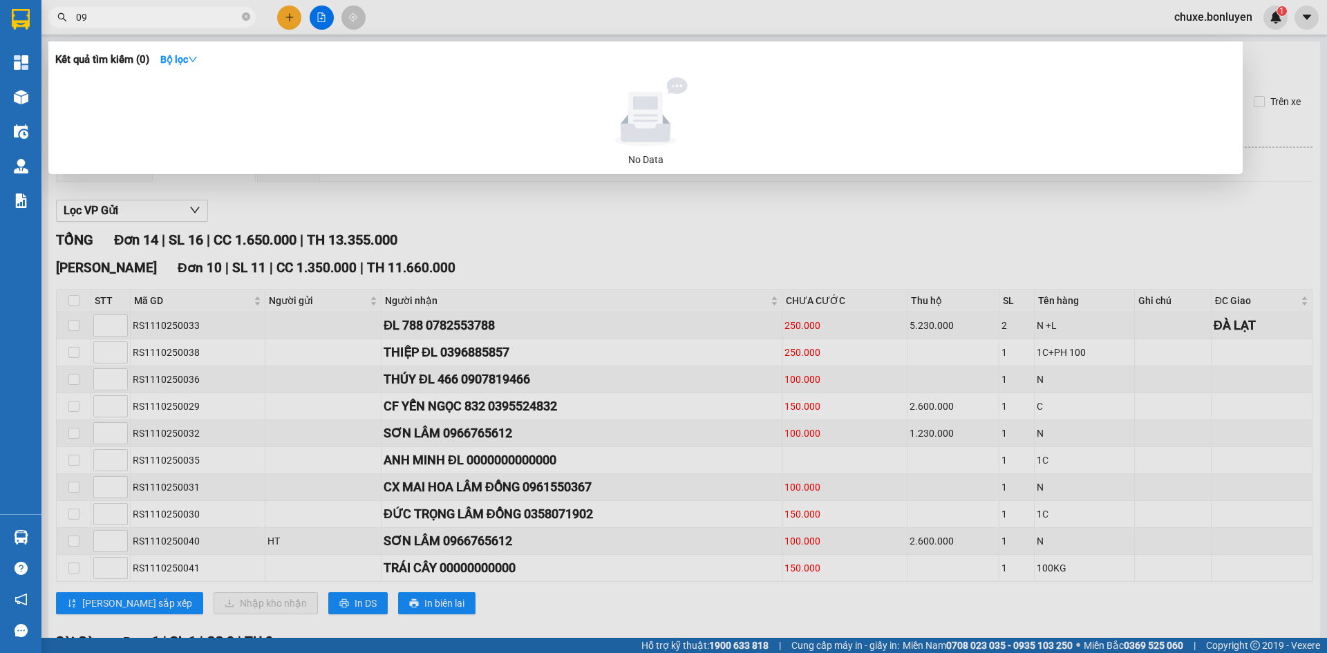
type input "0"
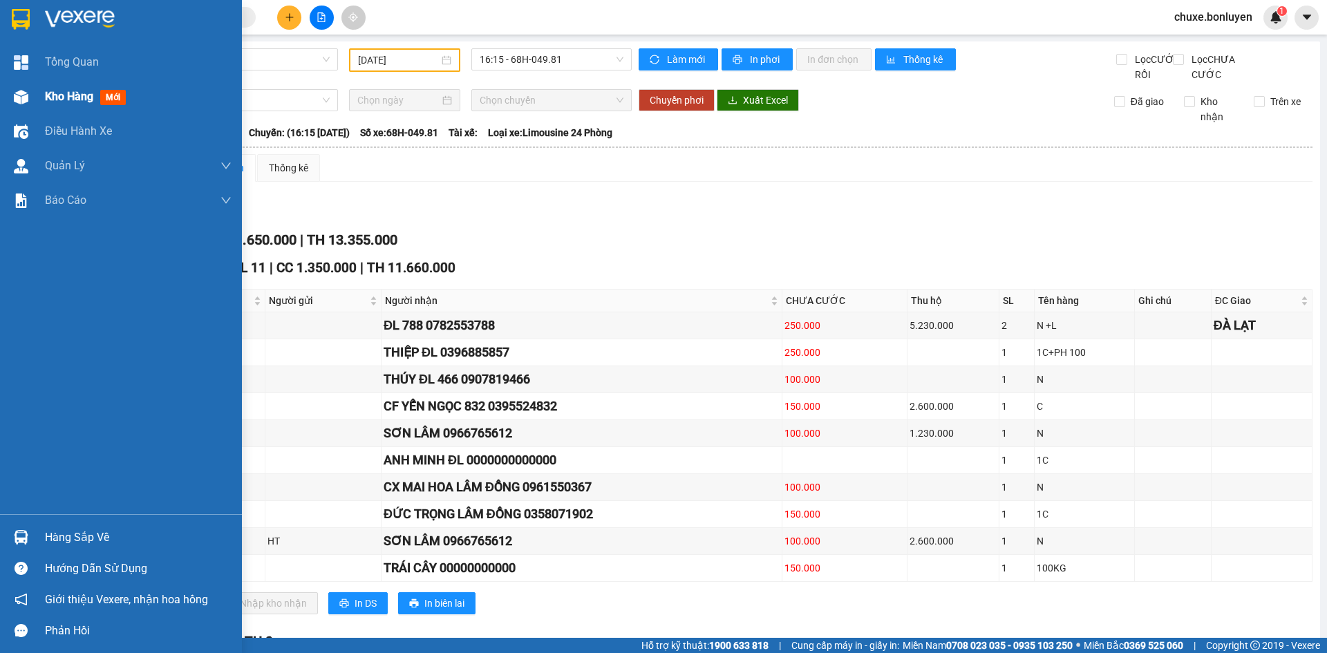
click at [52, 99] on span "Kho hàng" at bounding box center [69, 96] width 48 height 13
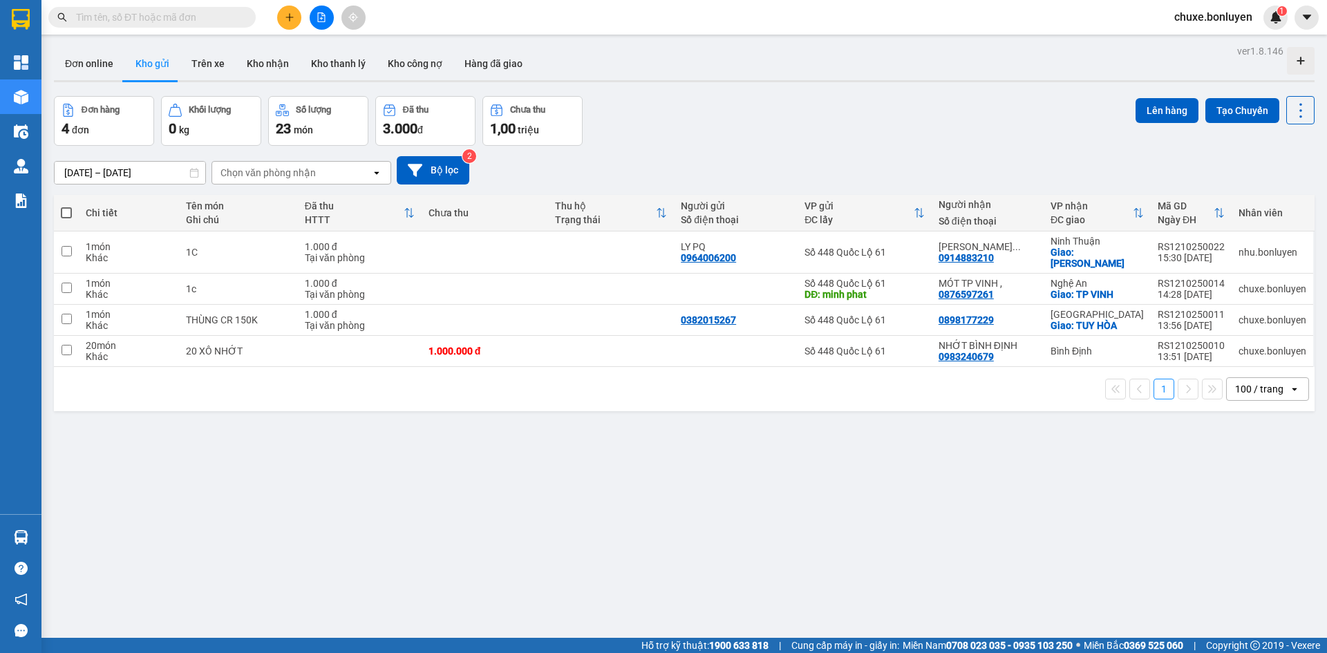
click at [673, 108] on div "Đơn hàng 4 đơn Khối lượng 0 kg Số lượng 23 món Đã thu 3.000 đ Chưa thu 1,00 tri…" at bounding box center [684, 121] width 1260 height 50
drag, startPoint x: 912, startPoint y: 108, endPoint x: 873, endPoint y: 109, distance: 38.7
click at [910, 108] on div "Đơn hàng 4 đơn Khối lượng 0 kg Số lượng 23 món Đã thu 3.000 đ Chưa thu 1,00 tri…" at bounding box center [684, 121] width 1260 height 50
click at [325, 23] on button at bounding box center [322, 18] width 24 height 24
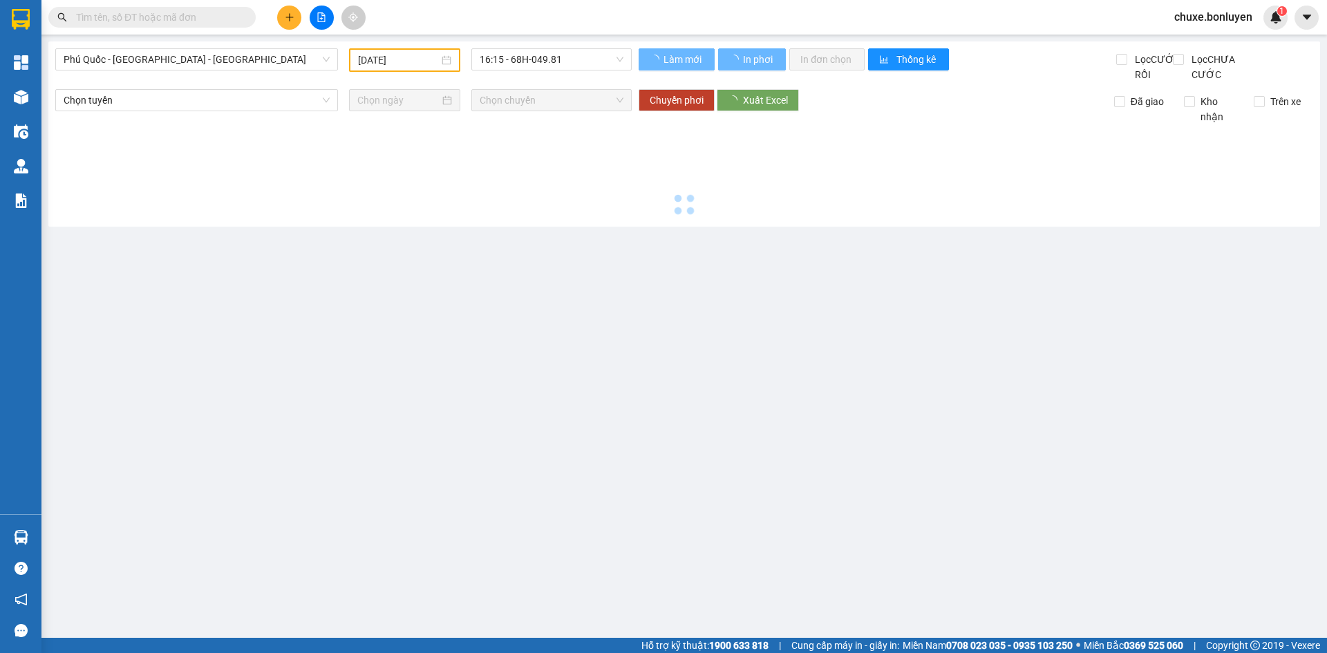
type input "12/10/2025"
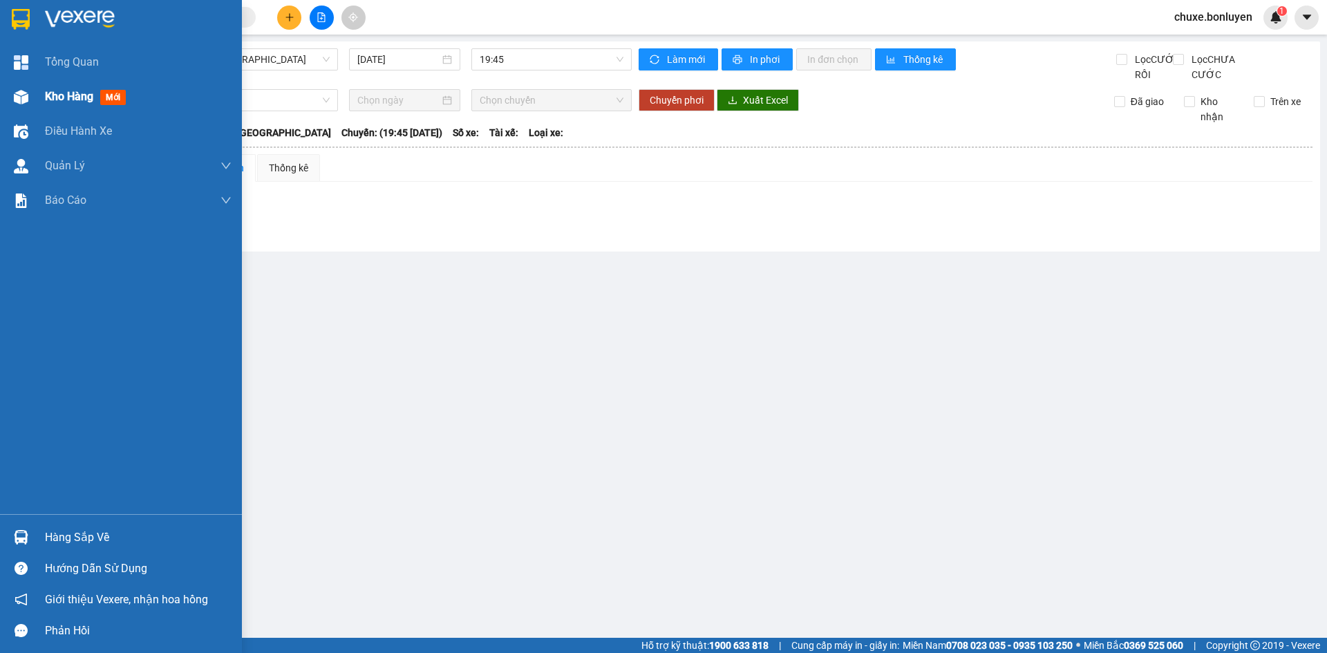
click at [35, 89] on div "Kho hàng mới" at bounding box center [121, 96] width 242 height 35
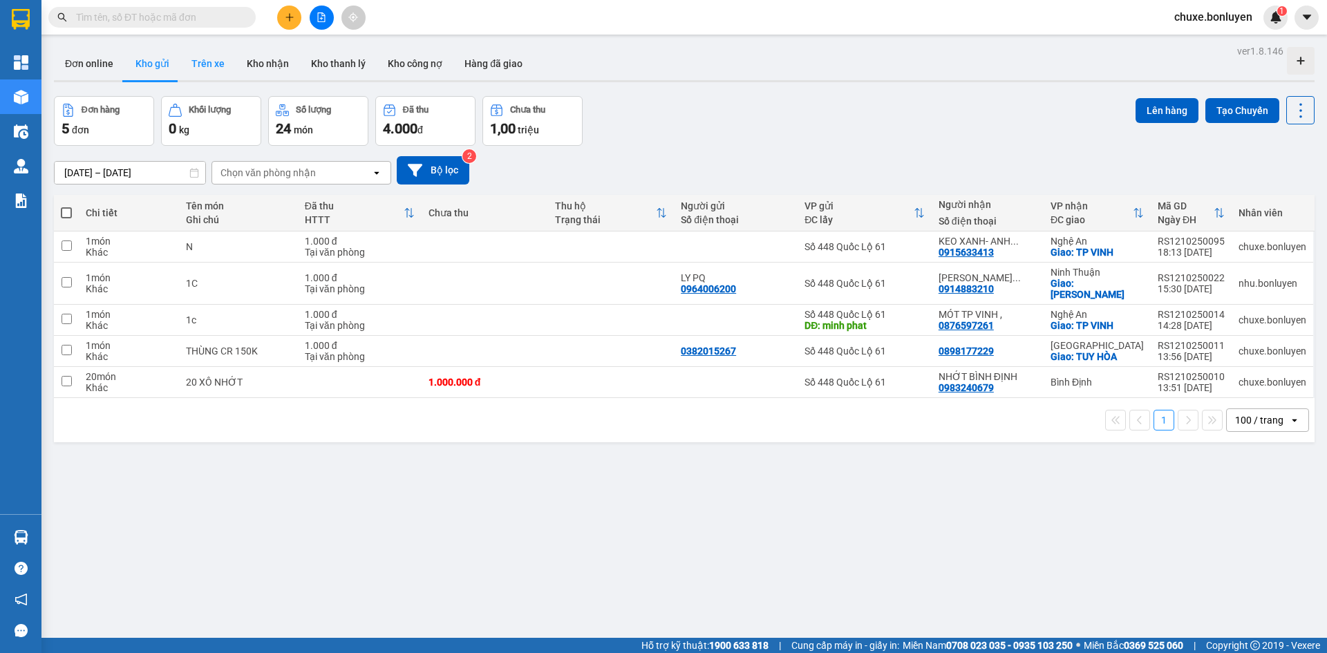
click at [195, 62] on button "Trên xe" at bounding box center [207, 63] width 55 height 33
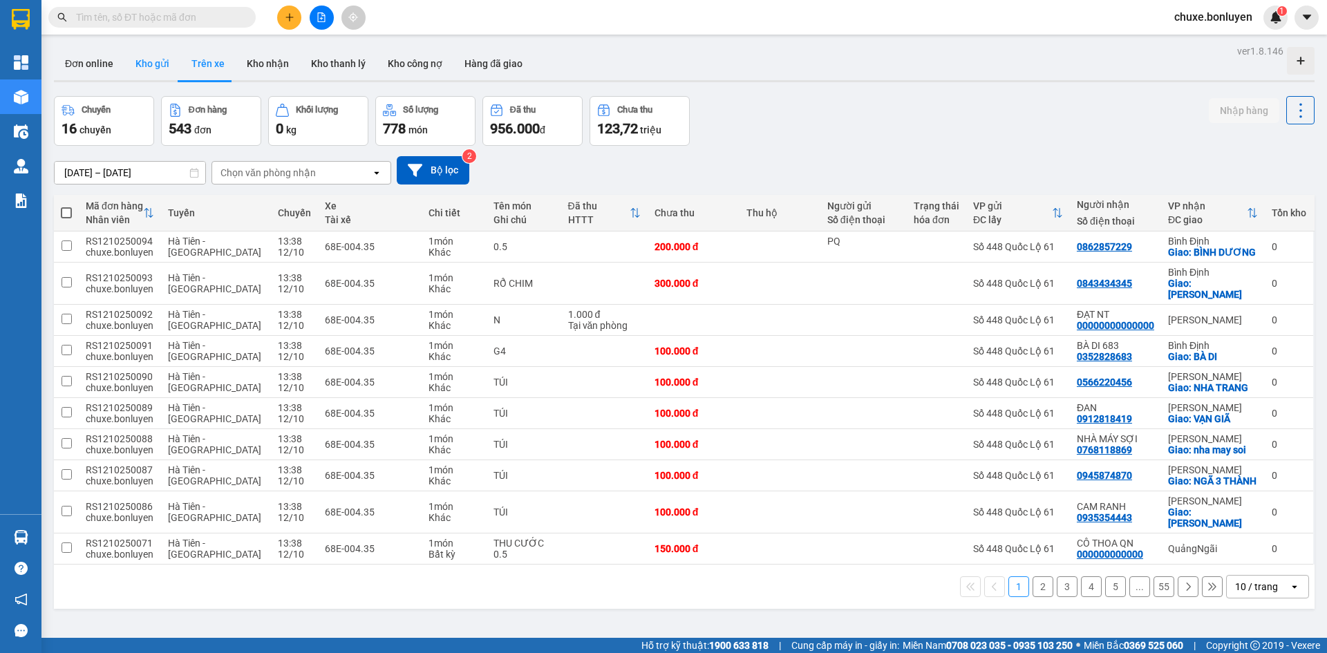
click at [157, 64] on button "Kho gửi" at bounding box center [152, 63] width 56 height 33
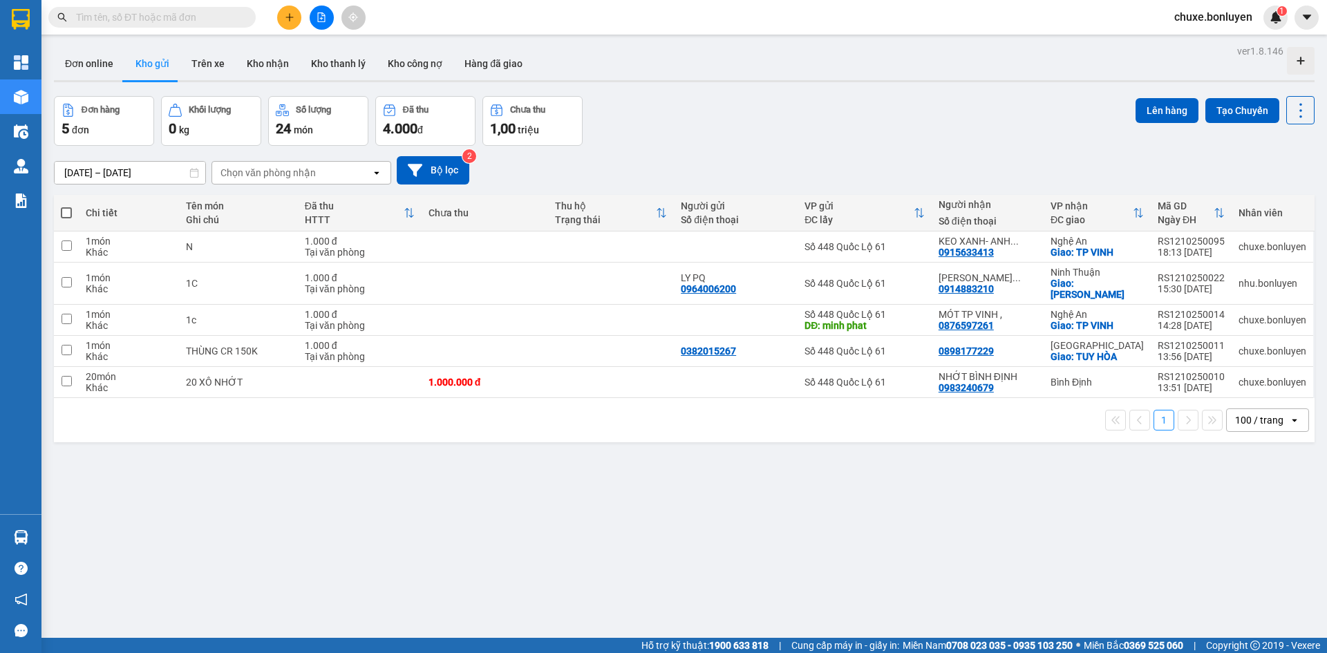
click at [833, 132] on div "Đơn hàng 5 đơn Khối lượng 0 kg Số lượng 24 món Đã thu 4.000 đ Chưa thu 1,00 tri…" at bounding box center [684, 121] width 1260 height 50
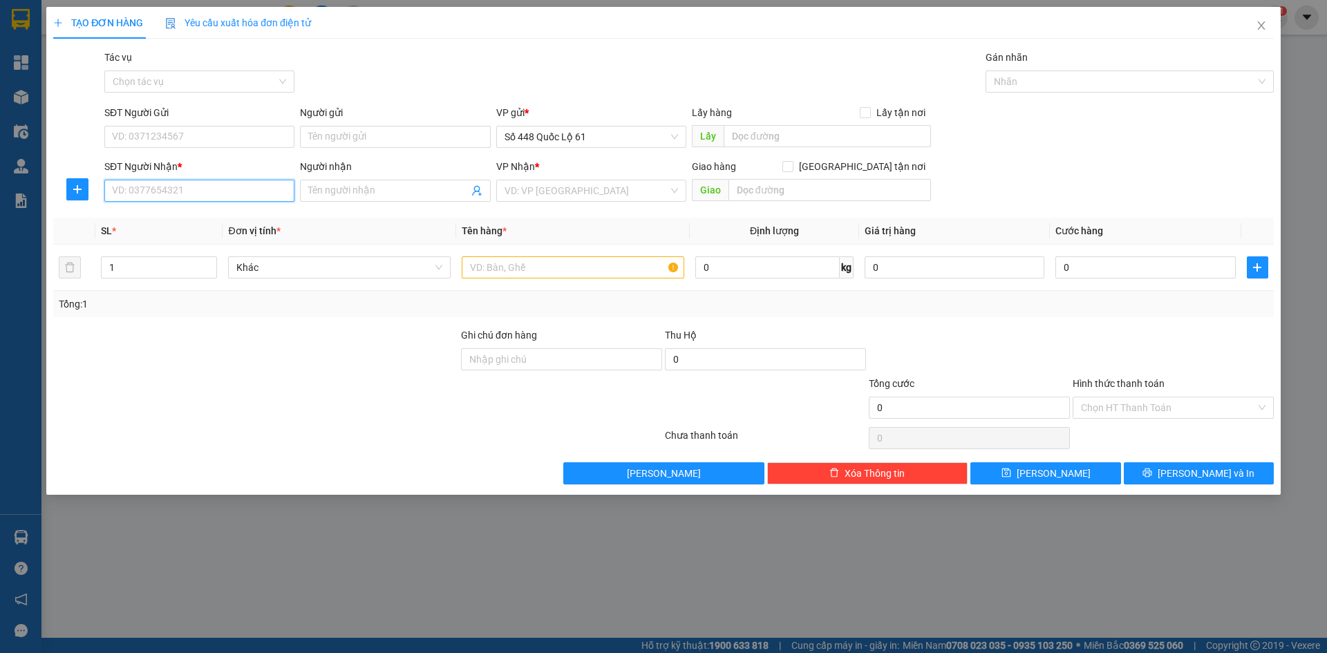
click at [194, 193] on input "SĐT Người Nhận *" at bounding box center [199, 191] width 190 height 22
click at [219, 215] on div "0915633413 - KEO XANH- ANH CƯỜNG TP VINH" at bounding box center [219, 218] width 212 height 15
type input "0915633413"
type input "KEO XANH- ANH CƯỜNG TP VINH"
checkbox input "true"
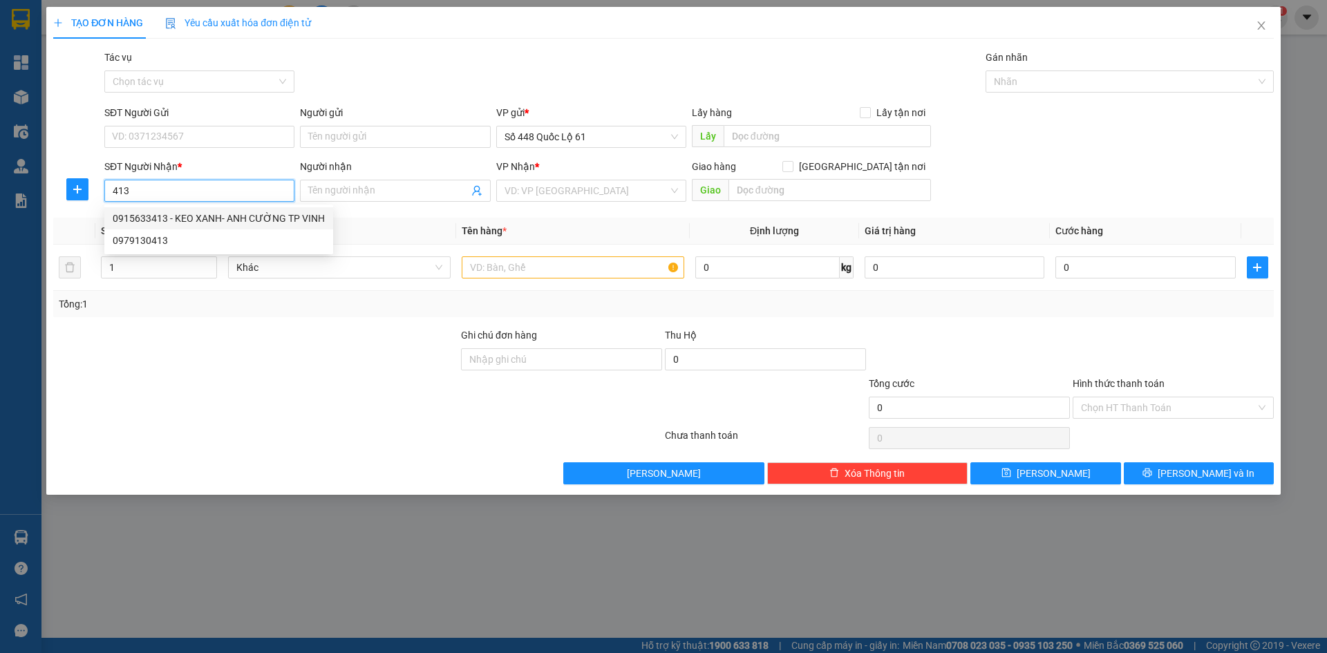
type input "TP VINH"
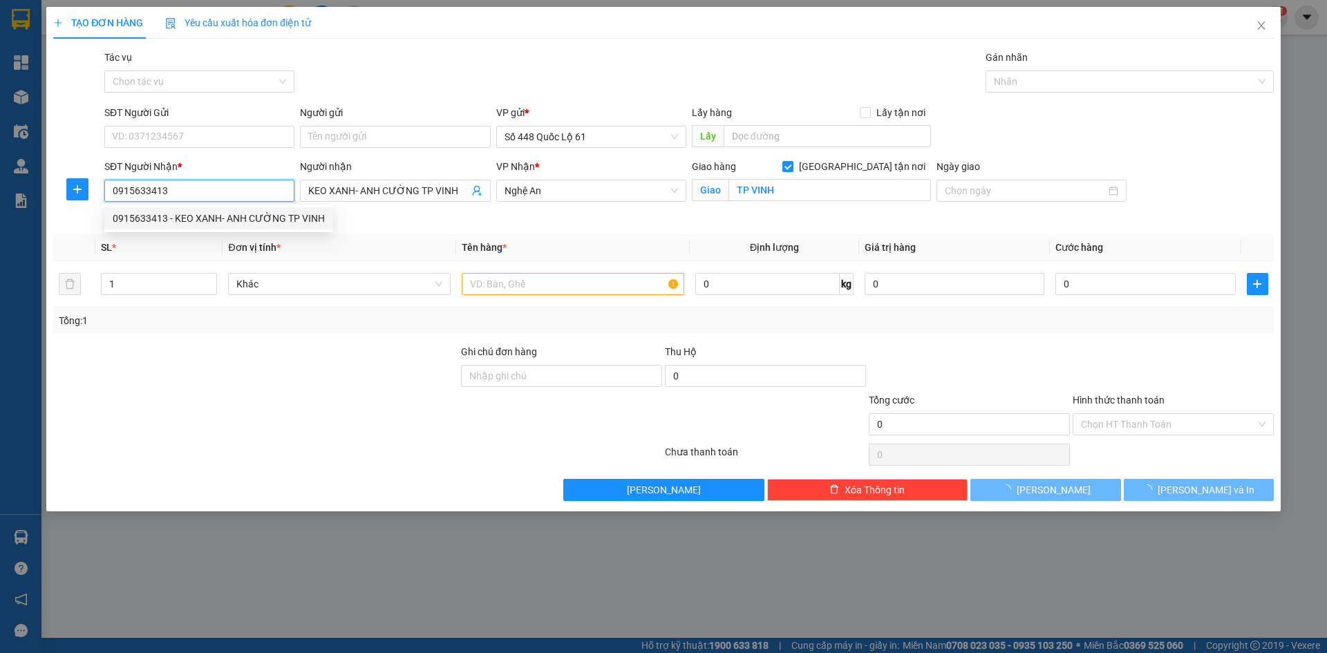
type input "1.000"
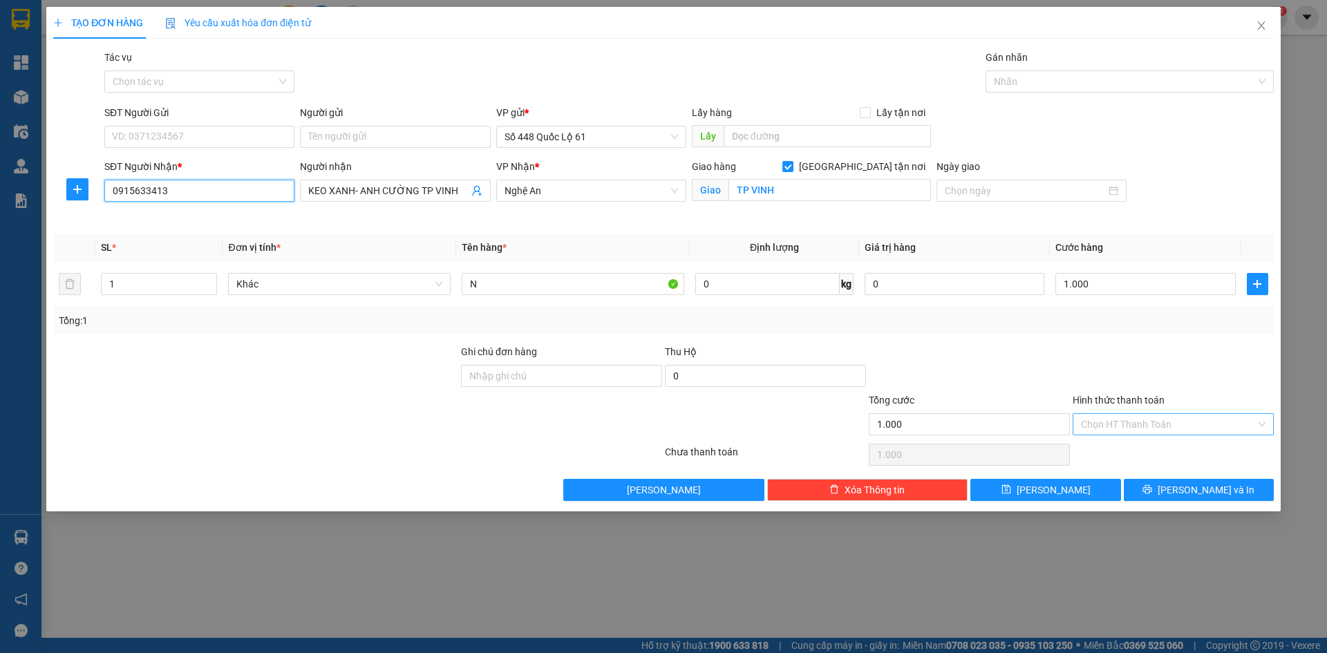
type input "0915633413"
drag, startPoint x: 1105, startPoint y: 421, endPoint x: 1108, endPoint y: 462, distance: 40.9
click at [1105, 423] on input "Hình thức thanh toán" at bounding box center [1168, 424] width 175 height 21
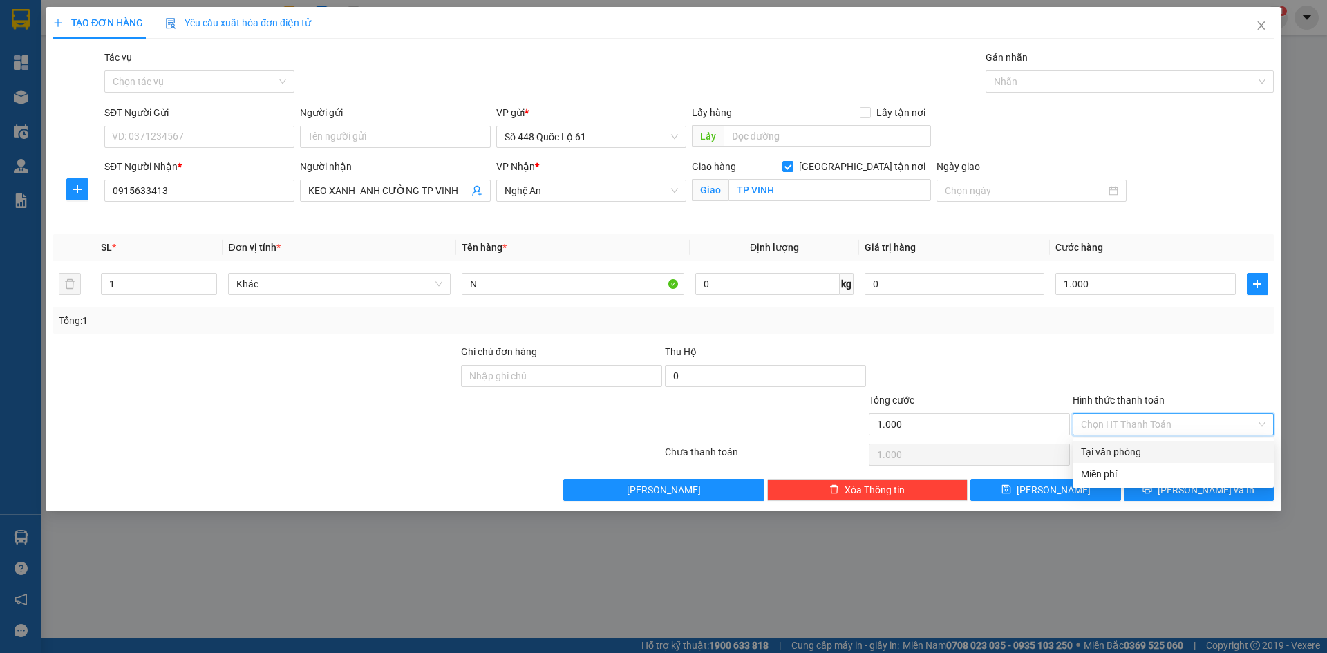
click at [1113, 453] on div "Tại văn phòng" at bounding box center [1173, 451] width 184 height 15
type input "0"
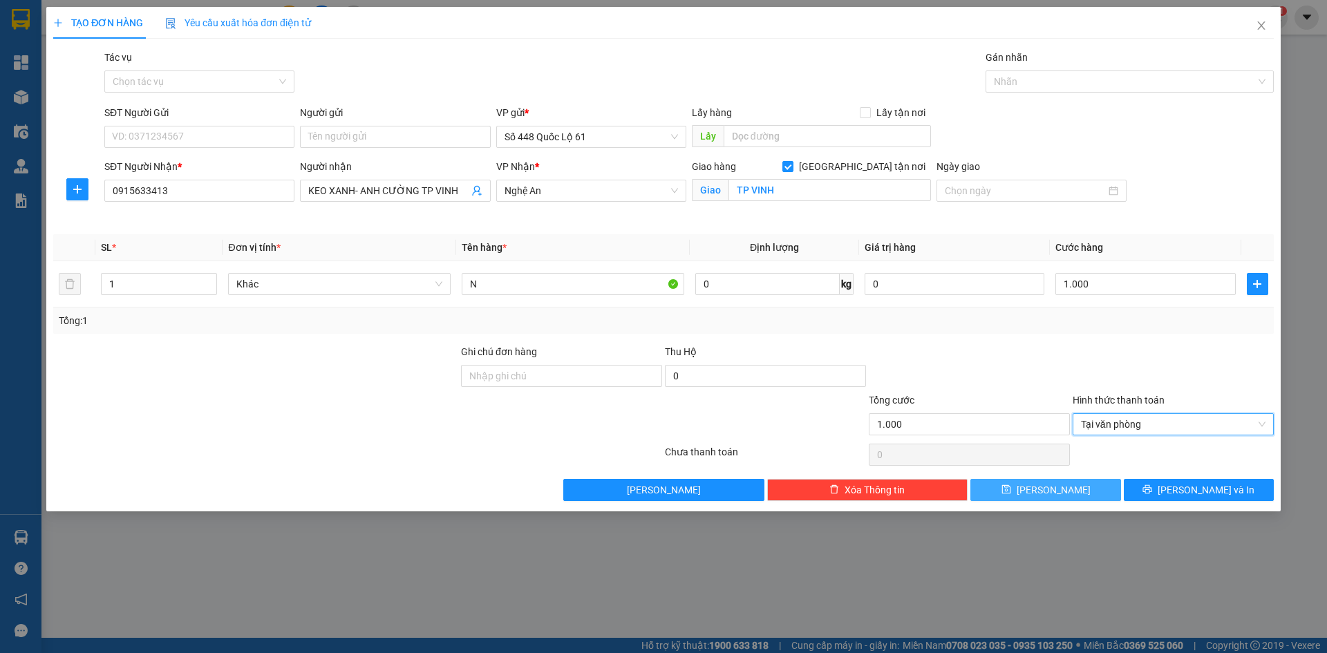
click at [1061, 492] on span "[PERSON_NAME]" at bounding box center [1053, 489] width 74 height 15
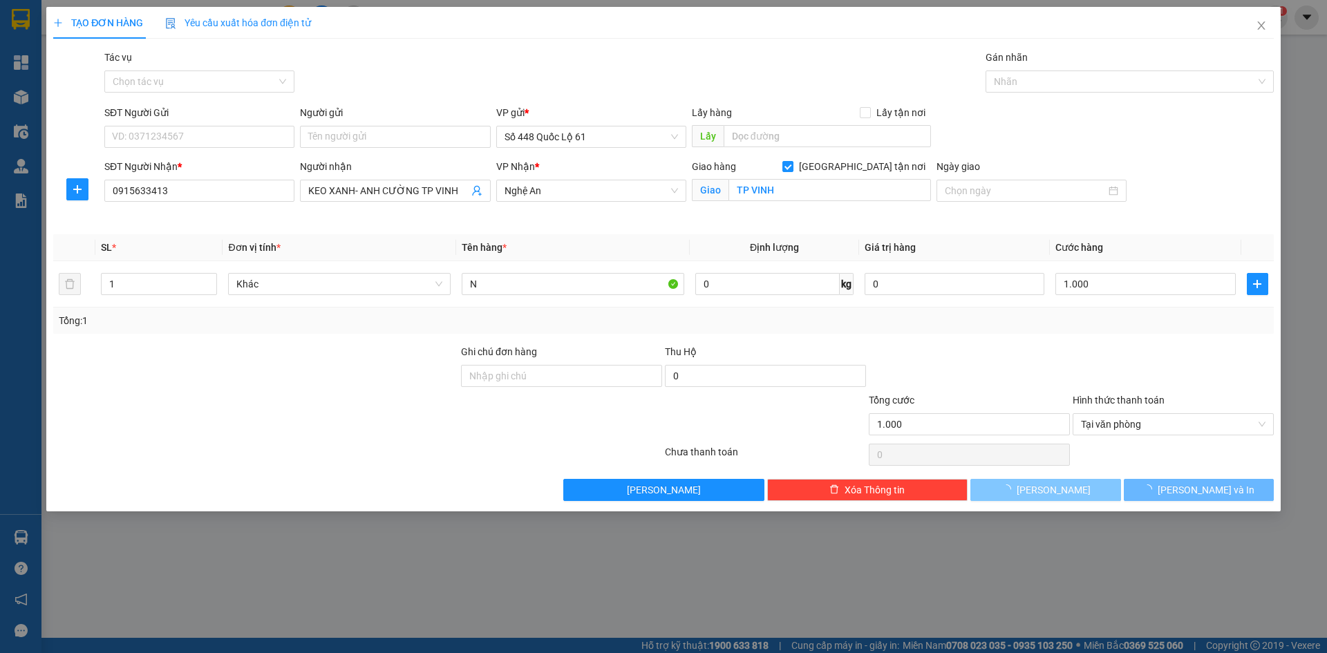
checkbox input "false"
type input "0"
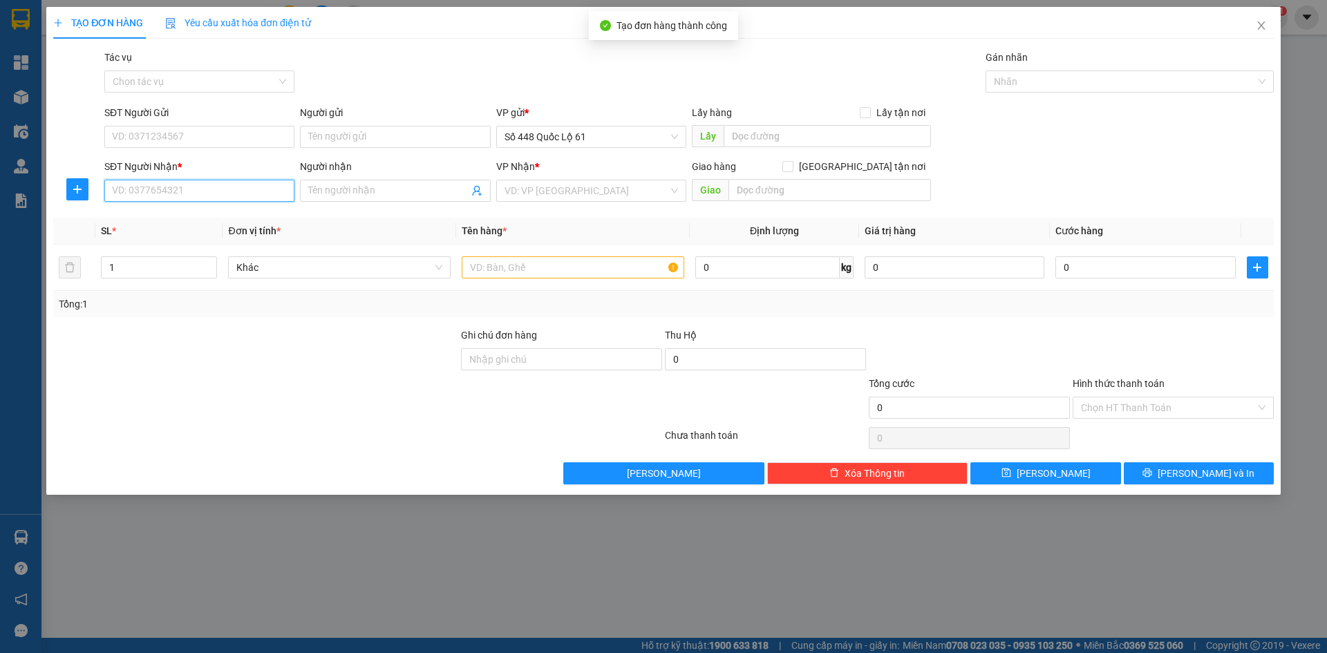
click at [237, 190] on input "SĐT Người Nhận *" at bounding box center [199, 191] width 190 height 22
